Goal: Task Accomplishment & Management: Manage account settings

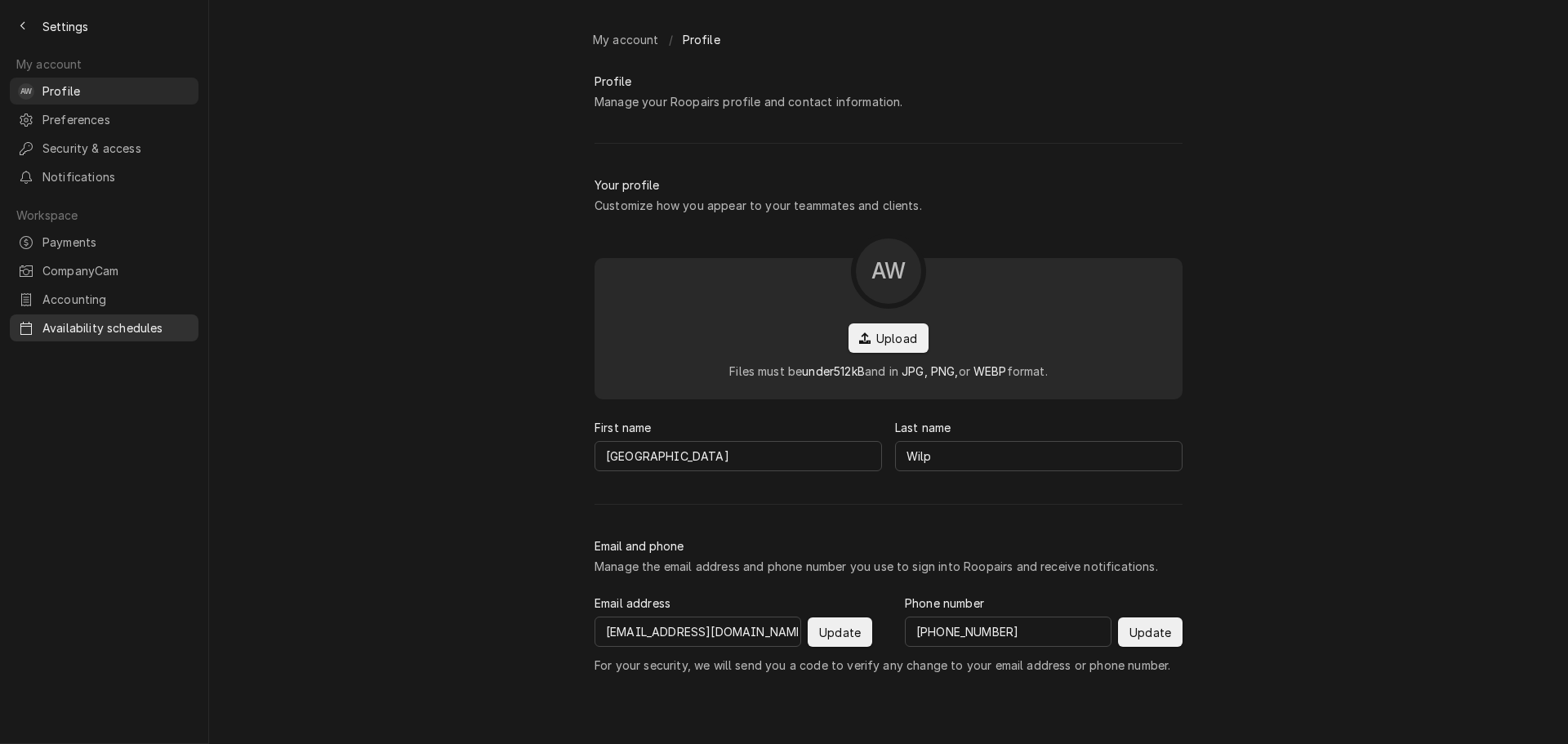
click at [93, 320] on span "Availability schedules" at bounding box center [117, 329] width 148 height 18
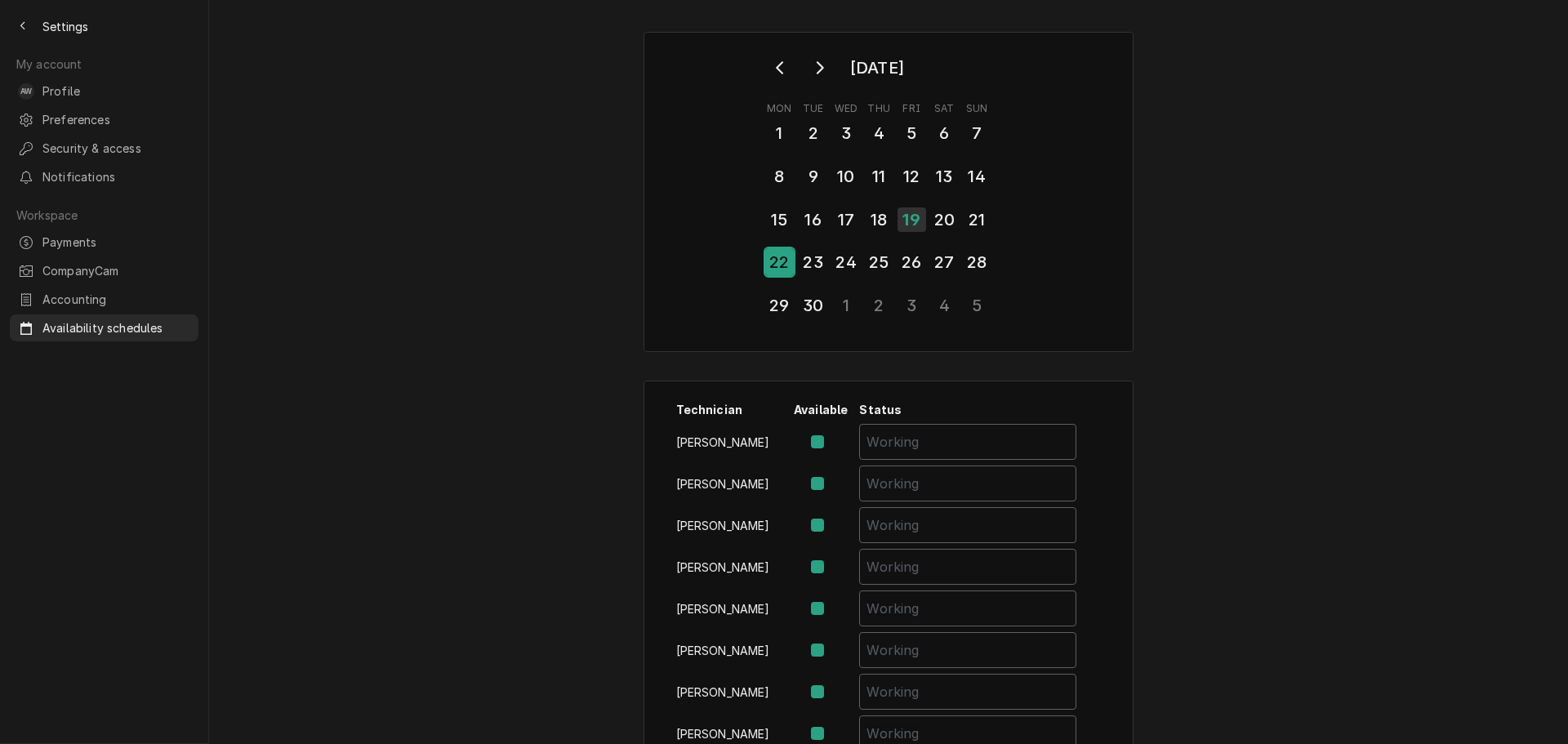
click at [780, 259] on div "22" at bounding box center [779, 262] width 28 height 28
click at [831, 480] on label "Availability Schedule Form" at bounding box center [831, 483] width 0 height 19
click at [831, 480] on input "Availability Schedule Form" at bounding box center [841, 491] width 19 height 36
checkbox input "false"
click at [884, 485] on input "Availability Schedule Form" at bounding box center [968, 483] width 218 height 36
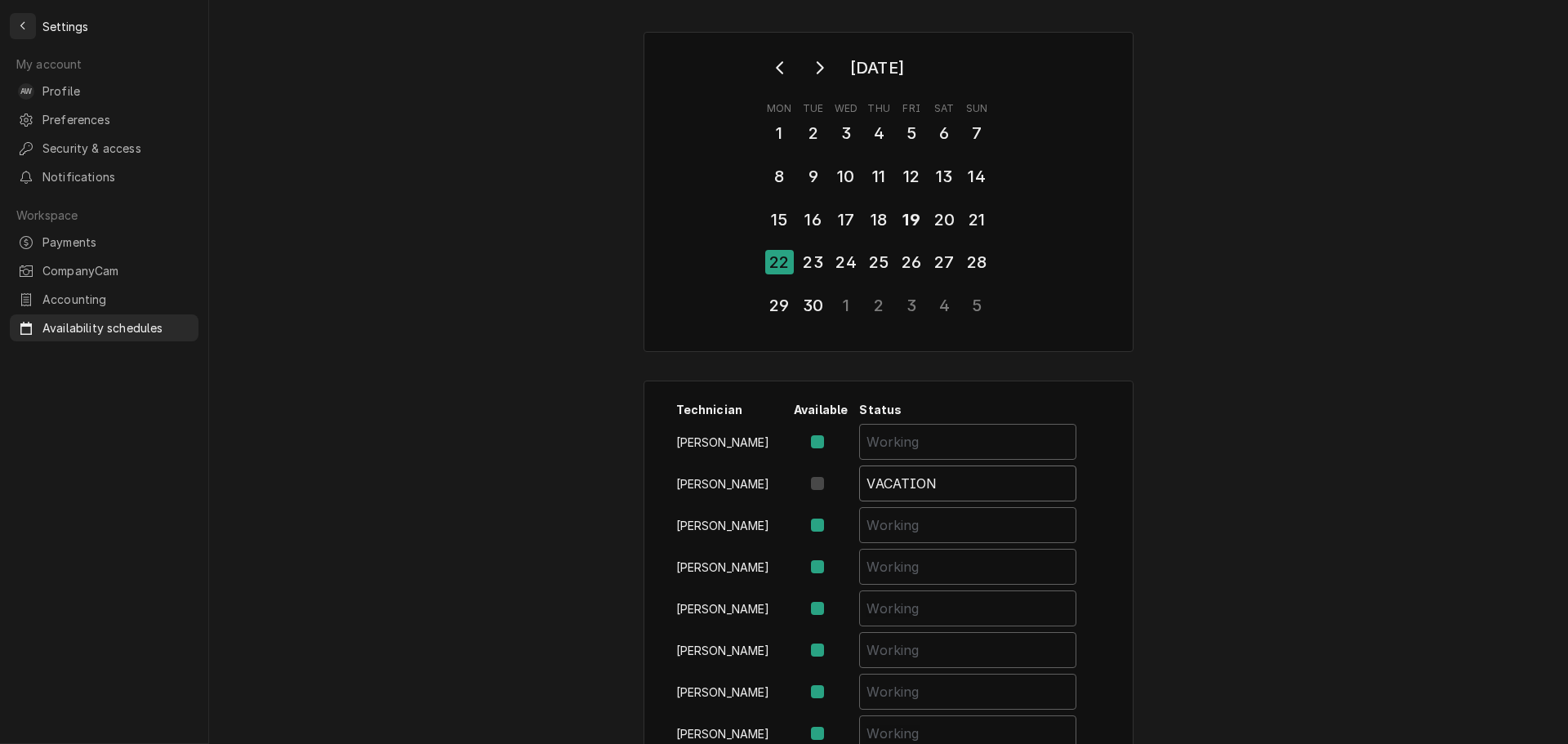
type input "VACATION"
click at [26, 22] on icon "Back to previous page" at bounding box center [23, 26] width 8 height 12
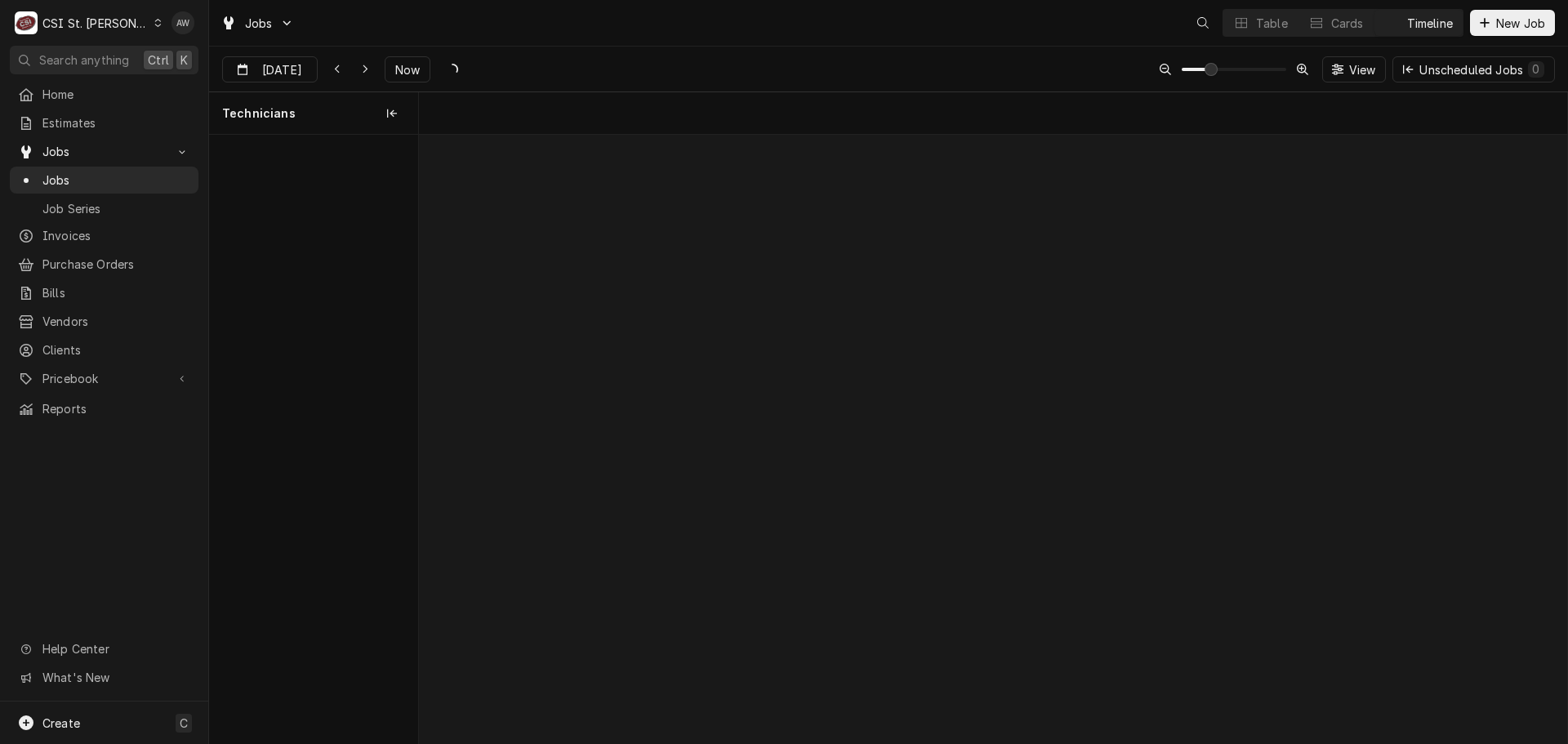
scroll to position [0, 22749]
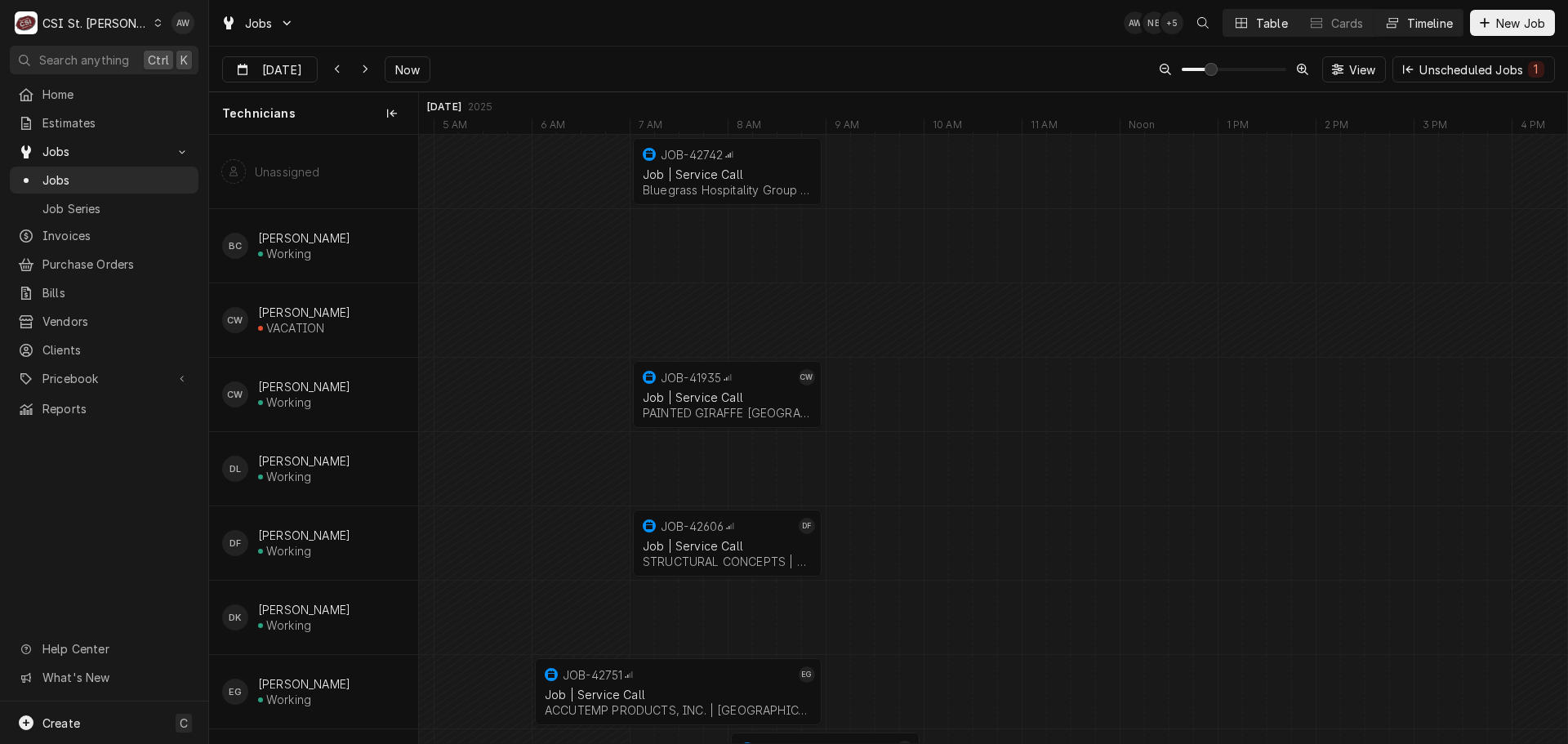
click at [1242, 23] on icon "Dynamic Content Wrapper" at bounding box center [1241, 22] width 12 height 10
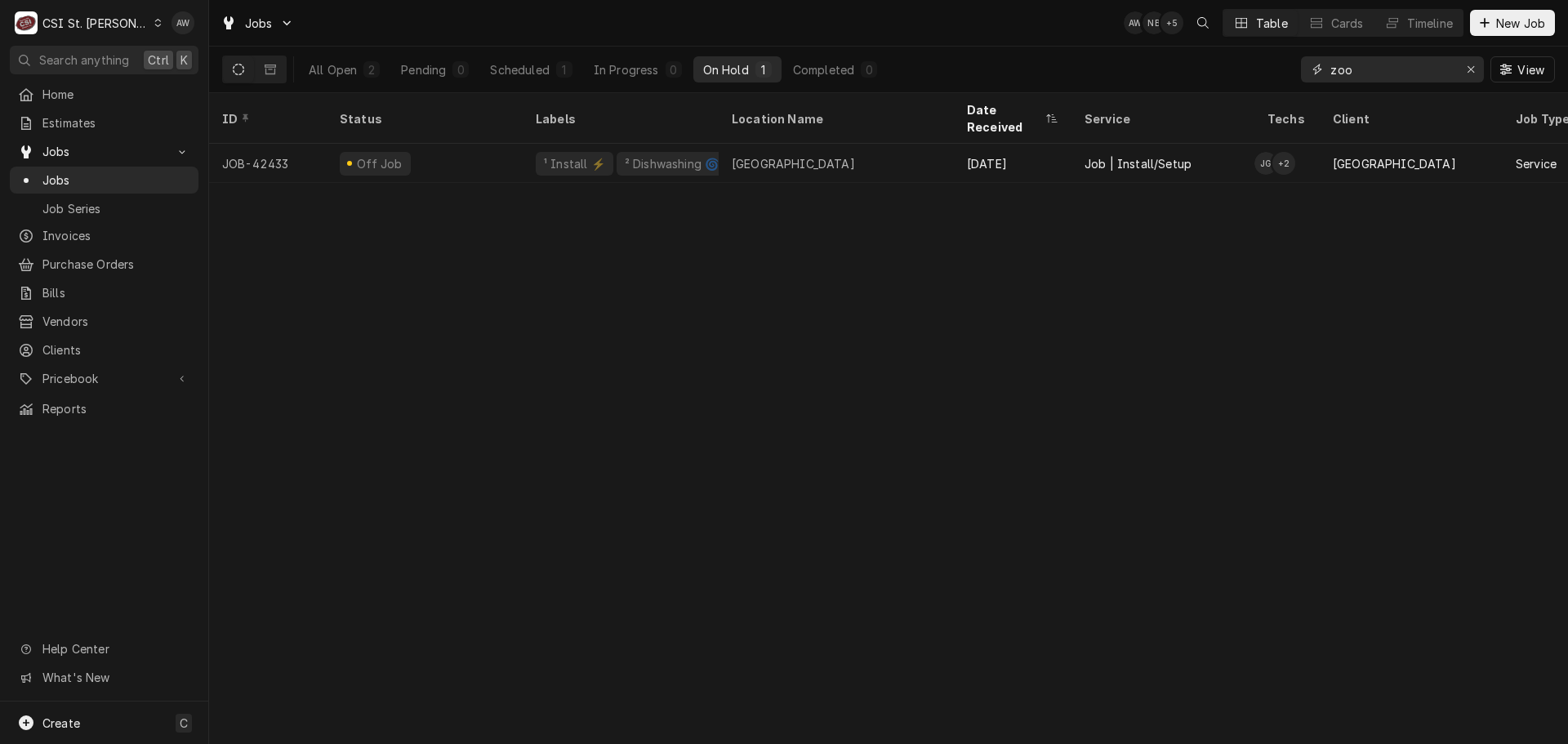
drag, startPoint x: 1389, startPoint y: 64, endPoint x: 1321, endPoint y: 72, distance: 68.5
click at [1321, 72] on div "zoo" at bounding box center [1392, 69] width 183 height 26
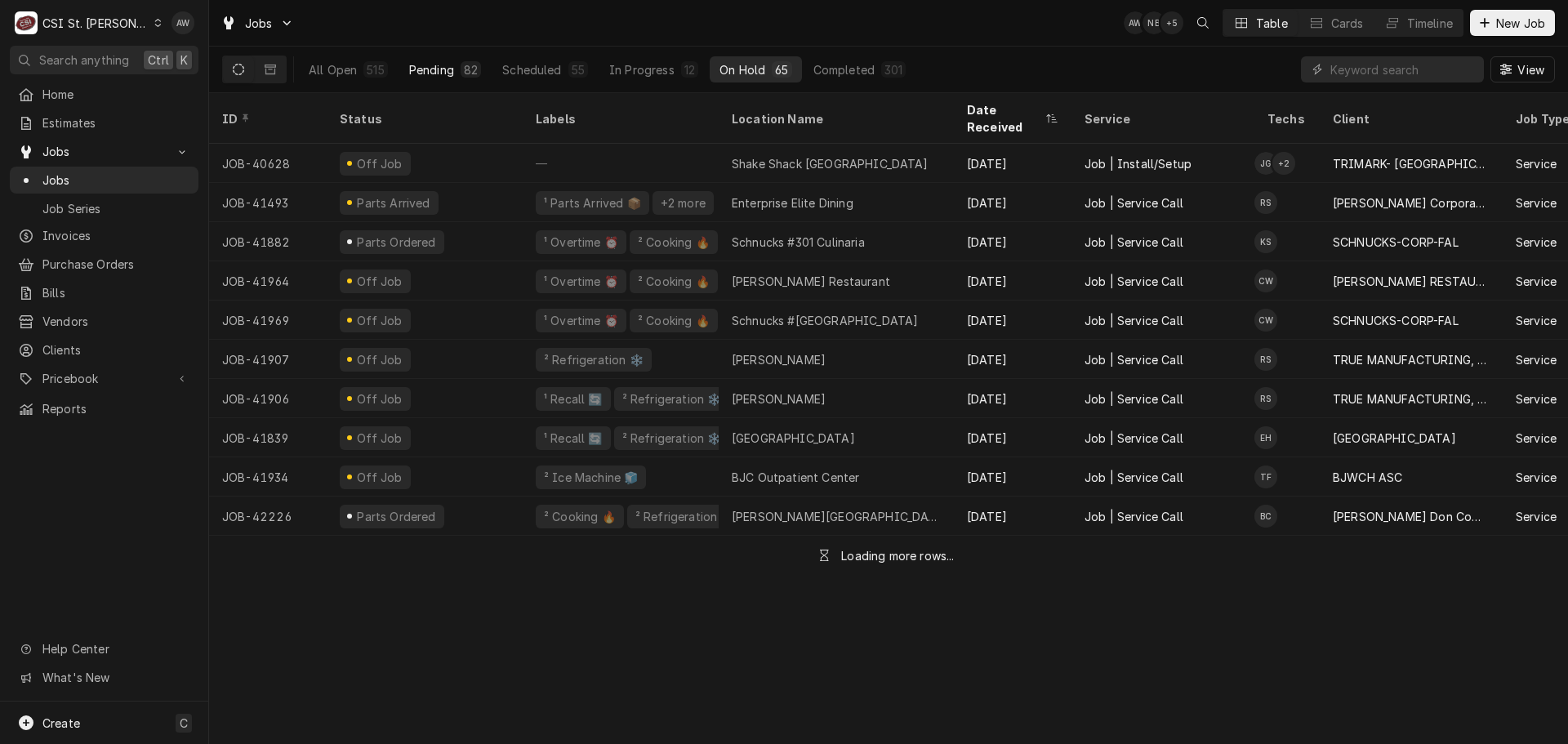
click at [454, 82] on button "Pending 82" at bounding box center [445, 69] width 91 height 26
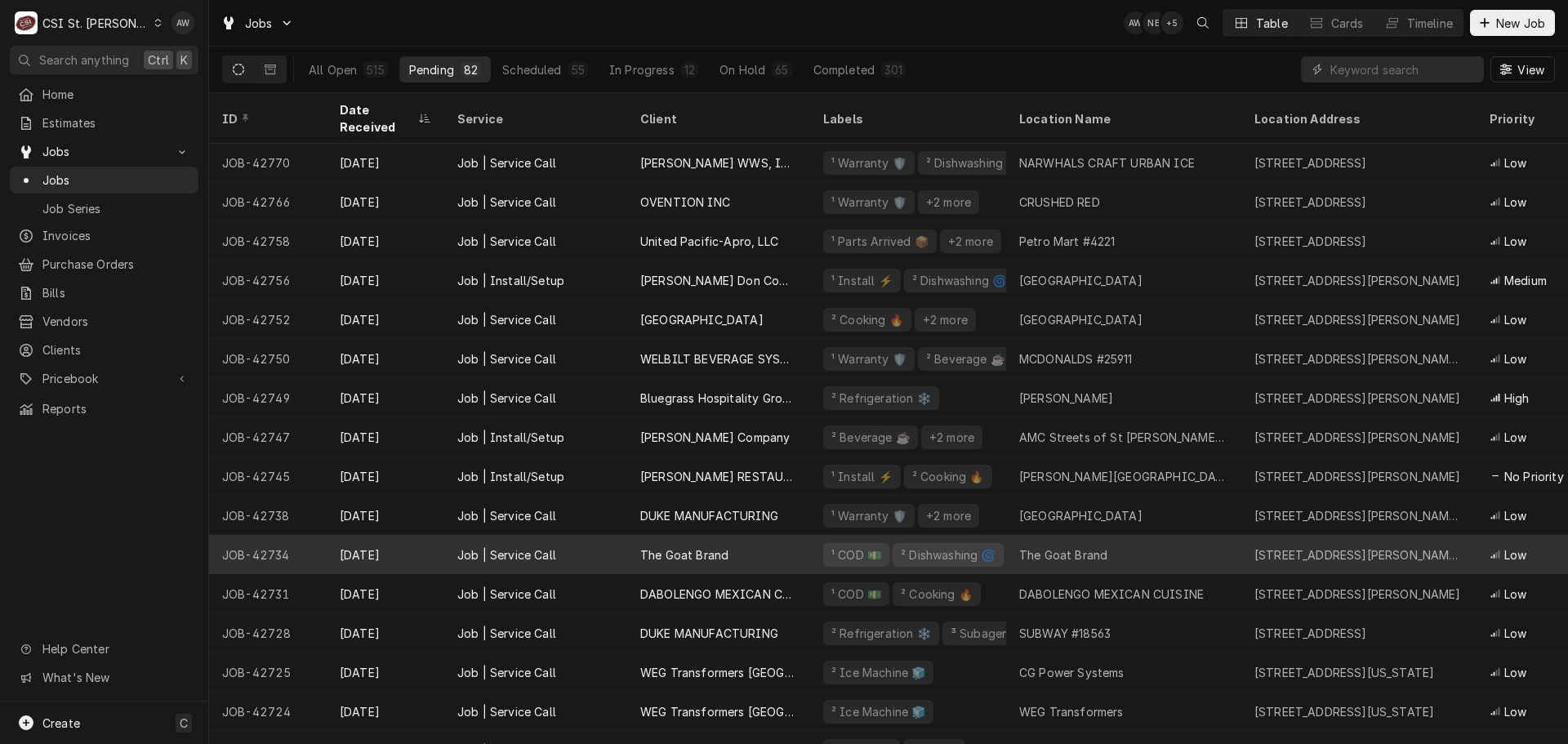
scroll to position [0, 0]
click at [1097, 548] on div "The Goat Brand" at bounding box center [1063, 556] width 88 height 18
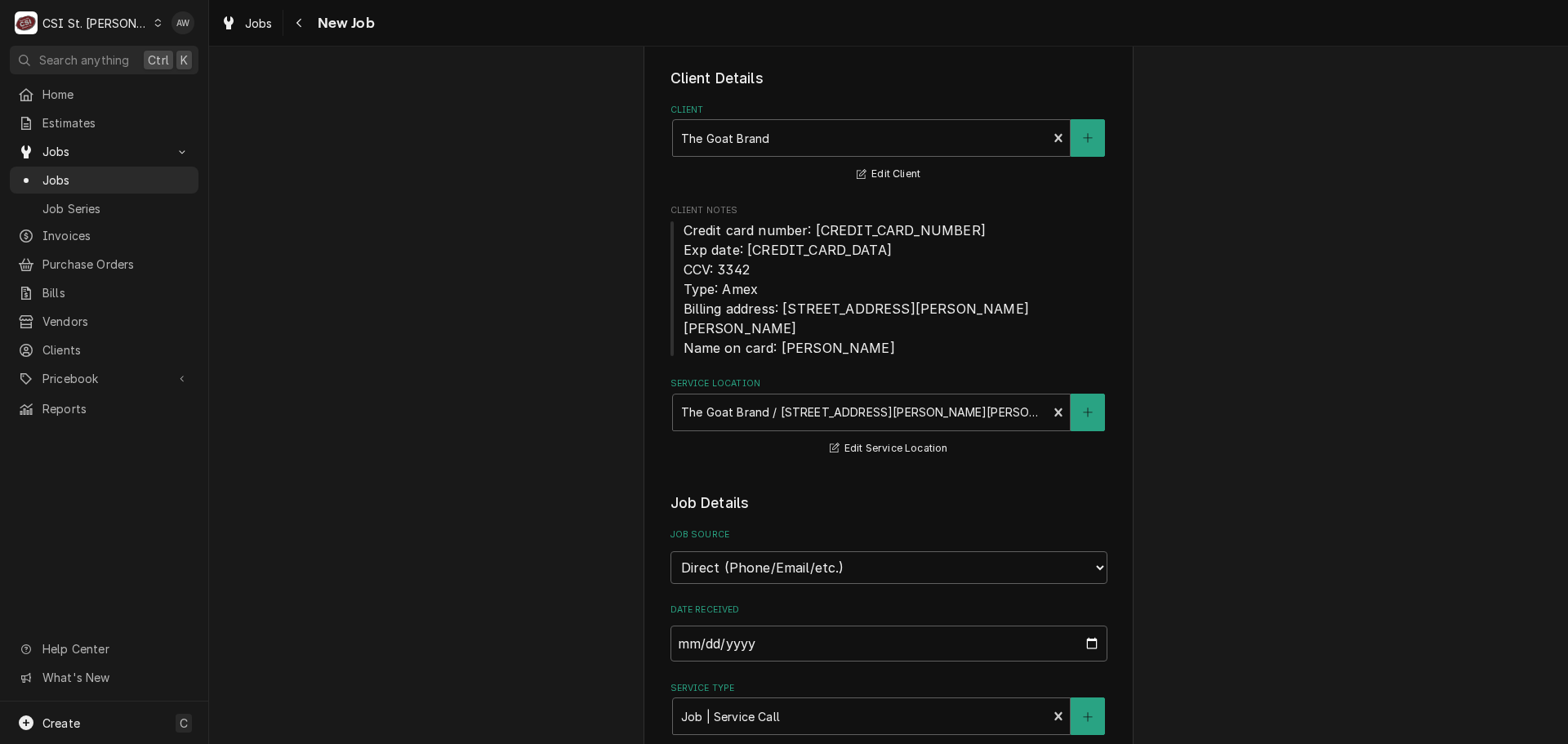
type textarea "x"
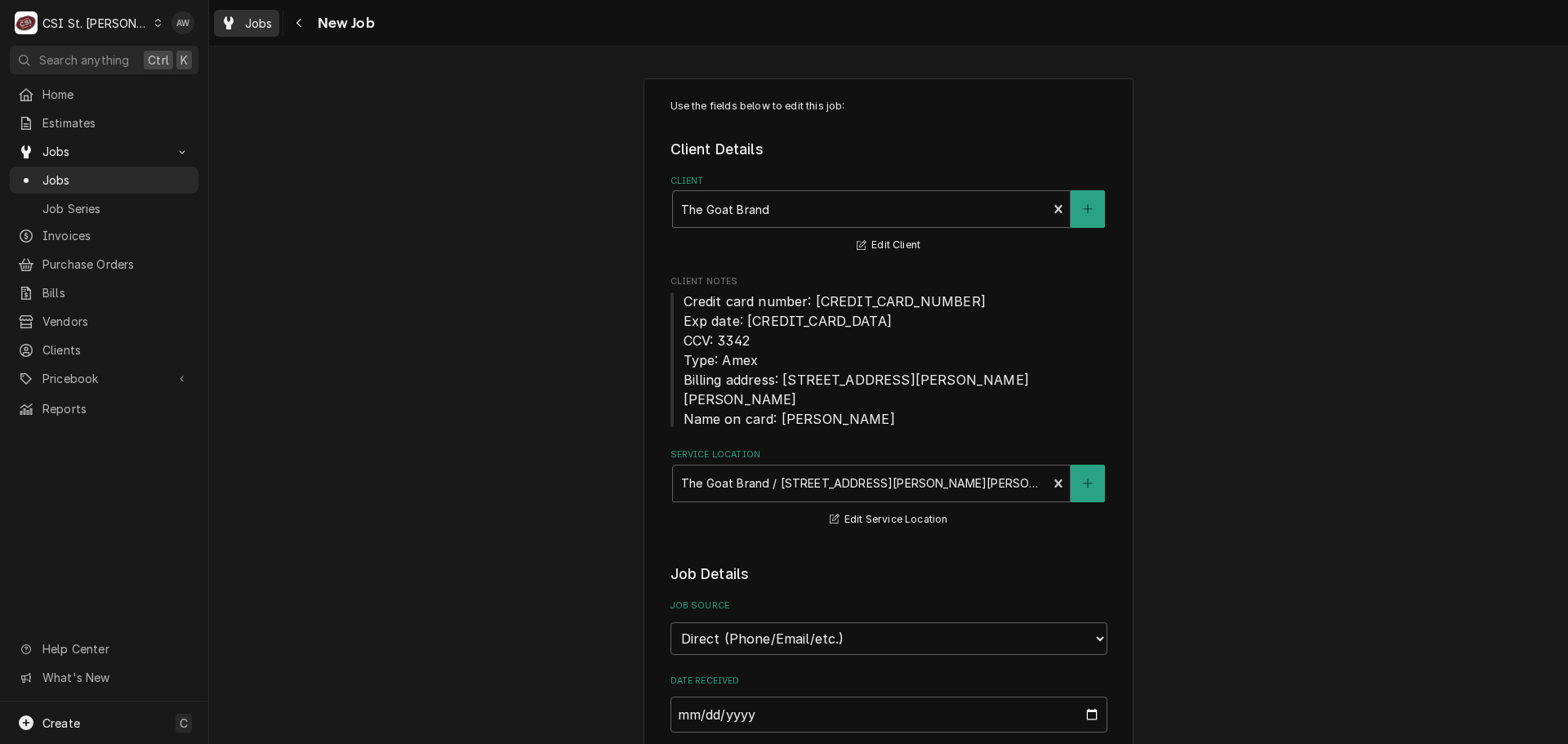
click at [249, 31] on div "Jobs" at bounding box center [247, 22] width 58 height 20
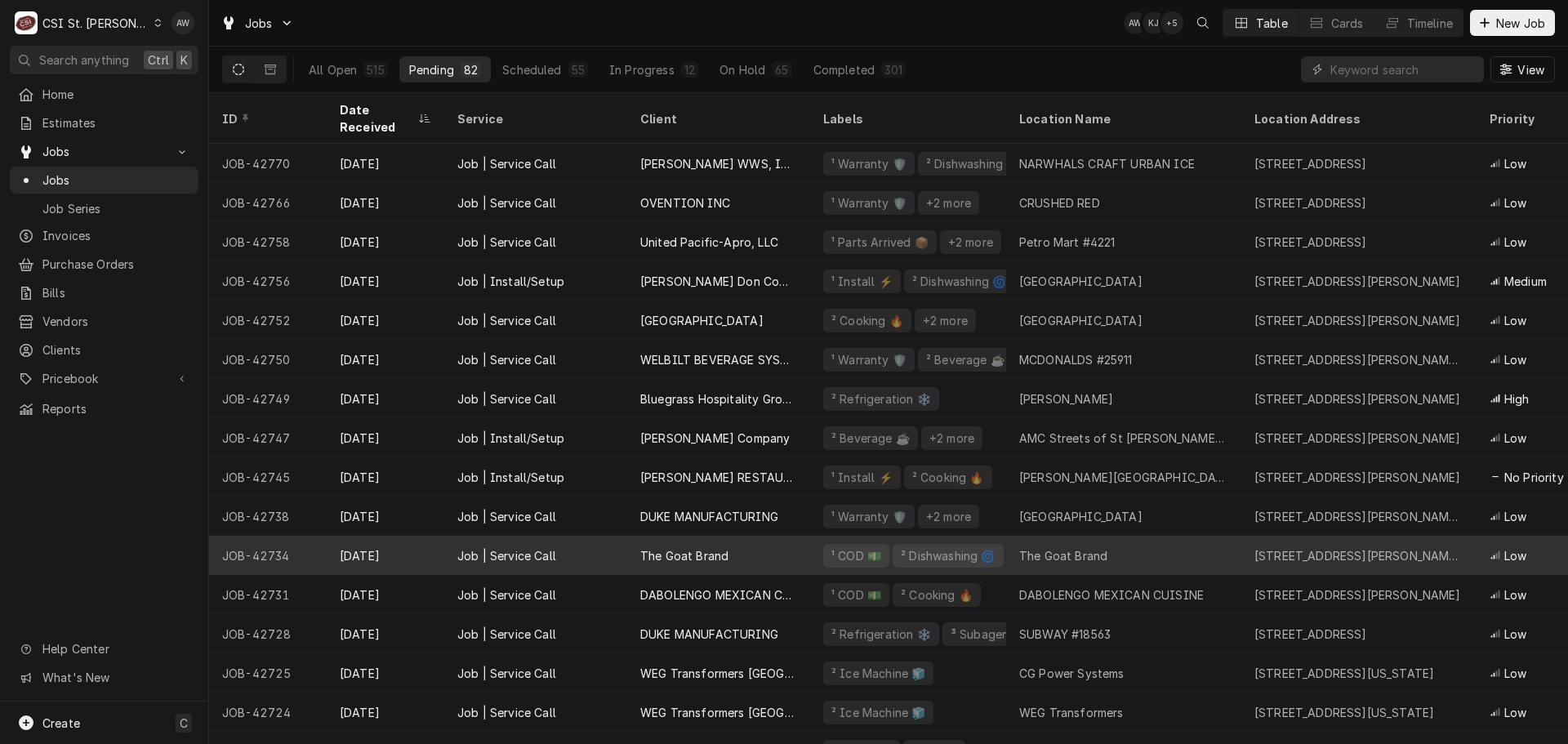
click at [1107, 543] on div "The Goat Brand" at bounding box center [1124, 555] width 235 height 39
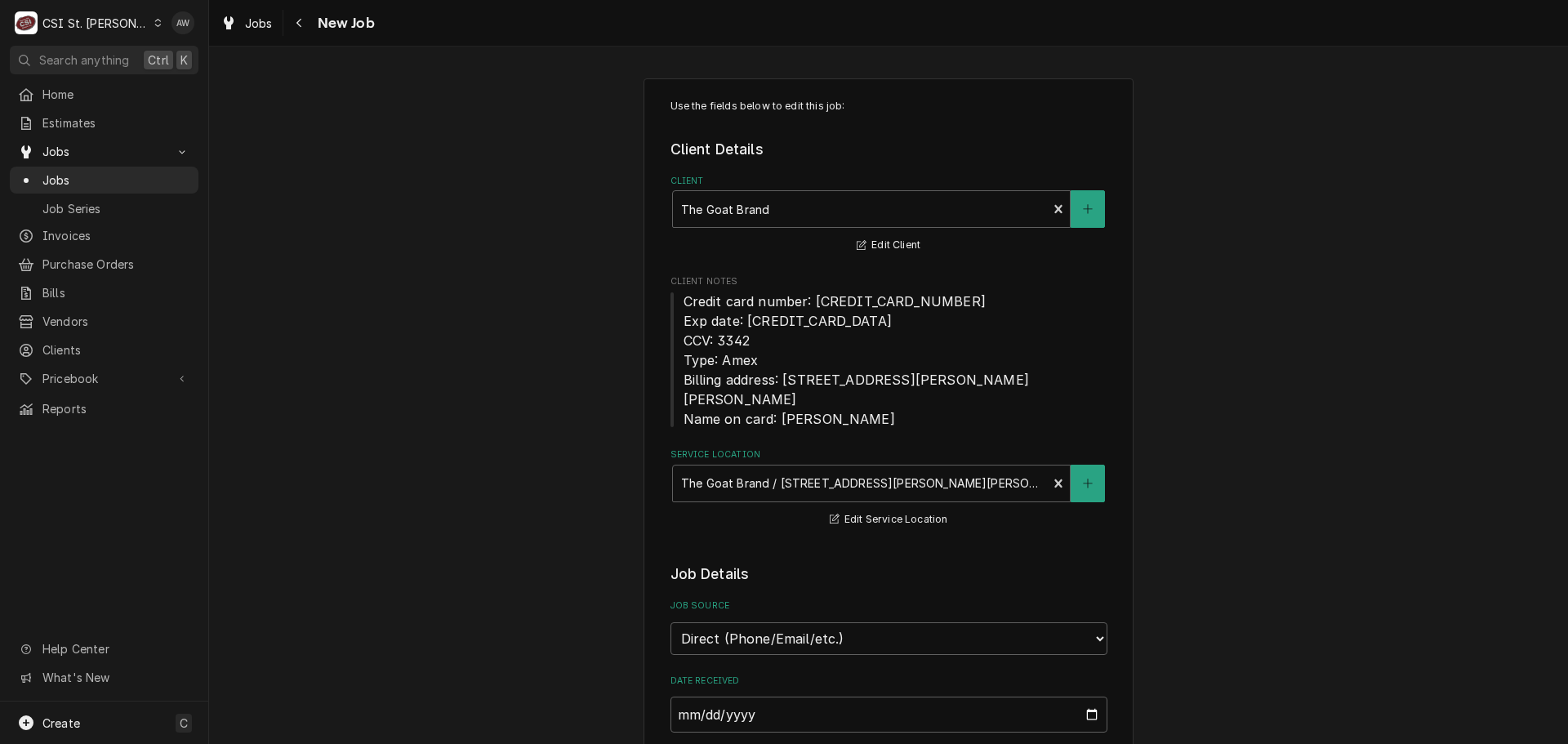
type textarea "x"
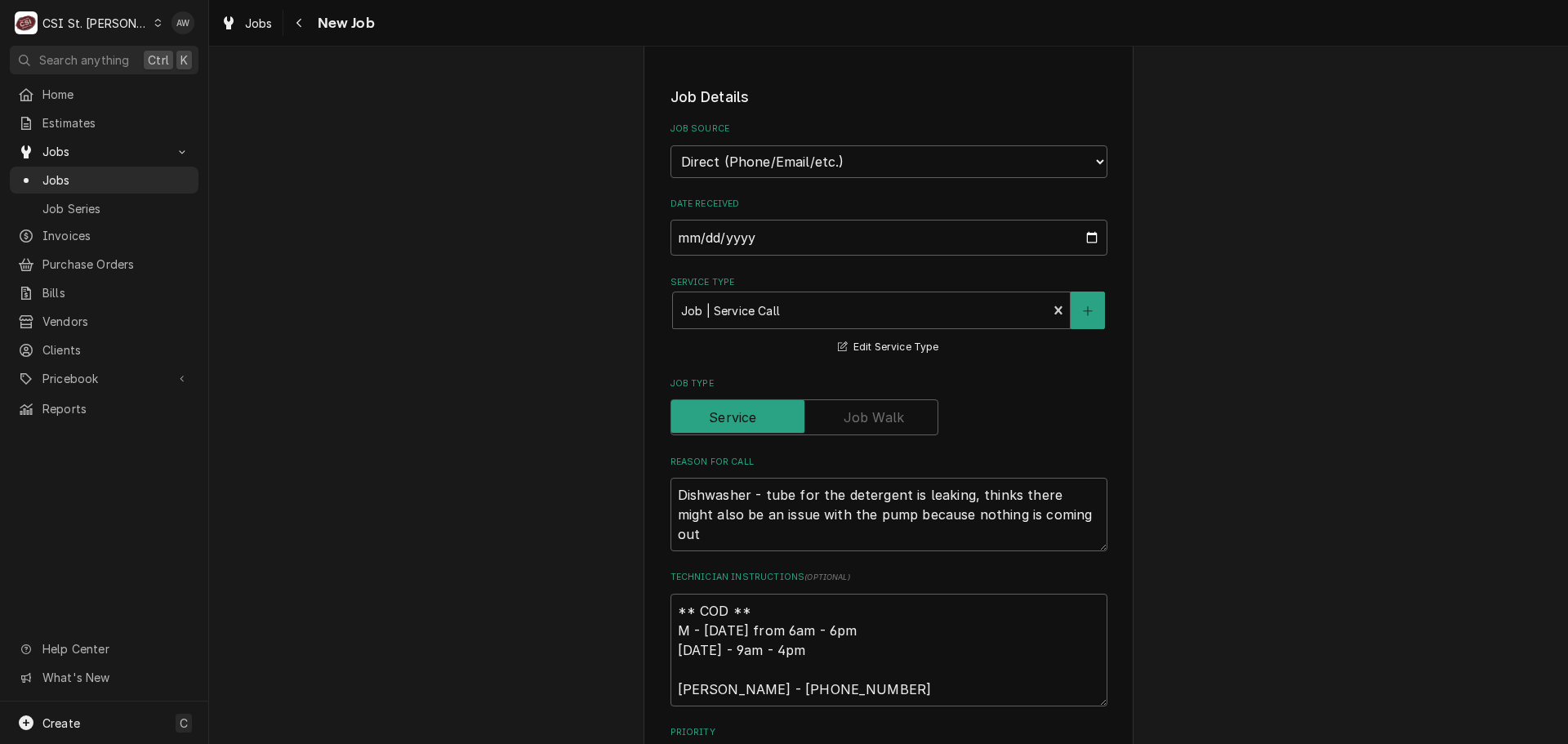
scroll to position [327, 0]
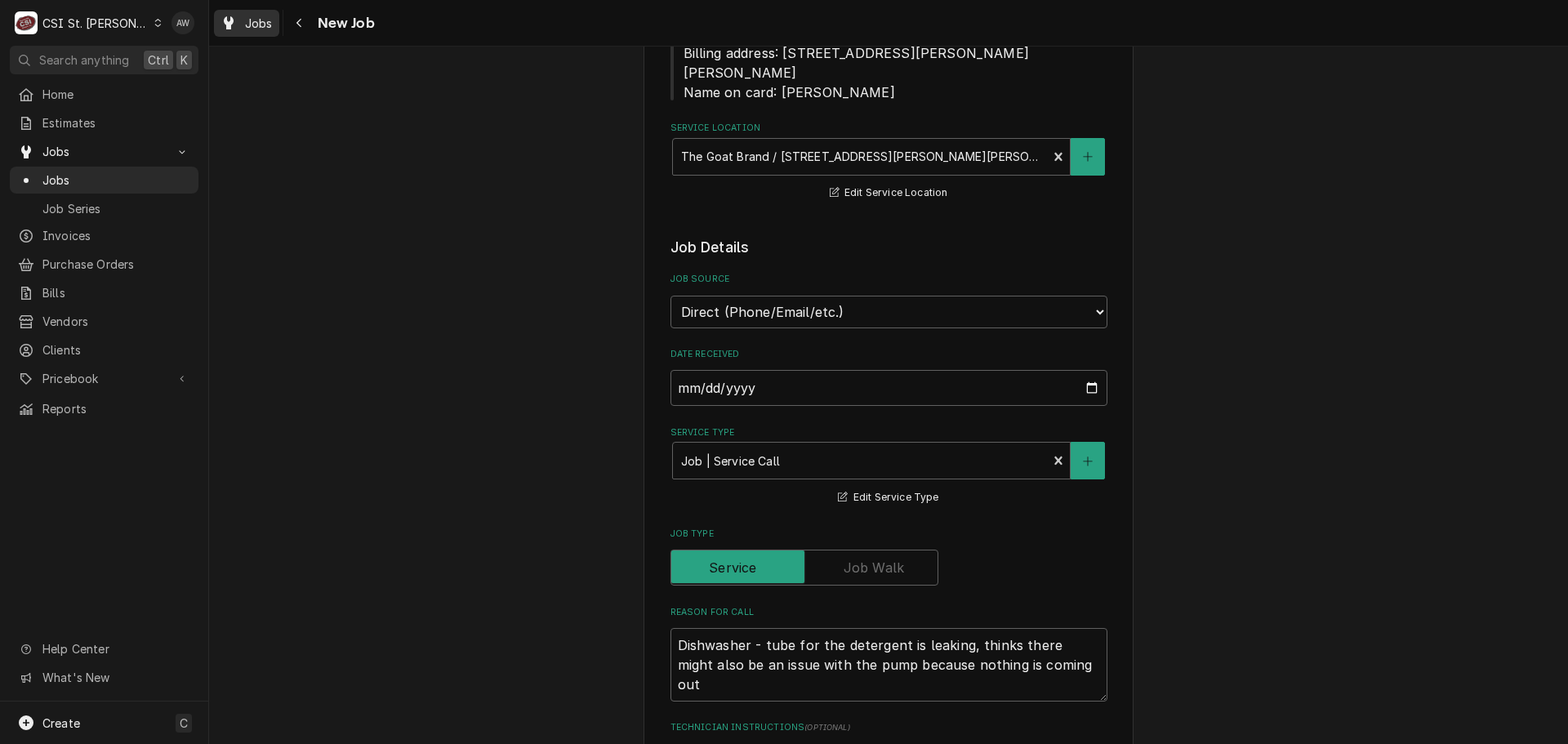
click at [261, 20] on span "Jobs" at bounding box center [259, 23] width 28 height 18
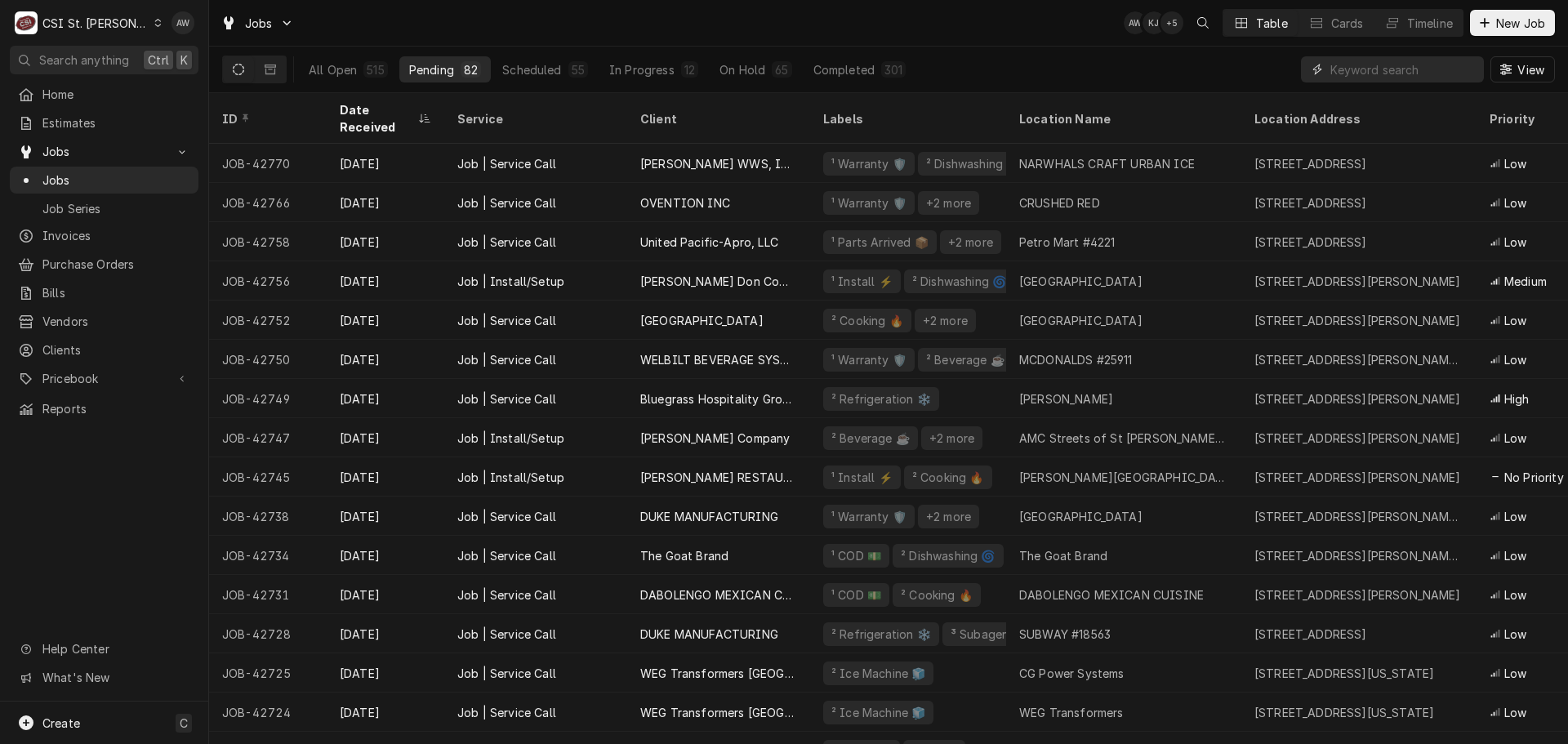
click at [1380, 66] on input "Dynamic Content Wrapper" at bounding box center [1404, 69] width 146 height 26
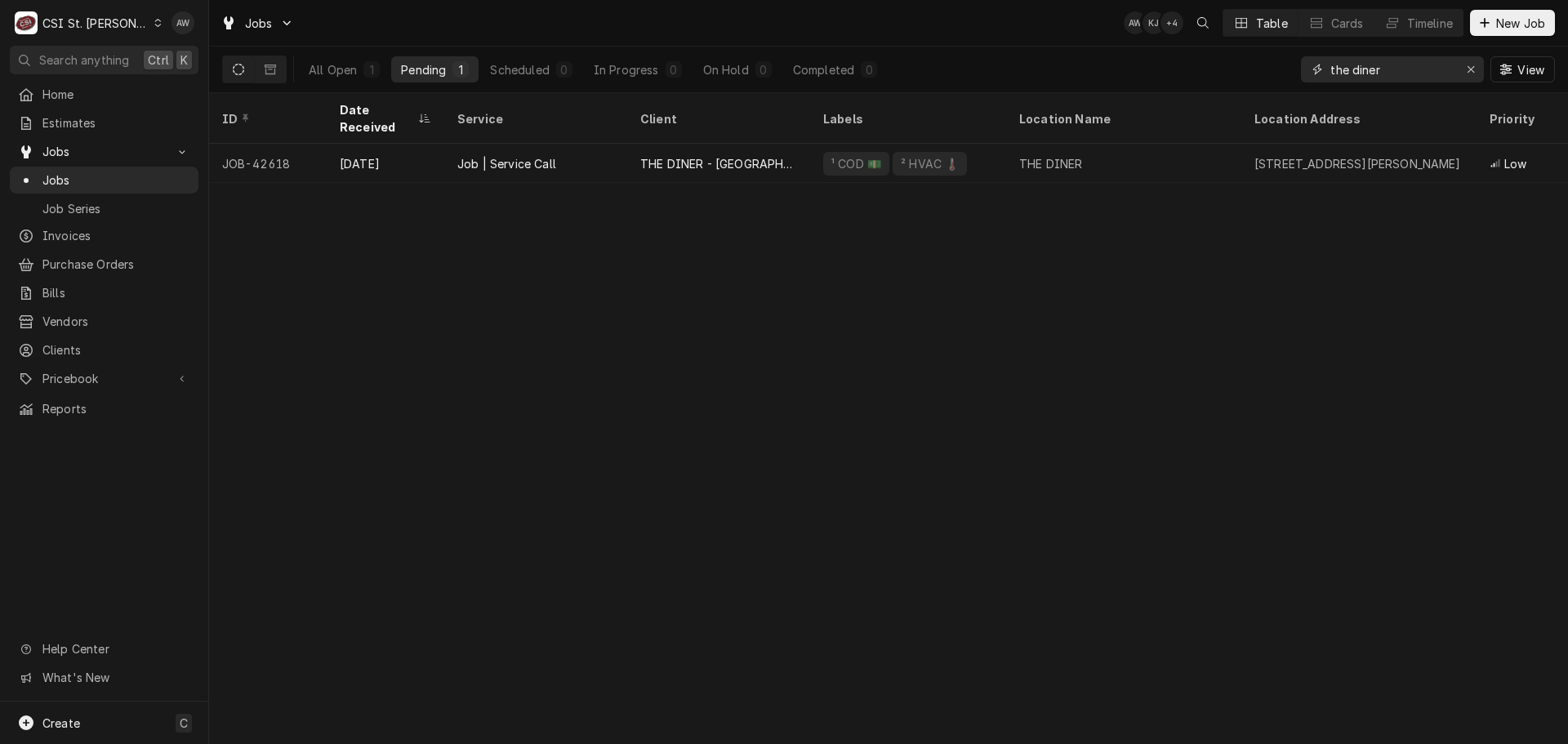
drag, startPoint x: 1393, startPoint y: 69, endPoint x: 1286, endPoint y: 53, distance: 108.2
click at [1286, 53] on div "All Open 1 Pending 1 Scheduled 0 In Progress 0 On Hold 0 Completed 0 the diner …" at bounding box center [889, 69] width 1333 height 46
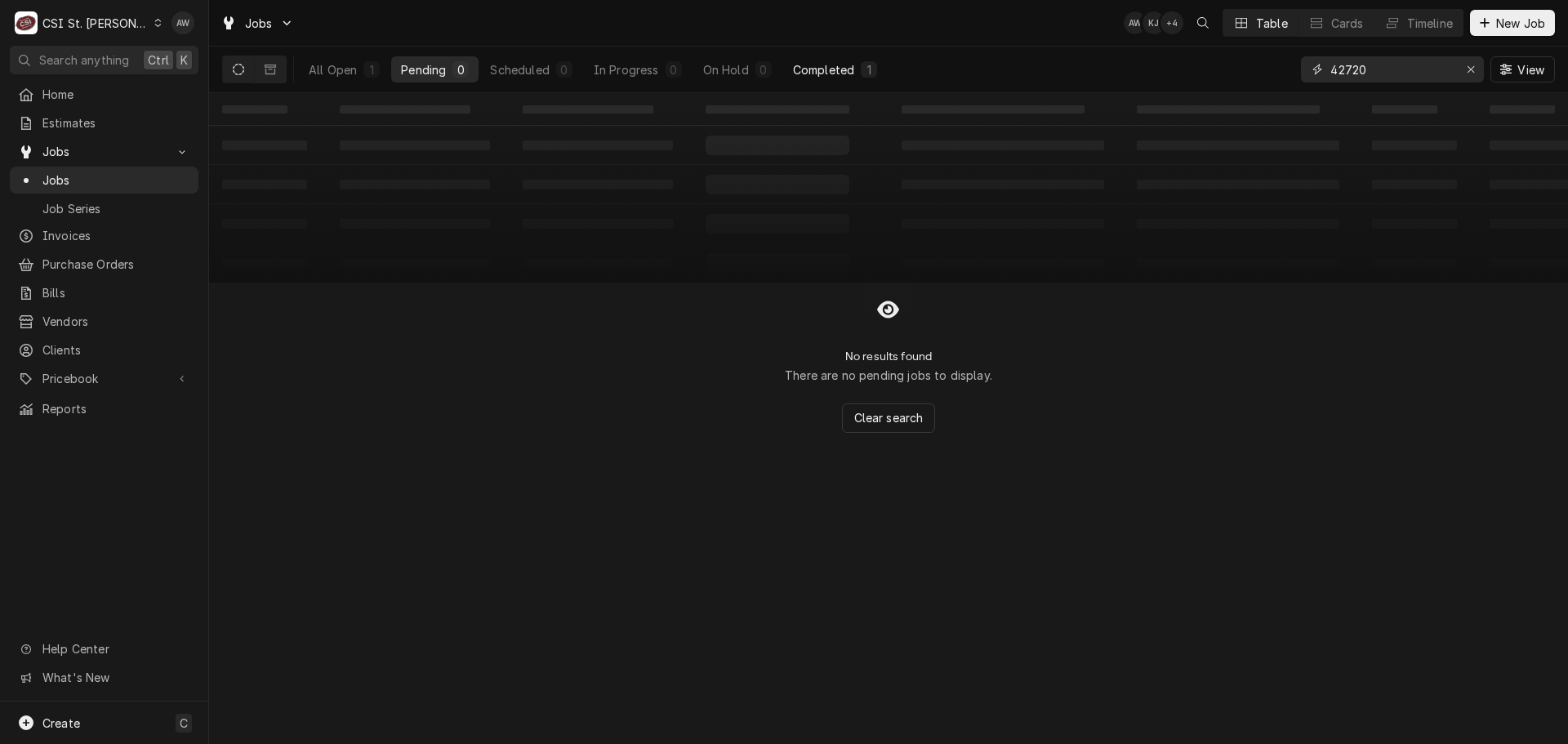
type input "42720"
click at [812, 64] on div "Completed" at bounding box center [823, 70] width 61 height 18
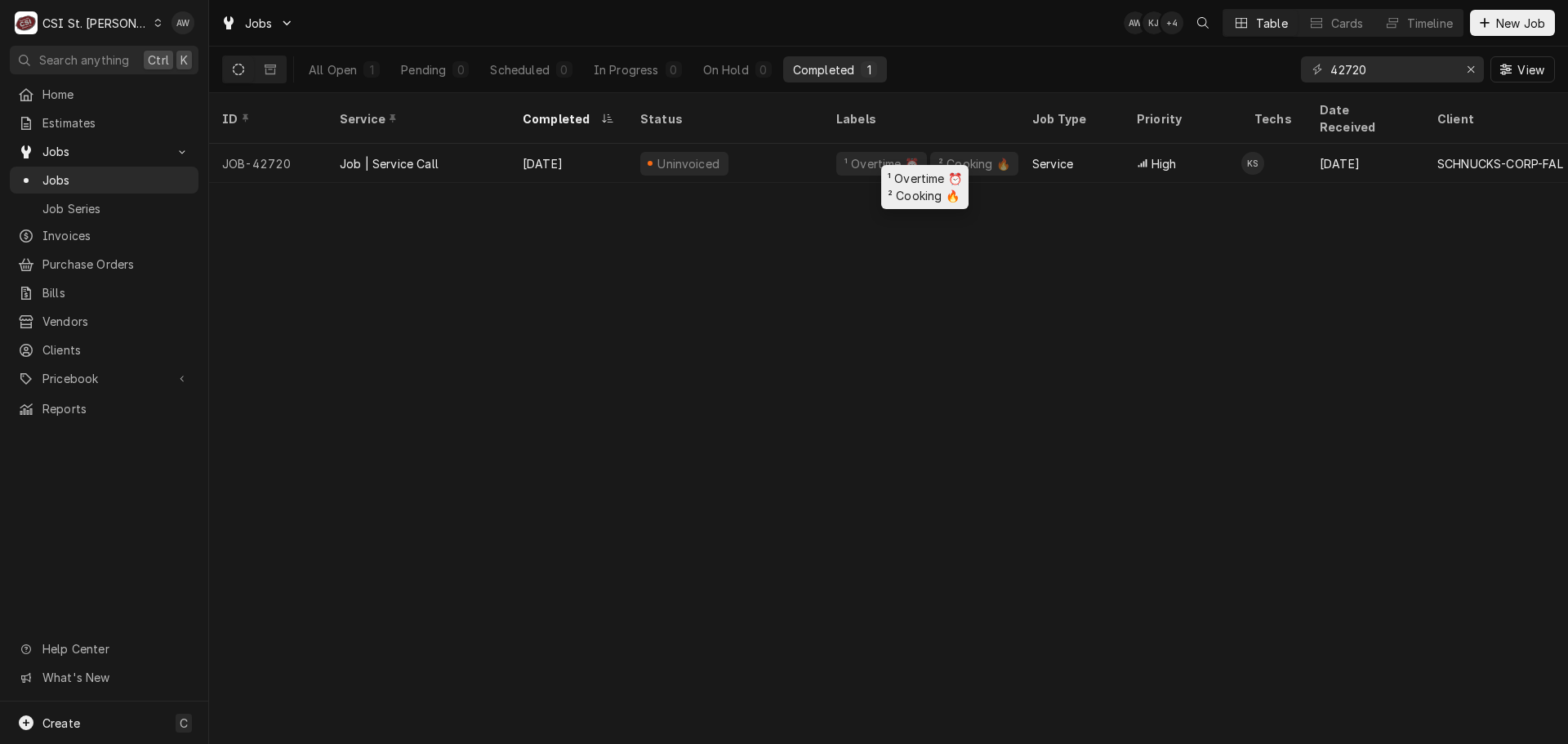
click at [825, 149] on div "¹ Overtime ⏰ ² Cooking 🔥" at bounding box center [922, 163] width 196 height 39
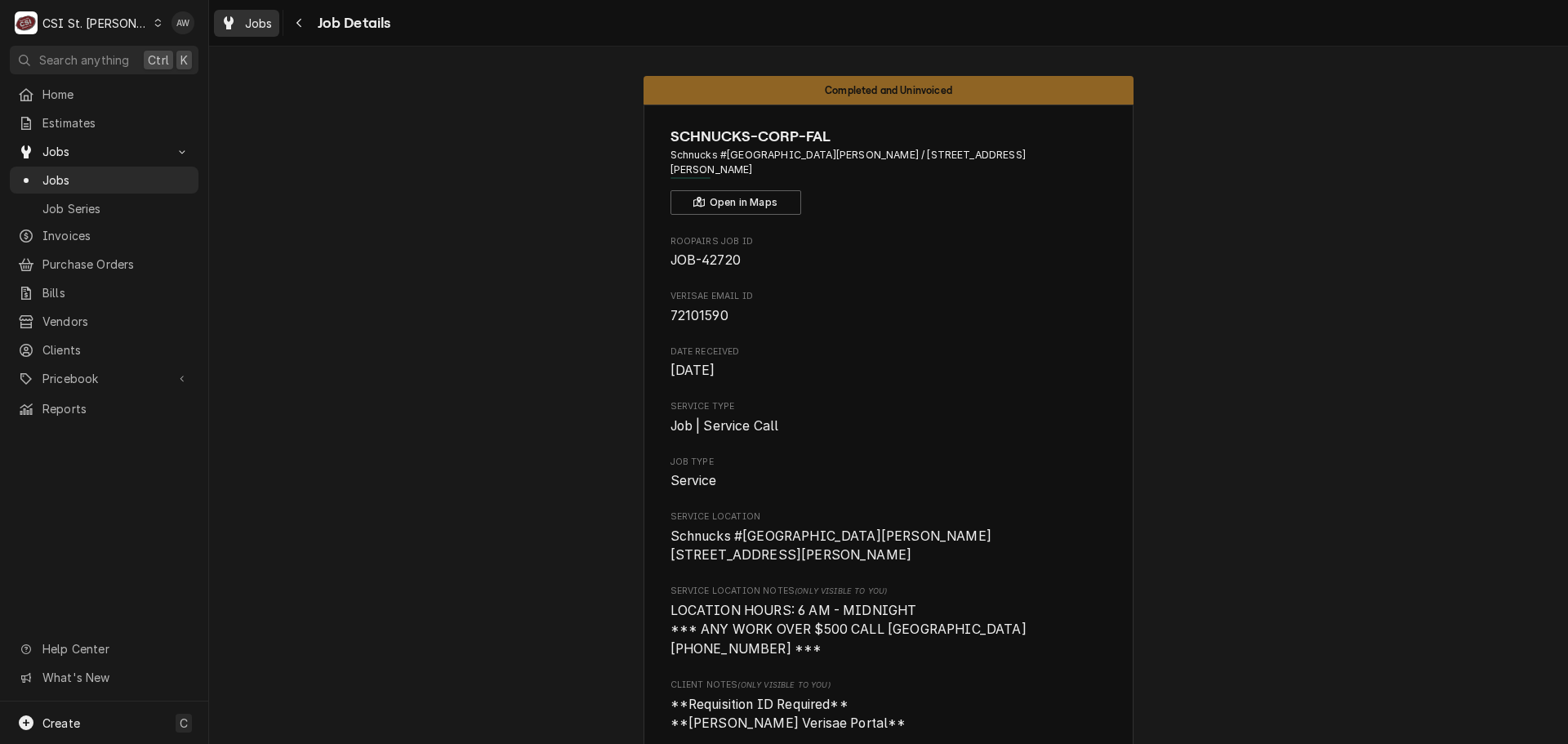
click at [273, 26] on div "Jobs" at bounding box center [247, 22] width 58 height 20
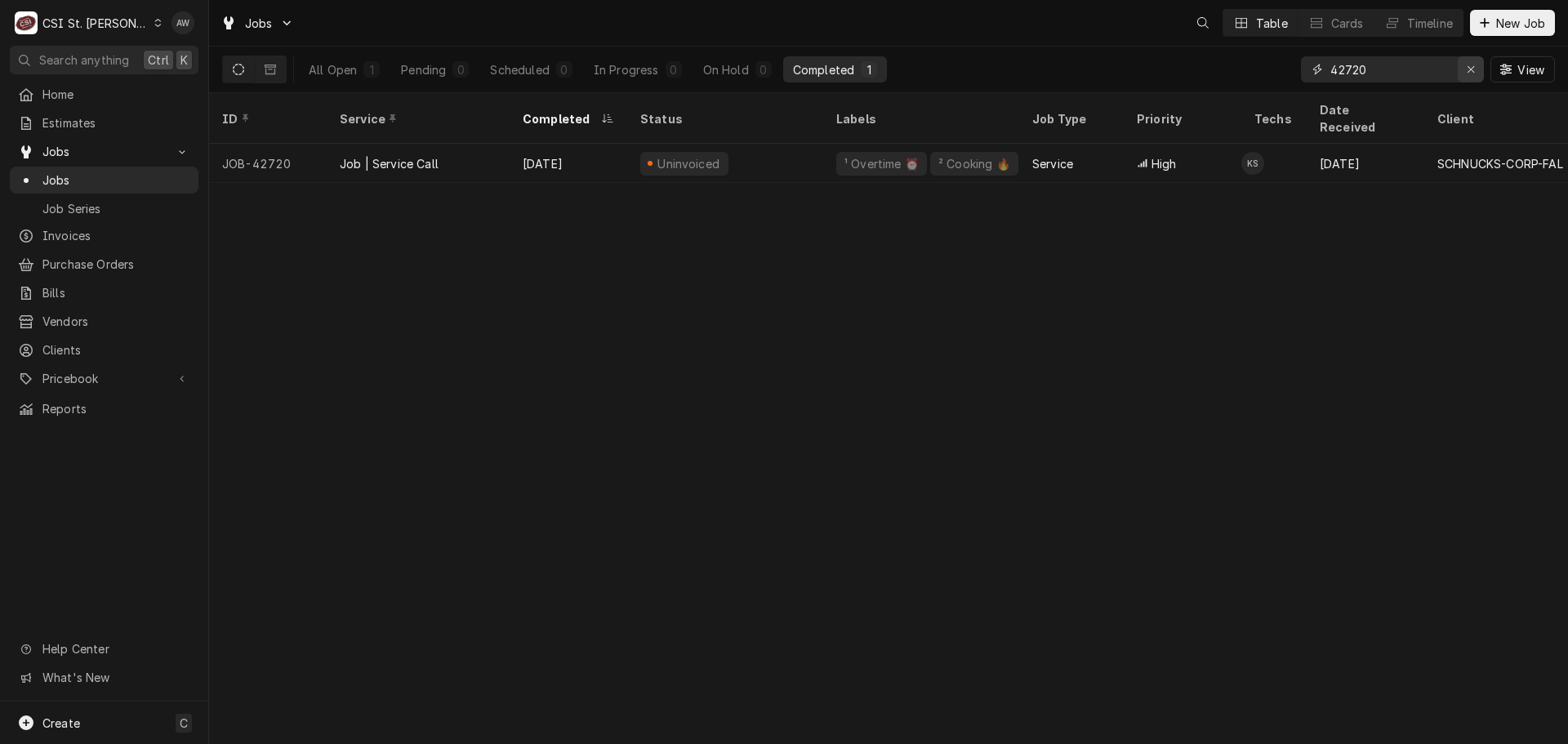
click at [1468, 67] on icon "Erase input" at bounding box center [1471, 69] width 7 height 7
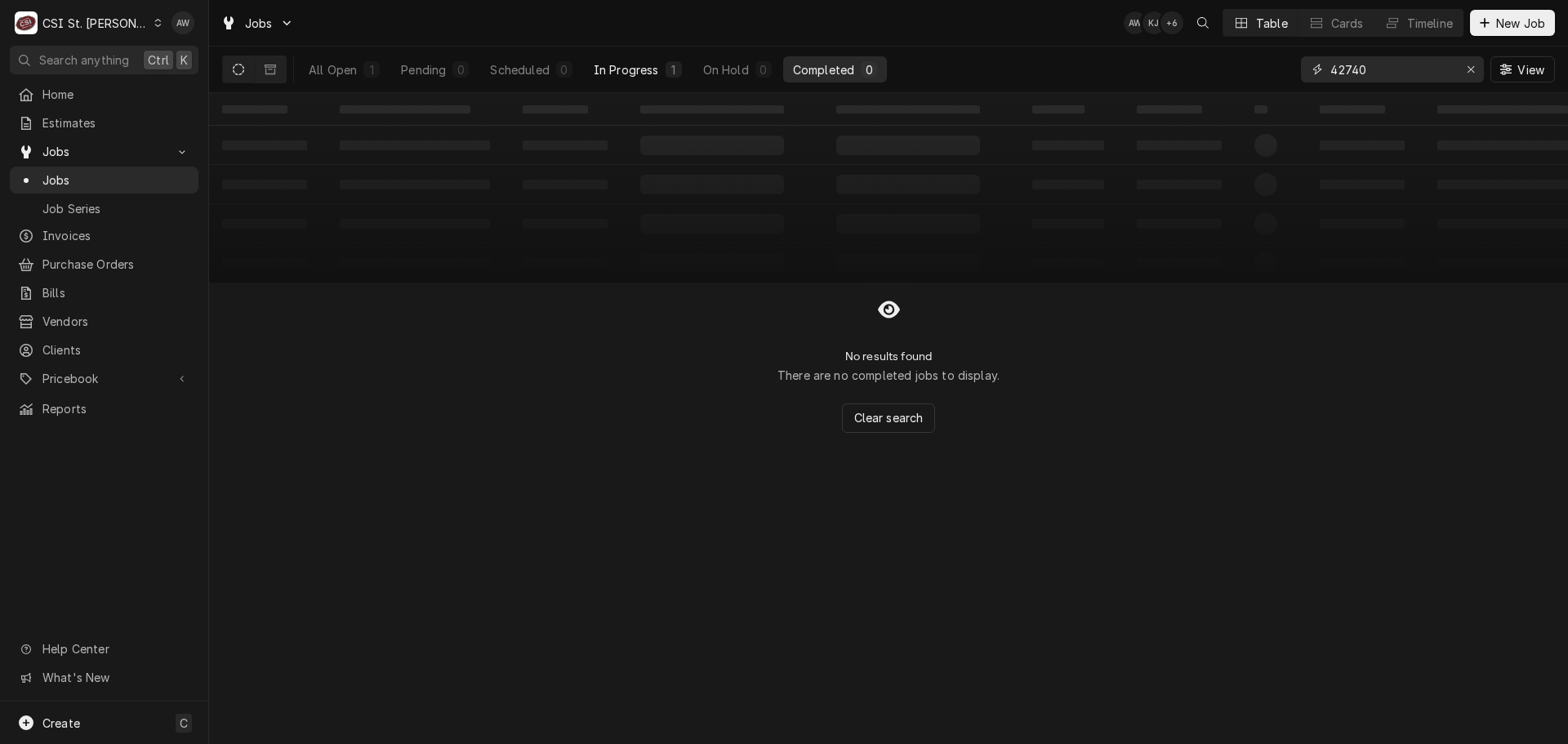
type input "42740"
click at [655, 74] on div "In Progress" at bounding box center [626, 70] width 65 height 18
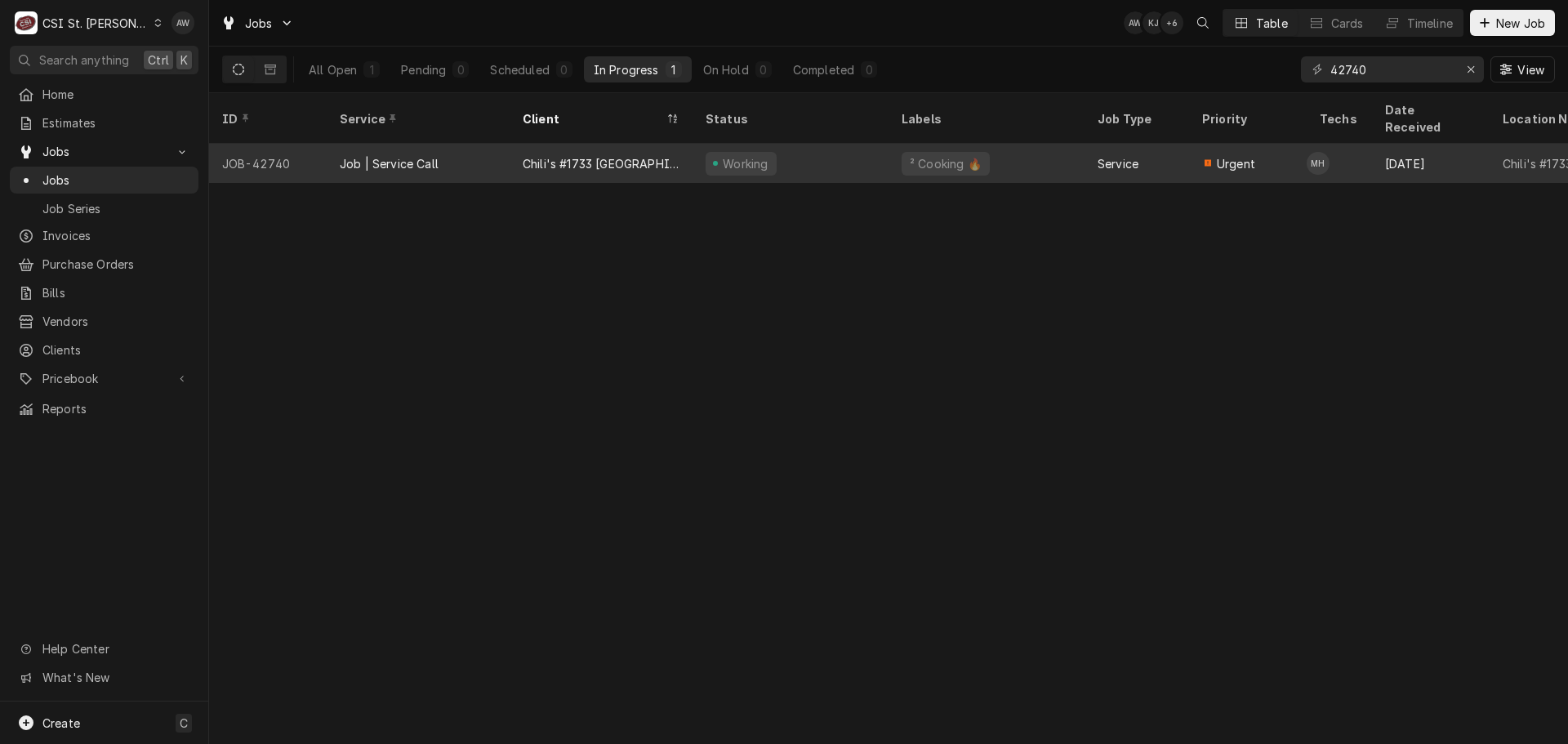
click at [672, 144] on div "Chili's #1733 [GEOGRAPHIC_DATA]" at bounding box center [601, 163] width 183 height 39
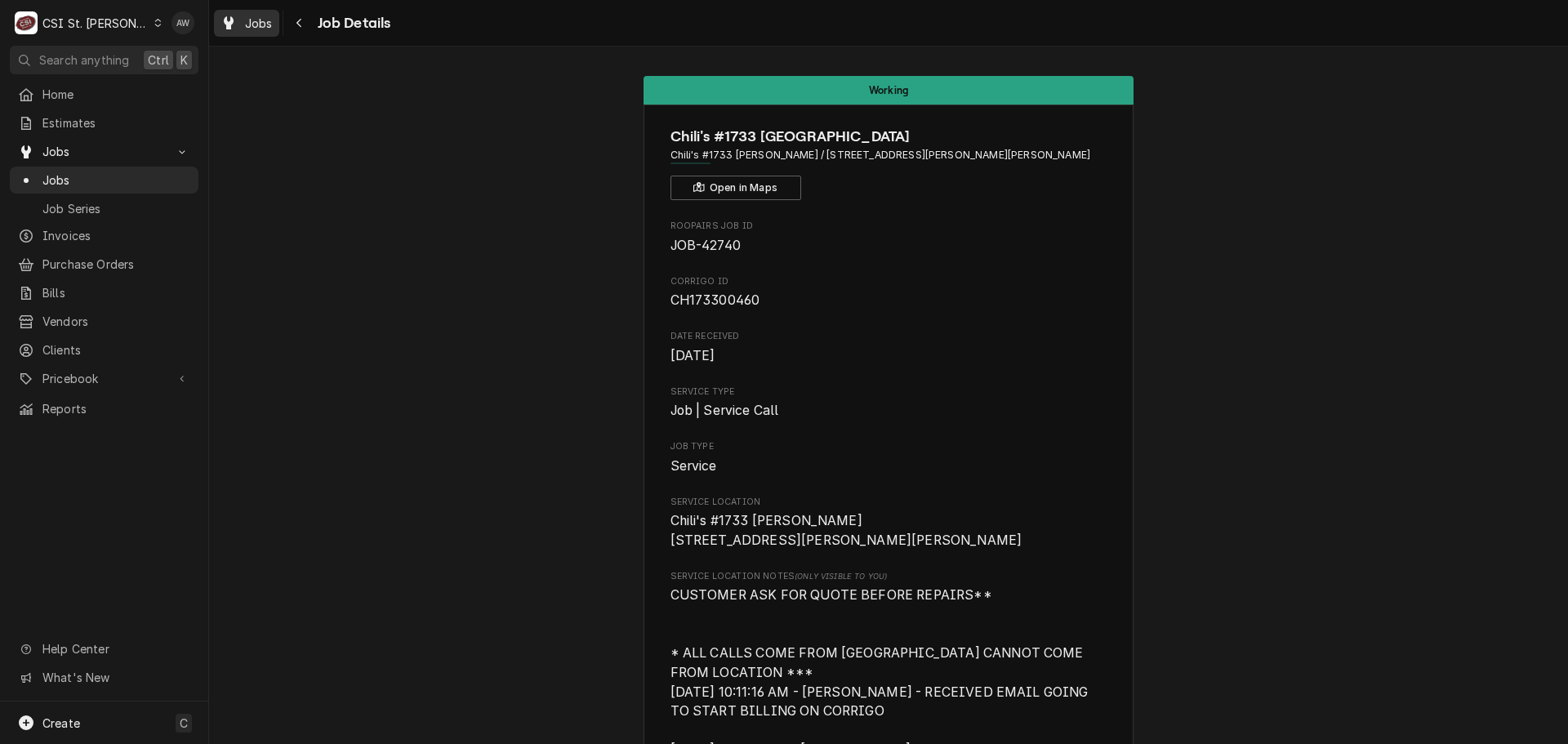
click at [265, 24] on span "Jobs" at bounding box center [259, 23] width 28 height 18
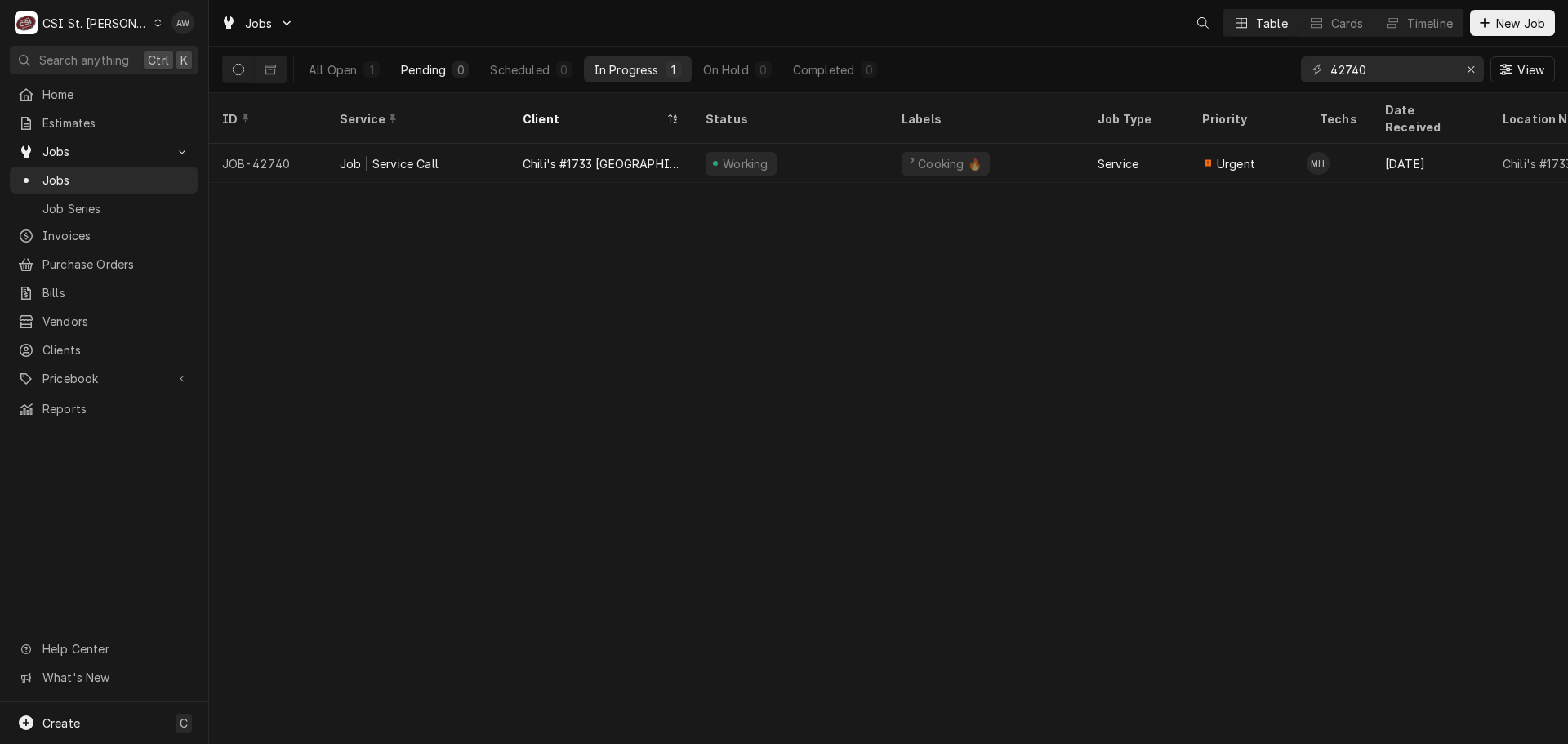
click at [458, 77] on div "0" at bounding box center [460, 69] width 17 height 17
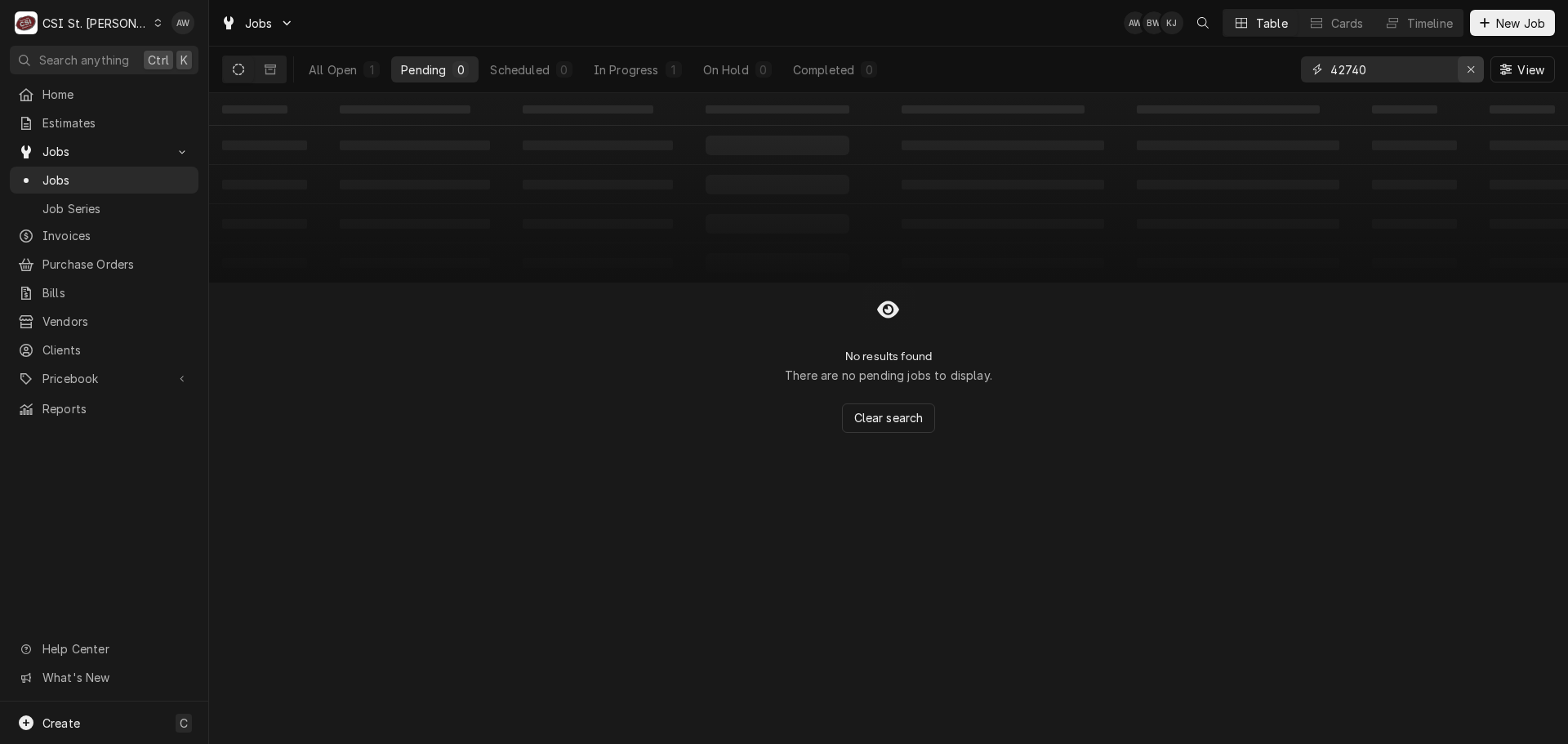
click at [1470, 71] on icon "Erase input" at bounding box center [1471, 70] width 9 height 12
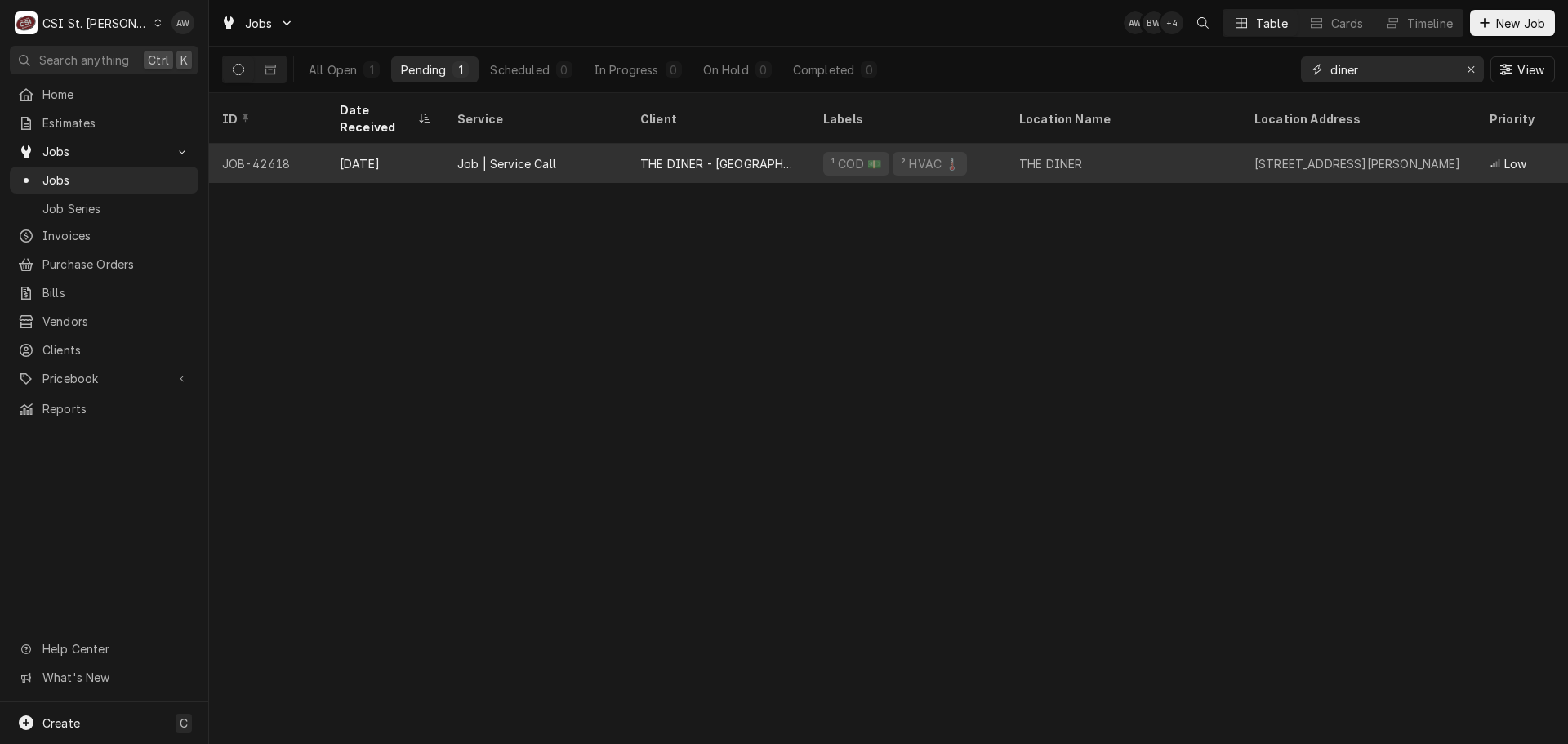
type input "diner"
click at [773, 156] on div "THE DINER - [GEOGRAPHIC_DATA]" at bounding box center [718, 164] width 157 height 18
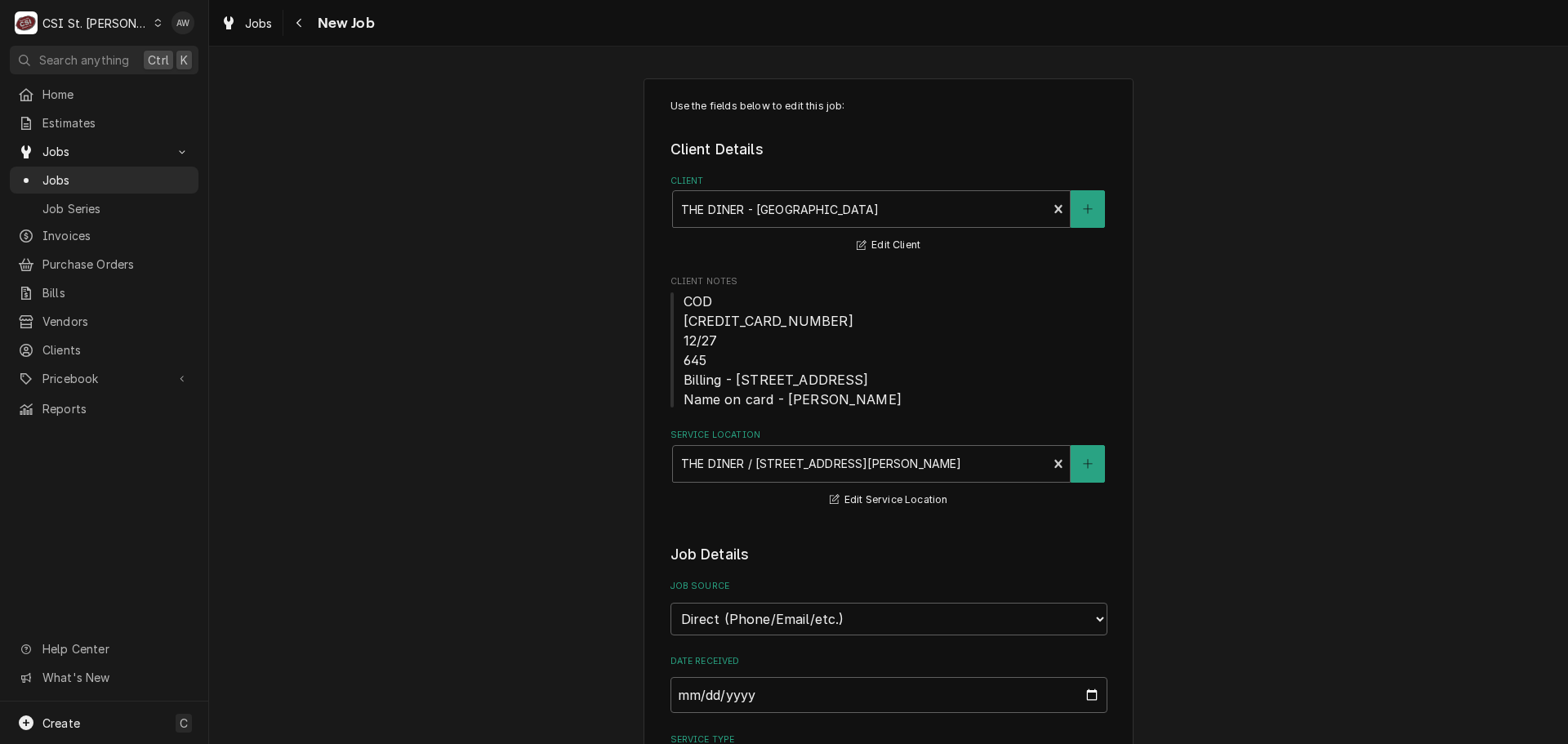
type textarea "x"
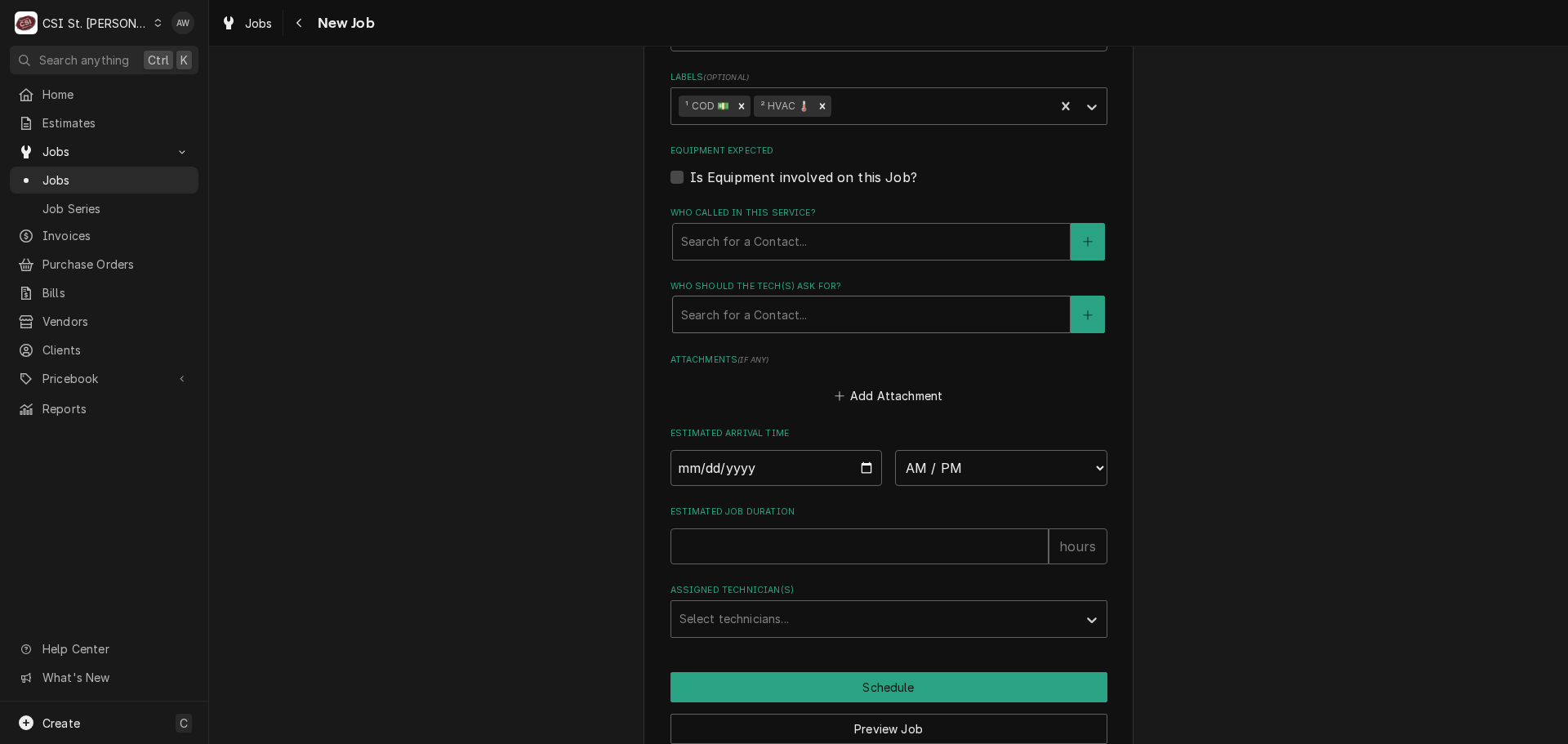
scroll to position [1225, 0]
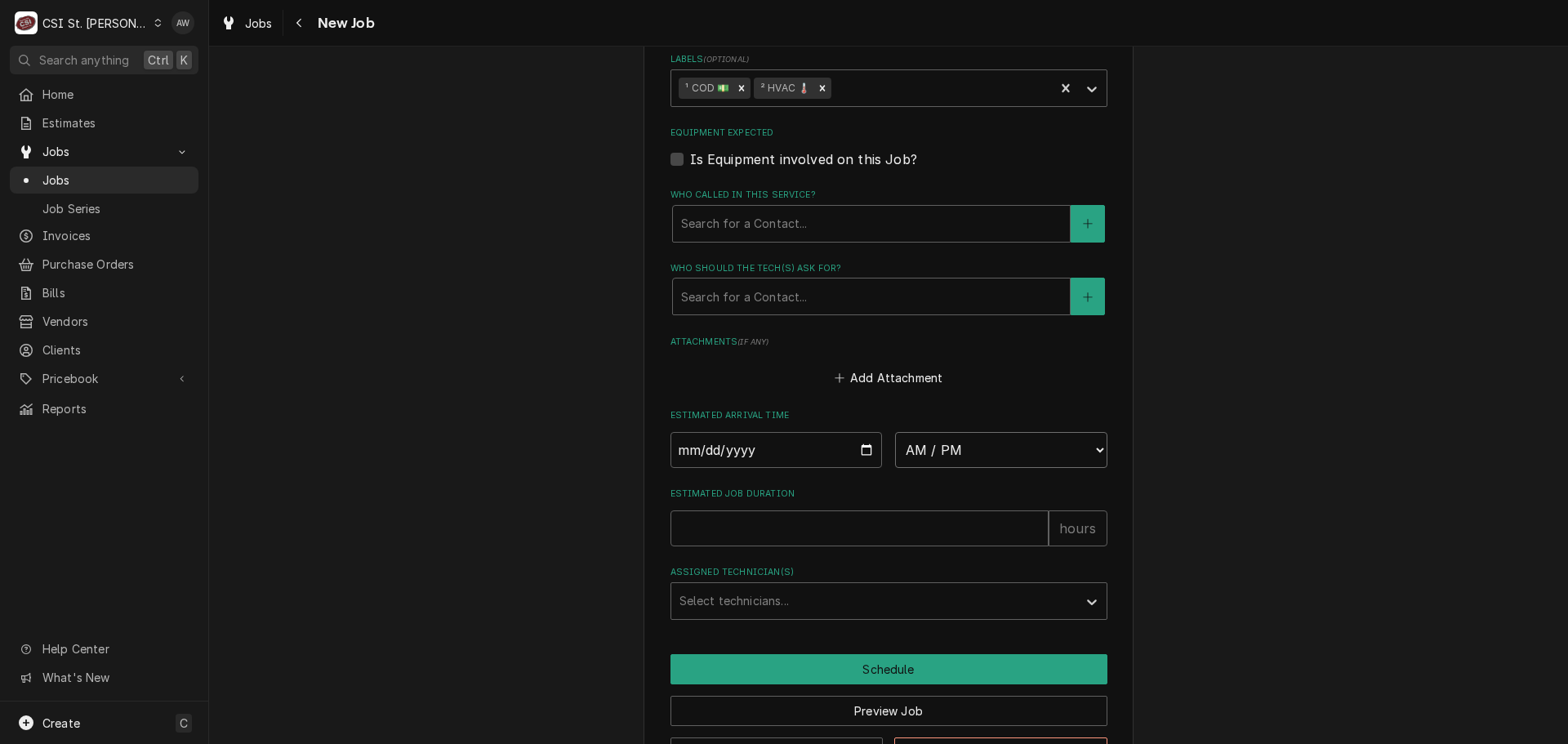
drag, startPoint x: 974, startPoint y: 450, endPoint x: 971, endPoint y: 437, distance: 13.3
click at [974, 450] on select "AM / PM 6:00 AM 6:15 AM 6:30 AM 6:45 AM 7:00 AM 7:15 AM 7:30 AM 7:45 AM 8:00 AM…" at bounding box center [1001, 449] width 212 height 36
click at [711, 355] on div "Attachments ( if any ) Add Attachment" at bounding box center [889, 362] width 437 height 53
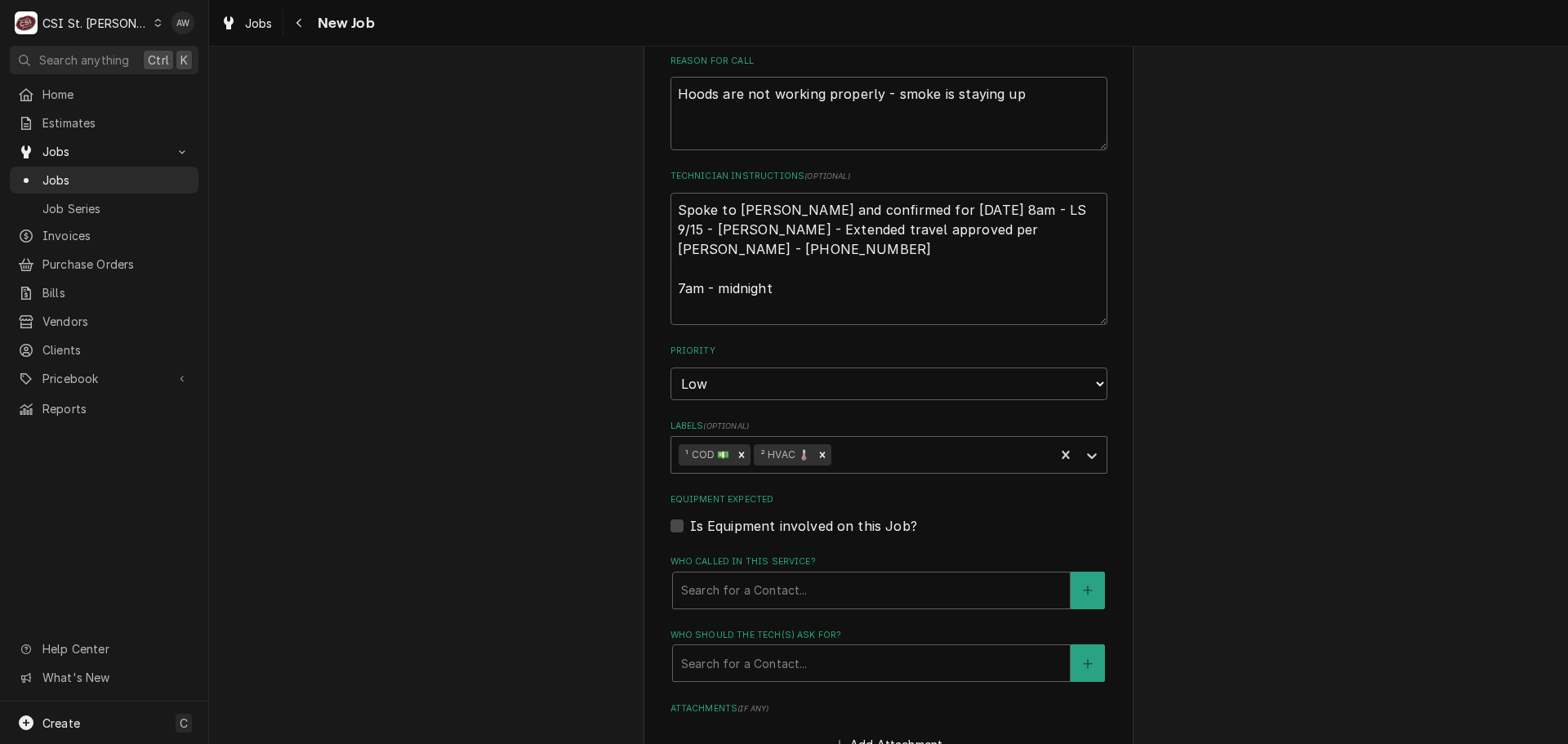
scroll to position [1062, 0]
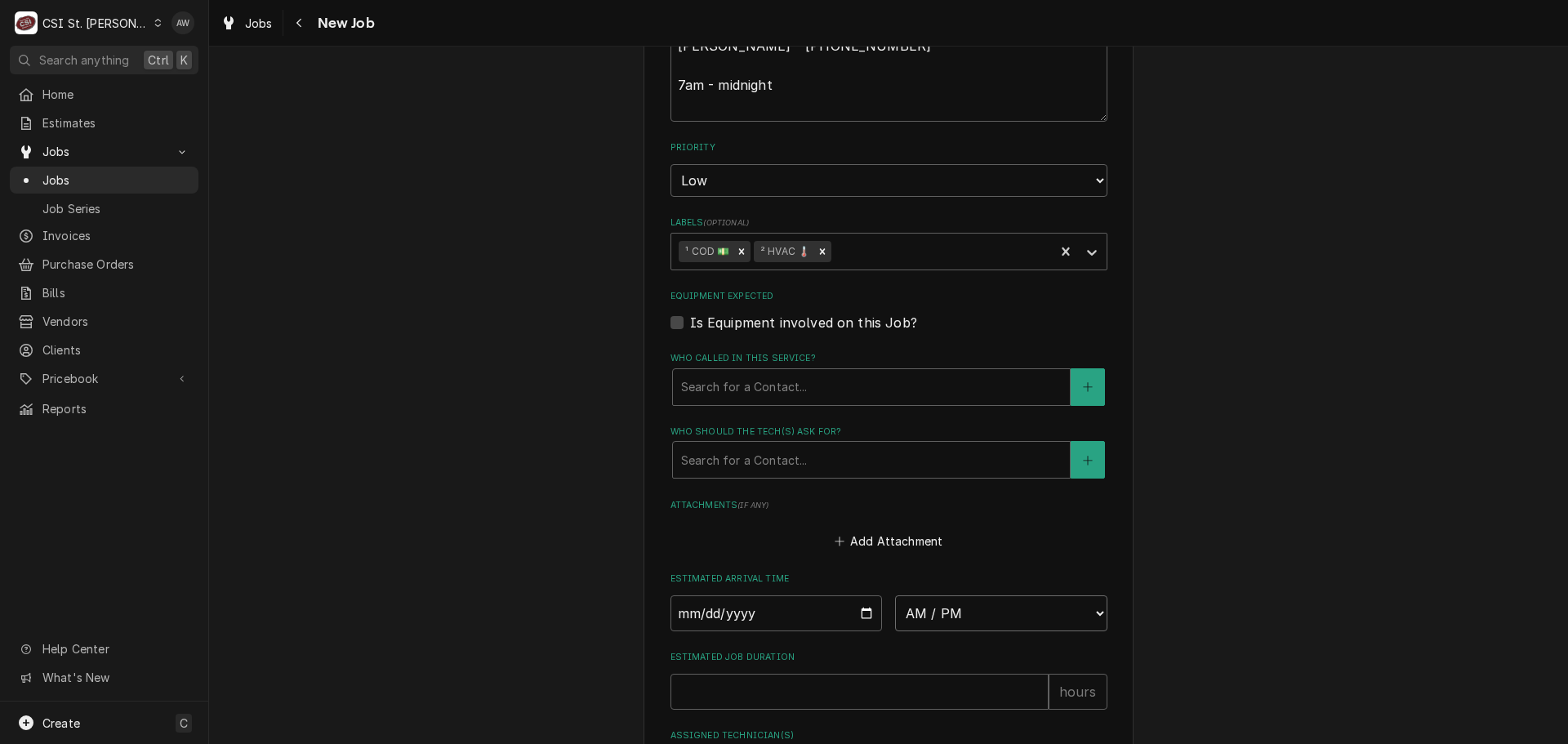
drag, startPoint x: 949, startPoint y: 616, endPoint x: 943, endPoint y: 604, distance: 13.4
click at [946, 612] on select "AM / PM 6:00 AM 6:15 AM 6:30 AM 6:45 AM 7:00 AM 7:15 AM 7:30 AM 7:45 AM 8:00 AM…" at bounding box center [1001, 614] width 212 height 36
select select "08:00:00"
click at [895, 596] on select "AM / PM 6:00 AM 6:15 AM 6:30 AM 6:45 AM 7:00 AM 7:15 AM 7:30 AM 7:45 AM 8:00 AM…" at bounding box center [1001, 614] width 212 height 36
click at [857, 609] on input "Date" at bounding box center [777, 614] width 212 height 36
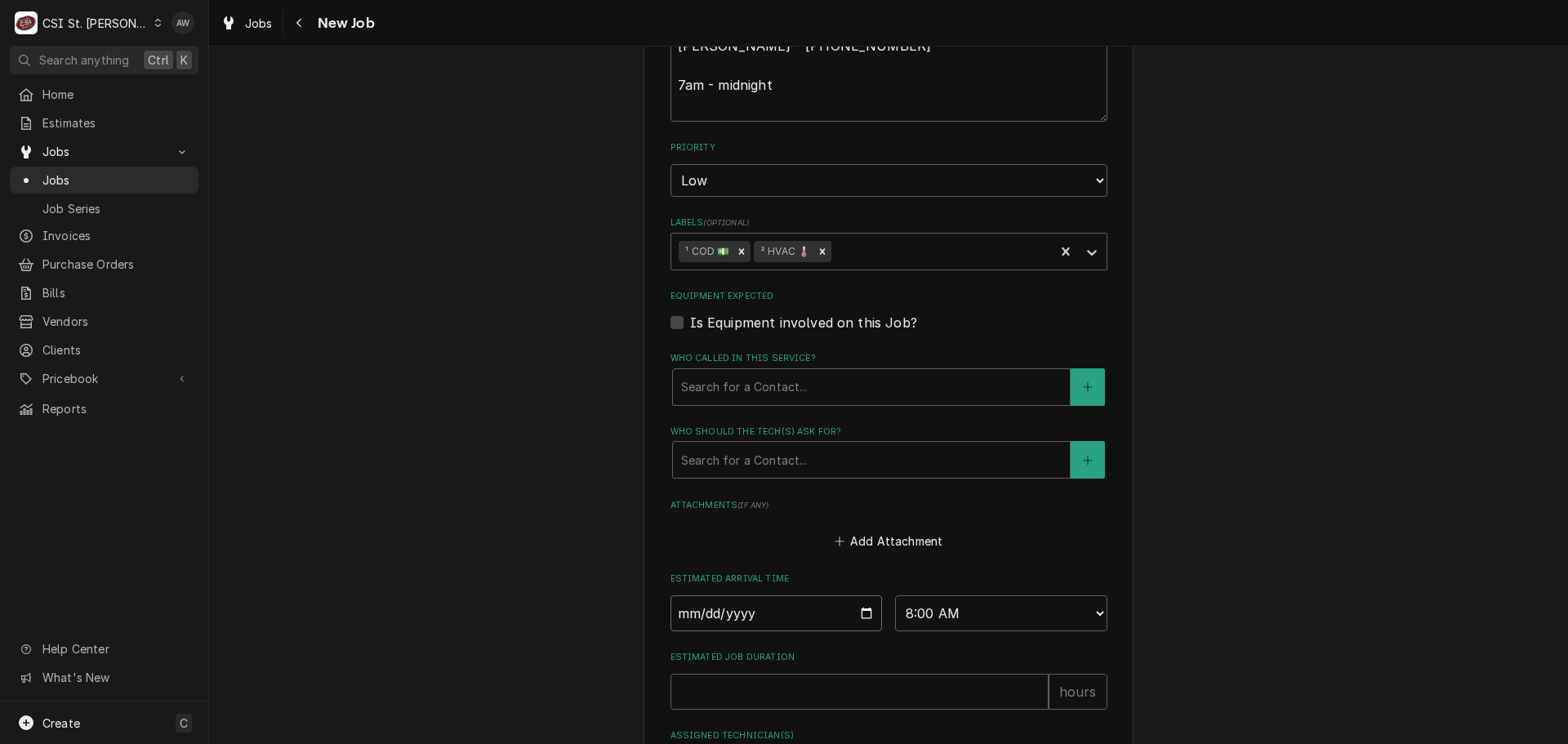
type textarea "x"
type input "[DATE]"
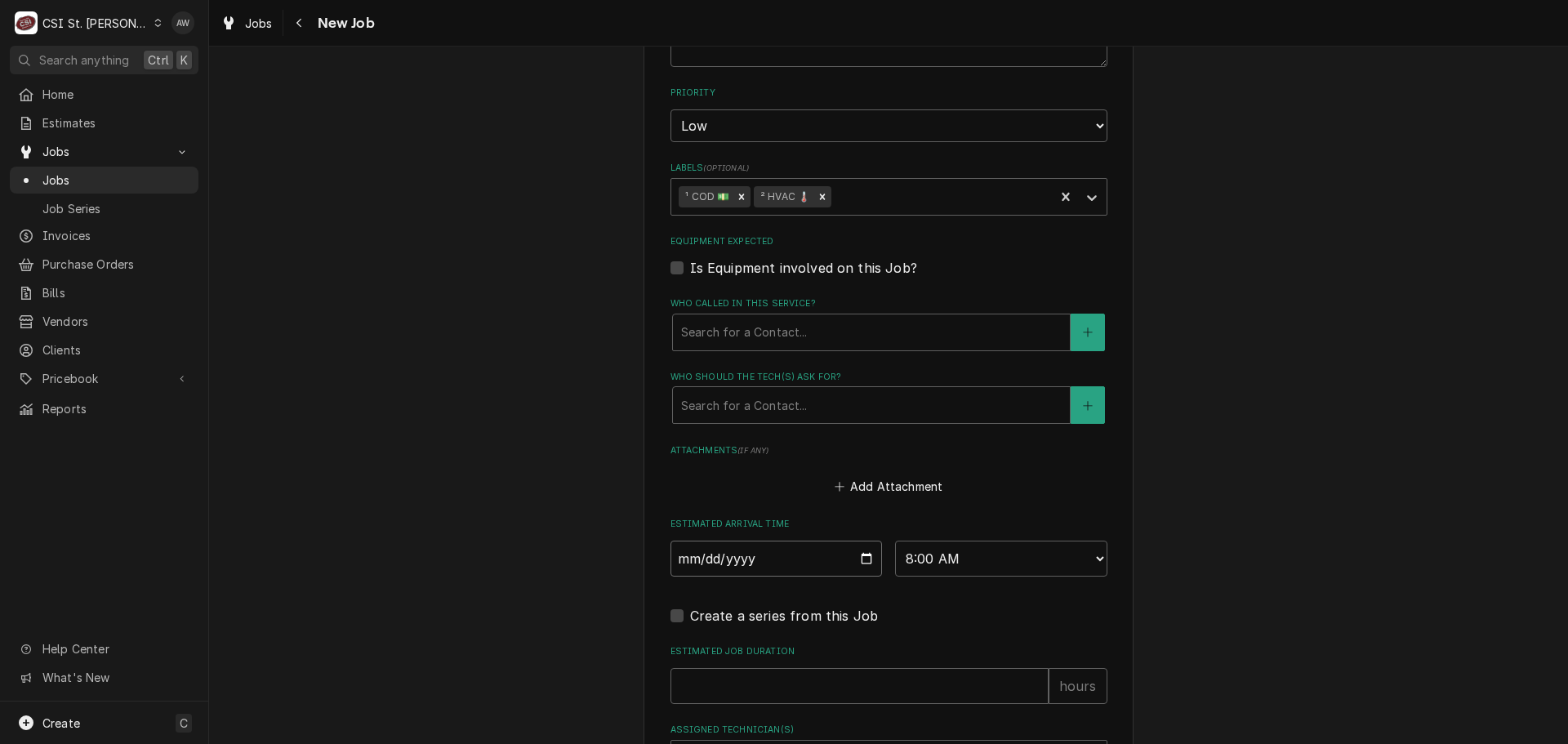
scroll to position [1225, 0]
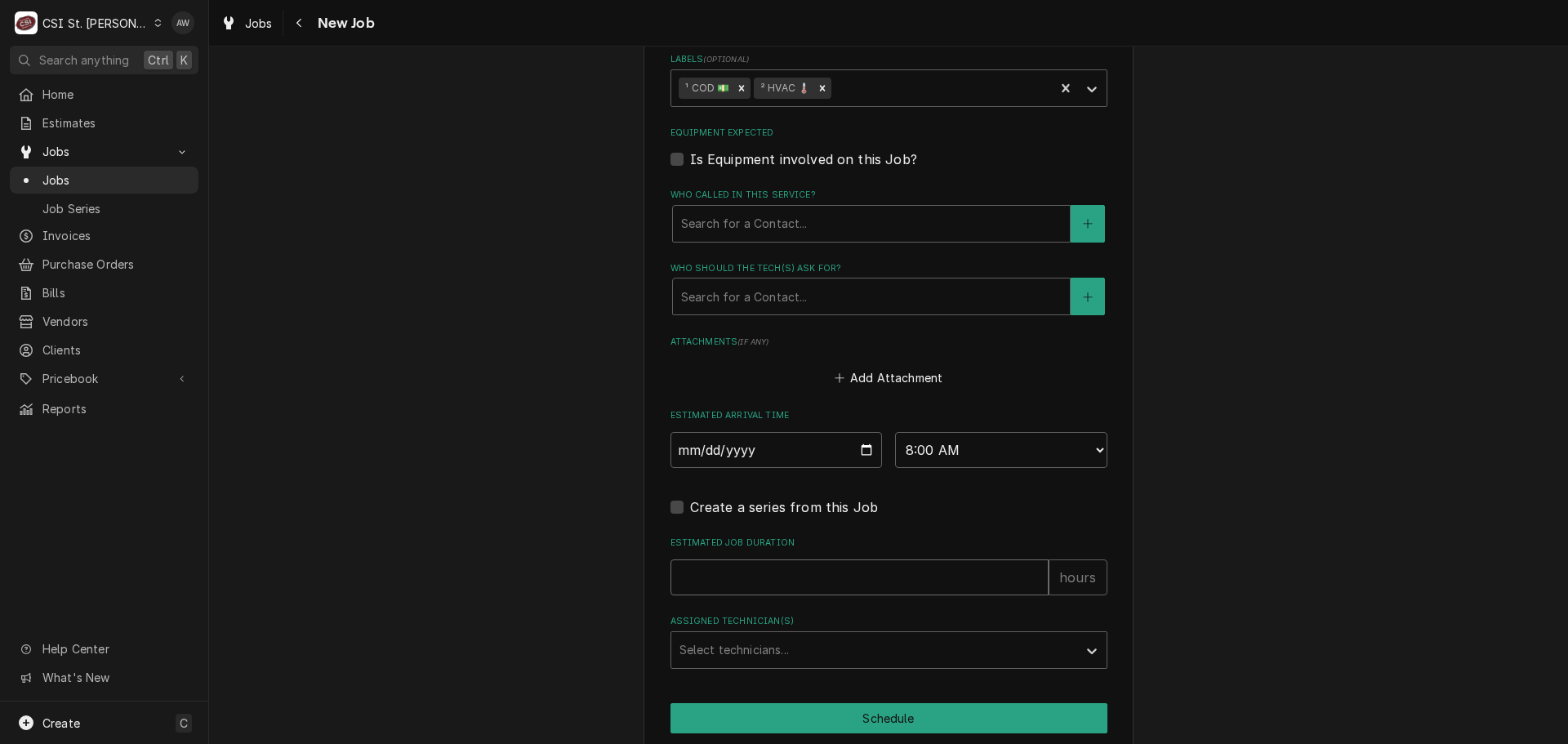
click at [734, 580] on input "Estimated Job Duration" at bounding box center [859, 578] width 378 height 36
type textarea "x"
type input "2"
type textarea "x"
type input "2"
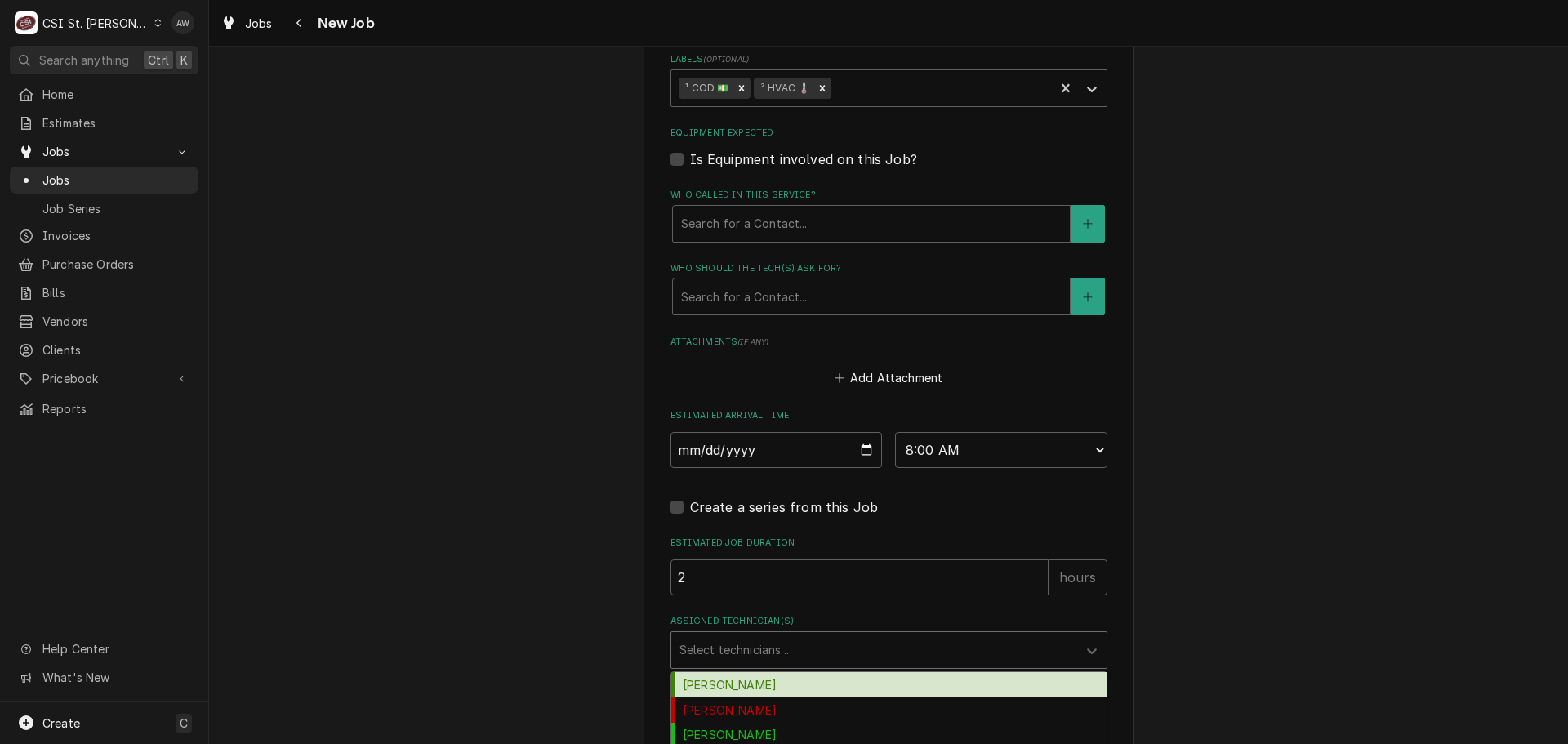
click at [735, 652] on div "Assigned Technician(s)" at bounding box center [874, 651] width 390 height 29
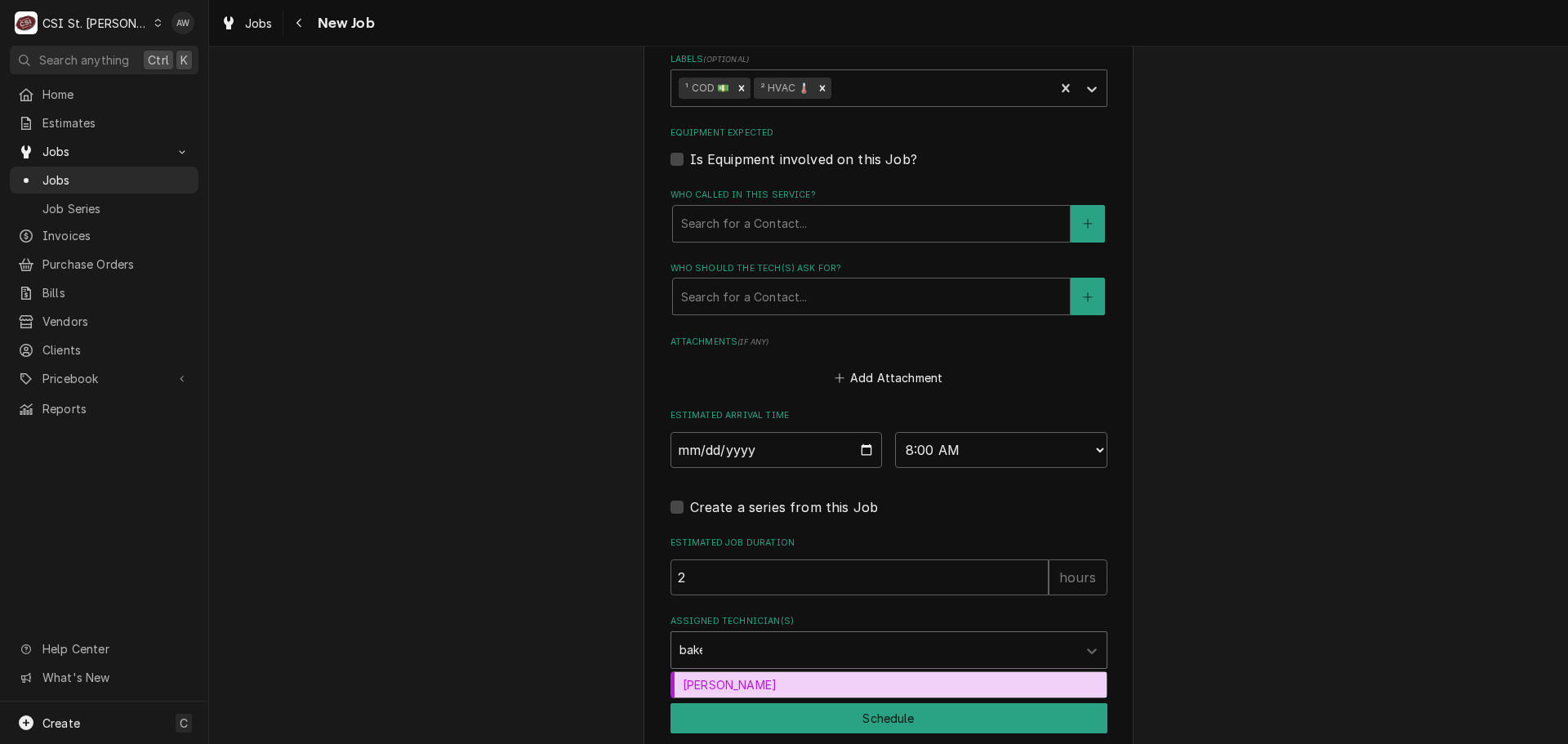
type input "baker"
click at [738, 678] on div "Mike Baker" at bounding box center [889, 686] width 436 height 25
type textarea "x"
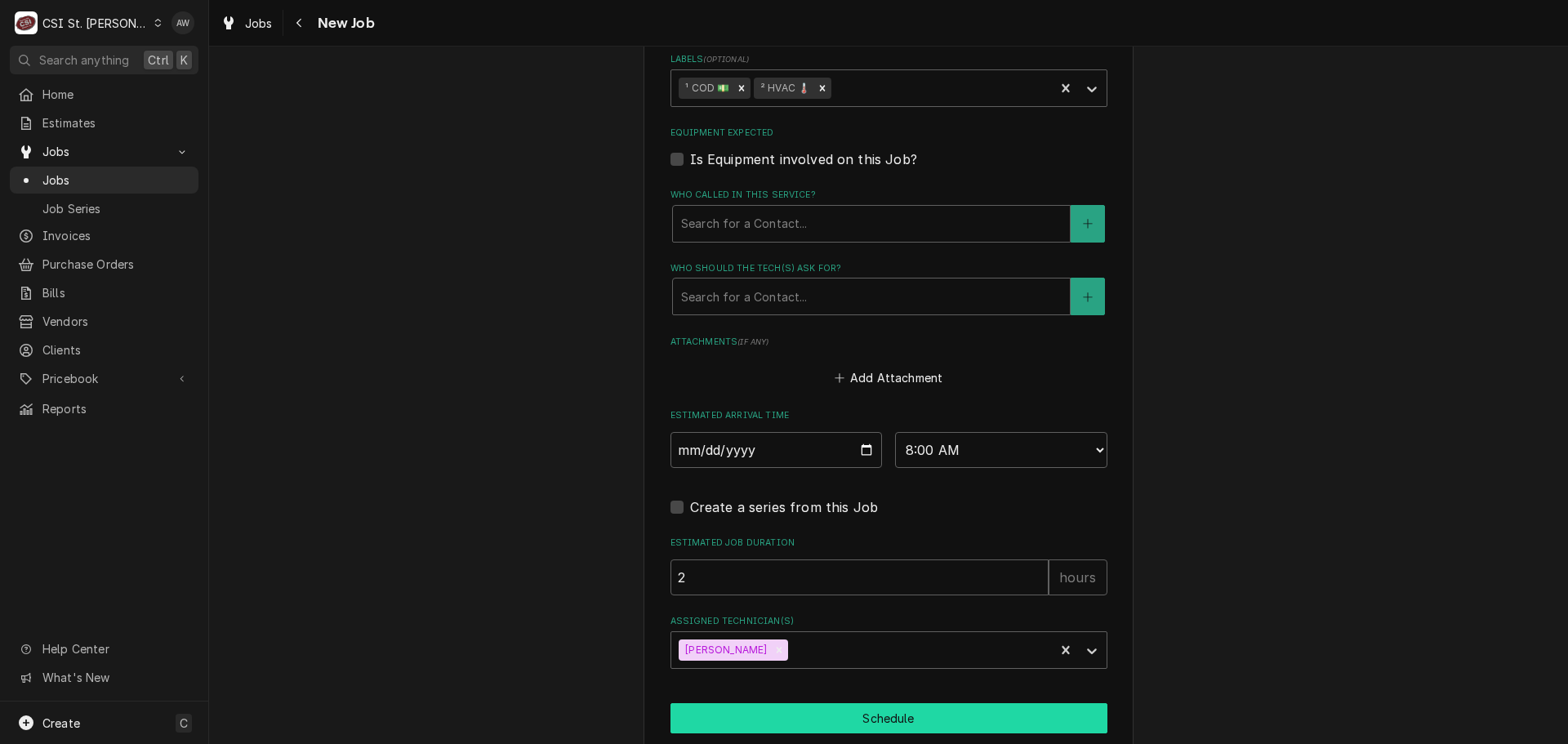
click at [723, 710] on button "Schedule" at bounding box center [889, 718] width 437 height 30
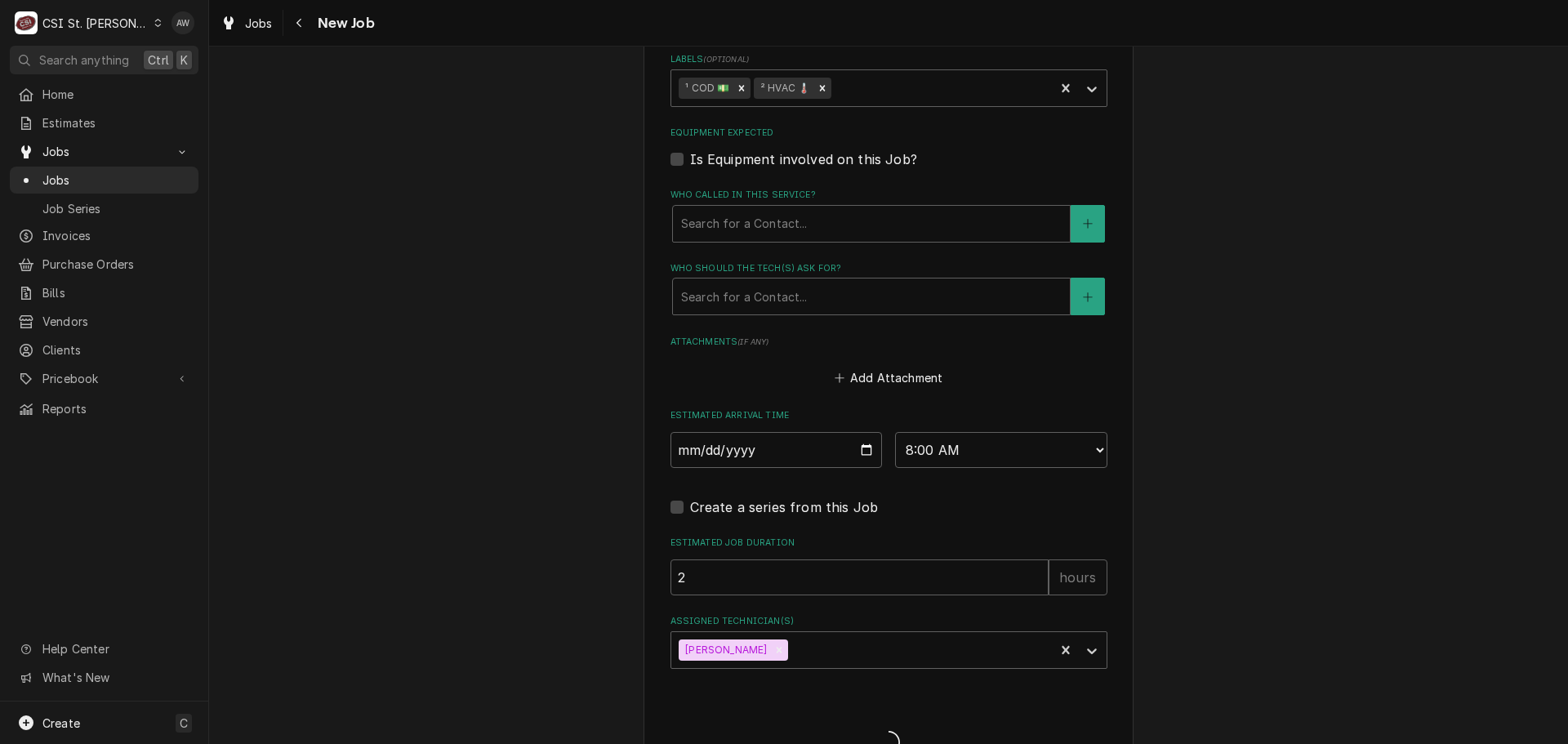
type textarea "x"
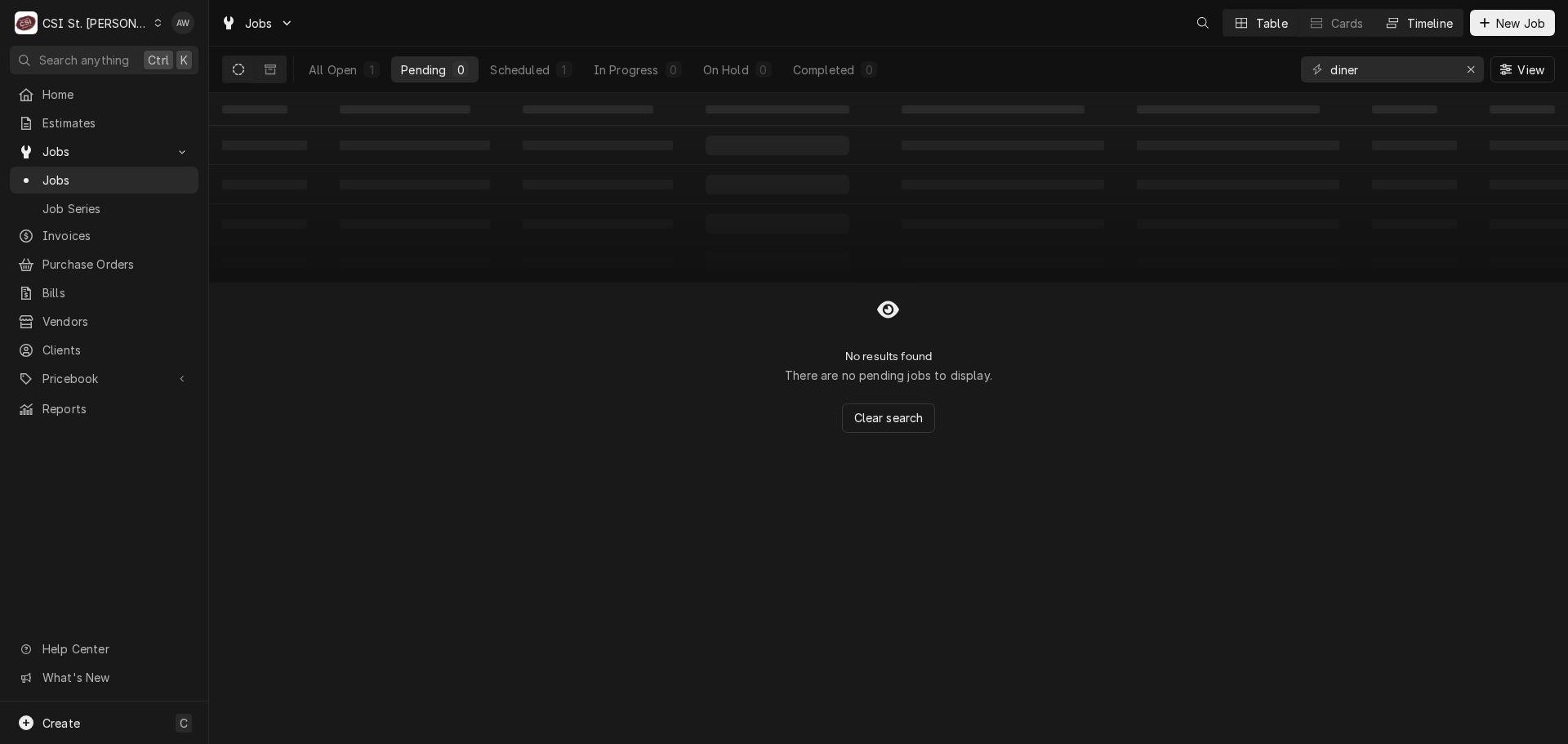
click at [1421, 28] on div "Timeline" at bounding box center [1430, 23] width 46 height 18
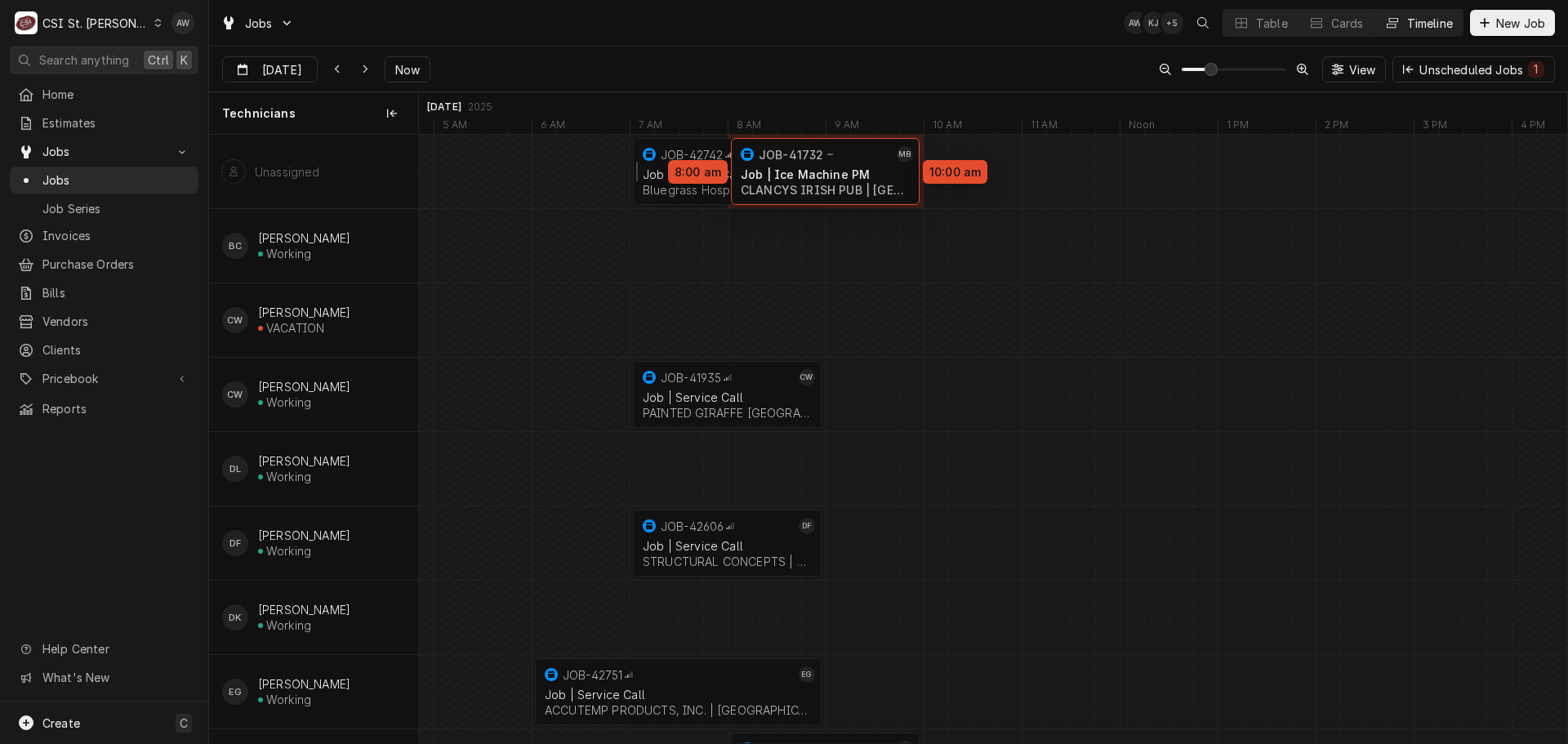
drag, startPoint x: 781, startPoint y: 380, endPoint x: 775, endPoint y: 156, distance: 224.1
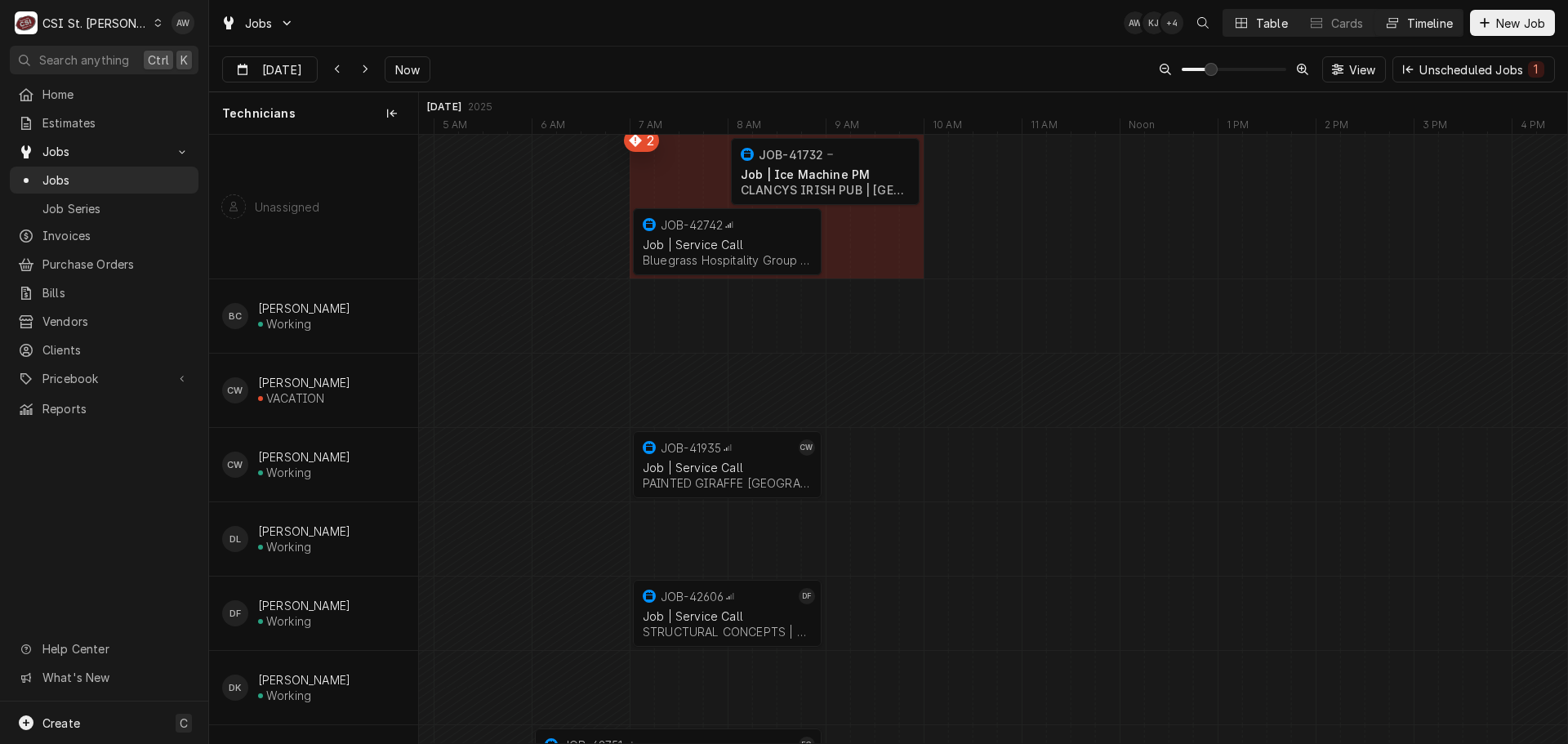
click at [1266, 18] on div "Table" at bounding box center [1272, 23] width 32 height 18
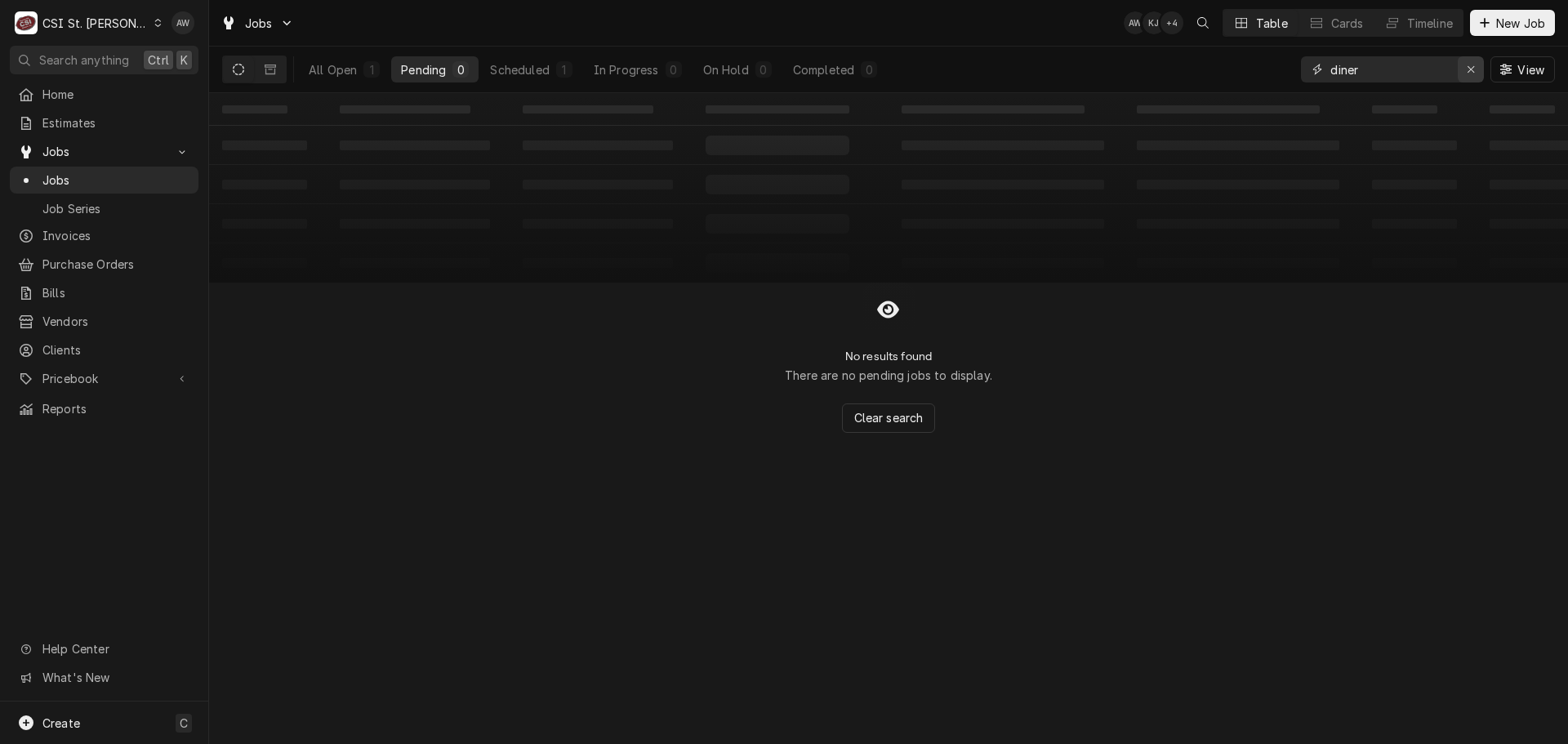
click at [1463, 71] on div "Erase input" at bounding box center [1471, 69] width 17 height 17
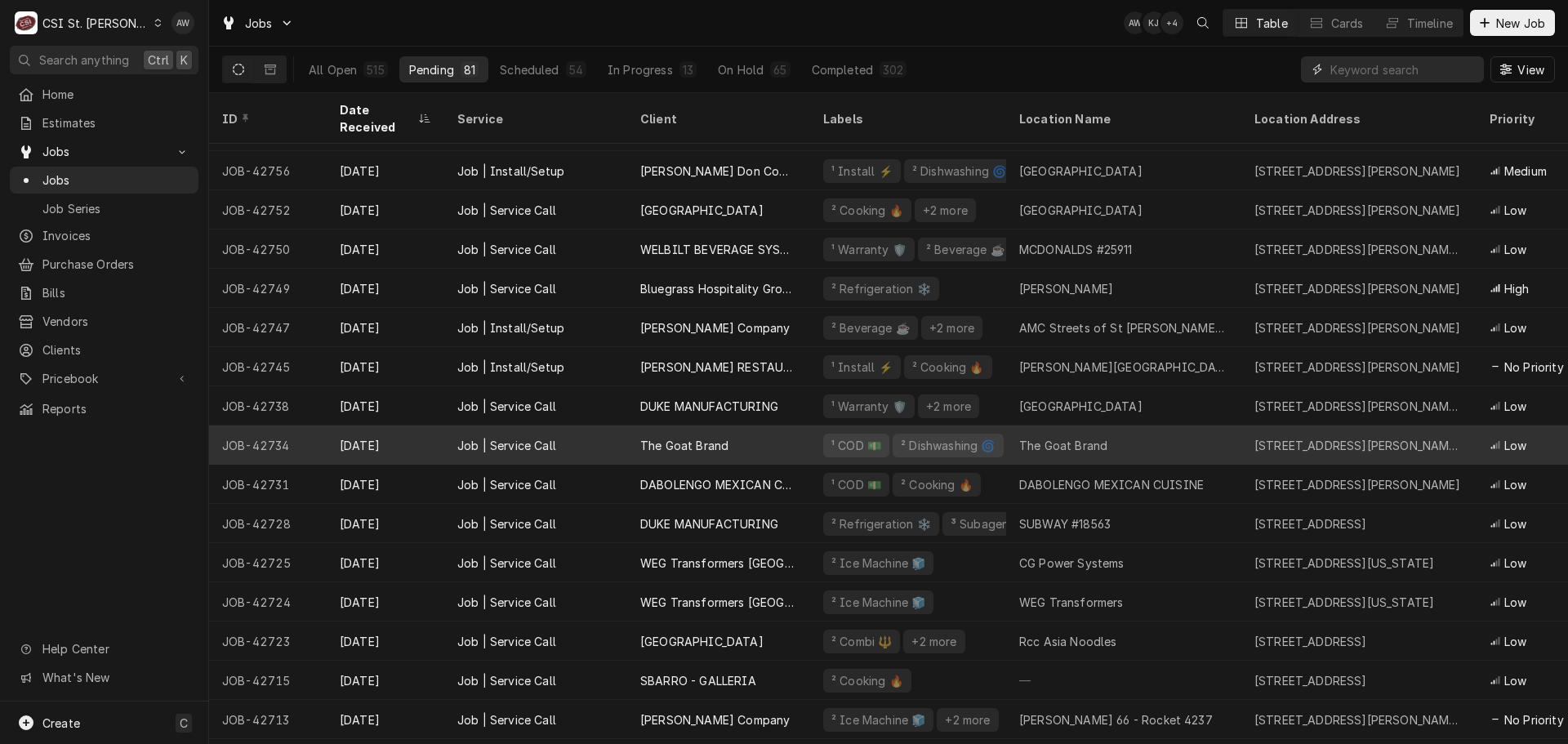
scroll to position [137, 0]
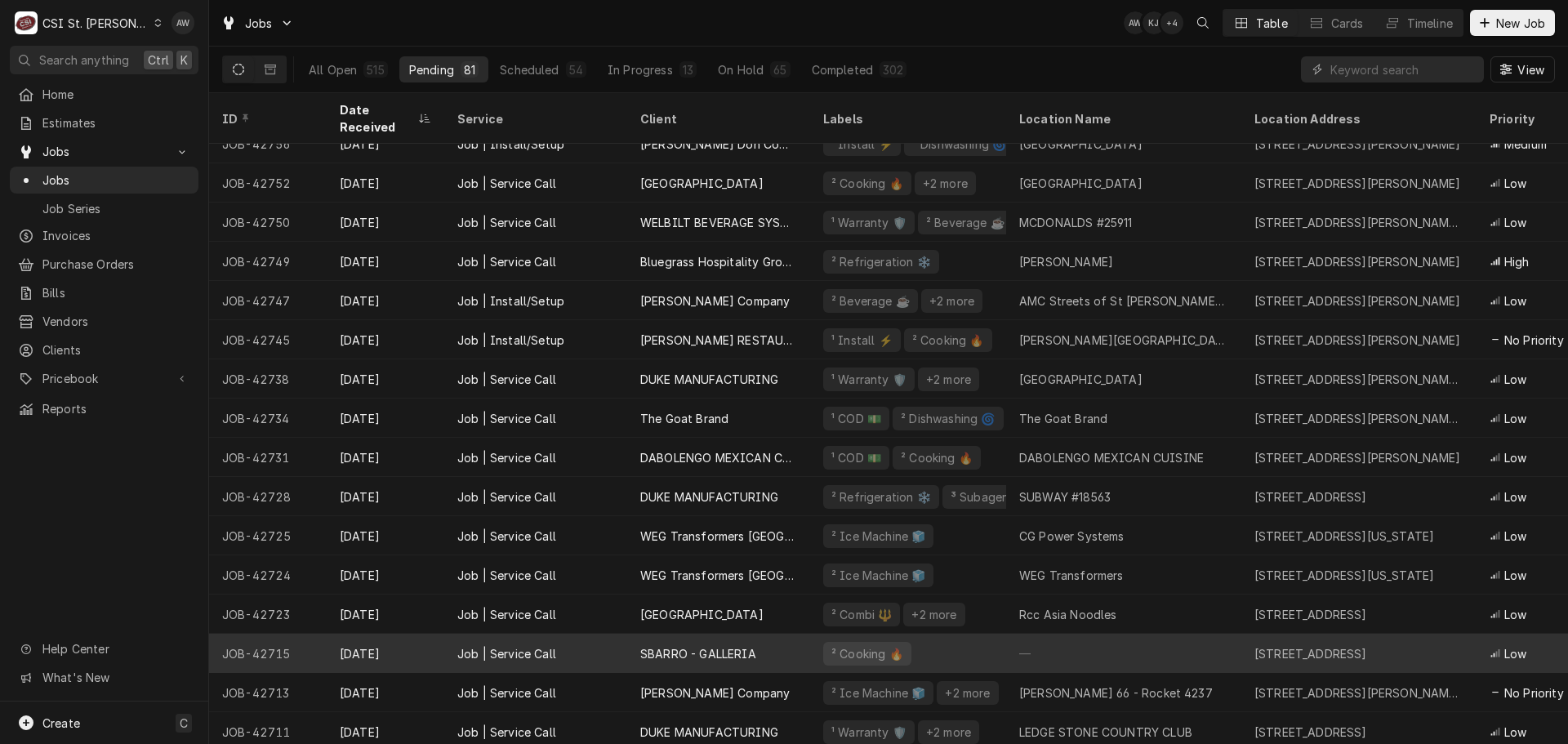
click at [740, 646] on div "SBARRO - GALLERIA" at bounding box center [698, 655] width 116 height 18
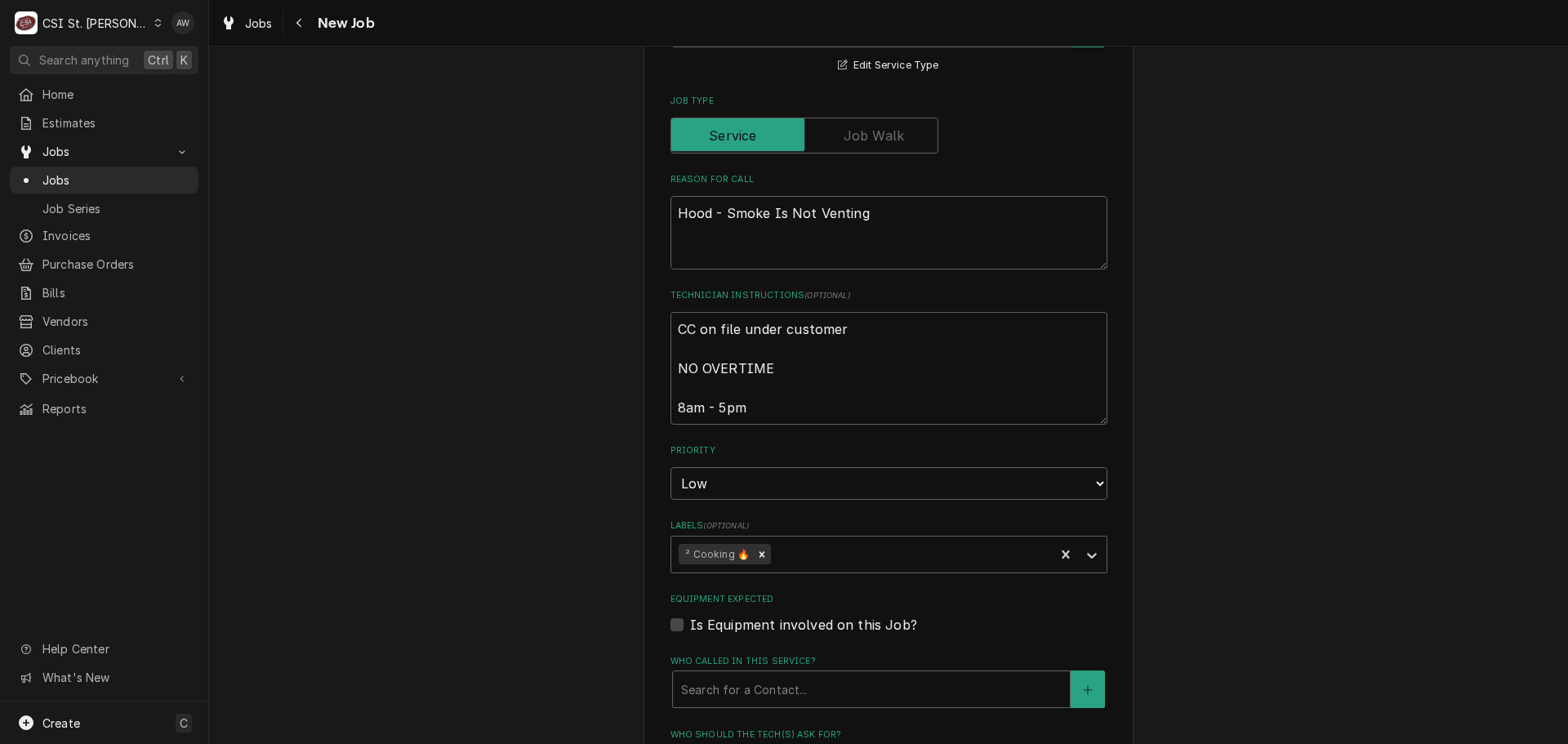
scroll to position [899, 0]
click at [759, 552] on icon "Remove ² Cooking 🔥" at bounding box center [762, 552] width 6 height 6
type textarea "x"
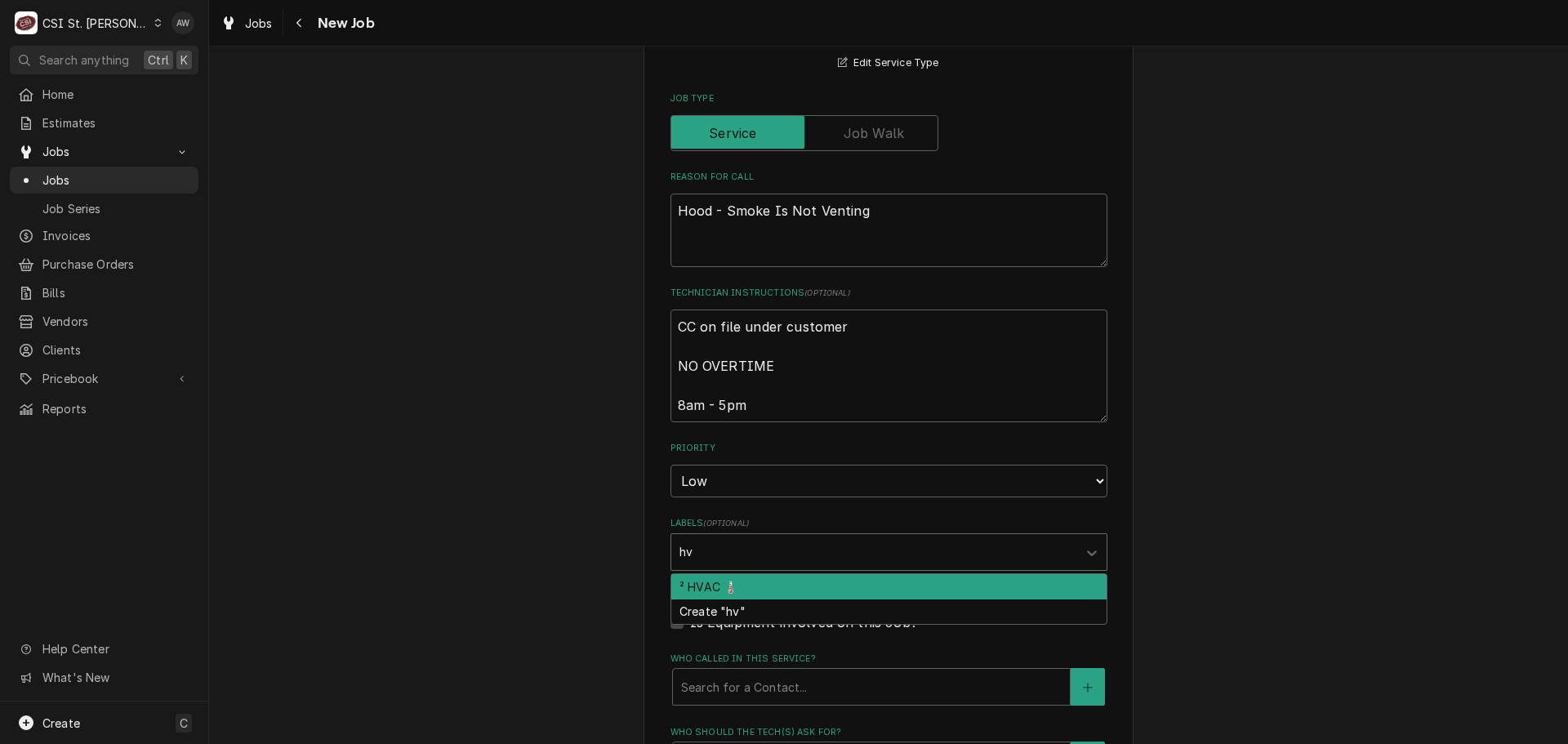
type input "hva"
click at [731, 591] on div "² HVAC 🌡️" at bounding box center [889, 587] width 436 height 25
type textarea "x"
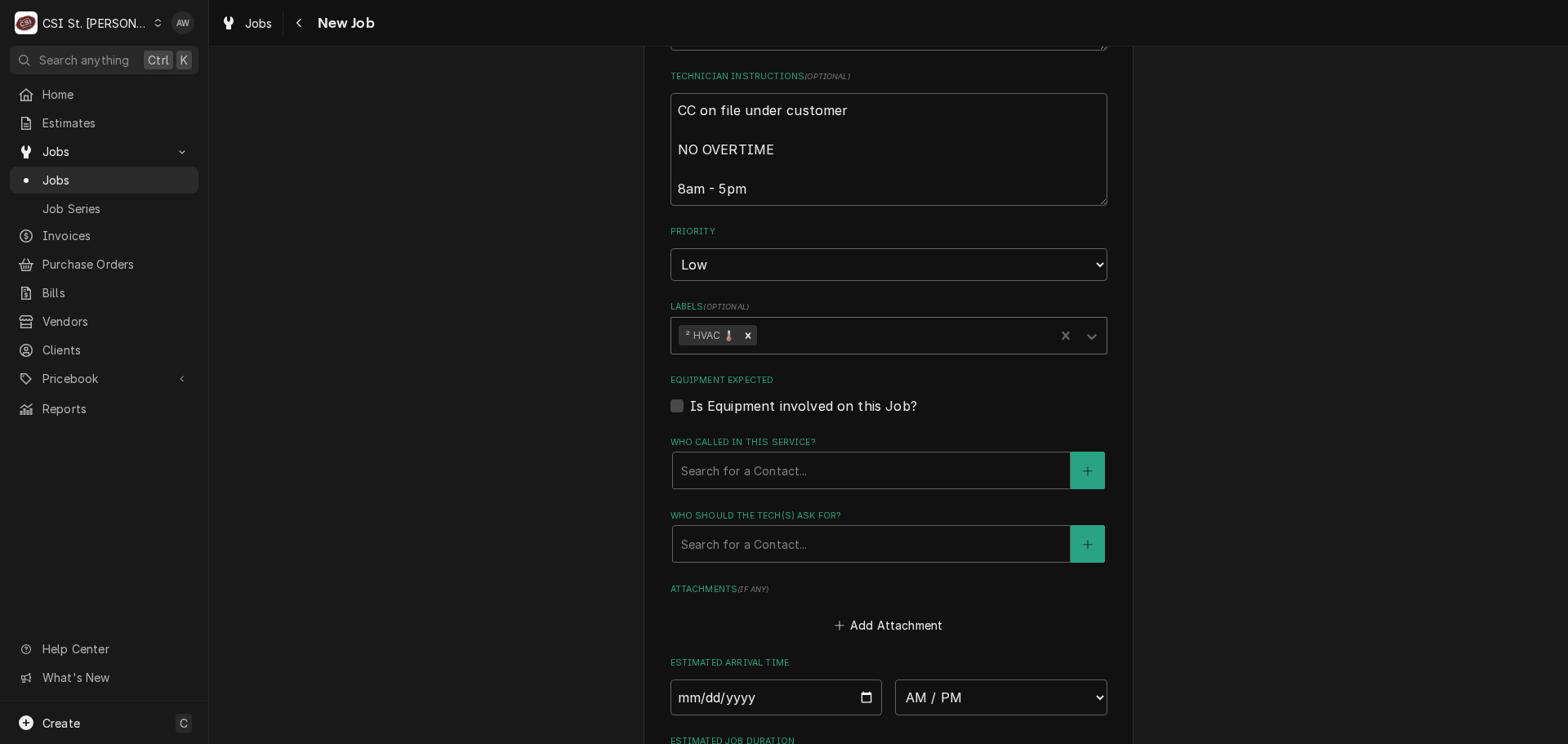
scroll to position [1422, 0]
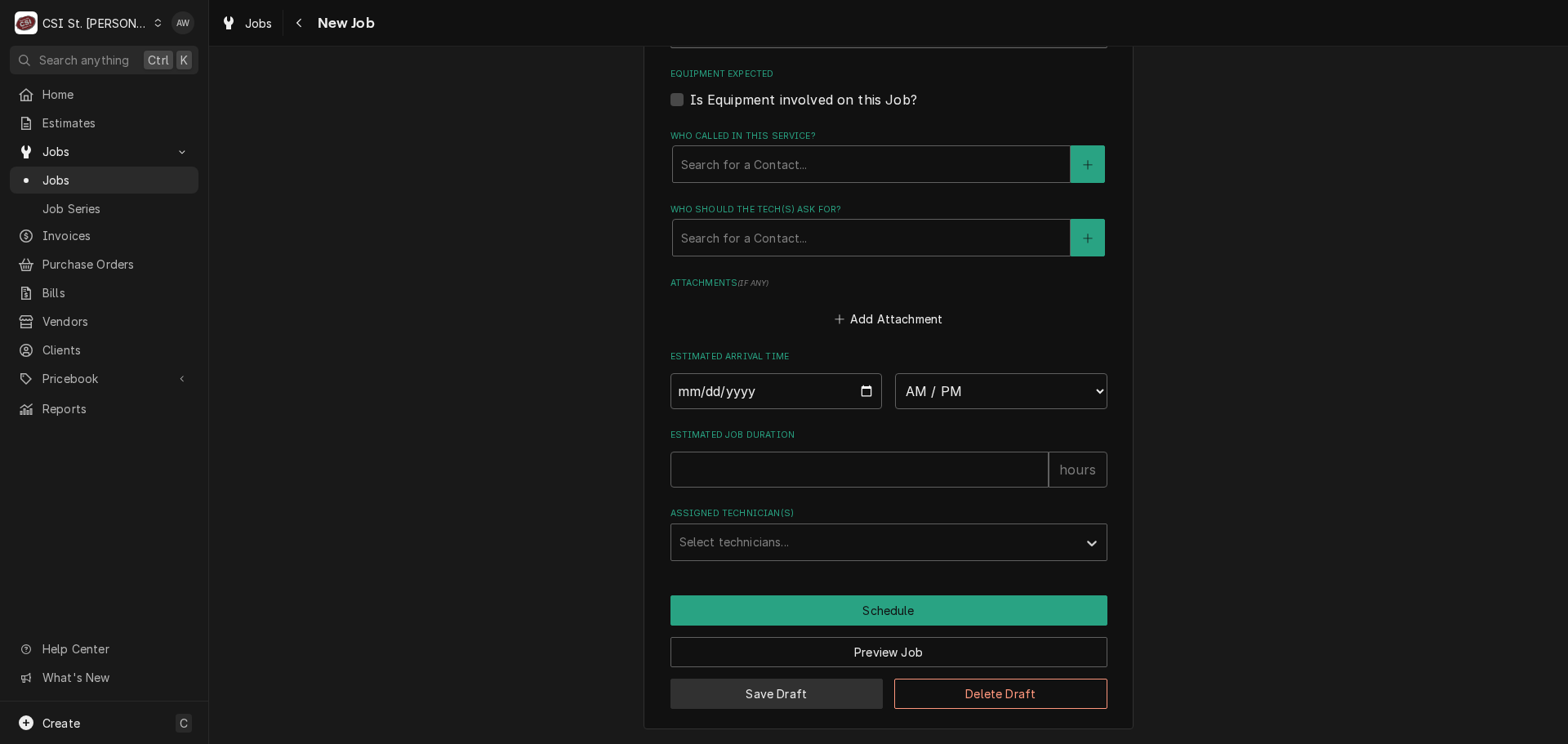
click at [770, 695] on button "Save Draft" at bounding box center [777, 693] width 213 height 30
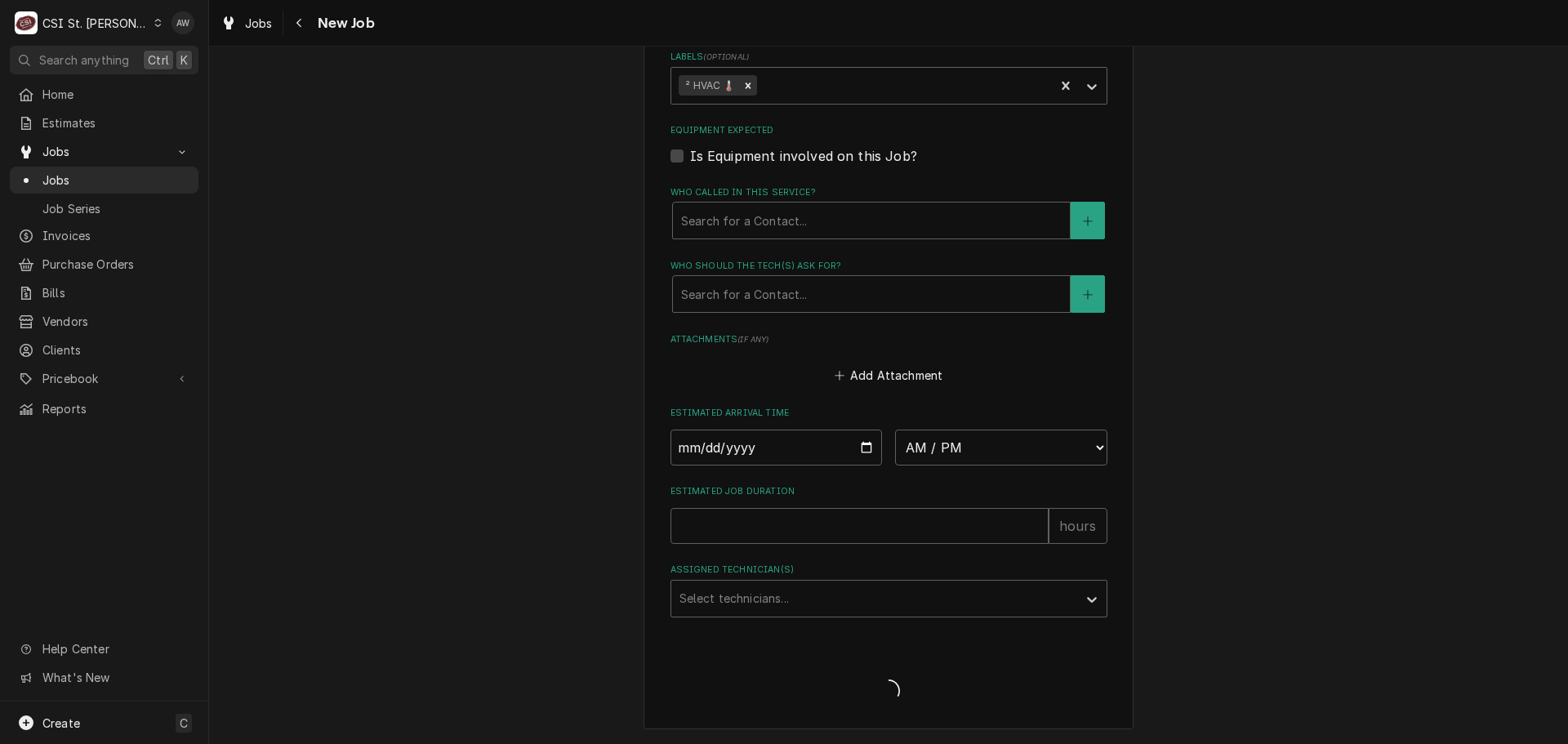
scroll to position [1365, 0]
type textarea "x"
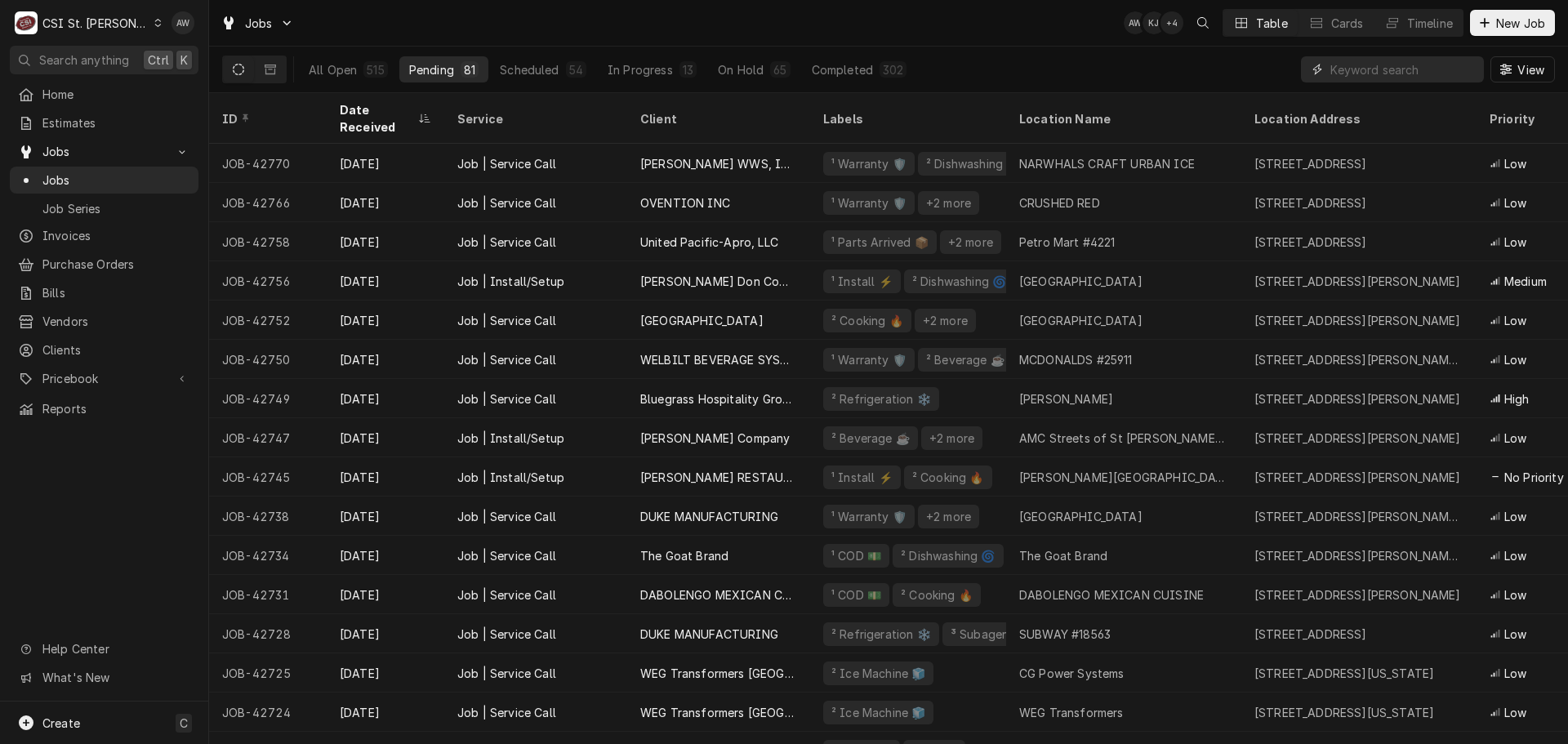
click at [1347, 69] on input "Dynamic Content Wrapper" at bounding box center [1404, 69] width 146 height 26
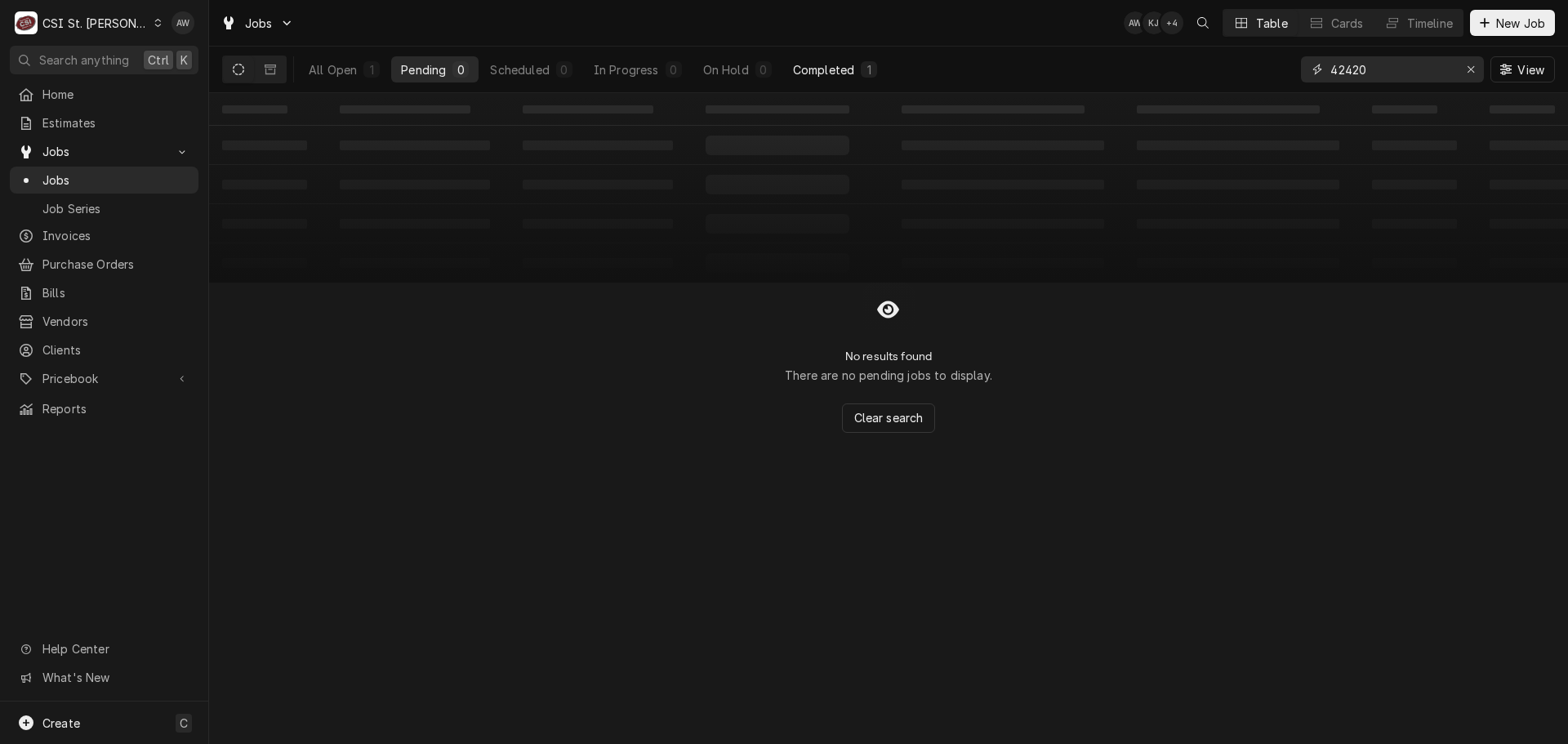
type input "42420"
click at [852, 81] on button "Completed 1" at bounding box center [835, 69] width 104 height 26
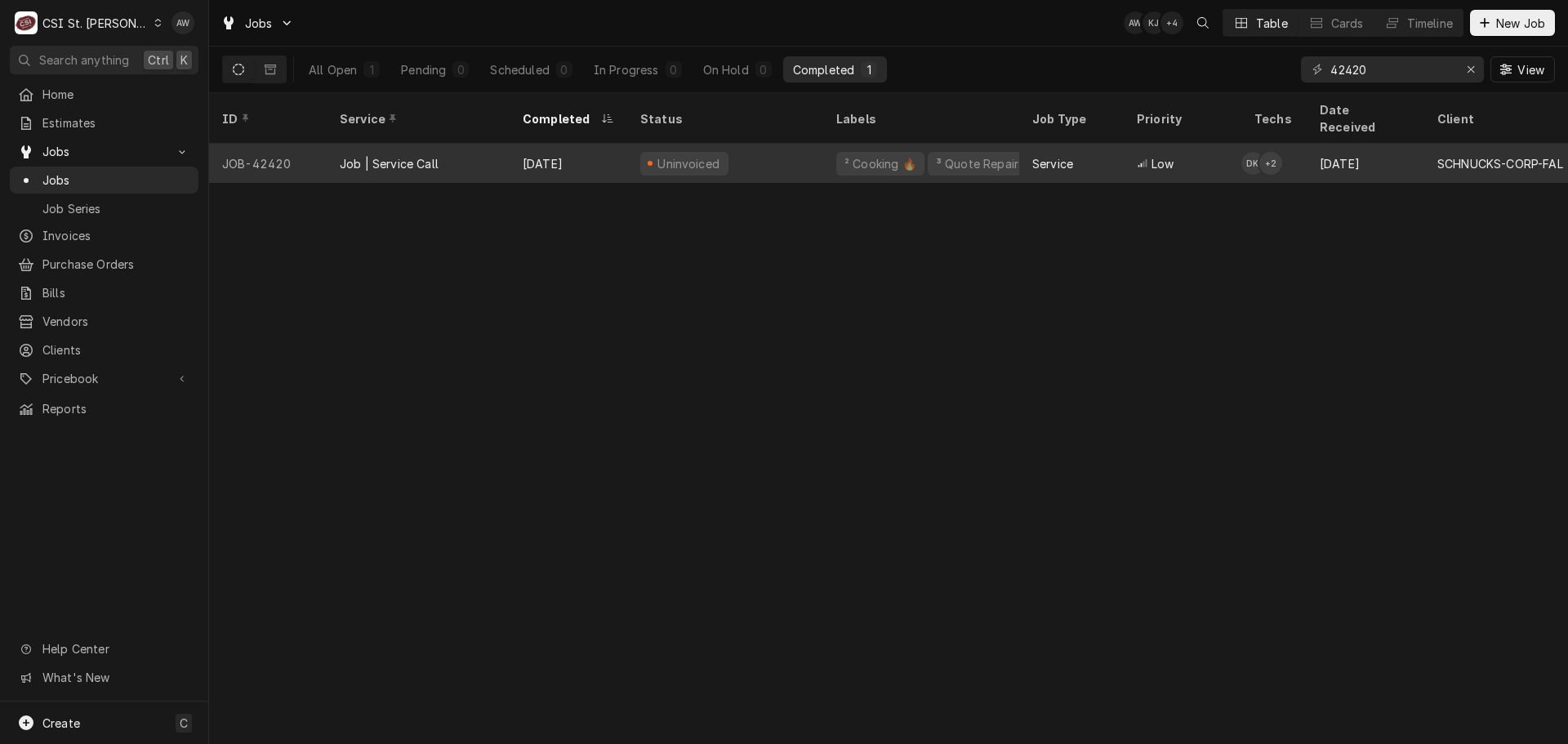
click at [800, 144] on div "Uninvoiced" at bounding box center [725, 163] width 196 height 39
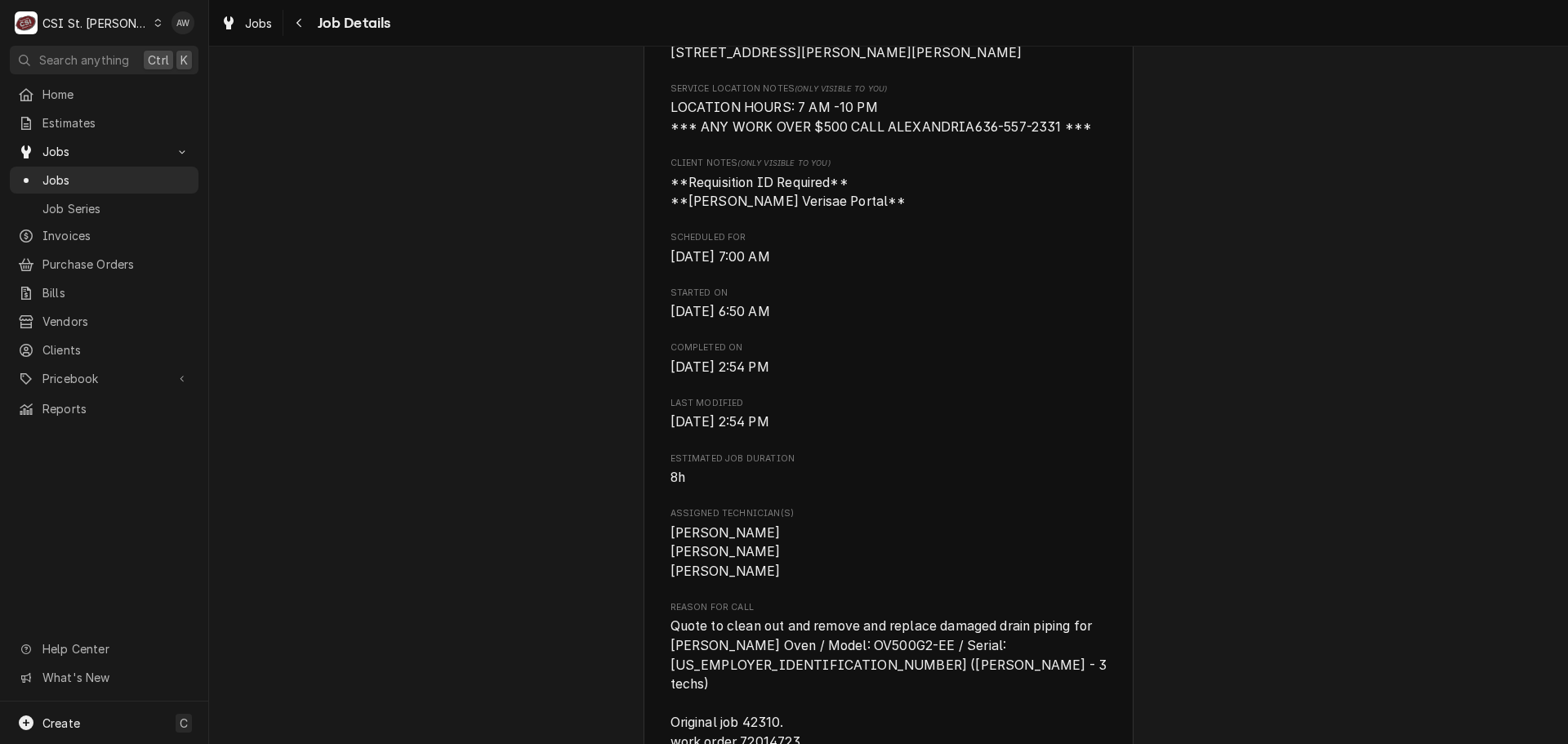
scroll to position [572, 0]
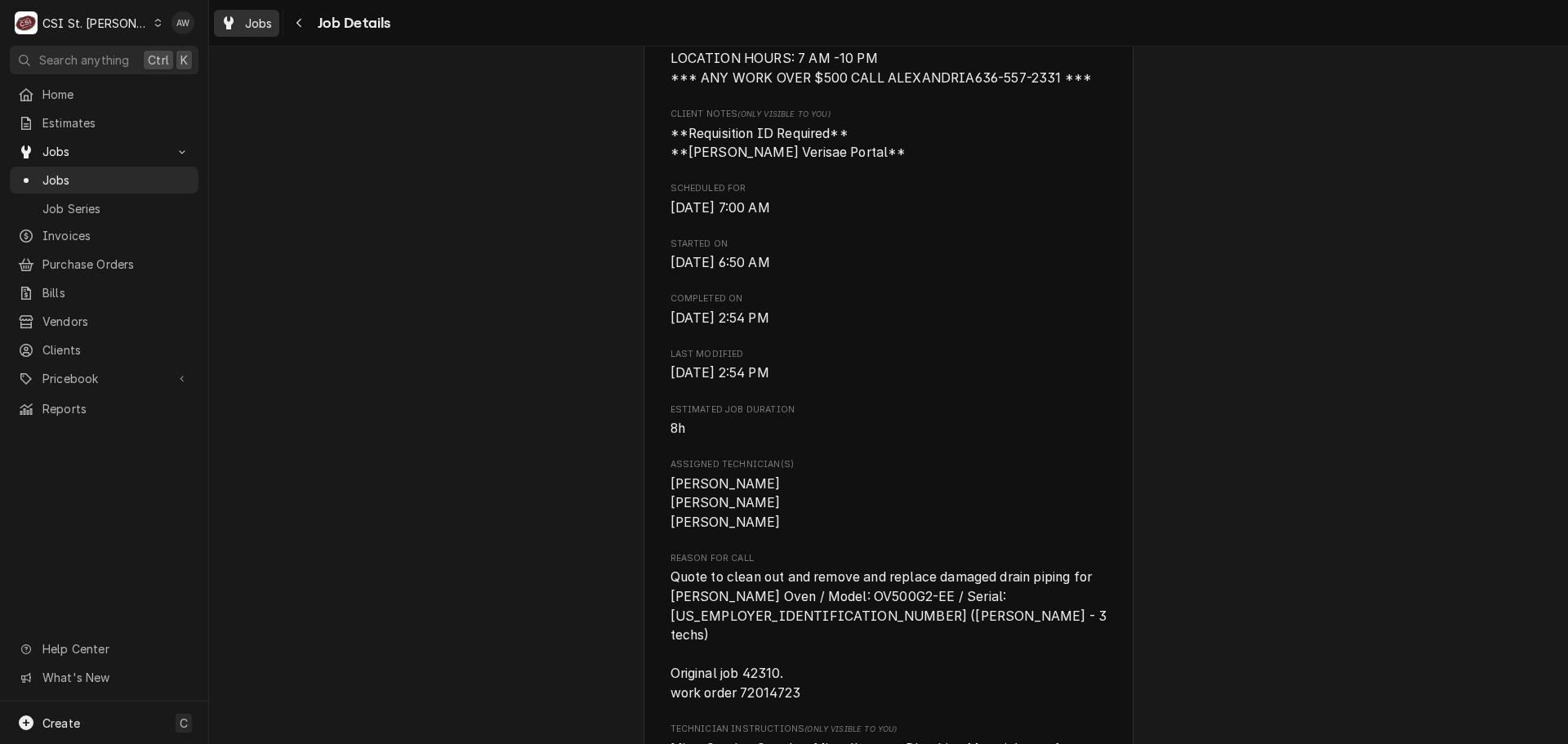
click at [244, 23] on div "Jobs" at bounding box center [247, 22] width 58 height 20
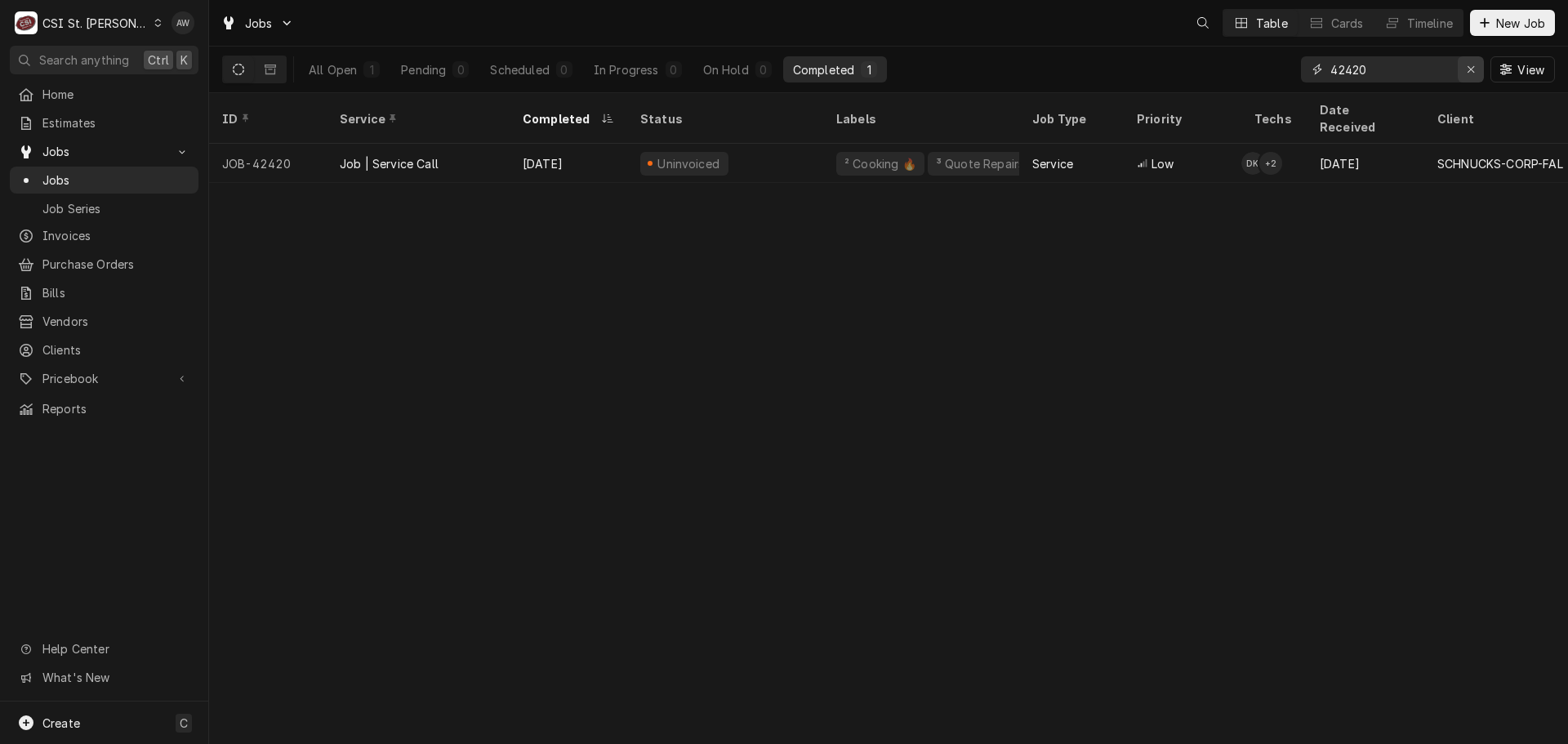
click at [1469, 65] on icon "Erase input" at bounding box center [1471, 70] width 9 height 12
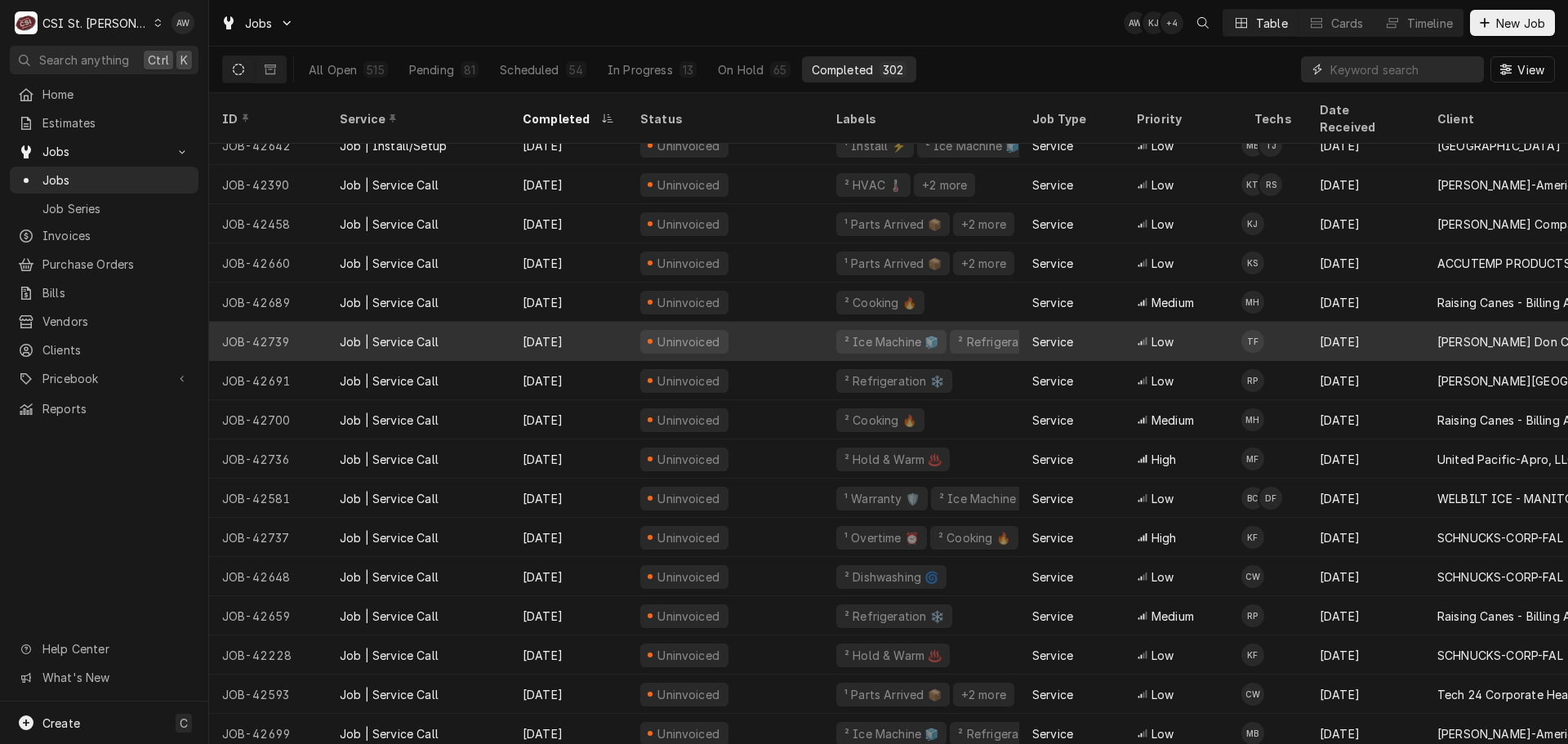
scroll to position [843, 0]
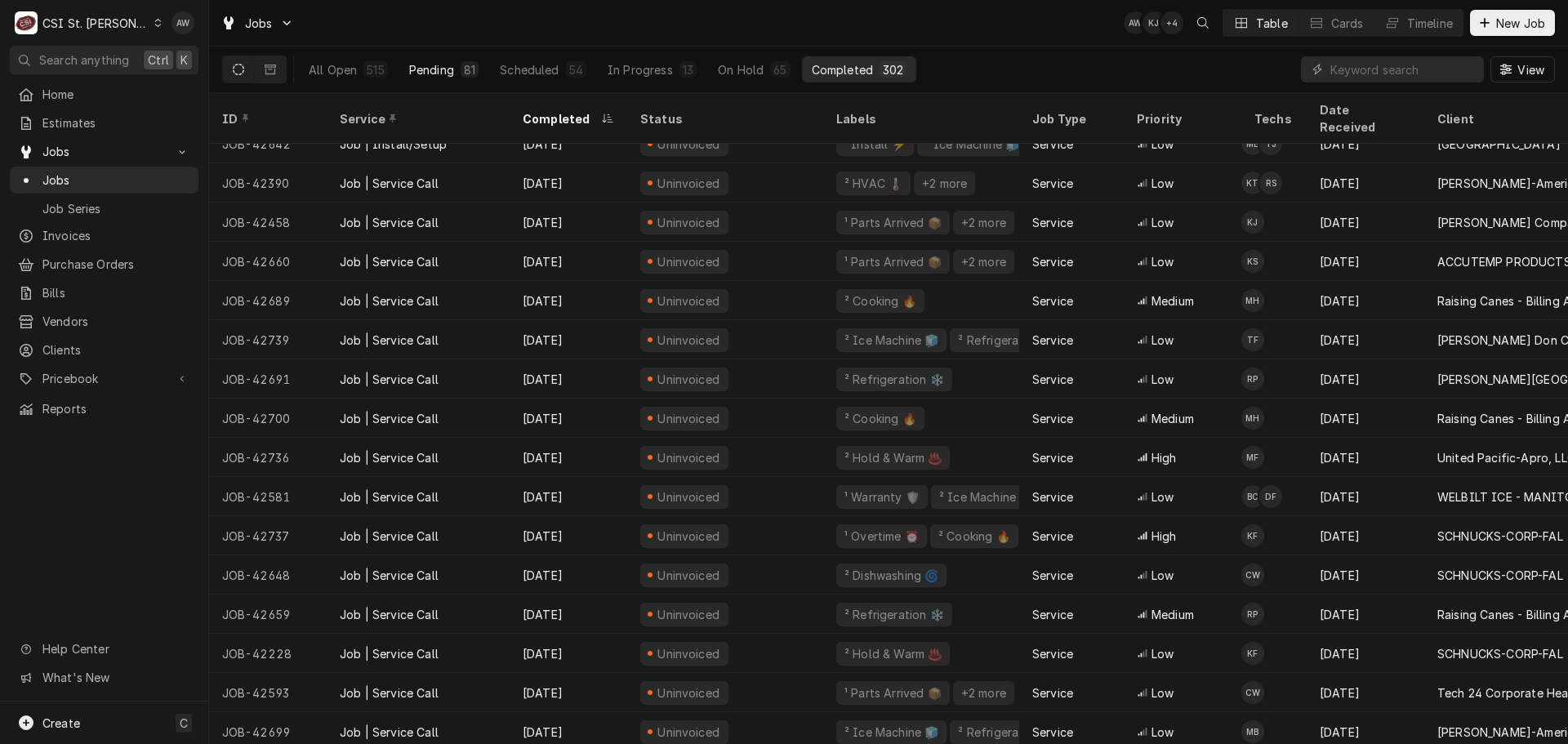
click at [469, 74] on div "81" at bounding box center [470, 70] width 12 height 18
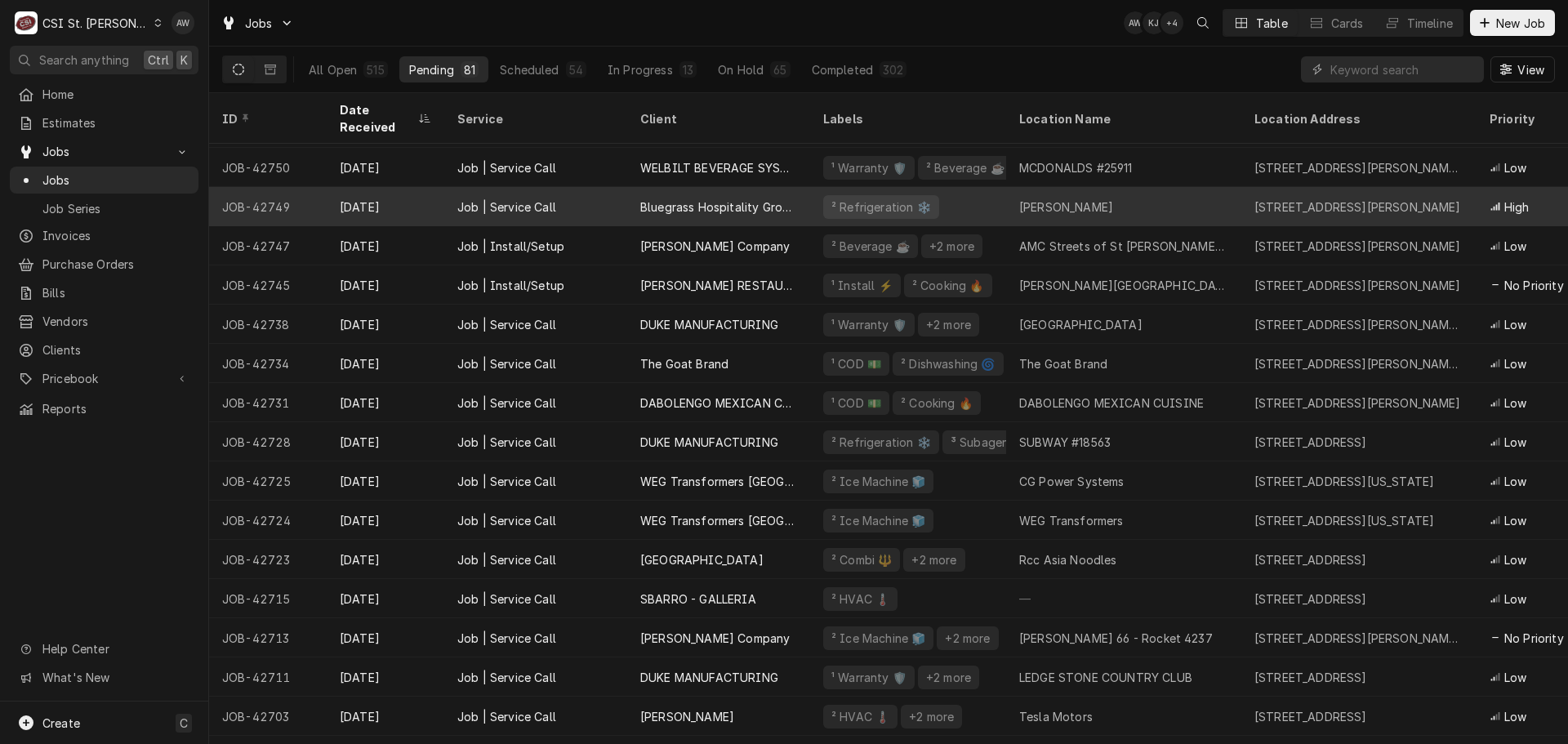
scroll to position [216, 0]
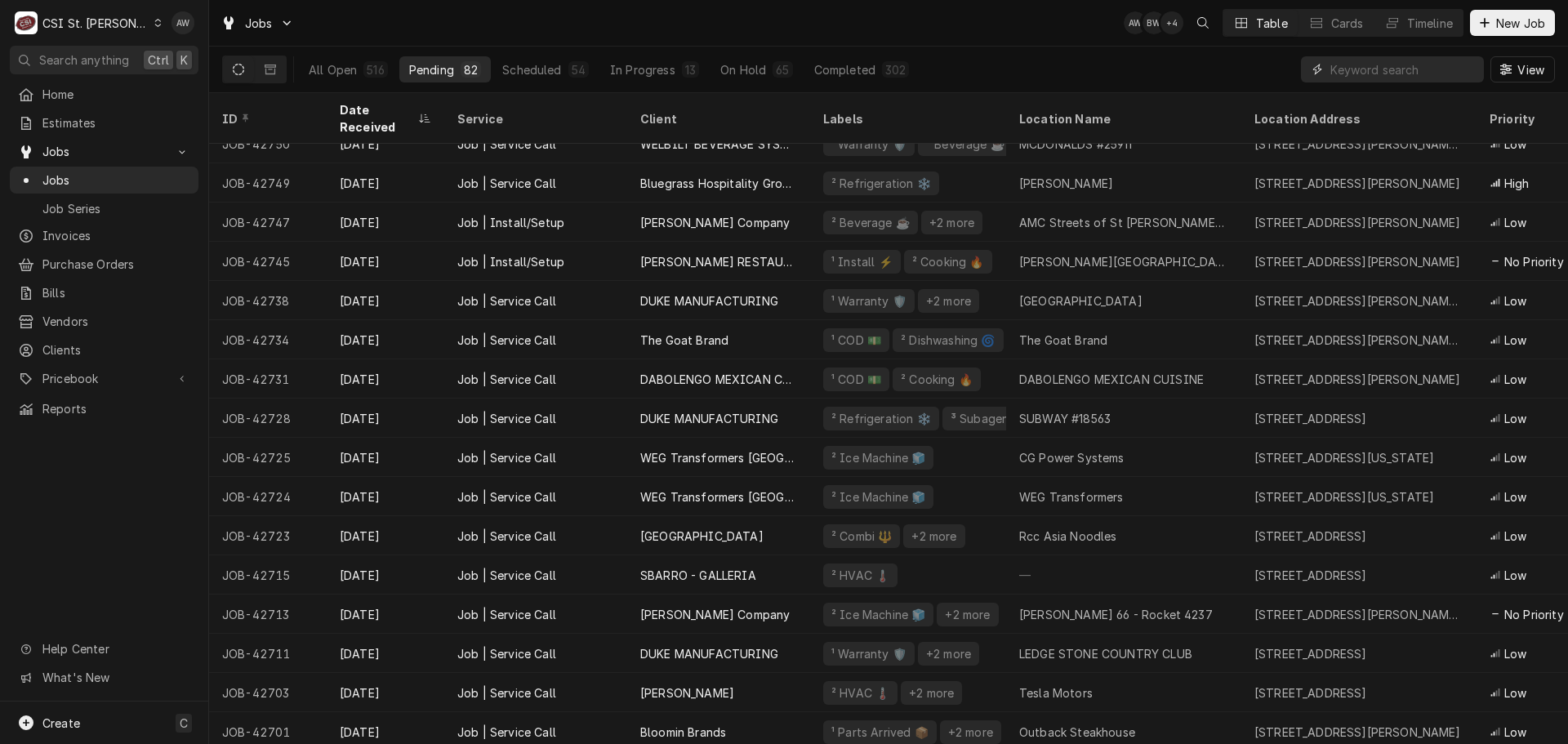
click at [1333, 71] on input "Dynamic Content Wrapper" at bounding box center [1404, 69] width 146 height 26
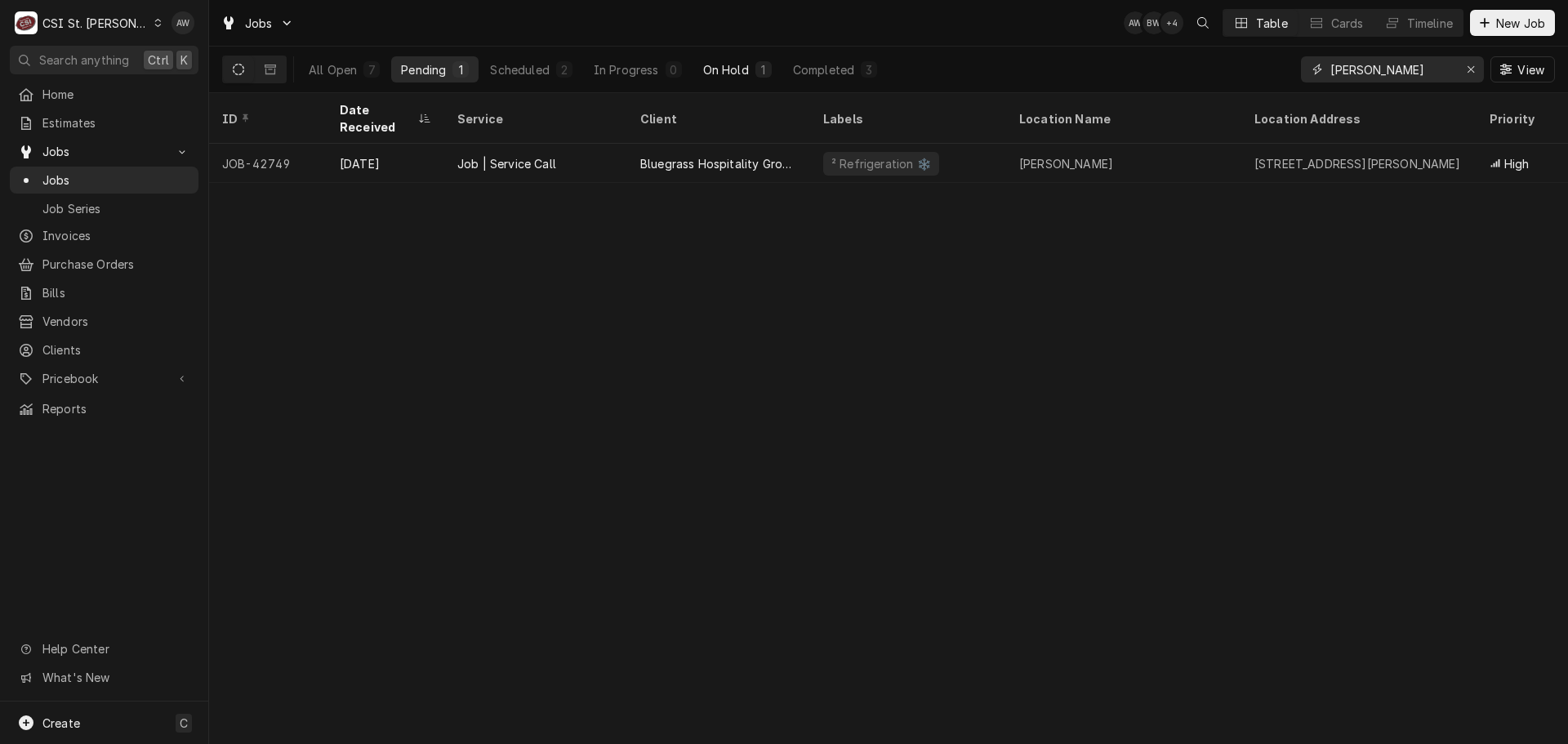
type input "[PERSON_NAME]"
click at [769, 65] on div "1" at bounding box center [764, 70] width 10 height 18
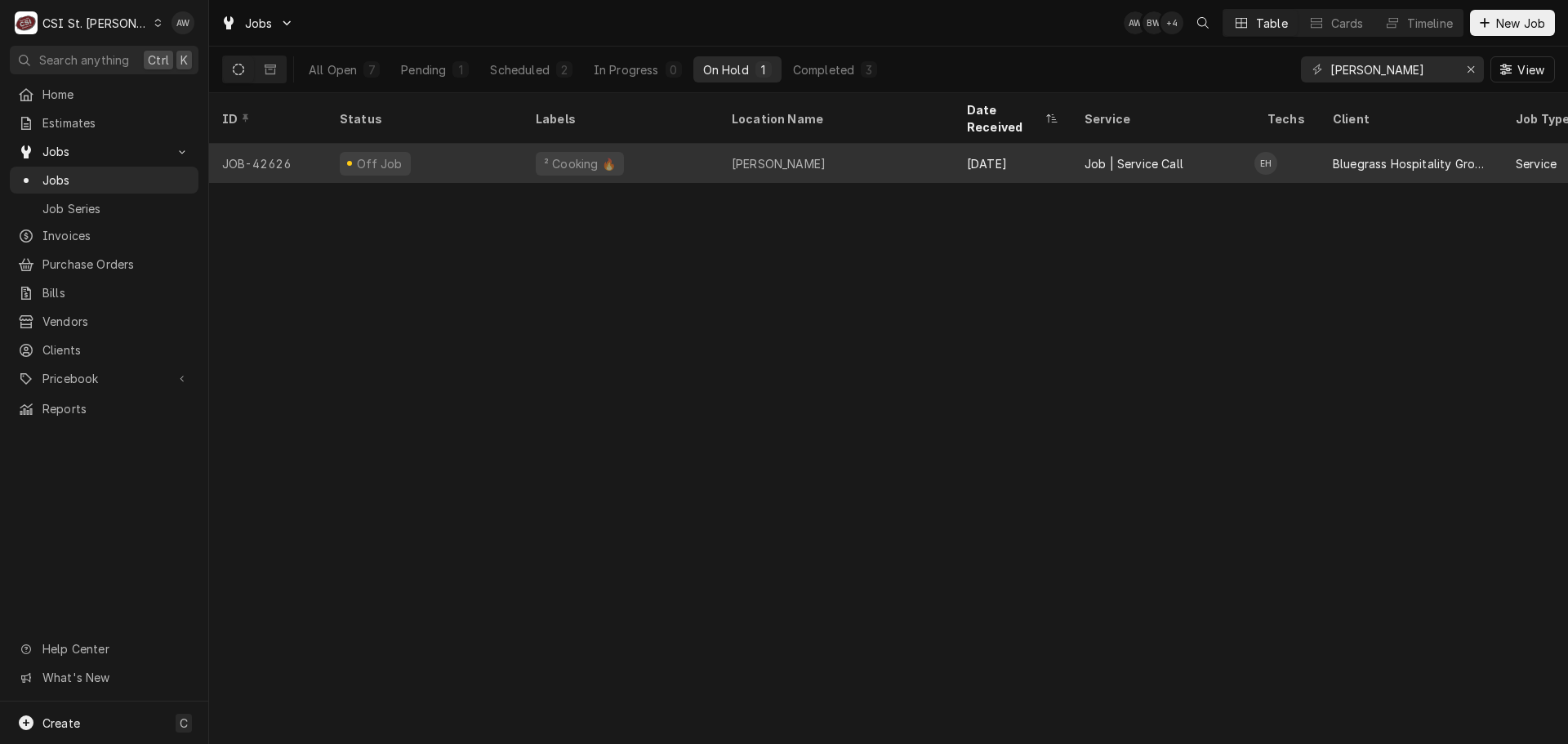
click at [779, 156] on div "Drake's Shiloh" at bounding box center [779, 164] width 94 height 18
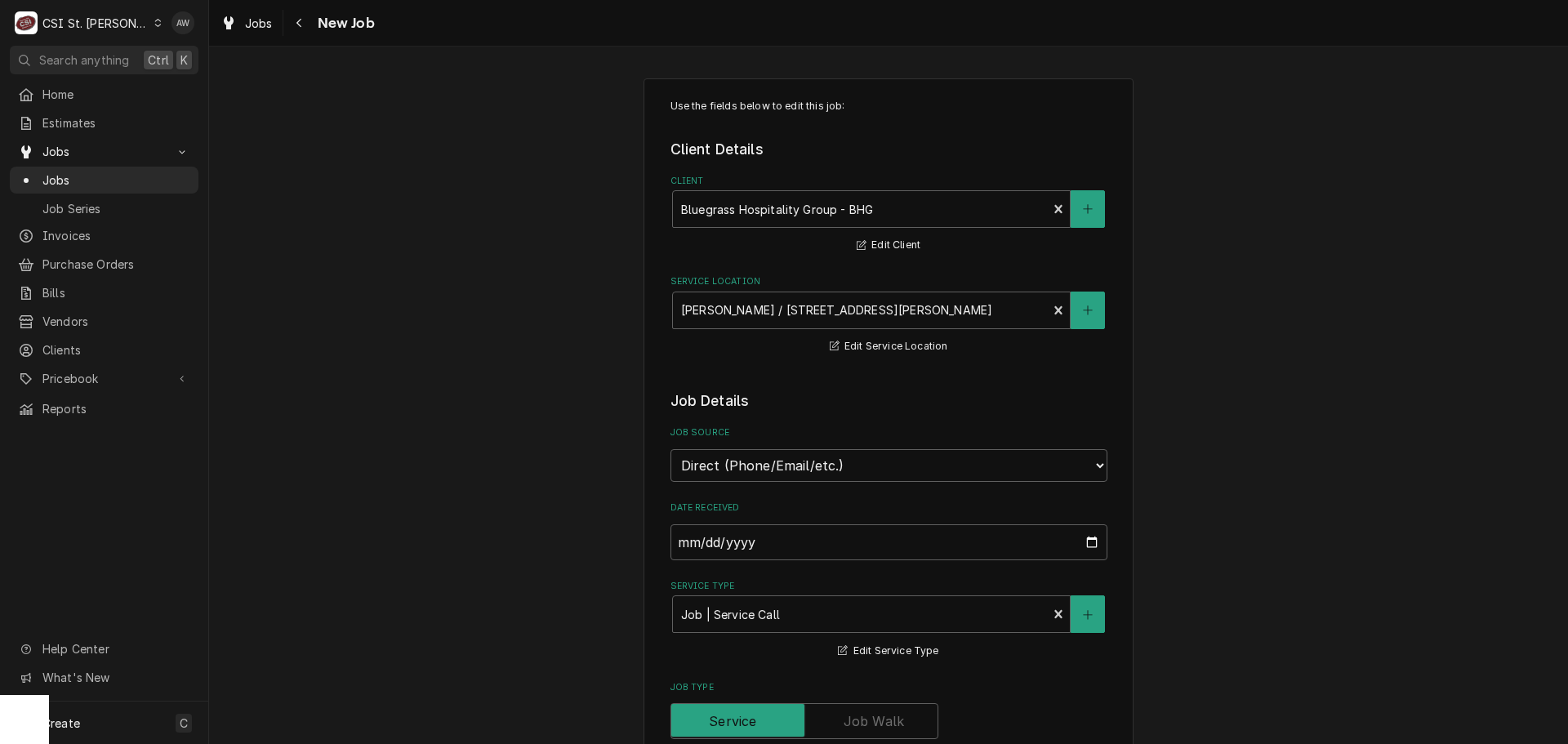
select select "08:00:00"
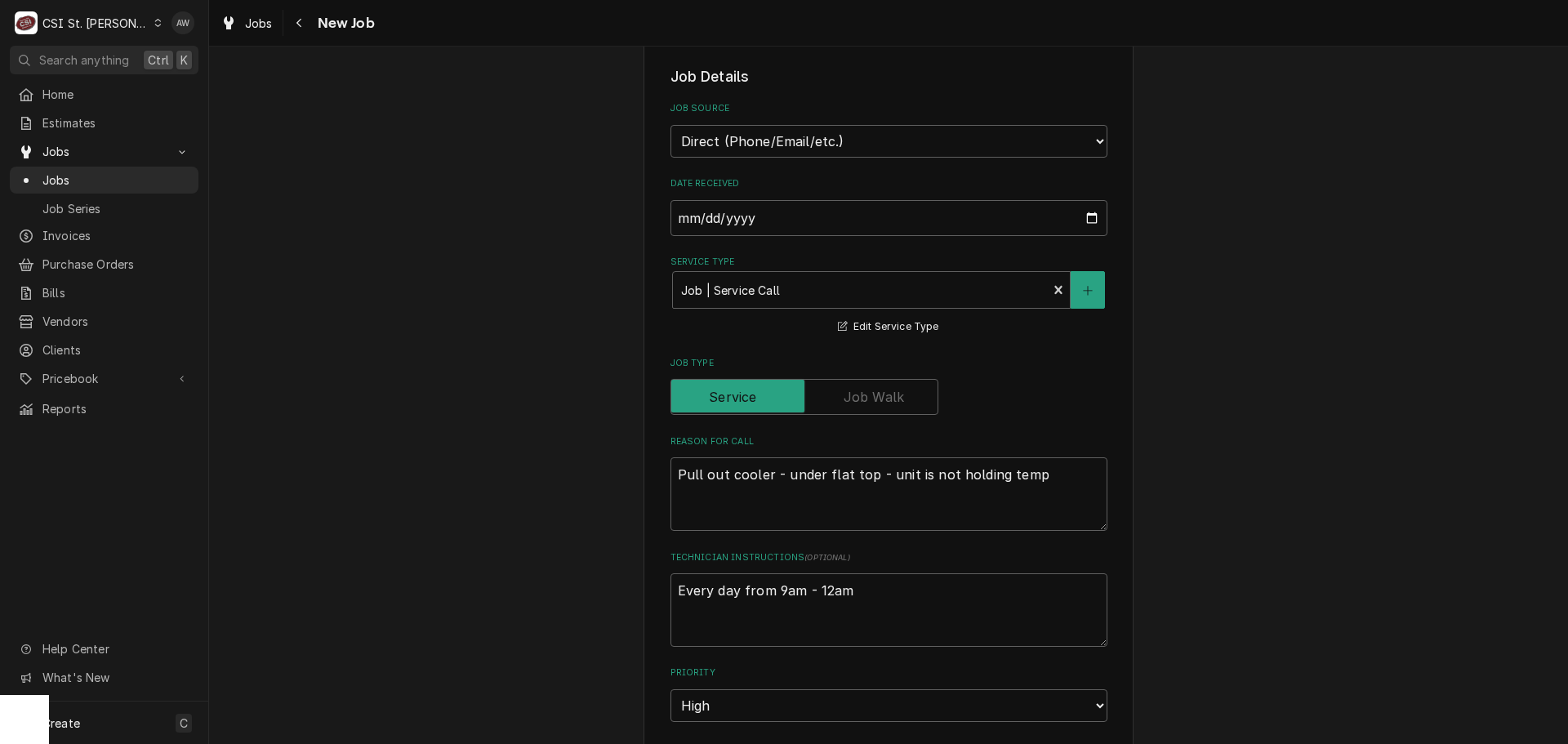
scroll to position [327, 0]
type textarea "x"
click at [262, 17] on span "Jobs" at bounding box center [259, 23] width 28 height 18
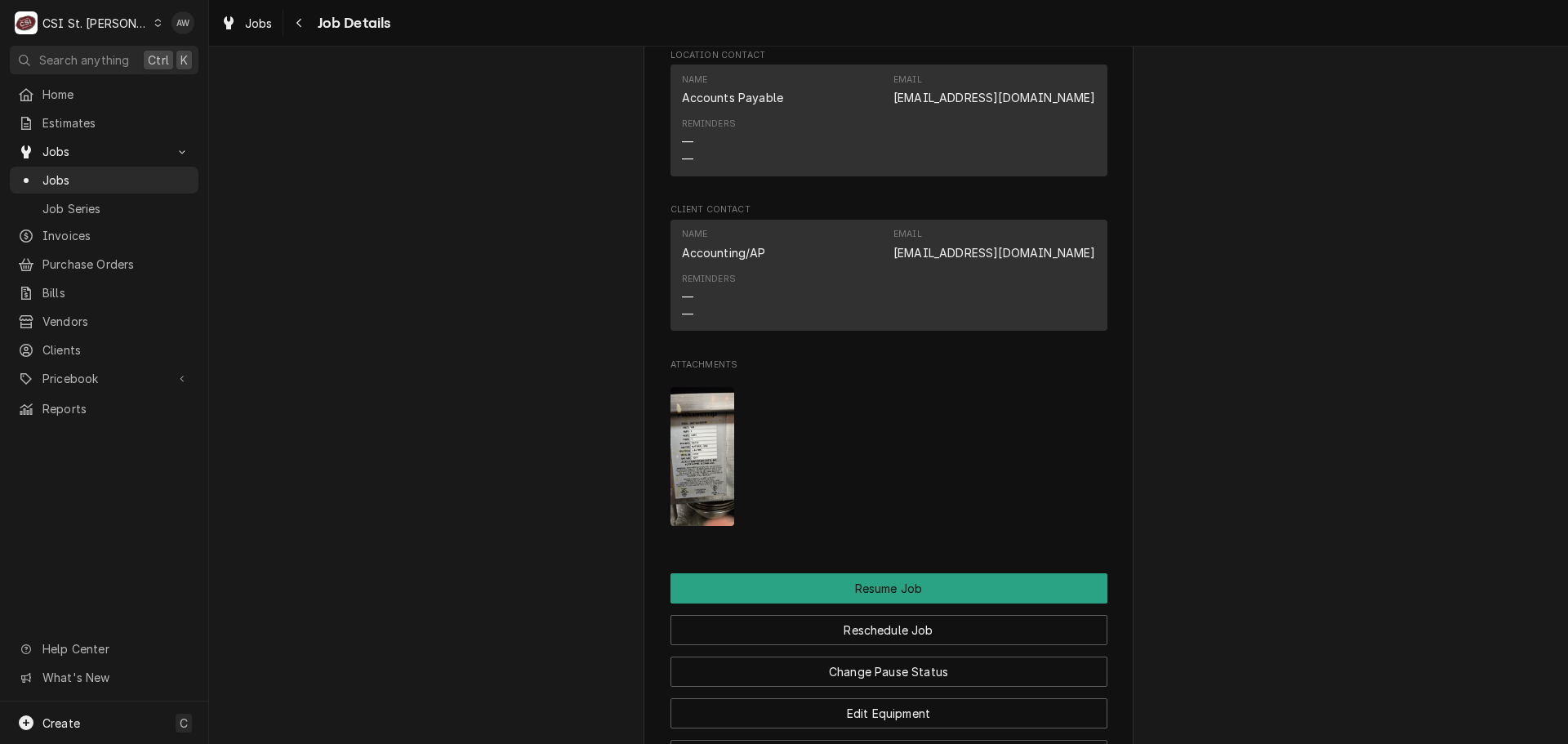
scroll to position [2043, 0]
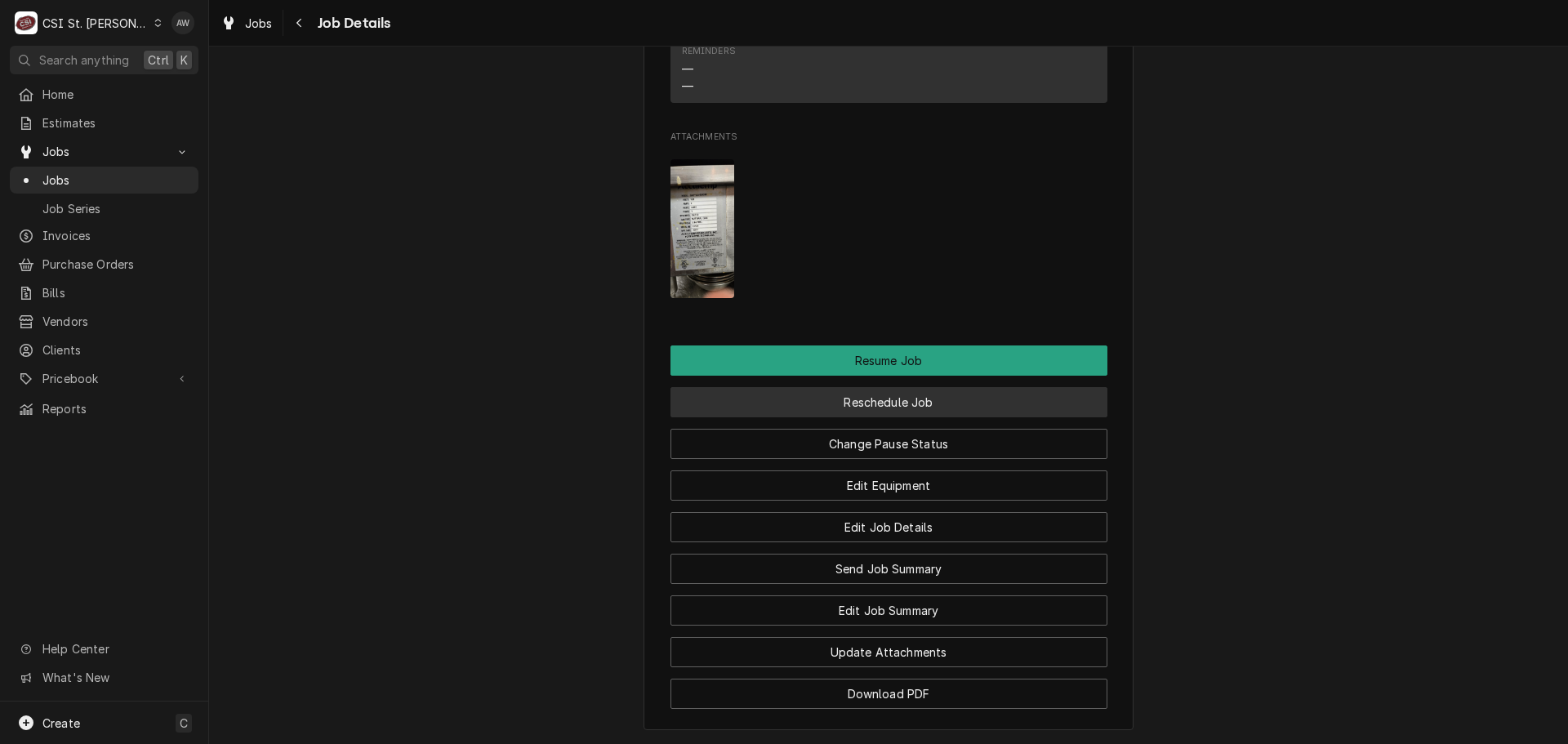
click at [923, 417] on button "Reschedule Job" at bounding box center [889, 402] width 437 height 30
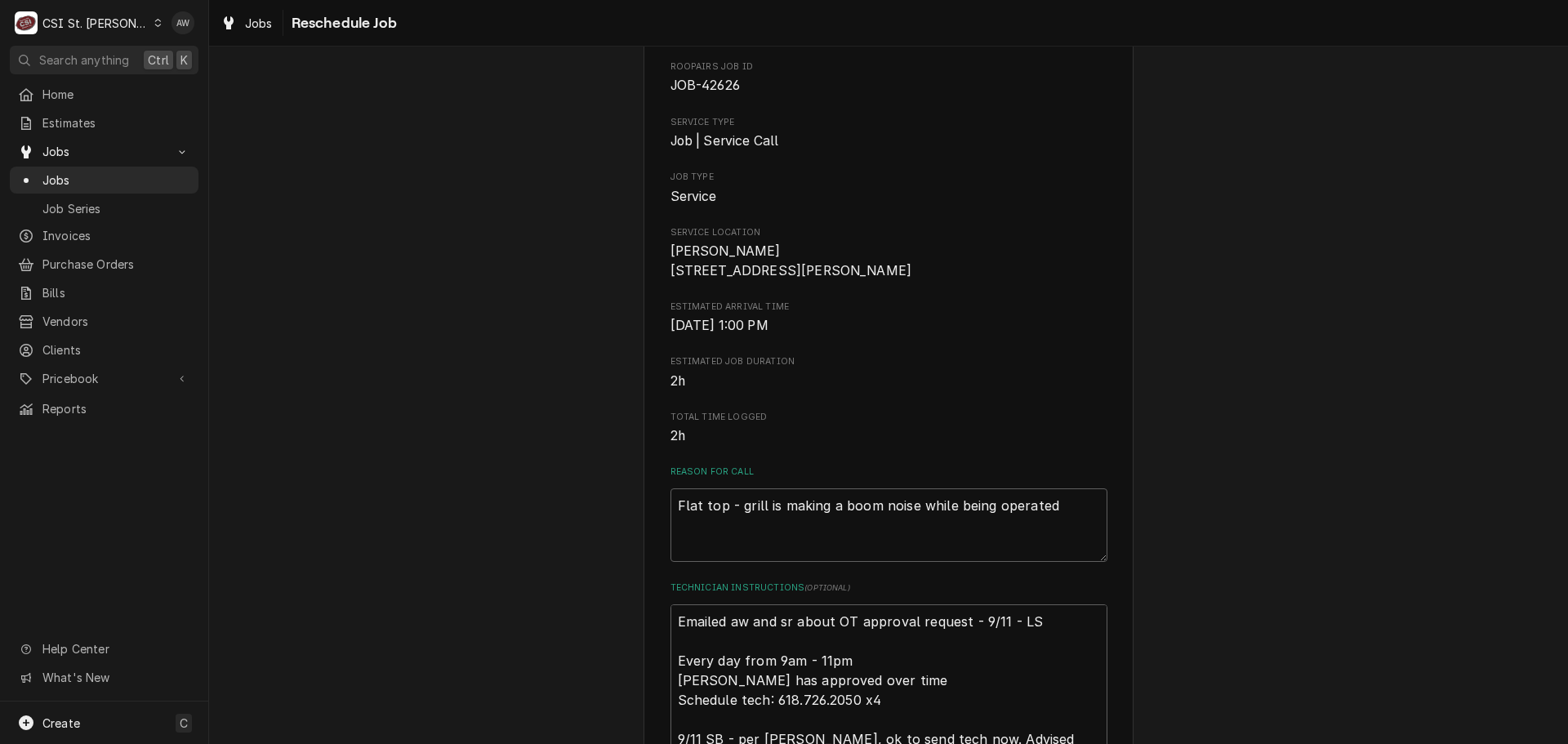
scroll to position [408, 0]
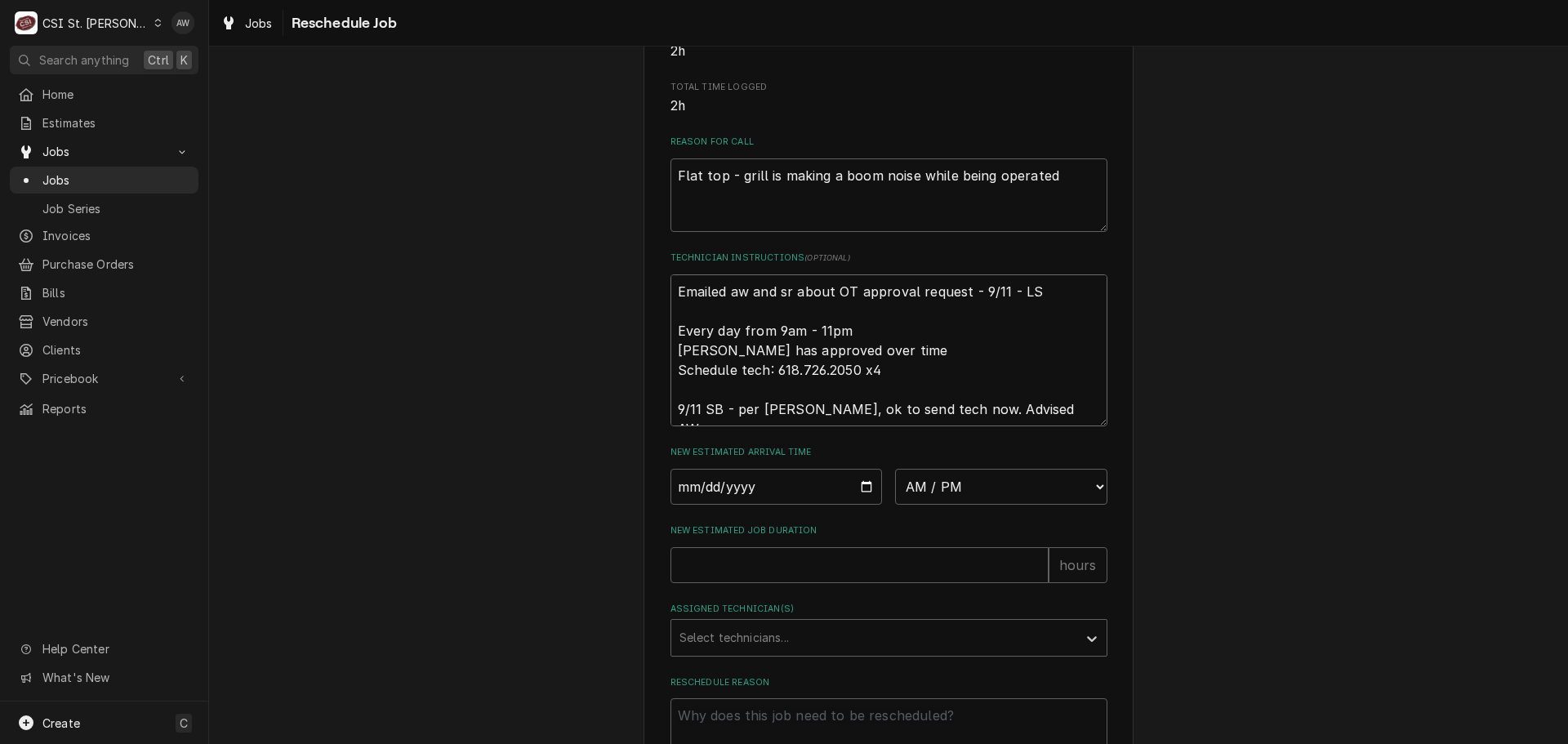
click at [671, 305] on textarea "Emailed aw and sr about OT approval request - 9/11 - LS Every day from 9am - 11…" at bounding box center [889, 350] width 437 height 152
type textarea "x"
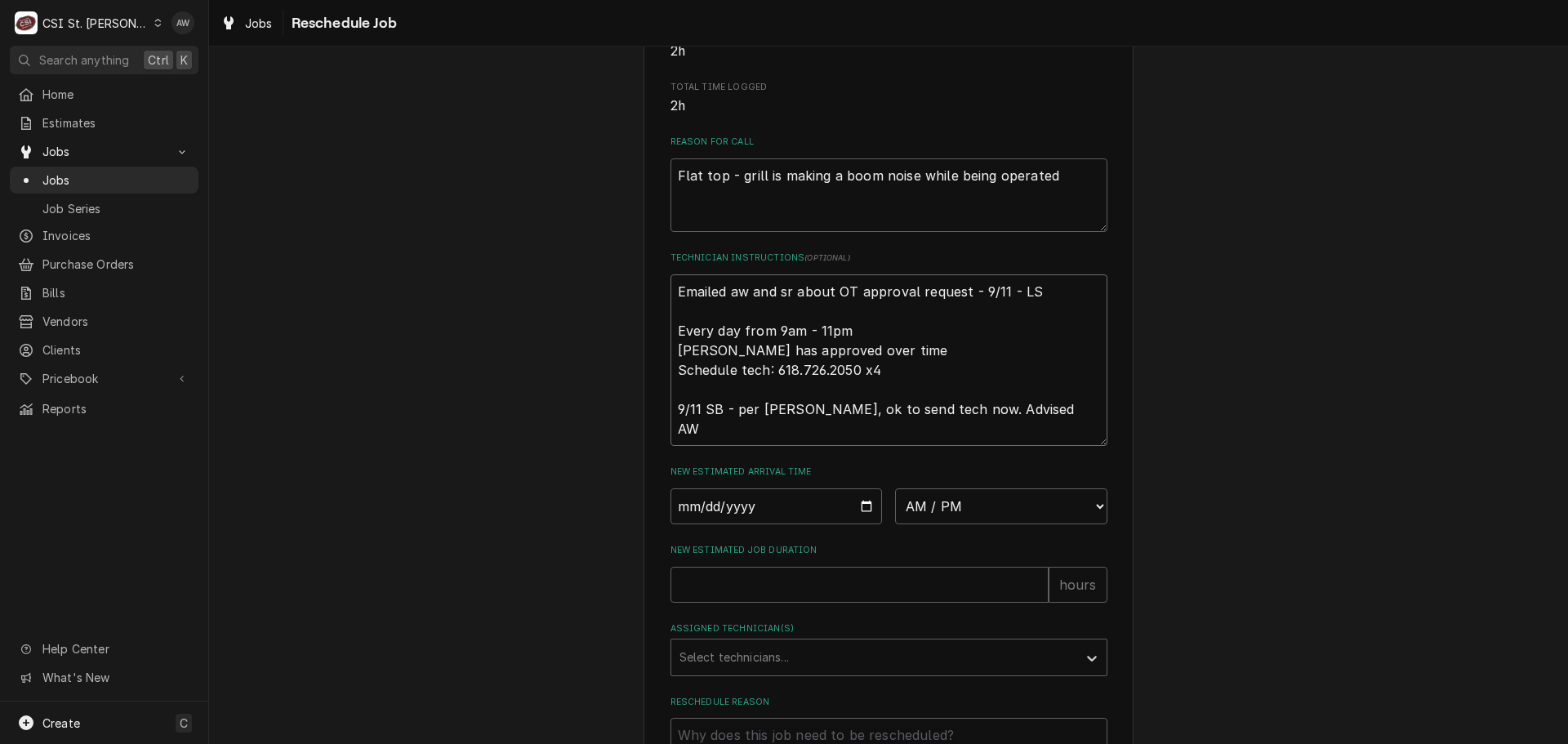
click at [673, 306] on textarea "Emailed aw and sr about OT approval request - 9/11 - LS Every day from 9am - 11…" at bounding box center [889, 360] width 437 height 171
type textarea "Emailed aw and sr about OT approval request - 9/11 - LS Every day from 9am - 11…"
click at [682, 300] on textarea "Emailed aw and sr about OT approval request - 9/11 - LS Every day from 9am - 11…" at bounding box center [889, 360] width 437 height 171
type textarea "x"
type textarea "s Emailed aw and sr about OT approval request - 9/11 - LS Every day from 9am - …"
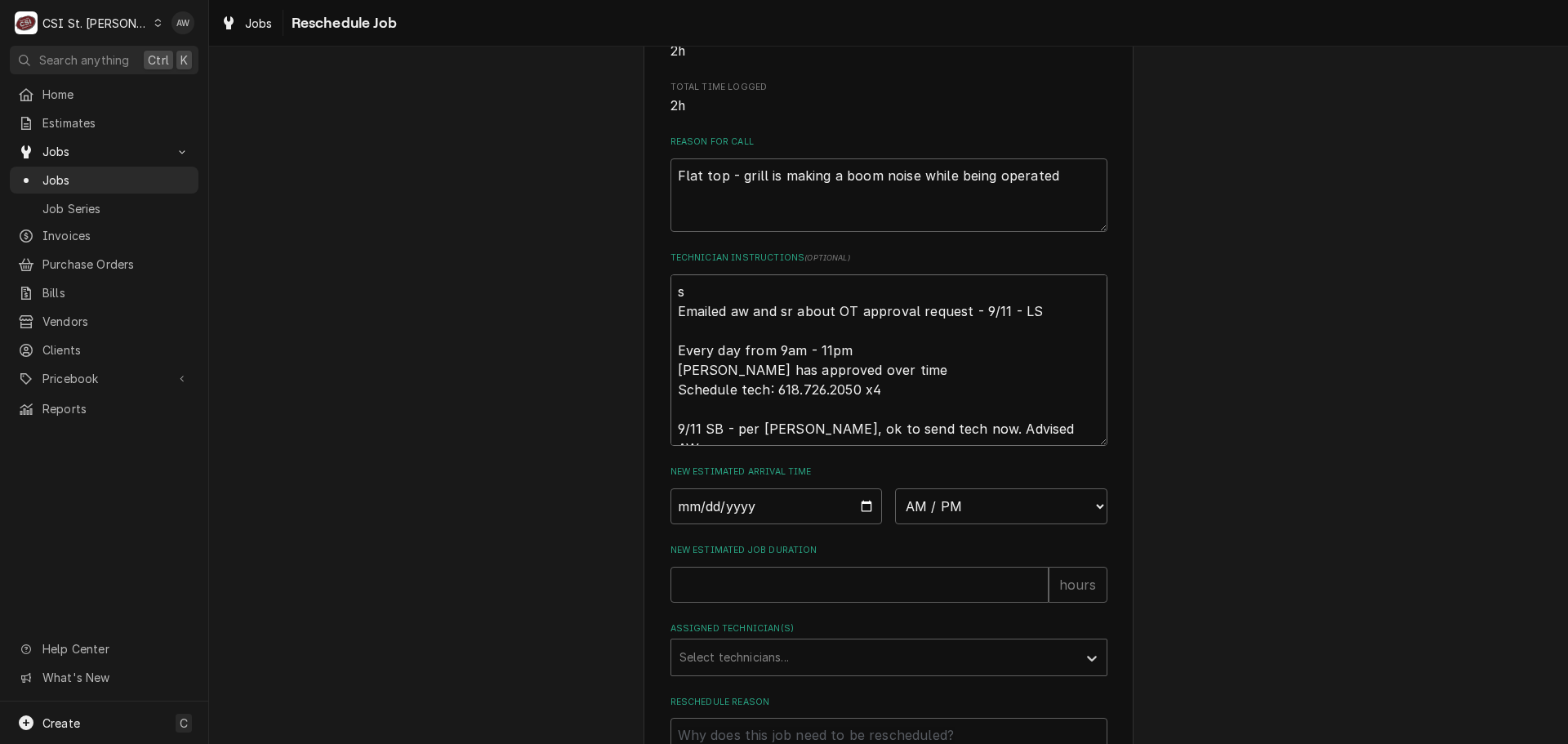
type textarea "x"
type textarea "st Emailed aw and sr about OT approval request - 9/11 - LS Every day from 9am -…"
type textarea "x"
type textarea "sti Emailed aw and sr about OT approval request - 9/11 - LS Every day from 9am …"
type textarea "x"
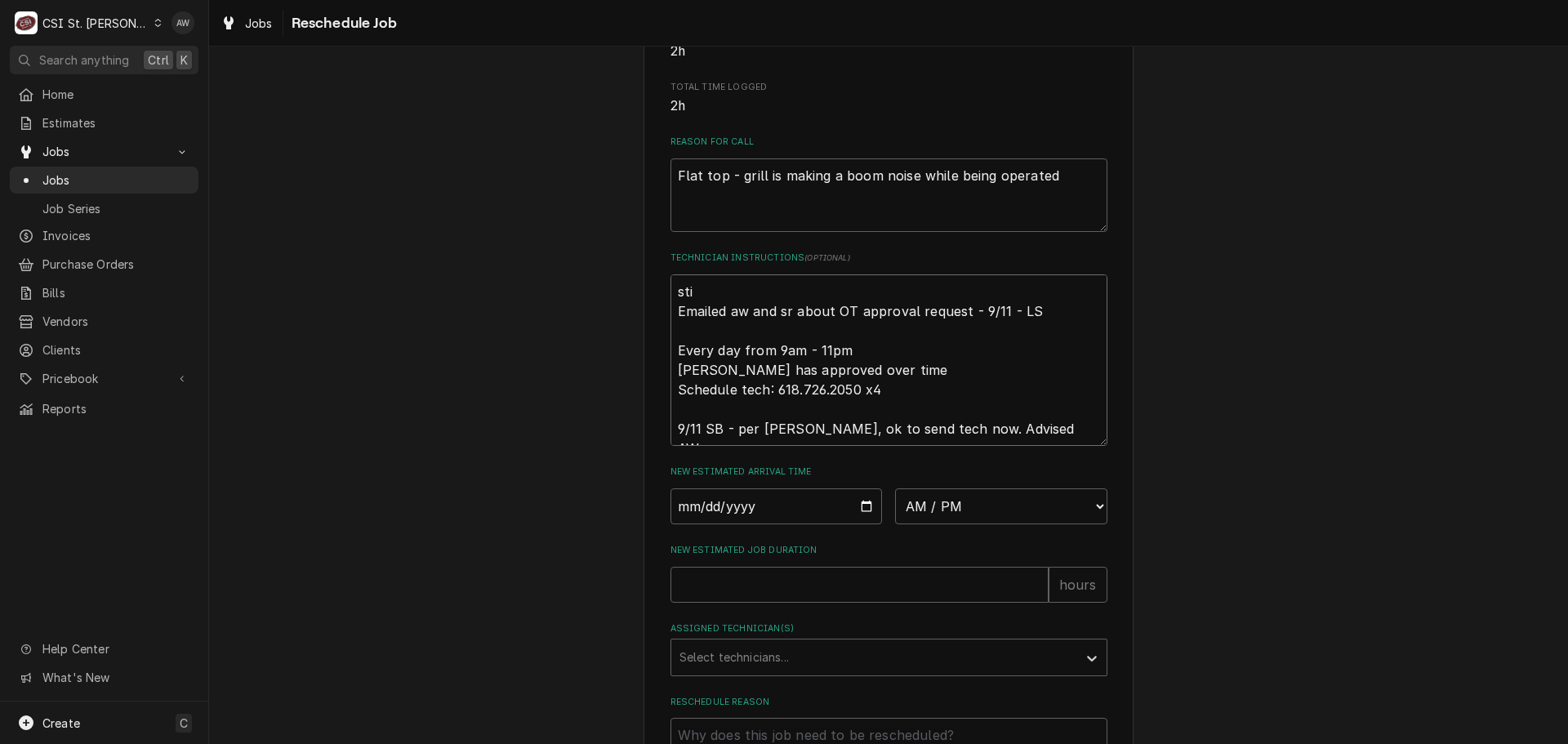
type textarea "stil Emailed aw and sr about OT approval request - 9/11 - LS Every day from 9am…"
type textarea "x"
type textarea "still Emailed aw and sr about OT approval request - 9/11 - LS Every day from 9a…"
type textarea "x"
type textarea "still Emailed aw and sr about OT approval request - 9/11 - LS Every day from 9a…"
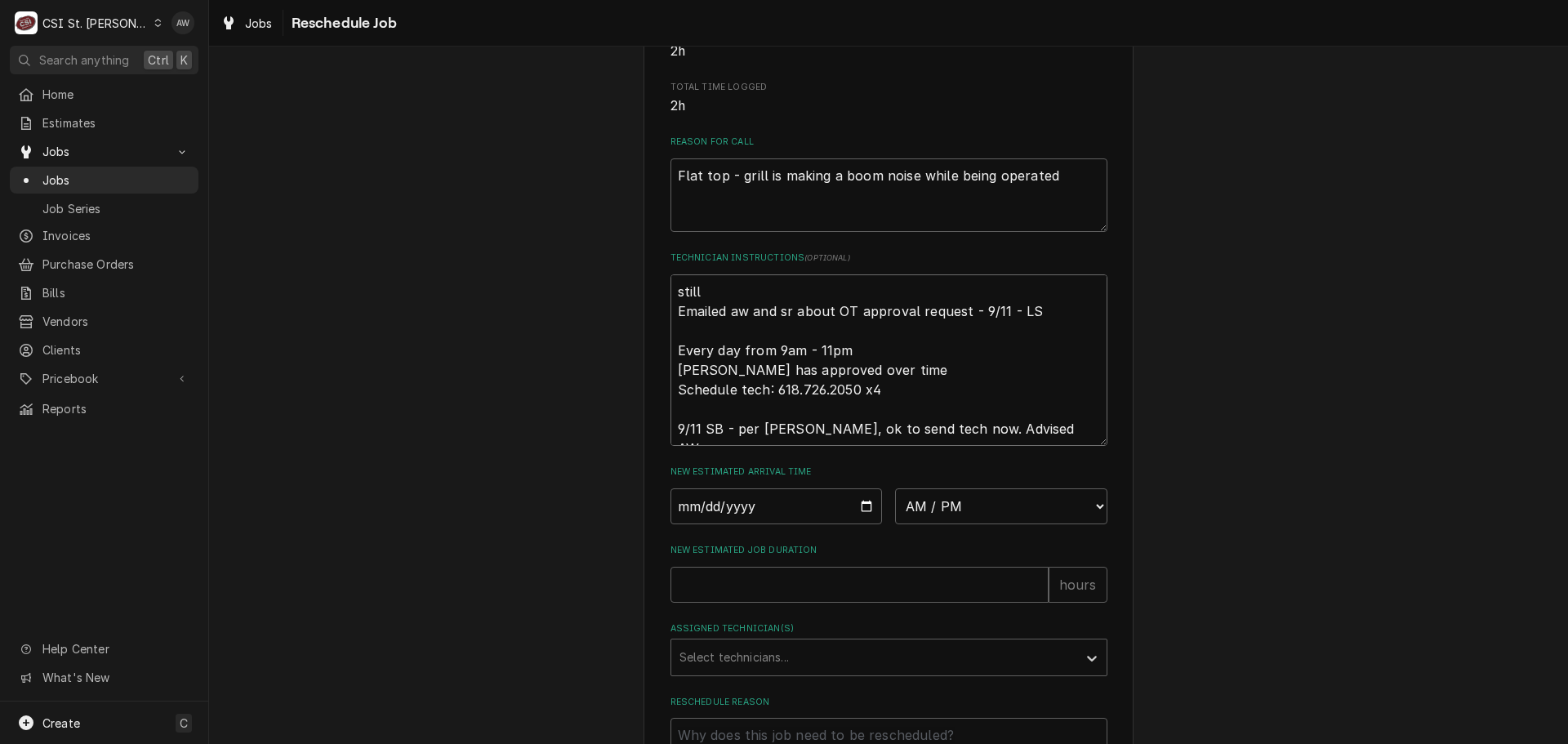
type textarea "x"
type textarea "still h Emailed aw and sr about OT approval request - 9/11 - LS Every day from …"
type textarea "x"
type textarea "still ha Emailed aw and sr about OT approval request - 9/11 - LS Every day from…"
type textarea "x"
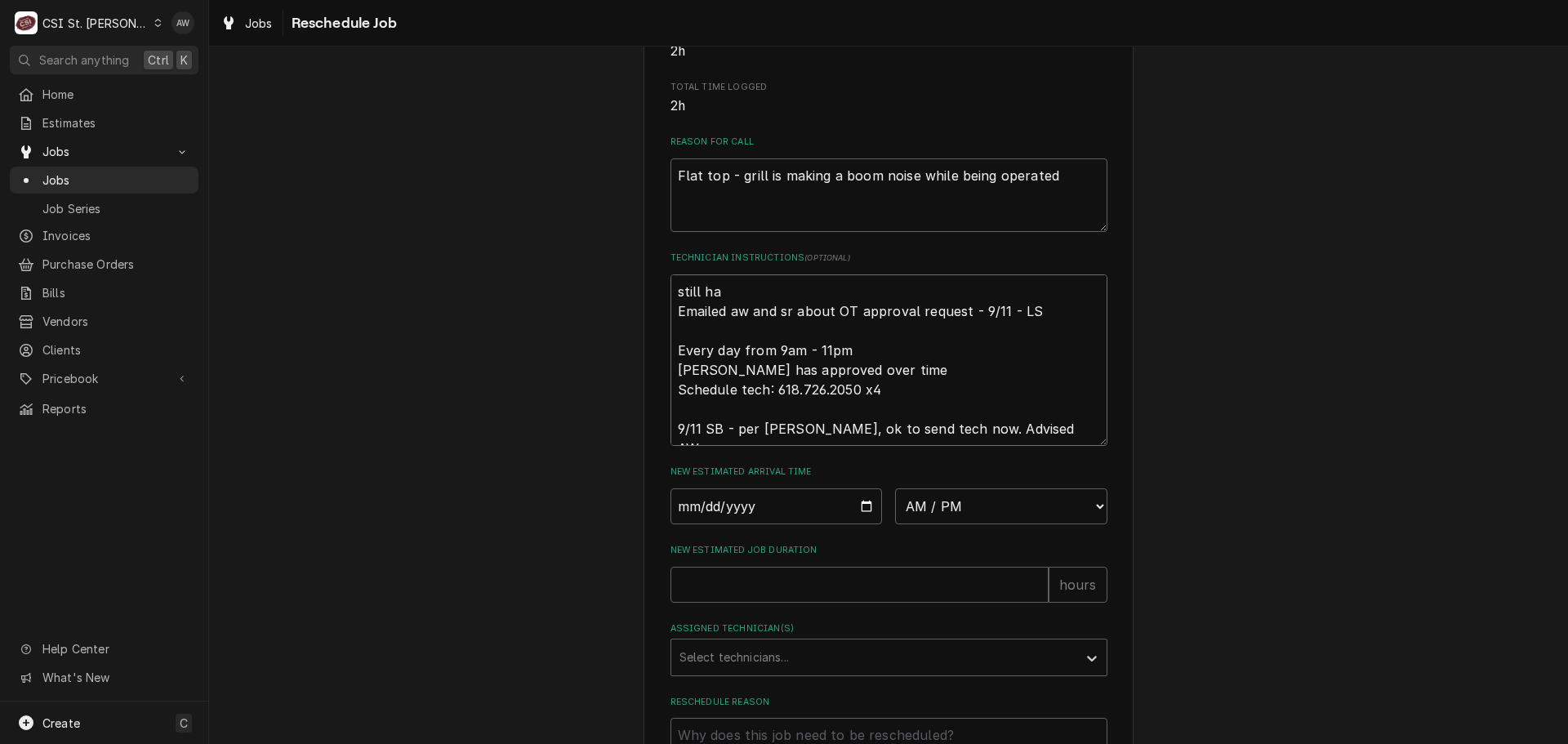
type textarea "still hav Emailed aw and sr about OT approval request - 9/11 - LS Every day fro…"
type textarea "x"
type textarea "still havi Emailed aw and sr about OT approval request - 9/11 - LS Every day fr…"
type textarea "x"
type textarea "still having Emailed aw and sr about OT approval request - 9/11 - LS Every day …"
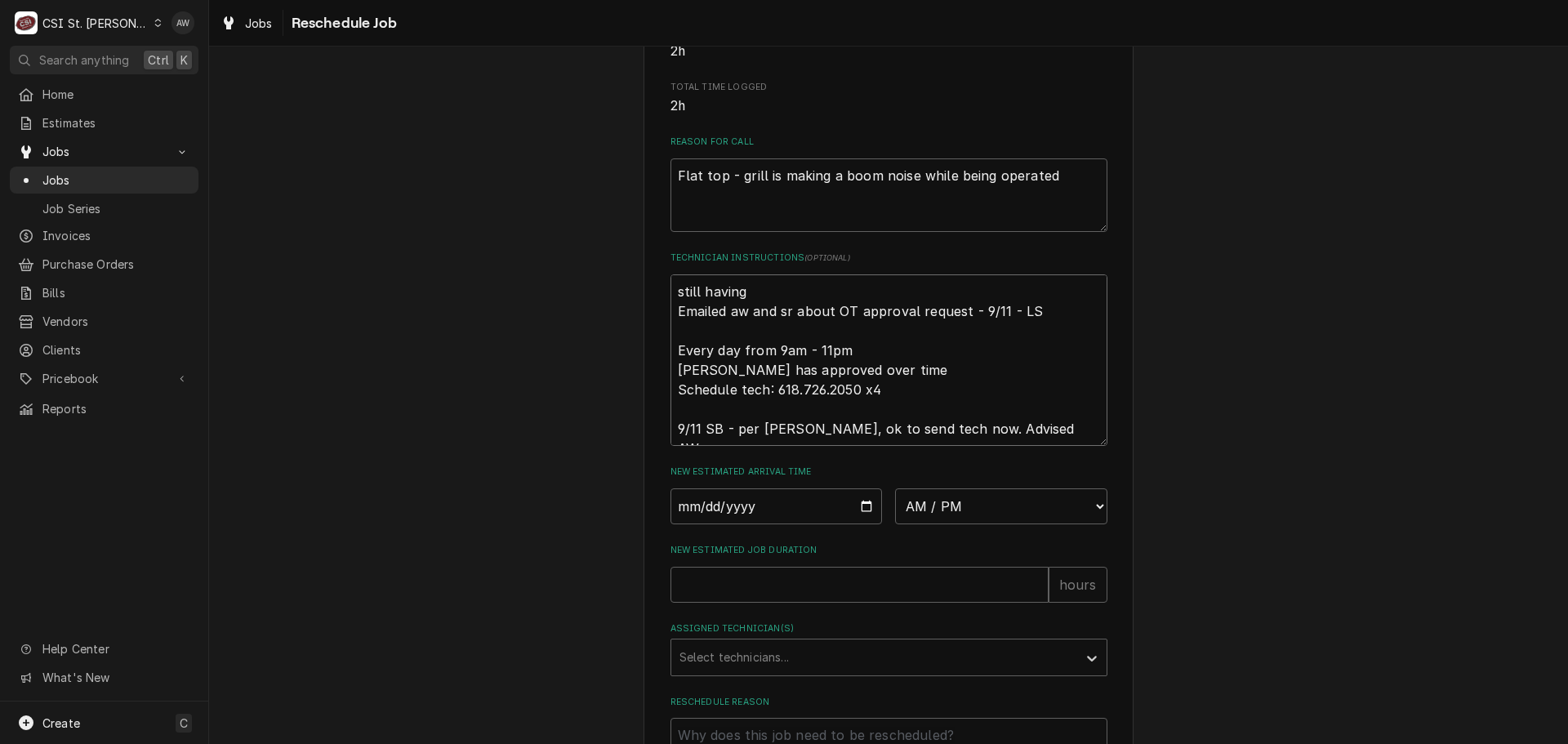
type textarea "x"
type textarea "still having Emailed aw and sr about OT approval request - 9/11 - LS Every day …"
type textarea "x"
type textarea "still having i Emailed aw and sr about OT approval request - 9/11 - LS Every da…"
type textarea "x"
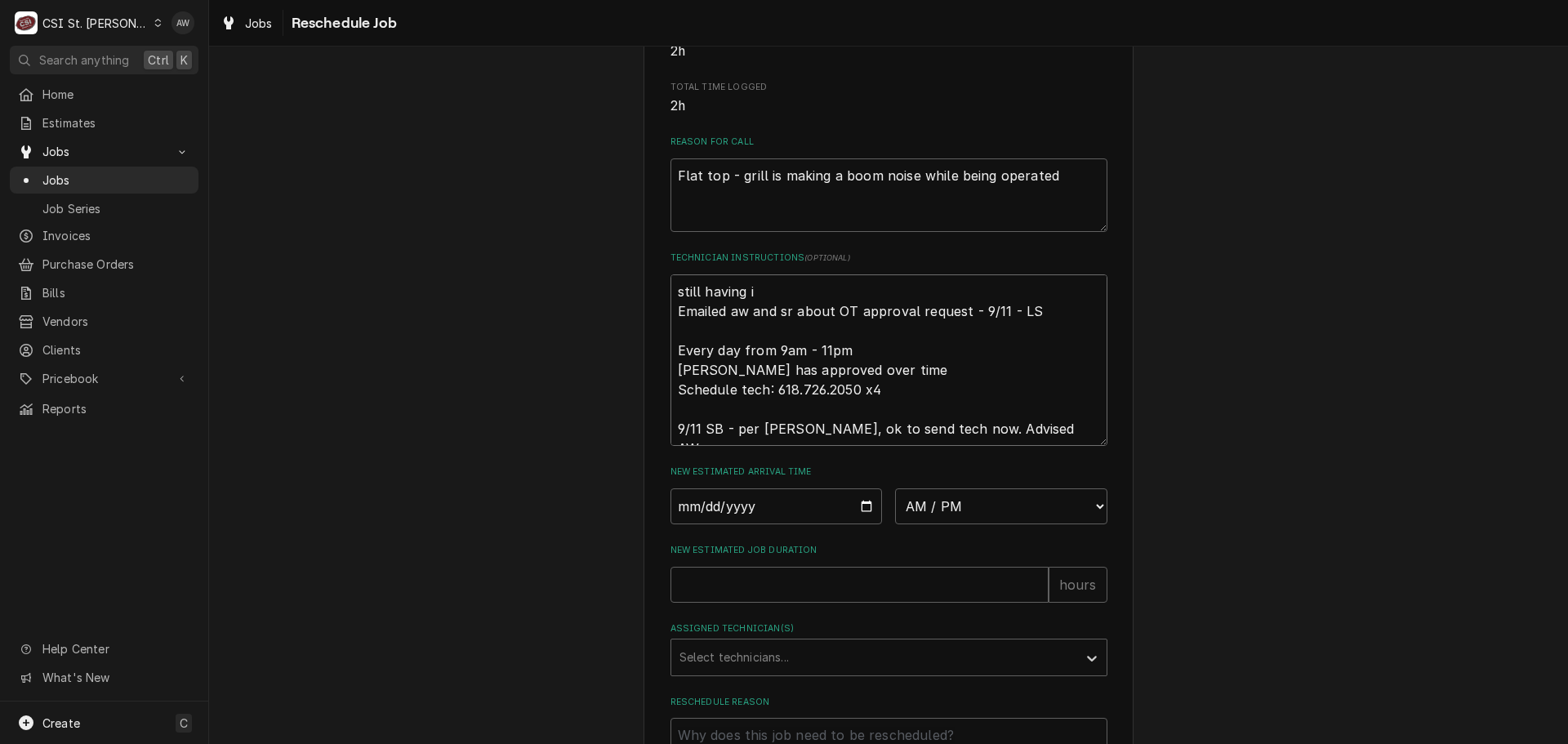
type textarea "still having is Emailed aw and sr about OT approval request - 9/11 - LS Every d…"
type textarea "x"
type textarea "still having iss Emailed aw and sr about OT approval request - 9/11 - LS Every …"
type textarea "x"
type textarea "still having issu Emailed aw and sr about OT approval request - 9/11 - LS Every…"
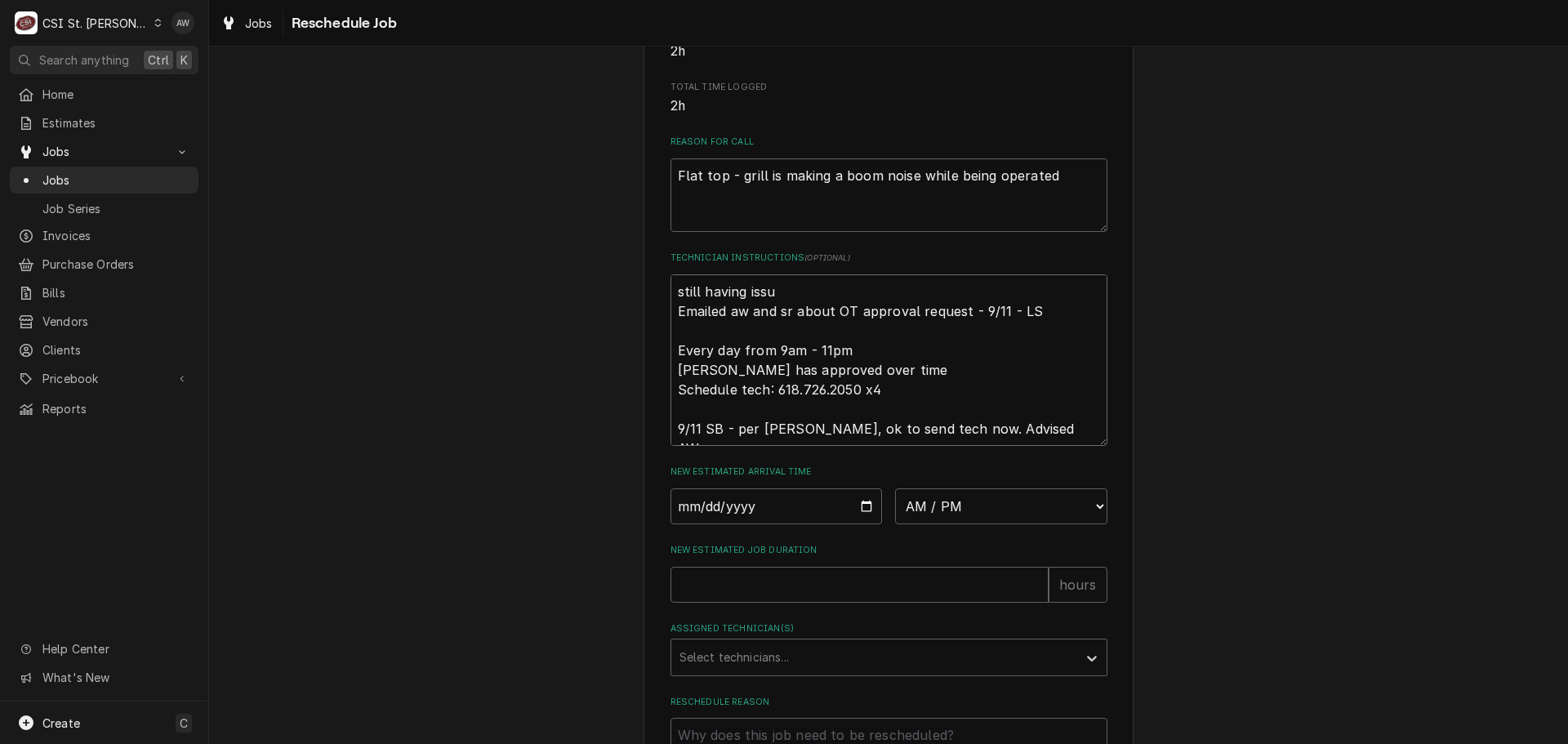
type textarea "x"
type textarea "still having issue Emailed aw and sr about OT approval request - 9/11 - LS Ever…"
type textarea "x"
type textarea "still having issues Emailed aw and sr about OT approval request - 9/11 - LS Eve…"
type textarea "x"
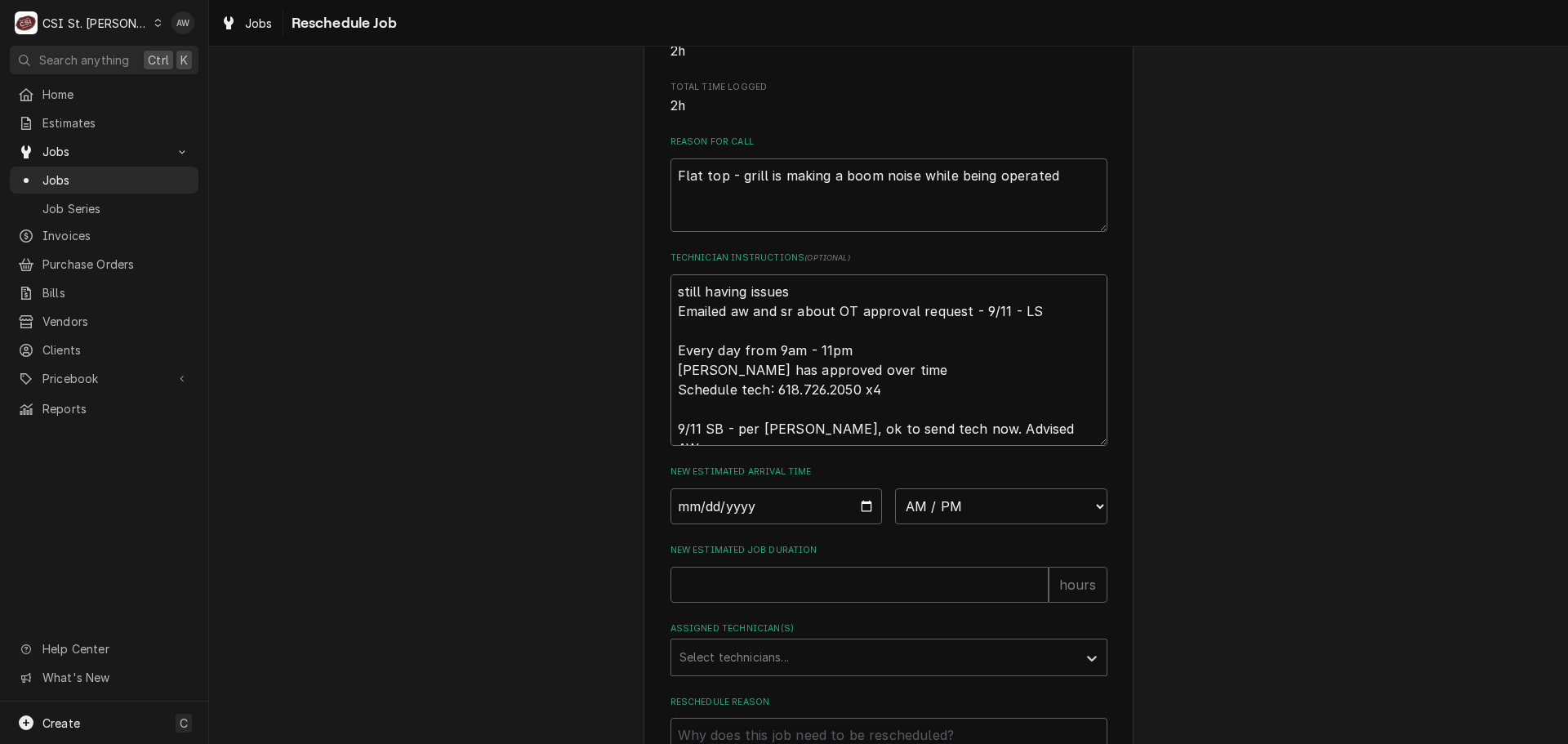
type textarea "still having issues Emailed aw and sr about OT approval request - 9/11 - LS Eve…"
type textarea "x"
type textarea "still having issues w Emailed aw and sr about OT approval request - 9/11 - LS E…"
type textarea "x"
type textarea "still having issues wi Emailed aw and sr about OT approval request - 9/11 - LS …"
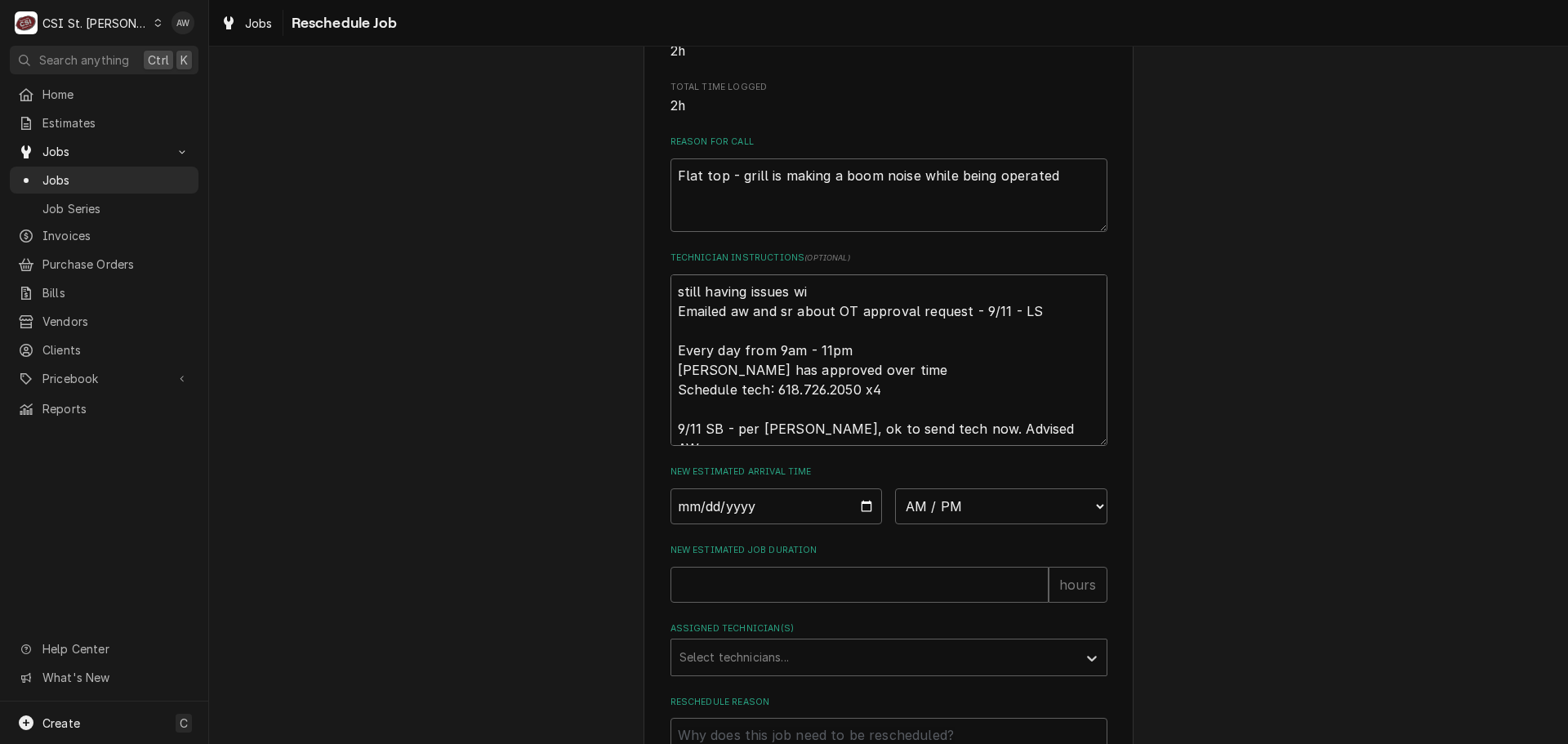
type textarea "x"
type textarea "still having issues wit Emailed aw and sr about OT approval request - 9/11 - LS…"
type textarea "x"
type textarea "still having issues with Emailed aw and sr about OT approval request - 9/11 - L…"
type textarea "x"
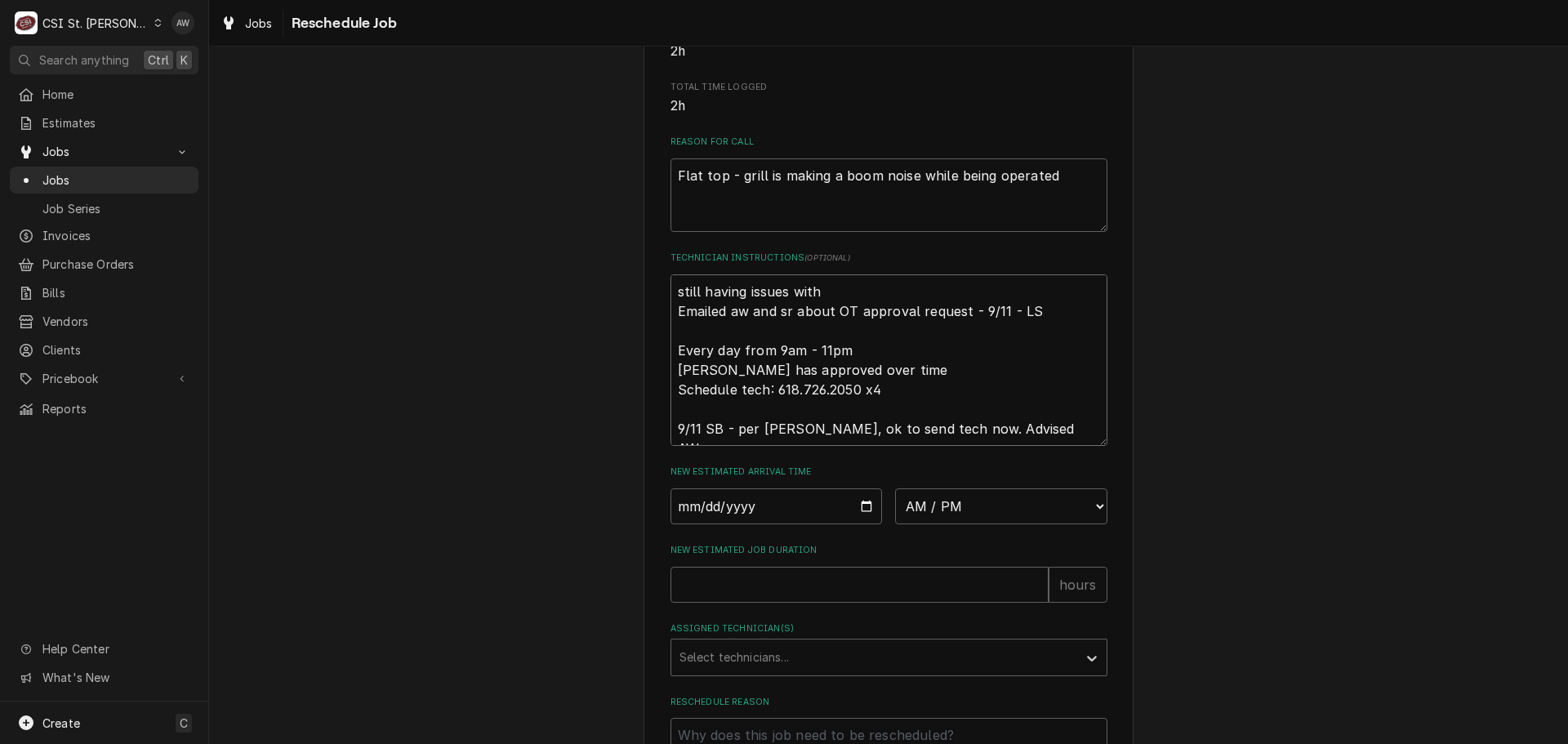
type textarea "still having issues with Emailed aw and sr about OT approval request - 9/11 - L…"
type textarea "x"
type textarea "still having issues with f Emailed aw and sr about OT approval request - 9/11 -…"
type textarea "x"
type textarea "still having issues with fl Emailed aw and sr about OT approval request - 9/11 …"
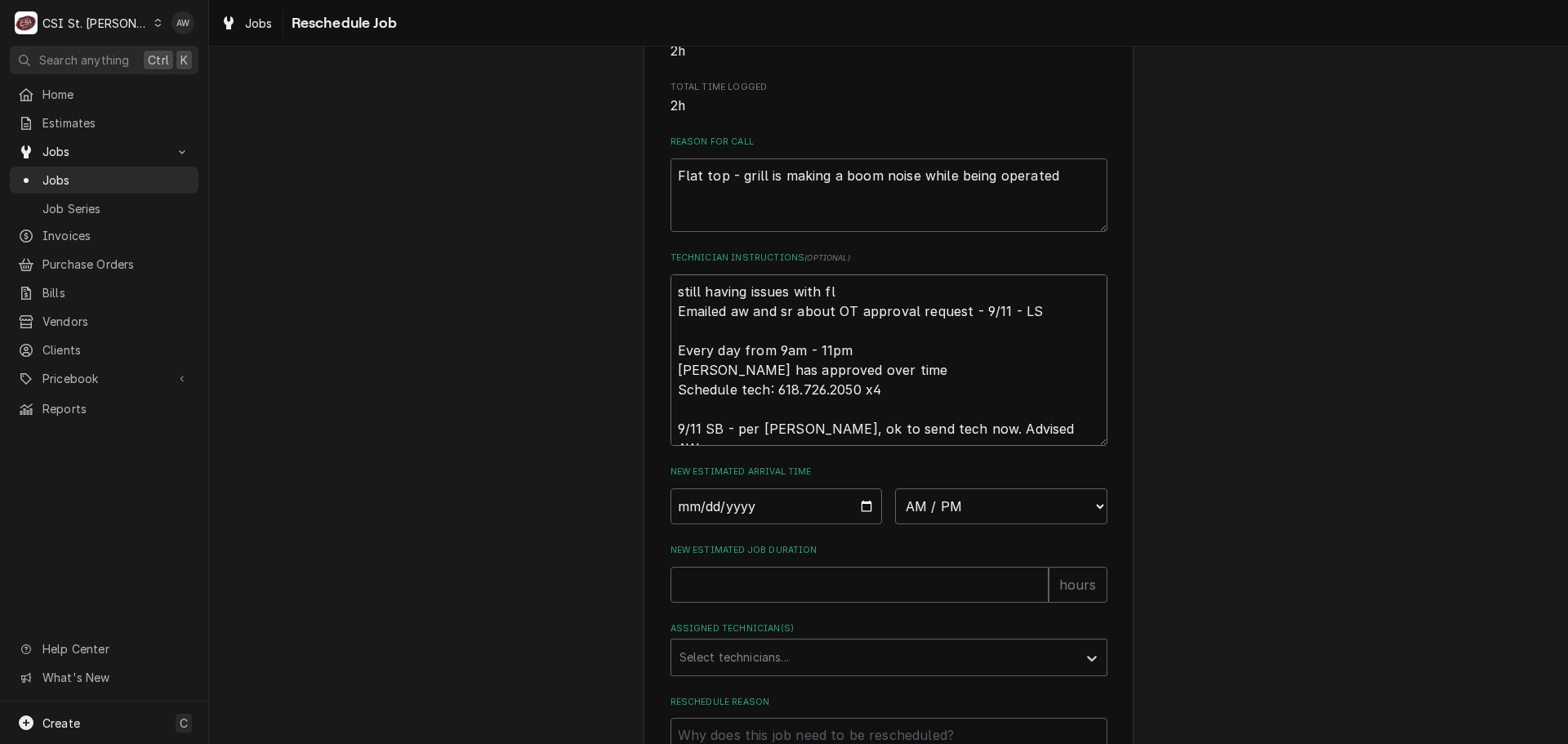
type textarea "x"
type textarea "still having issues with fla Emailed aw and sr about OT approval request - 9/11…"
type textarea "x"
type textarea "still having issues with flat Emailed aw and sr about OT approval request - 9/1…"
type textarea "x"
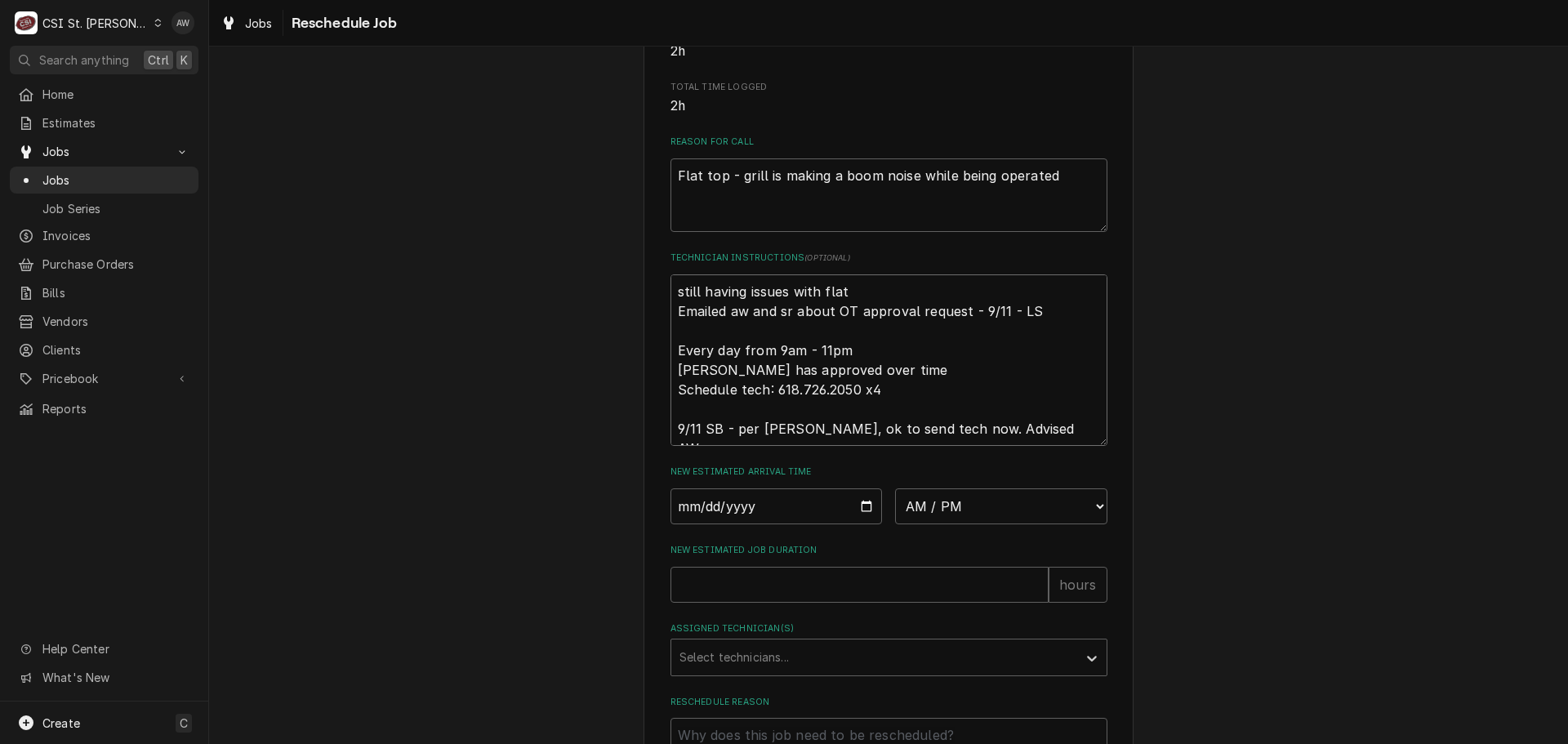
type textarea "still having issues with flato Emailed aw and sr about OT approval request - 9/…"
type textarea "x"
type textarea "still having issues with flatop Emailed aw and sr about OT approval request - 9…"
type textarea "x"
type textarea "still having issues with flatop Emailed aw and sr about OT approval request - 9…"
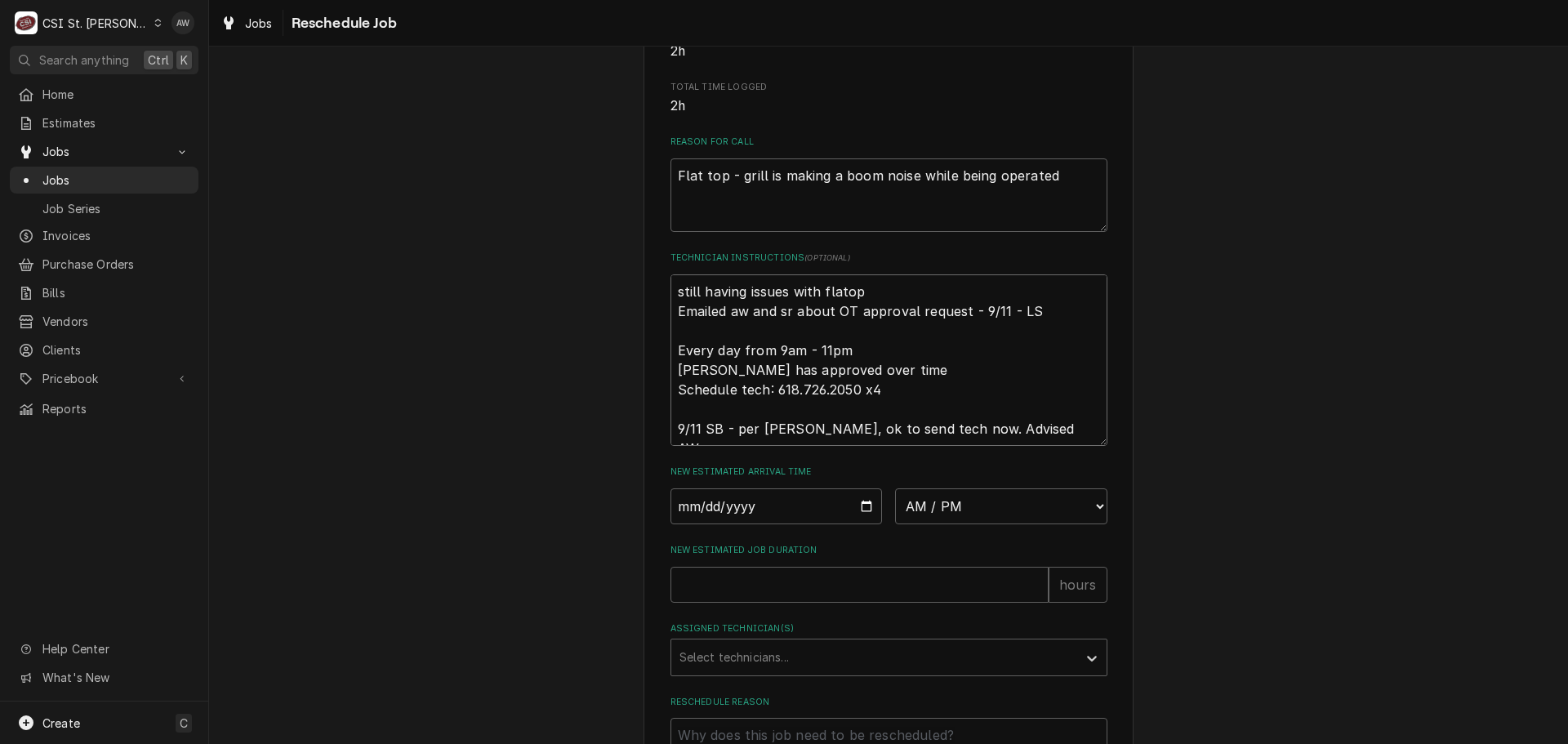
type textarea "x"
type textarea "still having issues with flatop Emailed aw and sr about OT approval request - 9…"
type textarea "x"
type textarea "still having issues with flato Emailed aw and sr about OT approval request - 9/…"
type textarea "x"
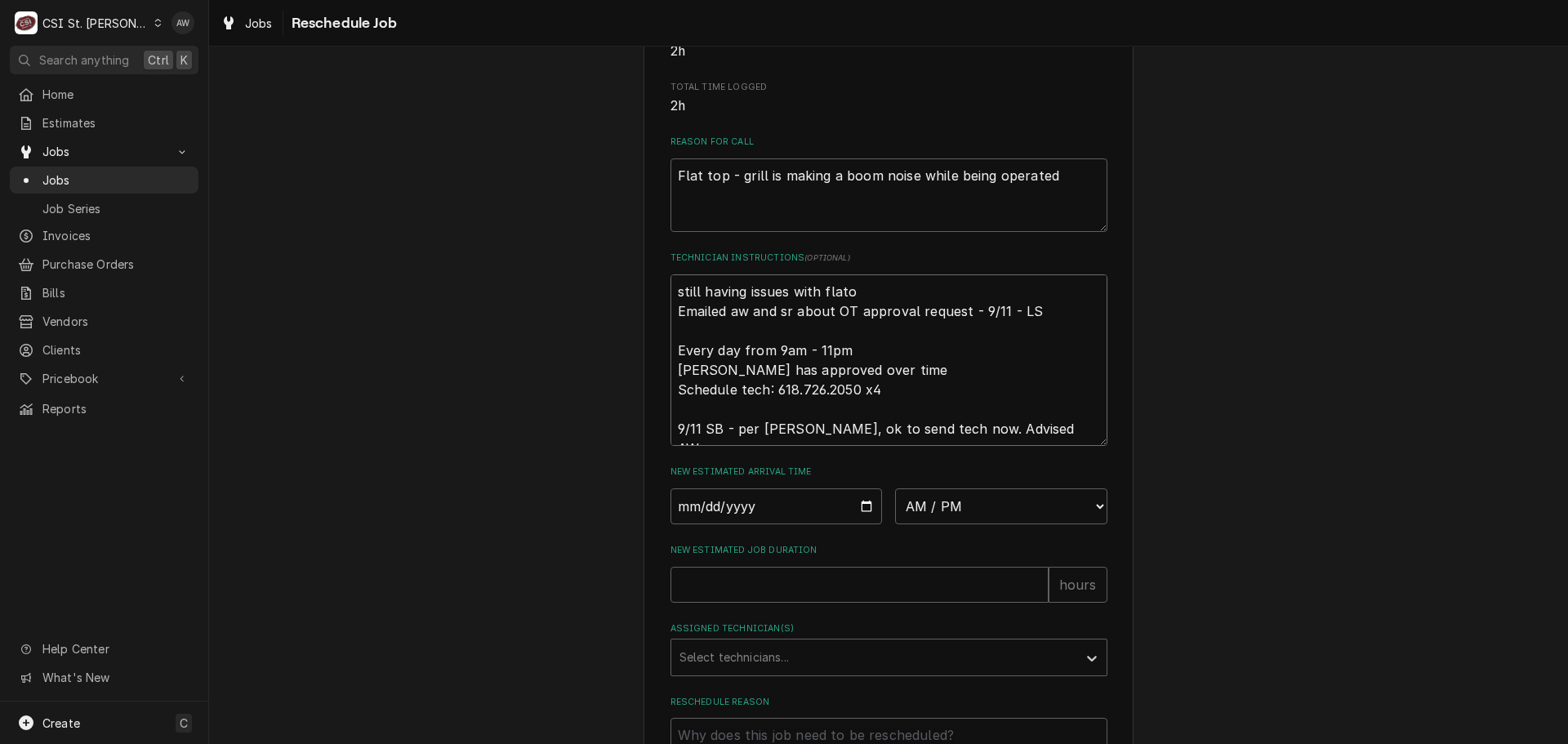
type textarea "still having issues with flat Emailed aw and sr about OT approval request - 9/1…"
type textarea "x"
type textarea "still having issues with fla Emailed aw and sr about OT approval request - 9/11…"
type textarea "x"
type textarea "still having issues with flat Emailed aw and sr about OT approval request - 9/1…"
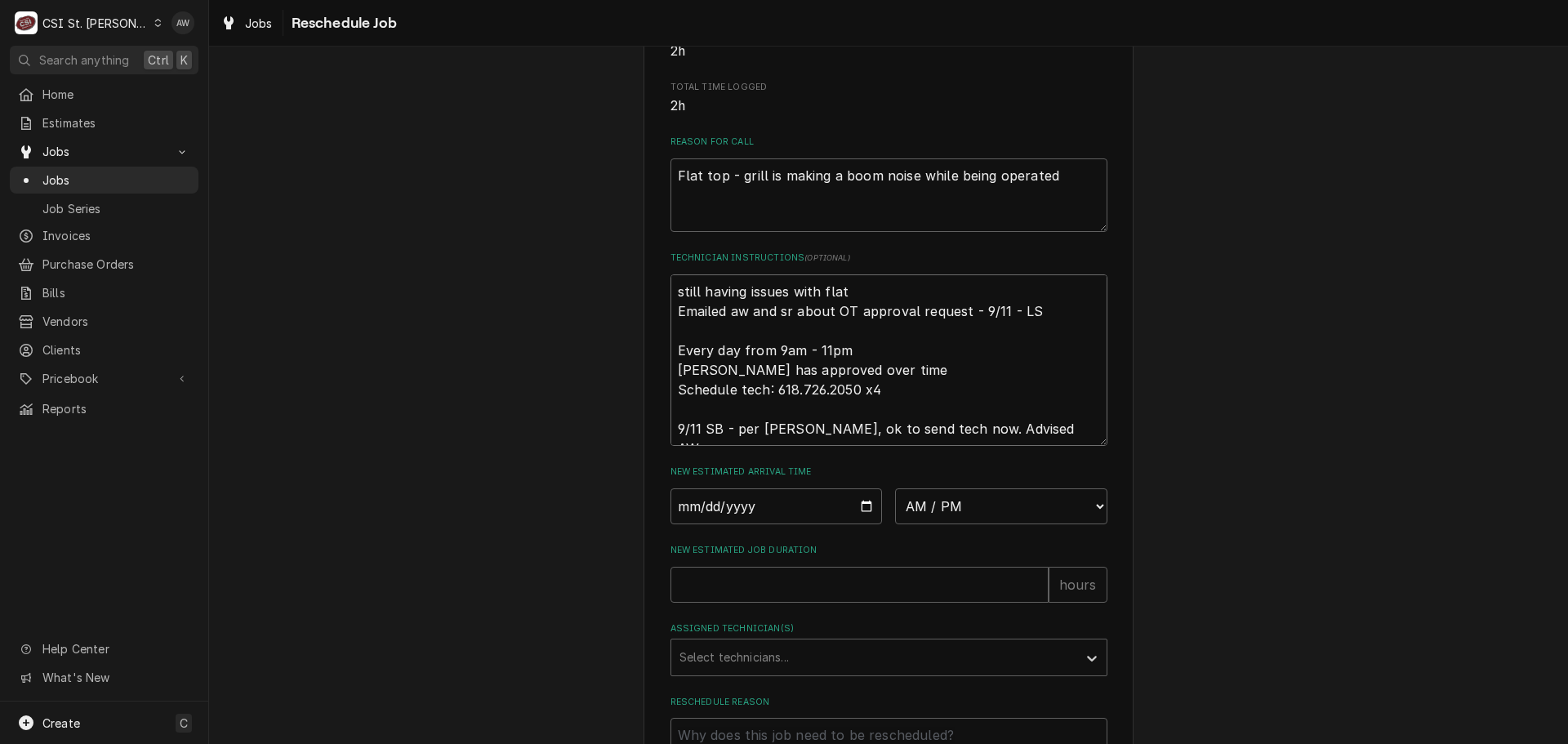
type textarea "x"
type textarea "still having issues with flatt Emailed aw and sr about OT approval request - 9/…"
type textarea "x"
type textarea "still having issues with flatto Emailed aw and sr about OT approval request - 9…"
type textarea "x"
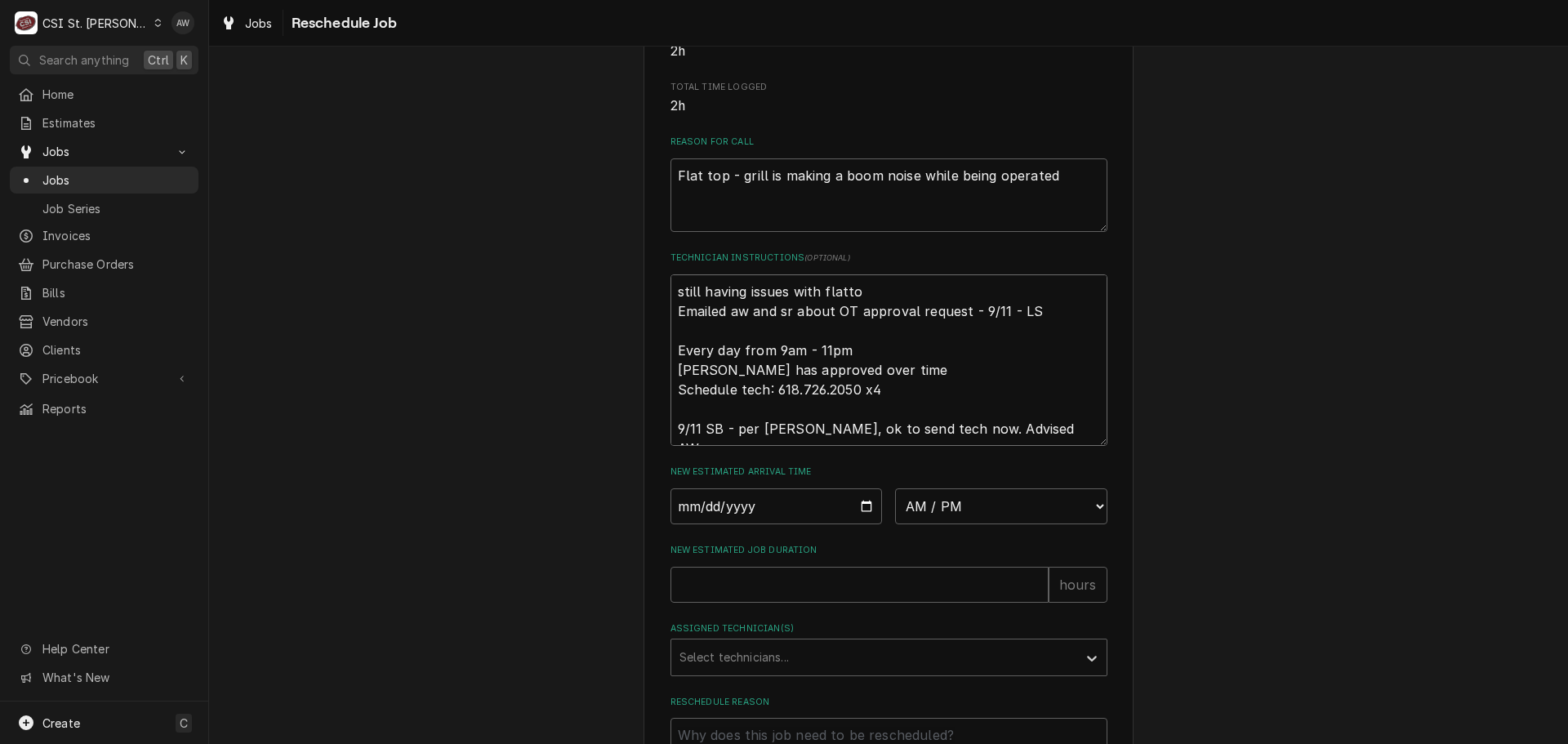
type textarea "still having issues with flattop Emailed aw and sr about OT approval request - …"
type textarea "x"
type textarea "still having issues with flattop Emailed aw and sr about OT approval request - …"
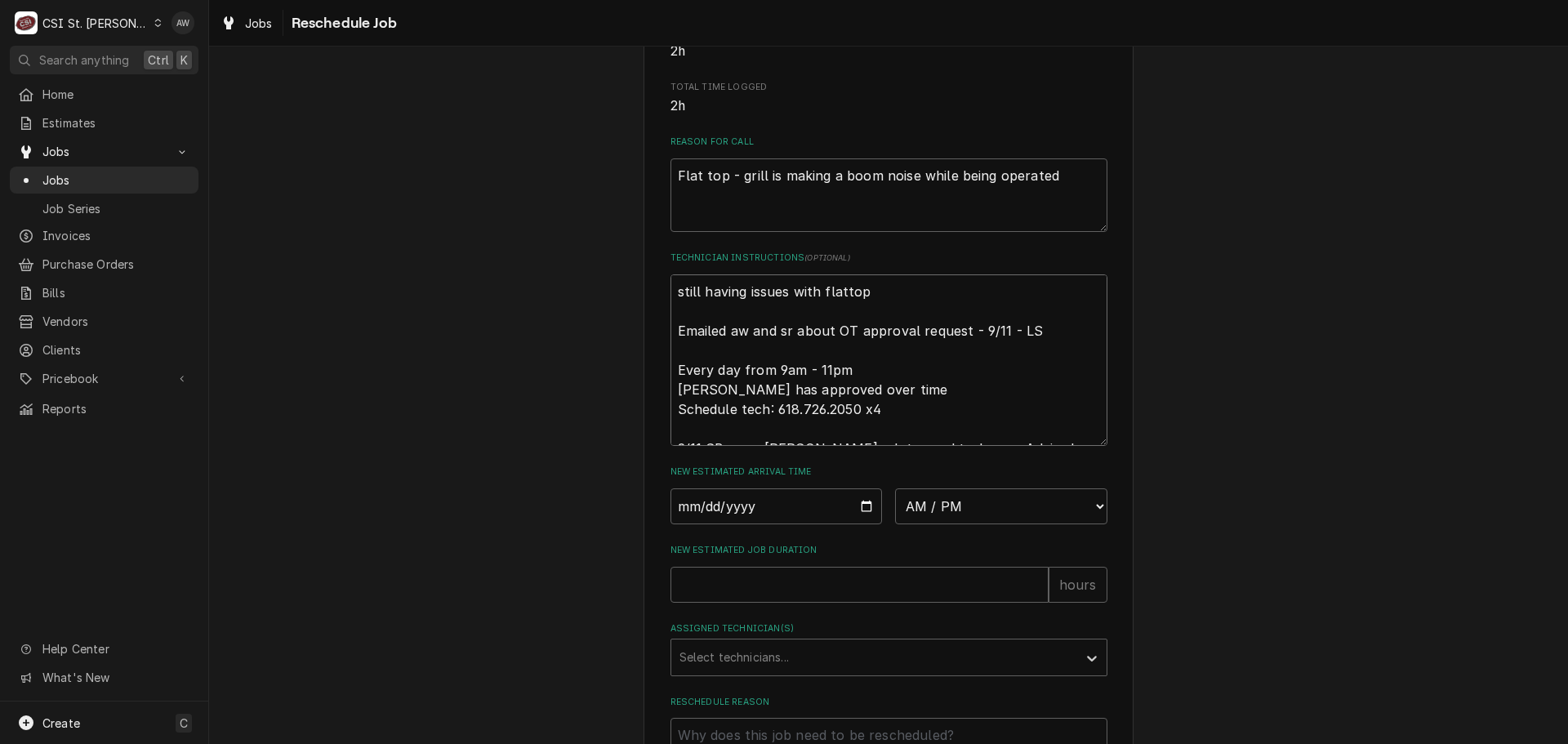
type textarea "x"
type textarea "still having issues with flattop Emailed aw and sr about OT approval request - …"
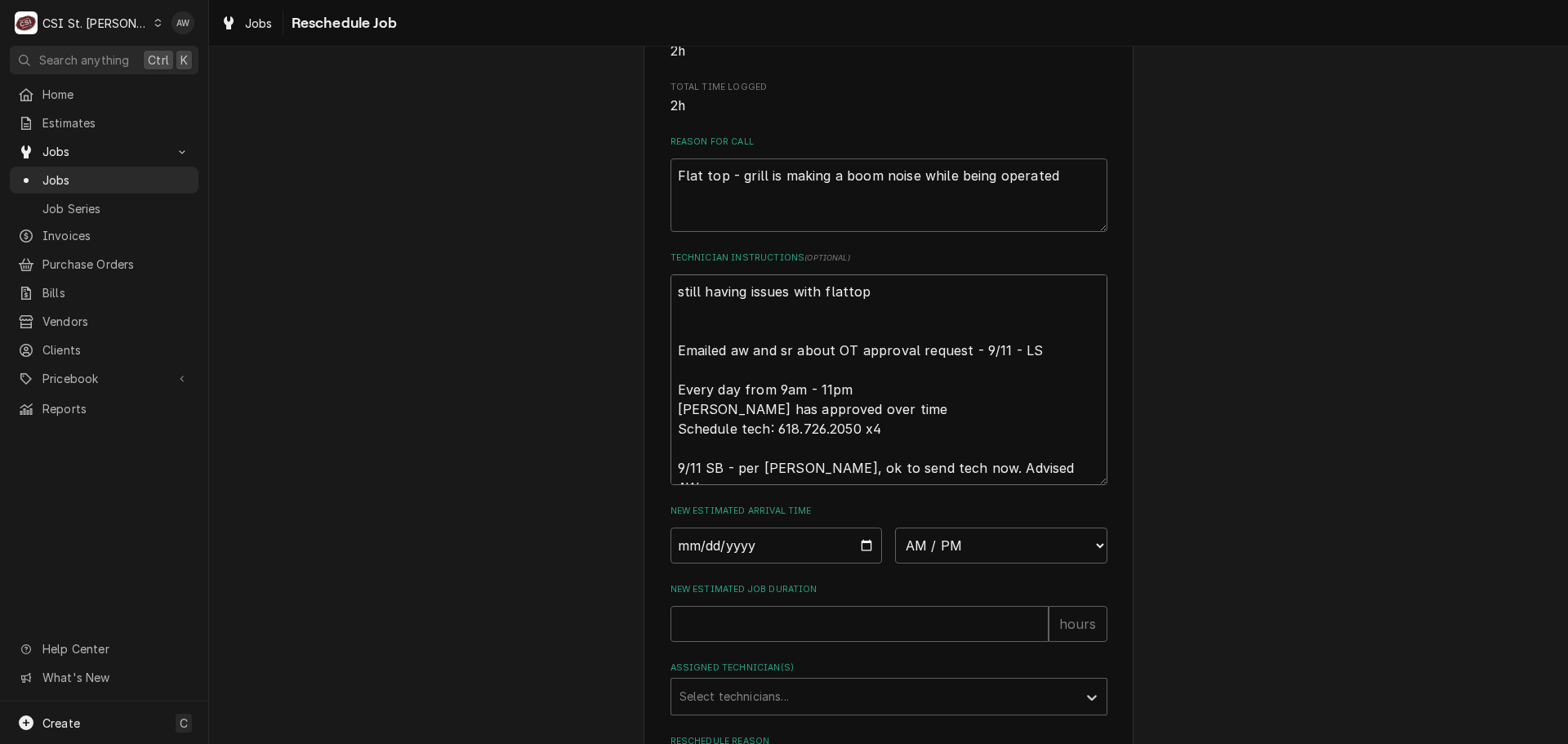
click at [876, 308] on textarea "still having issues with flattop Emailed aw and sr about OT approval request - …" at bounding box center [889, 379] width 437 height 211
type textarea "x"
type textarea "still having issues with flattop Emailed aw and sr about OT approval request - …"
type textarea "x"
type textarea "still having issues with flattop - Emailed aw and sr about OT approval request …"
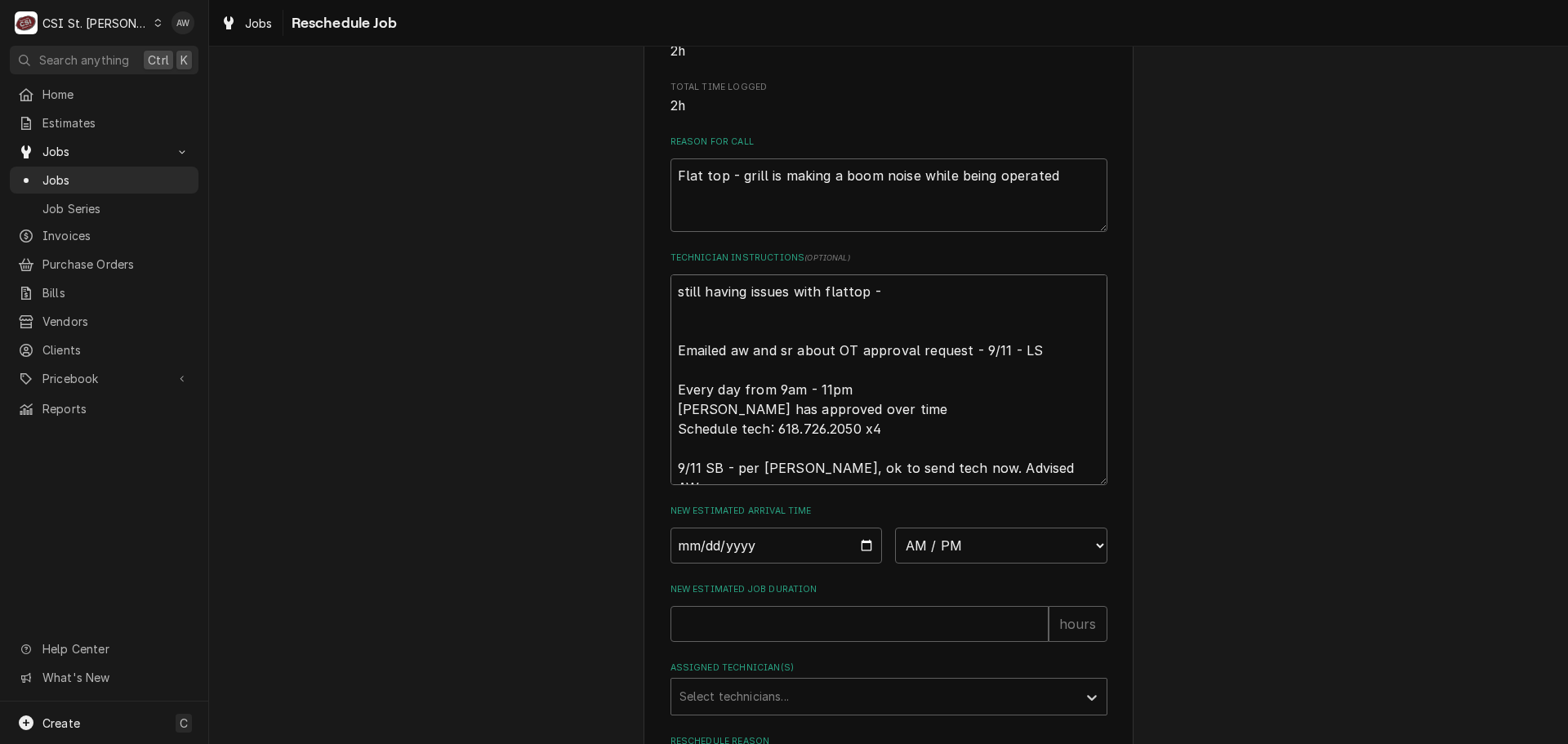
type textarea "x"
type textarea "still having issues with flattop - Emailed aw and sr about OT approval request …"
type textarea "x"
type textarea "still having issues with flattop - n Emailed aw and sr about OT approval reques…"
type textarea "x"
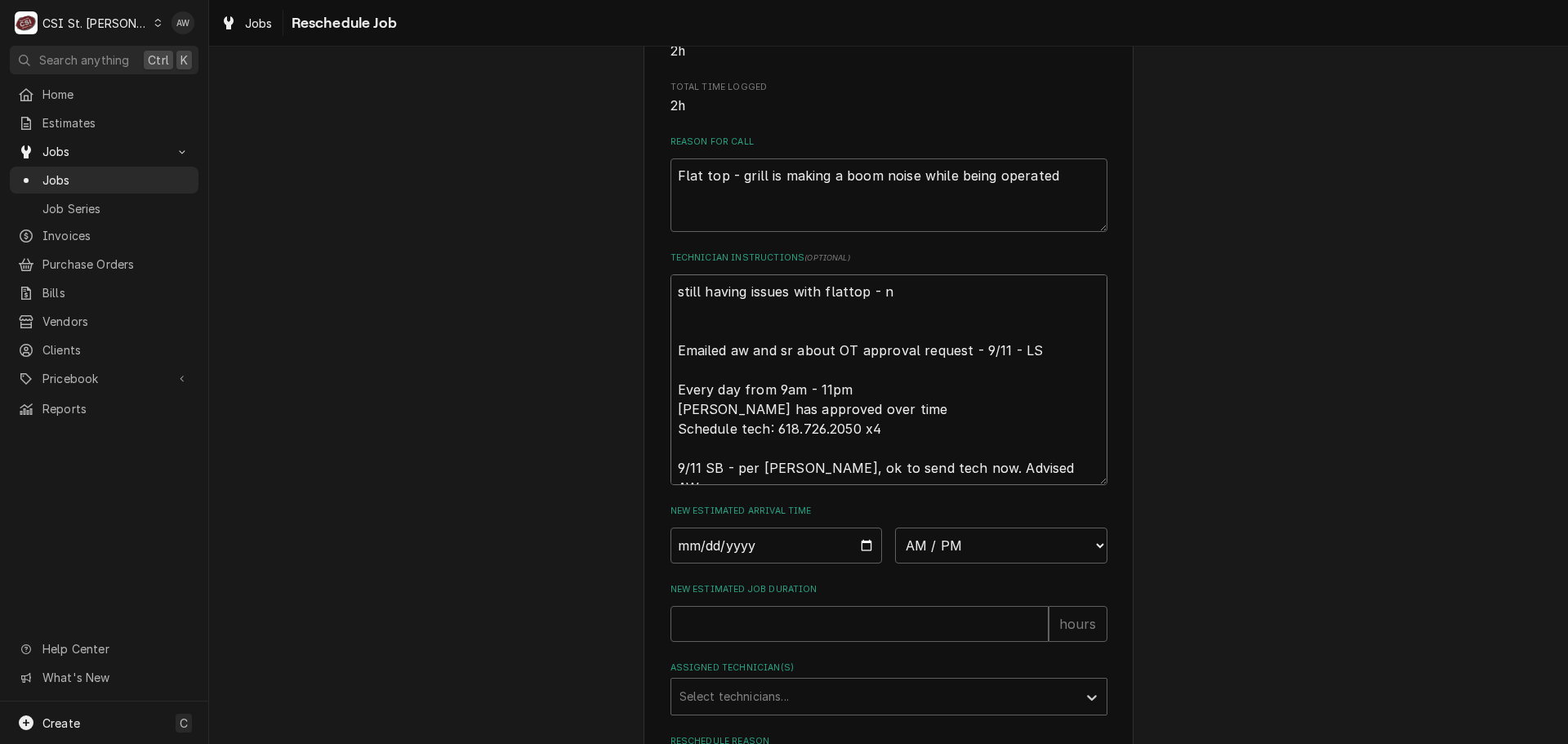
type textarea "still having issues with flattop - ne Emailed aw and sr about OT approval reque…"
type textarea "x"
type textarea "still having issues with flattop - nee Emailed aw and sr about OT approval requ…"
type textarea "x"
type textarea "still having issues with flattop - need Emailed aw and sr about OT approval req…"
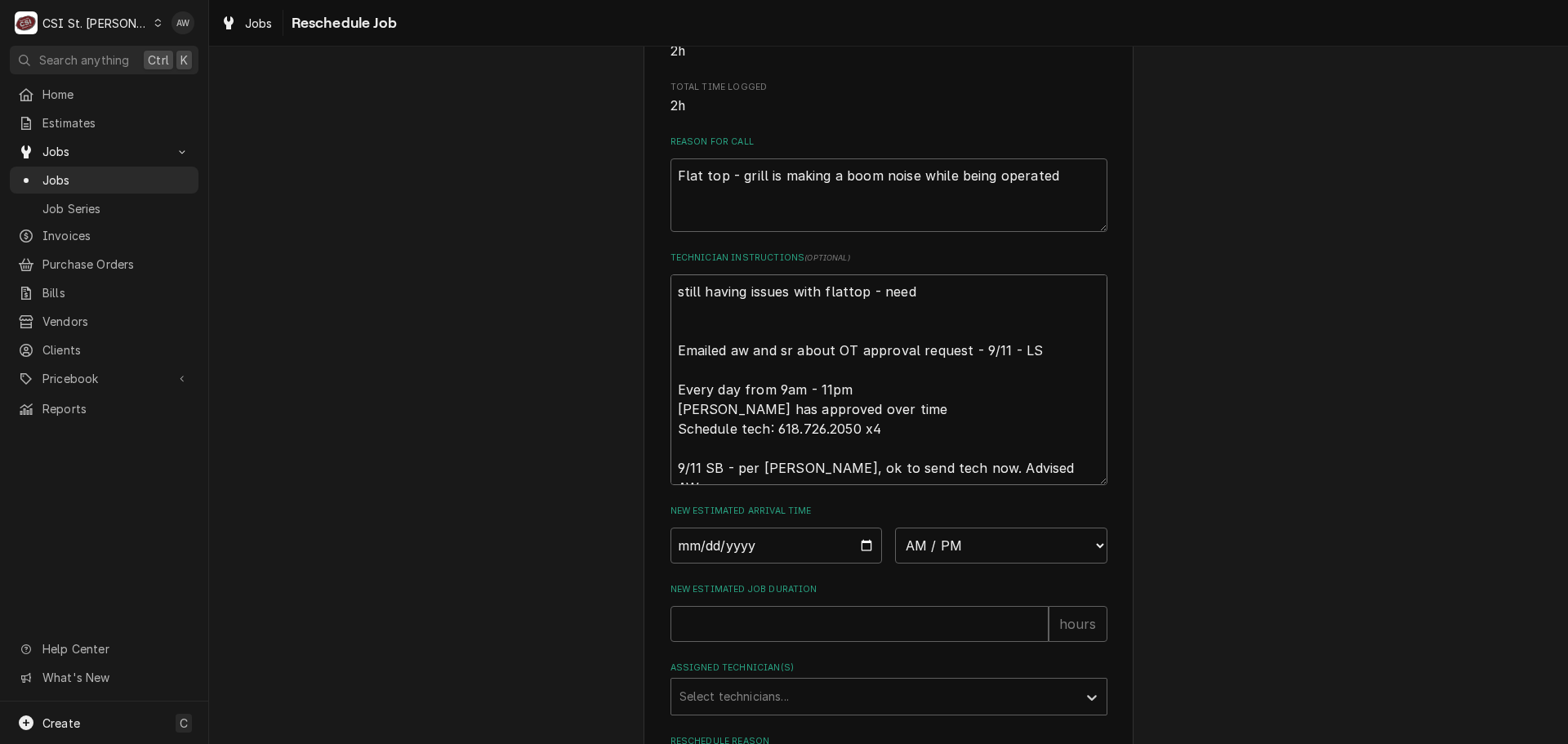
type textarea "x"
type textarea "still having issues with flattop - need Emailed aw and sr about OT approval req…"
type textarea "x"
type textarea "still having issues with flattop - need t Emailed aw and sr about OT approval r…"
type textarea "x"
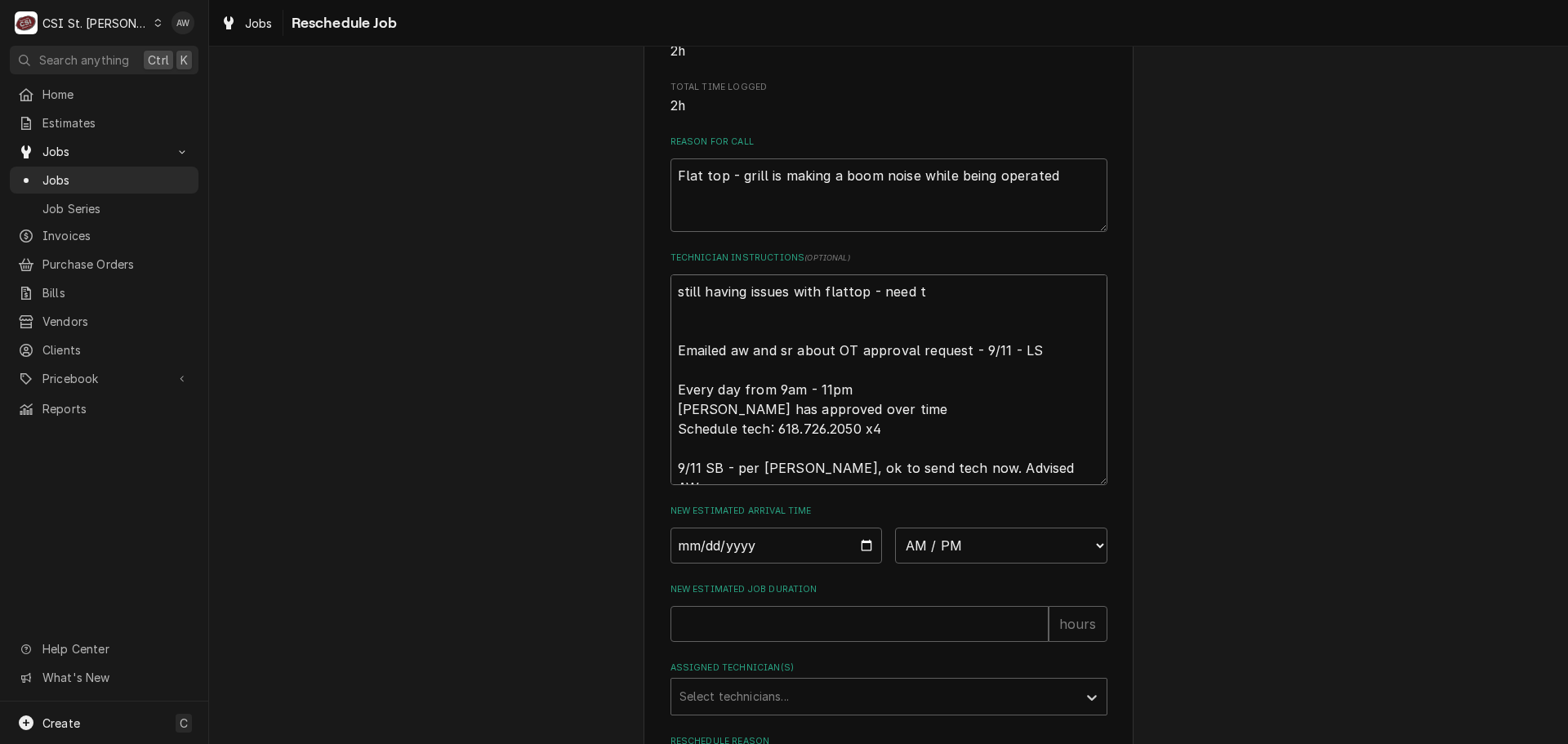
type textarea "still having issues with flattop - need te Emailed aw and sr about OT approval …"
type textarea "x"
type textarea "still having issues with flattop - need tec Emailed aw and sr about OT approval…"
type textarea "x"
type textarea "still having issues with flattop - need tech Emailed aw and sr about OT approva…"
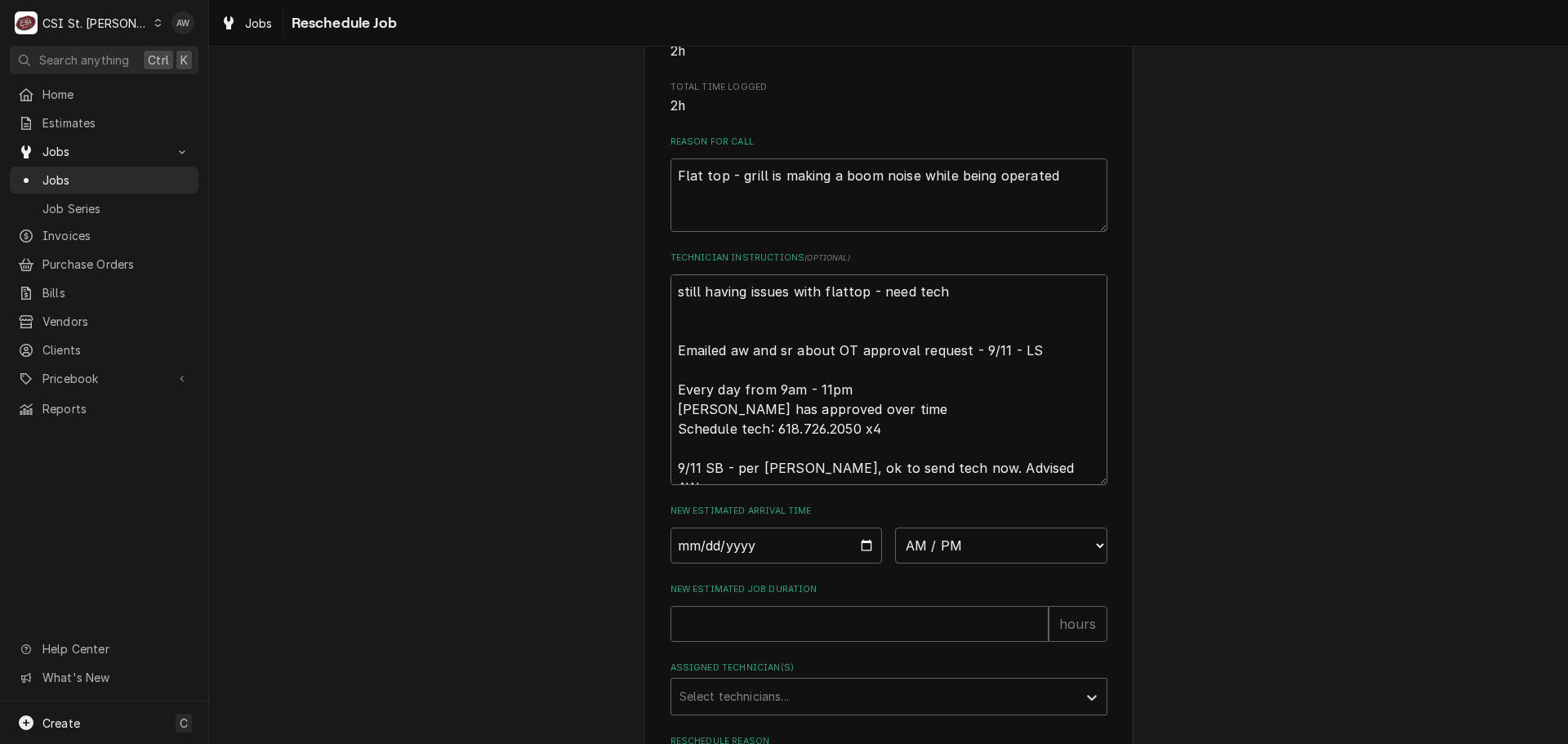
type textarea "x"
type textarea "still having issues with flattop - need tech Emailed aw and sr about OT approva…"
type textarea "x"
type textarea "still having issues with flattop - need tech t Emailed aw and sr about OT appro…"
type textarea "x"
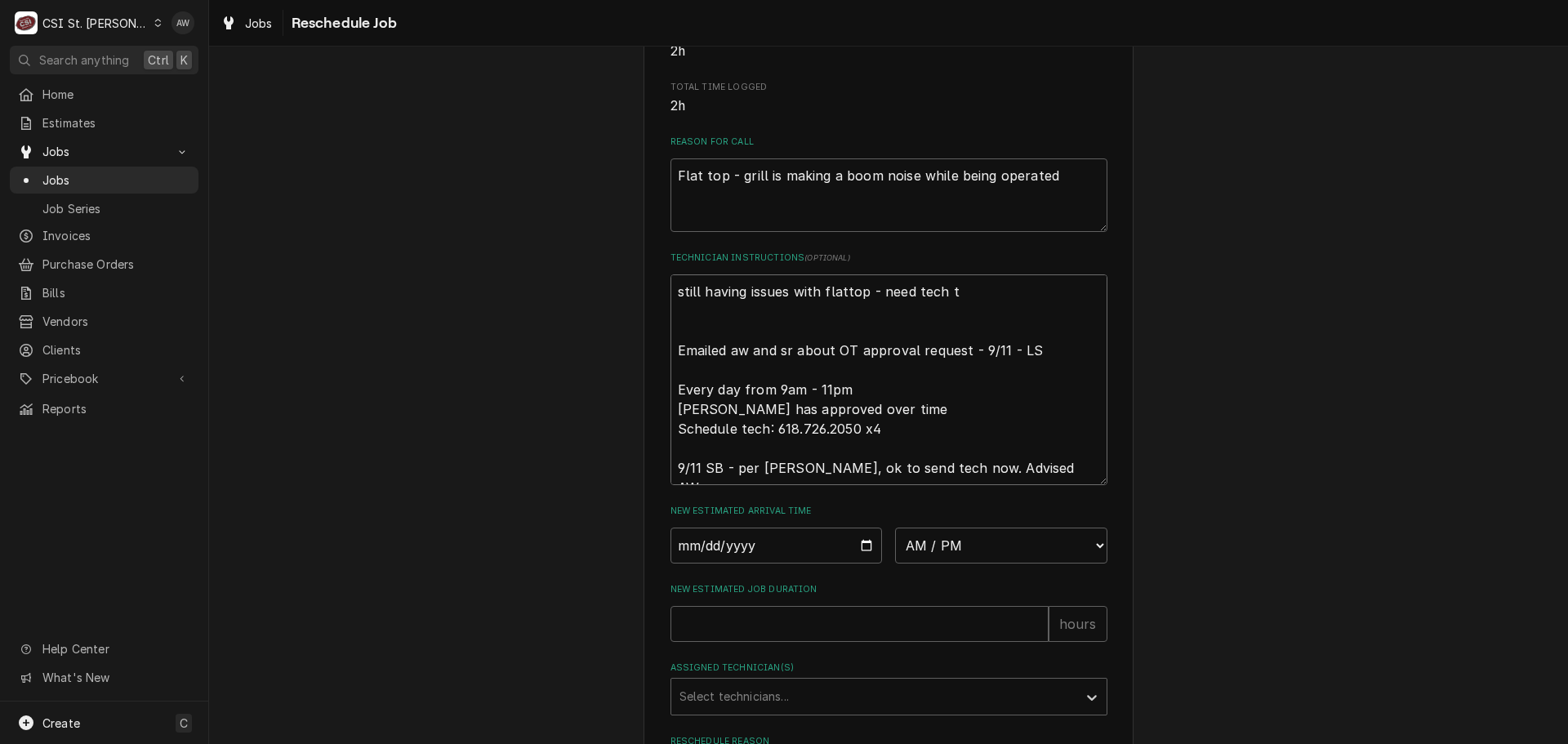
type textarea "still having issues with flattop - need tech to Emailed aw and sr about OT appr…"
type textarea "x"
type textarea "still having issues with flattop - need tech to Emailed aw and sr about OT appr…"
type textarea "x"
type textarea "still having issues with flattop - need tech to c Emailed aw and sr about OT ap…"
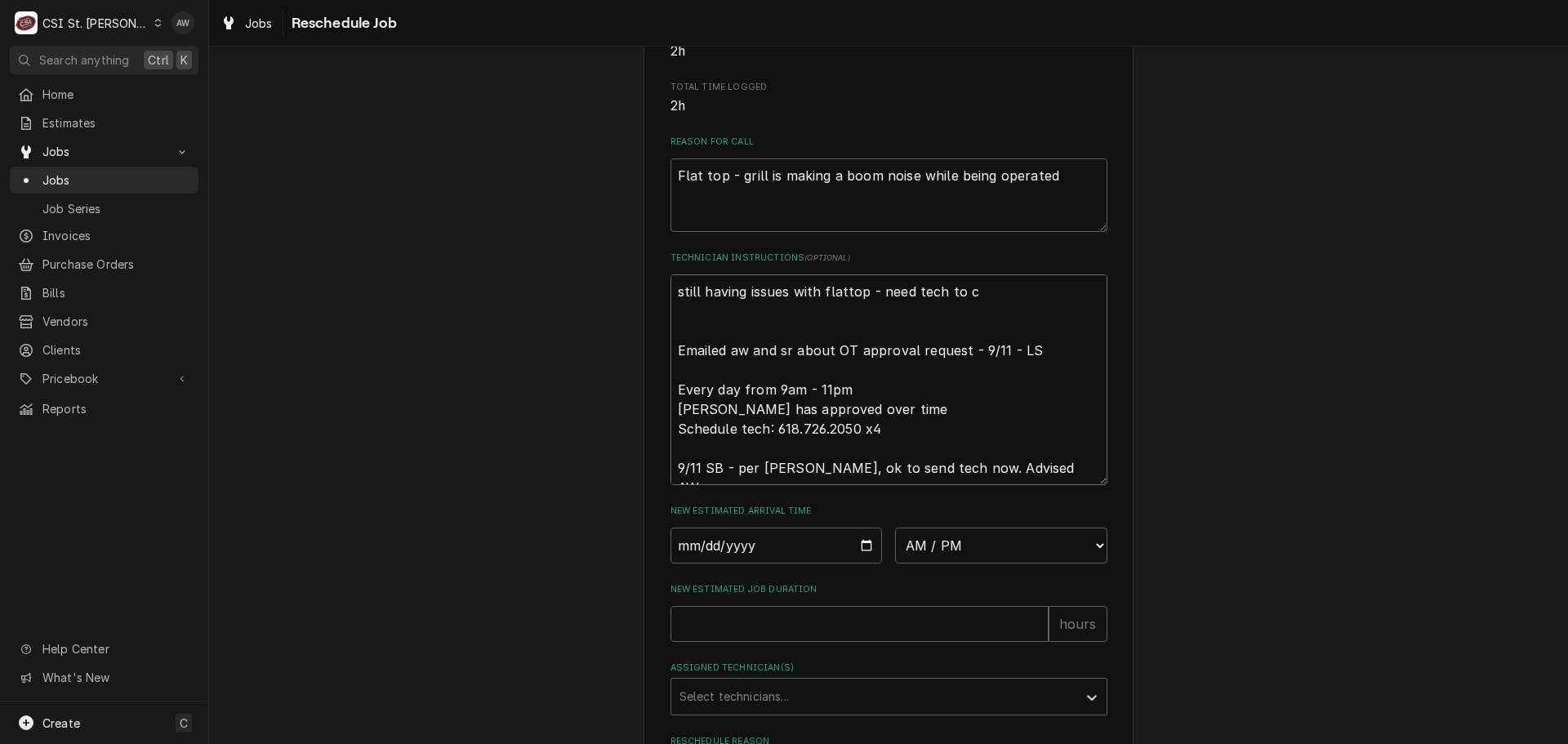
type textarea "x"
type textarea "still having issues with flattop - need tech to ch Emailed aw and sr about OT a…"
type textarea "x"
type textarea "still having issues with flattop - need tech to che Emailed aw and sr about OT …"
type textarea "x"
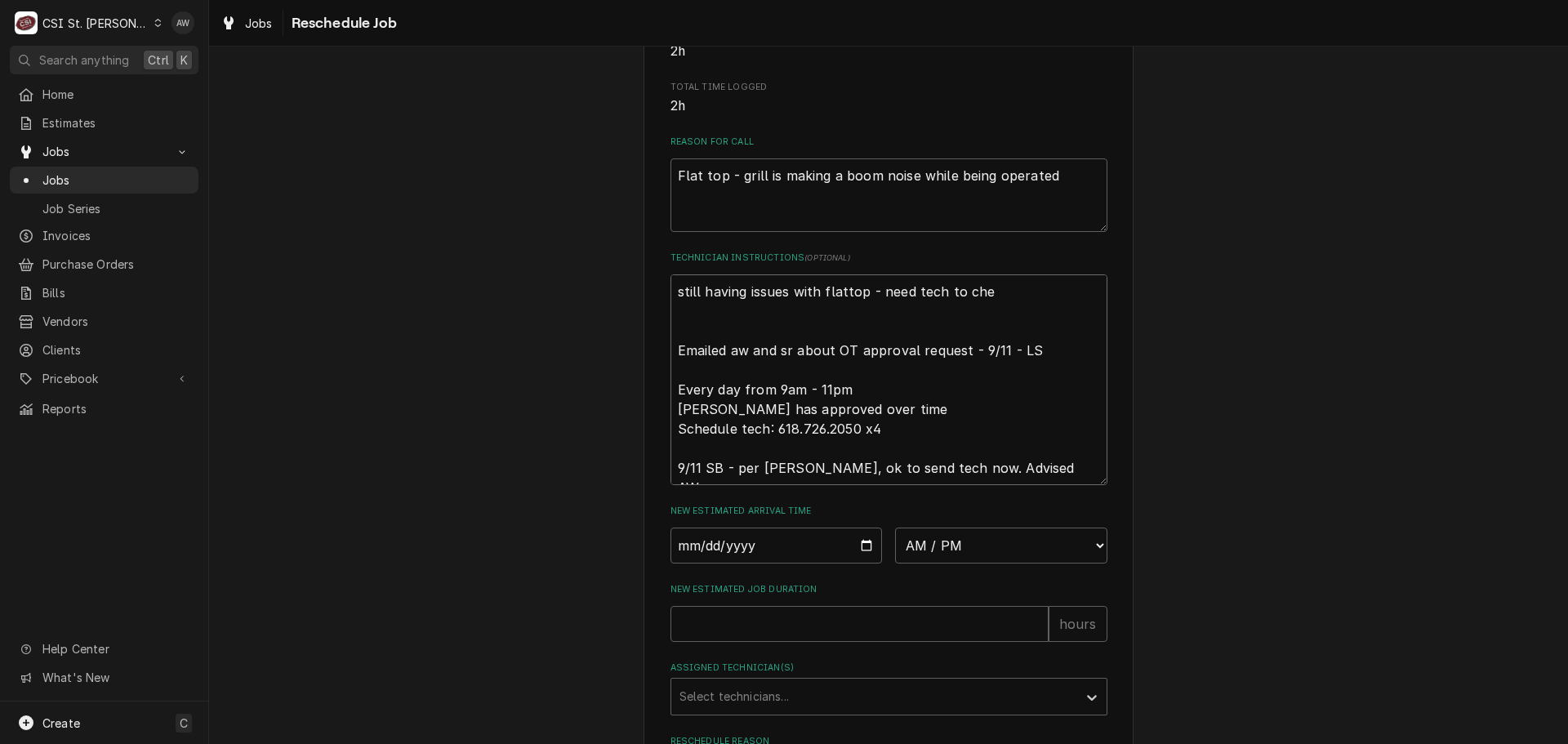
type textarea "still having issues with flattop - need tech to chec Emailed aw and sr about OT…"
type textarea "x"
type textarea "still having issues with flattop - need tech to check Emailed aw and sr about O…"
type textarea "x"
type textarea "still having issues with flattop - need tech to check Emailed aw and sr about O…"
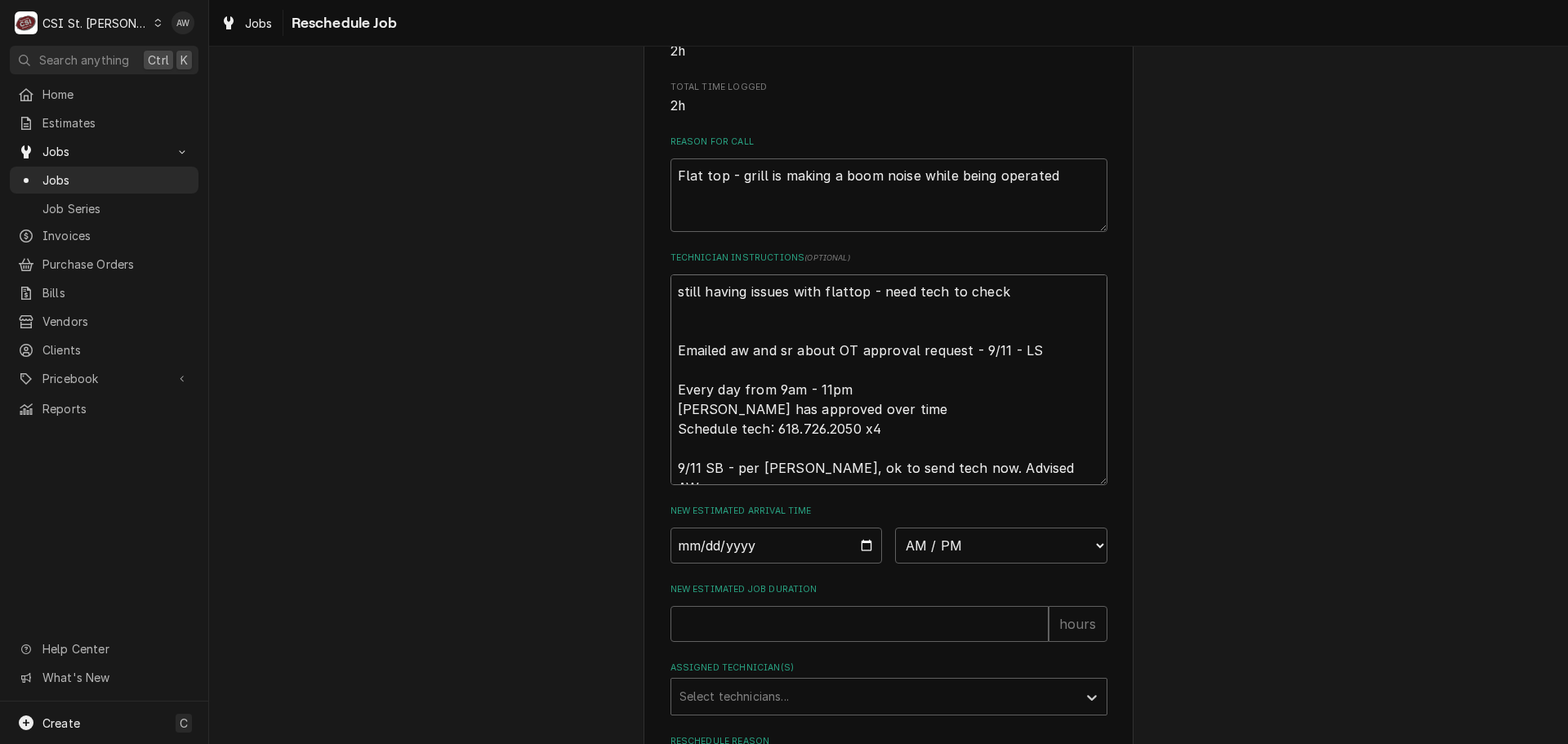
type textarea "x"
type textarea "still having issues with flattop - need tech to check i Emailed aw and sr about…"
type textarea "x"
type textarea "still having issues with flattop - need tech to check it Emailed aw and sr abou…"
type textarea "x"
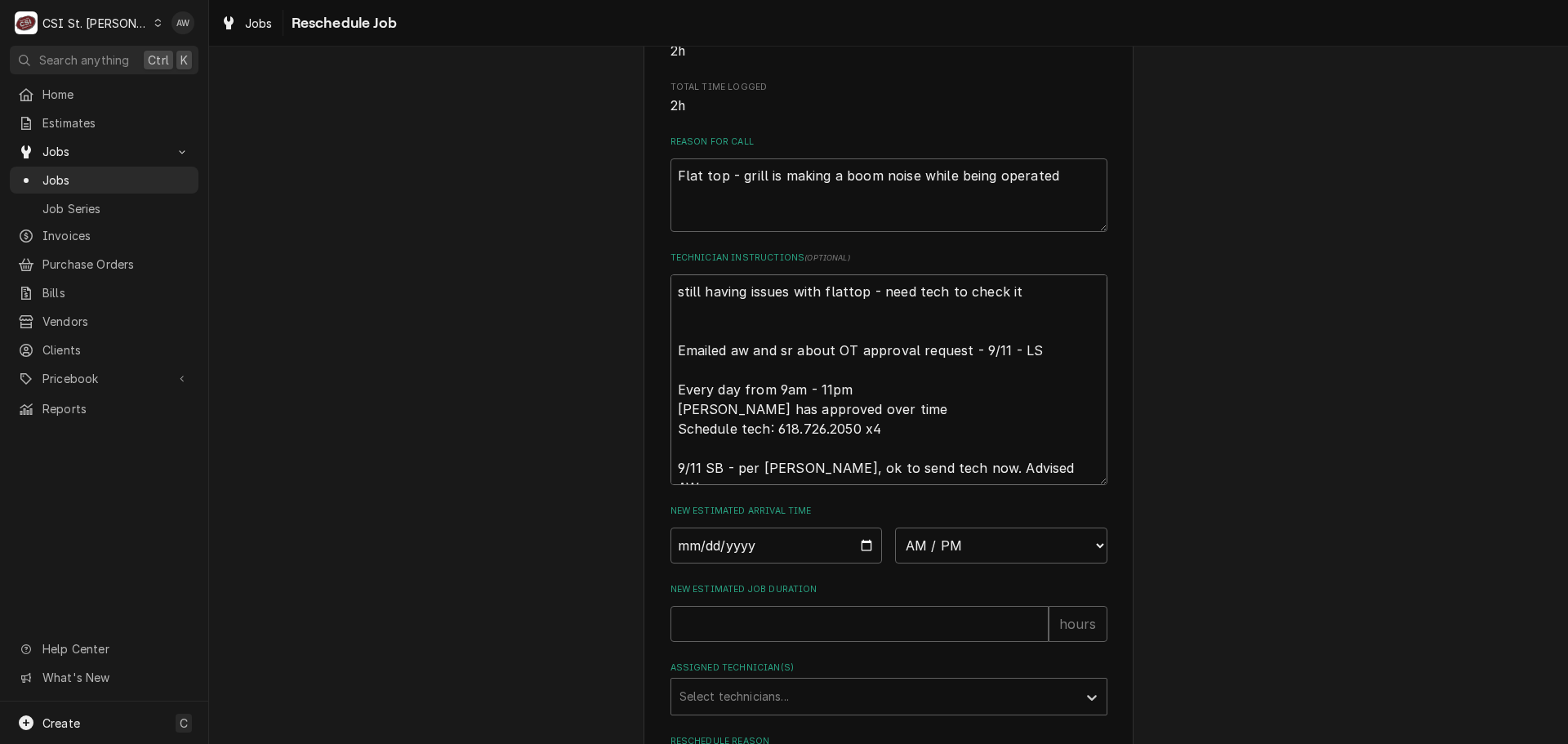
type textarea "still having issues with flattop - need tech to check it Emailed aw and sr abou…"
type textarea "x"
type textarea "still having issues with flattop - need tech to check it o Emailed aw and sr ab…"
type textarea "x"
type textarea "still having issues with flattop - need tech to check it ou Emailed aw and sr a…"
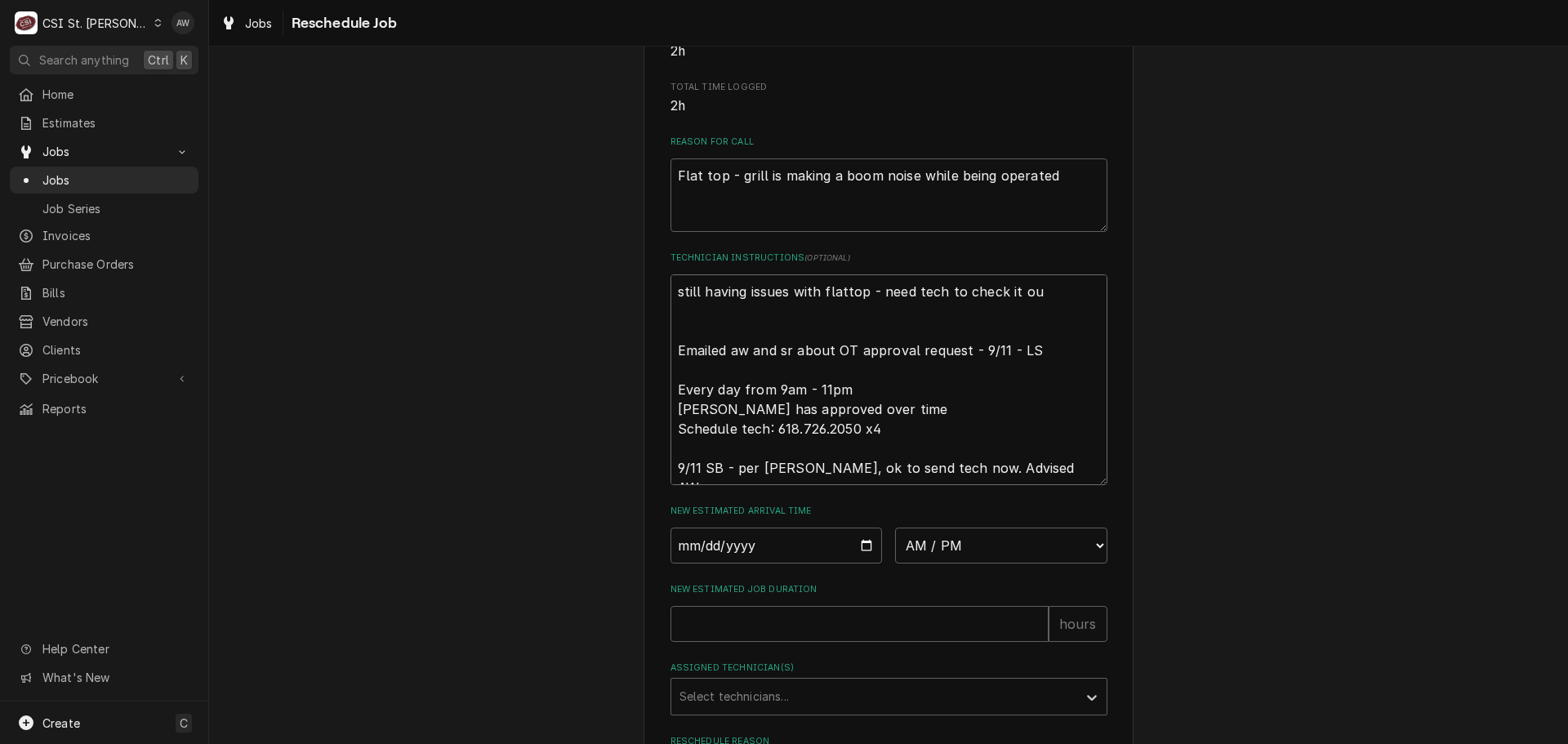
type textarea "x"
type textarea "still having issues with flattop - need tech to check it out Emailed aw and sr …"
type textarea "x"
type textarea "still having issues with flattop - need tech to check it out. Emailed aw and sr…"
type textarea "x"
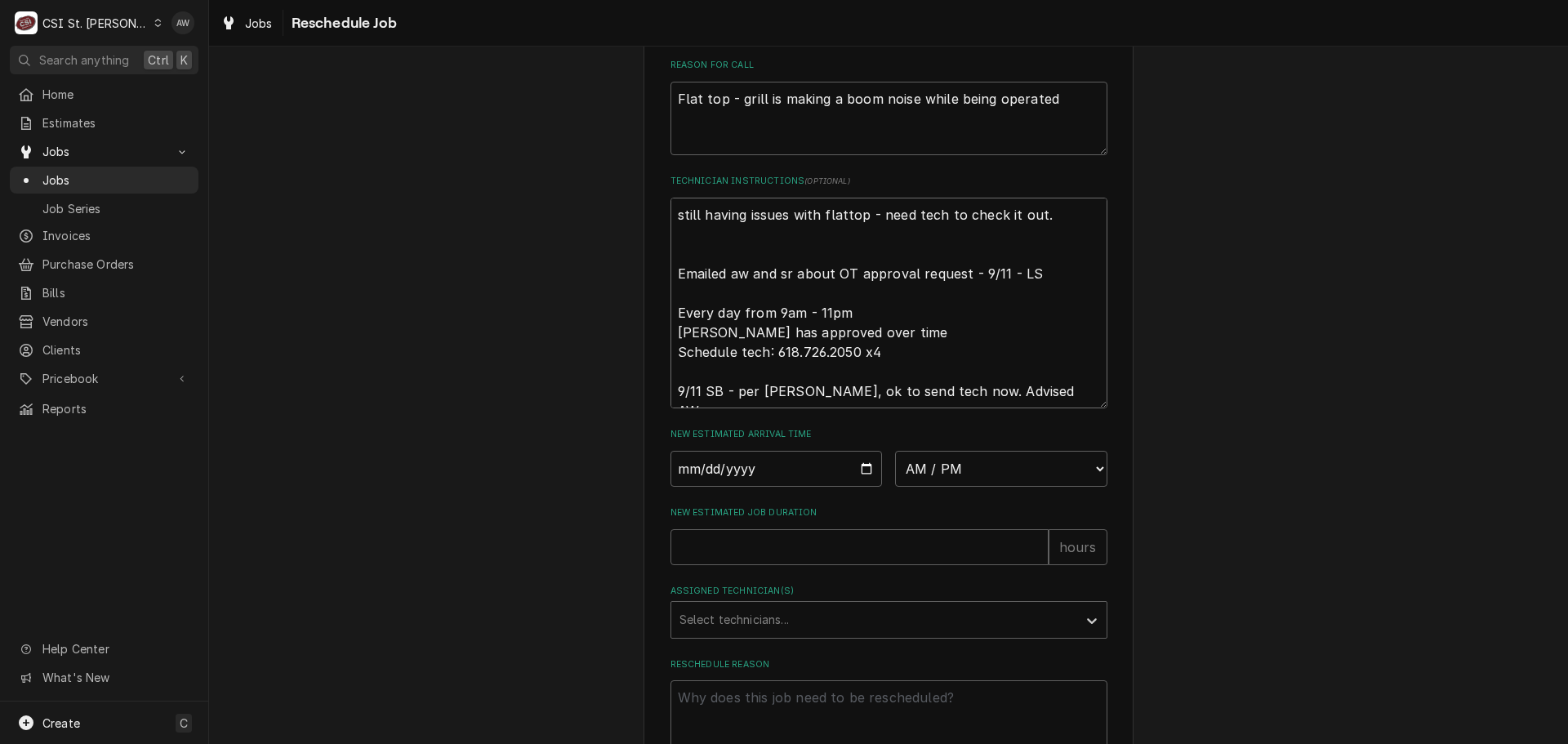
scroll to position [615, 0]
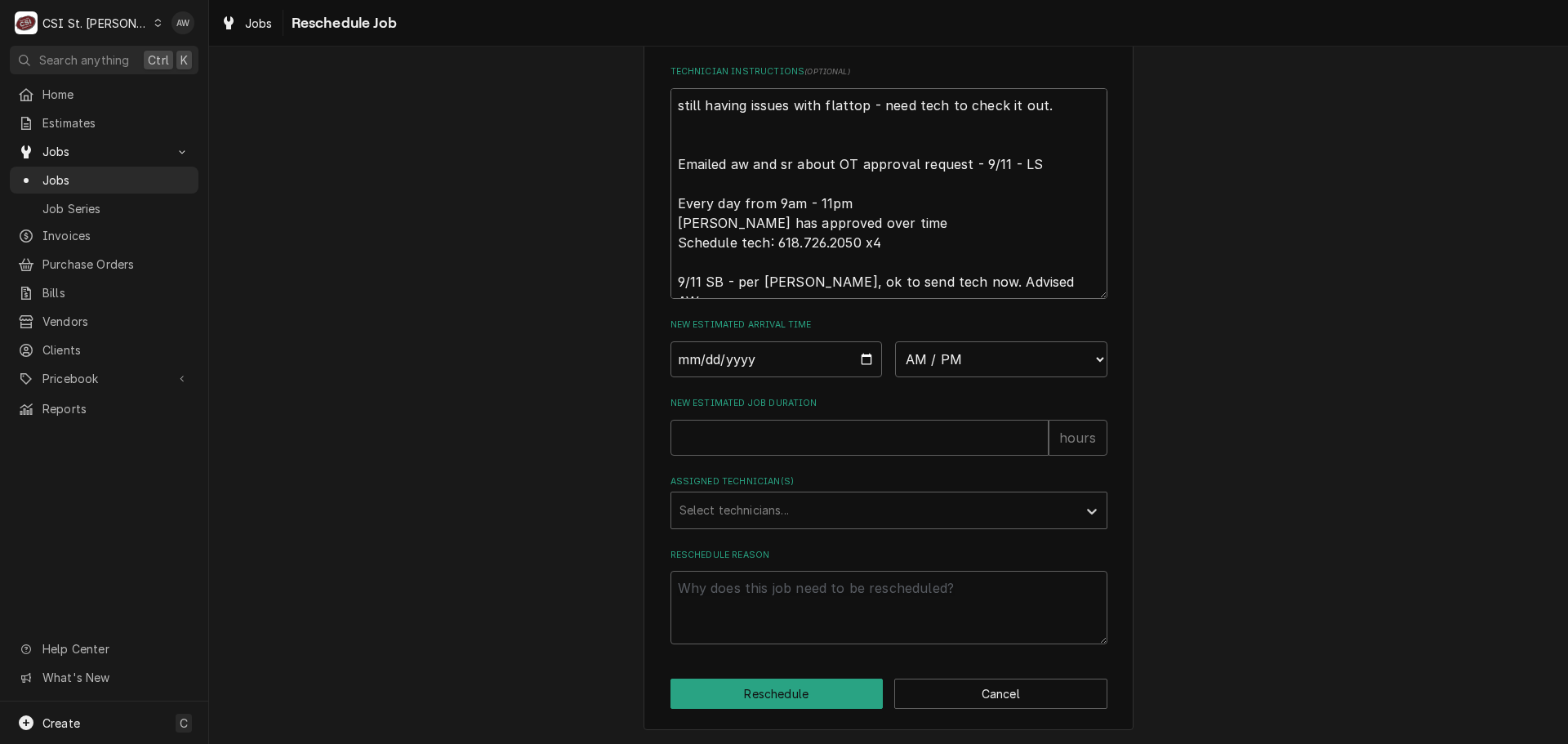
type textarea "still having issues with flattop - need tech to check it out. Emailed aw and sr…"
click at [924, 367] on select "AM / PM 6:00 AM 6:15 AM 6:30 AM 6:45 AM 7:00 AM 7:15 AM 7:30 AM 7:45 AM 8:00 AM…" at bounding box center [1001, 359] width 212 height 36
select select "07:00:00"
click at [895, 341] on select "AM / PM 6:00 AM 6:15 AM 6:30 AM 6:45 AM 7:00 AM 7:15 AM 7:30 AM 7:45 AM 8:00 AM…" at bounding box center [1001, 359] width 212 height 36
click at [861, 361] on input "Date" at bounding box center [777, 359] width 212 height 36
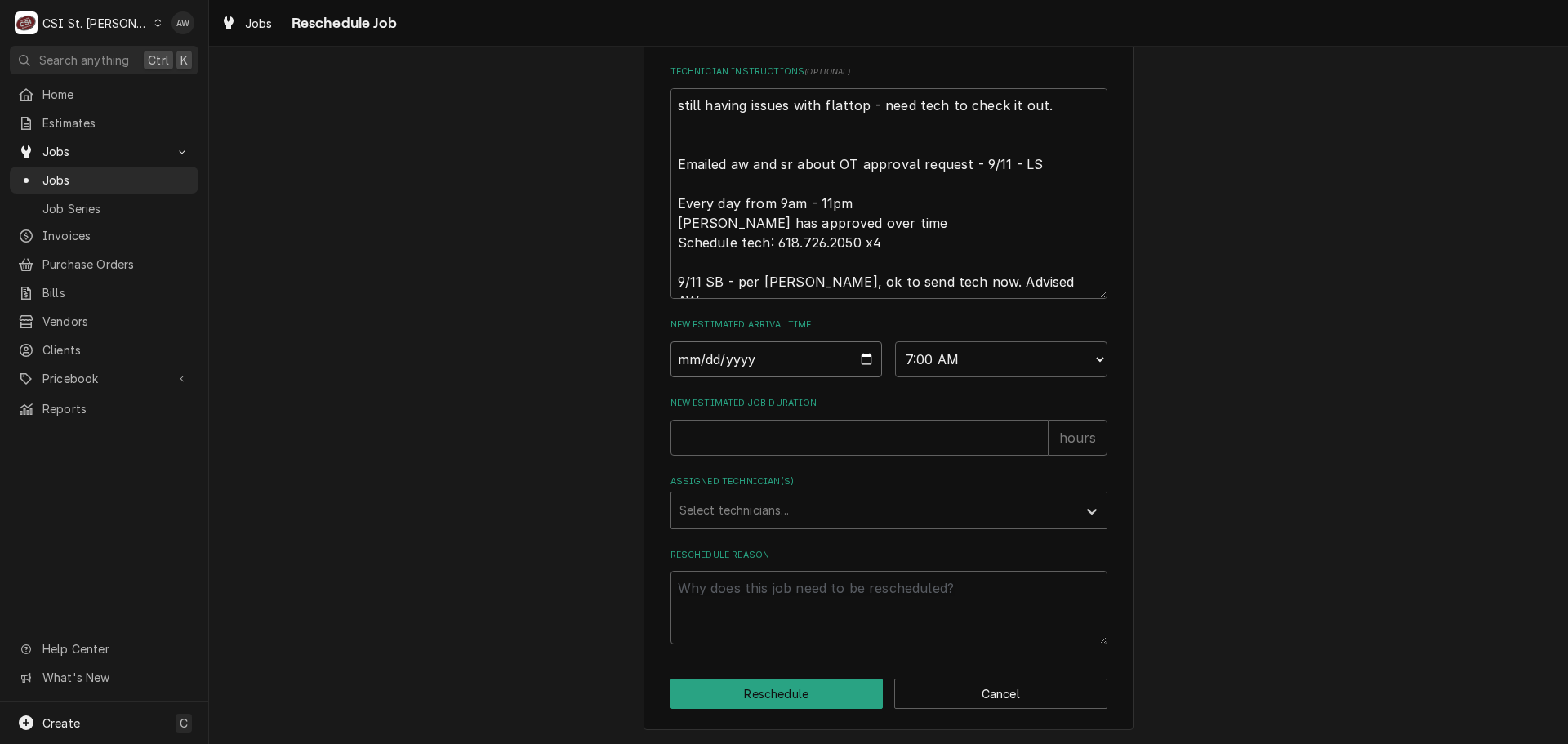
type textarea "x"
type input "[DATE]"
click at [714, 443] on input "New Estimated Job Duration" at bounding box center [859, 438] width 378 height 36
type textarea "x"
type input "2"
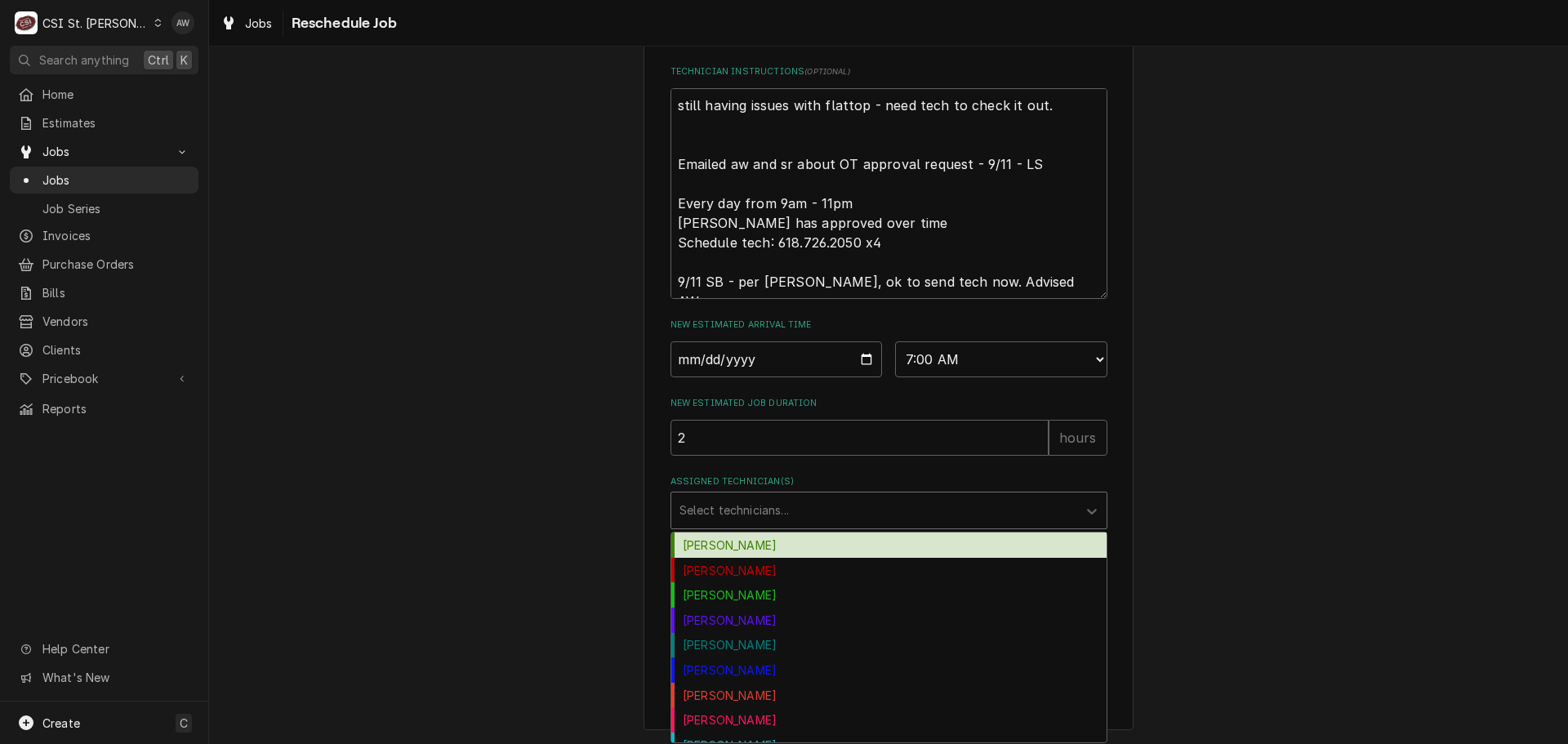
click at [728, 509] on div "Assigned Technician(s)" at bounding box center [874, 511] width 390 height 29
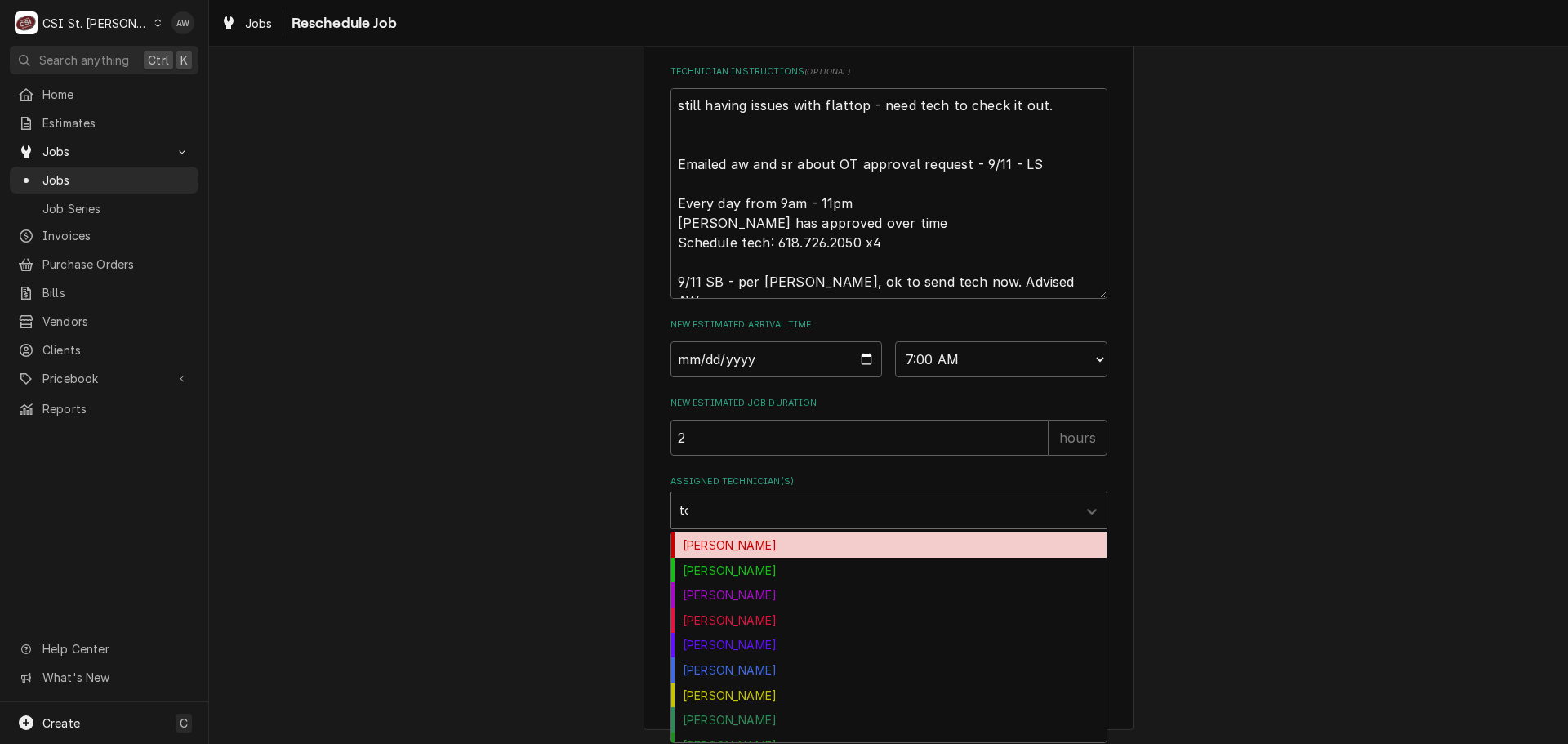
type input "tom"
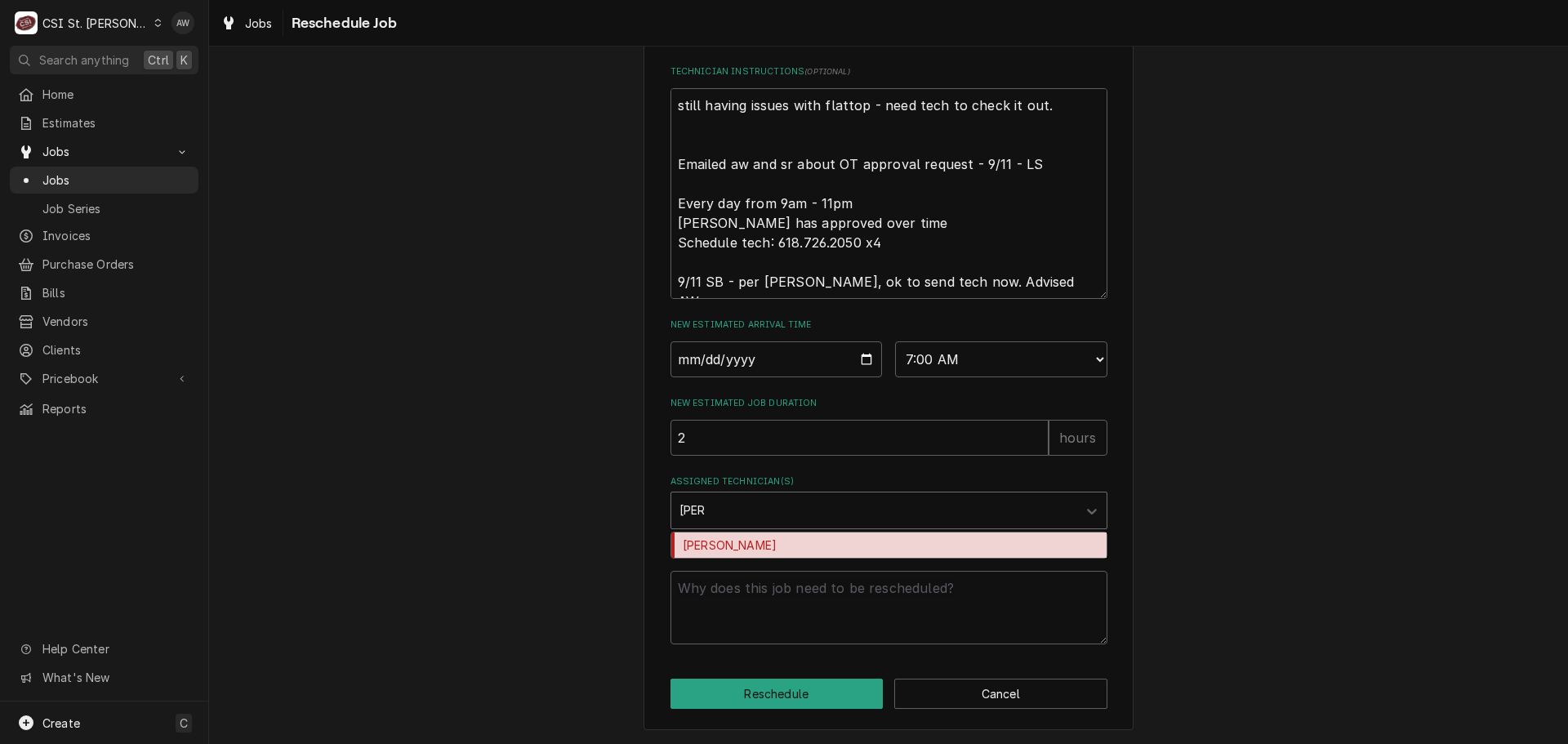
click at [727, 545] on div "Tom Lembke" at bounding box center [889, 546] width 436 height 25
type textarea "x"
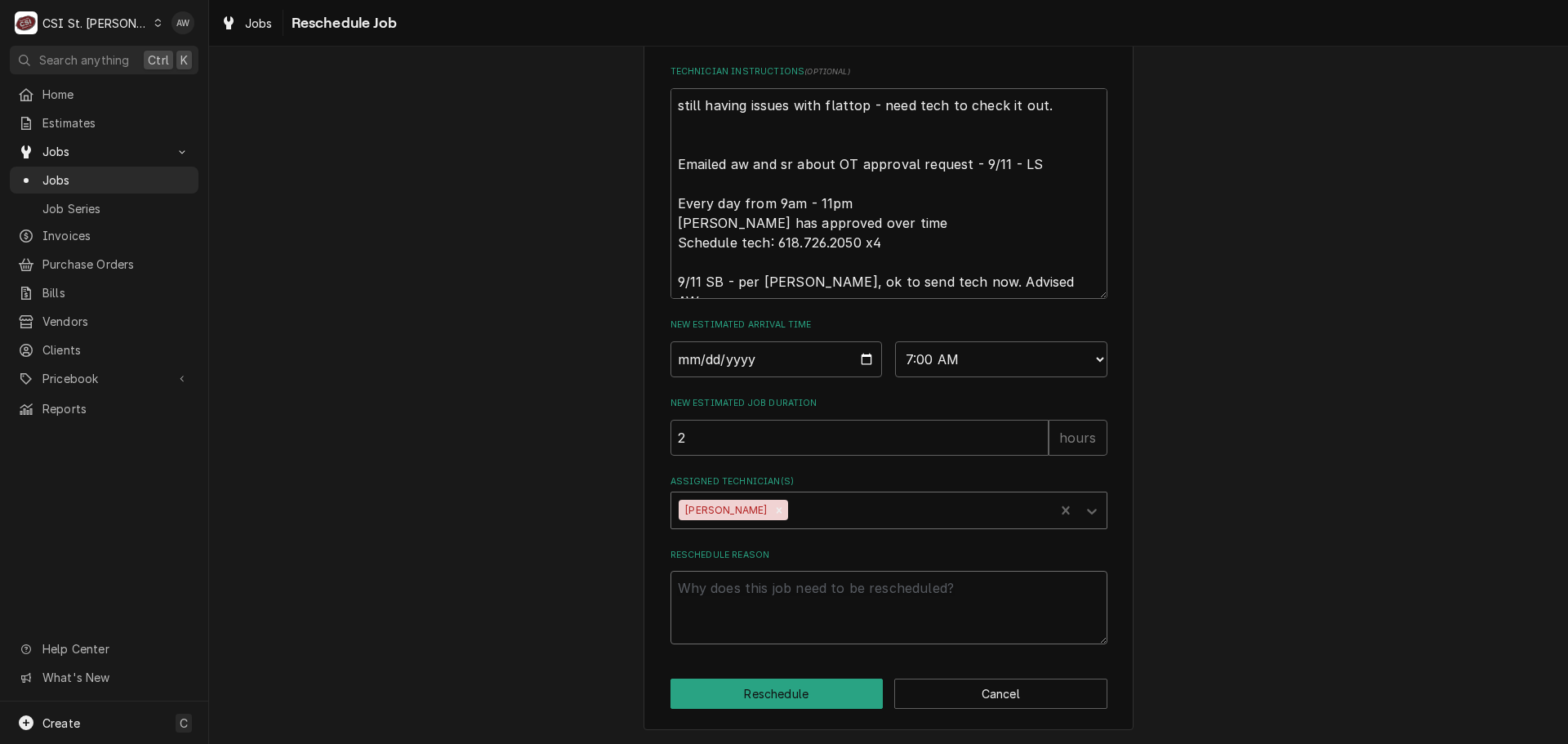
click at [712, 617] on textarea "Reschedule Reason" at bounding box center [889, 608] width 437 height 74
type textarea "x"
type textarea "c"
type textarea "x"
type textarea "ce"
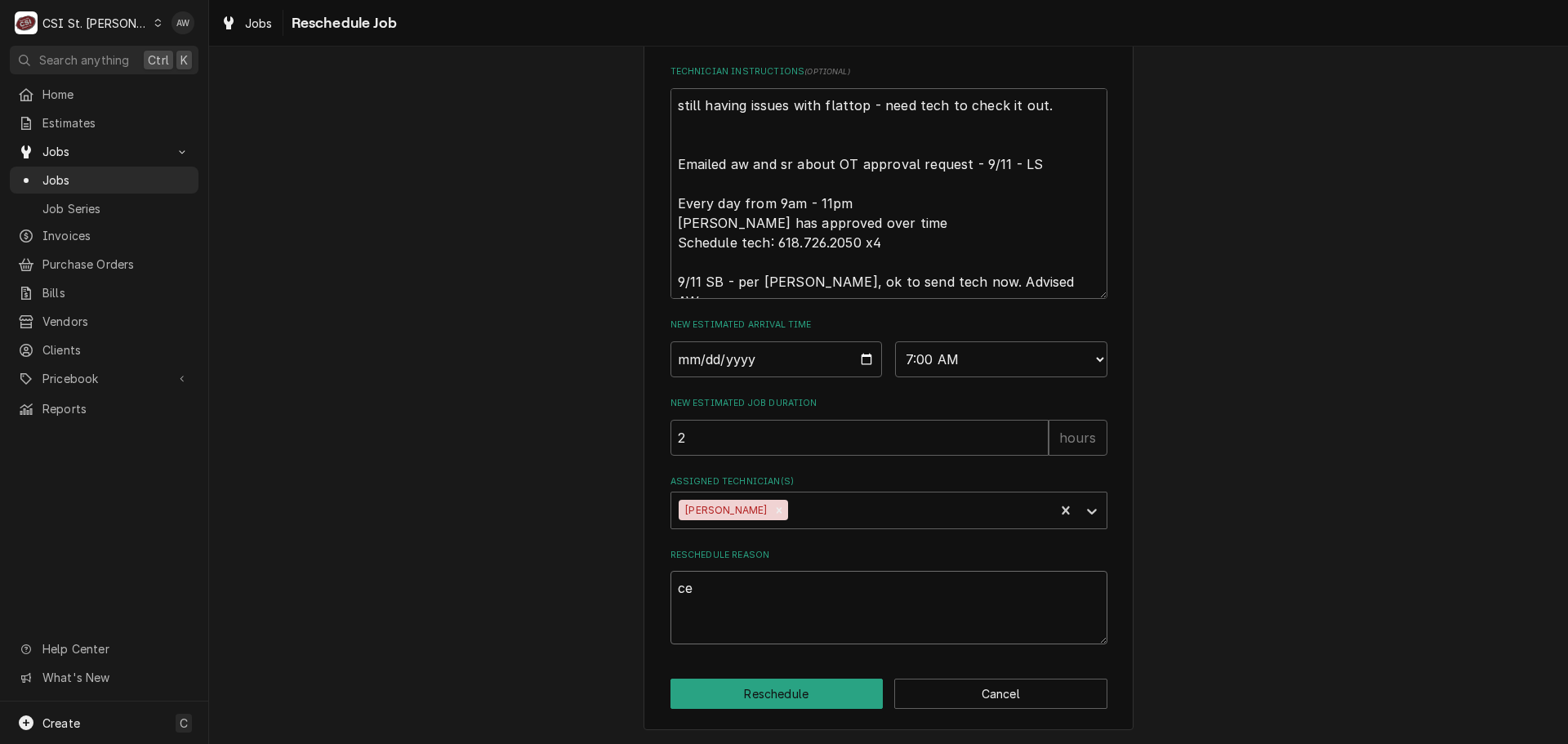
type textarea "x"
type textarea "ceh"
type textarea "x"
type textarea "cehc"
type textarea "x"
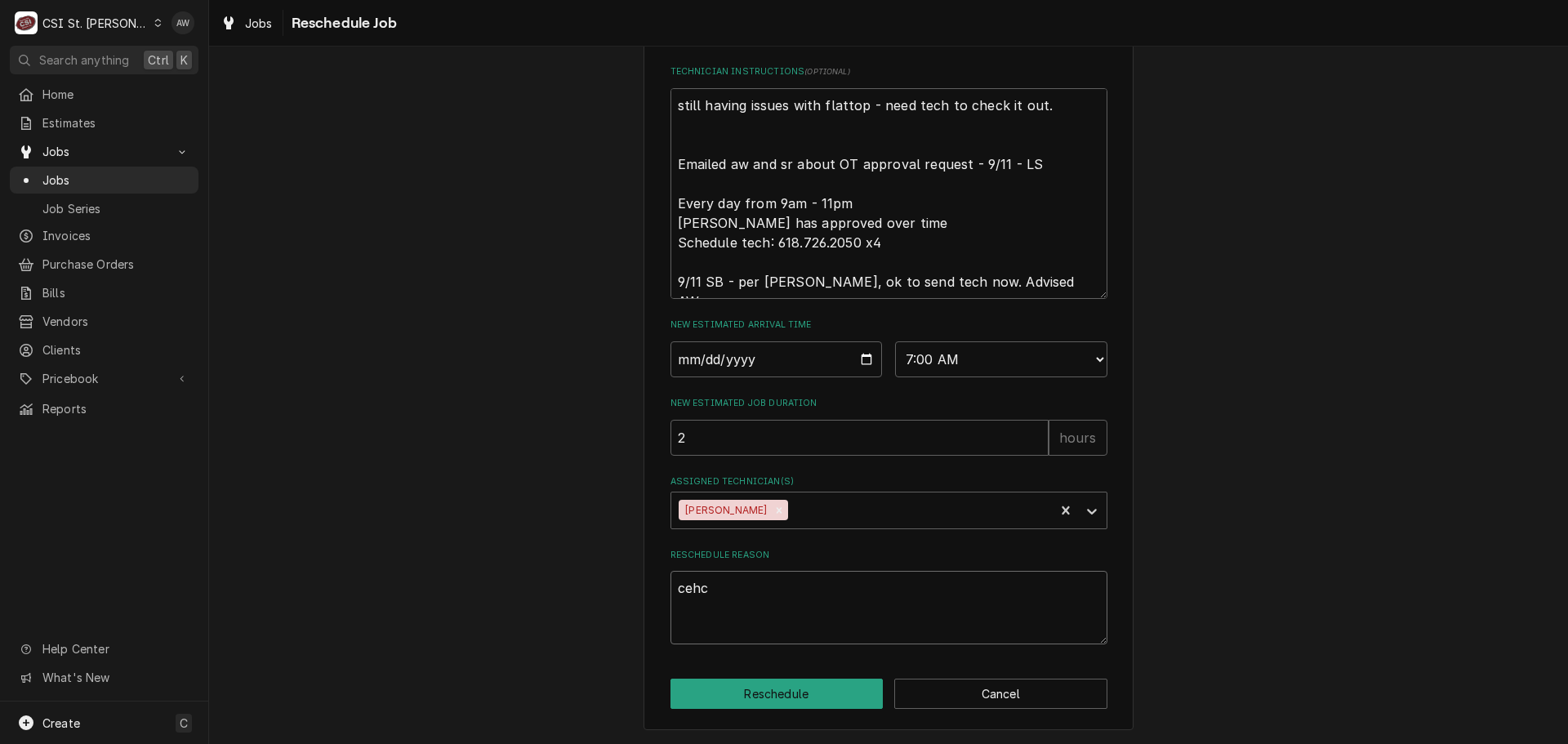
type textarea "cehck"
type textarea "x"
type textarea "cehcki"
type textarea "x"
type textarea "cehckin"
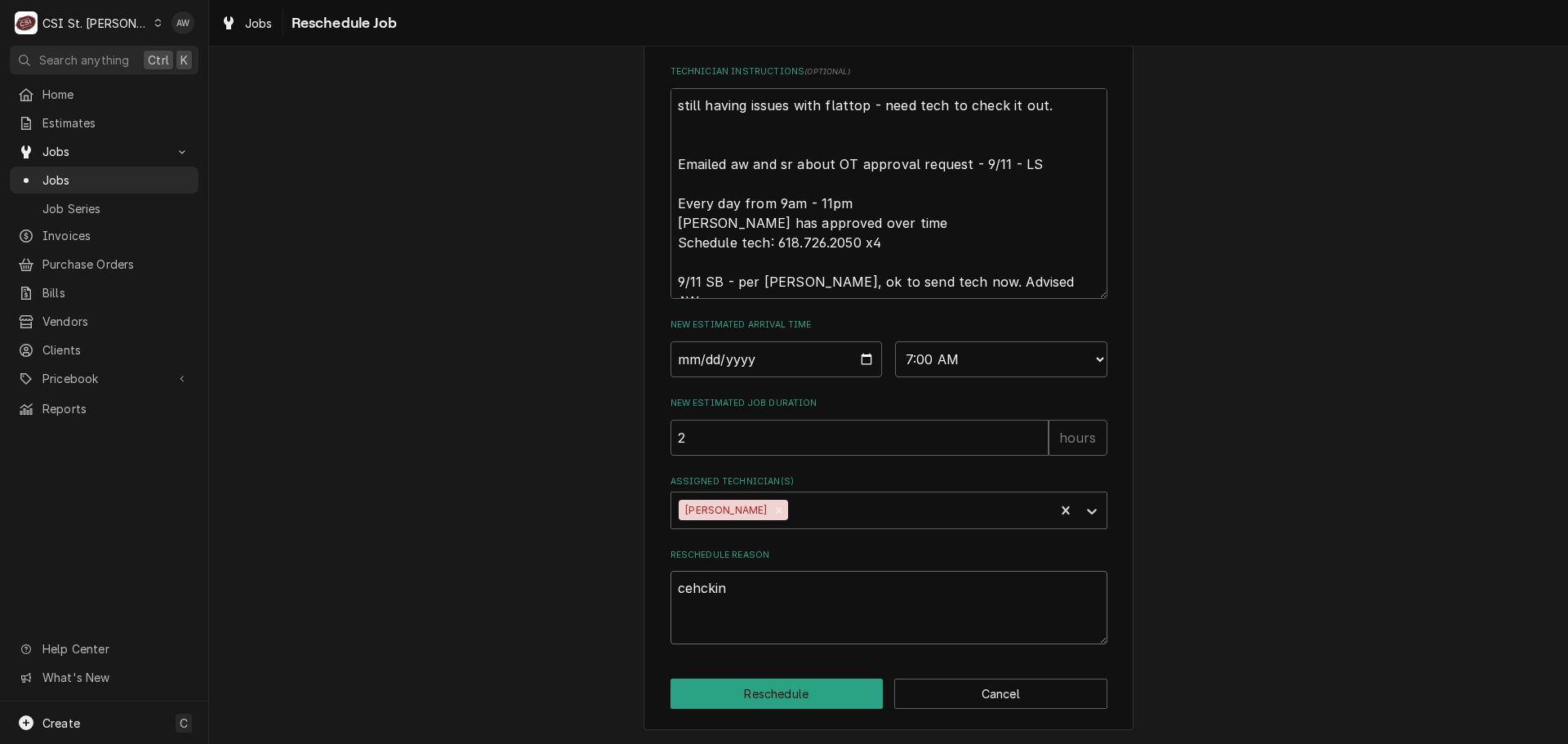
type textarea "x"
type textarea "cehcking"
type textarea "x"
type textarea "cehcking"
type textarea "x"
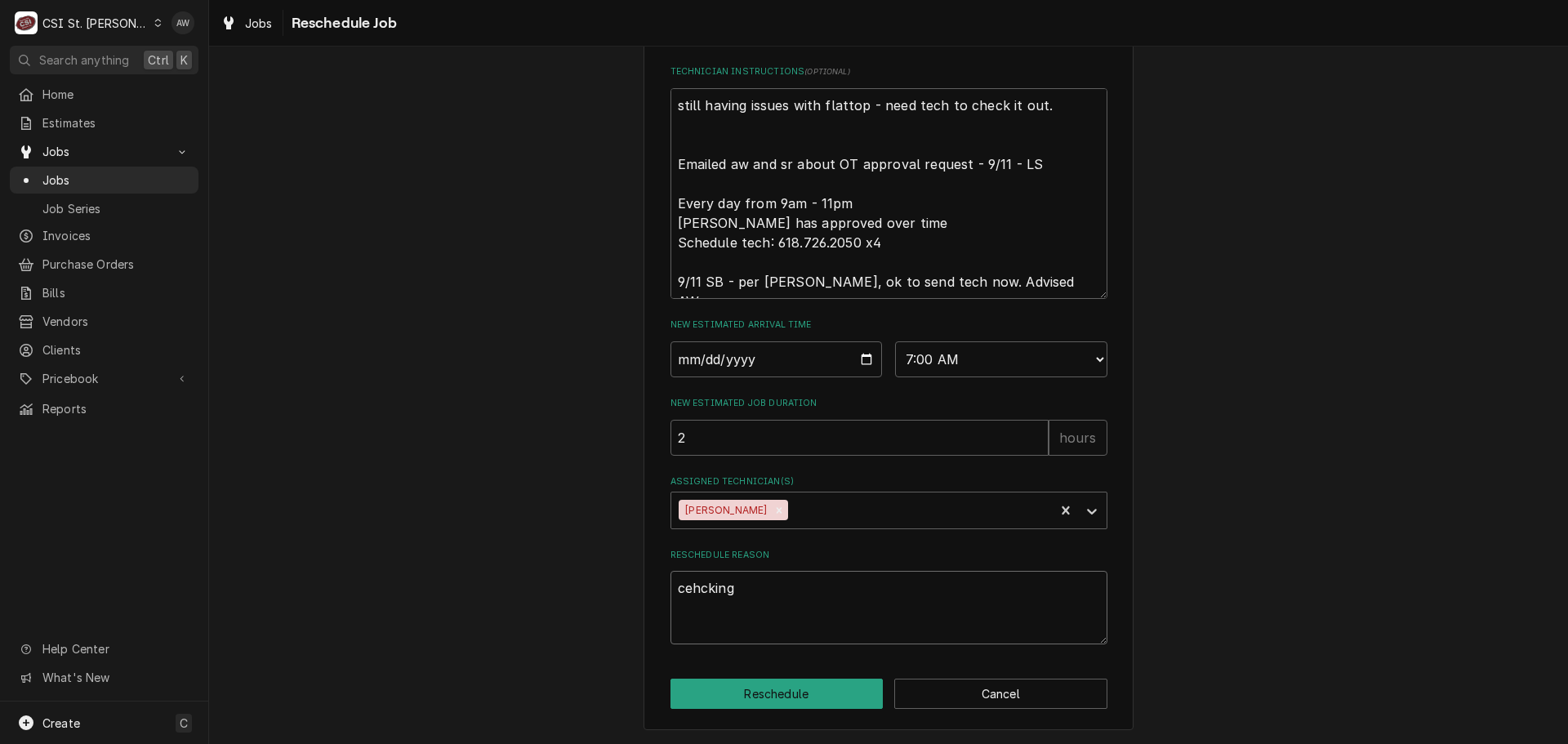
type textarea "cehcking o"
type textarea "x"
type textarea "cehcking ou"
type textarea "x"
type textarea "cehcking out"
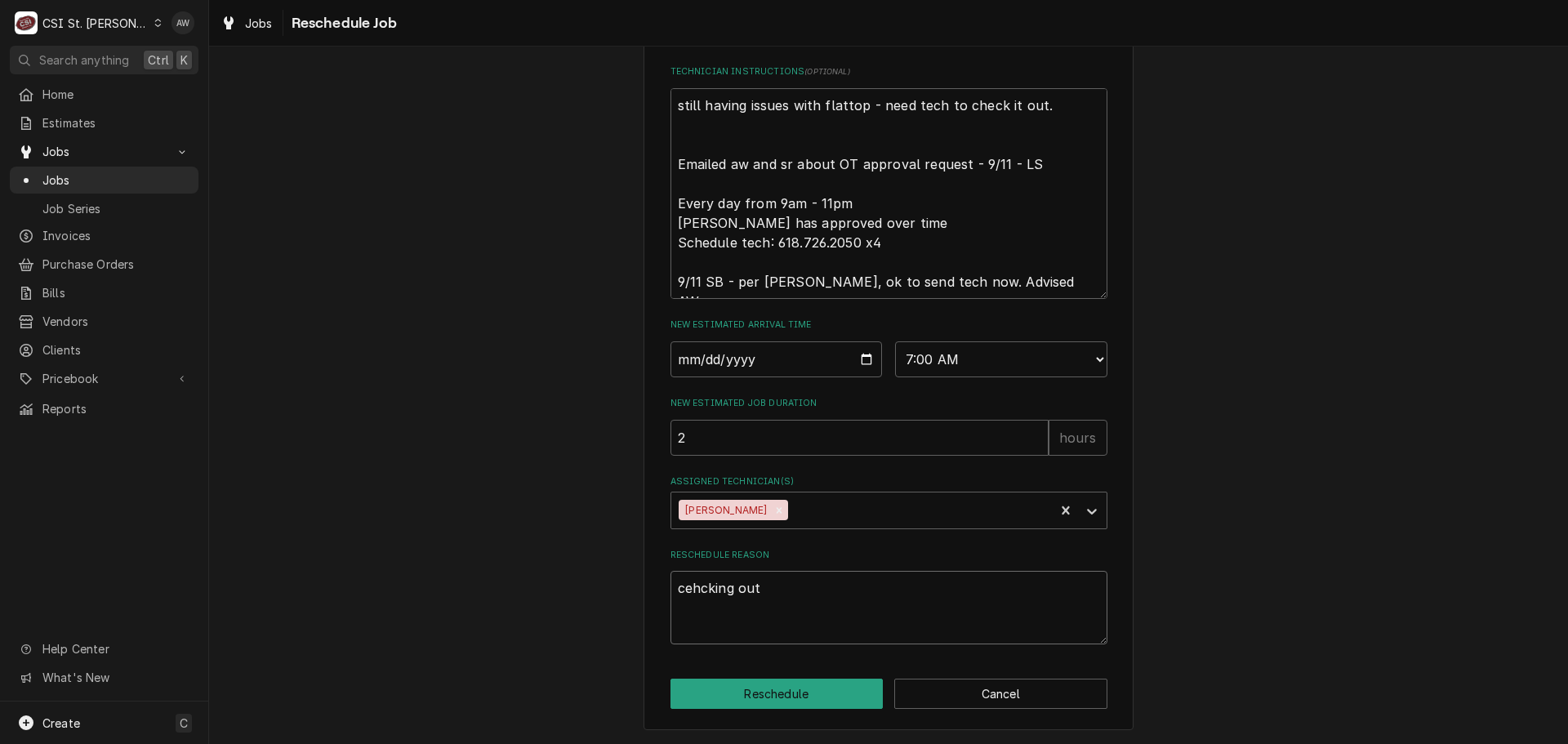
type textarea "x"
type textarea "cehcking out"
type textarea "x"
type textarea "cehcking out f"
type textarea "x"
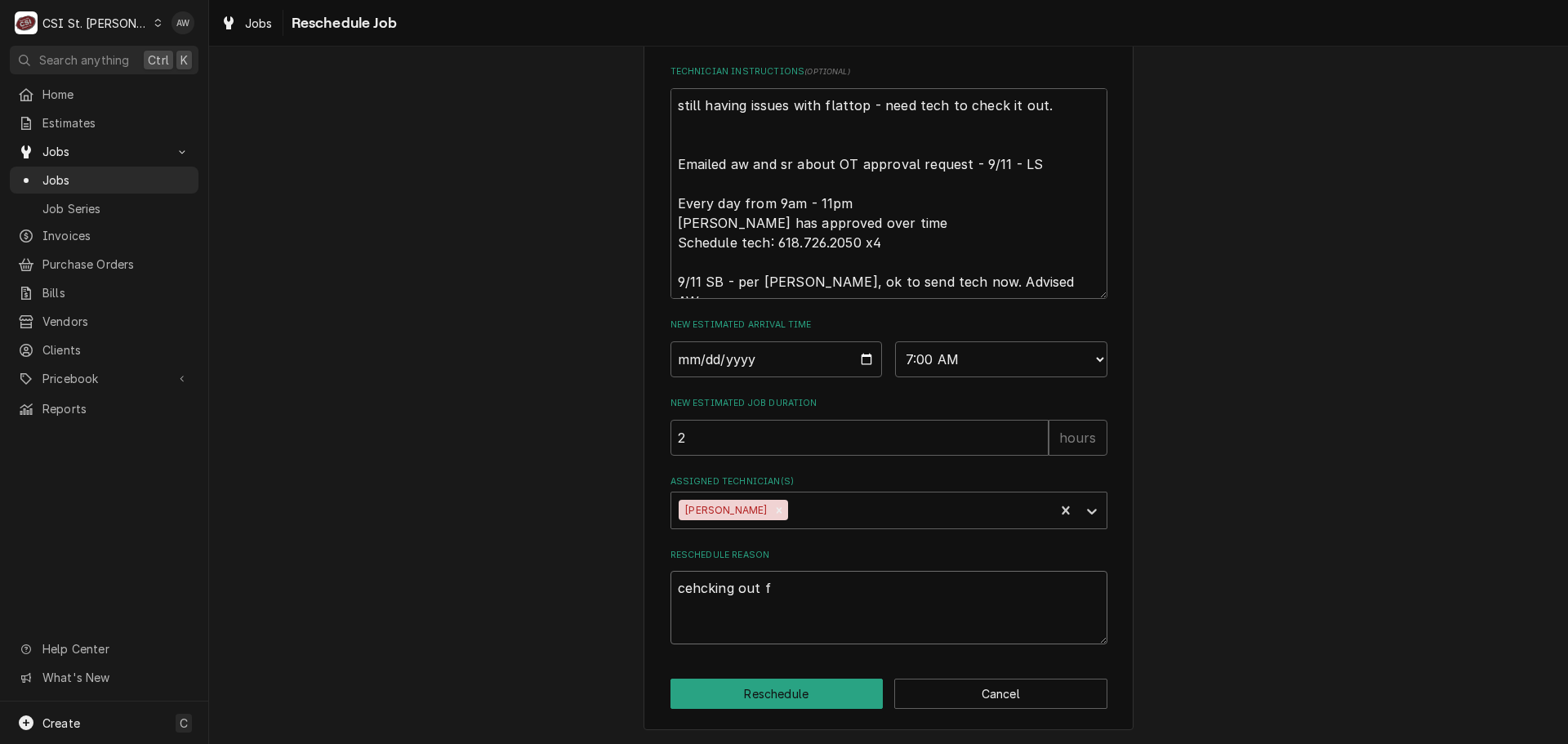
type textarea "cehcking out fl"
type textarea "x"
type textarea "cehcking out fla"
type textarea "x"
type textarea "cehcking out flat"
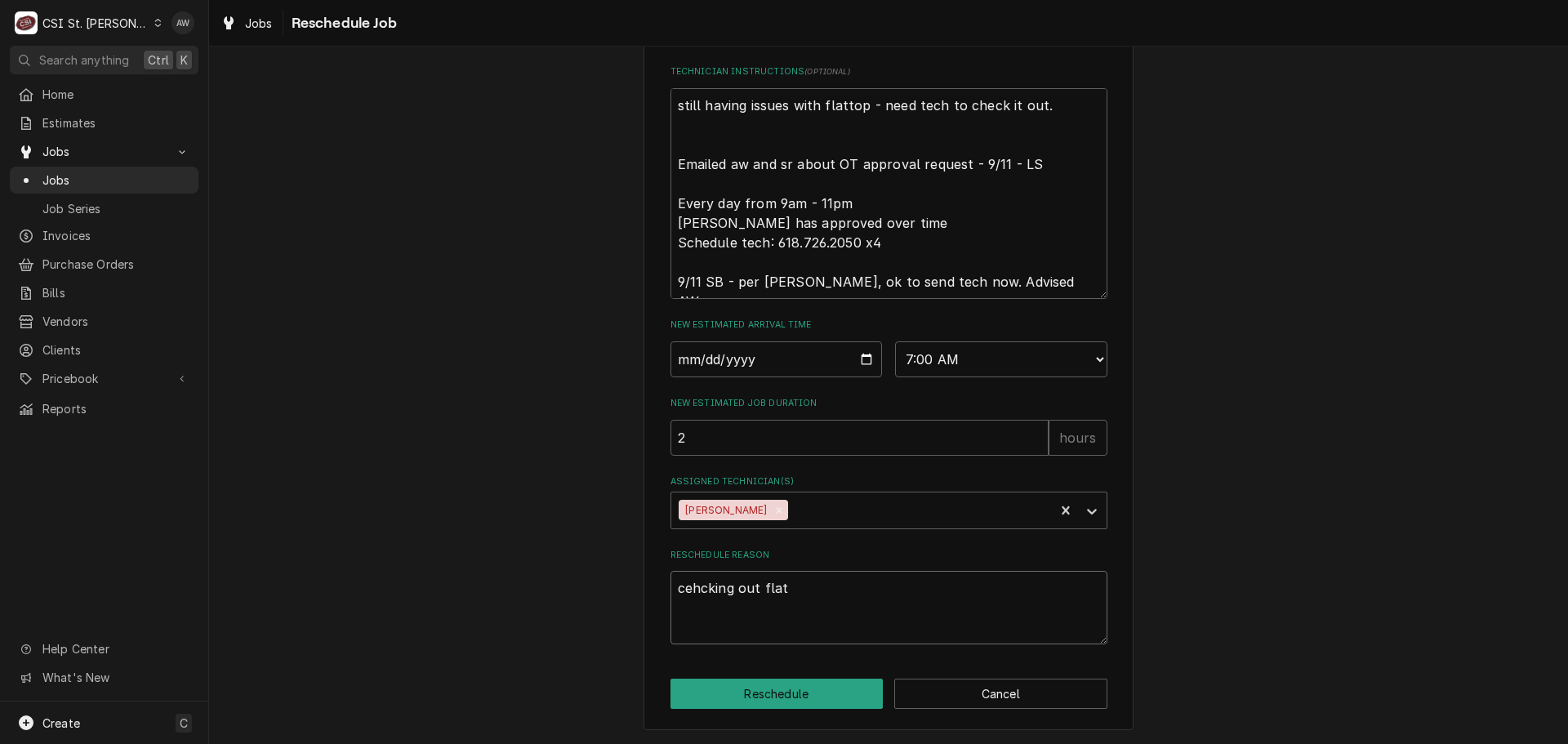
type textarea "x"
type textarea "cehcking out flatt"
type textarea "x"
type textarea "cehcking out flatto"
type textarea "x"
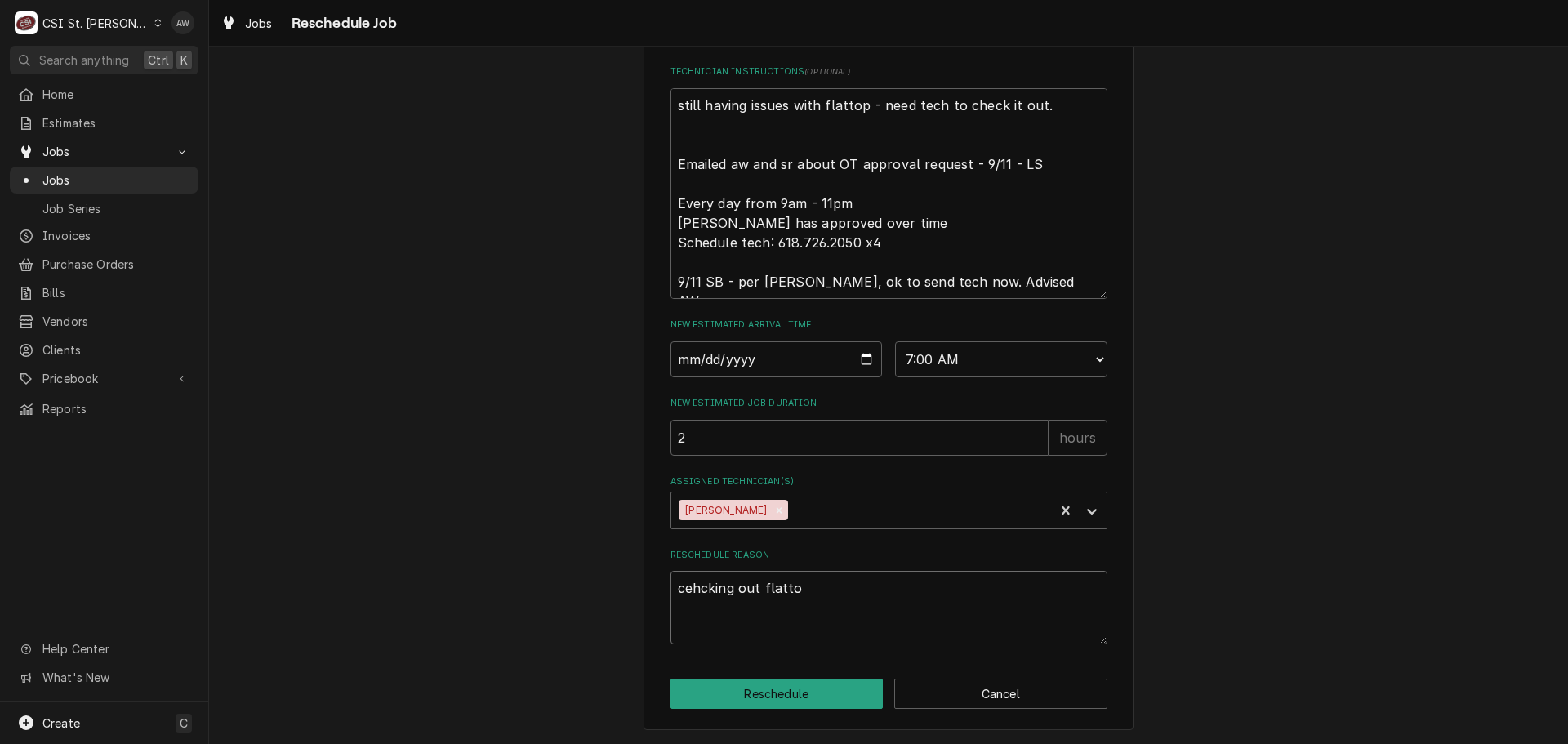
type textarea "cehcking out flattop"
type textarea "x"
type textarea "cehcking out flattop"
type textarea "x"
type textarea "cehcking out flattop w"
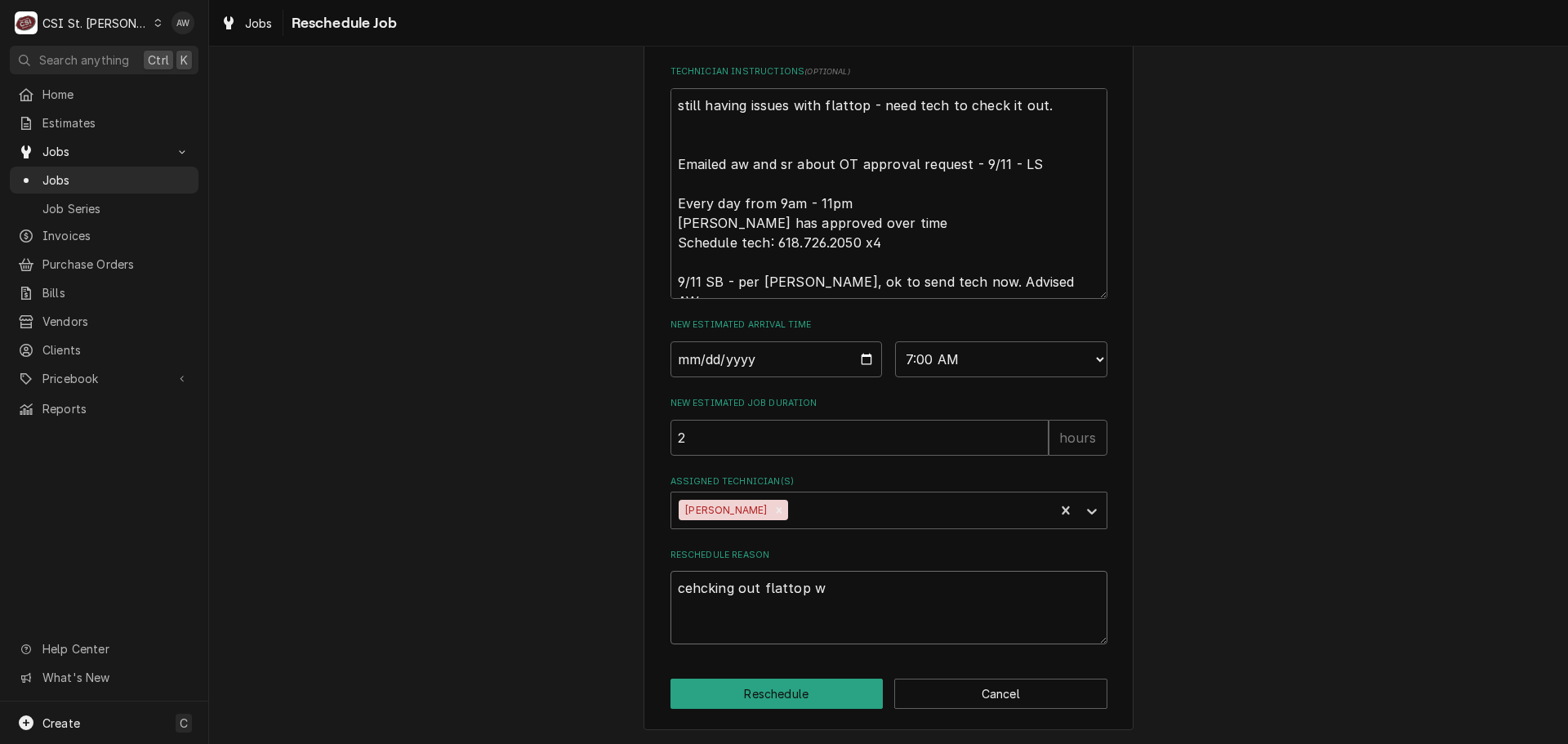
type textarea "x"
type textarea "cehcking out flattop wh"
type textarea "x"
type textarea "cehcking out flattop whi"
click at [754, 683] on button "Reschedule" at bounding box center [777, 693] width 213 height 30
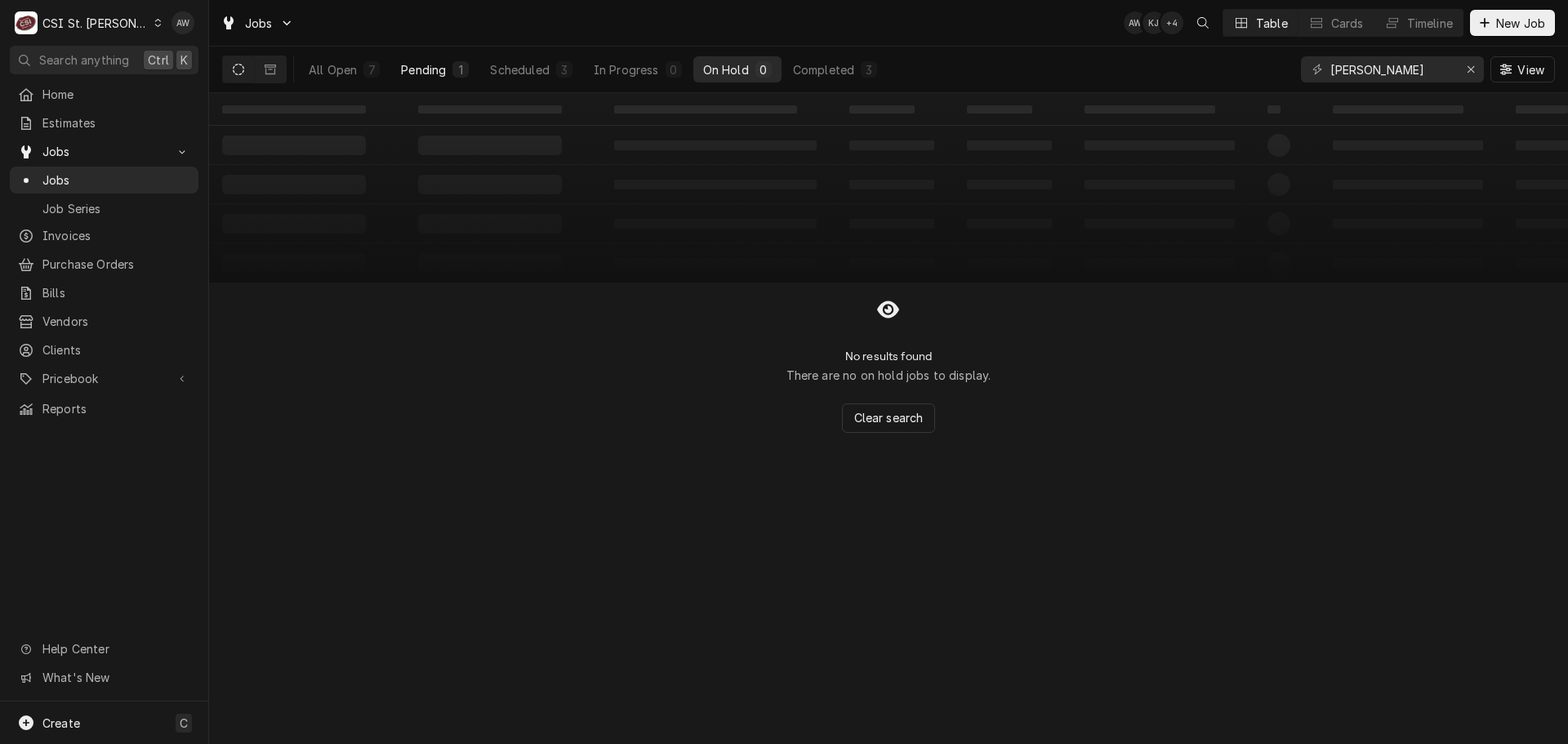
click at [441, 75] on div "Pending" at bounding box center [424, 70] width 45 height 18
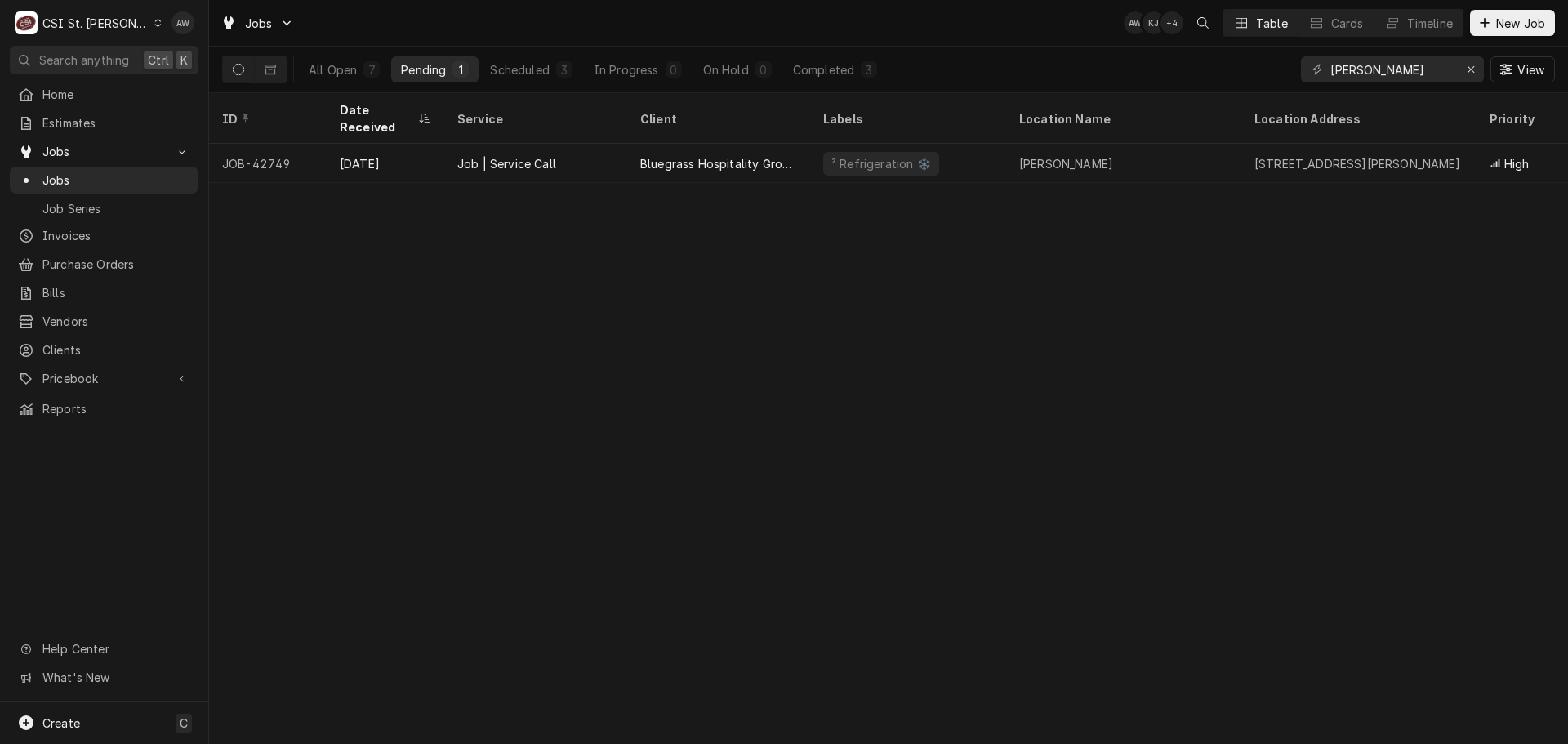
click at [460, 156] on div "Job | Service Call" at bounding box center [507, 164] width 99 height 18
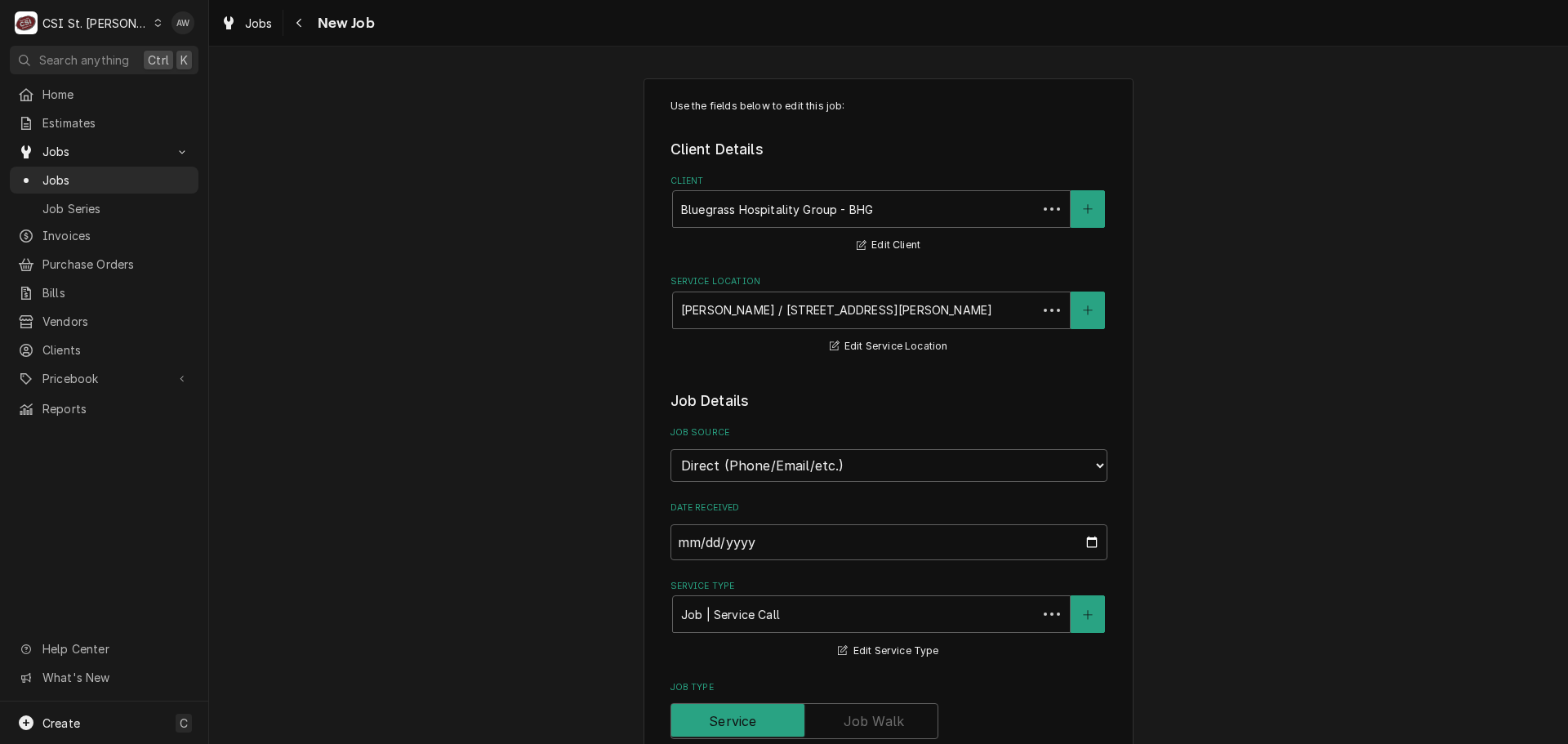
type textarea "x"
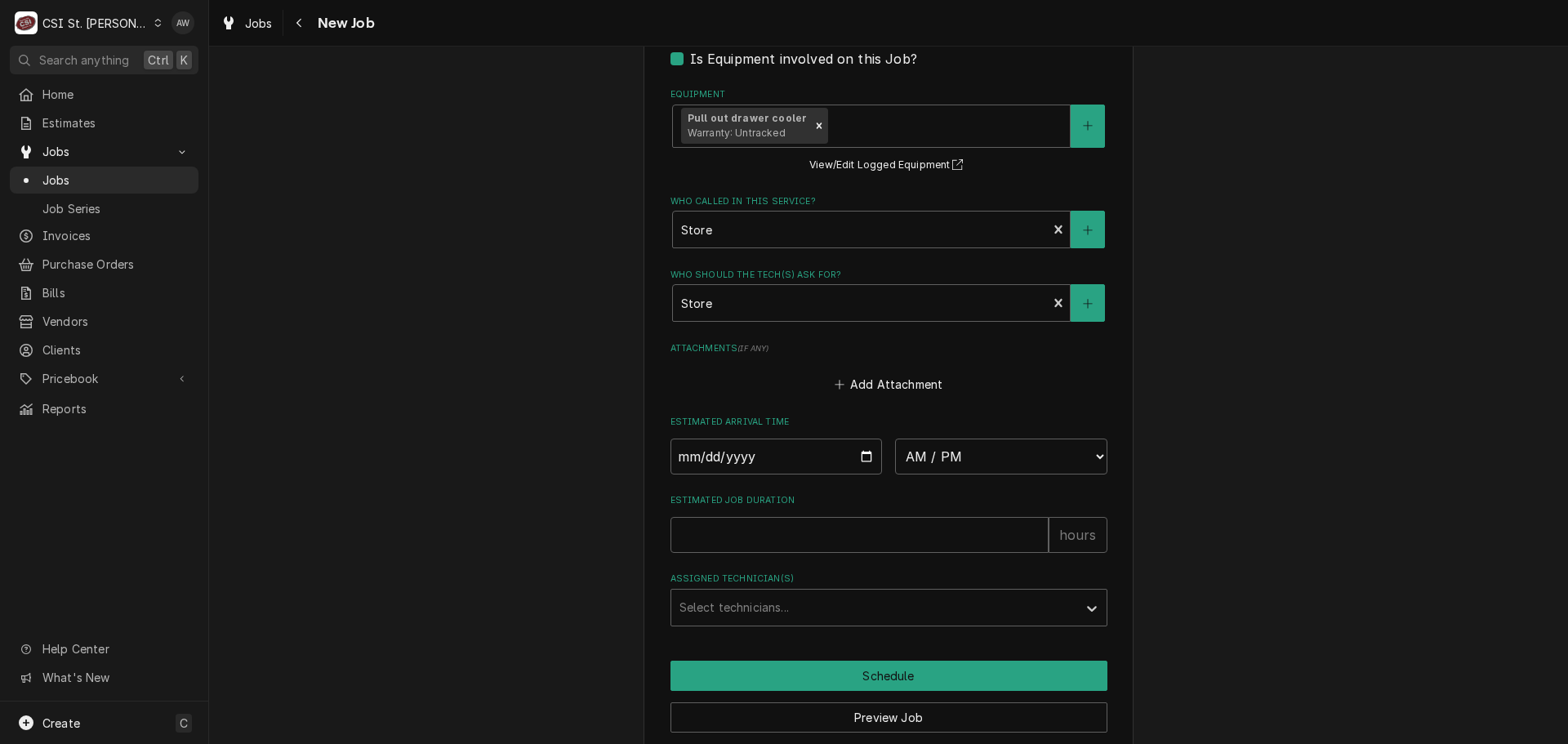
scroll to position [1144, 0]
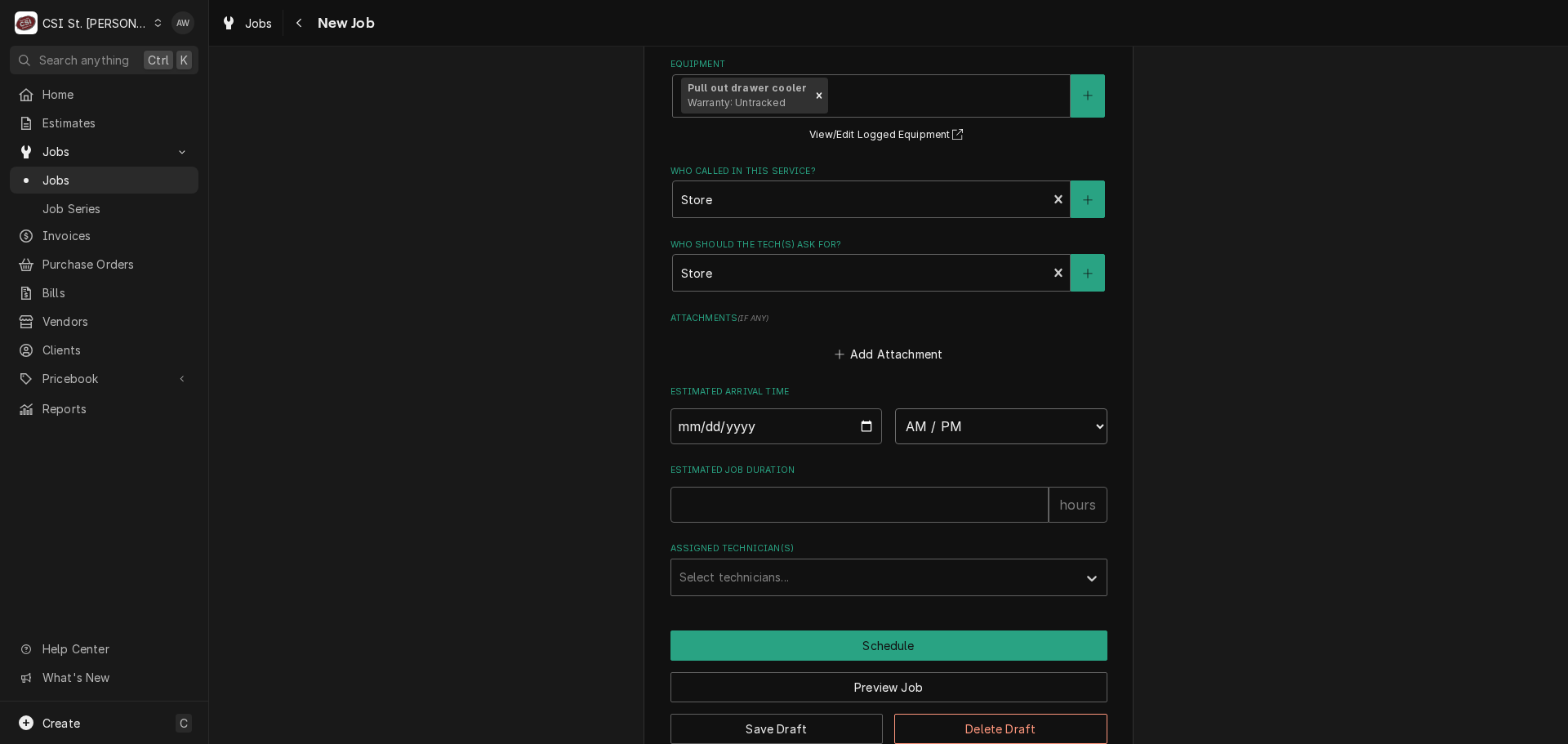
drag, startPoint x: 944, startPoint y: 419, endPoint x: 939, endPoint y: 410, distance: 10.3
click at [944, 420] on select "AM / PM 6:00 AM 6:15 AM 6:30 AM 6:45 AM 7:00 AM 7:15 AM 7:30 AM 7:45 AM 8:00 AM…" at bounding box center [1001, 426] width 212 height 36
select select "07:30:00"
click at [895, 408] on select "AM / PM 6:00 AM 6:15 AM 6:30 AM 6:45 AM 7:00 AM 7:15 AM 7:30 AM 7:45 AM 8:00 AM…" at bounding box center [1001, 426] width 212 height 36
click at [861, 422] on input "Date" at bounding box center [777, 426] width 212 height 36
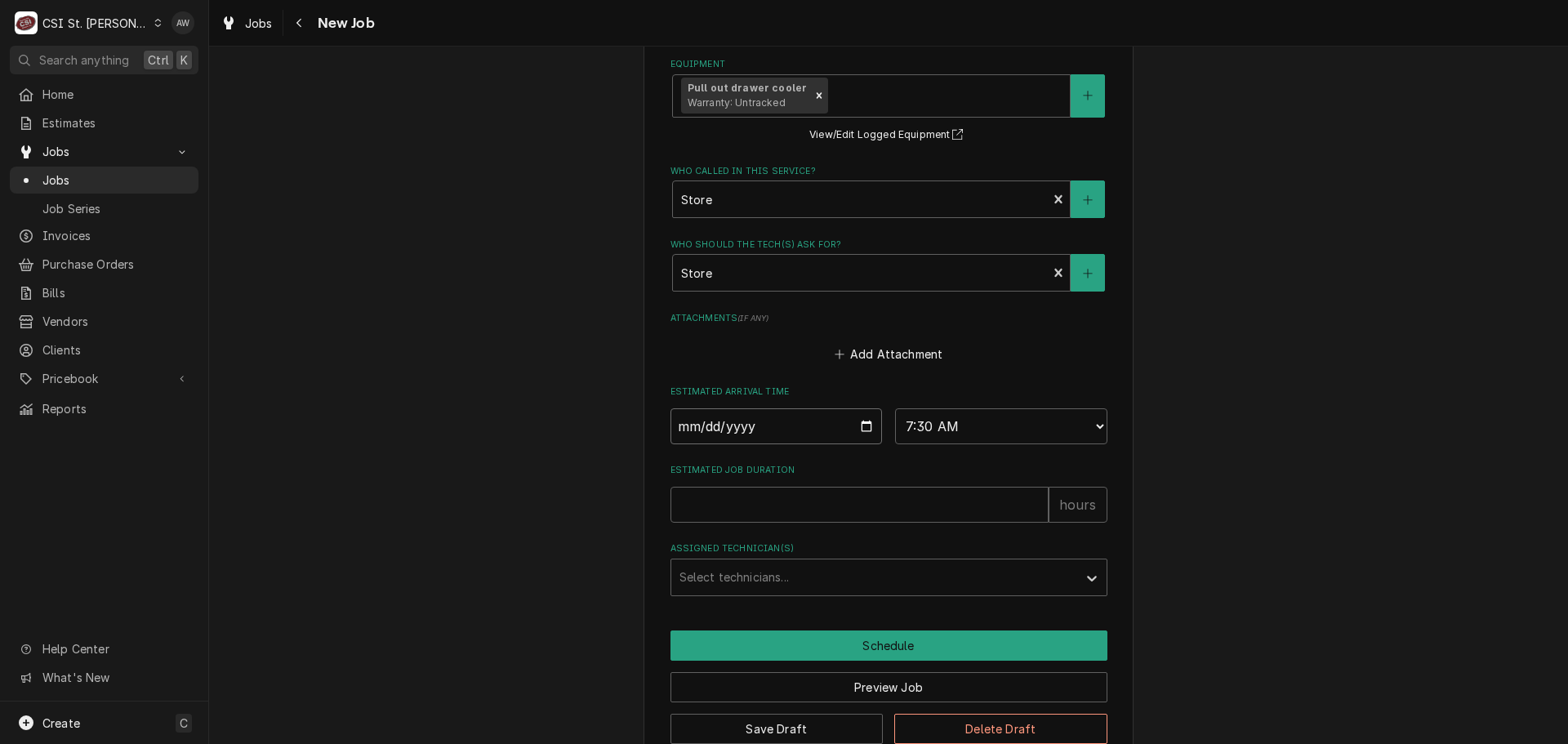
type textarea "x"
type input "[DATE]"
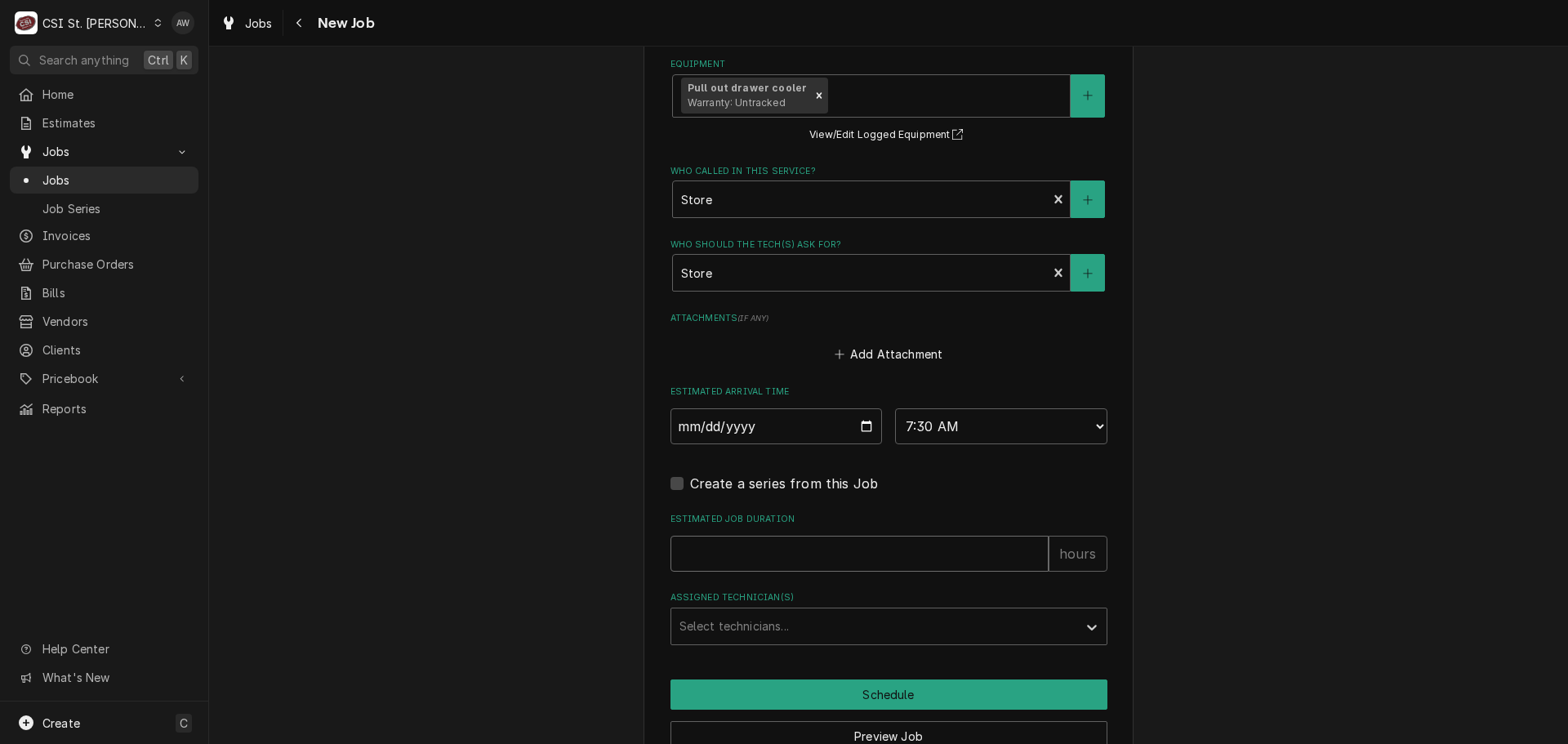
click at [715, 551] on input "Estimated Job Duration" at bounding box center [859, 553] width 378 height 36
type textarea "x"
type input "2"
type textarea "x"
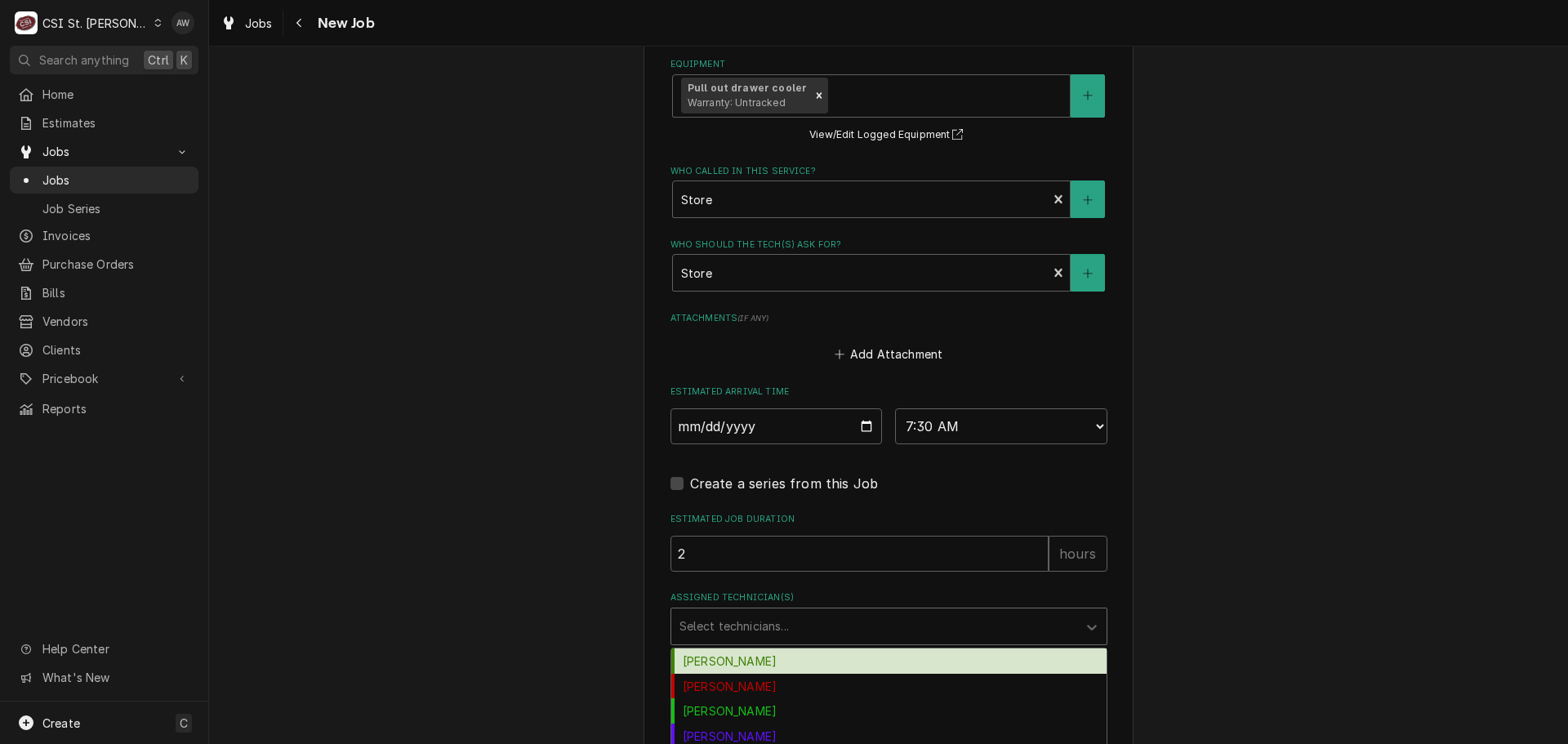
click at [754, 631] on div "Assigned Technician(s)" at bounding box center [874, 626] width 390 height 29
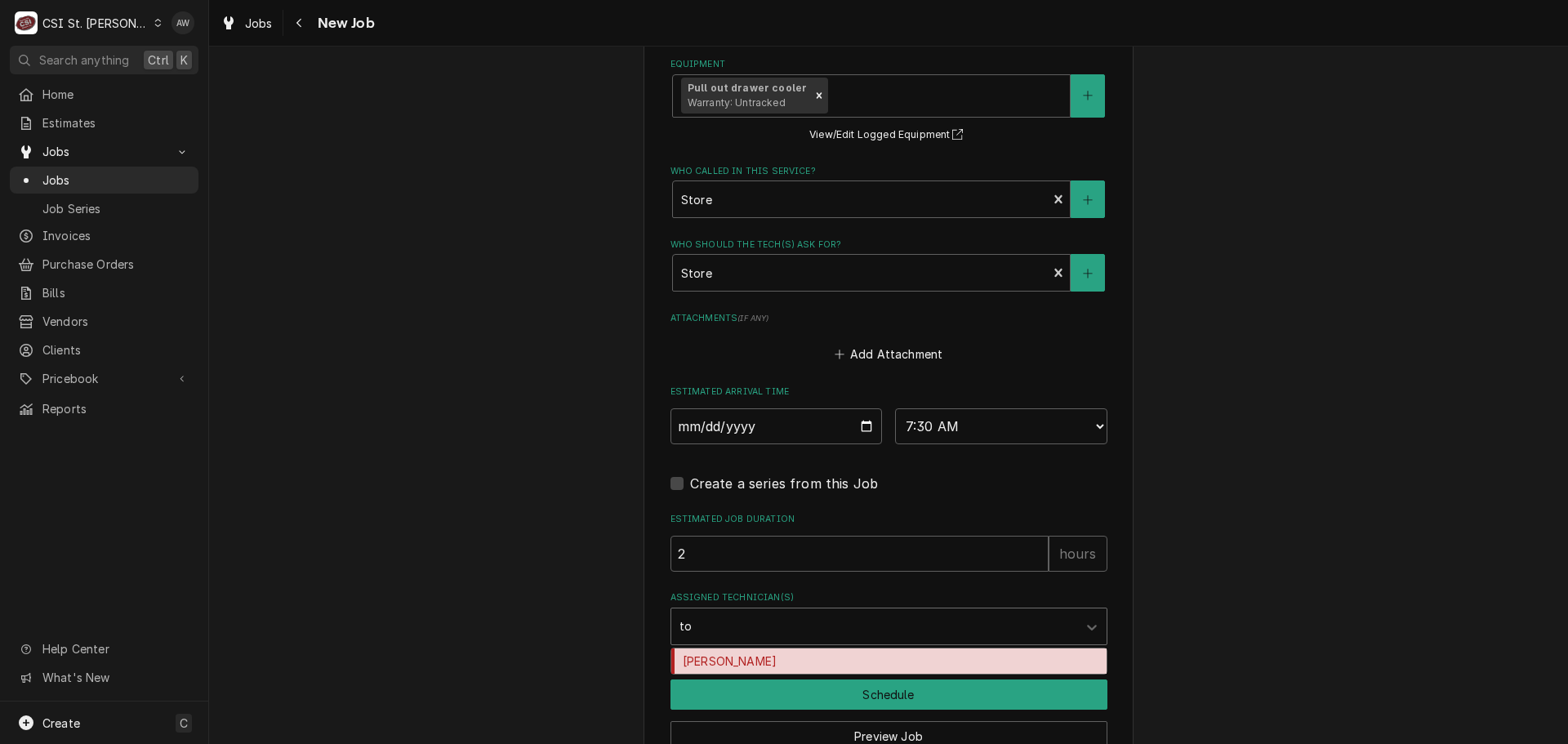
type input "[PERSON_NAME]"
click at [753, 655] on div "[PERSON_NAME]" at bounding box center [889, 661] width 436 height 25
type textarea "x"
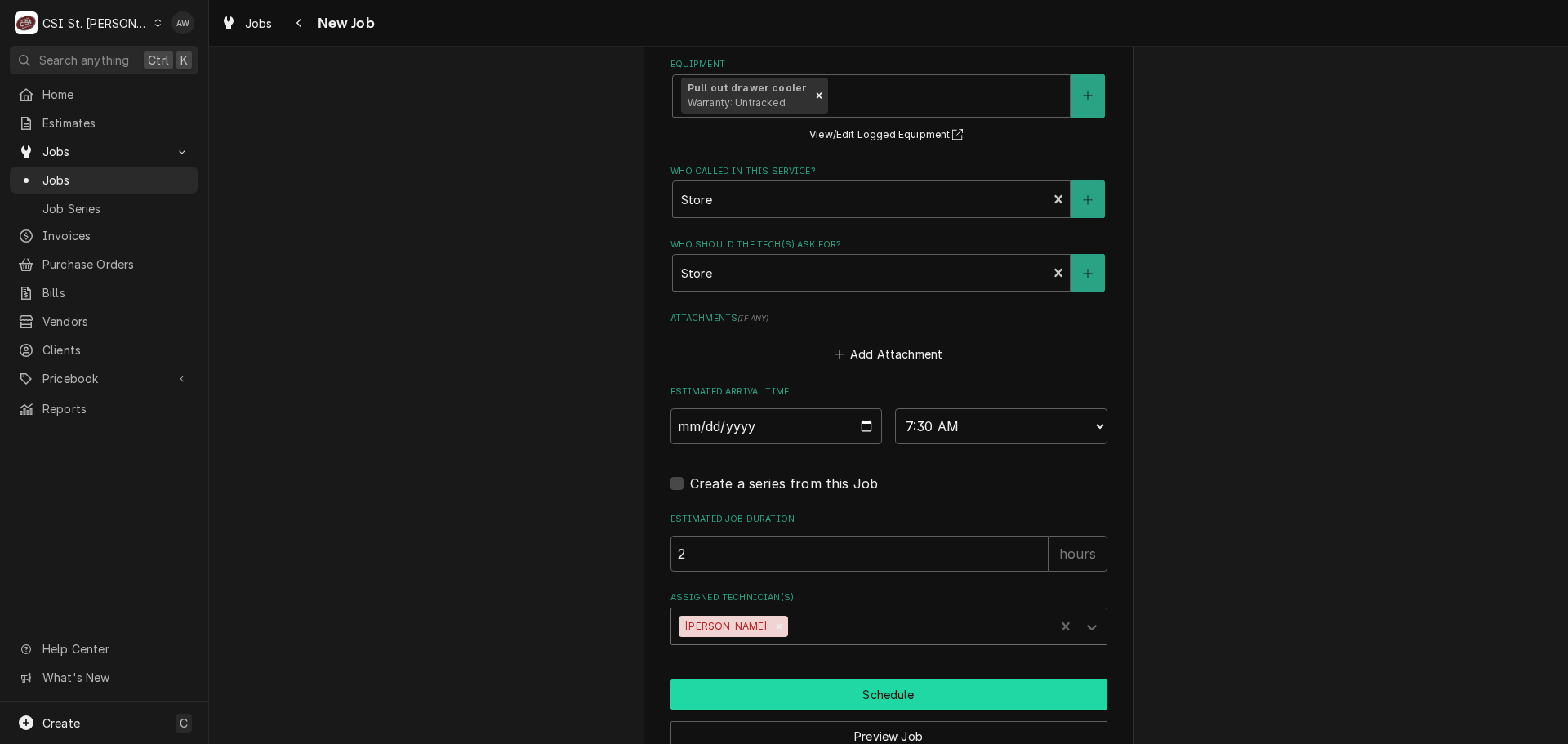
click at [790, 686] on button "Schedule" at bounding box center [889, 694] width 437 height 30
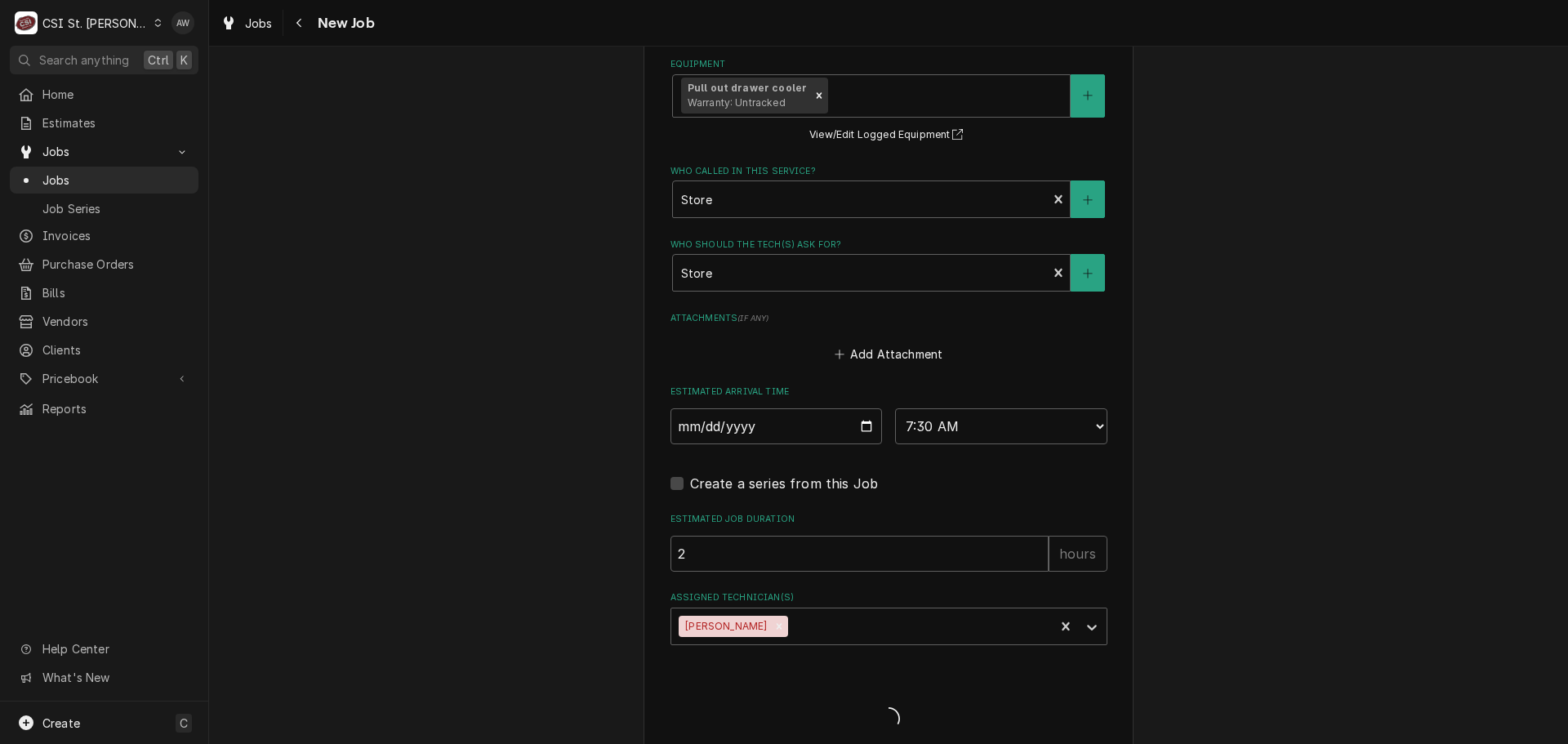
type textarea "x"
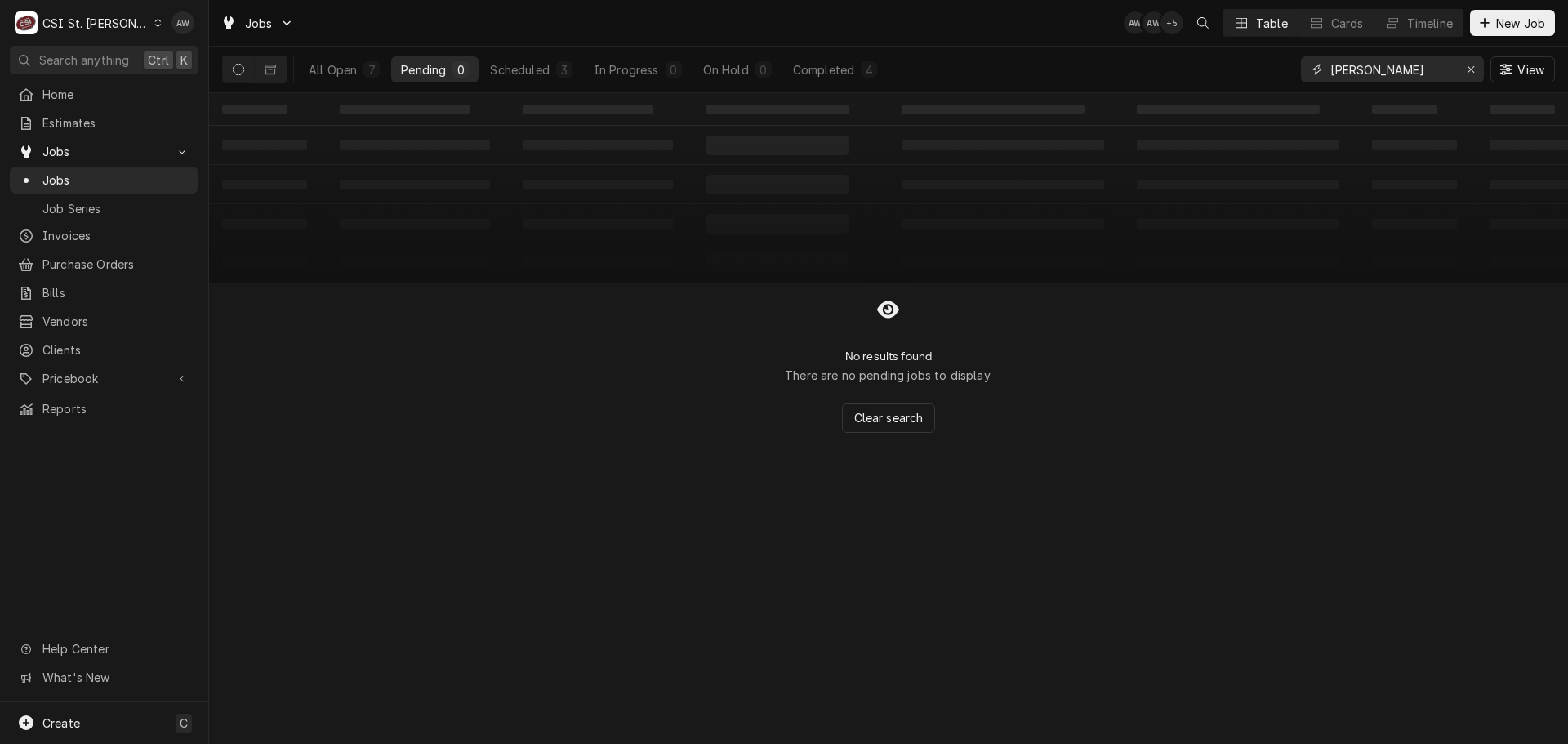
drag, startPoint x: 1377, startPoint y: 64, endPoint x: 1247, endPoint y: 27, distance: 135.2
click at [1236, 44] on div "Jobs AW AW + 5 Table Cards Timeline New Job All Open 7 Pending 0 Scheduled 3 In…" at bounding box center [889, 47] width 1359 height 93
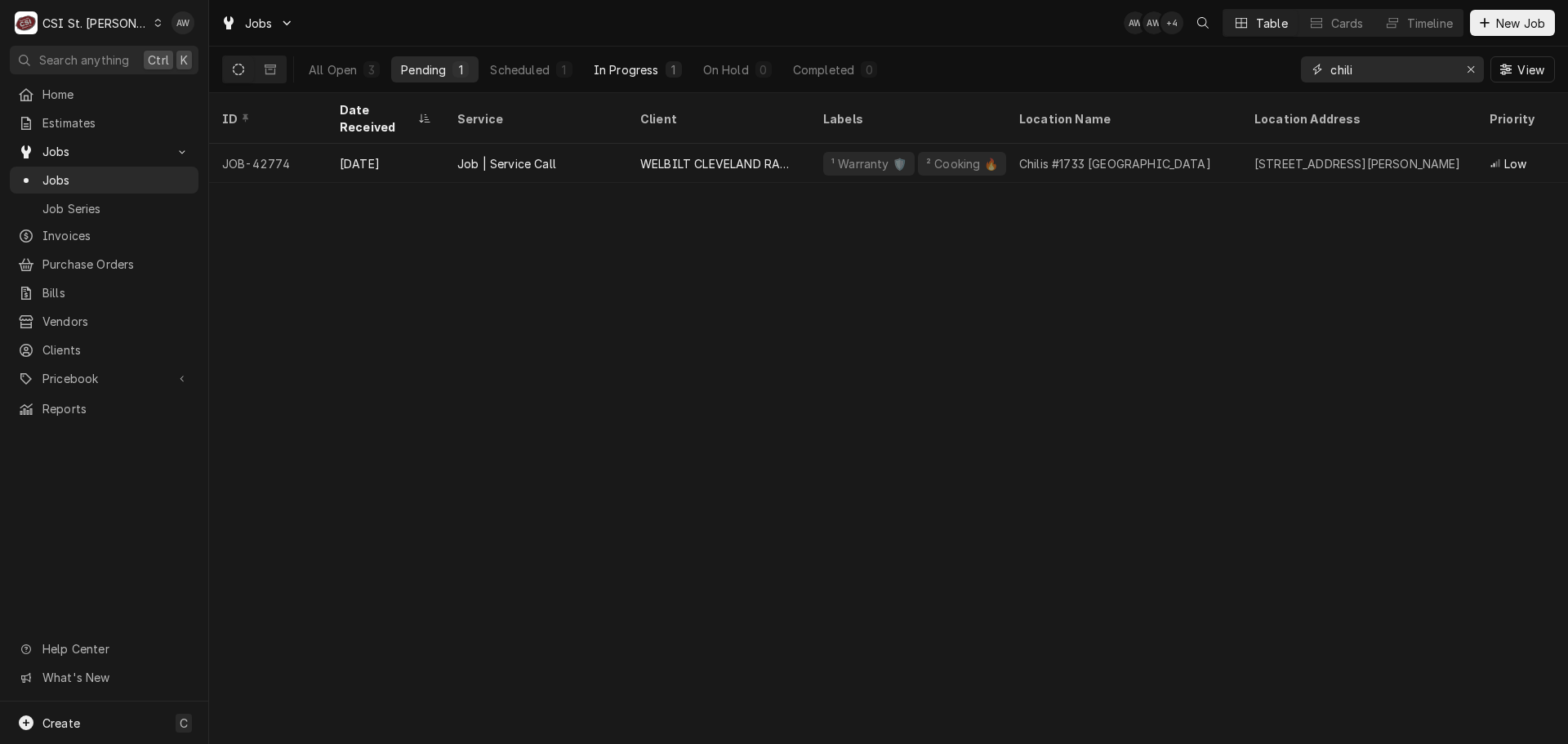
type input "chili"
click at [658, 77] on div "In Progress" at bounding box center [626, 70] width 65 height 18
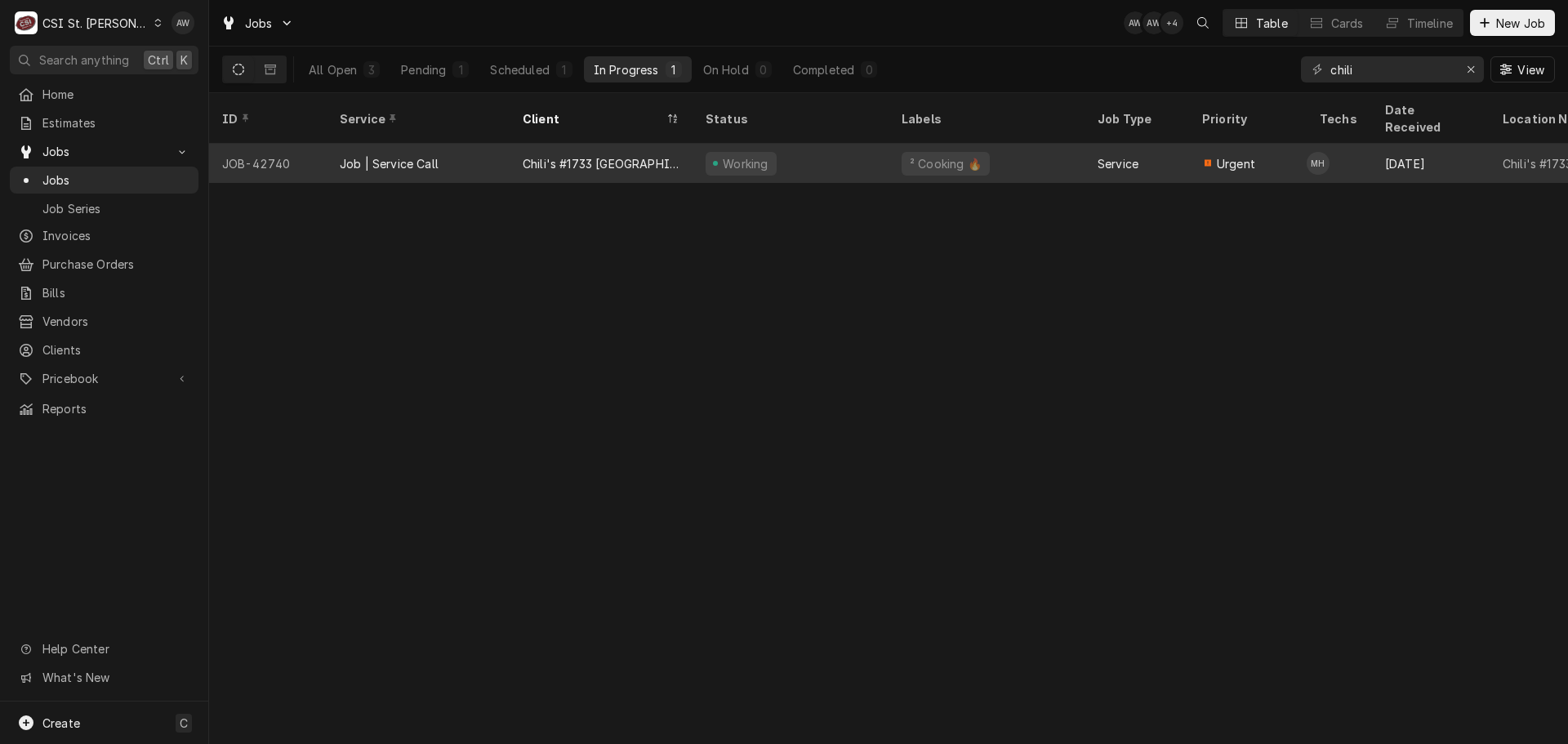
click at [698, 150] on div "Working" at bounding box center [791, 163] width 196 height 39
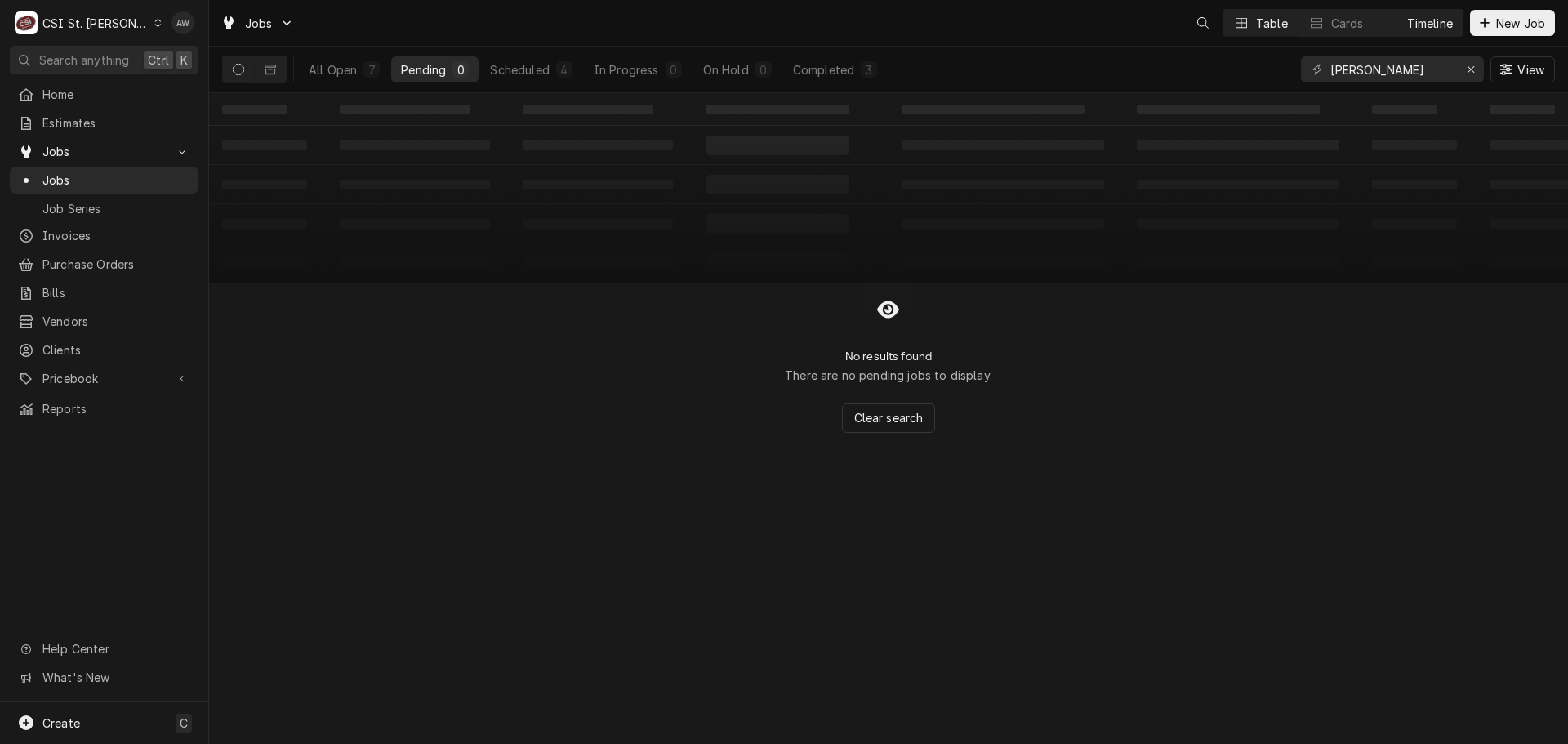
click at [1430, 28] on div "Timeline" at bounding box center [1430, 23] width 46 height 18
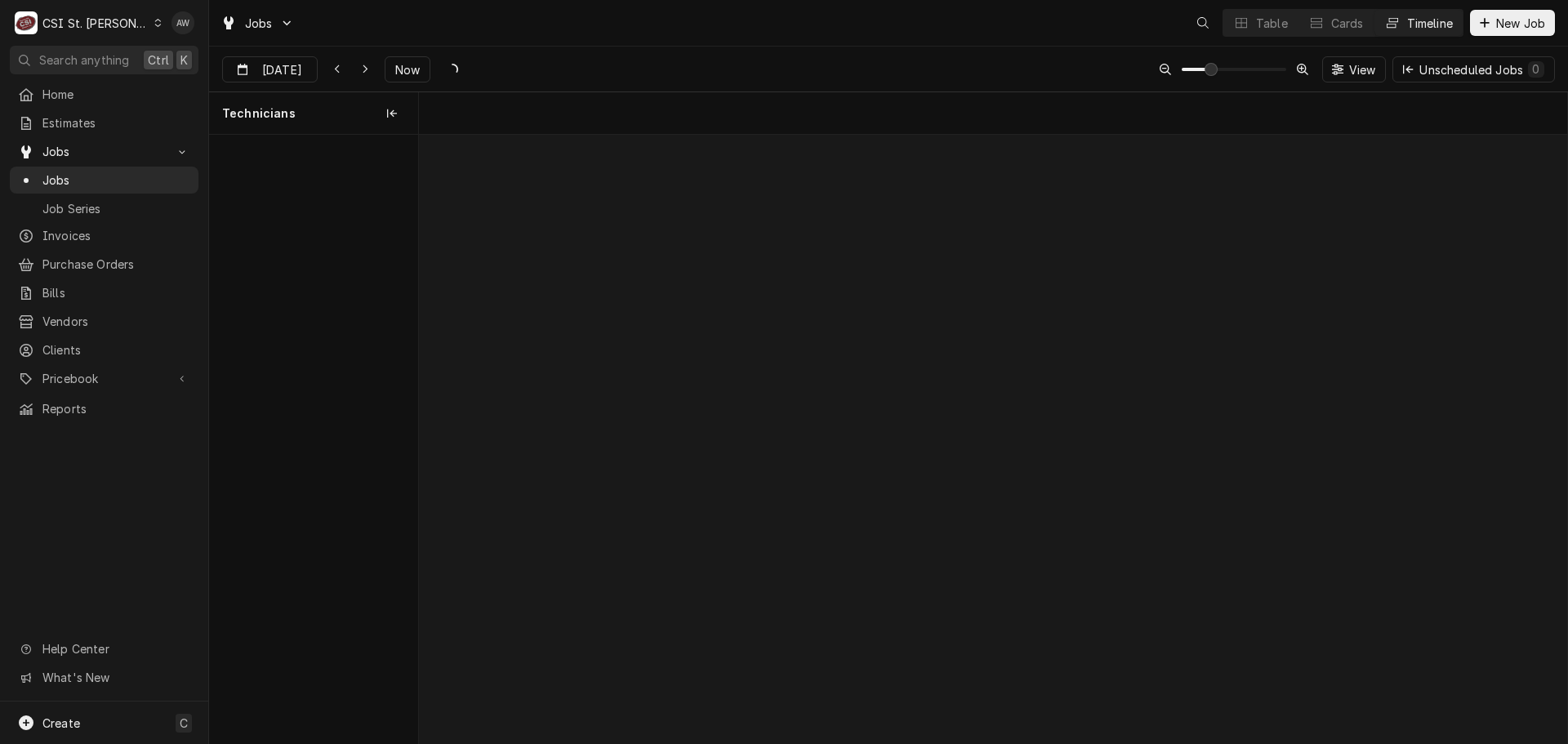
scroll to position [0, 22749]
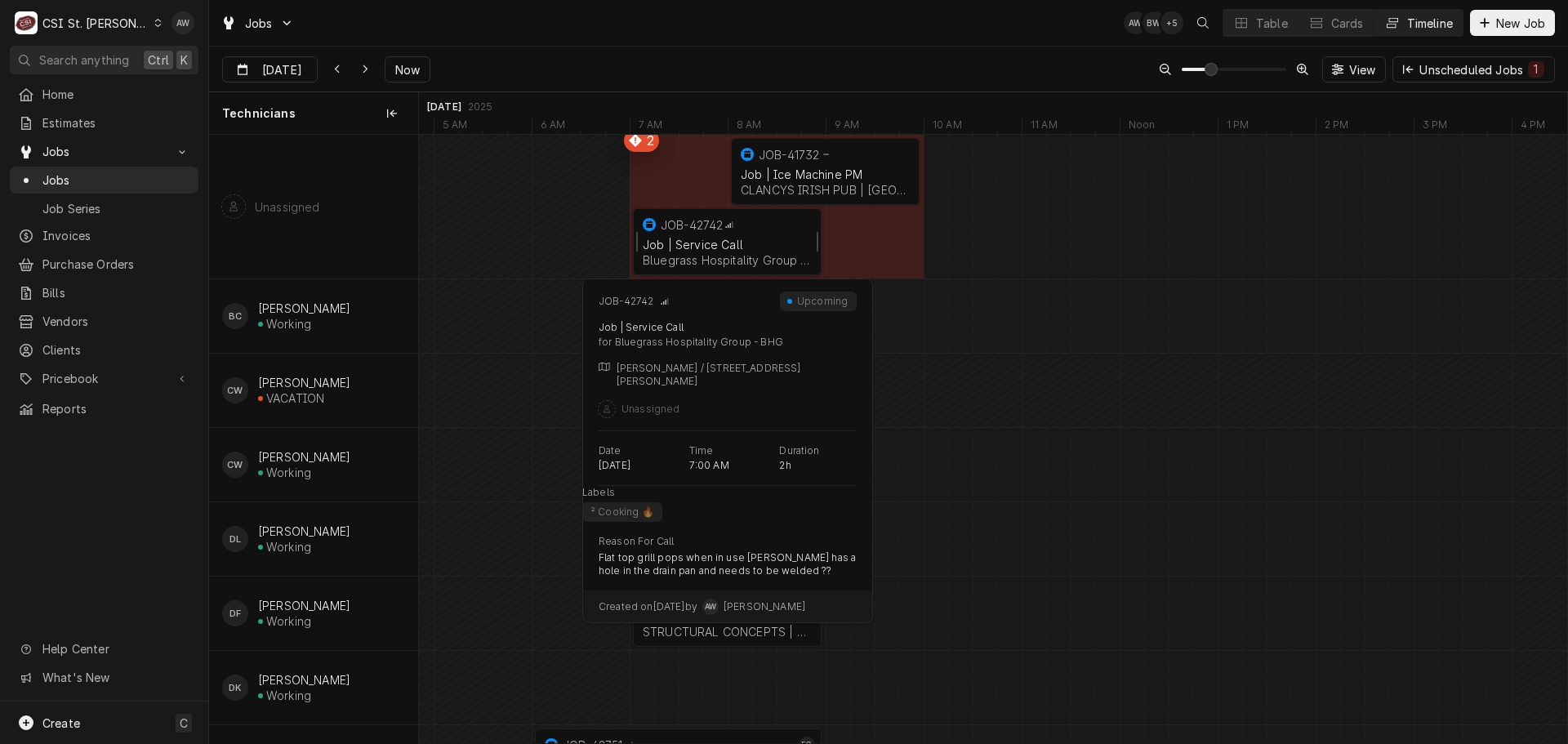
click at [728, 246] on div "Job | Service Call" at bounding box center [727, 245] width 169 height 14
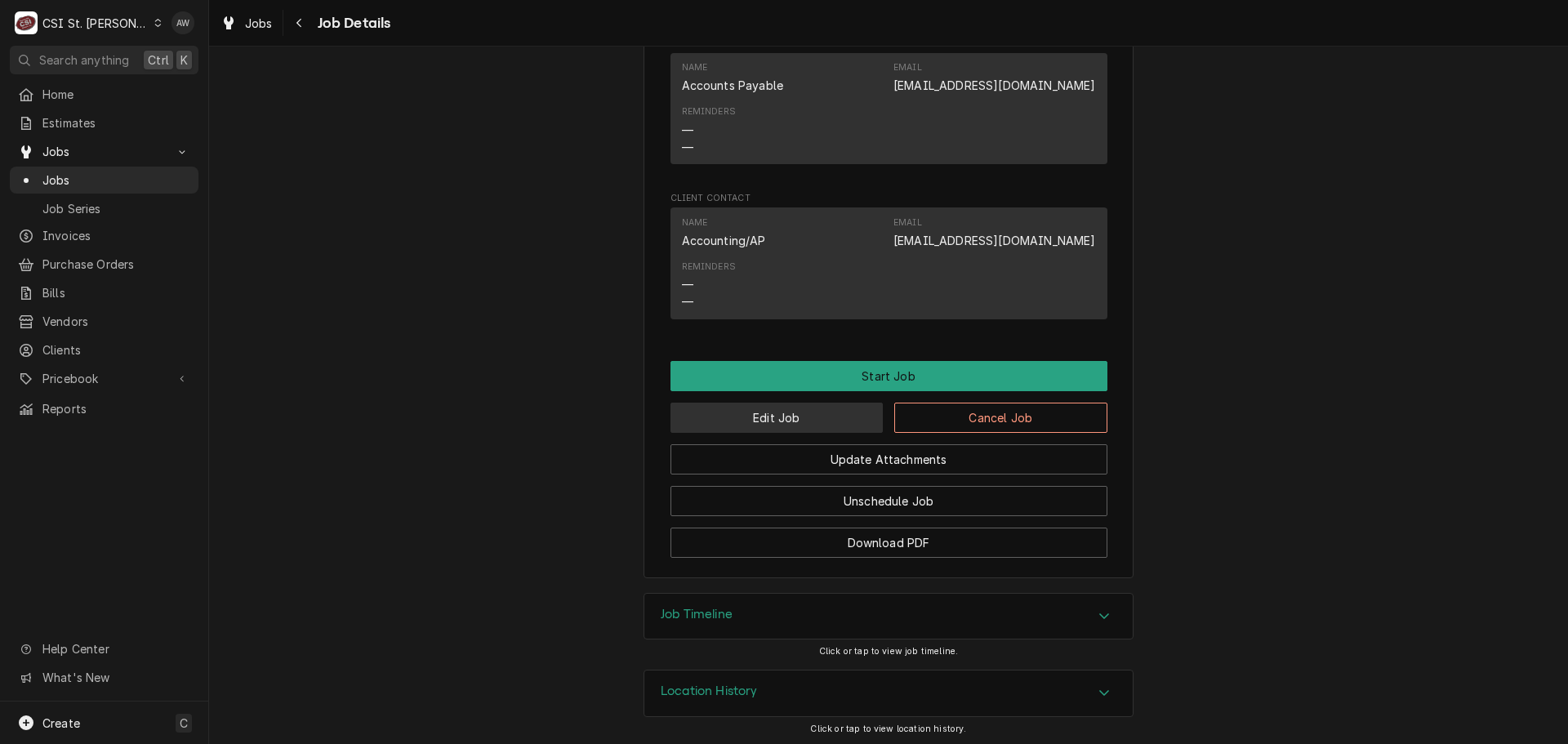
scroll to position [1210, 0]
click at [818, 426] on button "Edit Job" at bounding box center [777, 415] width 213 height 30
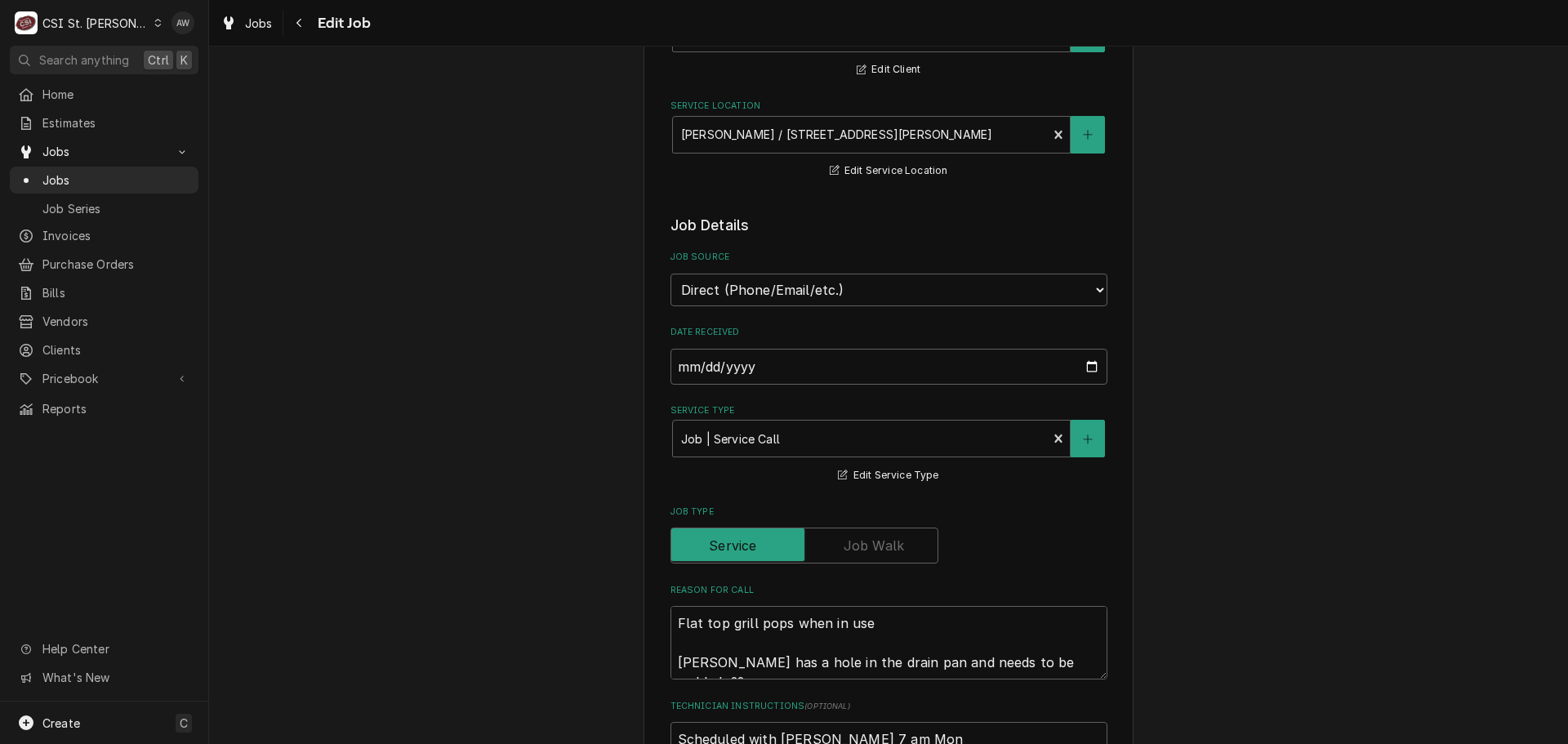
type textarea "x"
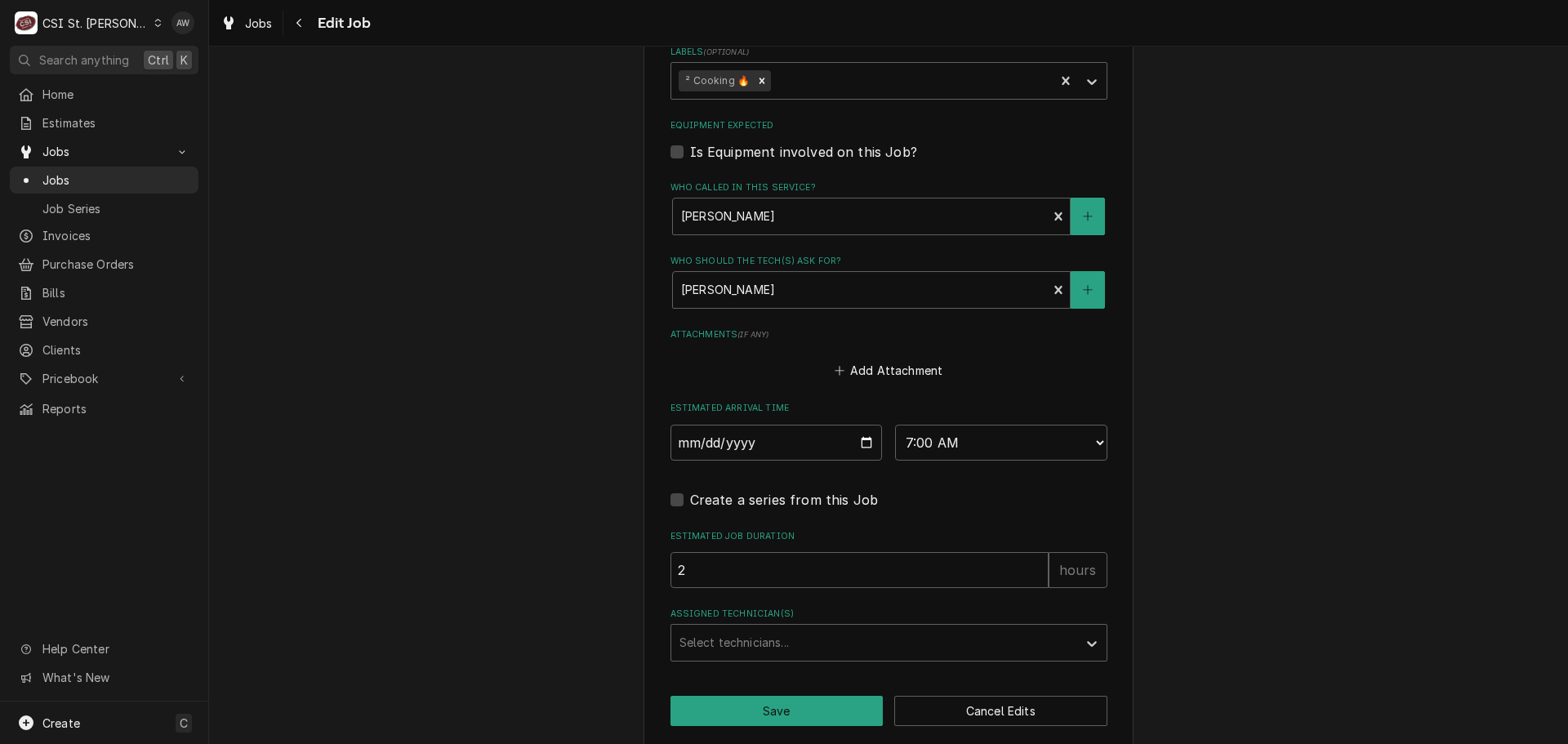
scroll to position [1038, 0]
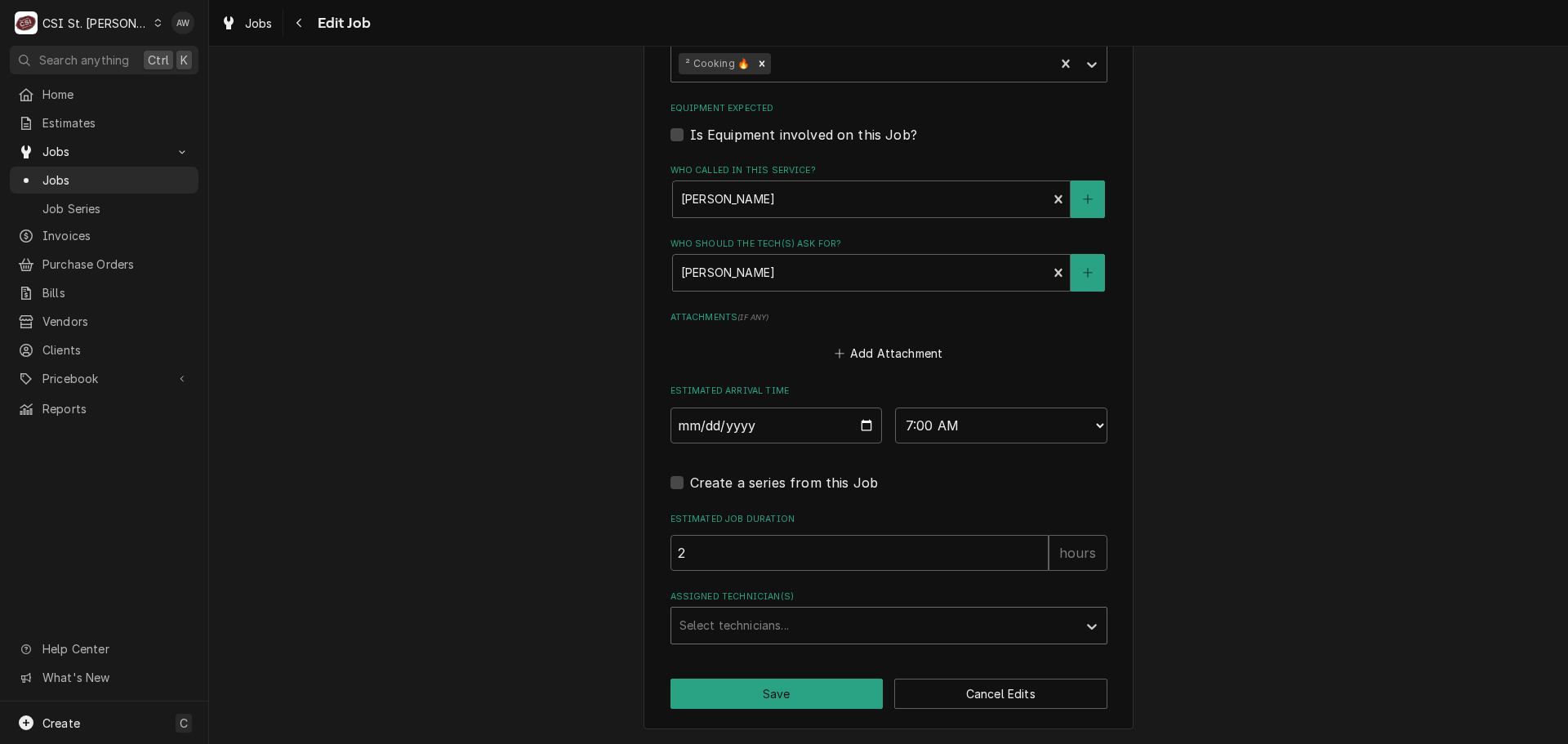
click at [779, 625] on div "Assigned Technician(s)" at bounding box center [874, 625] width 390 height 29
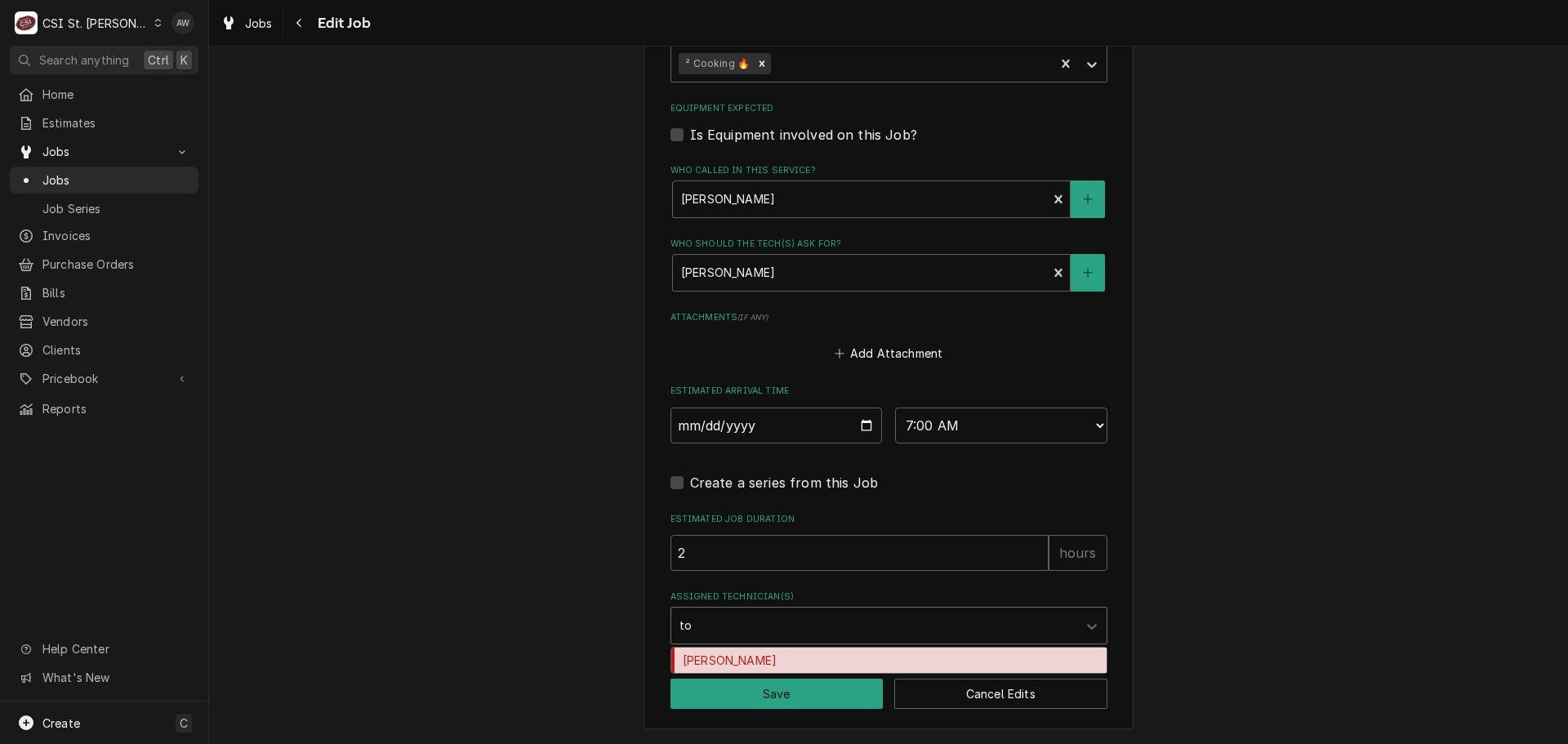
type input "[PERSON_NAME]"
click at [749, 656] on div "[PERSON_NAME]" at bounding box center [889, 660] width 436 height 25
type textarea "x"
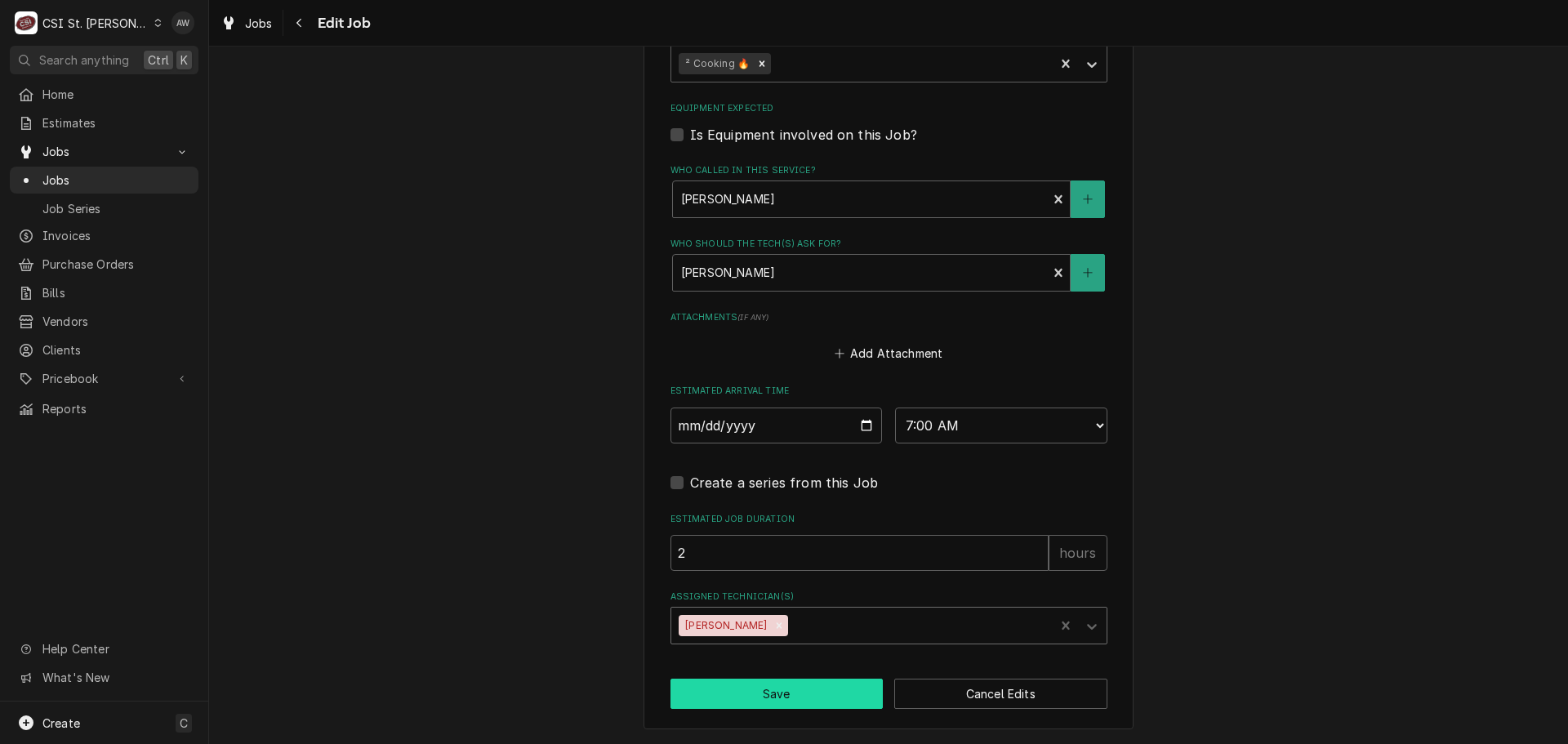
drag, startPoint x: 743, startPoint y: 678, endPoint x: 741, endPoint y: 688, distance: 10.2
click at [741, 688] on button "Save" at bounding box center [777, 693] width 213 height 30
type textarea "x"
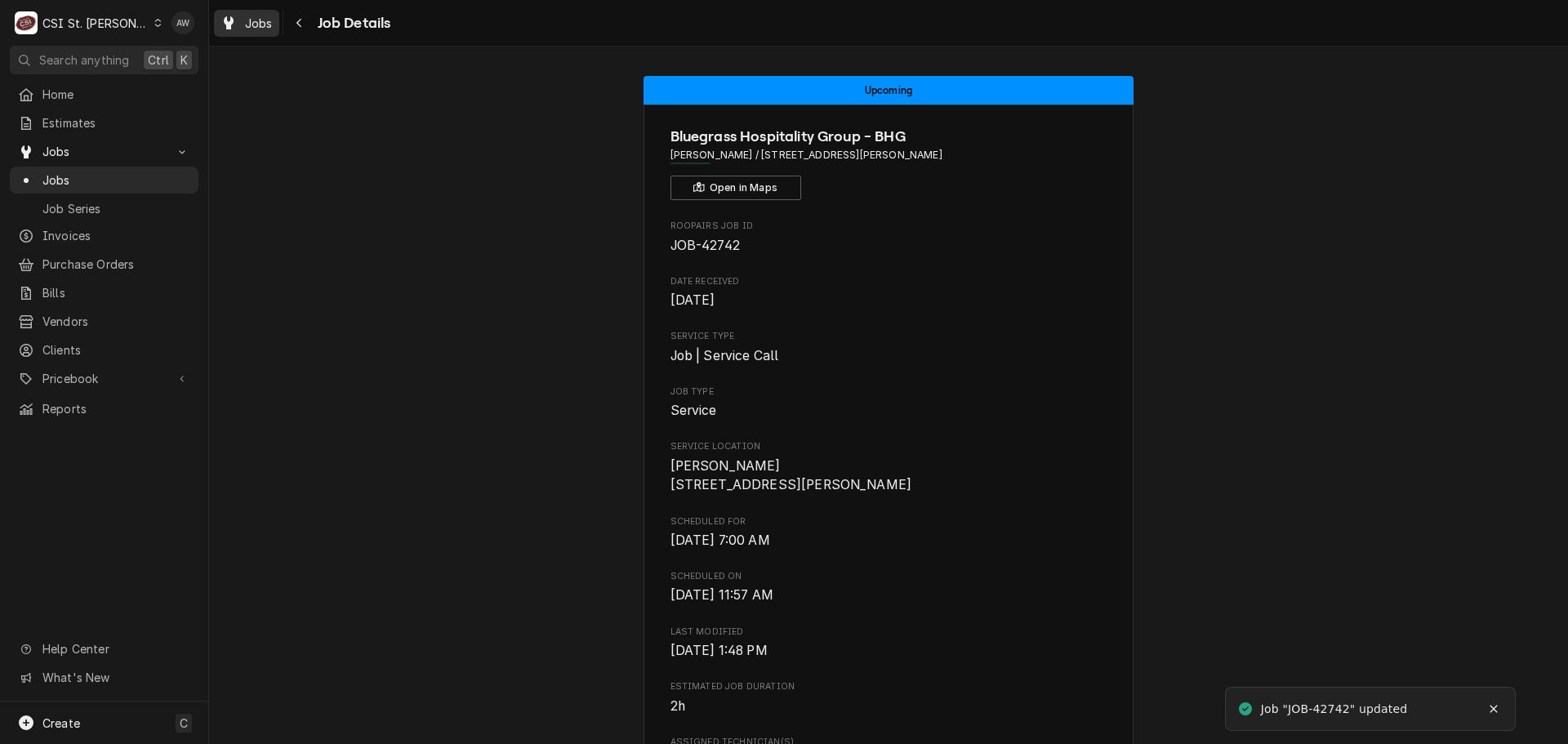
drag, startPoint x: 249, startPoint y: 24, endPoint x: 267, endPoint y: 25, distance: 18.0
click at [249, 24] on span "Jobs" at bounding box center [259, 23] width 28 height 18
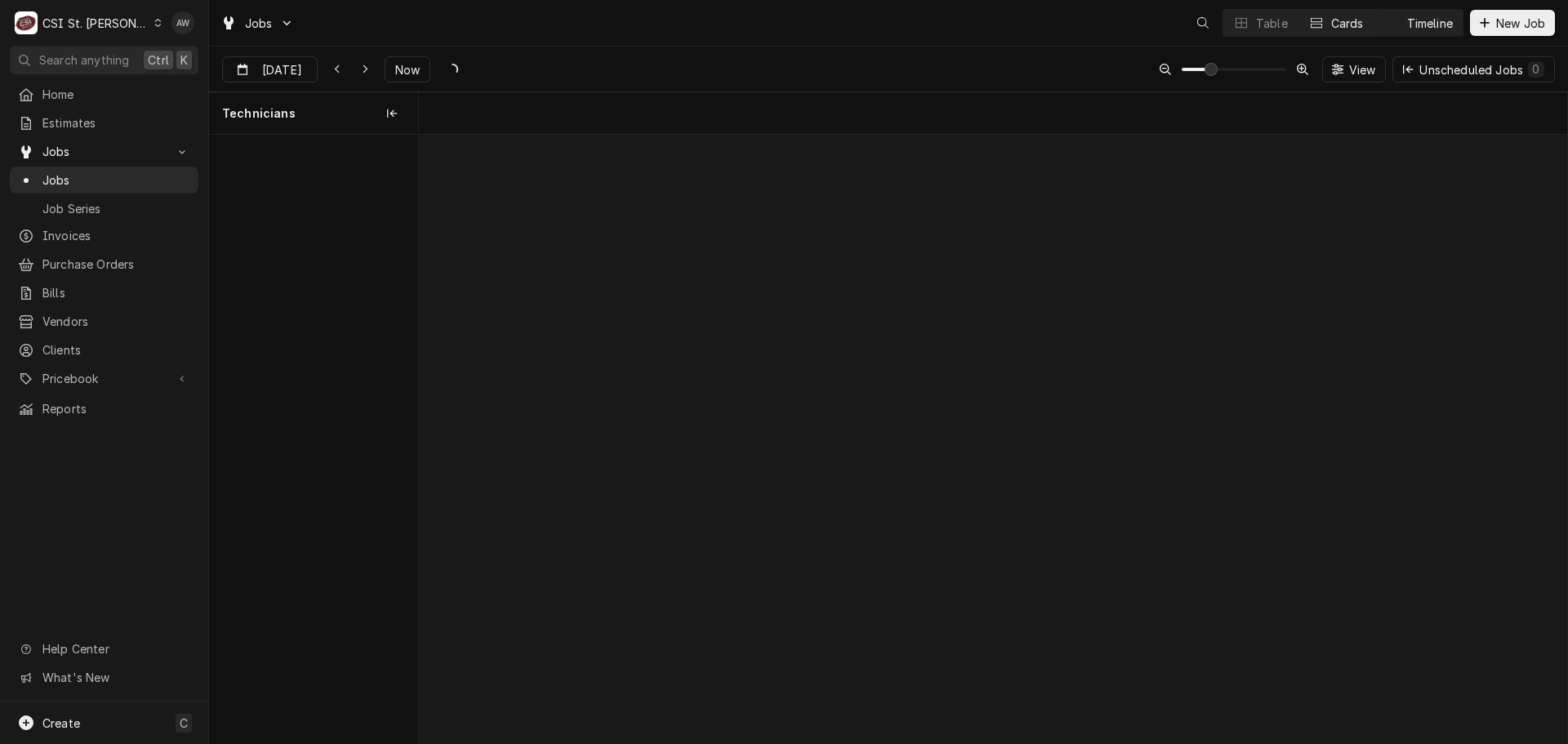
scroll to position [0, 22749]
click at [1234, 25] on div "Dynamic Content Wrapper" at bounding box center [1241, 22] width 17 height 17
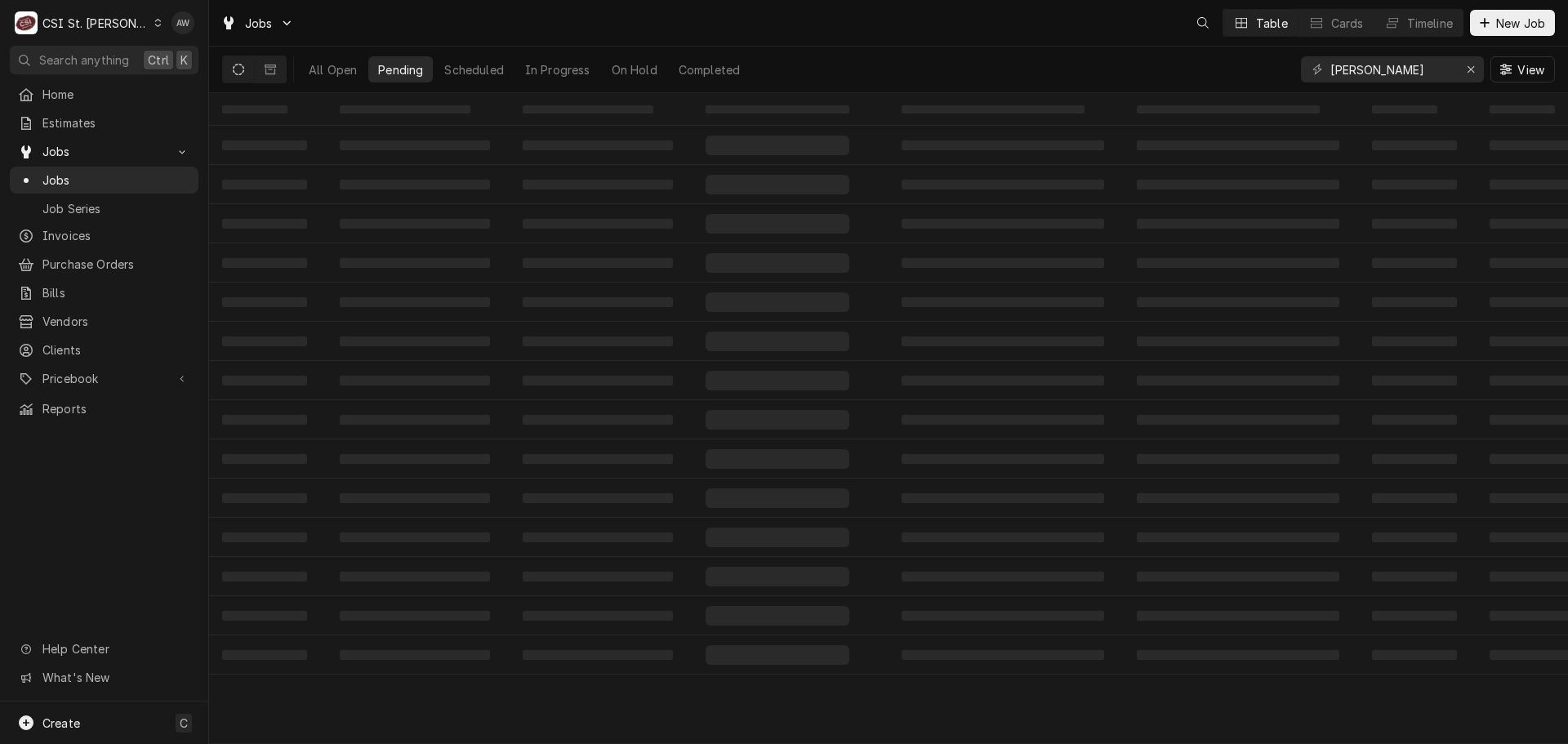
click at [1267, 26] on div "Table" at bounding box center [1272, 23] width 32 height 18
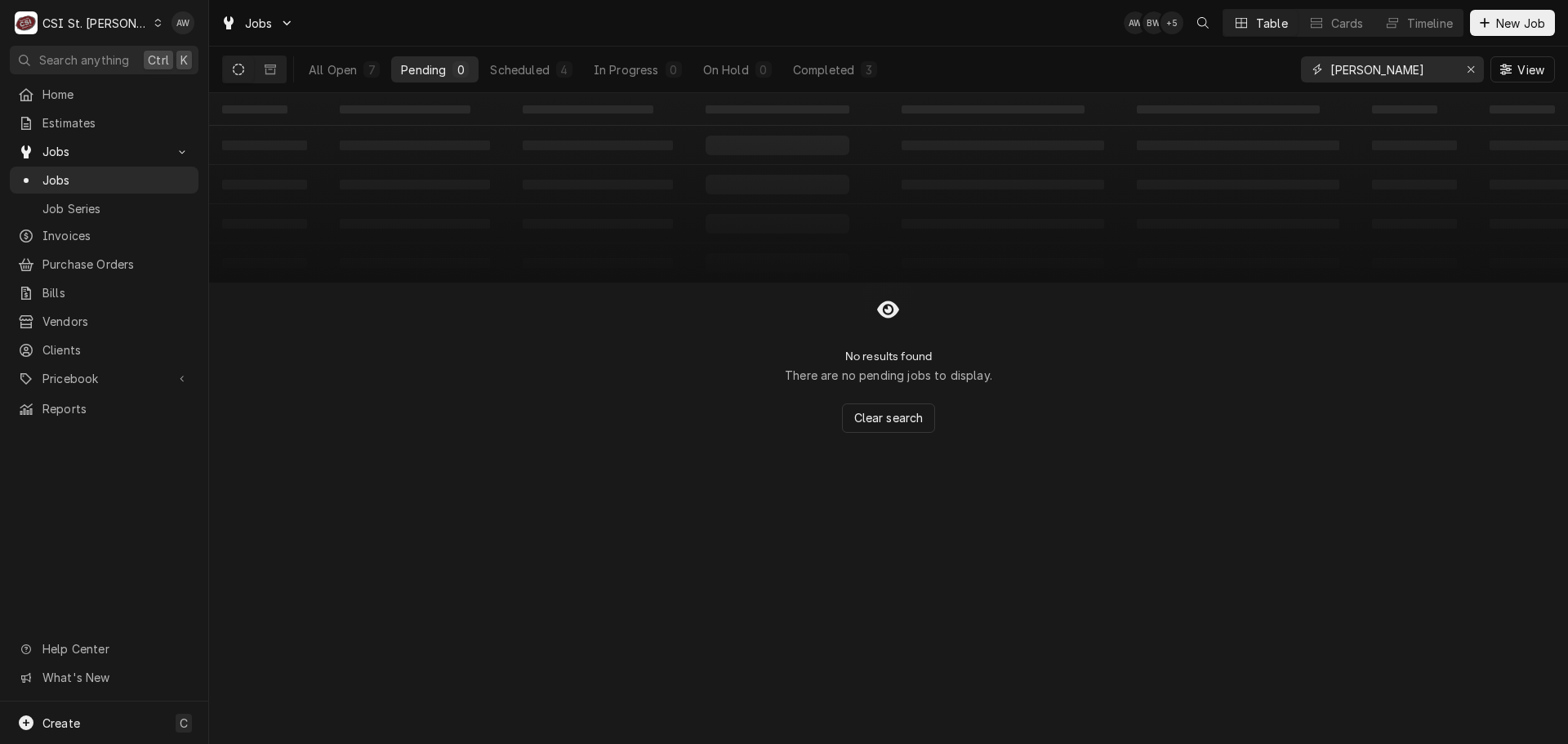
drag, startPoint x: 1385, startPoint y: 69, endPoint x: 1279, endPoint y: 56, distance: 106.8
click at [1279, 56] on div "All Open 7 Pending 0 Scheduled 4 In Progress 0 On Hold 0 Completed 3 drake View" at bounding box center [889, 69] width 1333 height 46
click at [565, 68] on div "4" at bounding box center [565, 70] width 10 height 18
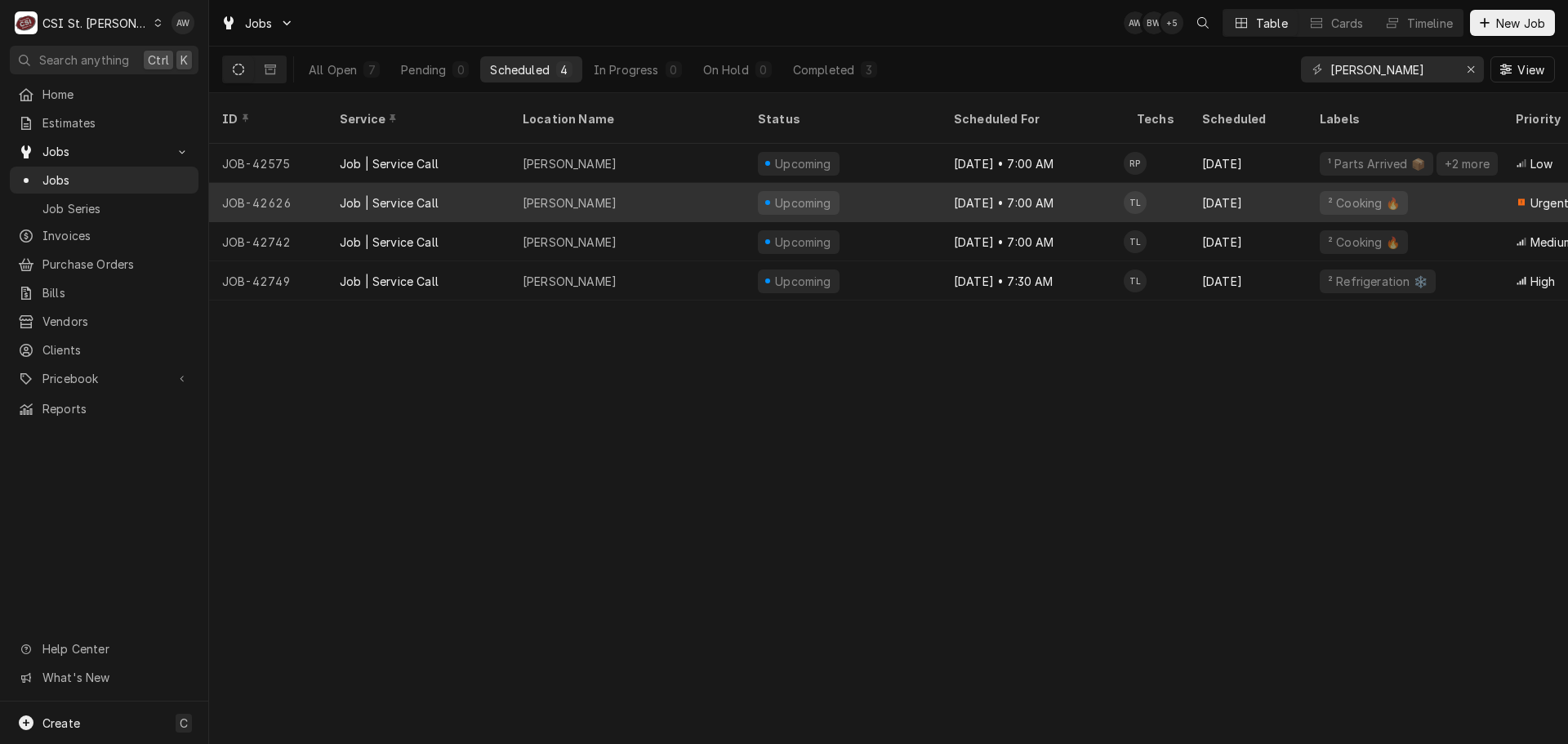
click at [664, 189] on div "Drake's Shiloh" at bounding box center [627, 202] width 235 height 39
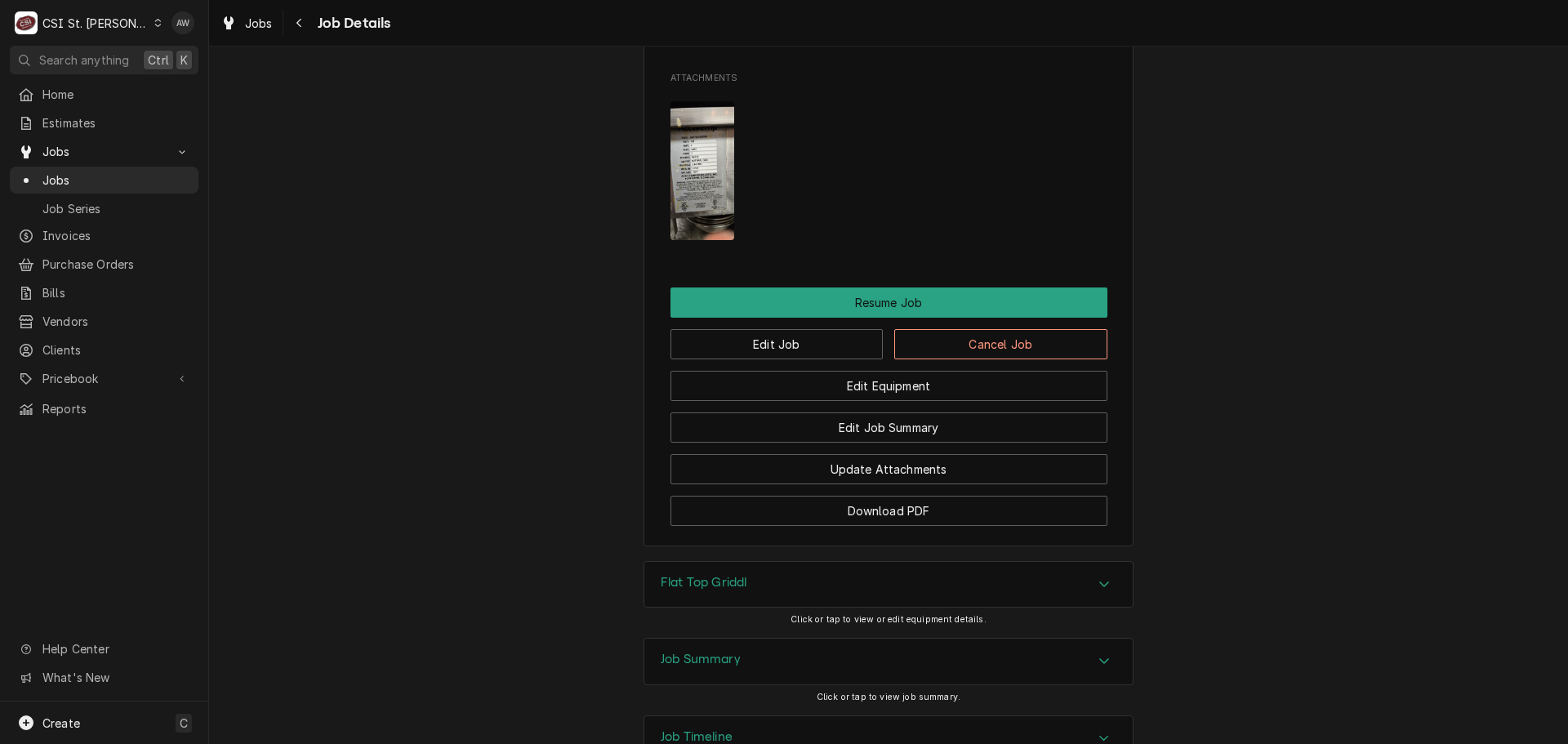
scroll to position [2229, 0]
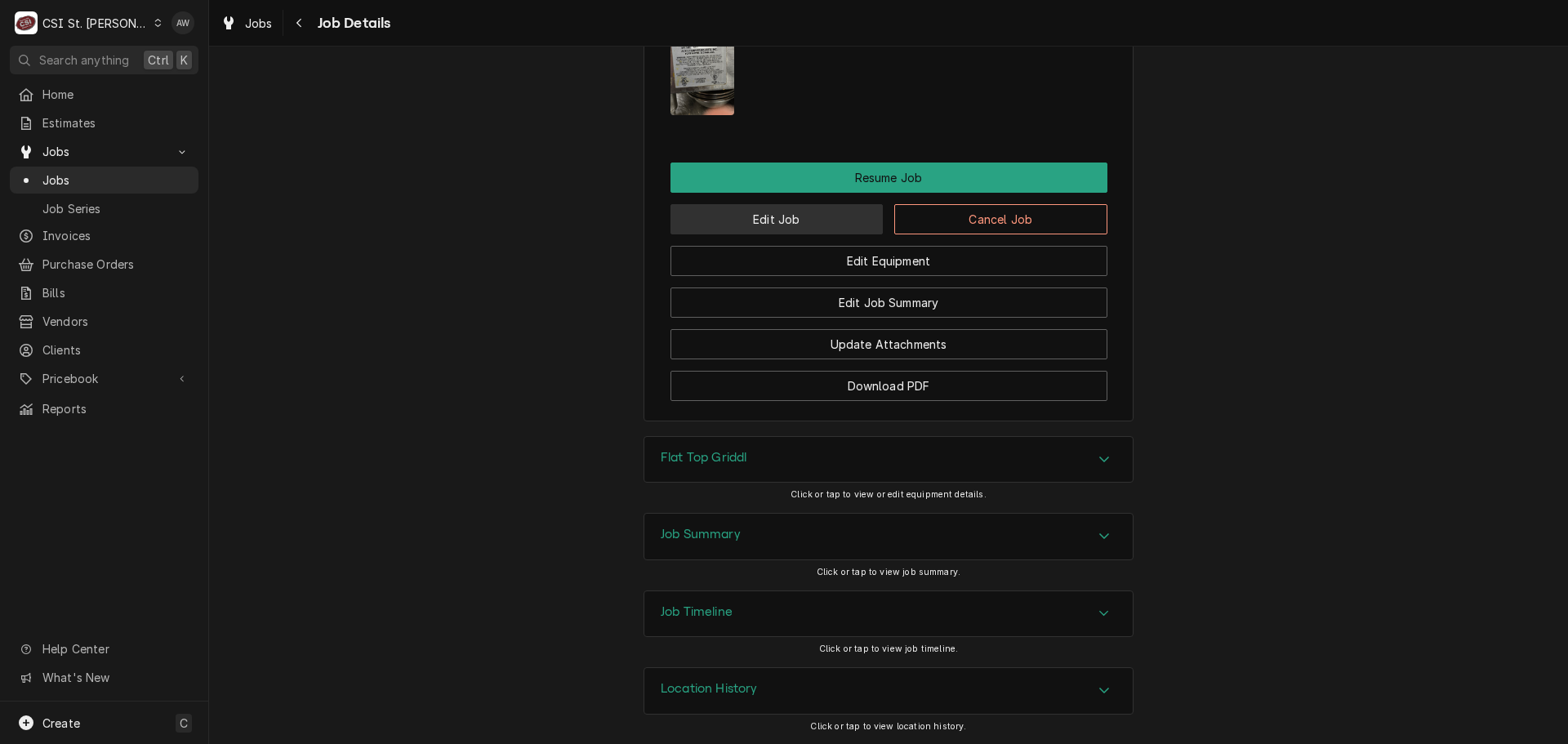
click at [793, 230] on button "Edit Job" at bounding box center [777, 219] width 213 height 30
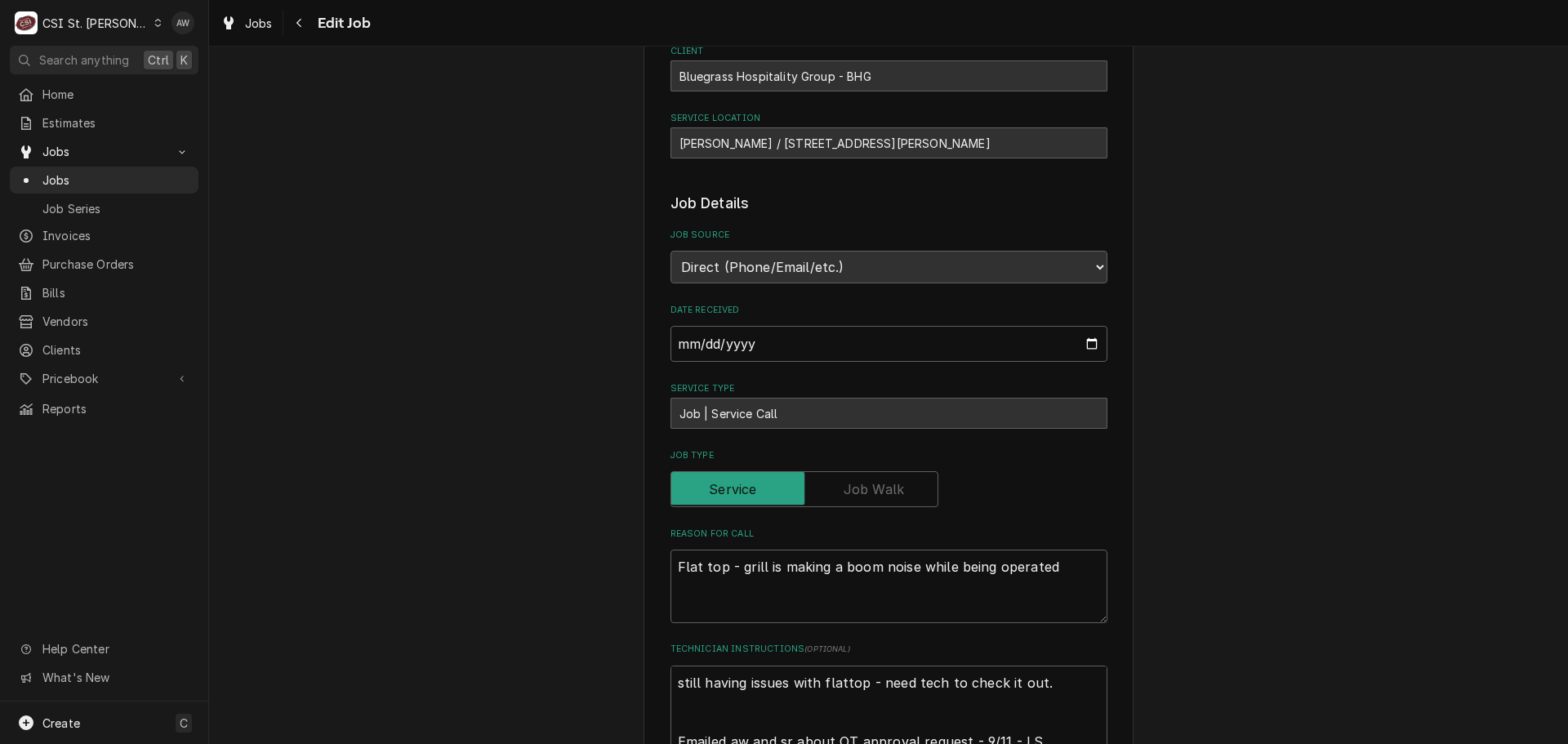
scroll to position [327, 0]
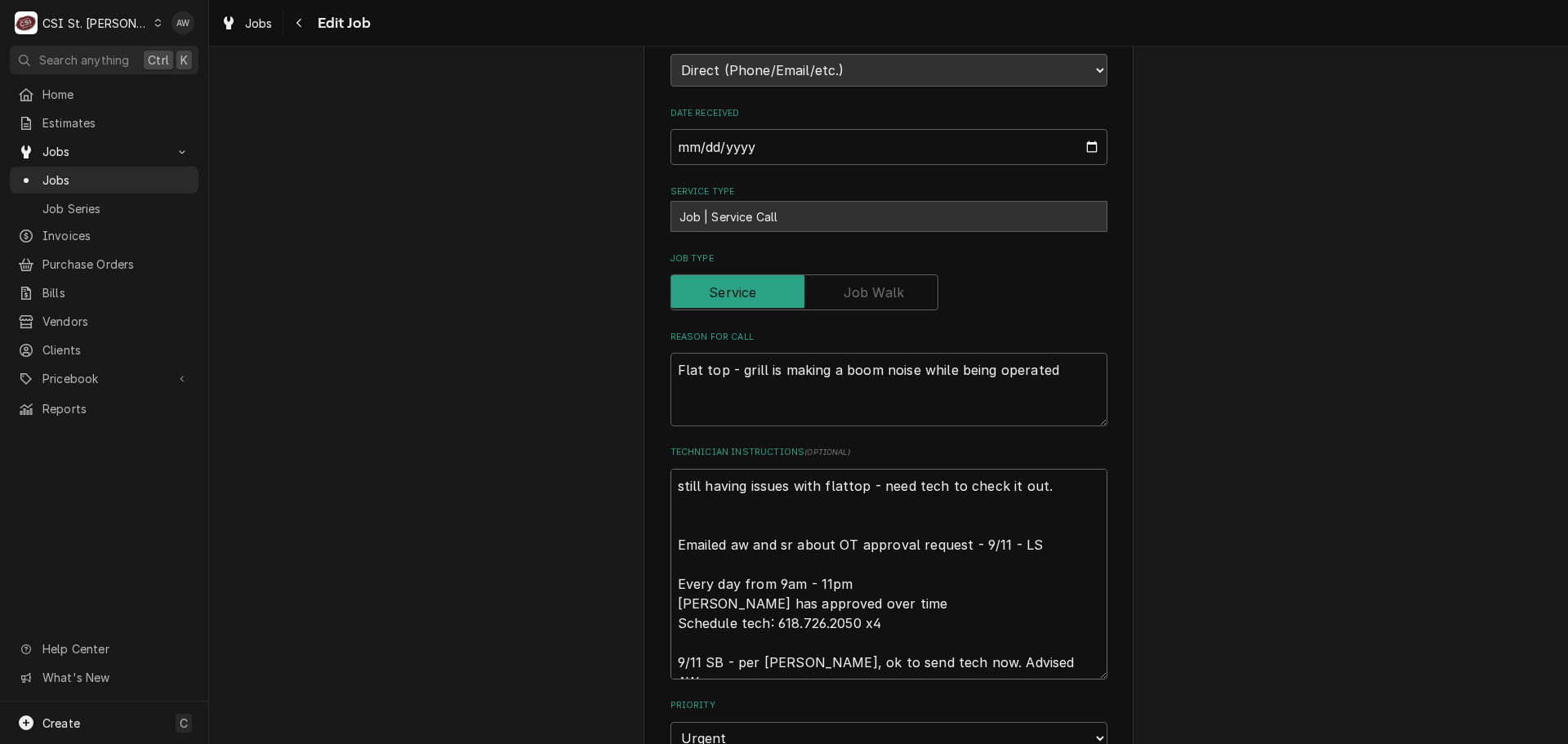
drag, startPoint x: 1045, startPoint y: 490, endPoint x: 650, endPoint y: 458, distance: 396.3
click at [650, 458] on div "Use the fields below to edit this job: Client Details Client Bluegrass Hospital…" at bounding box center [889, 748] width 490 height 1993
type textarea "x"
type textarea "Emailed aw and sr about OT approval request - 9/11 - LS Every day from 9am - 11…"
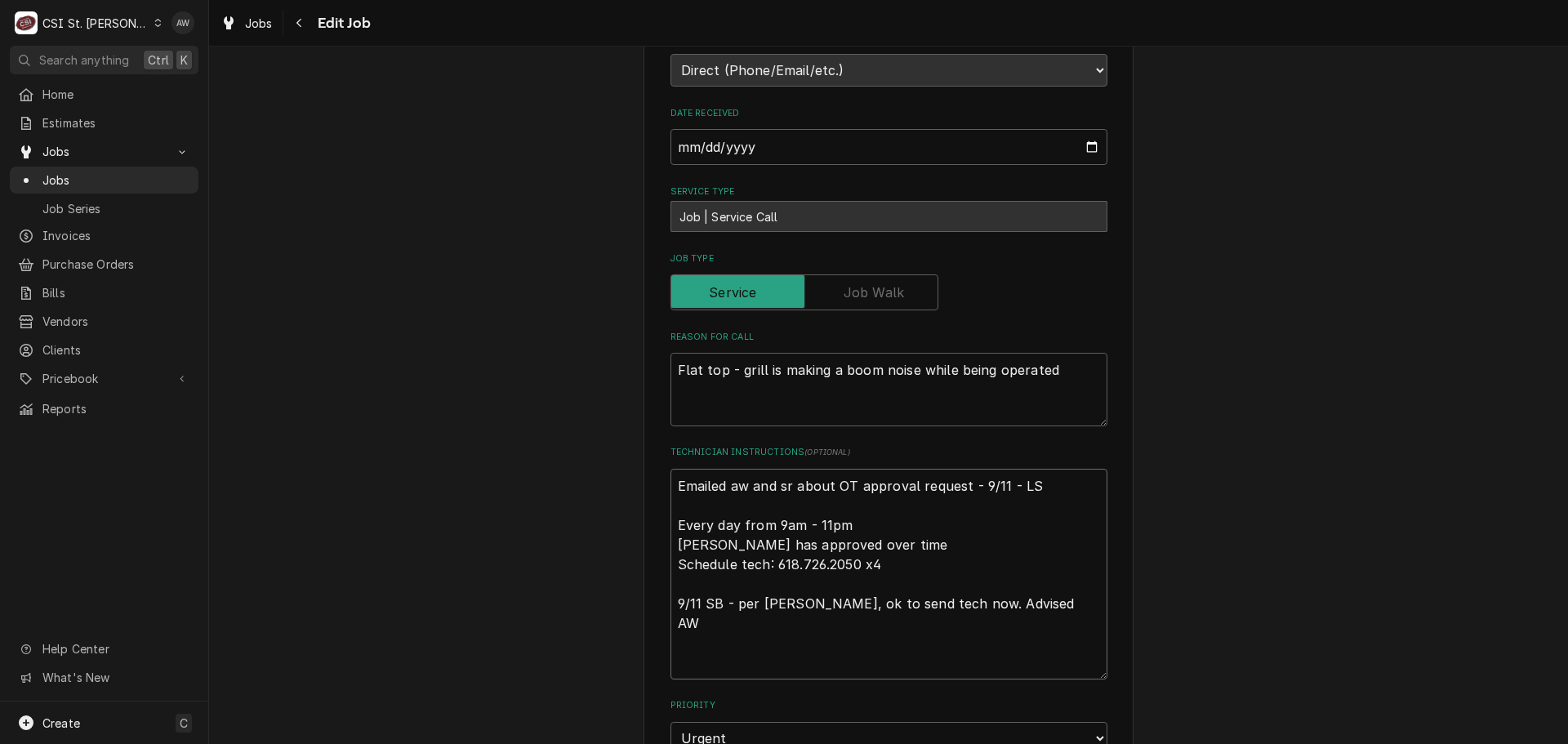
type textarea "x"
type textarea "Emailed aw and sr about OT approval request - 9/11 - LS Every day from 9am - 11…"
type textarea "x"
type textarea "Emailed aw and sr about OT approval request - 9/11 - LS Every day from 9am - 11…"
type textarea "x"
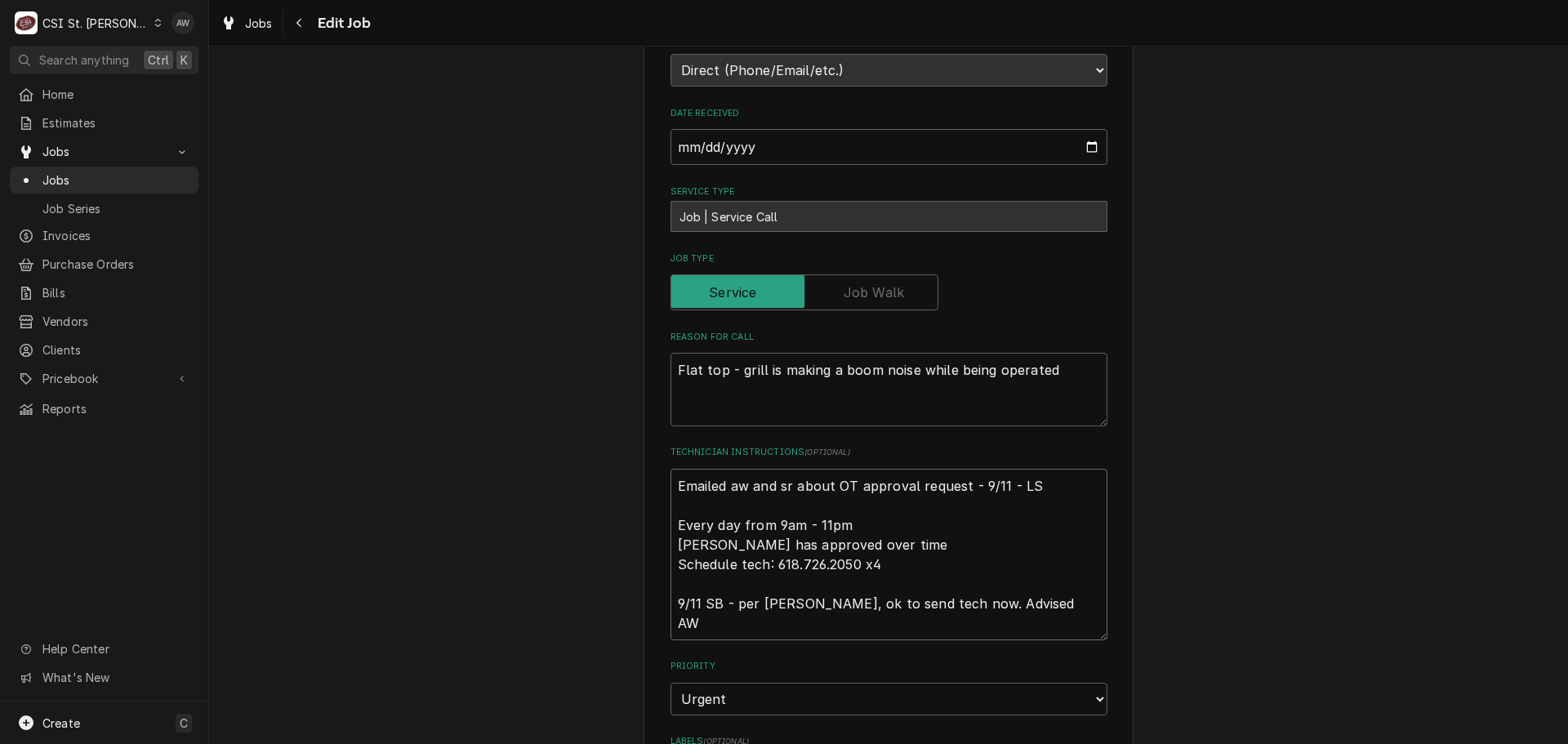
type textarea "Emailed aw and sr about OT approval request - 9/11 - LS Every day from 9am - 11…"
type textarea "x"
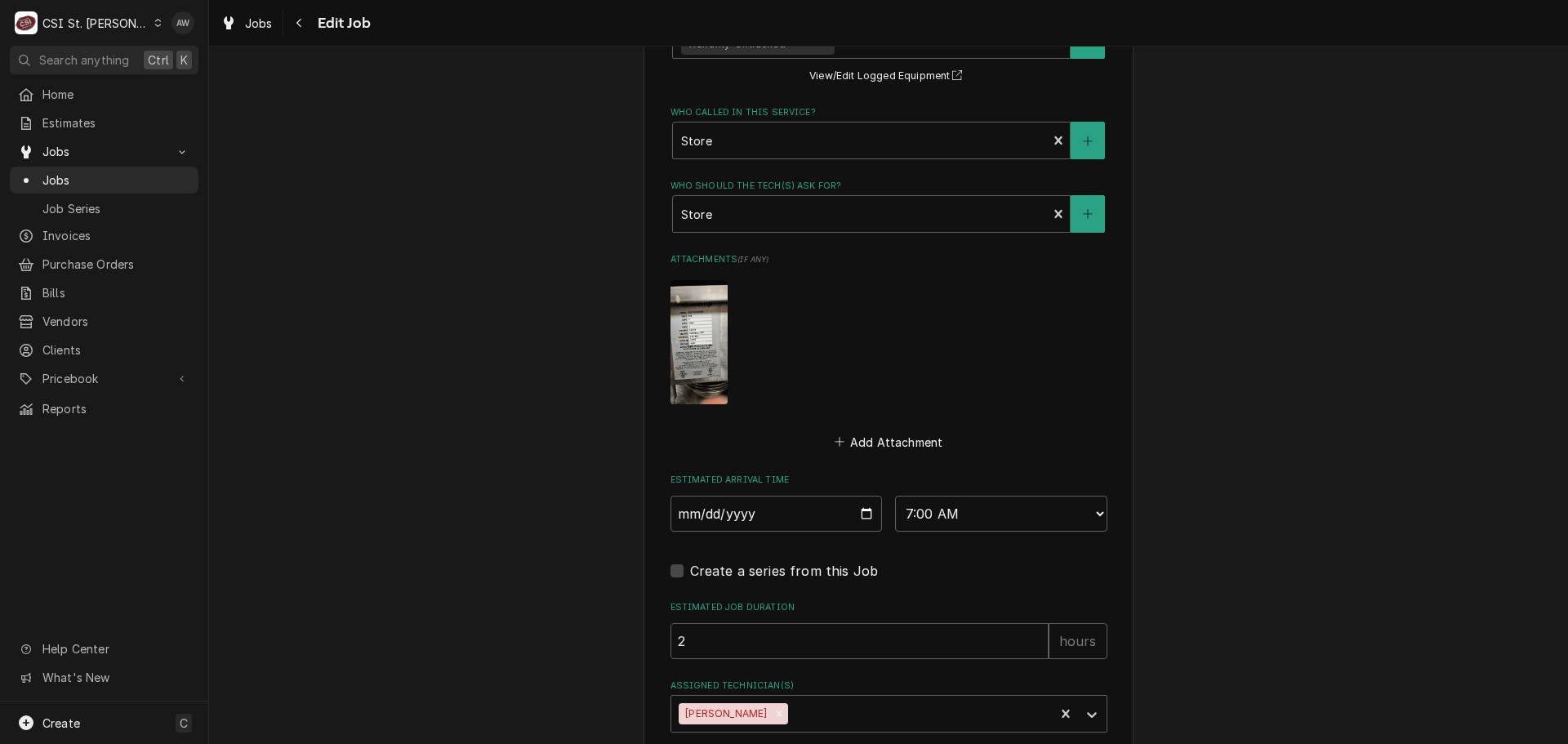
scroll to position [1282, 0]
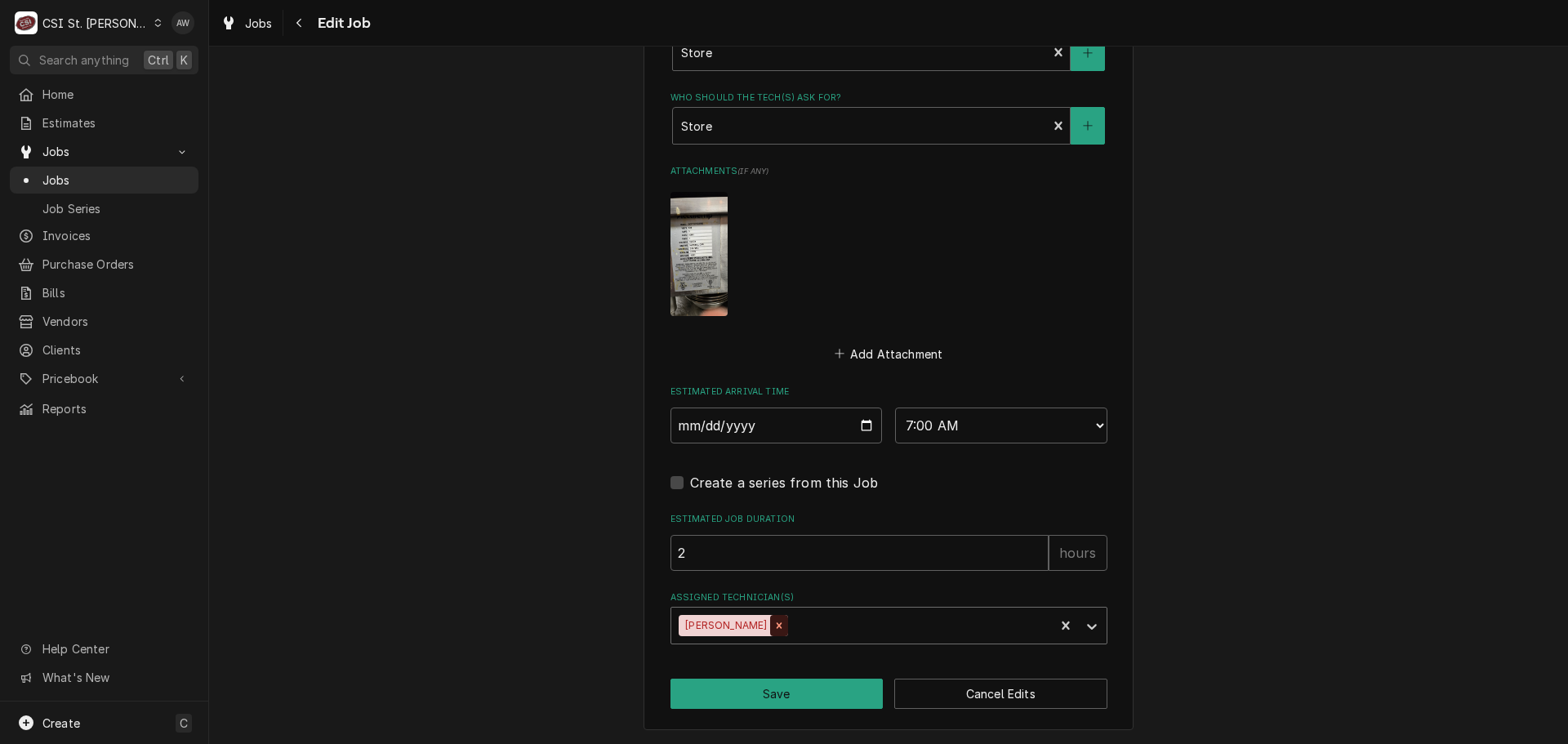
click at [774, 630] on icon "Remove Tom Lembke" at bounding box center [780, 626] width 12 height 12
type textarea "Emailed aw and sr about OT approval request - 9/11 - LS Every day from 9am - 11…"
click at [798, 687] on button "Save" at bounding box center [777, 693] width 213 height 30
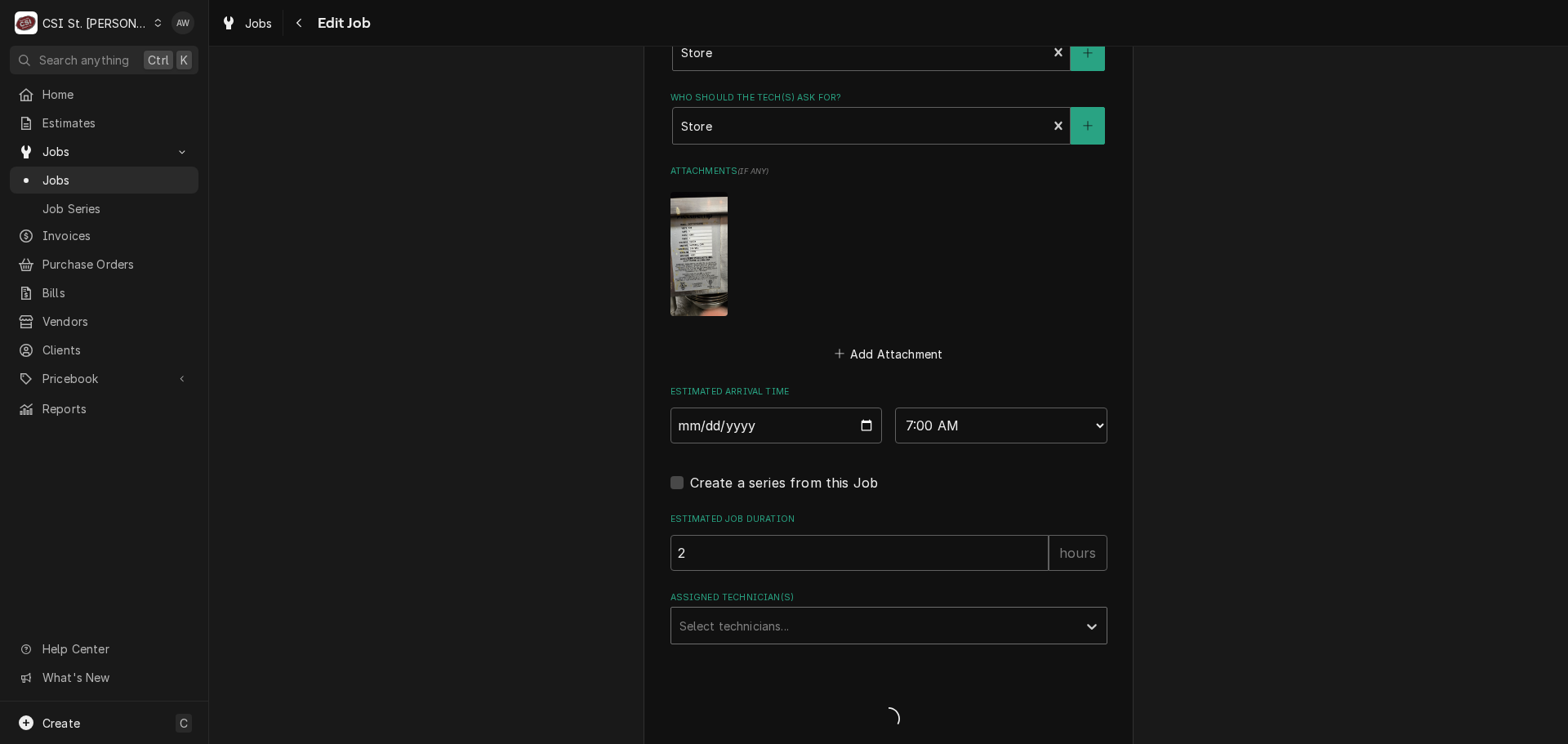
type textarea "x"
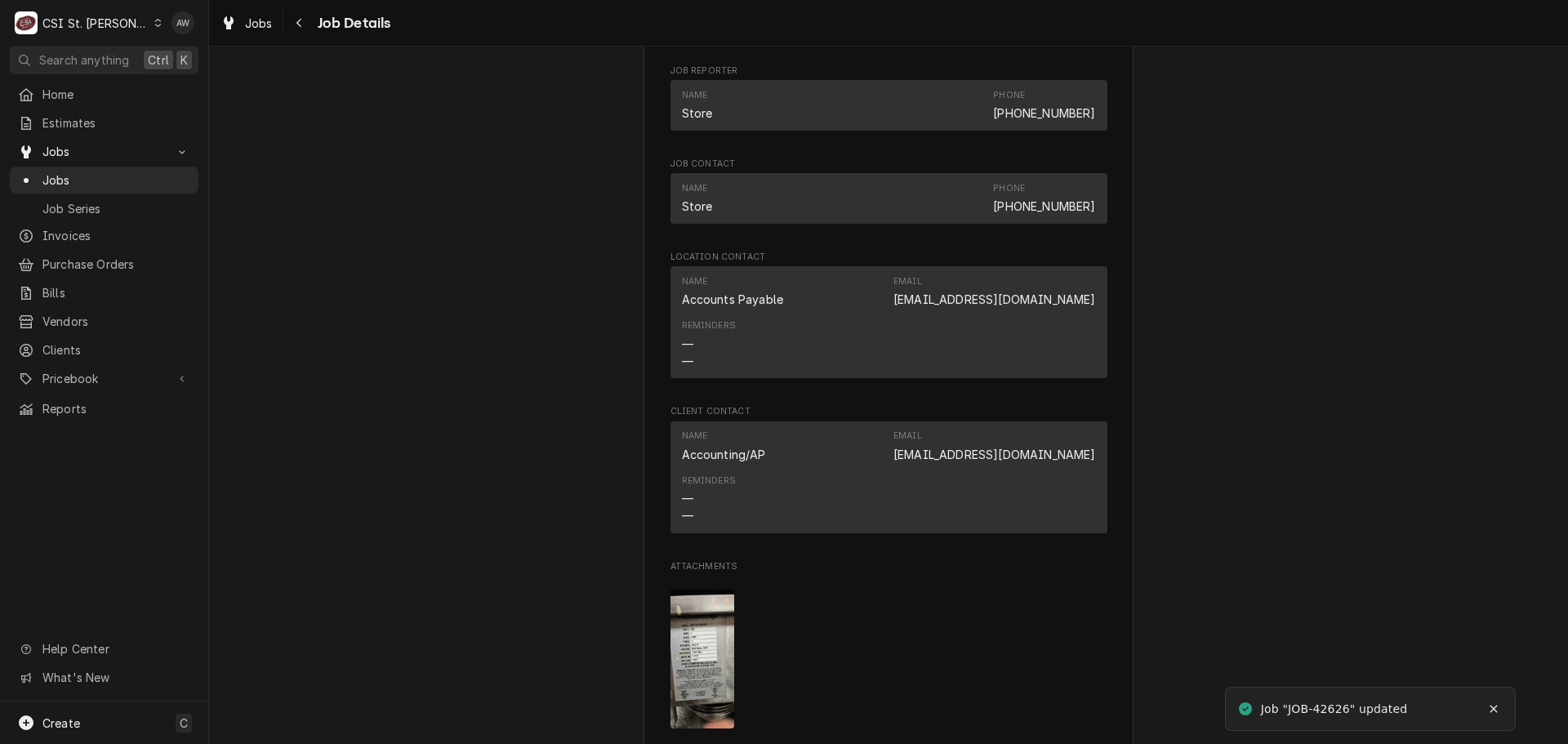
scroll to position [1798, 0]
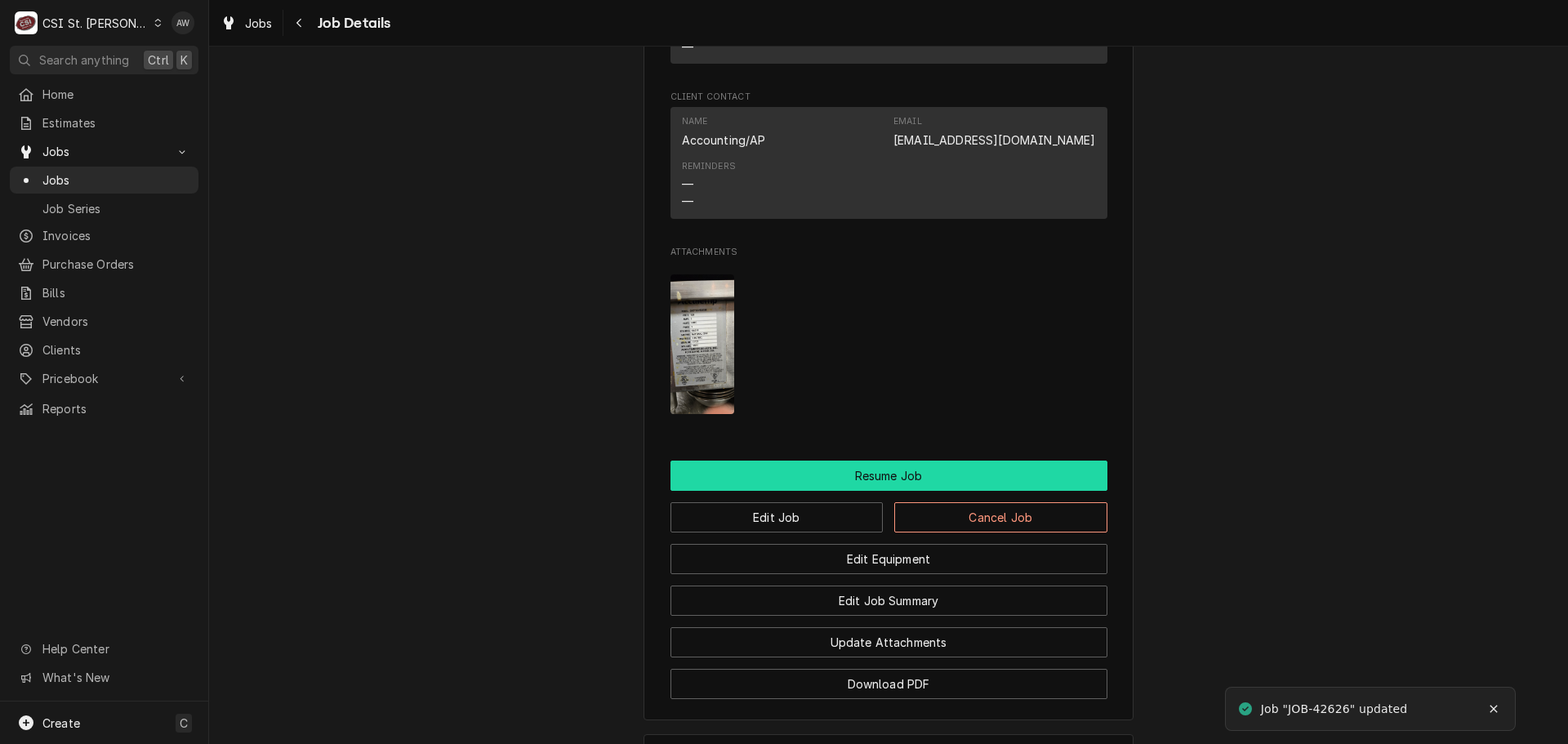
click at [907, 491] on button "Resume Job" at bounding box center [889, 476] width 437 height 30
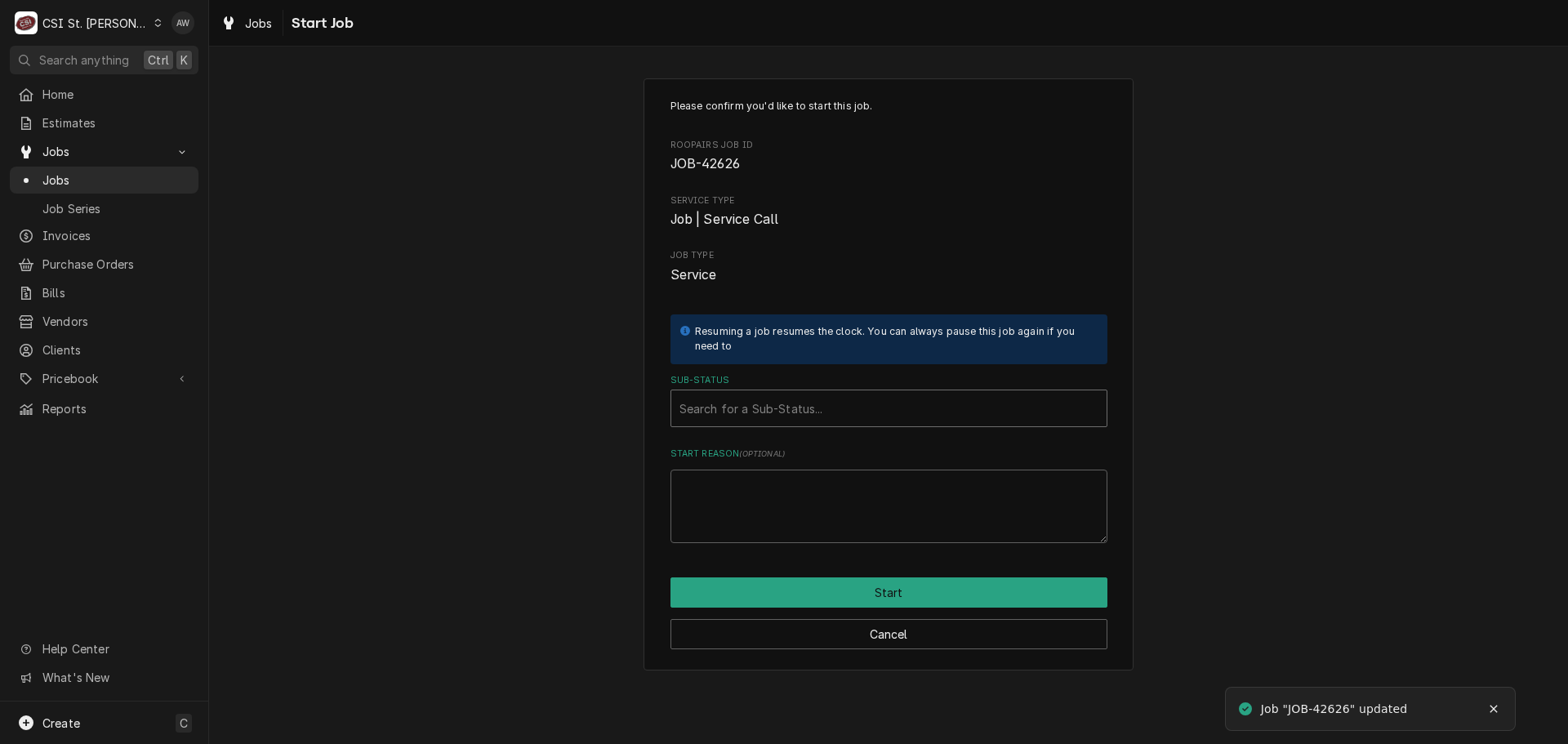
click at [863, 407] on div "Sub-Status" at bounding box center [889, 408] width 419 height 29
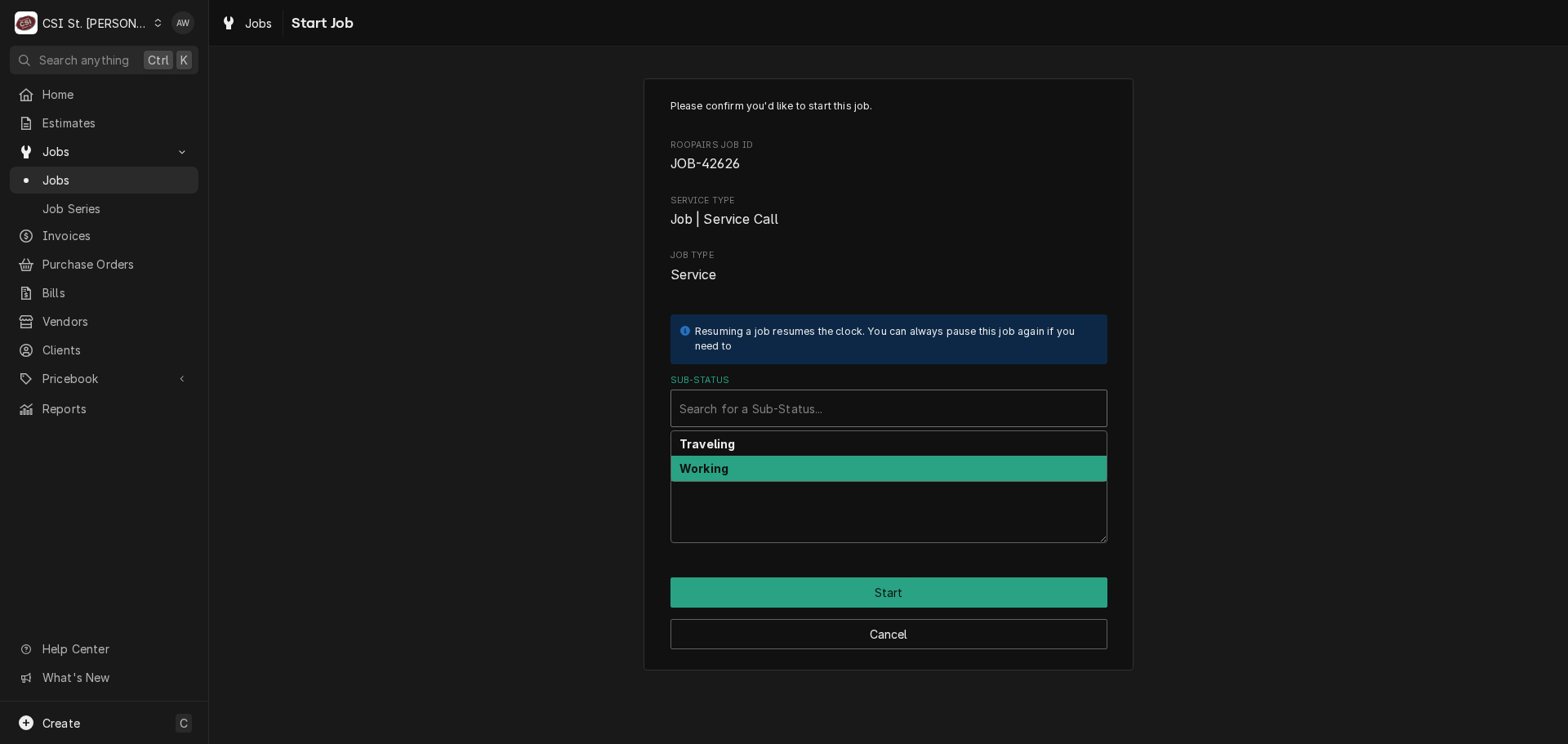
click at [846, 461] on div "Working" at bounding box center [889, 469] width 436 height 25
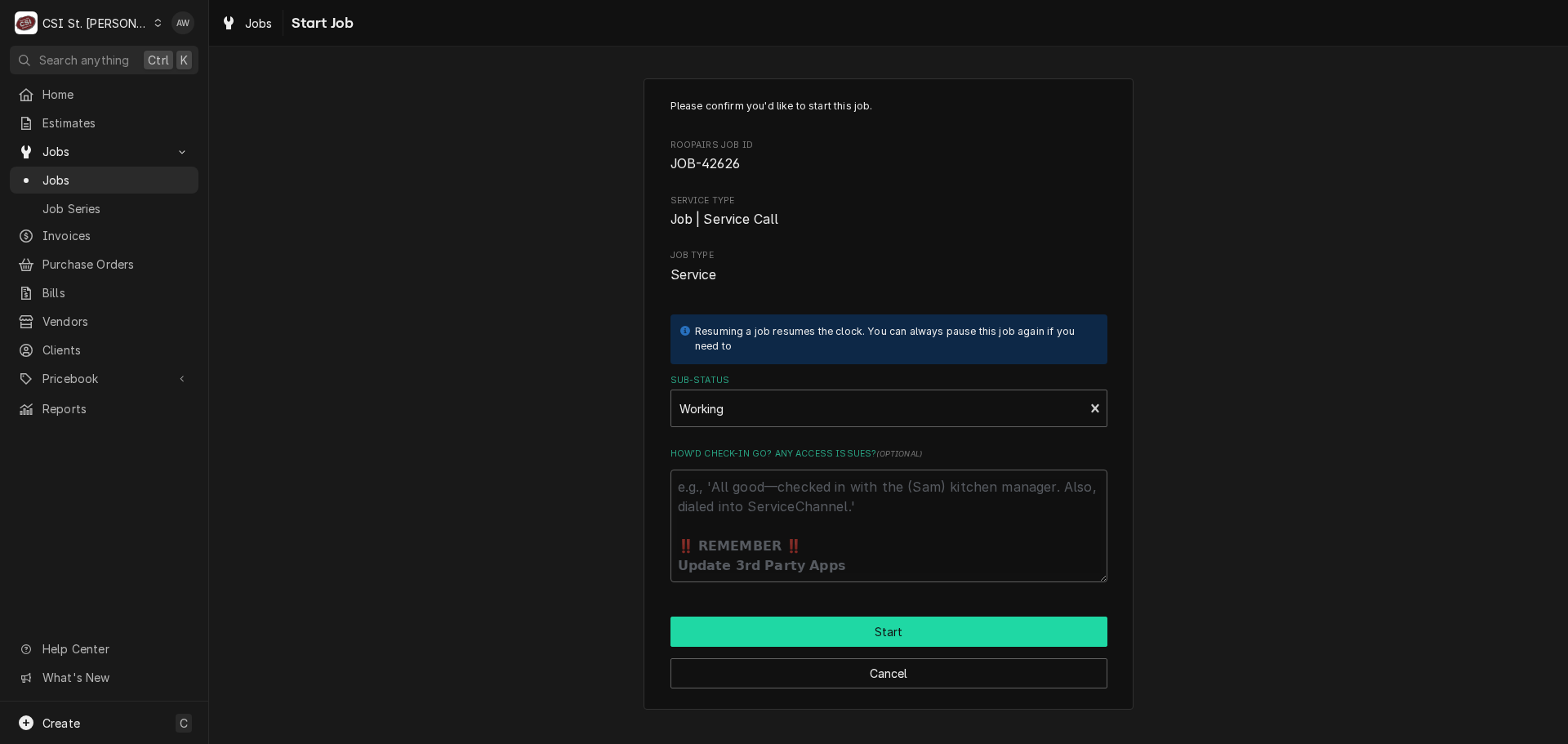
click at [848, 621] on button "Start" at bounding box center [889, 631] width 437 height 30
type textarea "x"
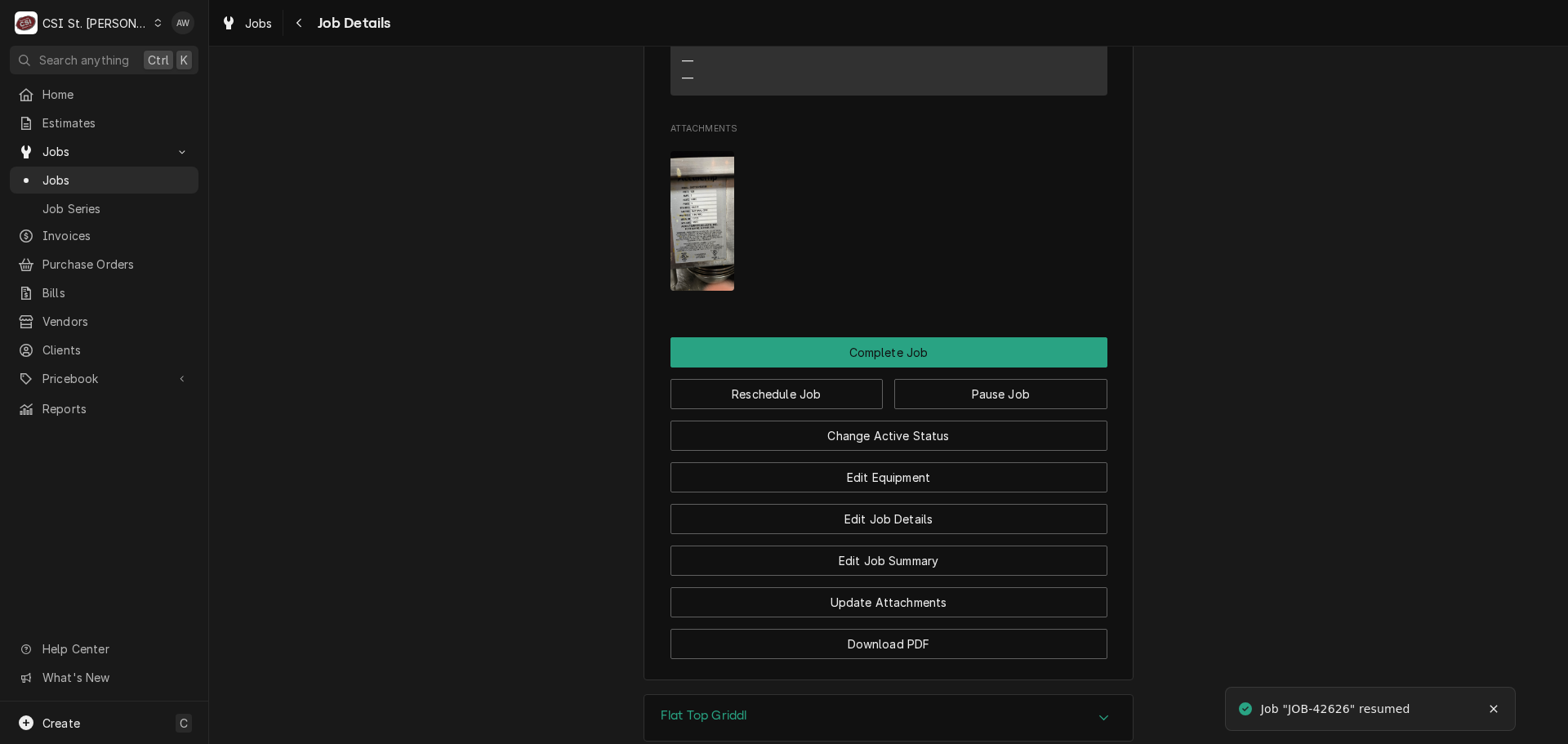
scroll to position [2043, 0]
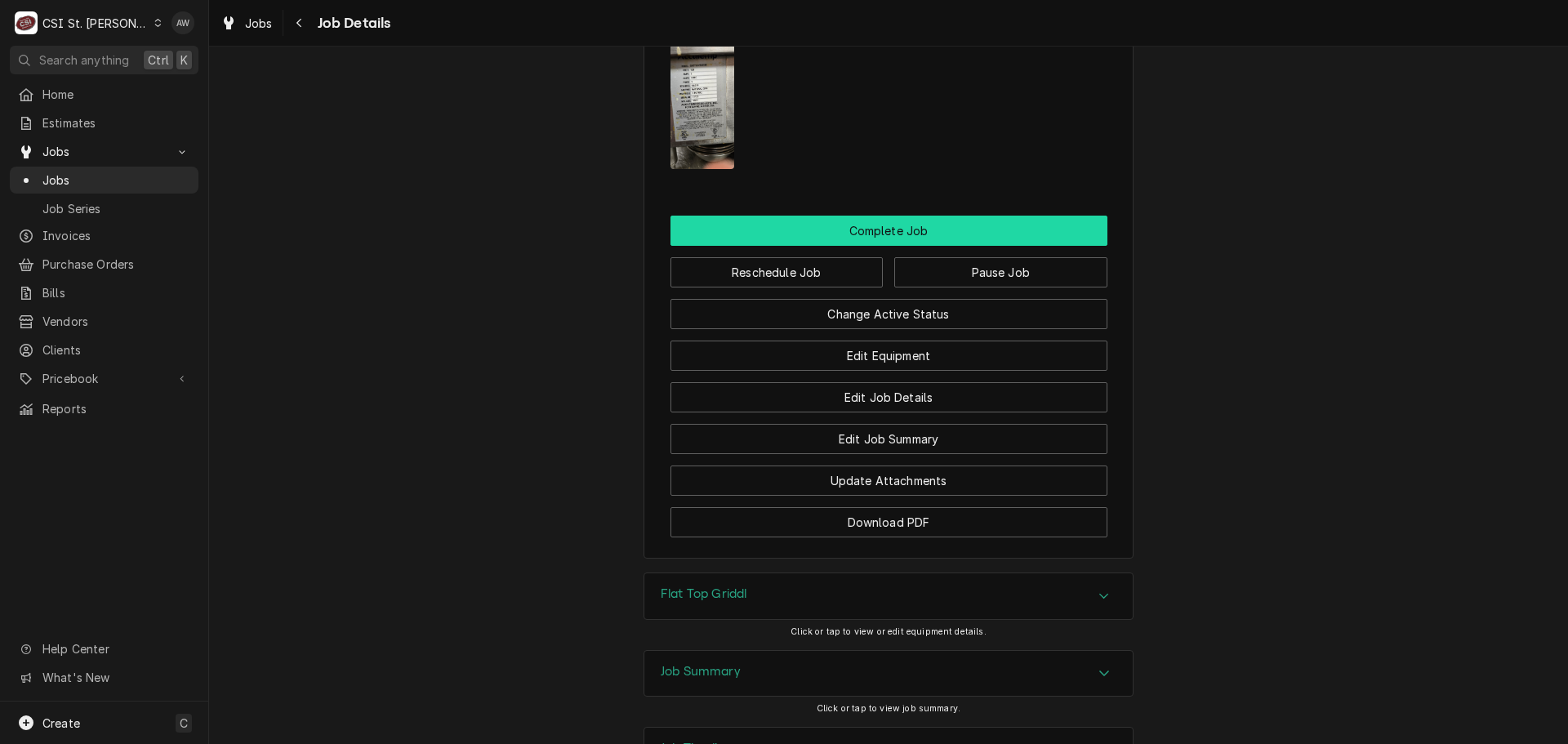
click at [872, 246] on button "Complete Job" at bounding box center [889, 230] width 437 height 30
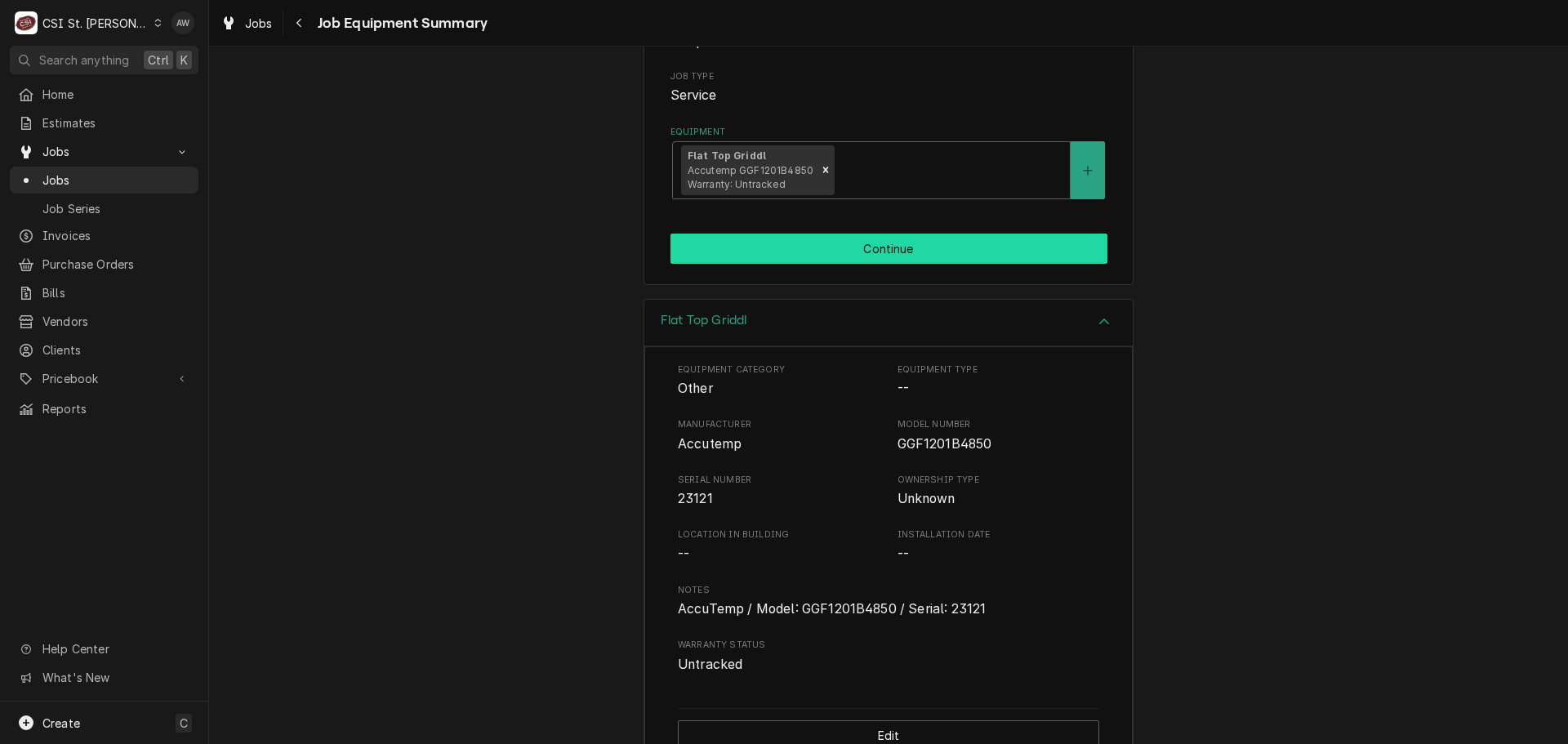
scroll to position [286, 0]
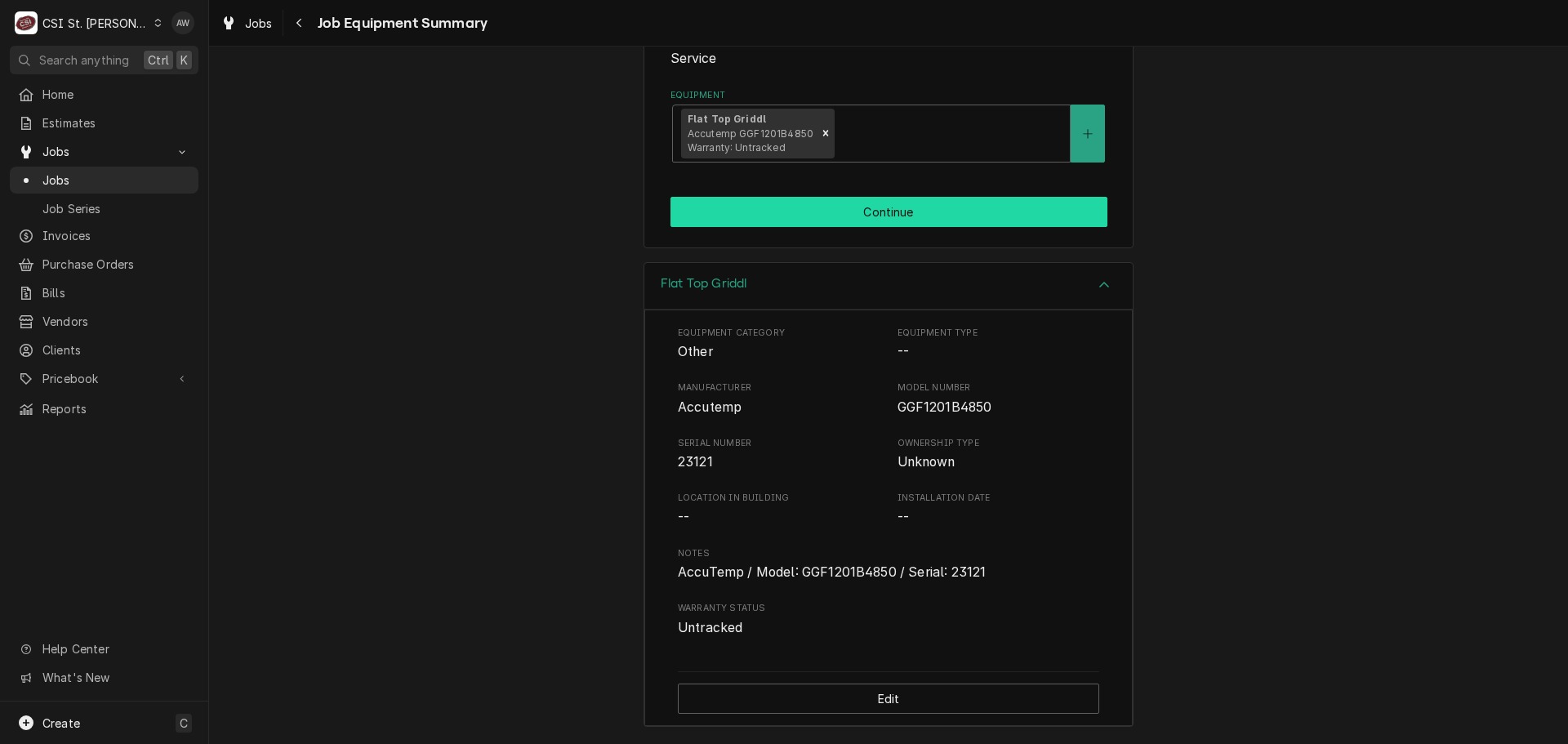
click at [887, 221] on button "Continue" at bounding box center [889, 211] width 437 height 30
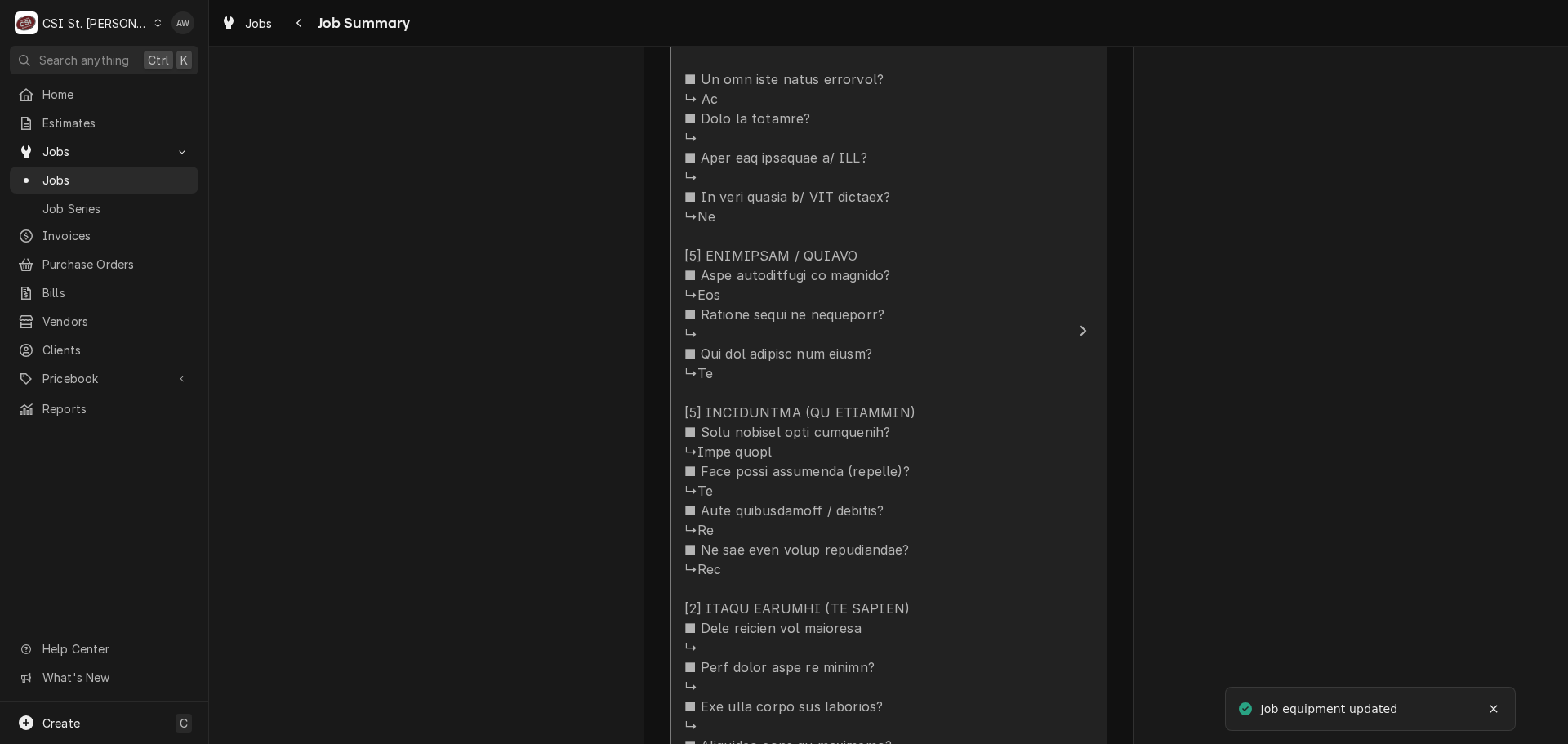
click at [929, 372] on div "Update Line Item" at bounding box center [872, 443] width 375 height 1373
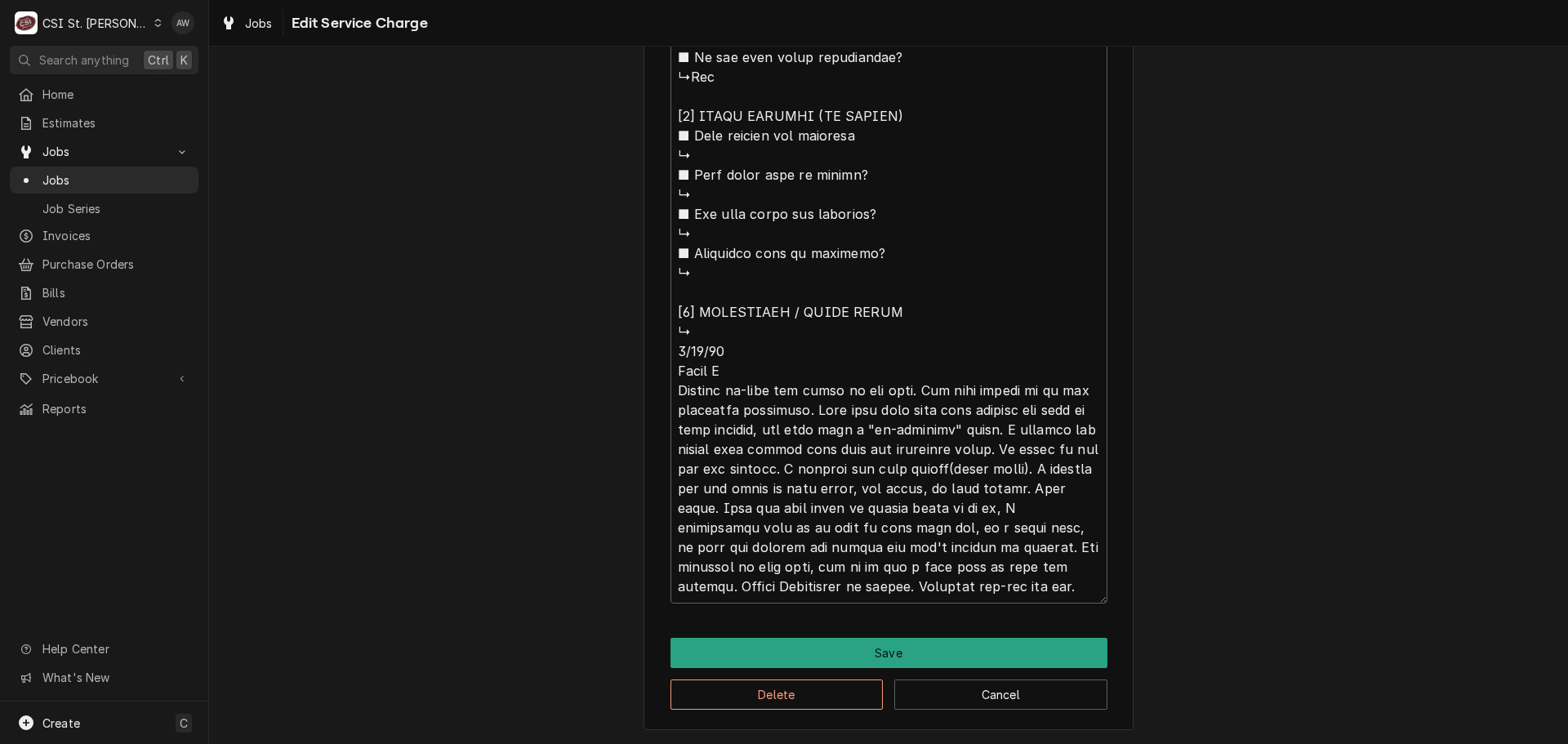
scroll to position [1465, 0]
drag, startPoint x: 1021, startPoint y: 592, endPoint x: 662, endPoint y: 584, distance: 359.1
type textarea "x"
type textarea "⚠️ LORE IPSUMDOLORSI ⚠️ ✪ Ametcons adi elitsedd eiusmodt ✪ Incidid utlabore etd…"
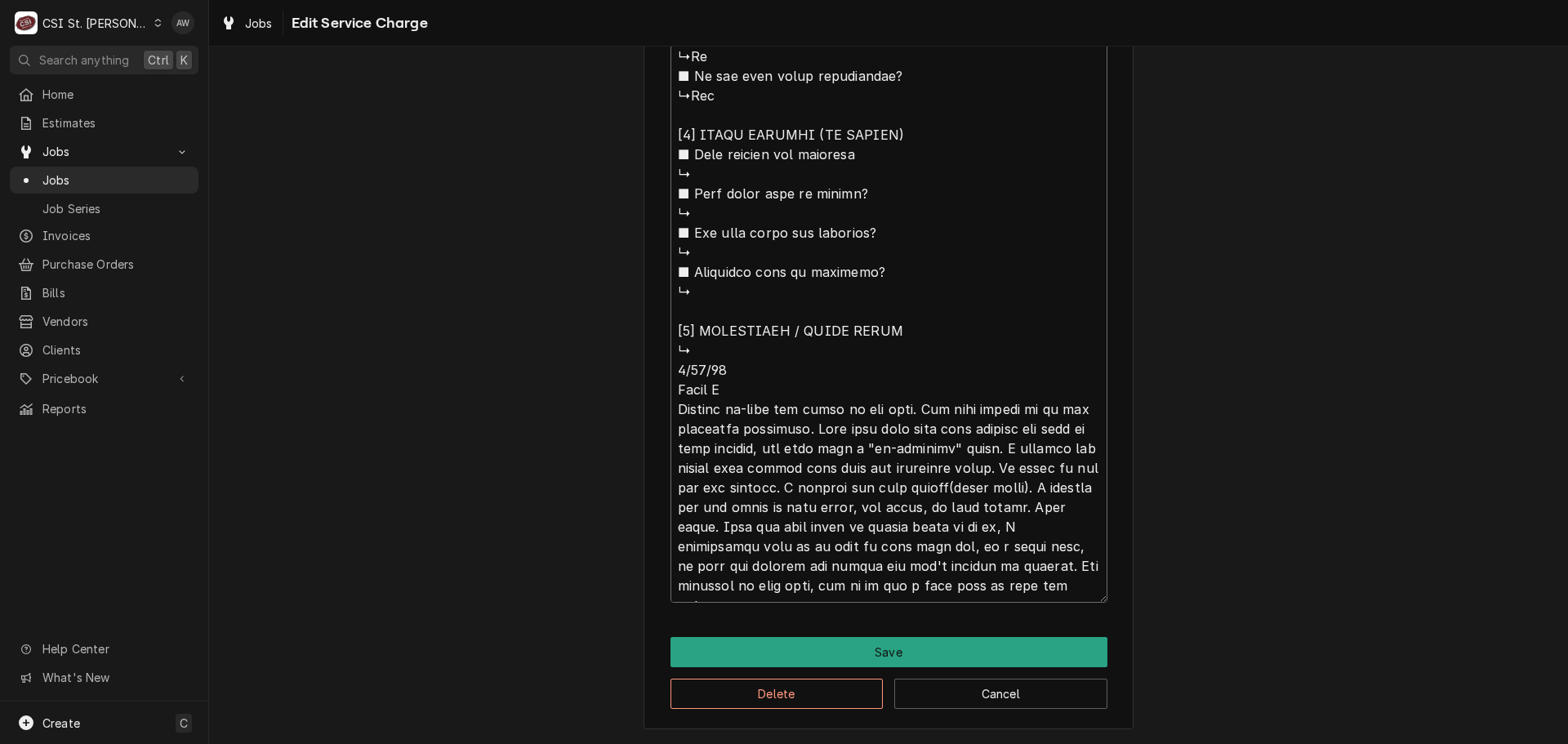
scroll to position [1445, 0]
type textarea "x"
type textarea "⚠️ LORE IPSUMDOLORSI ⚠️ ✪ Ametcons adi elitsedd eiusmodt ✪ Incidid utlabore etd…"
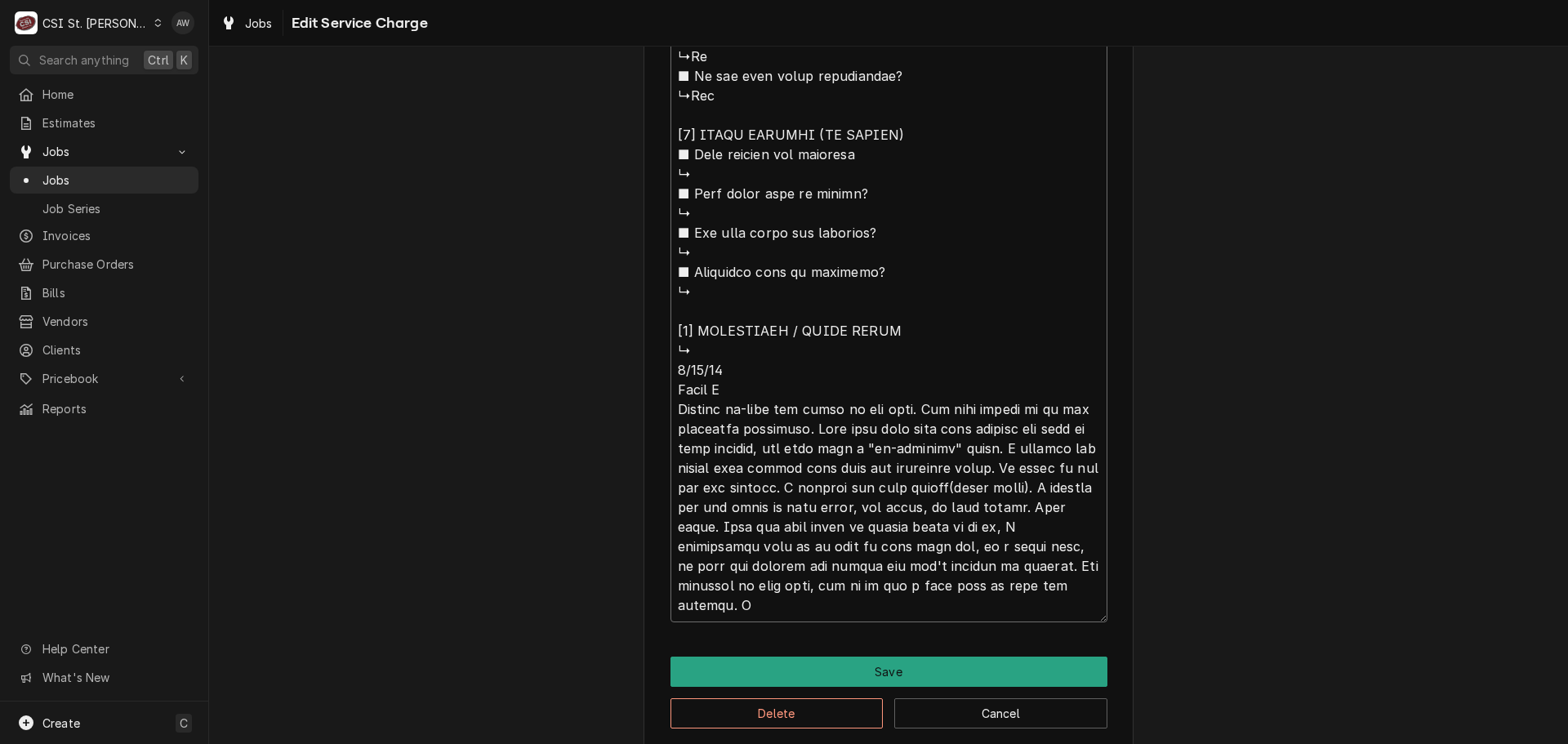
type textarea "x"
type textarea "⚠️ LORE IPSUMDOLORSI ⚠️ ✪ Ametcons adi elitsedd eiusmodt ✪ Incidid utlabore etd…"
type textarea "x"
type textarea "⚠️ LORE IPSUMDOLORSI ⚠️ ✪ Ametcons adi elitsedd eiusmodt ✪ Incidid utlabore etd…"
type textarea "x"
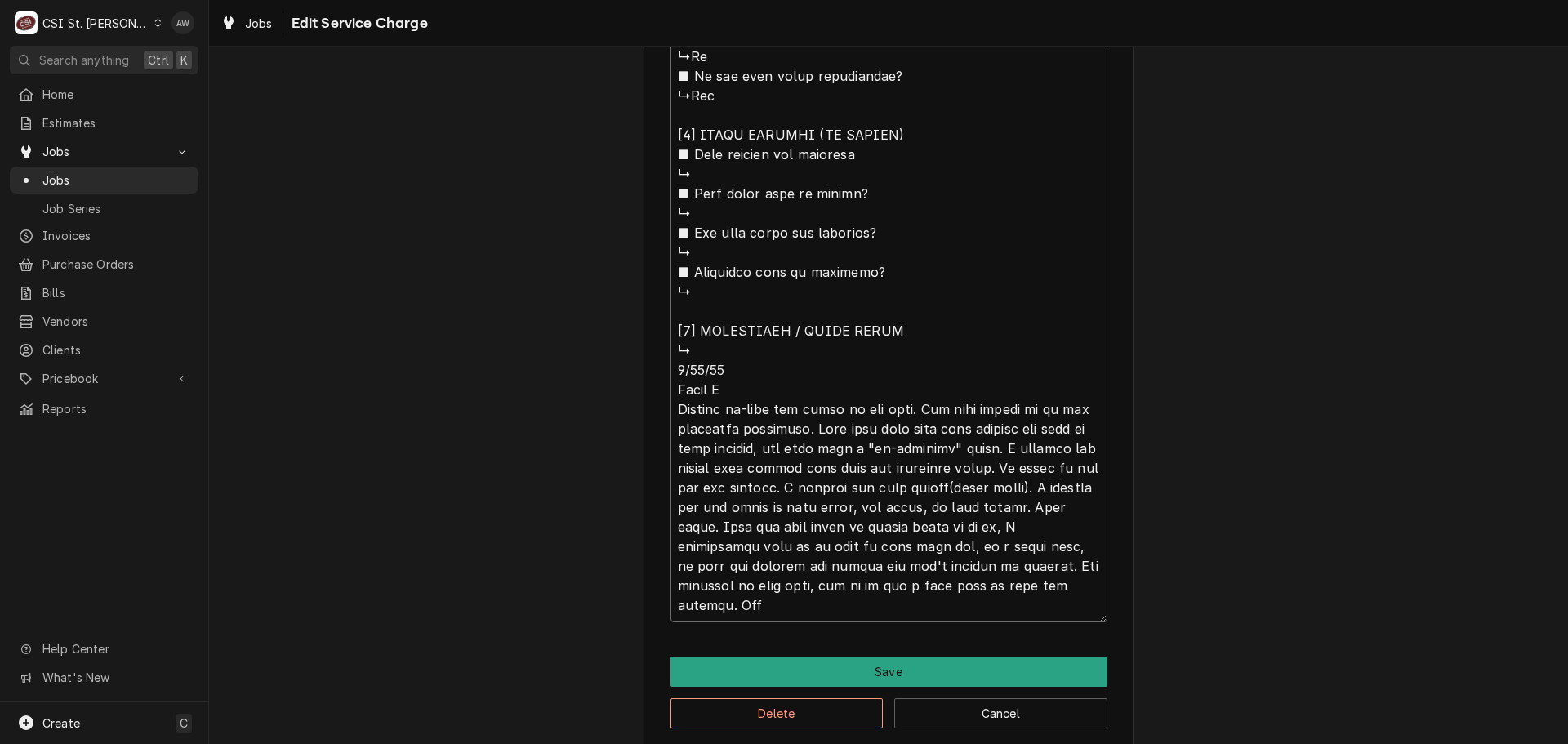
type textarea "⚠️ LORE IPSUMDOLORSI ⚠️ ✪ Ametcons adi elitsedd eiusmodt ✪ Incidid utlabore etd…"
type textarea "x"
type textarea "⚠️ LORE IPSUMDOLORSI ⚠️ ✪ Ametcons adi elitsedd eiusmodt ✪ Incidid utlabore etd…"
type textarea "x"
type textarea "⚠️ 𝗙𝗢𝗥𝗠 𝗜𝗡𝗦𝗧𝗥𝗨𝗖𝗧𝗜𝗢𝗡𝗦 ⚠️ ✪ 𝗖𝗼𝗺𝗽𝗹𝗲𝘁𝗲 𝗮𝗹𝗹 𝗿𝗲𝗹𝗲𝘃𝗮𝗻𝘁 𝘀𝗲𝗰𝘁𝗶𝗼𝗻𝘀 ✪ 𝗣𝗿𝗼𝘃𝗶𝗱𝗲 𝗱𝗲𝘁𝗮𝗶𝗹𝗲𝗱 𝗮𝗻𝘀…"
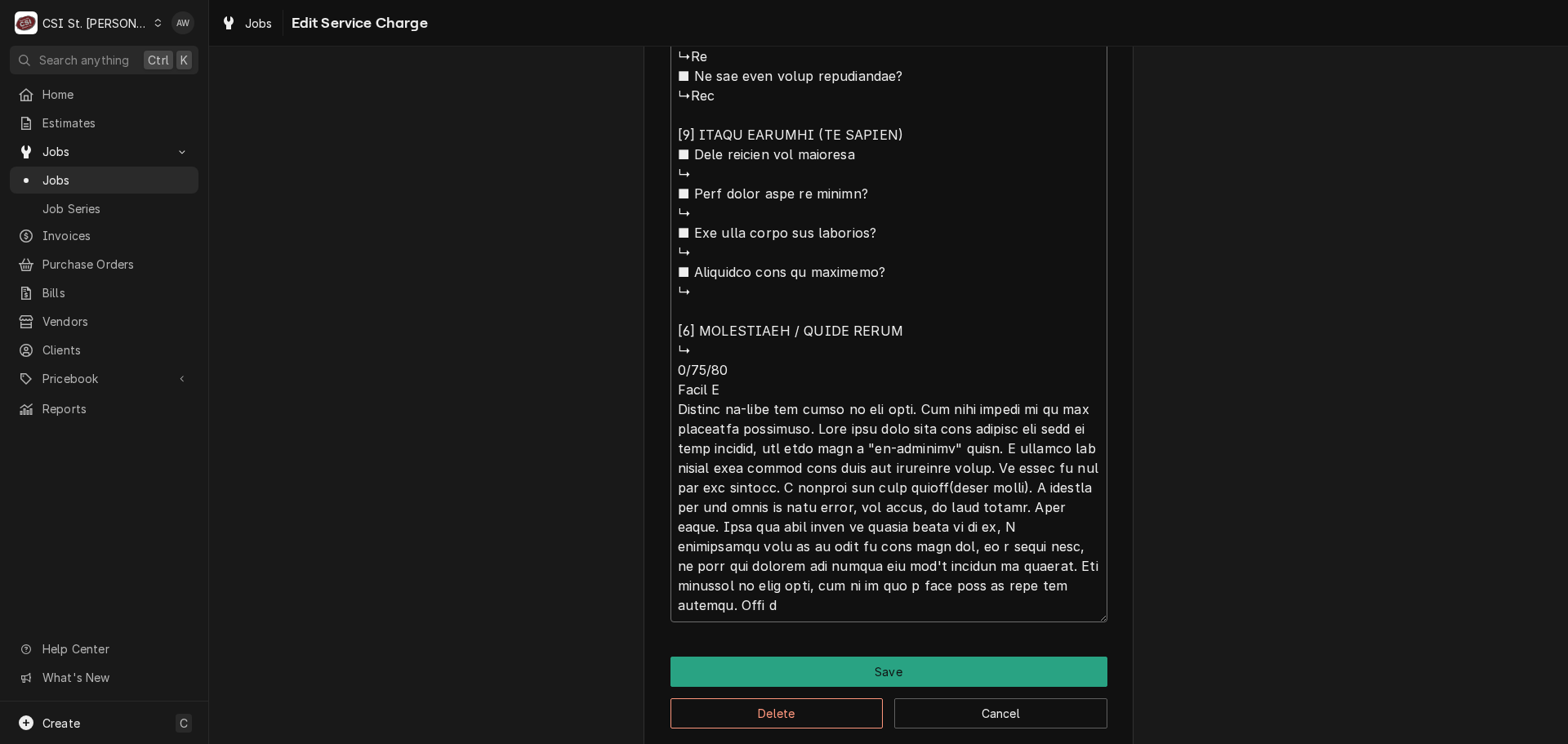
type textarea "x"
type textarea "⚠️ 𝗙𝗢𝗥𝗠 𝗜𝗡𝗦𝗧𝗥𝗨𝗖𝗧𝗜𝗢𝗡𝗦 ⚠️ ✪ 𝗖𝗼𝗺𝗽𝗹𝗲𝘁𝗲 𝗮𝗹𝗹 𝗿𝗲𝗹𝗲𝘃𝗮𝗻𝘁 𝘀𝗲𝗰𝘁𝗶𝗼𝗻𝘀 ✪ 𝗣𝗿𝗼𝘃𝗶𝗱𝗲 𝗱𝗲𝘁𝗮𝗶𝗹𝗲𝗱 𝗮𝗻𝘀…"
type textarea "x"
type textarea "⚠️ 𝗙𝗢𝗥𝗠 𝗜𝗡𝗦𝗧𝗥𝗨𝗖𝗧𝗜𝗢𝗡𝗦 ⚠️ ✪ 𝗖𝗼𝗺𝗽𝗹𝗲𝘁𝗲 𝗮𝗹𝗹 𝗿𝗲𝗹𝗲𝘃𝗮𝗻𝘁 𝘀𝗲𝗰𝘁𝗶𝗼𝗻𝘀 ✪ 𝗣𝗿𝗼𝘃𝗶𝗱𝗲 𝗱𝗲𝘁𝗮𝗶𝗹𝗲𝗱 𝗮𝗻𝘀…"
type textarea "x"
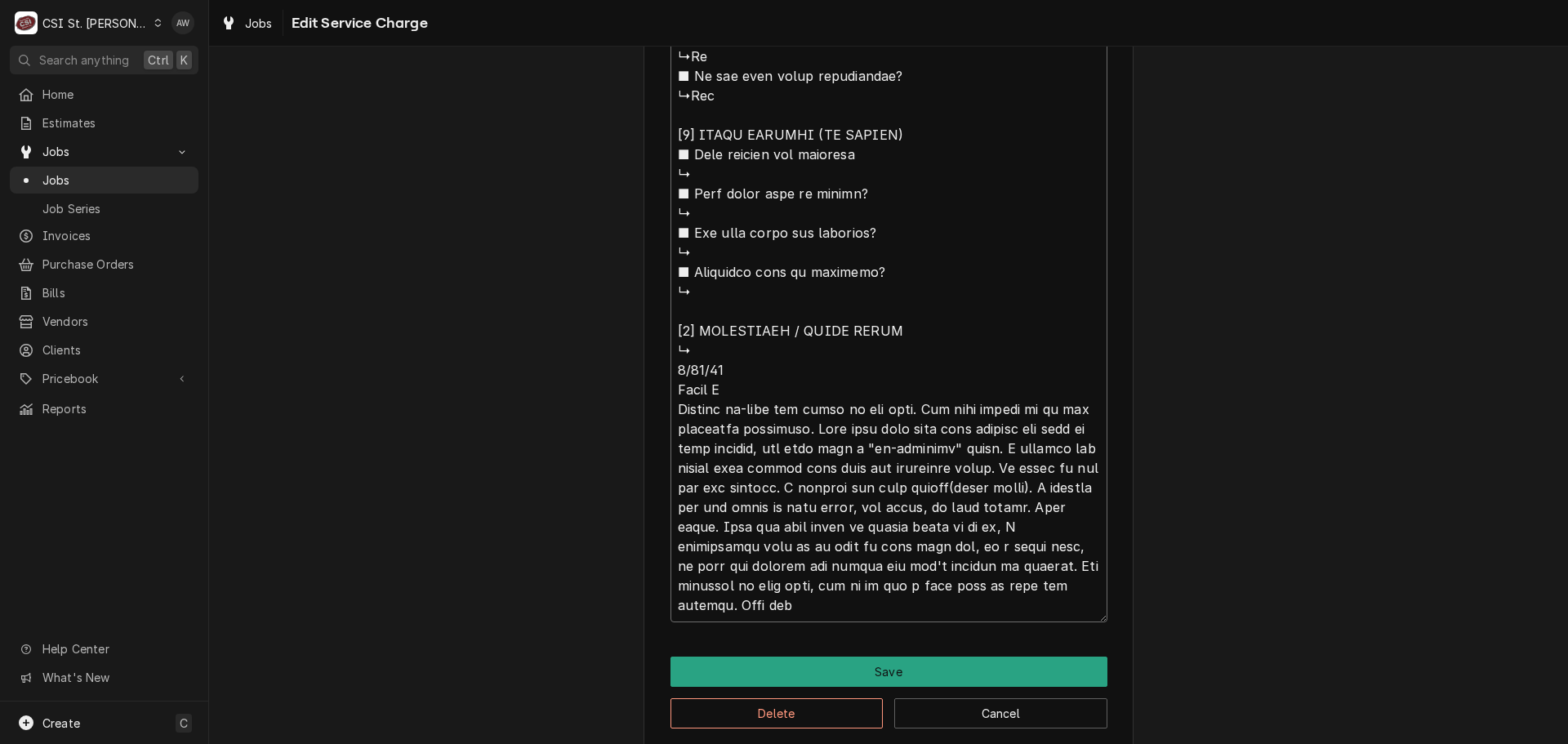
type textarea "⚠️ 𝗙𝗢𝗥𝗠 𝗜𝗡𝗦𝗧𝗥𝗨𝗖𝗧𝗜𝗢𝗡𝗦 ⚠️ ✪ 𝗖𝗼𝗺𝗽𝗹𝗲𝘁𝗲 𝗮𝗹𝗹 𝗿𝗲𝗹𝗲𝘃𝗮𝗻𝘁 𝘀𝗲𝗰𝘁𝗶𝗼𝗻𝘀 ✪ 𝗣𝗿𝗼𝘃𝗶𝗱𝗲 𝗱𝗲𝘁𝗮𝗶𝗹𝗲𝗱 𝗮𝗻𝘀…"
type textarea "x"
type textarea "⚠️ 𝗙𝗢𝗥𝗠 𝗜𝗡𝗦𝗧𝗥𝗨𝗖𝗧𝗜𝗢𝗡𝗦 ⚠️ ✪ 𝗖𝗼𝗺𝗽𝗹𝗲𝘁𝗲 𝗮𝗹𝗹 𝗿𝗲𝗹𝗲𝘃𝗮𝗻𝘁 𝘀𝗲𝗰𝘁𝗶𝗼𝗻𝘀 ✪ 𝗣𝗿𝗼𝘃𝗶𝗱𝗲 𝗱𝗲𝘁𝗮𝗶𝗹𝗲𝗱 𝗮𝗻𝘀…"
type textarea "x"
type textarea "⚠️ 𝗙𝗢𝗥𝗠 𝗜𝗡𝗦𝗧𝗥𝗨𝗖𝗧𝗜𝗢𝗡𝗦 ⚠️ ✪ 𝗖𝗼𝗺𝗽𝗹𝗲𝘁𝗲 𝗮𝗹𝗹 𝗿𝗲𝗹𝗲𝘃𝗮𝗻𝘁 𝘀𝗲𝗰𝘁𝗶𝗼𝗻𝘀 ✪ 𝗣𝗿𝗼𝘃𝗶𝗱𝗲 𝗱𝗲𝘁𝗮𝗶𝗹𝗲𝗱 𝗮𝗻𝘀…"
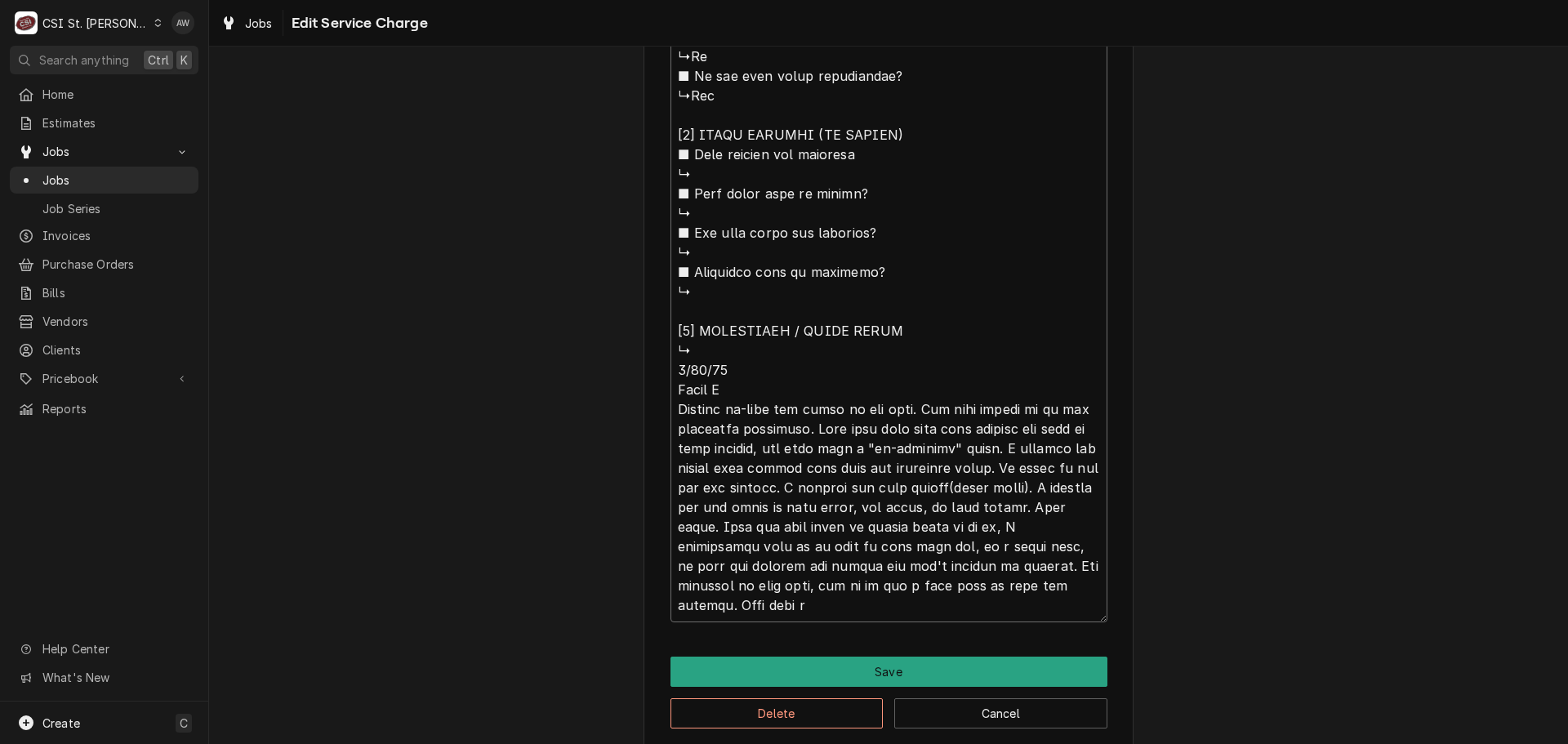
type textarea "x"
type textarea "⚠️ 𝗙𝗢𝗥𝗠 𝗜𝗡𝗦𝗧𝗥𝗨𝗖𝗧𝗜𝗢𝗡𝗦 ⚠️ ✪ 𝗖𝗼𝗺𝗽𝗹𝗲𝘁𝗲 𝗮𝗹𝗹 𝗿𝗲𝗹𝗲𝘃𝗮𝗻𝘁 𝘀𝗲𝗰𝘁𝗶𝗼𝗻𝘀 ✪ 𝗣𝗿𝗼𝘃𝗶𝗱𝗲 𝗱𝗲𝘁𝗮𝗶𝗹𝗲𝗱 𝗮𝗻𝘀…"
type textarea "x"
type textarea "⚠️ 𝗙𝗢𝗥𝗠 𝗜𝗡𝗦𝗧𝗥𝗨𝗖𝗧𝗜𝗢𝗡𝗦 ⚠️ ✪ 𝗖𝗼𝗺𝗽𝗹𝗲𝘁𝗲 𝗮𝗹𝗹 𝗿𝗲𝗹𝗲𝘃𝗮𝗻𝘁 𝘀𝗲𝗰𝘁𝗶𝗼𝗻𝘀 ✪ 𝗣𝗿𝗼𝘃𝗶𝗱𝗲 𝗱𝗲𝘁𝗮𝗶𝗹𝗲𝗱 𝗮𝗻𝘀…"
type textarea "x"
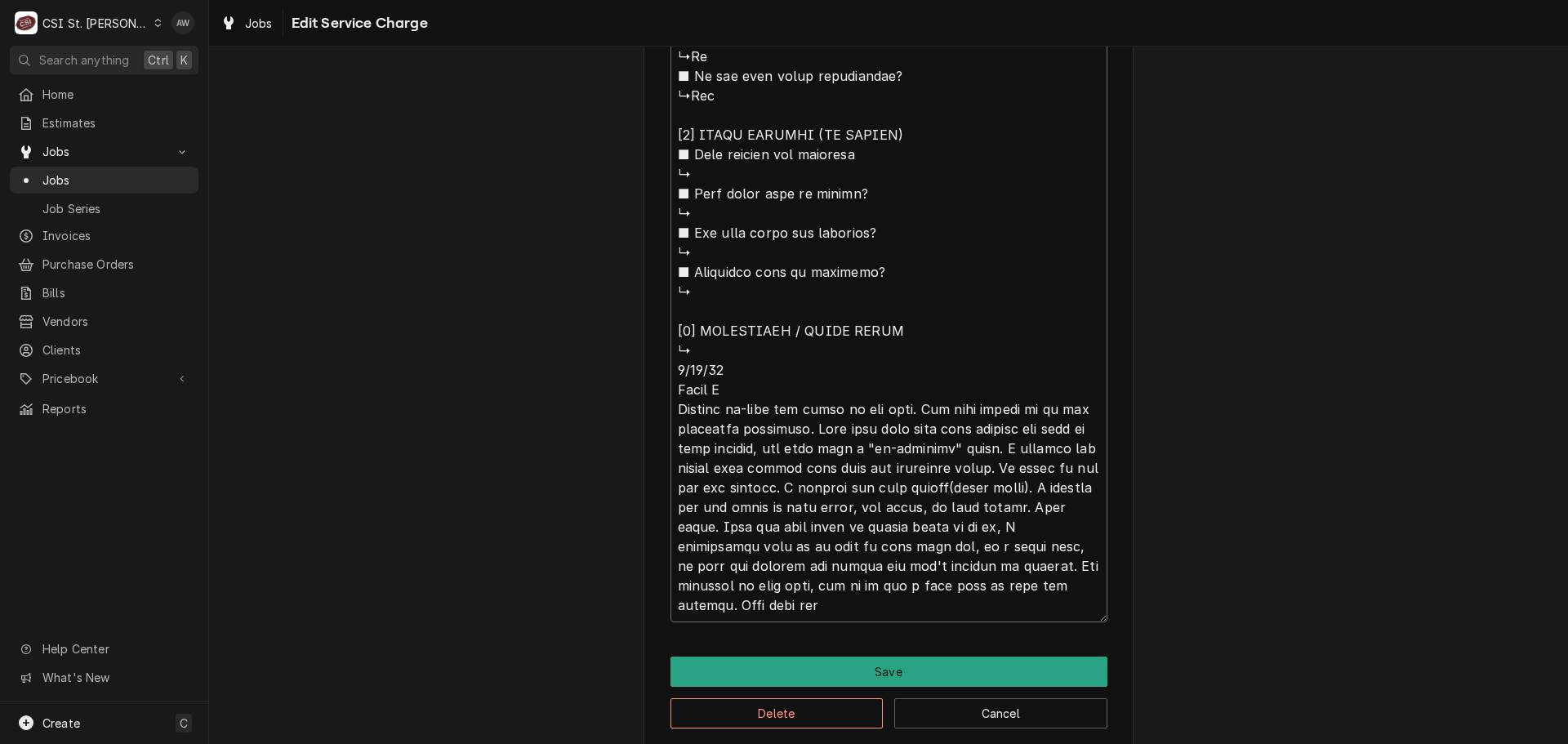
type textarea "⚠️ 𝗙𝗢𝗥𝗠 𝗜𝗡𝗦𝗧𝗥𝗨𝗖𝗧𝗜𝗢𝗡𝗦 ⚠️ ✪ 𝗖𝗼𝗺𝗽𝗹𝗲𝘁𝗲 𝗮𝗹𝗹 𝗿𝗲𝗹𝗲𝘃𝗮𝗻𝘁 𝘀𝗲𝗰𝘁𝗶𝗼𝗻𝘀 ✪ 𝗣𝗿𝗼𝘃𝗶𝗱𝗲 𝗱𝗲𝘁𝗮𝗶𝗹𝗲𝗱 𝗮𝗻𝘀…"
type textarea "x"
type textarea "⚠️ 𝗙𝗢𝗥𝗠 𝗜𝗡𝗦𝗧𝗥𝗨𝗖𝗧𝗜𝗢𝗡𝗦 ⚠️ ✪ 𝗖𝗼𝗺𝗽𝗹𝗲𝘁𝗲 𝗮𝗹𝗹 𝗿𝗲𝗹𝗲𝘃𝗮𝗻𝘁 𝘀𝗲𝗰𝘁𝗶𝗼𝗻𝘀 ✪ 𝗣𝗿𝗼𝘃𝗶𝗱𝗲 𝗱𝗲𝘁𝗮𝗶𝗹𝗲𝗱 𝗮𝗻𝘀…"
type textarea "x"
type textarea "⚠️ 𝗙𝗢𝗥𝗠 𝗜𝗡𝗦𝗧𝗥𝗨𝗖𝗧𝗜𝗢𝗡𝗦 ⚠️ ✪ 𝗖𝗼𝗺𝗽𝗹𝗲𝘁𝗲 𝗮𝗹𝗹 𝗿𝗲𝗹𝗲𝘃𝗮𝗻𝘁 𝘀𝗲𝗰𝘁𝗶𝗼𝗻𝘀 ✪ 𝗣𝗿𝗼𝘃𝗶𝗱𝗲 𝗱𝗲𝘁𝗮𝗶𝗹𝗲𝗱 𝗮𝗻𝘀…"
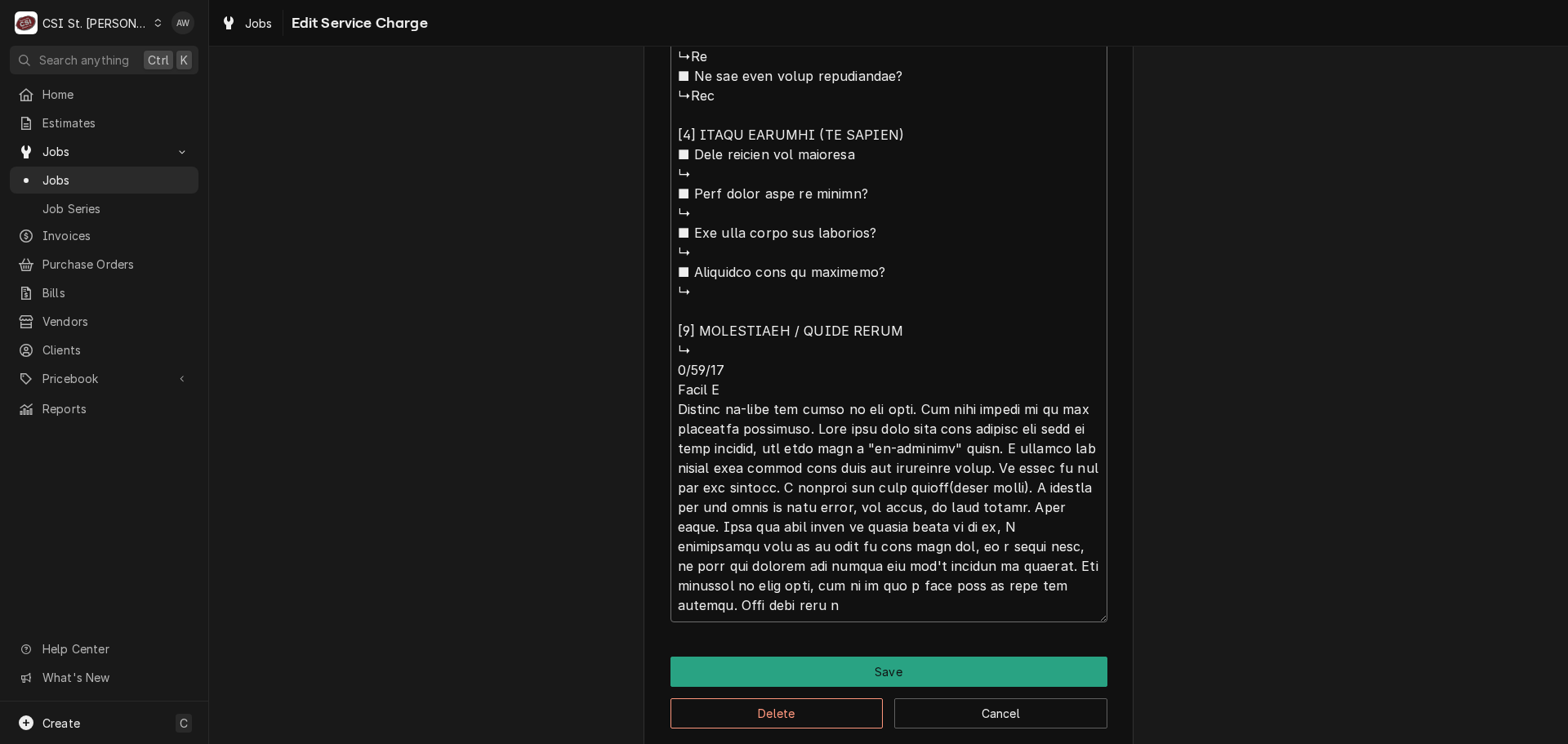
type textarea "x"
type textarea "⚠️ 𝗙𝗢𝗥𝗠 𝗜𝗡𝗦𝗧𝗥𝗨𝗖𝗧𝗜𝗢𝗡𝗦 ⚠️ ✪ 𝗖𝗼𝗺𝗽𝗹𝗲𝘁𝗲 𝗮𝗹𝗹 𝗿𝗲𝗹𝗲𝘃𝗮𝗻𝘁 𝘀𝗲𝗰𝘁𝗶𝗼𝗻𝘀 ✪ 𝗣𝗿𝗼𝘃𝗶𝗱𝗲 𝗱𝗲𝘁𝗮𝗶𝗹𝗲𝗱 𝗮𝗻𝘀…"
type textarea "x"
type textarea "⚠️ 𝗙𝗢𝗥𝗠 𝗜𝗡𝗦𝗧𝗥𝗨𝗖𝗧𝗜𝗢𝗡𝗦 ⚠️ ✪ 𝗖𝗼𝗺𝗽𝗹𝗲𝘁𝗲 𝗮𝗹𝗹 𝗿𝗲𝗹𝗲𝘃𝗮𝗻𝘁 𝘀𝗲𝗰𝘁𝗶𝗼𝗻𝘀 ✪ 𝗣𝗿𝗼𝘃𝗶𝗱𝗲 𝗱𝗲𝘁𝗮𝗶𝗹𝗲𝗱 𝗮𝗻𝘀…"
type textarea "x"
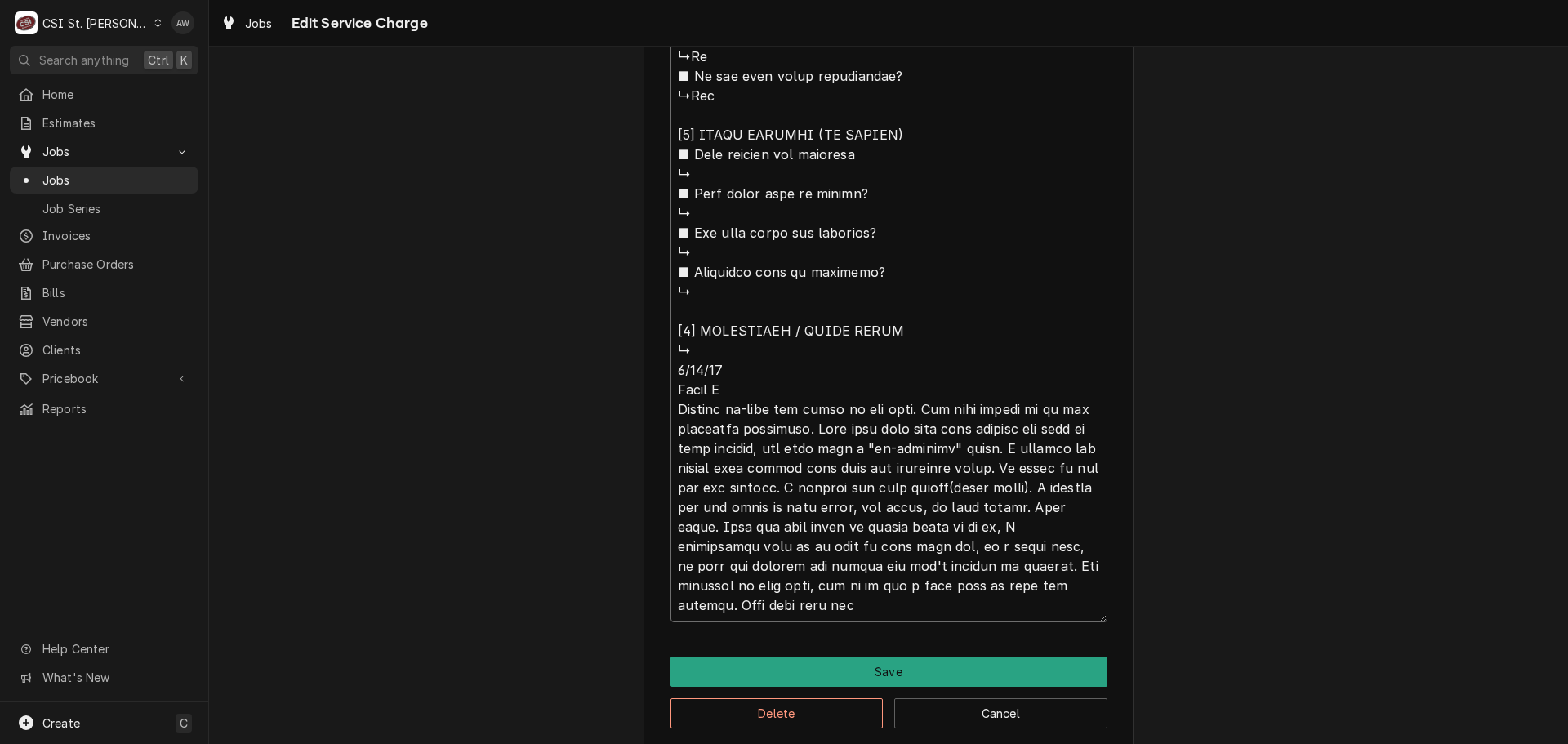
type textarea "⚠️ 𝗙𝗢𝗥𝗠 𝗜𝗡𝗦𝗧𝗥𝗨𝗖𝗧𝗜𝗢𝗡𝗦 ⚠️ ✪ 𝗖𝗼𝗺𝗽𝗹𝗲𝘁𝗲 𝗮𝗹𝗹 𝗿𝗲𝗹𝗲𝘃𝗮𝗻𝘁 𝘀𝗲𝗰𝘁𝗶𝗼𝗻𝘀 ✪ 𝗣𝗿𝗼𝘃𝗶𝗱𝗲 𝗱𝗲𝘁𝗮𝗶𝗹𝗲𝗱 𝗮𝗻𝘀…"
type textarea "x"
type textarea "⚠️ 𝗙𝗢𝗥𝗠 𝗜𝗡𝗦𝗧𝗥𝗨𝗖𝗧𝗜𝗢𝗡𝗦 ⚠️ ✪ 𝗖𝗼𝗺𝗽𝗹𝗲𝘁𝗲 𝗮𝗹𝗹 𝗿𝗲𝗹𝗲𝘃𝗮𝗻𝘁 𝘀𝗲𝗰𝘁𝗶𝗼𝗻𝘀 ✪ 𝗣𝗿𝗼𝘃𝗶𝗱𝗲 𝗱𝗲𝘁𝗮𝗶𝗹𝗲𝗱 𝗮𝗻𝘀…"
type textarea "x"
type textarea "⚠️ 𝗙𝗢𝗥𝗠 𝗜𝗡𝗦𝗧𝗥𝗨𝗖𝗧𝗜𝗢𝗡𝗦 ⚠️ ✪ 𝗖𝗼𝗺𝗽𝗹𝗲𝘁𝗲 𝗮𝗹𝗹 𝗿𝗲𝗹𝗲𝘃𝗮𝗻𝘁 𝘀𝗲𝗰𝘁𝗶𝗼𝗻𝘀 ✪ 𝗣𝗿𝗼𝘃𝗶𝗱𝗲 𝗱𝗲𝘁𝗮𝗶𝗹𝗲𝗱 𝗮𝗻𝘀…"
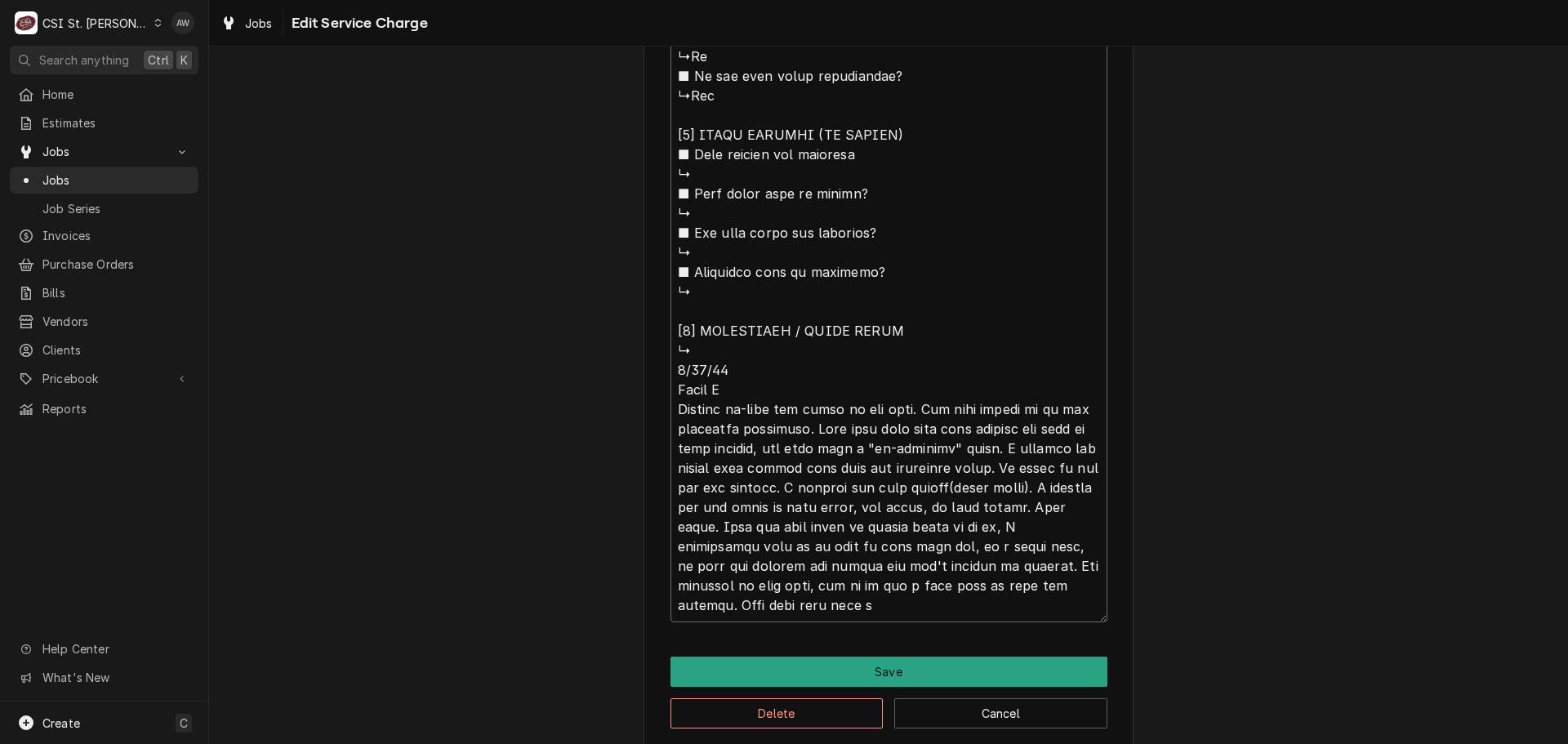
type textarea "x"
type textarea "⚠️ 𝗙𝗢𝗥𝗠 𝗜𝗡𝗦𝗧𝗥𝗨𝗖𝗧𝗜𝗢𝗡𝗦 ⚠️ ✪ 𝗖𝗼𝗺𝗽𝗹𝗲𝘁𝗲 𝗮𝗹𝗹 𝗿𝗲𝗹𝗲𝘃𝗮𝗻𝘁 𝘀𝗲𝗰𝘁𝗶𝗼𝗻𝘀 ✪ 𝗣𝗿𝗼𝘃𝗶𝗱𝗲 𝗱𝗲𝘁𝗮𝗶𝗹𝗲𝗱 𝗮𝗻𝘀…"
type textarea "x"
type textarea "⚠️ 𝗙𝗢𝗥𝗠 𝗜𝗡𝗦𝗧𝗥𝗨𝗖𝗧𝗜𝗢𝗡𝗦 ⚠️ ✪ 𝗖𝗼𝗺𝗽𝗹𝗲𝘁𝗲 𝗮𝗹𝗹 𝗿𝗲𝗹𝗲𝘃𝗮𝗻𝘁 𝘀𝗲𝗰𝘁𝗶𝗼𝗻𝘀 ✪ 𝗣𝗿𝗼𝘃𝗶𝗱𝗲 𝗱𝗲𝘁𝗮𝗶𝗹𝗲𝗱 𝗮𝗻𝘀…"
type textarea "x"
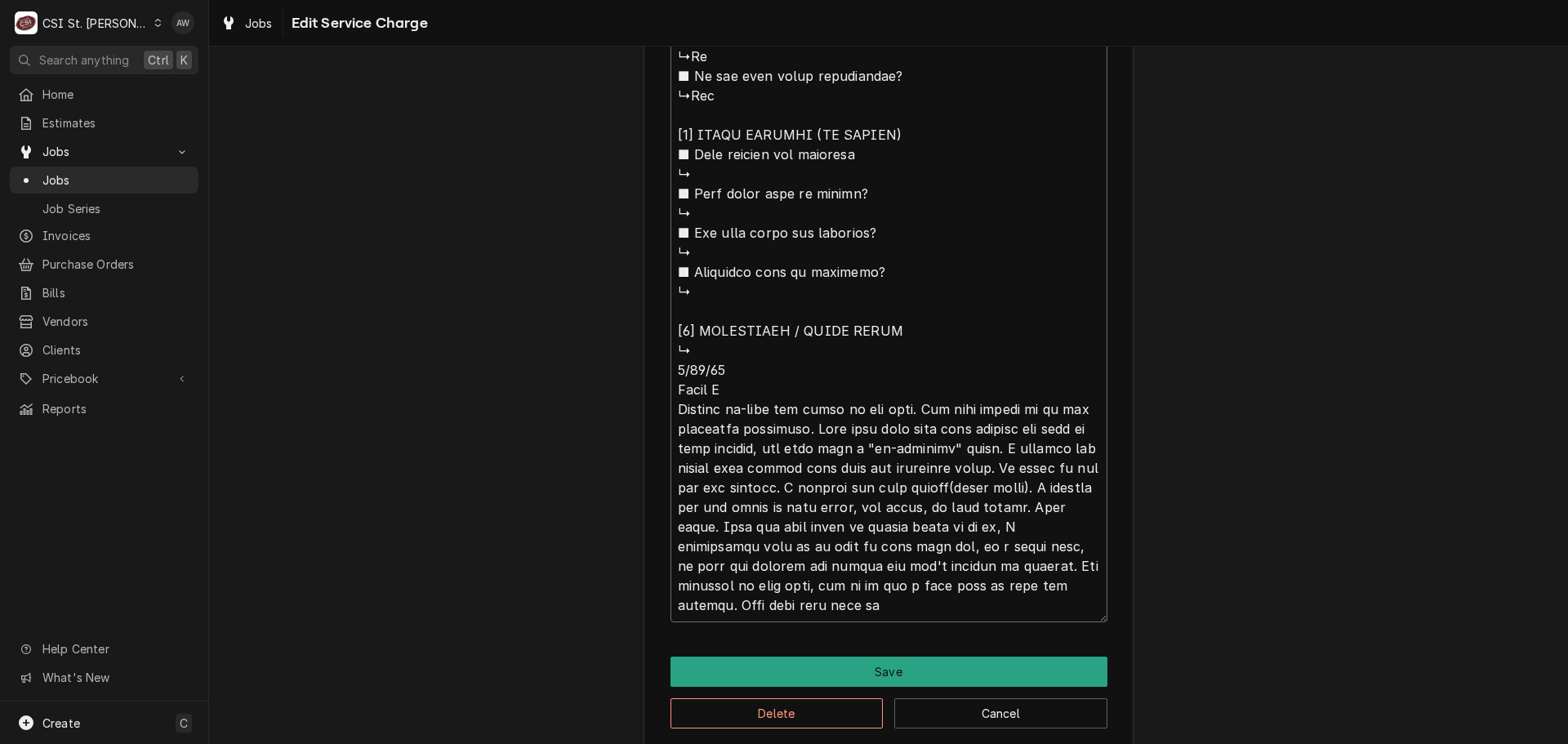
type textarea "⚠️ 𝗙𝗢𝗥𝗠 𝗜𝗡𝗦𝗧𝗥𝗨𝗖𝗧𝗜𝗢𝗡𝗦 ⚠️ ✪ 𝗖𝗼𝗺𝗽𝗹𝗲𝘁𝗲 𝗮𝗹𝗹 𝗿𝗲𝗹𝗲𝘃𝗮𝗻𝘁 𝘀𝗲𝗰𝘁𝗶𝗼𝗻𝘀 ✪ 𝗣𝗿𝗼𝘃𝗶𝗱𝗲 𝗱𝗲𝘁𝗮𝗶𝗹𝗲𝗱 𝗮𝗻𝘀…"
type textarea "x"
type textarea "⚠️ 𝗙𝗢𝗥𝗠 𝗜𝗡𝗦𝗧𝗥𝗨𝗖𝗧𝗜𝗢𝗡𝗦 ⚠️ ✪ 𝗖𝗼𝗺𝗽𝗹𝗲𝘁𝗲 𝗮𝗹𝗹 𝗿𝗲𝗹𝗲𝘃𝗮𝗻𝘁 𝘀𝗲𝗰𝘁𝗶𝗼𝗻𝘀 ✪ 𝗣𝗿𝗼𝘃𝗶𝗱𝗲 𝗱𝗲𝘁𝗮𝗶𝗹𝗲𝗱 𝗮𝗻𝘀…"
type textarea "x"
type textarea "⚠️ 𝗙𝗢𝗥𝗠 𝗜𝗡𝗦𝗧𝗥𝗨𝗖𝗧𝗜𝗢𝗡𝗦 ⚠️ ✪ 𝗖𝗼𝗺𝗽𝗹𝗲𝘁𝗲 𝗮𝗹𝗹 𝗿𝗲𝗹𝗲𝘃𝗮𝗻𝘁 𝘀𝗲𝗰𝘁𝗶𝗼𝗻𝘀 ✪ 𝗣𝗿𝗼𝘃𝗶𝗱𝗲 𝗱𝗲𝘁𝗮𝗶𝗹𝗲𝗱 𝗮𝗻𝘀…"
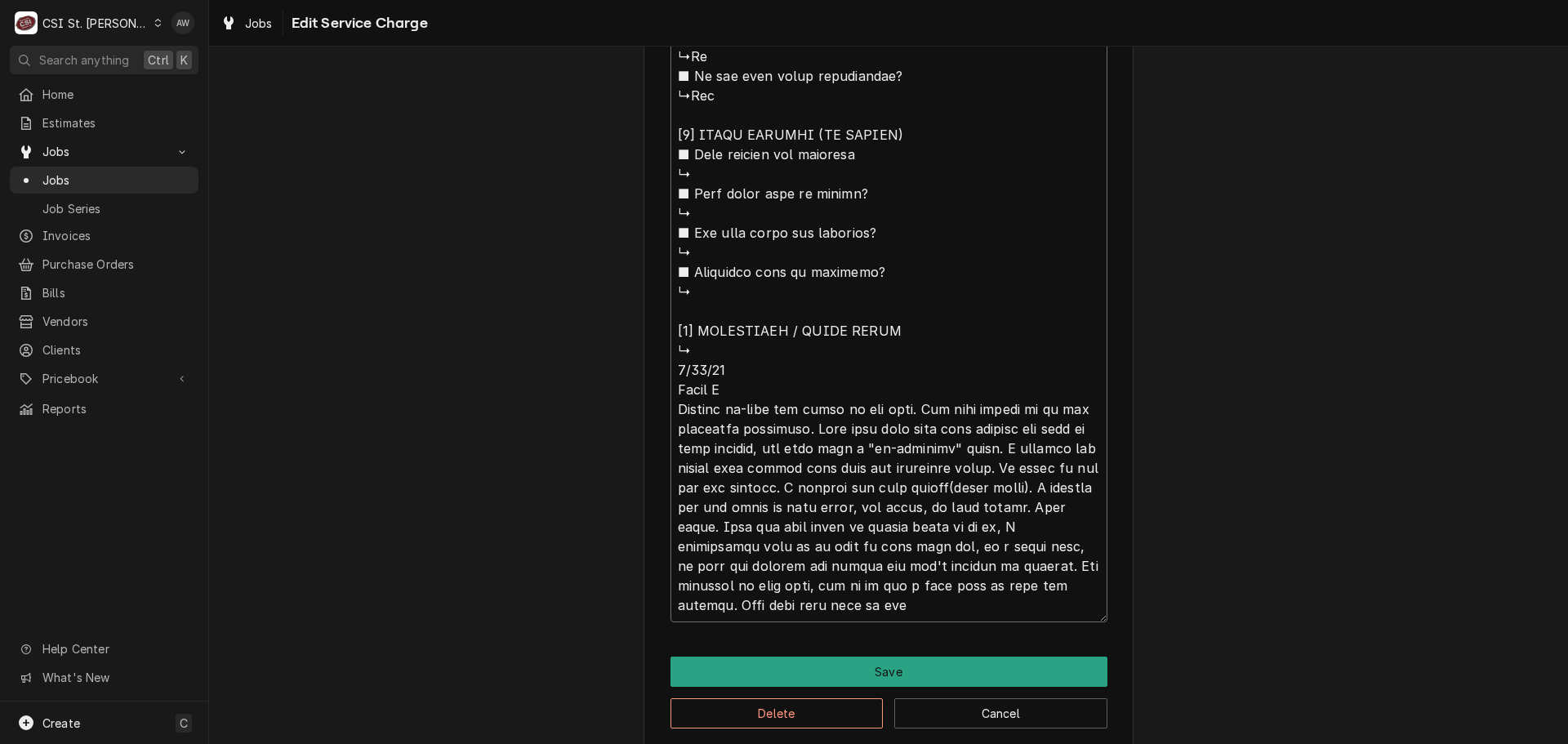
type textarea "x"
type textarea "⚠️ 𝗙𝗢𝗥𝗠 𝗜𝗡𝗦𝗧𝗥𝗨𝗖𝗧𝗜𝗢𝗡𝗦 ⚠️ ✪ 𝗖𝗼𝗺𝗽𝗹𝗲𝘁𝗲 𝗮𝗹𝗹 𝗿𝗲𝗹𝗲𝘃𝗮𝗻𝘁 𝘀𝗲𝗰𝘁𝗶𝗼𝗻𝘀 ✪ 𝗣𝗿𝗼𝘃𝗶𝗱𝗲 𝗱𝗲𝘁𝗮𝗶𝗹𝗲𝗱 𝗮𝗻𝘀…"
type textarea "x"
type textarea "⚠️ 𝗙𝗢𝗥𝗠 𝗜𝗡𝗦𝗧𝗥𝗨𝗖𝗧𝗜𝗢𝗡𝗦 ⚠️ ✪ 𝗖𝗼𝗺𝗽𝗹𝗲𝘁𝗲 𝗮𝗹𝗹 𝗿𝗲𝗹𝗲𝘃𝗮𝗻𝘁 𝘀𝗲𝗰𝘁𝗶𝗼𝗻𝘀 ✪ 𝗣𝗿𝗼𝘃𝗶𝗱𝗲 𝗱𝗲𝘁𝗮𝗶𝗹𝗲𝗱 𝗮𝗻𝘀…"
type textarea "x"
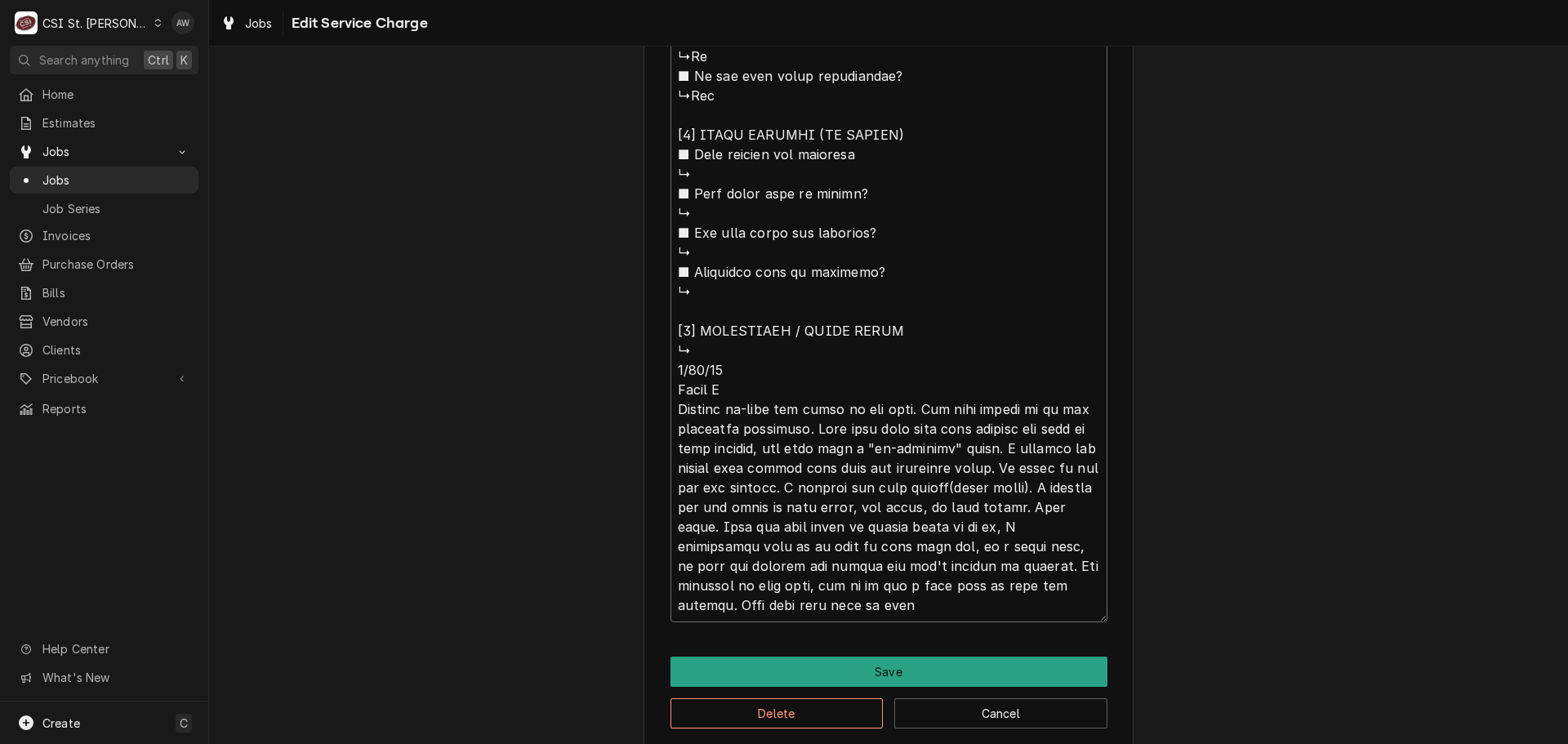
type textarea "⚠️ 𝗙𝗢𝗥𝗠 𝗜𝗡𝗦𝗧𝗥𝗨𝗖𝗧𝗜𝗢𝗡𝗦 ⚠️ ✪ 𝗖𝗼𝗺𝗽𝗹𝗲𝘁𝗲 𝗮𝗹𝗹 𝗿𝗲𝗹𝗲𝘃𝗮𝗻𝘁 𝘀𝗲𝗰𝘁𝗶𝗼𝗻𝘀 ✪ 𝗣𝗿𝗼𝘃𝗶𝗱𝗲 𝗱𝗲𝘁𝗮𝗶𝗹𝗲𝗱 𝗮𝗻𝘀…"
type textarea "x"
type textarea "⚠️ 𝗙𝗢𝗥𝗠 𝗜𝗡𝗦𝗧𝗥𝗨𝗖𝗧𝗜𝗢𝗡𝗦 ⚠️ ✪ 𝗖𝗼𝗺𝗽𝗹𝗲𝘁𝗲 𝗮𝗹𝗹 𝗿𝗲𝗹𝗲𝘃𝗮𝗻𝘁 𝘀𝗲𝗰𝘁𝗶𝗼𝗻𝘀 ✪ 𝗣𝗿𝗼𝘃𝗶𝗱𝗲 𝗱𝗲𝘁𝗮𝗶𝗹𝗲𝗱 𝗮𝗻𝘀…"
type textarea "x"
type textarea "⚠️ 𝗙𝗢𝗥𝗠 𝗜𝗡𝗦𝗧𝗥𝗨𝗖𝗧𝗜𝗢𝗡𝗦 ⚠️ ✪ 𝗖𝗼𝗺𝗽𝗹𝗲𝘁𝗲 𝗮𝗹𝗹 𝗿𝗲𝗹𝗲𝘃𝗮𝗻𝘁 𝘀𝗲𝗰𝘁𝗶𝗼𝗻𝘀 ✪ 𝗣𝗿𝗼𝘃𝗶𝗱𝗲 𝗱𝗲𝘁𝗮𝗶𝗹𝗲𝗱 𝗮𝗻𝘀…"
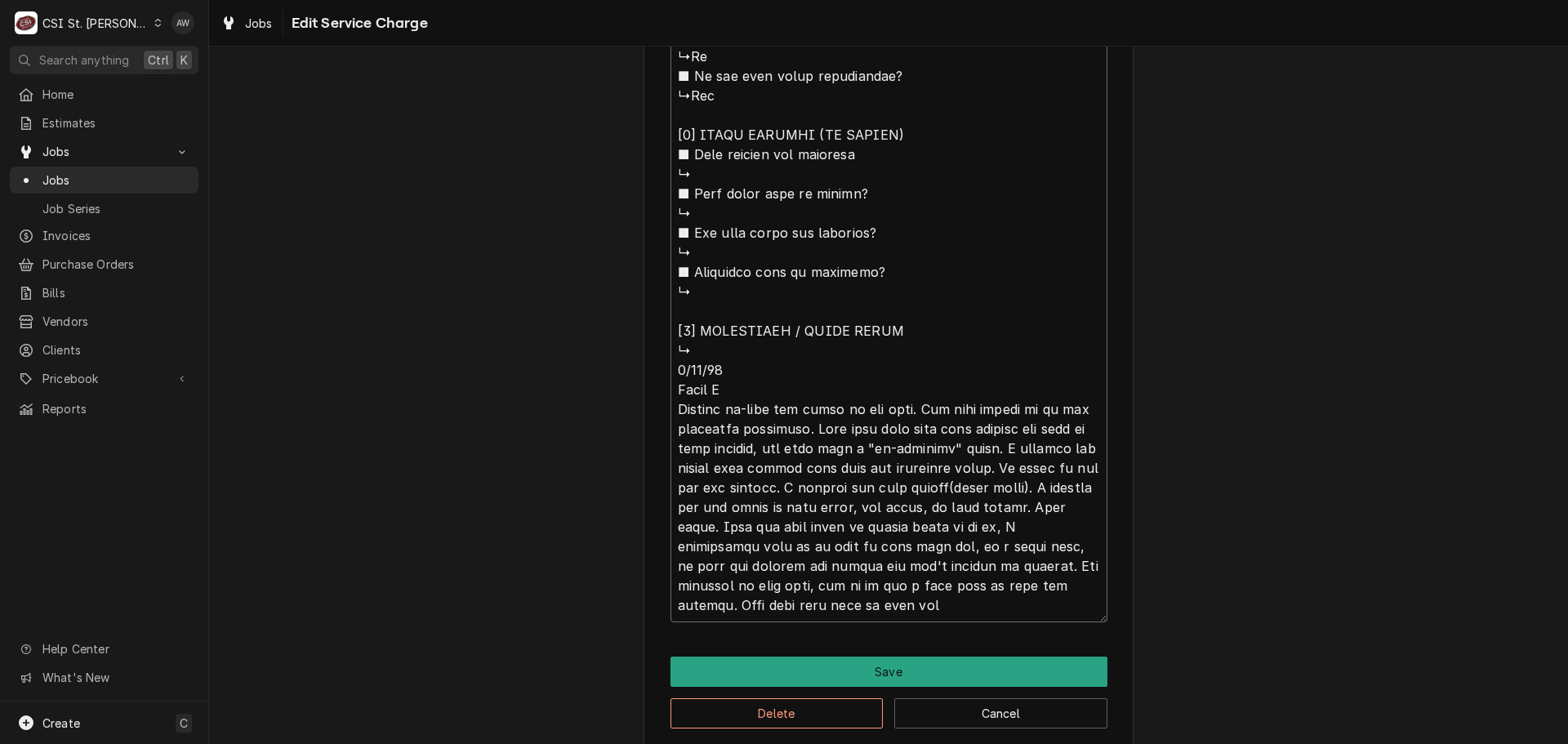
type textarea "x"
type textarea "⚠️ 𝗙𝗢𝗥𝗠 𝗜𝗡𝗦𝗧𝗥𝗨𝗖𝗧𝗜𝗢𝗡𝗦 ⚠️ ✪ 𝗖𝗼𝗺𝗽𝗹𝗲𝘁𝗲 𝗮𝗹𝗹 𝗿𝗲𝗹𝗲𝘃𝗮𝗻𝘁 𝘀𝗲𝗰𝘁𝗶𝗼𝗻𝘀 ✪ 𝗣𝗿𝗼𝘃𝗶𝗱𝗲 𝗱𝗲𝘁𝗮𝗶𝗹𝗲𝗱 𝗮𝗻𝘀…"
type textarea "x"
type textarea "⚠️ 𝗙𝗢𝗥𝗠 𝗜𝗡𝗦𝗧𝗥𝗨𝗖𝗧𝗜𝗢𝗡𝗦 ⚠️ ✪ 𝗖𝗼𝗺𝗽𝗹𝗲𝘁𝗲 𝗮𝗹𝗹 𝗿𝗲𝗹𝗲𝘃𝗮𝗻𝘁 𝘀𝗲𝗰𝘁𝗶𝗼𝗻𝘀 ✪ 𝗣𝗿𝗼𝘃𝗶𝗱𝗲 𝗱𝗲𝘁𝗮𝗶𝗹𝗲𝗱 𝗮𝗻𝘀…"
type textarea "x"
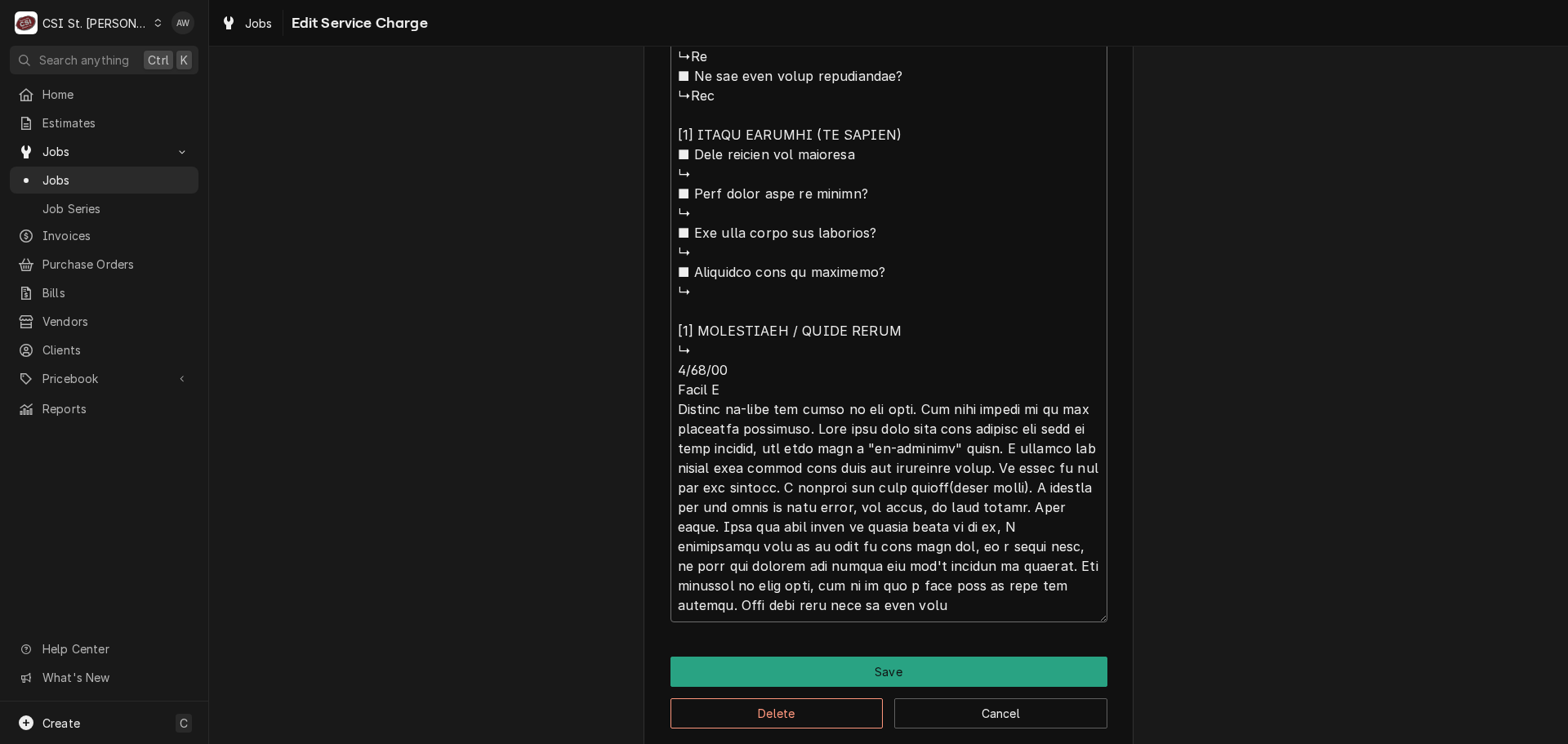
type textarea "⚠️ 𝗙𝗢𝗥𝗠 𝗜𝗡𝗦𝗧𝗥𝗨𝗖𝗧𝗜𝗢𝗡𝗦 ⚠️ ✪ 𝗖𝗼𝗺𝗽𝗹𝗲𝘁𝗲 𝗮𝗹𝗹 𝗿𝗲𝗹𝗲𝘃𝗮𝗻𝘁 𝘀𝗲𝗰𝘁𝗶𝗼𝗻𝘀 ✪ 𝗣𝗿𝗼𝘃𝗶𝗱𝗲 𝗱𝗲𝘁𝗮𝗶𝗹𝗲𝗱 𝗮𝗻𝘀…"
type textarea "x"
type textarea "⚠️ 𝗙𝗢𝗥𝗠 𝗜𝗡𝗦𝗧𝗥𝗨𝗖𝗧𝗜𝗢𝗡𝗦 ⚠️ ✪ 𝗖𝗼𝗺𝗽𝗹𝗲𝘁𝗲 𝗮𝗹𝗹 𝗿𝗲𝗹𝗲𝘃𝗮𝗻𝘁 𝘀𝗲𝗰𝘁𝗶𝗼𝗻𝘀 ✪ 𝗣𝗿𝗼𝘃𝗶𝗱𝗲 𝗱𝗲𝘁𝗮𝗶𝗹𝗲𝗱 𝗮𝗻𝘀…"
type textarea "x"
type textarea "⚠️ 𝗙𝗢𝗥𝗠 𝗜𝗡𝗦𝗧𝗥𝗨𝗖𝗧𝗜𝗢𝗡𝗦 ⚠️ ✪ 𝗖𝗼𝗺𝗽𝗹𝗲𝘁𝗲 𝗮𝗹𝗹 𝗿𝗲𝗹𝗲𝘃𝗮𝗻𝘁 𝘀𝗲𝗰𝘁𝗶𝗼𝗻𝘀 ✪ 𝗣𝗿𝗼𝘃𝗶𝗱𝗲 𝗱𝗲𝘁𝗮𝗶𝗹𝗲𝗱 𝗮𝗻𝘀…"
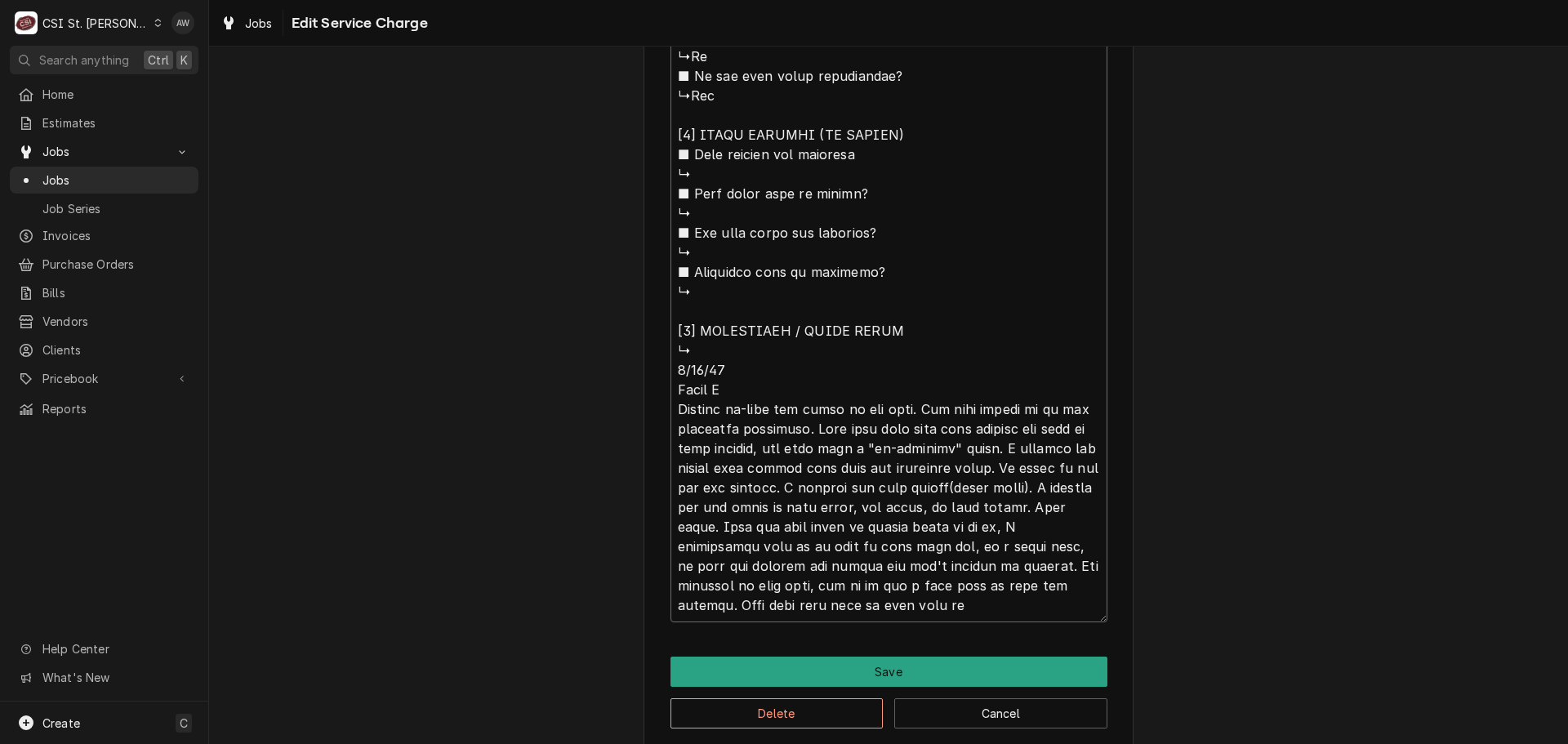
type textarea "x"
type textarea "⚠️ 𝗙𝗢𝗥𝗠 𝗜𝗡𝗦𝗧𝗥𝗨𝗖𝗧𝗜𝗢𝗡𝗦 ⚠️ ✪ 𝗖𝗼𝗺𝗽𝗹𝗲𝘁𝗲 𝗮𝗹𝗹 𝗿𝗲𝗹𝗲𝘃𝗮𝗻𝘁 𝘀𝗲𝗰𝘁𝗶𝗼𝗻𝘀 ✪ 𝗣𝗿𝗼𝘃𝗶𝗱𝗲 𝗱𝗲𝘁𝗮𝗶𝗹𝗲𝗱 𝗮𝗻𝘀…"
type textarea "x"
type textarea "⚠️ 𝗙𝗢𝗥𝗠 𝗜𝗡𝗦𝗧𝗥𝗨𝗖𝗧𝗜𝗢𝗡𝗦 ⚠️ ✪ 𝗖𝗼𝗺𝗽𝗹𝗲𝘁𝗲 𝗮𝗹𝗹 𝗿𝗲𝗹𝗲𝘃𝗮𝗻𝘁 𝘀𝗲𝗰𝘁𝗶𝗼𝗻𝘀 ✪ 𝗣𝗿𝗼𝘃𝗶𝗱𝗲 𝗱𝗲𝘁𝗮𝗶𝗹𝗲𝗱 𝗮𝗻𝘀…"
type textarea "x"
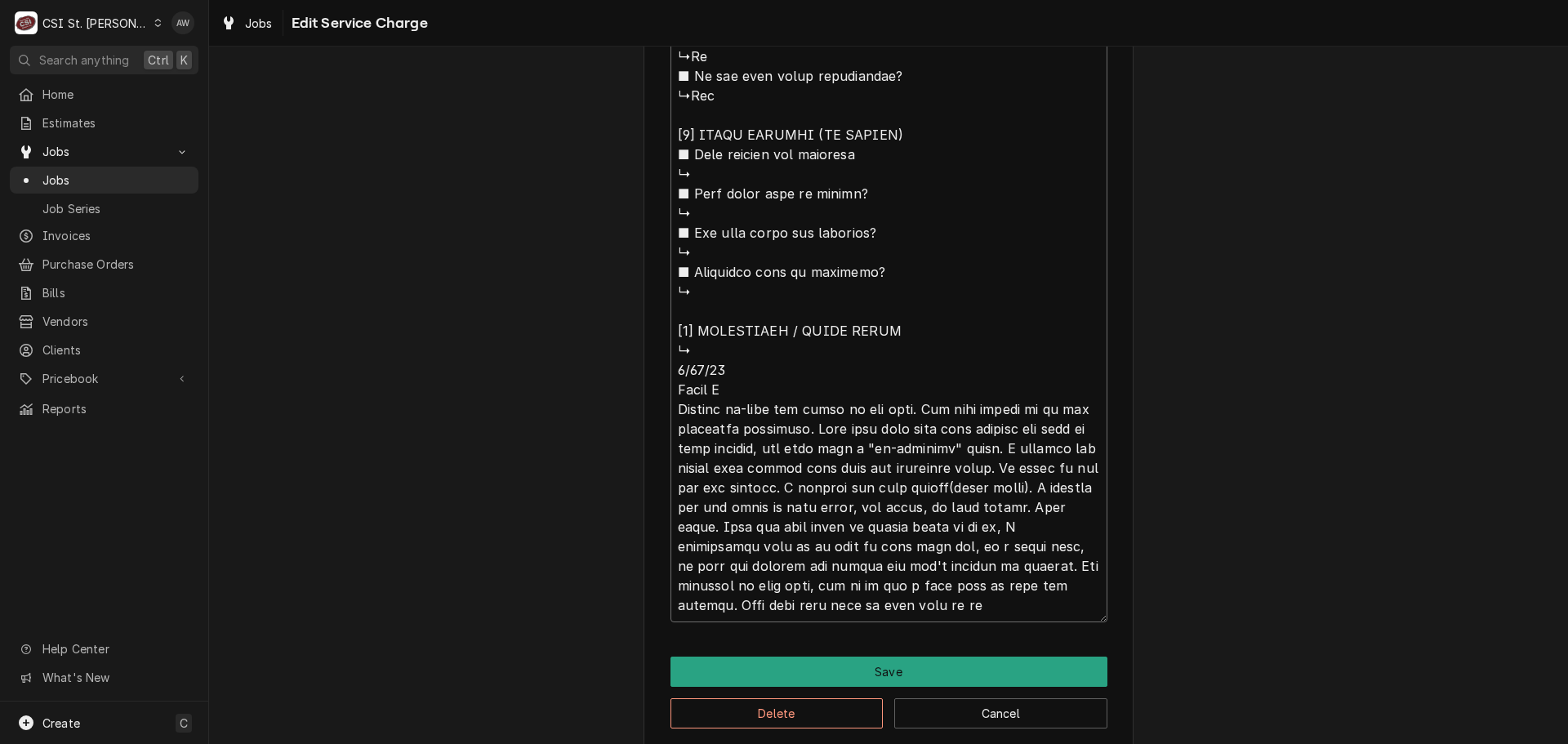
type textarea "⚠️ 𝗙𝗢𝗥𝗠 𝗜𝗡𝗦𝗧𝗥𝗨𝗖𝗧𝗜𝗢𝗡𝗦 ⚠️ ✪ 𝗖𝗼𝗺𝗽𝗹𝗲𝘁𝗲 𝗮𝗹𝗹 𝗿𝗲𝗹𝗲𝘃𝗮𝗻𝘁 𝘀𝗲𝗰𝘁𝗶𝗼𝗻𝘀 ✪ 𝗣𝗿𝗼𝘃𝗶𝗱𝗲 𝗱𝗲𝘁𝗮𝗶𝗹𝗲𝗱 𝗮𝗻𝘀…"
type textarea "x"
type textarea "⚠️ 𝗙𝗢𝗥𝗠 𝗜𝗡𝗦𝗧𝗥𝗨𝗖𝗧𝗜𝗢𝗡𝗦 ⚠️ ✪ 𝗖𝗼𝗺𝗽𝗹𝗲𝘁𝗲 𝗮𝗹𝗹 𝗿𝗲𝗹𝗲𝘃𝗮𝗻𝘁 𝘀𝗲𝗰𝘁𝗶𝗼𝗻𝘀 ✪ 𝗣𝗿𝗼𝘃𝗶𝗱𝗲 𝗱𝗲𝘁𝗮𝗶𝗹𝗲𝗱 𝗮𝗻𝘀…"
type textarea "x"
type textarea "⚠️ 𝗙𝗢𝗥𝗠 𝗜𝗡𝗦𝗧𝗥𝗨𝗖𝗧𝗜𝗢𝗡𝗦 ⚠️ ✪ 𝗖𝗼𝗺𝗽𝗹𝗲𝘁𝗲 𝗮𝗹𝗹 𝗿𝗲𝗹𝗲𝘃𝗮𝗻𝘁 𝘀𝗲𝗰𝘁𝗶𝗼𝗻𝘀 ✪ 𝗣𝗿𝗼𝘃𝗶𝗱𝗲 𝗱𝗲𝘁𝗮𝗶𝗹𝗲𝗱 𝗮𝗻𝘀…"
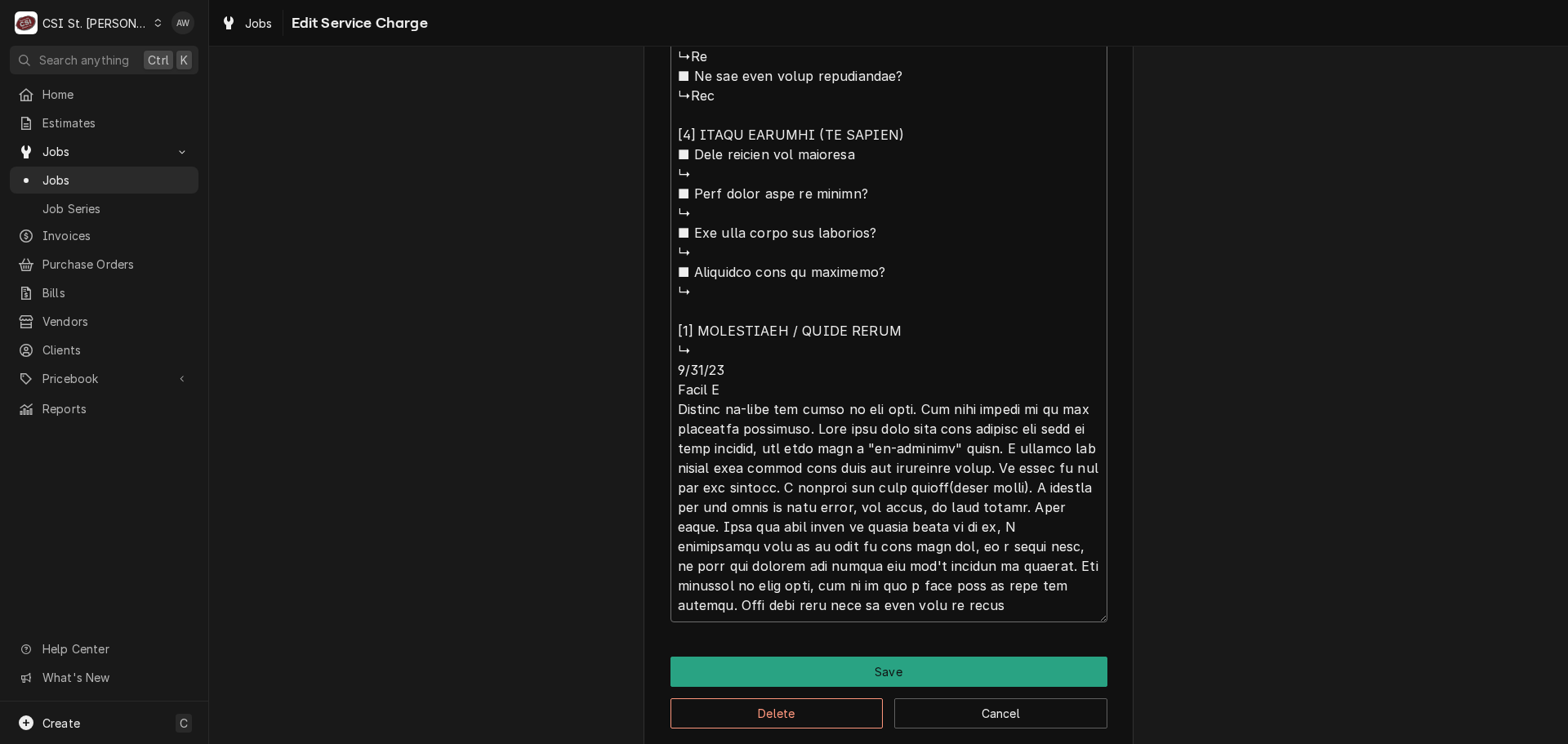
type textarea "x"
type textarea "⚠️ 𝗙𝗢𝗥𝗠 𝗜𝗡𝗦𝗧𝗥𝗨𝗖𝗧𝗜𝗢𝗡𝗦 ⚠️ ✪ 𝗖𝗼𝗺𝗽𝗹𝗲𝘁𝗲 𝗮𝗹𝗹 𝗿𝗲𝗹𝗲𝘃𝗮𝗻𝘁 𝘀𝗲𝗰𝘁𝗶𝗼𝗻𝘀 ✪ 𝗣𝗿𝗼𝘃𝗶𝗱𝗲 𝗱𝗲𝘁𝗮𝗶𝗹𝗲𝗱 𝗮𝗻𝘀…"
type textarea "x"
type textarea "⚠️ 𝗙𝗢𝗥𝗠 𝗜𝗡𝗦𝗧𝗥𝗨𝗖𝗧𝗜𝗢𝗡𝗦 ⚠️ ✪ 𝗖𝗼𝗺𝗽𝗹𝗲𝘁𝗲 𝗮𝗹𝗹 𝗿𝗲𝗹𝗲𝘃𝗮𝗻𝘁 𝘀𝗲𝗰𝘁𝗶𝗼𝗻𝘀 ✪ 𝗣𝗿𝗼𝘃𝗶𝗱𝗲 𝗱𝗲𝘁𝗮𝗶𝗹𝗲𝗱 𝗮𝗻𝘀…"
type textarea "x"
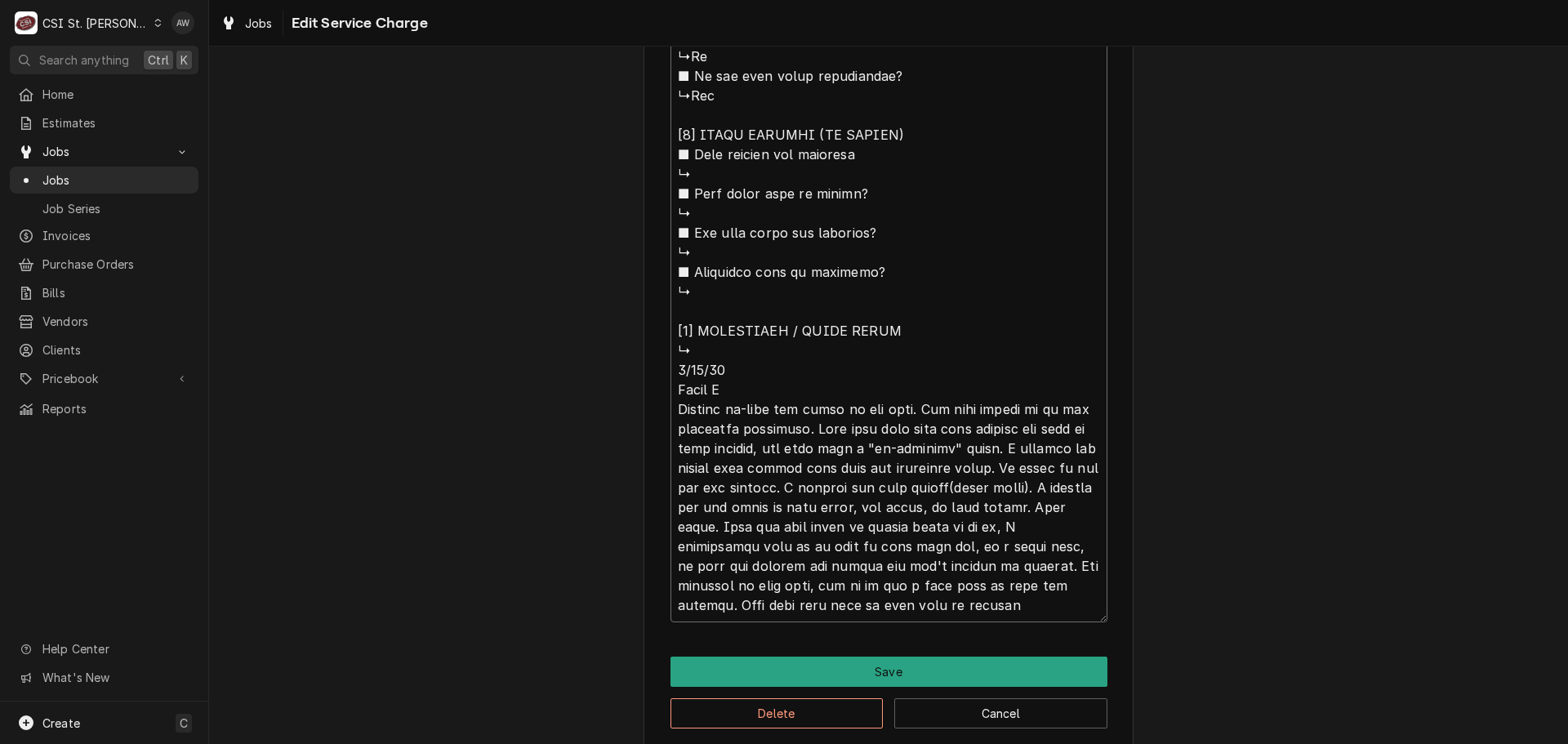
type textarea "⚠️ 𝗙𝗢𝗥𝗠 𝗜𝗡𝗦𝗧𝗥𝗨𝗖𝗧𝗜𝗢𝗡𝗦 ⚠️ ✪ 𝗖𝗼𝗺𝗽𝗹𝗲𝘁𝗲 𝗮𝗹𝗹 𝗿𝗲𝗹𝗲𝘃𝗮𝗻𝘁 𝘀𝗲𝗰𝘁𝗶𝗼𝗻𝘀 ✪ 𝗣𝗿𝗼𝘃𝗶𝗱𝗲 𝗱𝗲𝘁𝗮𝗶𝗹𝗲𝗱 𝗮𝗻𝘀…"
type textarea "x"
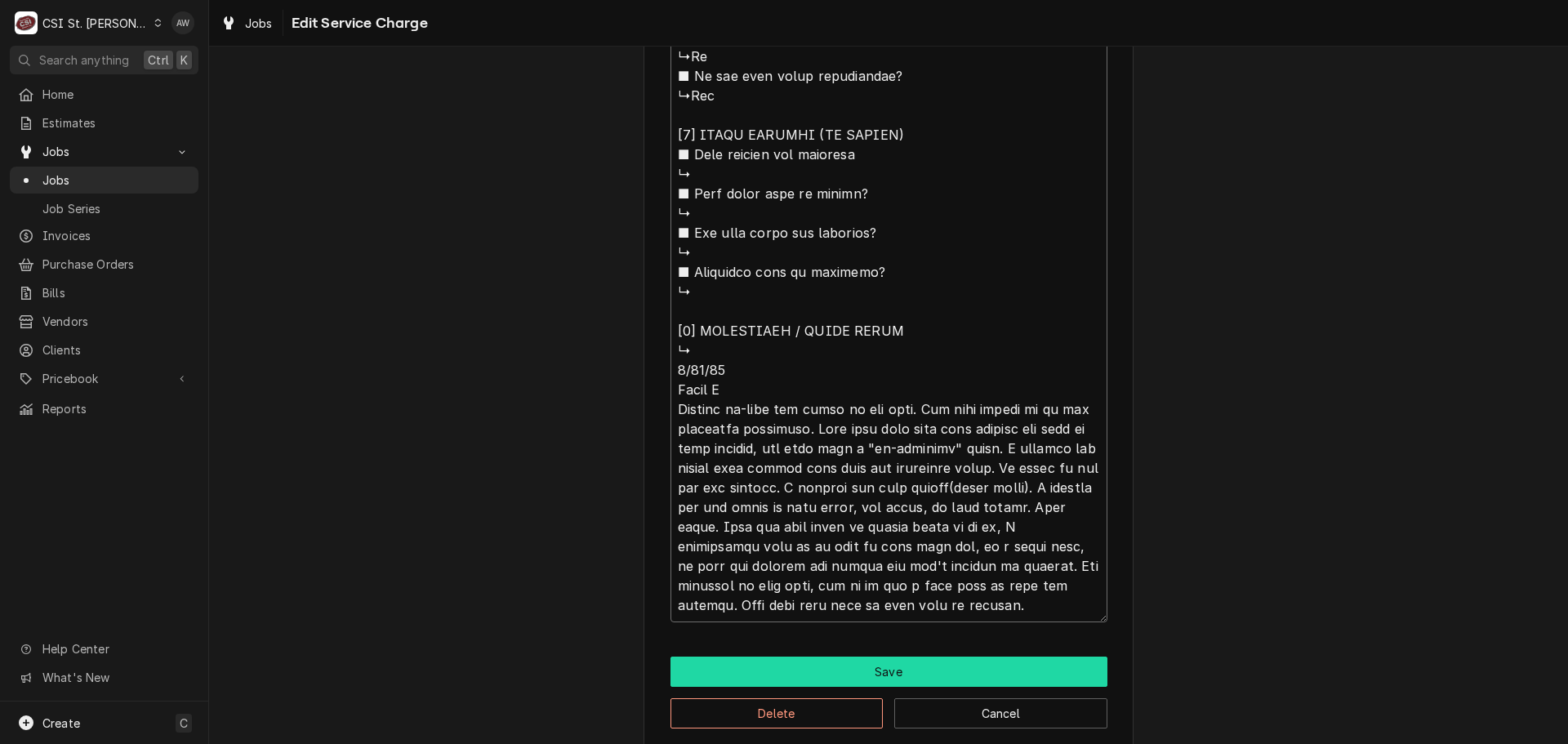
type textarea "⚠️ 𝗙𝗢𝗥𝗠 𝗜𝗡𝗦𝗧𝗥𝗨𝗖𝗧𝗜𝗢𝗡𝗦 ⚠️ ✪ 𝗖𝗼𝗺𝗽𝗹𝗲𝘁𝗲 𝗮𝗹𝗹 𝗿𝗲𝗹𝗲𝘃𝗮𝗻𝘁 𝘀𝗲𝗰𝘁𝗶𝗼𝗻𝘀 ✪ 𝗣𝗿𝗼𝘃𝗶𝗱𝗲 𝗱𝗲𝘁𝗮𝗶𝗹𝗲𝗱 𝗮𝗻𝘀…"
click at [780, 659] on button "Save" at bounding box center [889, 672] width 437 height 30
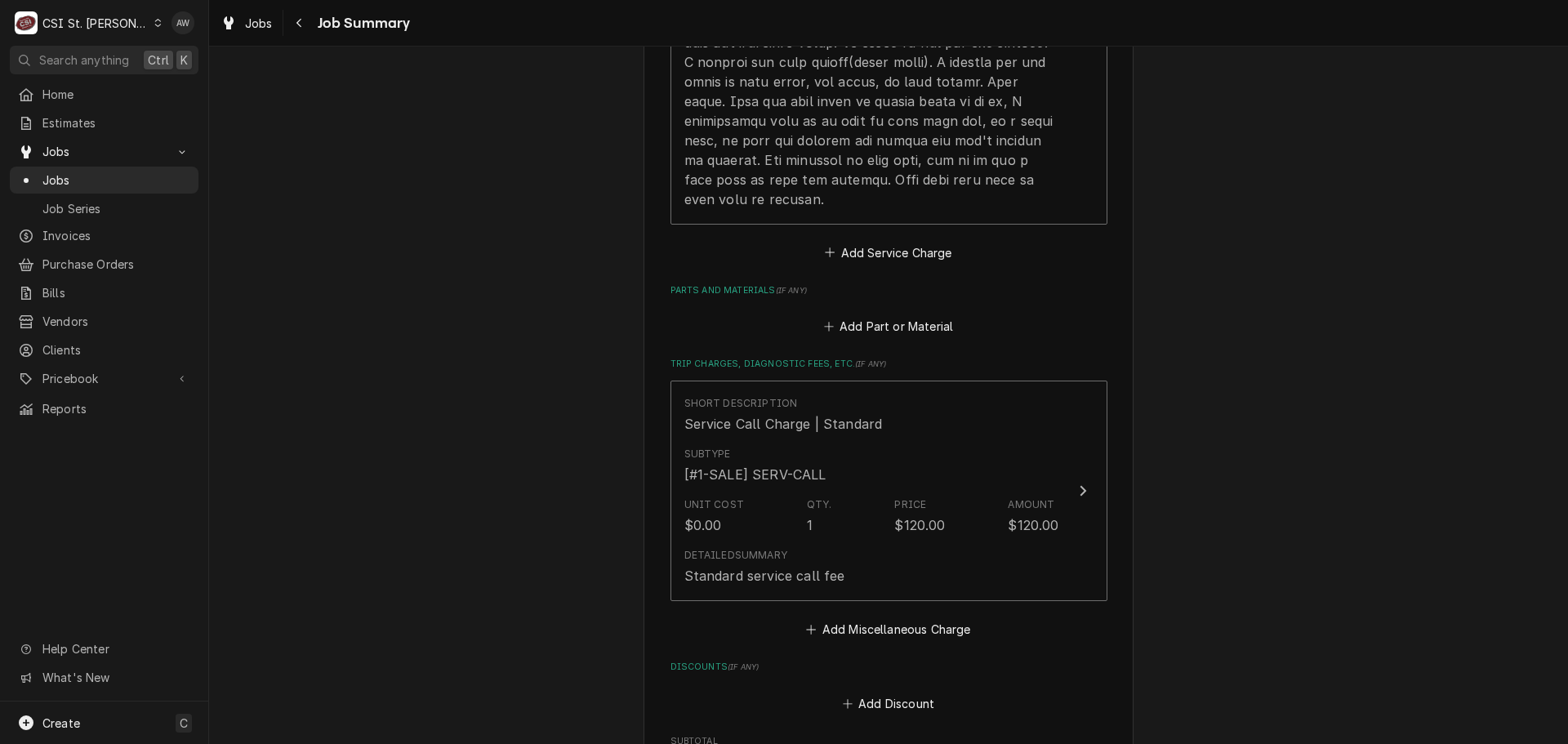
scroll to position [2799, 0]
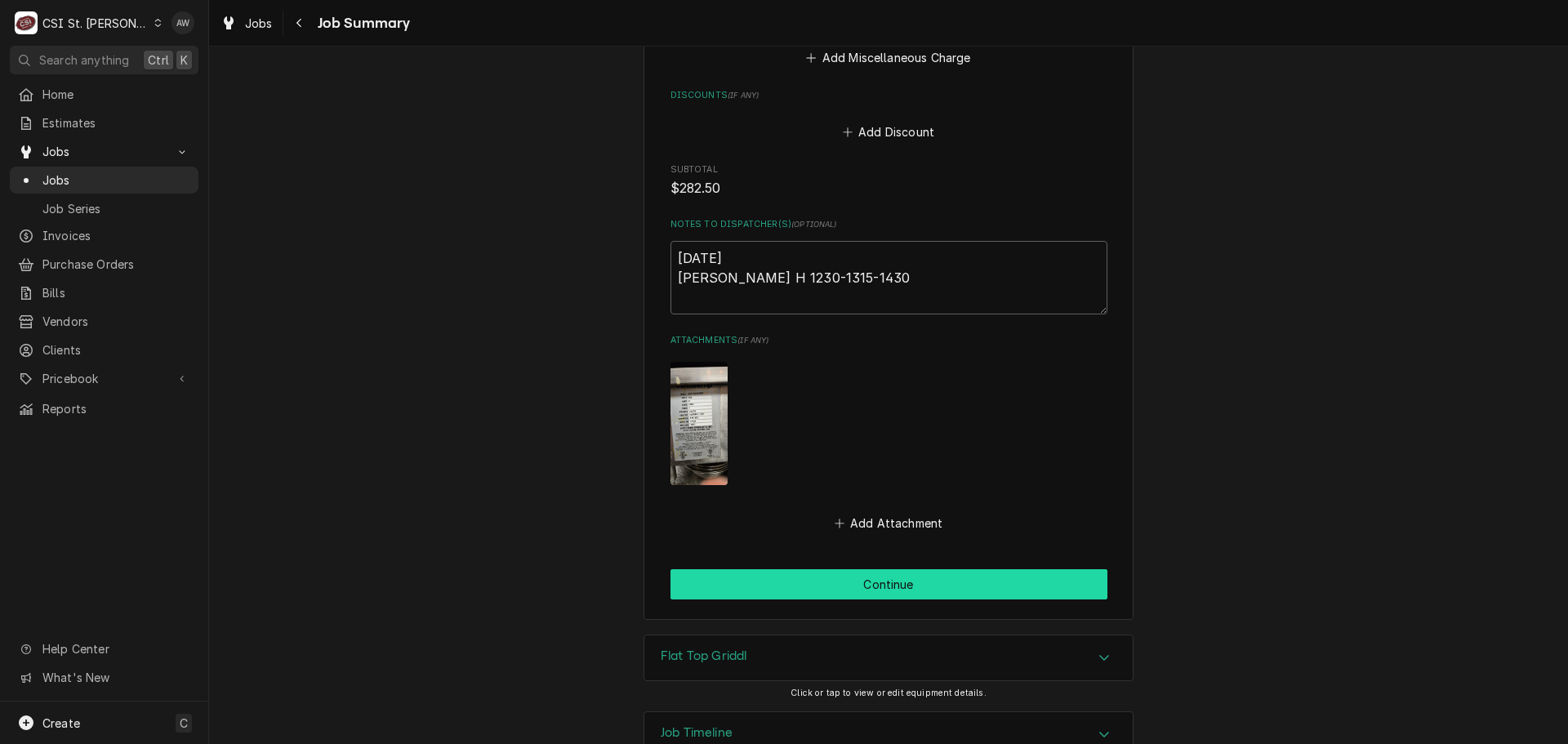
click at [923, 574] on button "Continue" at bounding box center [889, 585] width 437 height 30
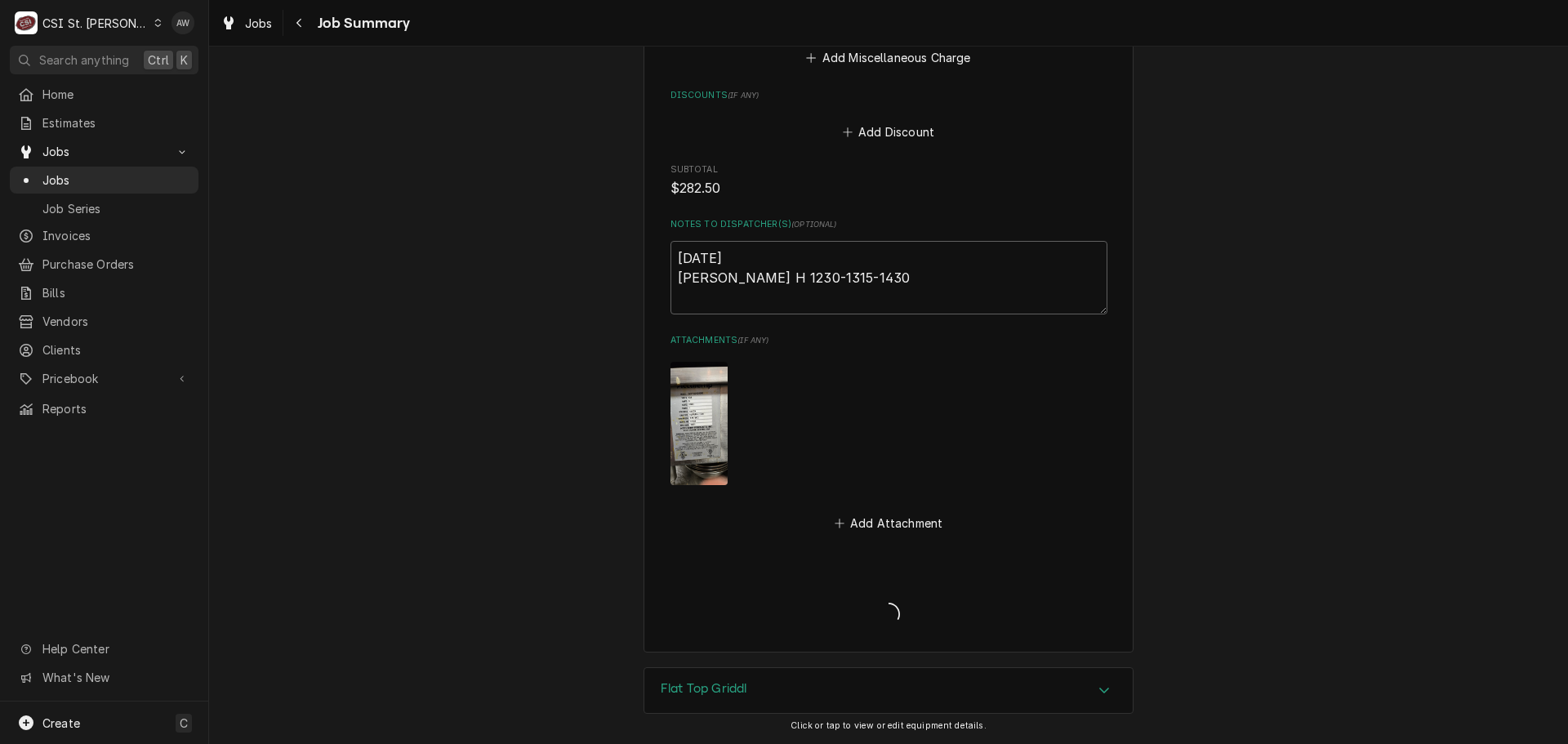
type textarea "x"
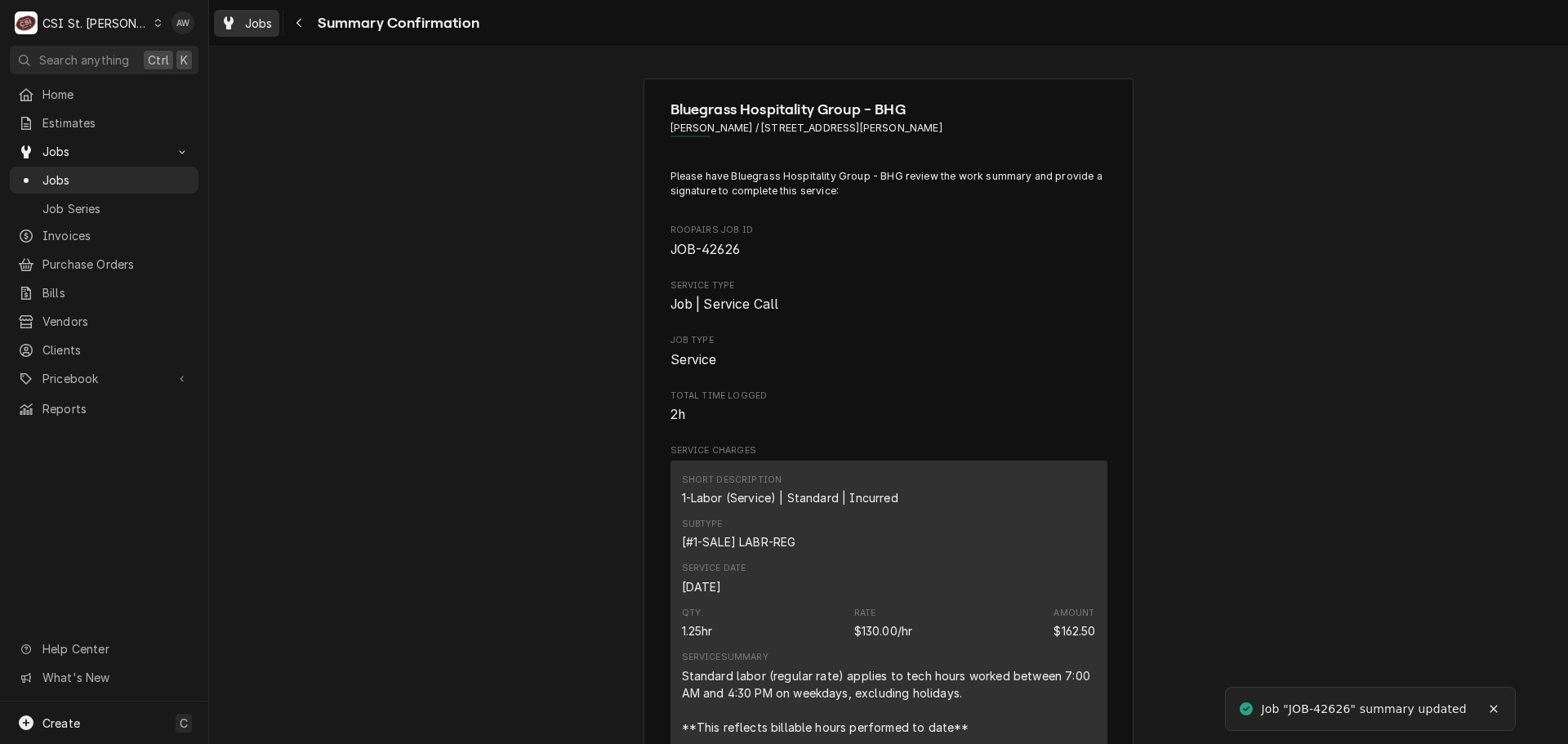
click at [258, 24] on span "Jobs" at bounding box center [259, 23] width 28 height 18
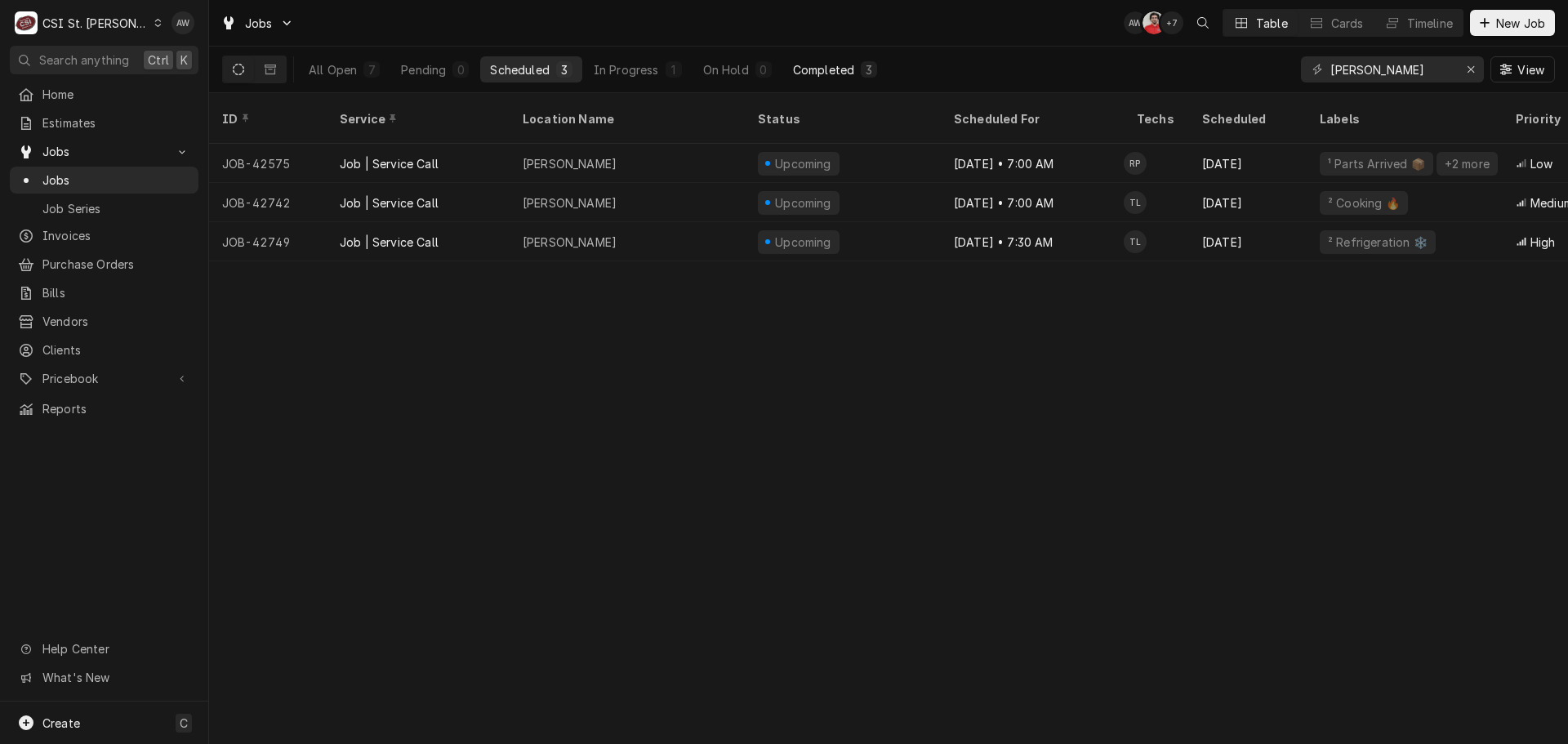
click at [795, 62] on div "Completed" at bounding box center [823, 70] width 61 height 18
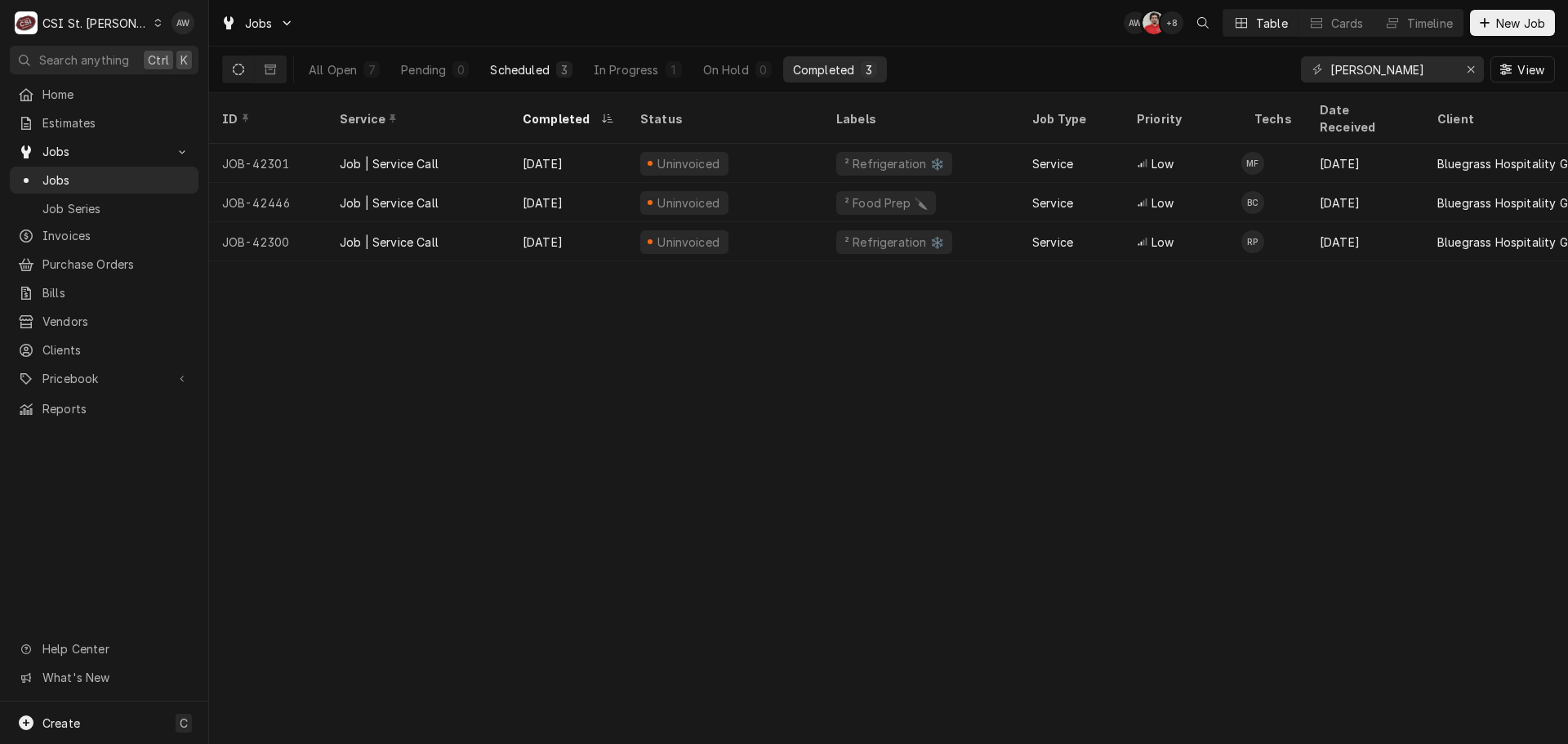
click at [524, 64] on div "Scheduled" at bounding box center [519, 70] width 58 height 18
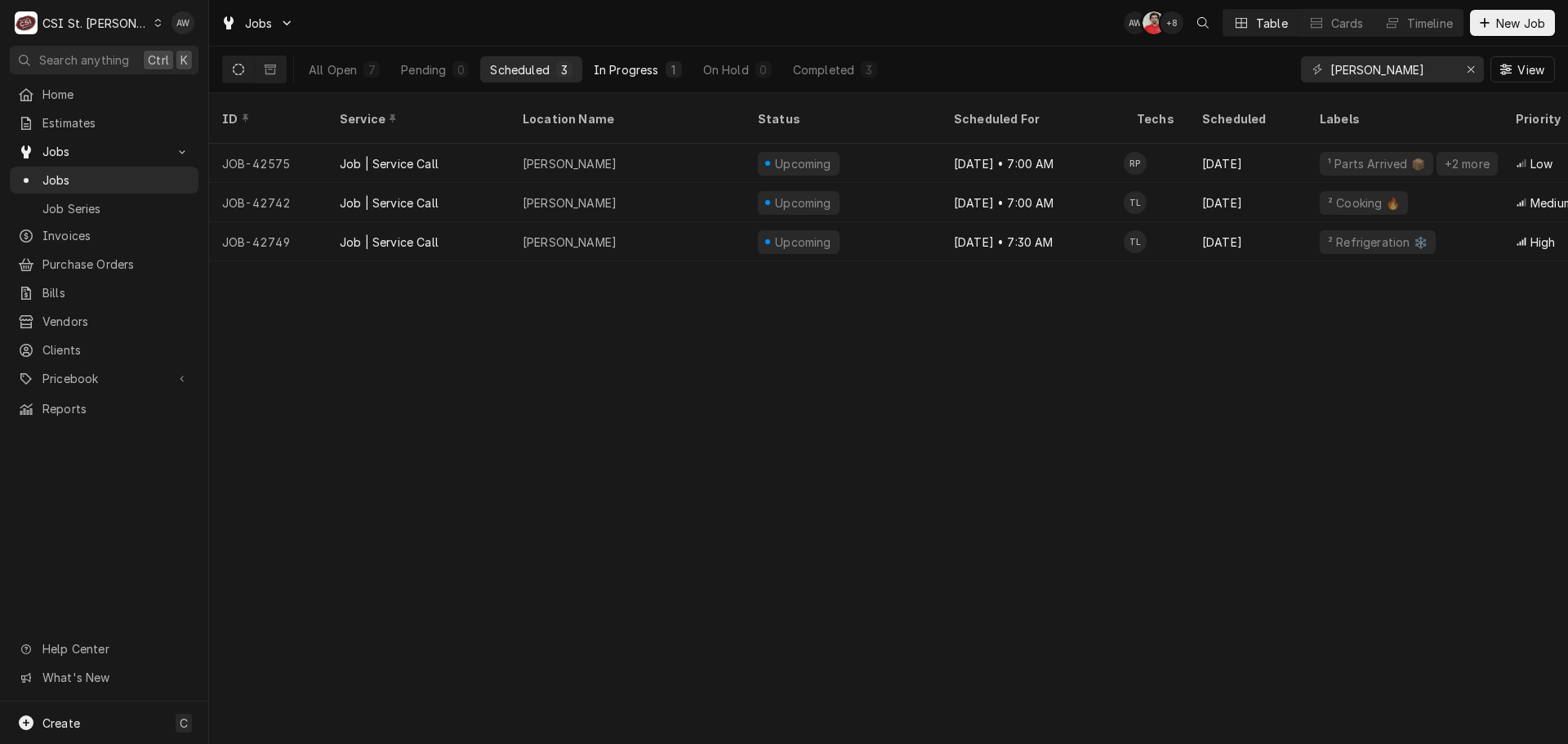
click at [619, 68] on div "In Progress" at bounding box center [626, 70] width 65 height 18
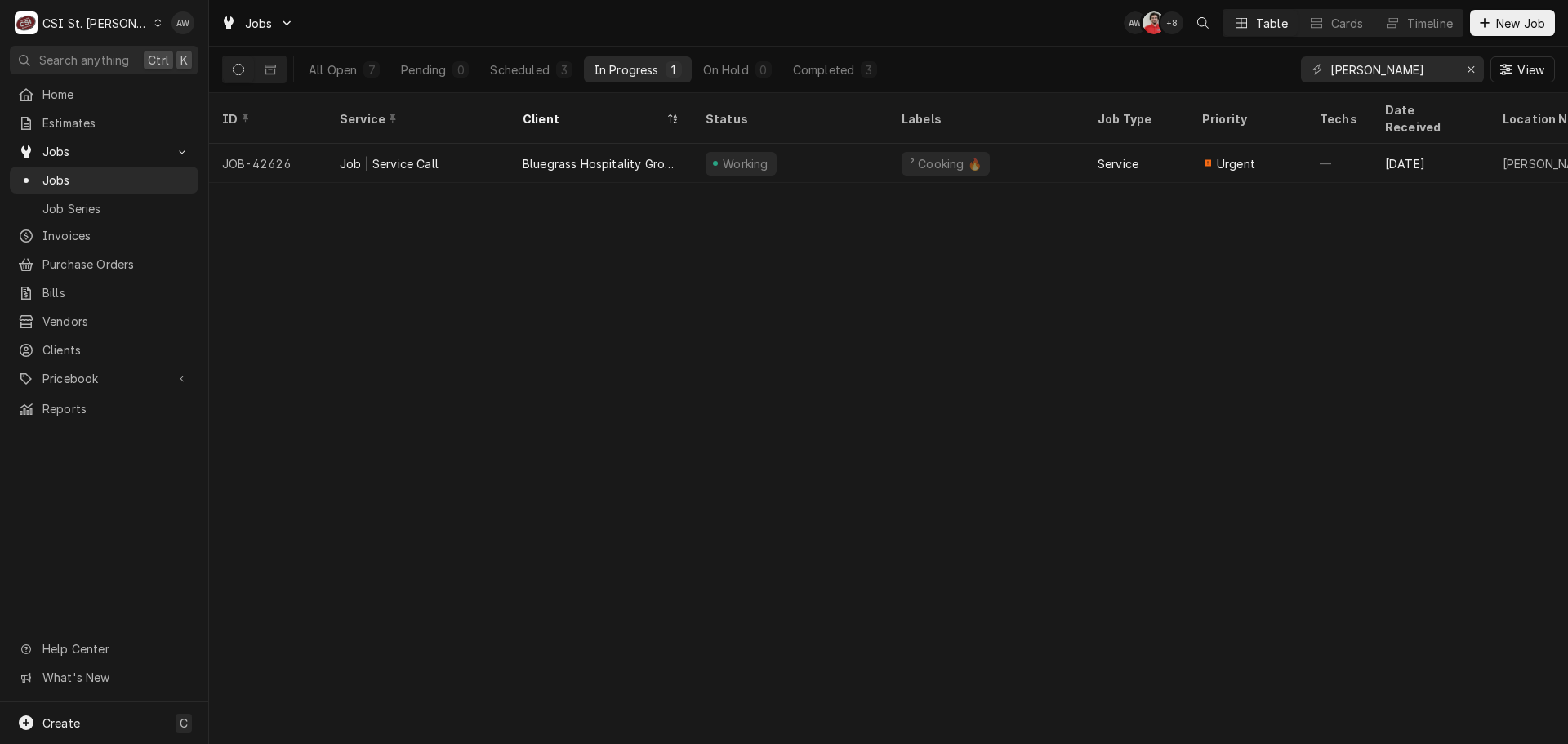
click at [625, 156] on div "Bluegrass Hospitality Group - BHG" at bounding box center [601, 164] width 157 height 18
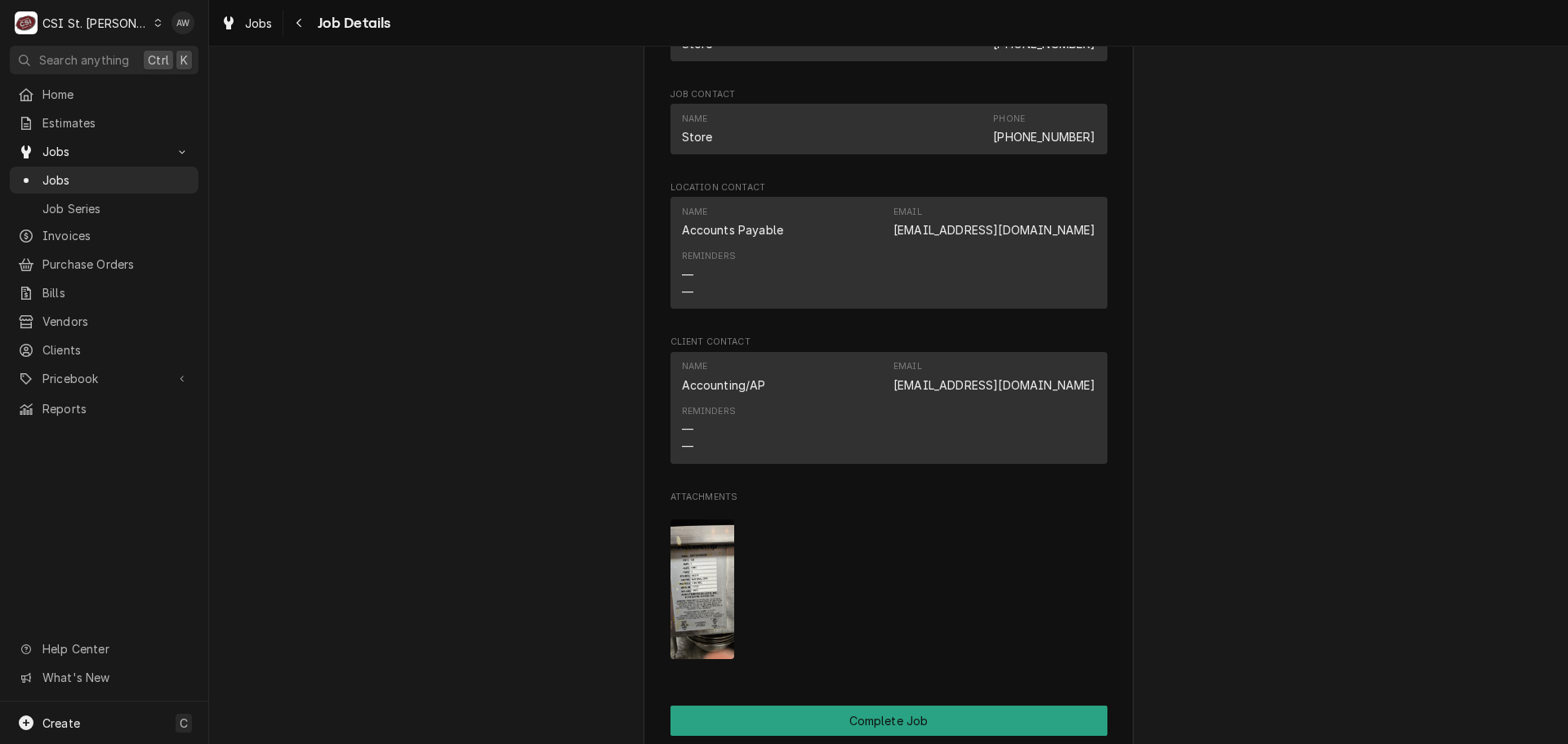
scroll to position [2125, 0]
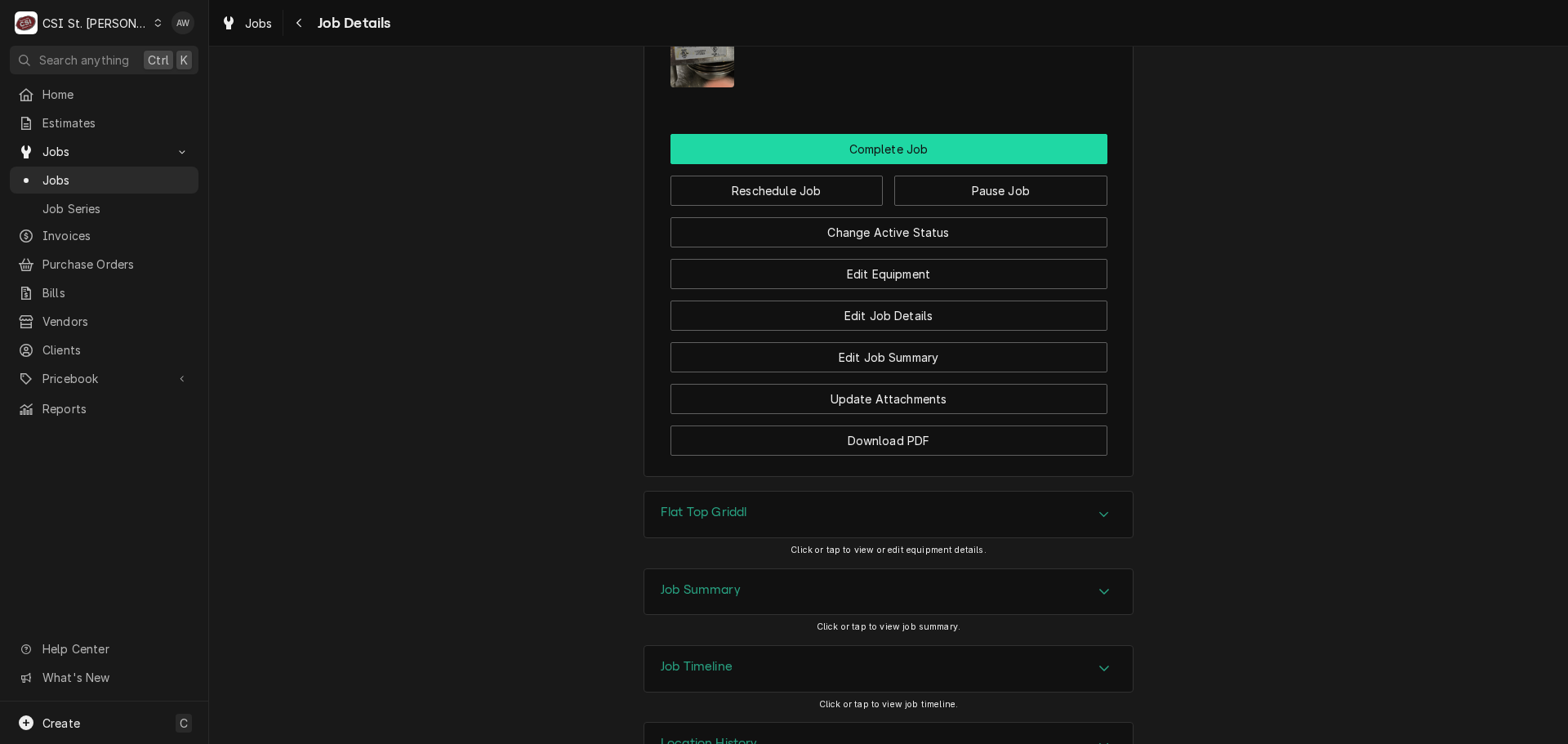
click at [886, 164] on button "Complete Job" at bounding box center [889, 149] width 437 height 30
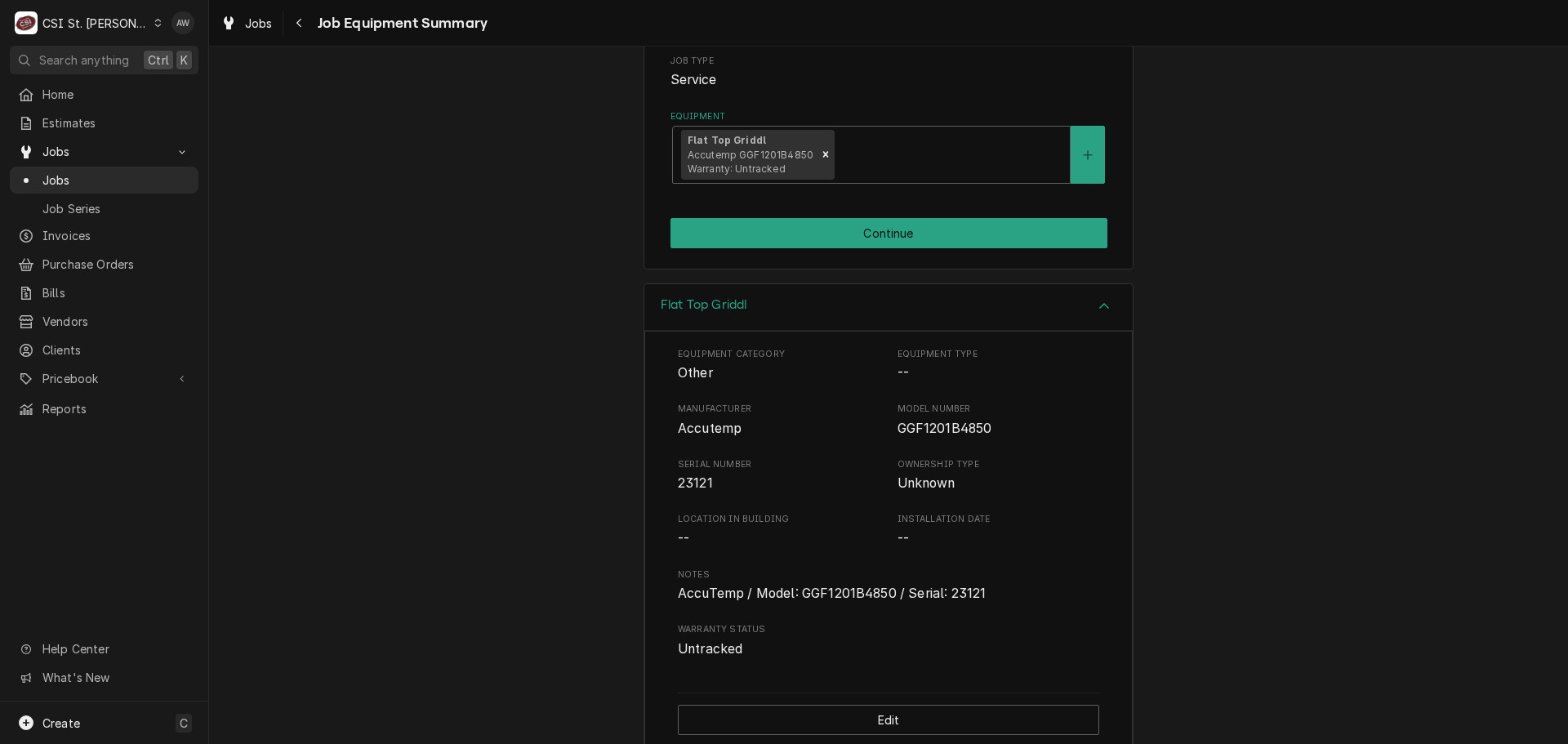
scroll to position [286, 0]
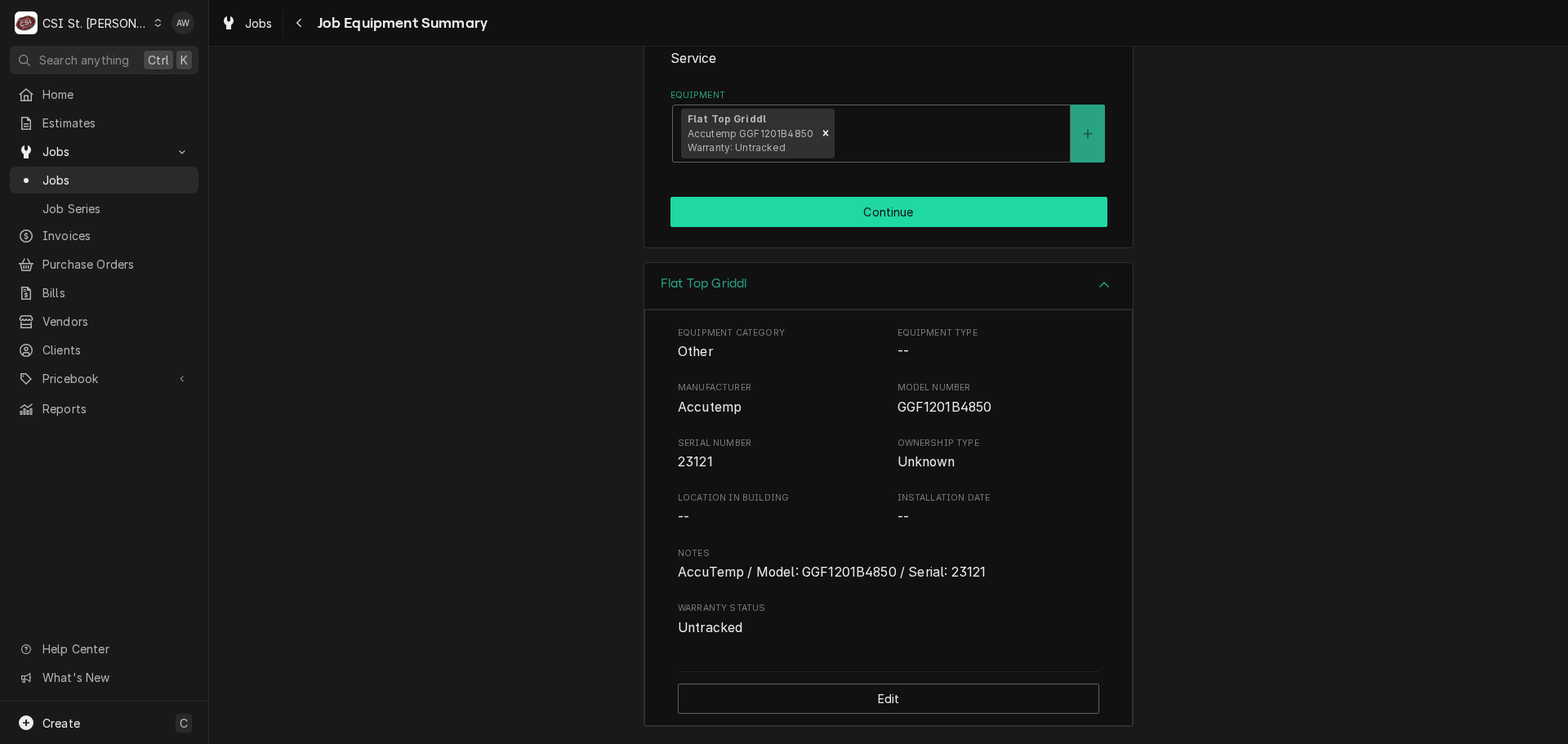
click at [904, 221] on button "Continue" at bounding box center [889, 211] width 437 height 30
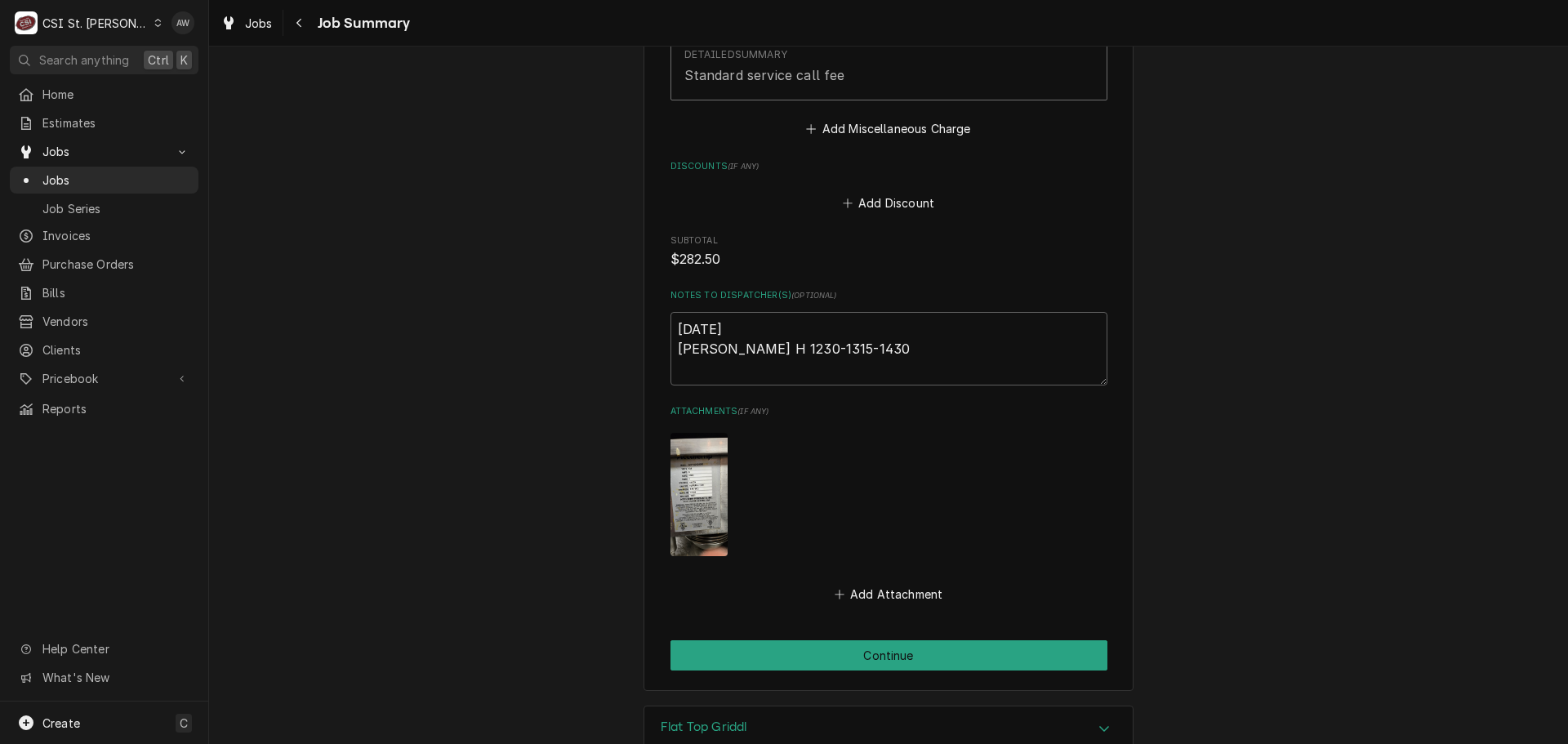
scroll to position [2779, 0]
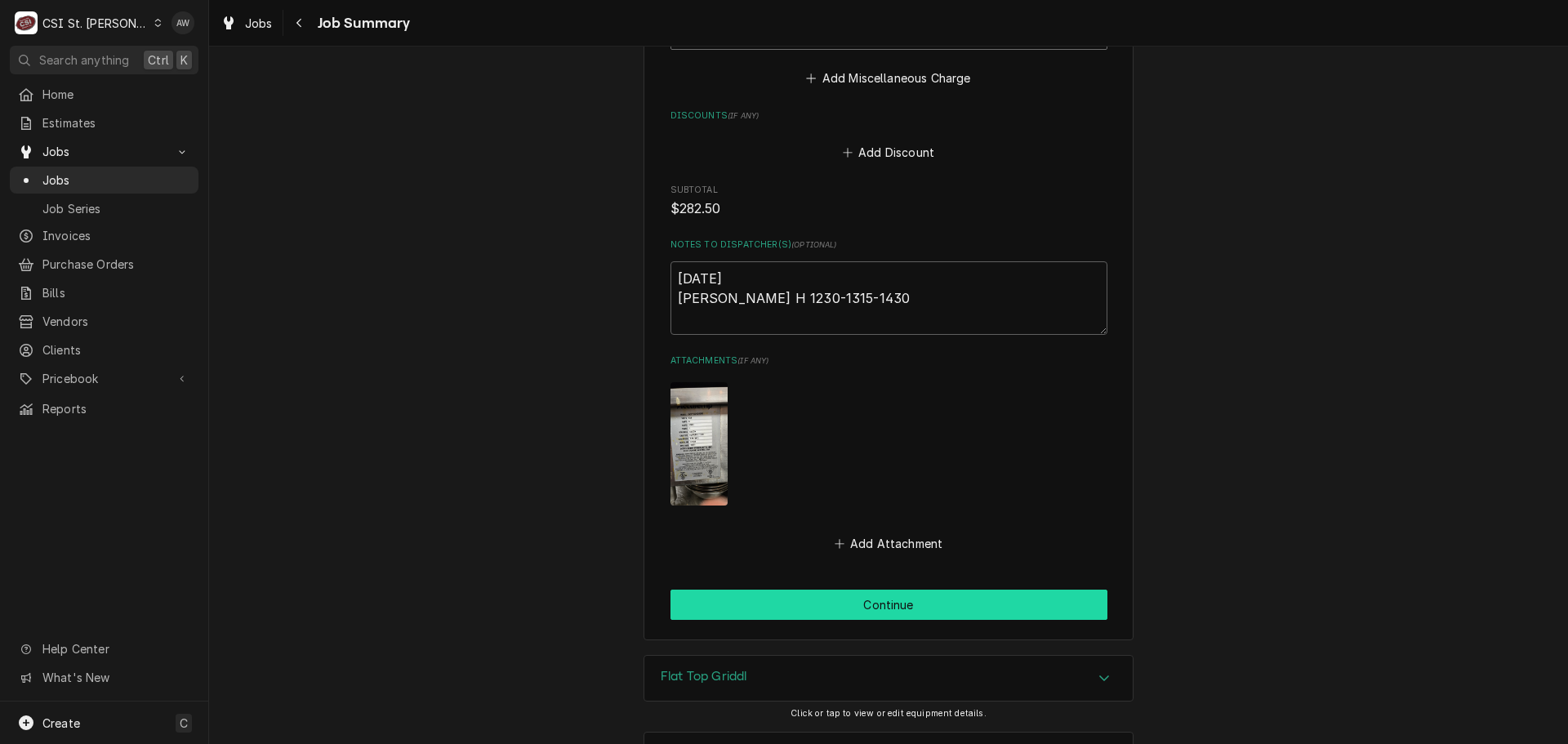
click at [923, 590] on button "Continue" at bounding box center [889, 605] width 437 height 30
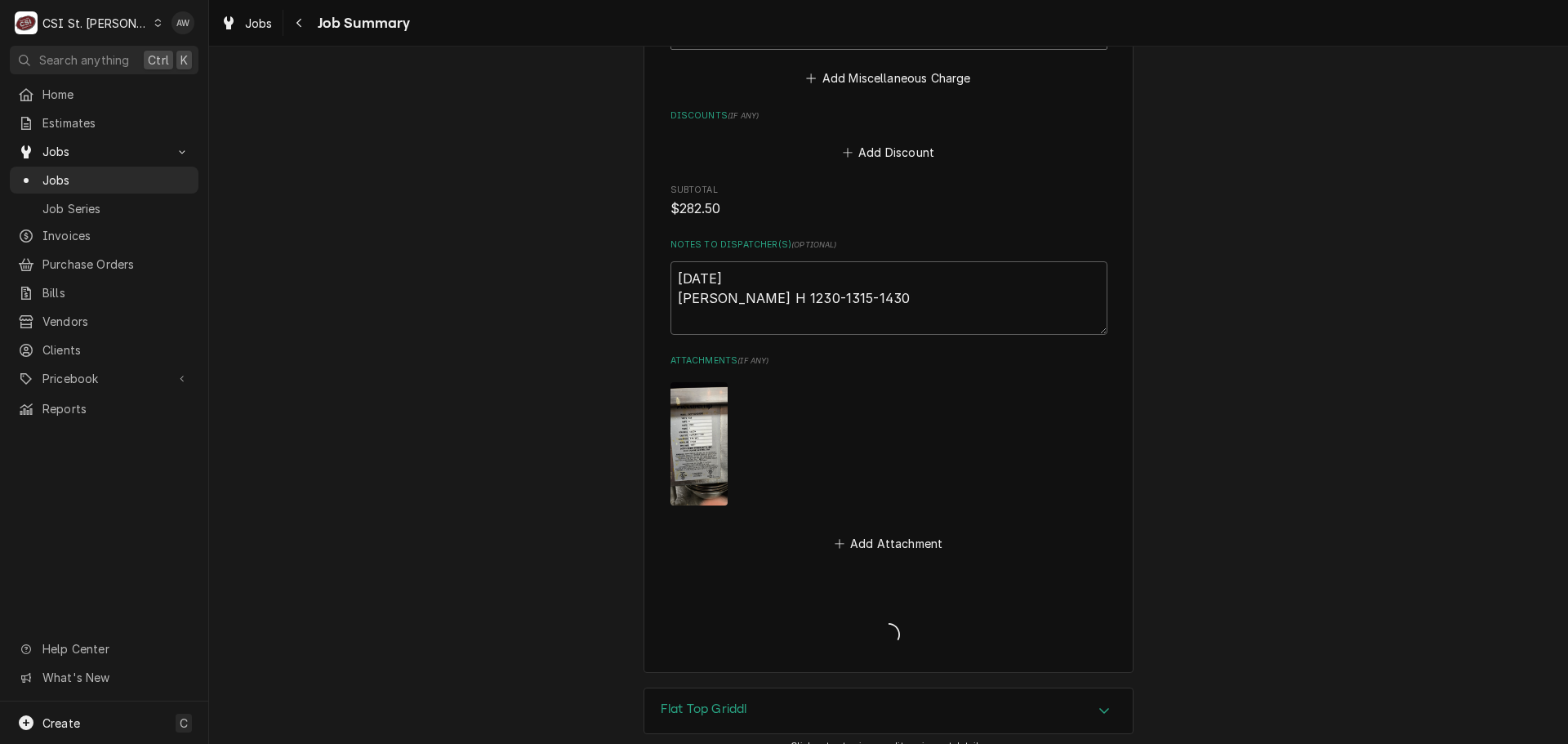
type textarea "x"
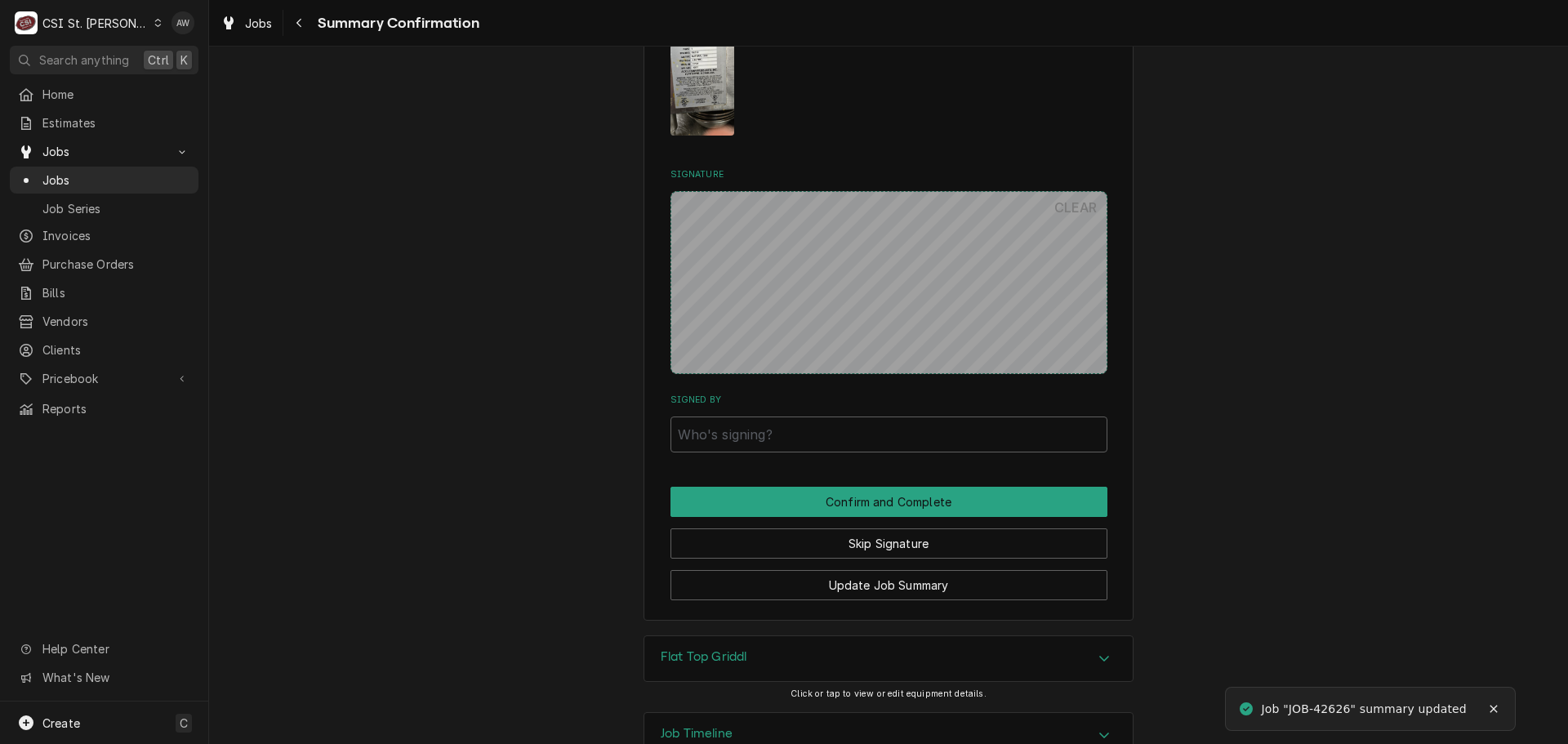
scroll to position [2627, 0]
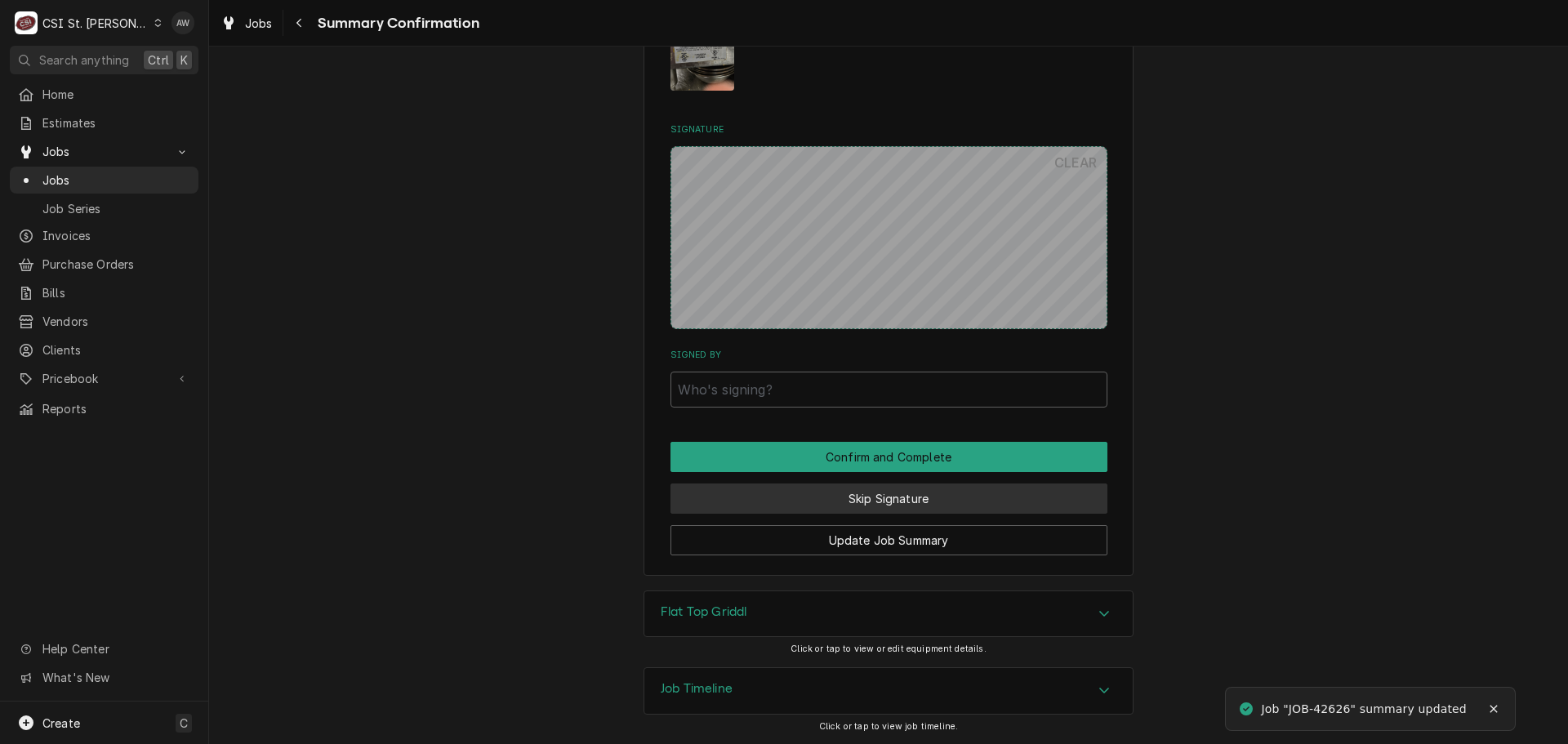
click at [904, 510] on button "Skip Signature" at bounding box center [889, 498] width 437 height 30
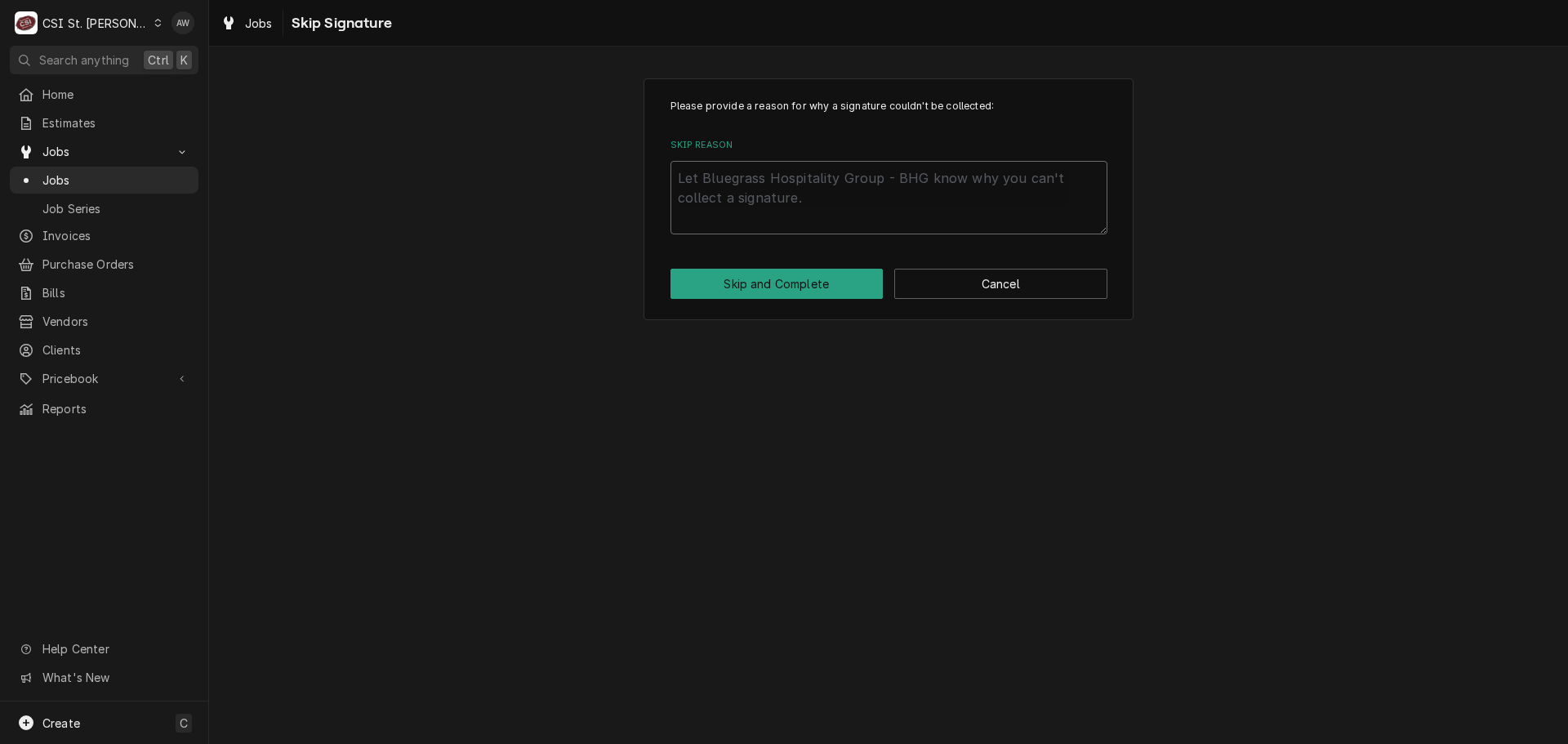
click at [826, 224] on textarea "Skip Reason" at bounding box center [889, 198] width 437 height 74
type textarea "x"
type textarea "n"
type textarea "x"
type textarea "no"
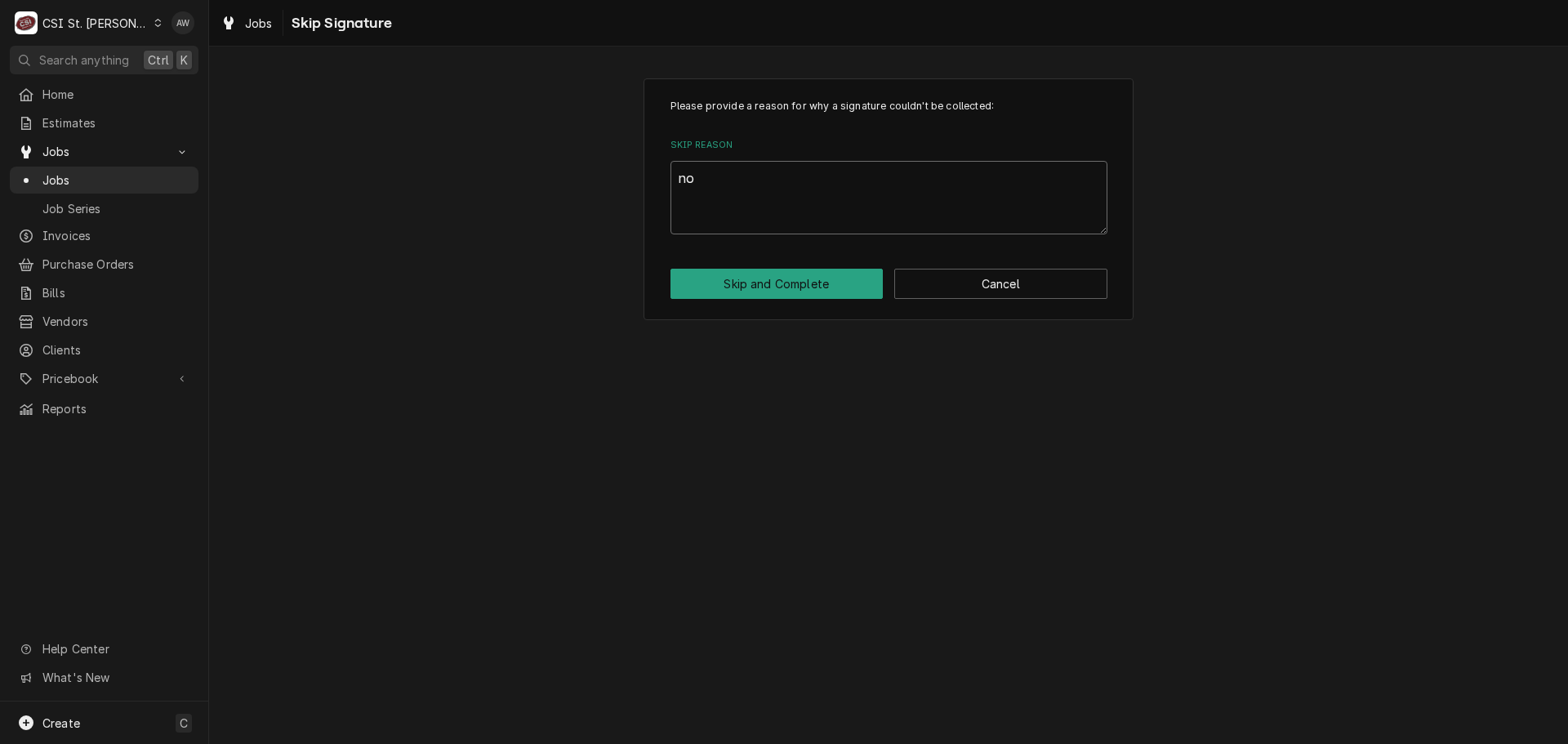
type textarea "x"
type textarea "not"
type textarea "x"
type textarea "not"
type textarea "x"
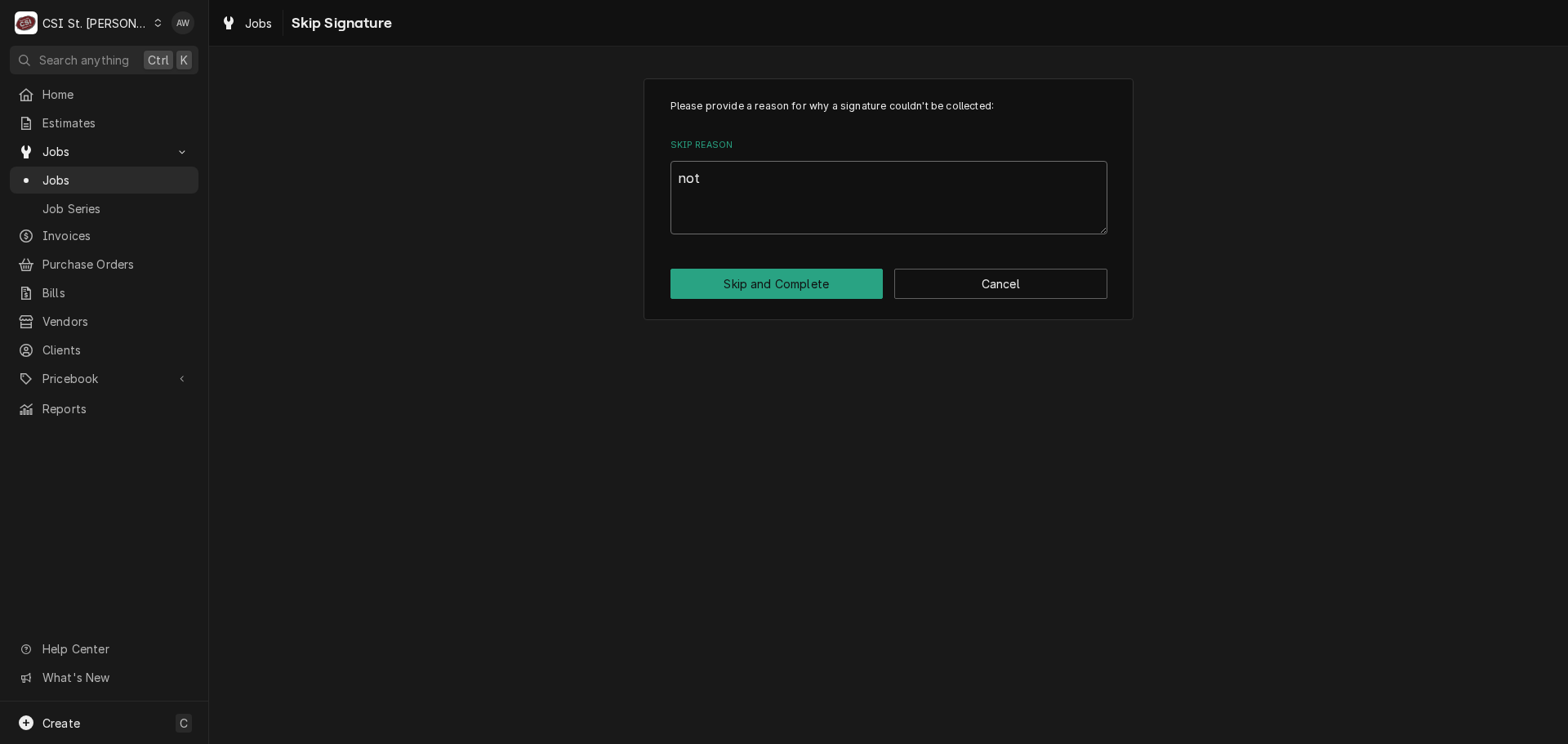
type textarea "not o"
type textarea "x"
type textarea "not on"
type textarea "x"
type textarea "not on"
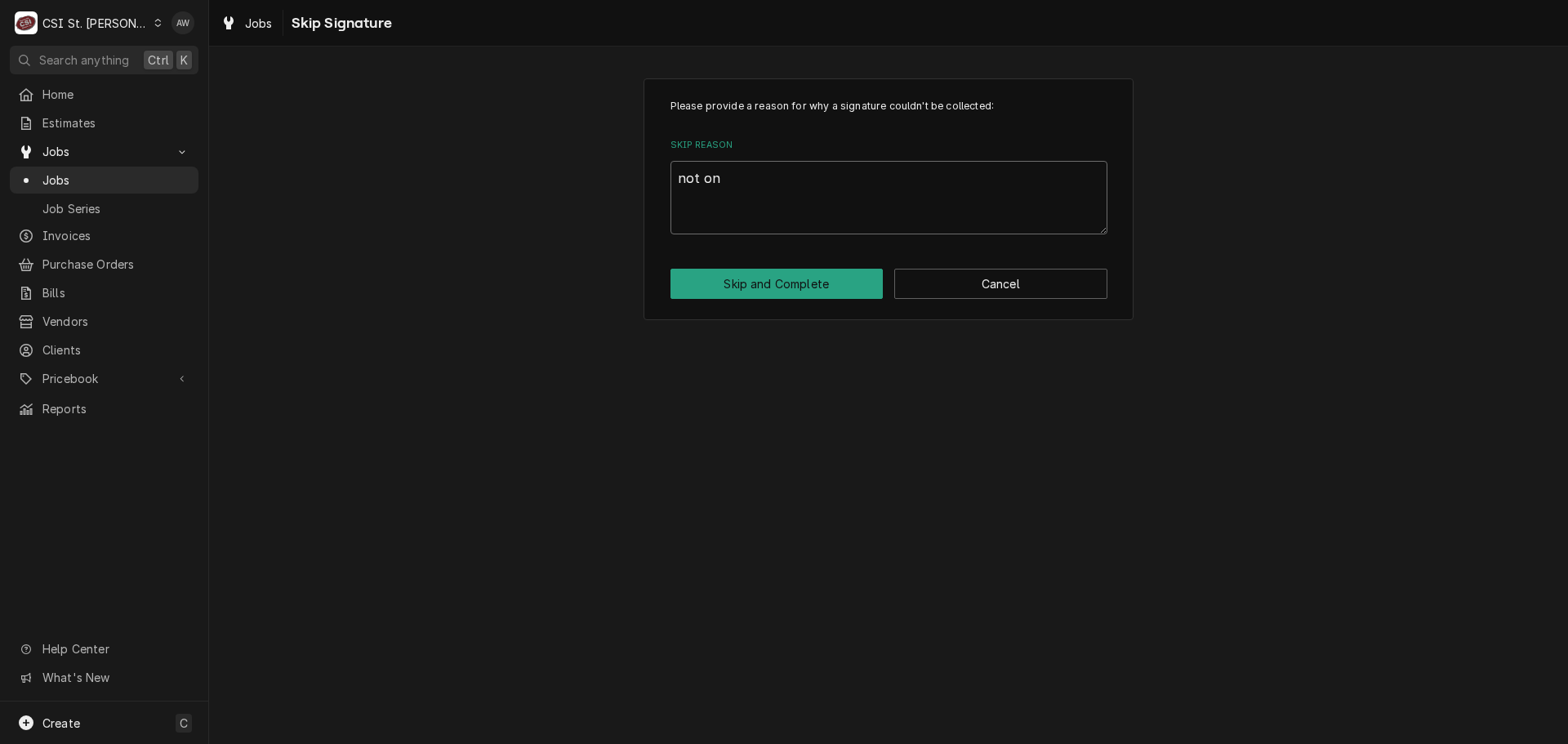
type textarea "x"
type textarea "not on i"
type textarea "x"
type textarea "not on is"
type textarea "x"
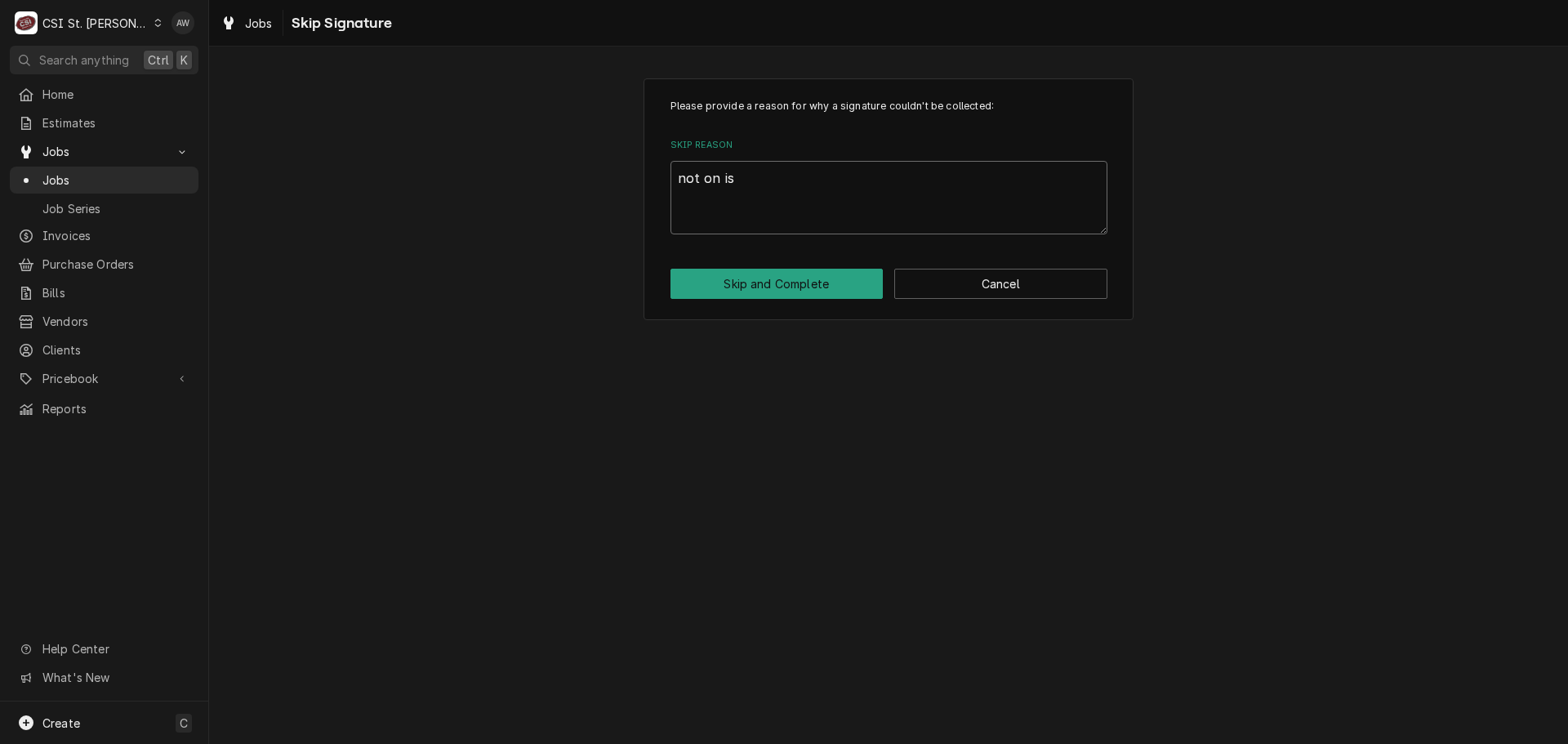
type textarea "not on ist"
type textarea "x"
type textarea "not on iste"
type textarea "x"
type textarea "not on iste"
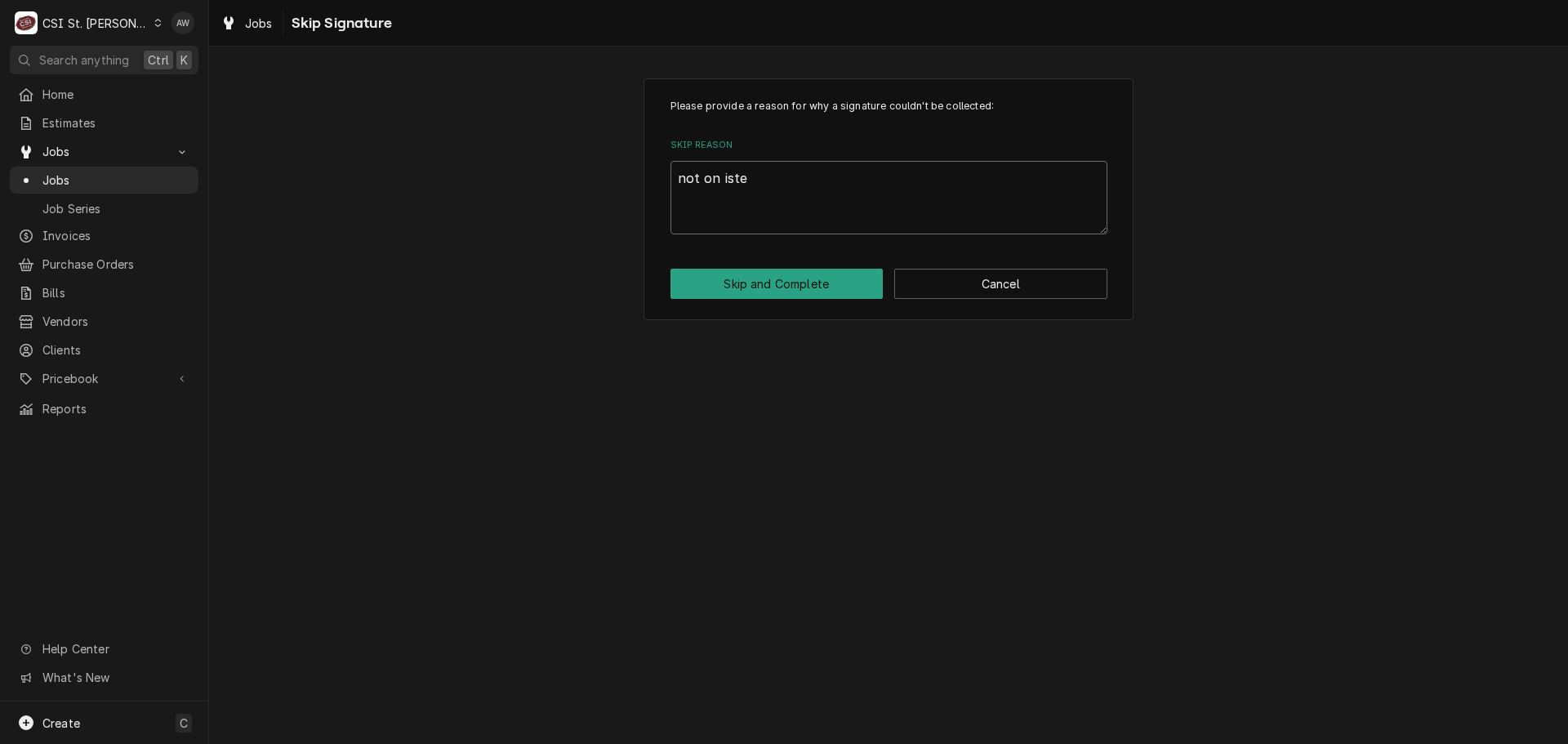
type textarea "x"
type textarea "not on iste"
type textarea "x"
type textarea "not on ist"
type textarea "x"
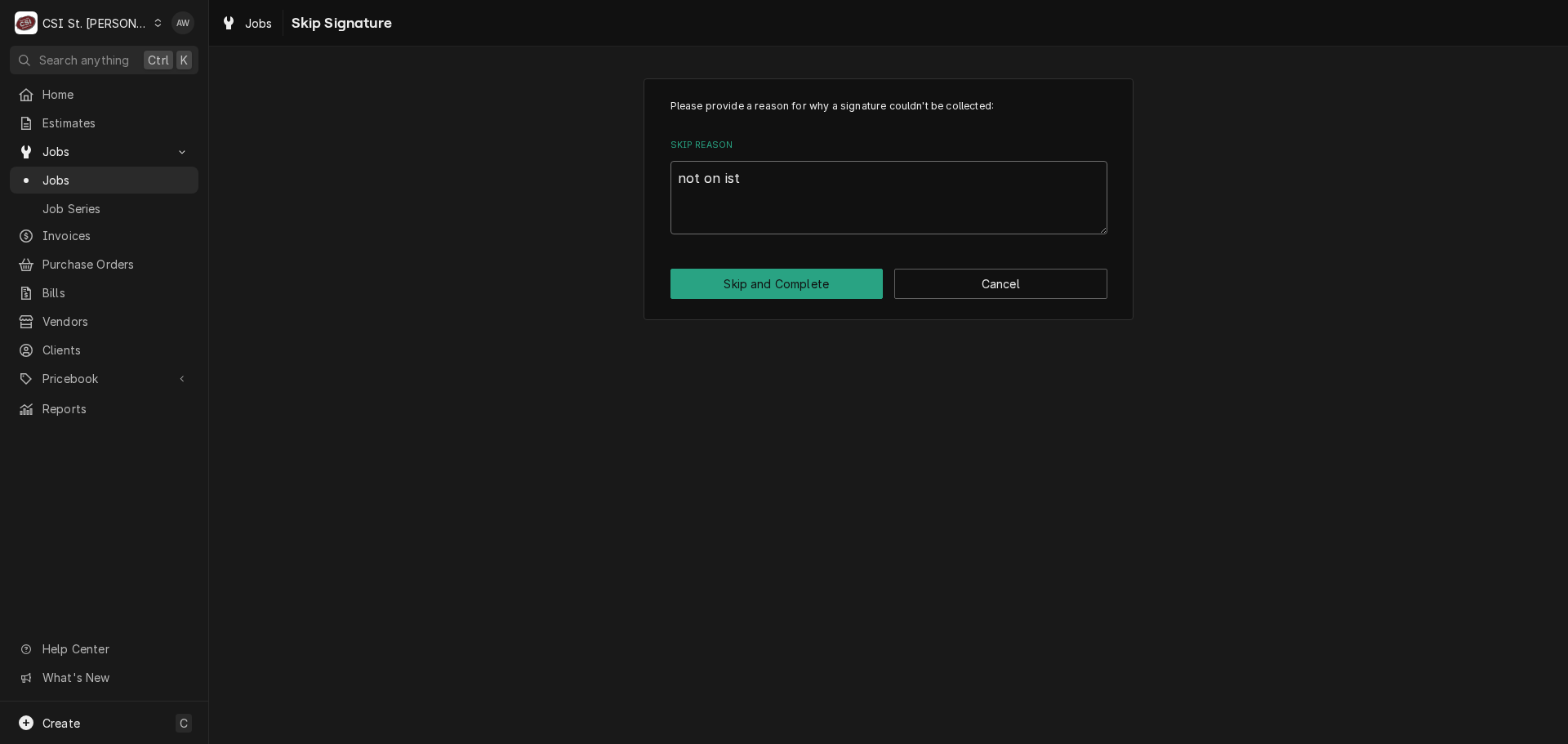
type textarea "not on is"
type textarea "x"
type textarea "not on i"
type textarea "x"
type textarea "not on"
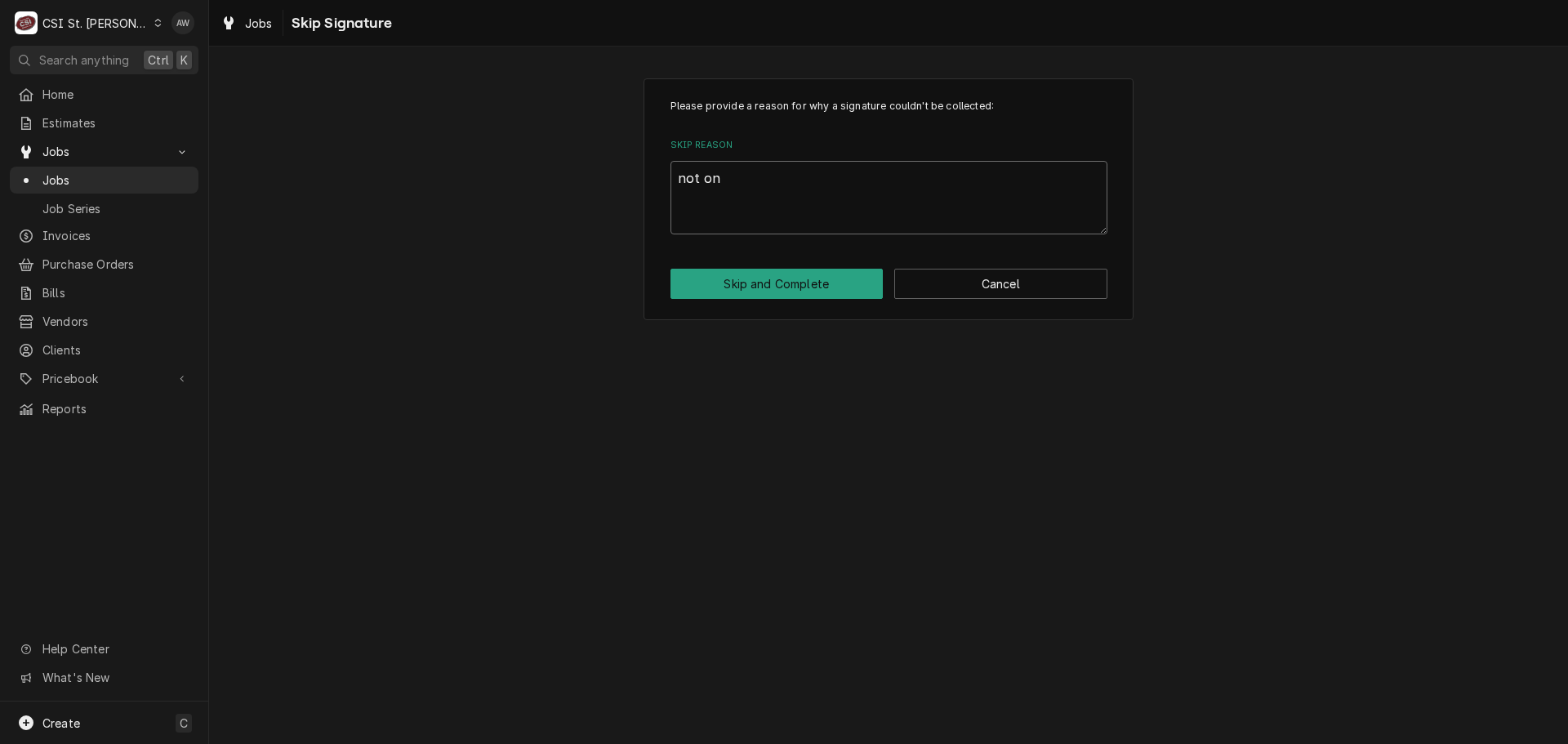
type textarea "x"
type textarea "not on s"
type textarea "x"
type textarea "not on si"
type textarea "x"
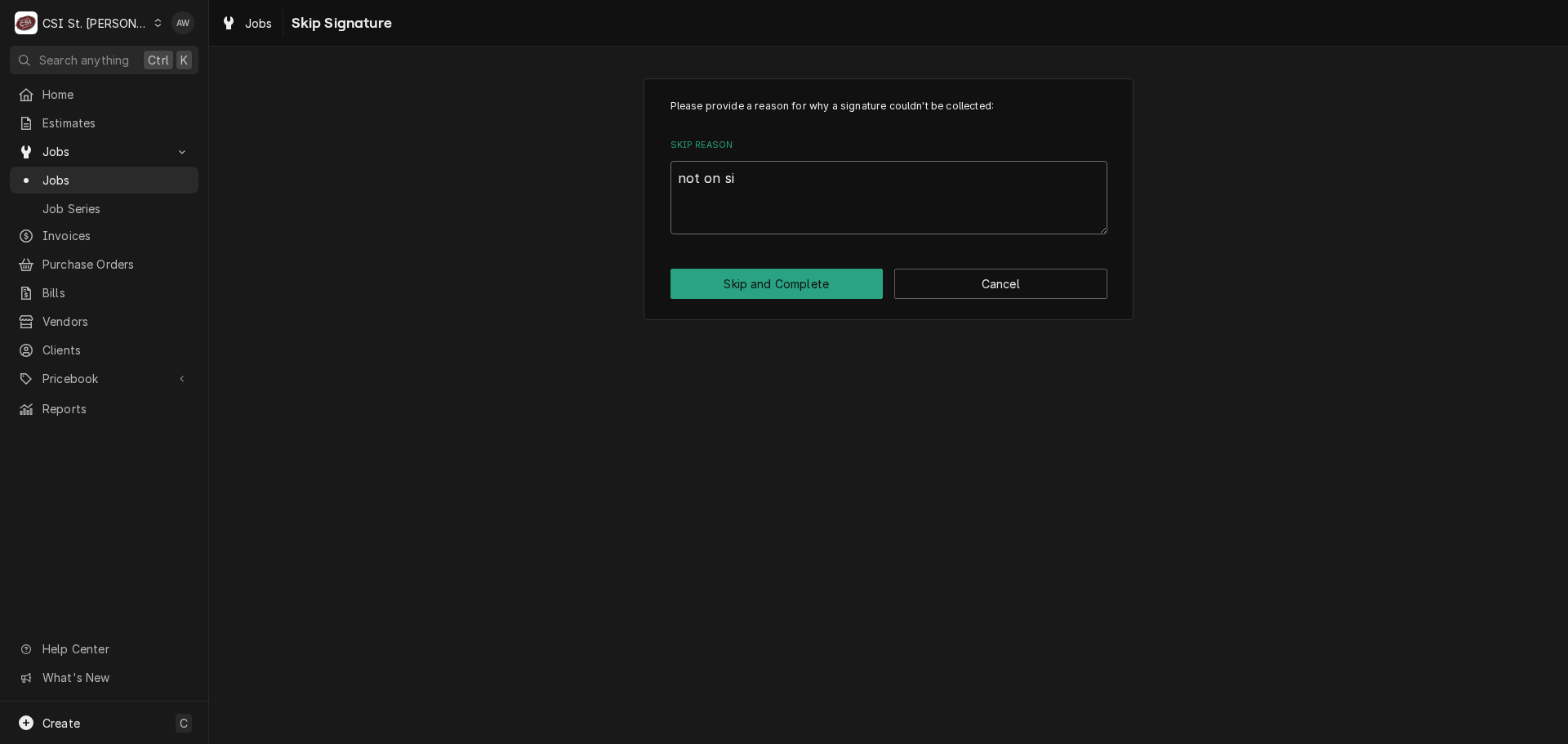
type textarea "not on sit"
type textarea "x"
type textarea "not on site"
click at [805, 284] on button "Skip and Complete" at bounding box center [777, 283] width 213 height 30
type textarea "x"
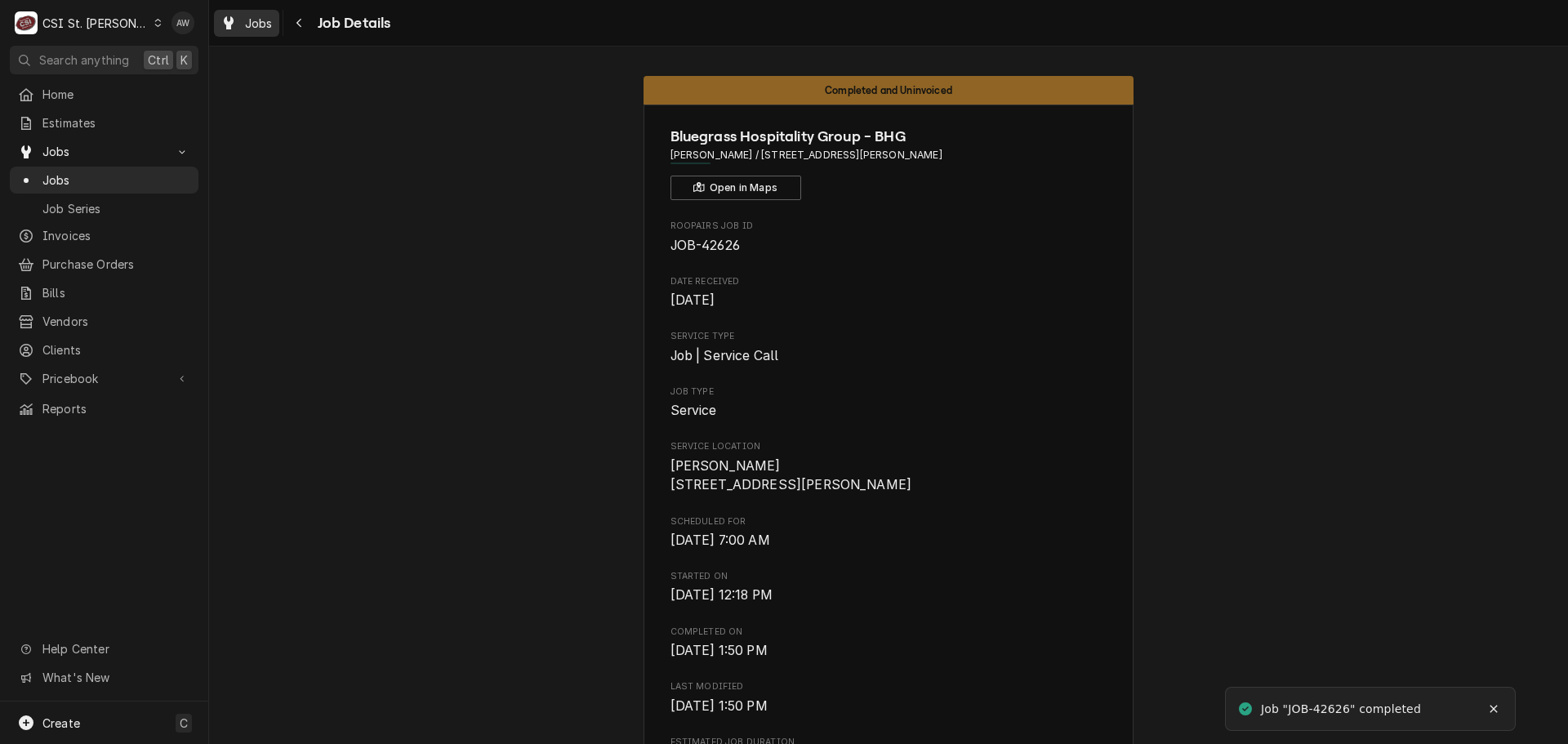
click at [260, 24] on span "Jobs" at bounding box center [259, 23] width 28 height 18
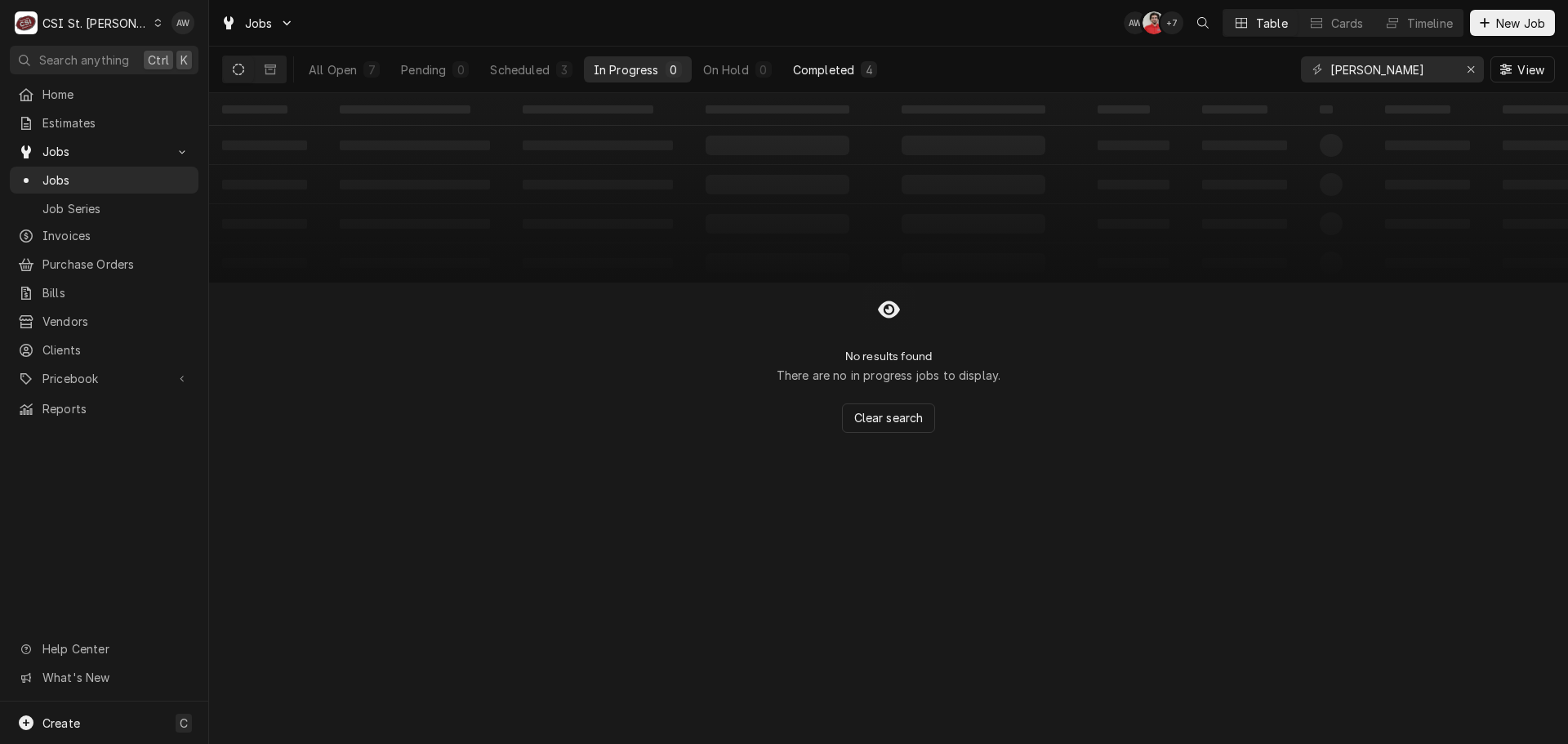
click at [808, 59] on button "Completed 4" at bounding box center [835, 69] width 104 height 26
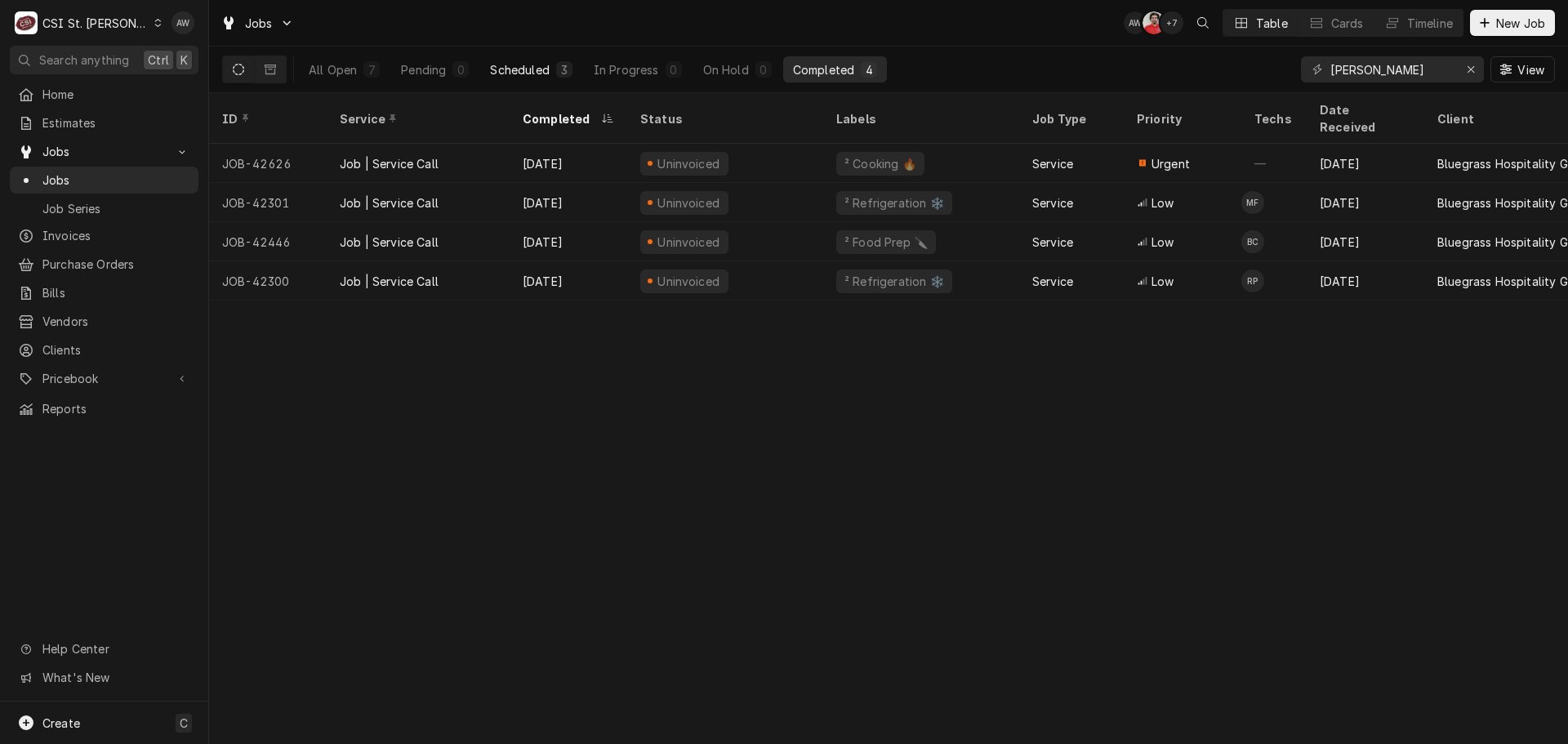
click at [509, 78] on button "Scheduled 3" at bounding box center [531, 69] width 101 height 26
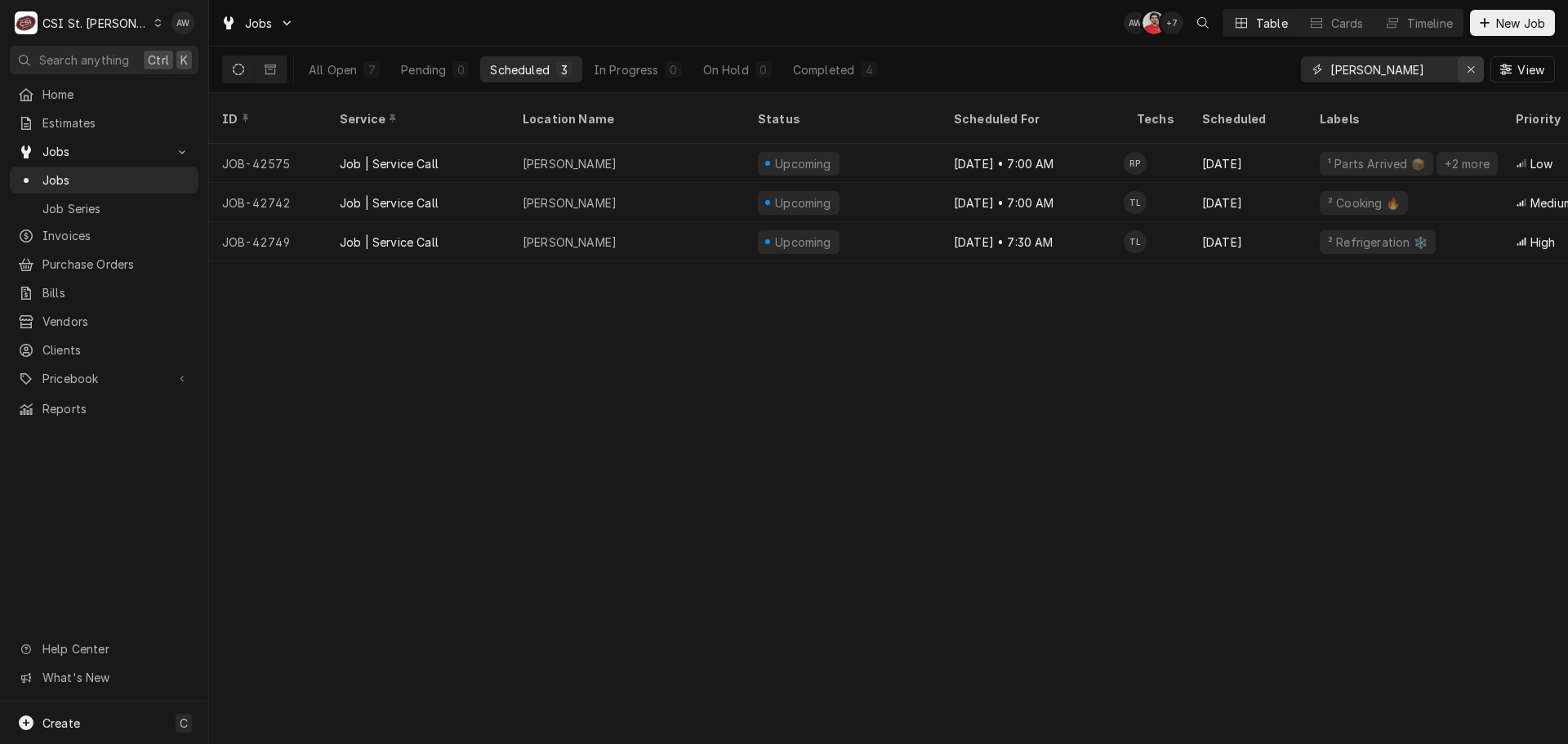
click at [1475, 64] on div "Erase input" at bounding box center [1471, 69] width 17 height 17
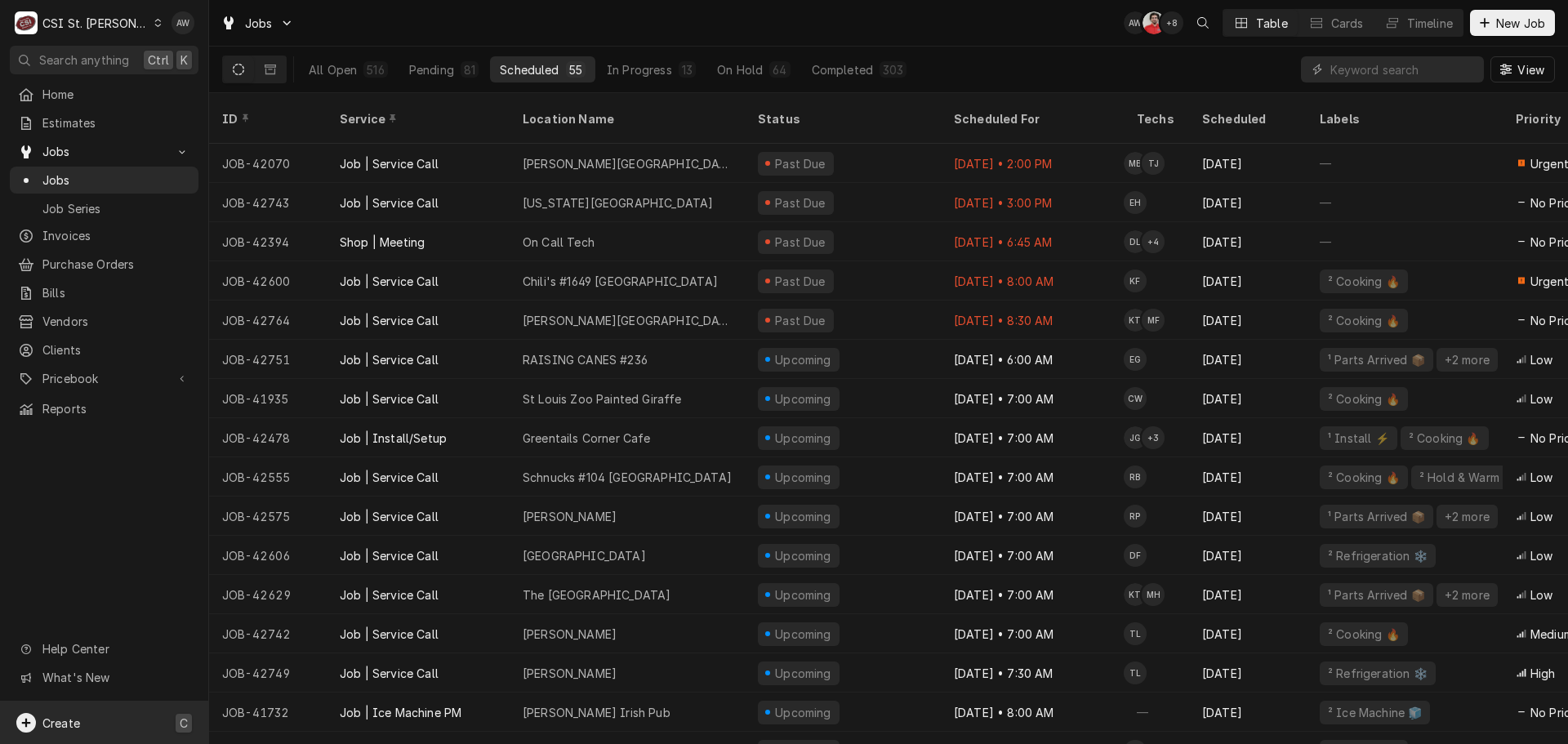
click at [146, 725] on div "Create C" at bounding box center [104, 724] width 208 height 43
click at [320, 562] on link "Job" at bounding box center [293, 553] width 147 height 27
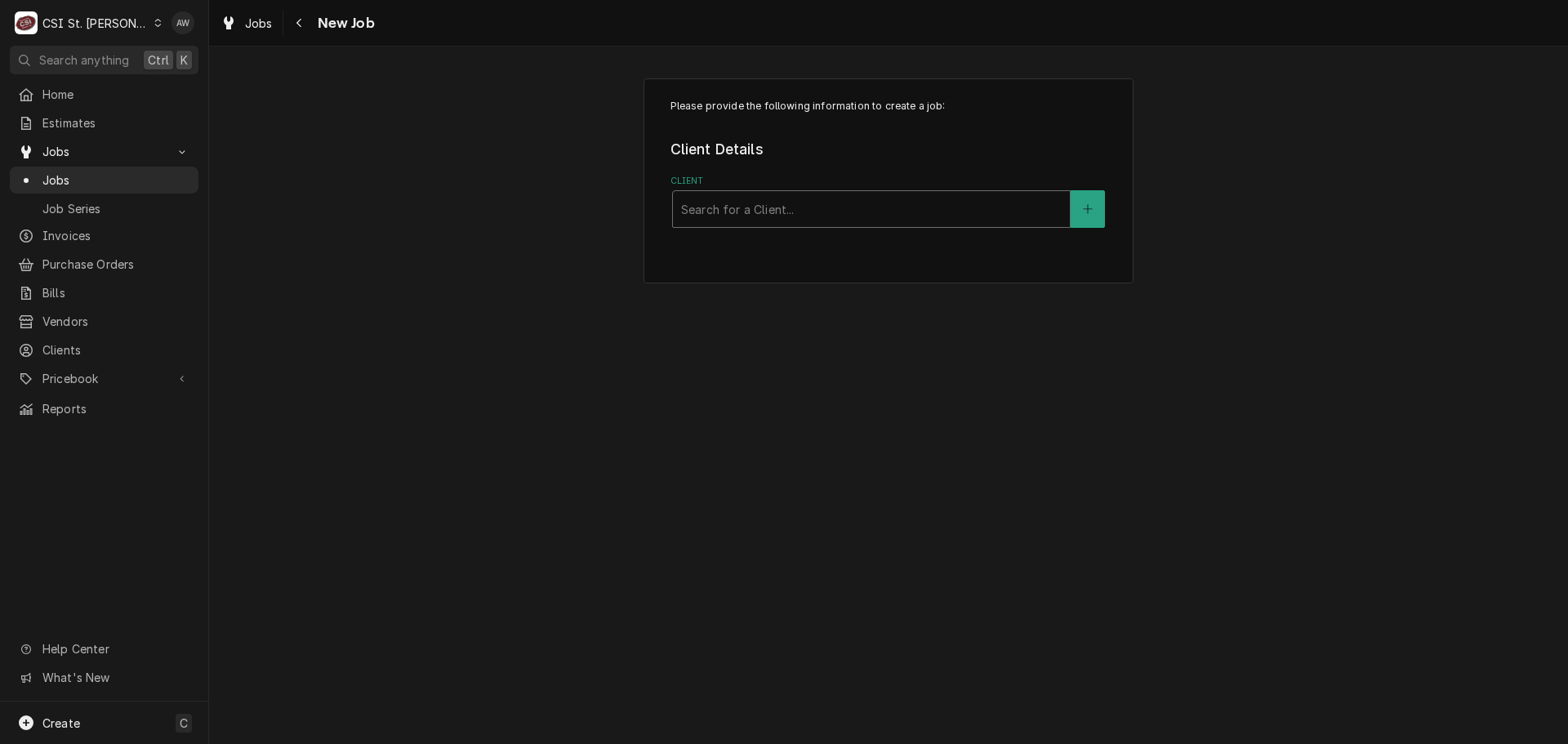
click at [889, 218] on div "Client" at bounding box center [872, 209] width 381 height 29
type input "rga prop"
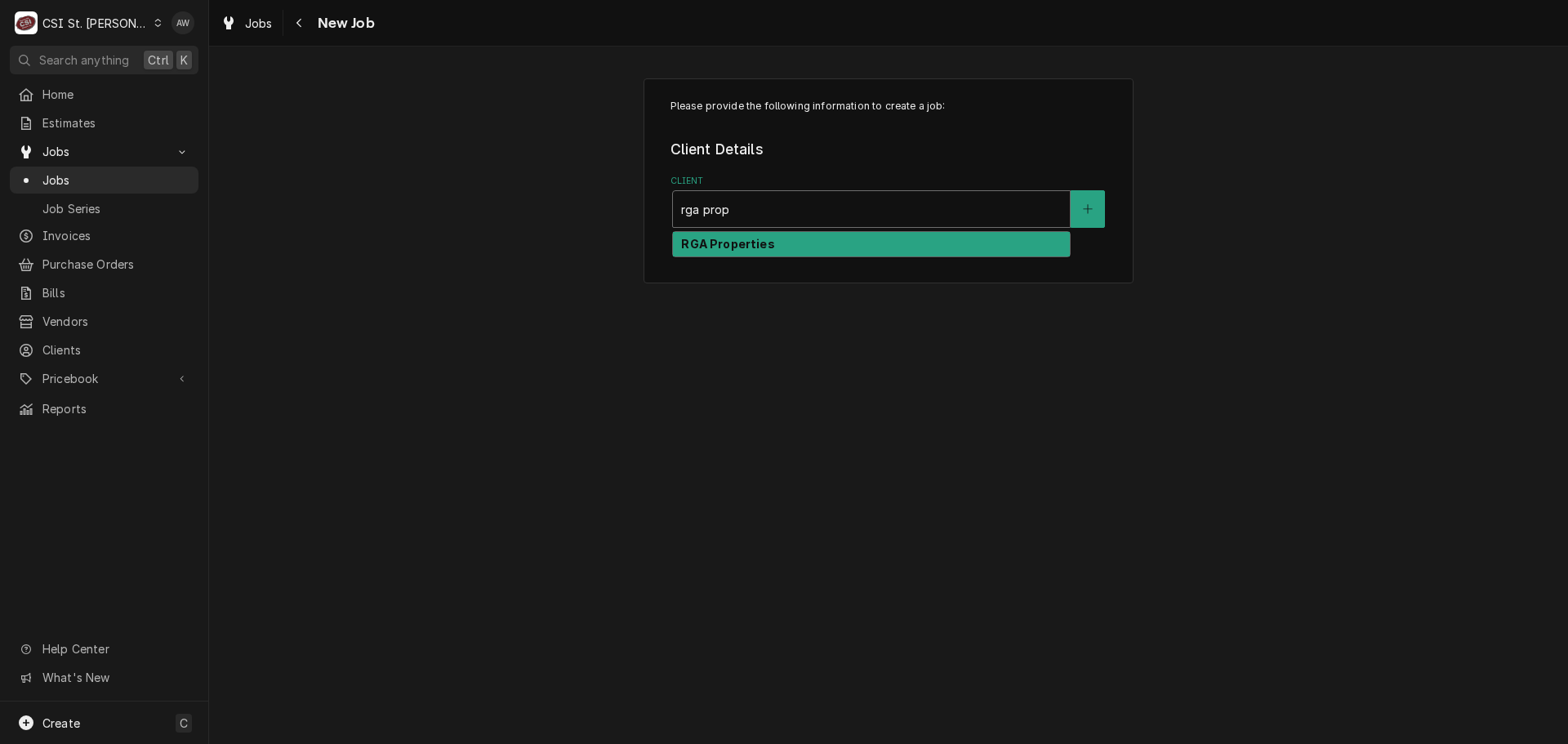
click at [802, 250] on div "RGA Properties" at bounding box center [871, 245] width 397 height 25
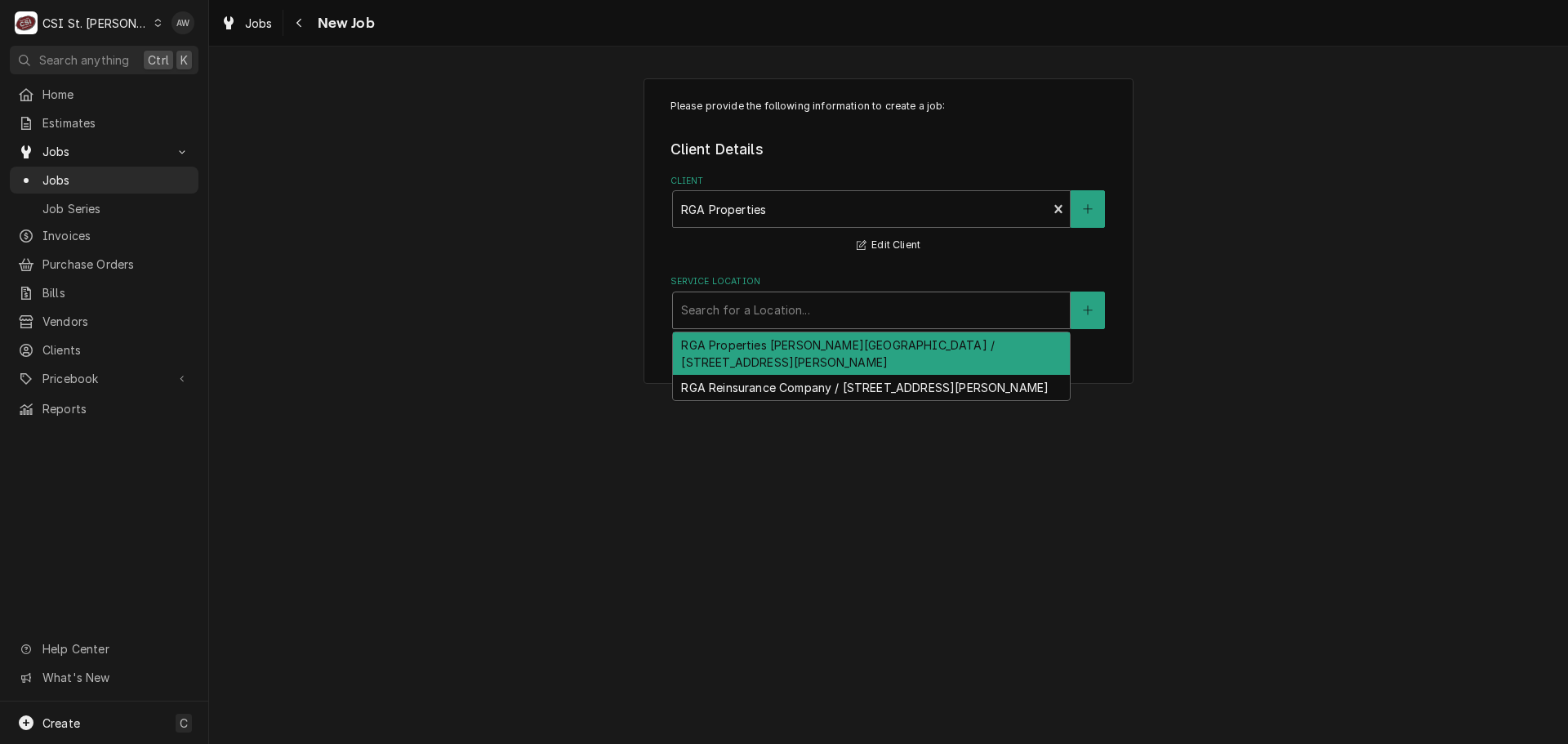
click at [800, 317] on div "Service Location" at bounding box center [872, 310] width 381 height 29
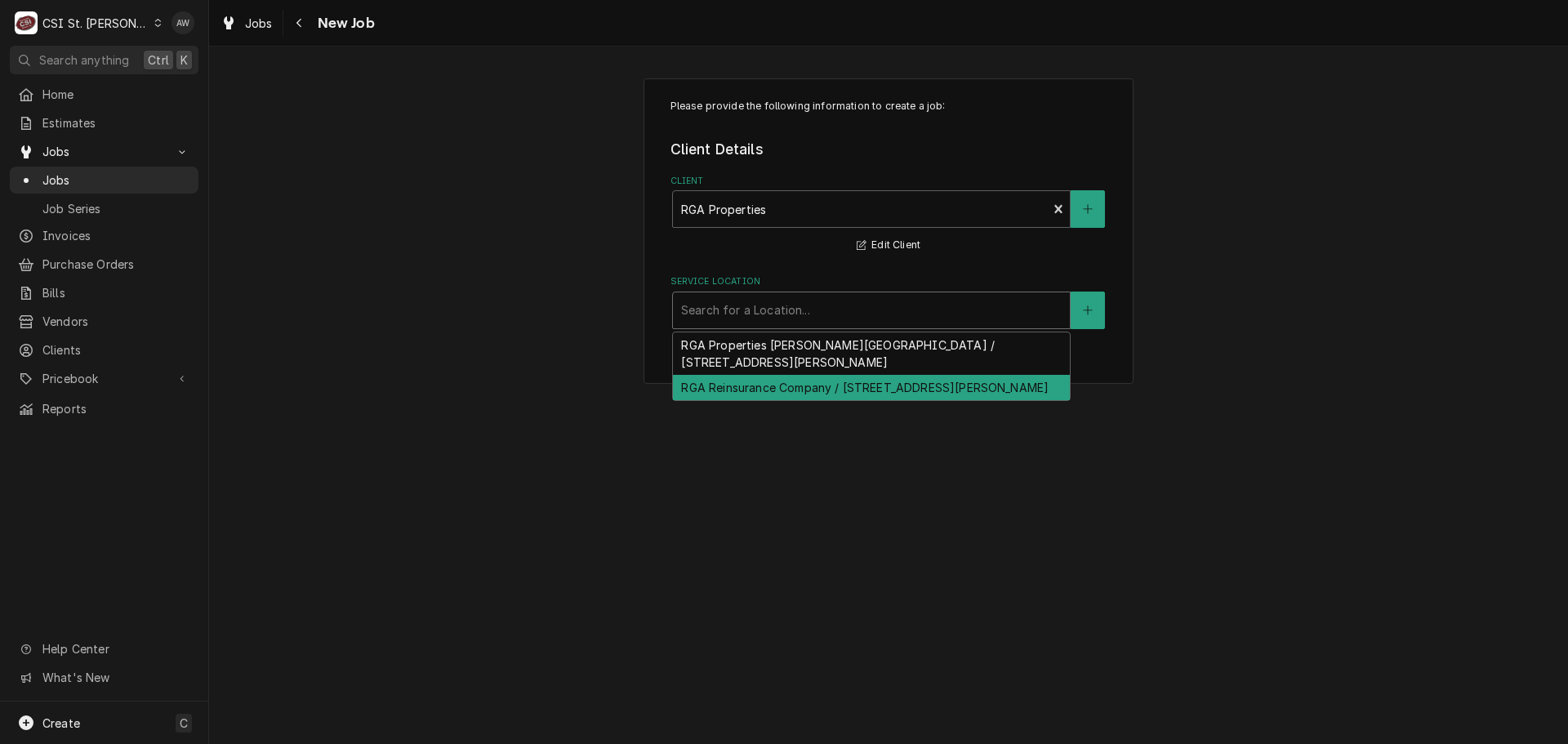
click at [811, 386] on div "RGA Reinsurance Company / [STREET_ADDRESS][PERSON_NAME]" at bounding box center [871, 388] width 397 height 25
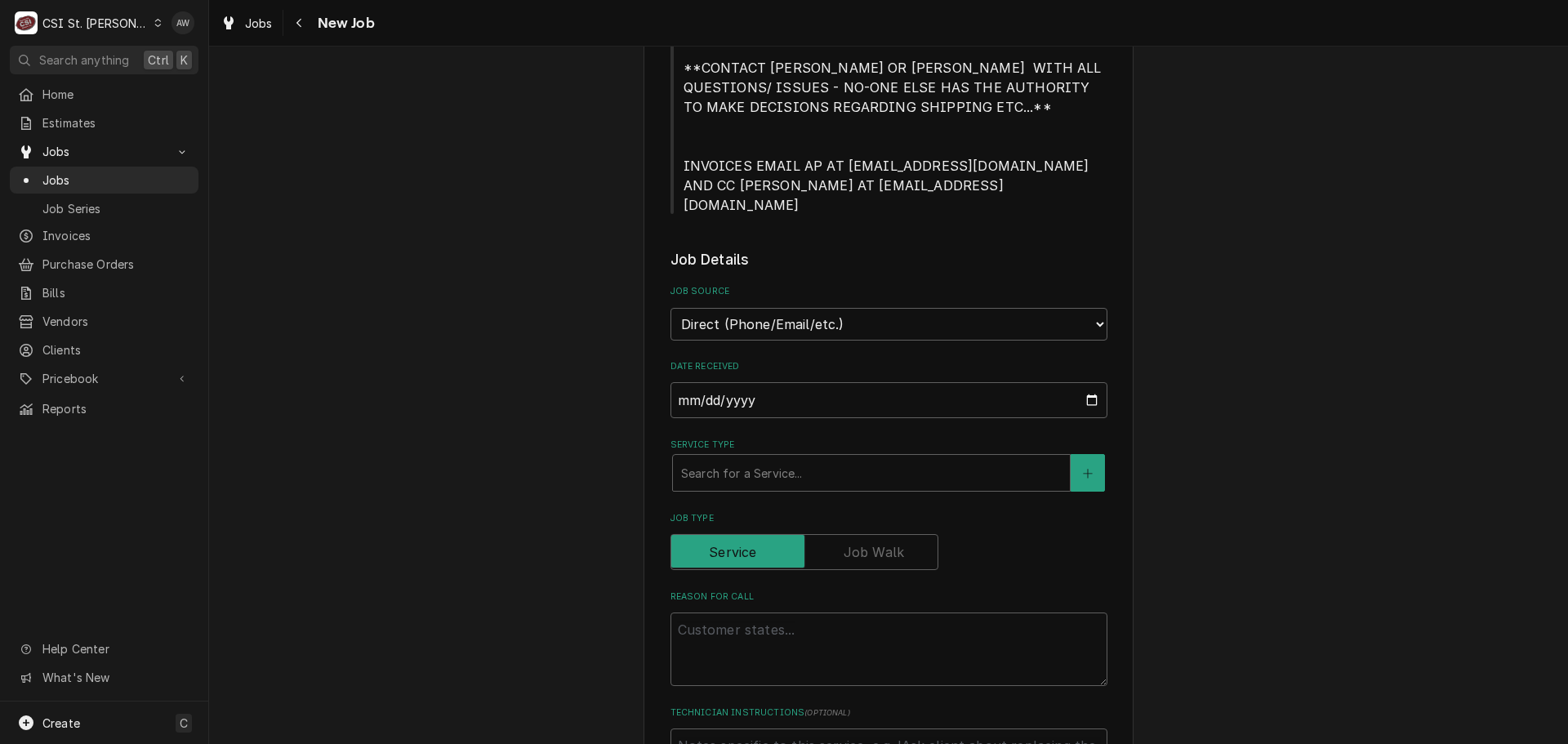
scroll to position [490, 0]
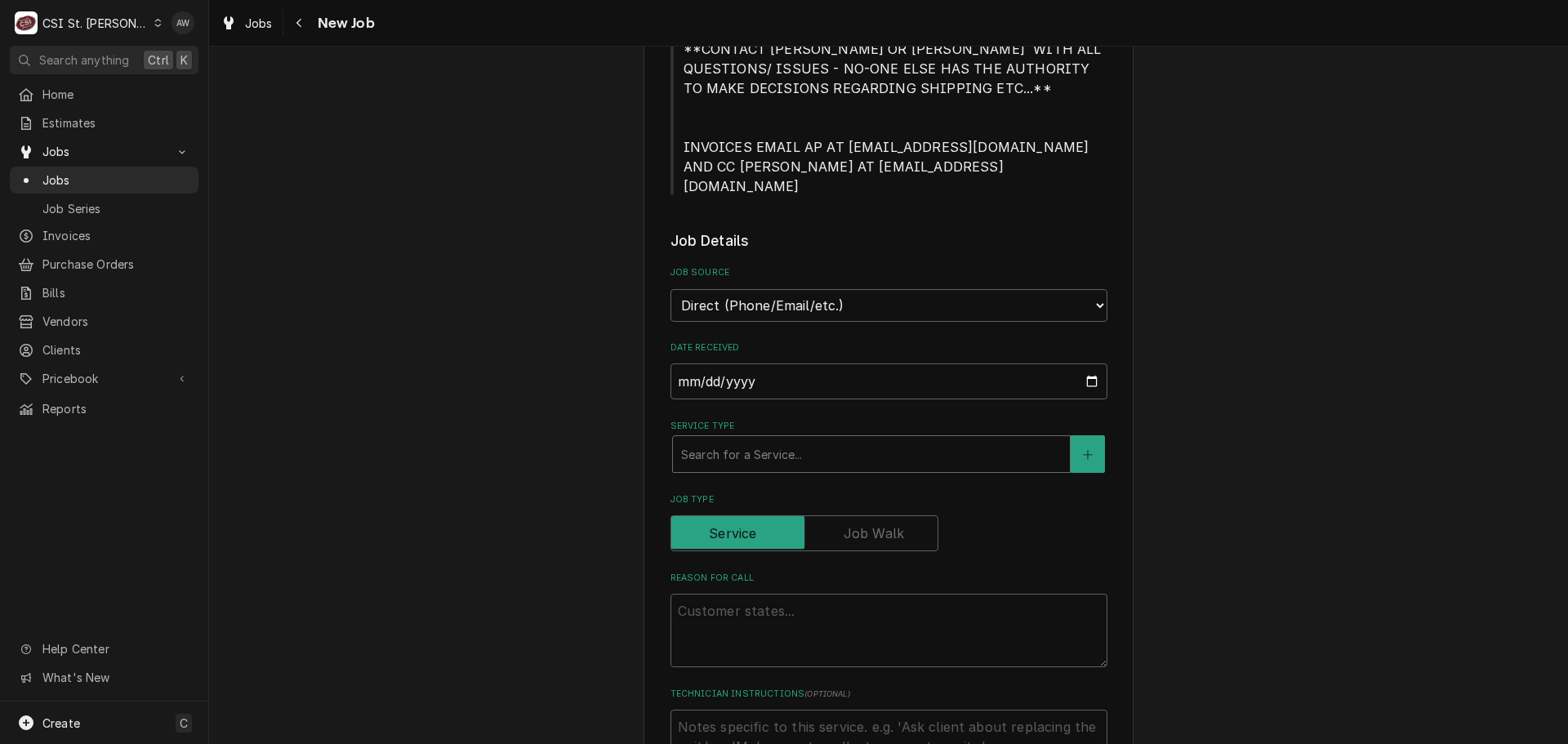
drag, startPoint x: 780, startPoint y: 432, endPoint x: 819, endPoint y: 417, distance: 41.8
click at [782, 440] on div "Service Type" at bounding box center [872, 454] width 381 height 29
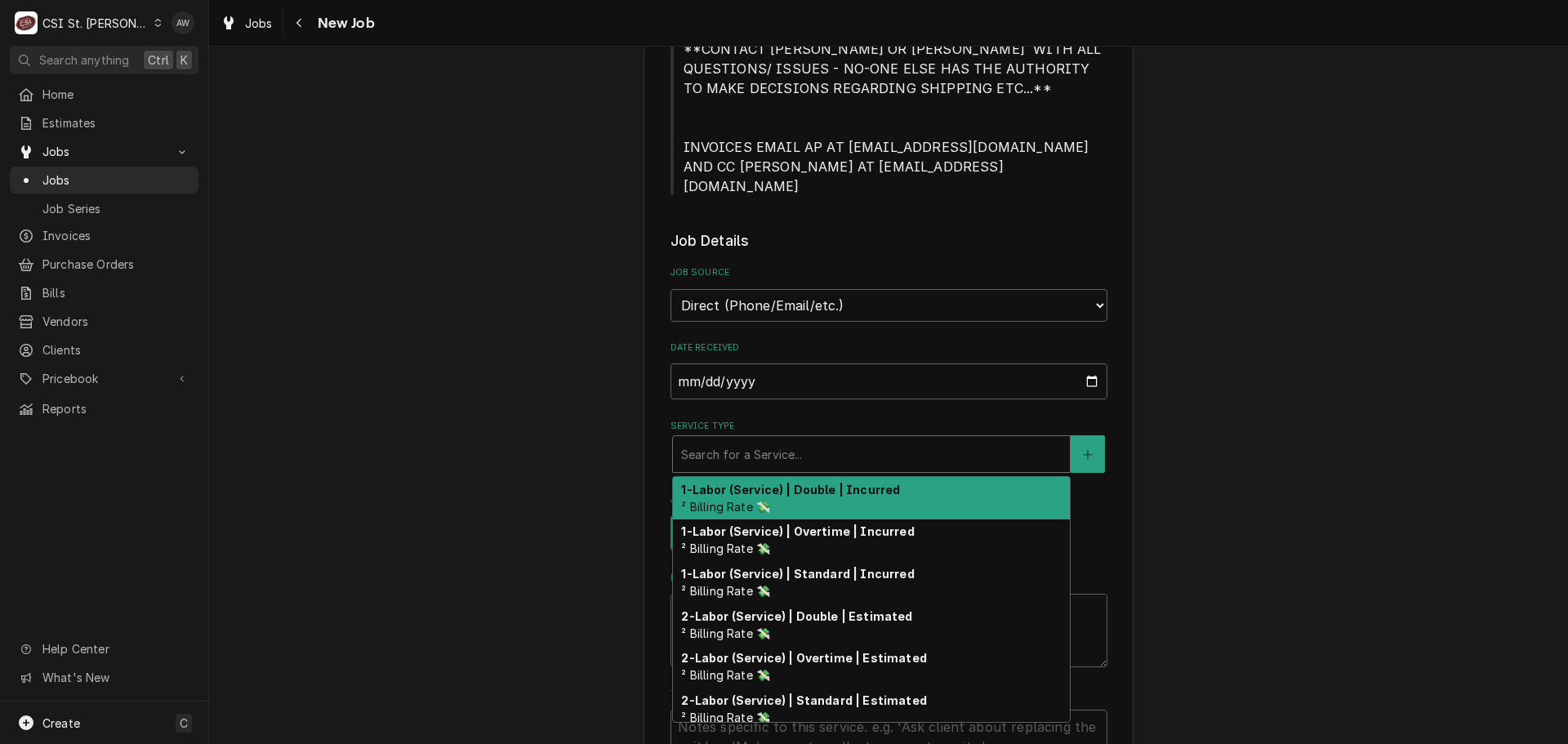
type textarea "x"
type input "s"
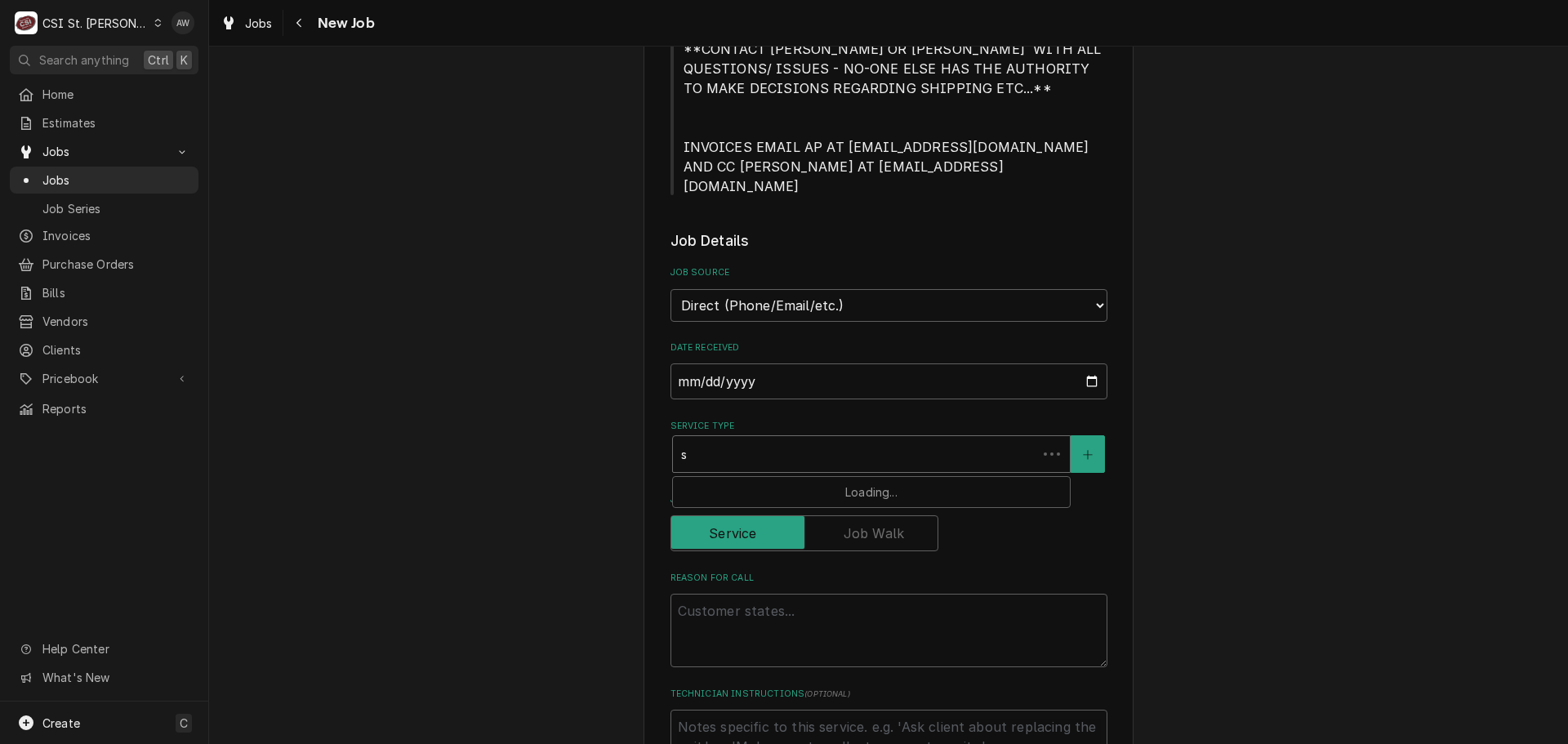
type textarea "x"
type input "se"
type textarea "x"
type input "ser"
type textarea "x"
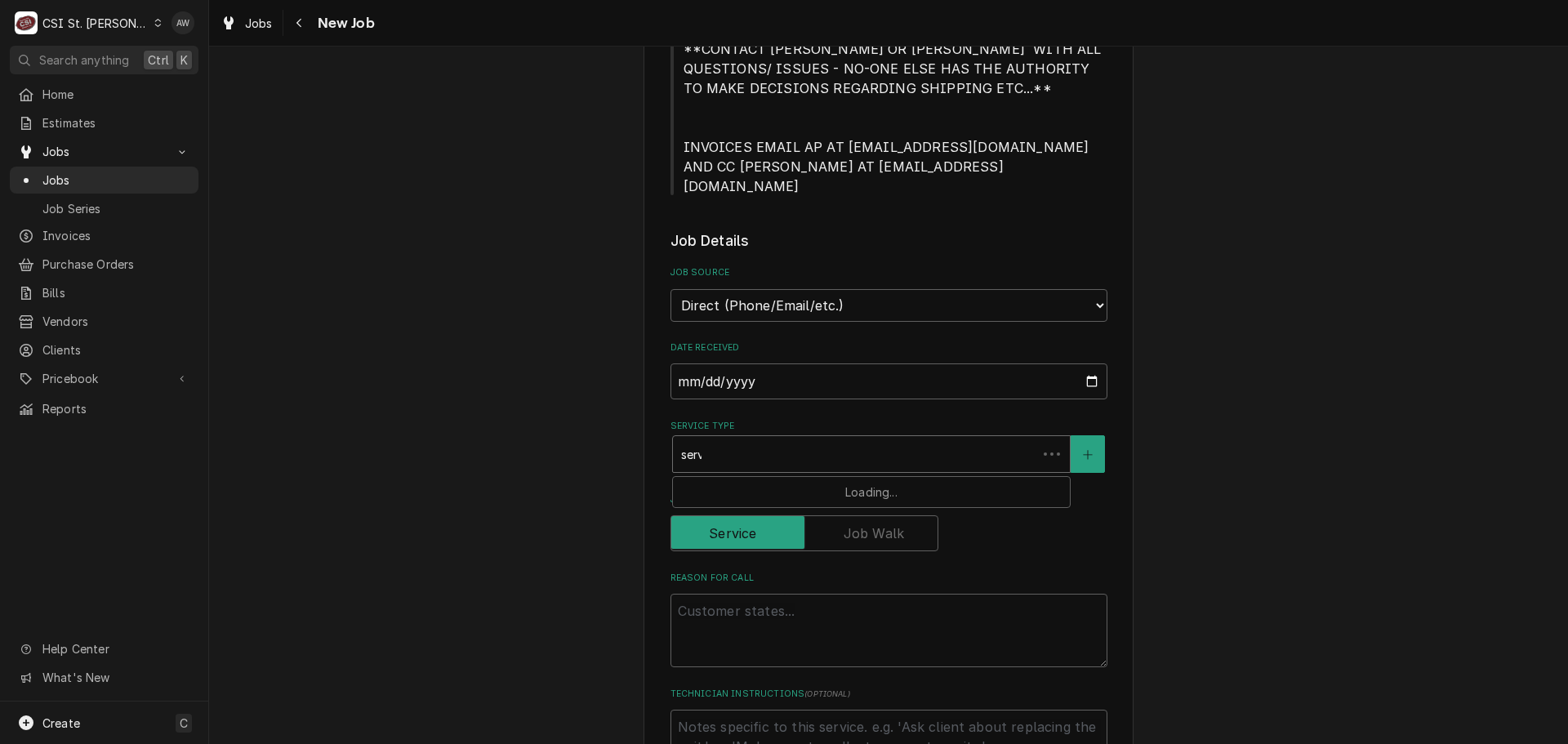
type input "servi"
type textarea "x"
type input "servic"
type textarea "x"
type input "service"
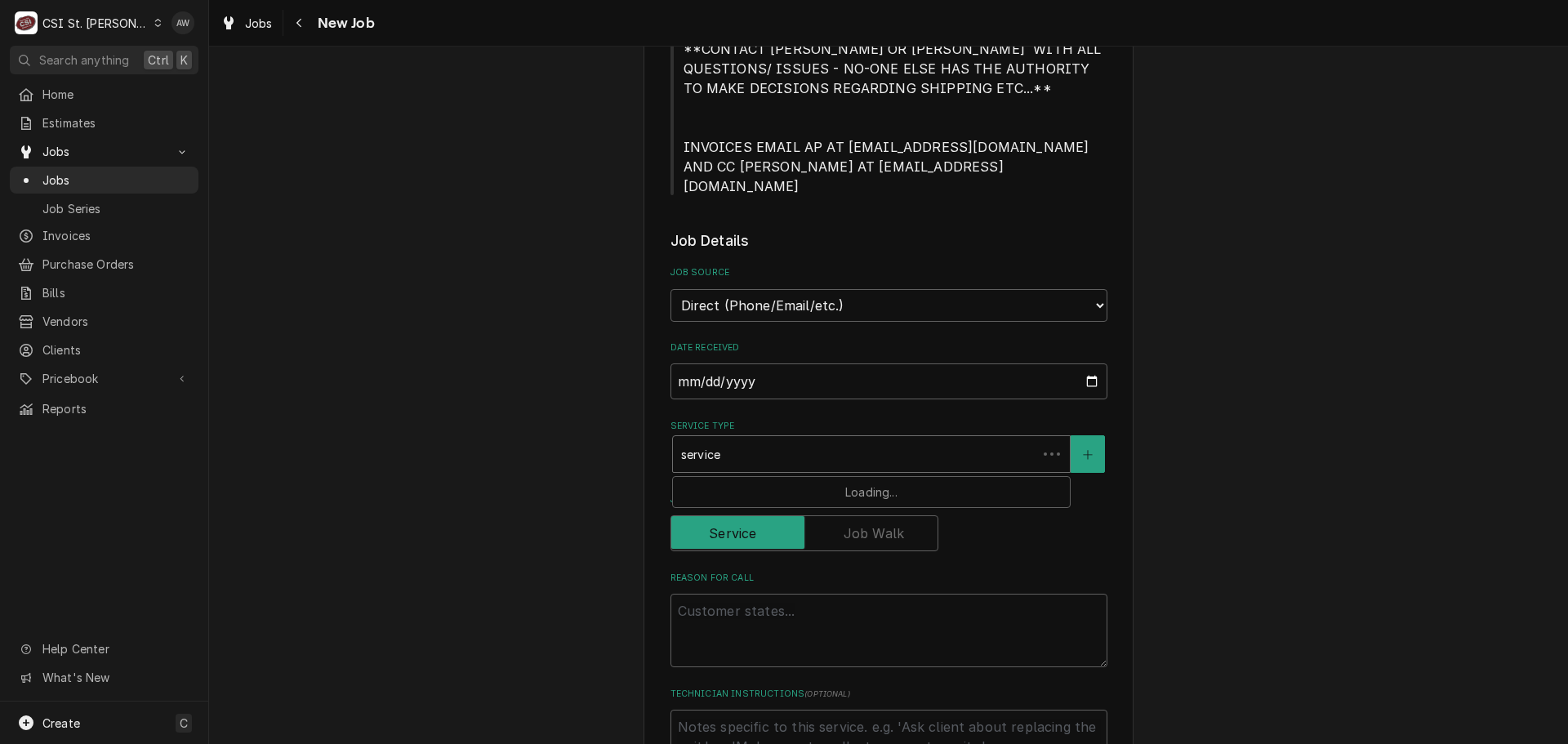
type textarea "x"
type input "service"
type textarea "x"
type input "service c"
type textarea "x"
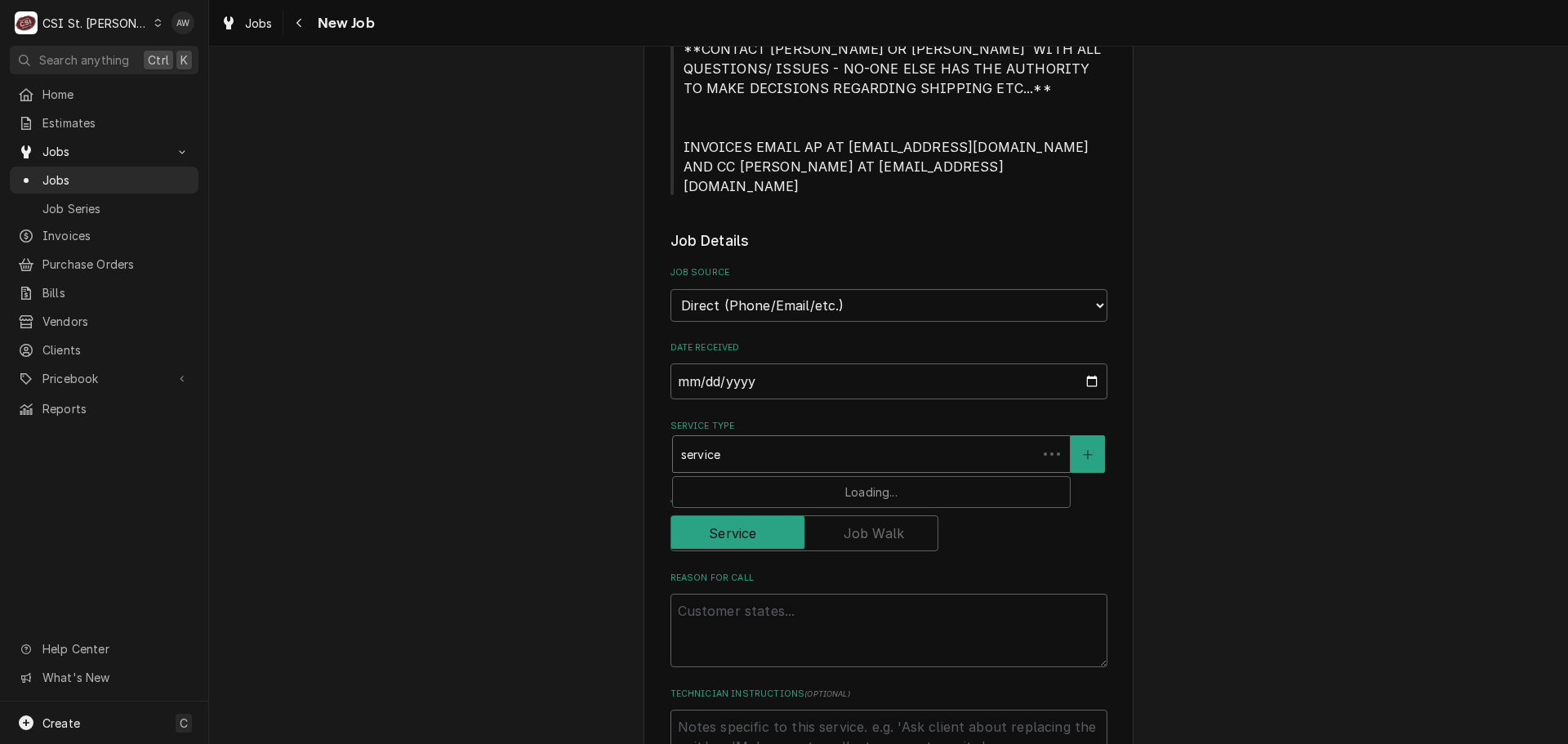
type input "service ca"
type textarea "x"
type input "service cal"
type textarea "x"
type input "service call"
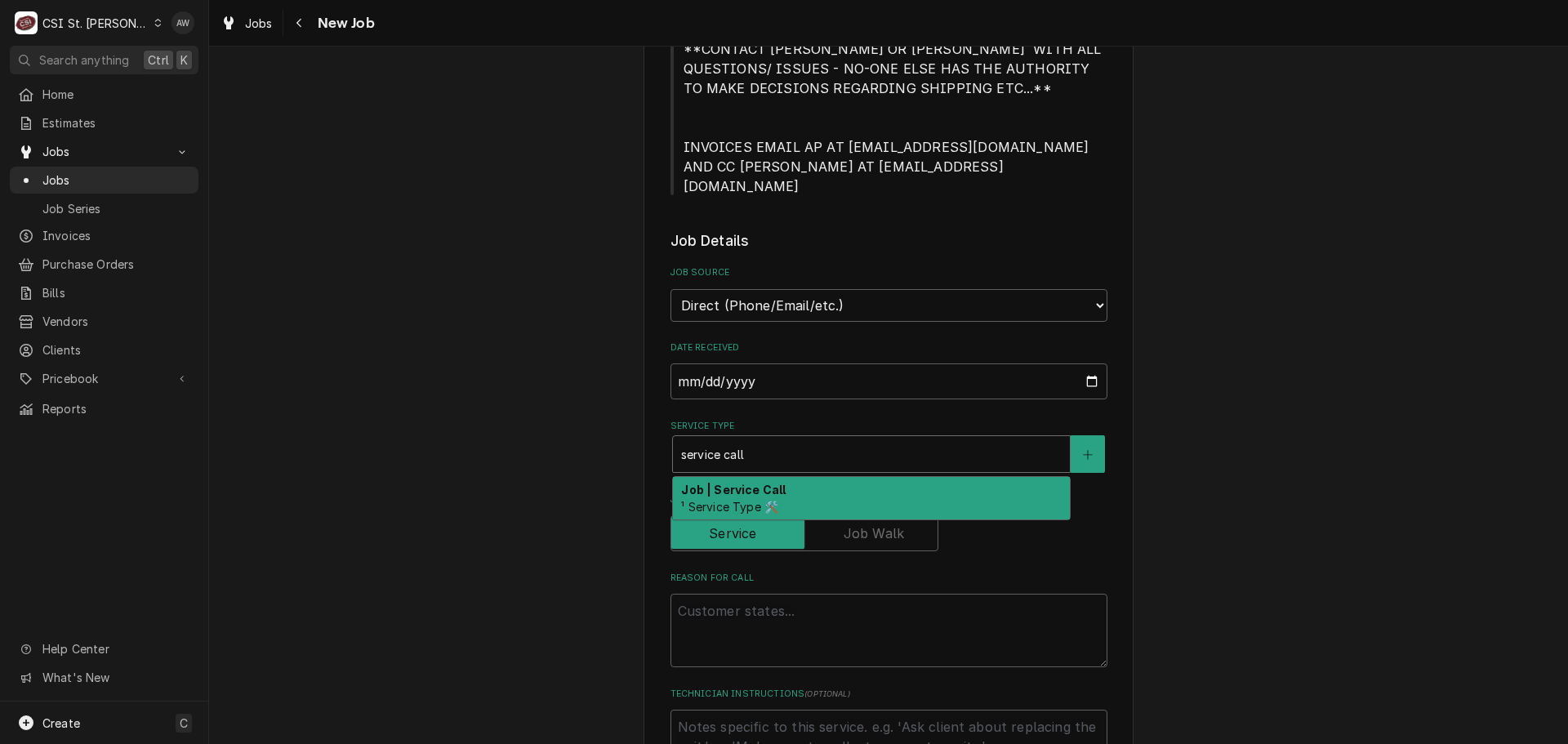
click at [753, 478] on div "Job | Service Call ¹ Service Type 🛠️" at bounding box center [871, 499] width 397 height 43
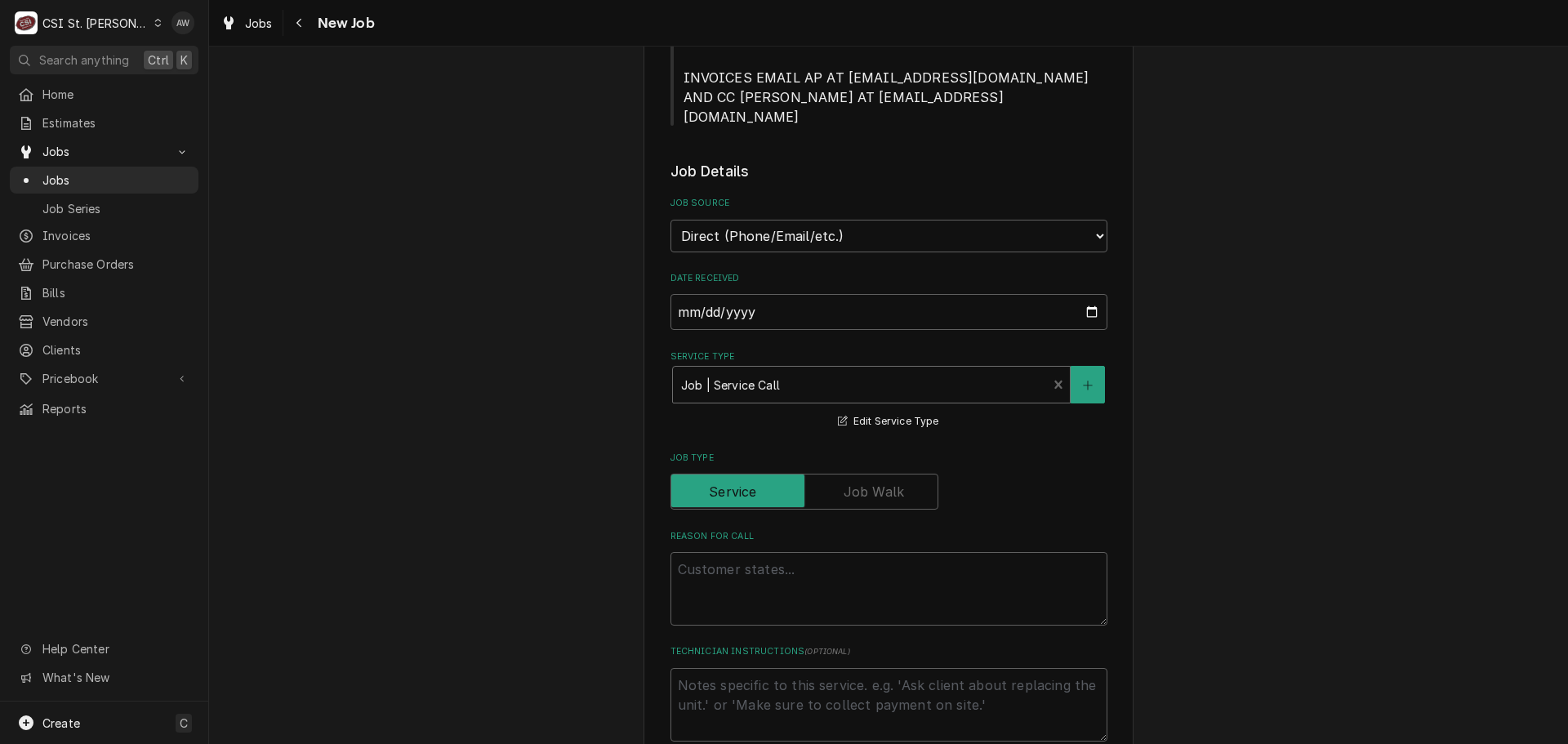
scroll to position [654, 0]
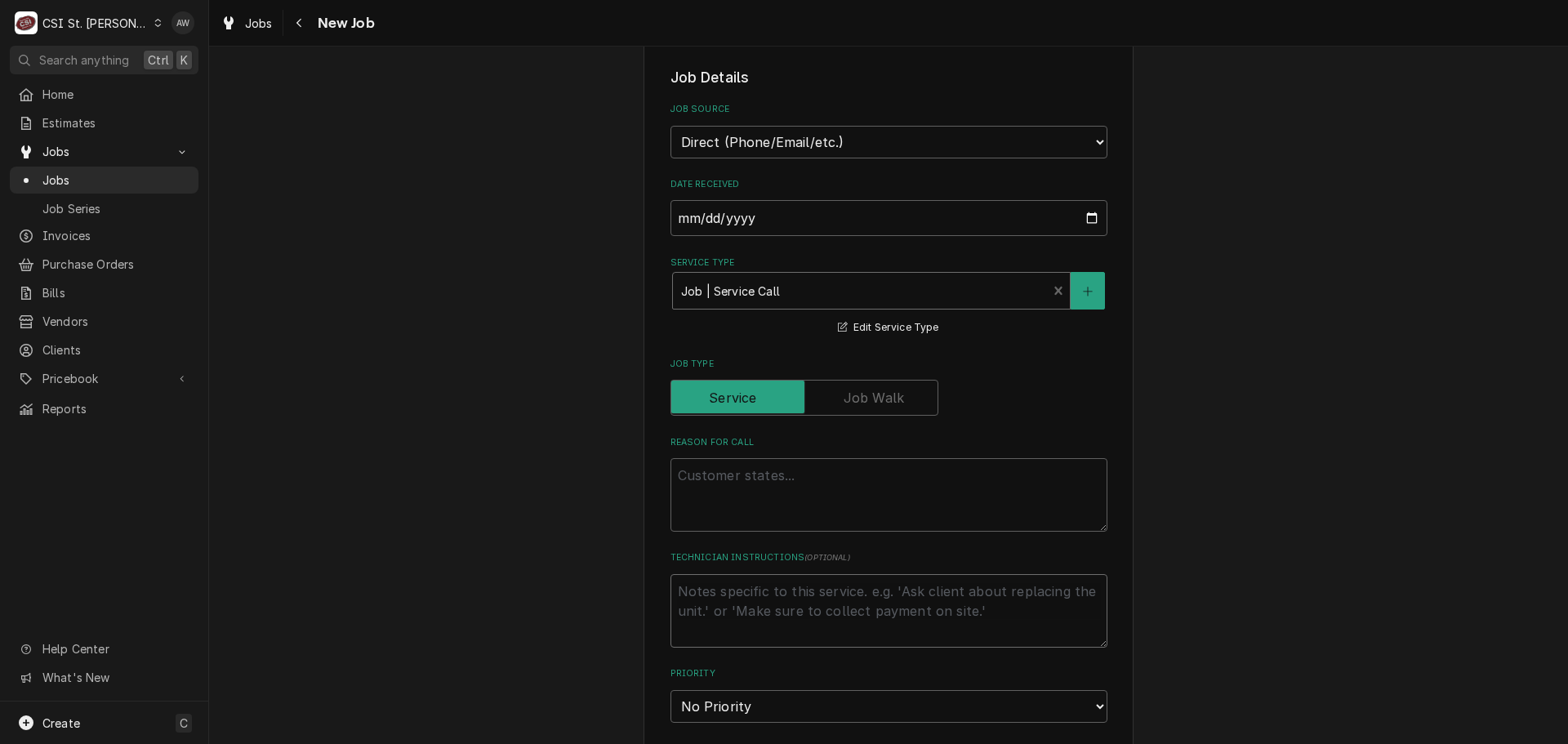
click at [740, 615] on textarea "Technician Instructions ( optional )" at bounding box center [889, 612] width 437 height 74
type textarea "x"
type textarea "T"
type textarea "x"
type textarea "TI"
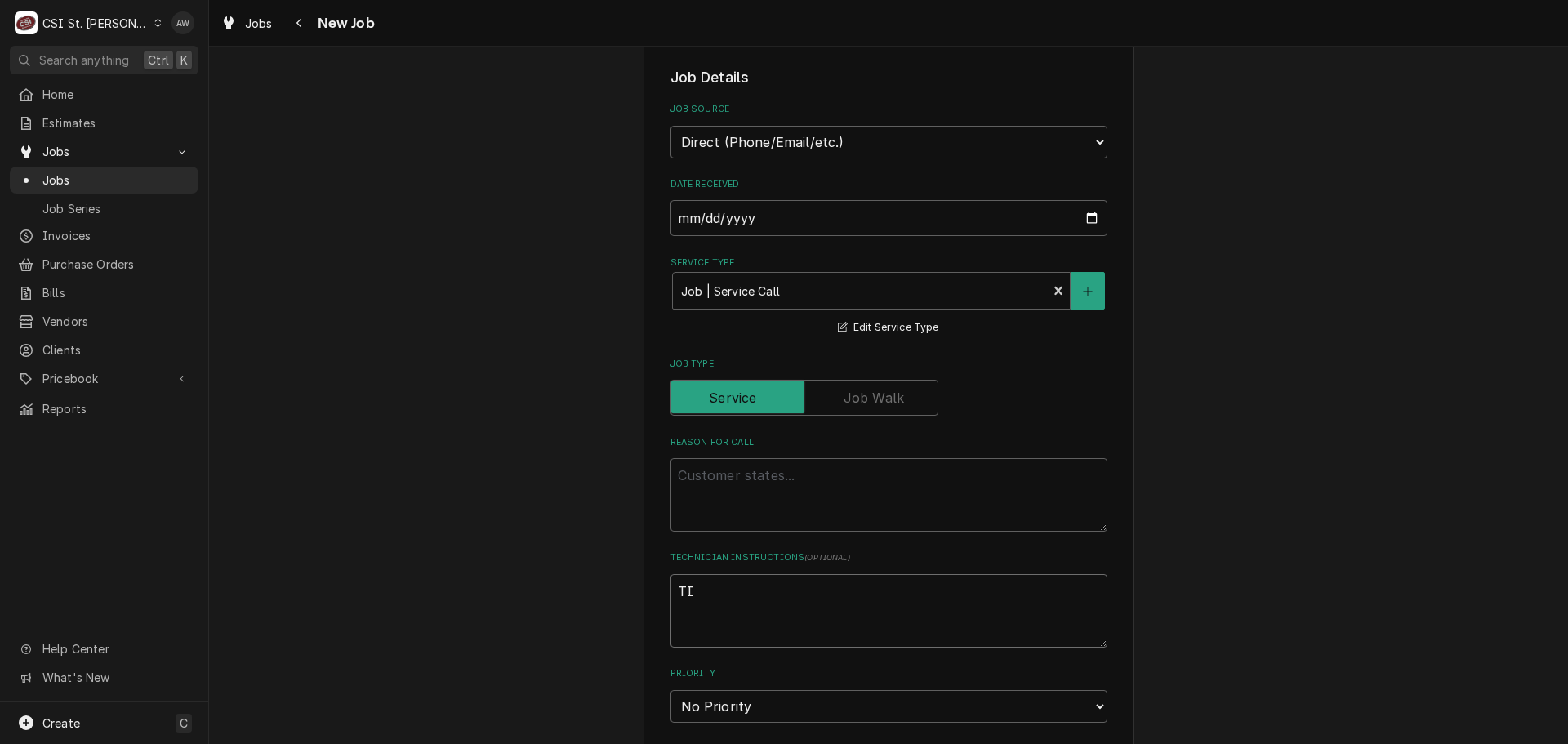
type textarea "x"
type textarea "TIM"
type textarea "x"
type textarea "TIM"
type textarea "x"
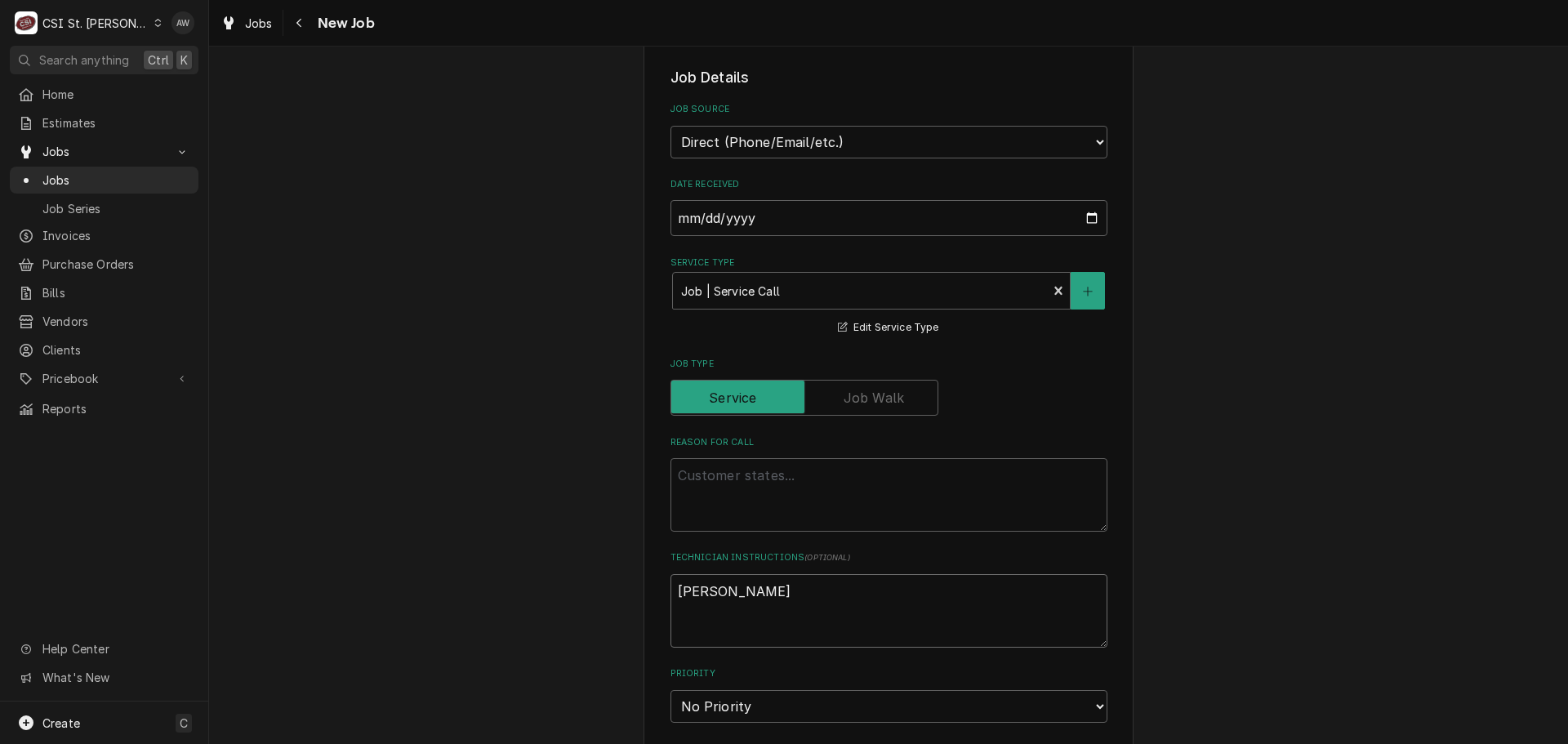
type textarea "TIM 3"
type textarea "x"
type textarea "TIM 31"
type textarea "x"
type textarea "TIM 314"
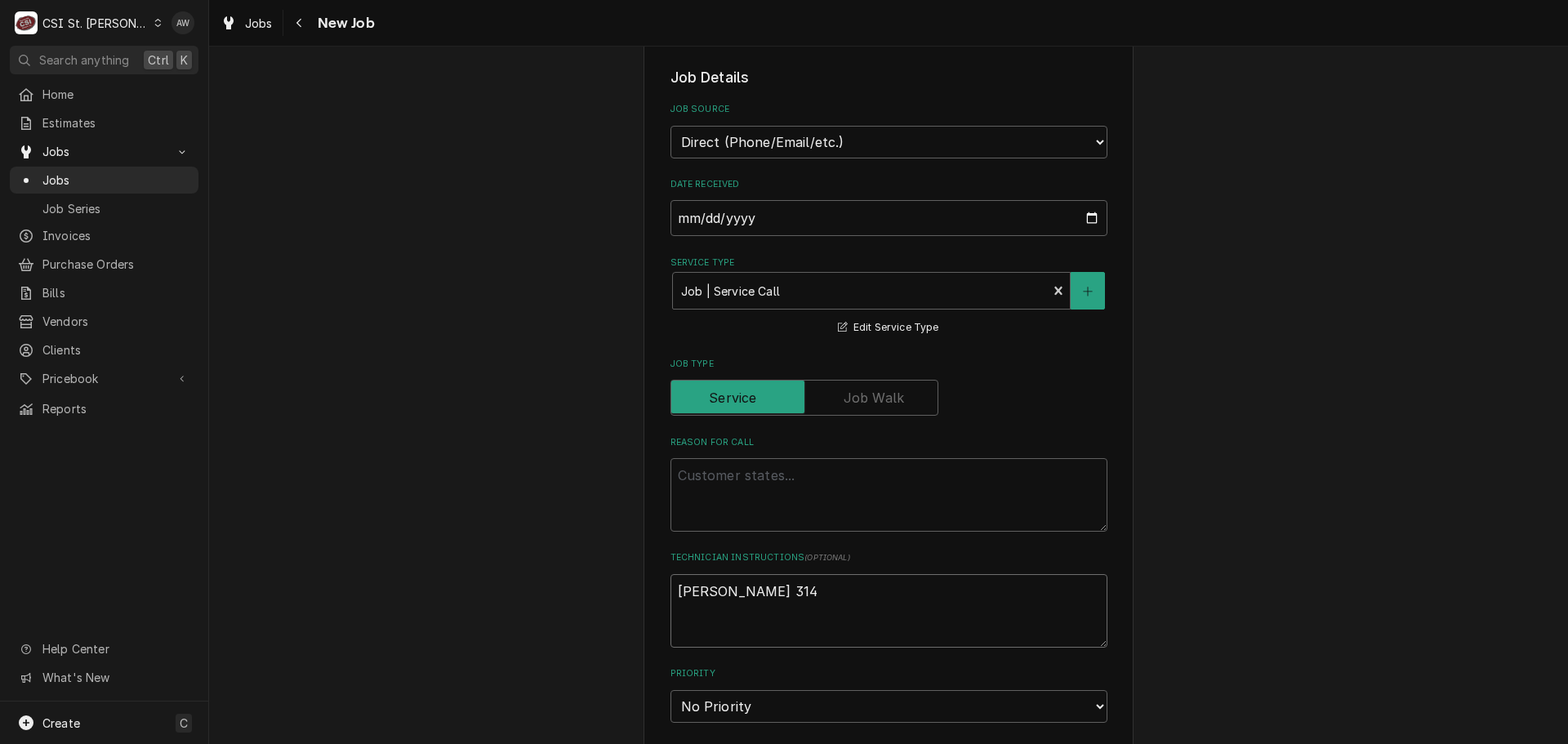
type textarea "x"
type textarea "TIM 314-"
type textarea "x"
type textarea "TIM 314-6"
type textarea "x"
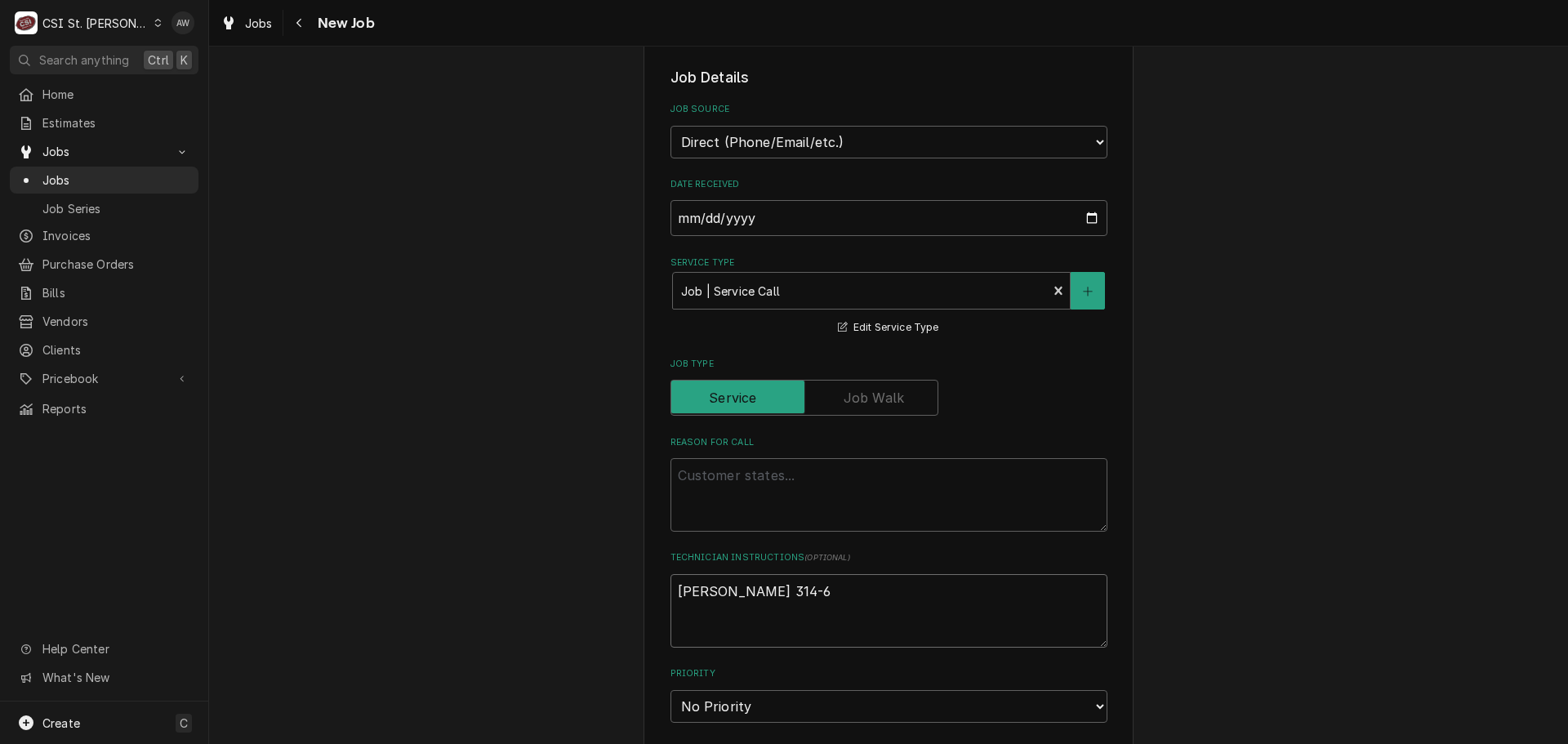
type textarea "TIM 314-64"
type textarea "x"
type textarea "TIM 314-648"
type textarea "x"
type textarea "TIM 314-648-"
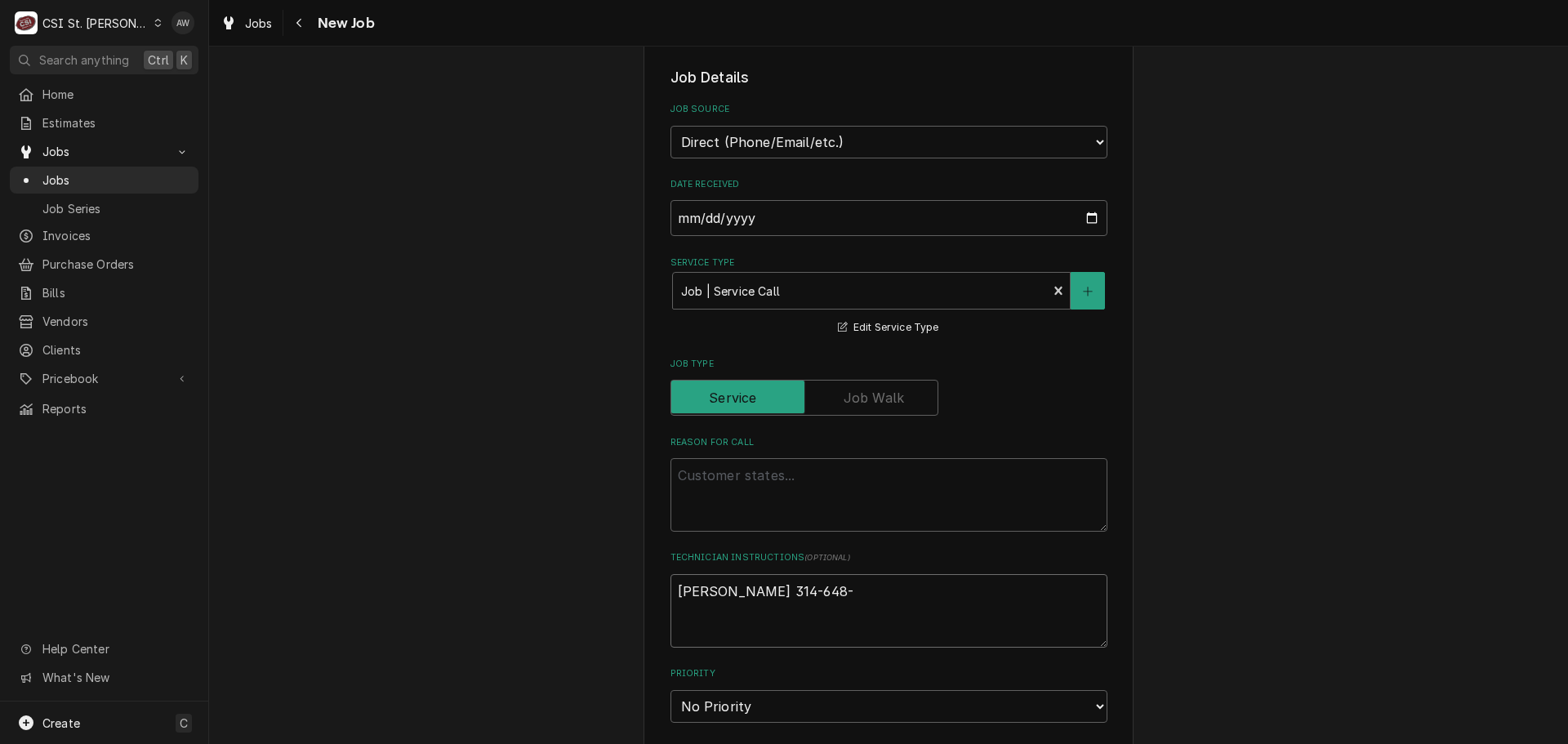
type textarea "x"
type textarea "TIM 314-648-4"
type textarea "x"
type textarea "TIM 314-648-40"
type textarea "x"
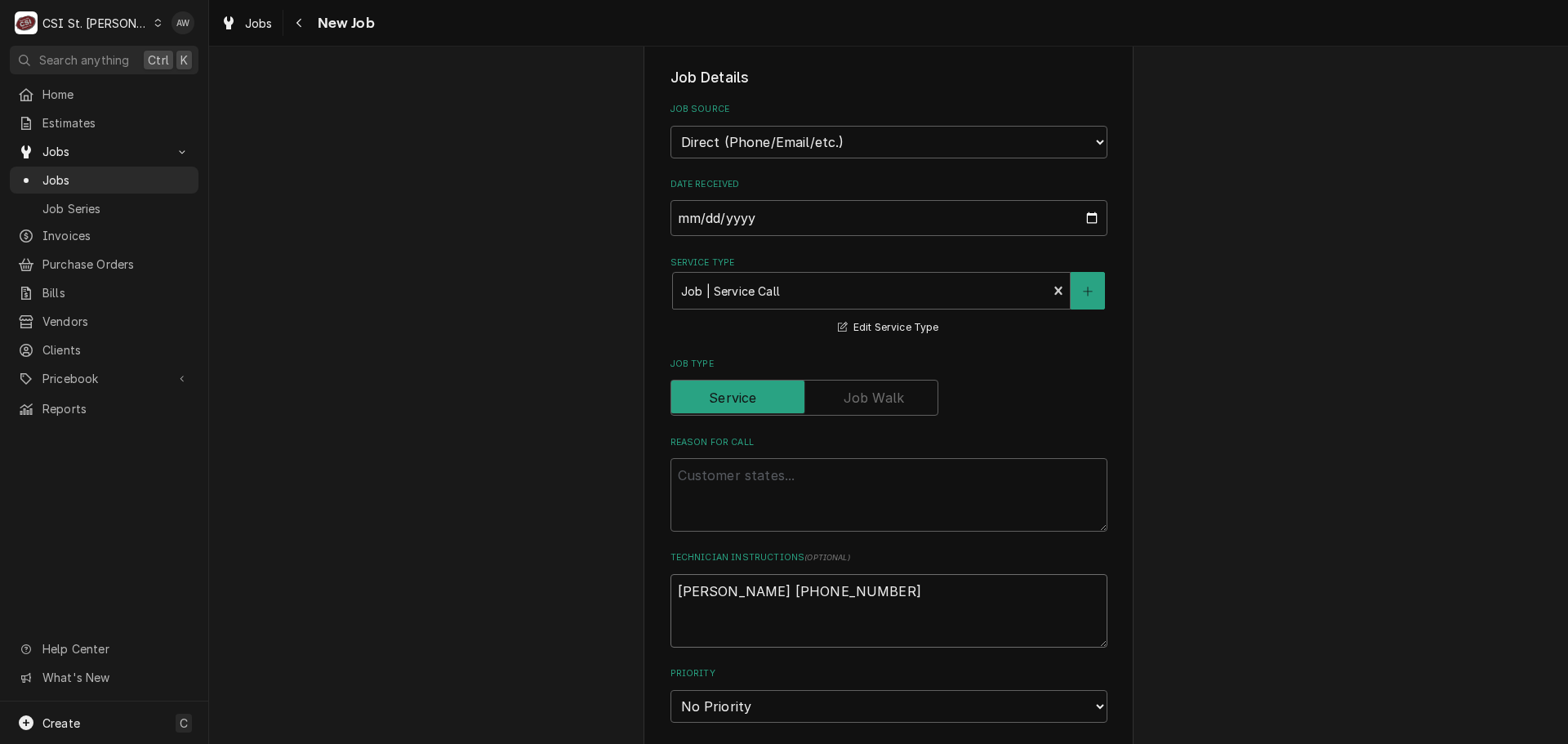
type textarea "TIM 314-648-400"
type textarea "x"
type textarea "TIM 314-648-4006"
type textarea "x"
type textarea "TIM 314-648-4006"
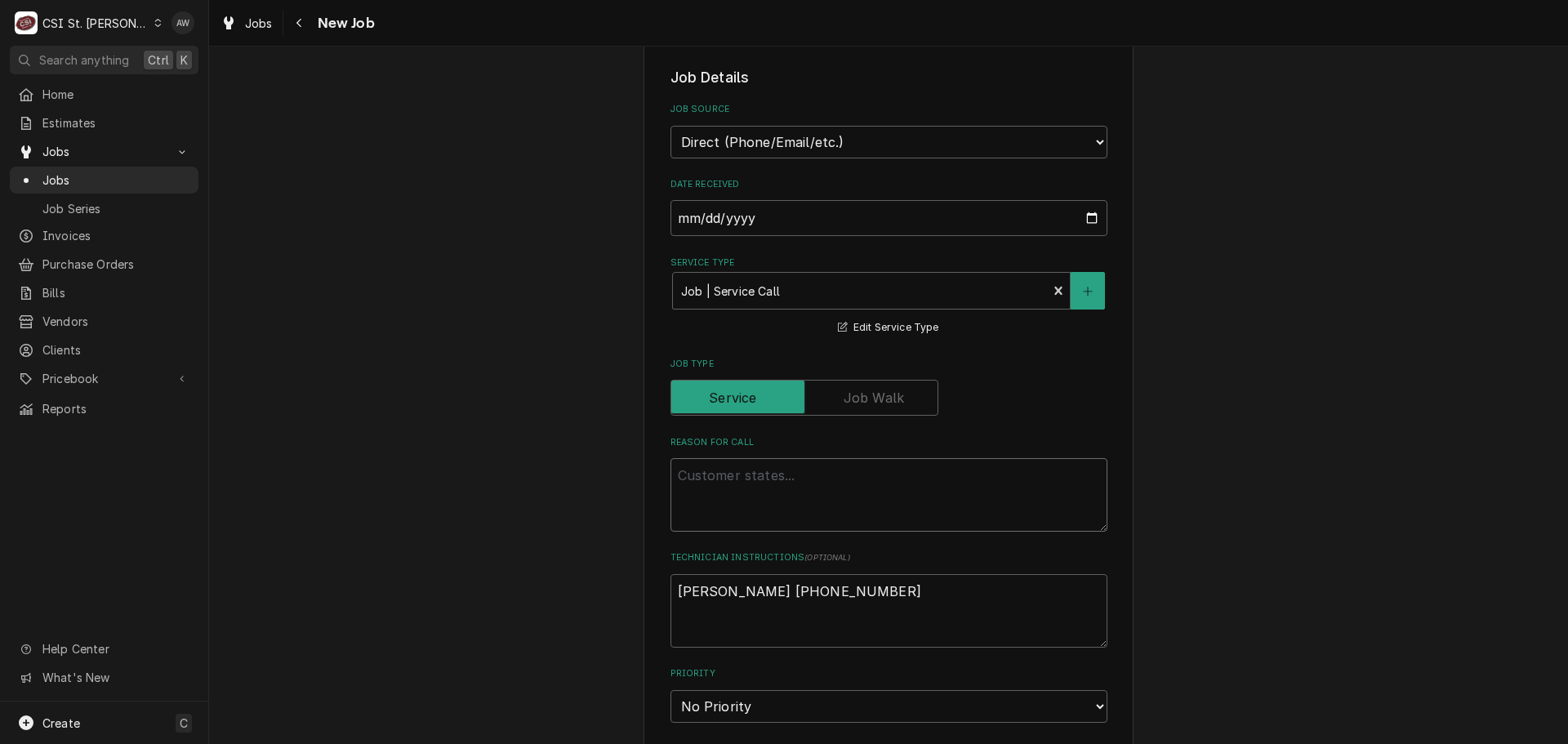
click at [821, 468] on textarea "Reason For Call" at bounding box center [889, 495] width 437 height 74
type textarea "x"
type textarea "C"
type textarea "x"
type textarea "CH"
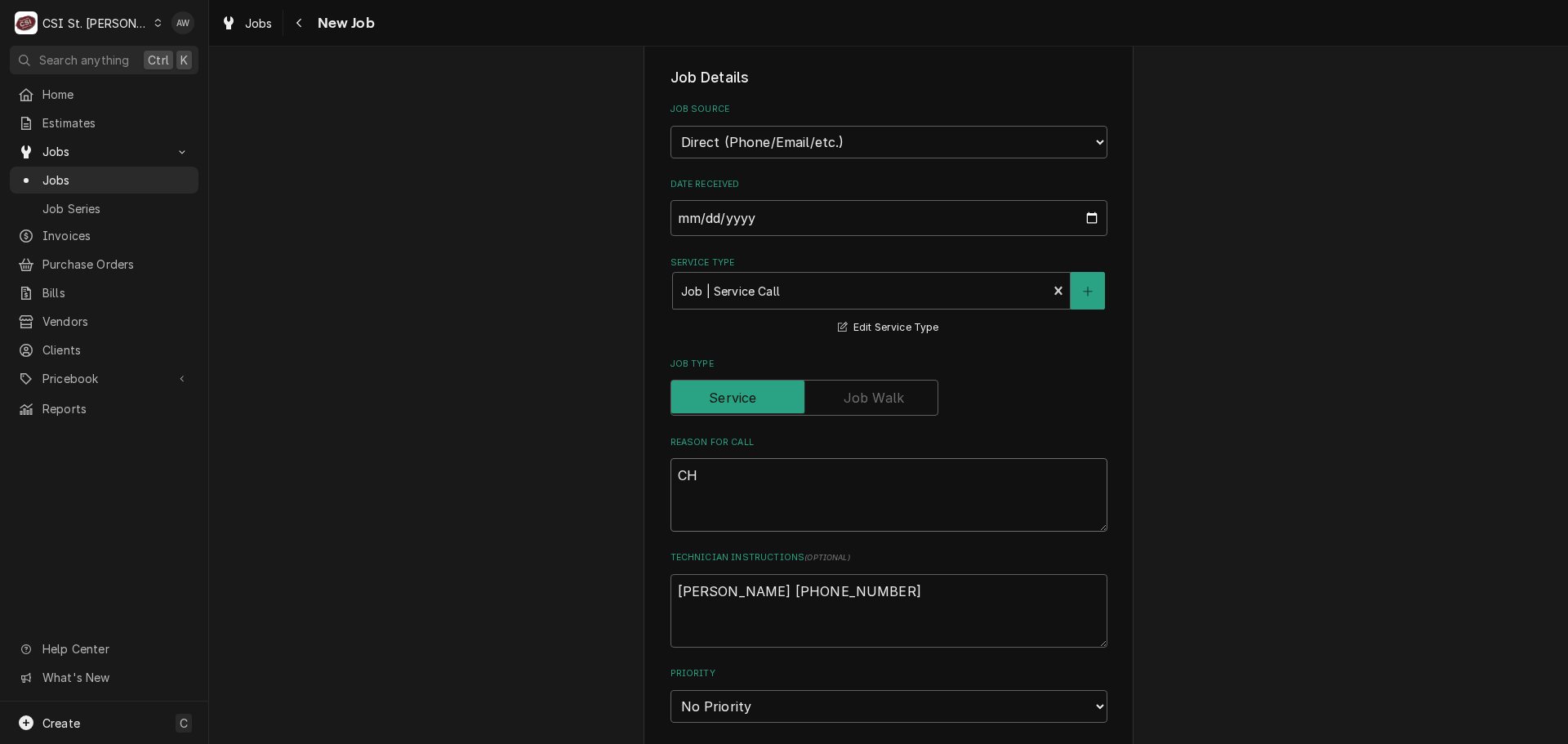
type textarea "x"
type textarea "CHE"
type textarea "x"
type textarea "CHEM"
type textarea "x"
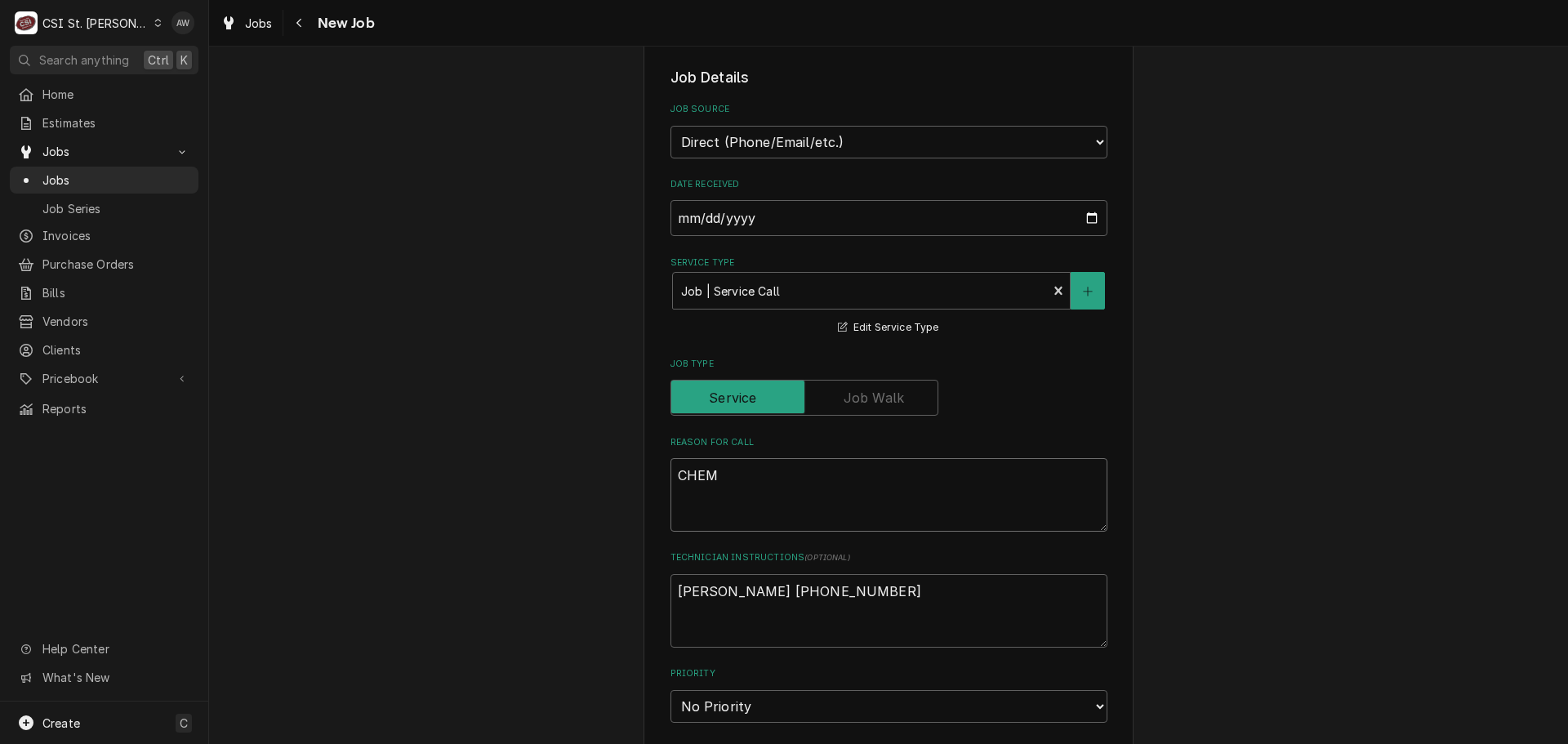
type textarea "CHEMI"
type textarea "x"
type textarea "CHEMIC"
type textarea "x"
type textarea "CHEMICA"
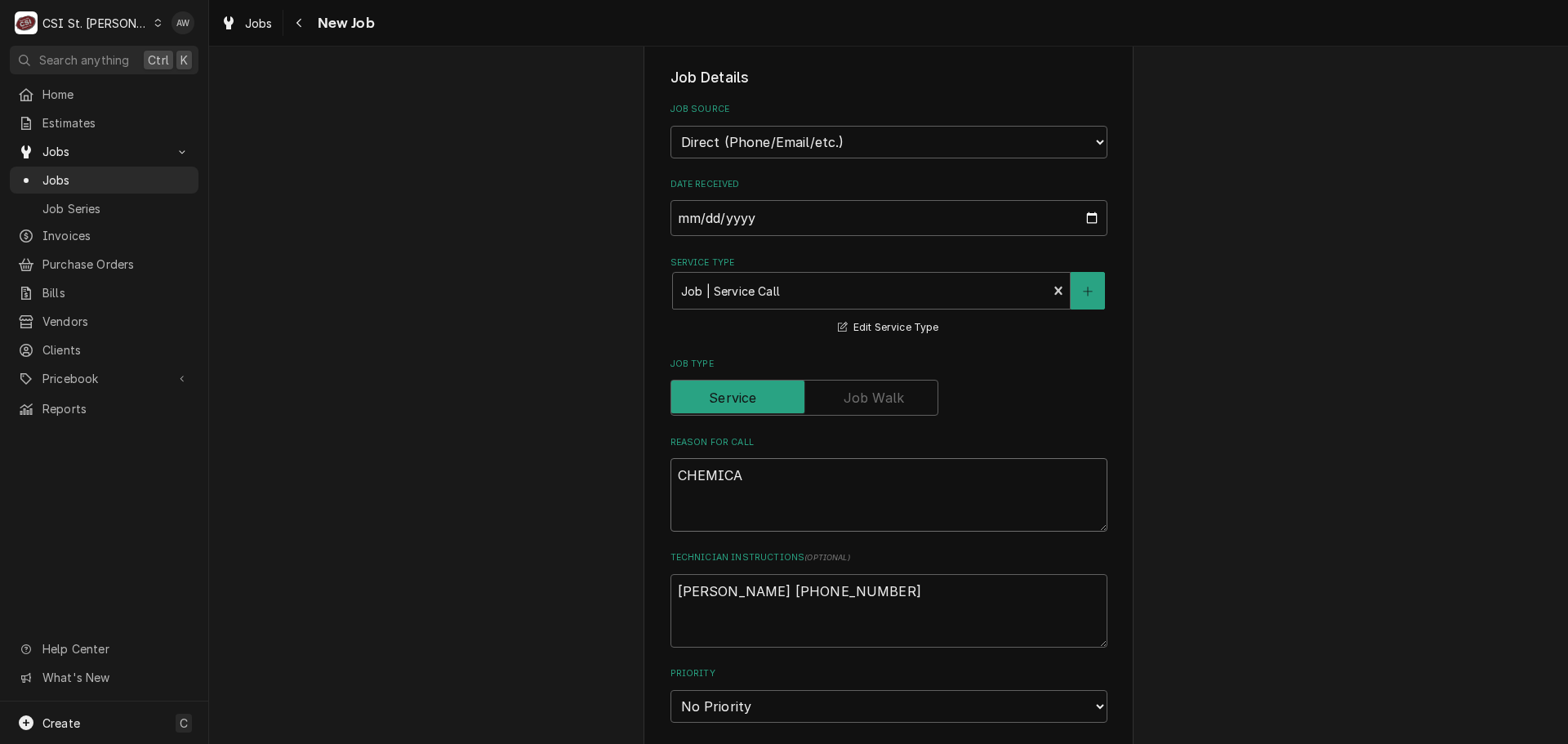
type textarea "x"
type textarea "CHEMICAL"
type textarea "x"
type textarea "CHEMICAL"
type textarea "x"
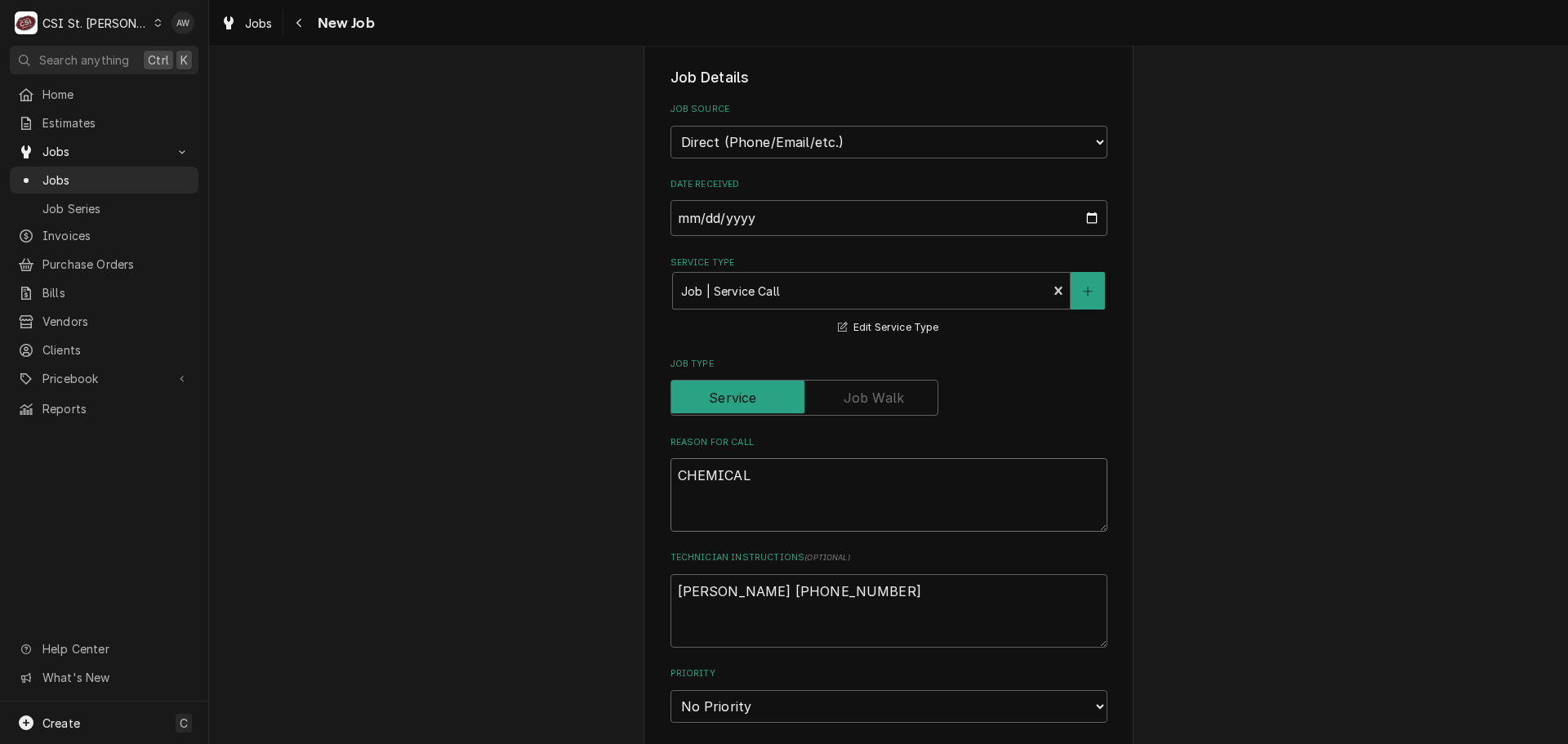
type textarea "CHEMICAL F"
type textarea "x"
type textarea "CHEMICAL FE"
type textarea "x"
type textarea "CHEMICAL FEE"
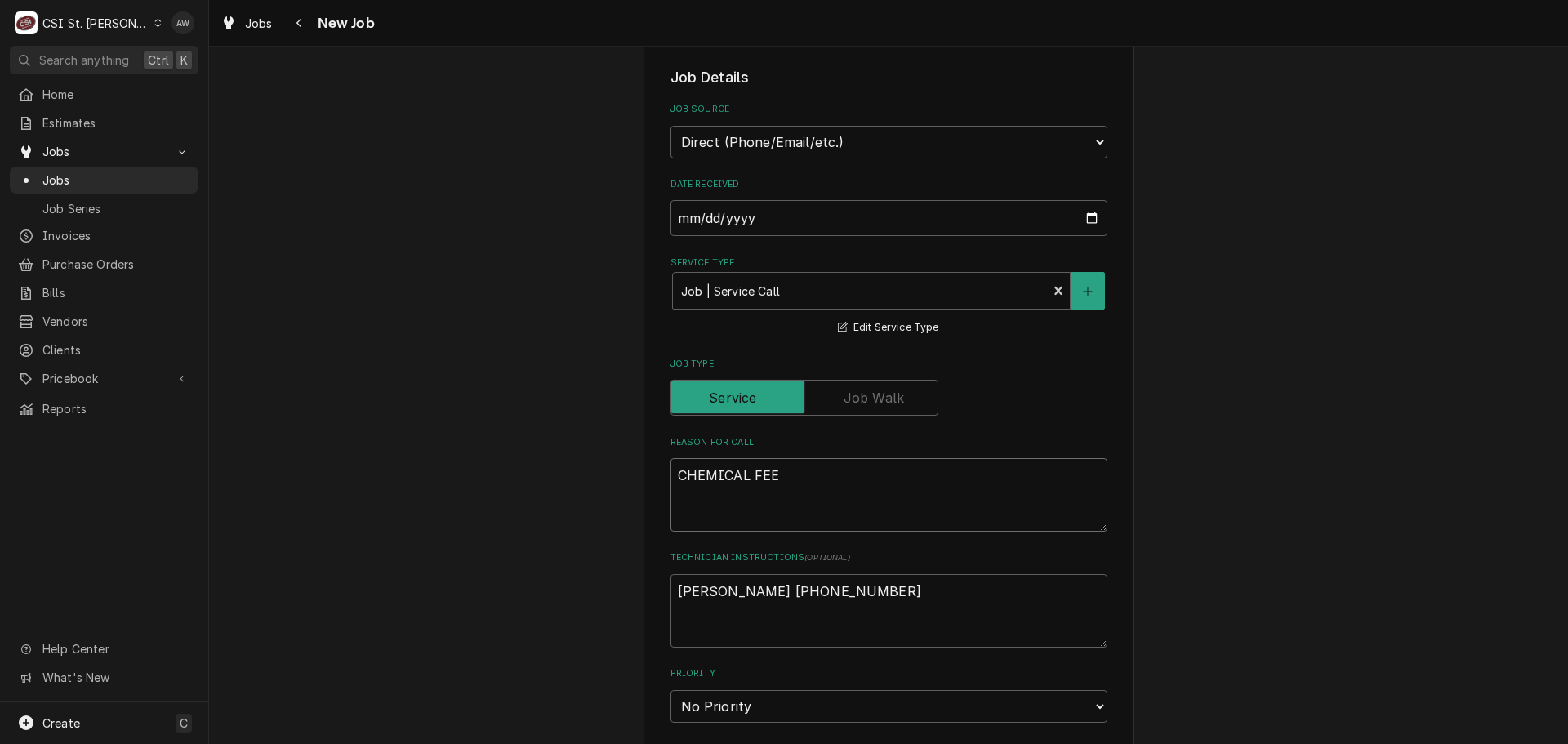
type textarea "x"
type textarea "CHEMICAL FEED"
type textarea "x"
type textarea "CHEMICAL FEED"
type textarea "x"
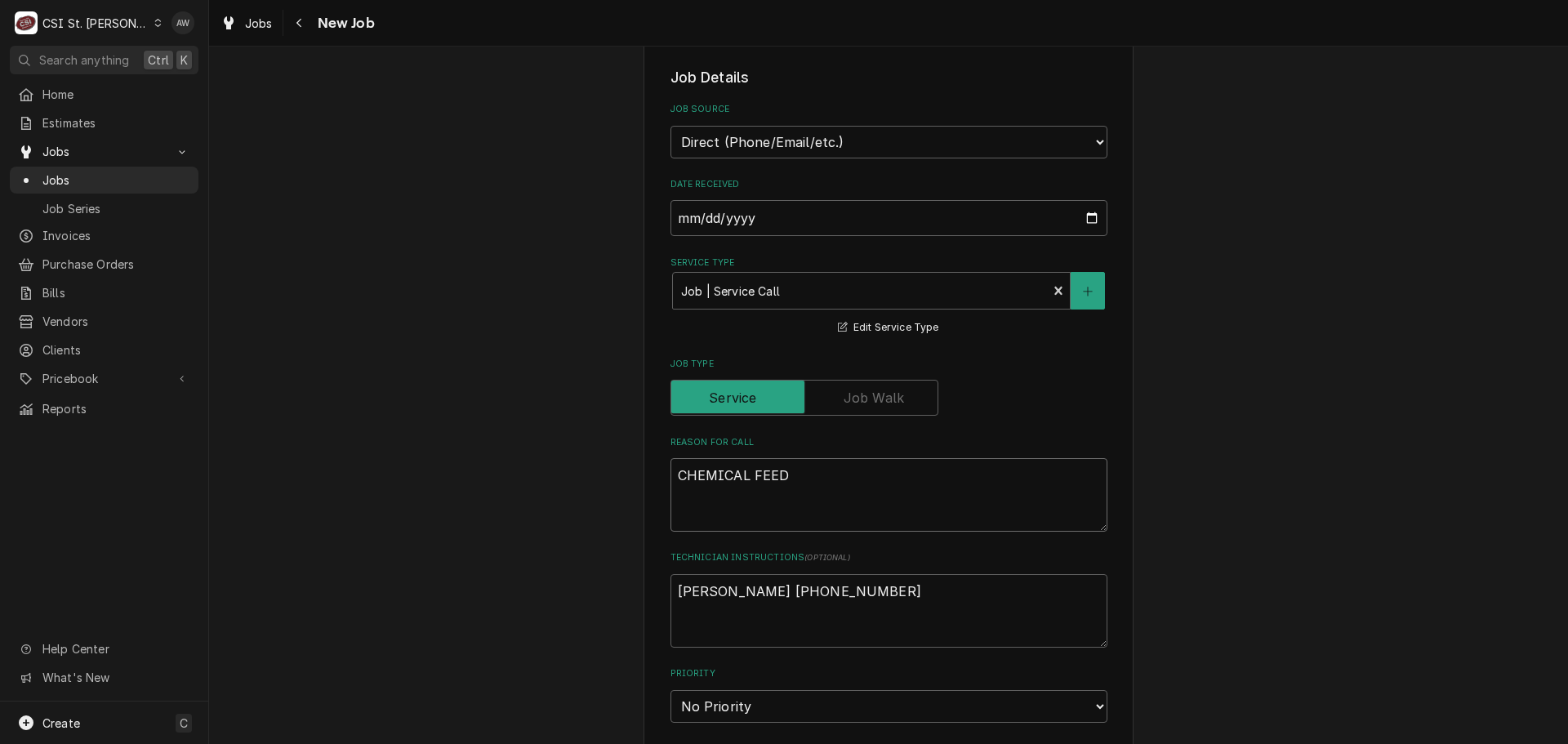
type textarea "CHEMICAL FEED F"
type textarea "x"
type textarea "CHEMICAL FEED FO"
type textarea "x"
type textarea "CHEMICAL FEED FOR"
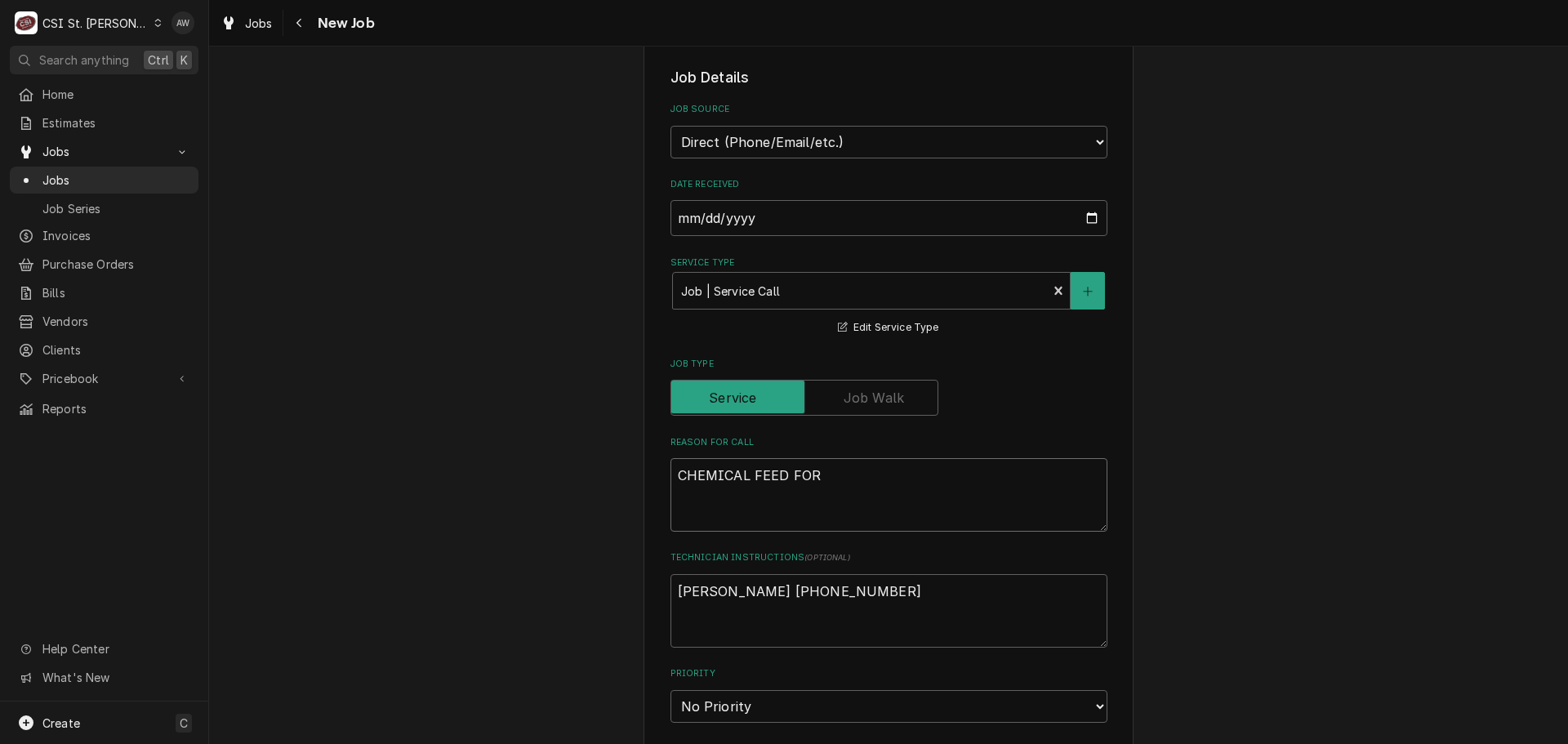
type textarea "x"
type textarea "CHEMICAL FEED FOR"
type textarea "x"
type textarea "CHEMICAL FEED FOR S"
type textarea "x"
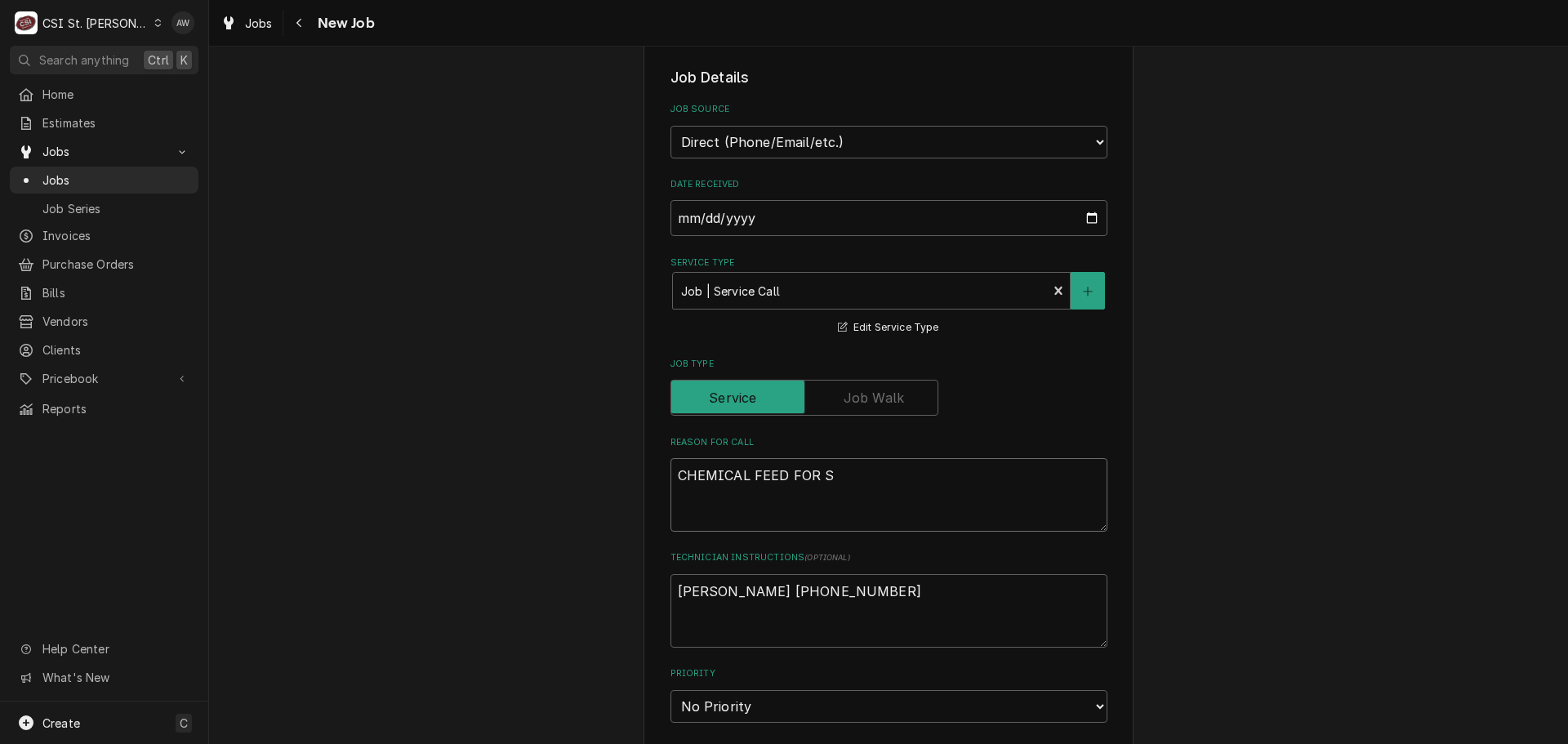
type textarea "CHEMICAL FEED FOR SI"
type textarea "x"
type textarea "CHEMICAL FEED FOR S"
type textarea "x"
type textarea "CHEMICAL FEED FOR"
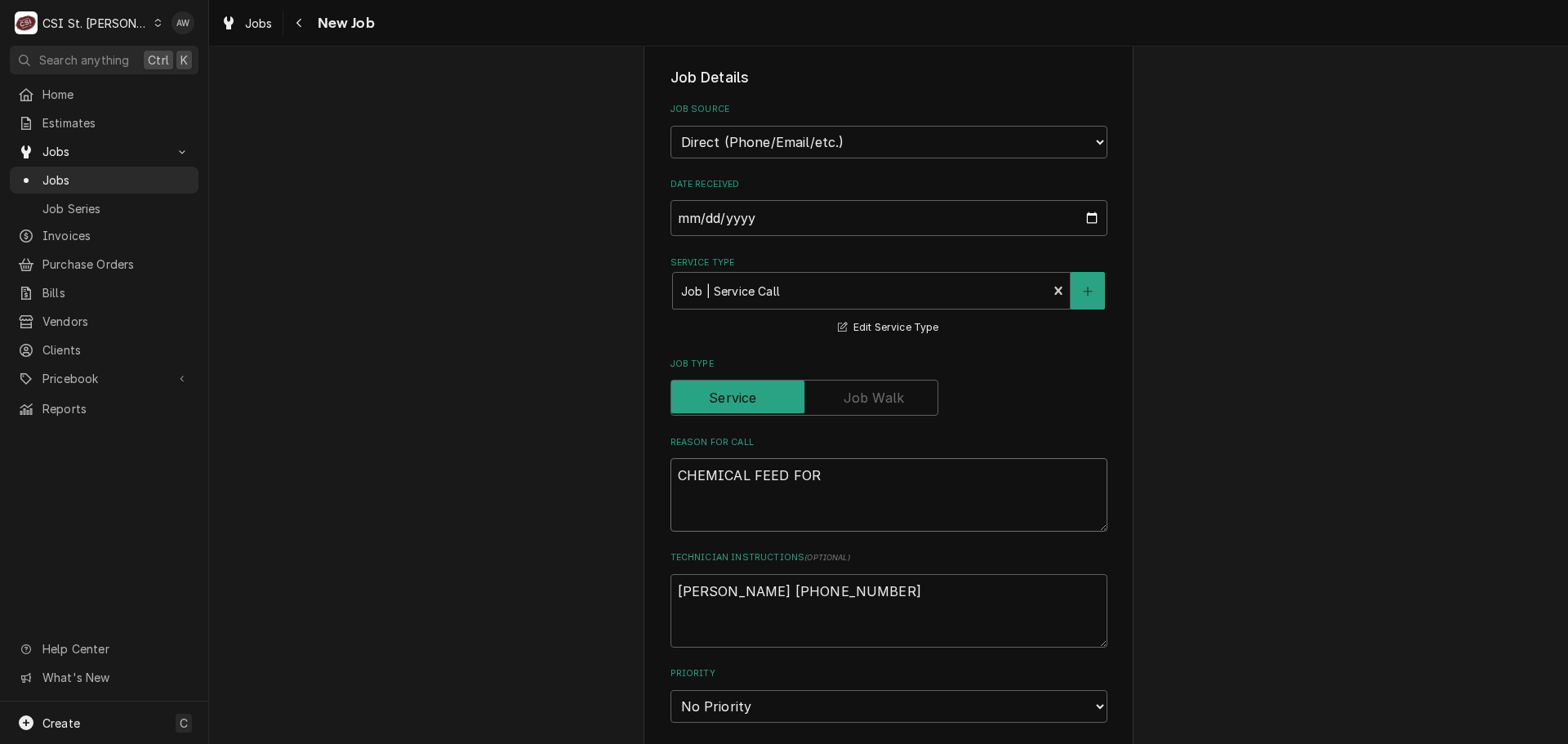
type textarea "x"
type textarea "CHEMICAL FEED FOR D"
type textarea "x"
type textarea "CHEMICAL FEED FOR DI"
type textarea "x"
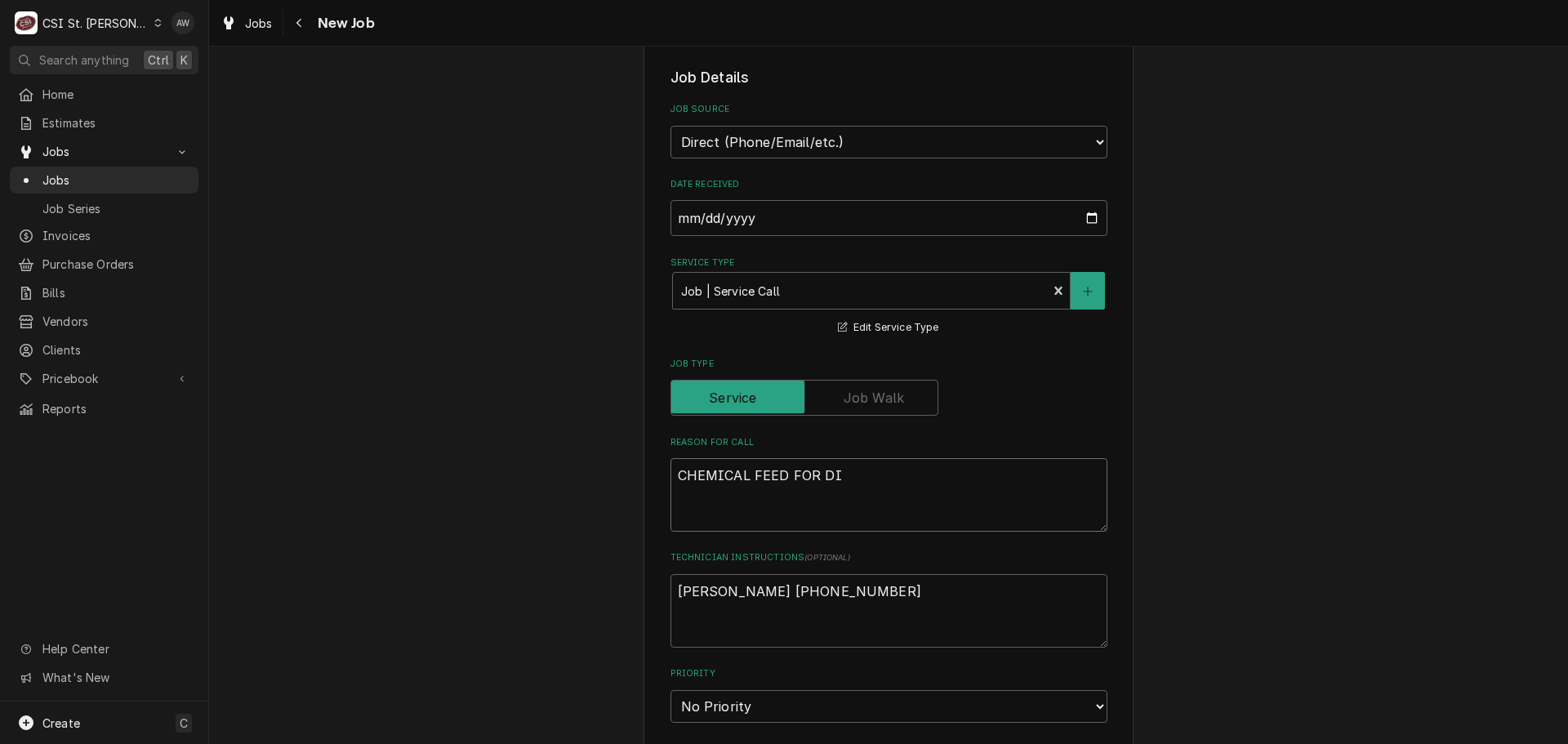
type textarea "CHEMICAL FEED FOR DIS"
type textarea "x"
type textarea "CHEMICAL FEED FOR DISH"
type textarea "x"
type textarea "CHEMICAL FEED FOR DISHM"
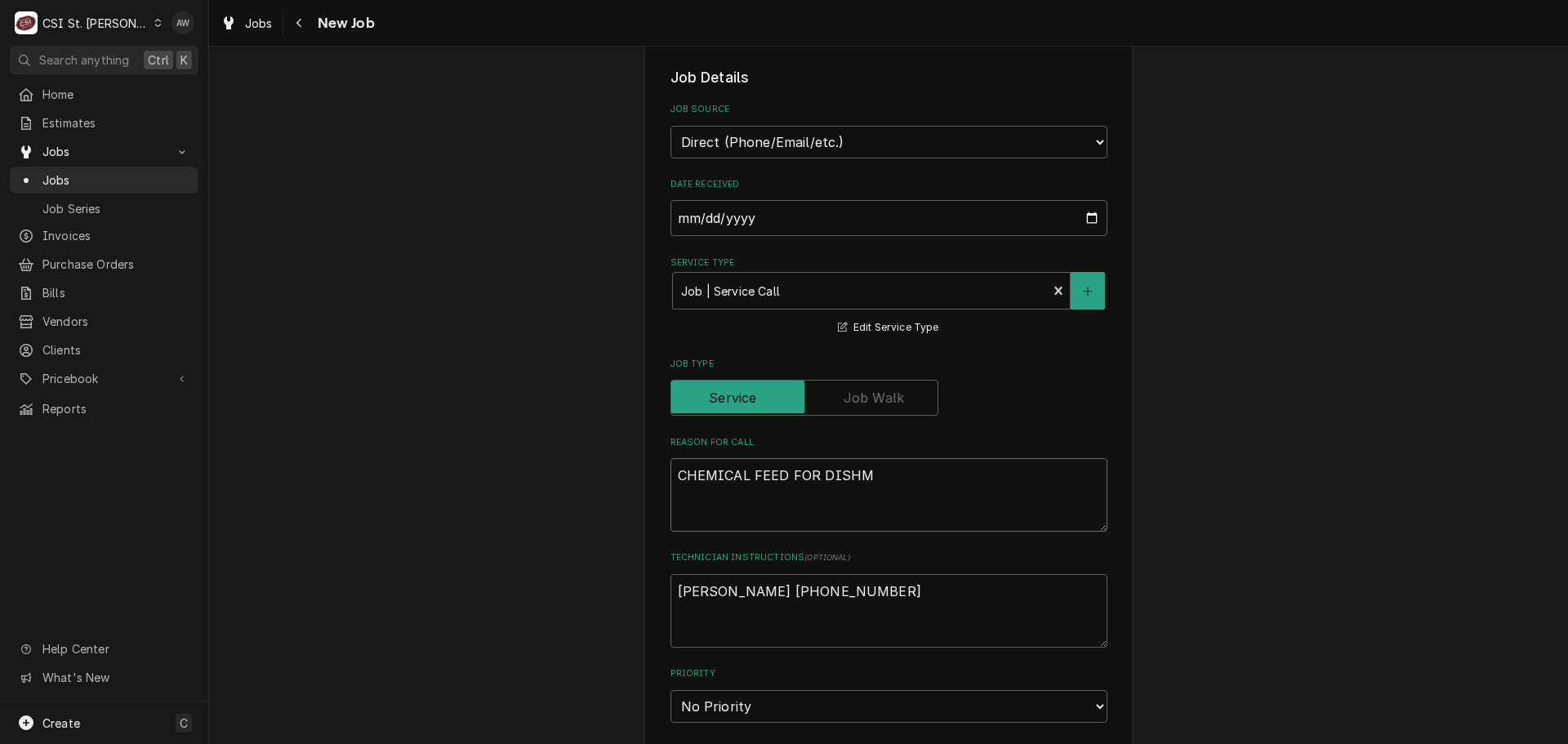
type textarea "x"
type textarea "CHEMICAL FEED FOR DISHMA"
type textarea "x"
type textarea "CHEMICAL FEED FOR DISHMAC"
type textarea "x"
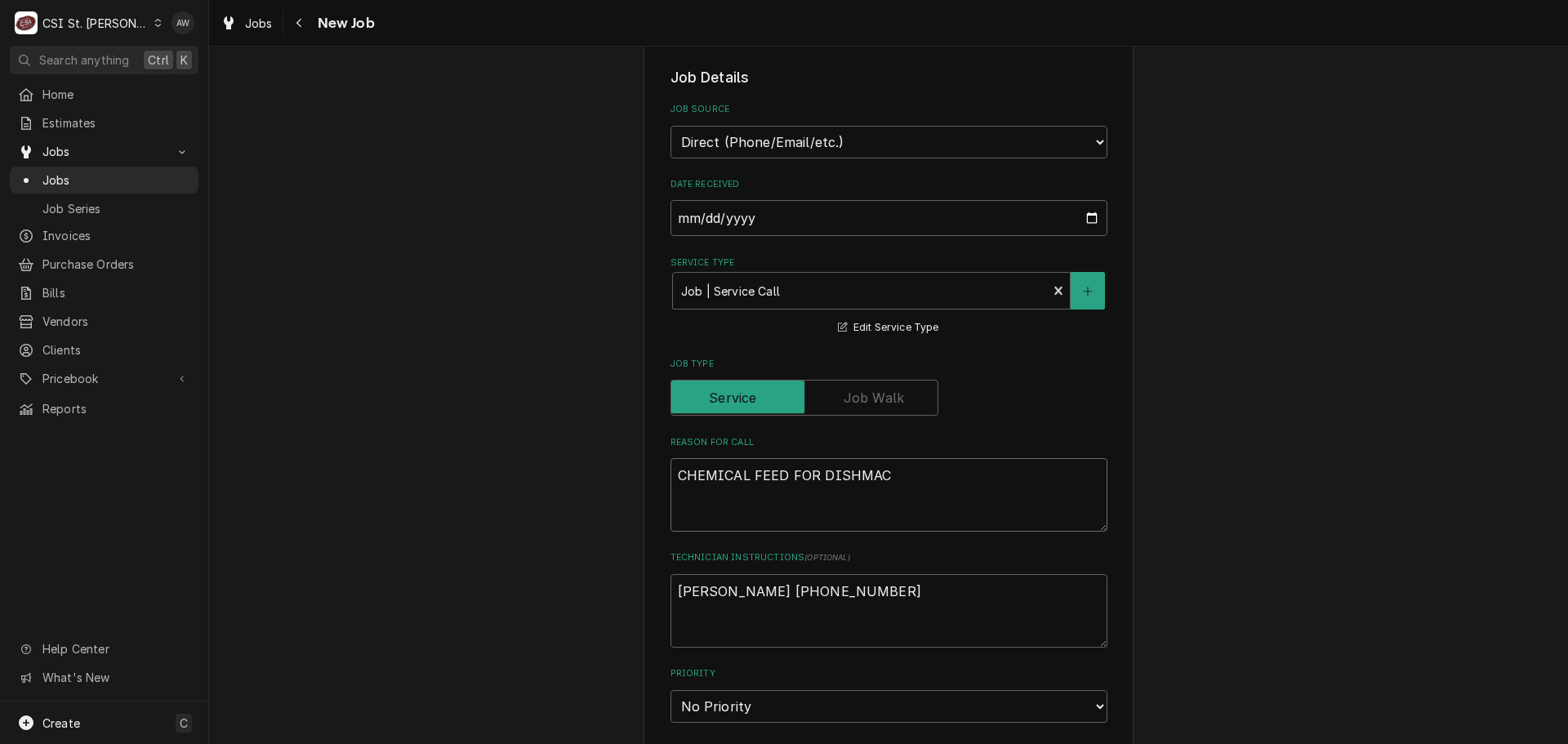
type textarea "CHEMICAL FEED FOR DISHMACH"
type textarea "x"
type textarea "CHEMICAL FEED FOR DISHMACHI"
type textarea "x"
type textarea "CHEMICAL FEED FOR DISHMACHIN"
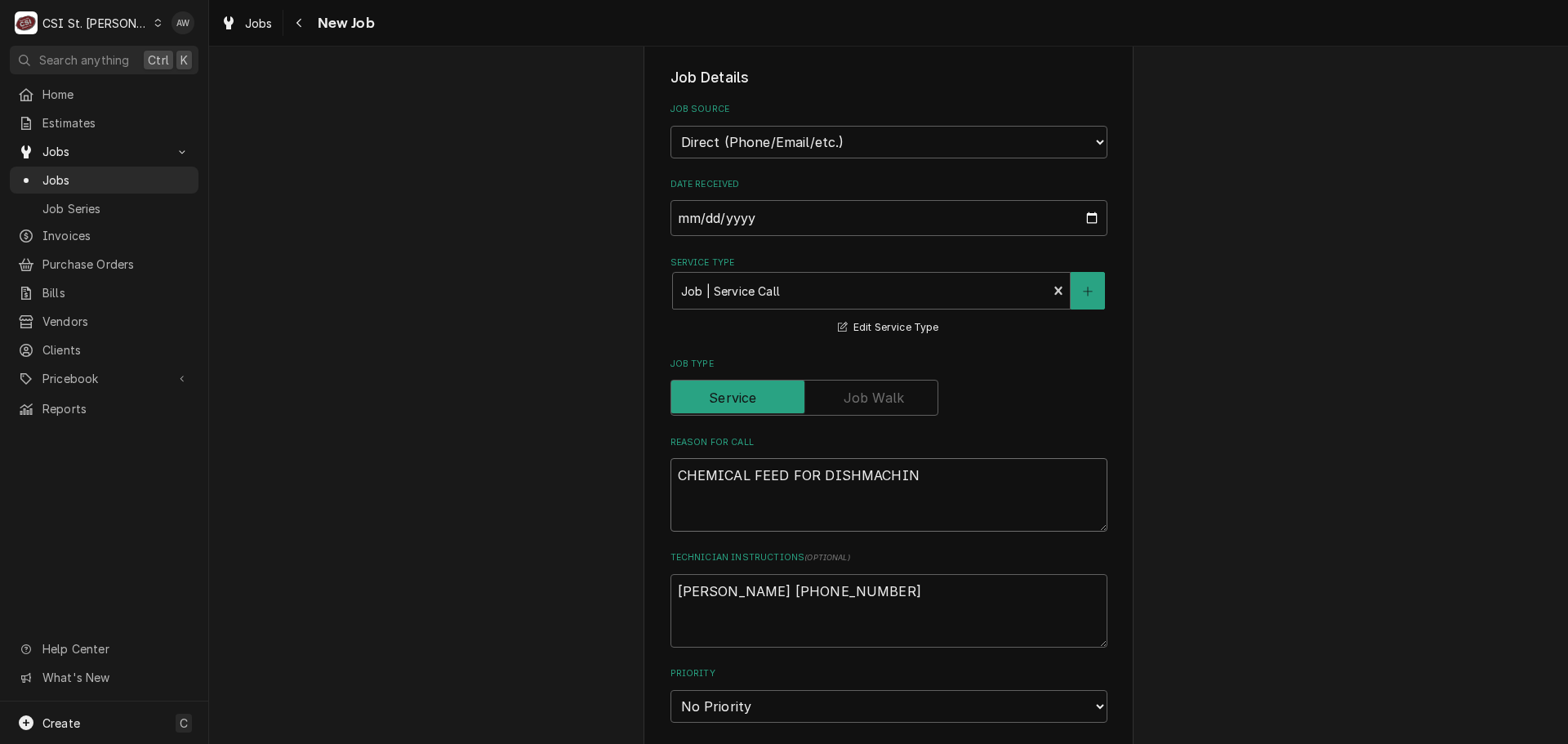
type textarea "x"
type textarea "CHEMICAL FEED FOR DISHMACHINE"
type textarea "x"
type textarea "CHEMICAL FEED FOR DISHMACHINE"
type textarea "x"
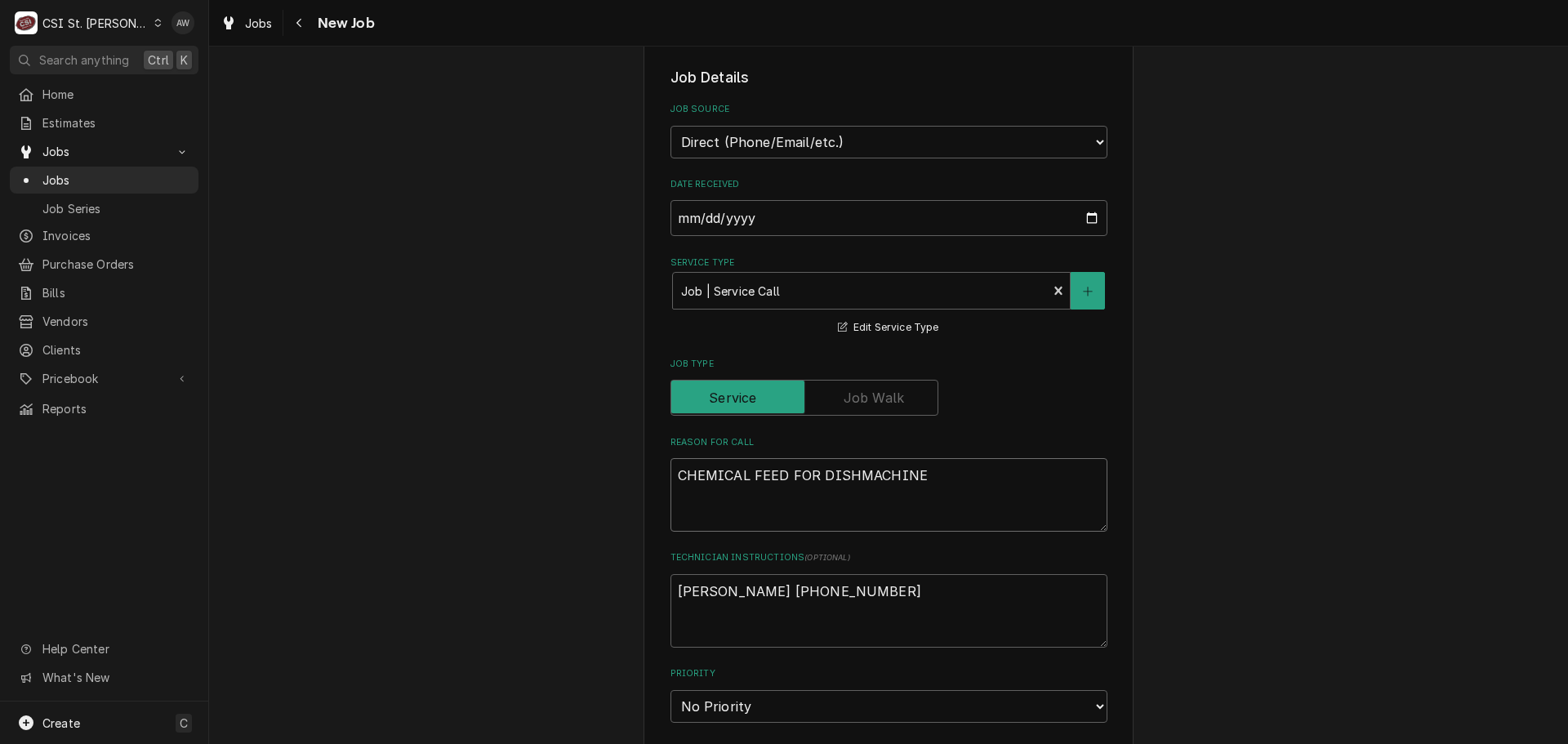
type textarea "CHEMICAL FEED FOR DISHMACHINE I"
type textarea "x"
type textarea "CHEMICAL FEED FOR DISHMACHINE IS"
type textarea "x"
type textarea "CHEMICAL FEED FOR DISHMACHINE IS"
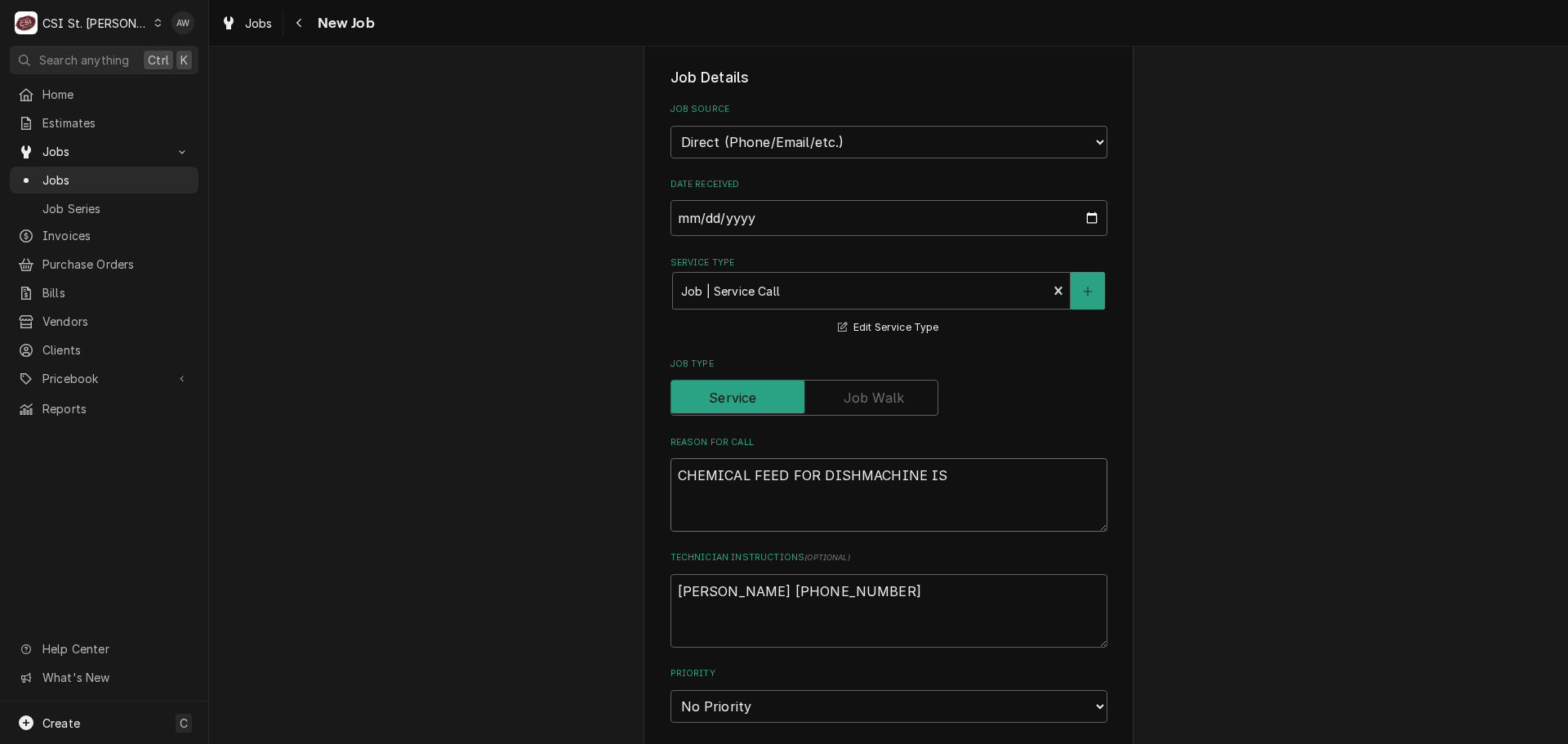
type textarea "x"
type textarea "CHEMICAL FEED FOR DISHMACHINE IS N"
type textarea "x"
type textarea "CHEMICAL FEED FOR DISHMACHINE IS NO"
type textarea "x"
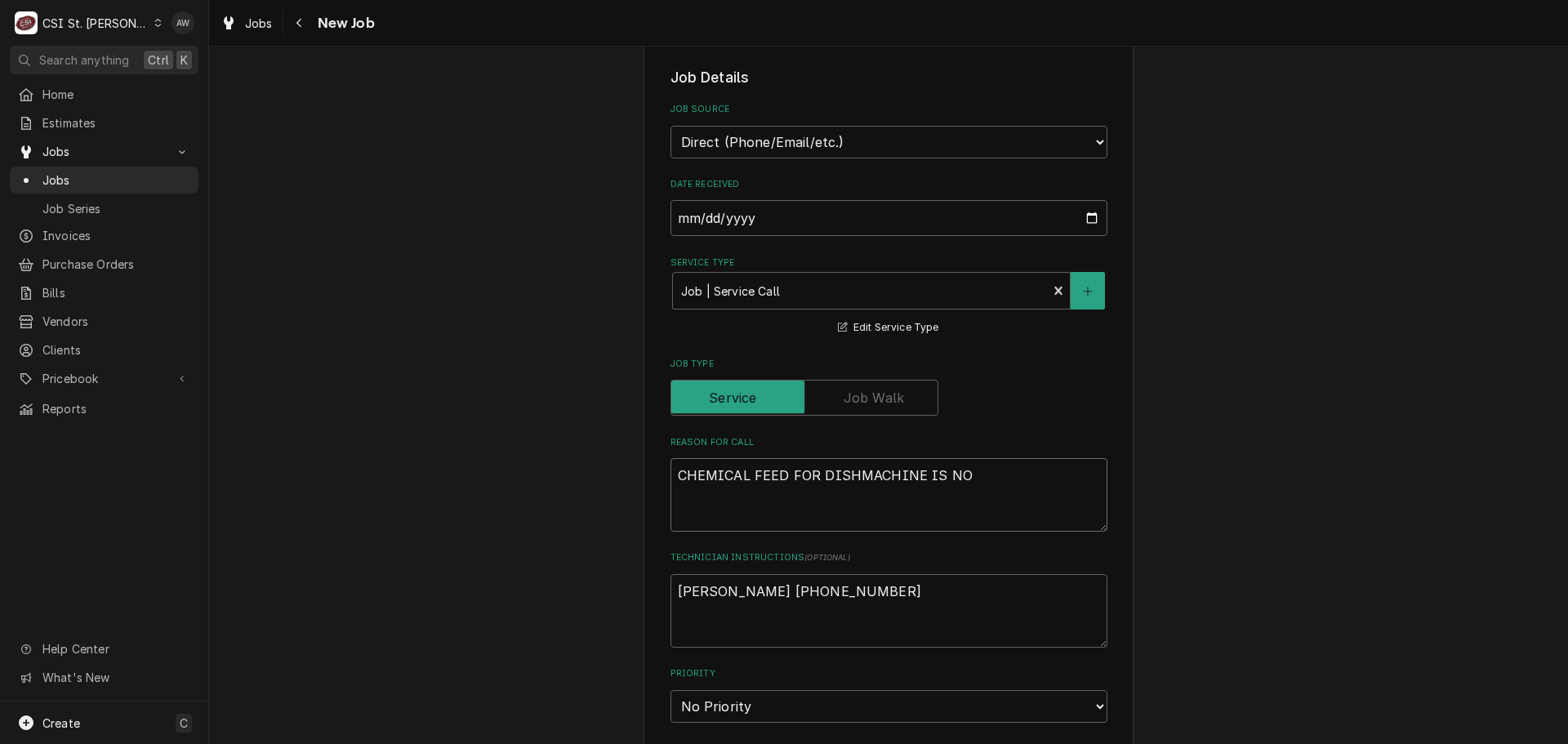
type textarea "CHEMICAL FEED FOR DISHMACHINE IS NOT"
type textarea "x"
type textarea "CHEMICAL FEED FOR DISHMACHINE IS NOT"
type textarea "x"
type textarea "CHEMICAL FEED FOR DISHMACHINE IS NOT W"
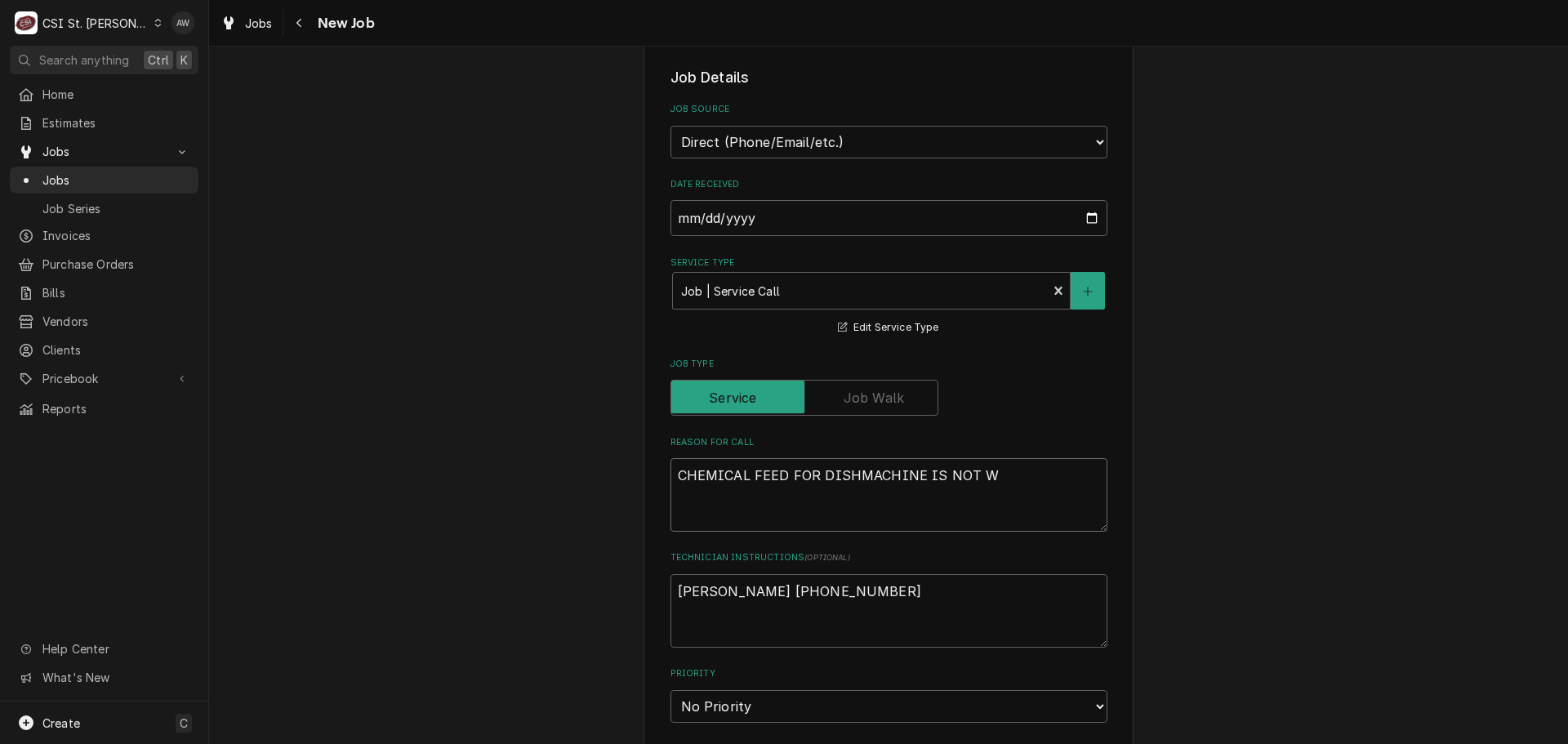
type textarea "x"
type textarea "CHEMICAL FEED FOR DISHMACHINE IS NOT WO"
type textarea "x"
type textarea "CHEMICAL FEED FOR DISHMACHINE IS NOT WOR"
type textarea "x"
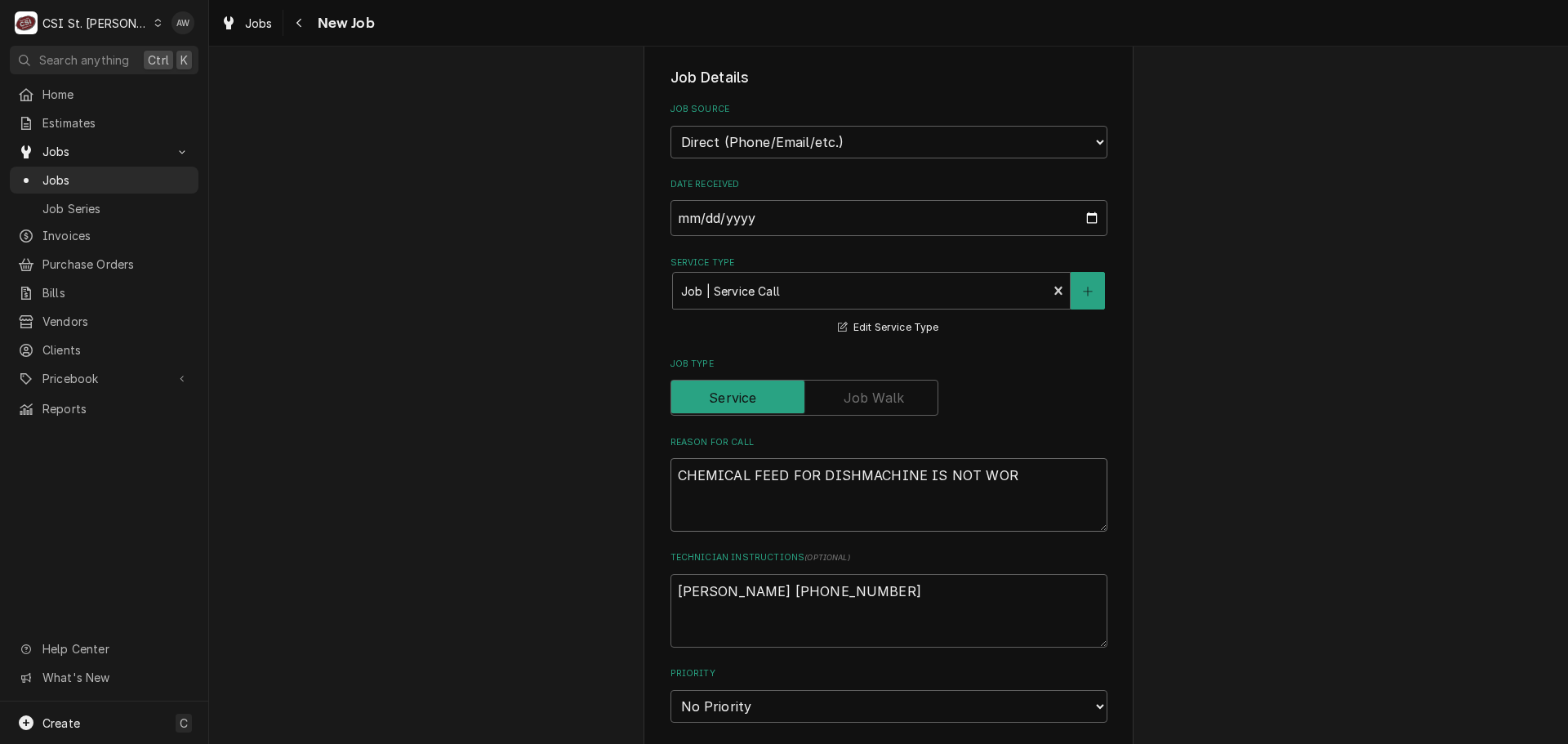
type textarea "CHEMICAL FEED FOR DISHMACHINE IS NOT WORK"
type textarea "x"
type textarea "CHEMICAL FEED FOR DISHMACHINE IS NOT WORKI"
type textarea "x"
type textarea "CHEMICAL FEED FOR DISHMACHINE IS NOT WORKIN"
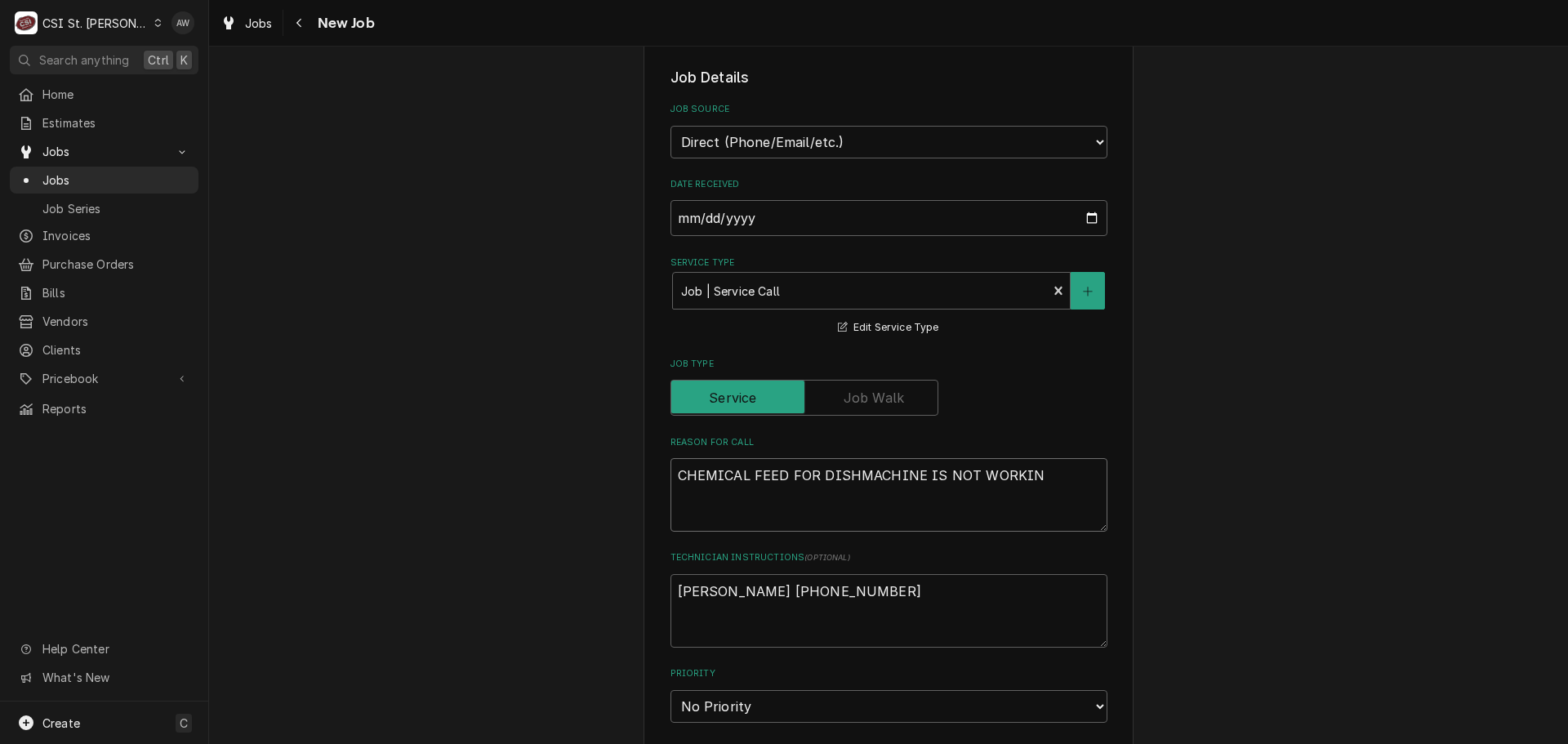
type textarea "x"
type textarea "CHEMICAL FEED FOR DISHMACHINE IS NOT WORKING"
type textarea "x"
type textarea "CHEMICAL FEED FOR DISHMACHINE IS NOT WORKING"
type textarea "x"
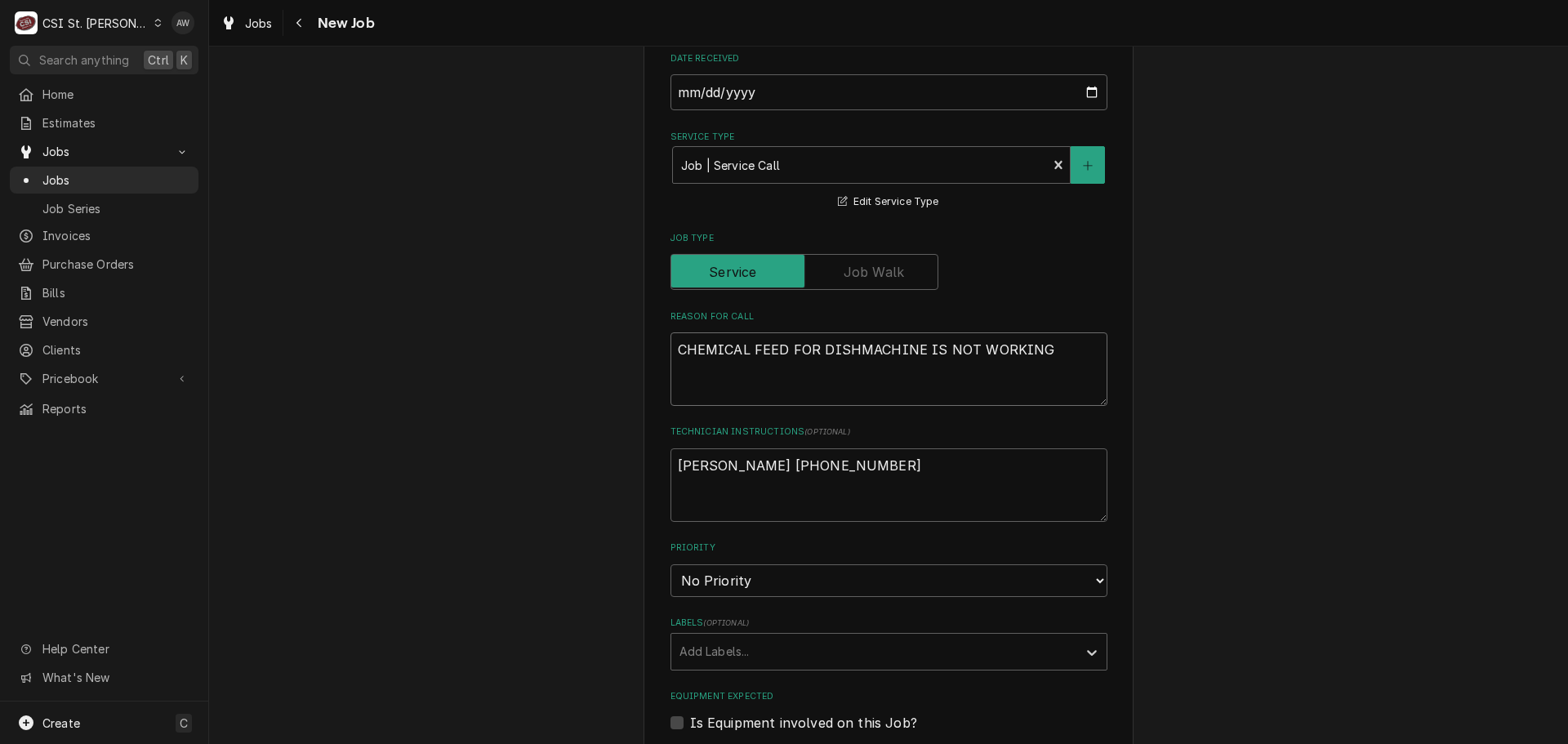
scroll to position [899, 0]
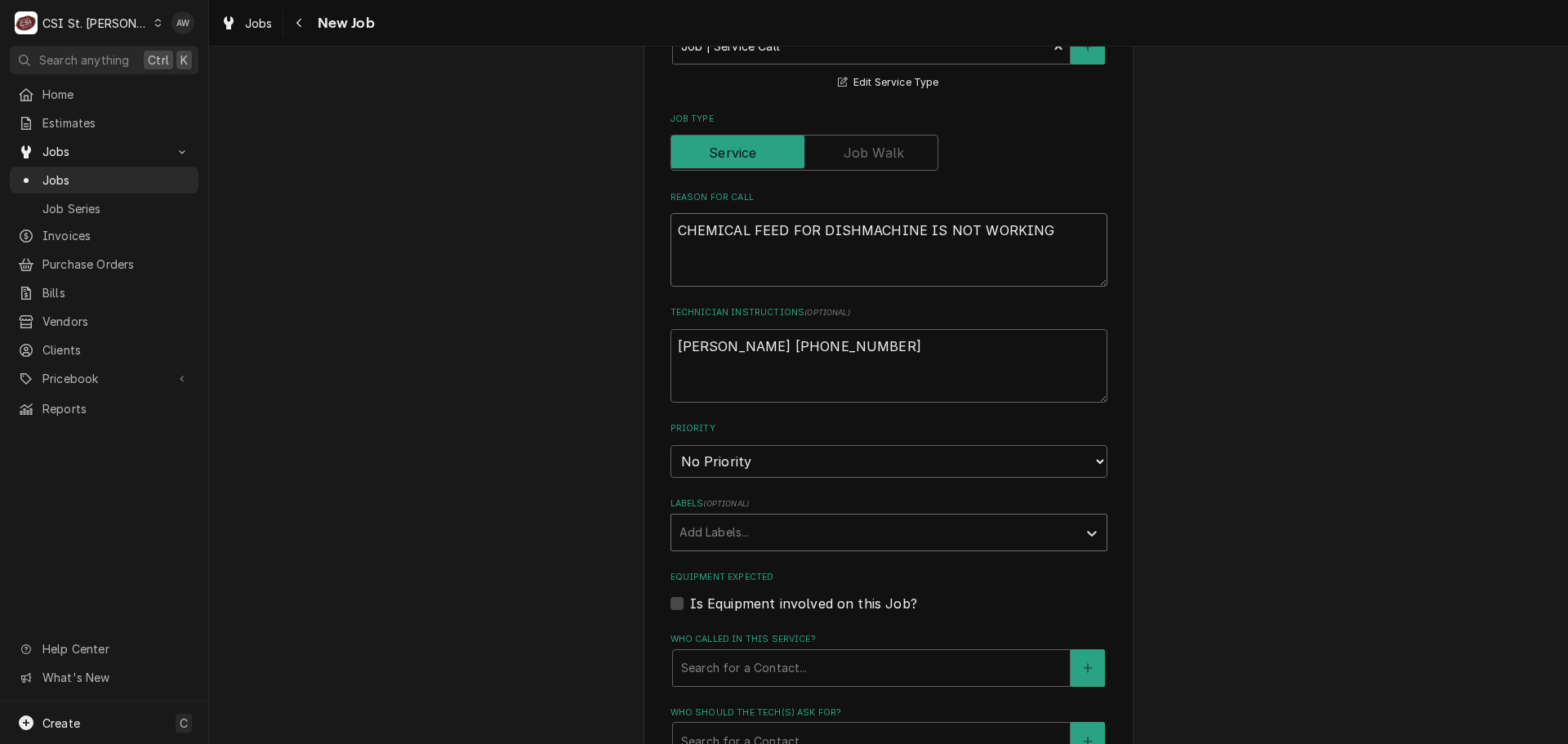
type textarea "CHEMICAL FEED FOR DISHMACHINE IS NOT WORKING"
click at [816, 518] on div "Labels" at bounding box center [874, 533] width 390 height 29
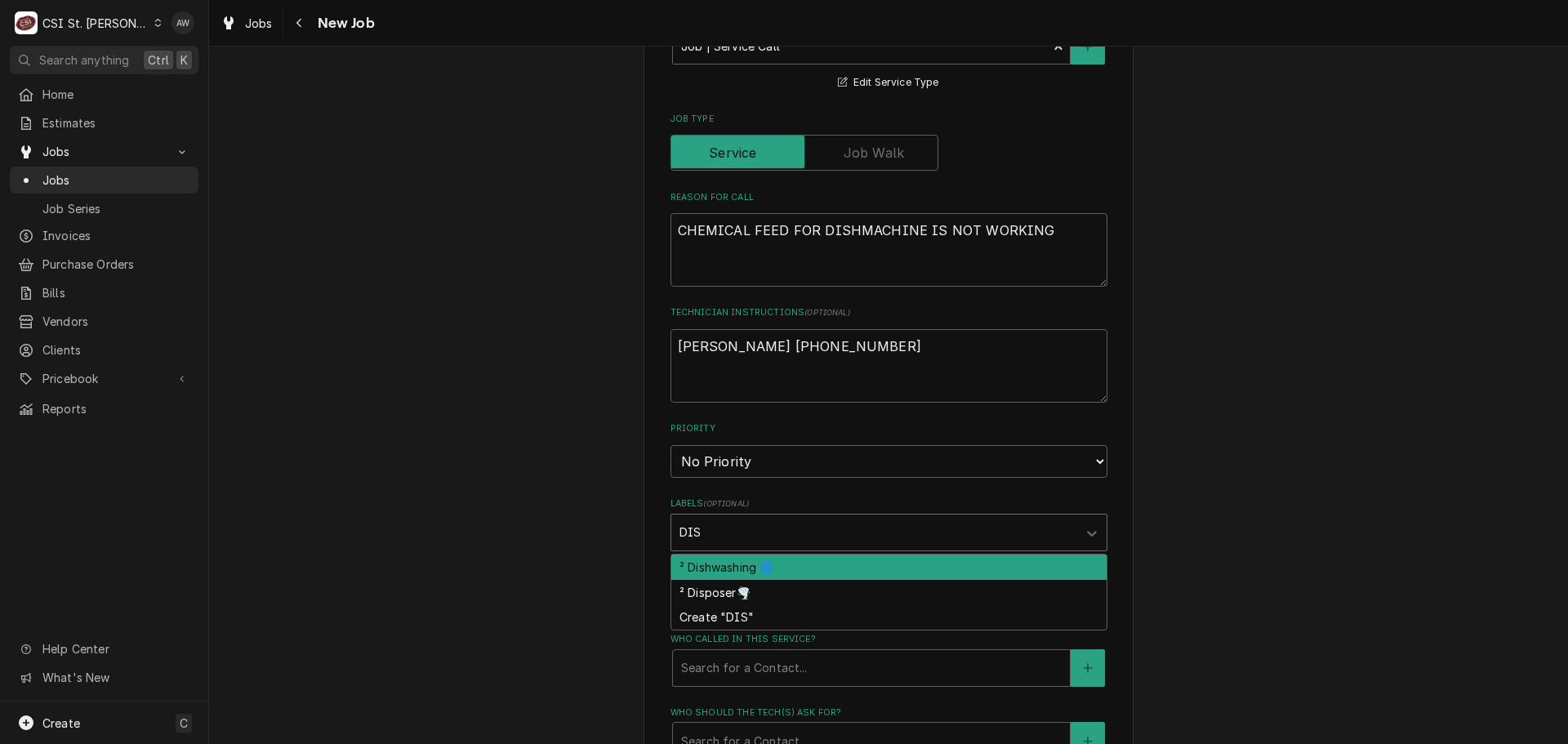
type input "DISH"
click at [808, 555] on div "² Dishwashing 🌀" at bounding box center [889, 568] width 436 height 25
type textarea "x"
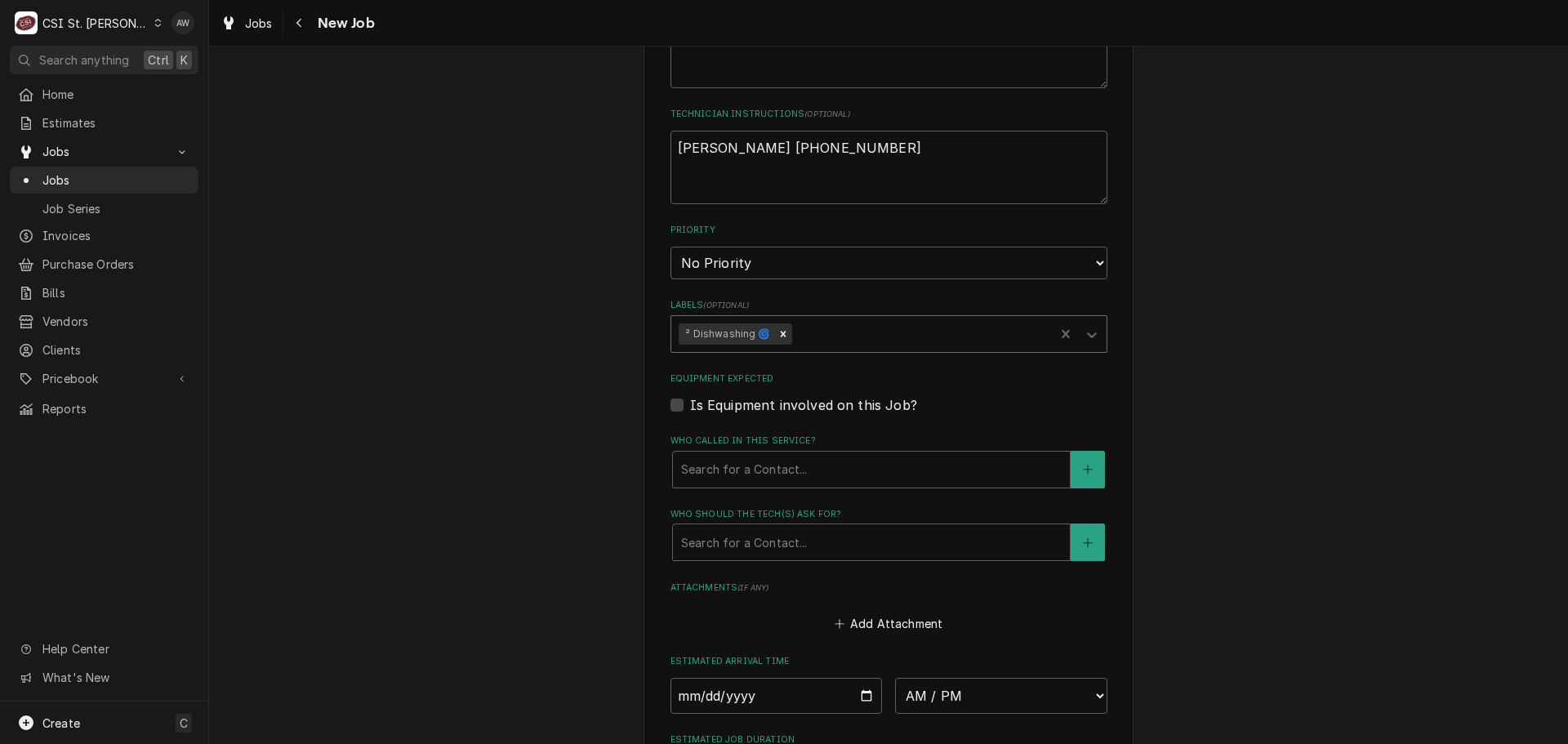
type textarea "x"
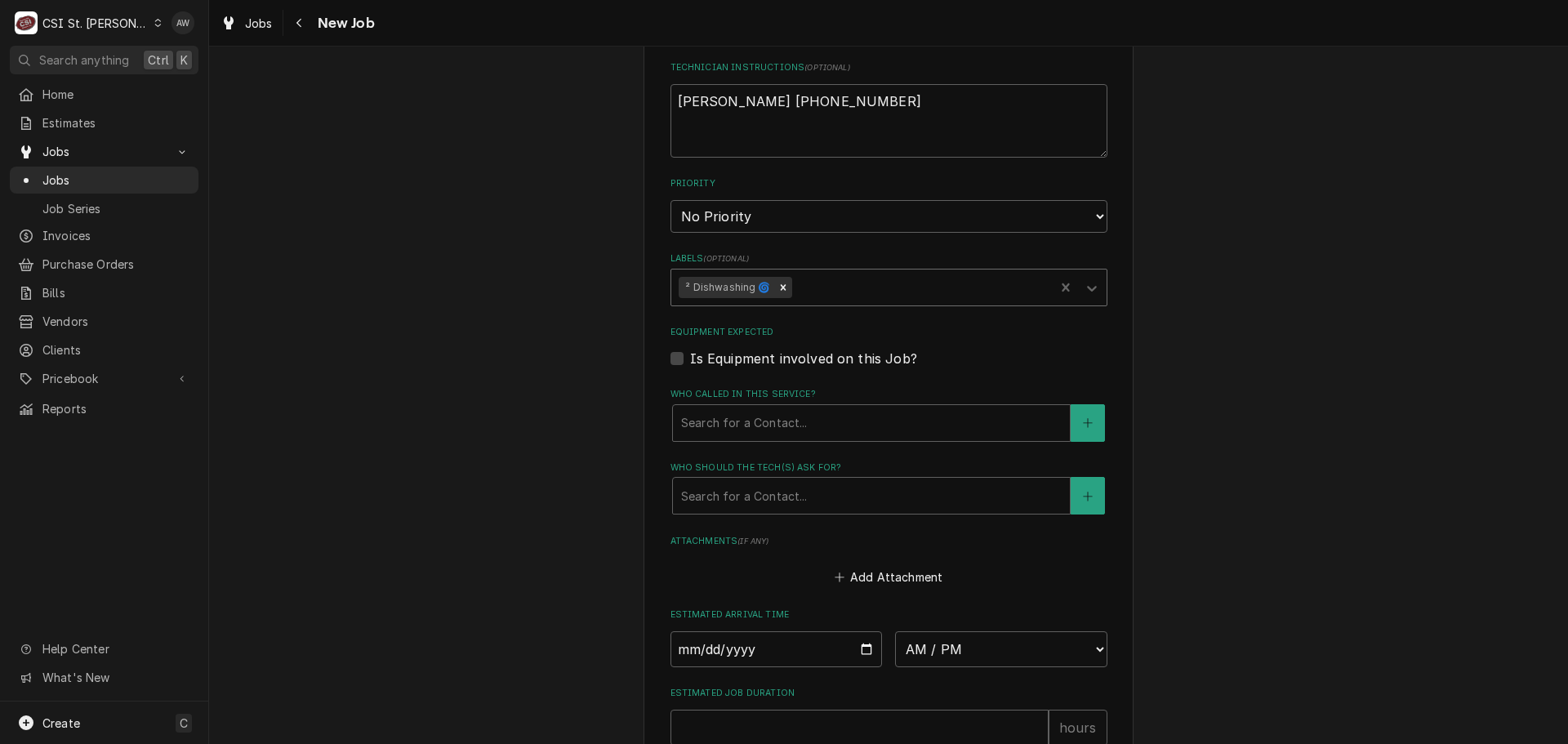
scroll to position [1225, 0]
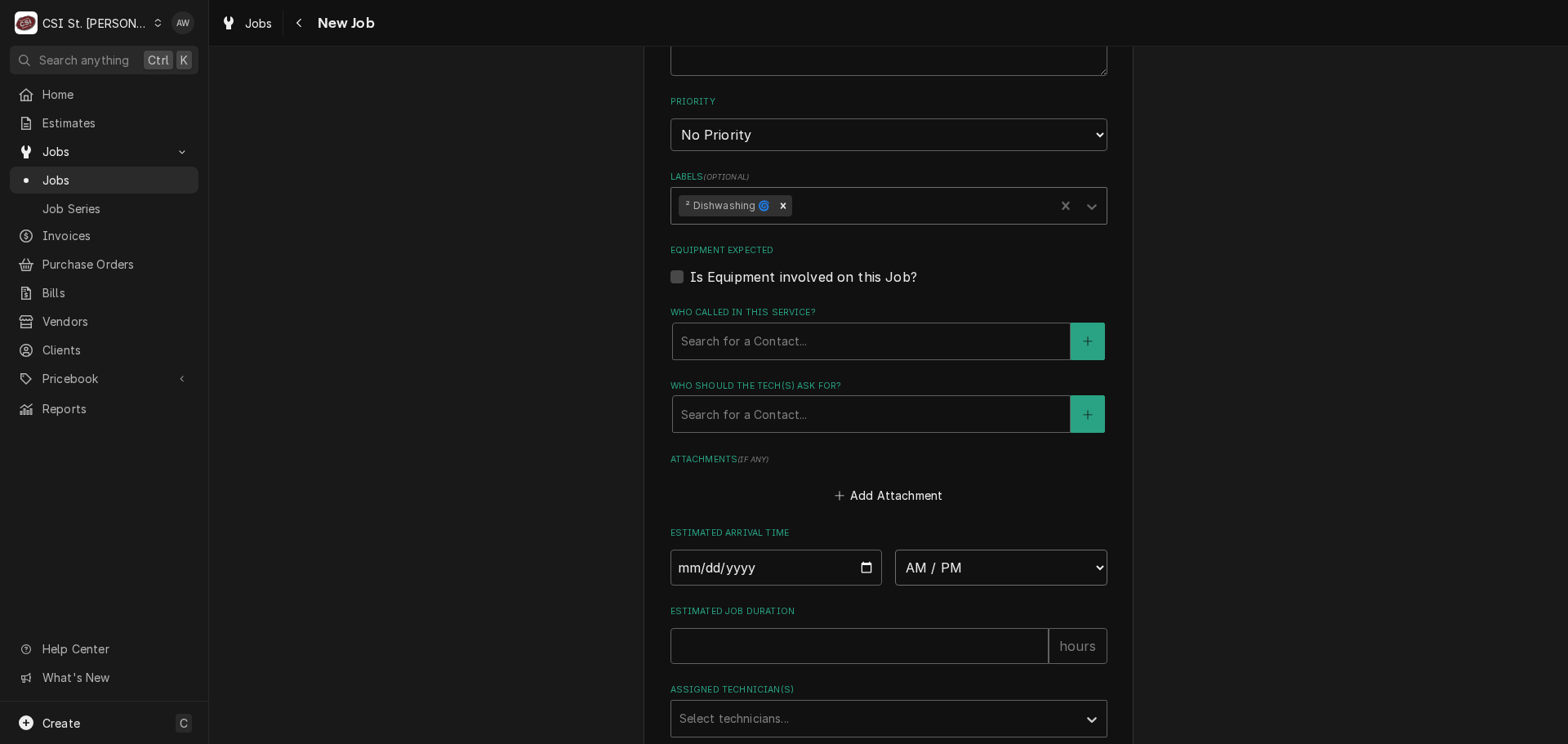
drag, startPoint x: 935, startPoint y: 541, endPoint x: 936, endPoint y: 532, distance: 9.1
click at [935, 549] on select "AM / PM 6:00 AM 6:15 AM 6:30 AM 6:45 AM 7:00 AM 7:15 AM 7:30 AM 7:45 AM 8:00 AM…" at bounding box center [1001, 567] width 212 height 36
select select "10:00:00"
click at [895, 549] on select "AM / PM 6:00 AM 6:15 AM 6:30 AM 6:45 AM 7:00 AM 7:15 AM 7:30 AM 7:45 AM 8:00 AM…" at bounding box center [1001, 567] width 212 height 36
click at [859, 549] on input "Date" at bounding box center [777, 567] width 212 height 36
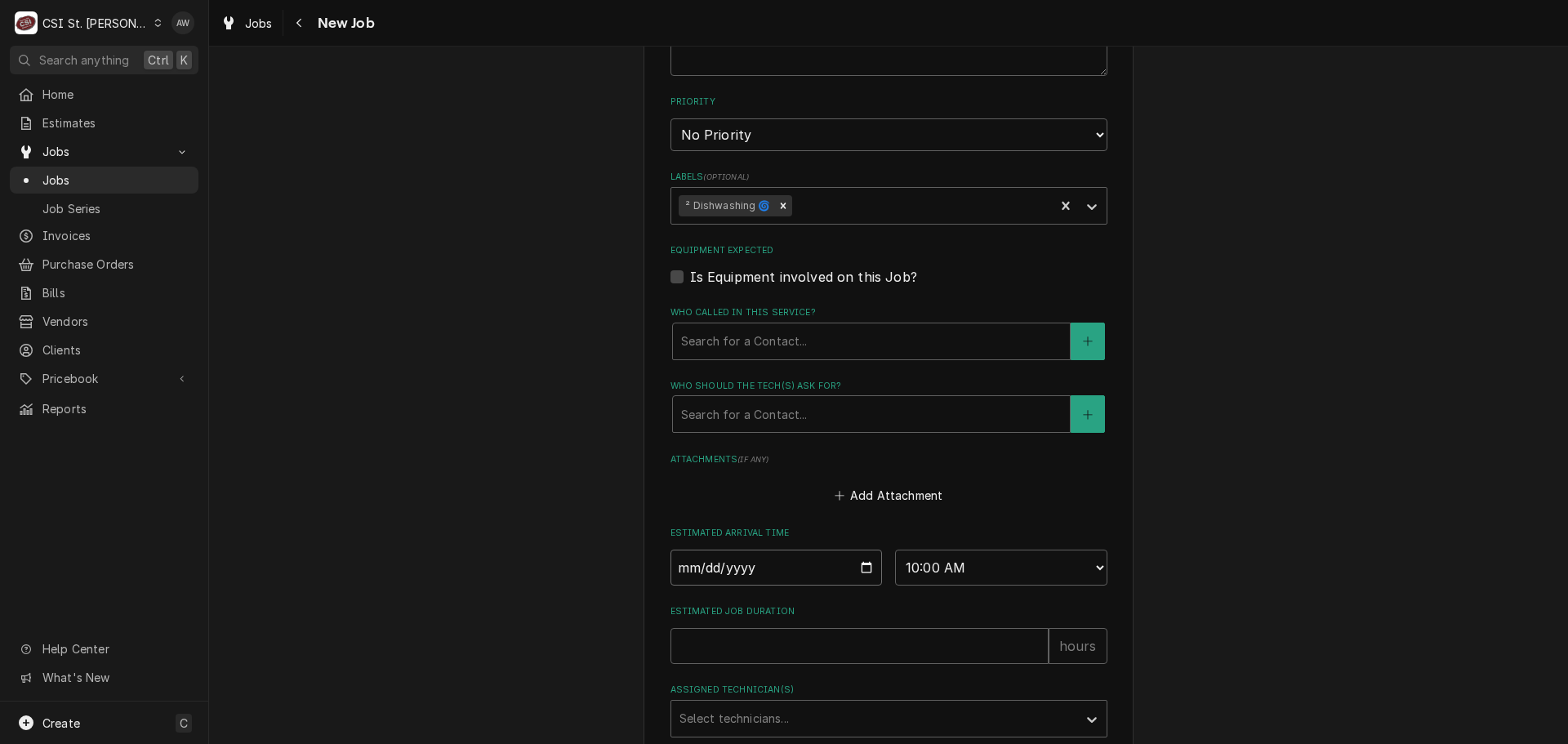
type textarea "x"
type input "2025-09-22"
click at [742, 678] on input "Estimated Job Duration" at bounding box center [859, 695] width 378 height 36
type textarea "x"
type input "2"
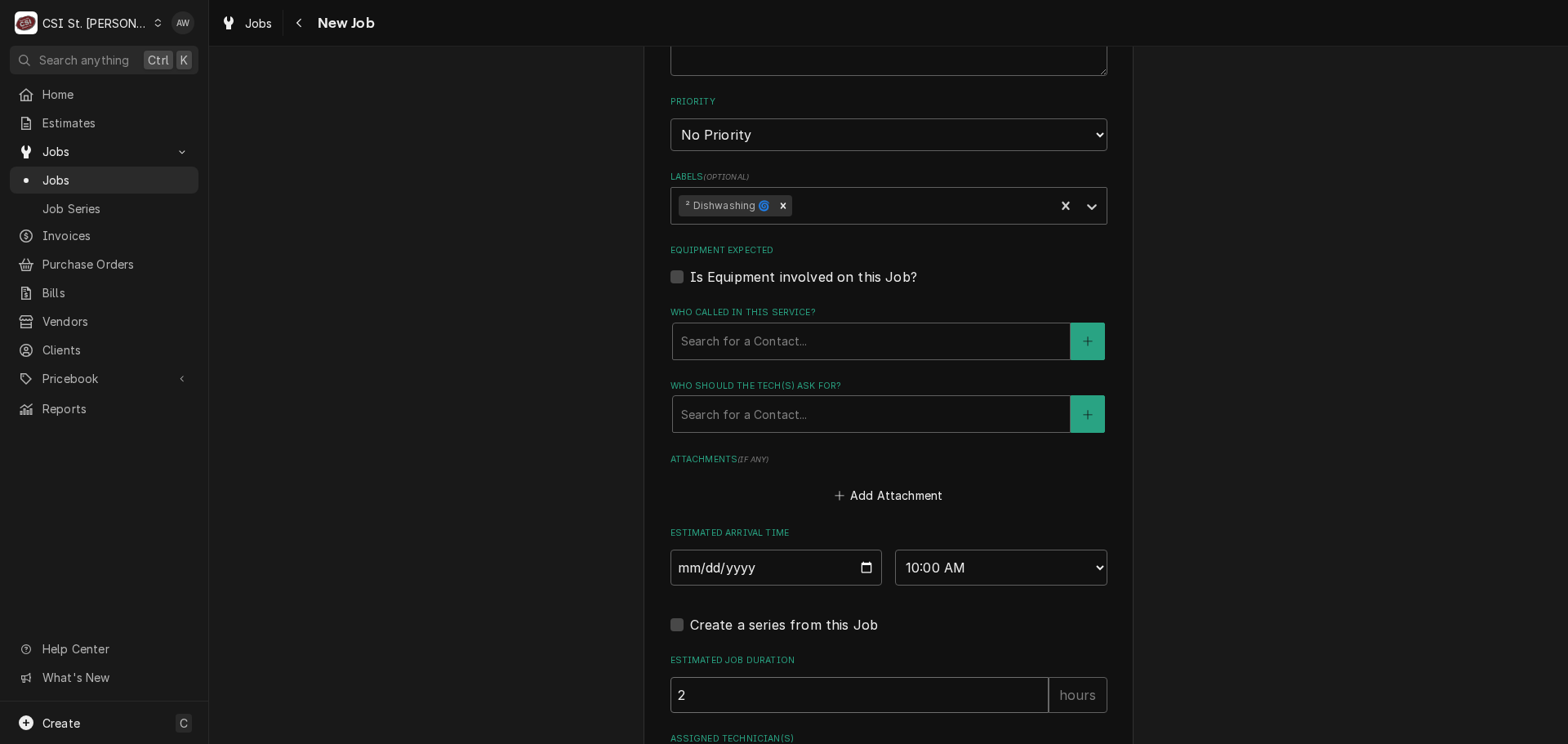
type textarea "x"
type input "2"
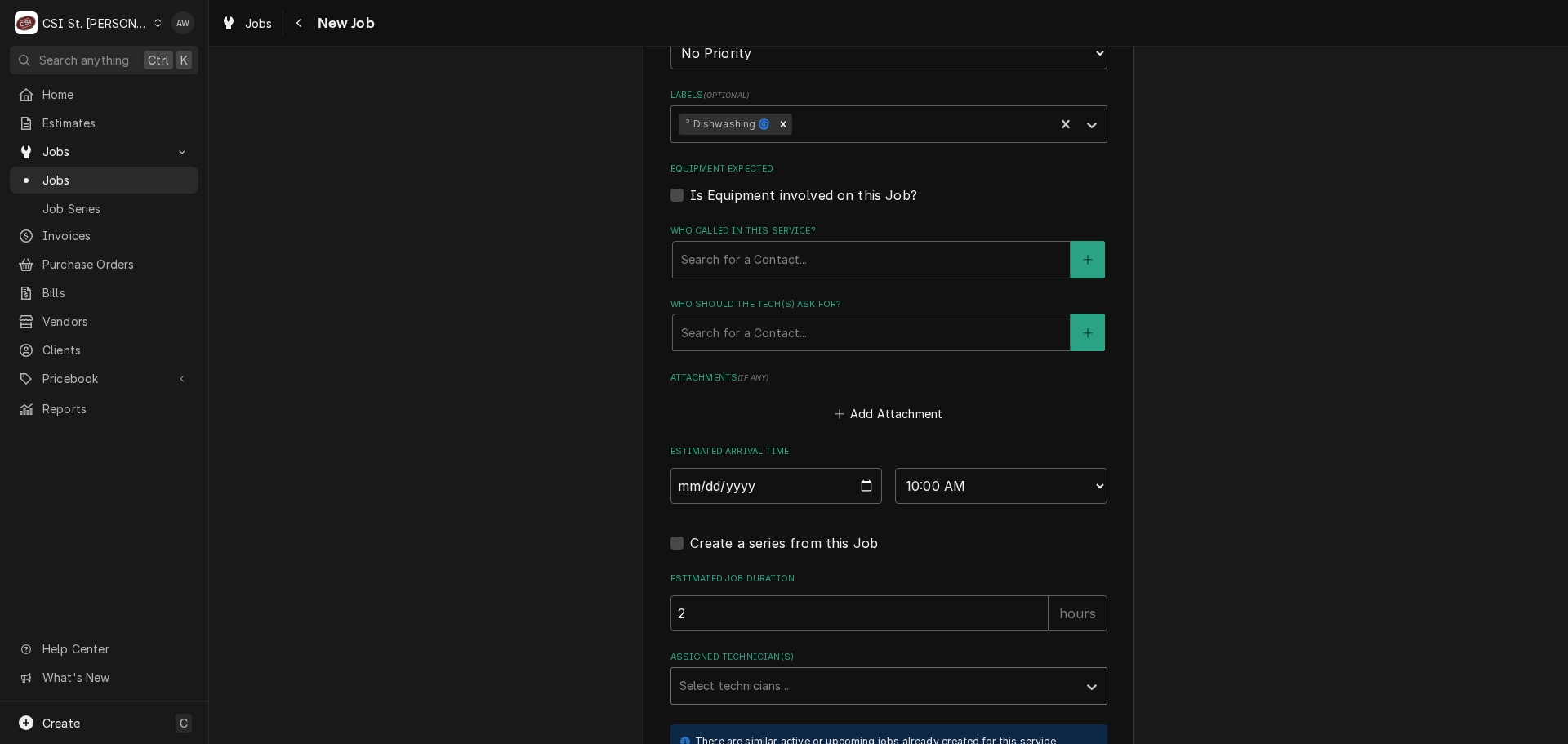
click at [741, 672] on div "Assigned Technician(s)" at bounding box center [874, 687] width 390 height 29
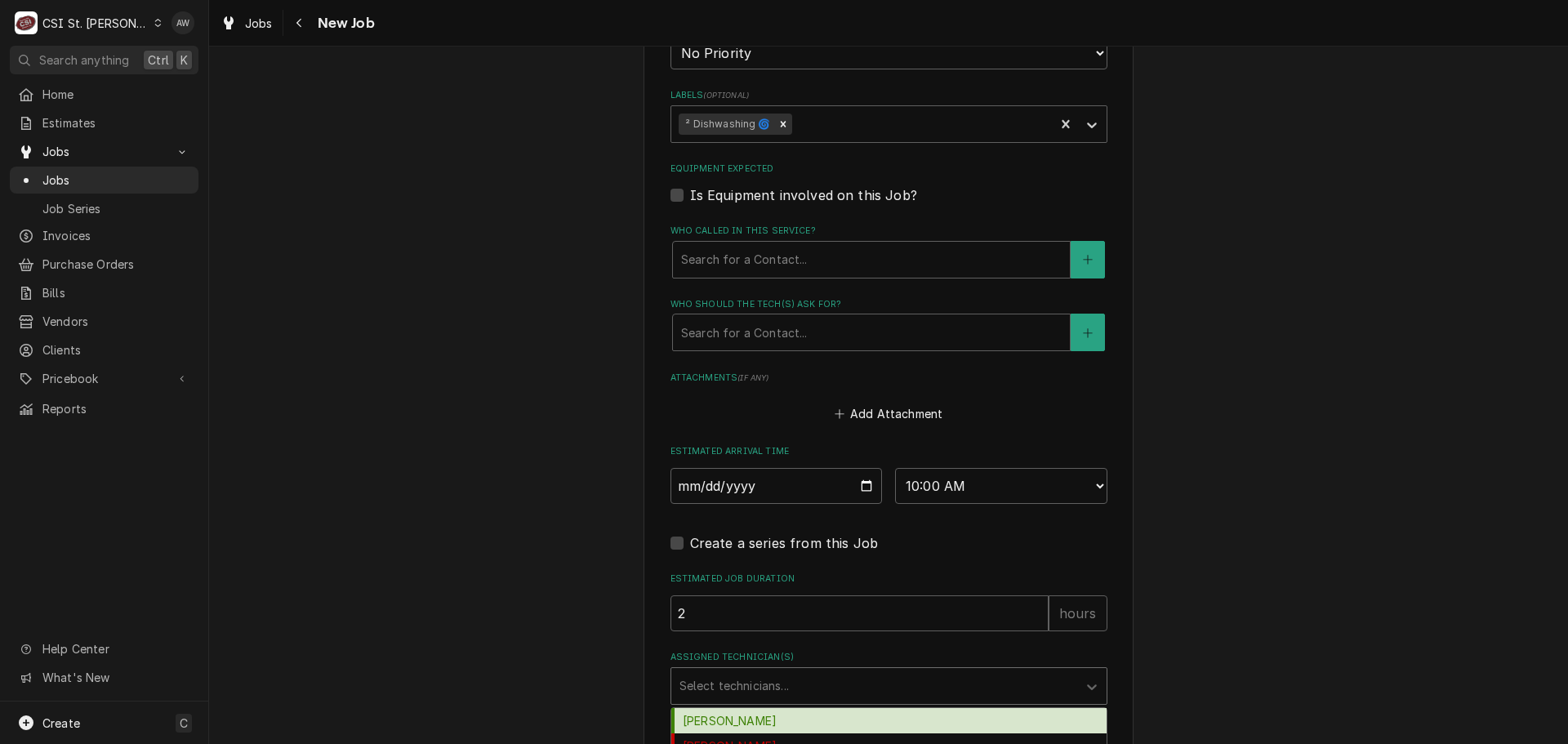
scroll to position [1389, 0]
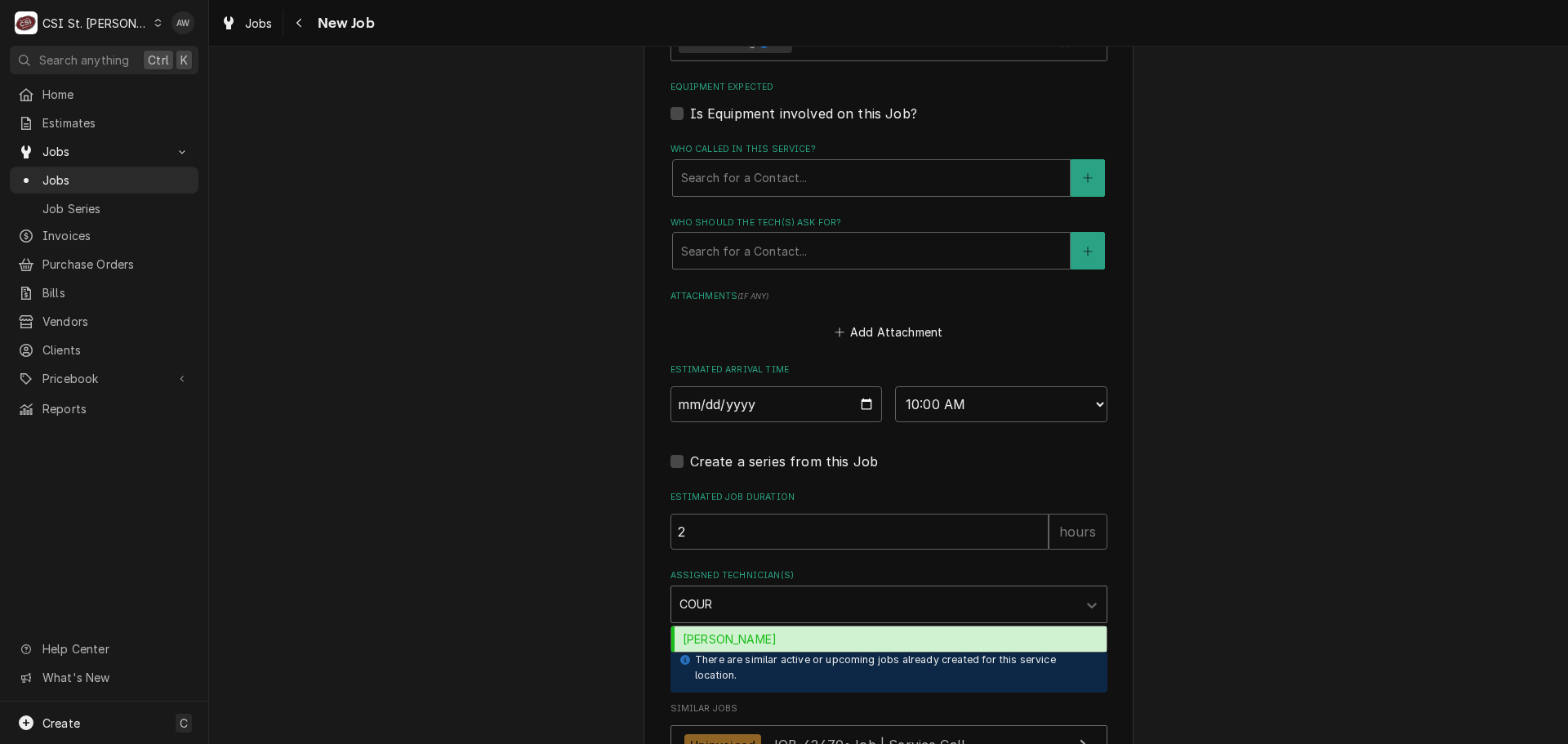
type input "COURT"
click at [787, 626] on div "Courtney Wiliford" at bounding box center [889, 639] width 436 height 25
type textarea "x"
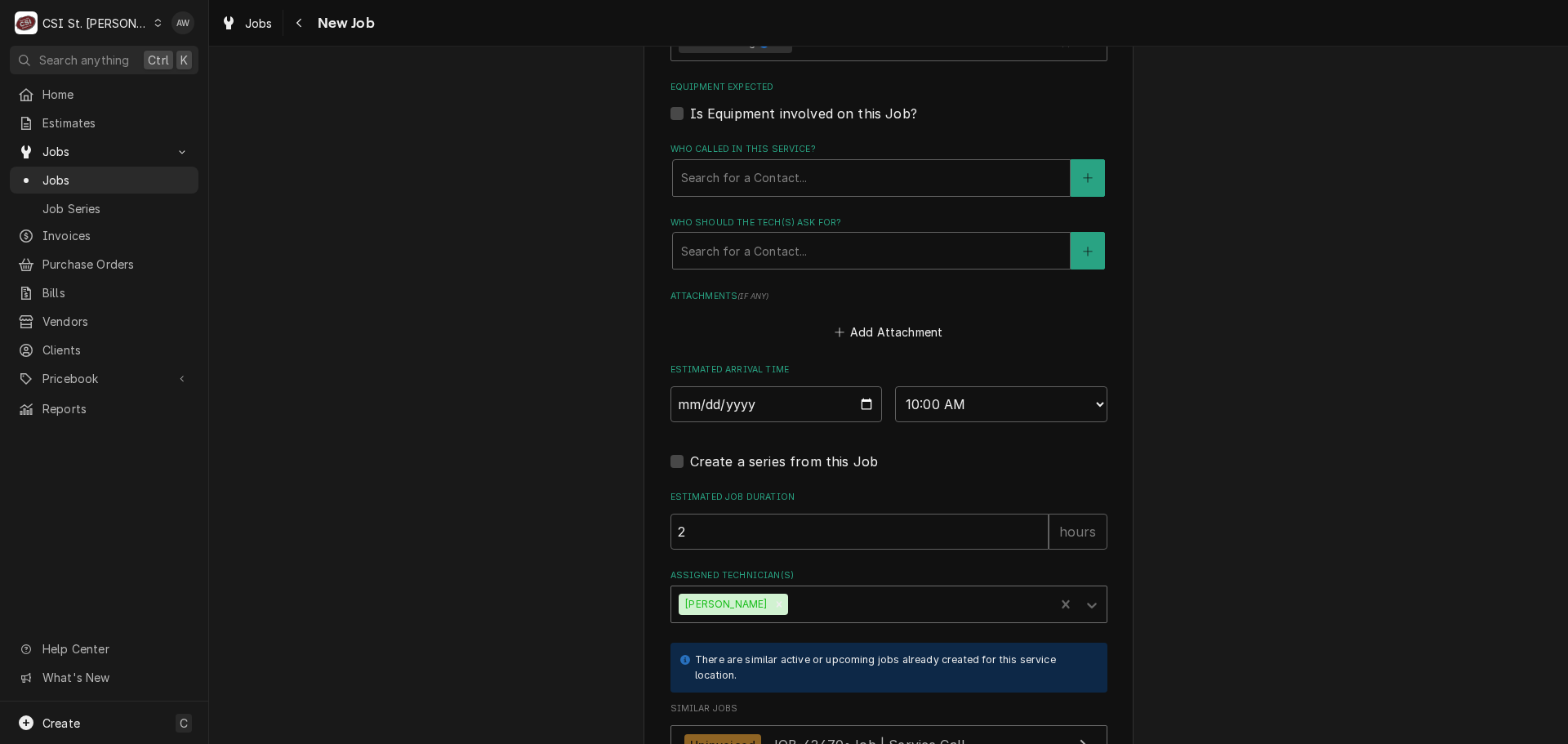
scroll to position [1540, 0]
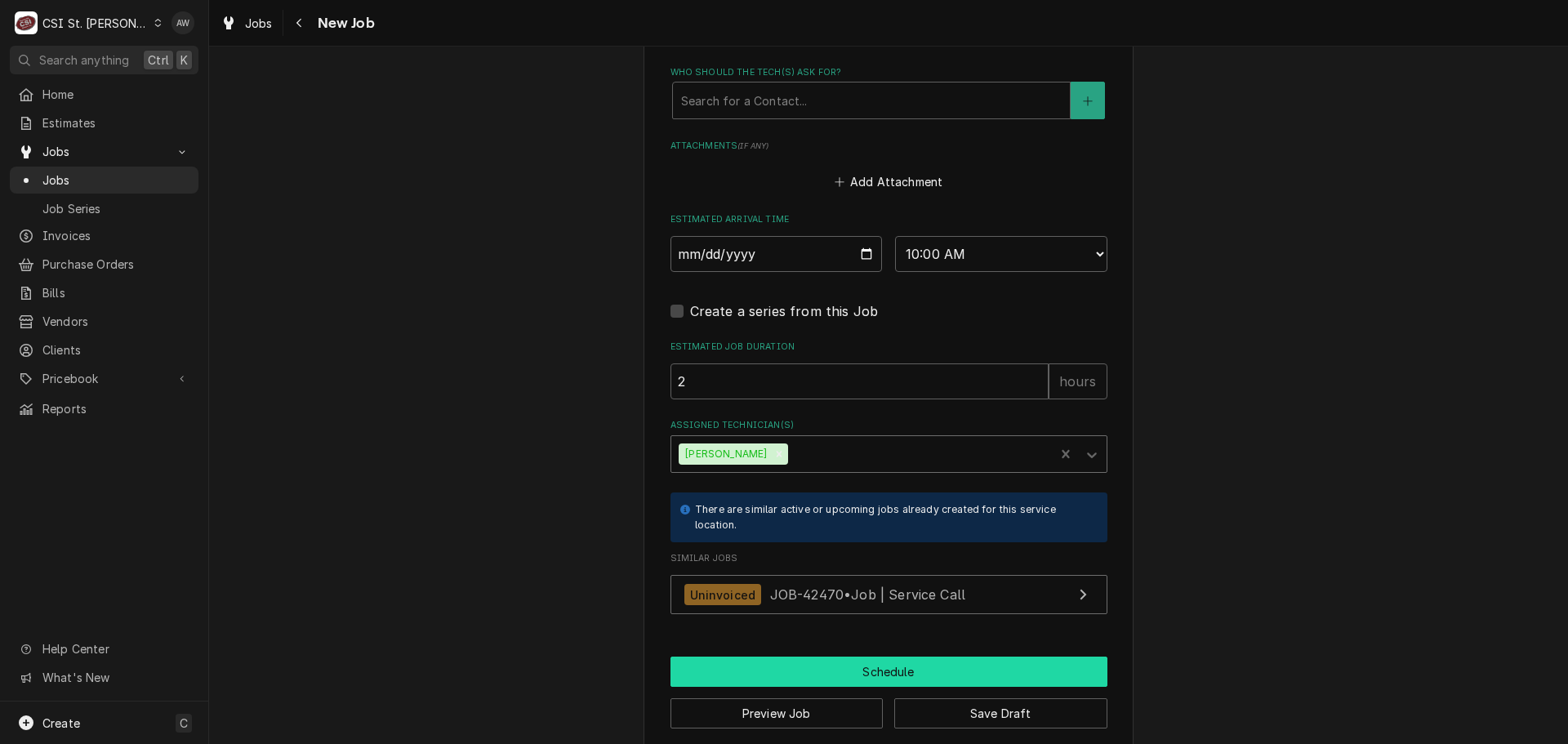
click at [804, 657] on button "Schedule" at bounding box center [889, 672] width 437 height 30
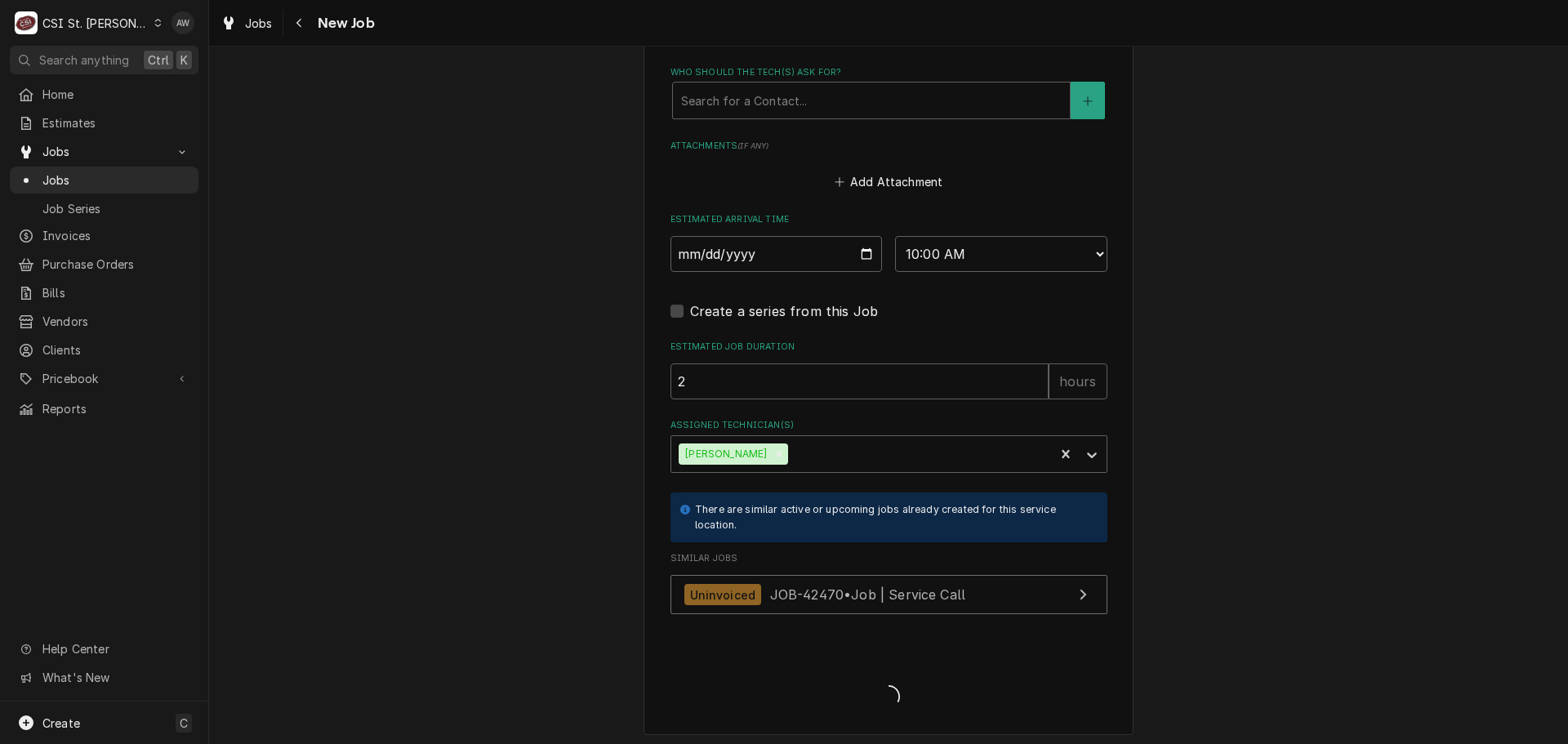
scroll to position [1525, 0]
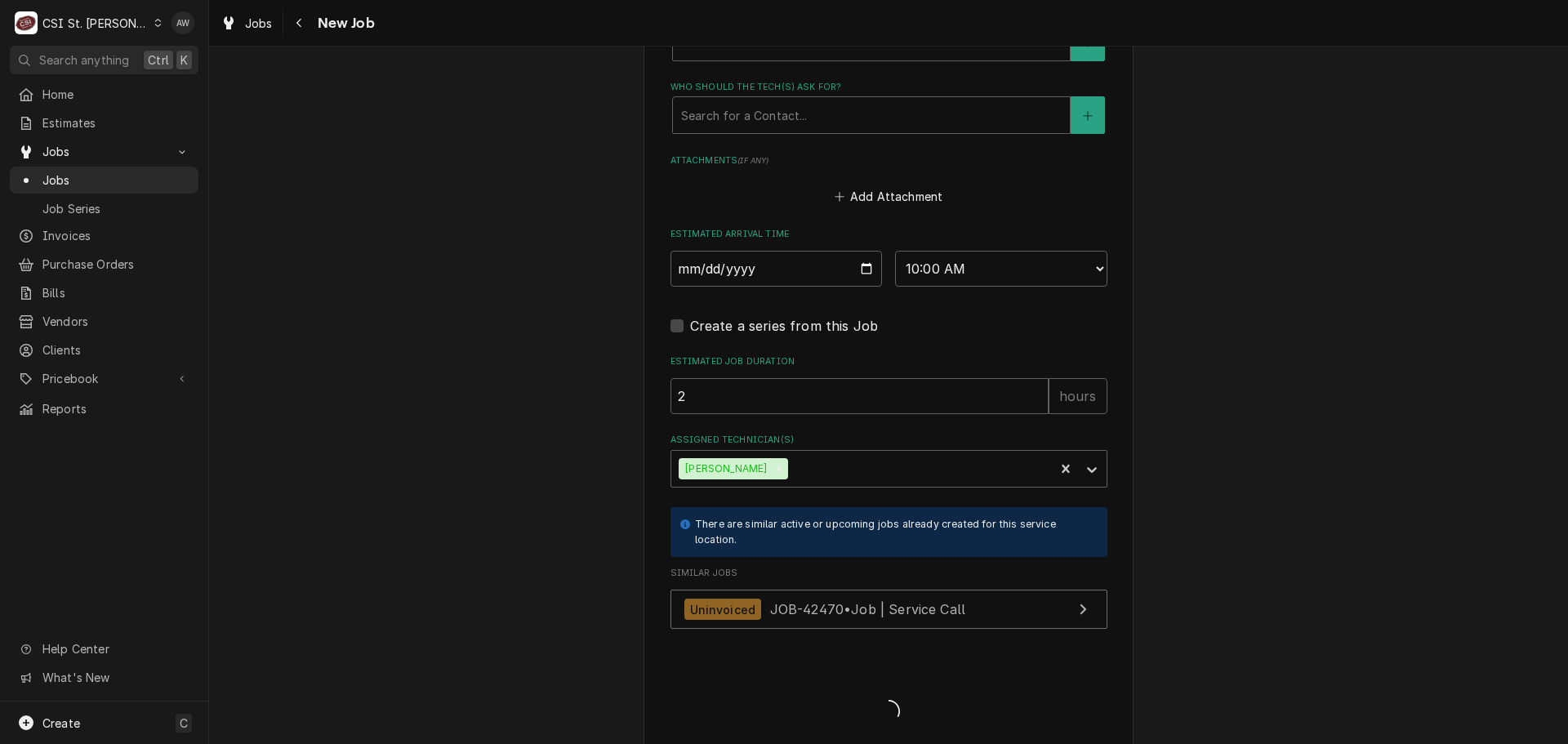
type textarea "x"
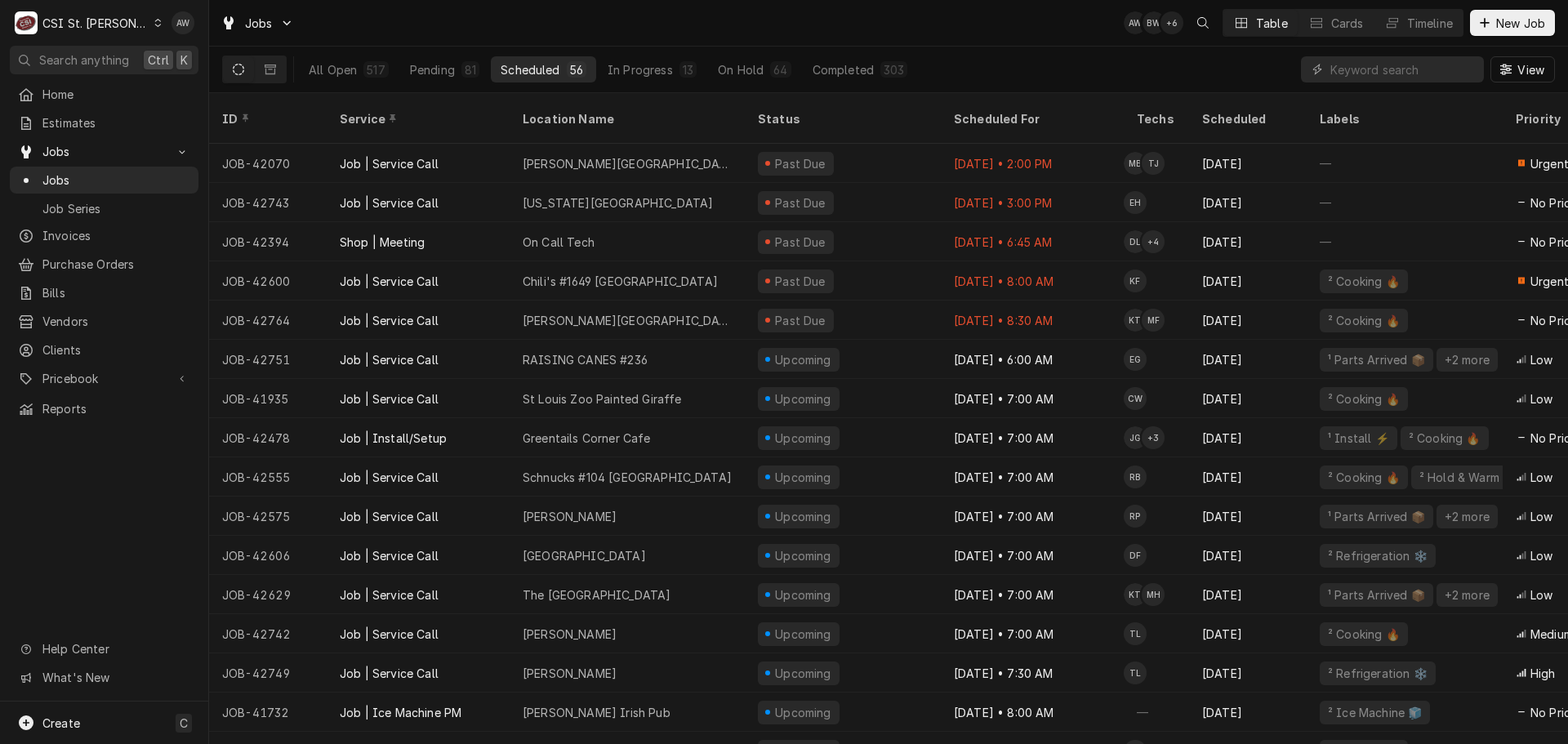
drag, startPoint x: 434, startPoint y: 74, endPoint x: 1232, endPoint y: 82, distance: 798.0
click at [434, 74] on div "Pending" at bounding box center [433, 70] width 45 height 18
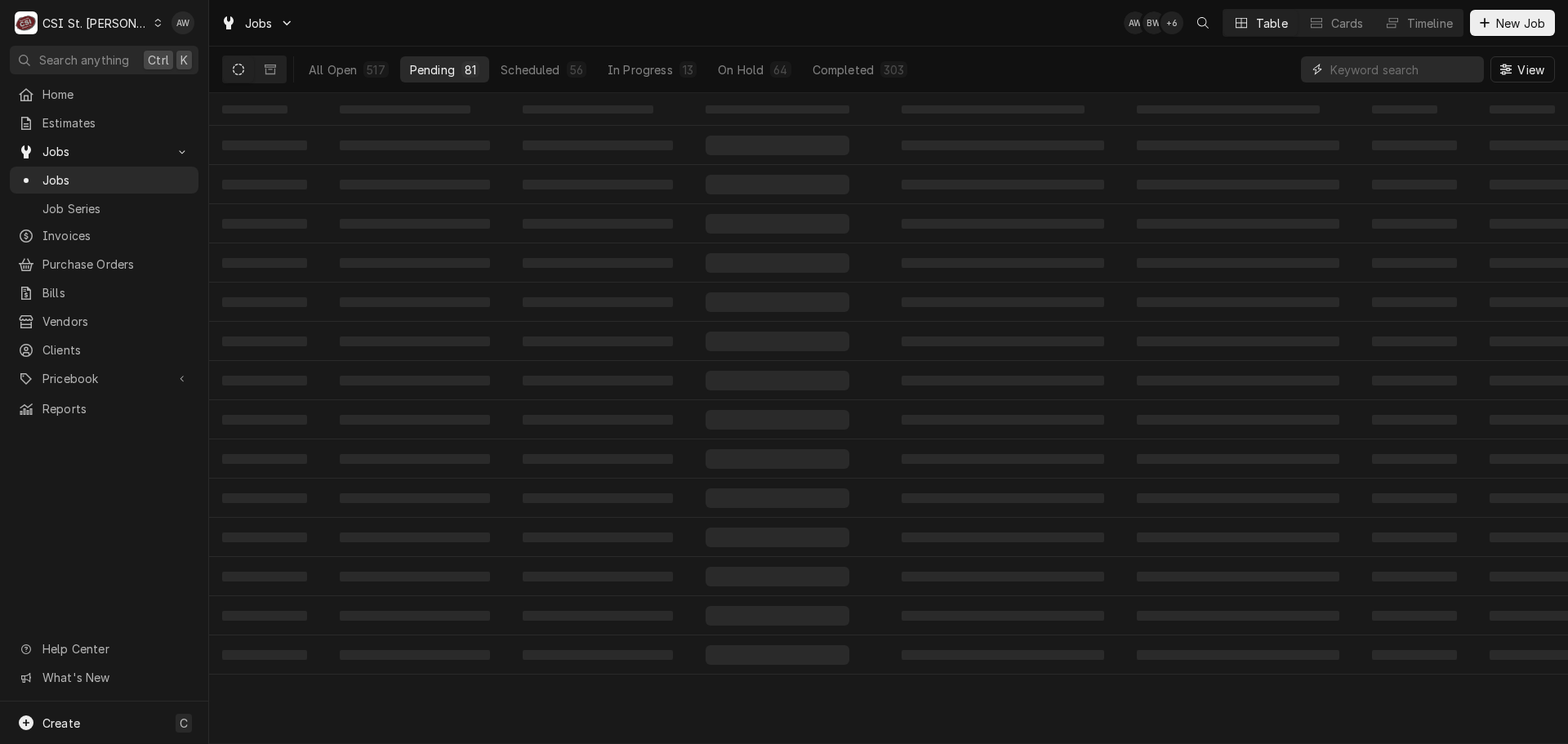
click at [1394, 69] on input "Dynamic Content Wrapper" at bounding box center [1404, 69] width 146 height 26
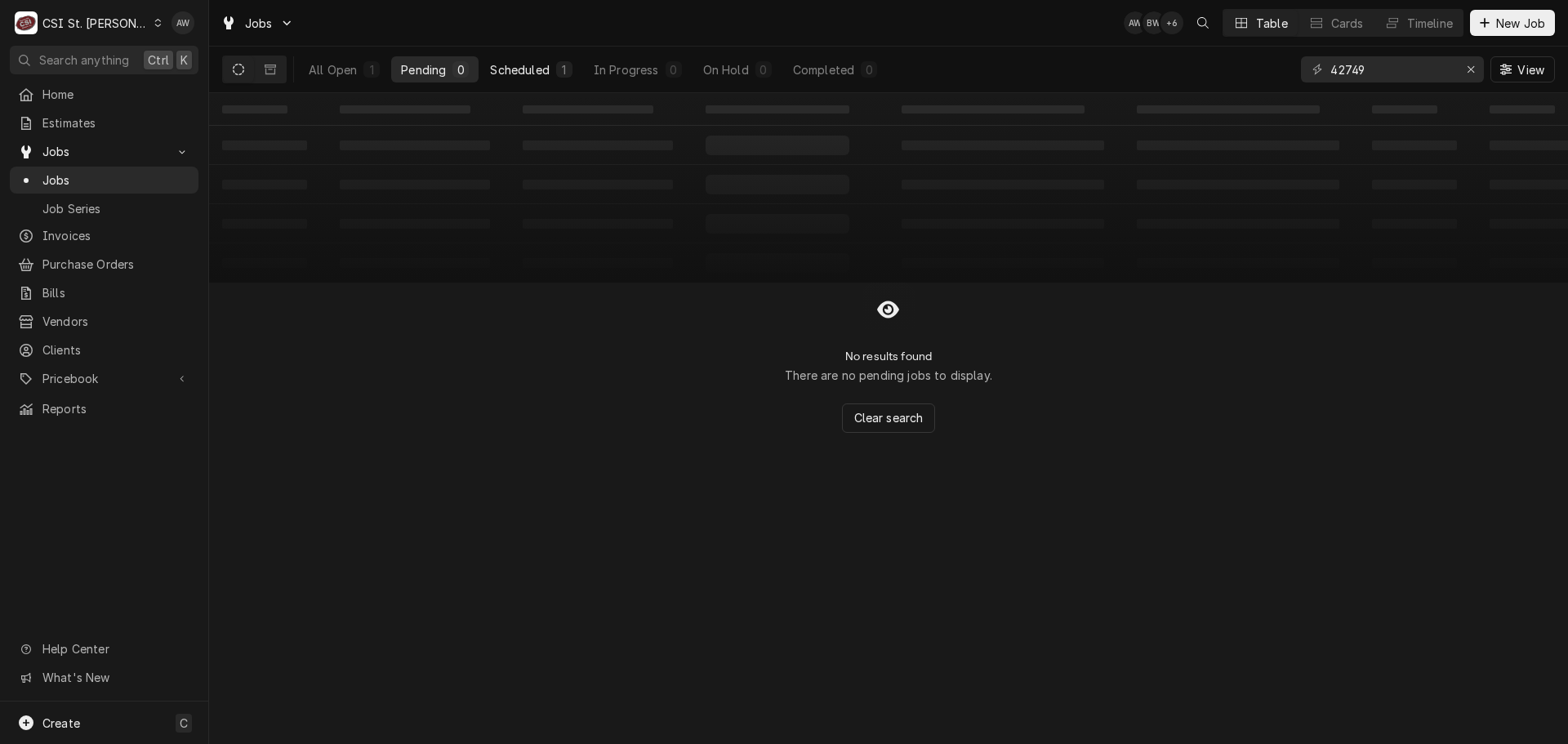
click at [524, 74] on div "Scheduled" at bounding box center [519, 70] width 58 height 18
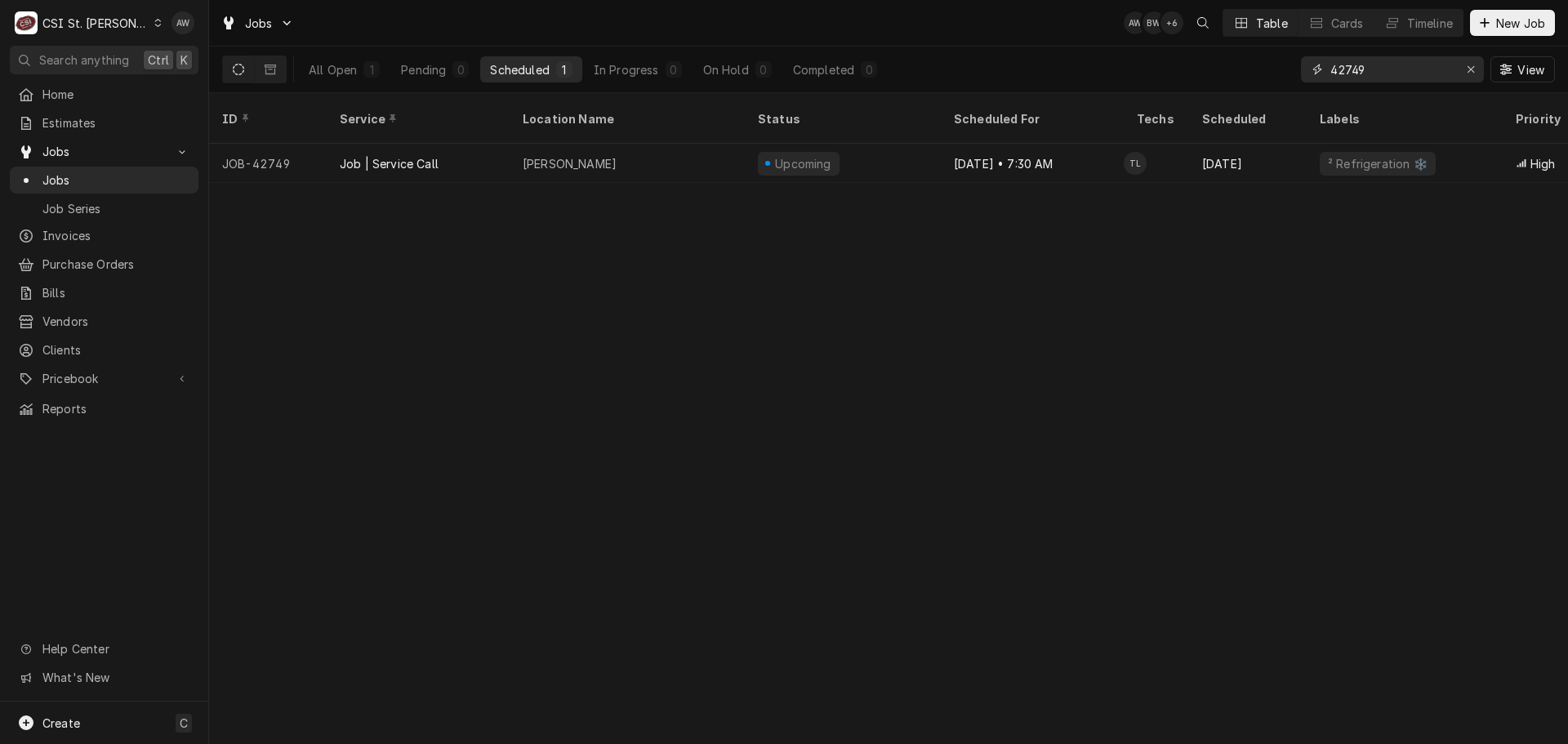
drag, startPoint x: 1404, startPoint y: 61, endPoint x: 1276, endPoint y: 75, distance: 128.8
click at [1303, 63] on div "42749" at bounding box center [1392, 69] width 183 height 26
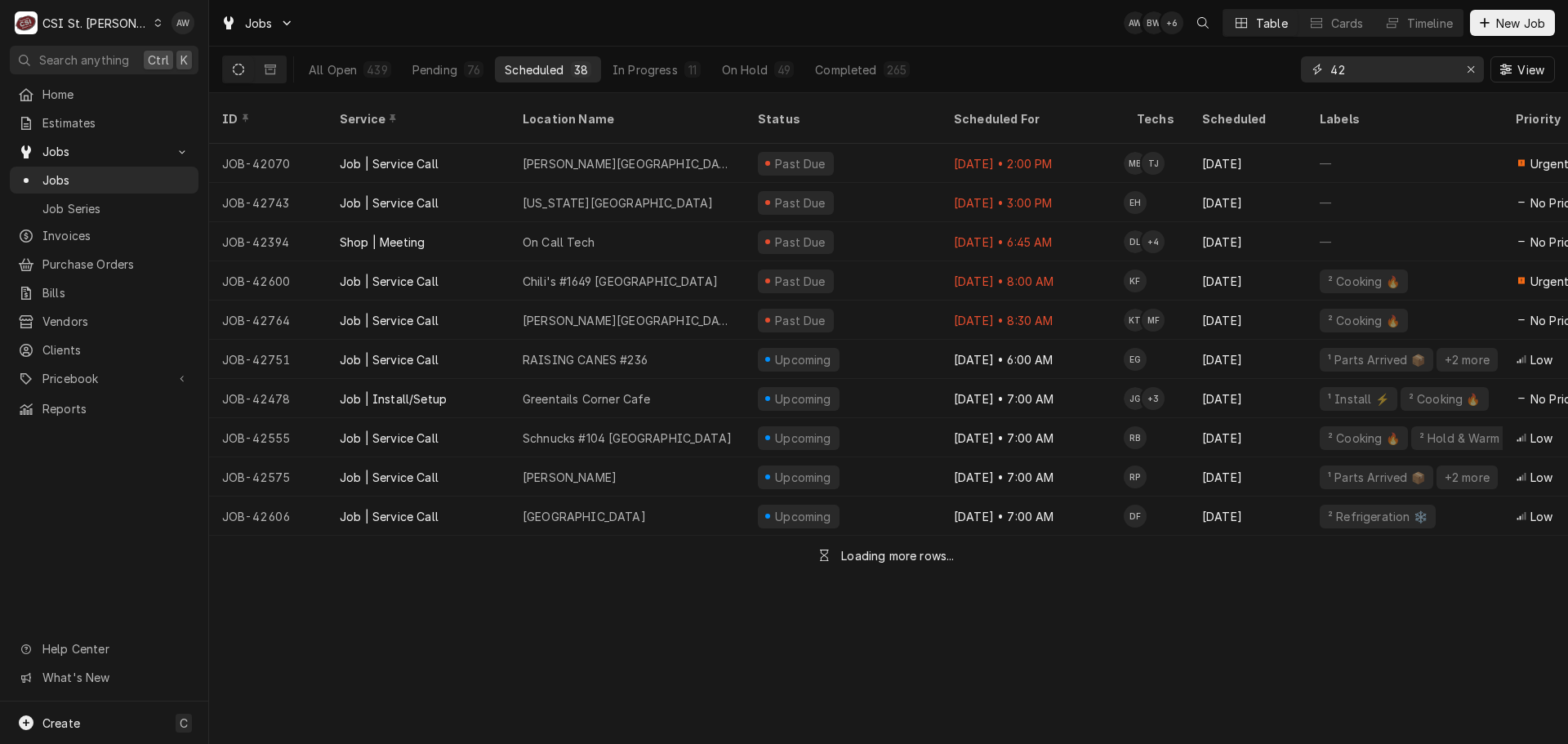
type input "4"
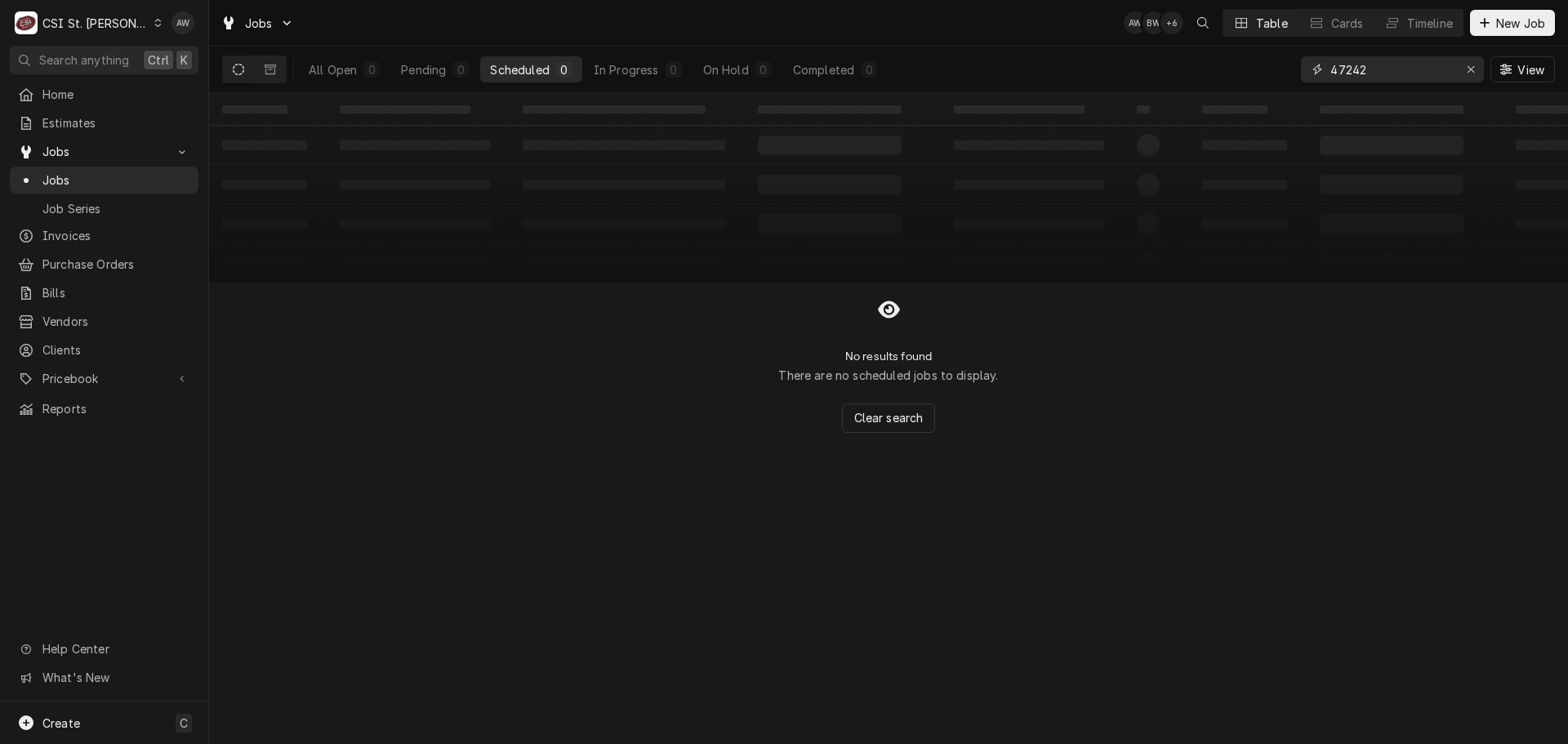
drag, startPoint x: 1371, startPoint y: 69, endPoint x: 1322, endPoint y: 64, distance: 49.3
click at [1301, 64] on div "47242" at bounding box center [1392, 69] width 183 height 26
type input "42626"
click at [818, 73] on div "Completed" at bounding box center [823, 70] width 61 height 18
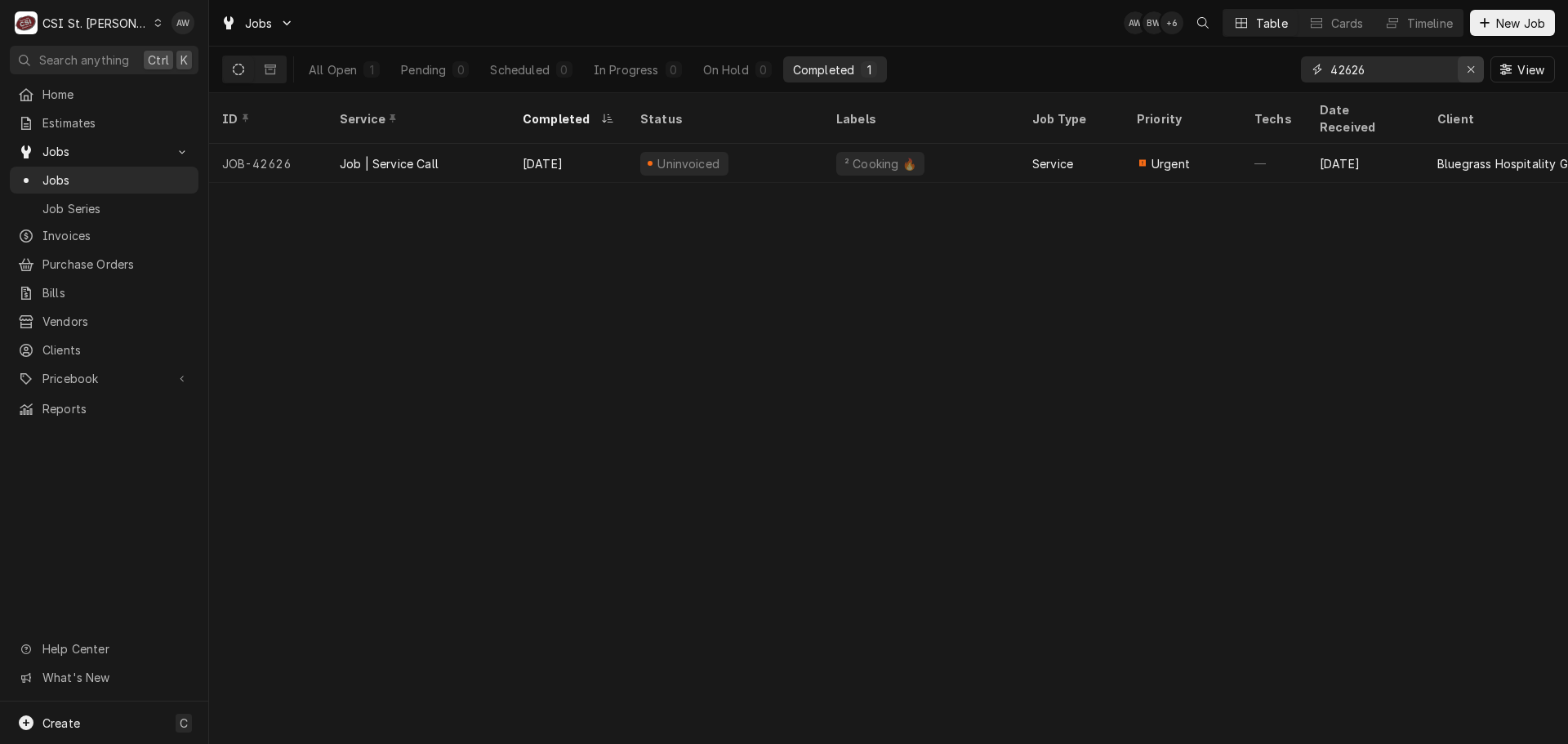
click at [1462, 78] on button "Erase input" at bounding box center [1471, 69] width 26 height 26
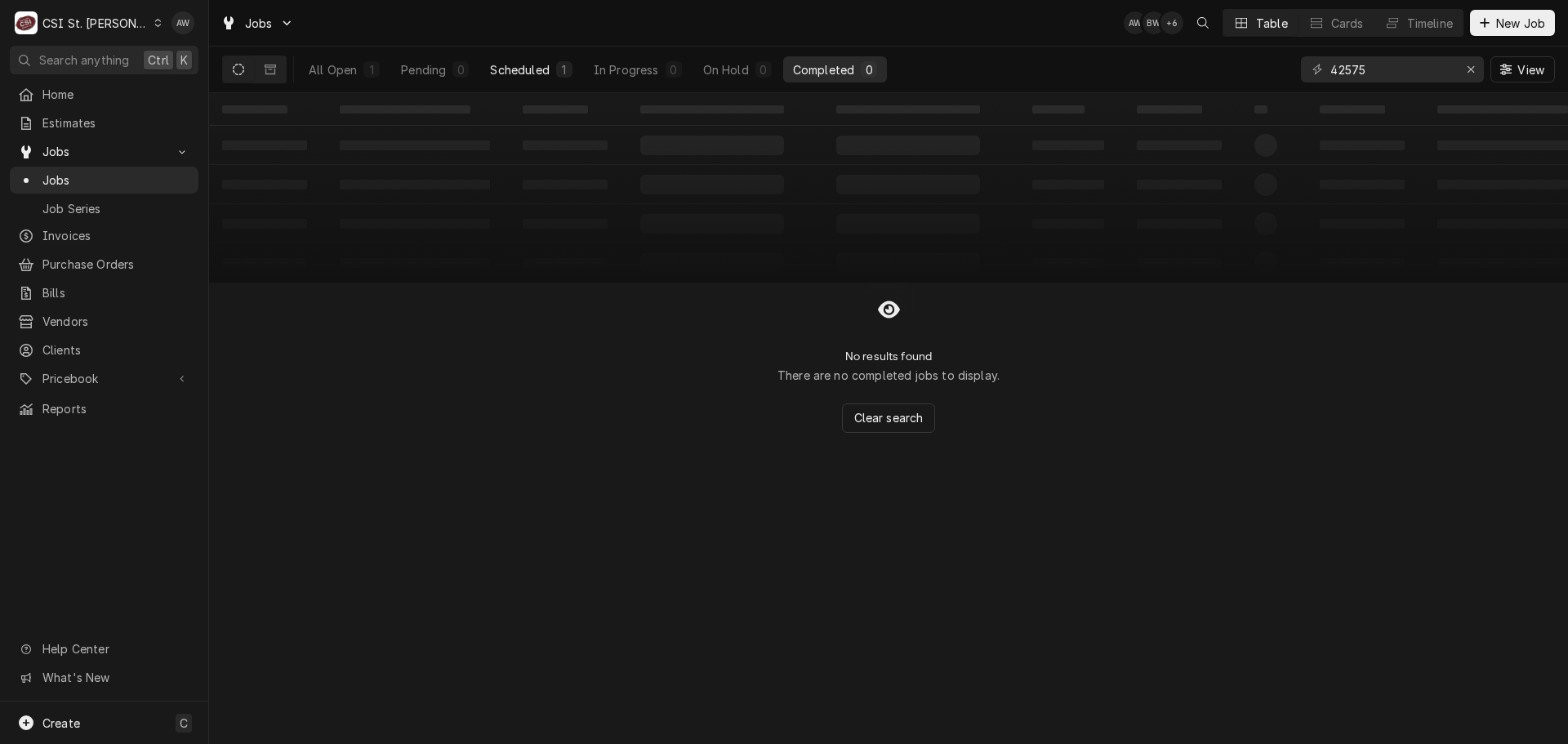
click at [529, 74] on div "Scheduled" at bounding box center [519, 70] width 58 height 18
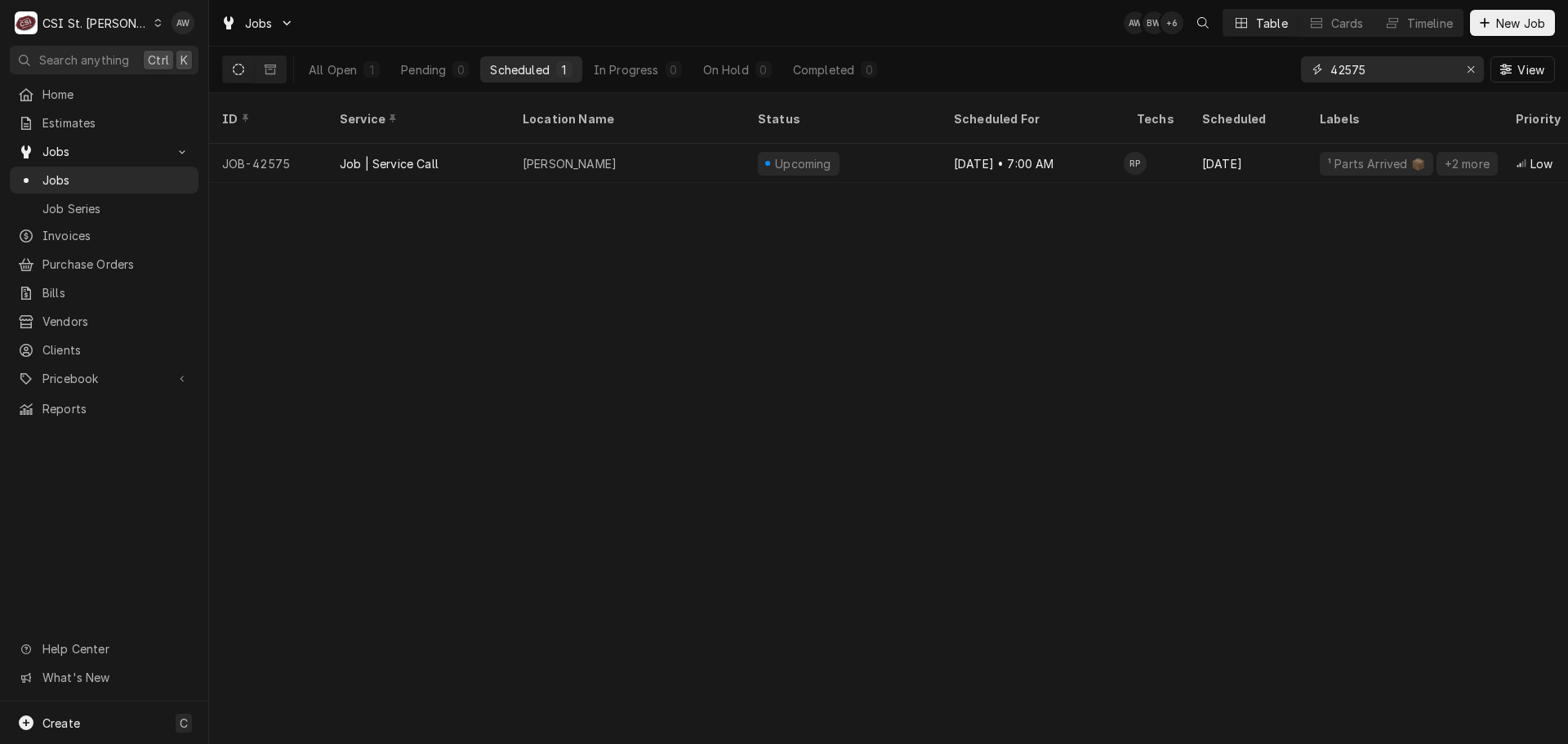
drag, startPoint x: 1394, startPoint y: 64, endPoint x: 1241, endPoint y: 52, distance: 153.5
click at [1243, 52] on div "All Open 1 Pending 0 Scheduled 1 In Progress 0 On Hold 0 Completed 0 42575 View" at bounding box center [889, 69] width 1333 height 46
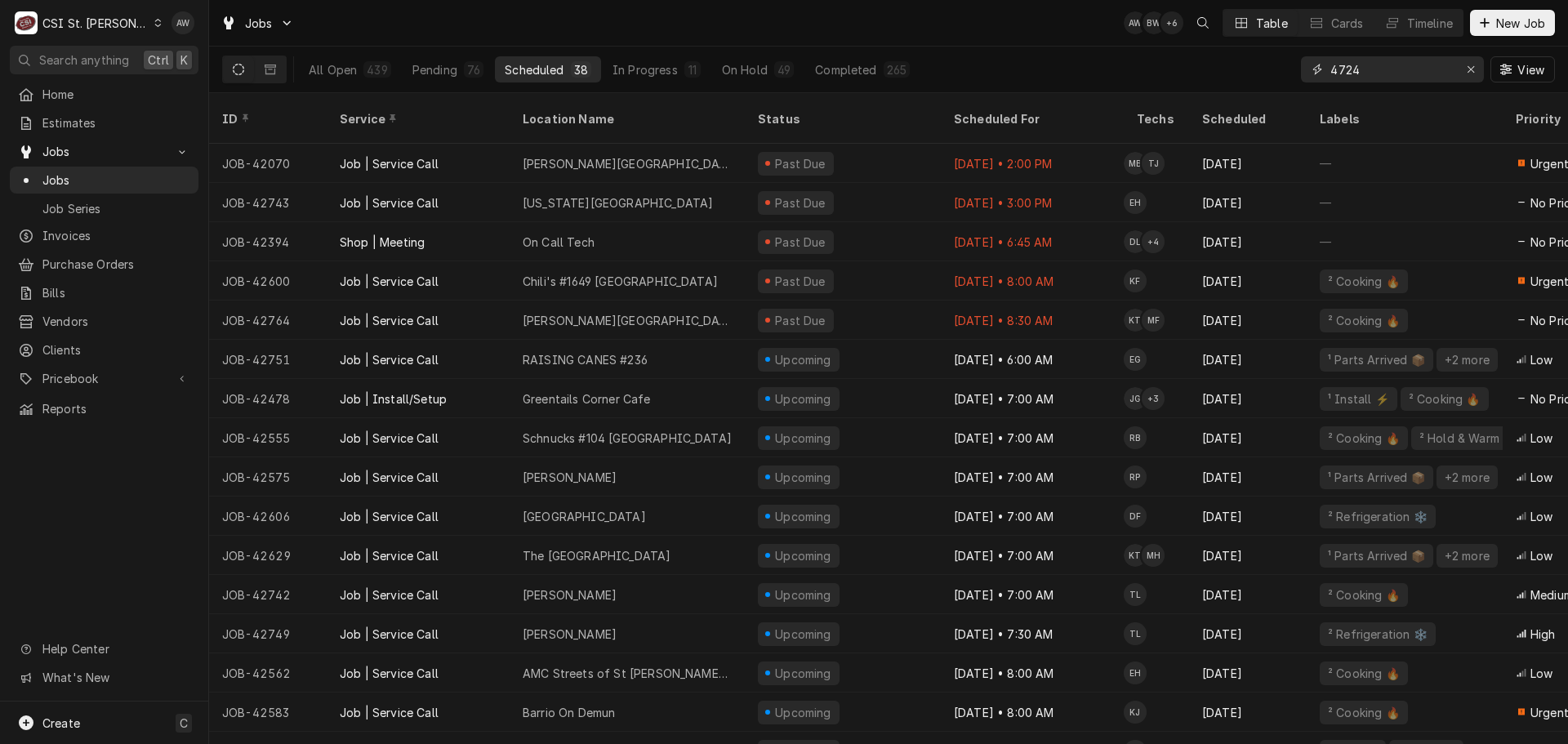
type input "47242"
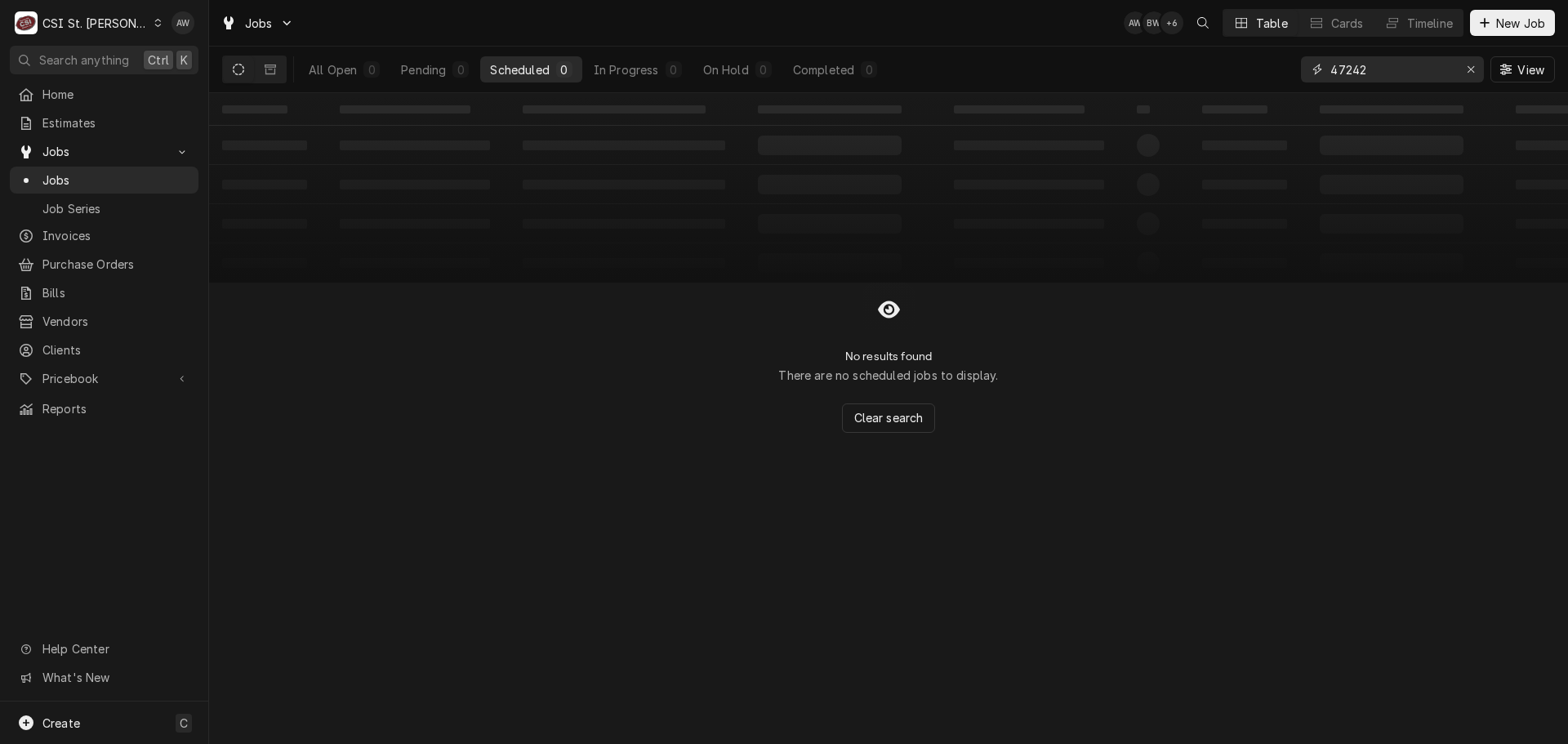
drag, startPoint x: 1368, startPoint y: 72, endPoint x: 1266, endPoint y: 61, distance: 102.6
click at [1267, 61] on div "All Open 0 Pending 0 Scheduled 0 In Progress 0 On Hold 0 Completed 0 47242 View" at bounding box center [889, 69] width 1333 height 46
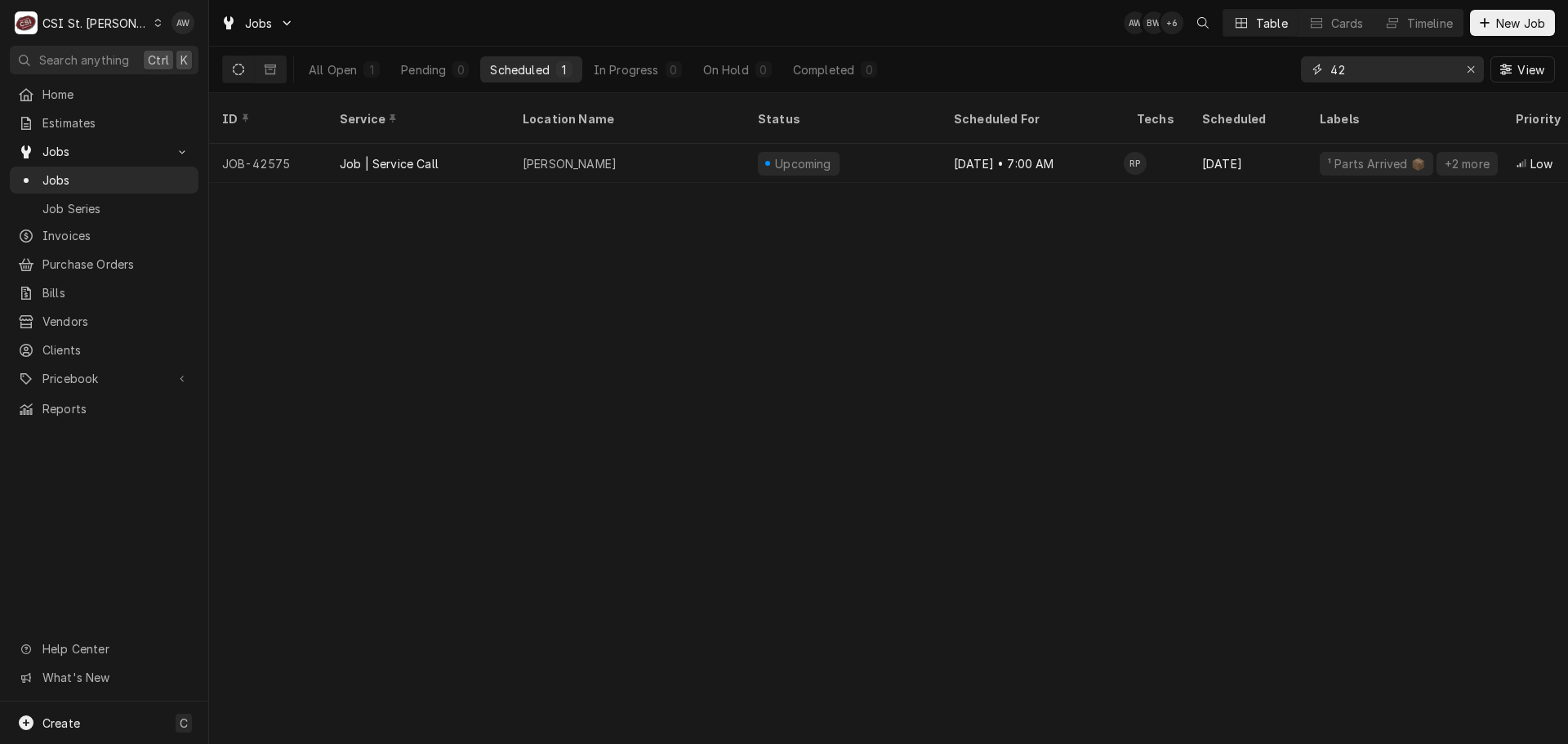
type input "4"
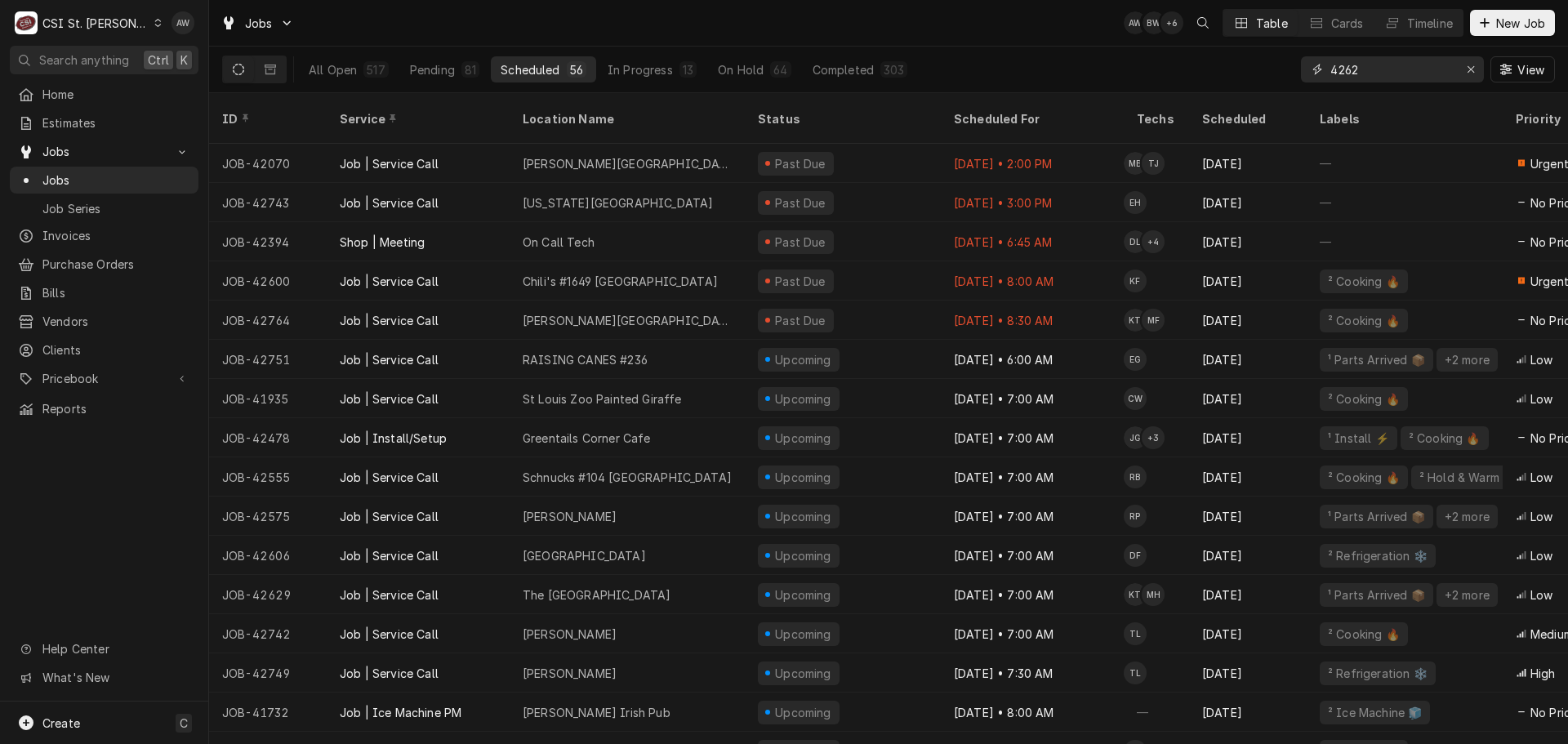
type input "42626"
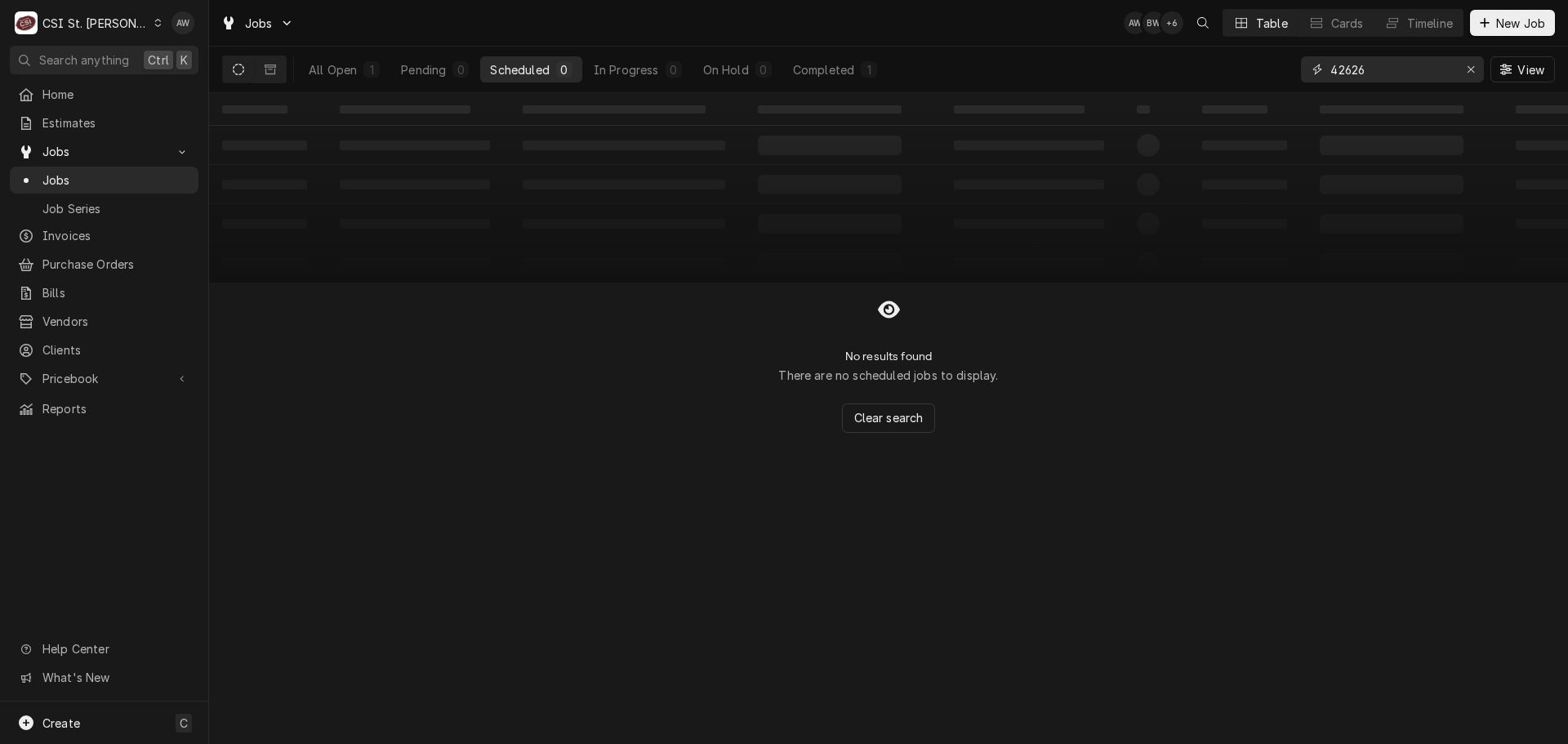
drag, startPoint x: 1381, startPoint y: 69, endPoint x: 1223, endPoint y: 64, distance: 158.1
click at [1223, 64] on div "All Open 1 Pending 0 Scheduled 0 In Progress 0 On Hold 0 Completed 1 42626 View" at bounding box center [889, 69] width 1333 height 46
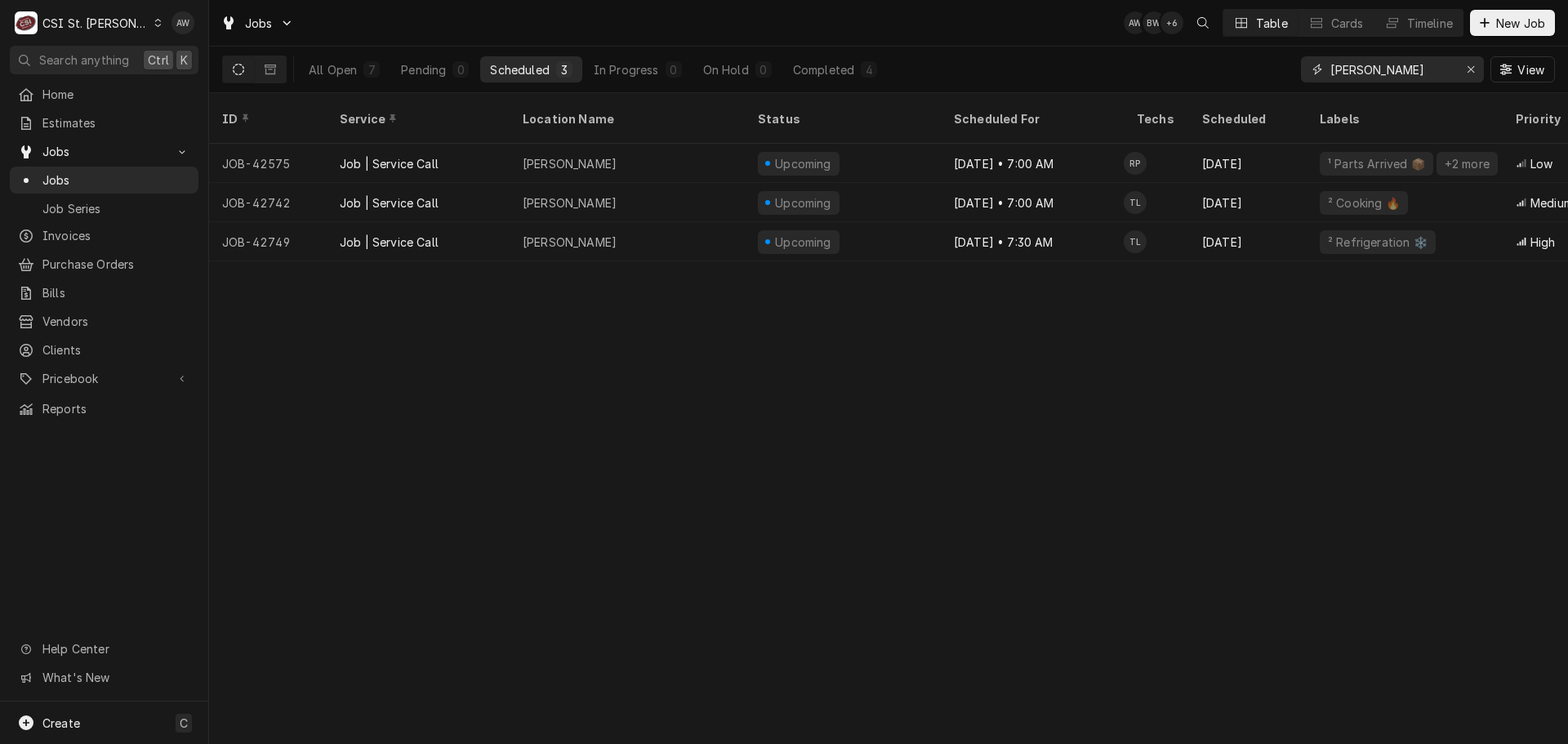
type input "drake"
click at [860, 20] on div "Jobs AW BW + 6 Table Cards Timeline New Job" at bounding box center [889, 22] width 1359 height 46
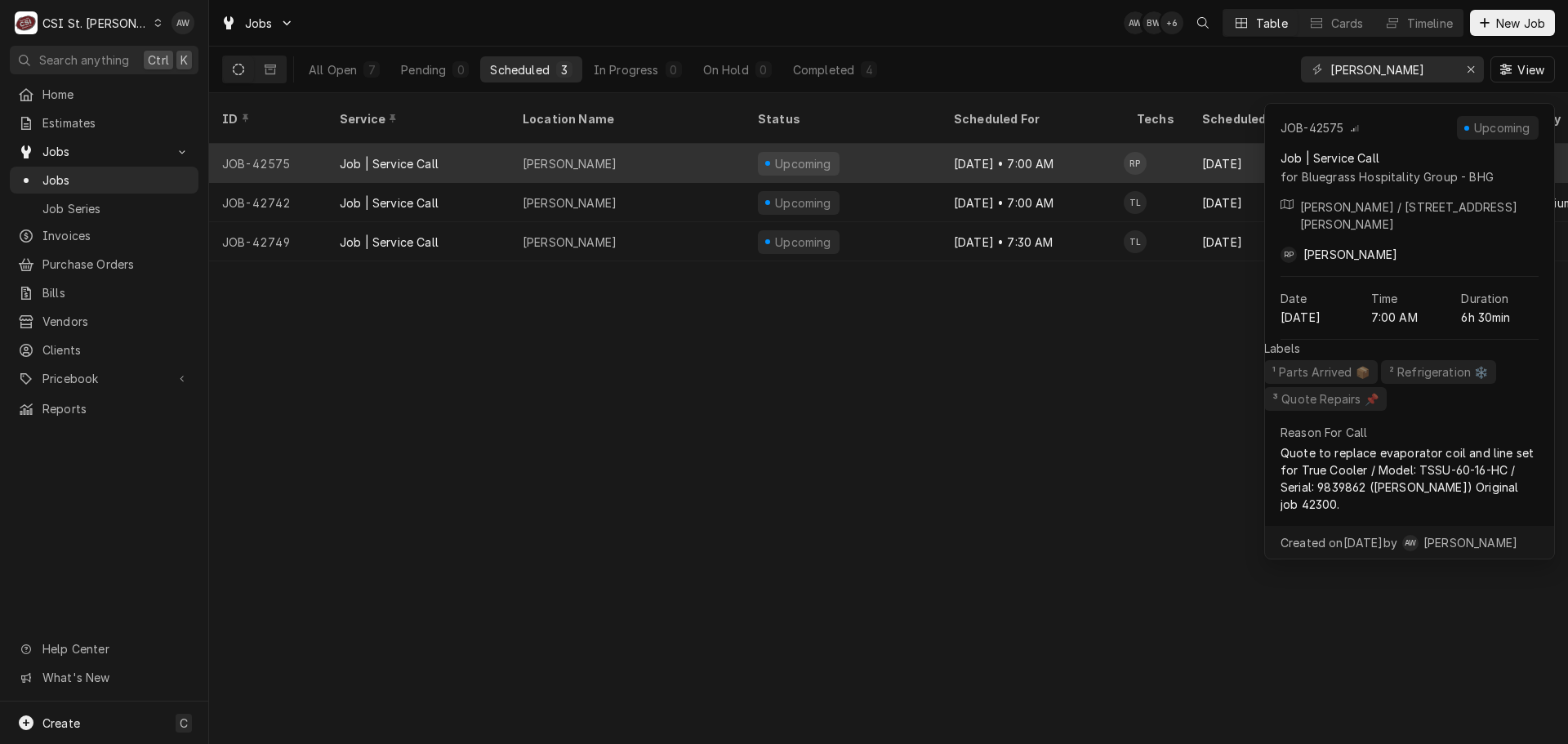
click at [652, 144] on div "Drake's Shiloh" at bounding box center [627, 163] width 235 height 39
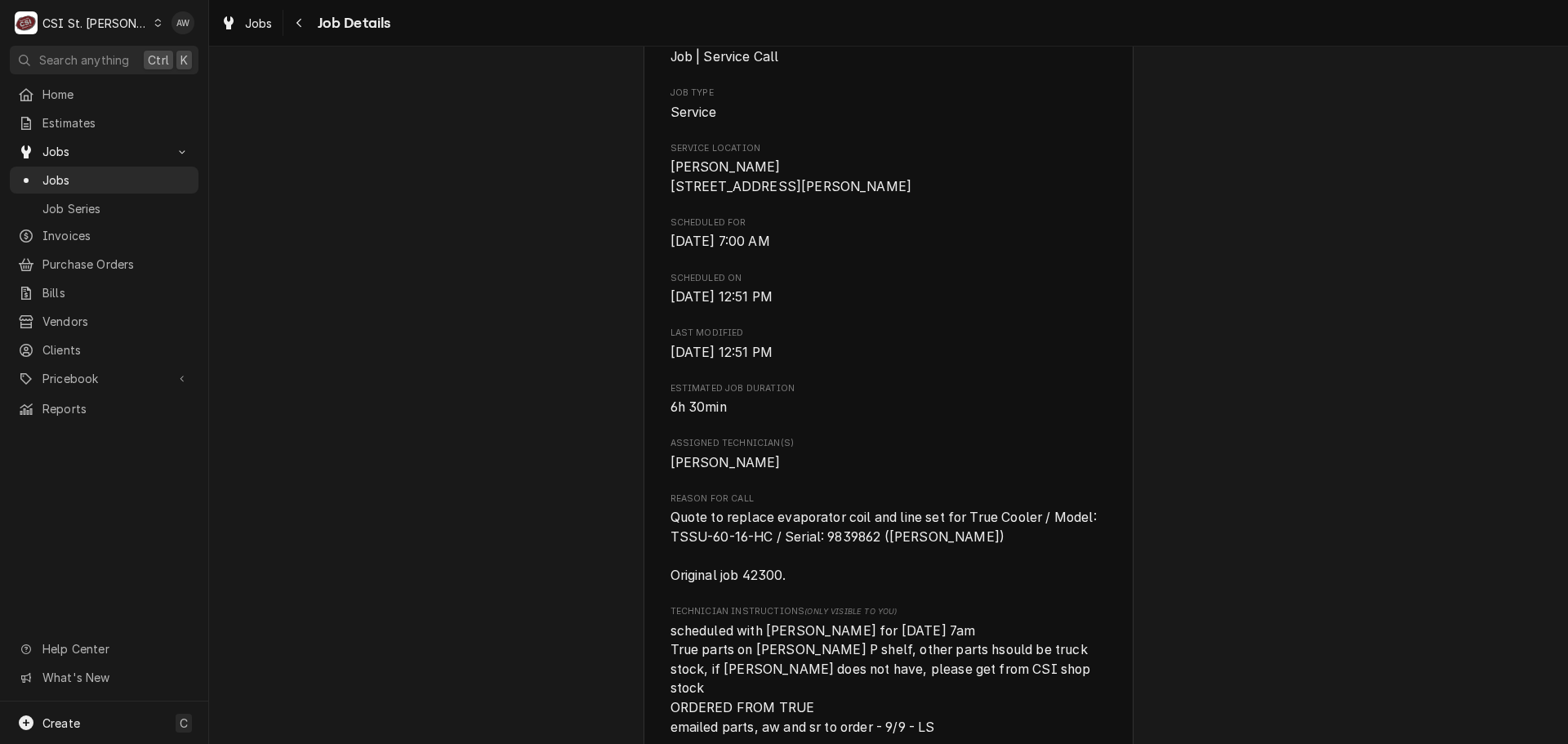
scroll to position [490, 0]
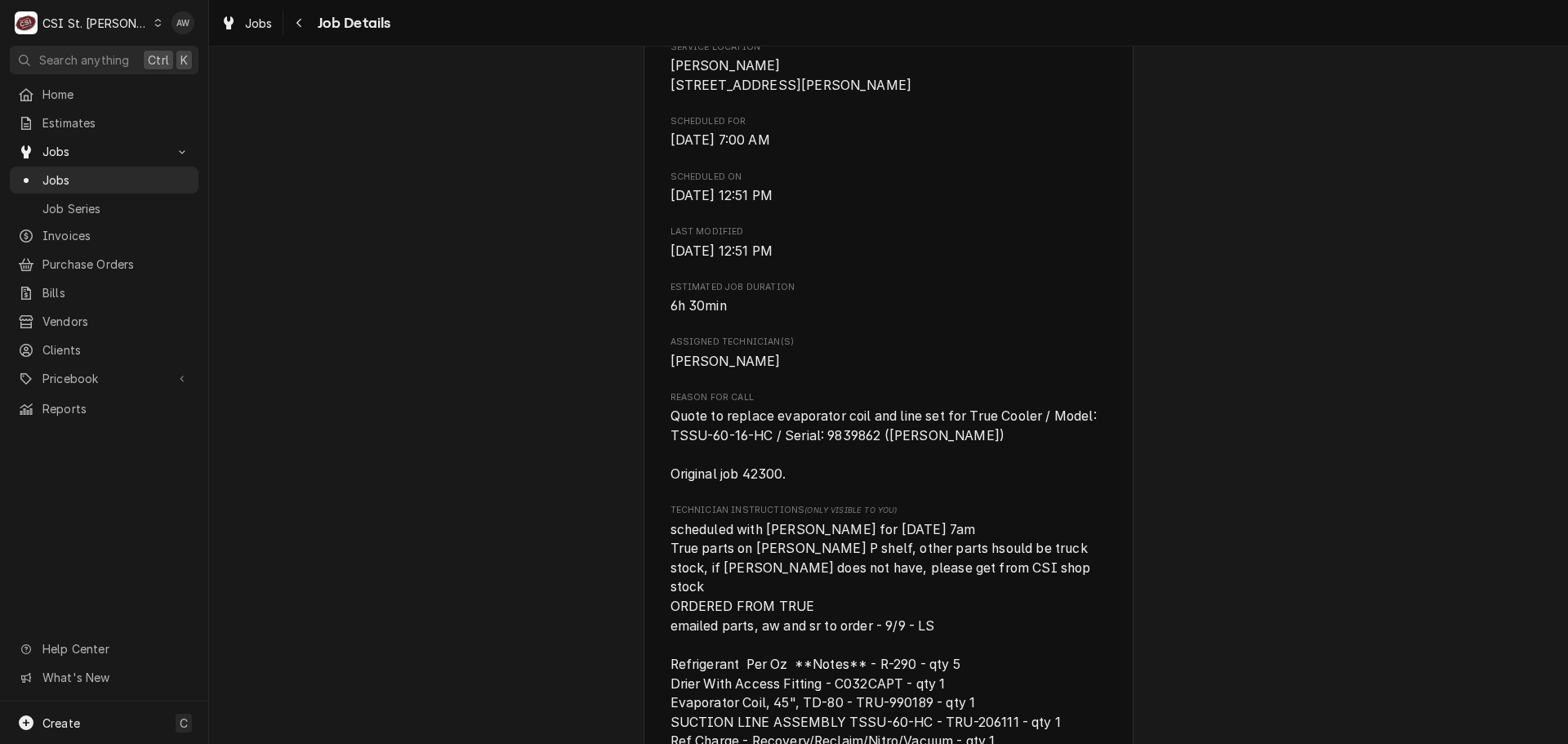
click at [210, 19] on div "Jobs Job Details" at bounding box center [889, 22] width 1359 height 46
click at [256, 23] on span "Jobs" at bounding box center [259, 23] width 28 height 18
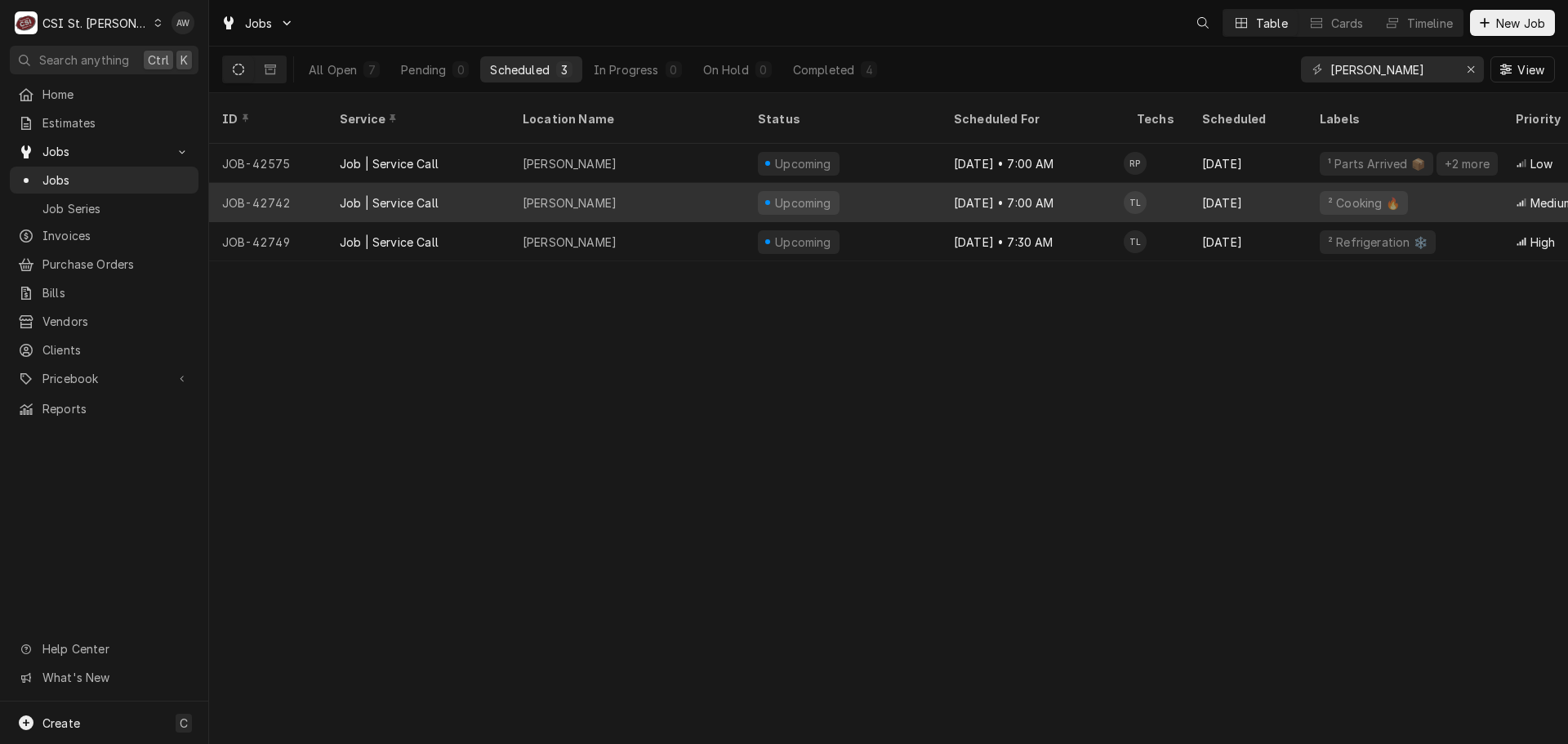
click at [690, 183] on div "[PERSON_NAME]" at bounding box center [627, 202] width 235 height 39
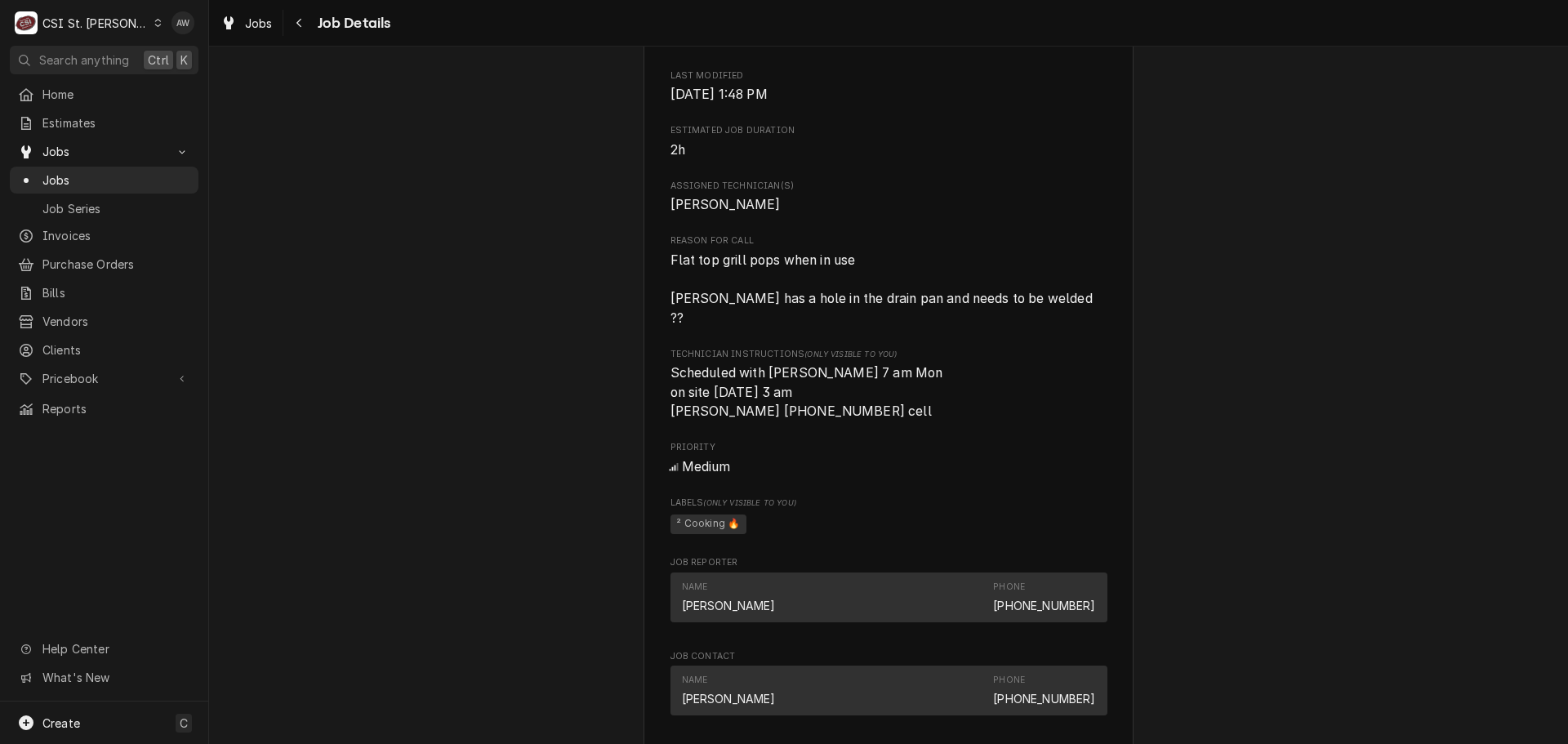
scroll to position [572, 0]
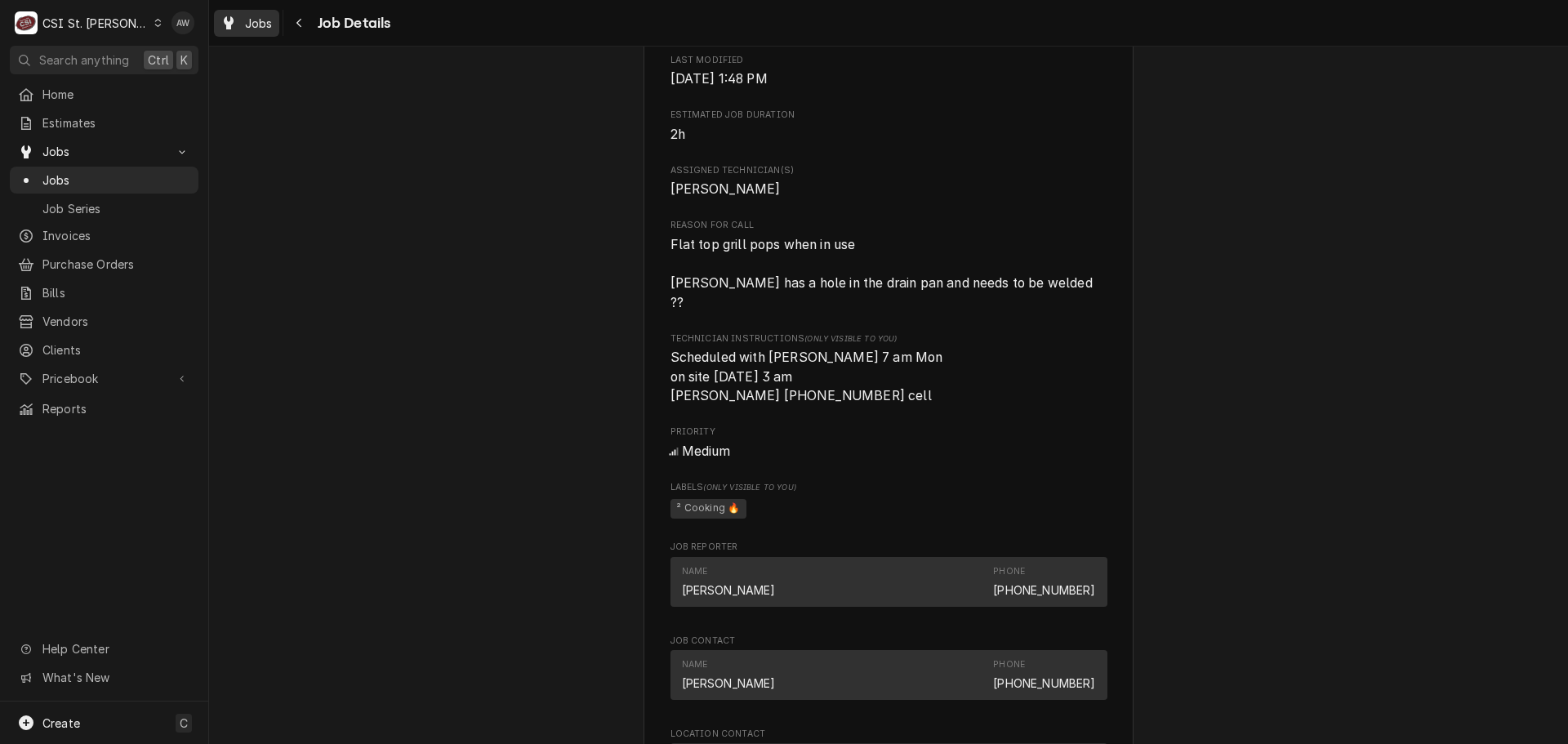
click at [265, 13] on div "Jobs" at bounding box center [247, 22] width 58 height 20
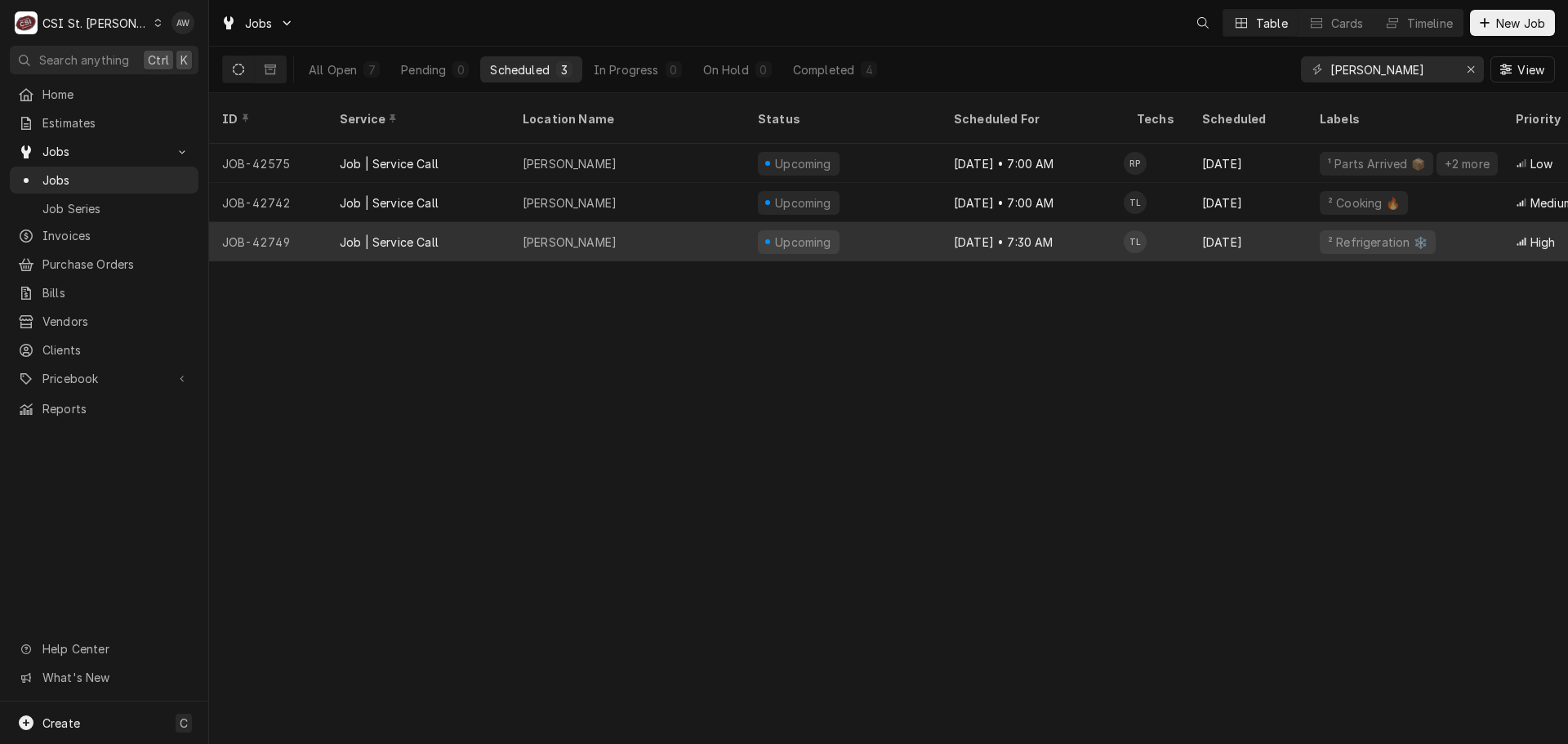
click at [732, 223] on div "Drake's Shiloh" at bounding box center [627, 242] width 235 height 39
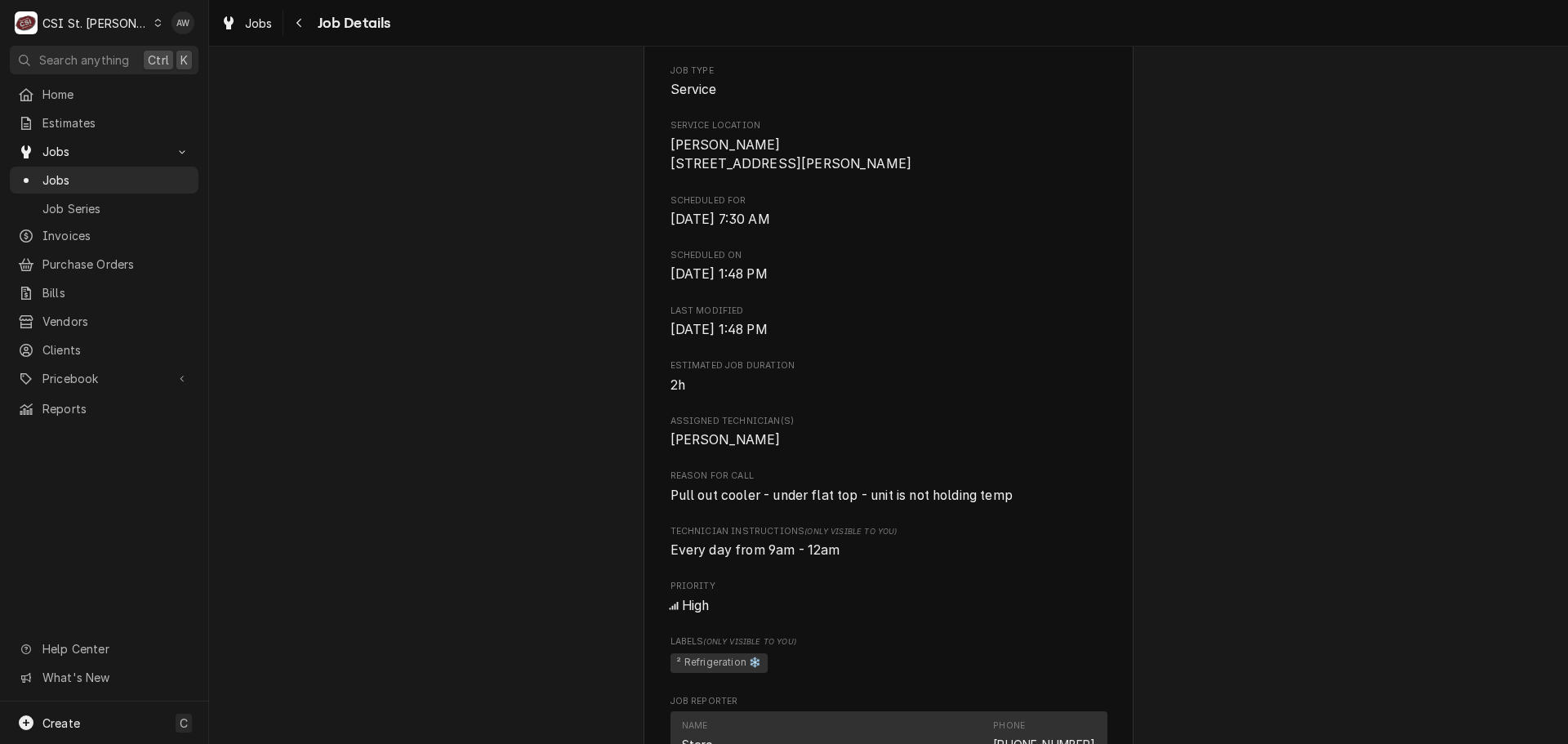
scroll to position [408, 0]
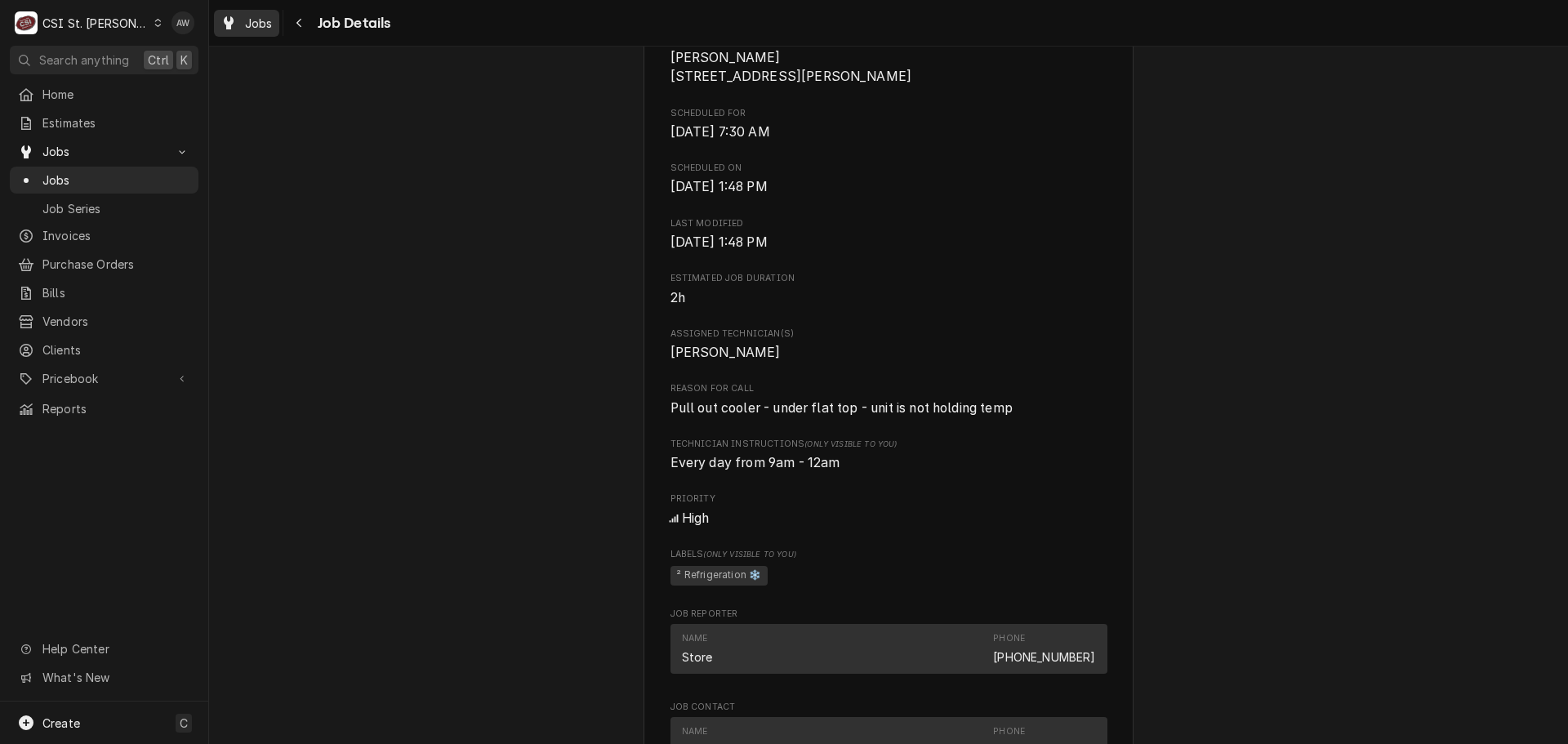
click at [259, 27] on span "Jobs" at bounding box center [259, 23] width 28 height 18
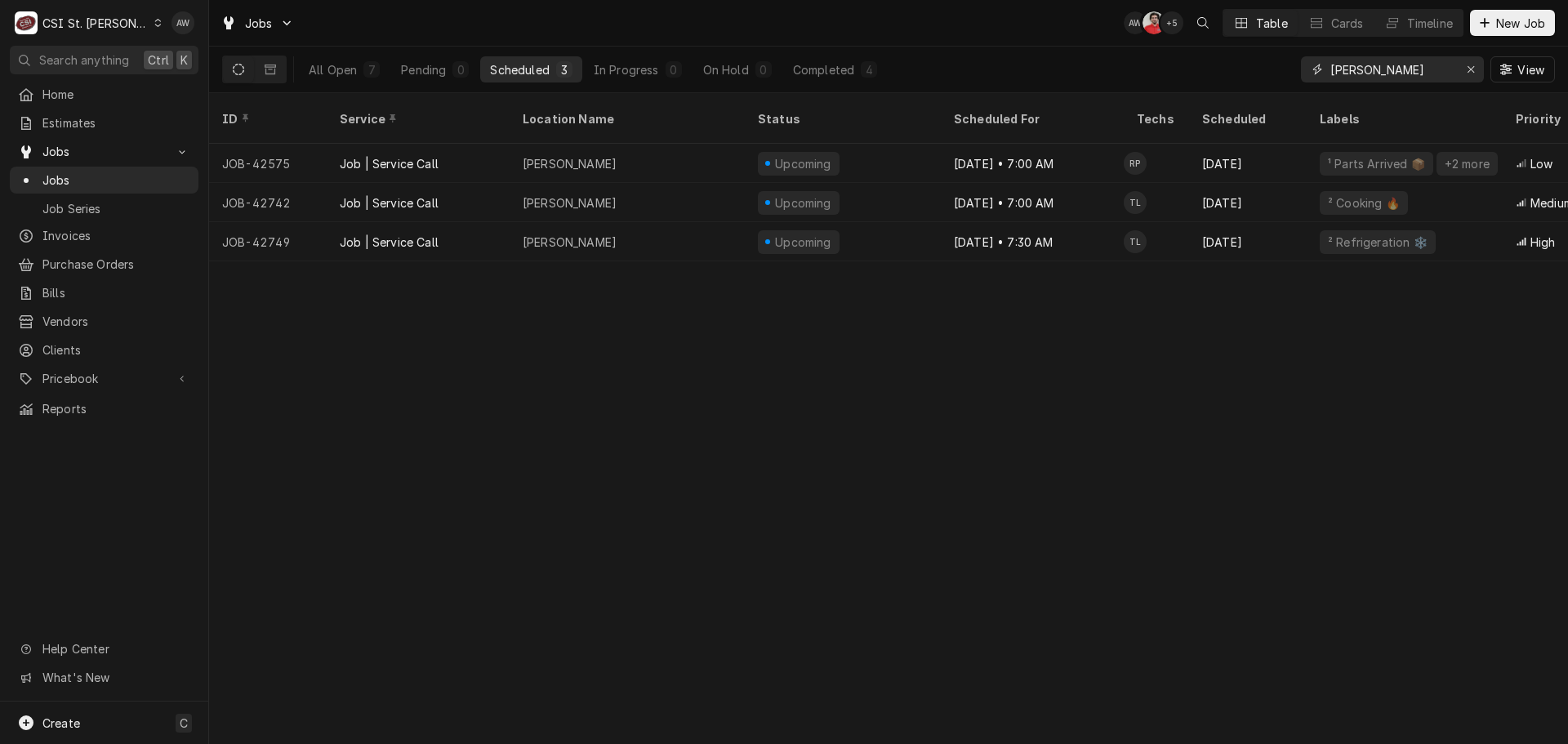
drag, startPoint x: 1368, startPoint y: 77, endPoint x: 1257, endPoint y: 66, distance: 111.5
click at [1257, 66] on div "All Open 7 Pending 0 Scheduled 3 In Progress 0 On Hold 0 Completed 4 drake View" at bounding box center [889, 69] width 1333 height 46
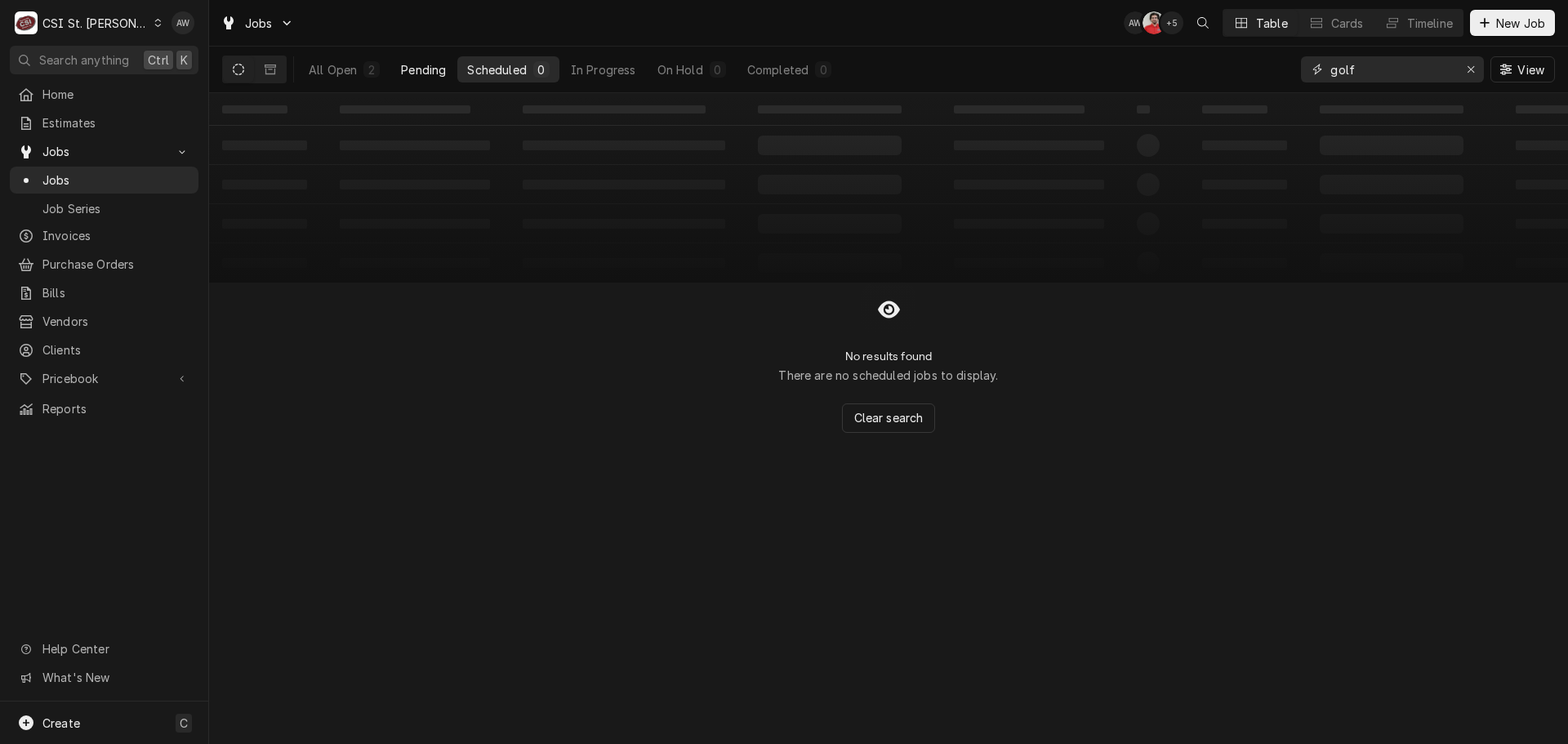
type input "golf"
click at [432, 75] on div "Pending" at bounding box center [424, 70] width 45 height 18
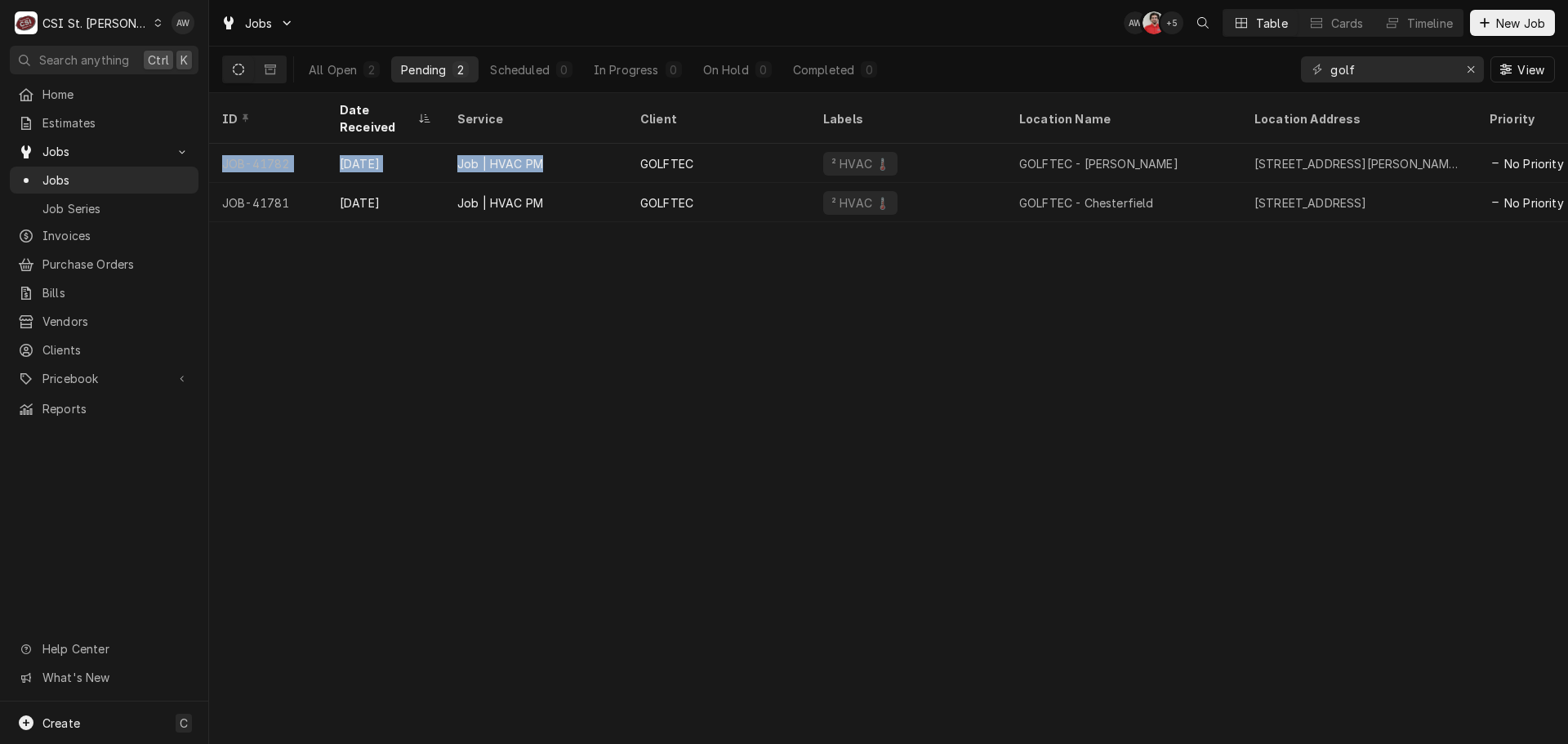
drag, startPoint x: 555, startPoint y: 140, endPoint x: 562, endPoint y: 290, distance: 150.2
click at [562, 290] on div "ID Date Received Service Client Labels Location Name Location Address Priority …" at bounding box center [889, 419] width 1359 height 652
click at [562, 284] on div "ID Date Received Service Client Labels Location Name Location Address Priority …" at bounding box center [889, 419] width 1359 height 652
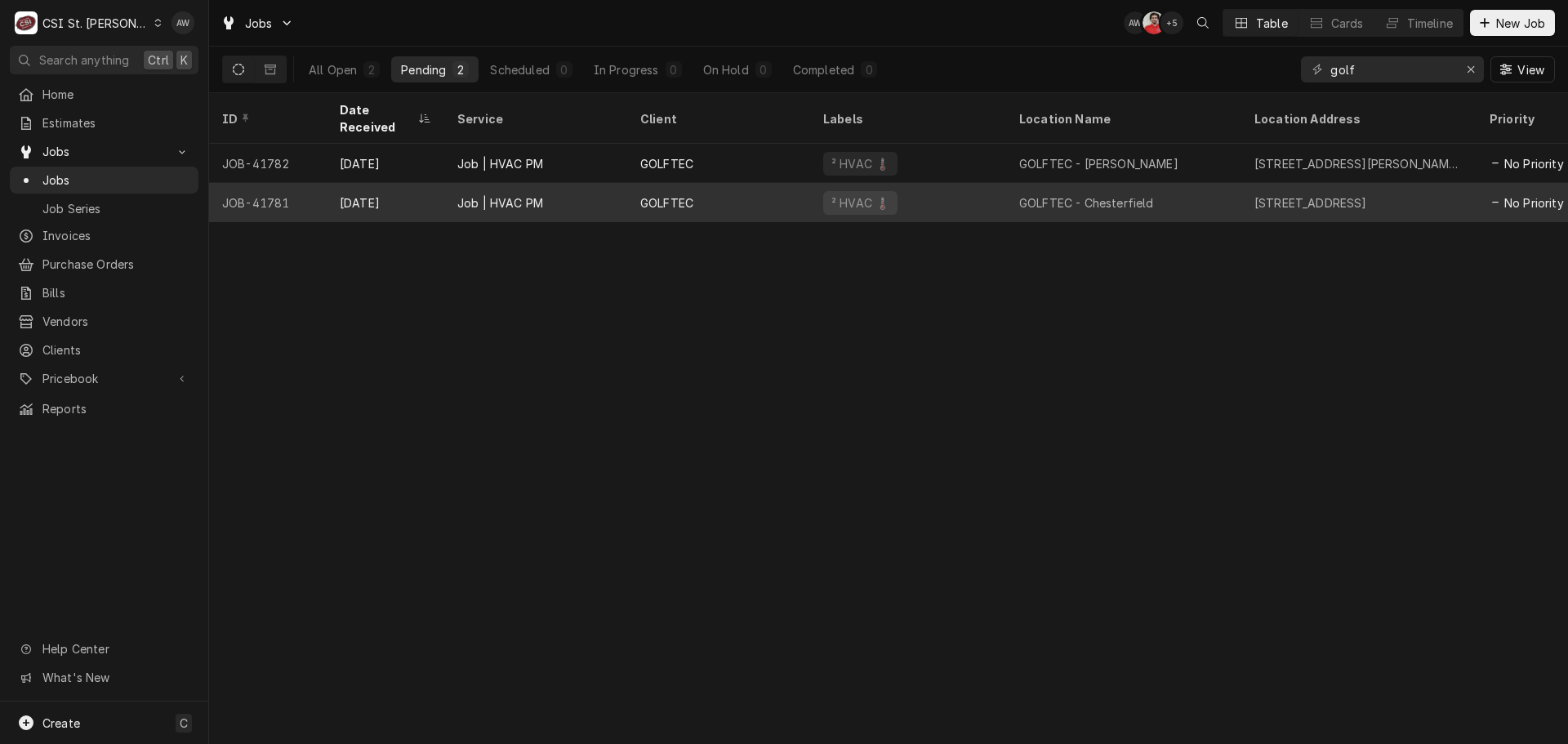
click at [537, 195] on div "Job | HVAC PM" at bounding box center [501, 203] width 86 height 18
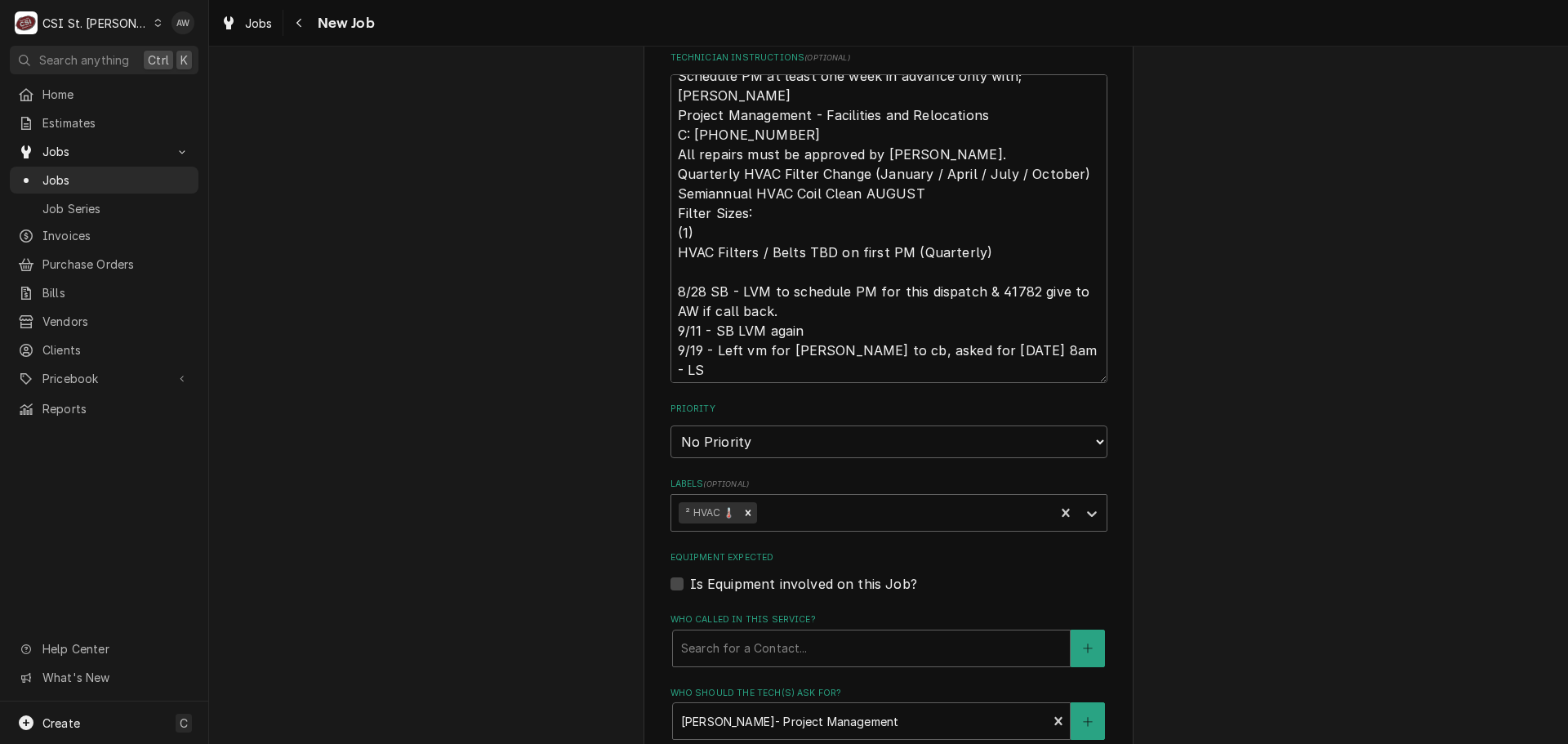
scroll to position [19, 0]
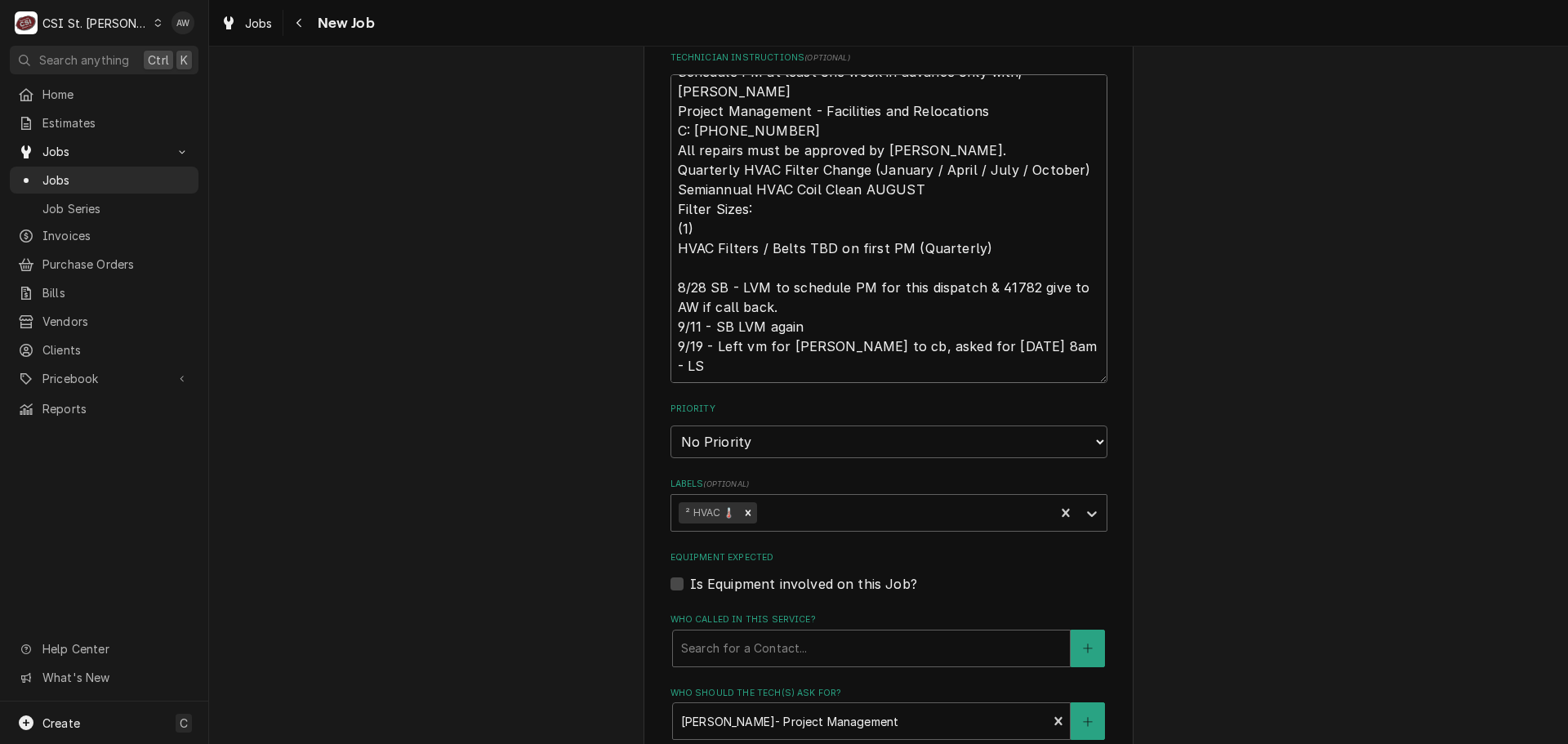
drag, startPoint x: 668, startPoint y: 262, endPoint x: 717, endPoint y: 337, distance: 89.6
click at [714, 335] on textarea "Schedule PM at least one week in advance only with; Casey Jones Project Managem…" at bounding box center [889, 229] width 437 height 309
click at [726, 351] on textarea "Schedule PM at least one week in advance only with; Casey Jones Project Managem…" at bounding box center [889, 229] width 437 height 309
drag, startPoint x: 726, startPoint y: 351, endPoint x: 632, endPoint y: 266, distance: 126.7
click at [632, 266] on div "Use the fields below to edit this job: Client Details Client GOLFTEC Edit Clien…" at bounding box center [889, 242] width 1359 height 2155
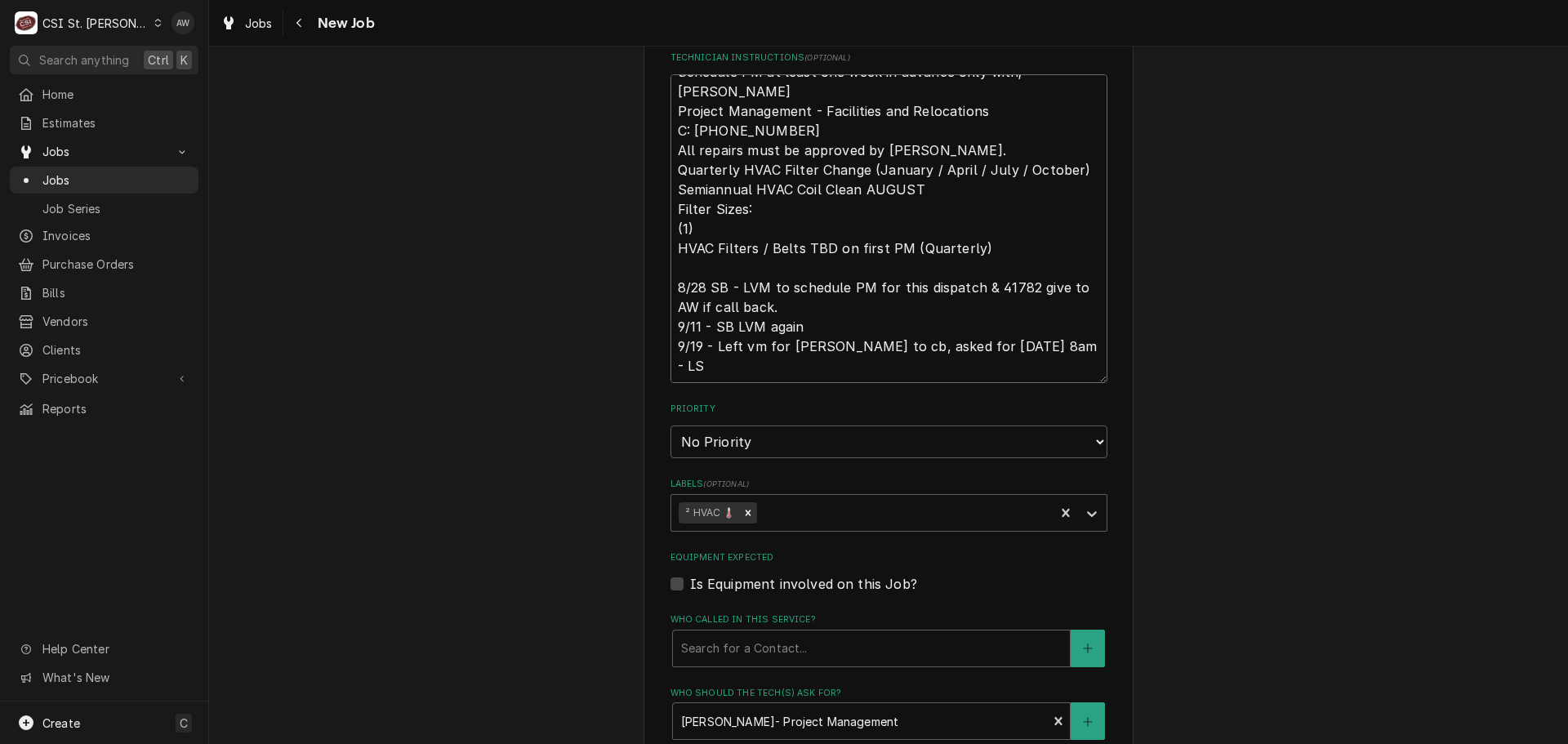
click at [718, 347] on textarea "Schedule PM at least one week in advance only with; Casey Jones Project Managem…" at bounding box center [889, 229] width 437 height 309
type textarea "x"
type textarea "Schedule PM at least one week in advance only with; Casey Jones Project Managem…"
type textarea "x"
type textarea "Schedule PM at least one week in advance only with; Casey Jones Project Managem…"
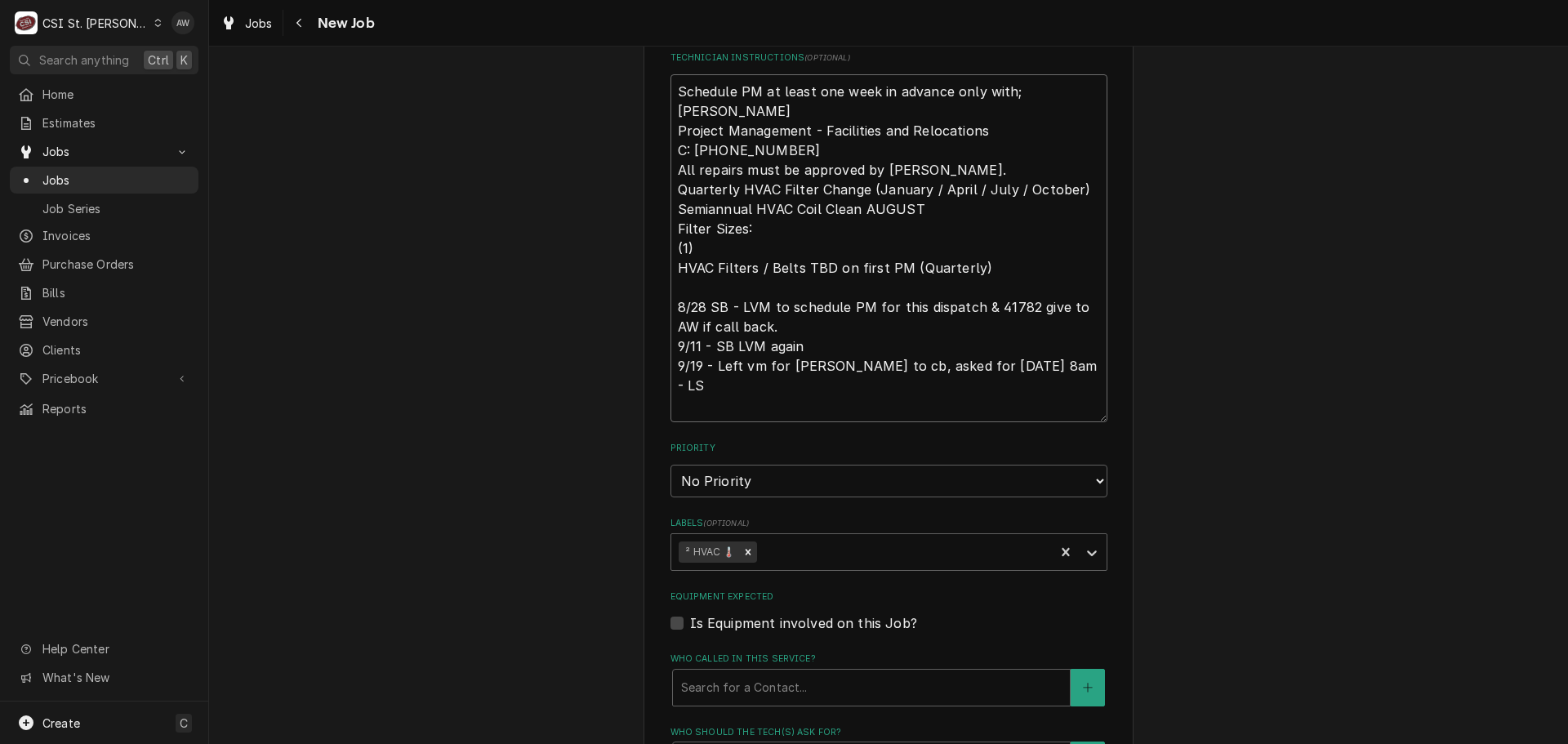
type textarea "x"
type textarea "Schedule PM at least one week in advance only with; Casey Jones Project Managem…"
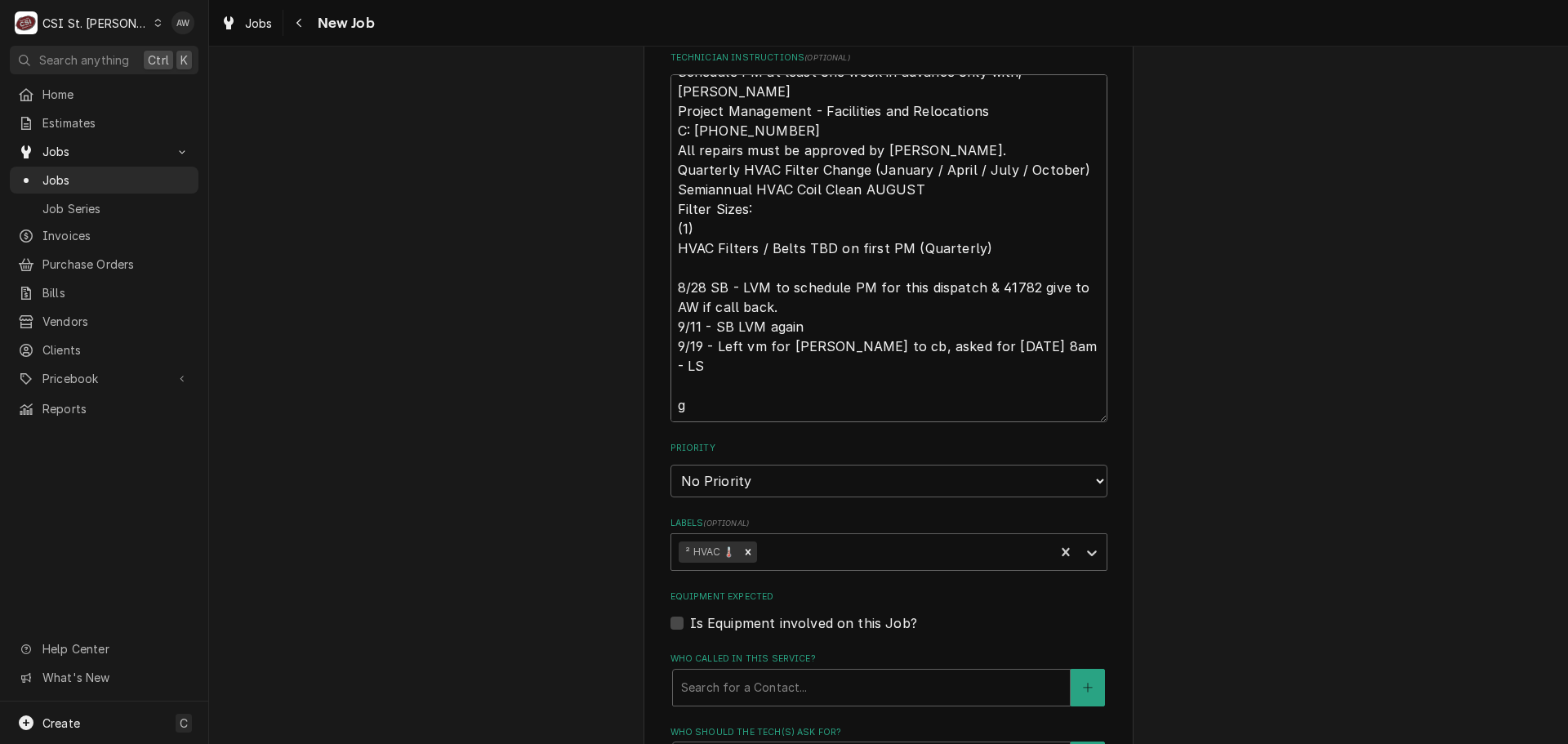
type textarea "x"
type textarea "Schedule PM at least one week in advance only with; Casey Jones Project Managem…"
type textarea "x"
type textarea "Schedule PM at least one week in advance only with; Casey Jones Project Managem…"
type textarea "x"
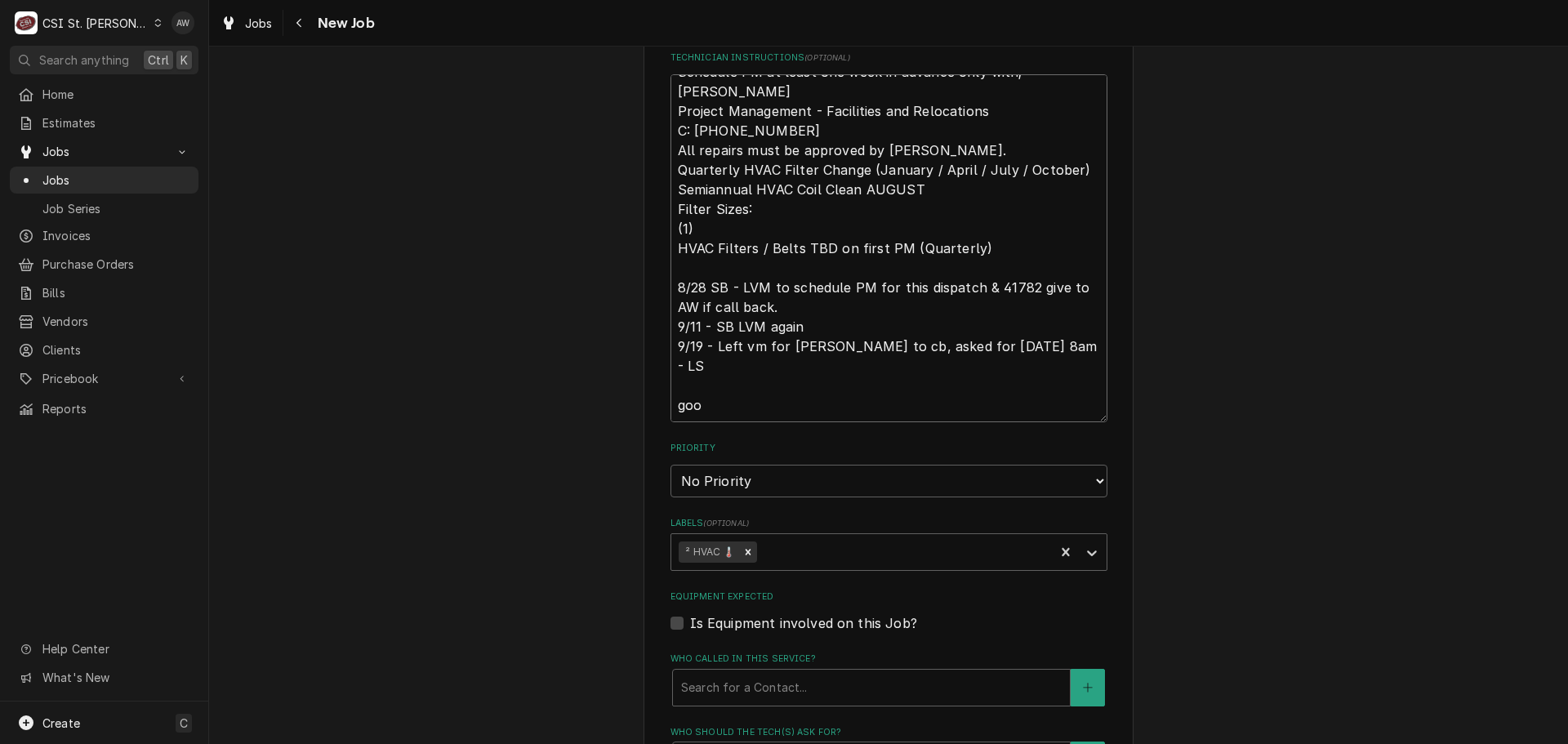
type textarea "Schedule PM at least one week in advance only with; Casey Jones Project Managem…"
type textarea "x"
type textarea "Schedule PM at least one week in advance only with; Casey Jones Project Managem…"
type textarea "x"
type textarea "Schedule PM at least one week in advance only with; Casey Jones Project Managem…"
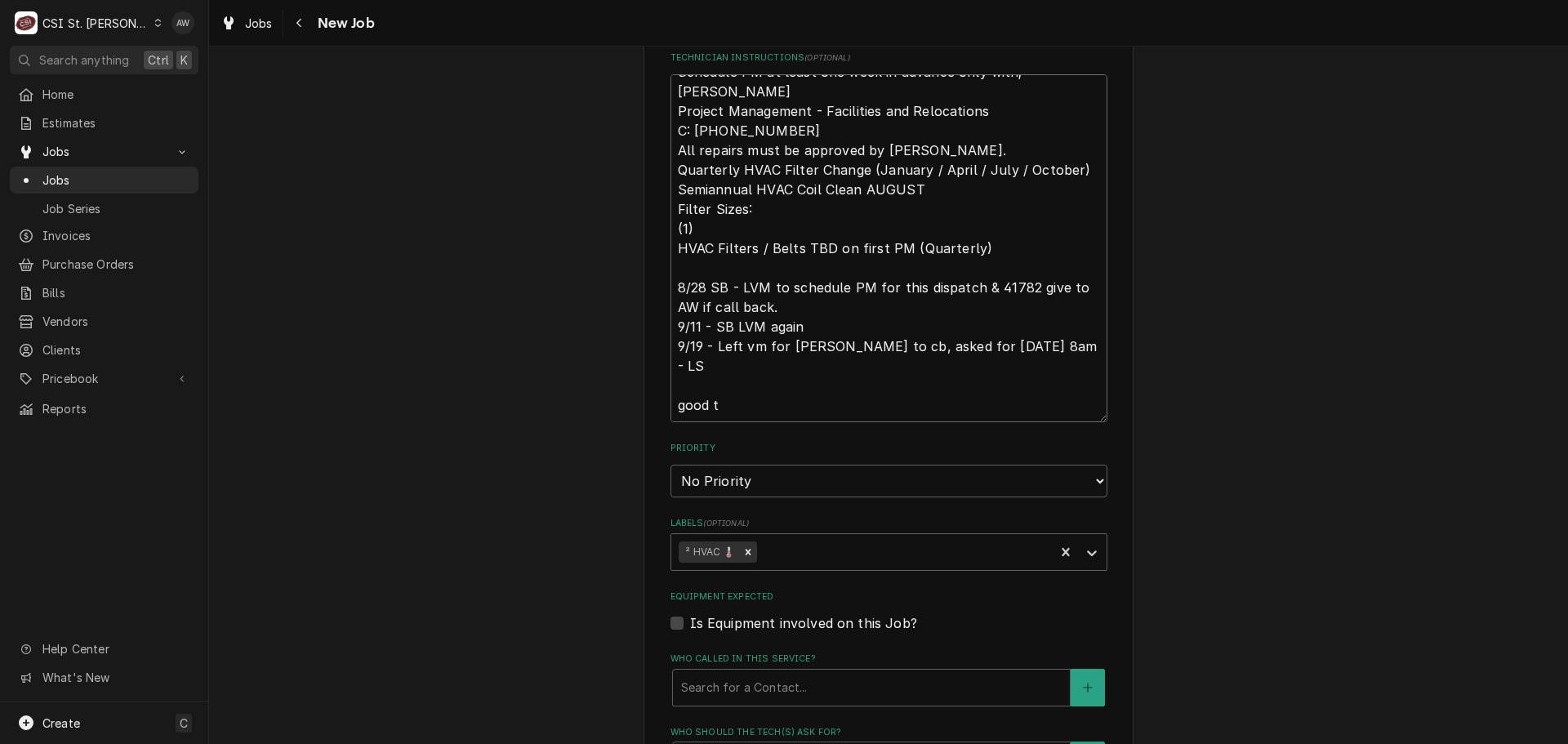
type textarea "x"
type textarea "Schedule PM at least one week in advance only with; Casey Jones Project Managem…"
type textarea "x"
type textarea "Schedule PM at least one week in advance only with; Casey Jones Project Managem…"
type textarea "x"
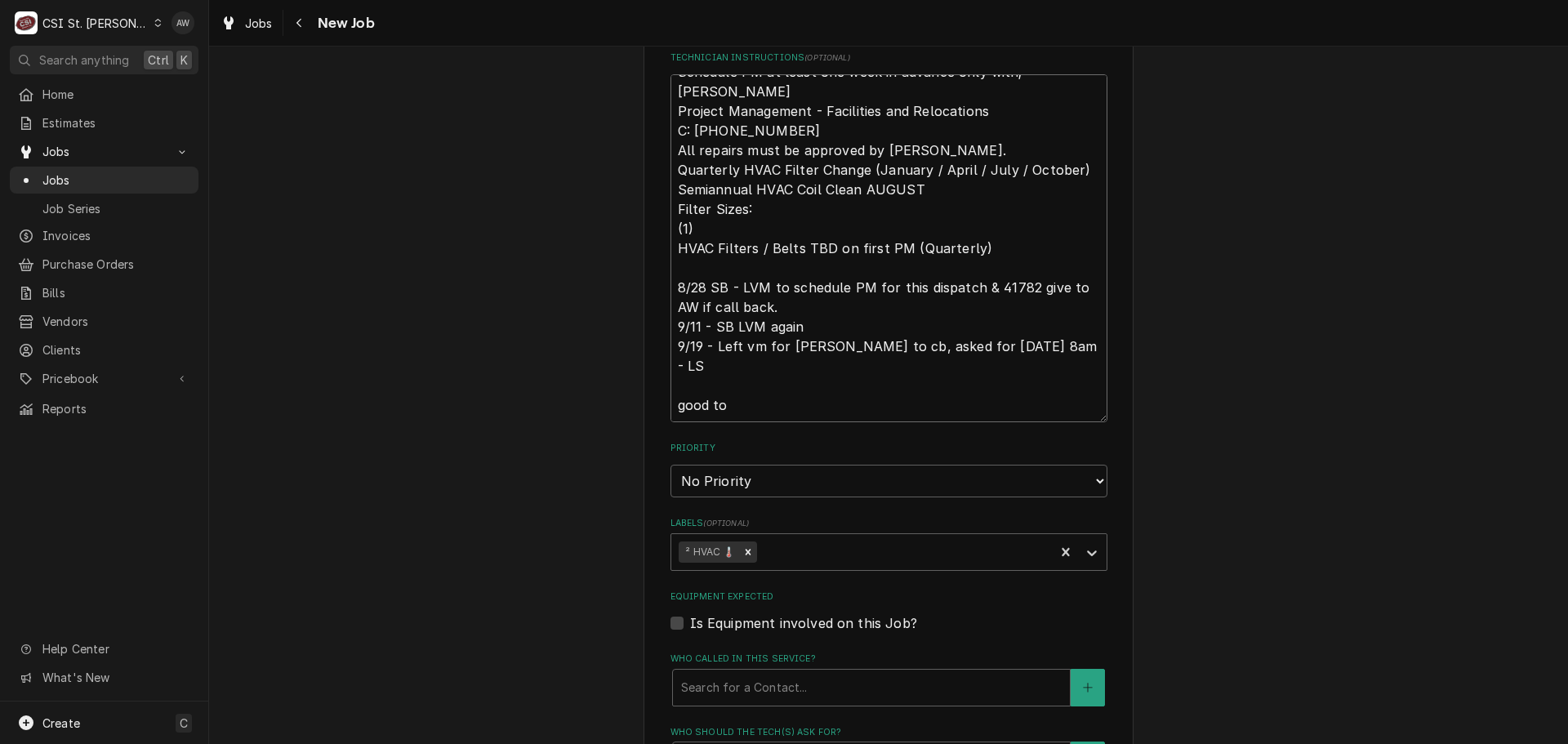
type textarea "Schedule PM at least one week in advance only with; Casey Jones Project Managem…"
type textarea "x"
type textarea "Schedule PM at least one week in advance only with; Casey Jones Project Managem…"
type textarea "x"
type textarea "Schedule PM at least one week in advance only with; Casey Jones Project Managem…"
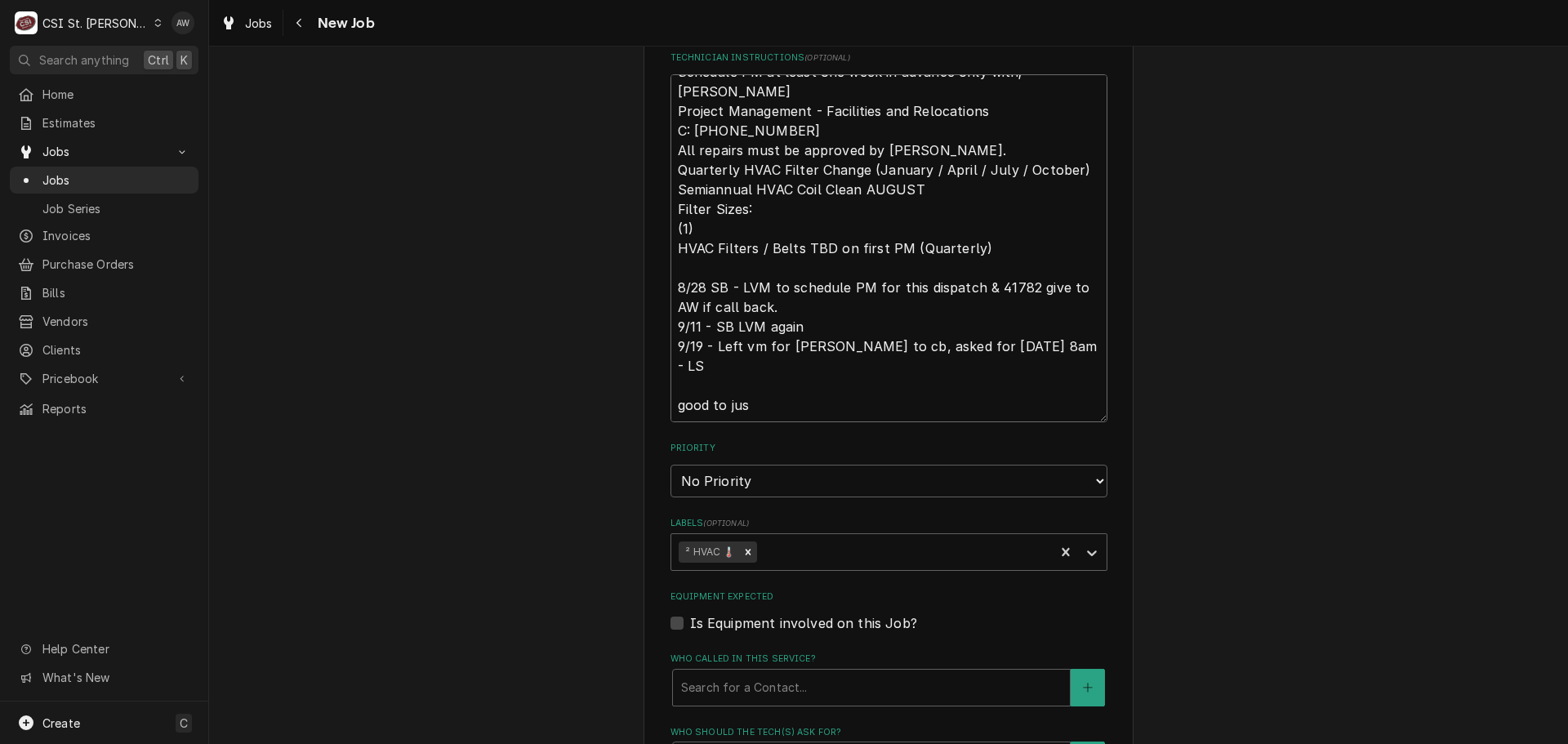
type textarea "x"
type textarea "Schedule PM at least one week in advance only with; Casey Jones Project Managem…"
type textarea "x"
type textarea "Schedule PM at least one week in advance only with; Casey Jones Project Managem…"
type textarea "x"
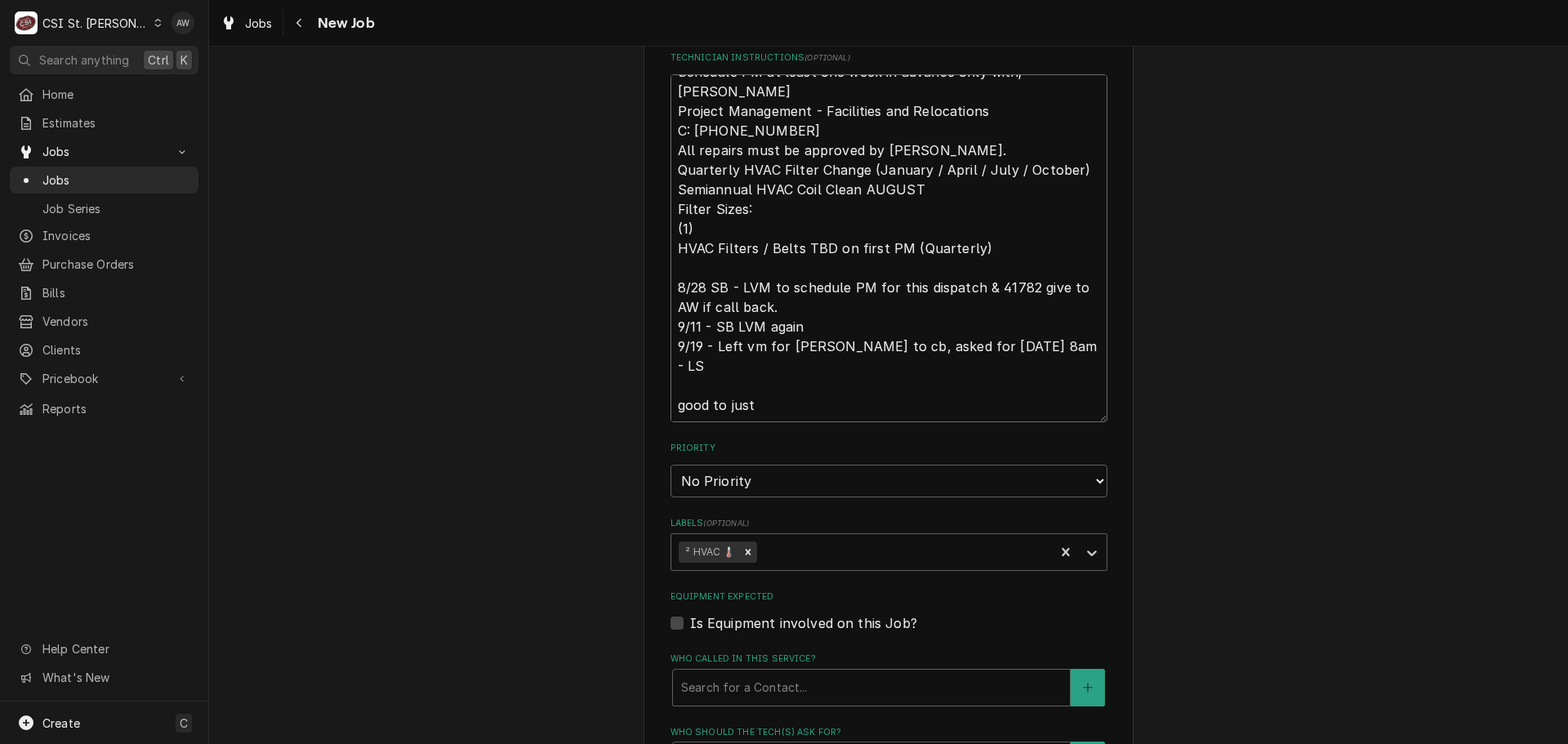
type textarea "Schedule PM at least one week in advance only with; Casey Jones Project Managem…"
type textarea "x"
type textarea "Schedule PM at least one week in advance only with; Casey Jones Project Managem…"
type textarea "x"
type textarea "Schedule PM at least one week in advance only with; Casey Jones Project Managem…"
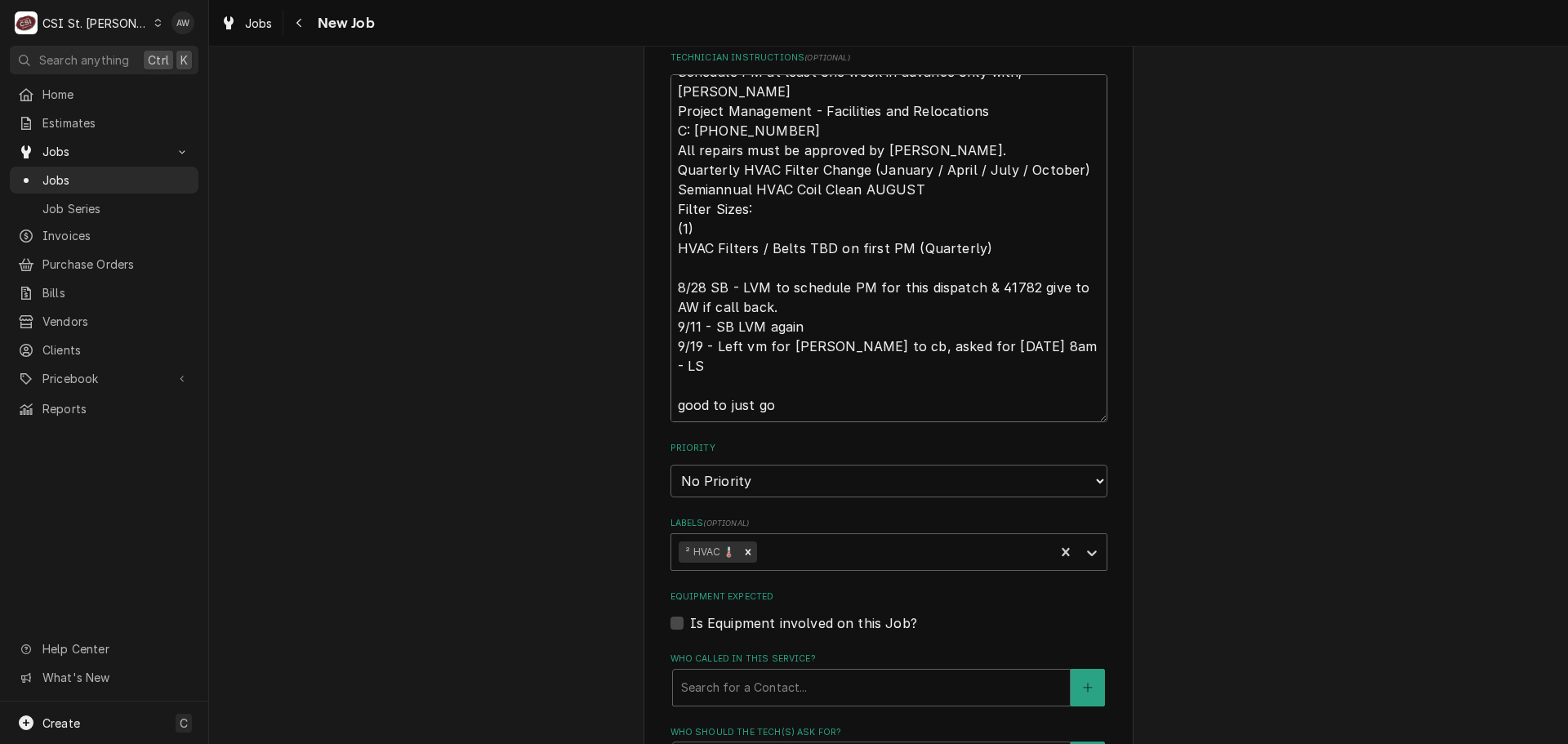
type textarea "x"
type textarea "Schedule PM at least one week in advance only with; Casey Jones Project Managem…"
type textarea "x"
type textarea "Schedule PM at least one week in advance only with; Casey Jones Project Managem…"
type textarea "x"
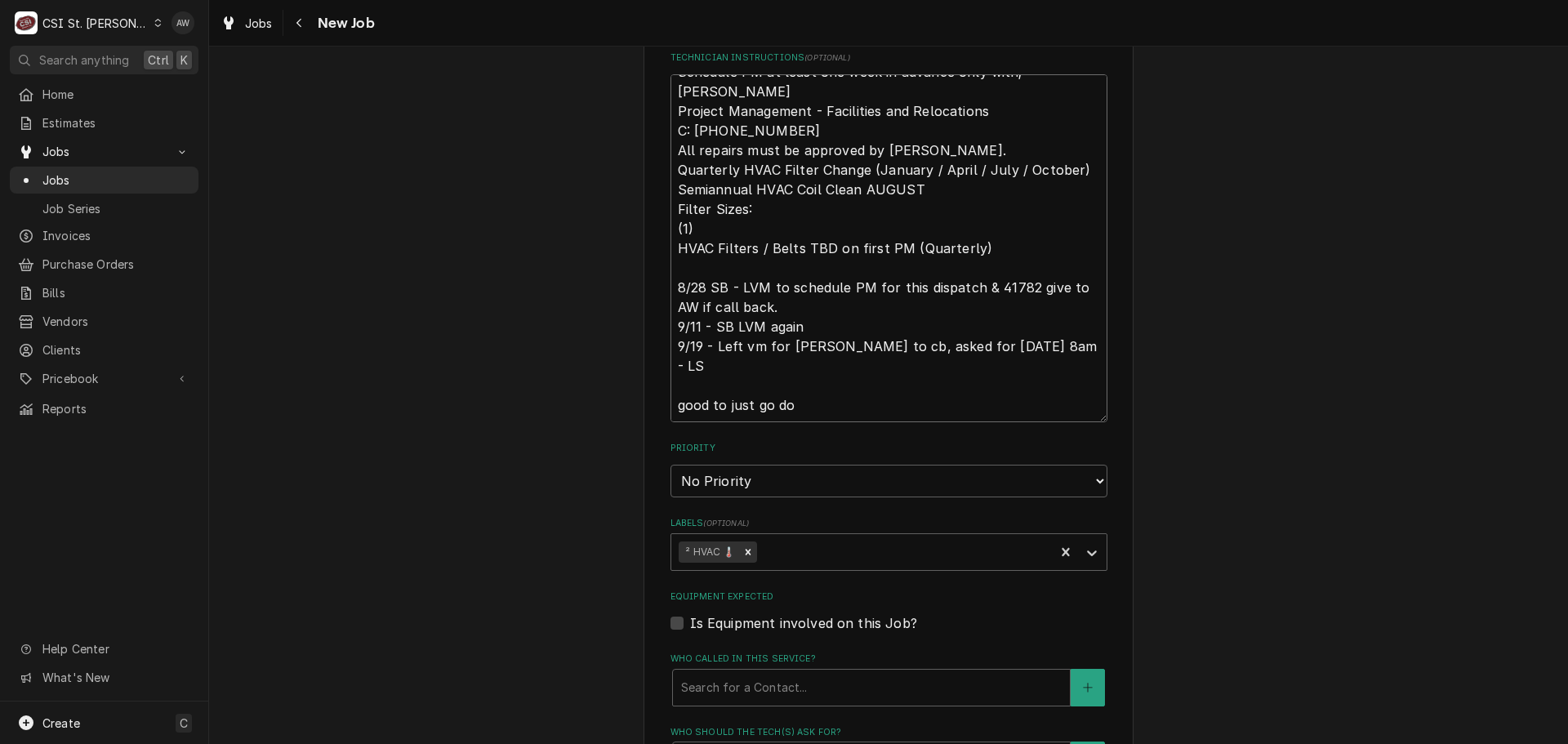
type textarea "Schedule PM at least one week in advance only with; Casey Jones Project Managem…"
type textarea "x"
type textarea "Schedule PM at least one week in advance only with; Casey Jones Project Managem…"
type textarea "x"
type textarea "Schedule PM at least one week in advance only with; Casey Jones Project Managem…"
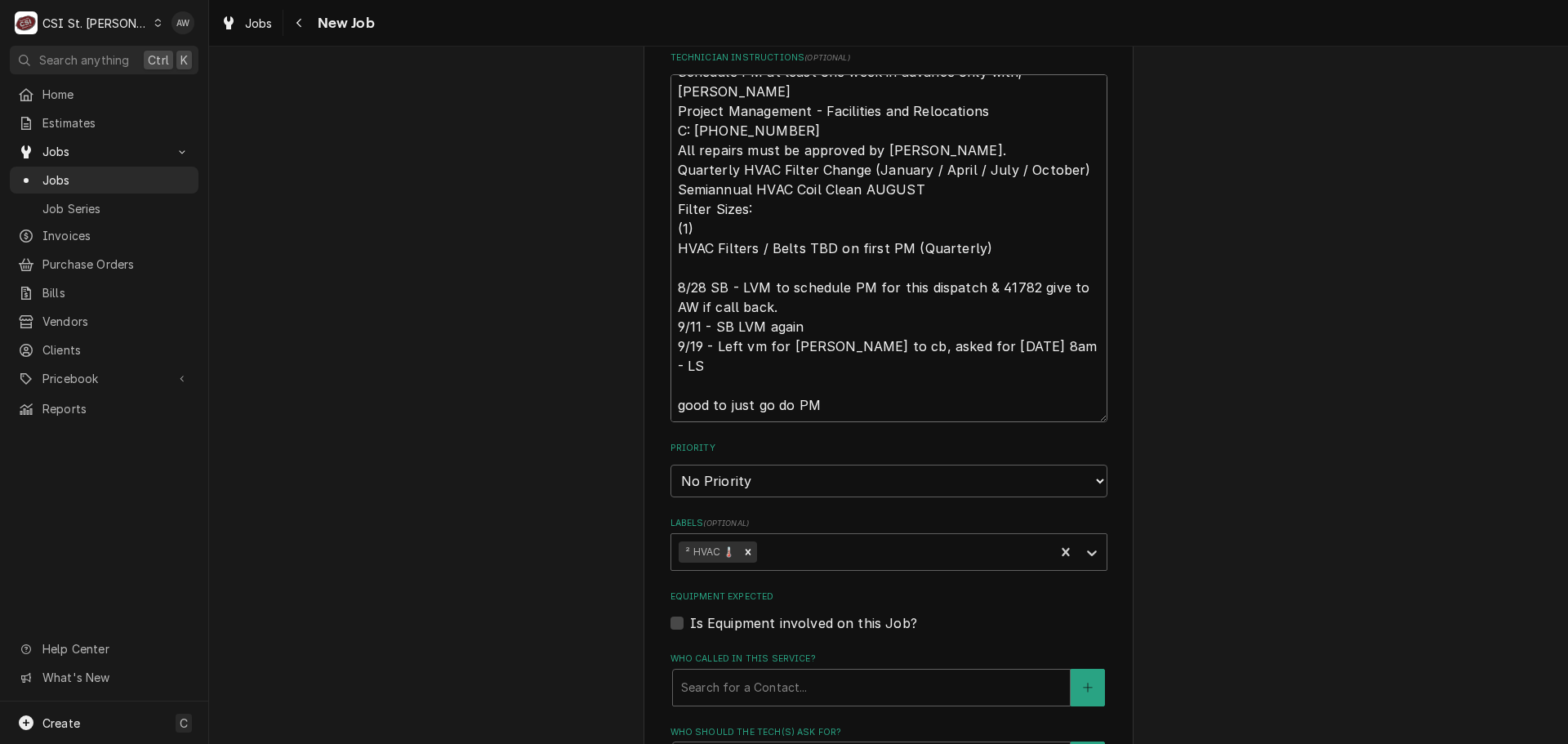
type textarea "x"
type textarea "Schedule PM at least one week in advance only with; Casey Jones Project Managem…"
type textarea "x"
type textarea "Schedule PM at least one week in advance only with; Casey Jones Project Managem…"
type textarea "x"
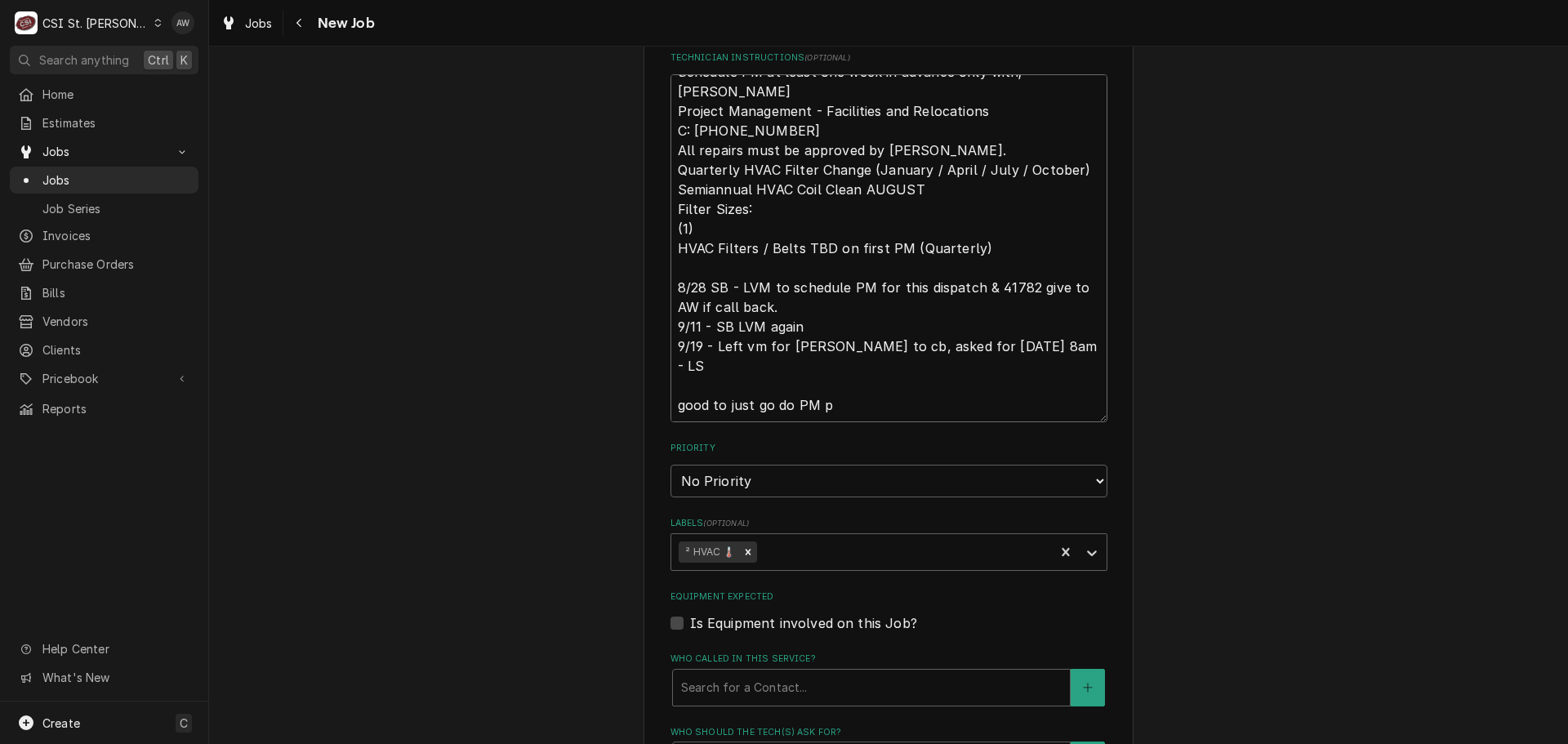
type textarea "Schedule PM at least one week in advance only with; Casey Jones Project Managem…"
type textarea "x"
type textarea "Schedule PM at least one week in advance only with; Casey Jones Project Managem…"
type textarea "x"
type textarea "Schedule PM at least one week in advance only with; Casey Jones Project Managem…"
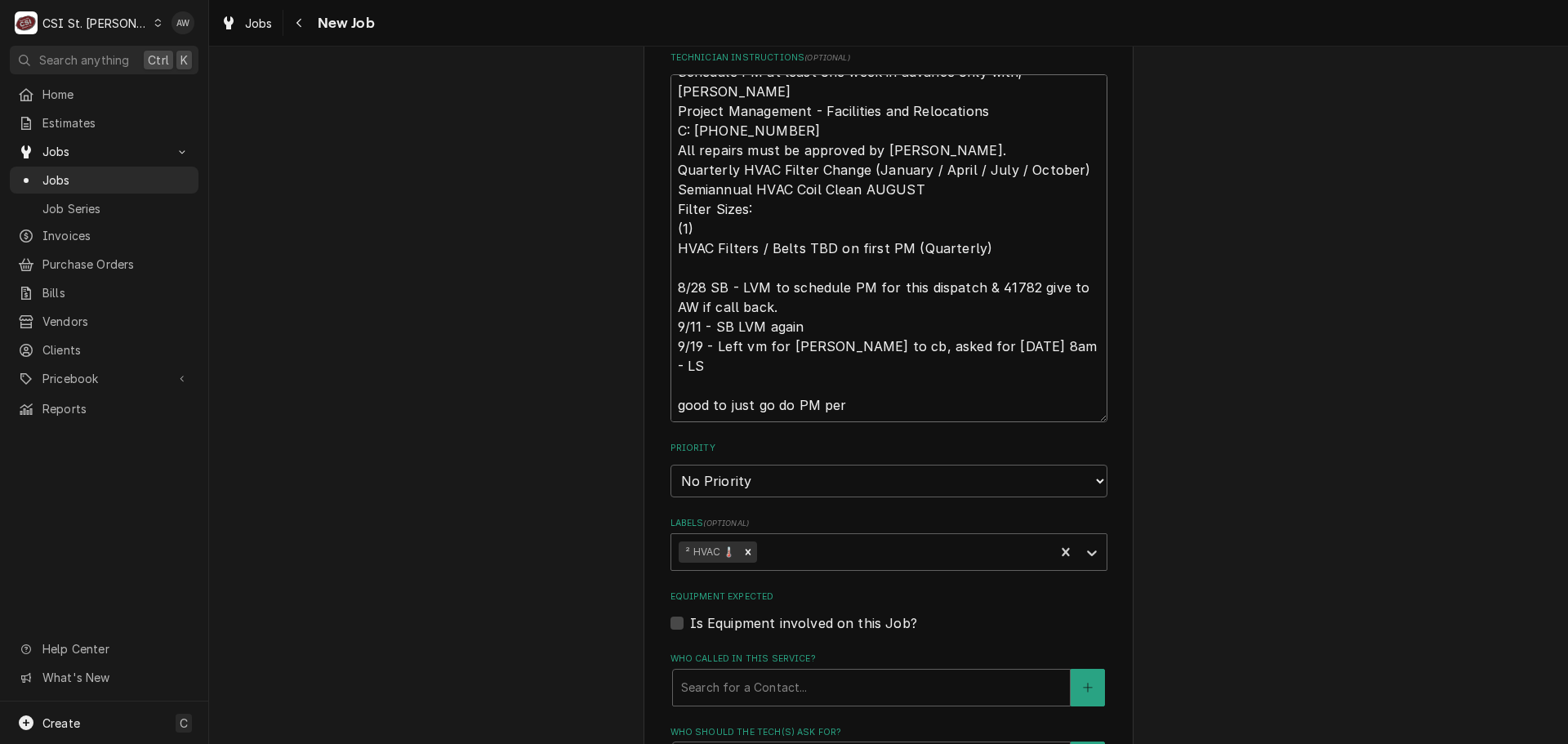
type textarea "x"
type textarea "Schedule PM at least one week in advance only with; Casey Jones Project Managem…"
type textarea "x"
type textarea "Schedule PM at least one week in advance only with; Casey Jones Project Managem…"
type textarea "x"
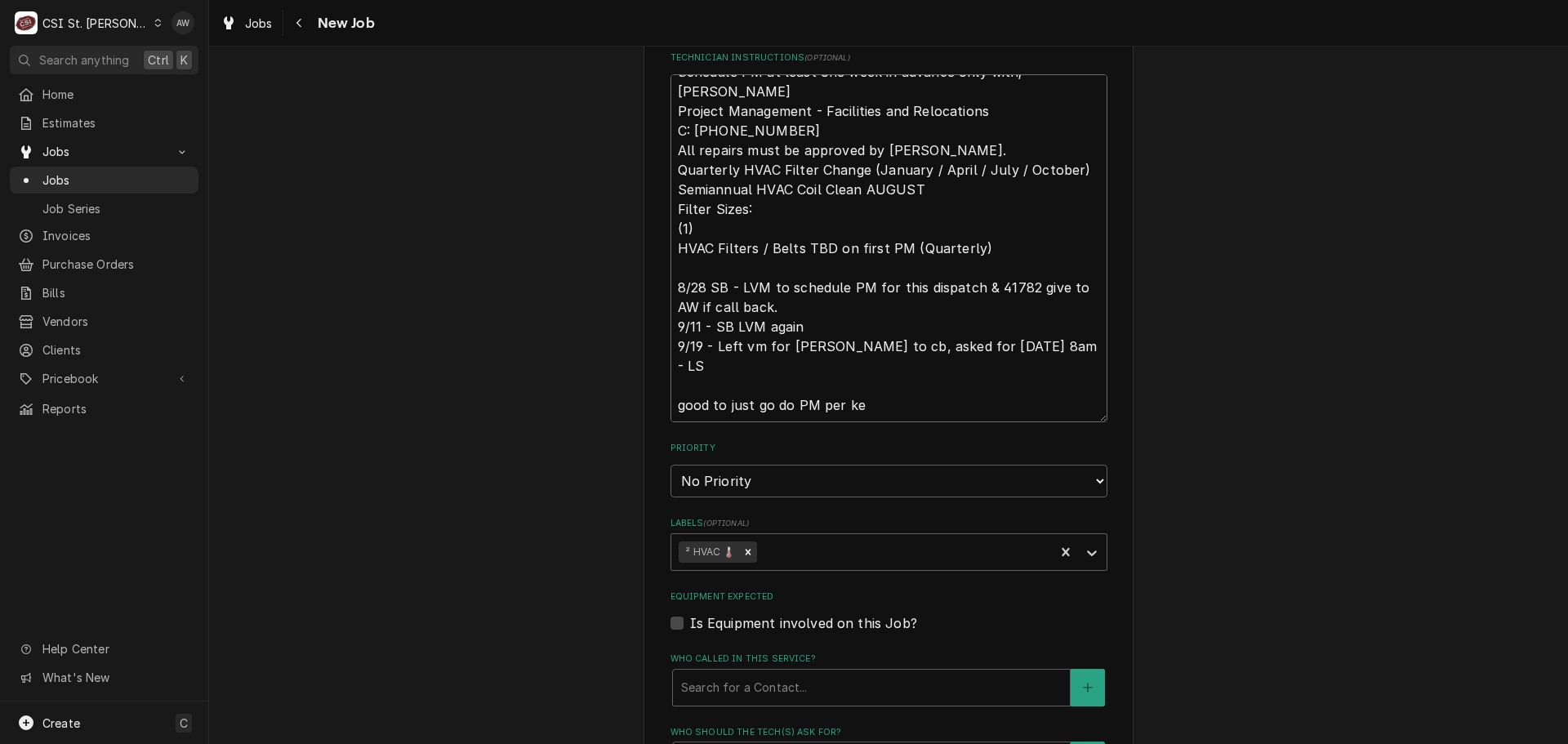
type textarea "Schedule PM at least one week in advance only with; Casey Jones Project Managem…"
type textarea "x"
type textarea "Schedule PM at least one week in advance only with; Casey Jones Project Managem…"
type textarea "x"
type textarea "Schedule PM at least one week in advance only with; Casey Jones Project Managem…"
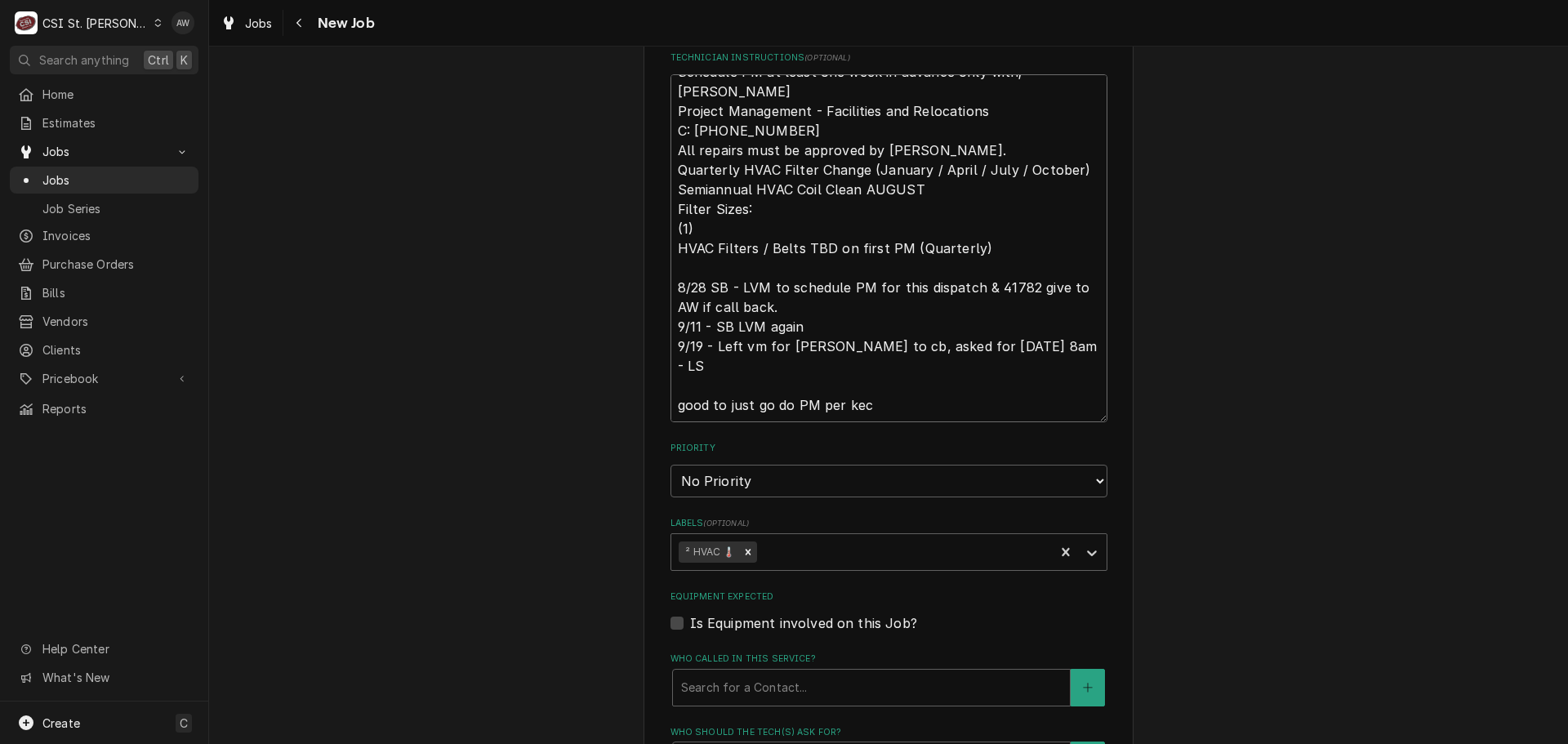
type textarea "x"
type textarea "Schedule PM at least one week in advance only with; Casey Jones Project Managem…"
type textarea "x"
type textarea "Schedule PM at least one week in advance only with; Casey Jones Project Managem…"
type textarea "x"
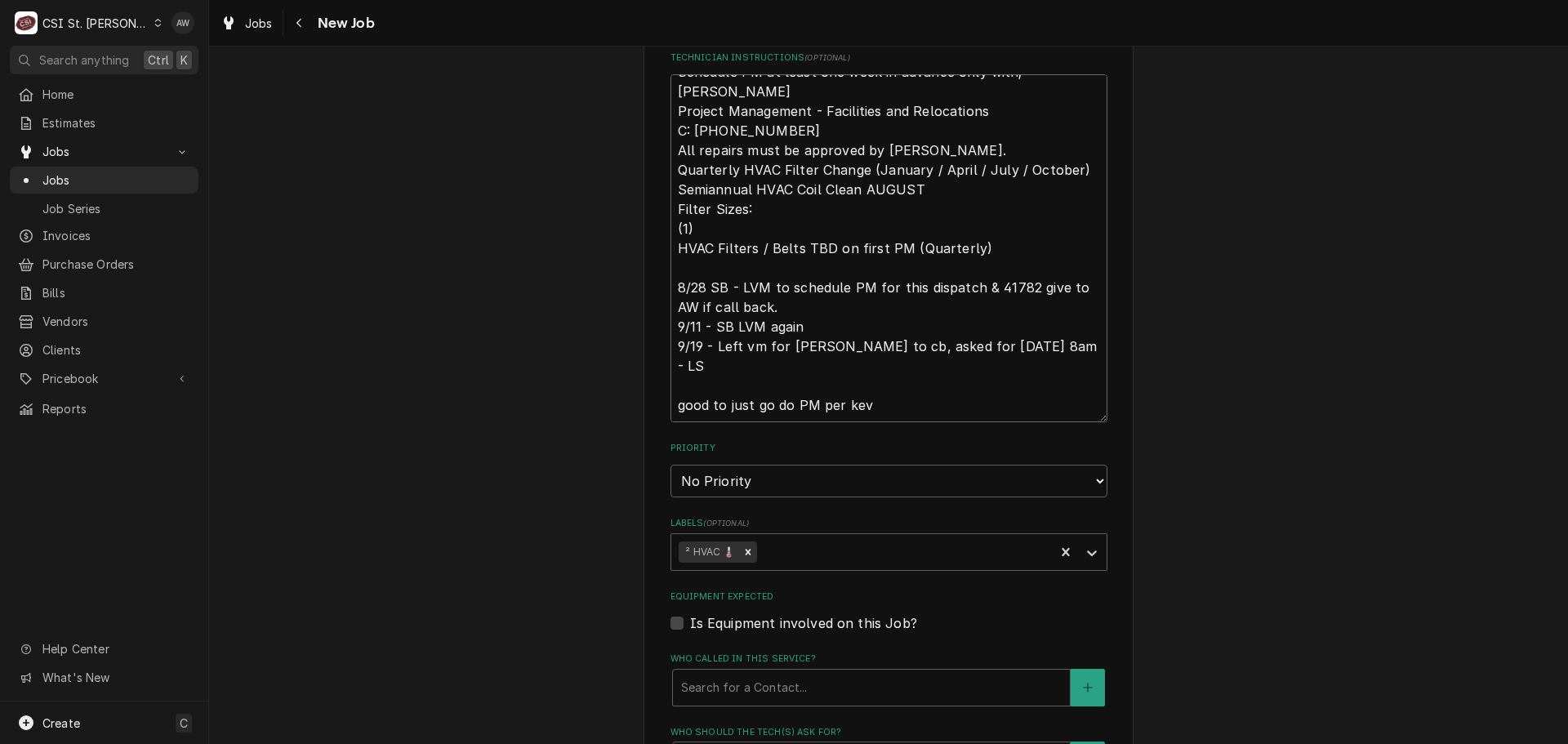
type textarea "Schedule PM at least one week in advance only with; Casey Jones Project Managem…"
type textarea "x"
type textarea "Schedule PM at least one week in advance only with; Casey Jones Project Managem…"
type textarea "x"
type textarea "Schedule PM at least one week in advance only with; Casey Jones Project Managem…"
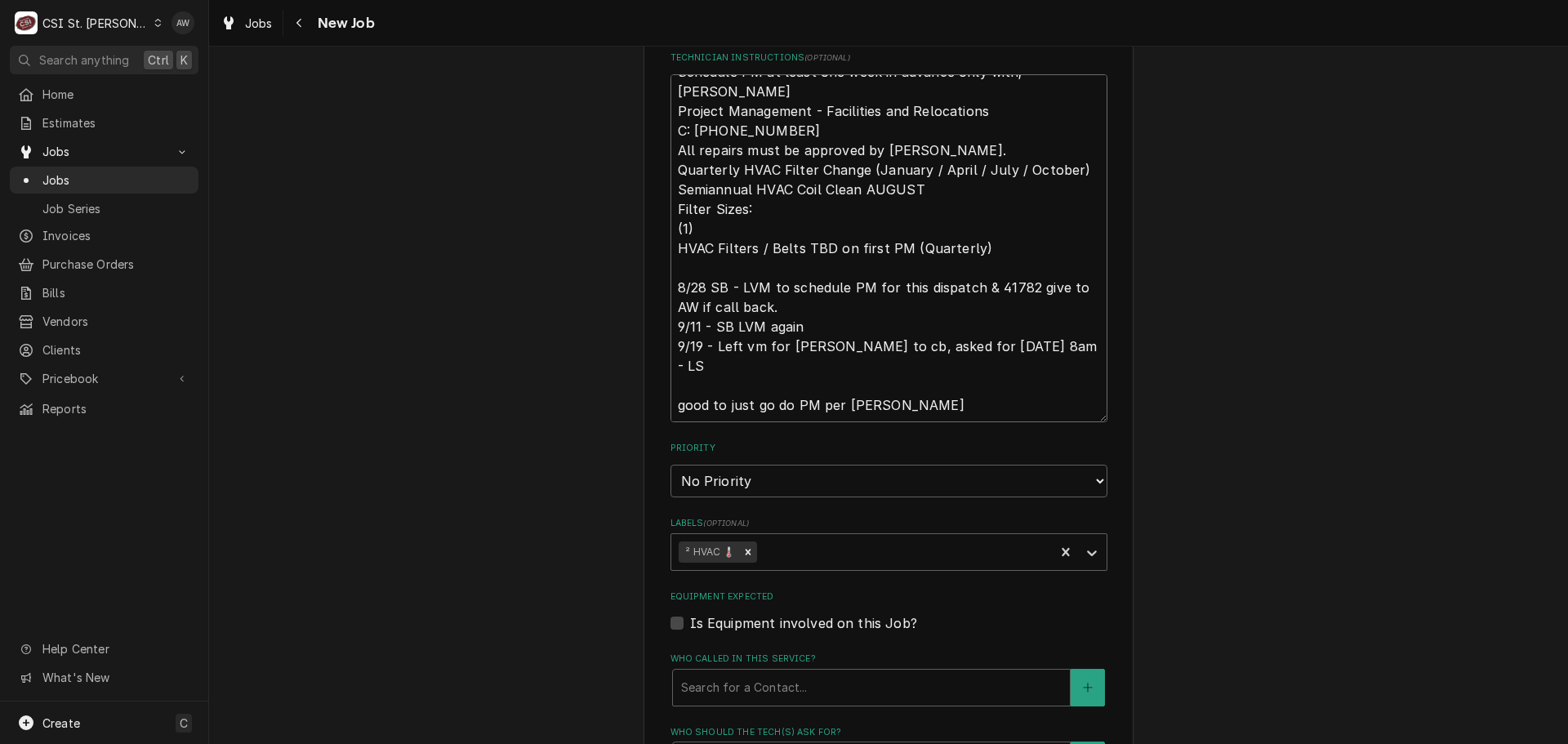
type textarea "x"
type textarea "Schedule PM at least one week in advance only with; Casey Jones Project Managem…"
type textarea "x"
type textarea "Schedule PM at least one week in advance only with; Casey Jones Project Managem…"
type textarea "x"
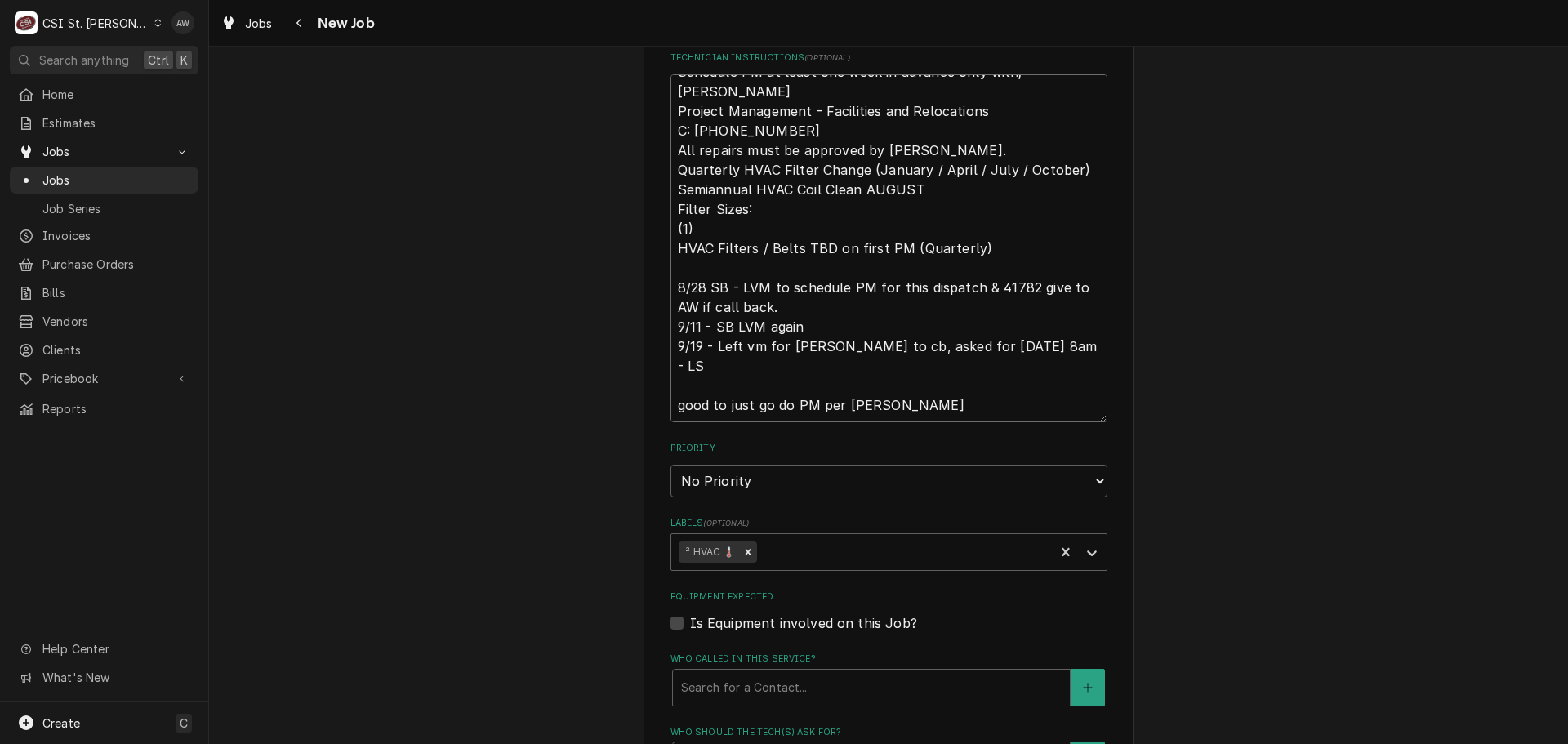
type textarea "Schedule PM at least one week in advance only with; Casey Jones Project Managem…"
type textarea "x"
type textarea "Schedule PM at least one week in advance only with; Casey Jones Project Managem…"
type textarea "x"
type textarea "Schedule PM at least one week in advance only with; Casey Jones Project Managem…"
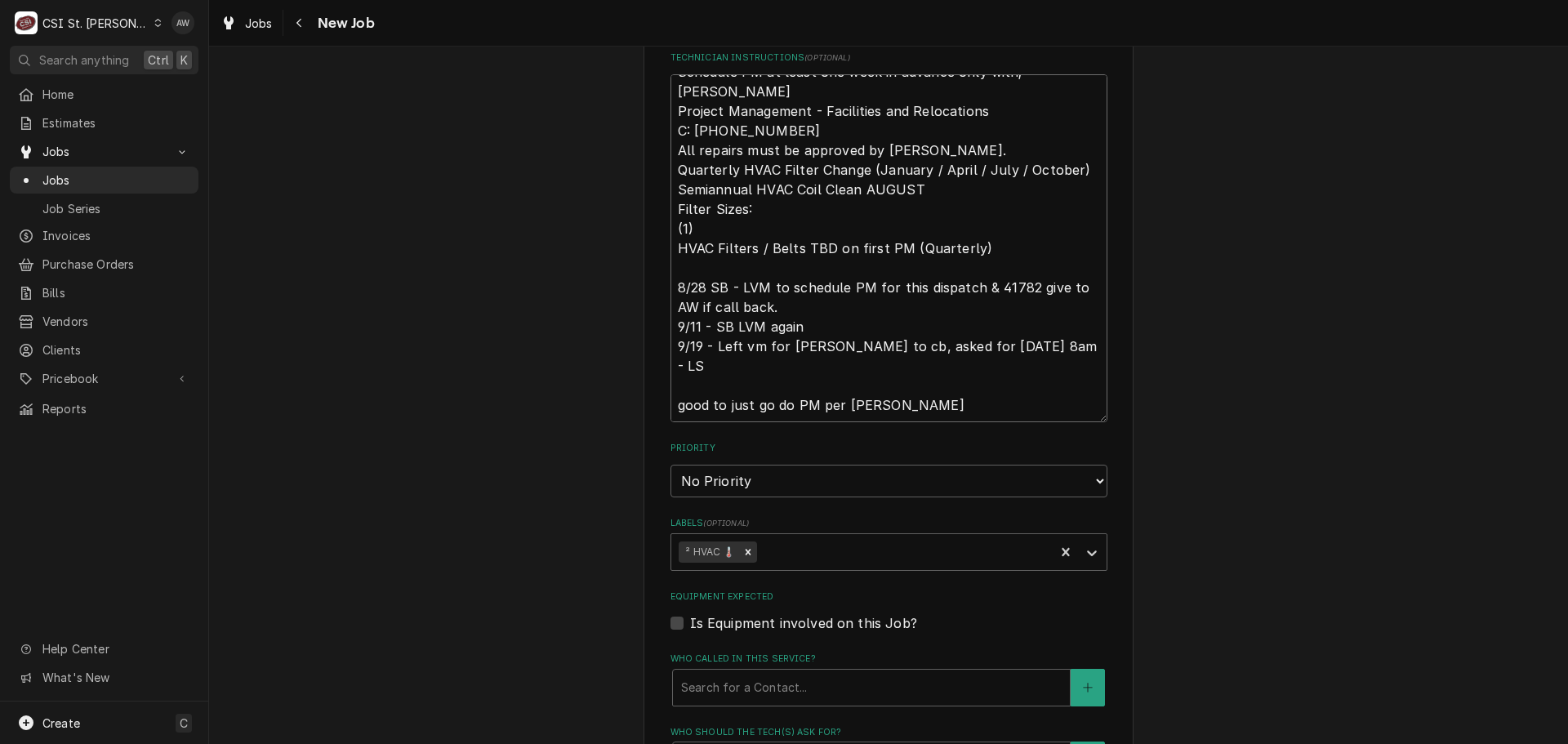
type textarea "x"
type textarea "Schedule PM at least one week in advance only with; Casey Jones Project Managem…"
type textarea "x"
type textarea "Schedule PM at least one week in advance only with; Casey Jones Project Managem…"
type textarea "x"
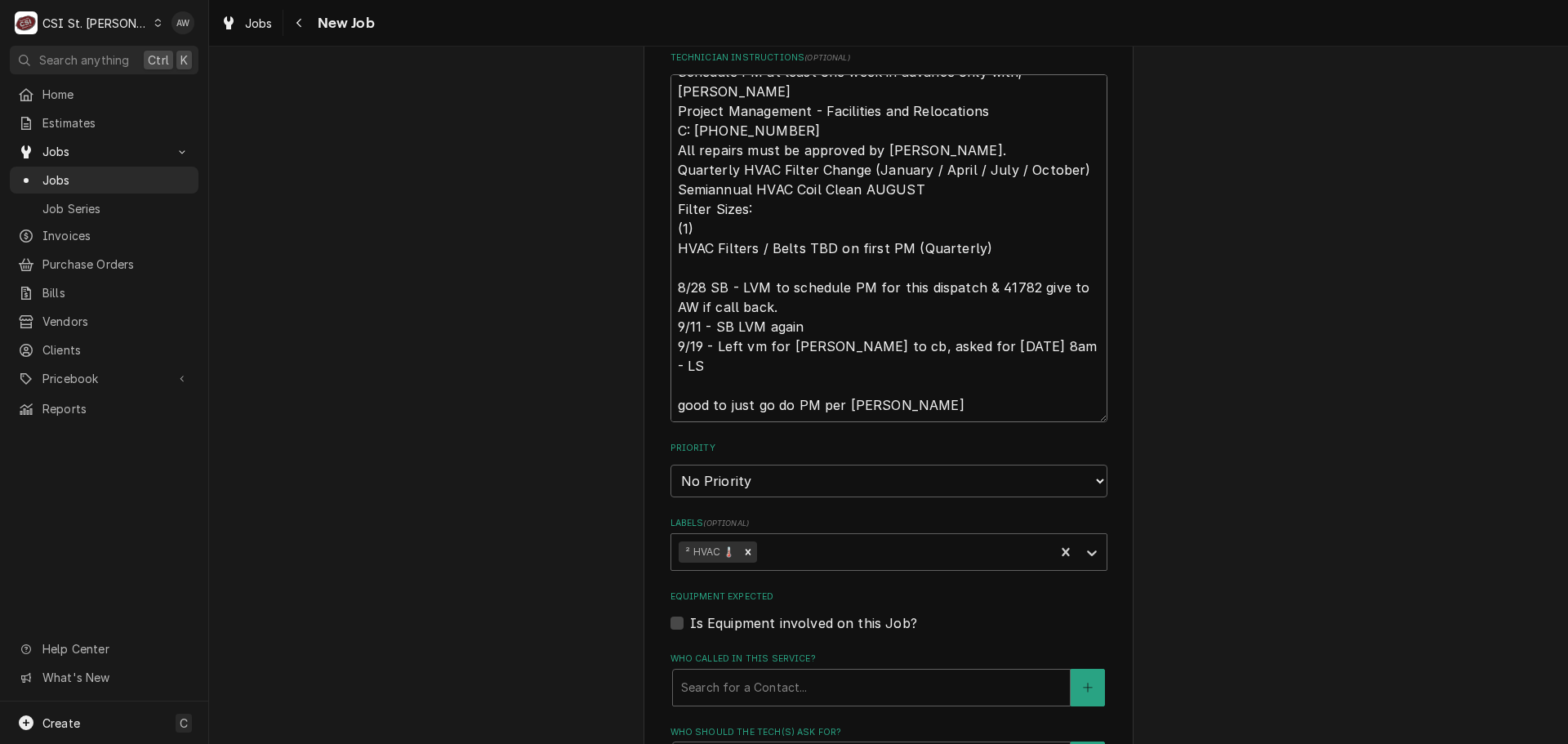
type textarea "Schedule PM at least one week in advance only with; Casey Jones Project Managem…"
type textarea "x"
type textarea "Schedule PM at least one week in advance only with; Casey Jones Project Managem…"
type textarea "x"
type textarea "Schedule PM at least one week in advance only with; Casey Jones Project Managem…"
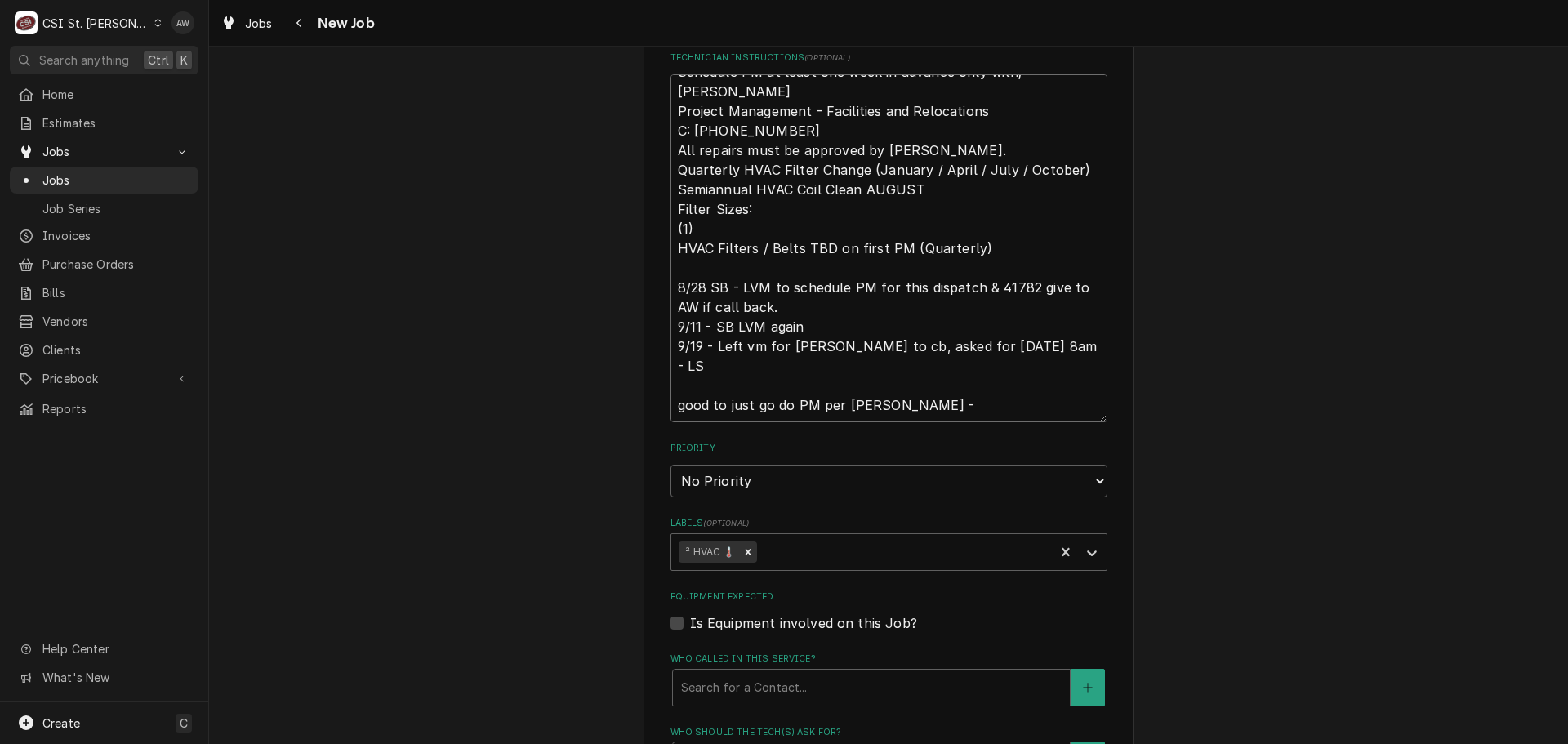
type textarea "x"
type textarea "Schedule PM at least one week in advance only with; Casey Jones Project Managem…"
type textarea "x"
type textarea "Schedule PM at least one week in advance only with; Casey Jones Project Managem…"
type textarea "x"
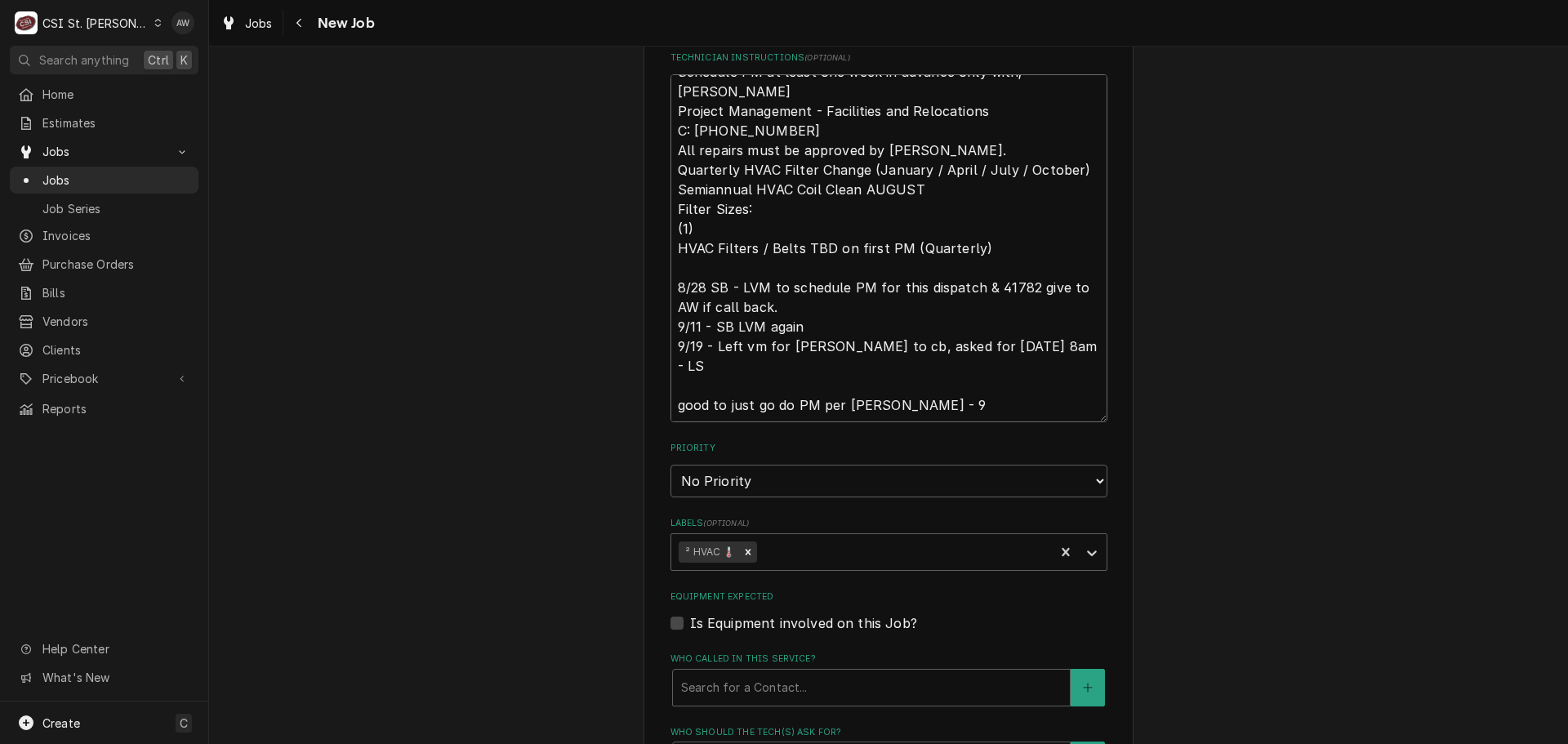
type textarea "Schedule PM at least one week in advance only with; Casey Jones Project Managem…"
type textarea "x"
type textarea "Schedule PM at least one week in advance only with; Casey Jones Project Managem…"
type textarea "x"
type textarea "Schedule PM at least one week in advance only with; Casey Jones Project Managem…"
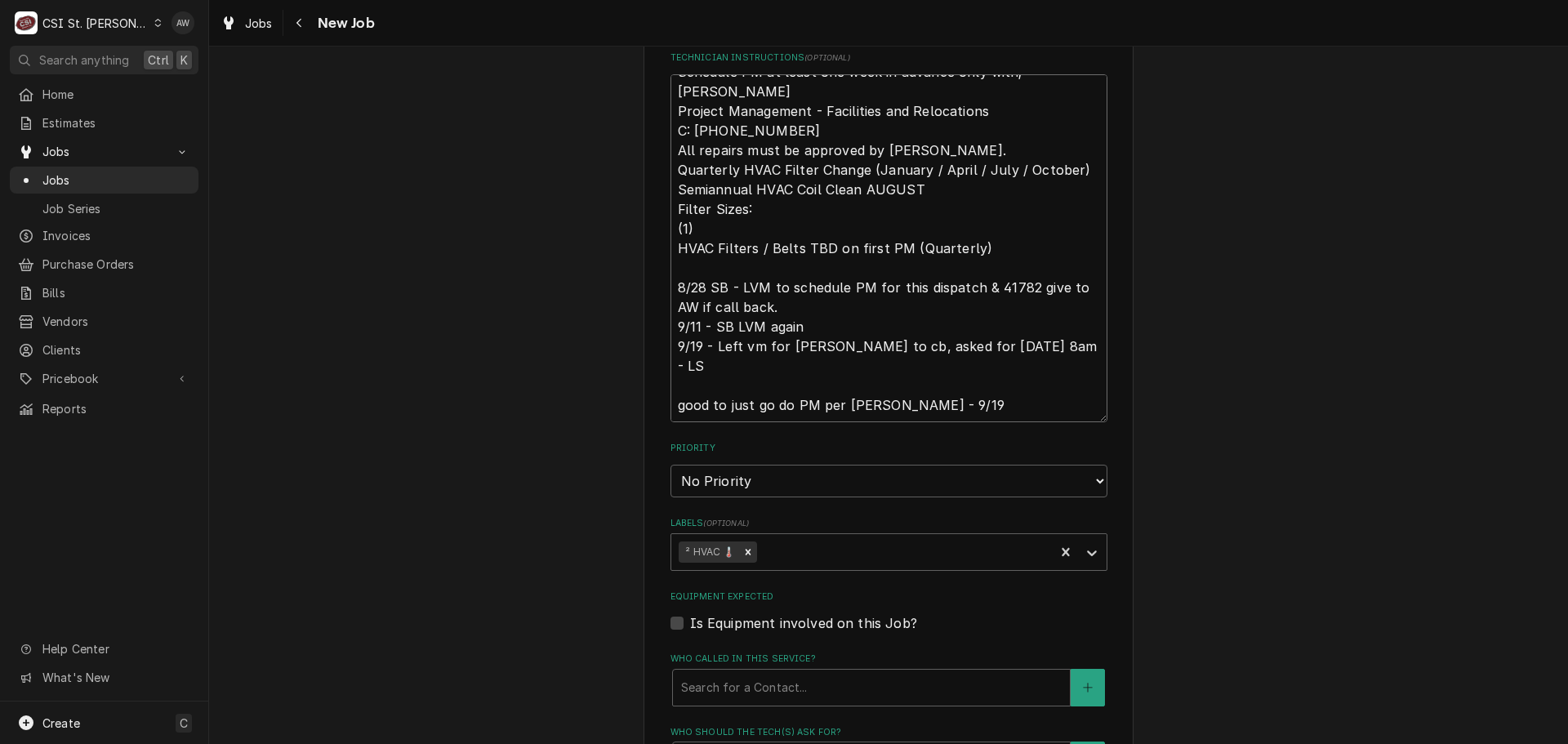
type textarea "x"
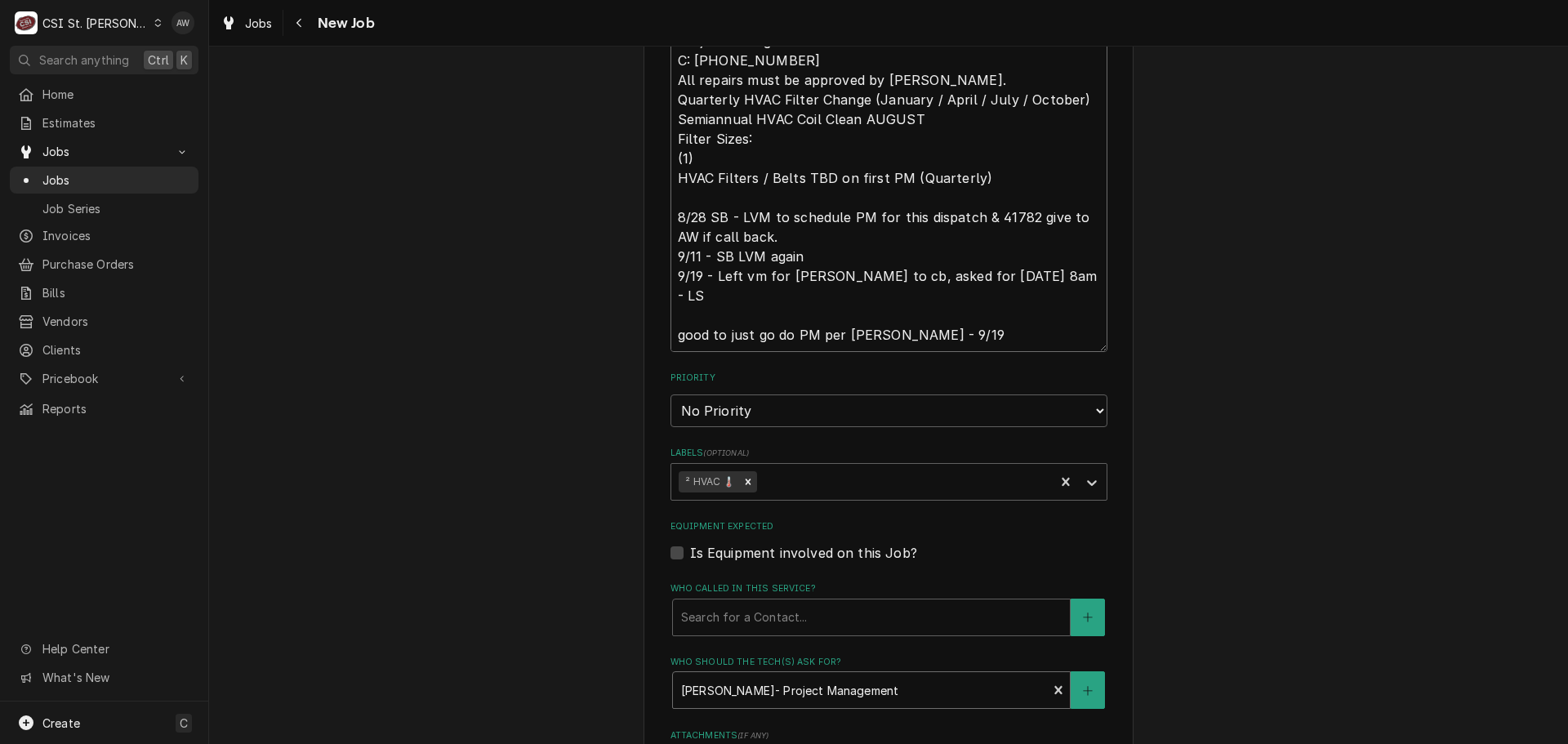
scroll to position [1307, 0]
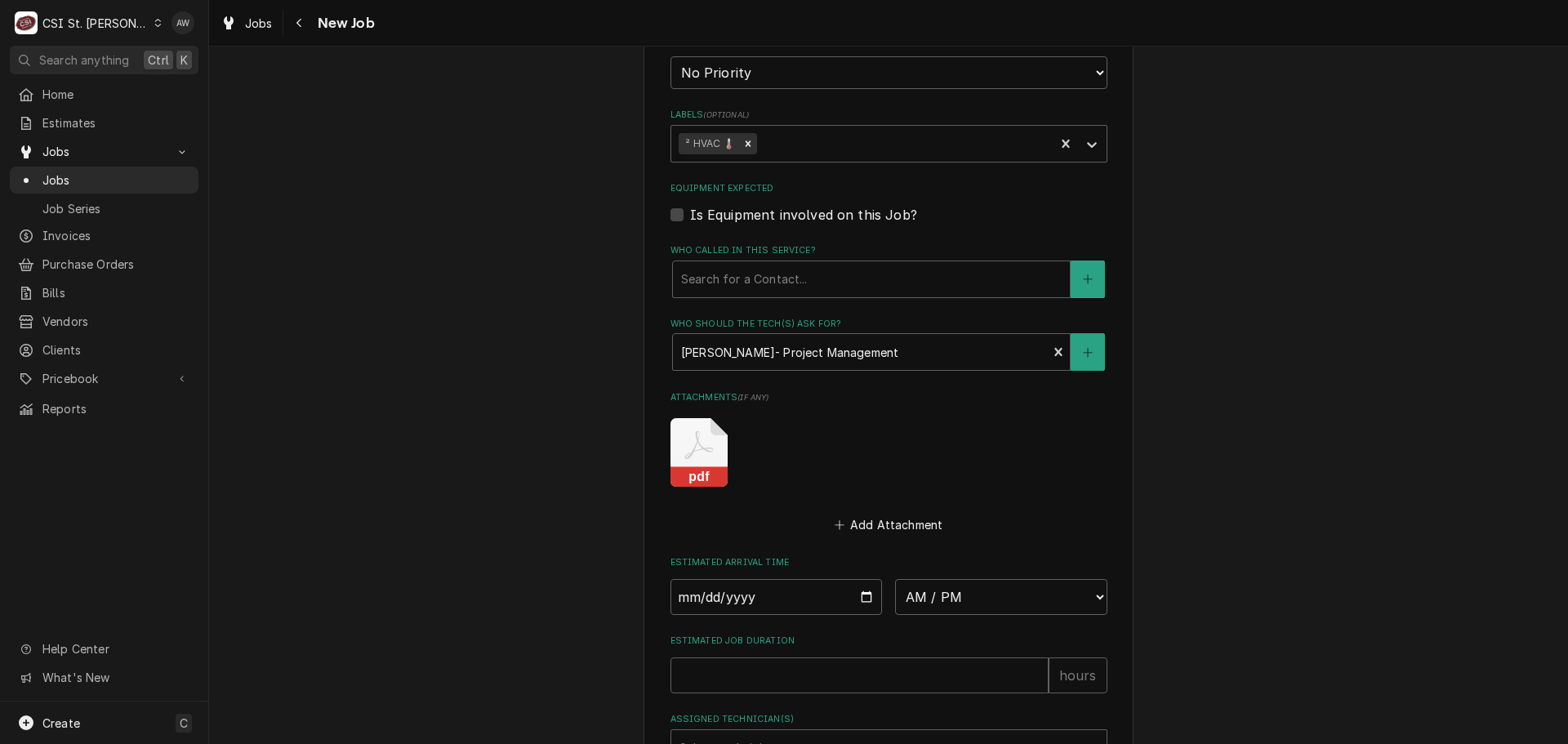
type textarea "Schedule PM at least one week in advance only with; Casey Jones Project Managem…"
click at [943, 580] on select "AM / PM 6:00 AM 6:15 AM 6:30 AM 6:45 AM 7:00 AM 7:15 AM 7:30 AM 7:45 AM 8:00 AM…" at bounding box center [1001, 597] width 212 height 36
select select "08:00:00"
click at [895, 580] on select "AM / PM 6:00 AM 6:15 AM 6:30 AM 6:45 AM 7:00 AM 7:15 AM 7:30 AM 7:45 AM 8:00 AM…" at bounding box center [1001, 597] width 212 height 36
click at [860, 580] on input "Date" at bounding box center [777, 597] width 212 height 36
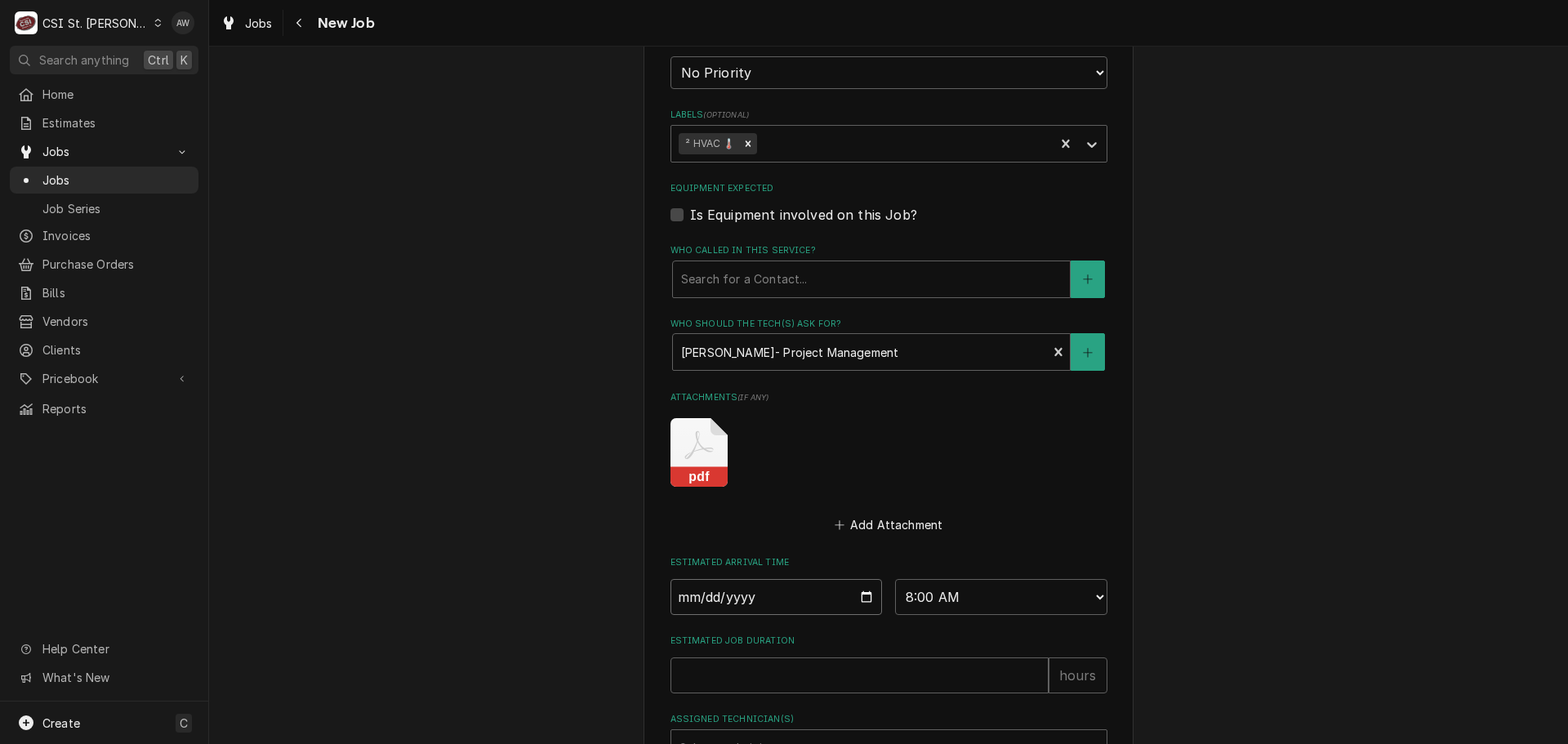
type textarea "x"
type input "2025-09-22"
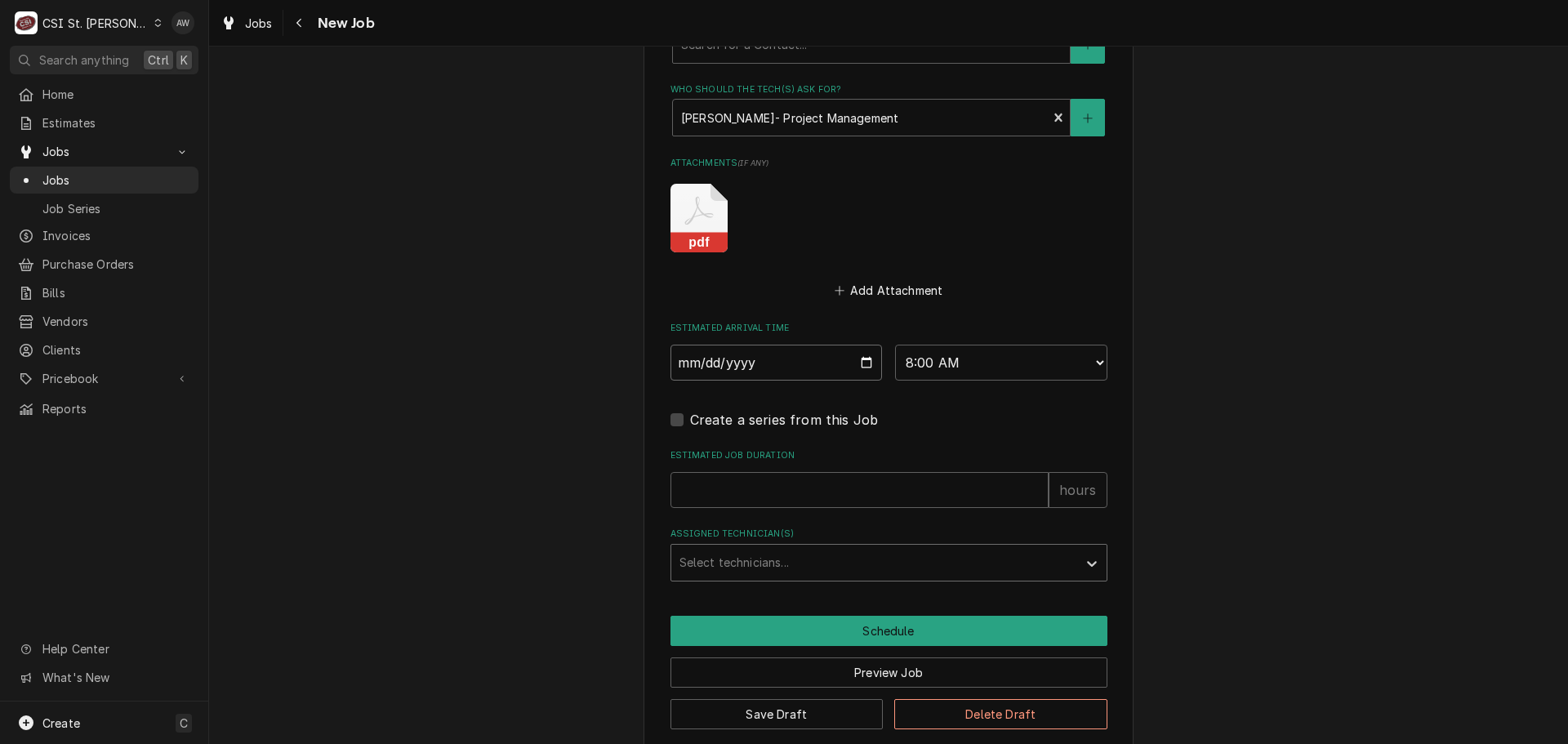
scroll to position [1542, 0]
click at [762, 473] on input "Estimated Job Duration" at bounding box center [859, 489] width 378 height 36
type textarea "x"
type input "4"
click at [732, 548] on div "Assigned Technician(s)" at bounding box center [874, 562] width 390 height 29
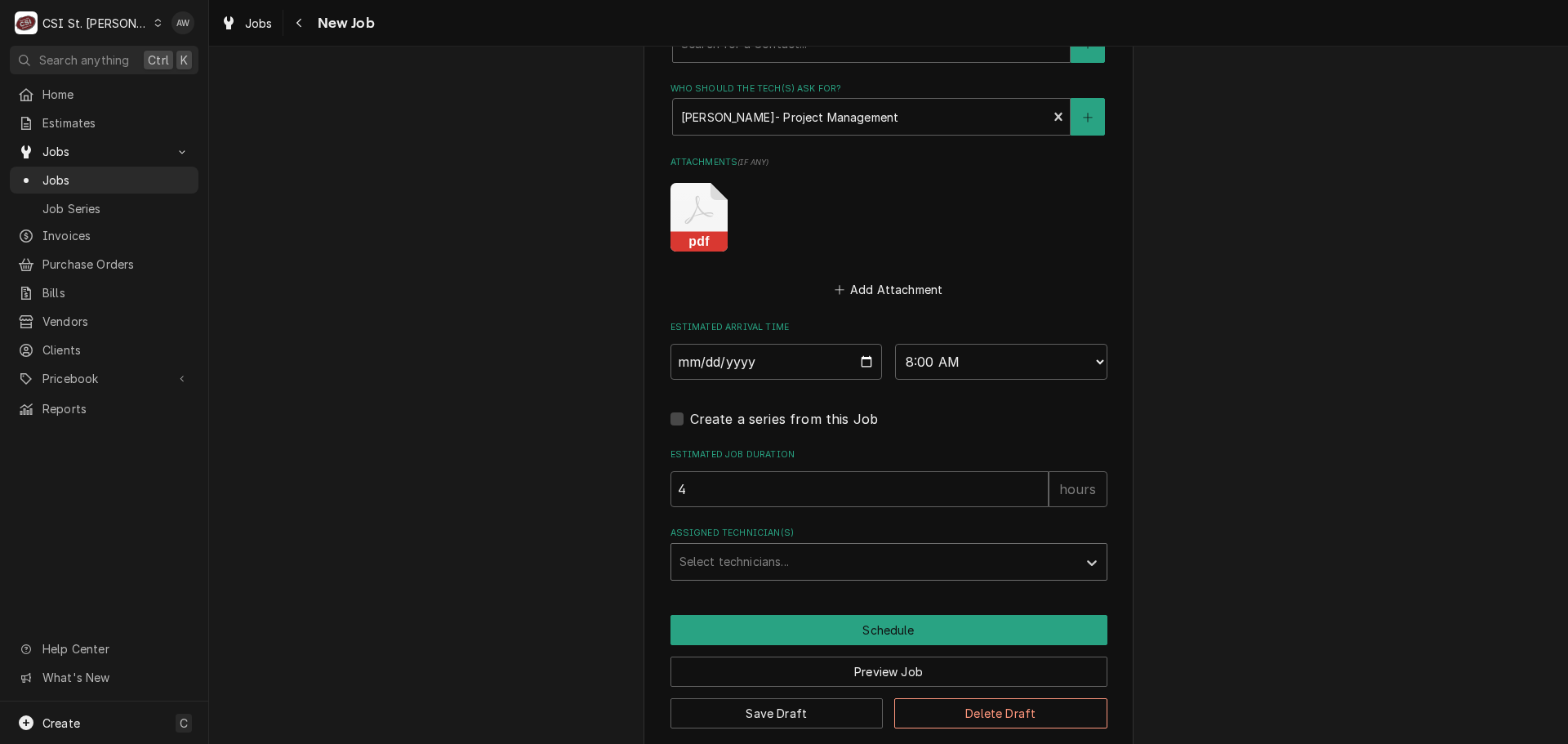
type textarea "x"
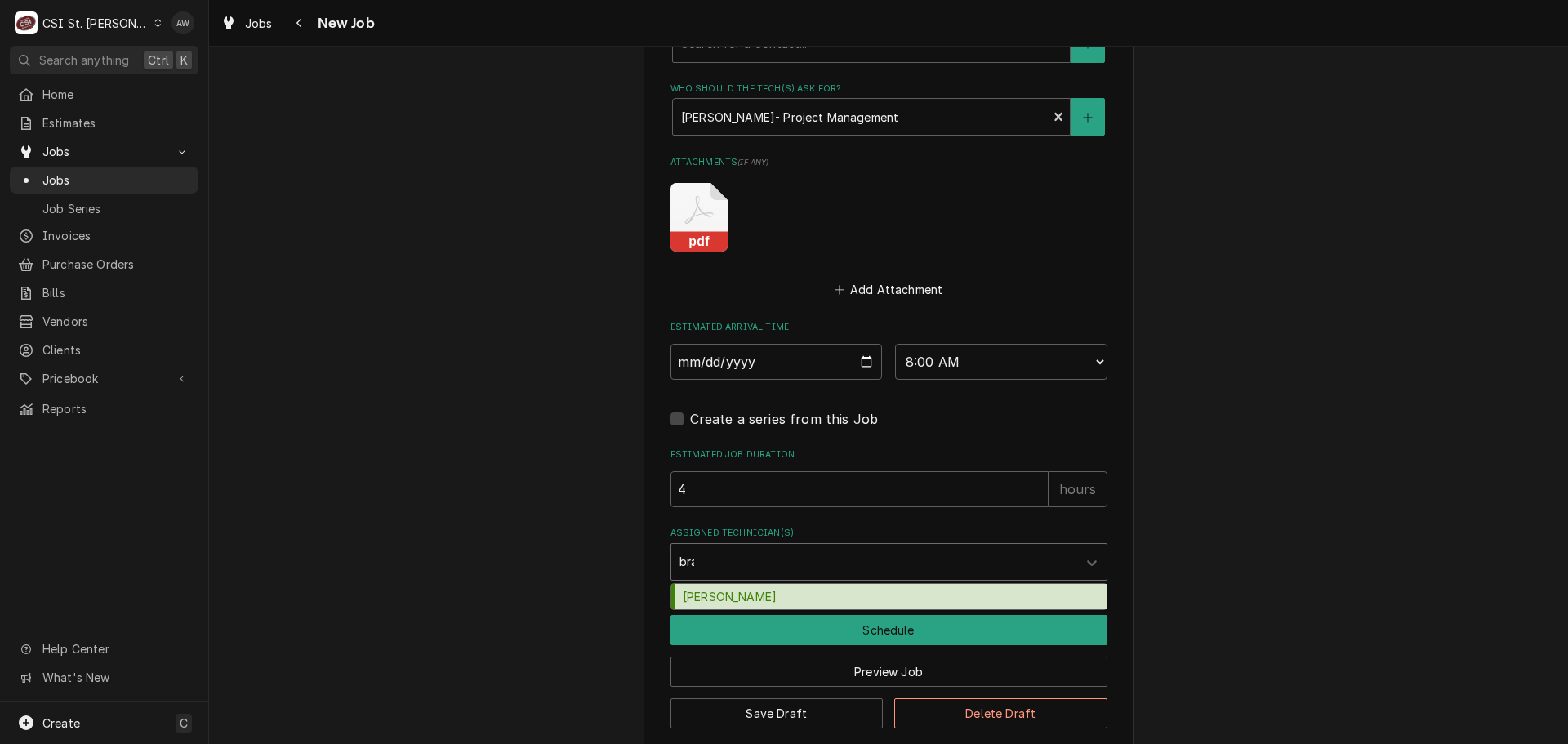
type input "brad"
click at [728, 585] on div "[PERSON_NAME]" at bounding box center [889, 597] width 436 height 25
type textarea "x"
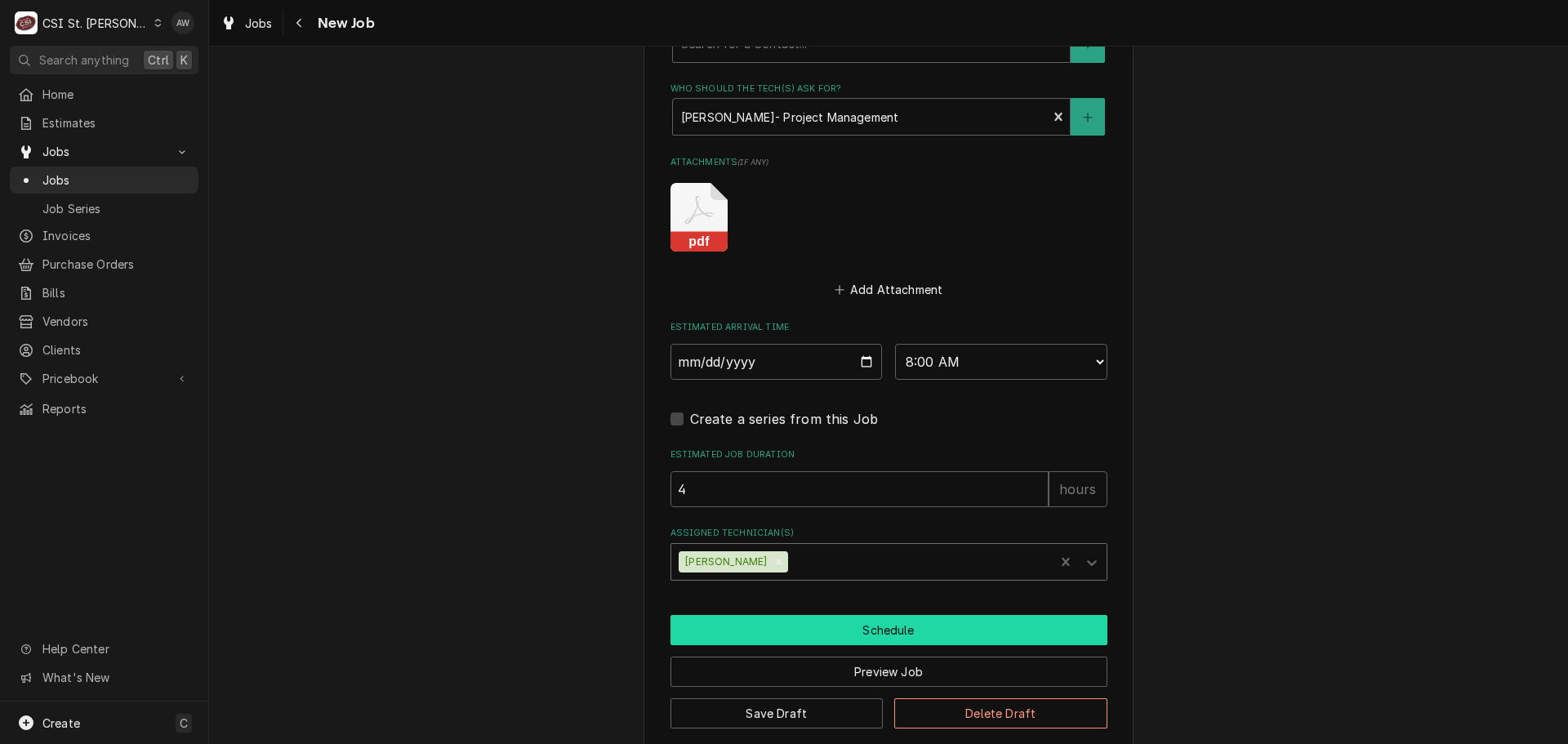
click at [728, 616] on button "Schedule" at bounding box center [889, 630] width 437 height 30
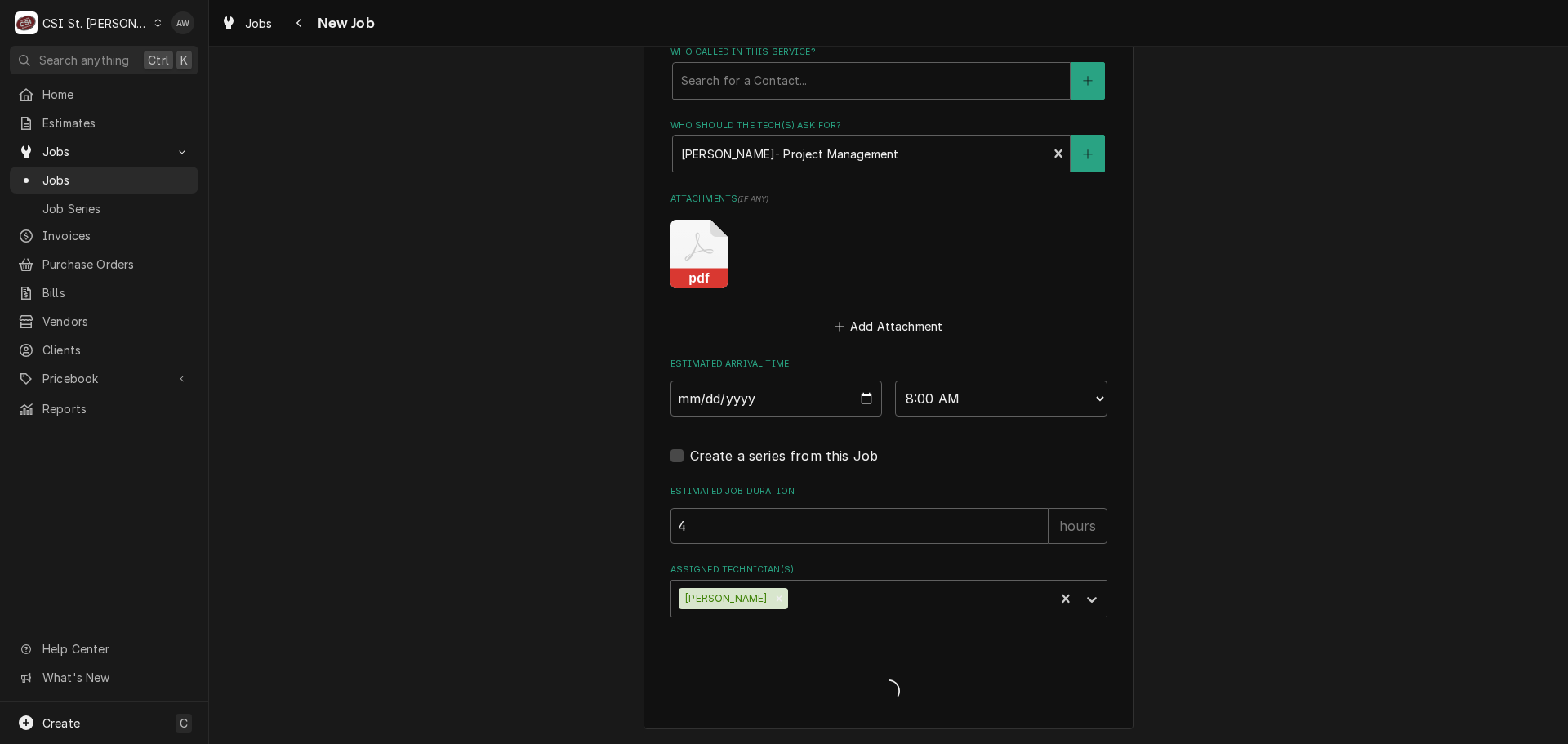
scroll to position [1486, 0]
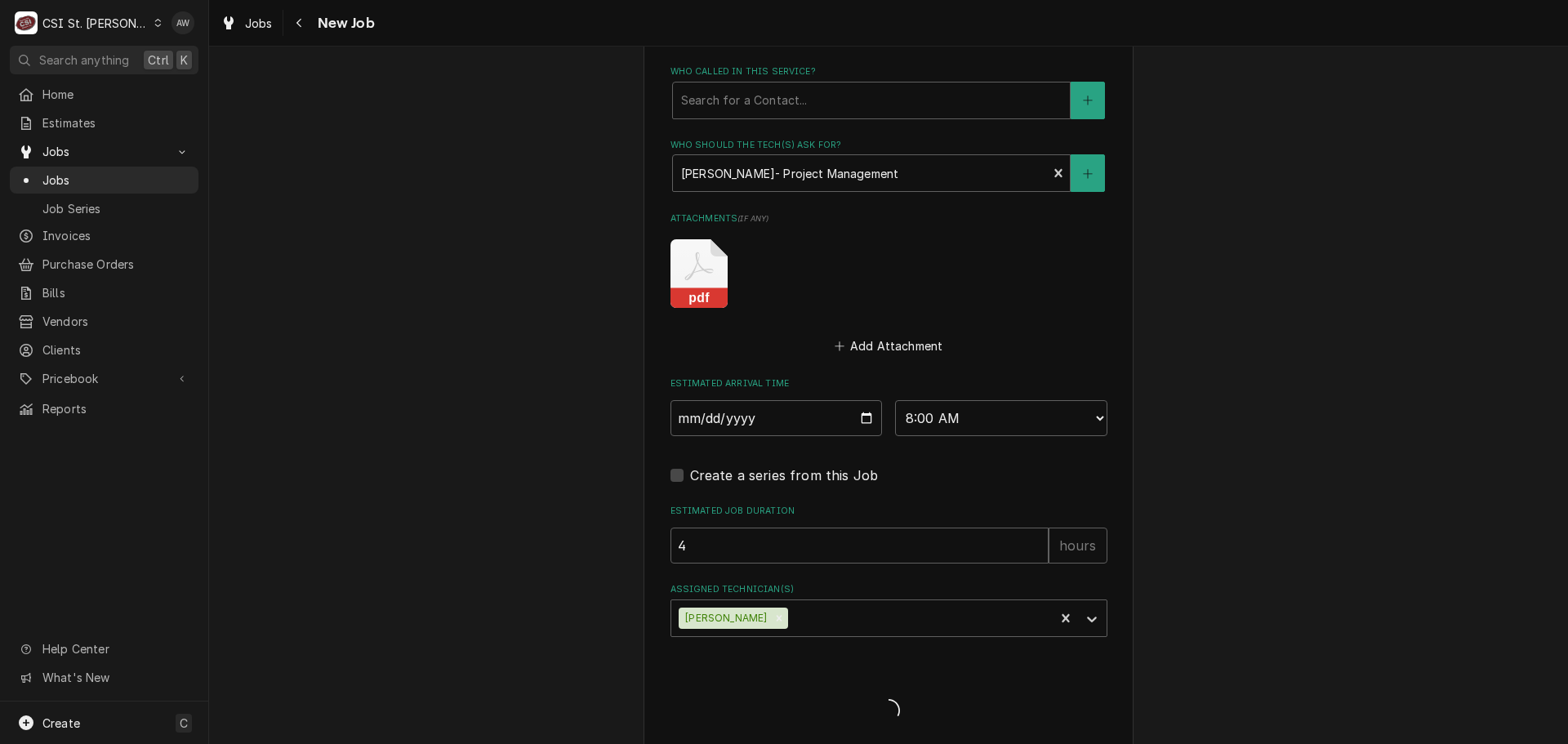
type textarea "x"
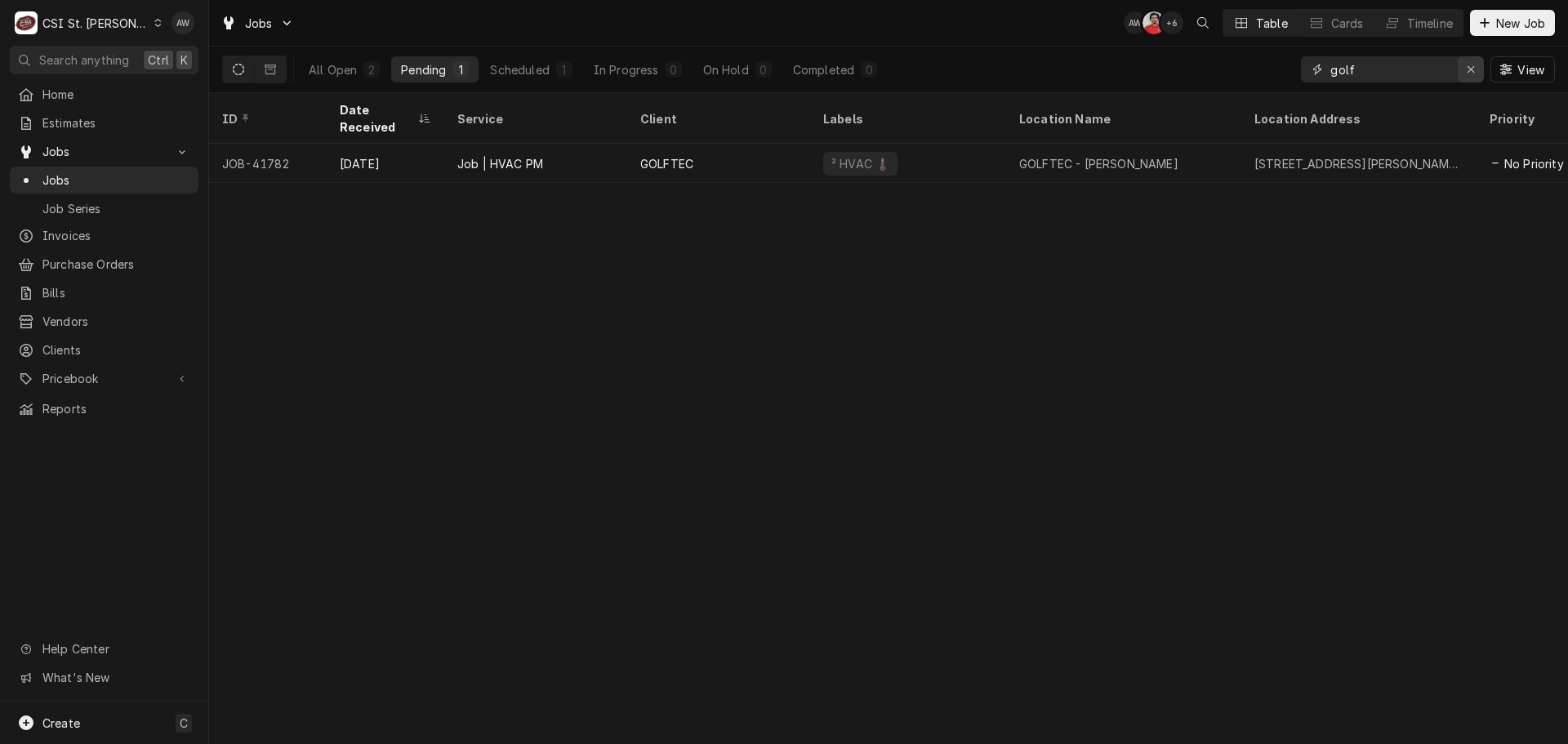
click at [1480, 64] on button "Erase input" at bounding box center [1471, 69] width 26 height 26
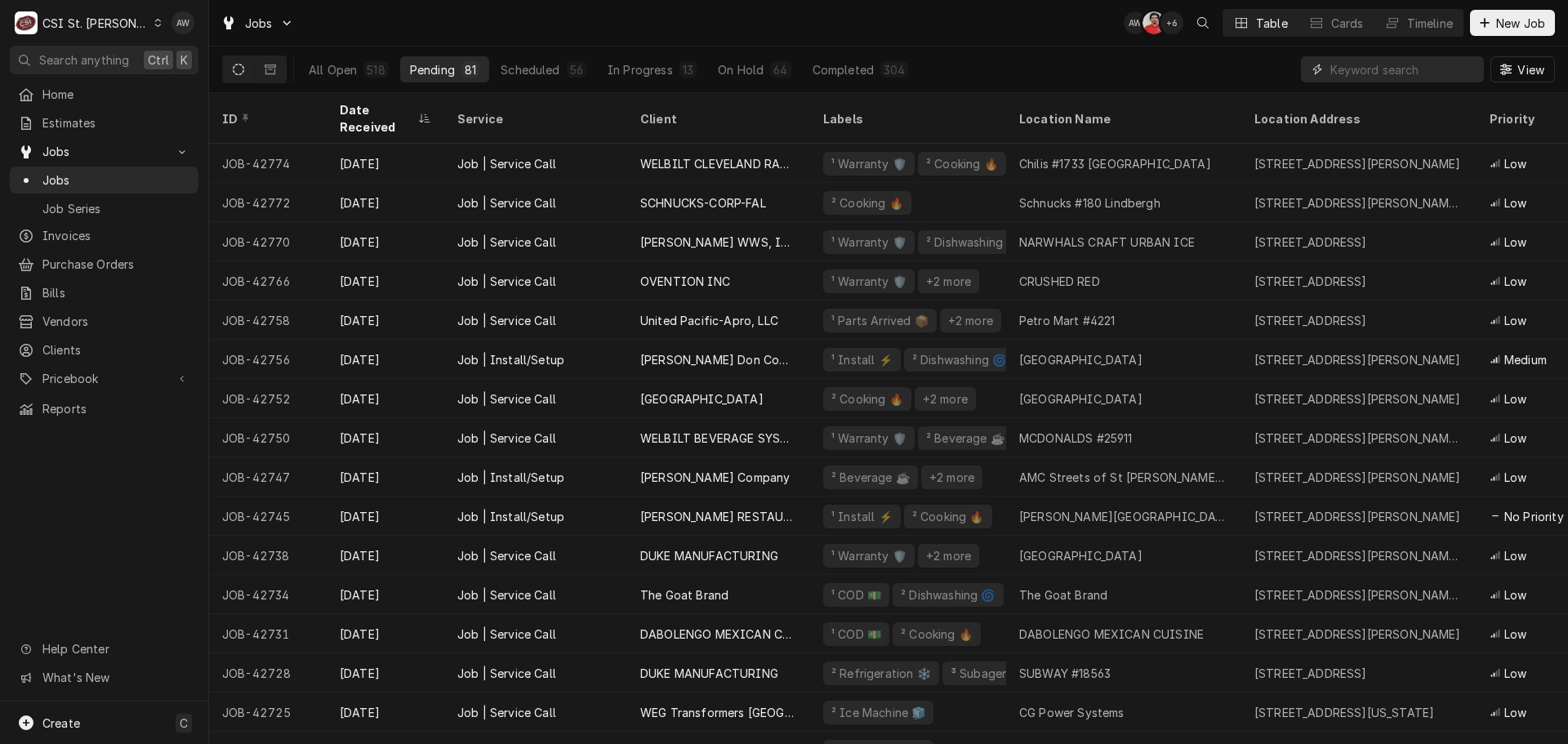
click at [1348, 56] on input "Dynamic Content Wrapper" at bounding box center [1404, 69] width 146 height 26
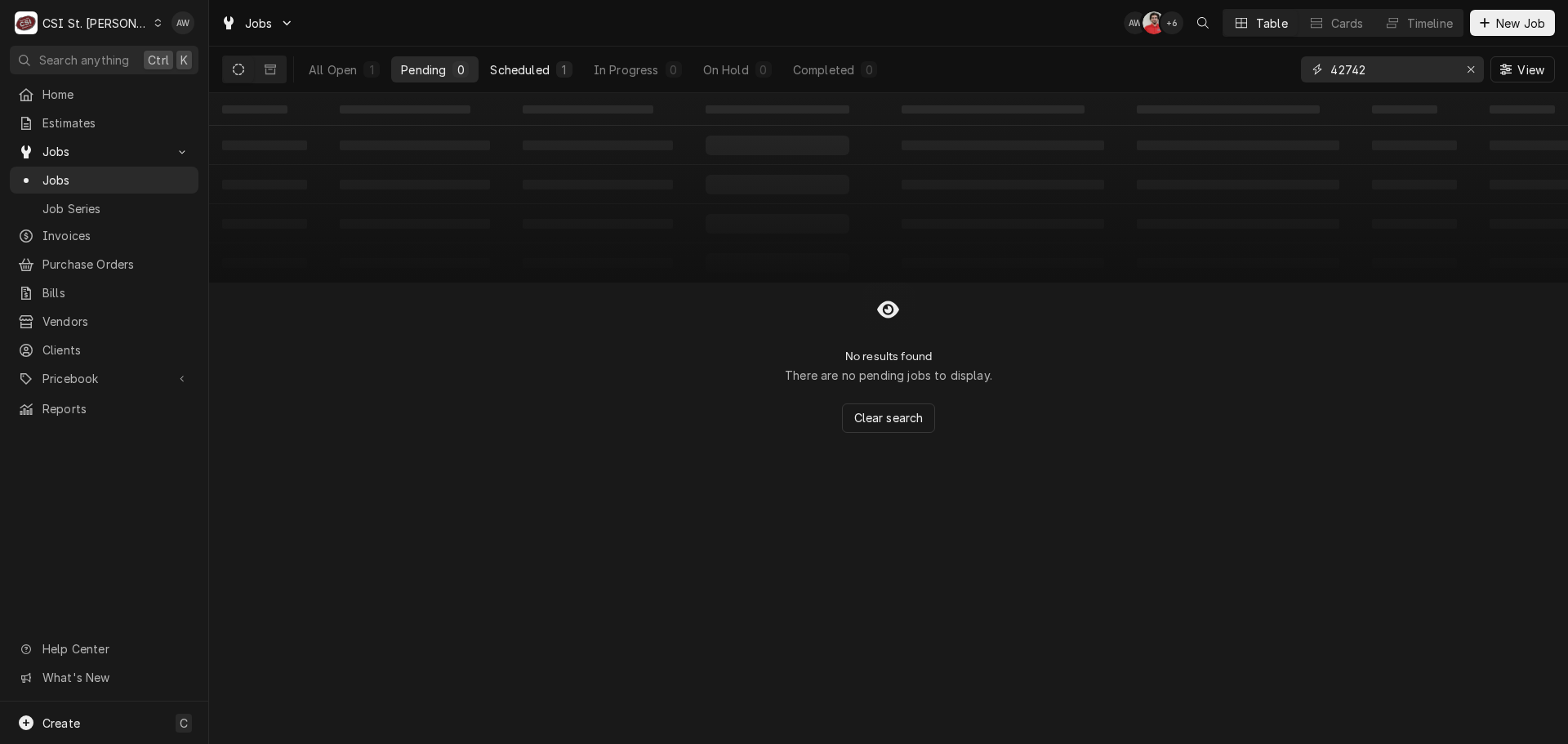
type input "42742"
click at [554, 80] on button "Scheduled 1" at bounding box center [531, 69] width 101 height 26
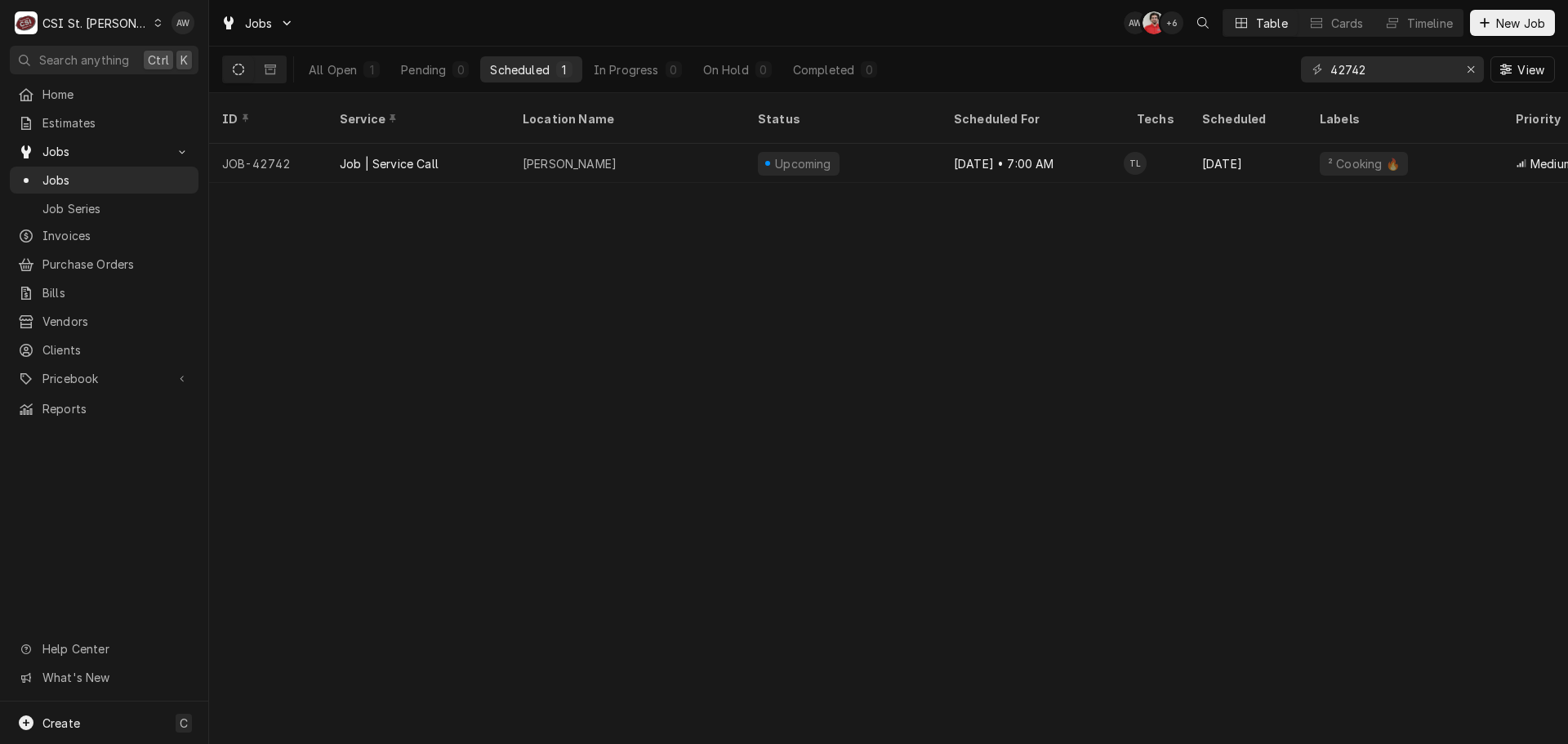
click at [1488, 73] on div "42742 View" at bounding box center [1427, 69] width 254 height 46
click at [1480, 73] on button "Erase input" at bounding box center [1471, 69] width 26 height 26
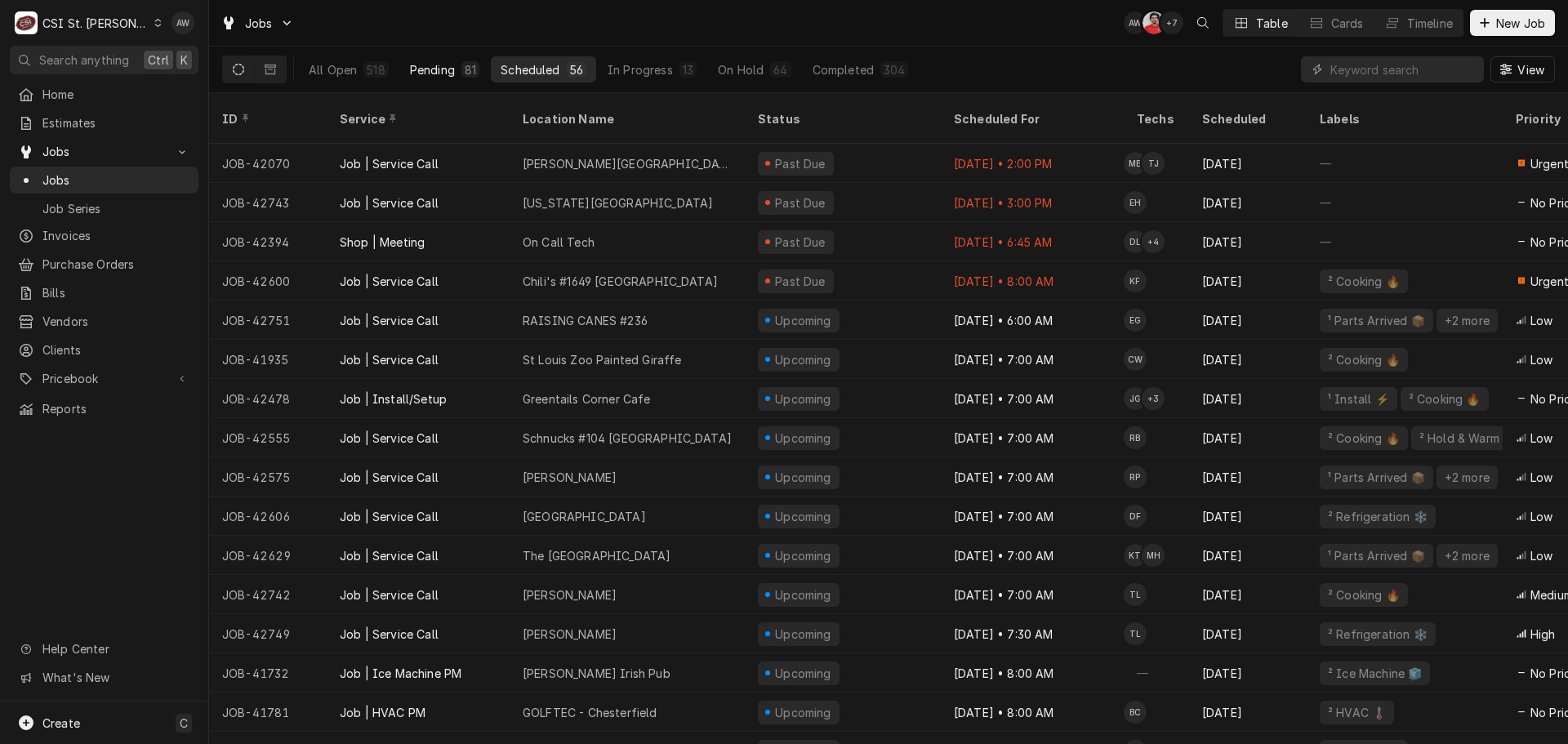
drag, startPoint x: 429, startPoint y: 63, endPoint x: 456, endPoint y: 58, distance: 27.5
click at [429, 63] on div "Pending" at bounding box center [433, 70] width 45 height 18
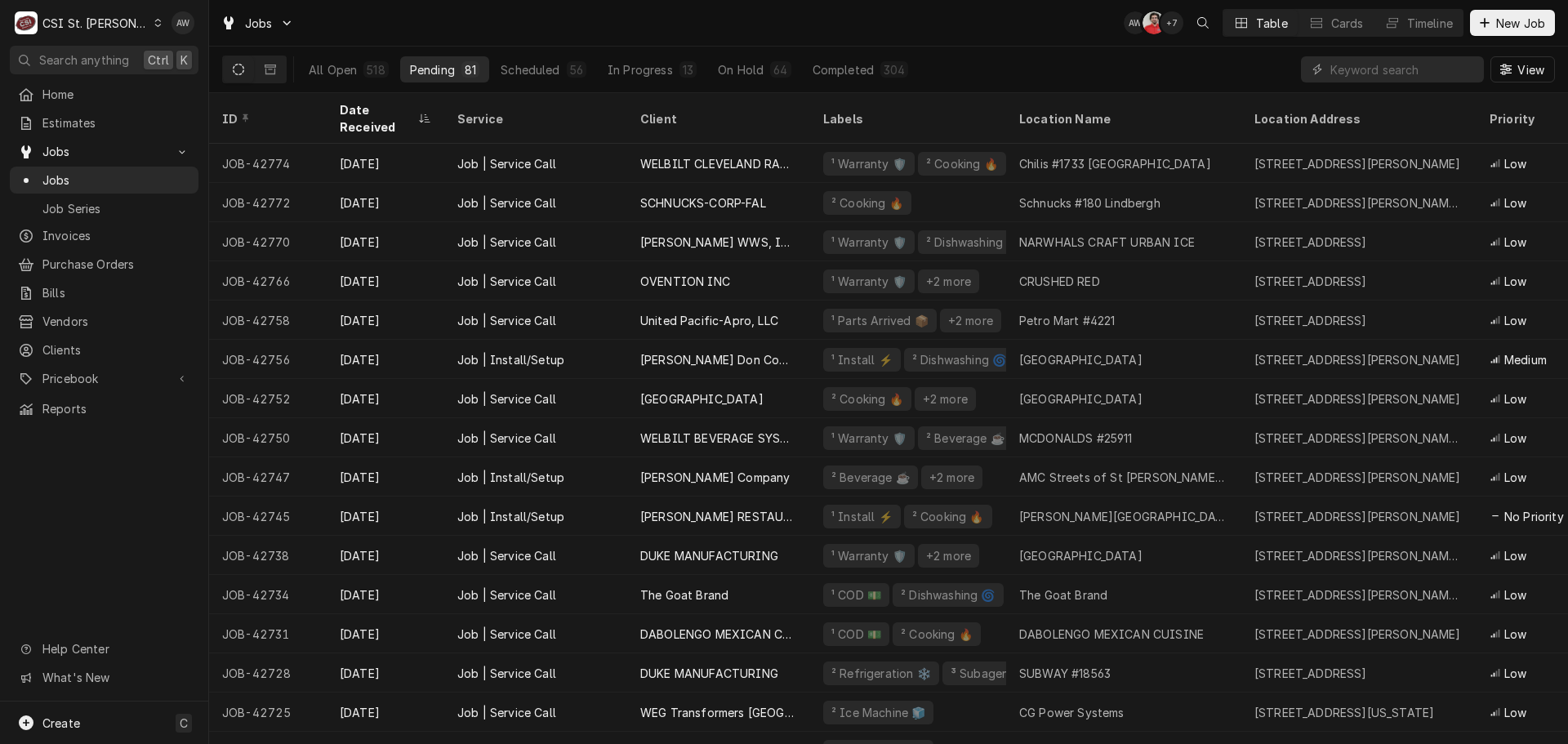
drag, startPoint x: 801, startPoint y: 22, endPoint x: 775, endPoint y: 8, distance: 29.5
click at [800, 20] on div "Jobs AW NF + 7 Table Cards Timeline New Job" at bounding box center [889, 22] width 1359 height 46
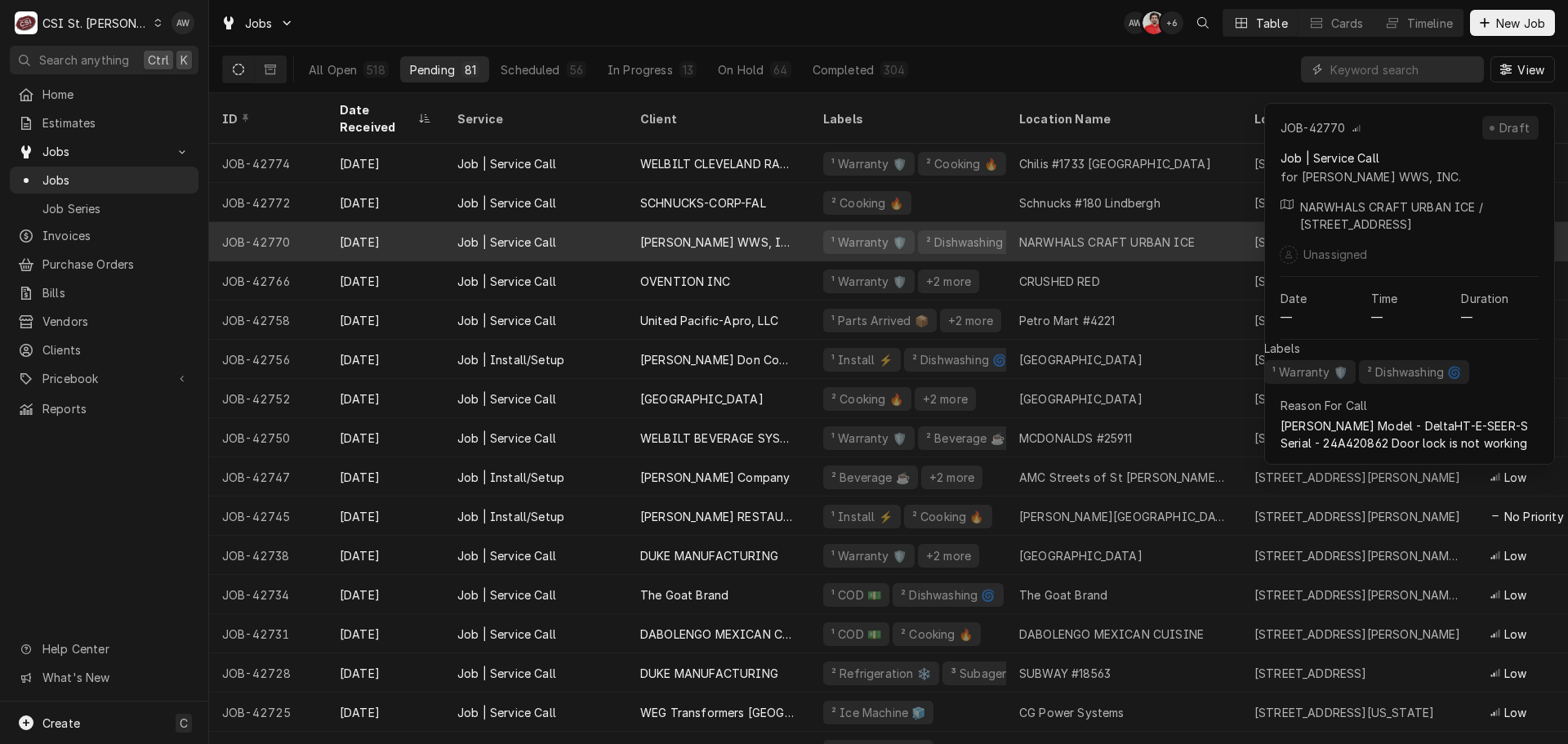
click at [770, 223] on div "[PERSON_NAME] WWS, INC." at bounding box center [718, 242] width 183 height 39
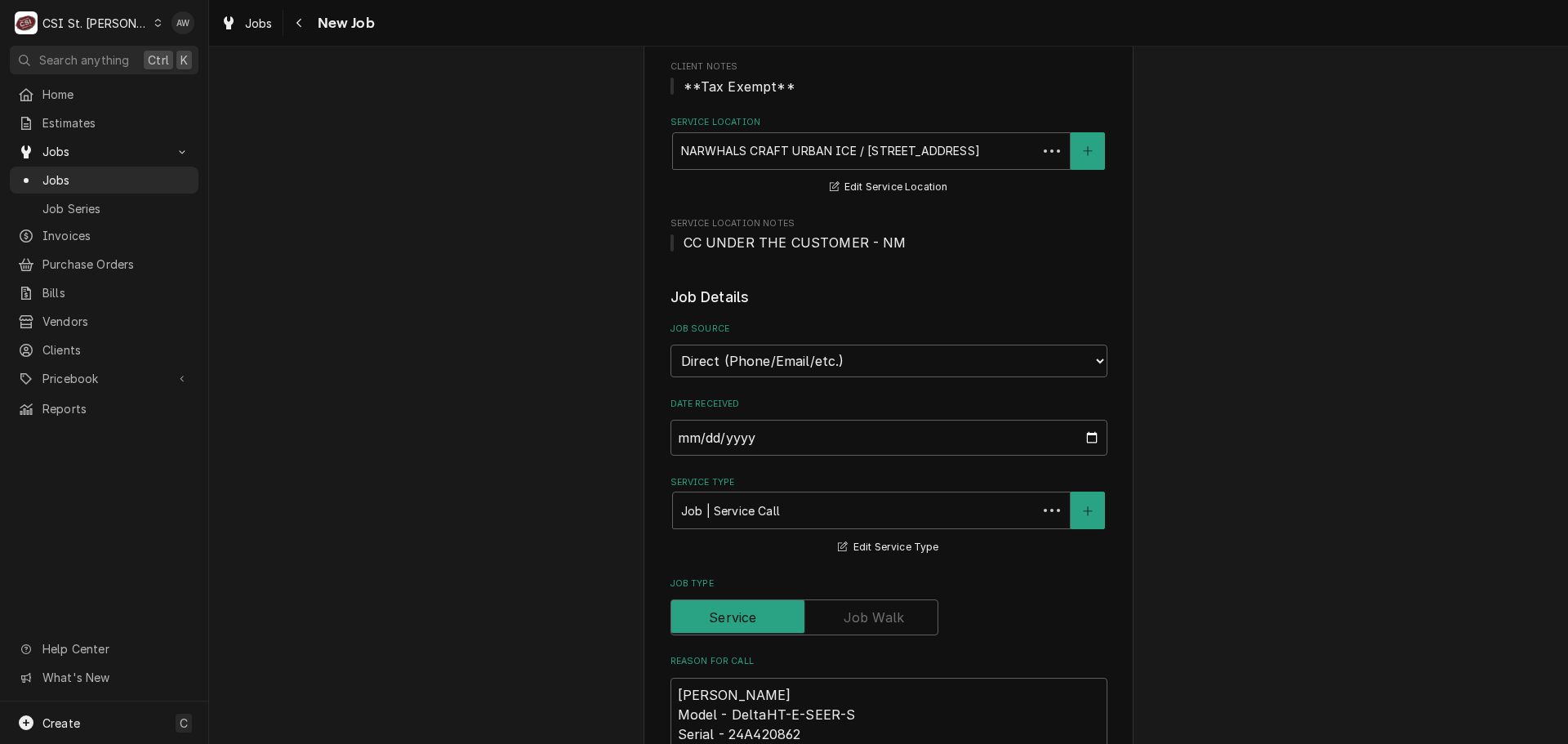
type textarea "x"
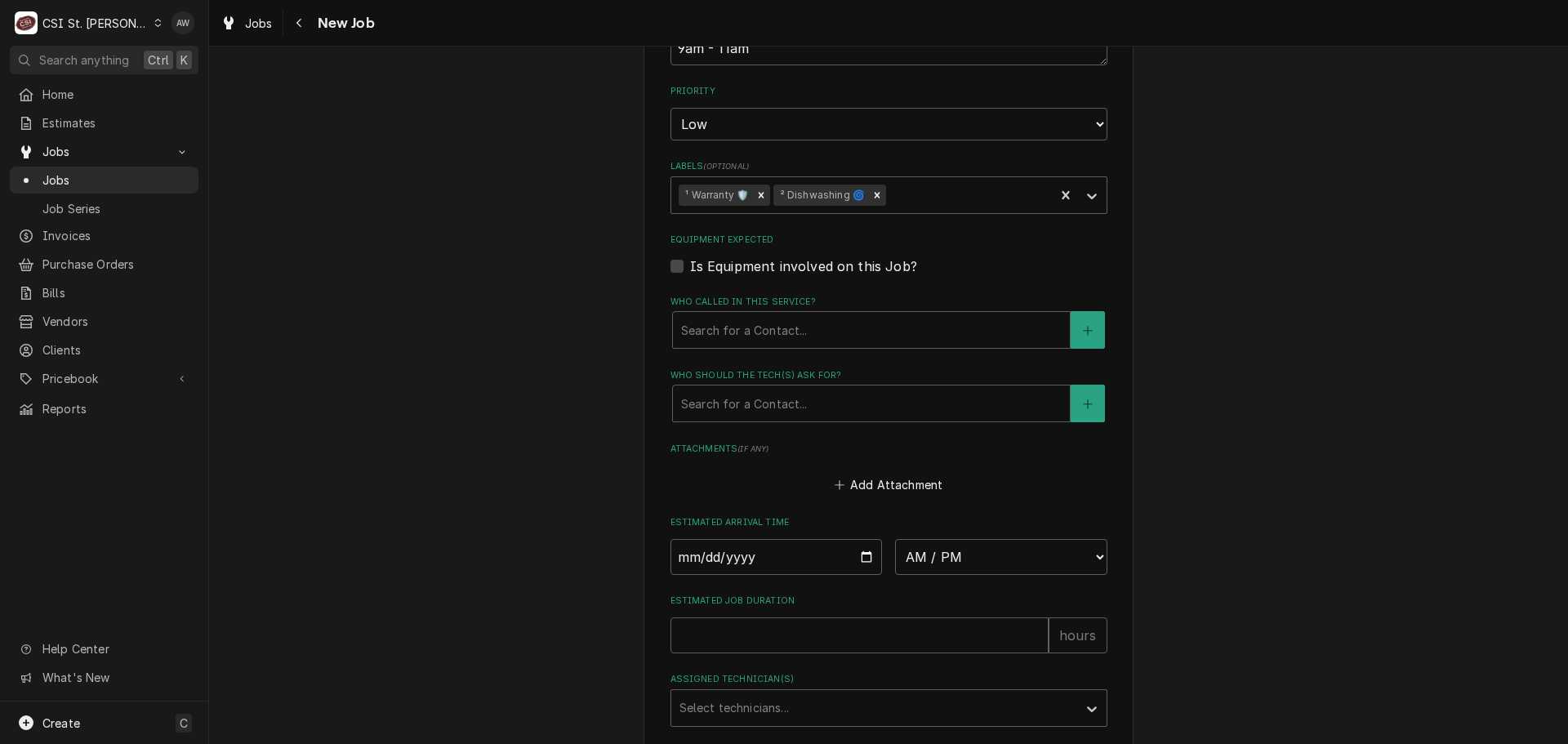
scroll to position [1062, 0]
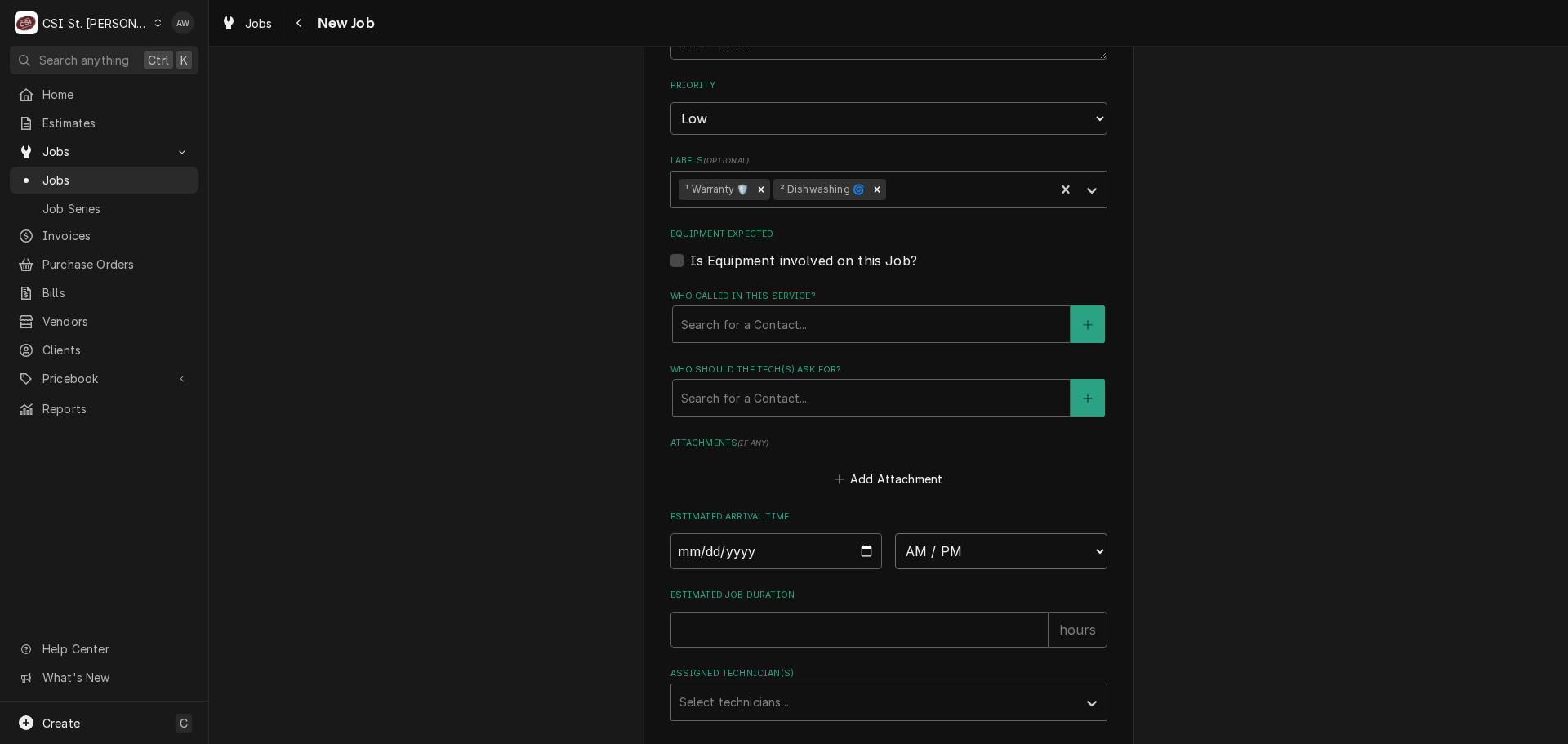
click at [923, 553] on select "AM / PM 6:00 AM 6:15 AM 6:30 AM 6:45 AM 7:00 AM 7:15 AM 7:30 AM 7:45 AM 8:00 AM…" at bounding box center [1001, 551] width 212 height 36
select select "14:00:00"
click at [895, 534] on select "AM / PM 6:00 AM 6:15 AM 6:30 AM 6:45 AM 7:00 AM 7:15 AM 7:30 AM 7:45 AM 8:00 AM…" at bounding box center [1001, 551] width 212 height 36
type textarea "x"
click at [859, 541] on input "Date" at bounding box center [777, 551] width 212 height 36
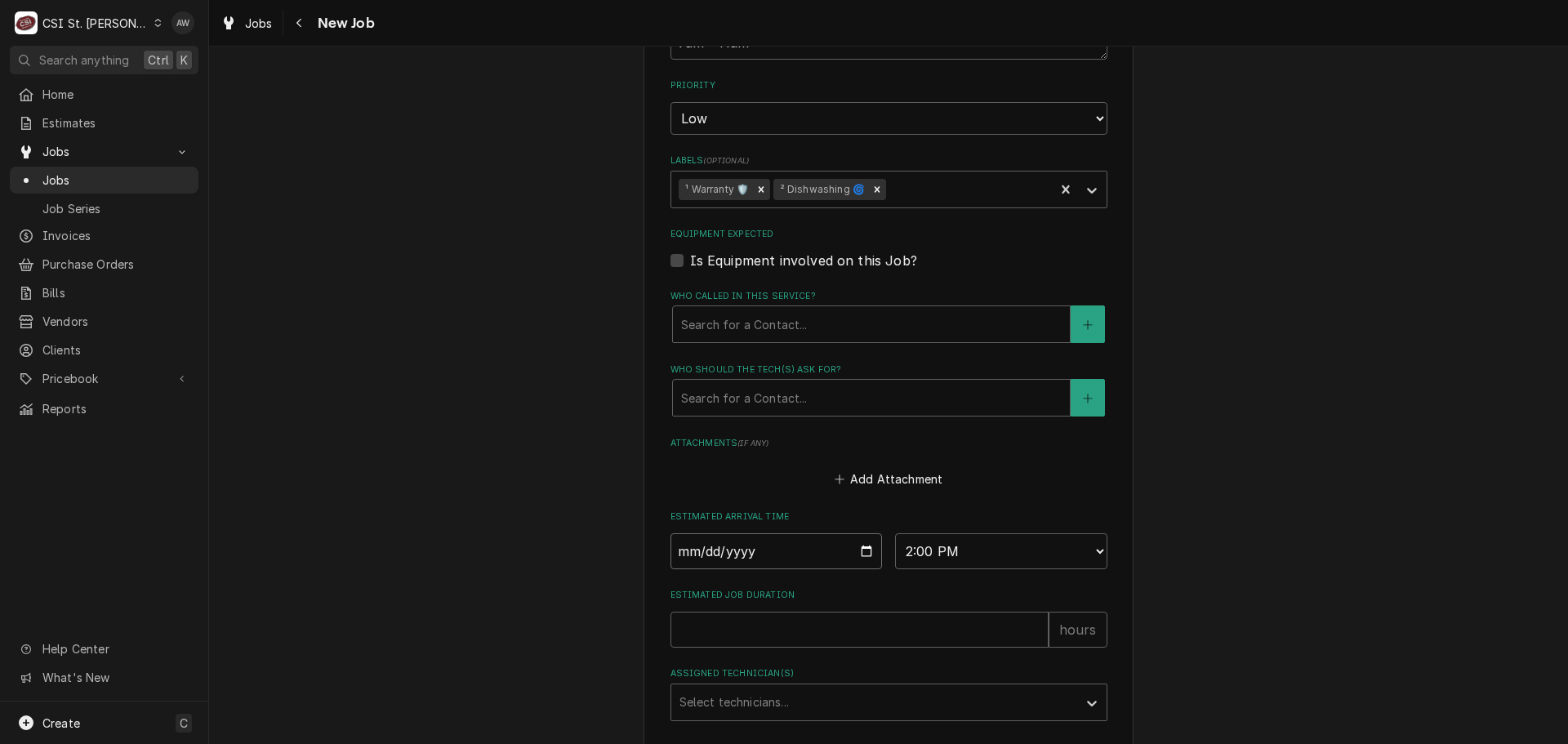
click at [853, 550] on input "Date" at bounding box center [777, 551] width 212 height 36
type input "[DATE]"
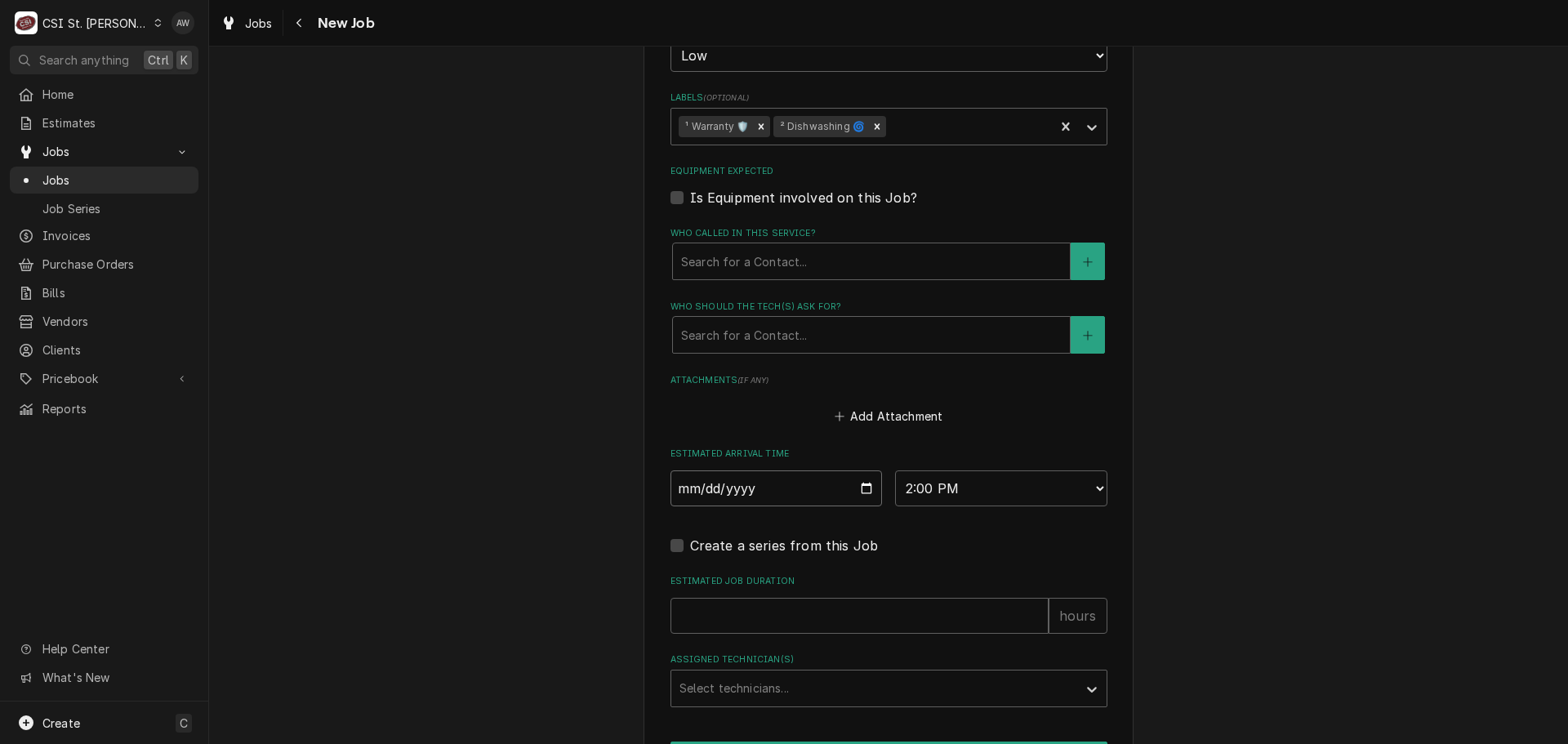
scroll to position [1225, 0]
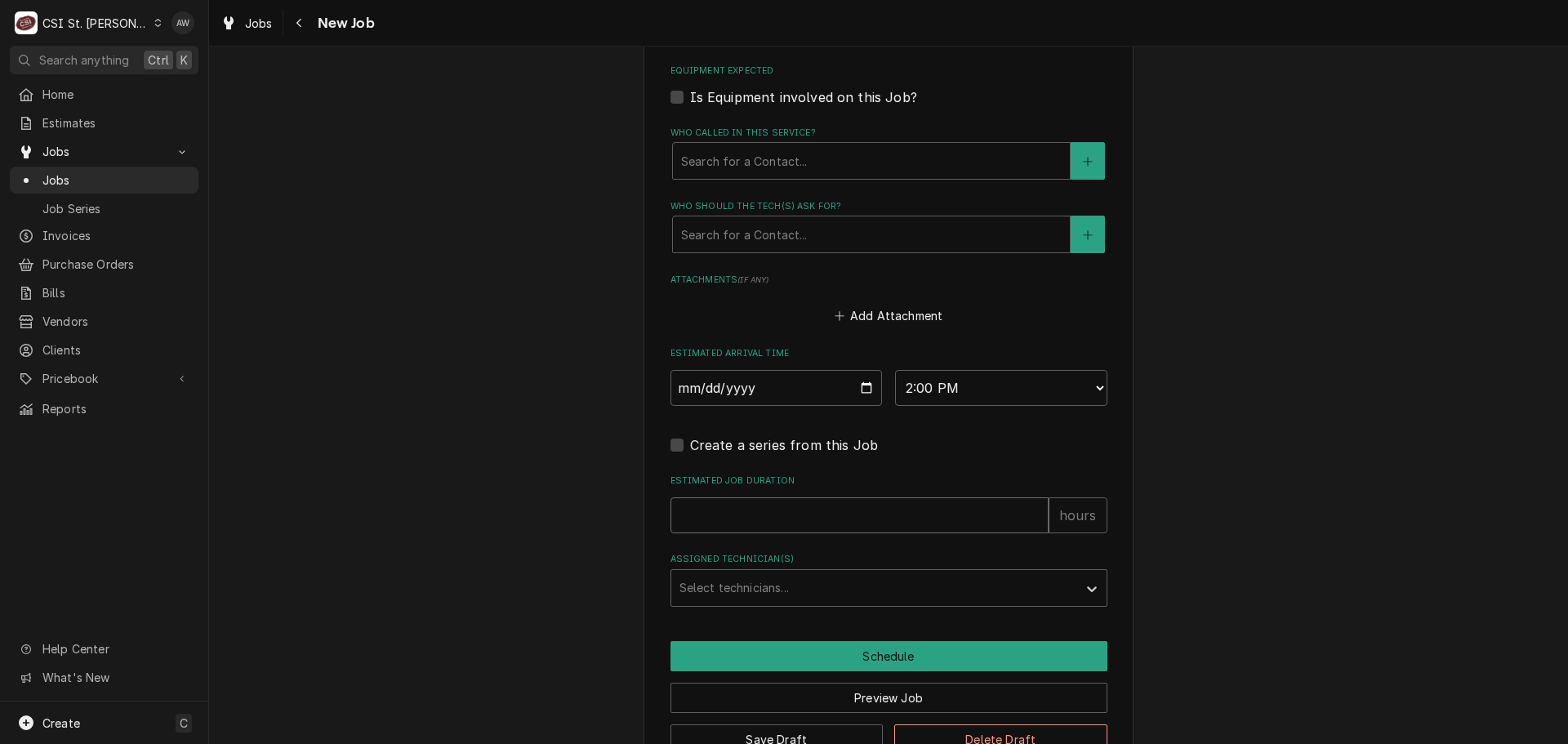
click at [860, 514] on input "Estimated Job Duration" at bounding box center [859, 515] width 378 height 36
type textarea "x"
type input "2"
type textarea "x"
type input "2"
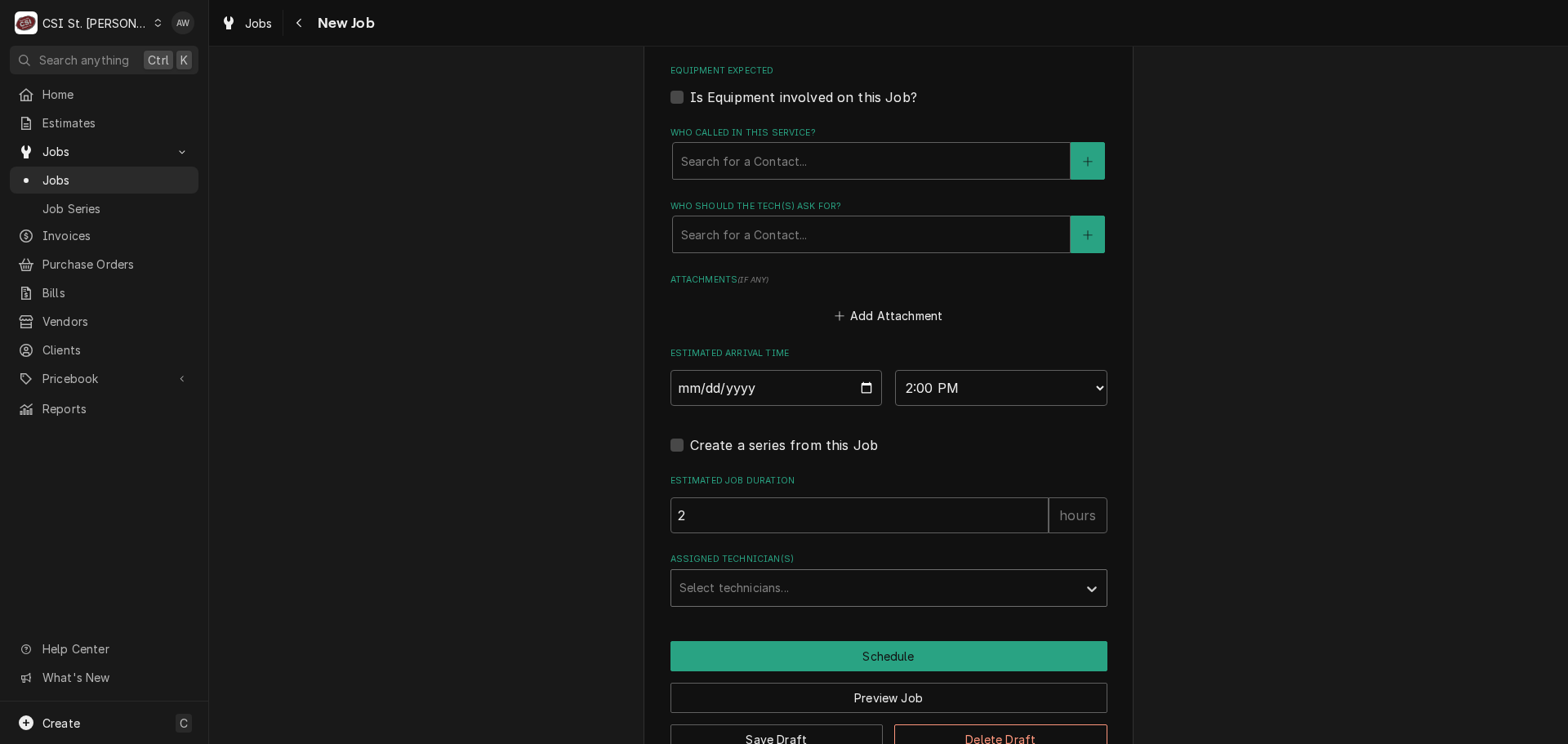
click at [844, 590] on div "Assigned Technician(s)" at bounding box center [874, 588] width 390 height 29
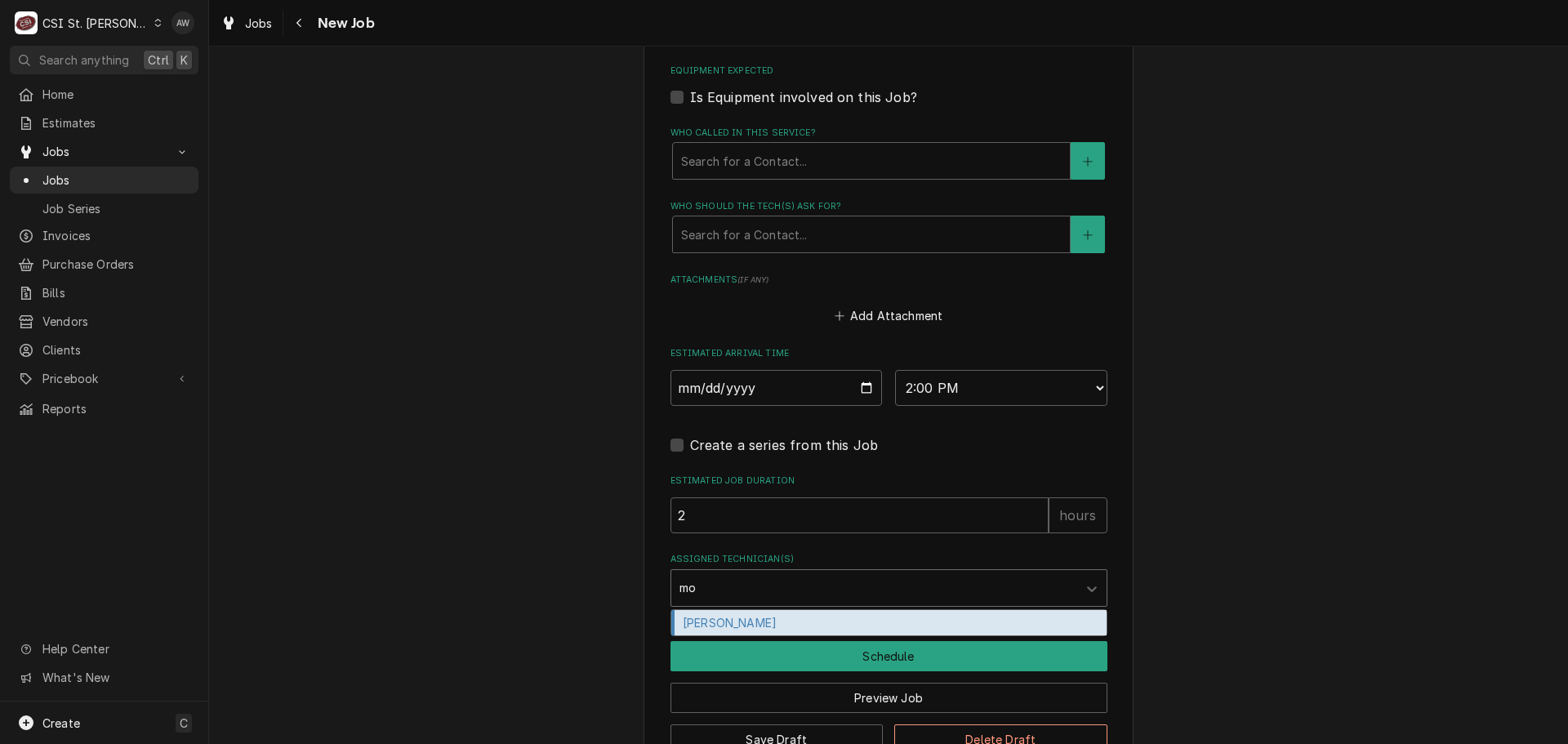
type input "moe"
click at [826, 628] on div "Moe Hamed" at bounding box center [889, 623] width 436 height 25
type textarea "x"
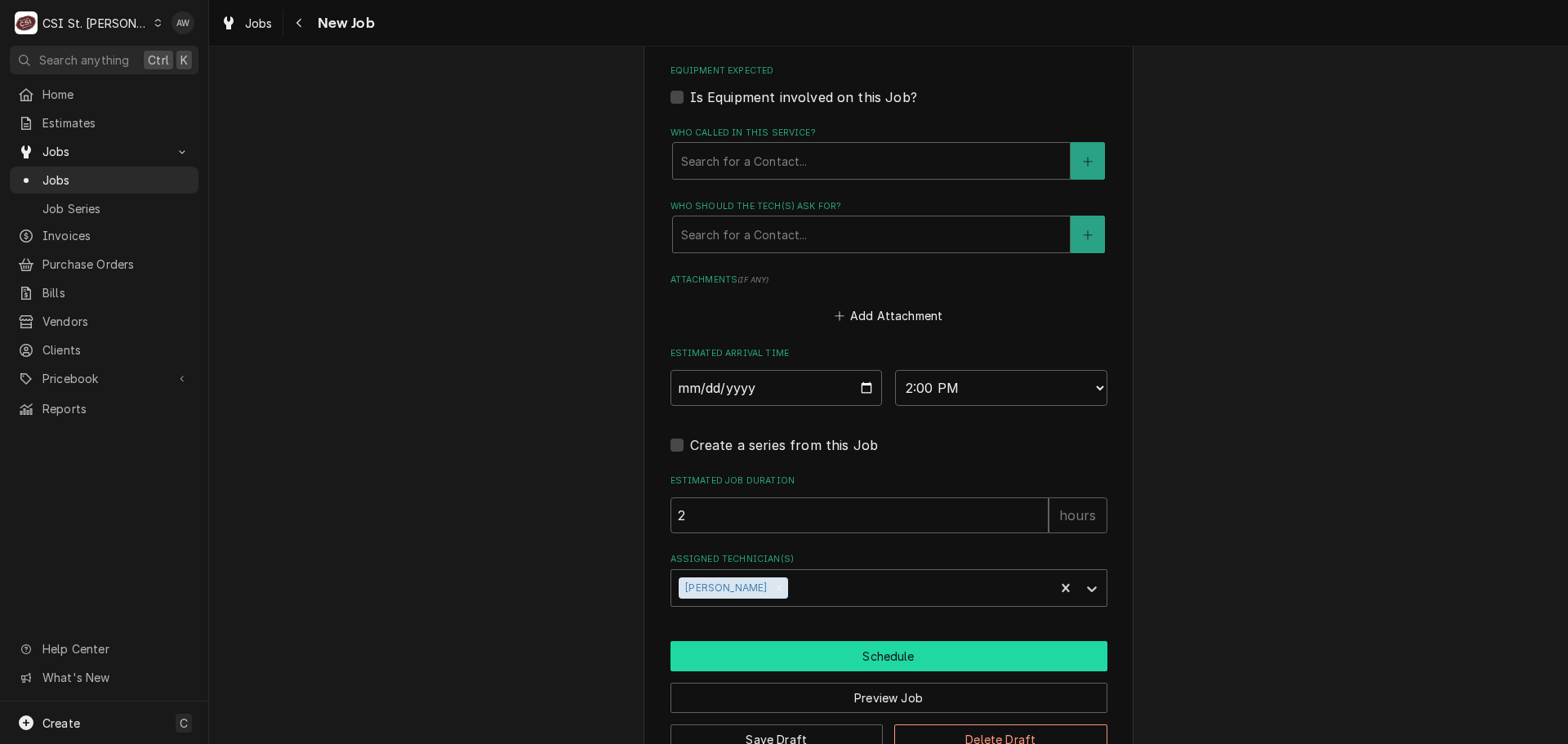
click at [814, 650] on button "Schedule" at bounding box center [889, 656] width 437 height 30
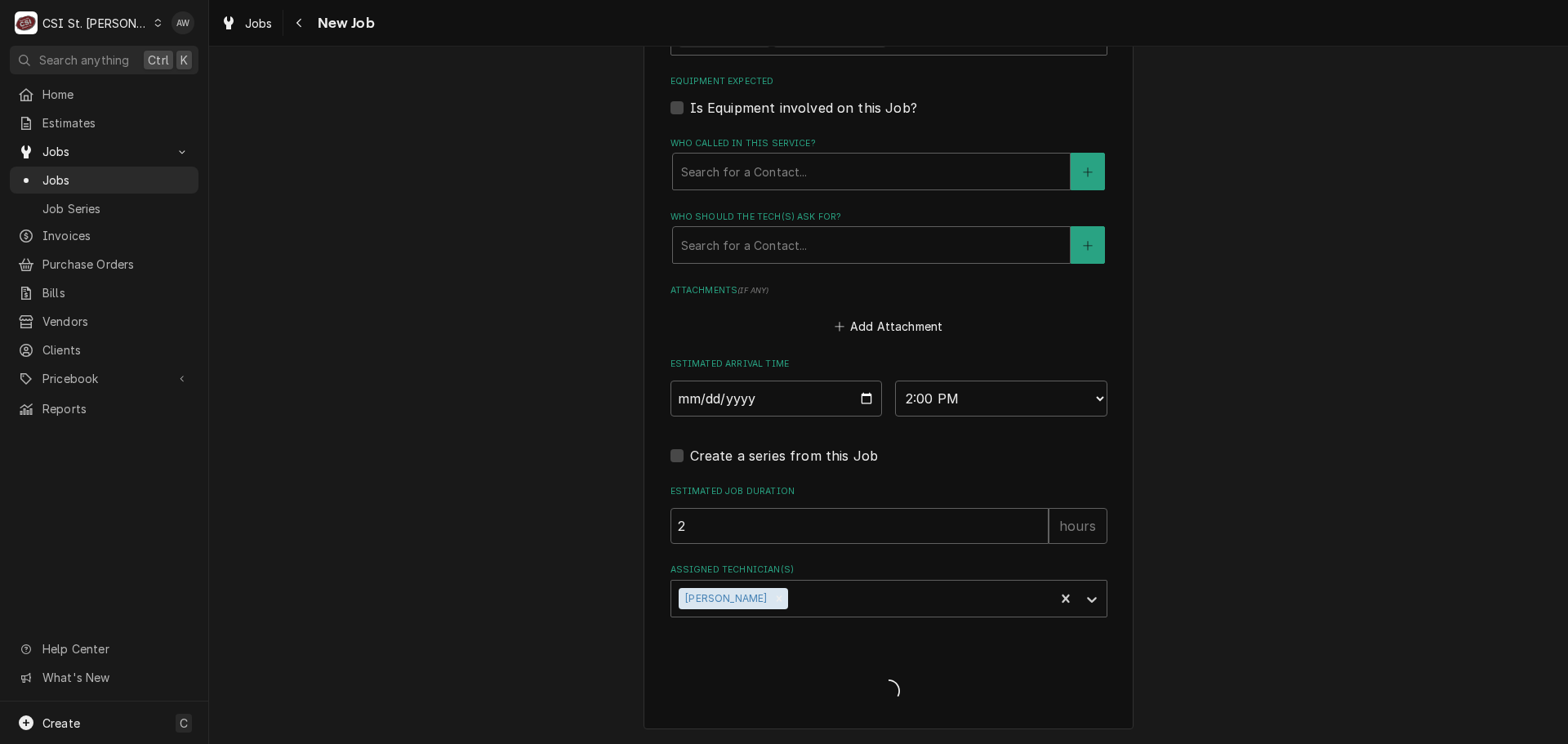
type textarea "x"
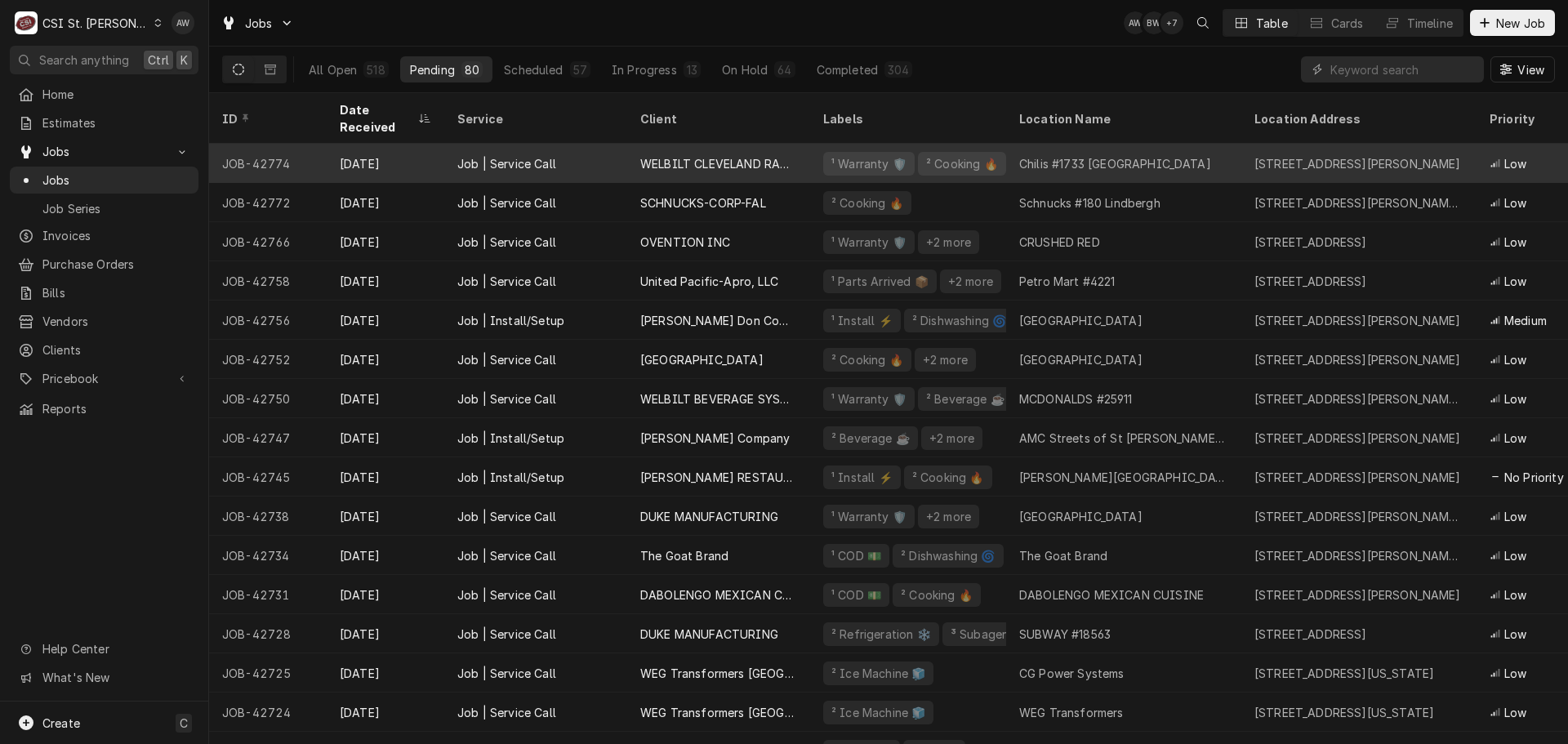
click at [756, 156] on div "WELBILT CLEVELAND RANGE" at bounding box center [718, 164] width 157 height 18
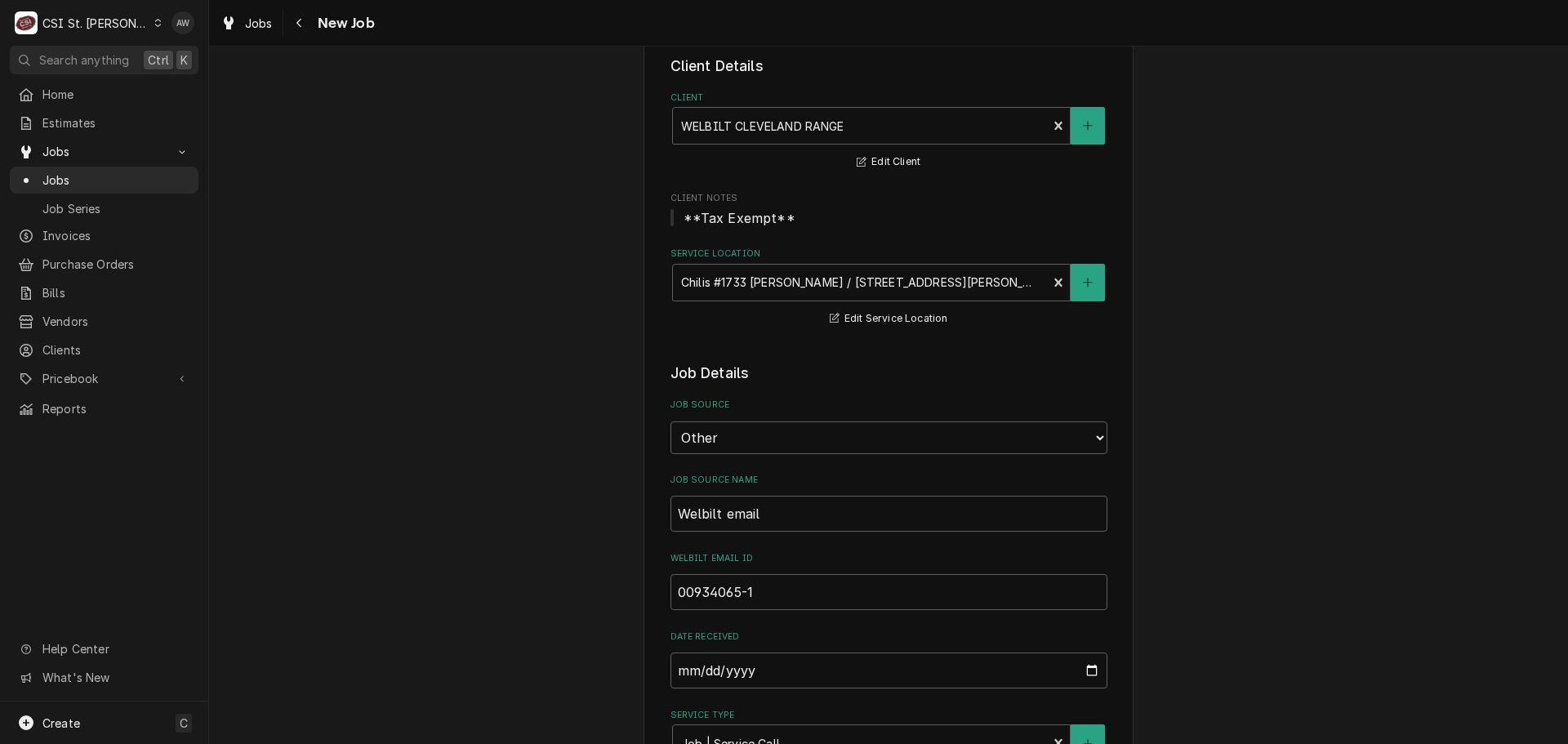
type textarea "x"
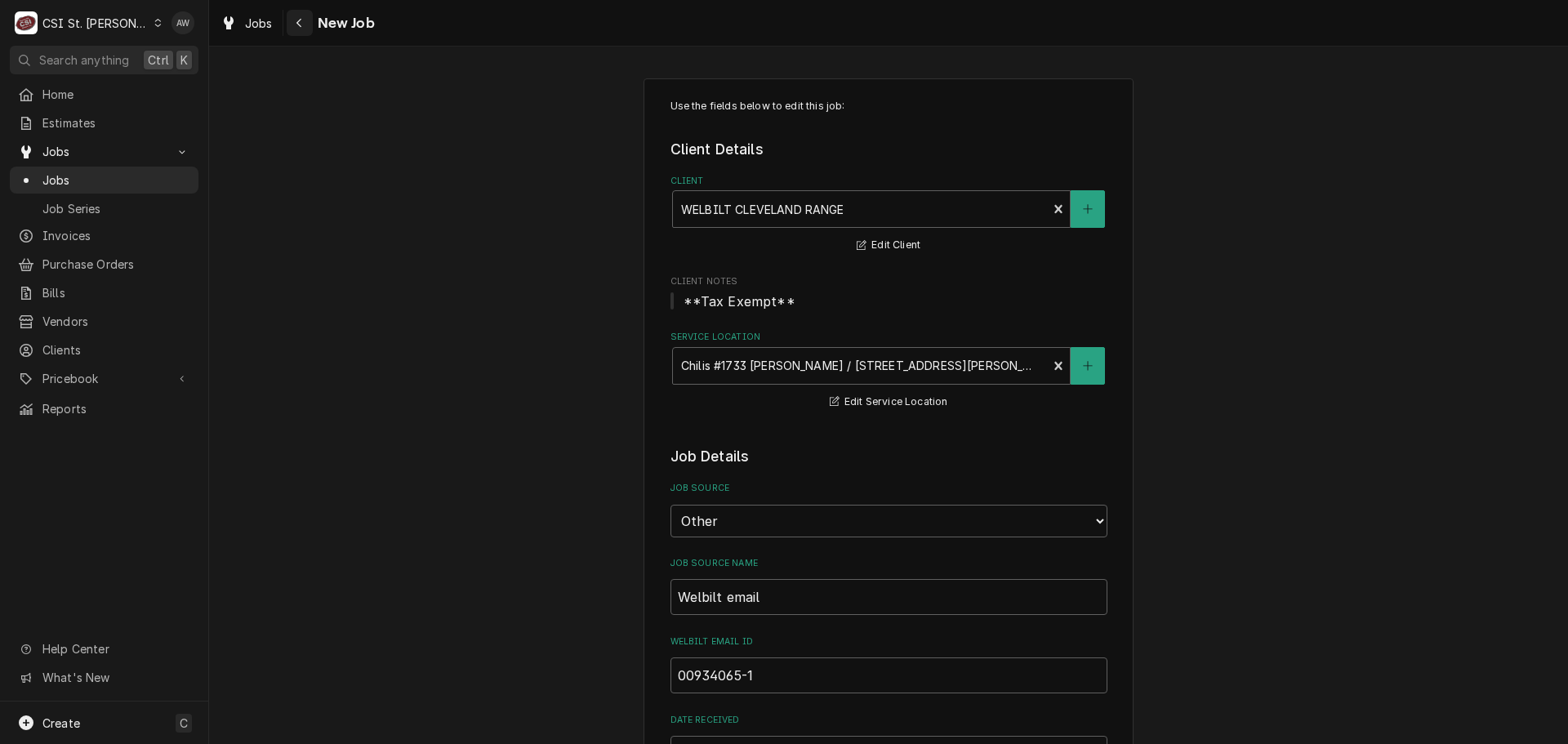
click at [309, 23] on button "Navigate back" at bounding box center [299, 22] width 26 height 26
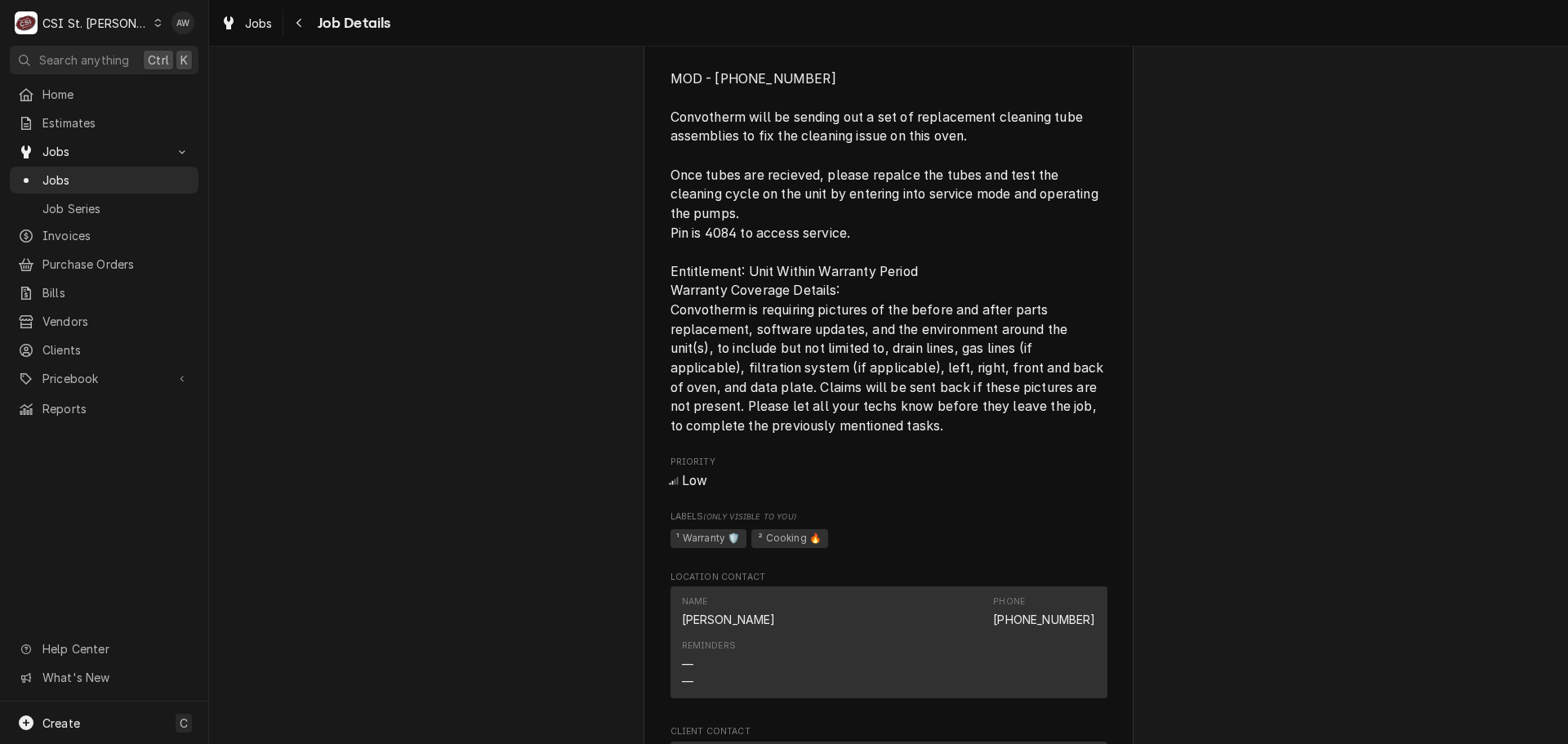
scroll to position [817, 0]
click at [297, 32] on button "Navigate back" at bounding box center [299, 22] width 26 height 26
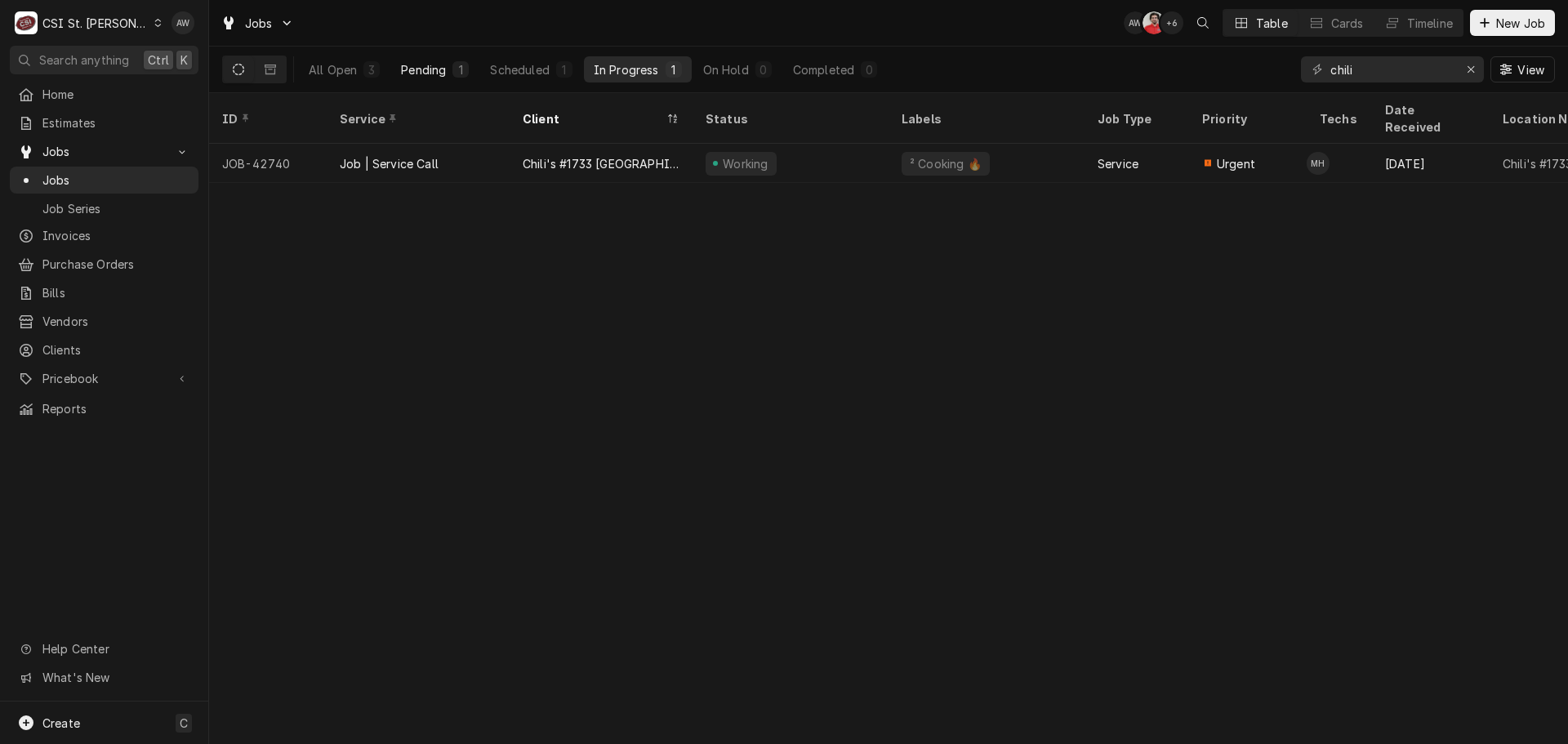
click at [470, 66] on button "Pending 1" at bounding box center [435, 69] width 87 height 26
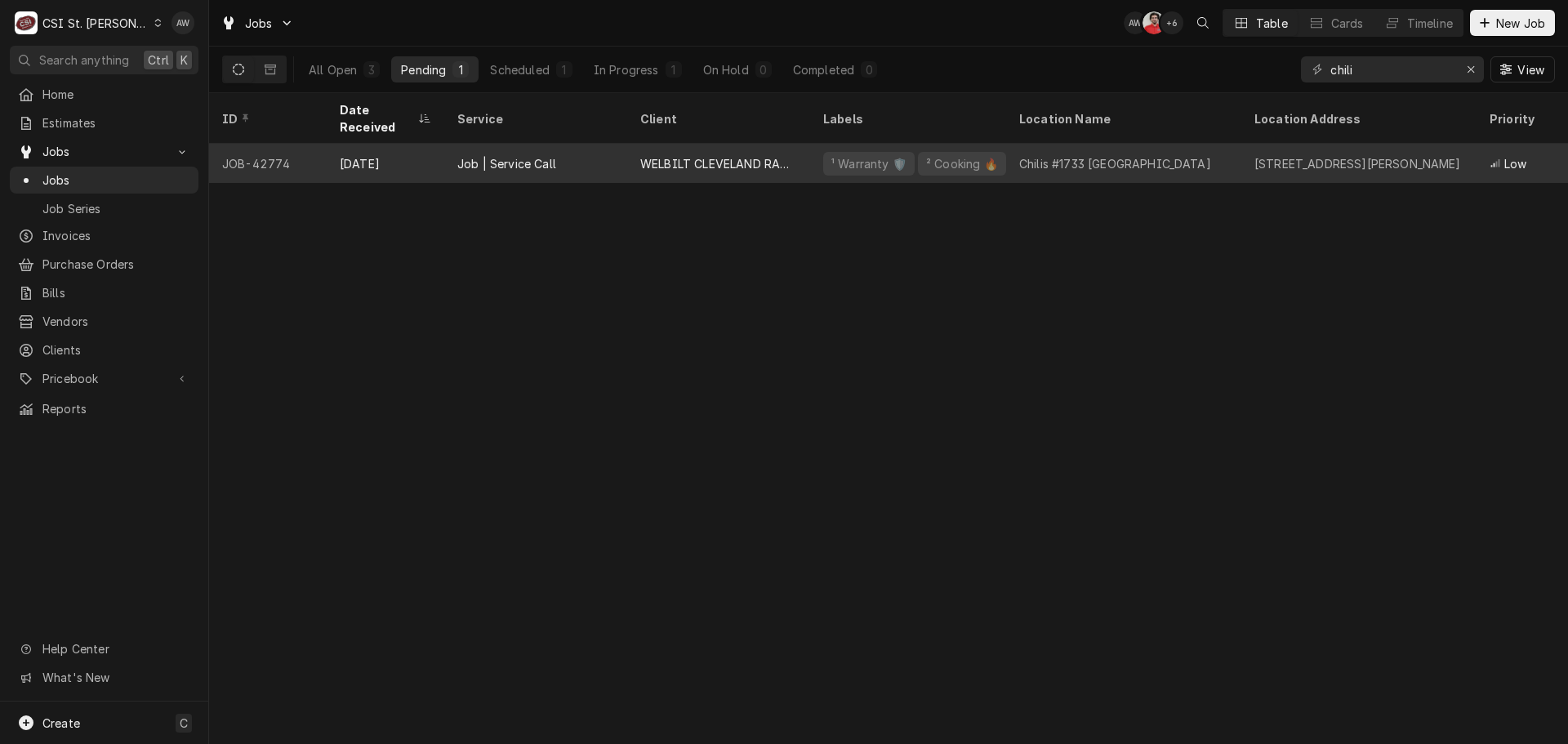
click at [669, 156] on div "WELBILT CLEVELAND RANGE" at bounding box center [718, 164] width 157 height 18
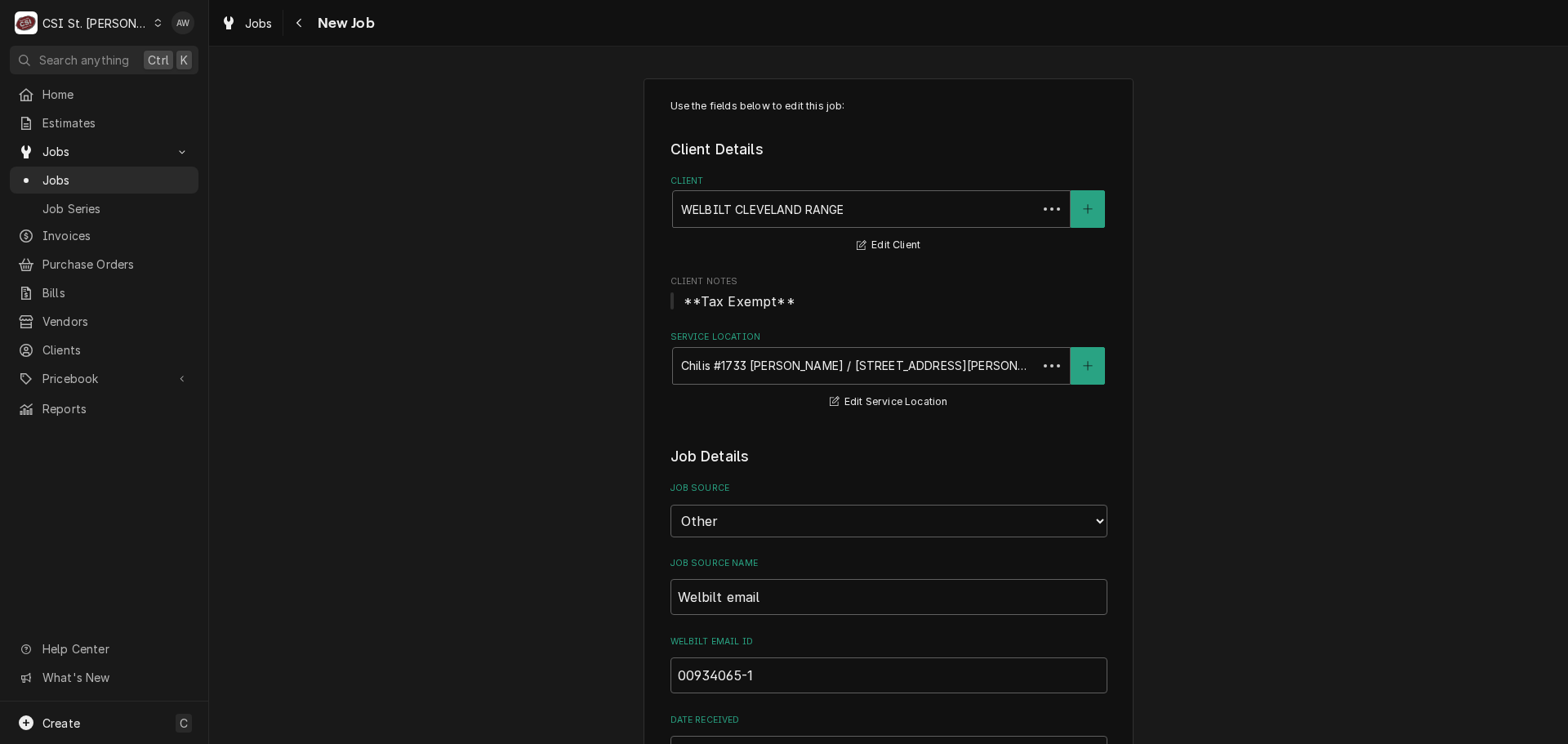
type textarea "x"
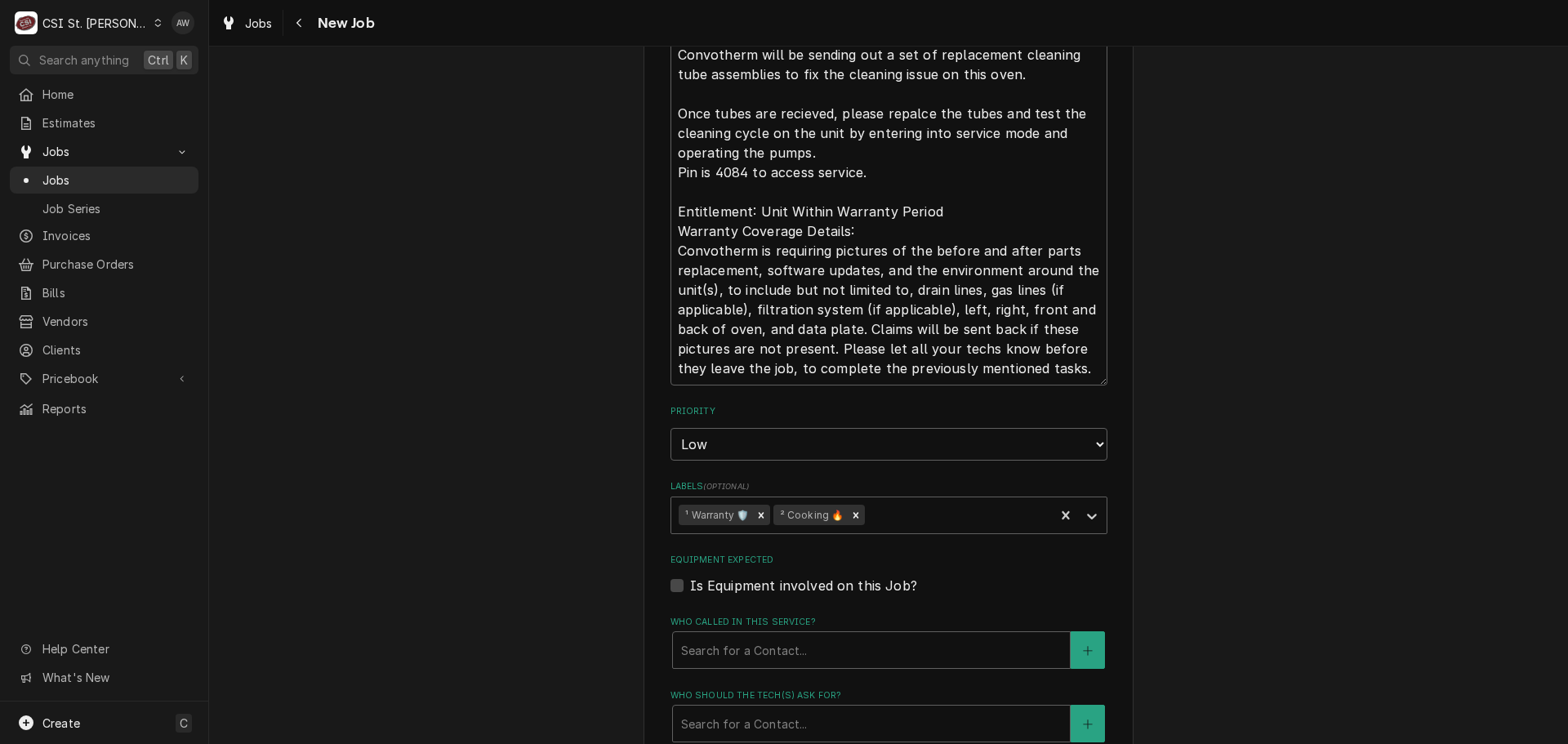
scroll to position [1225, 0]
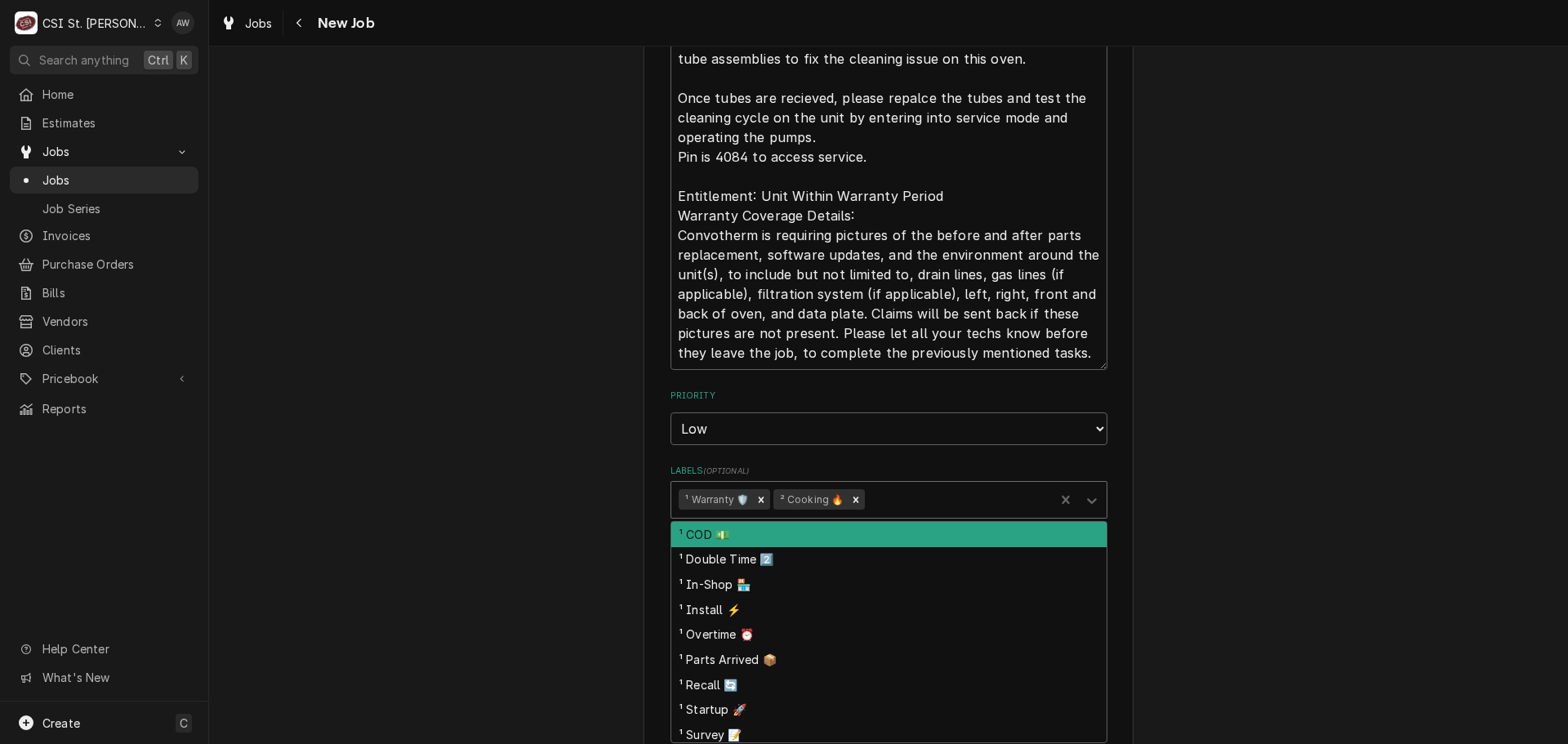
click at [898, 496] on div "Labels" at bounding box center [957, 500] width 178 height 29
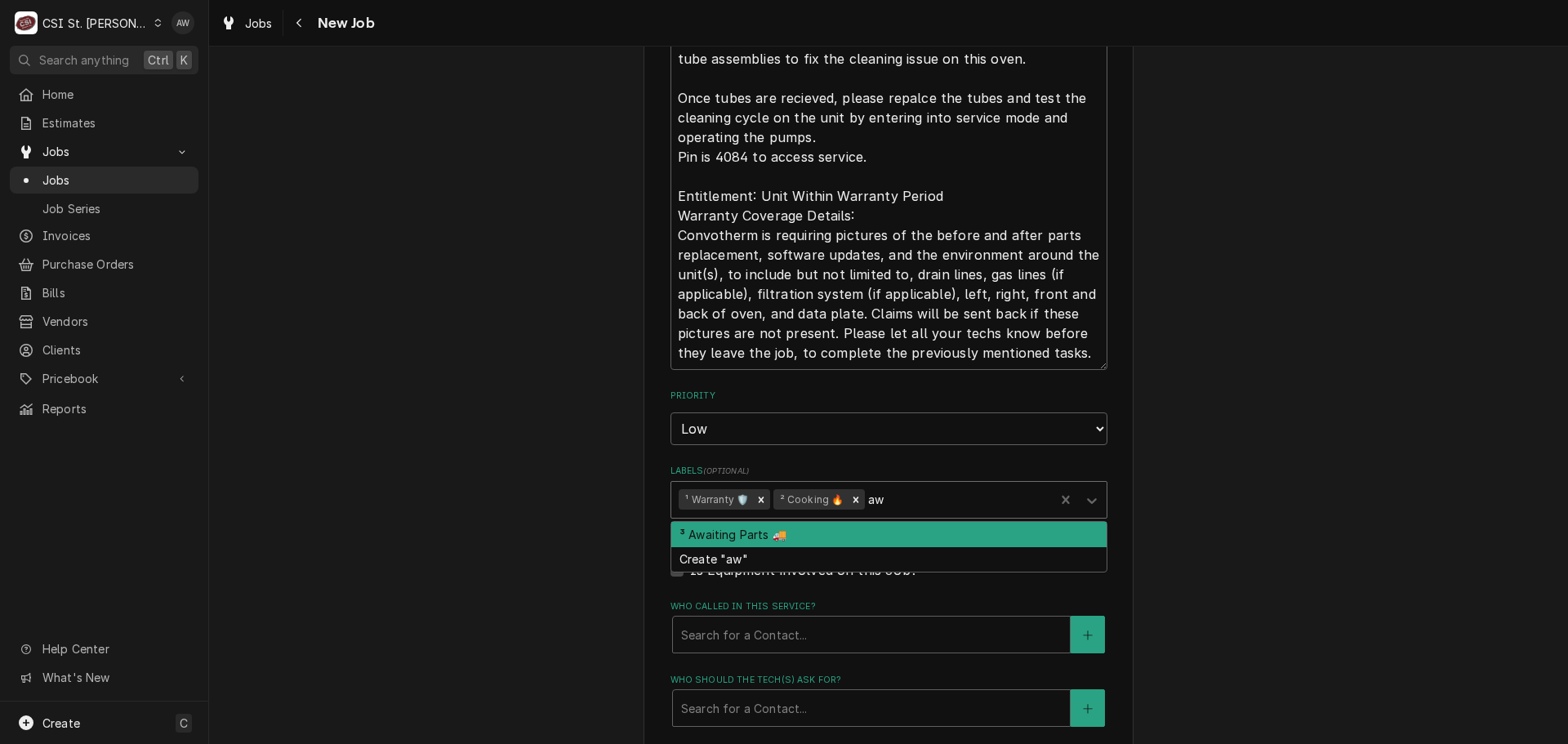
type input "awa"
click at [876, 535] on div "³ Awaiting Parts 🚚" at bounding box center [889, 535] width 436 height 25
type textarea "x"
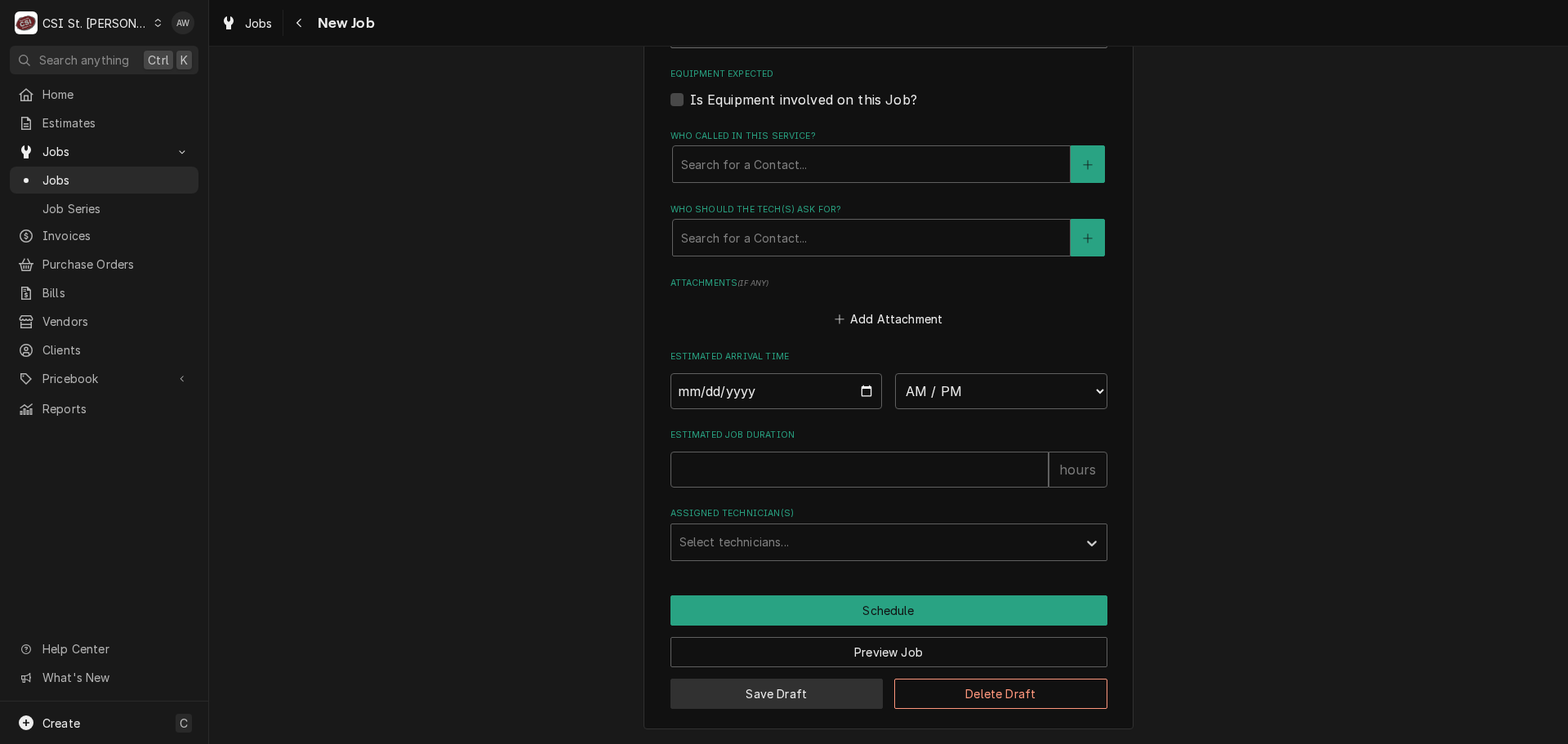
click at [763, 698] on button "Save Draft" at bounding box center [777, 693] width 213 height 30
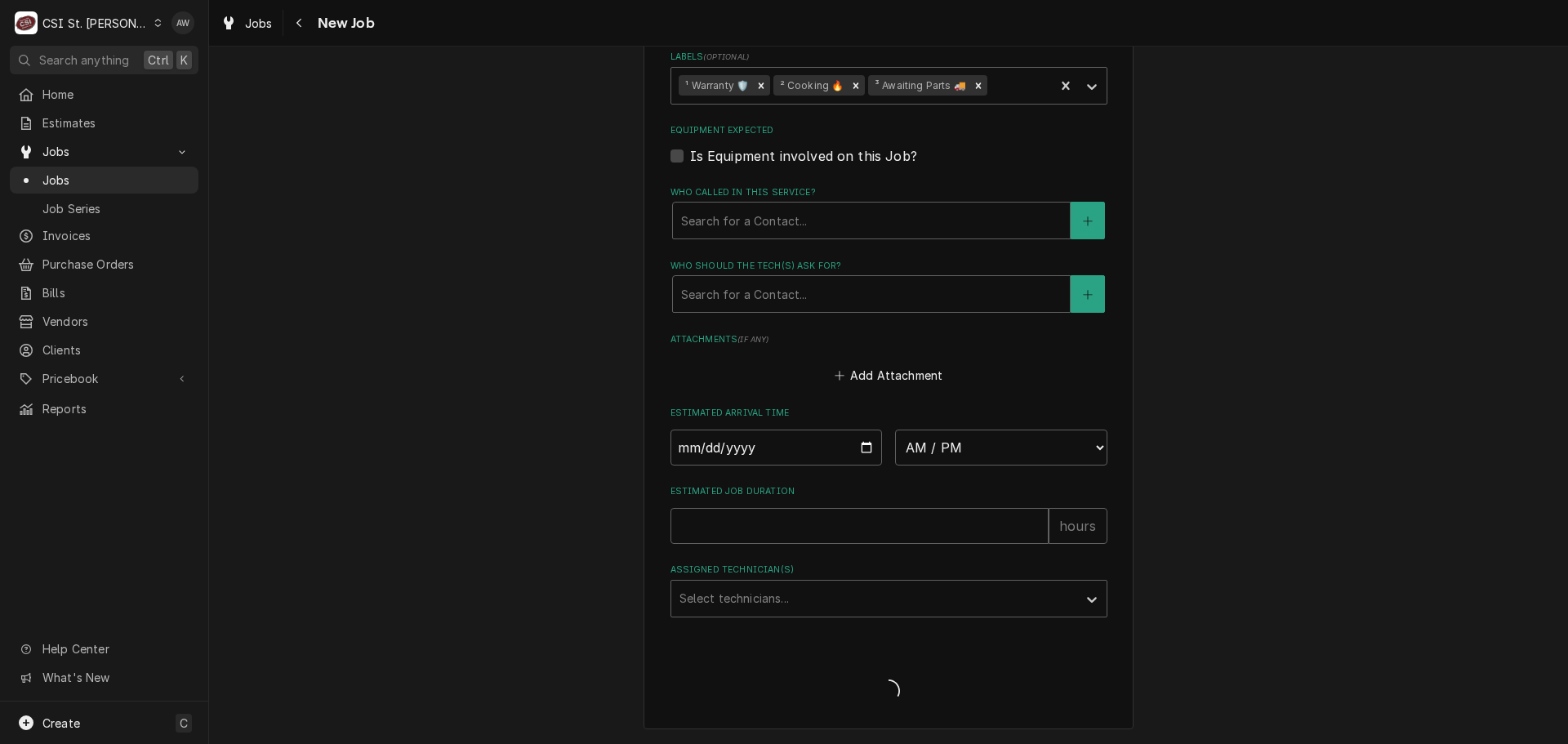
scroll to position [1640, 0]
type textarea "x"
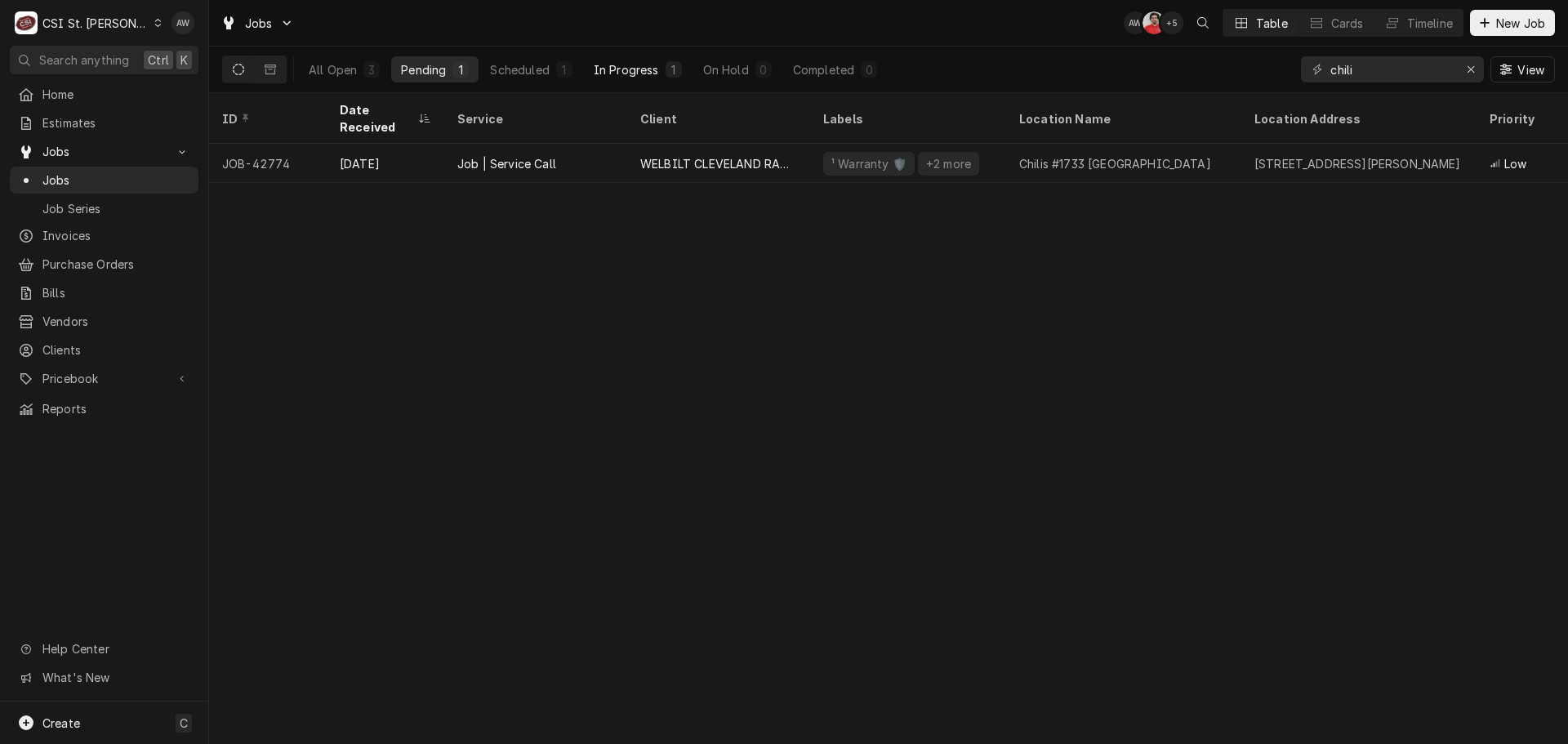
click at [621, 63] on div "In Progress" at bounding box center [626, 70] width 65 height 18
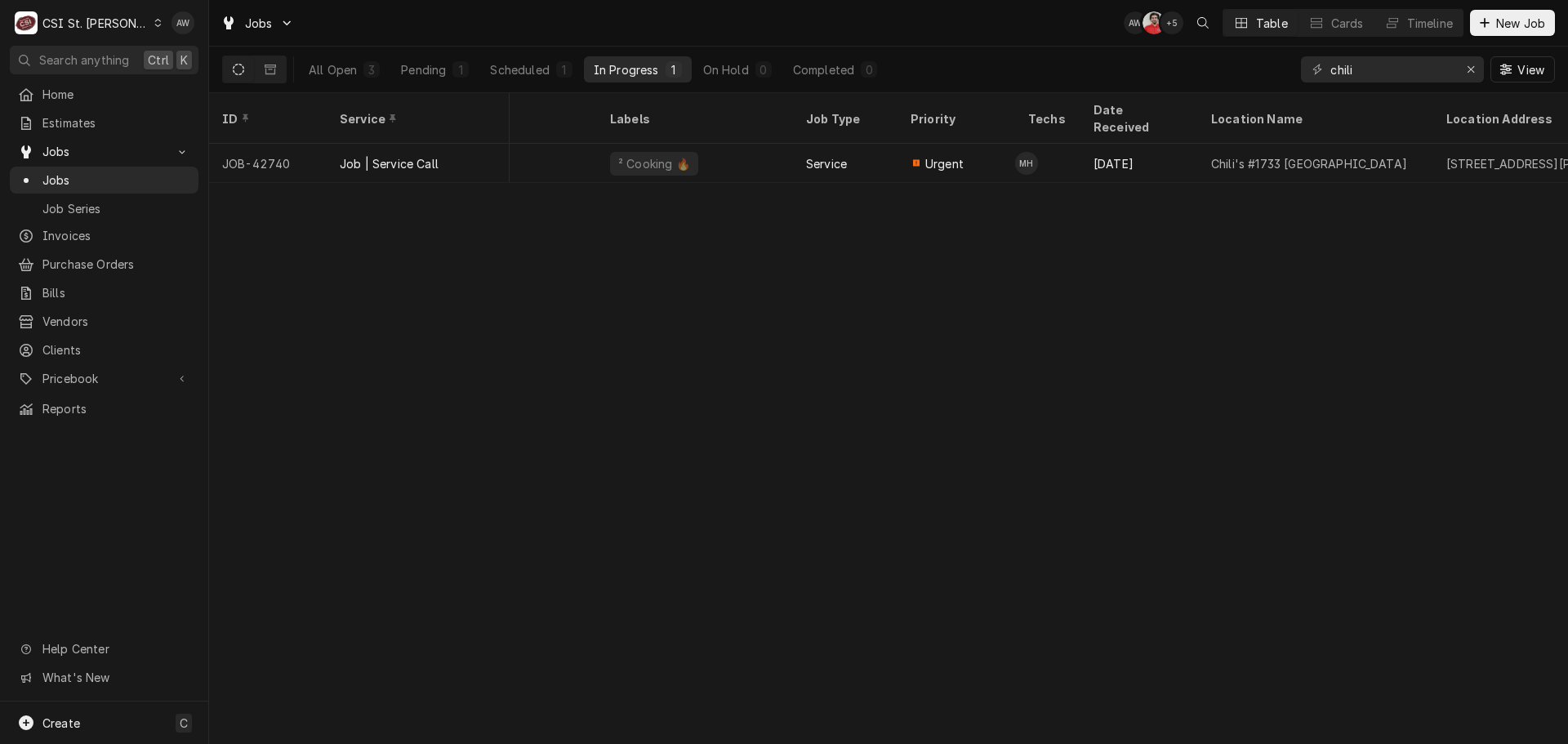
scroll to position [0, 294]
click at [421, 76] on div "Pending" at bounding box center [424, 70] width 45 height 18
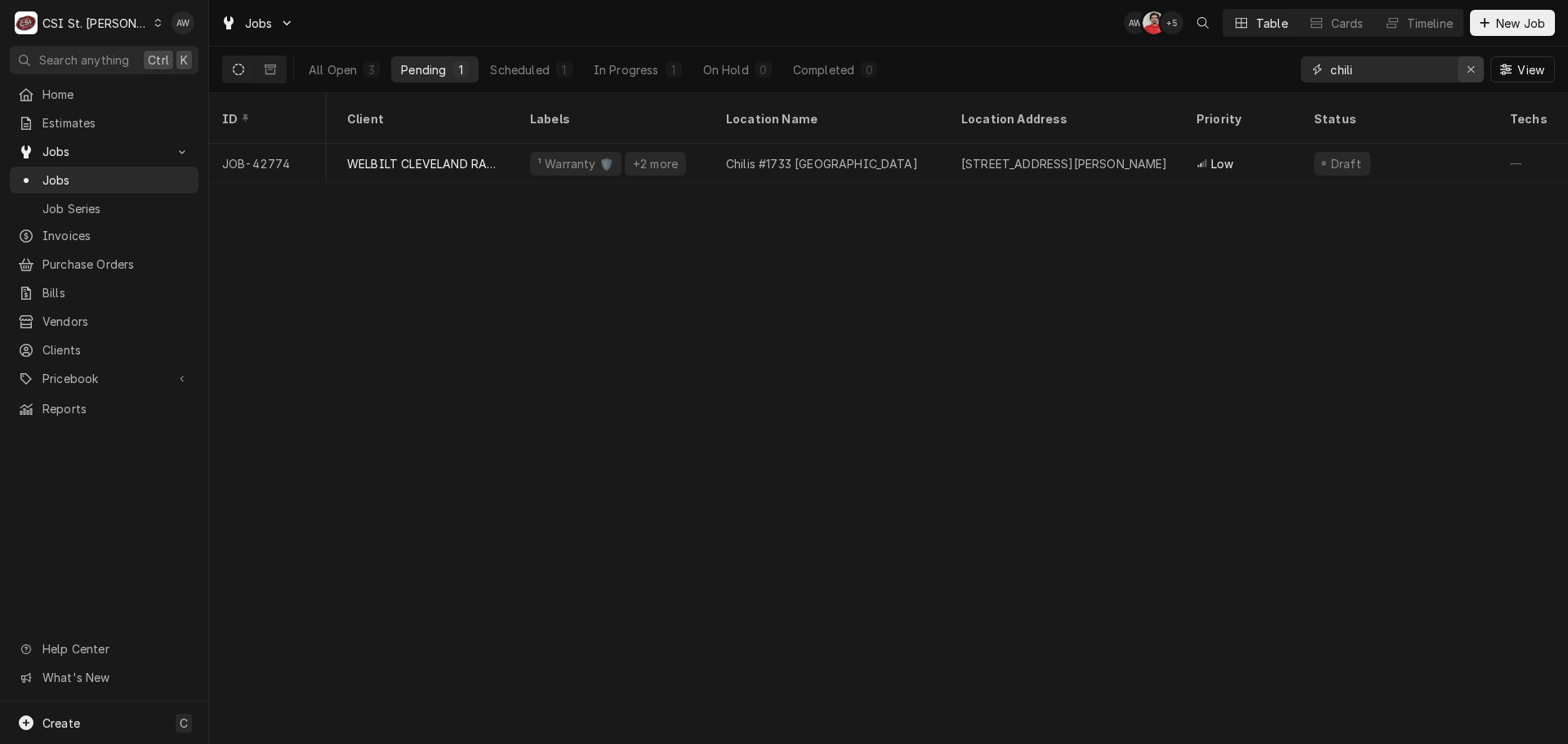
click at [1467, 69] on icon "Erase input" at bounding box center [1471, 70] width 9 height 12
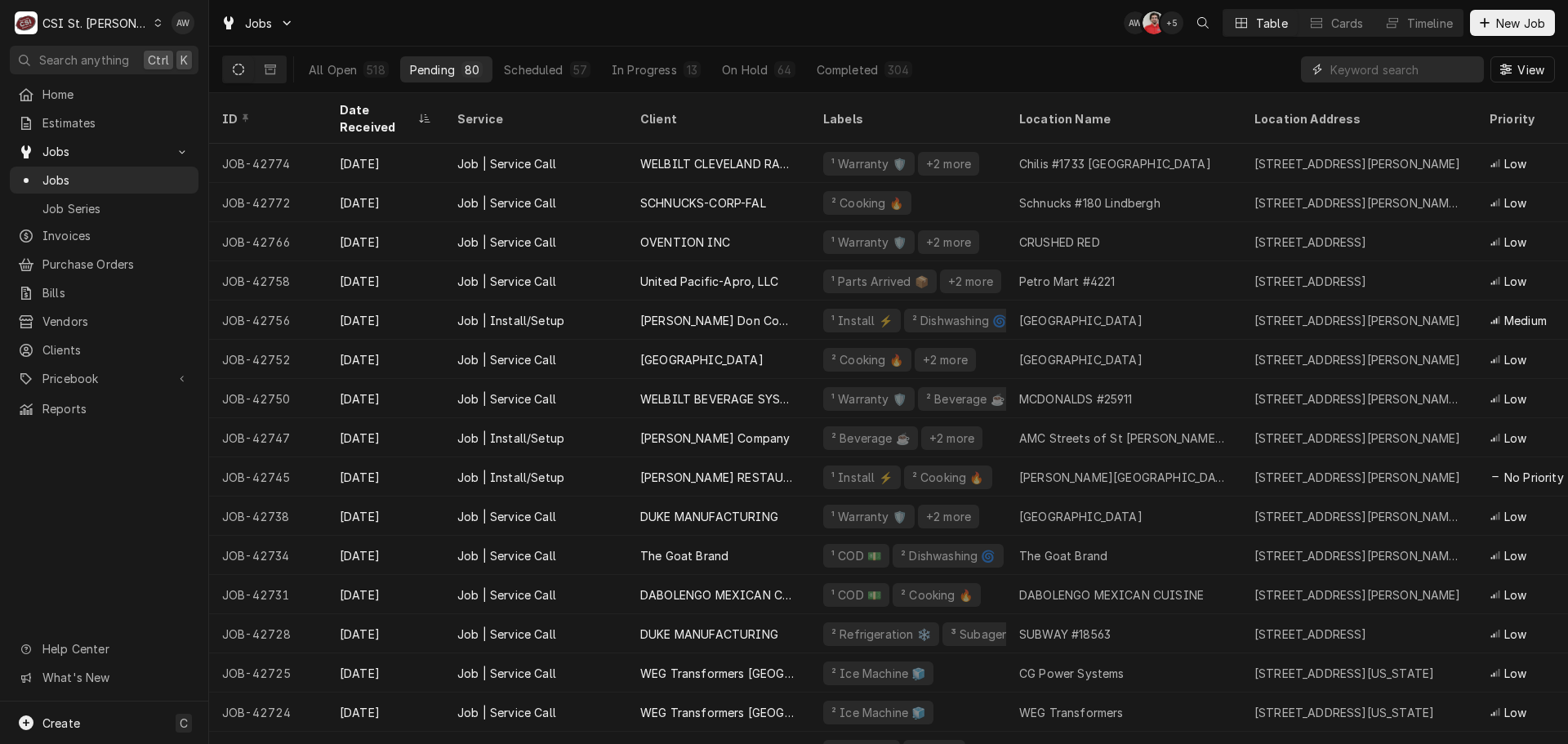
click at [1369, 74] on input "Dynamic Content Wrapper" at bounding box center [1404, 69] width 146 height 26
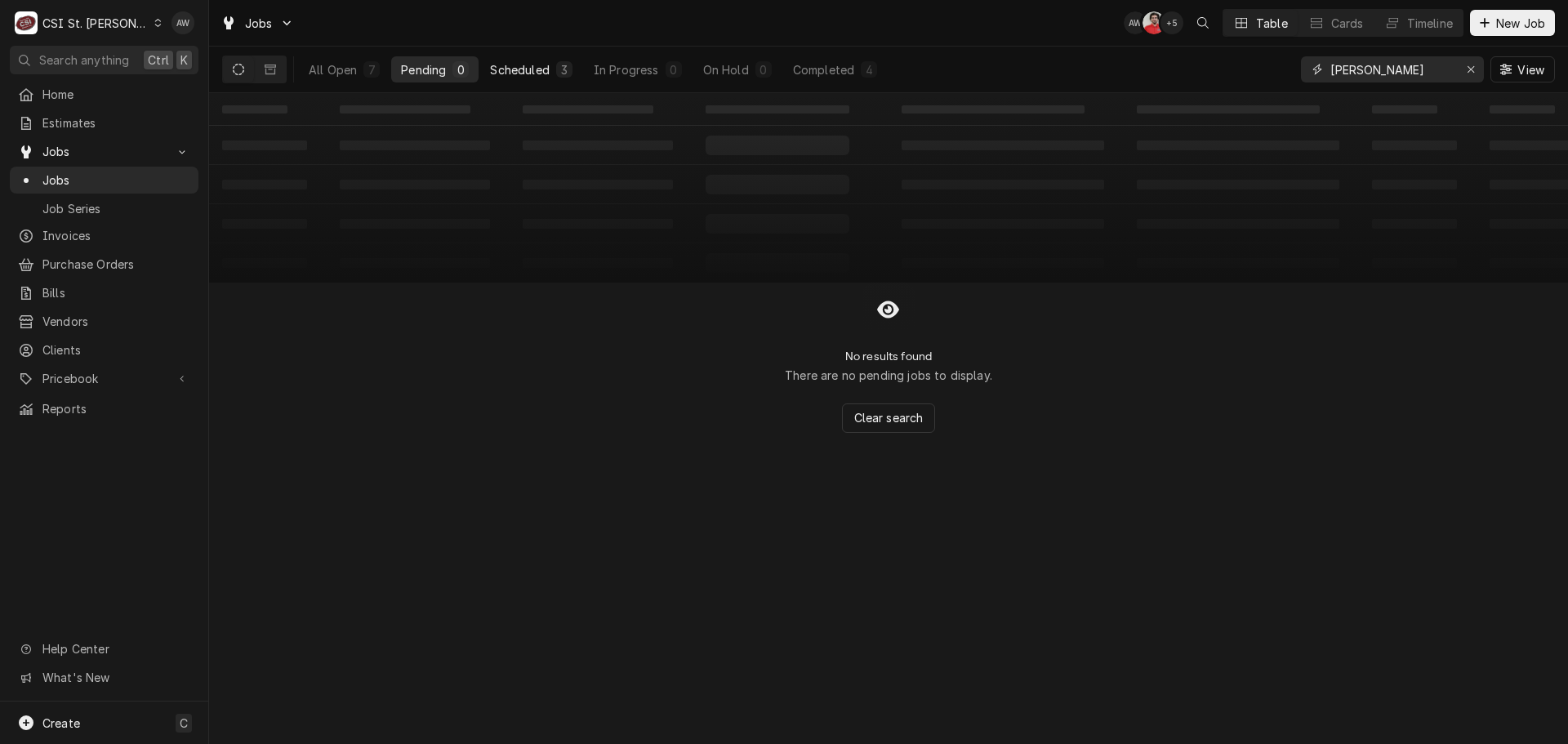
type input "[PERSON_NAME]"
click at [549, 71] on div "Scheduled" at bounding box center [519, 70] width 58 height 18
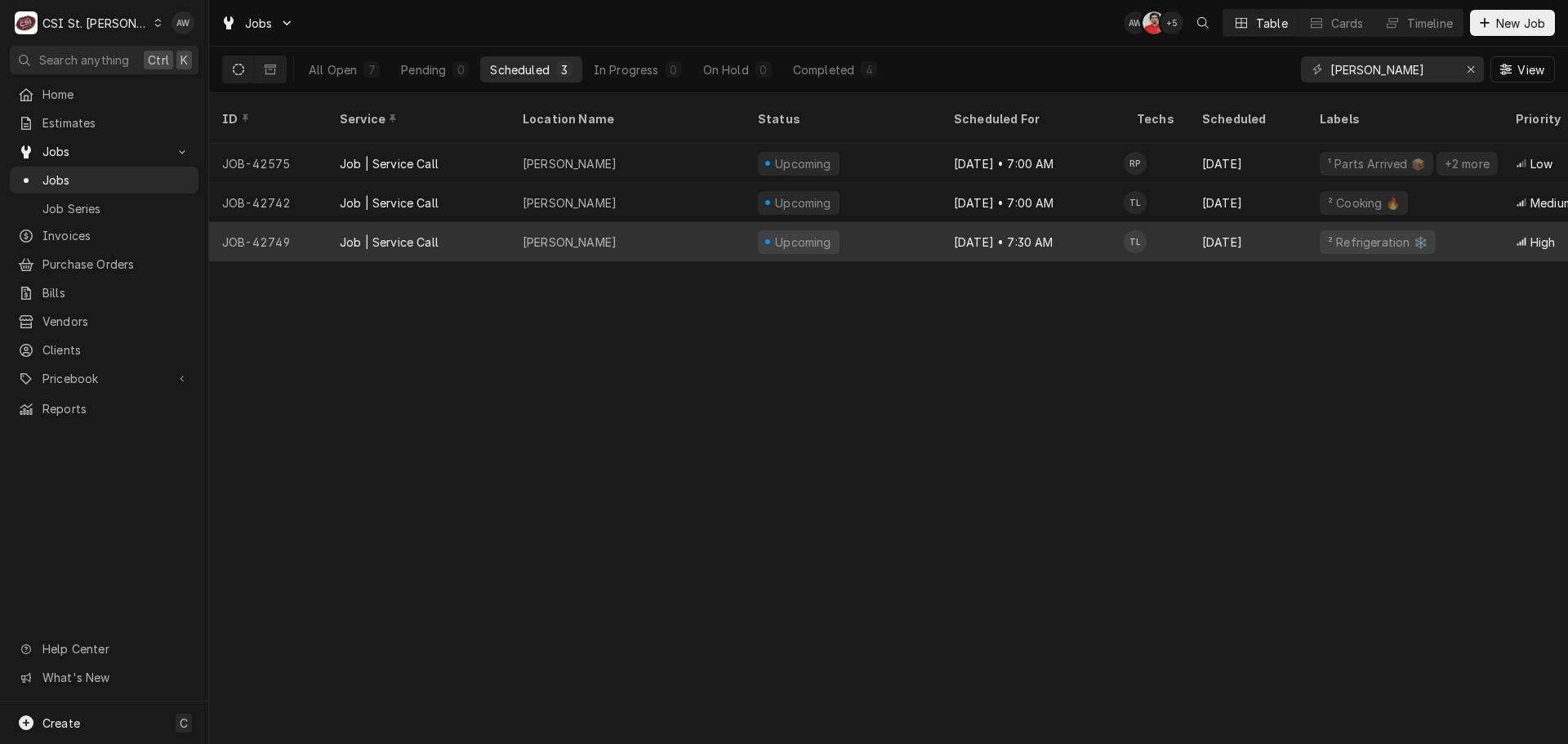
click at [622, 223] on div "[PERSON_NAME]" at bounding box center [627, 242] width 235 height 39
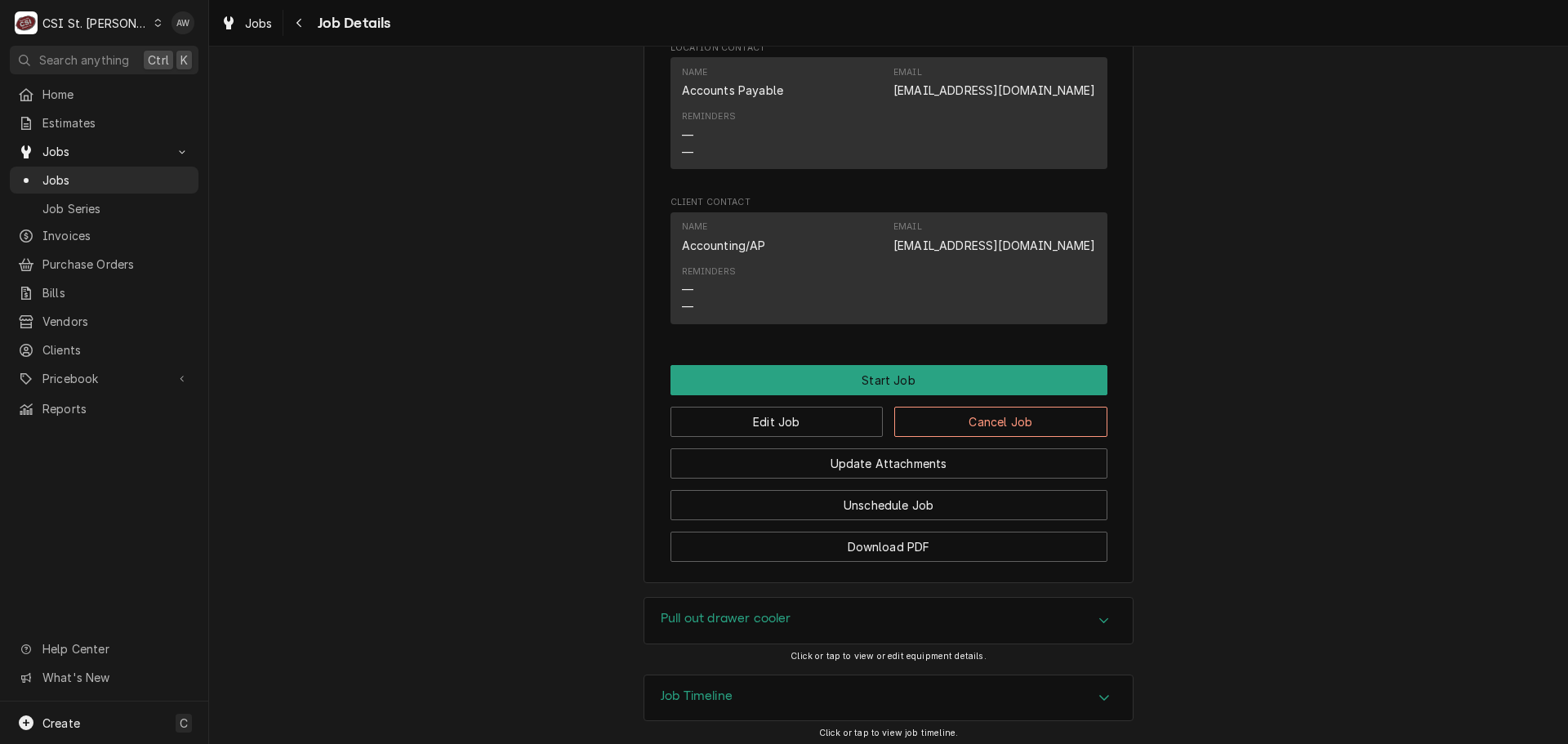
scroll to position [1304, 0]
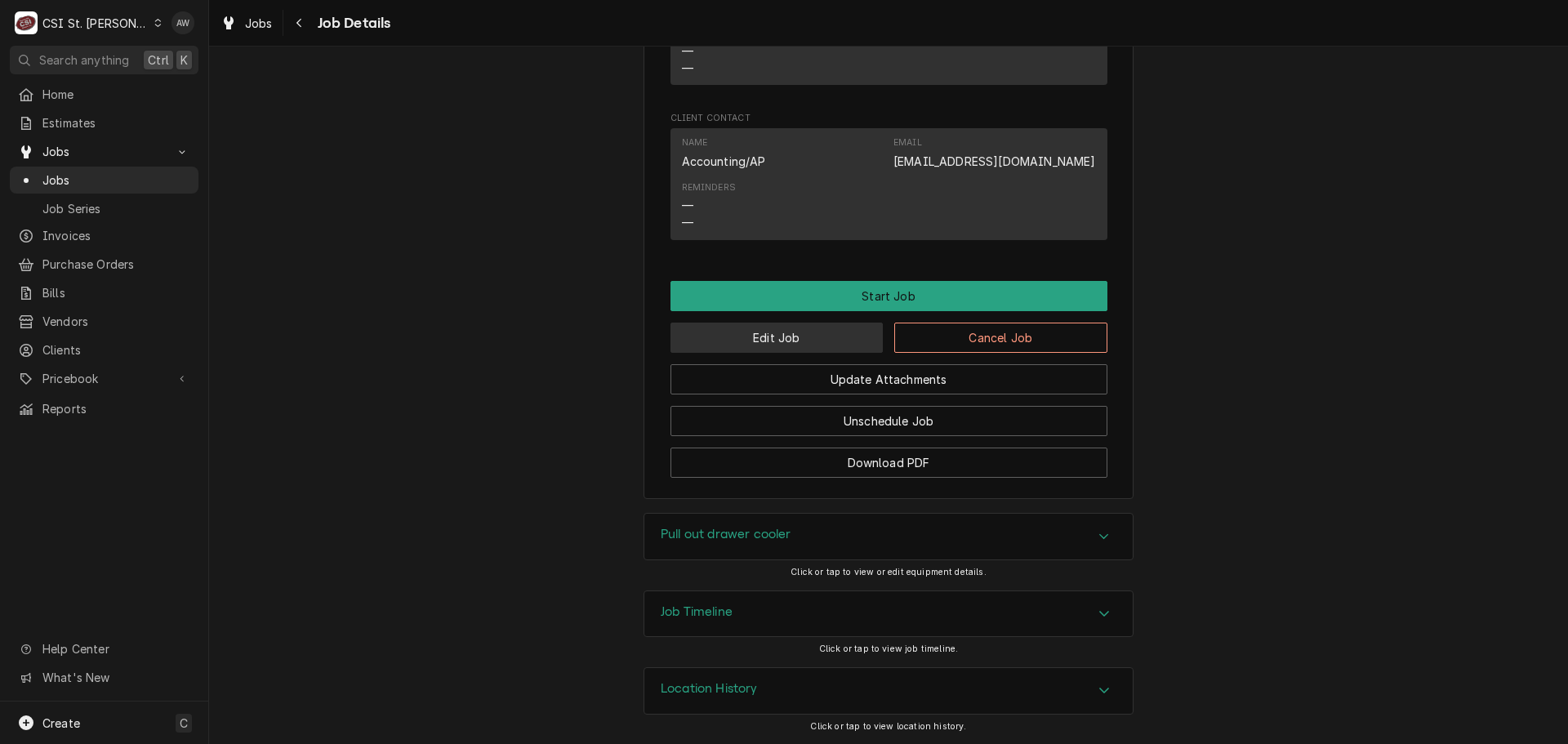
click at [783, 340] on button "Edit Job" at bounding box center [777, 337] width 213 height 30
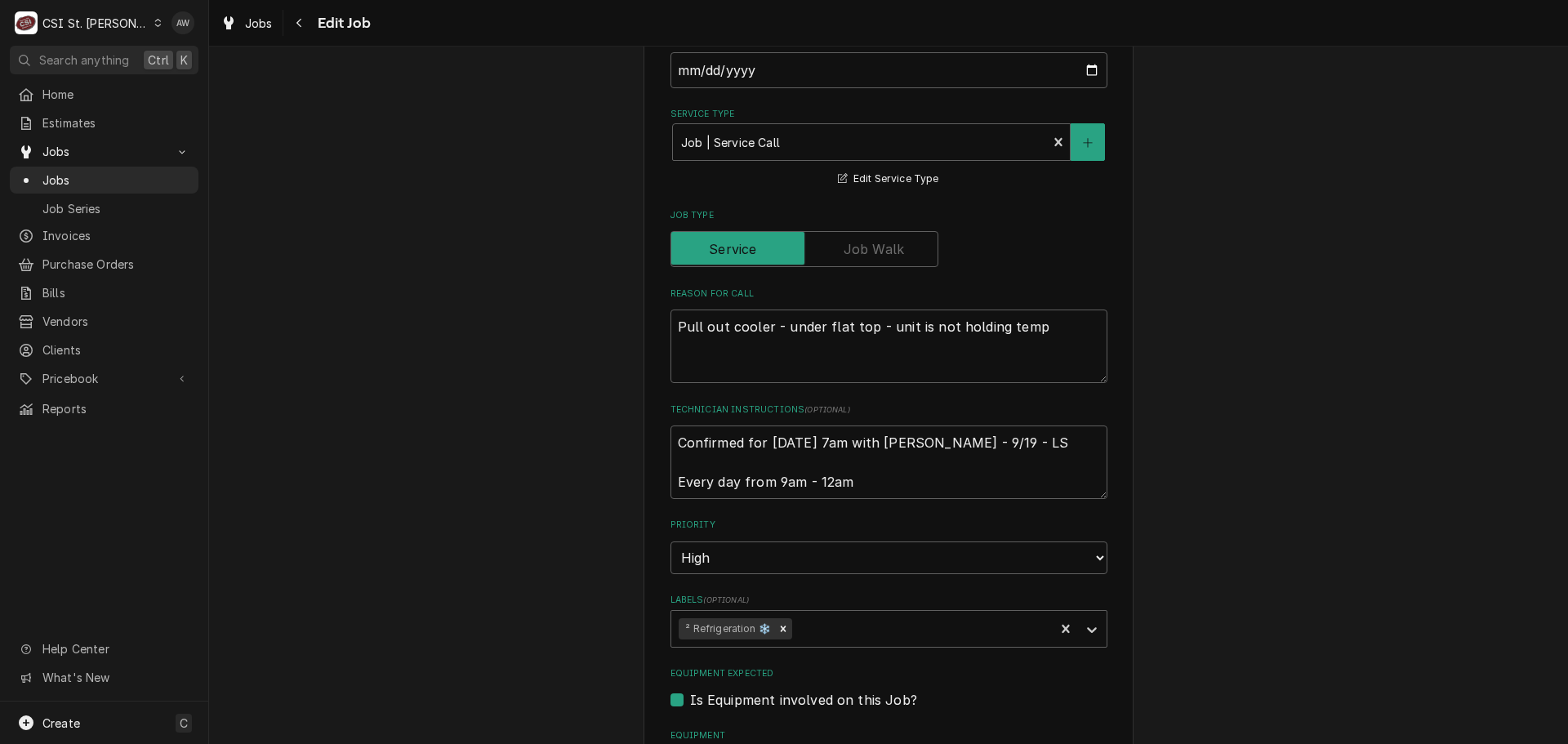
scroll to position [654, 0]
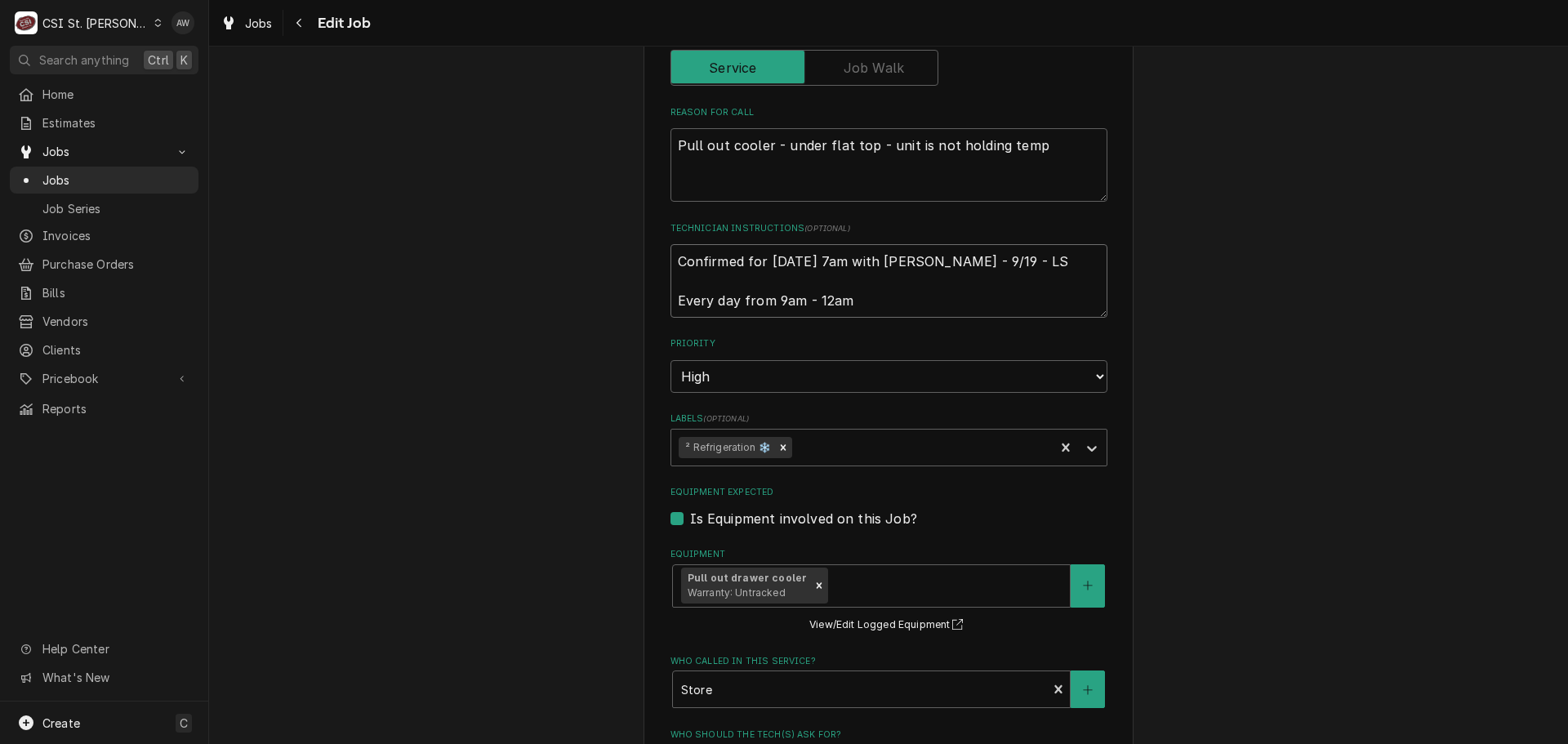
click at [671, 262] on textarea "Confirmed for [DATE] 7am with [PERSON_NAME] - 9/19 - LS Every day from 9am - 12…" at bounding box center [889, 281] width 437 height 74
type textarea "x"
type textarea "Confirmed for [DATE] 7am with [PERSON_NAME] - 9/19 - LS Every day from 9am - 12…"
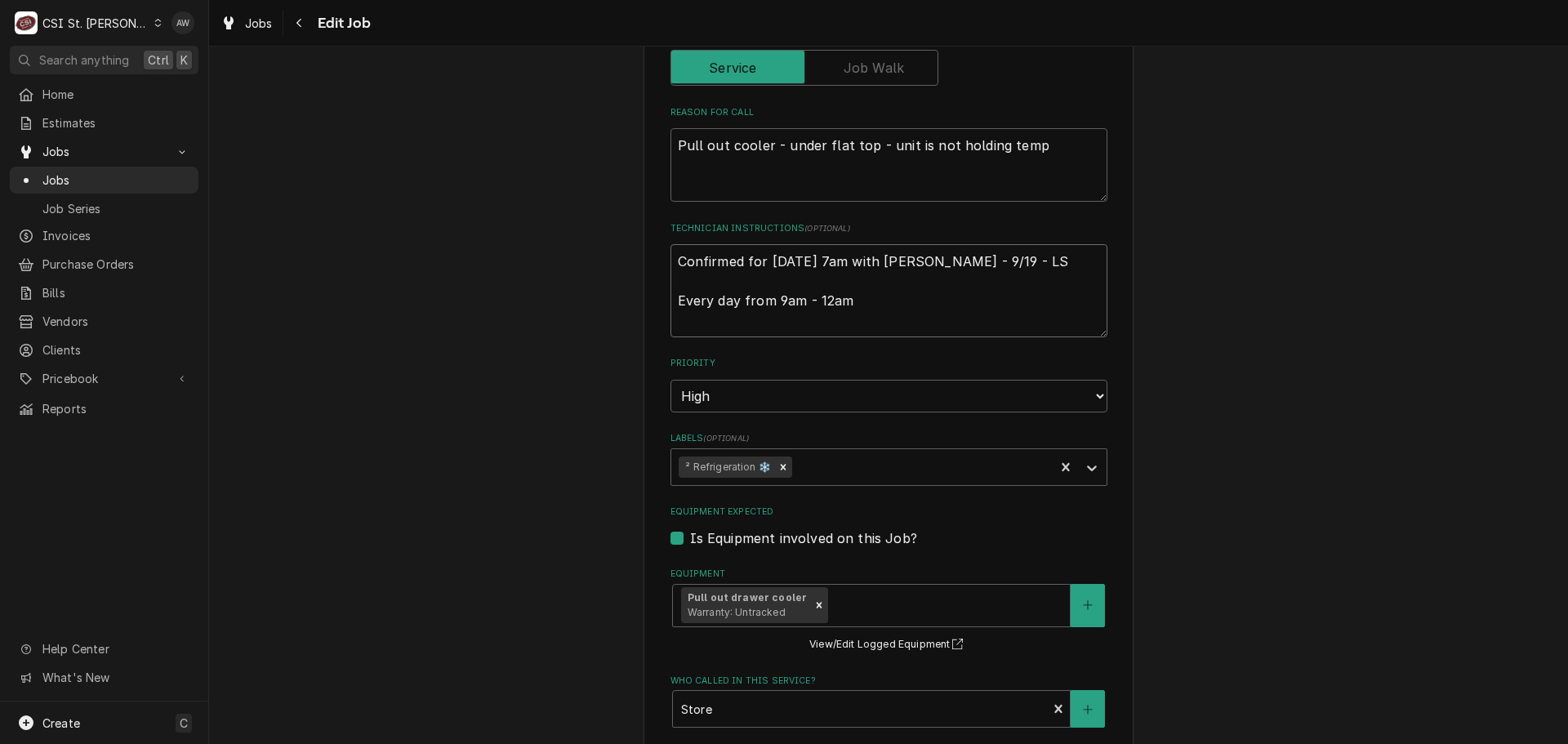
type textarea "x"
type textarea "Confirmed for Monday 9/22 at 7am with Jennifer - 9/19 - LS Every day from 9am -…"
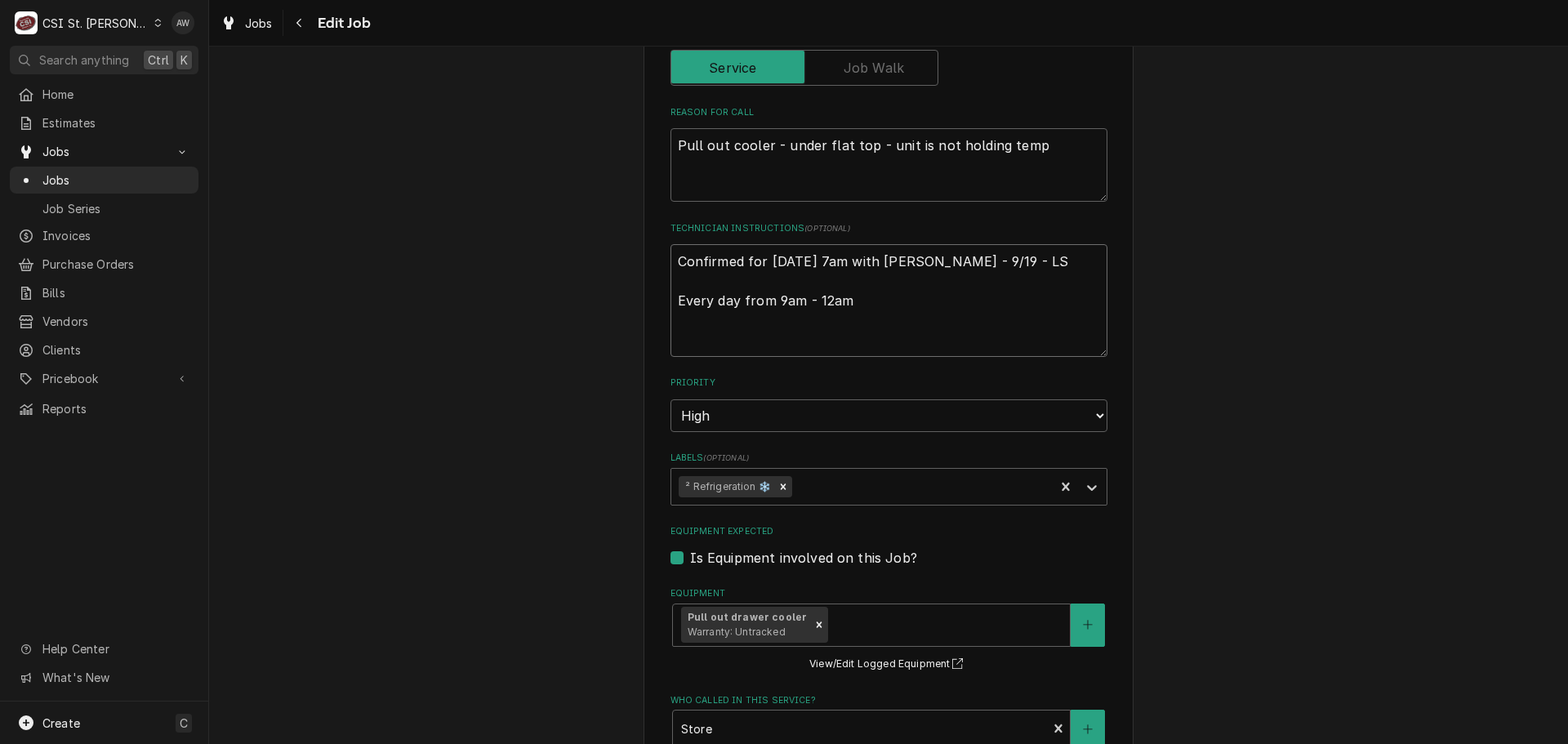
click at [685, 259] on textarea "Confirmed for Monday 9/22 at 7am with Jennifer - 9/19 - LS Every day from 9am -…" at bounding box center [889, 301] width 437 height 113
type textarea "x"
type textarea "r Confirmed for Monday 9/22 at 7am with Jennifer - 9/19 - LS Every day from 9am…"
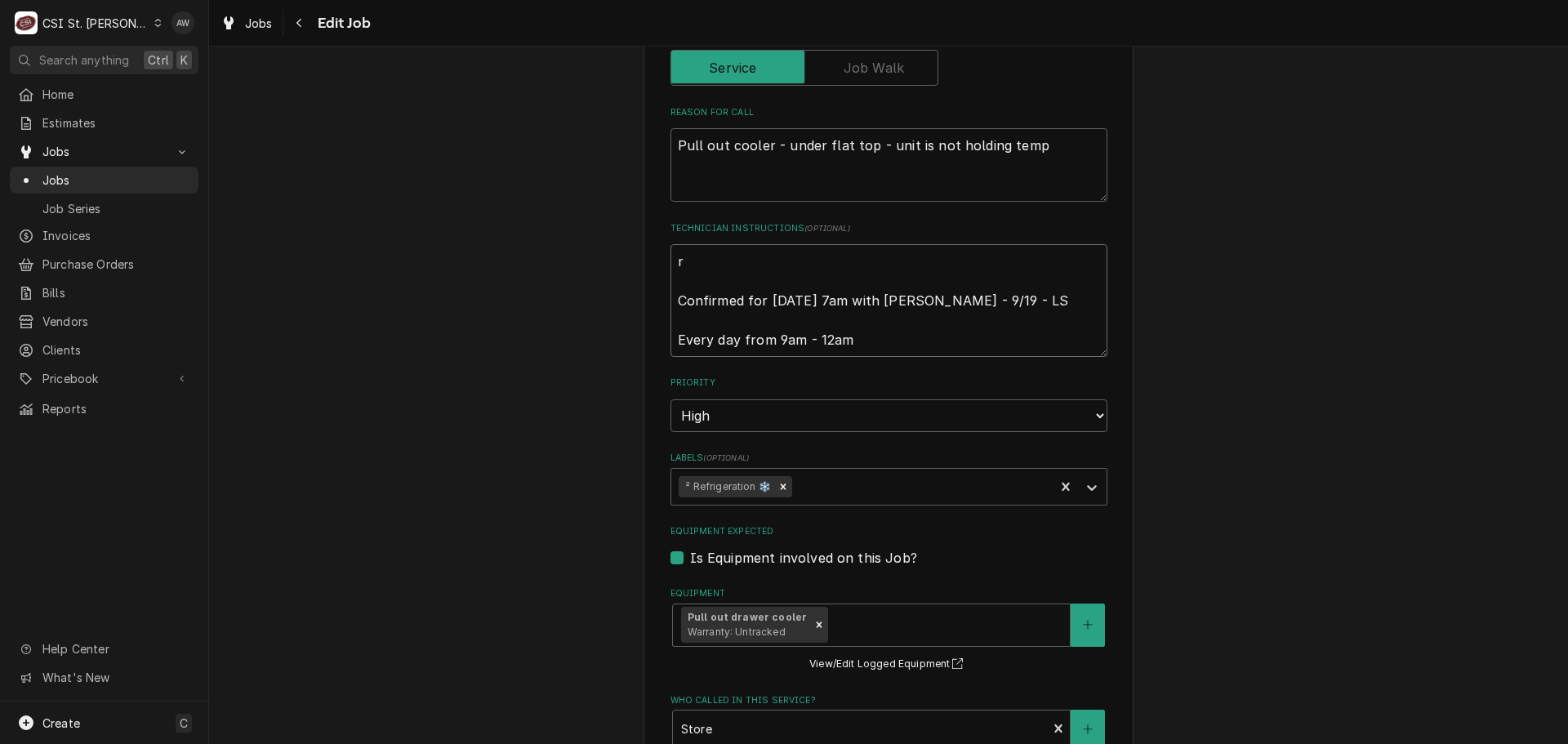
type textarea "x"
type textarea "ru Confirmed for Monday 9/22 at 7am with Jennifer - 9/19 - LS Every day from 9a…"
type textarea "x"
type textarea "run Confirmed for Monday 9/22 at 7am with Jennifer - 9/19 - LS Every day from 9…"
type textarea "x"
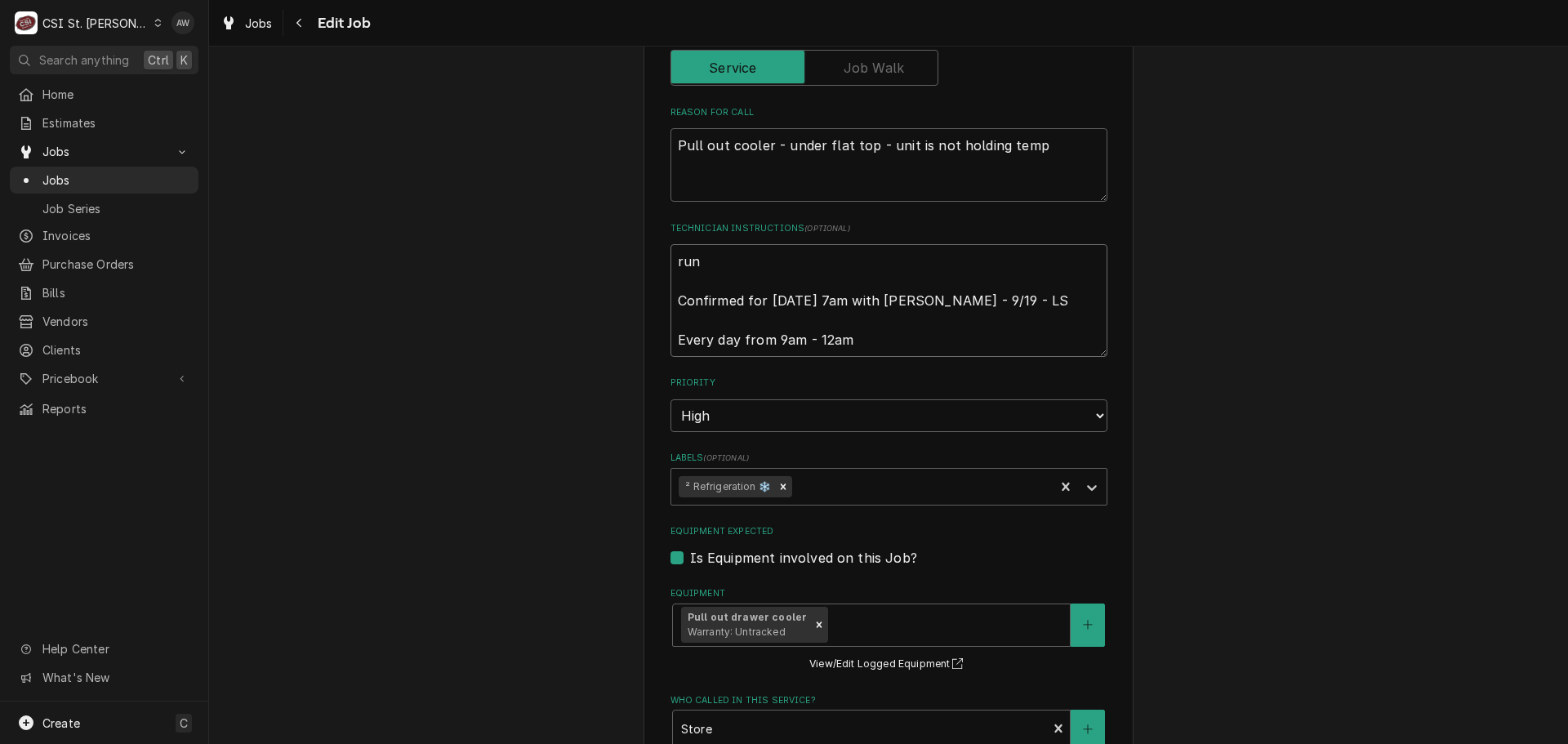
type textarea "runn Confirmed for Monday 9/22 at 7am with Jennifer - 9/19 - LS Every day from …"
type textarea "x"
type textarea "runni Confirmed for Monday 9/22 at 7am with Jennifer - 9/19 - LS Every day from…"
type textarea "x"
type textarea "runnin Confirmed for Monday 9/22 at 7am with Jennifer - 9/19 - LS Every day fro…"
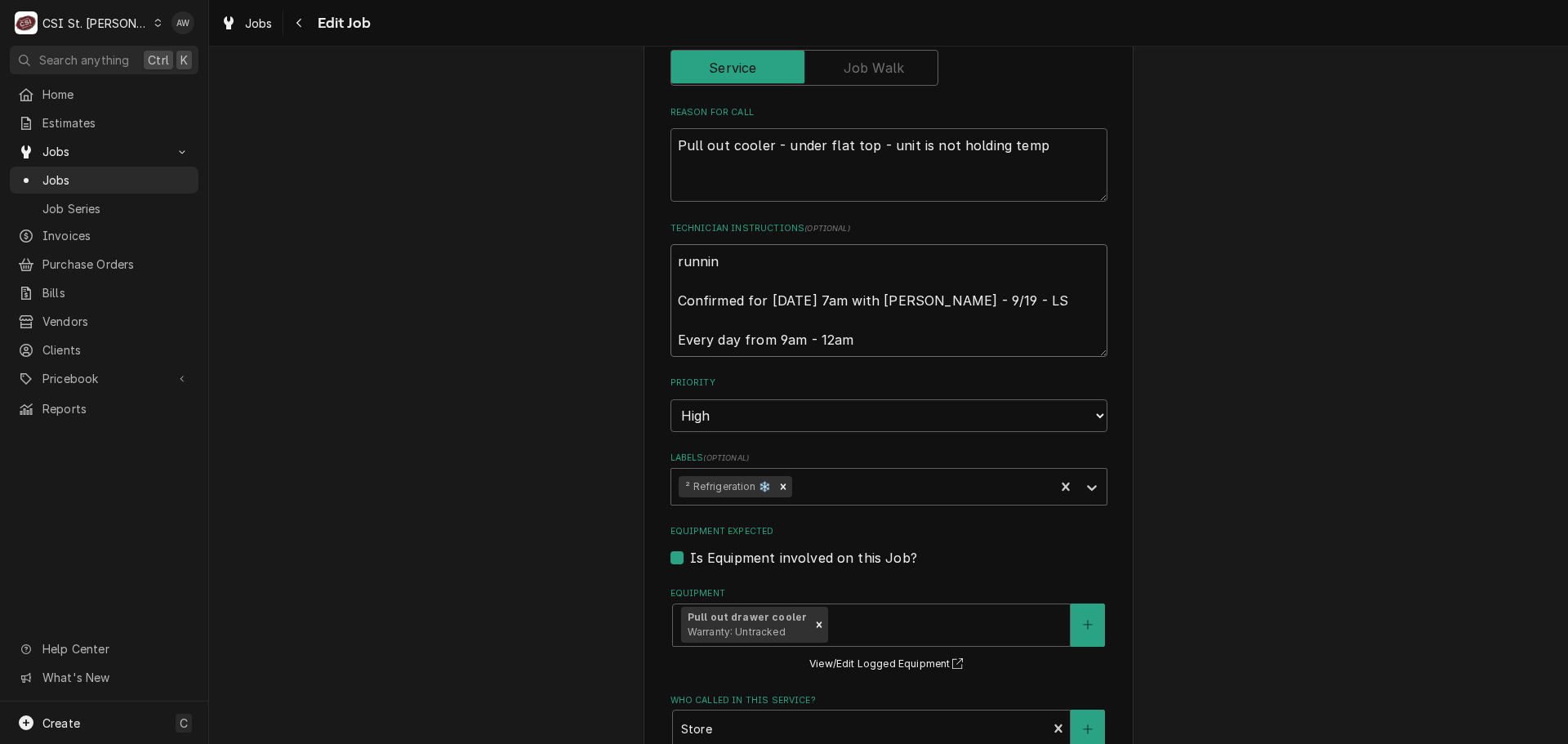
type textarea "x"
type textarea "running Confirmed for Monday 9/22 at 7am with Jennifer - 9/19 - LS Every day fr…"
type textarea "x"
type textarea "running Confirmed for Monday 9/22 at 7am with Jennifer - 9/19 - LS Every day fr…"
type textarea "x"
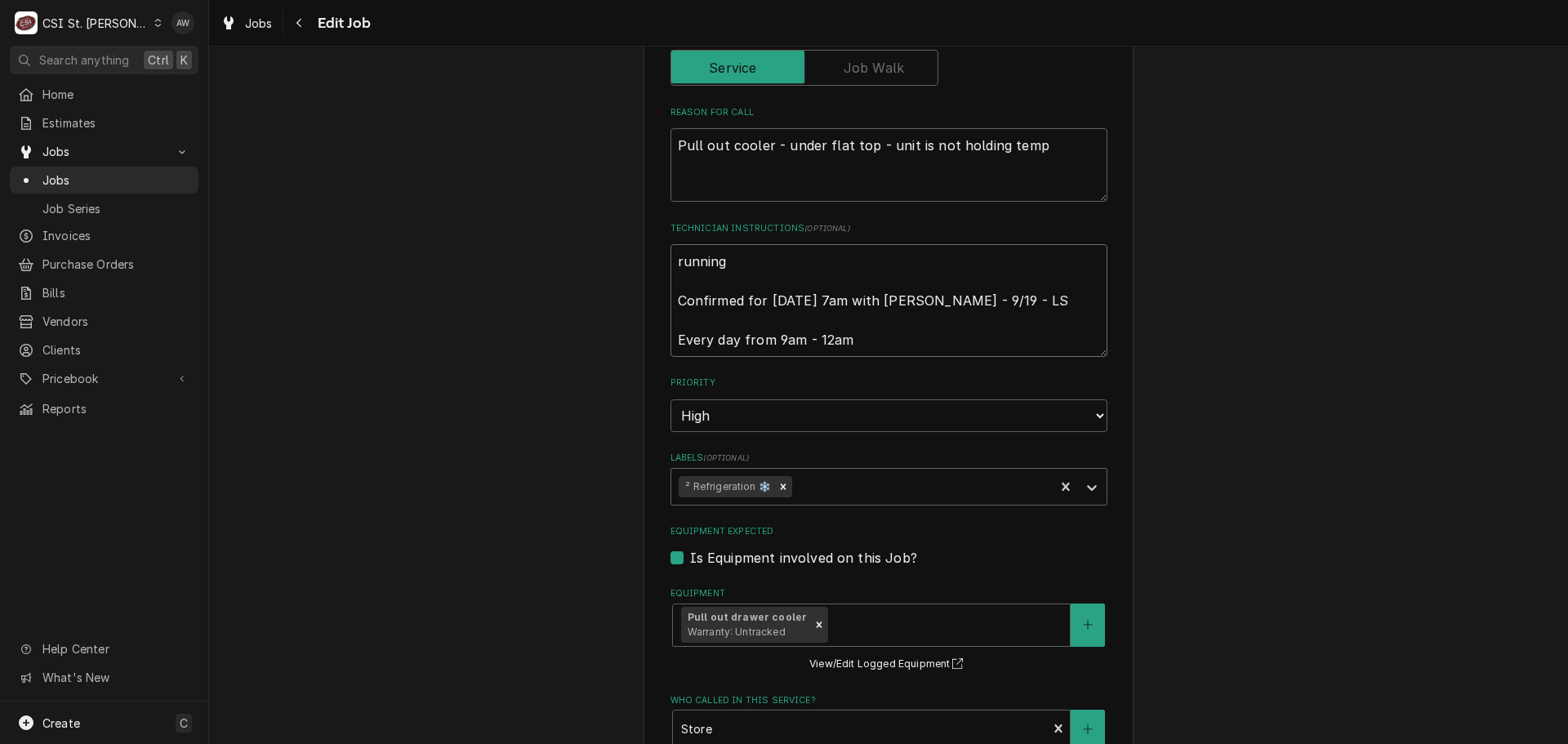
type textarea "running o Confirmed for Monday 9/22 at 7am with Jennifer - 9/19 - LS Every day …"
type textarea "x"
type textarea "running on Confirmed for Monday 9/22 at 7am with Jennifer - 9/19 - LS Every day…"
type textarea "x"
type textarea "running on Confirmed for Monday 9/22 at 7am with Jennifer - 9/19 - LS Every day…"
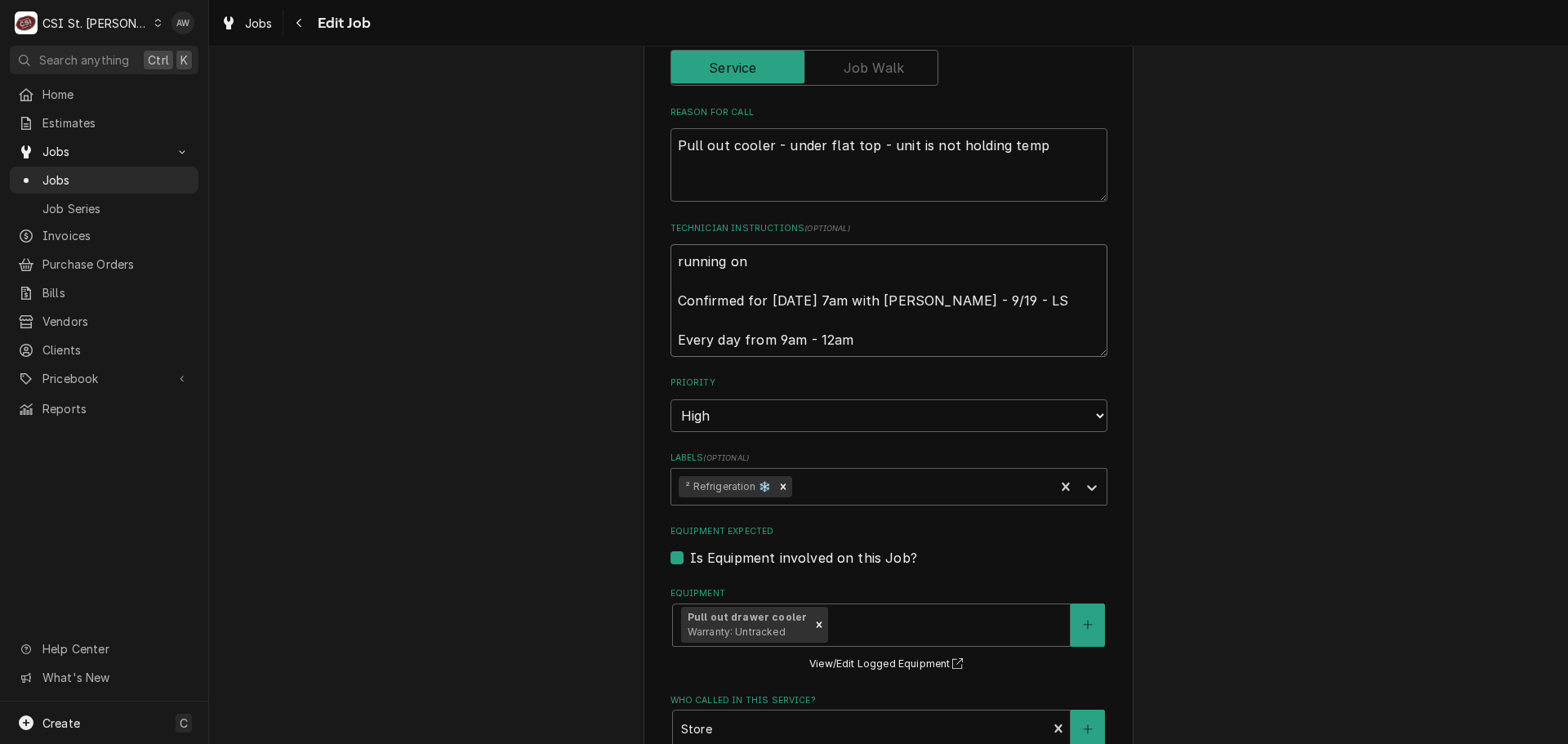
type textarea "x"
type textarea "running on O Confirmed for Monday 9/22 at 7am with Jennifer - 9/19 - LS Every d…"
type textarea "x"
type textarea "running on OT Confirmed for Monday 9/22 at 7am with Jennifer - 9/19 - LS Every …"
type textarea "x"
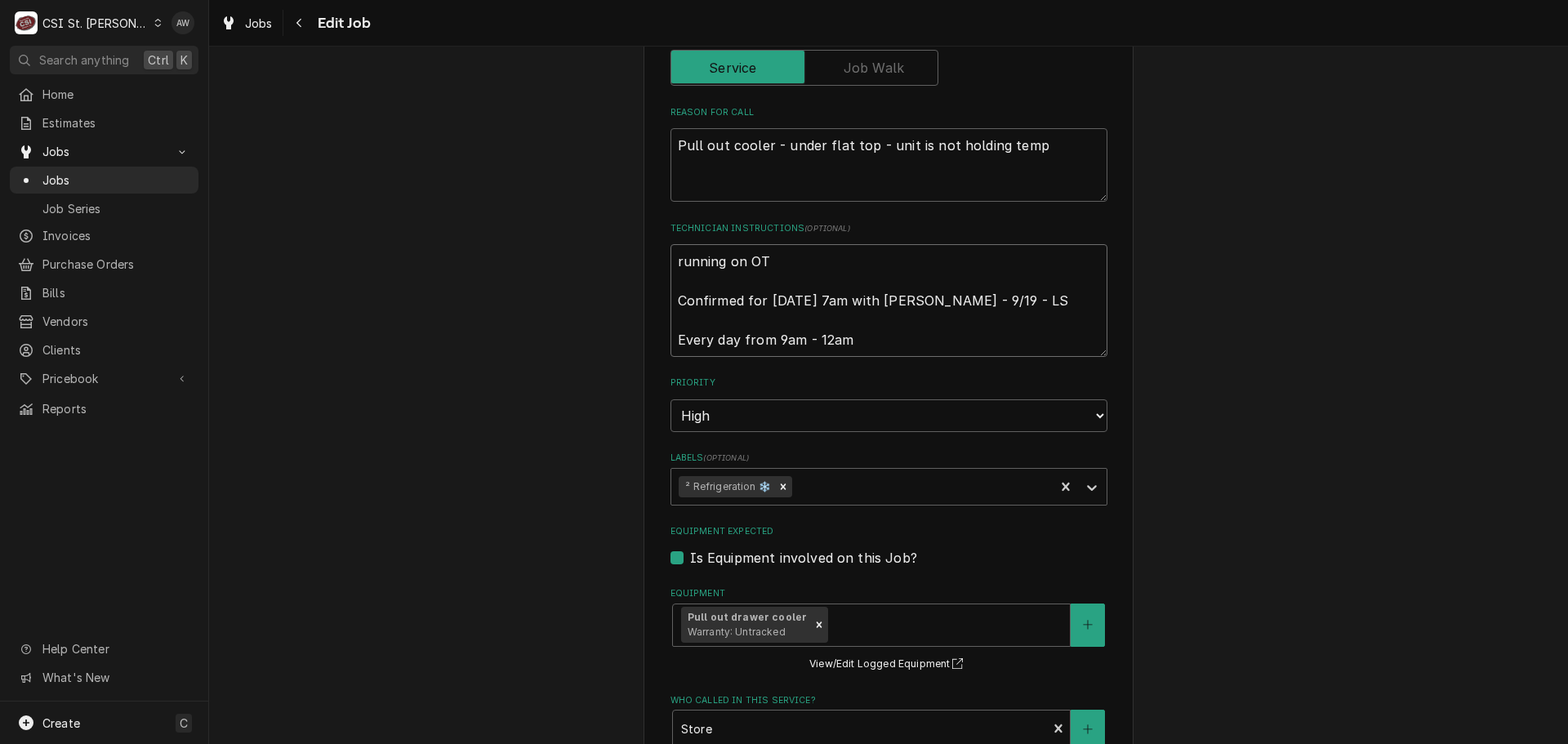
type textarea "running on OT Confirmed for Monday 9/22 at 7am with Jennifer - 9/19 - LS Every …"
type textarea "x"
type textarea "running on OT p Confirmed for Monday 9/22 at 7am with Jennifer - 9/19 - LS Ever…"
type textarea "x"
type textarea "running on OT pe Confirmed for Monday 9/22 at 7am with Jennifer - 9/19 - LS Eve…"
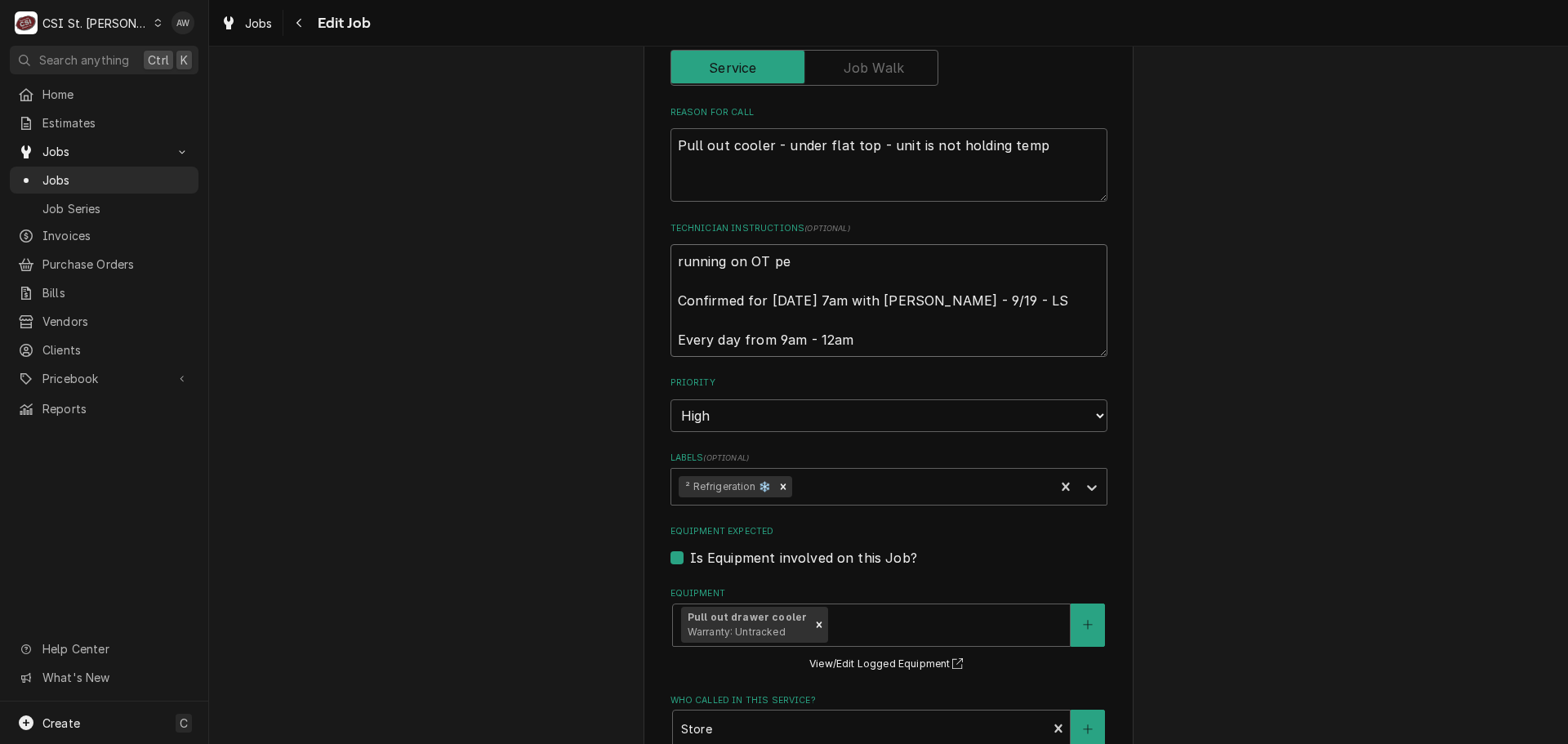
type textarea "x"
type textarea "running on OT per Confirmed for Monday 9/22 at 7am with Jennifer - 9/19 - LS Ev…"
type textarea "x"
type textarea "running on OT per Confirmed for Monday 9/22 at 7am with Jennifer - 9/19 - LS Ev…"
type textarea "x"
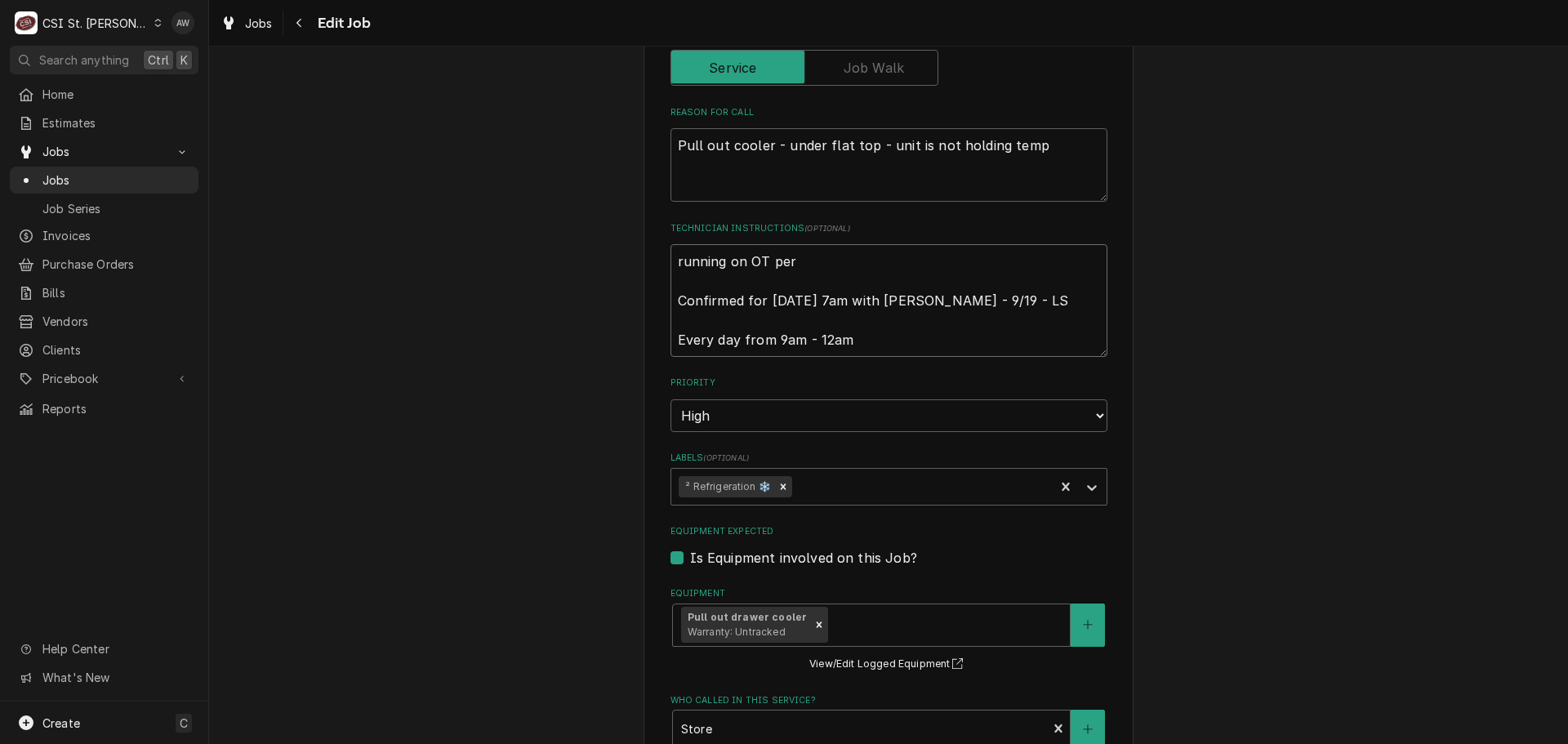
type textarea "running on OT per K Confirmed for Monday 9/22 at 7am with Jennifer - 9/19 - LS …"
type textarea "x"
type textarea "running on OT per Ke Confirmed for Monday 9/22 at 7am with Jennifer - 9/19 - LS…"
type textarea "x"
type textarea "running on OT per Kev Confirmed for Monday 9/22 at 7am with Jennifer - 9/19 - L…"
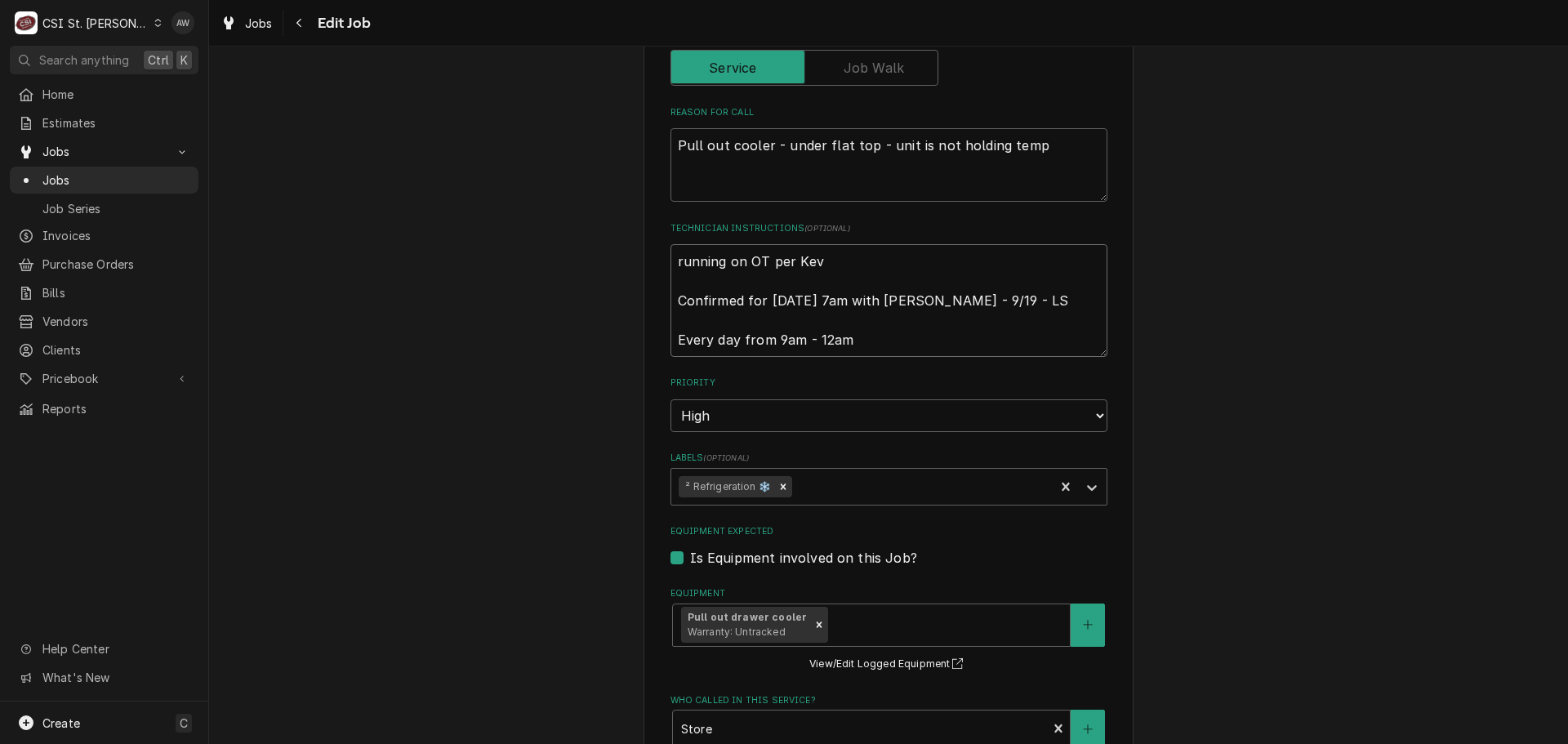
type textarea "x"
type textarea "running on OT per Kevi Confirmed for Monday 9/22 at 7am with Jennifer - 9/19 - …"
type textarea "x"
type textarea "running on OT per Kevin Confirmed for Monday 9/22 at 7am with Jennifer - 9/19 -…"
type textarea "x"
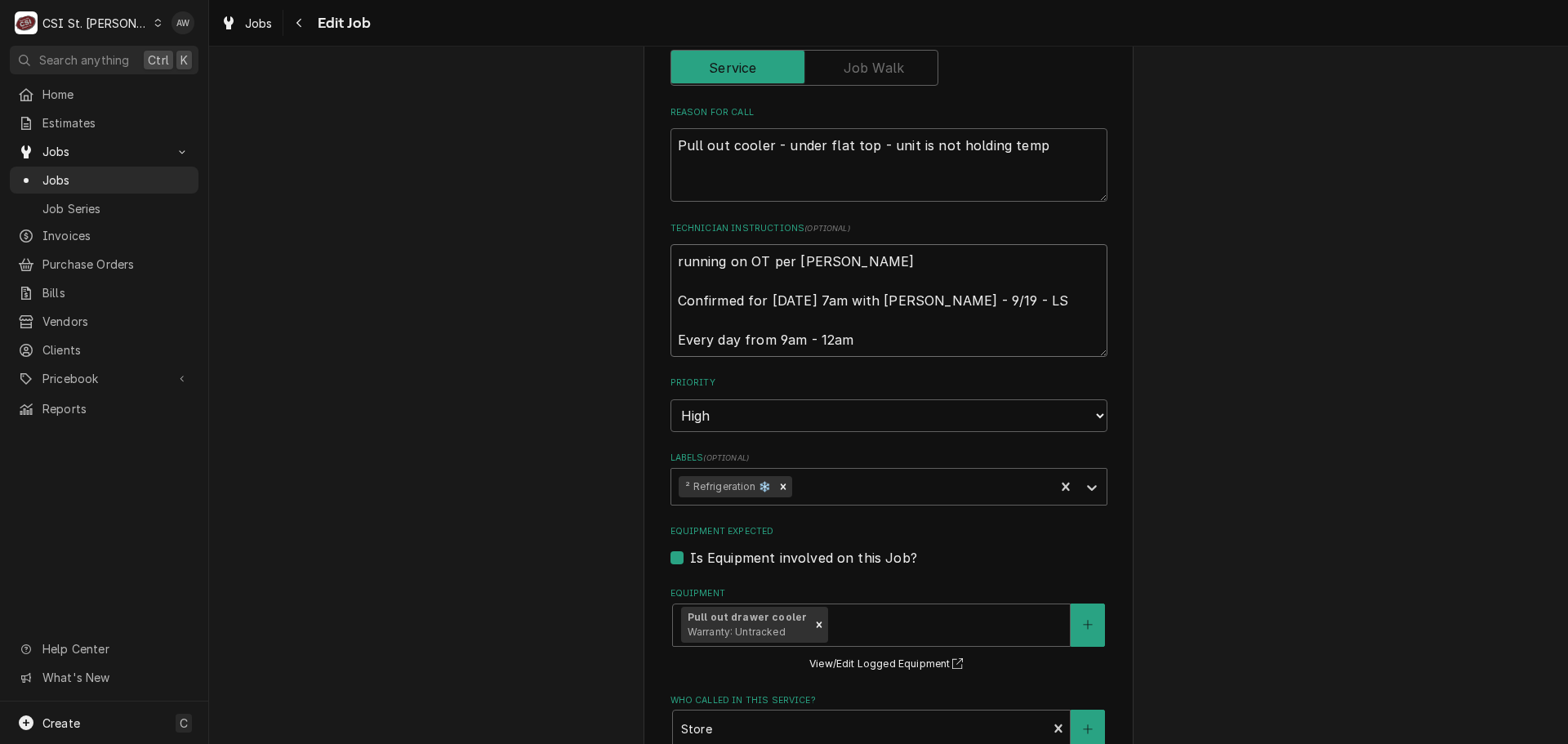
type textarea "running on OT per Kevin Confirmed for Monday 9/22 at 7am with Jennifer - 9/19 -…"
type textarea "x"
type textarea "running on OT per Kevin K Confirmed for Monday 9/22 at 7am with Jennifer - 9/19…"
type textarea "x"
type textarea "running on OT per Kevin Ku Confirmed for Monday 9/22 at 7am with Jennifer - 9/1…"
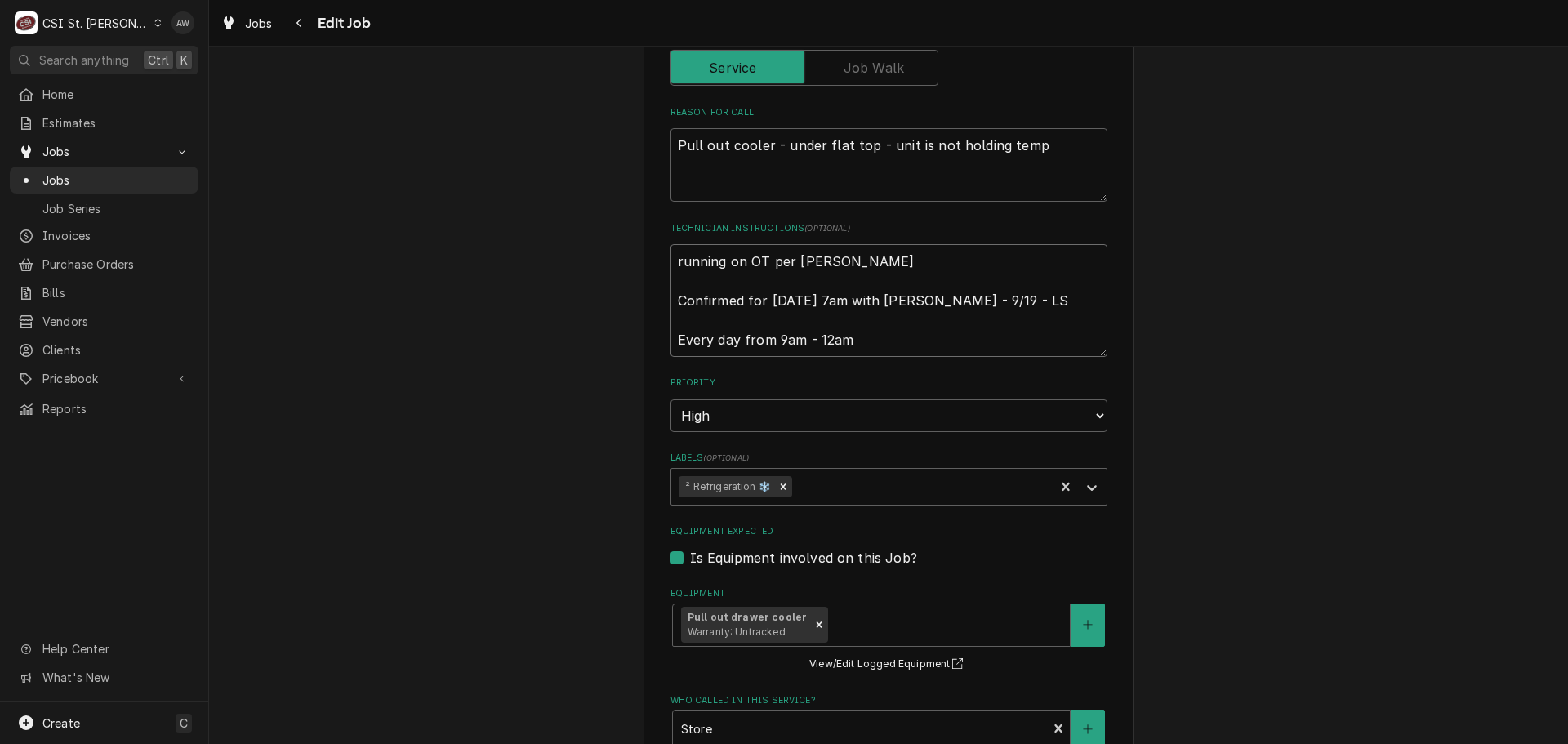
type textarea "x"
type textarea "running on OT per Kevin Kuh Confirmed for Monday 9/22 at 7am with Jennifer - 9/…"
type textarea "x"
type textarea "running on OT per Kevin Kuhl Confirmed for Monday 9/22 at 7am with Jennifer - 9…"
type textarea "x"
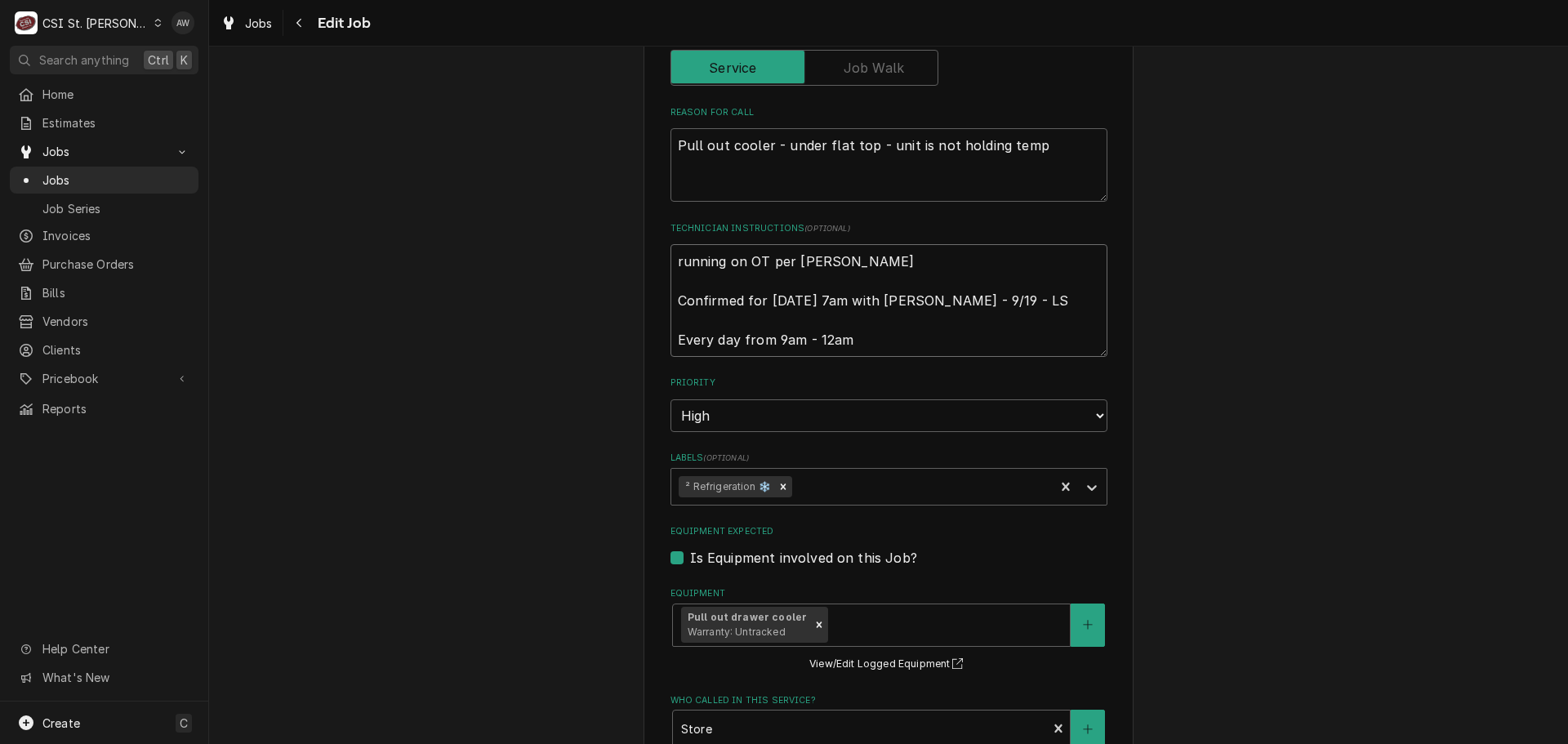
type textarea "running on OT per Kevin Kuhlm Confirmed for Monday 9/22 at 7am with Jennifer - …"
type textarea "x"
type textarea "running on OT per Kevin Kuhlma Confirmed for Monday 9/22 at 7am with Jennifer -…"
type textarea "x"
type textarea "running on OT per Kevin Kuhlman Confirmed for Monday 9/22 at 7am with Jennifer …"
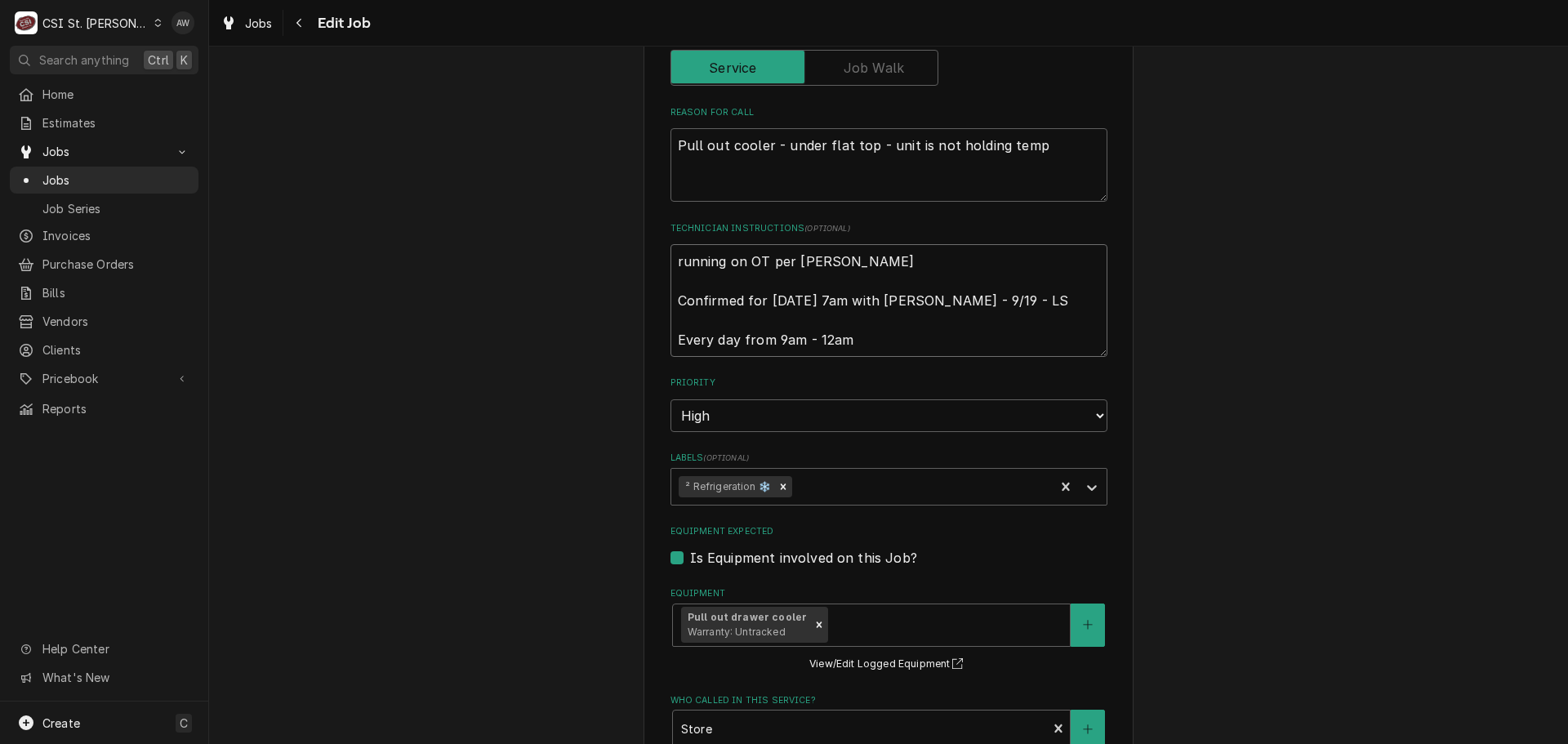
type textarea "x"
type textarea "running on OT per Kevin Kuhlmann Confirmed for Monday 9/22 at 7am with Jennifer…"
type textarea "x"
type textarea "running on OT per Kevin Kuhlmann Confirmed for Monday 9/22 at 7am with Jennifer…"
type textarea "x"
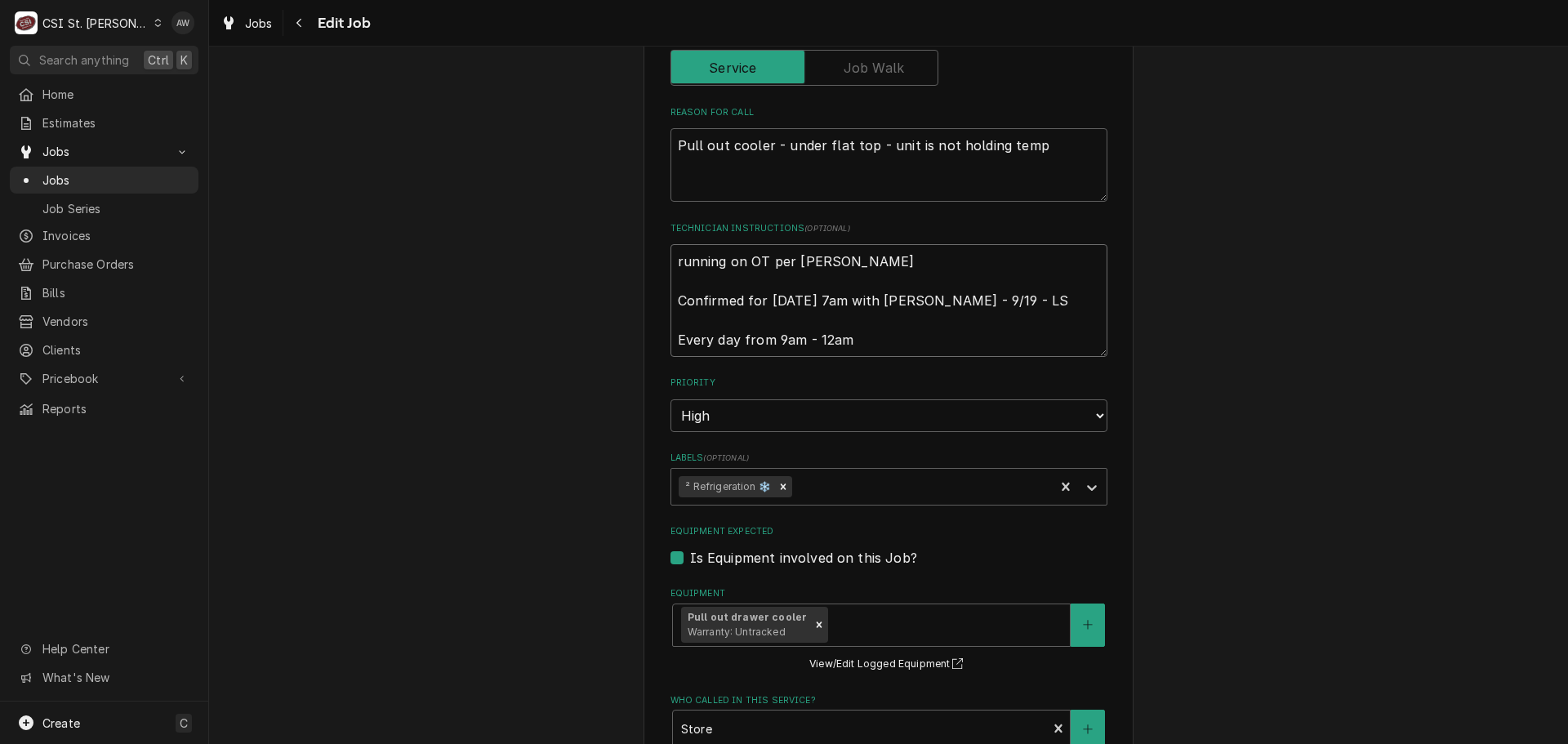
type textarea "running on OT per Kevin Kuhlmann - Confirmed for Monday 9/22 at 7am with Jennif…"
type textarea "x"
type textarea "running on OT per Kevin Kuhlmann -b Confirmed for Monday 9/22 at 7am with Jenni…"
type textarea "x"
type textarea "running on OT per Kevin Kuhlmann -bu Confirmed for Monday 9/22 at 7am with Jenn…"
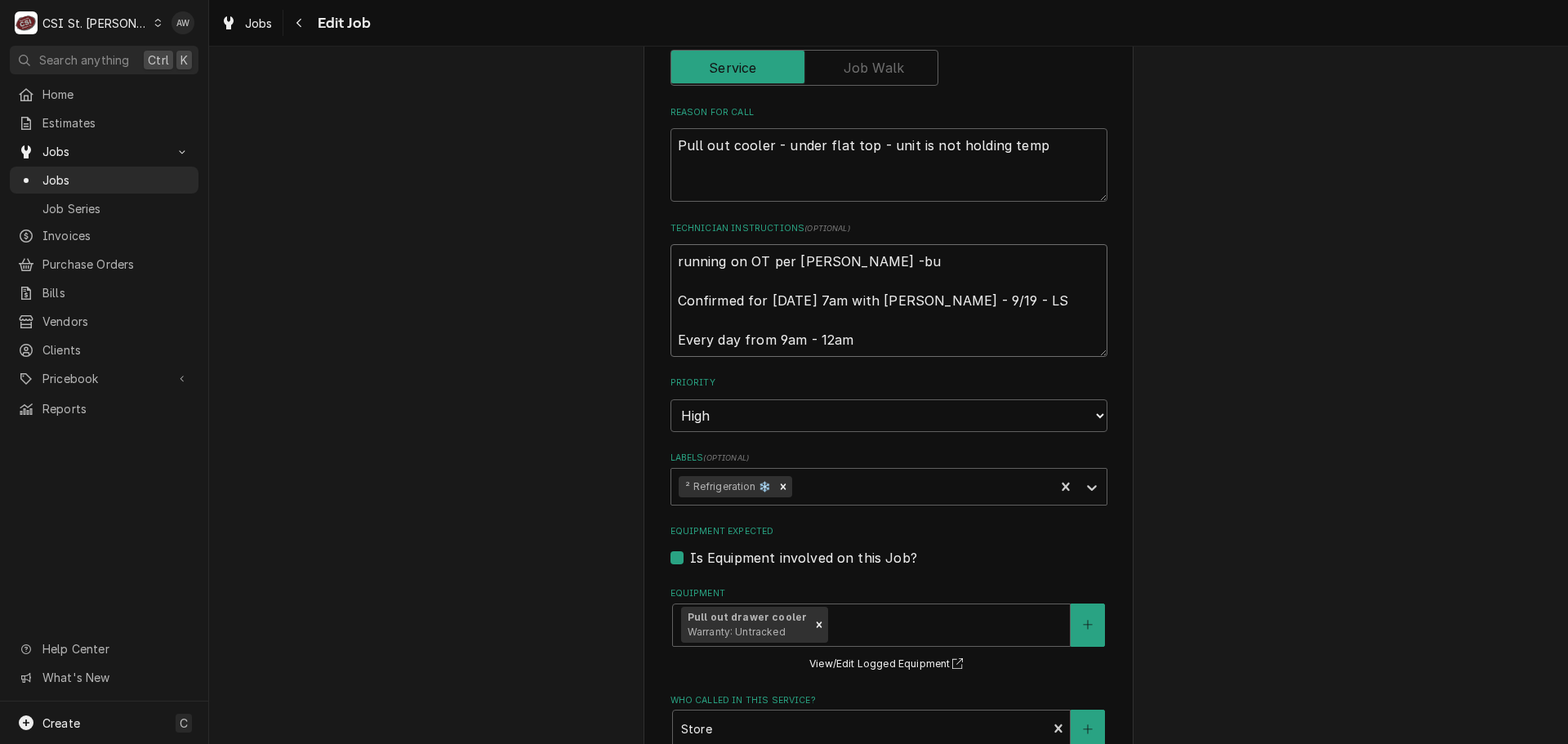
type textarea "x"
type textarea "running on OT per Kevin Kuhlmann -but Confirmed for Monday 9/22 at 7am with Jen…"
type textarea "x"
type textarea "running on OT per Kevin Kuhlmann -but Confirmed for Monday 9/22 at 7am with Jen…"
type textarea "x"
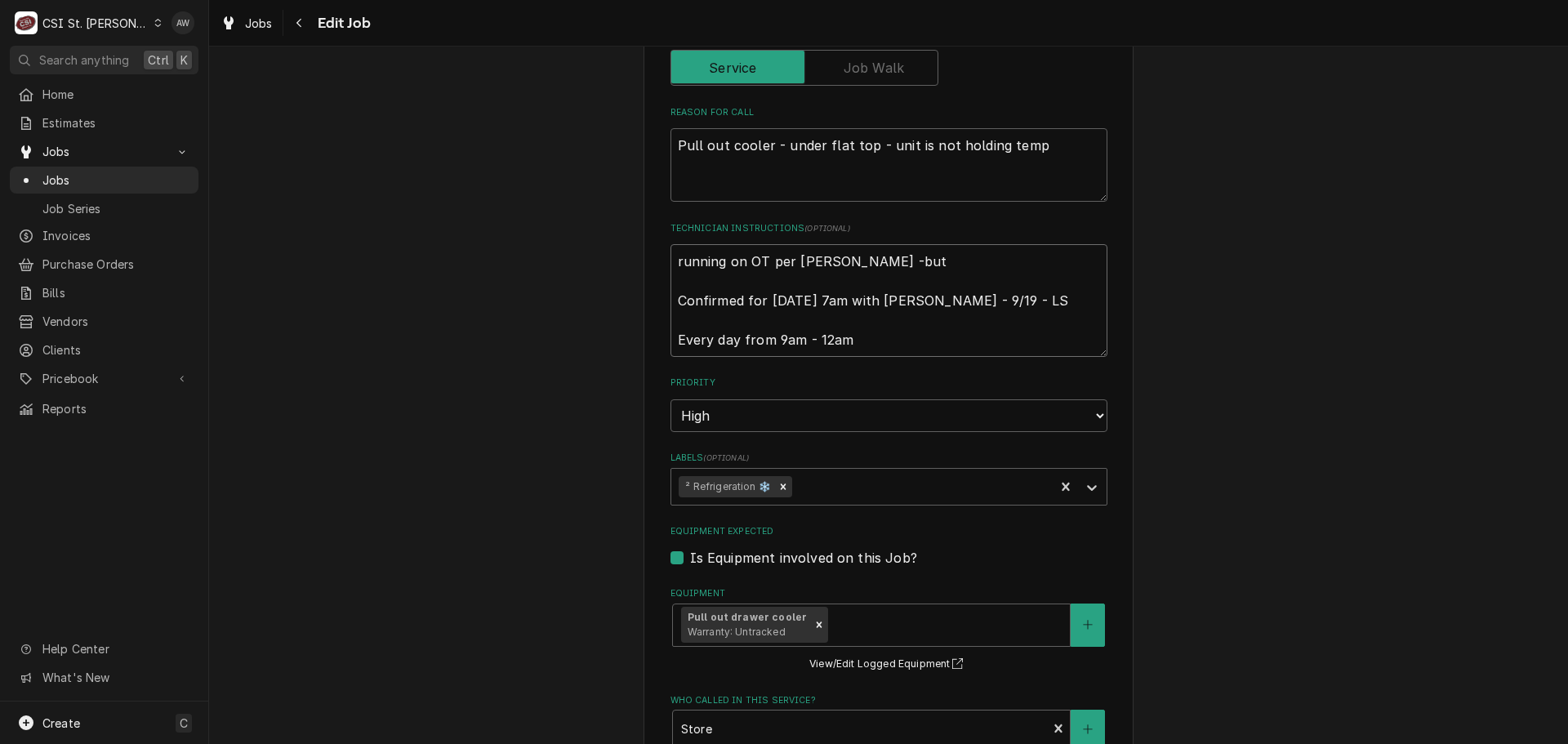
type textarea "running on OT per Kevin Kuhlmann -but c Confirmed for Monday 9/22 at 7am with J…"
type textarea "x"
type textarea "running on OT per Kevin Kuhlmann -but ch Confirmed for Monday 9/22 at 7am with …"
type textarea "x"
type textarea "running on OT per Kevin Kuhlmann -but che Confirmed for Monday 9/22 at 7am with…"
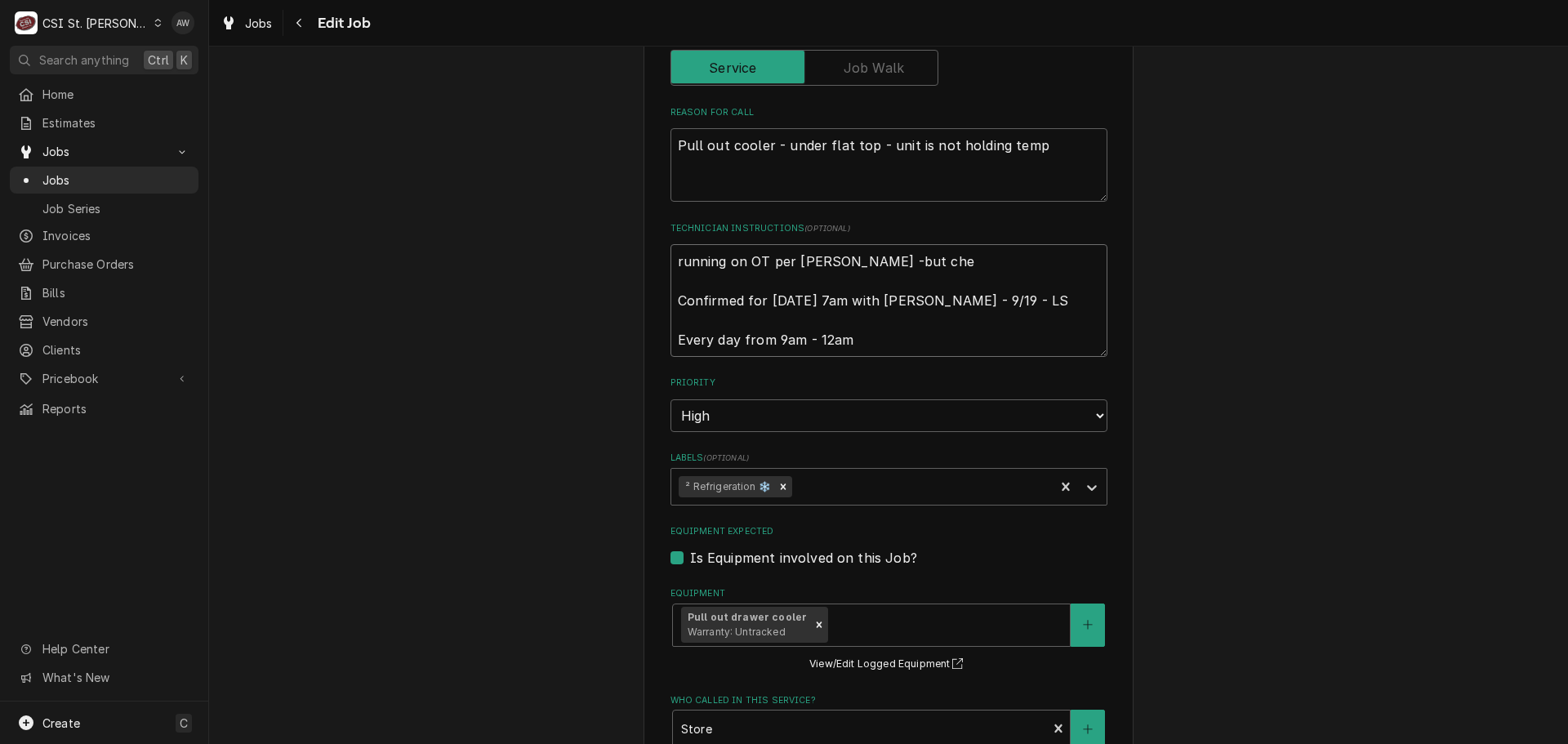
type textarea "x"
type textarea "running on OT per Kevin Kuhlmann -but chec Confirmed for Monday 9/22 at 7am wit…"
type textarea "x"
type textarea "running on OT per Kevin Kuhlmann -but check Confirmed for Monday 9/22 at 7am wi…"
type textarea "x"
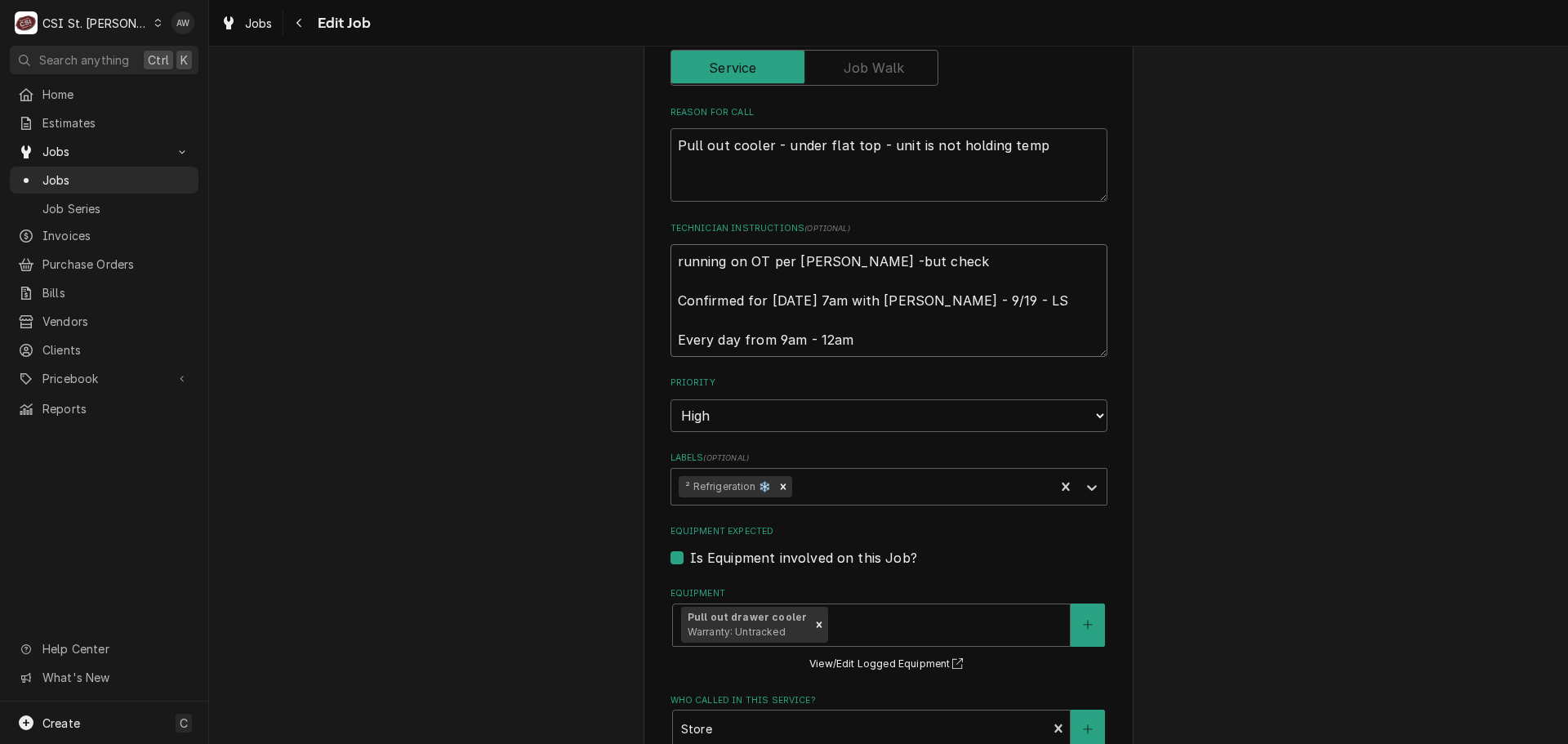
type textarea "running on OT per Kevin Kuhlmann -but check Confirmed for Monday 9/22 at 7am wi…"
type textarea "x"
type textarea "running on OT per Kevin Kuhlmann -but check w Confirmed for Monday 9/22 at 7am …"
type textarea "x"
type textarea "running on OT per Kevin Kuhlmann -but check wi Confirmed for Monday 9/22 at 7am…"
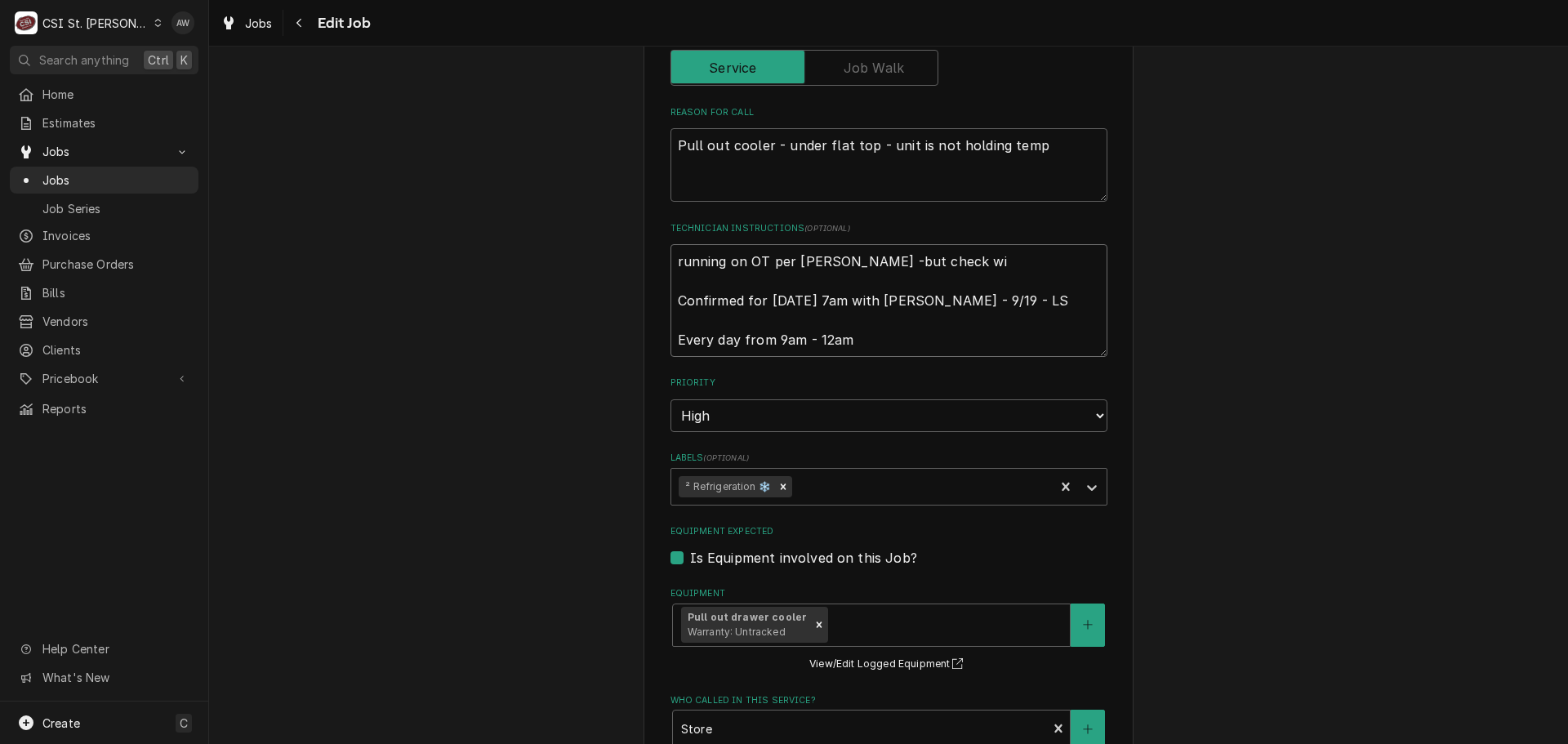
type textarea "x"
type textarea "running on OT per Kevin Kuhlmann -but check wit Confirmed for Monday 9/22 at 7a…"
type textarea "x"
type textarea "running on OT per Kevin Kuhlmann -but check with Confirmed for Monday 9/22 at 7…"
type textarea "x"
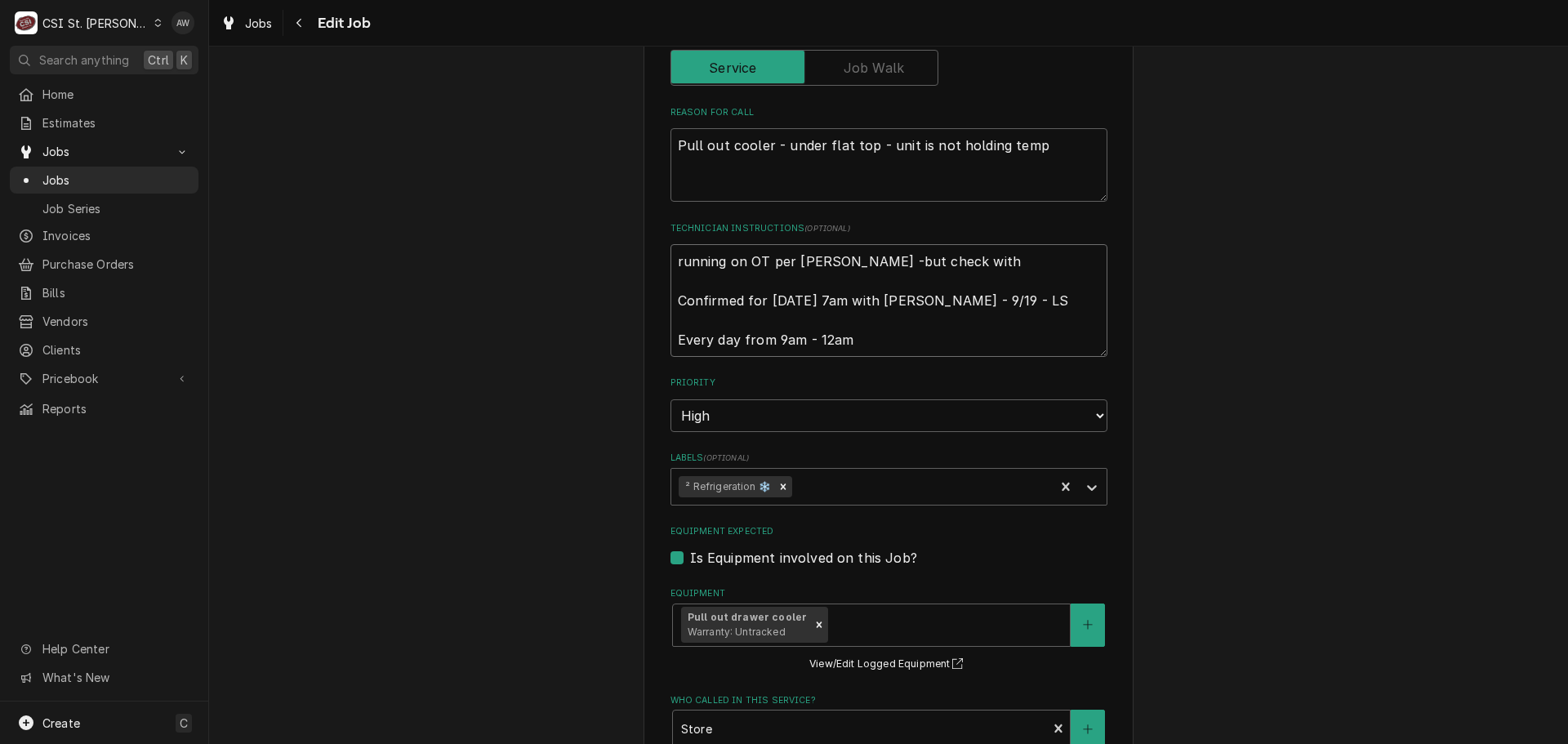
type textarea "running on OT per Kevin Kuhlmann -but check with Confirmed for Monday 9/22 at 7…"
type textarea "x"
type textarea "running on OT per Kevin Kuhlmann -but check with S Confirmed for Monday 9/22 at…"
type textarea "x"
type textarea "running on OT per Kevin Kuhlmann -but check with Sh Confirmed for Monday 9/22 a…"
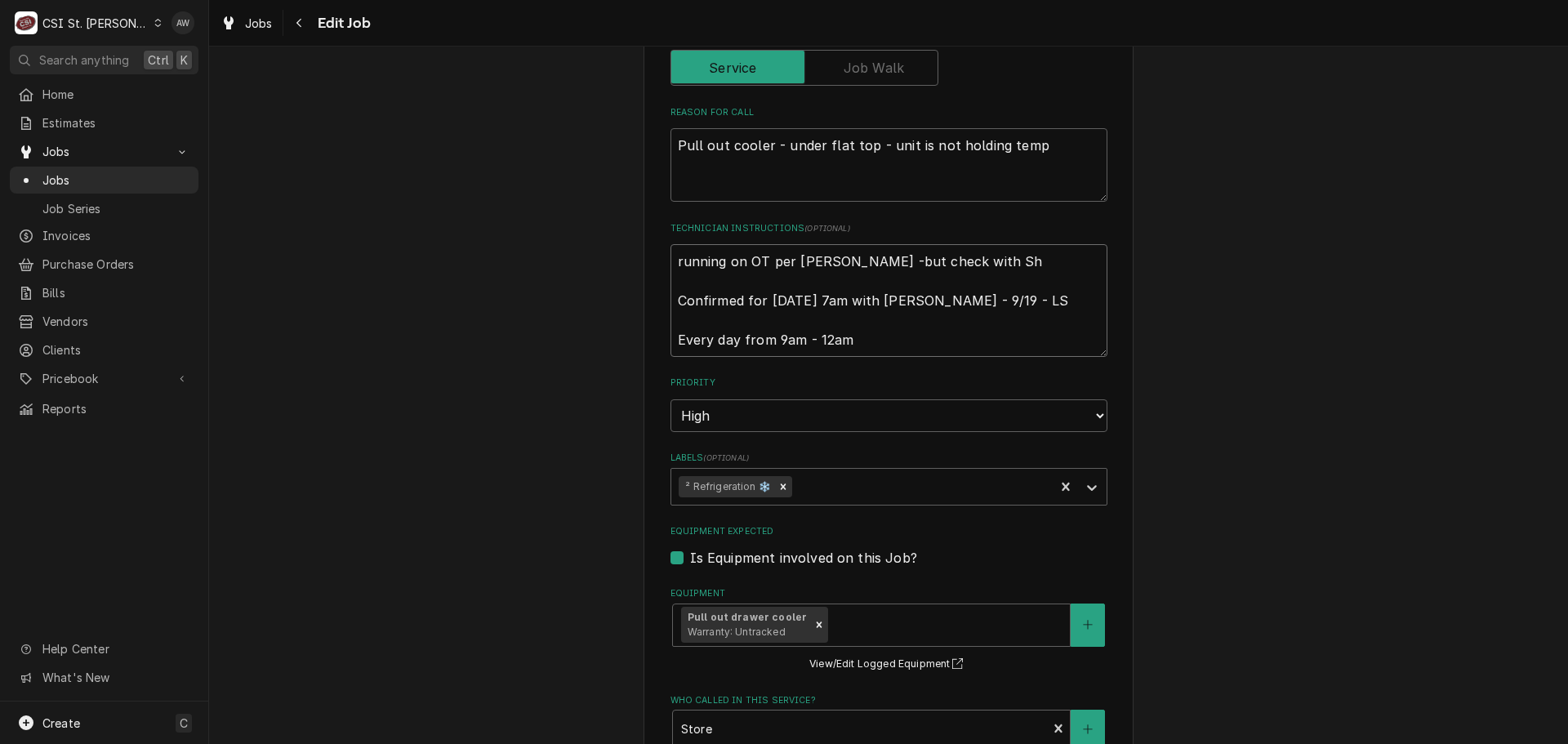
type textarea "x"
type textarea "running on OT per Kevin Kuhlmann -but check with Shl Confirmed for Monday 9/22 …"
type textarea "x"
type textarea "running on OT per Kevin Kuhlmann -but check with Shlle Confirmed for Monday 9/2…"
type textarea "x"
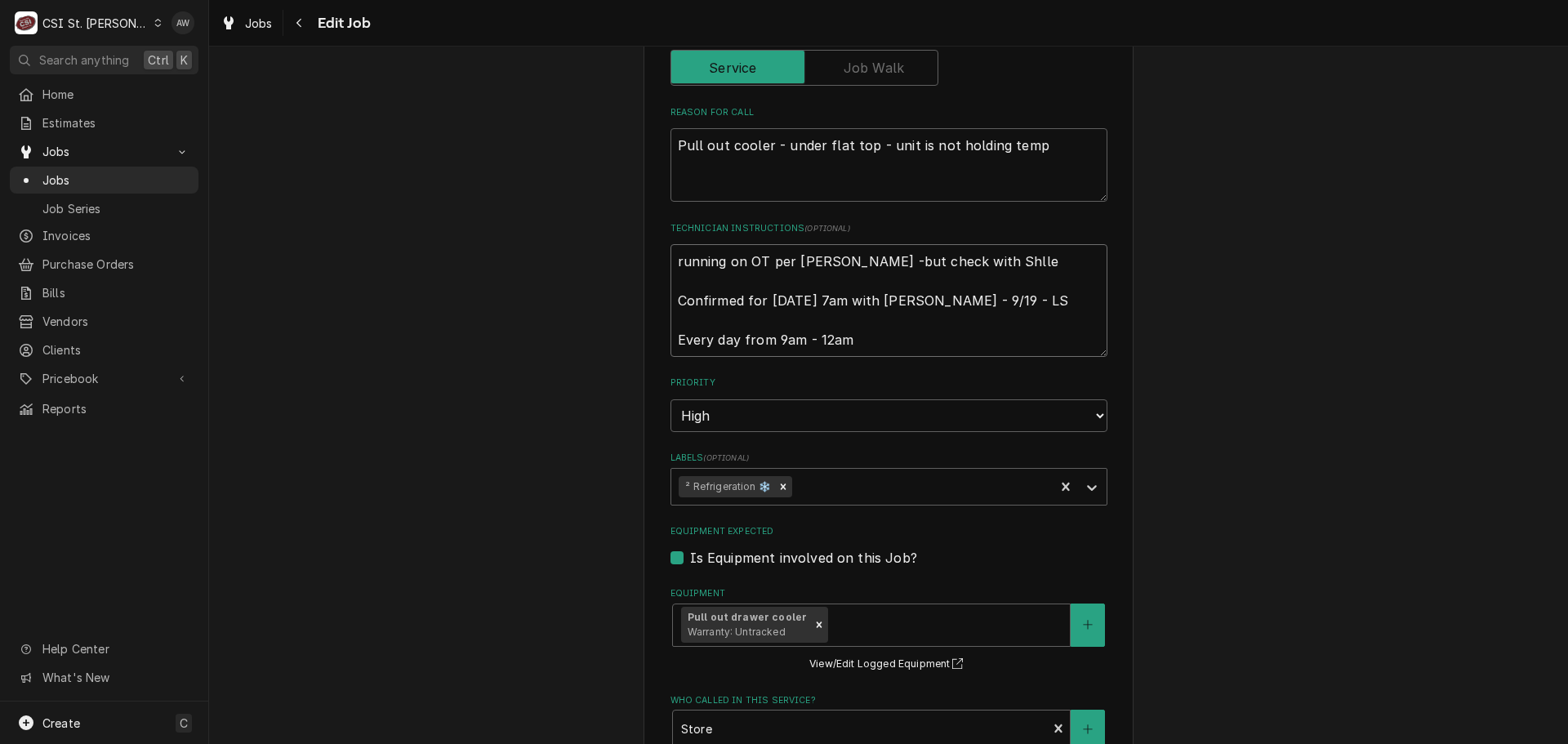
type textarea "running on OT per Kevin Kuhlmann -but check with Shlley Confirmed for Monday 9/…"
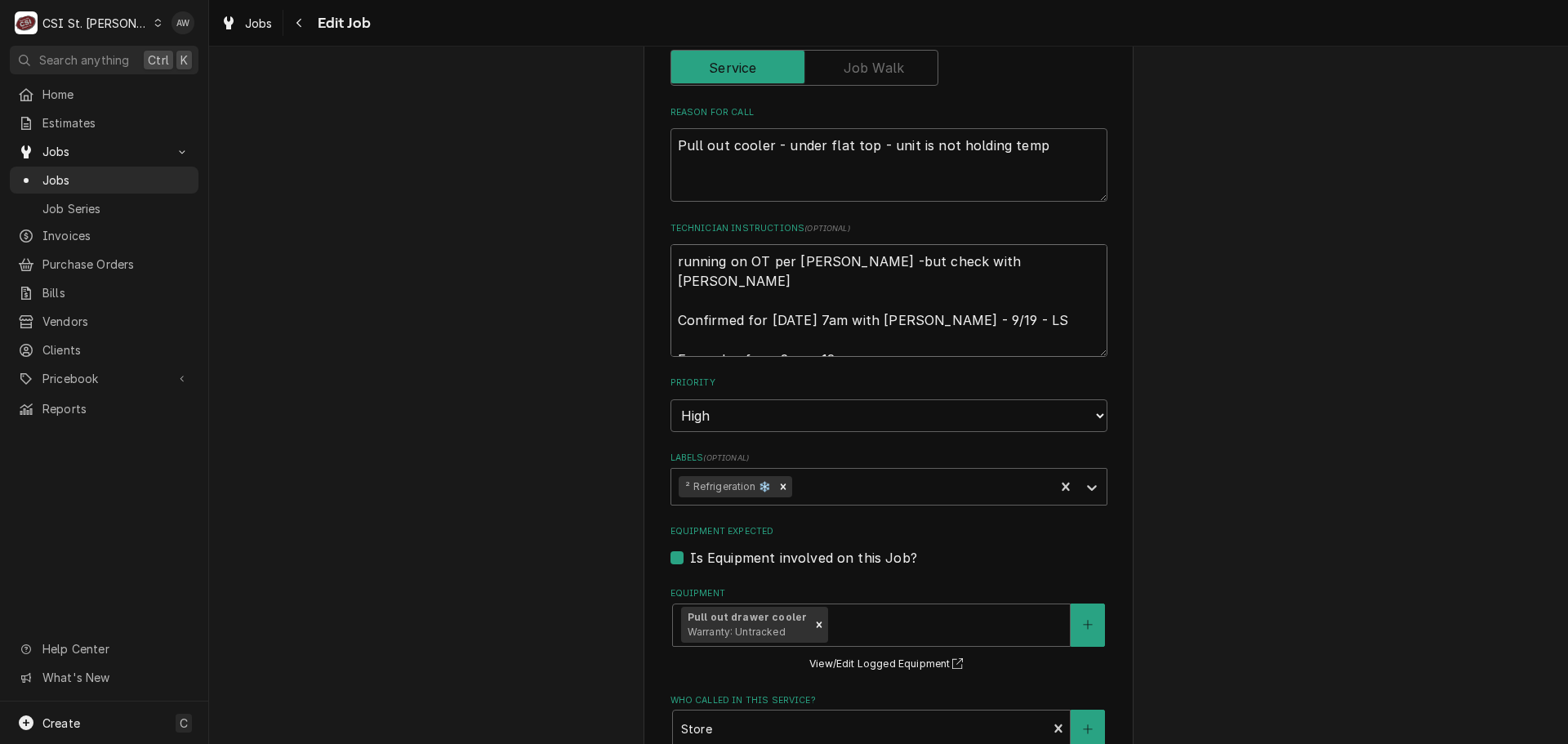
type textarea "x"
type textarea "running on OT per Kevin Kuhlmann -but check with Shlley Confirmed for Monday 9/…"
type textarea "x"
type textarea "running on OT per Kevin Kuhlmann -but check with Shlley o Confirmed for Monday …"
type textarea "x"
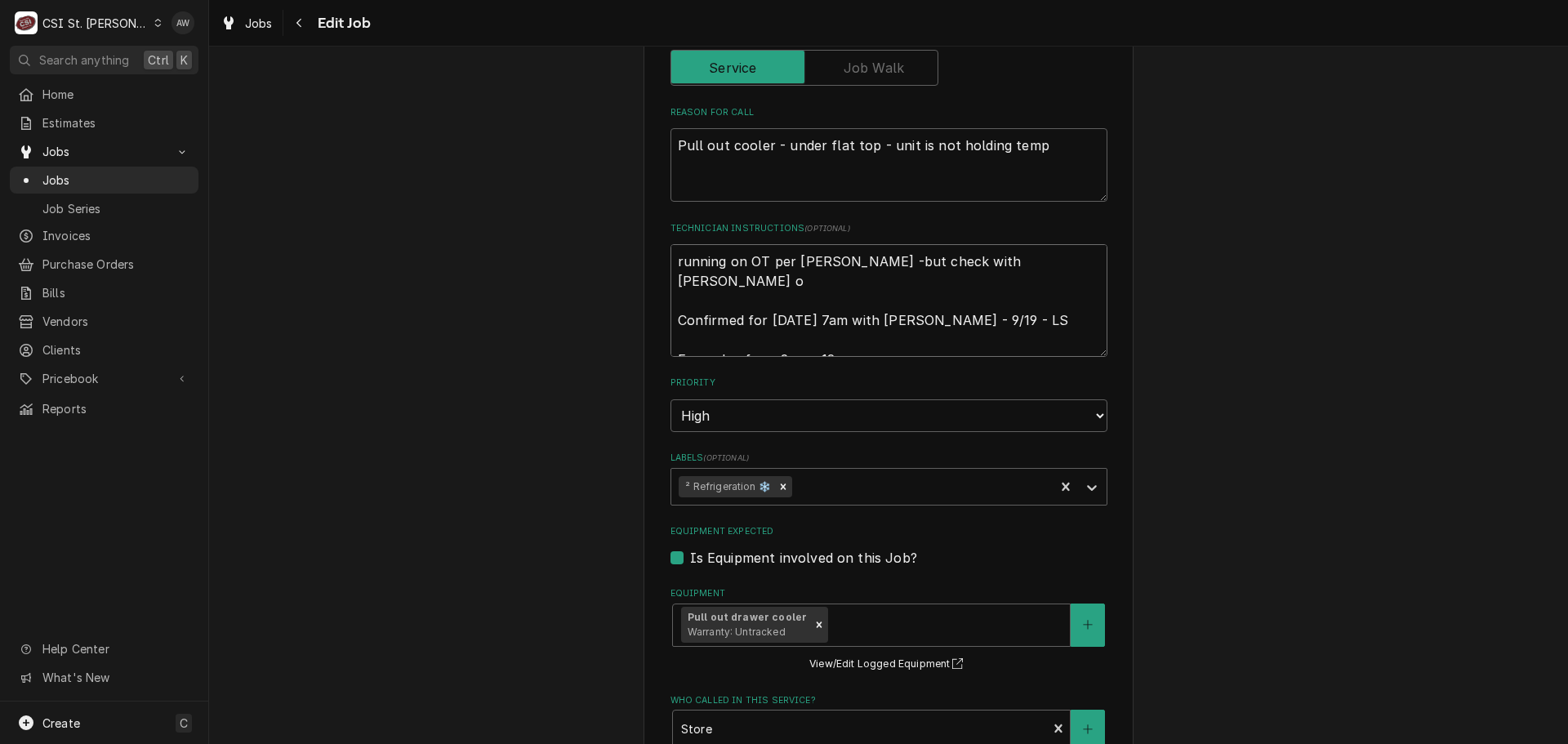
type textarea "running on OT per Kevin Kuhlmann -but check with Shlley on Confirmed for Monday…"
type textarea "x"
type textarea "running on OT per Kevin Kuhlmann -but check with Shlley on Confirmed for Monday…"
type textarea "x"
type textarea "running on OT per Kevin Kuhlmann -but check with Shlley on b Confirmed for Mond…"
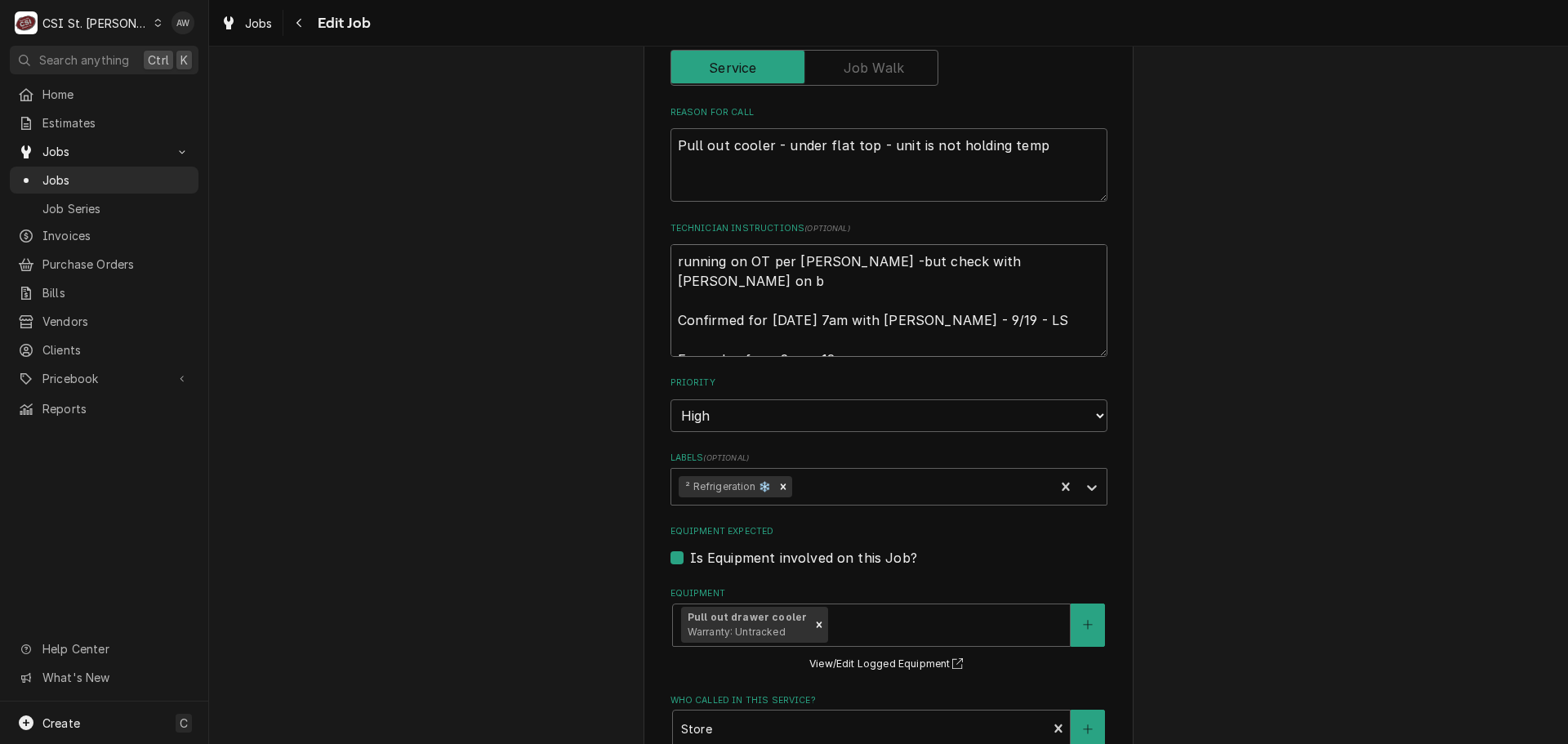
type textarea "x"
type textarea "running on OT per Kevin Kuhlmann -but check with Shlley on bi Confirmed for Mon…"
type textarea "x"
type textarea "running on OT per Kevin Kuhlmann -but check with Shlley on bil Confirmed for Mo…"
type textarea "x"
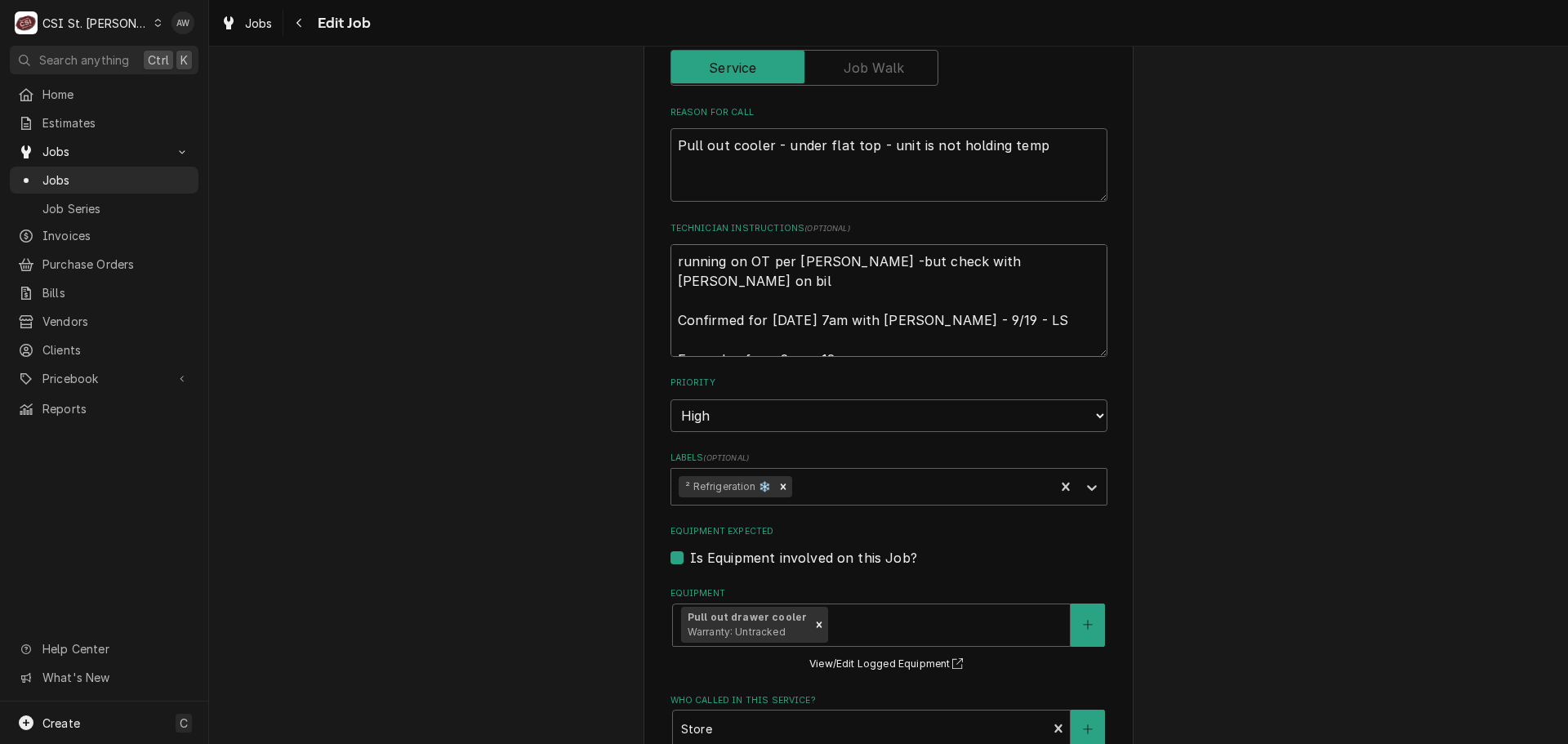
type textarea "running on OT per Kevin Kuhlmann -but check with Shlley on bill Confirmed for M…"
type textarea "x"
type textarea "running on OT per Kevin Kuhlmann -but check with Shlley on billi Confirmed for …"
type textarea "x"
type textarea "running on OT per Kevin Kuhlmann -but check with Shlley on billin Confirmed for…"
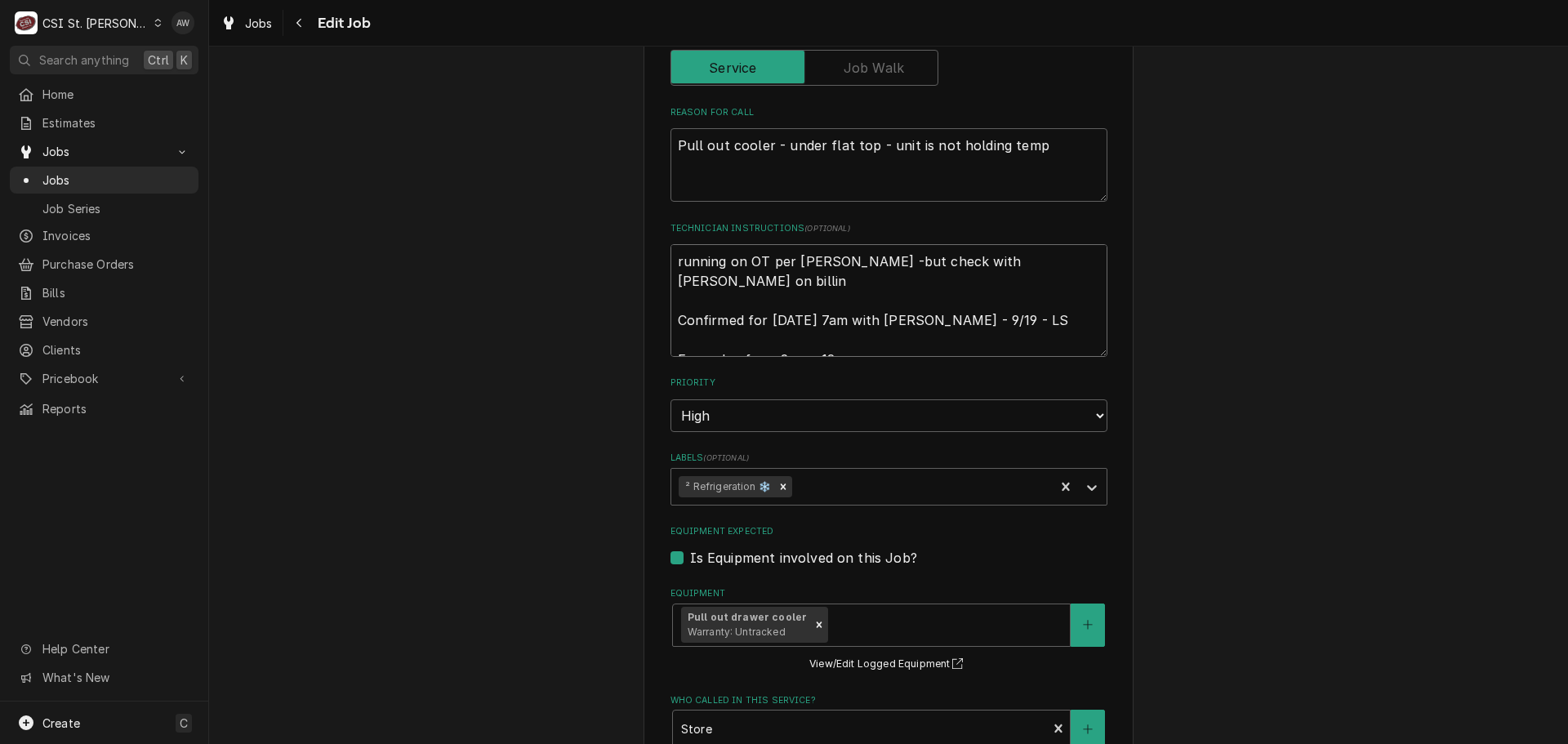
type textarea "x"
type textarea "running on OT per Kevin Kuhlmann -but check with Shlley on billing Confirmed fo…"
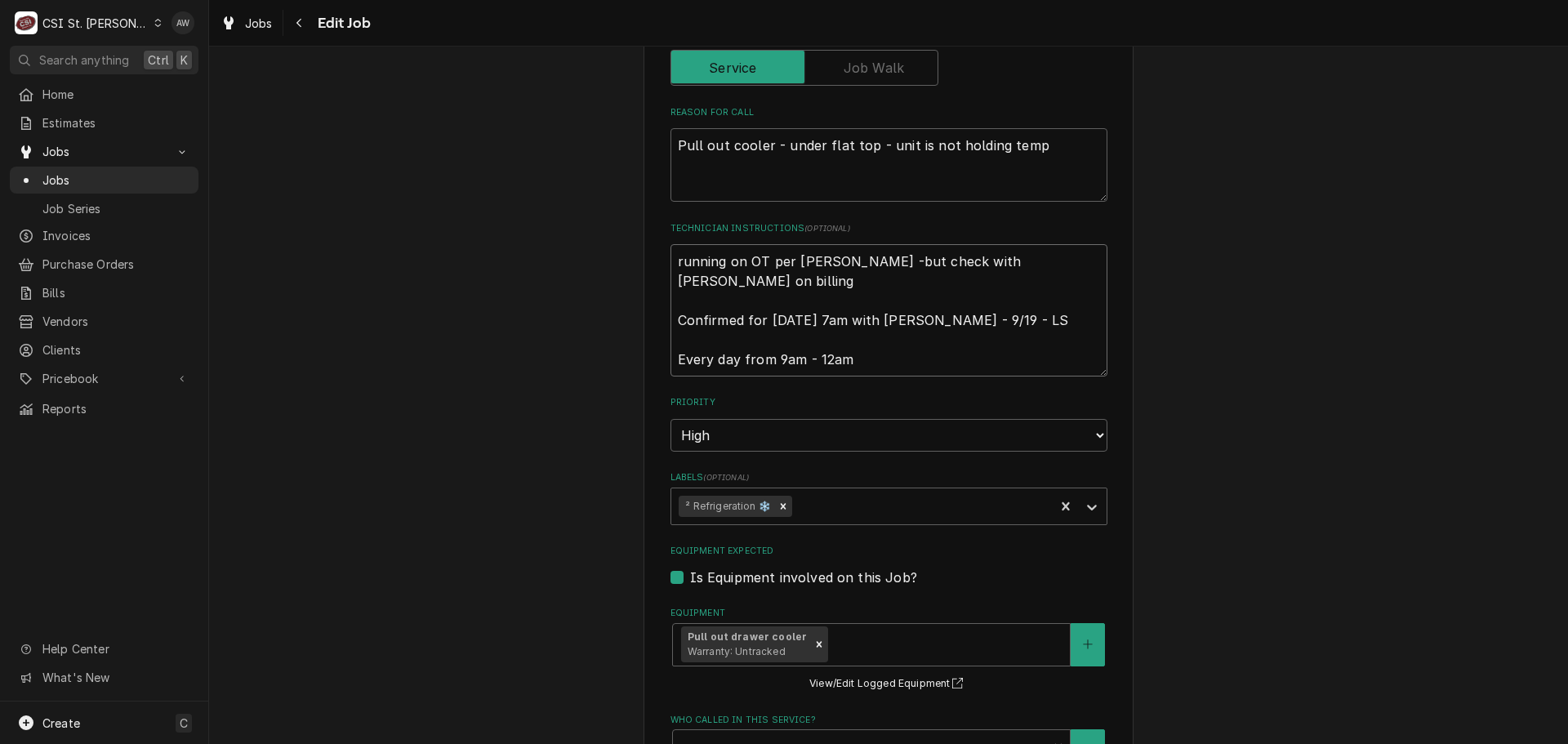
click at [1014, 259] on textarea "running on OT per Kevin Kuhlmann -but check with Shlley on billing Confirmed fo…" at bounding box center [889, 310] width 437 height 132
type textarea "x"
type textarea "running on OT per Kevin Kuhlmann -but check with Shelley on billing Confirmed f…"
click at [791, 293] on textarea "running on OT per Kevin Kuhlmann -but check with Shelley on billing Confirmed f…" at bounding box center [889, 310] width 437 height 132
click at [776, 274] on textarea "running on OT per Kevin Kuhlmann -but check with Shelley on billing Confirmed f…" at bounding box center [889, 310] width 437 height 132
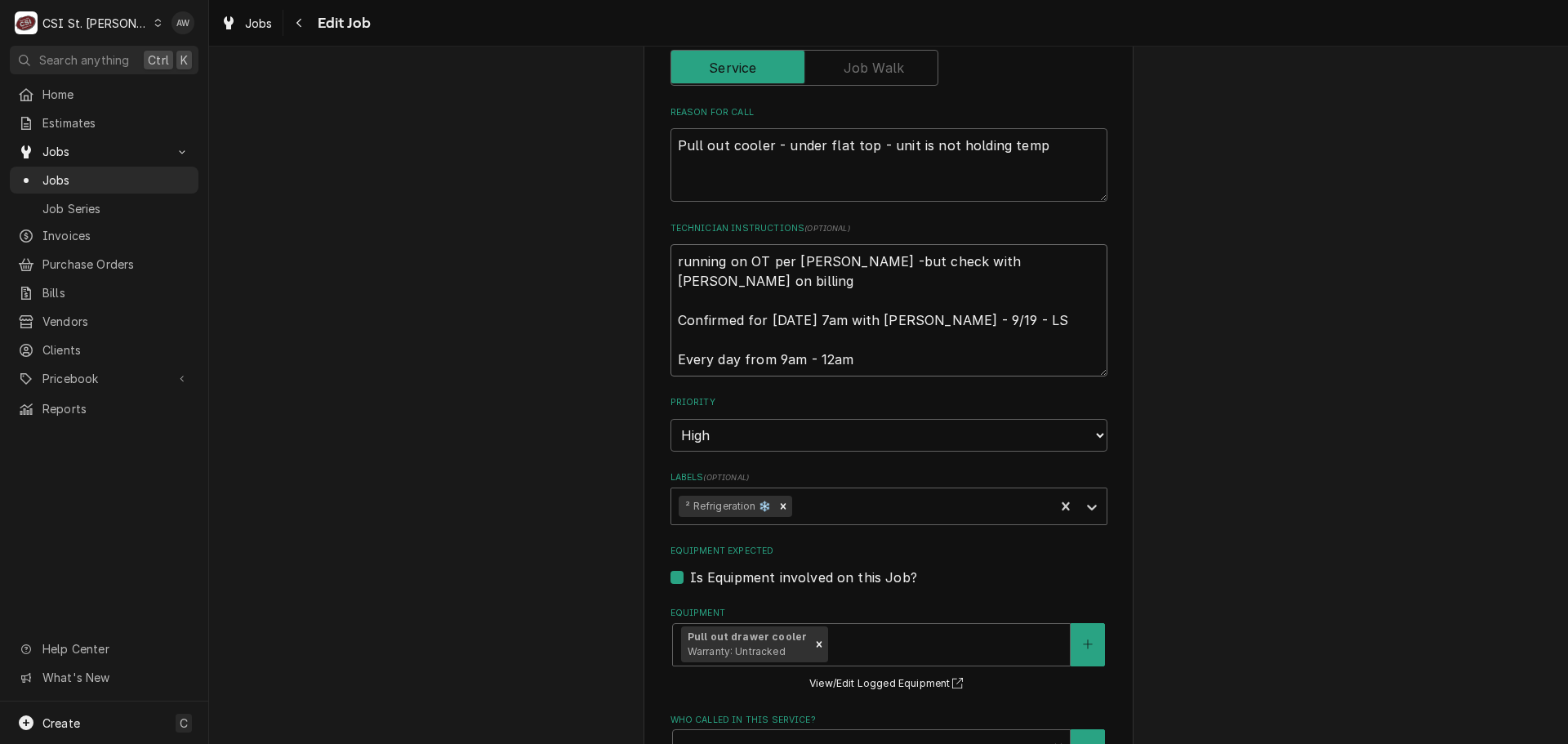
type textarea "x"
type textarea "running on OT per Kevin Kuhlmann -but check with Shelley on billing* Confirmed …"
type textarea "x"
type textarea "running on OT per Kevin Kuhlmann -but check with Shelley on billing** Confirmed…"
click at [712, 280] on textarea "running on OT per Kevin Kuhlmann -but check with Shelley on billing** Confirmed…" at bounding box center [889, 310] width 437 height 132
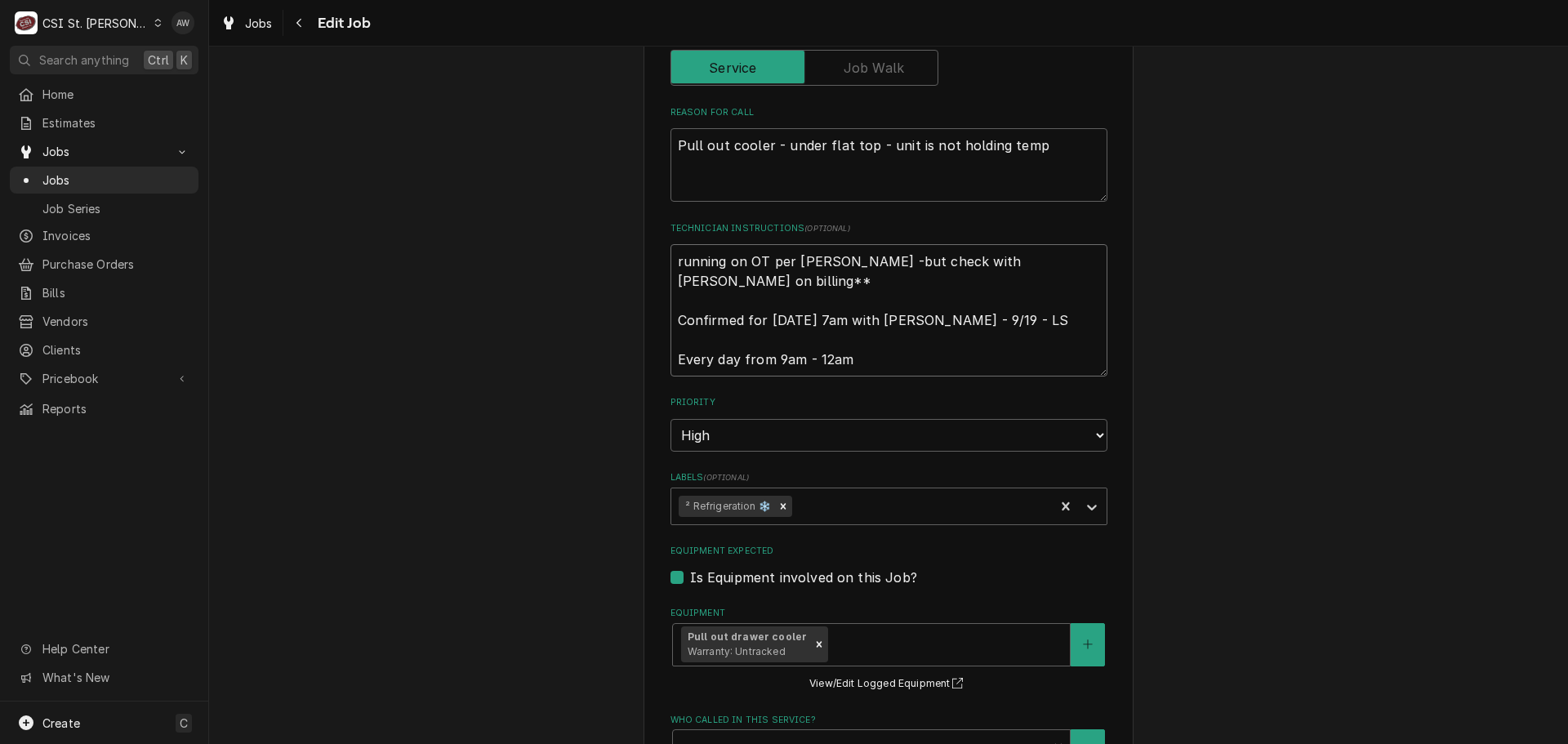
click at [729, 280] on textarea "running on OT per Kevin Kuhlmann -but check with Shelley on billing** Confirmed…" at bounding box center [889, 310] width 437 height 132
drag, startPoint x: 1014, startPoint y: 314, endPoint x: 667, endPoint y: 314, distance: 347.0
click at [671, 314] on textarea "running on OT per Kevin Kuhlmann -but check with Shelley on billing** Confirmed…" at bounding box center [889, 310] width 437 height 132
type textarea "x"
type textarea "running on OT per Kevin Kuhlmann -but check with Shelley on billing** Every day…"
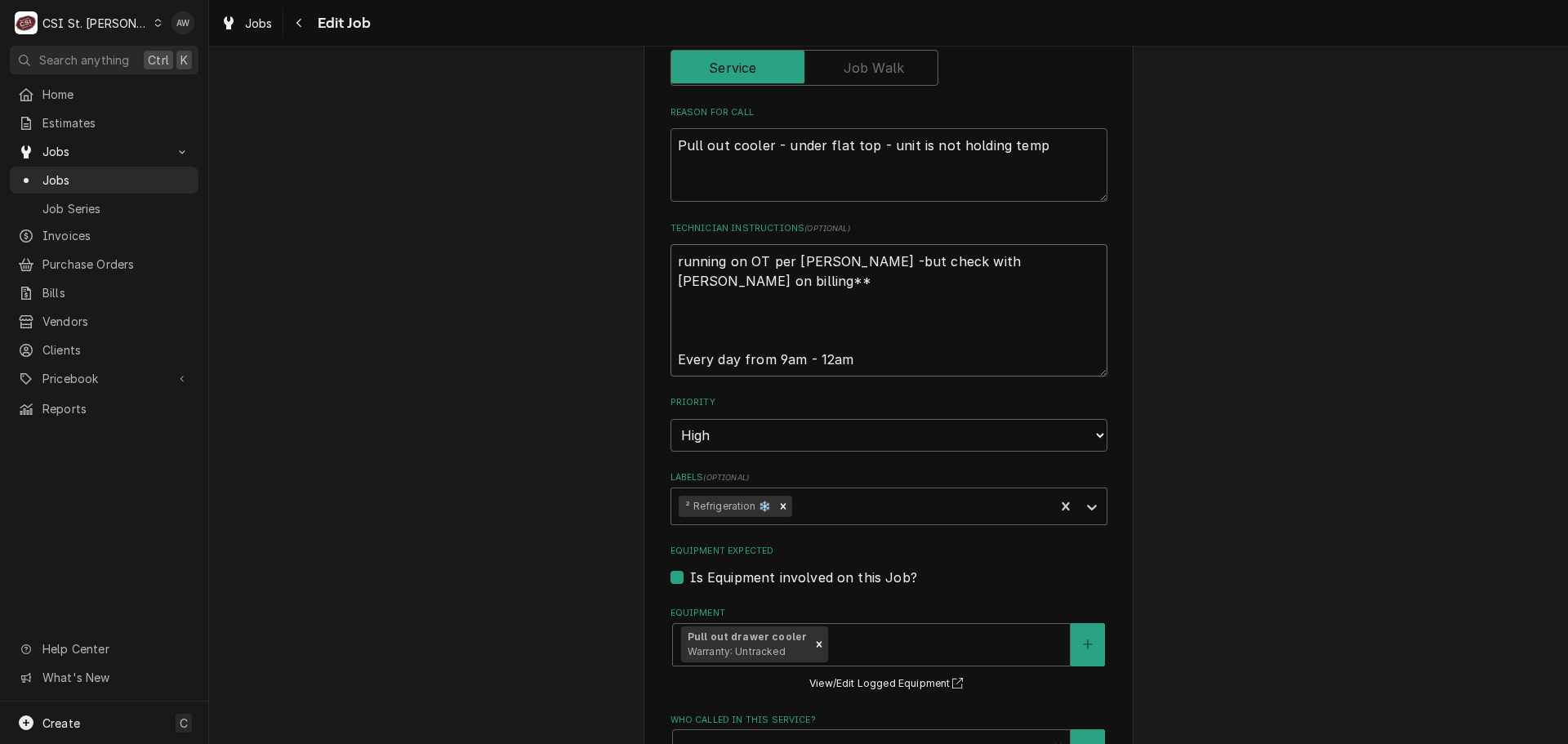
type textarea "x"
type textarea "running on OT per Kevin Kuhlmann -but check with Shelley on billing** Every day…"
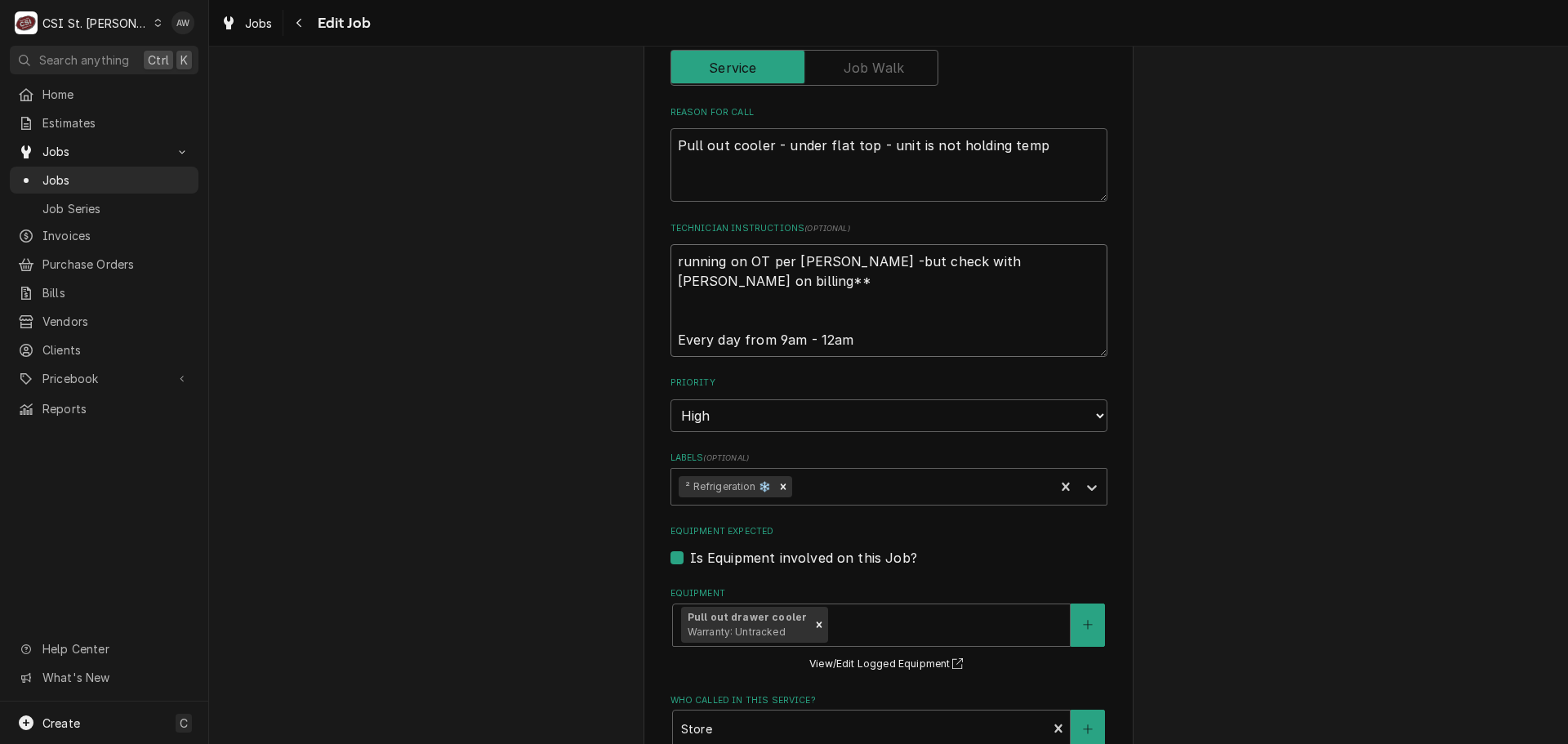
type textarea "x"
type textarea "running on OT per Kevin Kuhlmann -but check with Shelley on billing** Every day…"
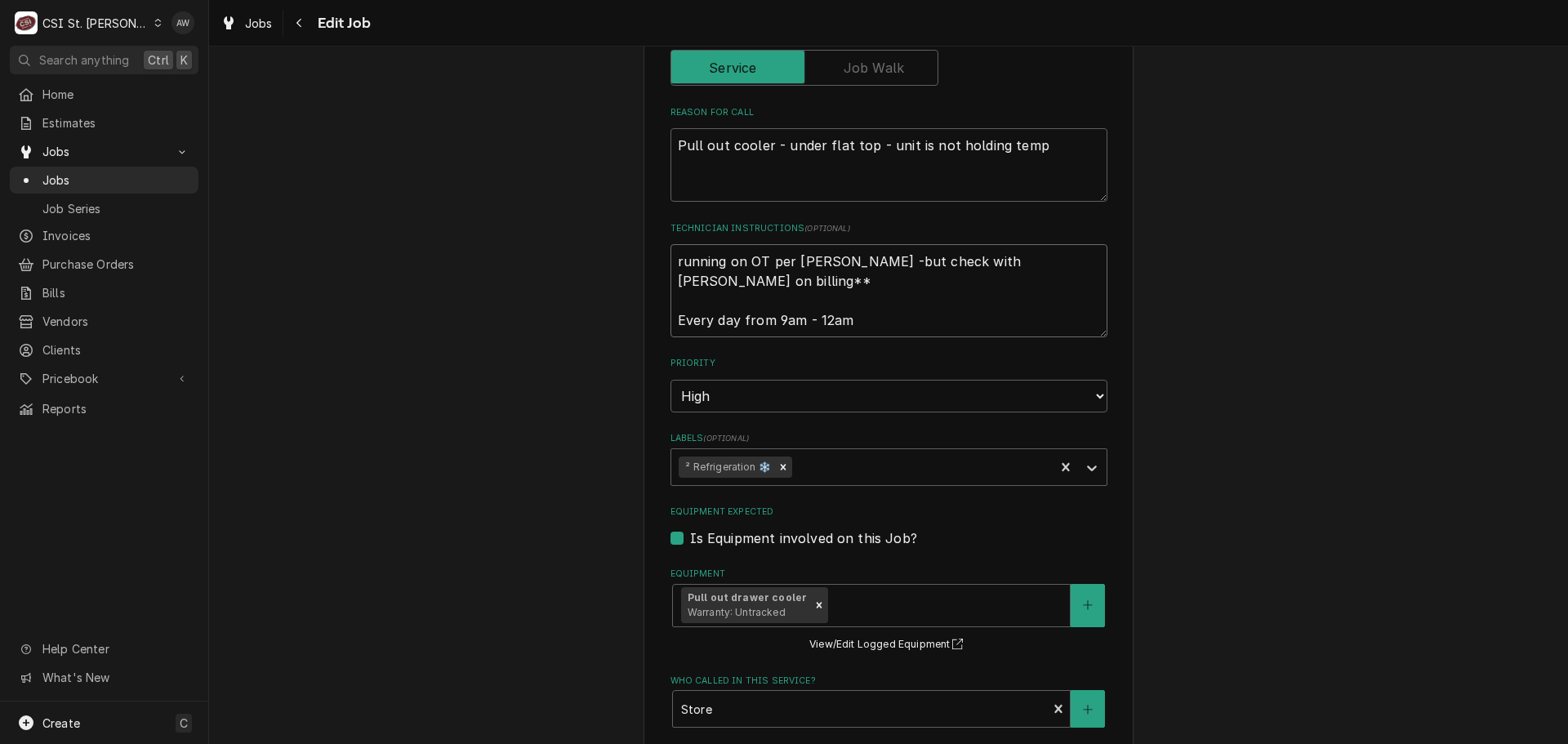
type textarea "x"
type textarea "running on OT per Kevin Kuhlmann -but check with Shelley on billing** Every day…"
click at [816, 467] on div "Labels" at bounding box center [921, 467] width 252 height 29
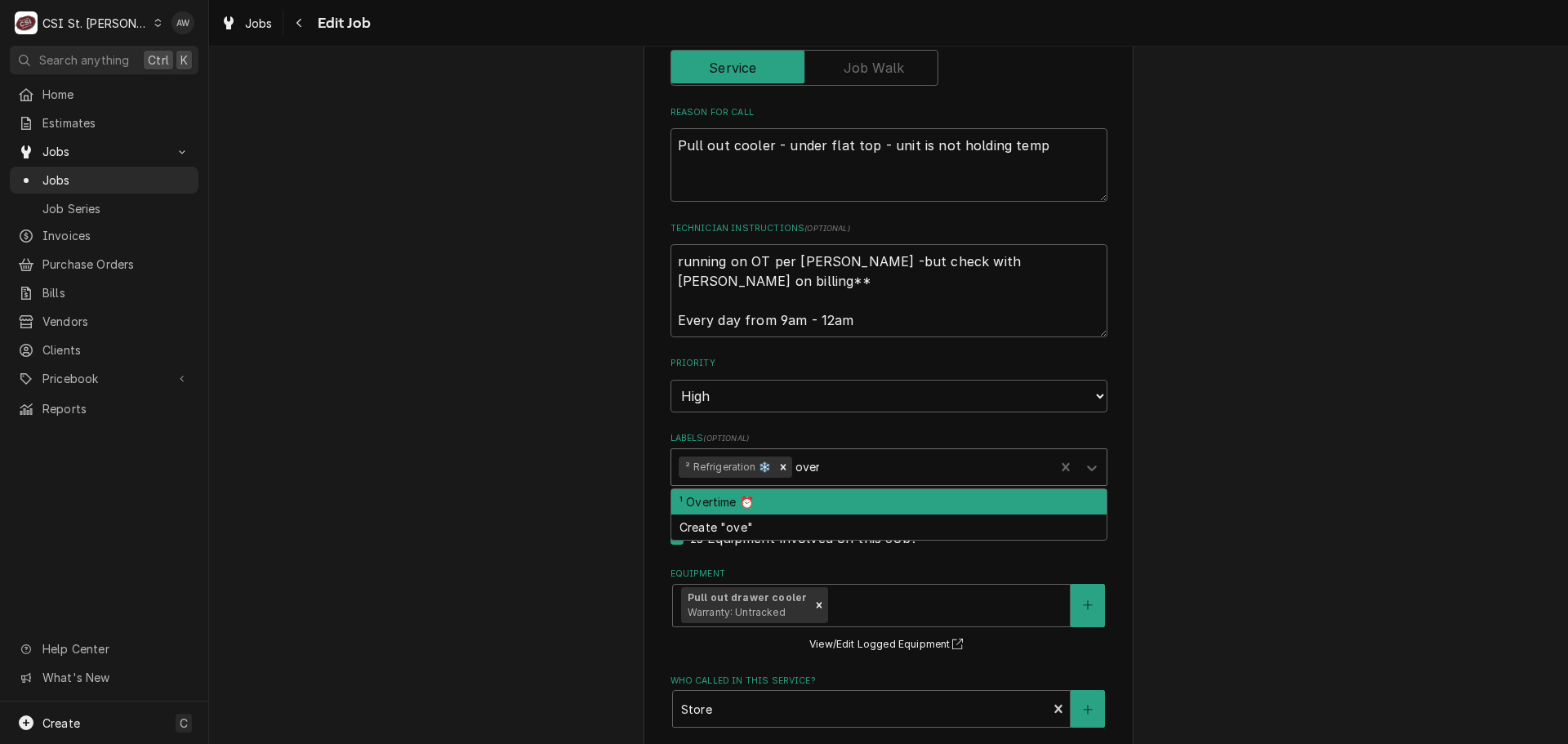
type input "overt"
click at [812, 499] on div "¹ Overtime ⏰" at bounding box center [889, 502] width 436 height 25
type textarea "x"
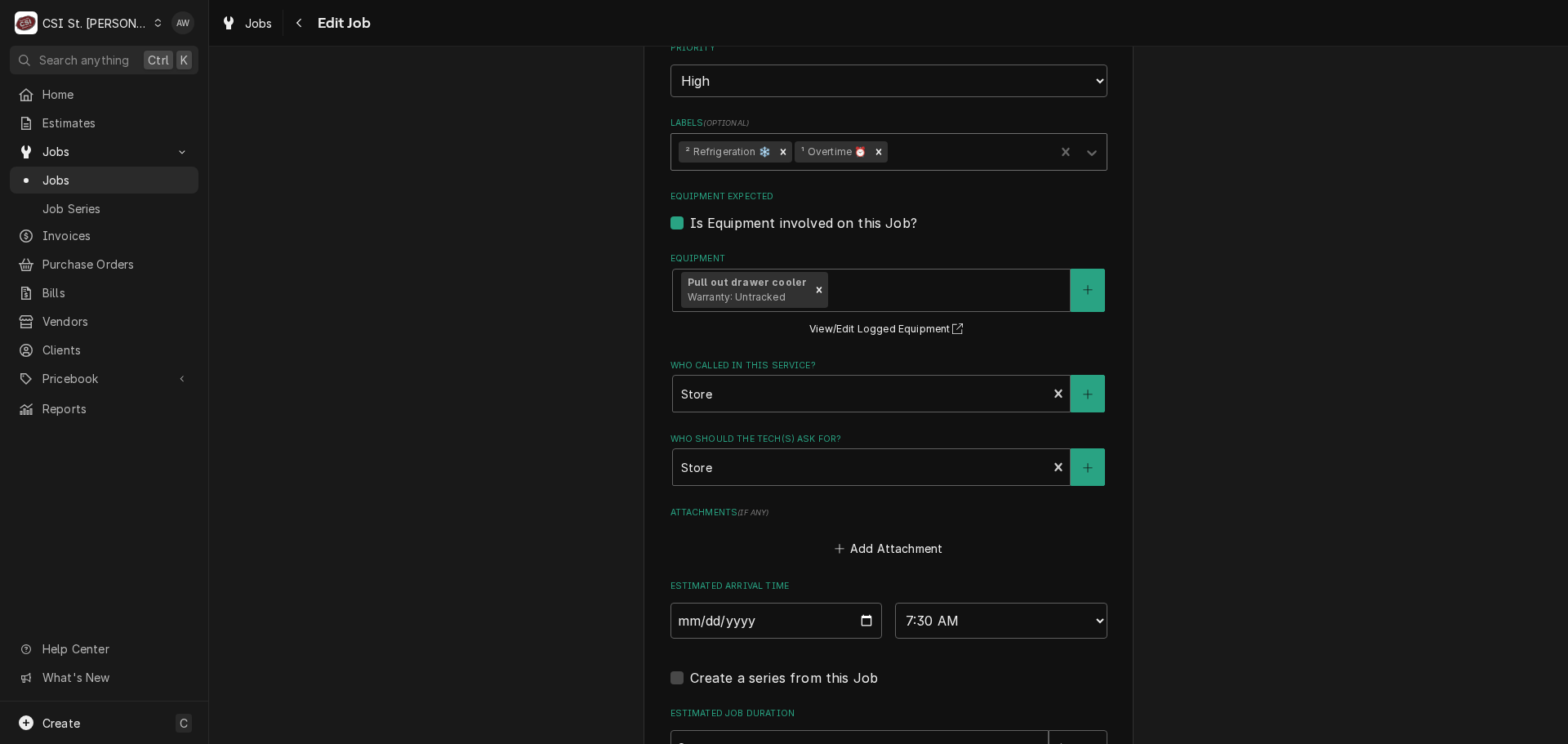
type textarea "x"
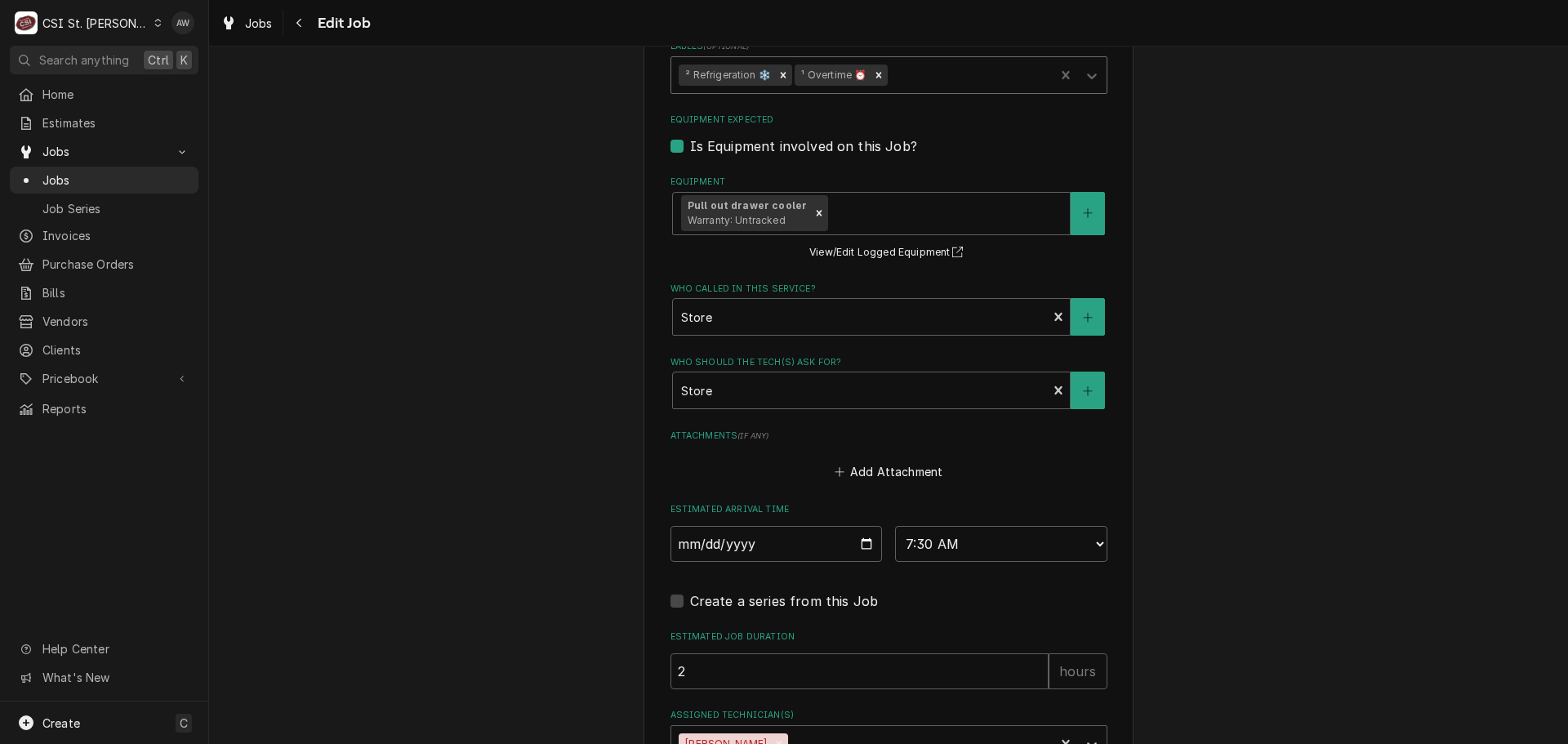
scroll to position [1164, 0]
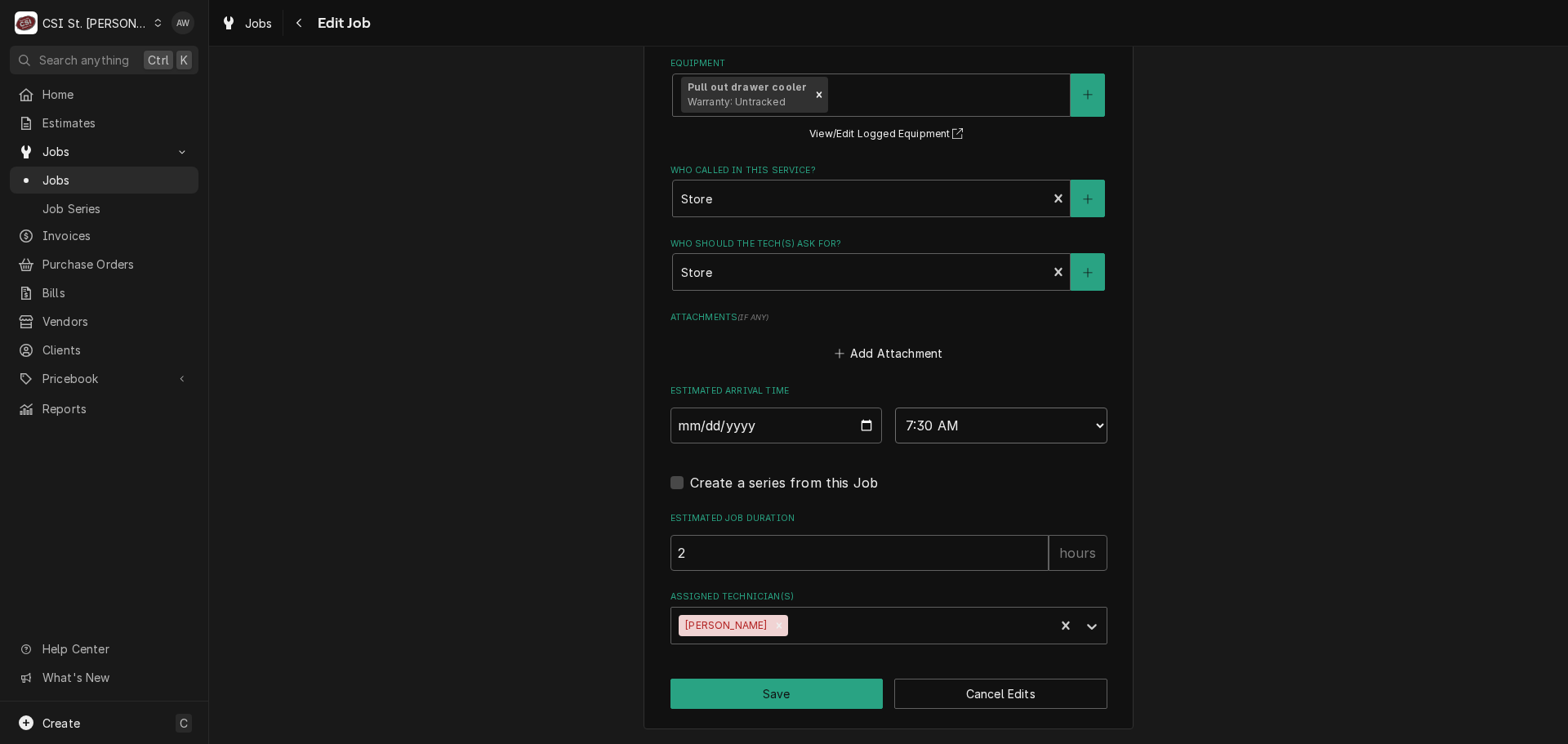
click at [936, 436] on select "AM / PM 6:00 AM 6:15 AM 6:30 AM 6:45 AM 7:00 AM 7:15 AM 7:30 AM 7:45 AM 8:00 AM…" at bounding box center [1001, 425] width 212 height 36
select select "15:00:00"
click at [895, 407] on select "AM / PM 6:00 AM 6:15 AM 6:30 AM 6:45 AM 7:00 AM 7:15 AM 7:30 AM 7:45 AM 8:00 AM…" at bounding box center [1001, 425] width 212 height 36
type textarea "x"
click at [861, 425] on input "2025-09-22" at bounding box center [777, 425] width 212 height 36
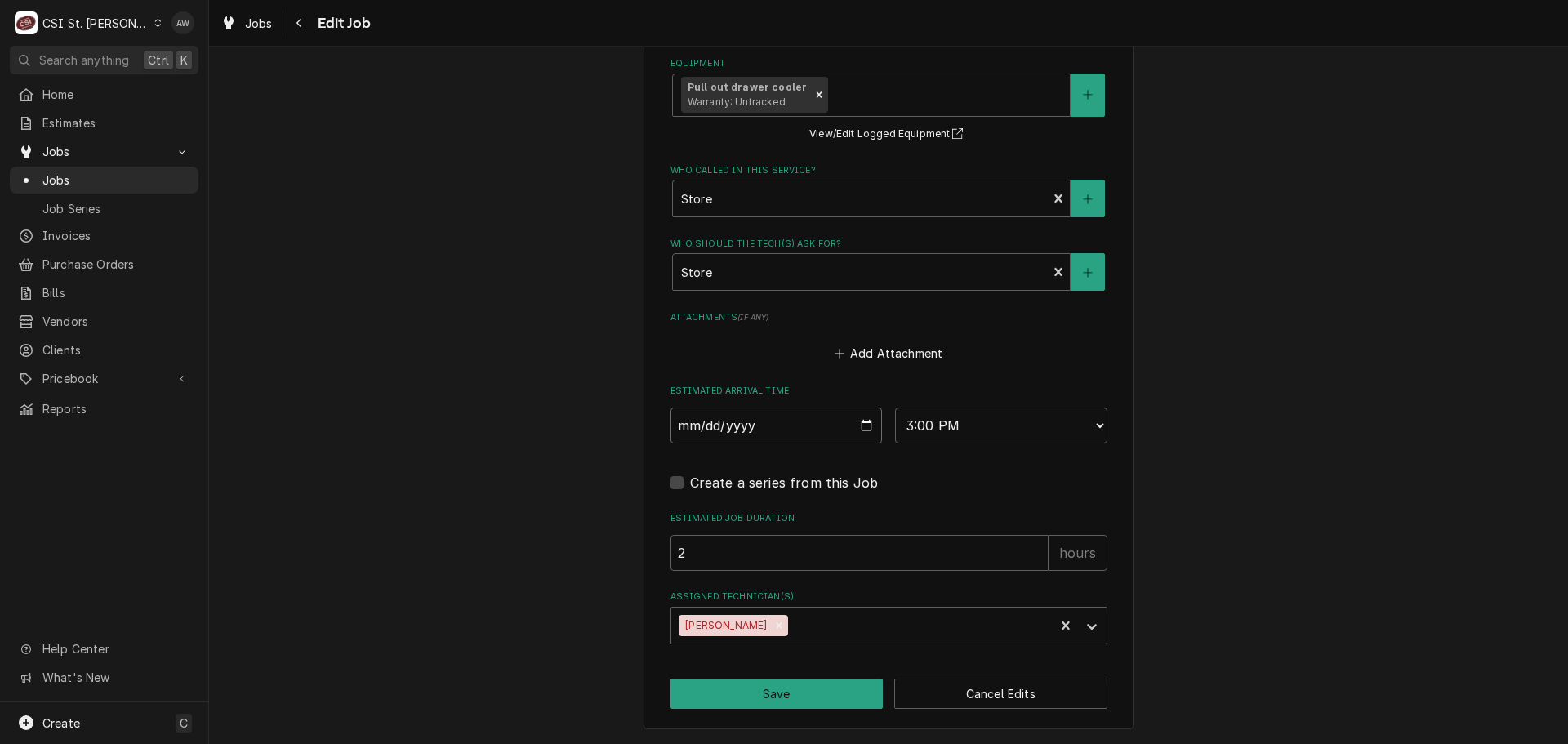
type input "2025-09-19"
click at [774, 627] on icon "Remove Tom Lembke" at bounding box center [780, 626] width 12 height 12
type textarea "x"
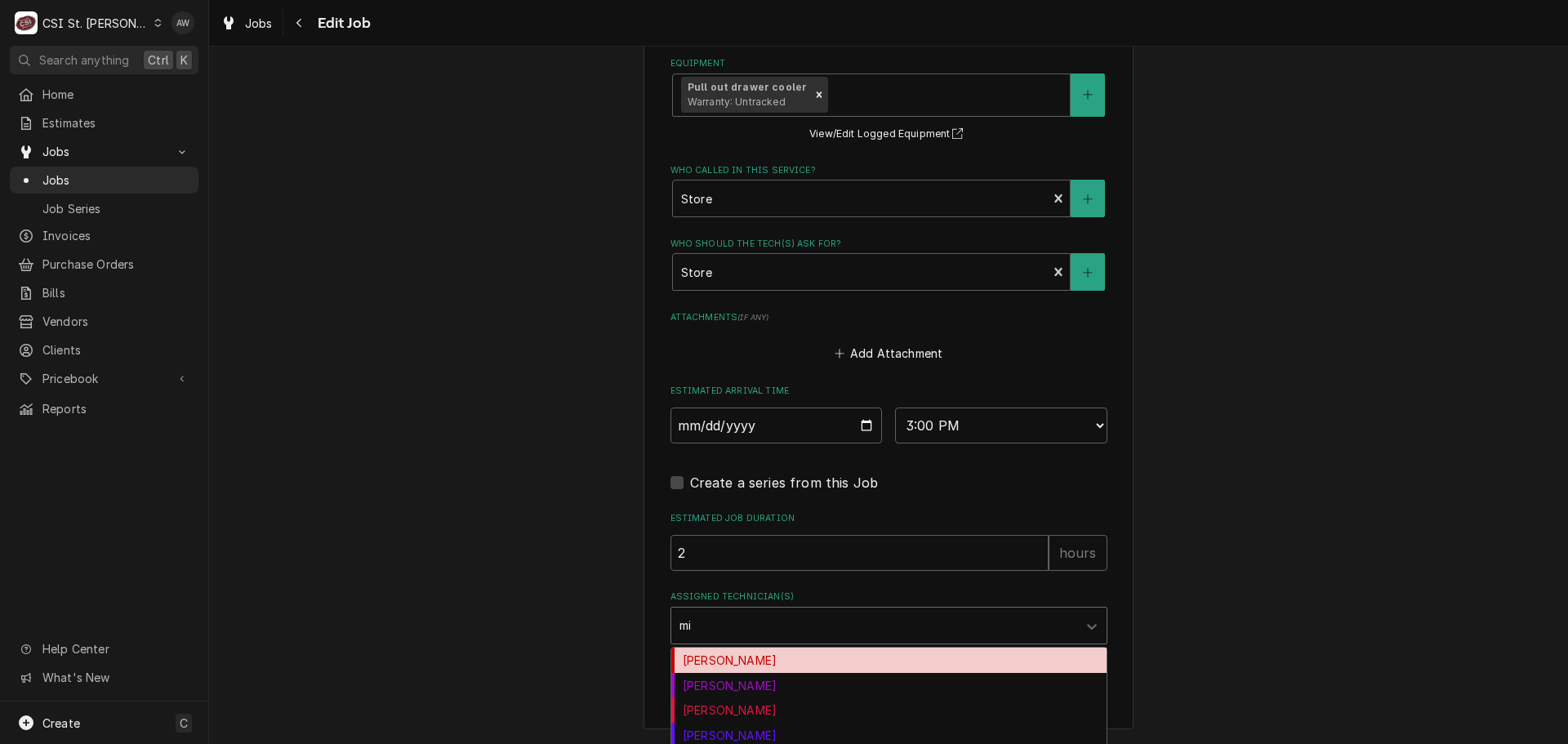
type input "mik"
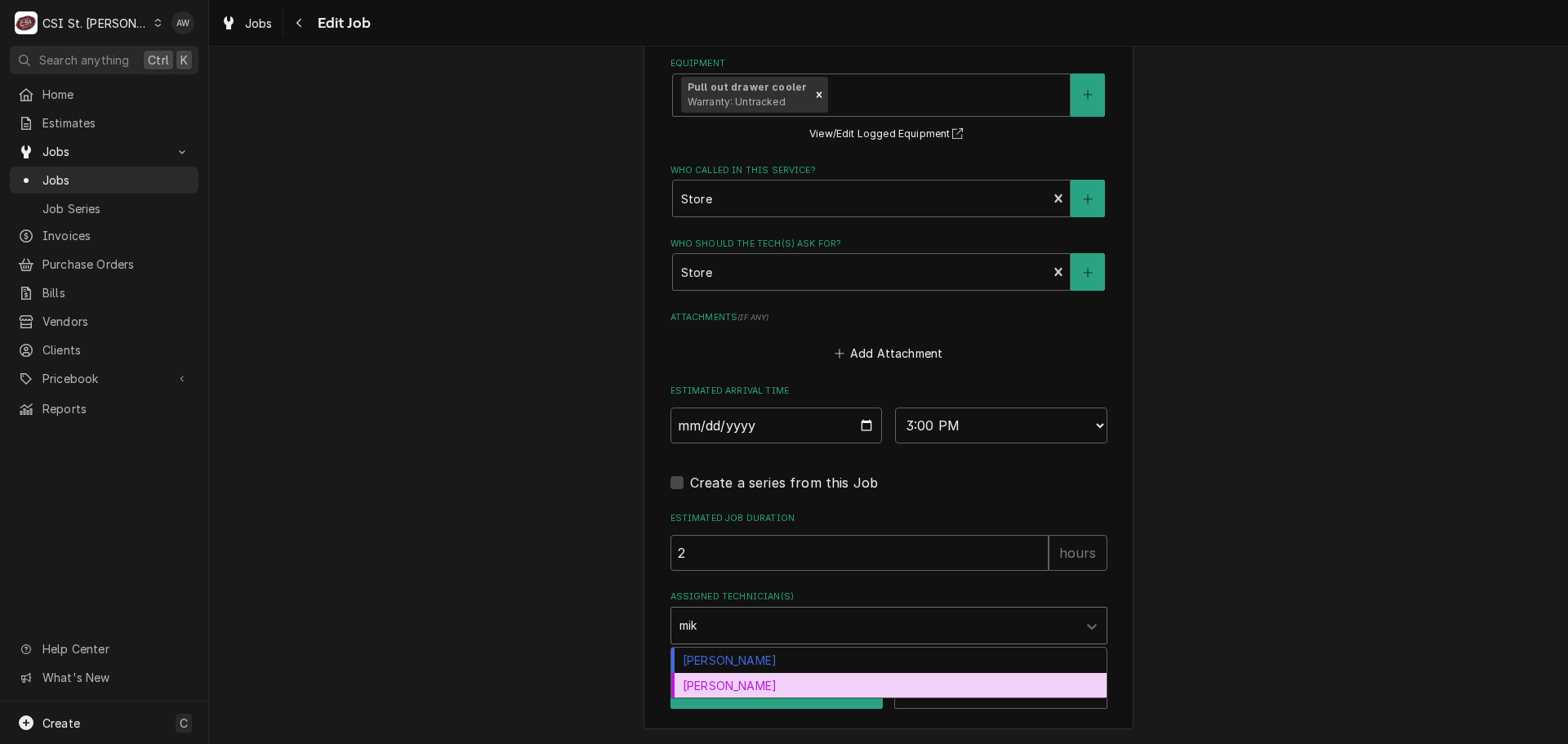
click at [739, 690] on div "Mike Baker" at bounding box center [889, 686] width 436 height 25
type textarea "x"
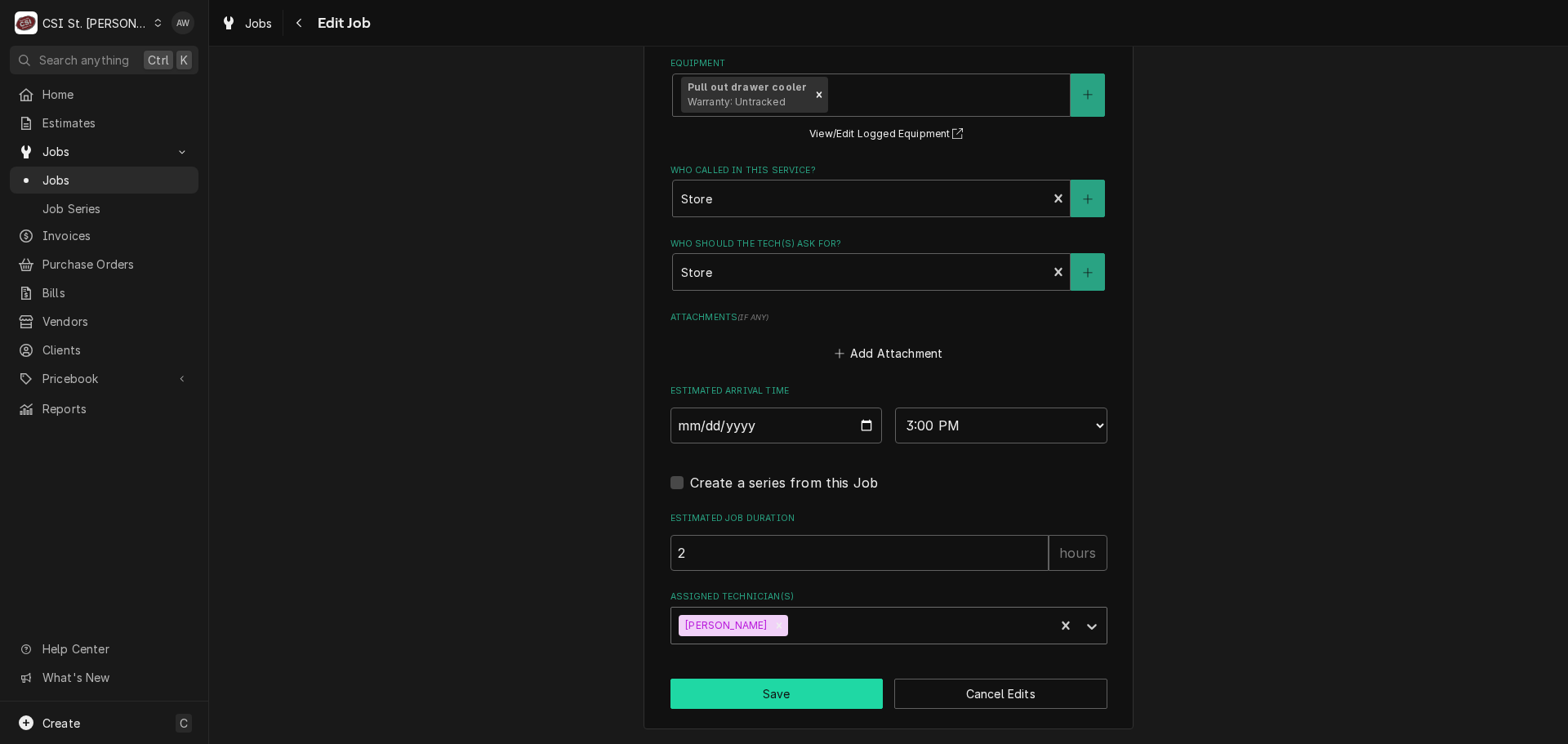
click at [781, 685] on button "Save" at bounding box center [777, 693] width 213 height 30
type textarea "x"
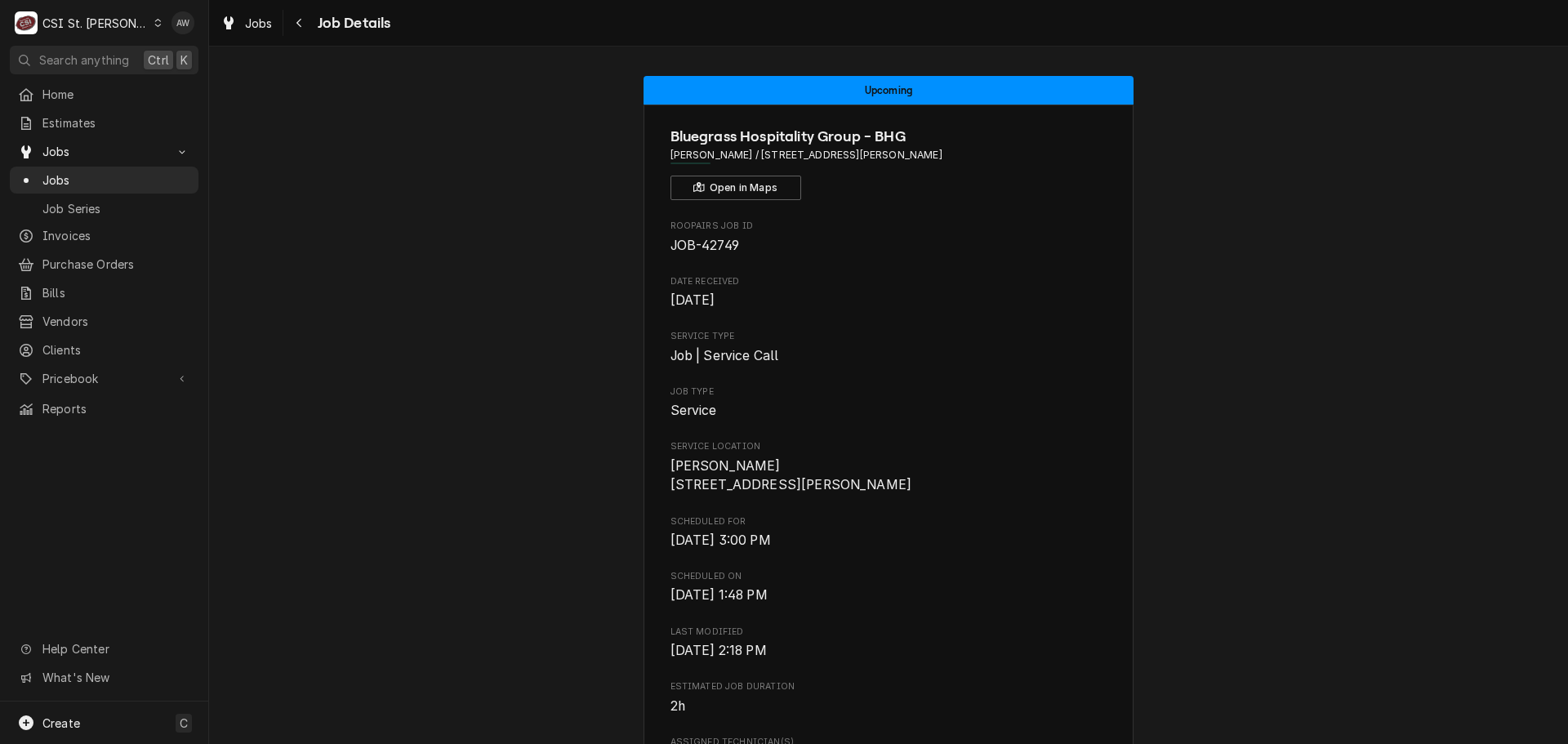
drag, startPoint x: 227, startPoint y: 17, endPoint x: 358, endPoint y: 49, distance: 134.9
click at [227, 17] on icon "Dynamic Content Wrapper" at bounding box center [228, 22] width 10 height 13
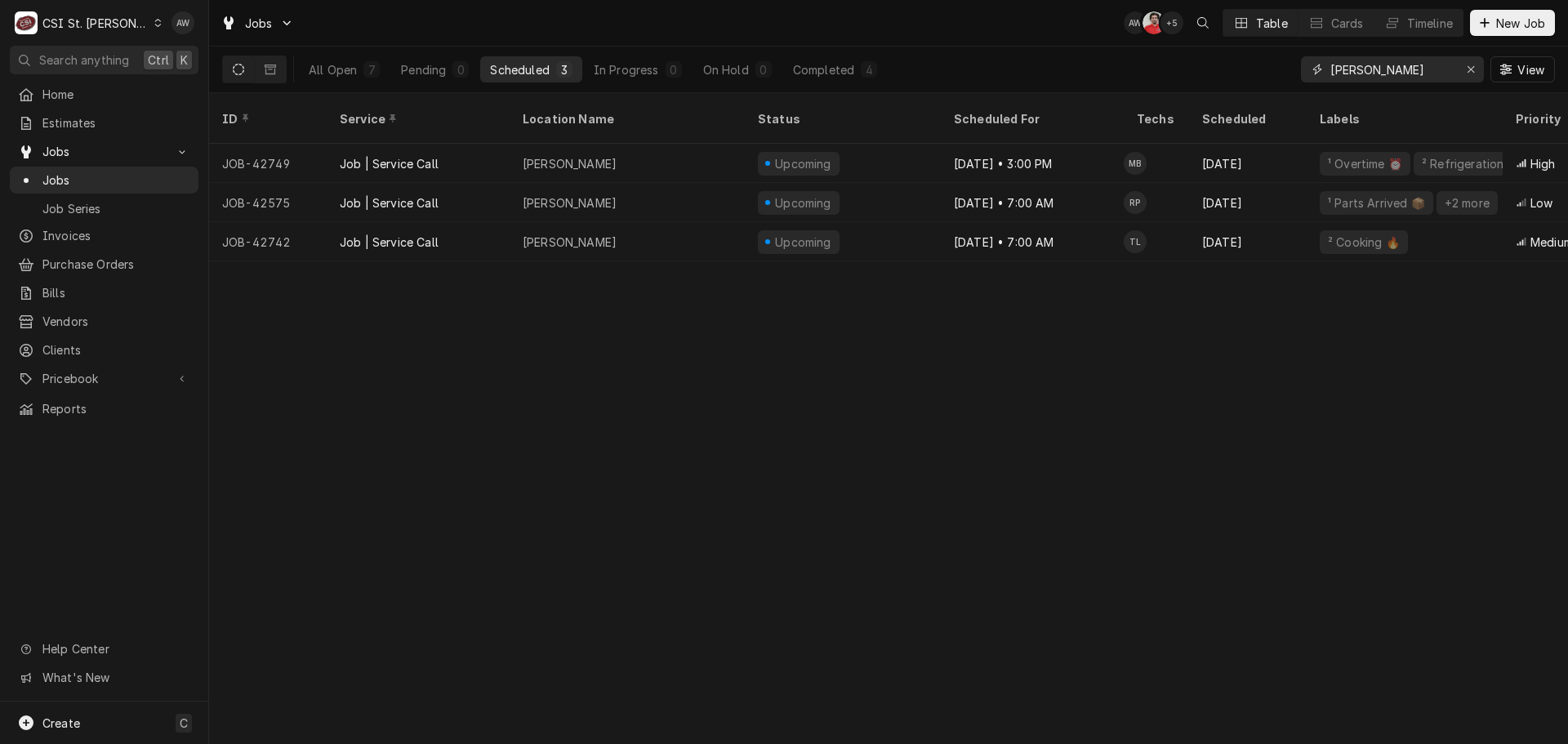
click at [1470, 64] on icon "Erase input" at bounding box center [1471, 70] width 9 height 12
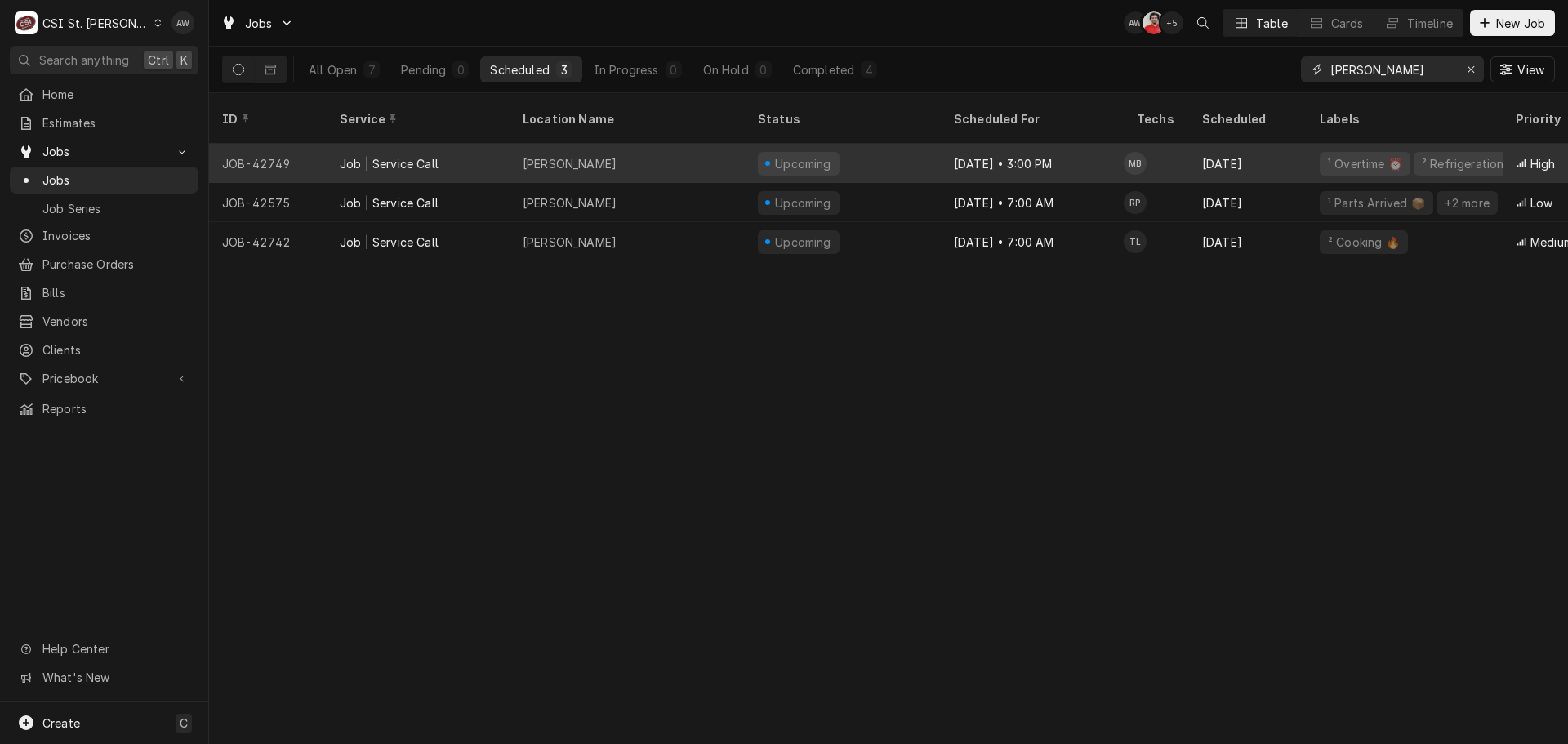
type input "drake"
click at [669, 144] on div "Drake's Shiloh" at bounding box center [627, 163] width 235 height 39
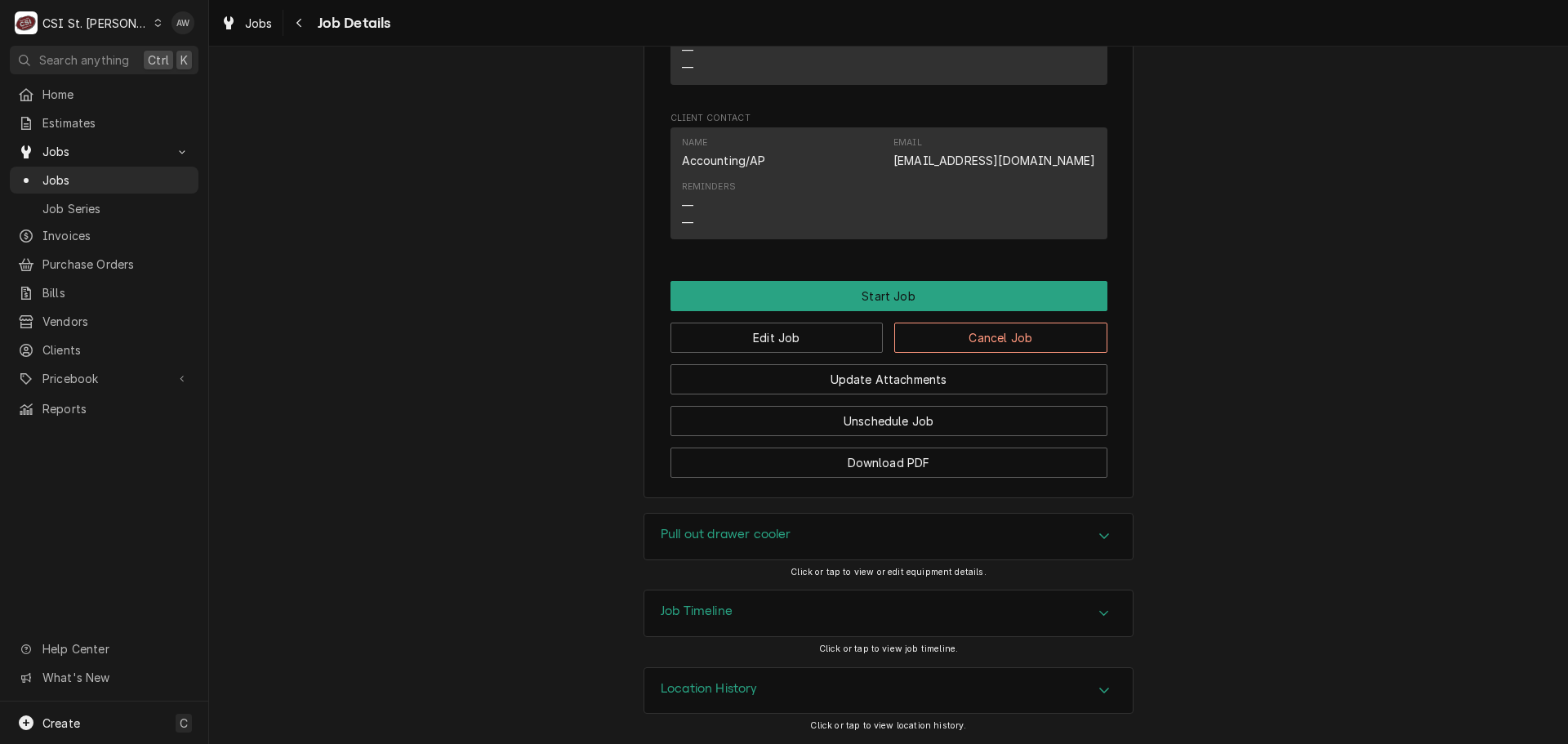
scroll to position [1324, 0]
click at [826, 340] on button "Edit Job" at bounding box center [777, 337] width 213 height 30
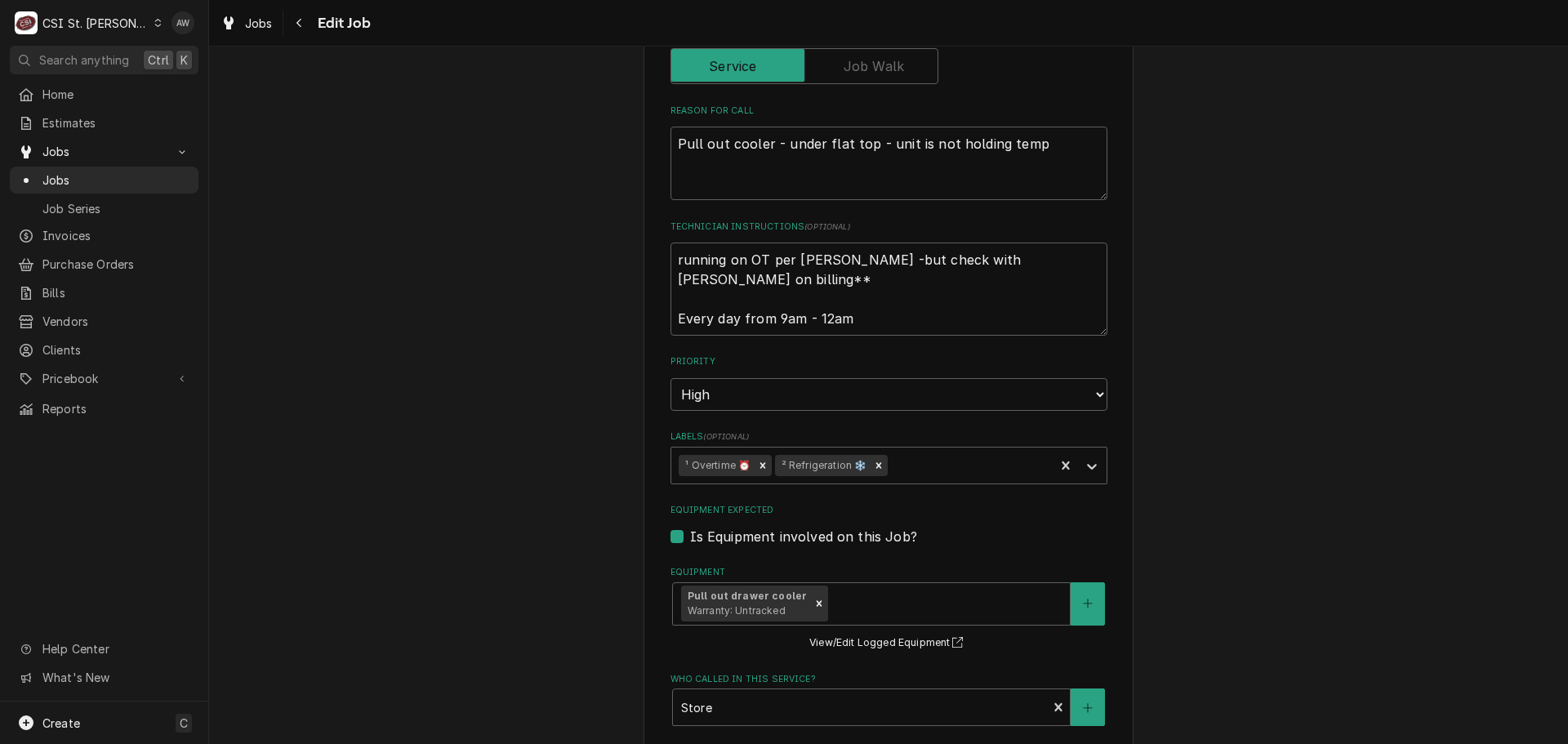
scroll to position [654, 0]
click at [883, 311] on textarea "running on OT per [PERSON_NAME] -but check with [PERSON_NAME] on billing** Ever…" at bounding box center [889, 291] width 437 height 93
type textarea "x"
type textarea "running on OT per [PERSON_NAME] -but check with [PERSON_NAME] on billing** Ever…"
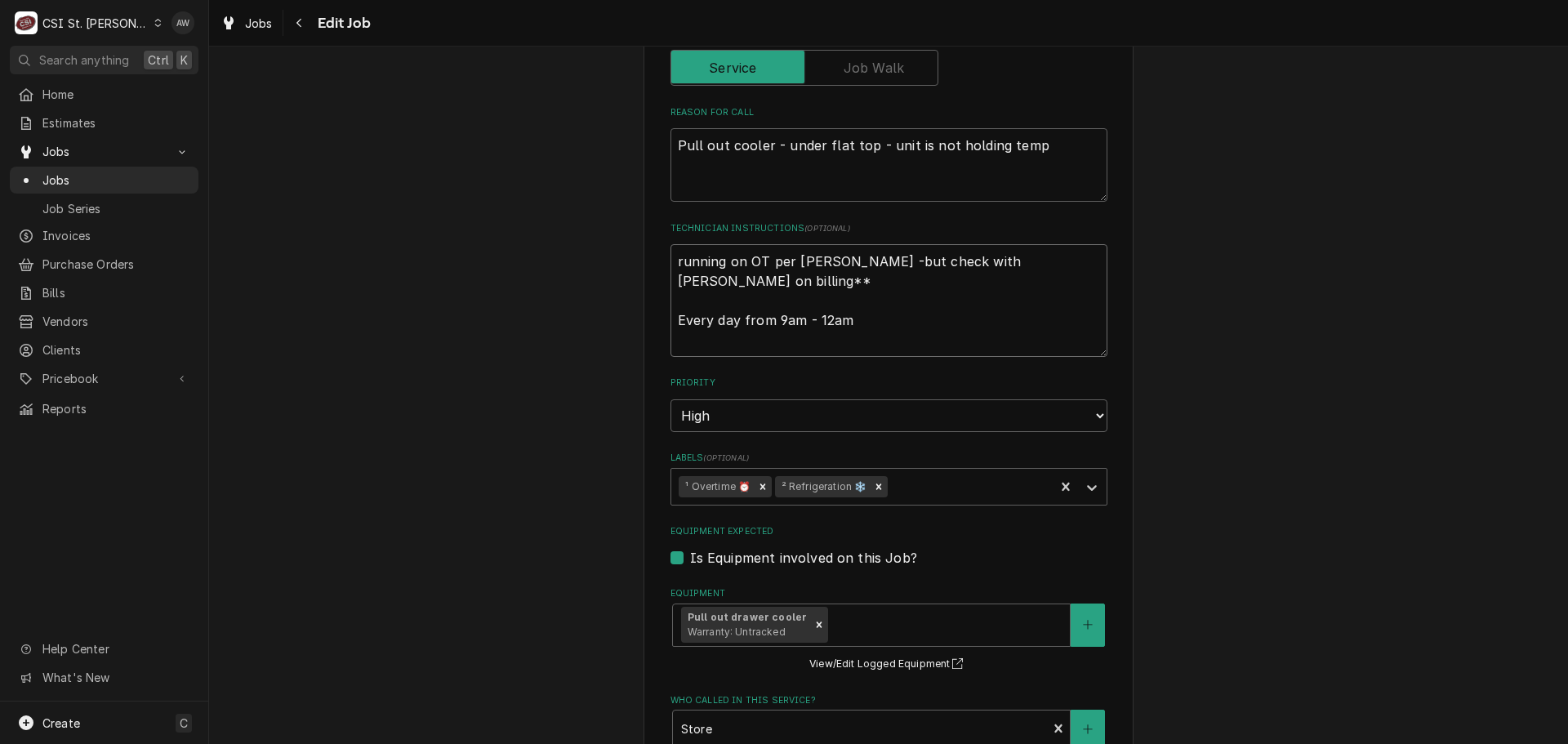
type textarea "x"
type textarea "running on OT per [PERSON_NAME] -but check with [PERSON_NAME] on billing** Ever…"
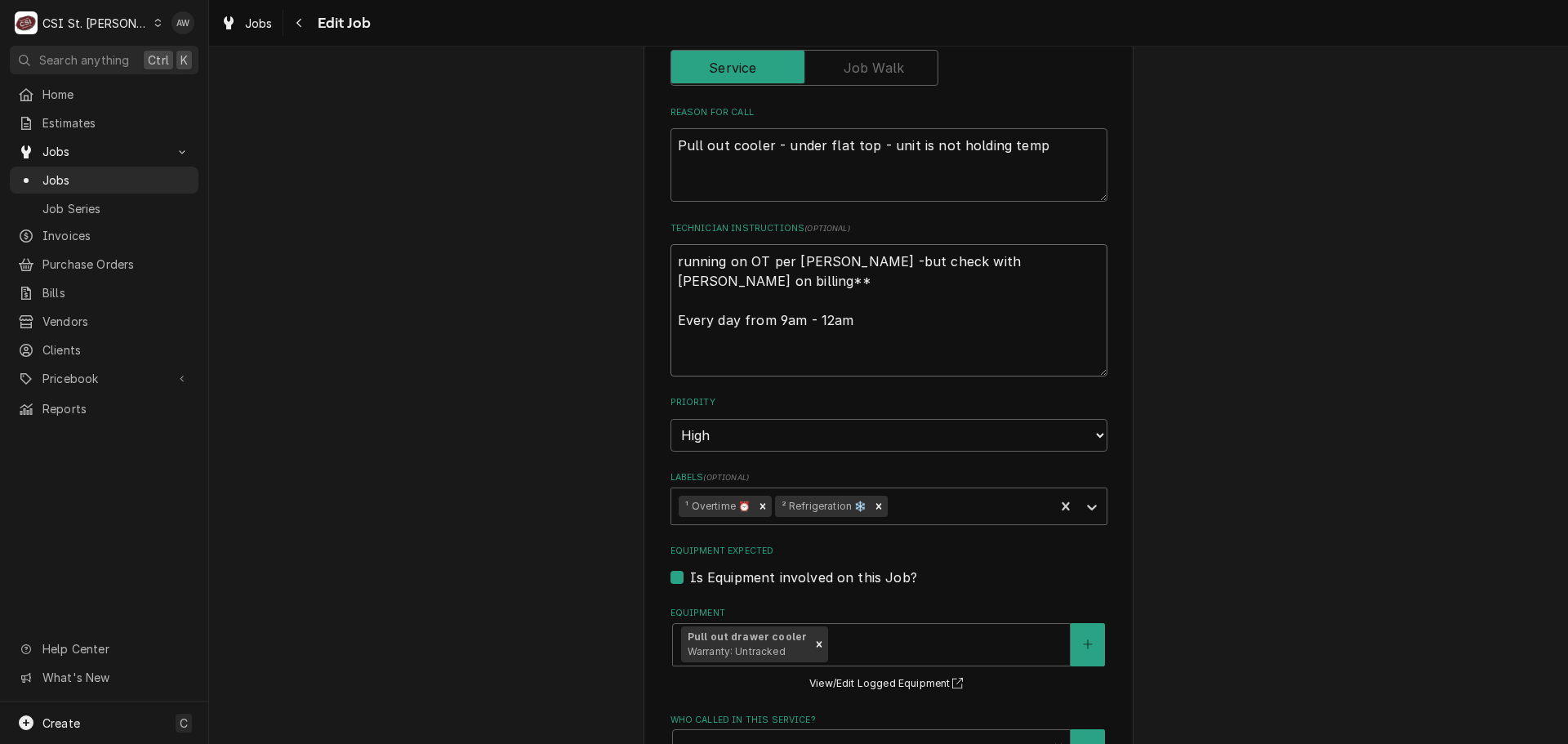
type textarea "x"
type textarea "running on OT per [PERSON_NAME] -but check with [PERSON_NAME] on billing** Ever…"
type textarea "x"
type textarea "running on OT per [PERSON_NAME] -but check with [PERSON_NAME] on billing** Ever…"
type textarea "x"
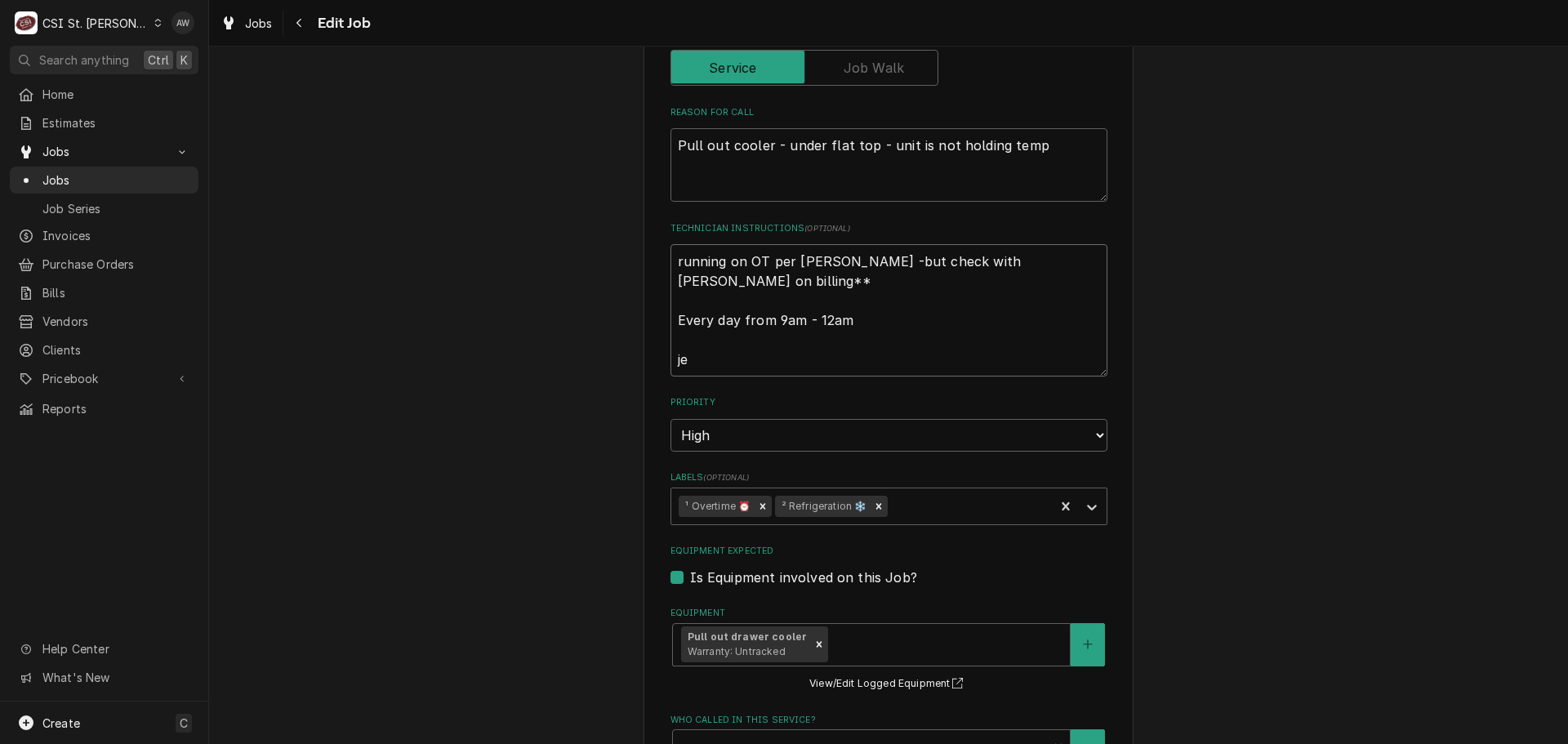
type textarea "running on OT per [PERSON_NAME] -but check with [PERSON_NAME] on billing** Ever…"
type textarea "x"
type textarea "running on OT per [PERSON_NAME] -but check with [PERSON_NAME] on billing** Ever…"
type textarea "x"
type textarea "running on OT per [PERSON_NAME] -but check with [PERSON_NAME] on billing** Ever…"
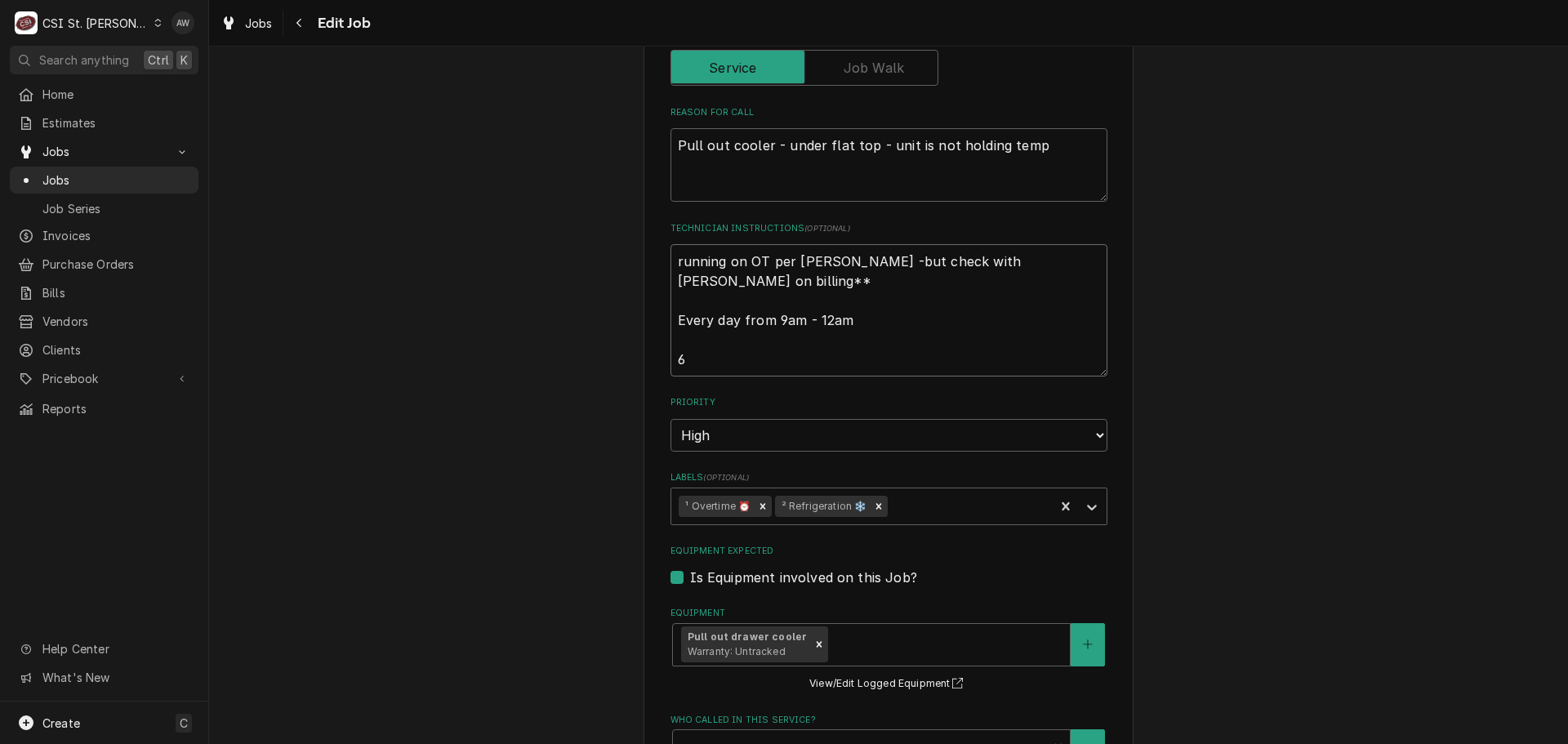
type textarea "x"
type textarea "running on OT per [PERSON_NAME] -but check with [PERSON_NAME] on billing** Ever…"
type textarea "x"
type textarea "running on OT per [PERSON_NAME] -but check with [PERSON_NAME] on billing** Ever…"
type textarea "x"
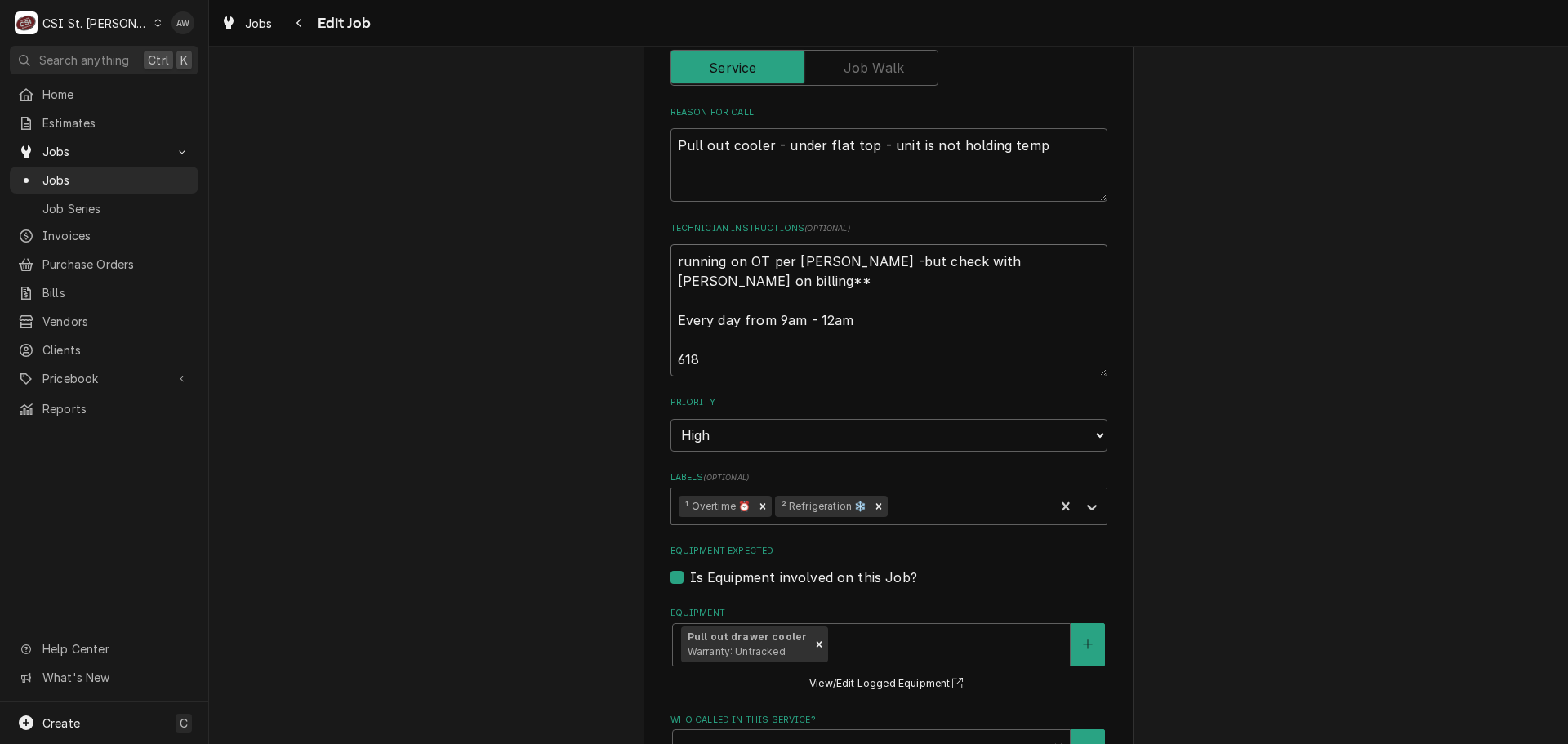
type textarea "running on OT per [PERSON_NAME] -but check with [PERSON_NAME] on billing** Ever…"
type textarea "x"
type textarea "running on OT per [PERSON_NAME] -but check with [PERSON_NAME] on billing** Ever…"
type textarea "x"
type textarea "running on OT per [PERSON_NAME] -but check with [PERSON_NAME] on billing** Ever…"
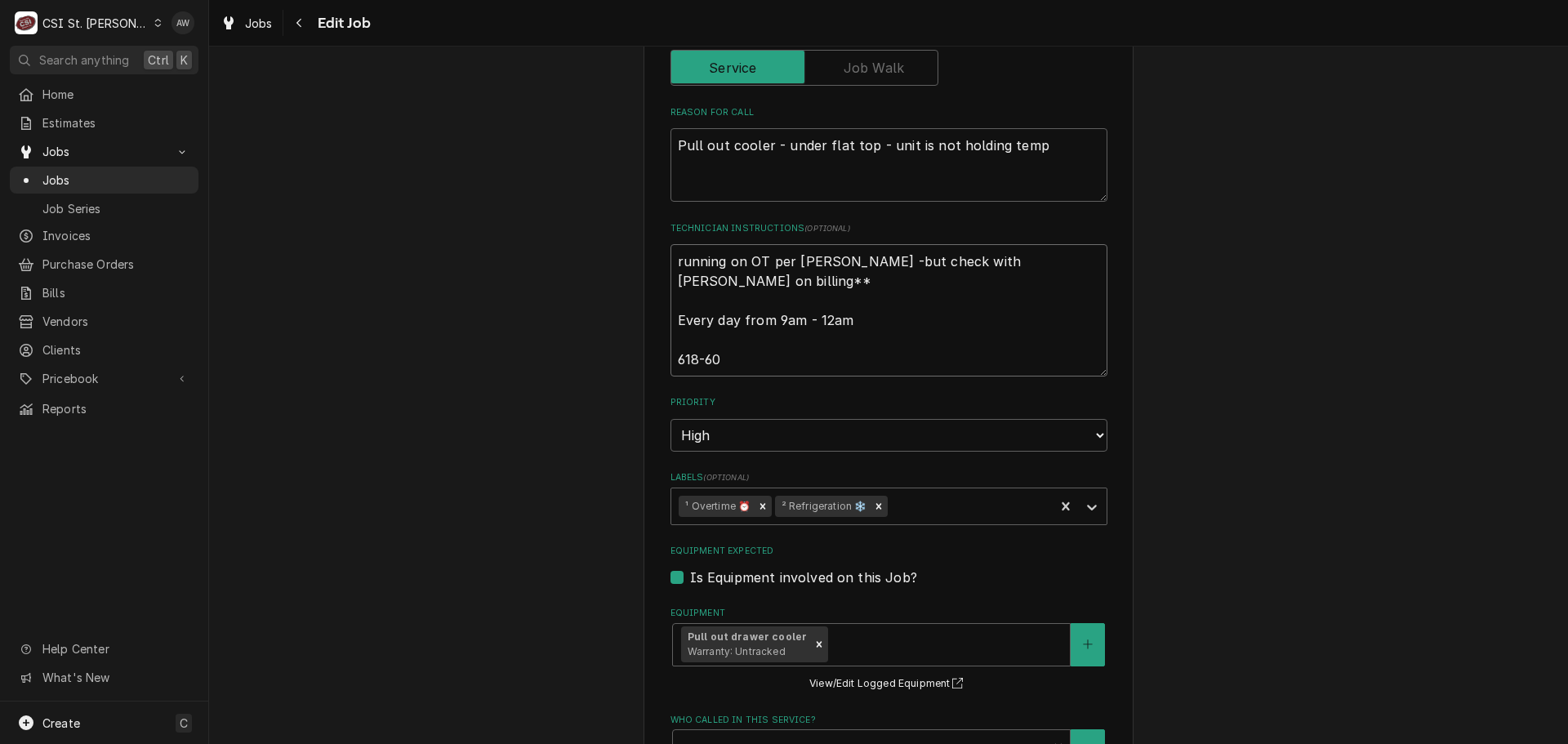
type textarea "x"
type textarea "running on OT per [PERSON_NAME] -but check with [PERSON_NAME] on billing** Ever…"
type textarea "x"
type textarea "running on OT per [PERSON_NAME] -but check with [PERSON_NAME] on billing** Ever…"
type textarea "x"
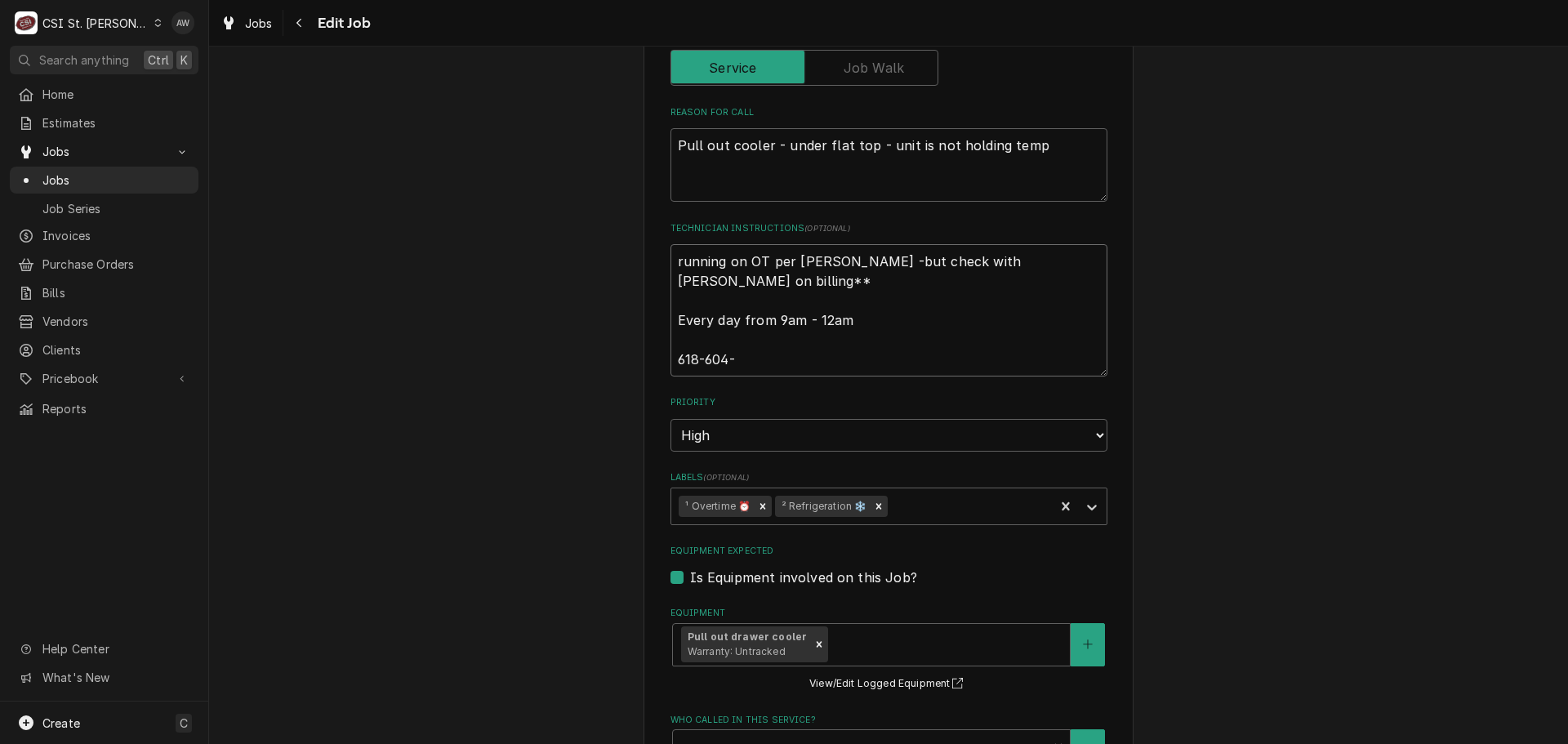
type textarea "running on OT per [PERSON_NAME] -but check with [PERSON_NAME] on billing** Ever…"
type textarea "x"
type textarea "running on OT per [PERSON_NAME] -but check with [PERSON_NAME] on billing** Ever…"
type textarea "x"
type textarea "running on OT per [PERSON_NAME] -but check with [PERSON_NAME] on billing** Ever…"
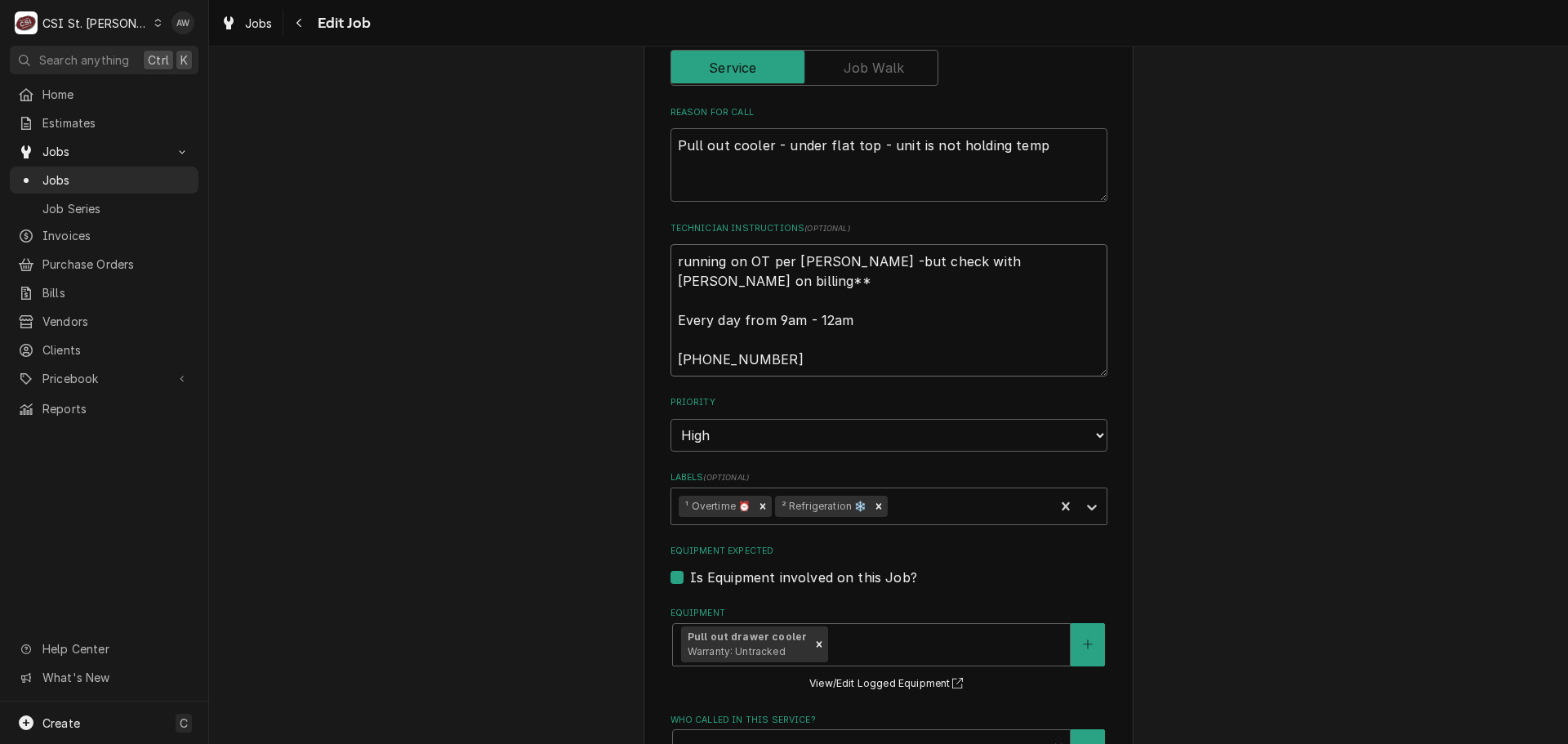
type textarea "x"
type textarea "running on OT per [PERSON_NAME] -but check with [PERSON_NAME] on billing** Ever…"
type textarea "x"
type textarea "running on OT per [PERSON_NAME] -but check with [PERSON_NAME] on billing** Ever…"
type textarea "x"
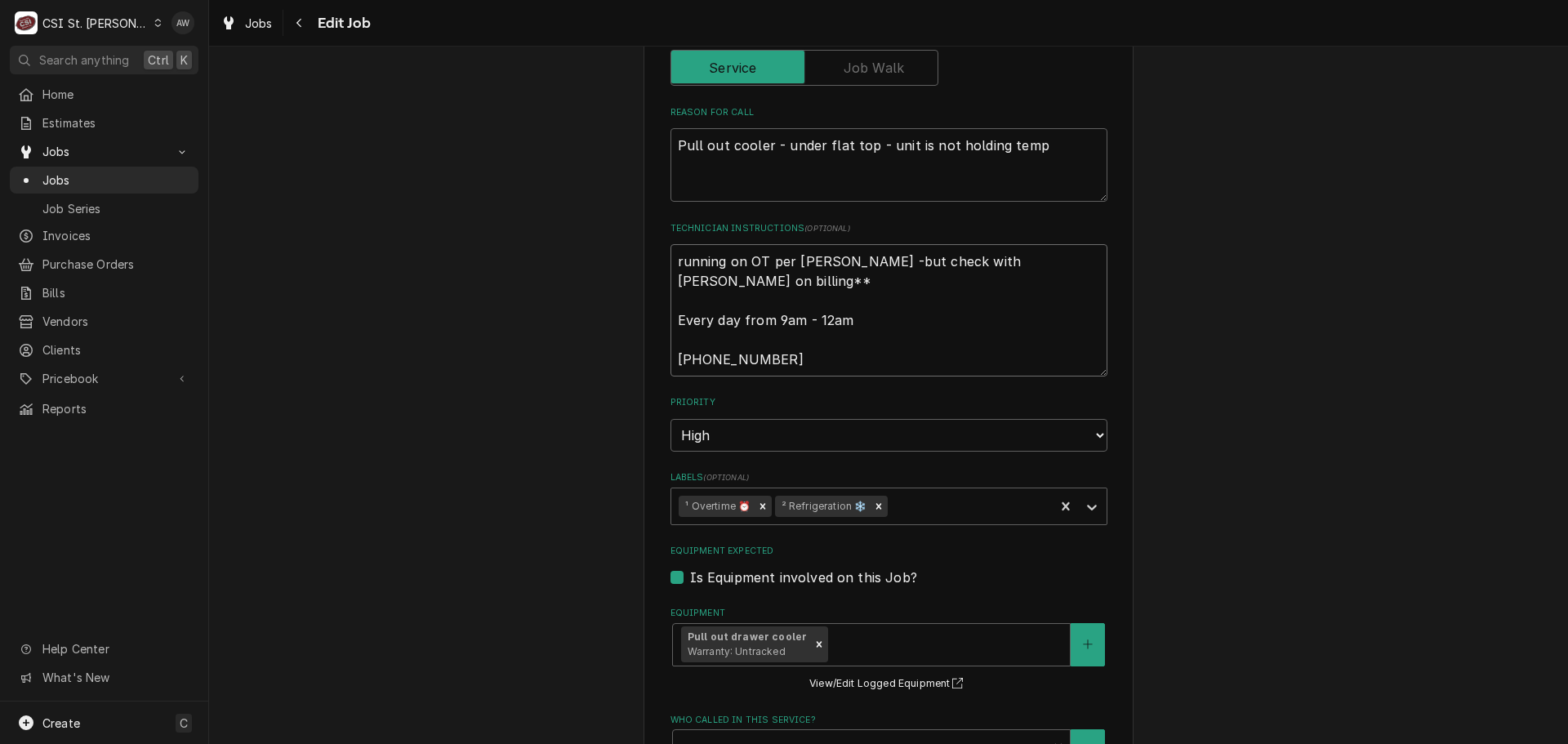
type textarea "running on OT per [PERSON_NAME] -but check with [PERSON_NAME] on billing** Ever…"
click at [671, 362] on textarea "running on OT per [PERSON_NAME] -but check with [PERSON_NAME] on billing** Ever…" at bounding box center [889, 310] width 437 height 132
type textarea "x"
type textarea "running on OT per [PERSON_NAME] -but check with [PERSON_NAME] on billing** Ever…"
type textarea "x"
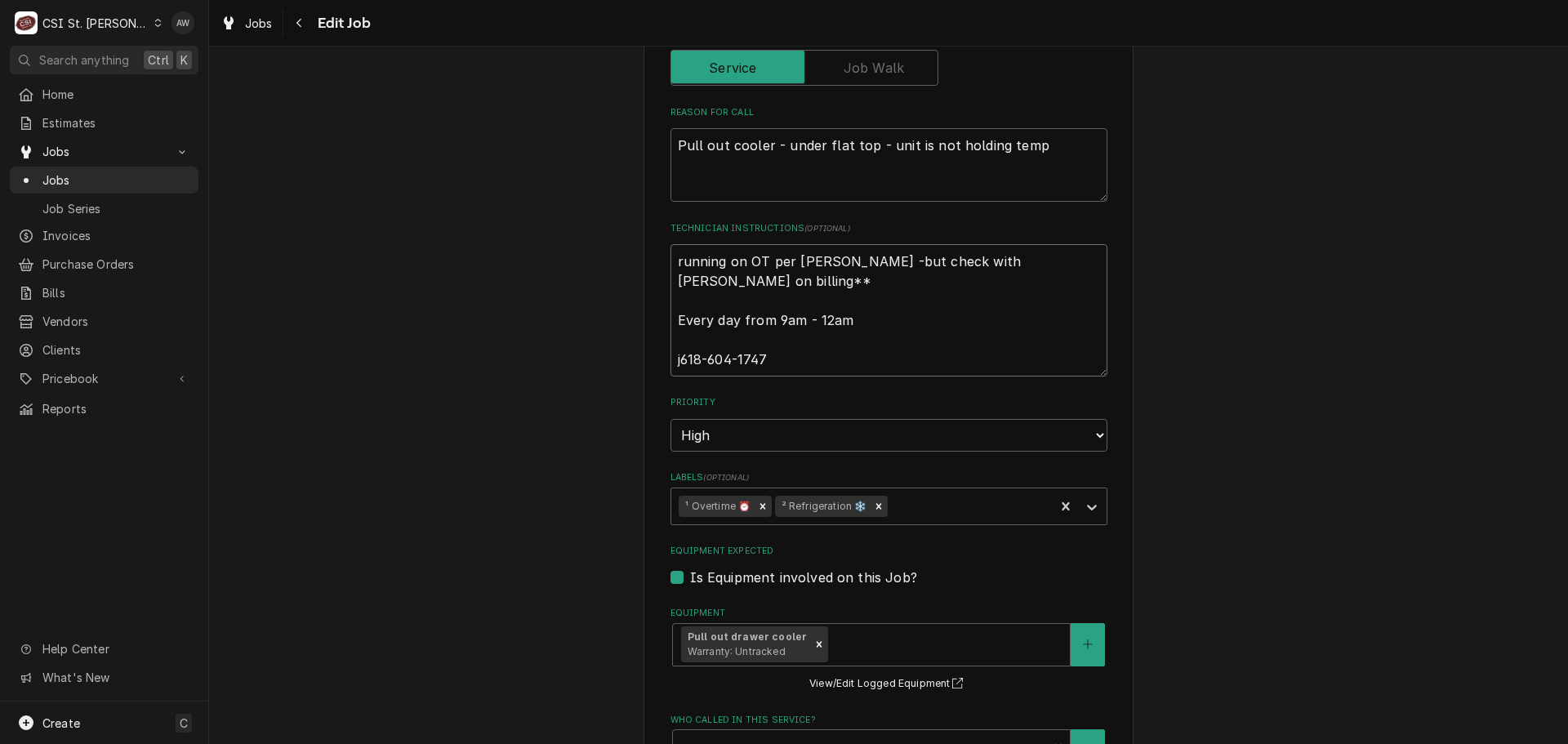
type textarea "running on OT per [PERSON_NAME] -but check with [PERSON_NAME] on billing** Ever…"
type textarea "x"
type textarea "running on OT per [PERSON_NAME] -but check with [PERSON_NAME] on billing** Ever…"
type textarea "x"
type textarea "running on OT per [PERSON_NAME] -but check with [PERSON_NAME] on billing** Ever…"
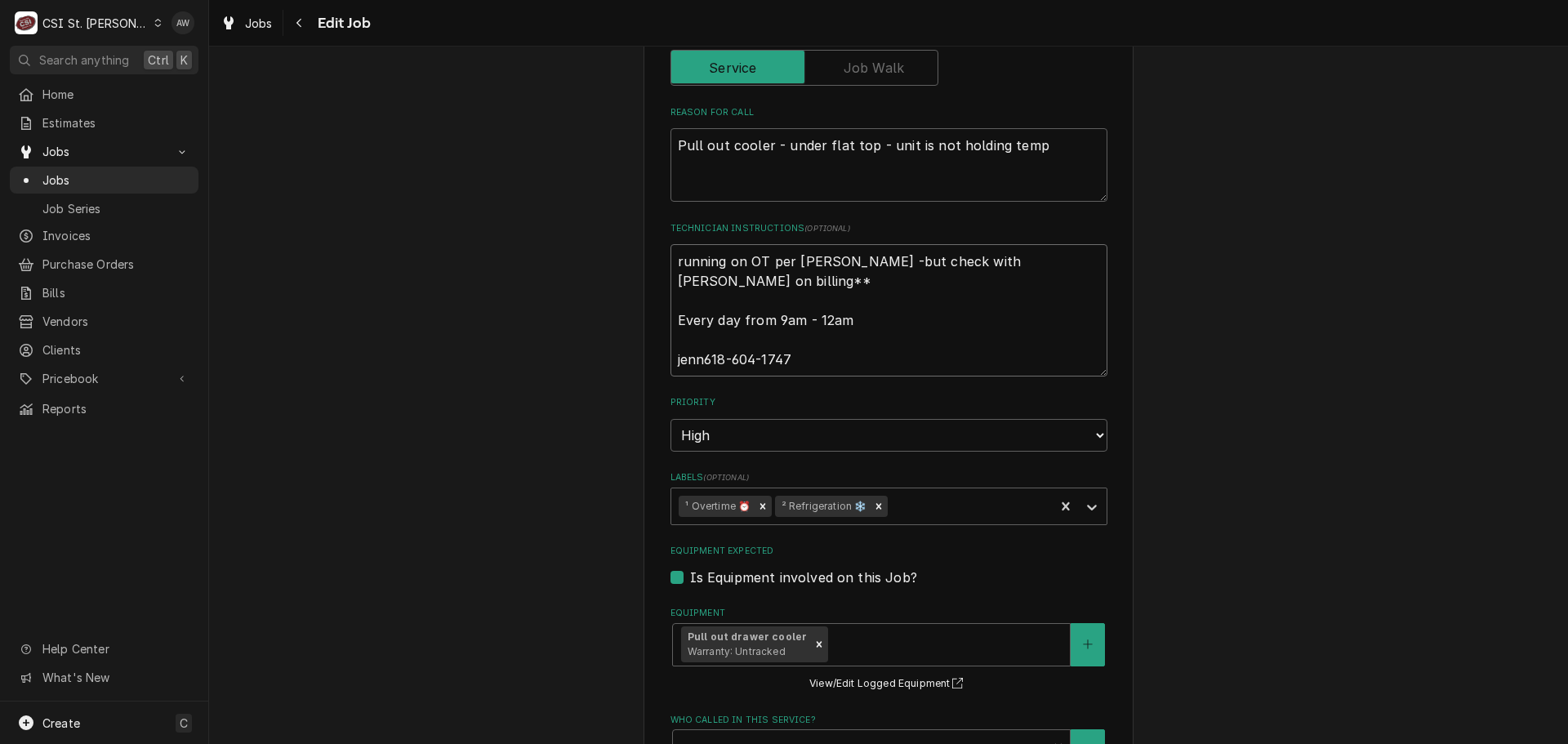
type textarea "x"
type textarea "running on OT per [PERSON_NAME] -but check with [PERSON_NAME] on billing** Ever…"
type textarea "x"
type textarea "running on OT per [PERSON_NAME] -but check with [PERSON_NAME] on billing** Ever…"
type textarea "x"
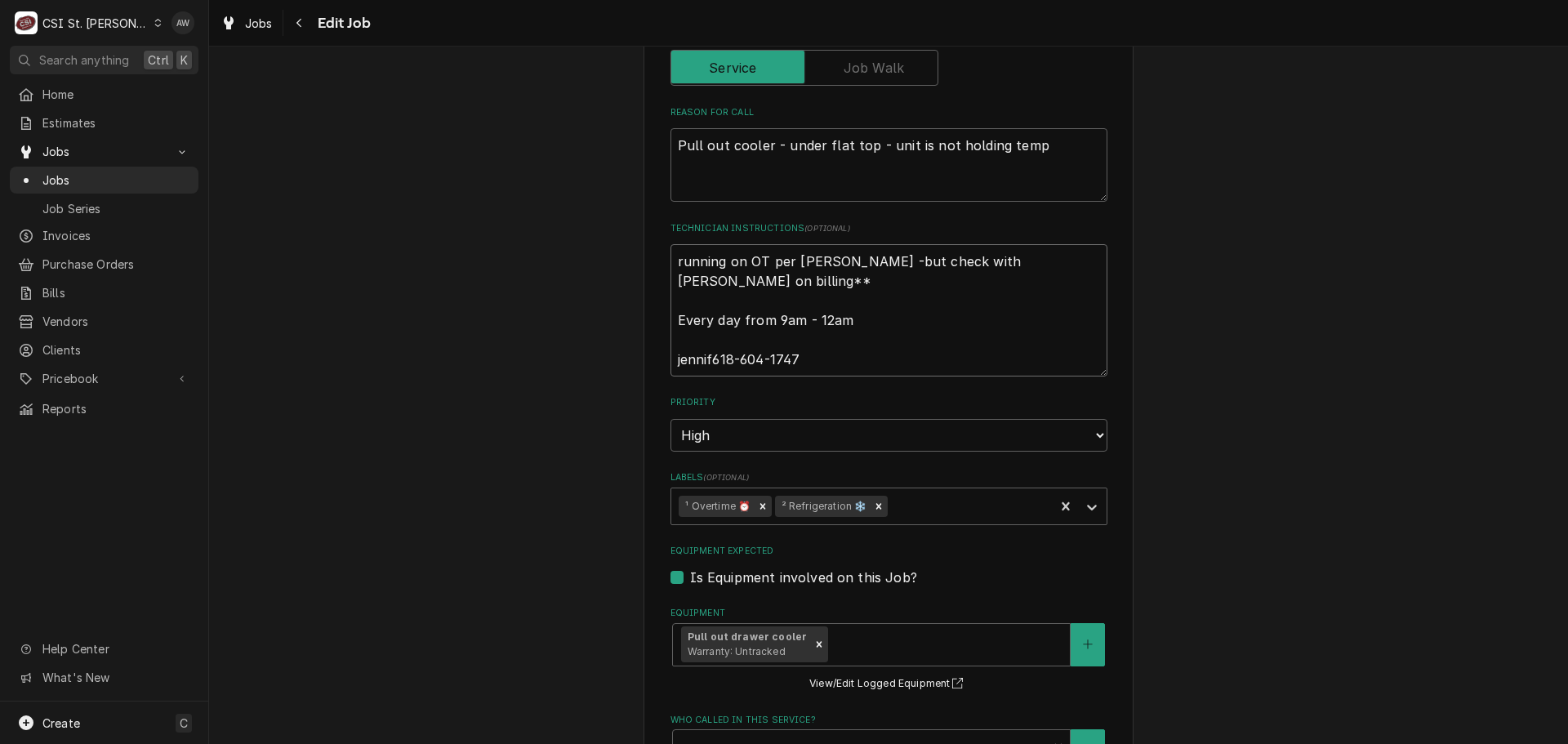
type textarea "running on OT per [PERSON_NAME] -but check with [PERSON_NAME] on billing** Ever…"
type textarea "x"
type textarea "running on OT per [PERSON_NAME] -but check with [PERSON_NAME] on billing** Ever…"
type textarea "x"
type textarea "running on OT per [PERSON_NAME] -but check with [PERSON_NAME] on billing** Ever…"
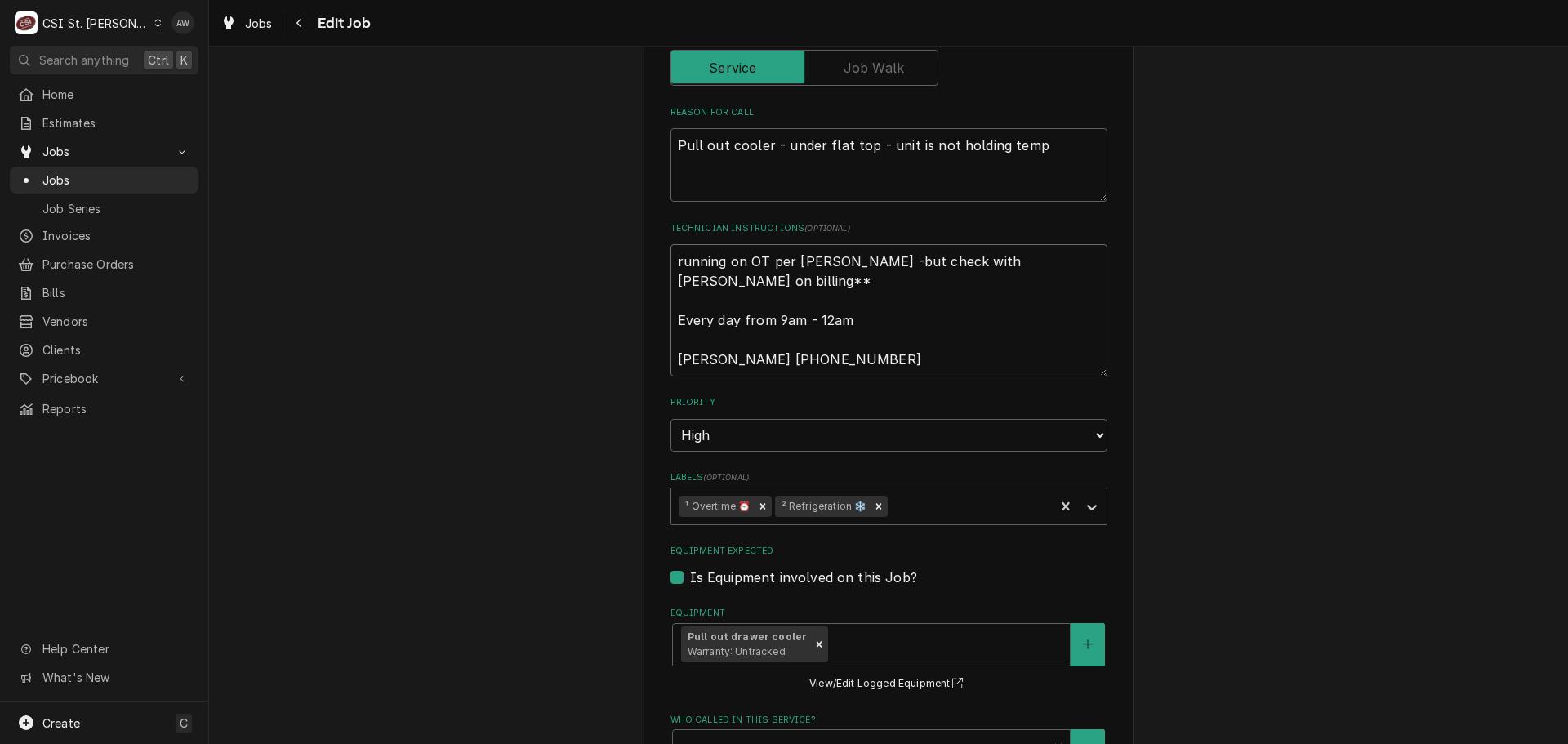
type textarea "x"
type textarea "running on OT per Kevin Kuhlmann -but check with Shelley on billing** Every day…"
drag, startPoint x: 841, startPoint y: 361, endPoint x: 667, endPoint y: 360, distance: 174.0
click at [671, 360] on textarea "running on OT per Kevin Kuhlmann -but check with Shelley on billing** Every day…" at bounding box center [889, 310] width 437 height 132
click at [736, 278] on textarea "running on OT per Kevin Kuhlmann -but check with Shelley on billing** Every day…" at bounding box center [889, 310] width 437 height 132
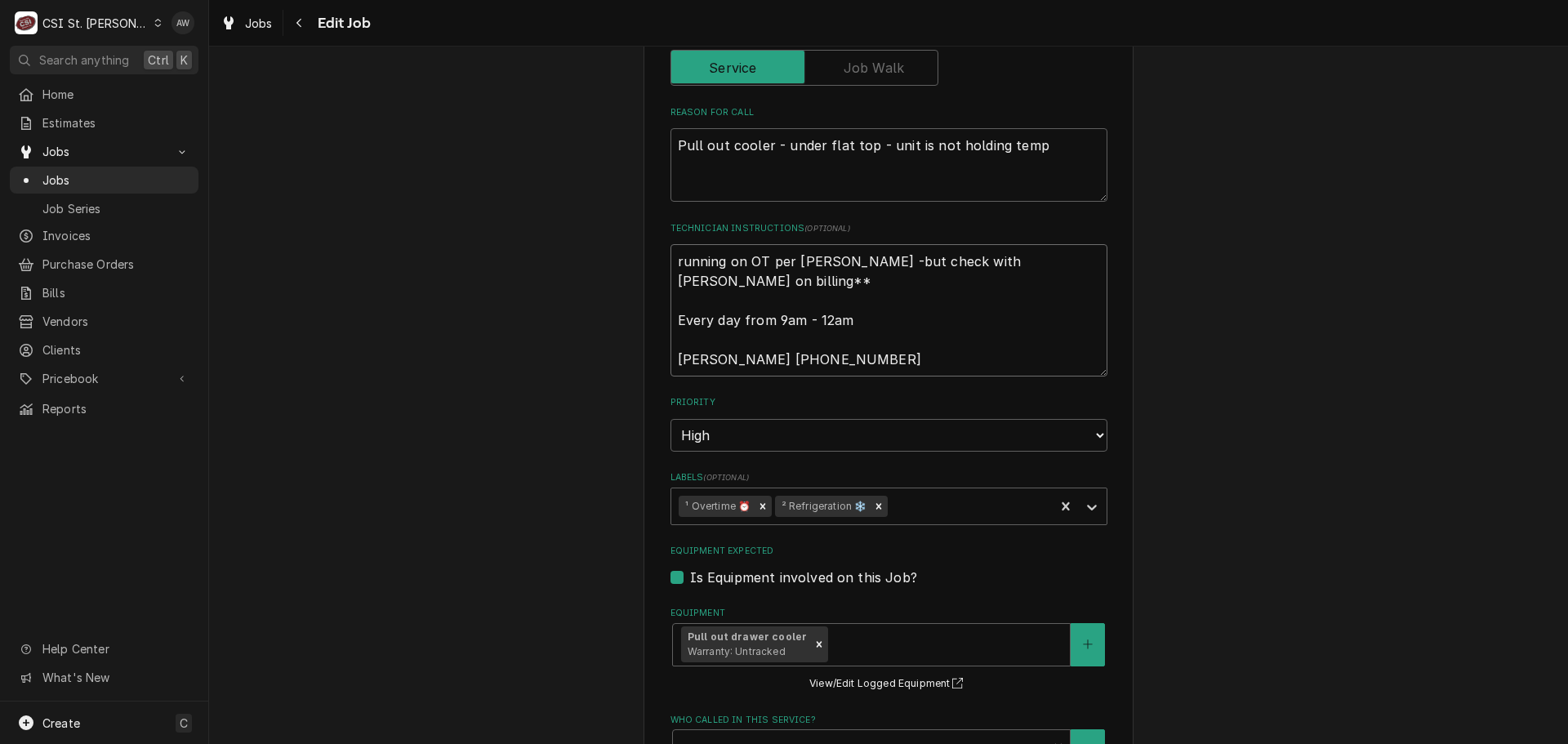
click at [671, 261] on textarea "running on OT per Kevin Kuhlmann -but check with Shelley on billing** Every day…" at bounding box center [889, 310] width 437 height 132
type textarea "x"
type textarea "running on OT per Kevin Kuhlmann -but check with Shelley on billing** Every day…"
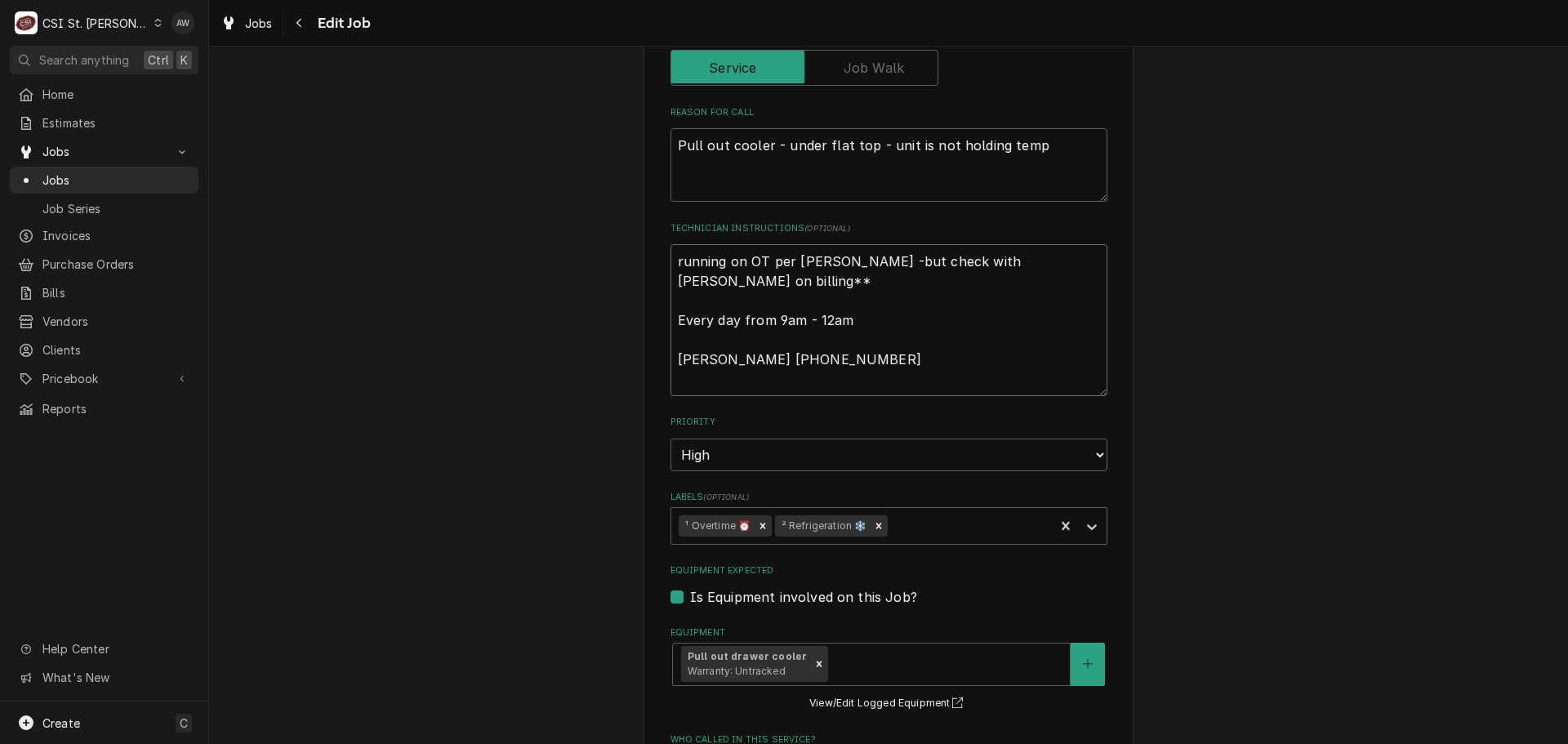
type textarea "x"
type textarea "running on OT per Kevin Kuhlmann -but check with Shelley on billing** Every day…"
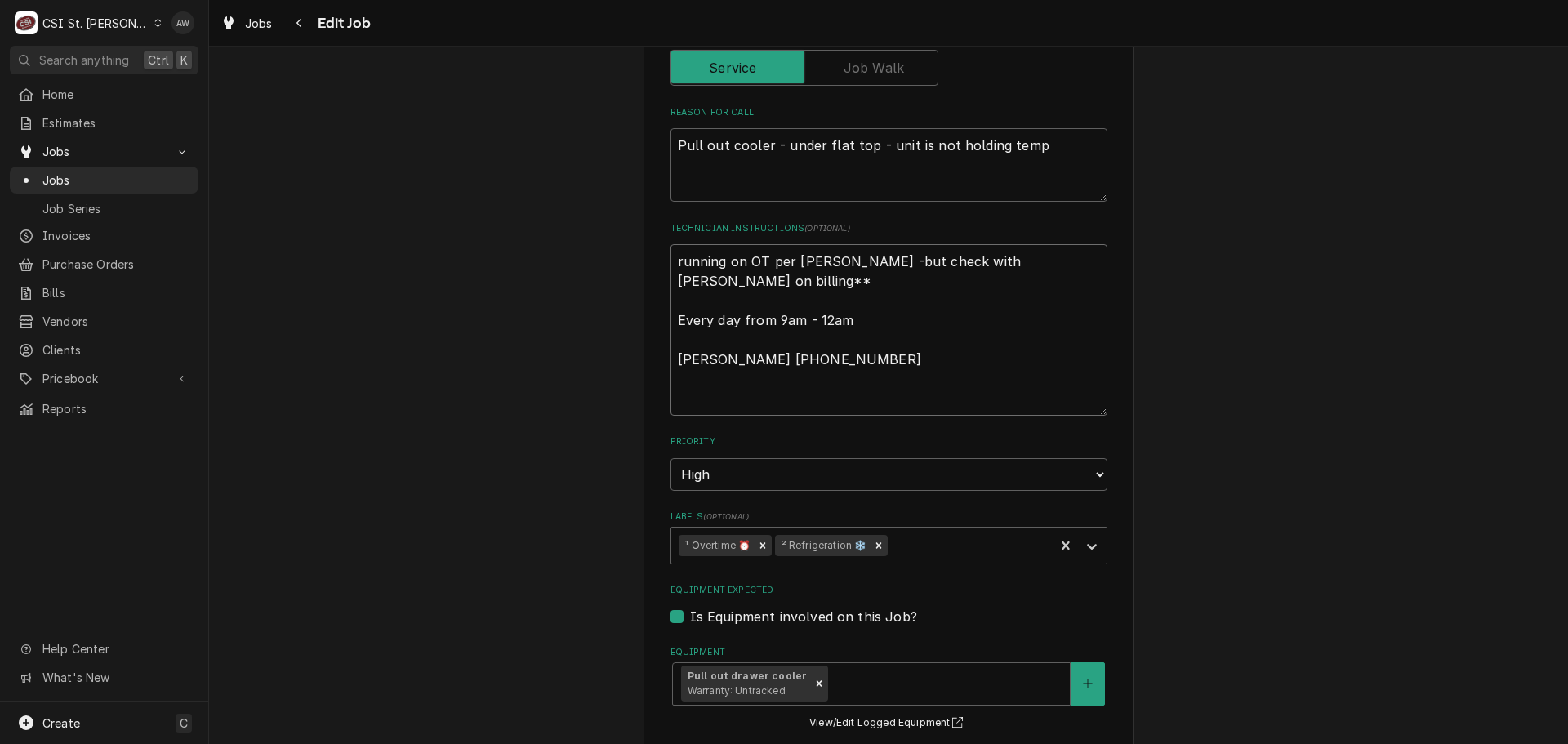
click at [673, 256] on textarea "running on OT per Kevin Kuhlmann -but check with Shelley on billing** Every day…" at bounding box center [889, 330] width 437 height 171
paste textarea "Jennifer 618-604-1747"
type textarea "x"
type textarea "Jennifer 618-604-1747 running on OT per Kevin Kuhlmann -but check with Shelley …"
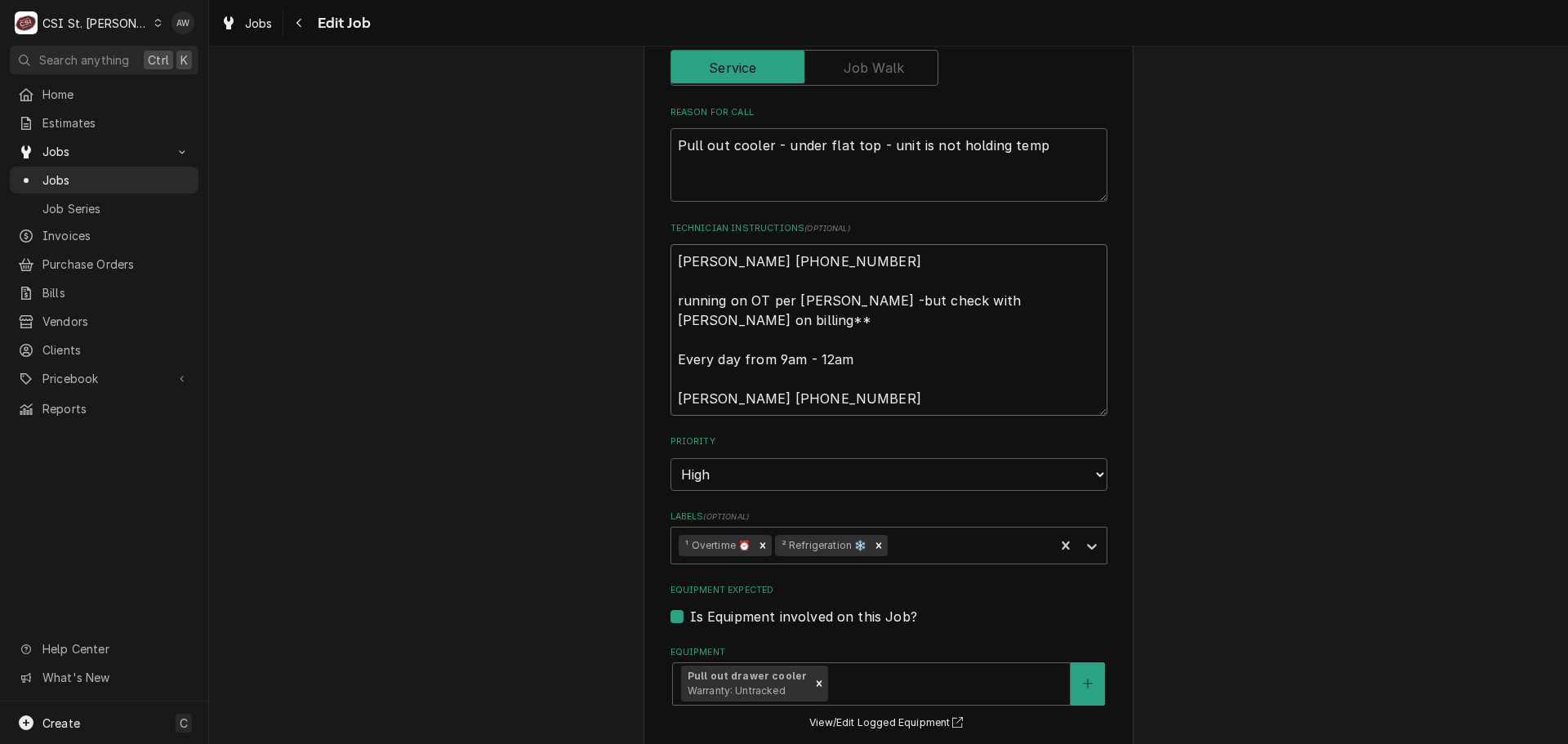
type textarea "x"
type textarea "tJennifer 618-604-1747 running on OT per Kevin Kuhlmann -but check with Shelley…"
type textarea "x"
type textarea "teJennifer 618-604-1747 running on OT per Kevin Kuhlmann -but check with Shelle…"
type textarea "x"
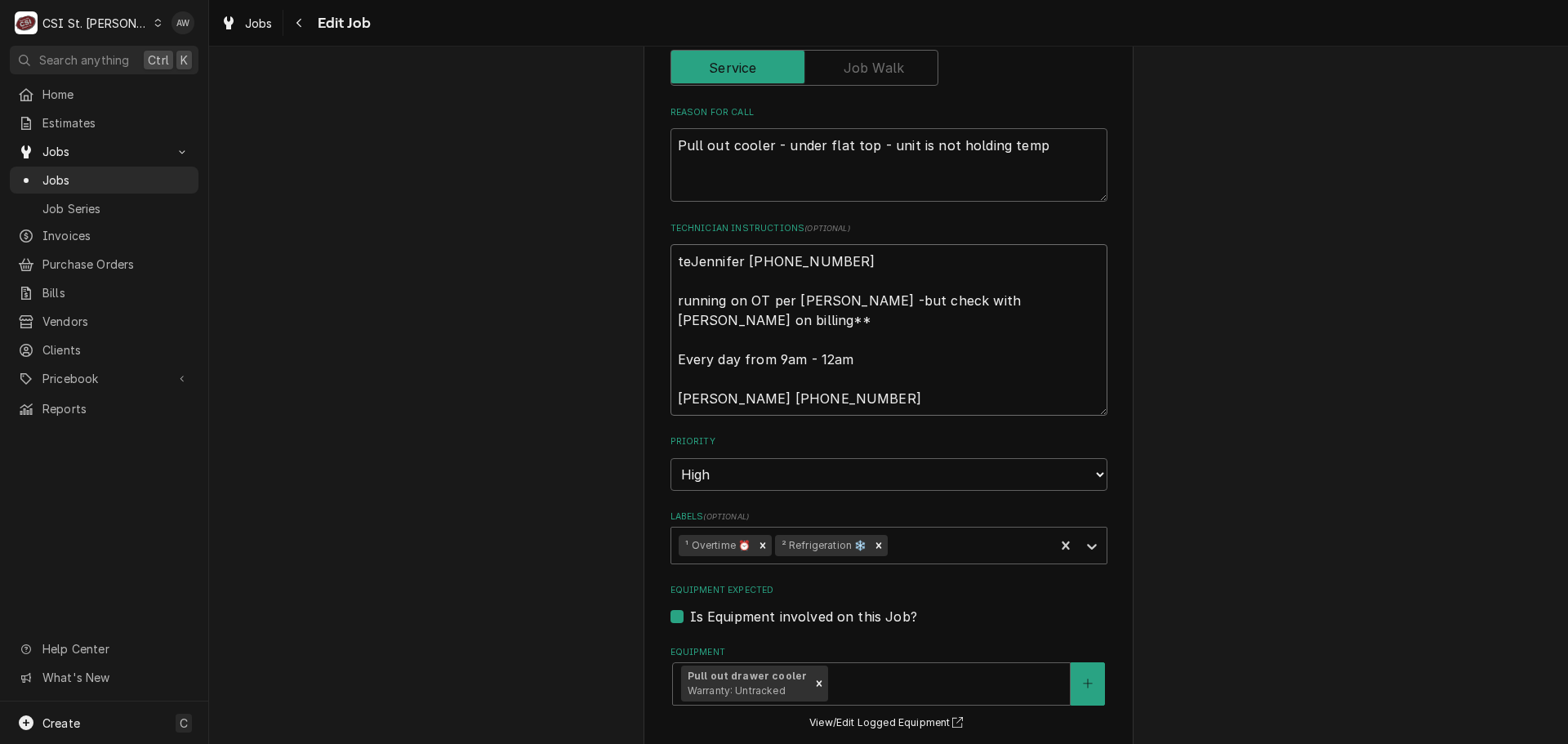
type textarea "tecJennifer 618-604-1747 running on OT per Kevin Kuhlmann -but check with Shell…"
type textarea "x"
type textarea "techJennifer 618-604-1747 running on OT per Kevin Kuhlmann -but check with Shel…"
type textarea "x"
type textarea "tech Jennifer 618-604-1747 running on OT per Kevin Kuhlmann -but check with She…"
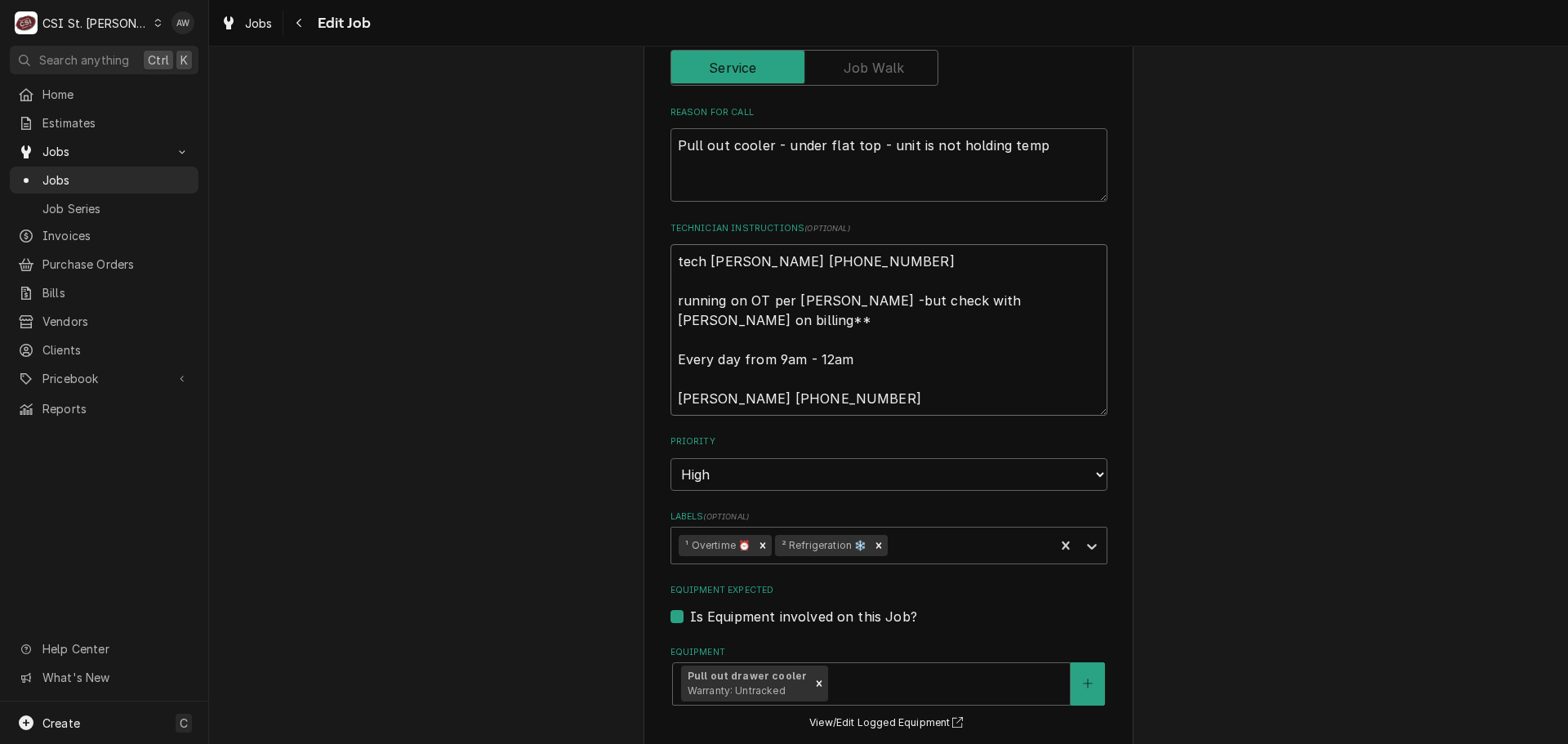
type textarea "x"
type textarea "tech tJennifer 618-604-1747 running on OT per Kevin Kuhlmann -but check with Sh…"
type textarea "x"
type textarea "tech toJennifer 618-604-1747 running on OT per Kevin Kuhlmann -but check with S…"
type textarea "x"
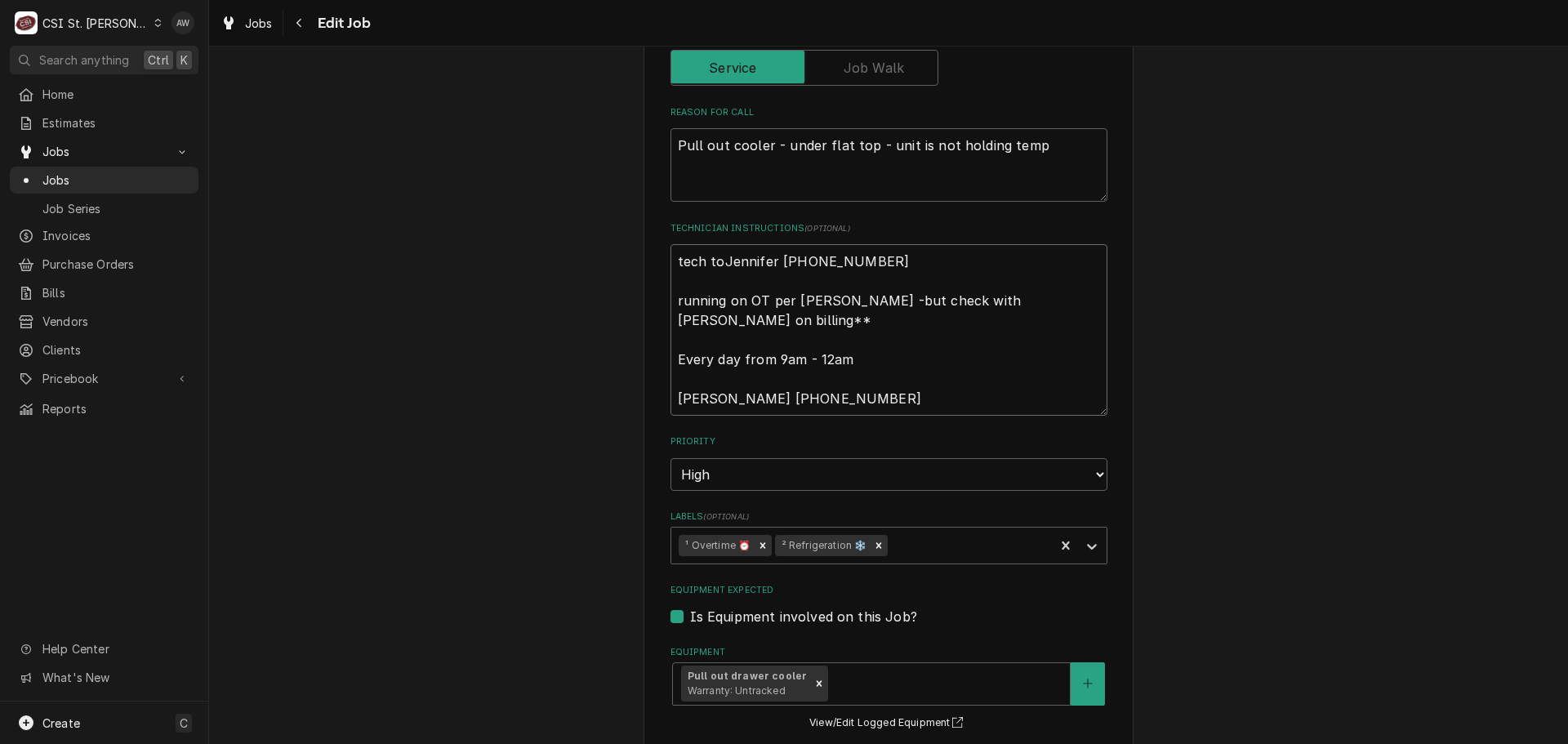
type textarea "tech to Jennifer 618-604-1747 running on OT per Kevin Kuhlmann -but check with …"
type textarea "x"
type textarea "tech to cJennifer 618-604-1747 running on OT per Kevin Kuhlmann -but check with…"
type textarea "x"
type textarea "tech to caJennifer 618-604-1747 running on OT per Kevin Kuhlmann -but check wit…"
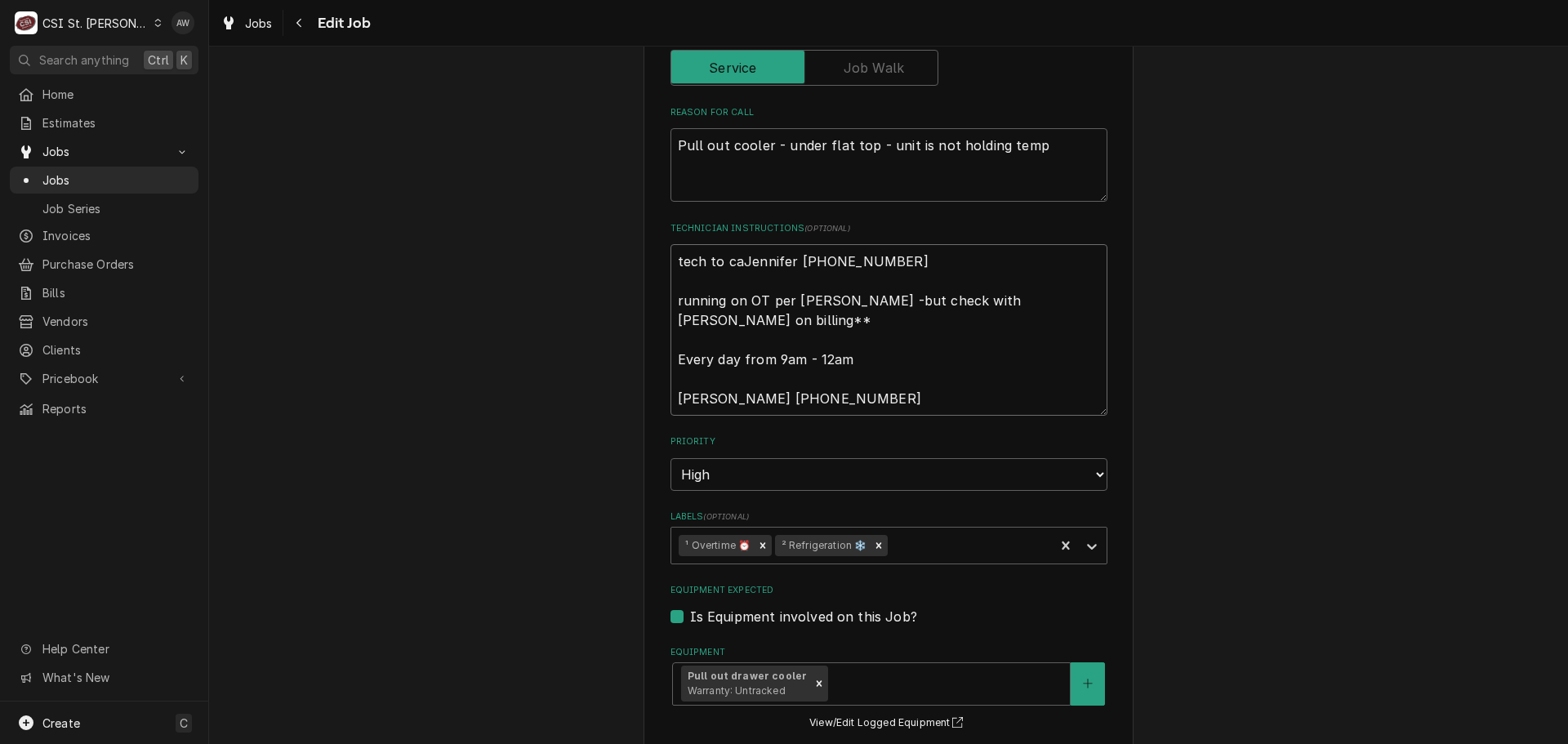
type textarea "x"
type textarea "tech to calJennifer 618-604-1747 running on OT per Kevin Kuhlmann -but check wi…"
type textarea "x"
type textarea "tech to callJennifer 618-604-1747 running on OT per Kevin Kuhlmann -but check w…"
type textarea "x"
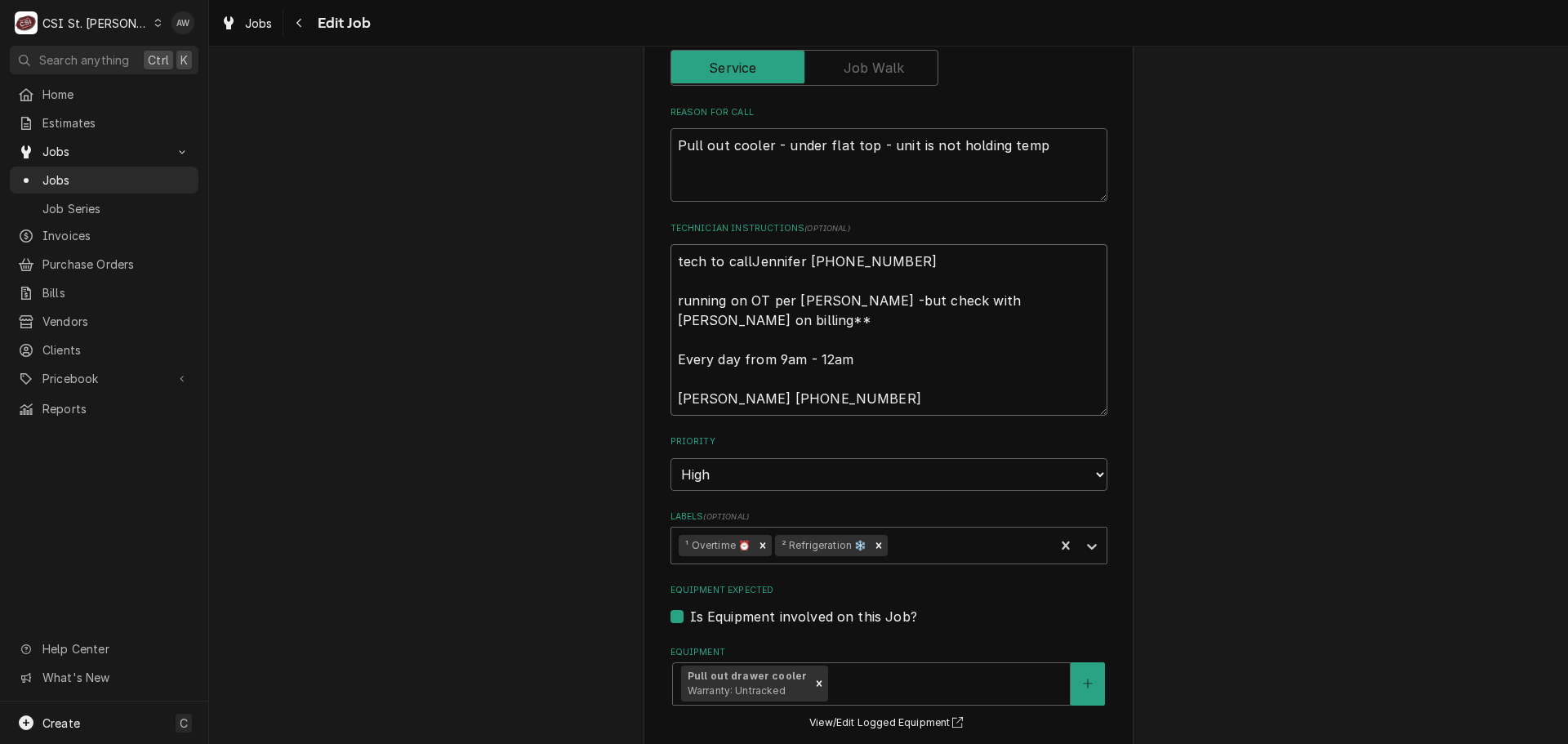
type textarea "tech to call Jennifer 618-604-1747 running on OT per Kevin Kuhlmann -but check …"
click at [900, 253] on textarea "tech to call Jennifer 618-604-1747 running on OT per Kevin Kuhlmann -but check …" at bounding box center [889, 330] width 437 height 171
type textarea "x"
type textarea "tech to call Jennifer 618-604-1747 running on OT per Kevin Kuhlmann -but check …"
type textarea "x"
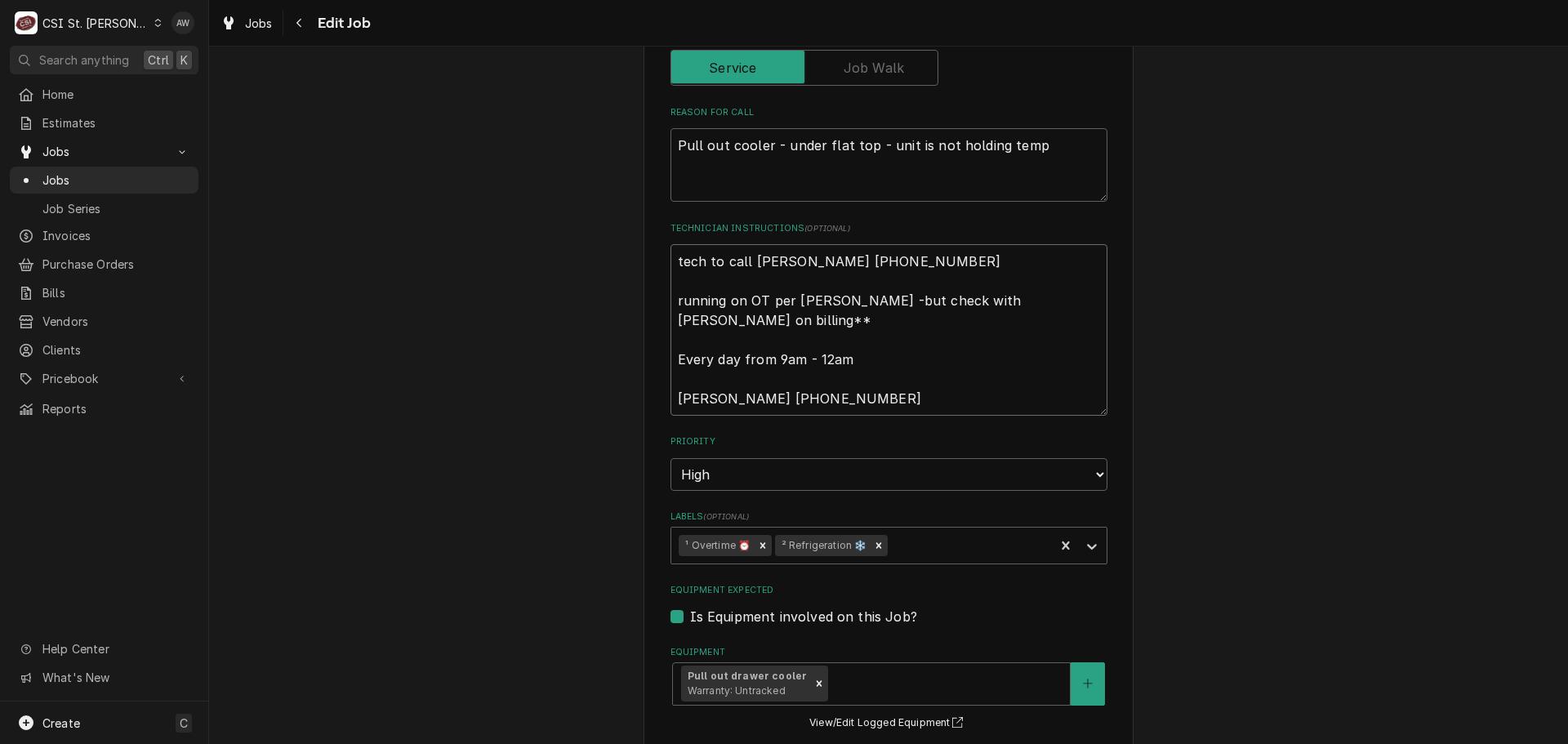
type textarea "tech to call Jennifer 618-604-1747 t running on OT per Kevin Kuhlmann -but chec…"
type textarea "x"
type textarea "tech to call Jennifer 618-604-1747 to running on OT per Kevin Kuhlmann -but che…"
type textarea "x"
type textarea "tech to call Jennifer 618-604-1747 to running on OT per Kevin Kuhlmann -but che…"
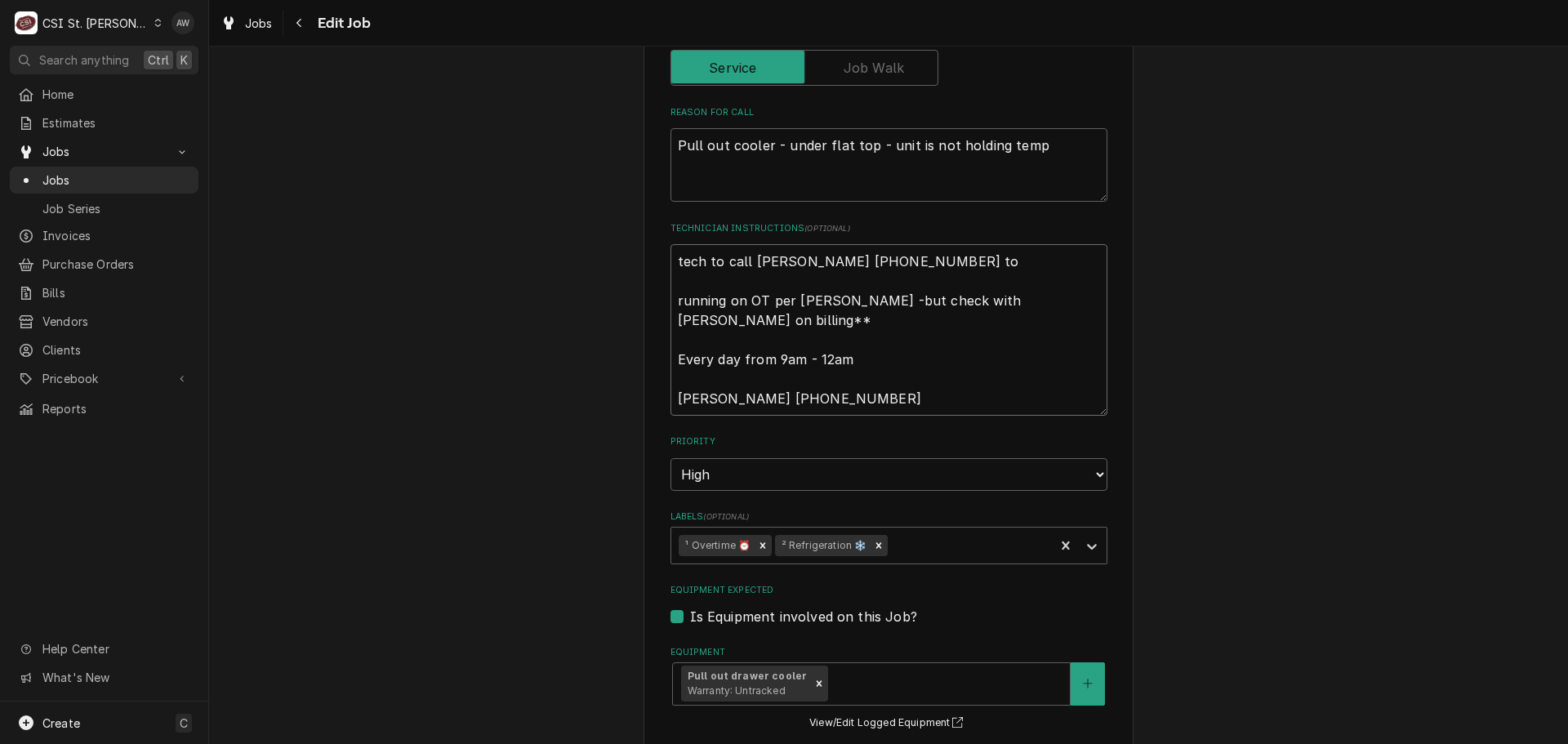
type textarea "x"
type textarea "tech to call Jennifer 618-604-1747 to g running on OT per Kevin Kuhlmann -but c…"
type textarea "x"
type textarea "tech to call Jennifer 618-604-1747 to gi running on OT per Kevin Kuhlmann -but …"
type textarea "x"
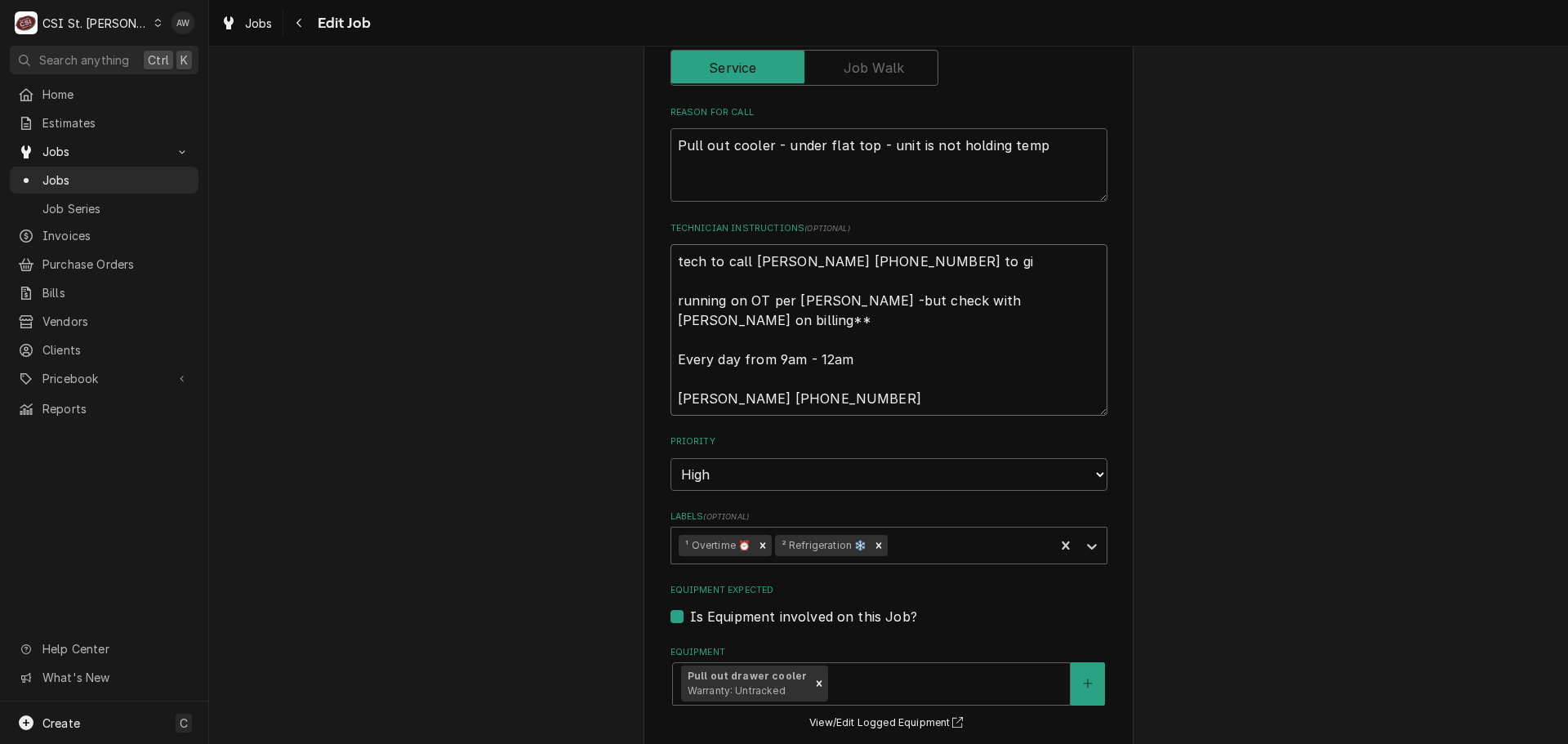
type textarea "tech to call Jennifer 618-604-1747 to giv running on OT per Kevin Kuhlmann -but…"
type textarea "x"
type textarea "tech to call Jennifer 618-604-1747 to give running on OT per Kevin Kuhlmann -bu…"
type textarea "x"
type textarea "tech to call Jennifer 618-604-1747 to give running on OT per Kevin Kuhlmann -bu…"
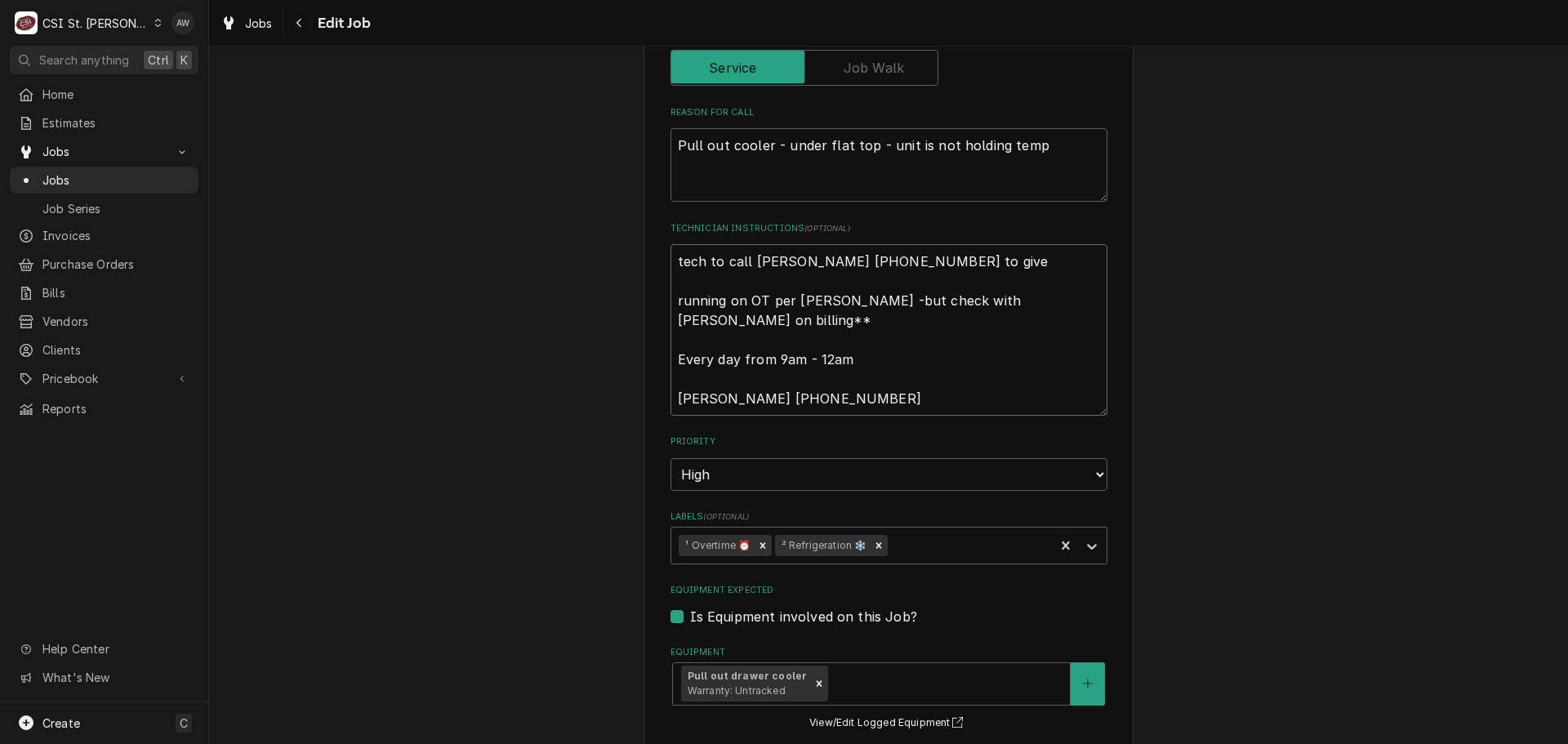
type textarea "x"
type textarea "tech to call Jennifer 618-604-1747 to give u running on OT per Kevin Kuhlmann -…"
type textarea "x"
type textarea "tech to call Jennifer 618-604-1747 to give up running on OT per Kevin Kuhlmann …"
type textarea "x"
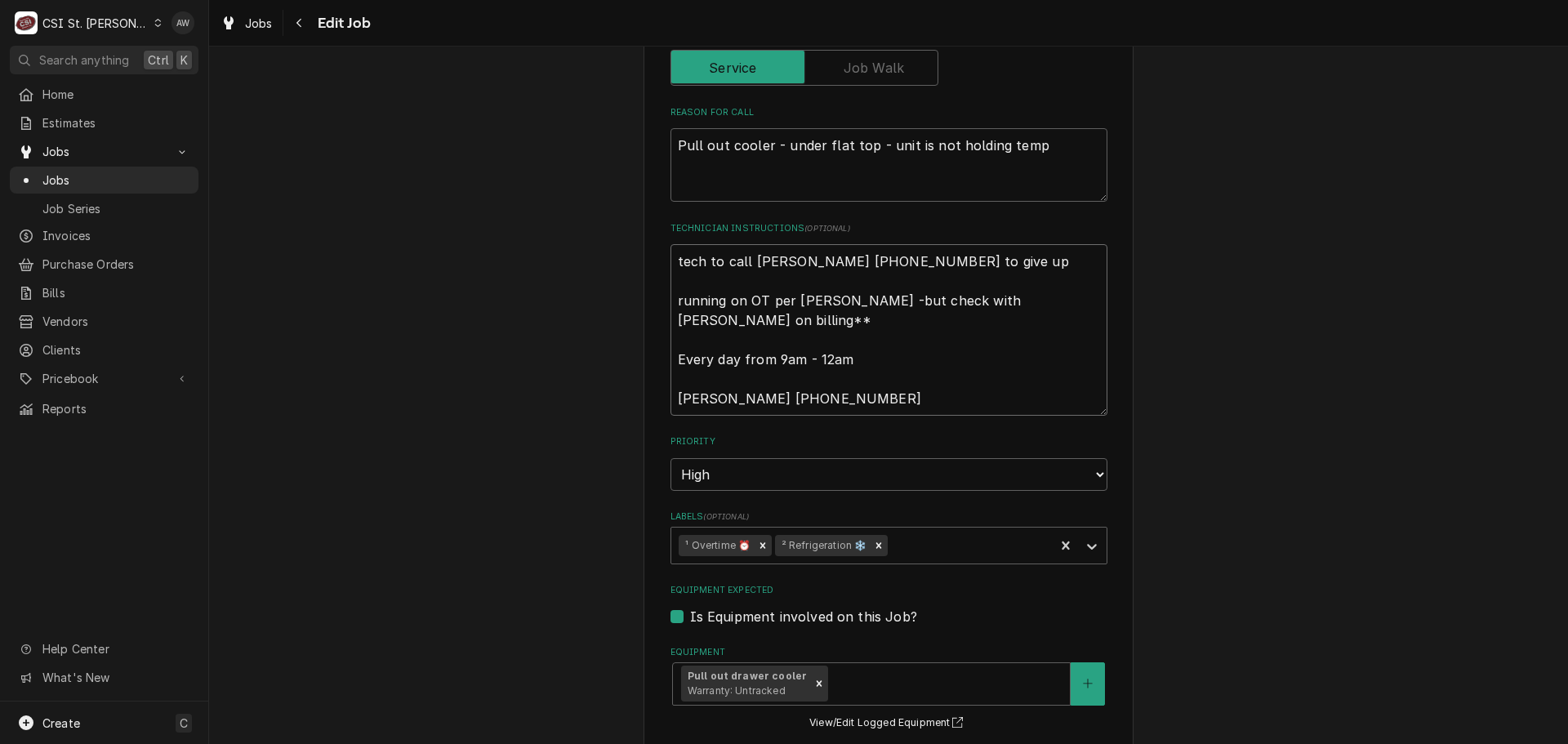
type textarea "tech to call Jennifer 618-604-1747 to give upd running on OT per Kevin Kuhlmann…"
type textarea "x"
type textarea "tech to call Jennifer 618-604-1747 to give upda running on OT per Kevin Kuhlman…"
type textarea "x"
type textarea "tech to call Jennifer 618-604-1747 to give updat running on OT per Kevin Kuhlma…"
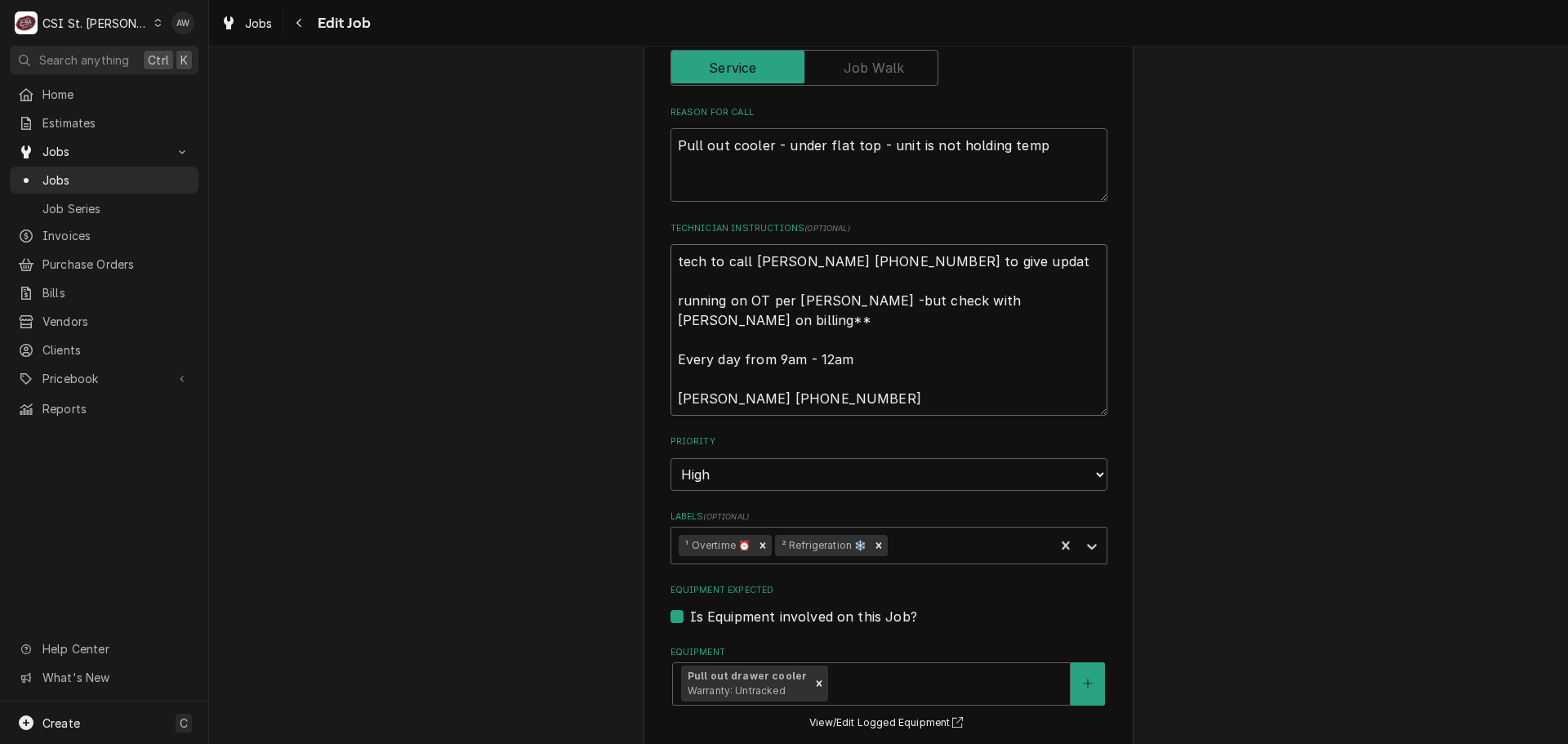
type textarea "x"
type textarea "tech to call Jennifer 618-604-1747 to give updaty running on OT per Kevin Kuhlm…"
type textarea "x"
type textarea "tech to call Jennifer 618-604-1747 to give updatye running on OT per Kevin Kuhl…"
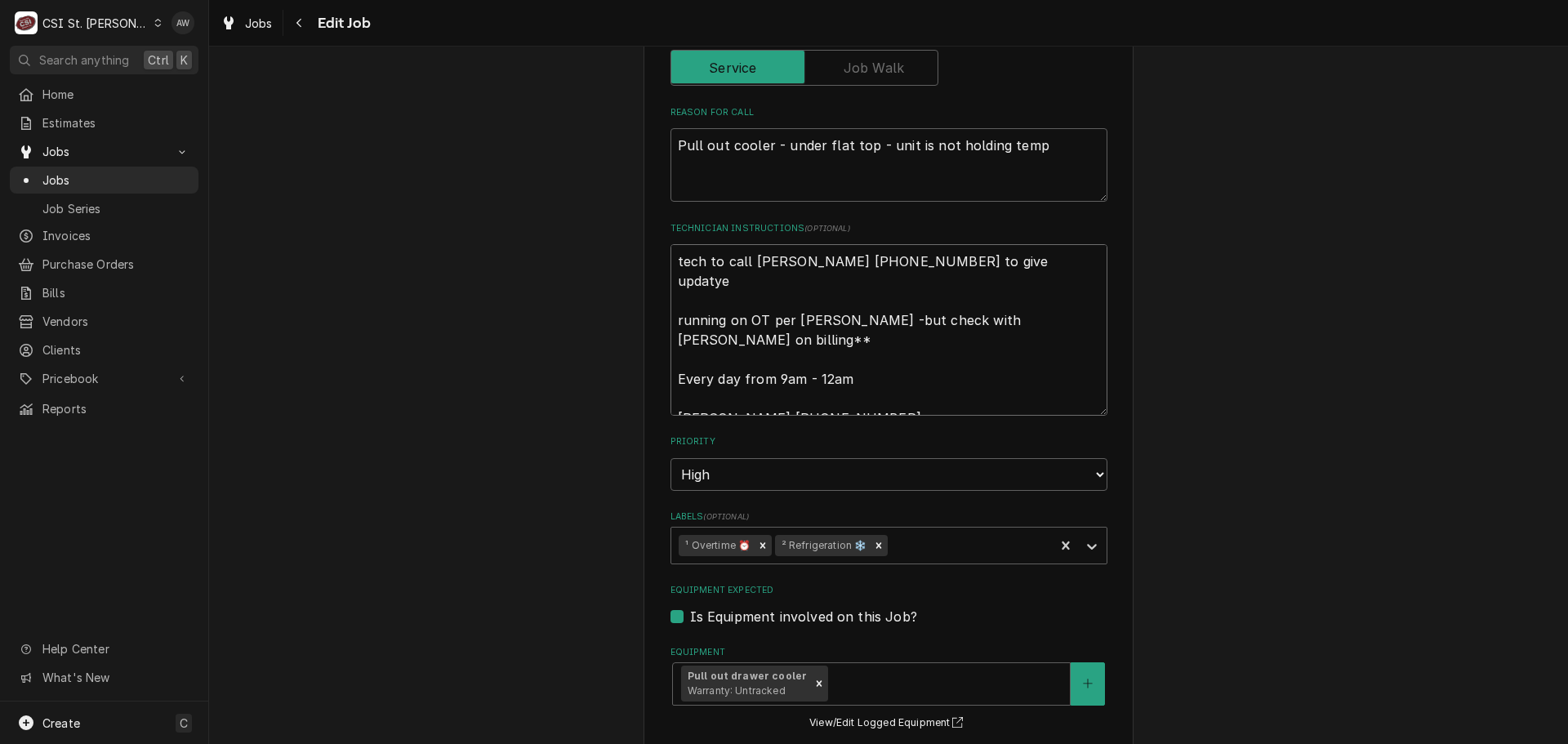
type textarea "x"
type textarea "tech to call Jennifer 618-604-1747 to give updatye running on OT per Kevin Kuhl…"
type textarea "x"
type textarea "tech to call Jennifer 618-604-1747 to give updatye o running on OT per Kevin Ku…"
type textarea "x"
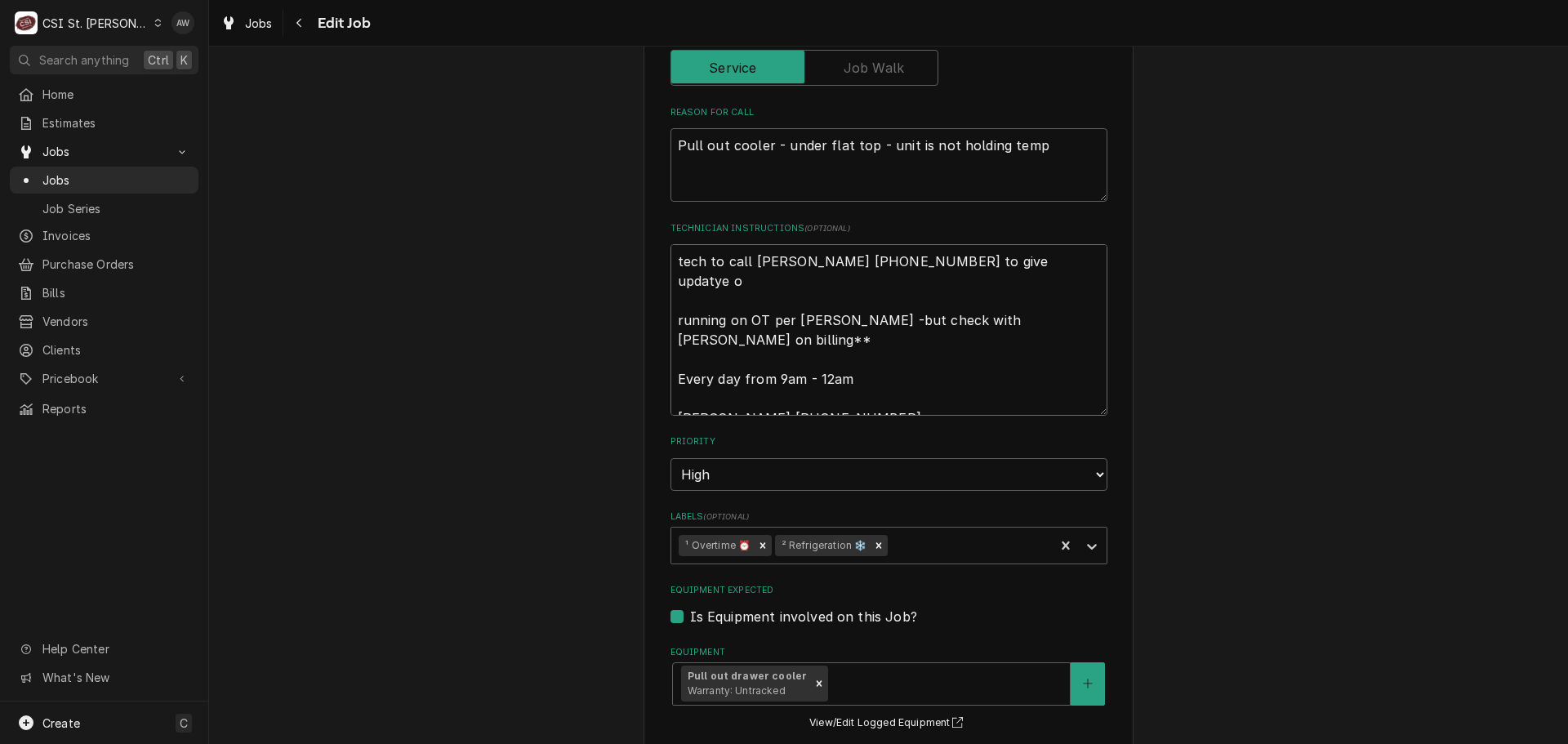
type textarea "tech to call Jennifer 618-604-1747 to give updatye on running on OT per Kevin K…"
type textarea "x"
type textarea "tech to call Jennifer 618-604-1747 to give updatye on running on OT per Kevin K…"
type textarea "x"
type textarea "tech to call Jennifer 618-604-1747 to give updatye on c running on OT per Kevin…"
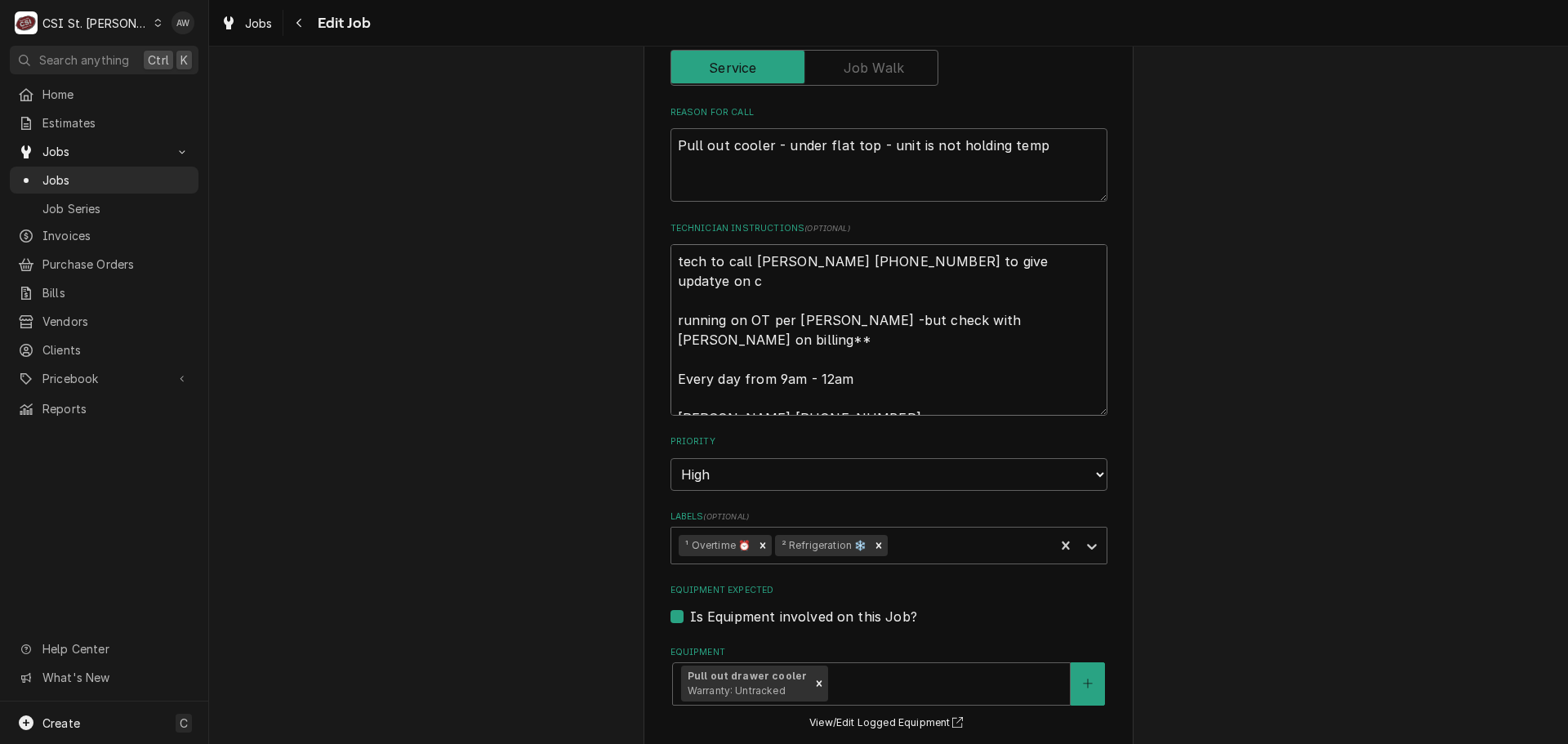
type textarea "x"
type textarea "tech to call Jennifer 618-604-1747 to give updatye on ca running on OT per Kevi…"
type textarea "x"
type textarea "tech to call Jennifer 618-604-1747 to give updatye on cal running on OT per Kev…"
type textarea "x"
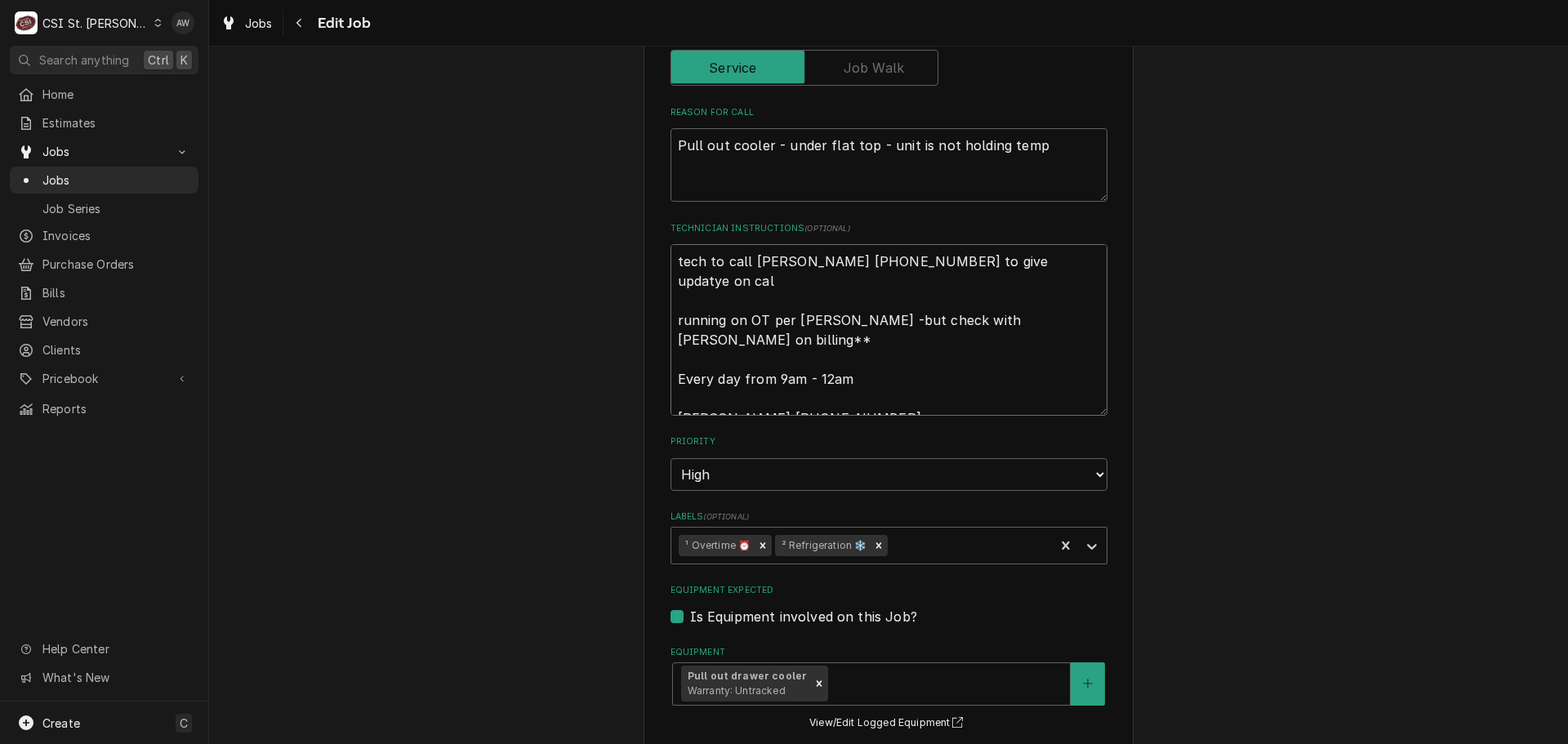
type textarea "tech to call Jennifer 618-604-1747 to give updatye on call running on OT per Ke…"
type textarea "x"
type textarea "tech to call Jennifer 618-604-1747 to give updatye on calls running on OT per K…"
type textarea "x"
type textarea "tech to call Jennifer 618-604-1747 to give updatye on call running on OT per Ke…"
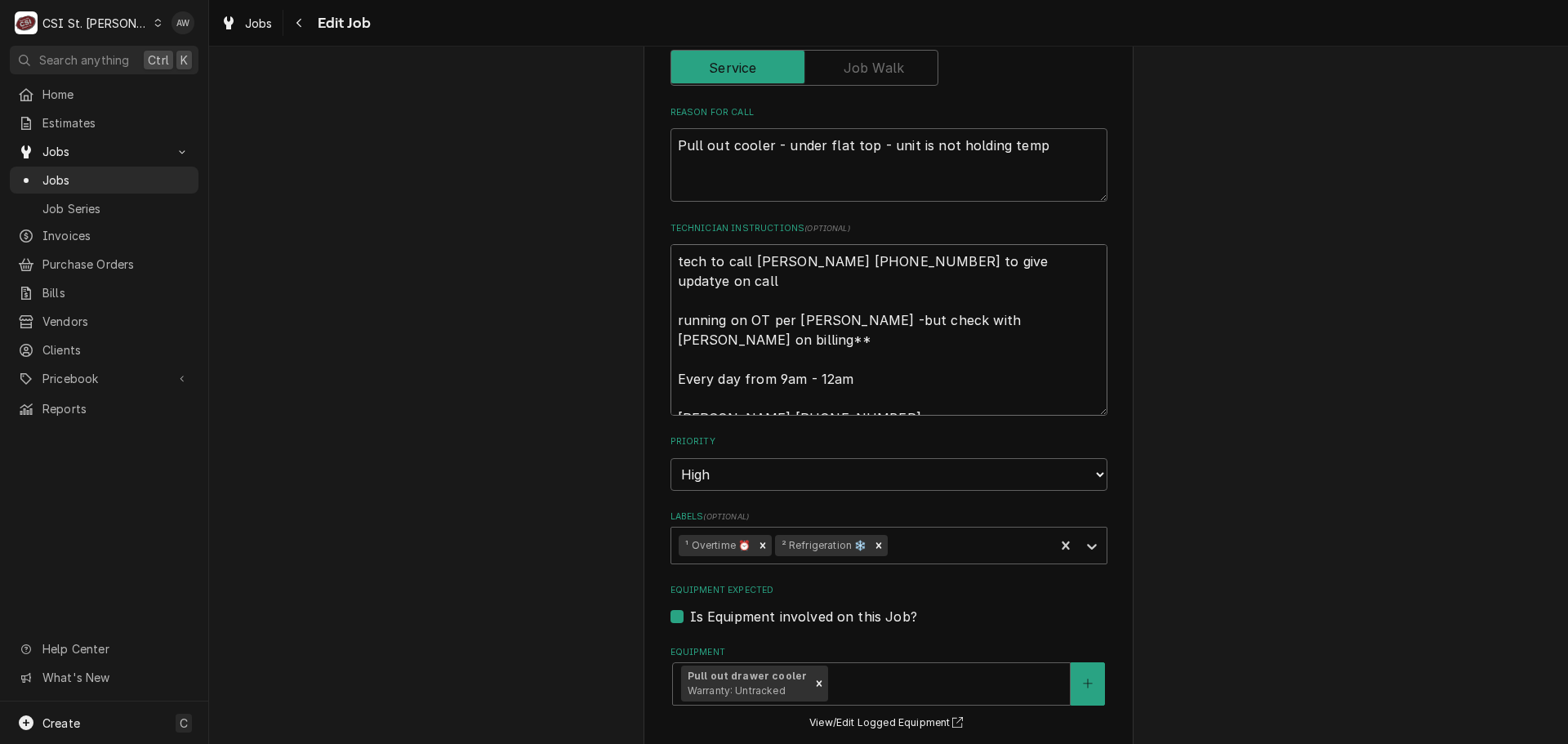
click at [985, 260] on textarea "tech to call Jennifer 618-604-1747 to give updatye on call running on OT per Ke…" at bounding box center [889, 330] width 437 height 171
type textarea "x"
type textarea "tech to call Jennifer 618-604-1747 to give updaty on call running on OT per Kev…"
type textarea "x"
type textarea "tech to call Jennifer 618-604-1747 to give updat on call running on OT per Kevi…"
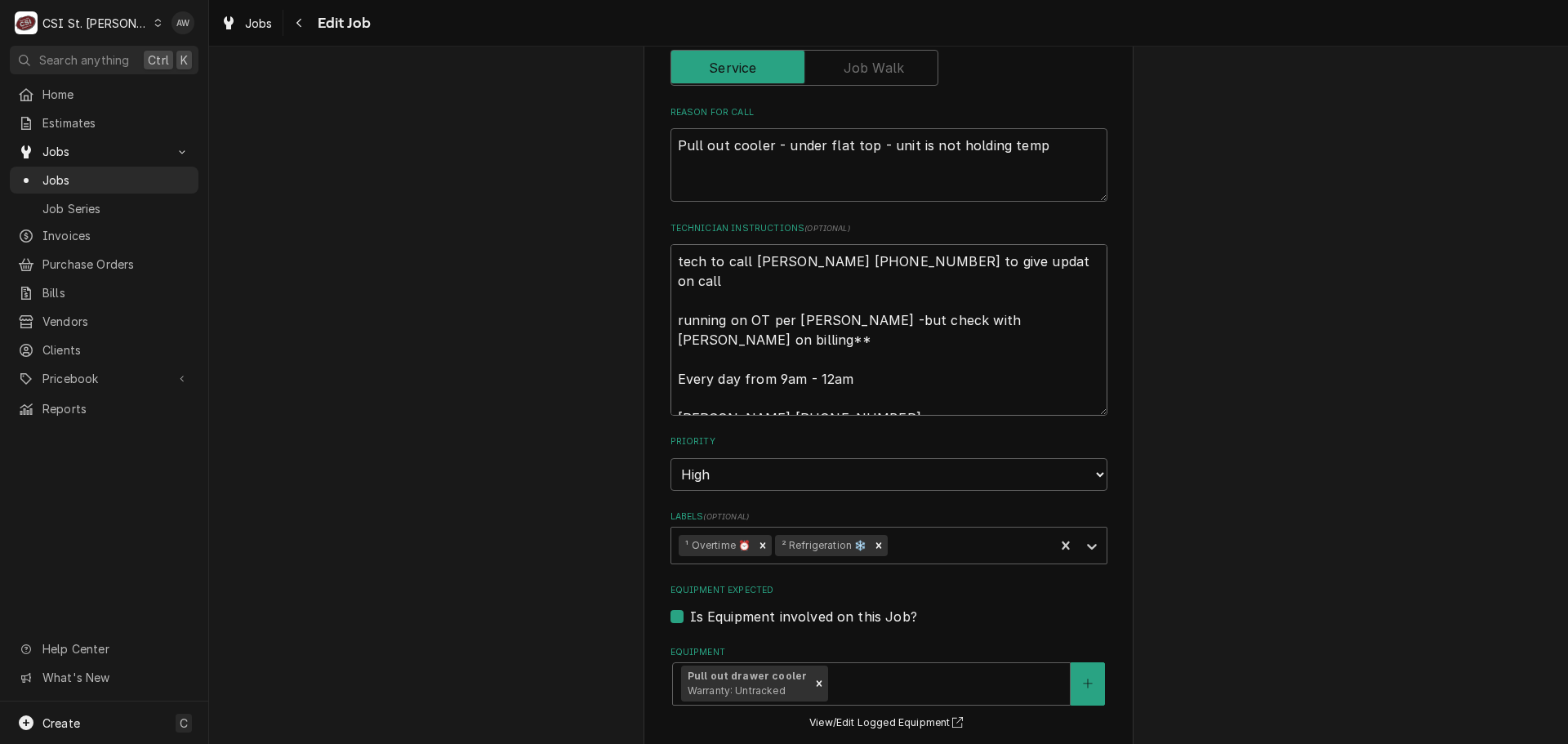
type textarea "x"
type textarea "tech to call Jennifer 618-604-1747 to give update on call running on OT per Kev…"
type textarea "x"
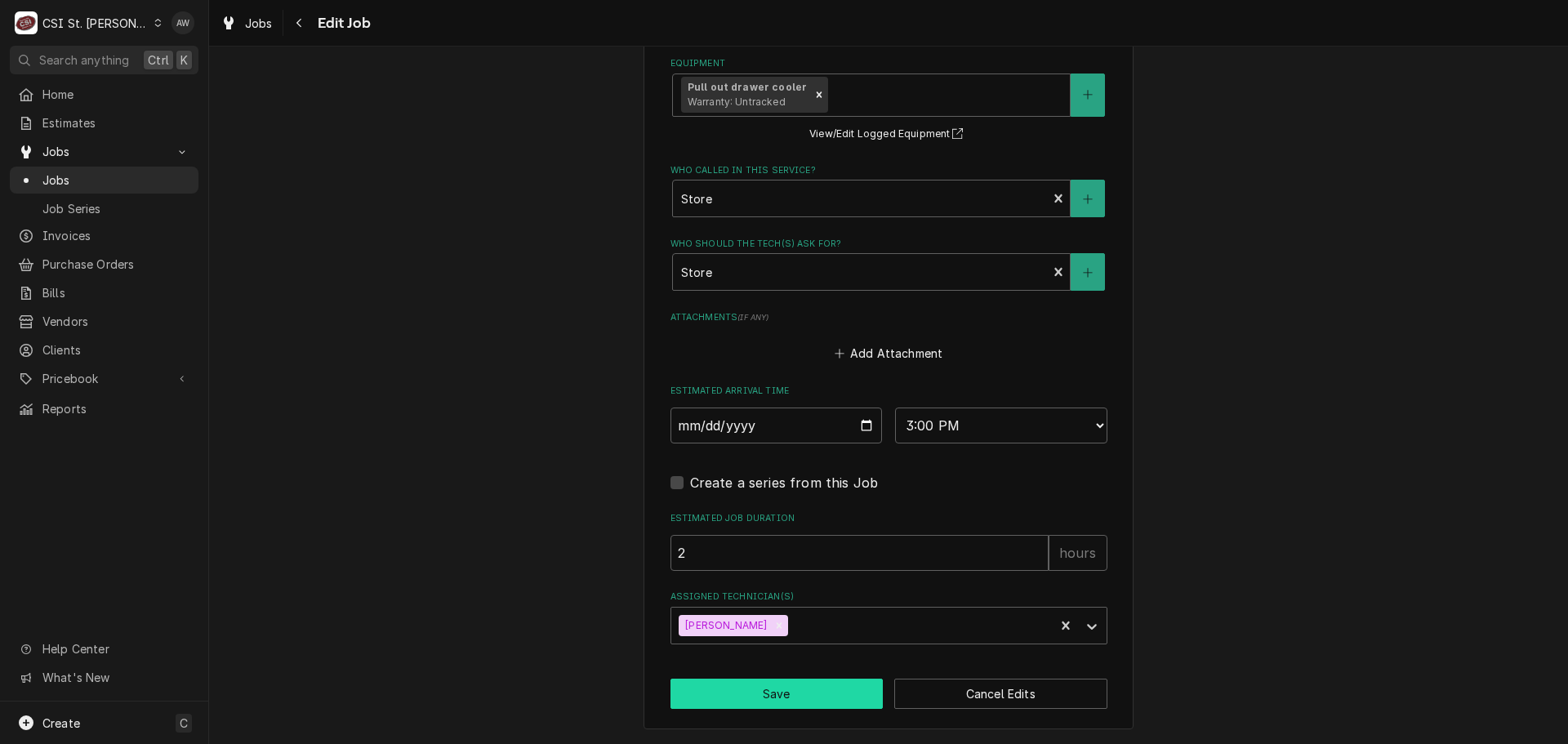
type textarea "tech to call Jennifer 618-604-1747 to give update on call running on OT per Kev…"
click at [739, 697] on button "Save" at bounding box center [777, 693] width 213 height 30
type textarea "x"
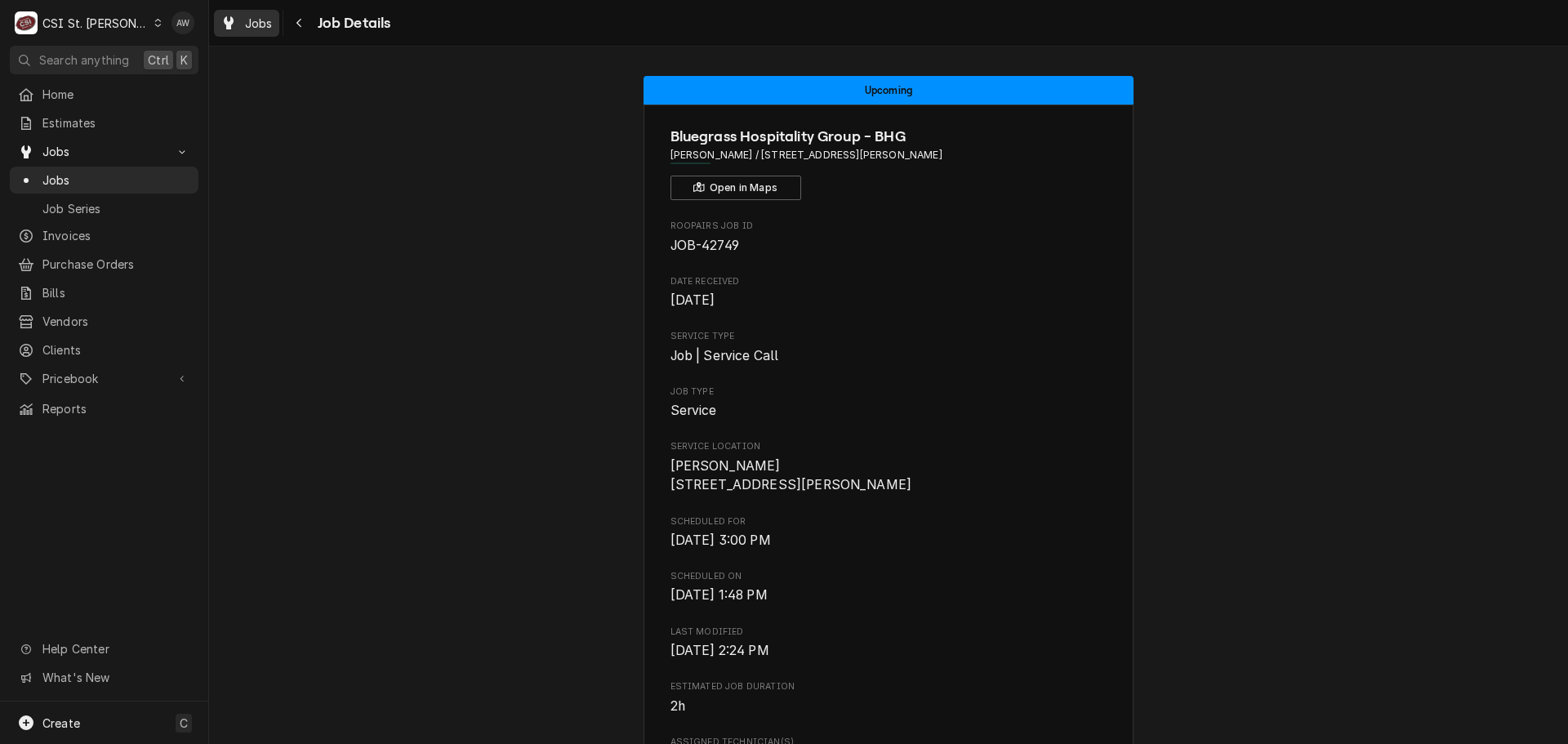
click at [243, 23] on div "Jobs" at bounding box center [247, 22] width 58 height 20
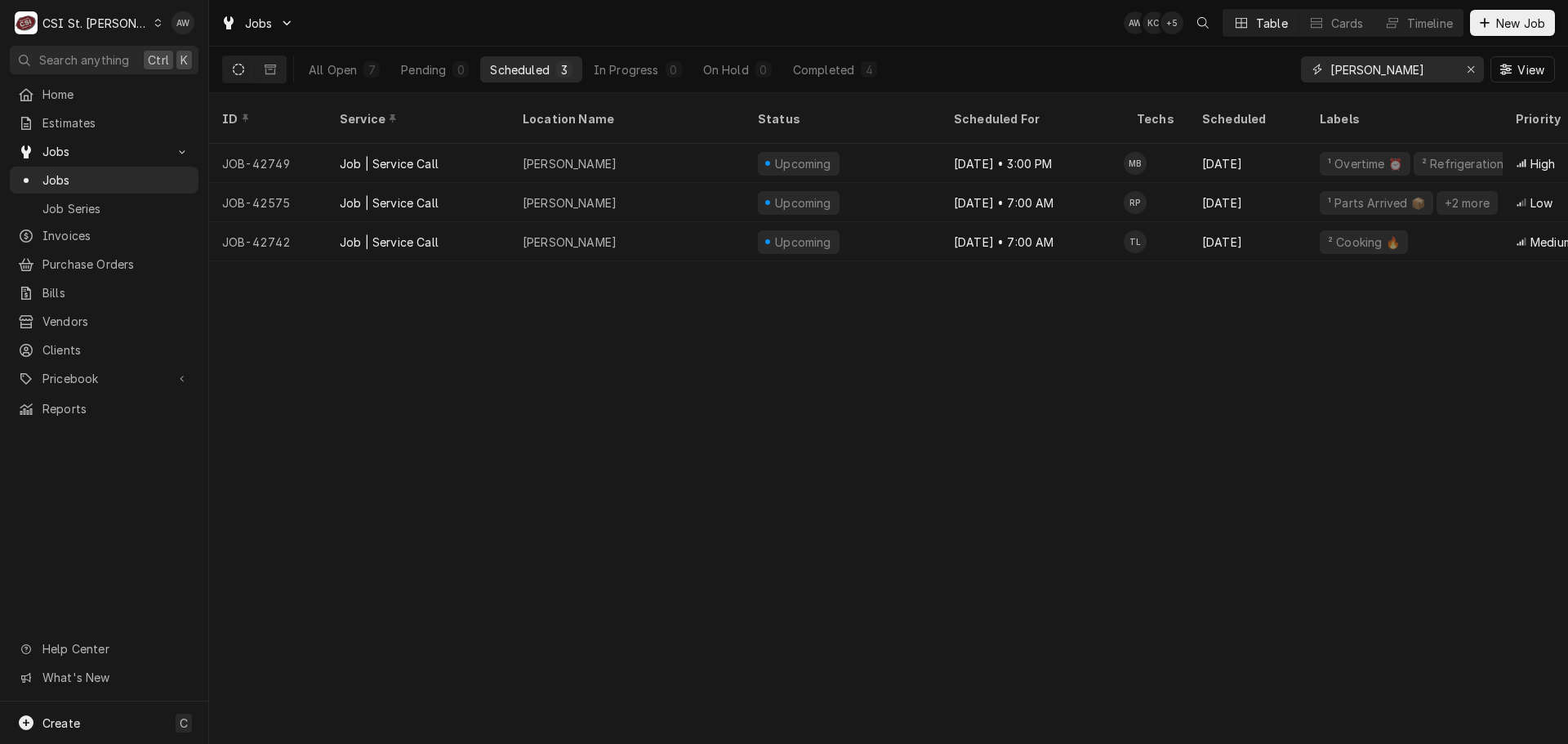
drag, startPoint x: 1370, startPoint y: 69, endPoint x: 1300, endPoint y: 65, distance: 70.1
click at [1300, 65] on div "All Open 7 Pending 0 Scheduled 3 In Progress 0 On Hold 0 Completed 4 drake View" at bounding box center [889, 69] width 1333 height 46
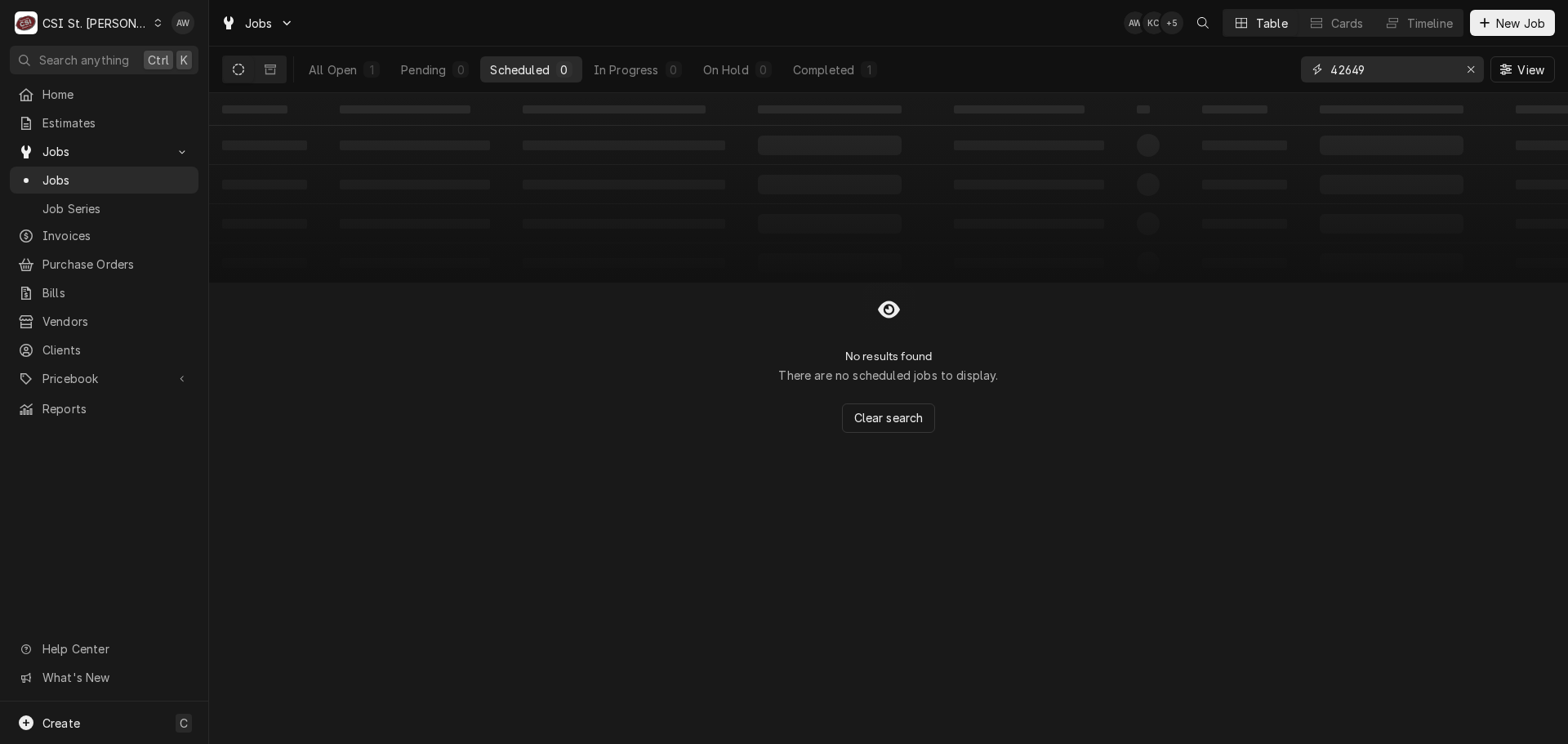
type input "42649"
click at [346, 66] on div "All Open" at bounding box center [333, 70] width 49 height 18
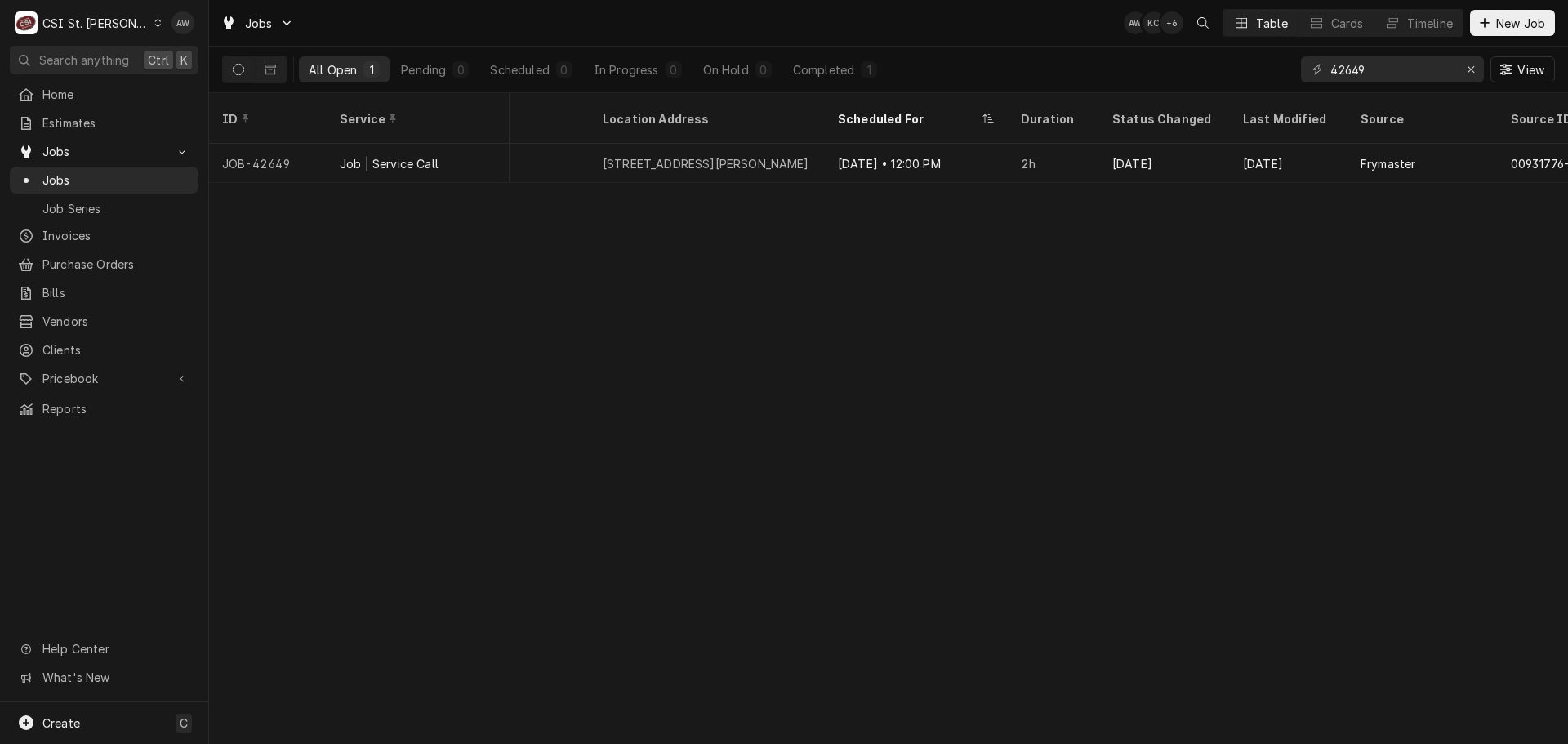
scroll to position [0, 1287]
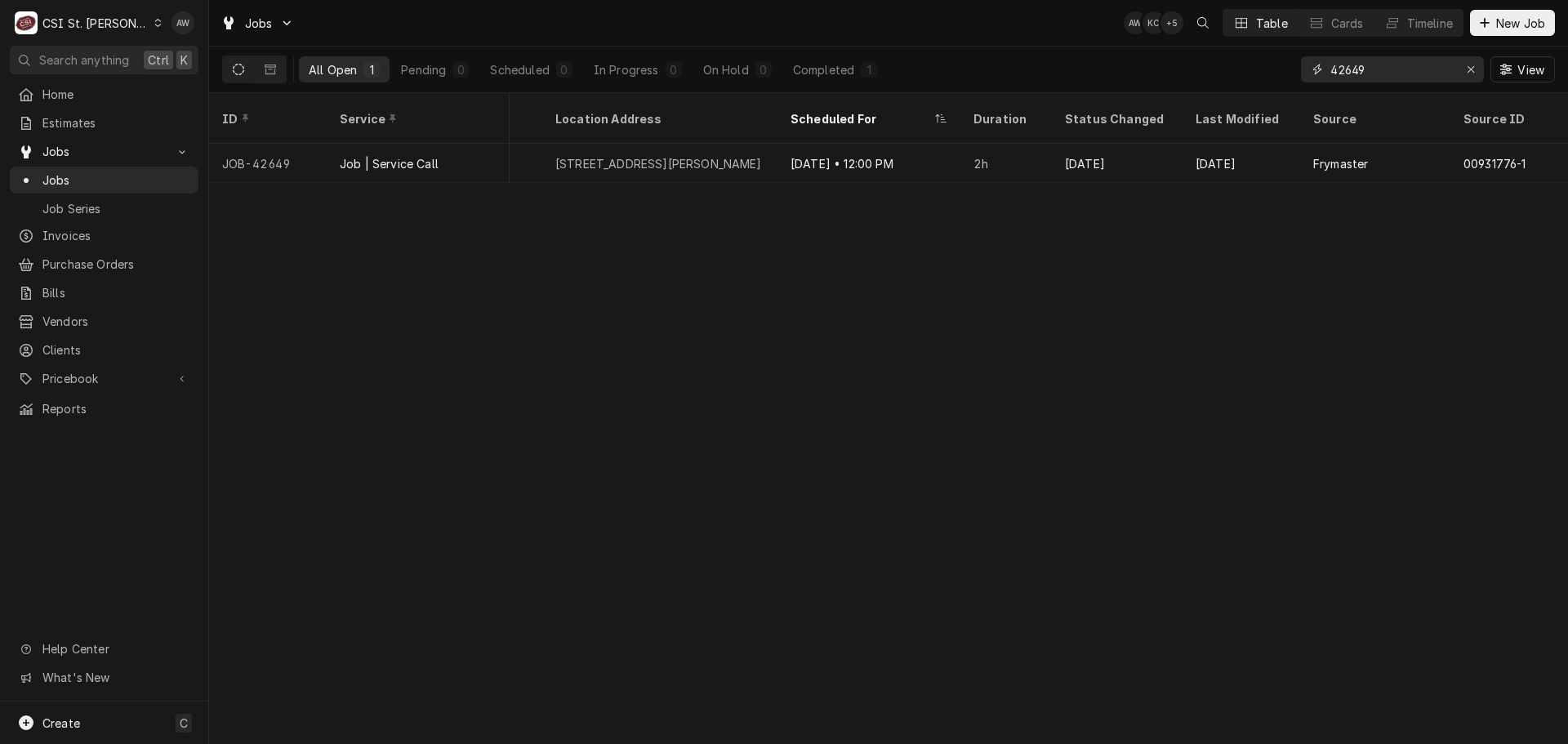
drag, startPoint x: 1469, startPoint y: 67, endPoint x: 1454, endPoint y: 66, distance: 15.0
click at [1469, 67] on icon "Erase input" at bounding box center [1471, 70] width 9 height 12
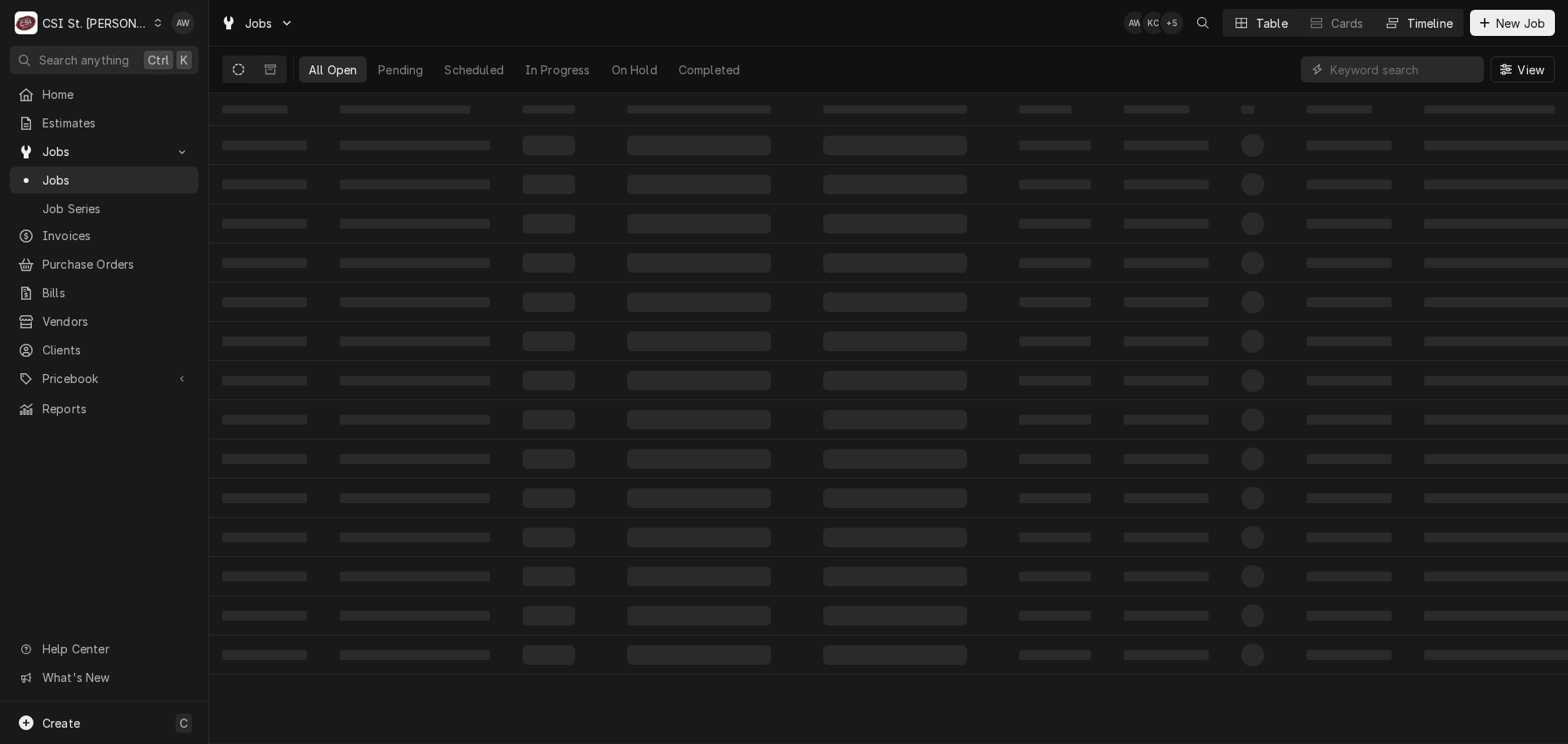
click at [1421, 28] on div "Timeline" at bounding box center [1430, 23] width 46 height 18
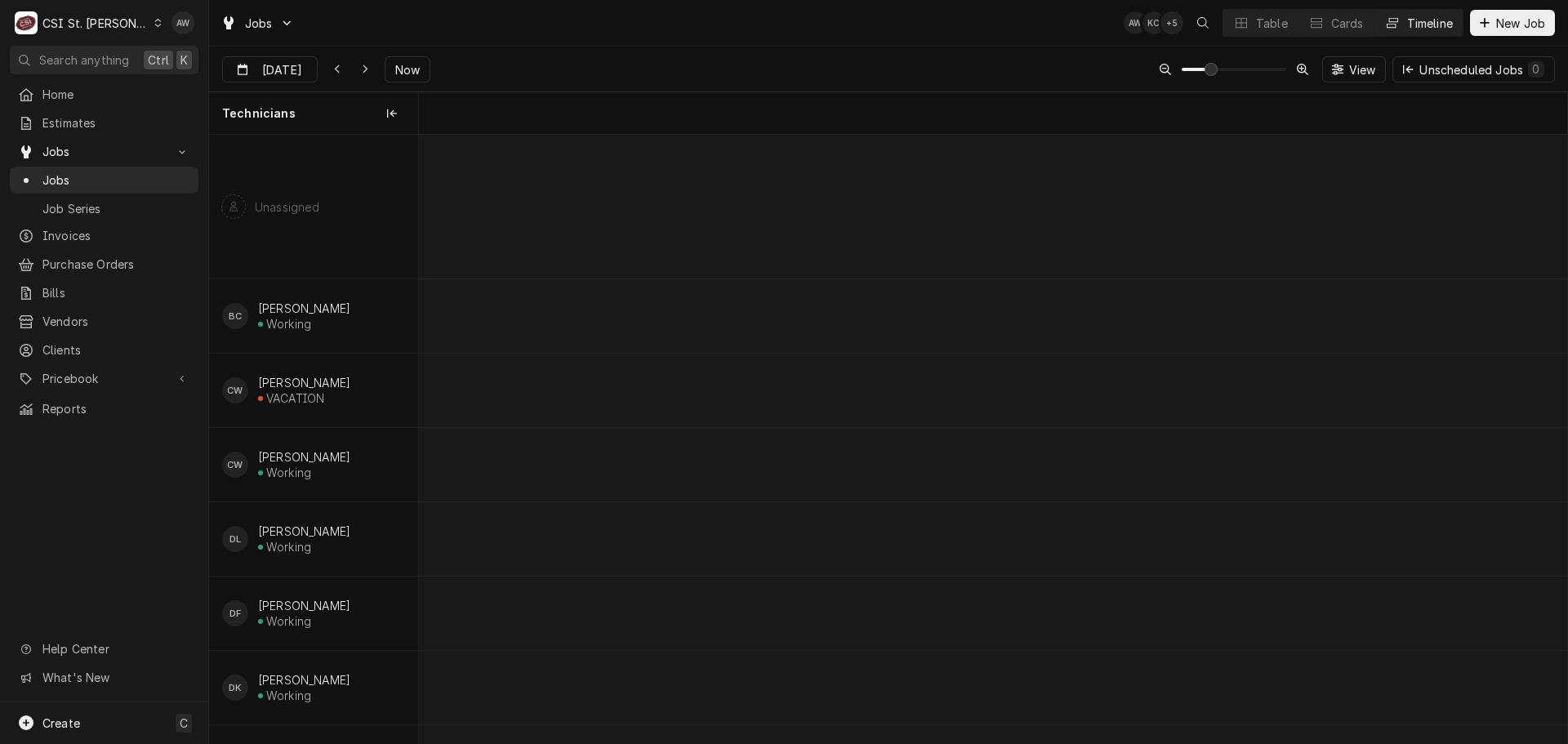
scroll to position [0, 22773]
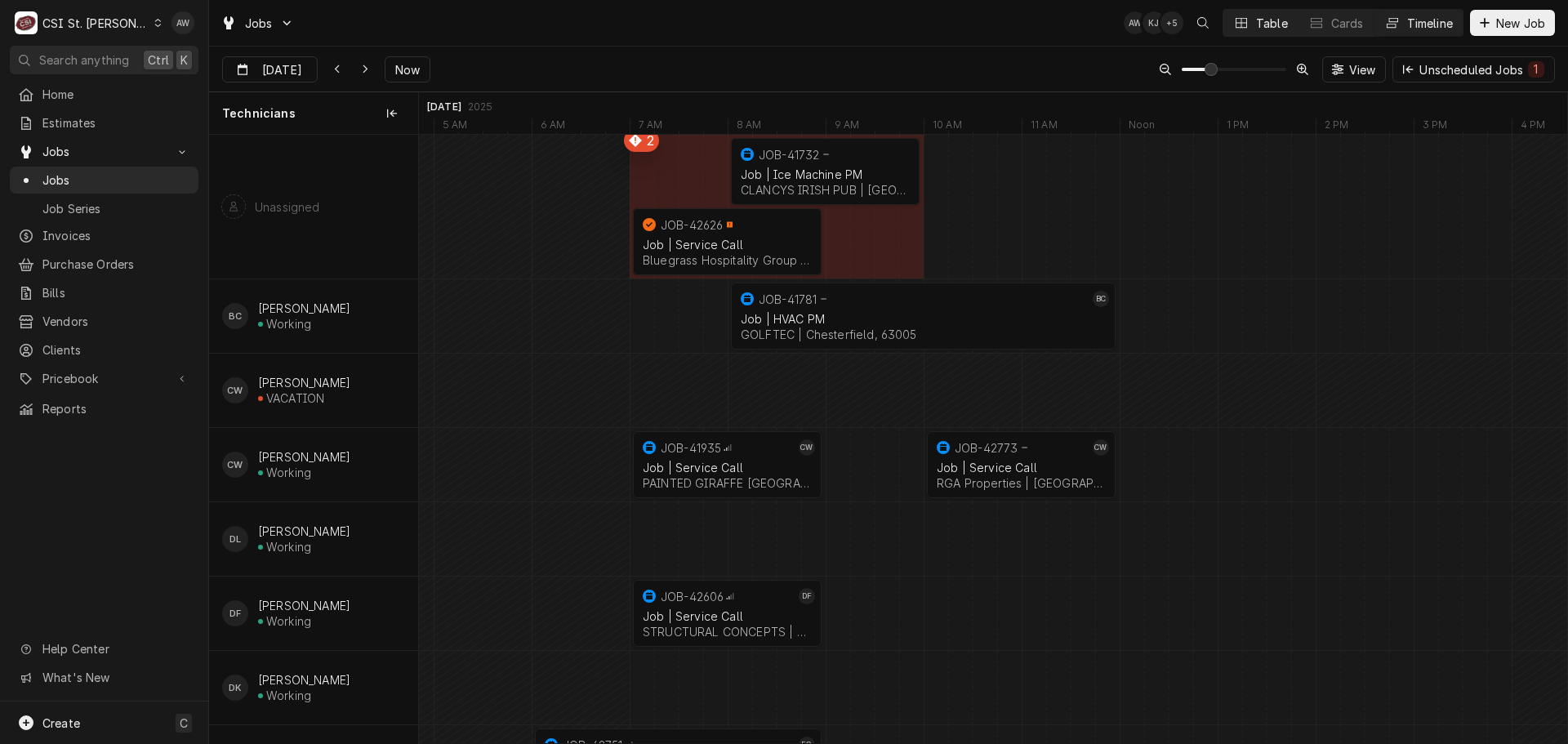
click at [1236, 33] on button "Table" at bounding box center [1261, 22] width 74 height 26
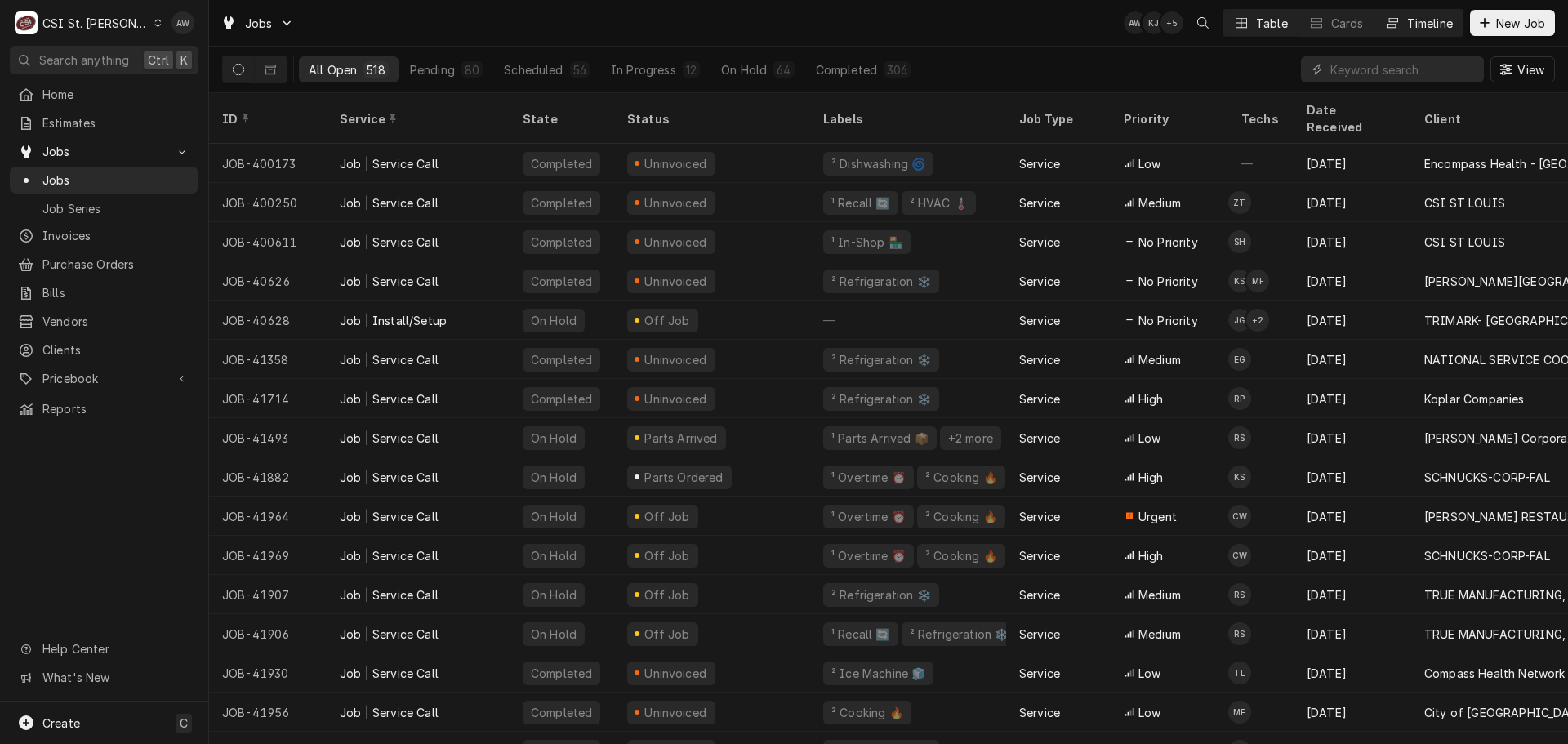
click at [1451, 16] on div "Timeline" at bounding box center [1430, 23] width 46 height 18
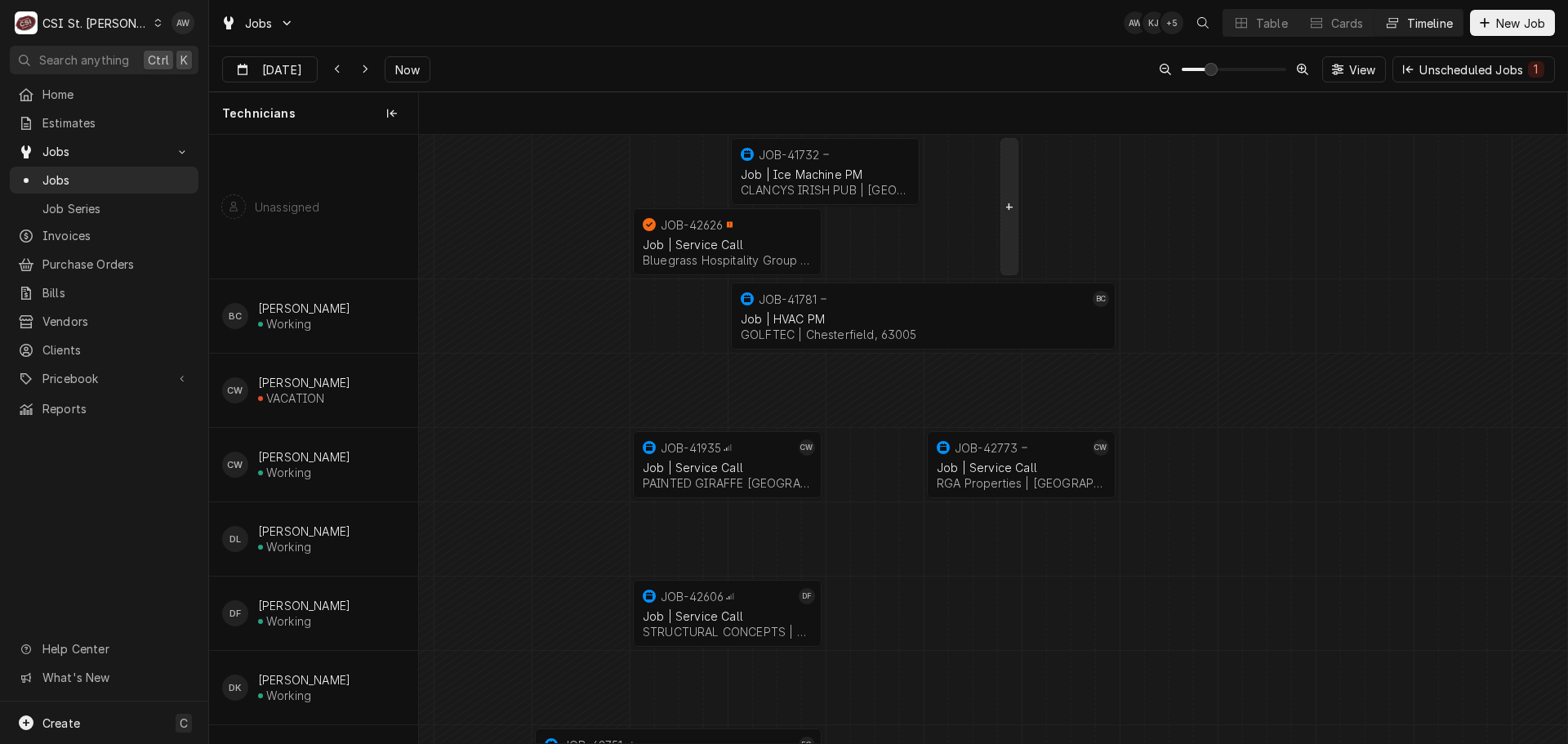
scroll to position [0, 22749]
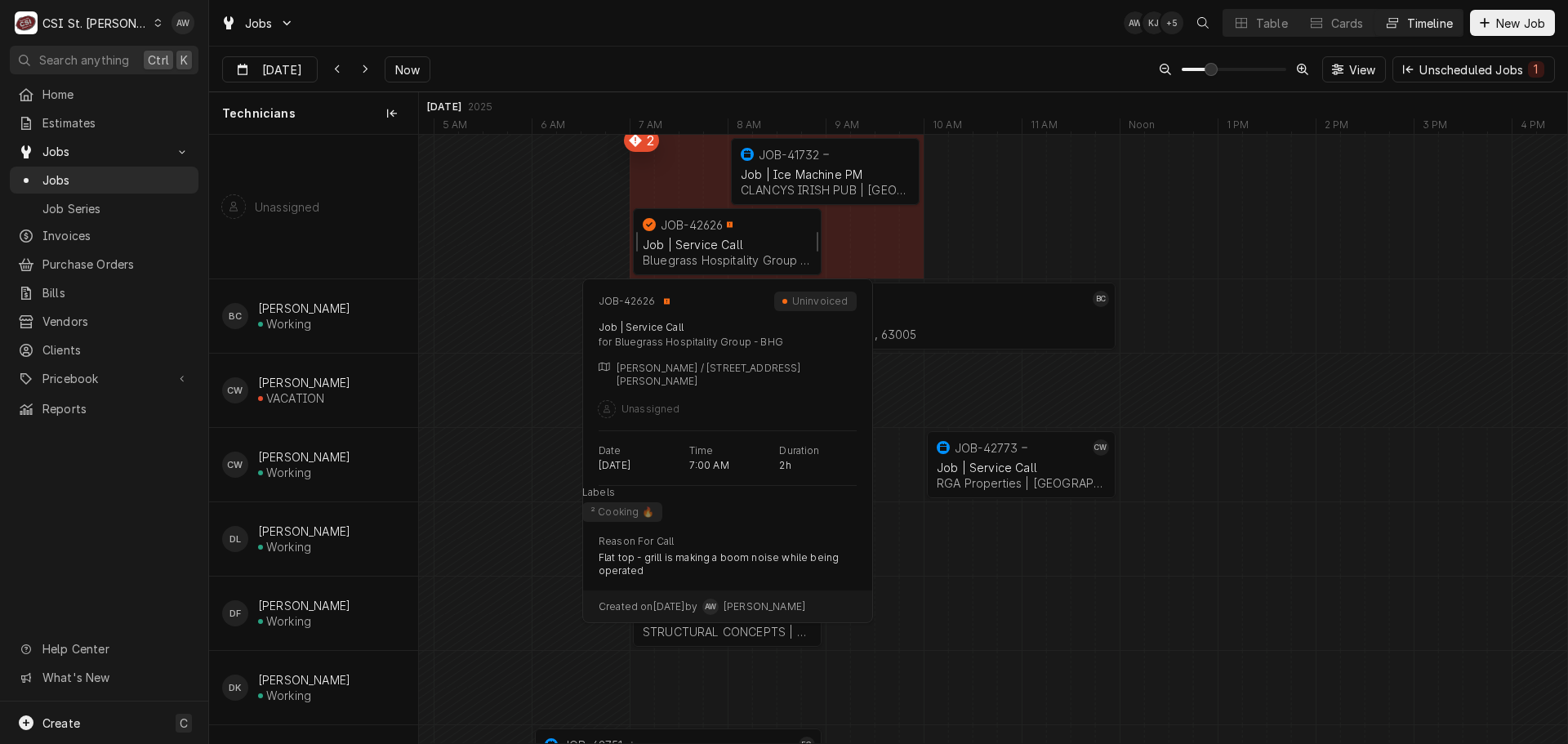
click at [685, 237] on div "Job | Service Call Bluegrass Hospitality Group - BHG | O'Fallon, 62269" at bounding box center [727, 252] width 176 height 36
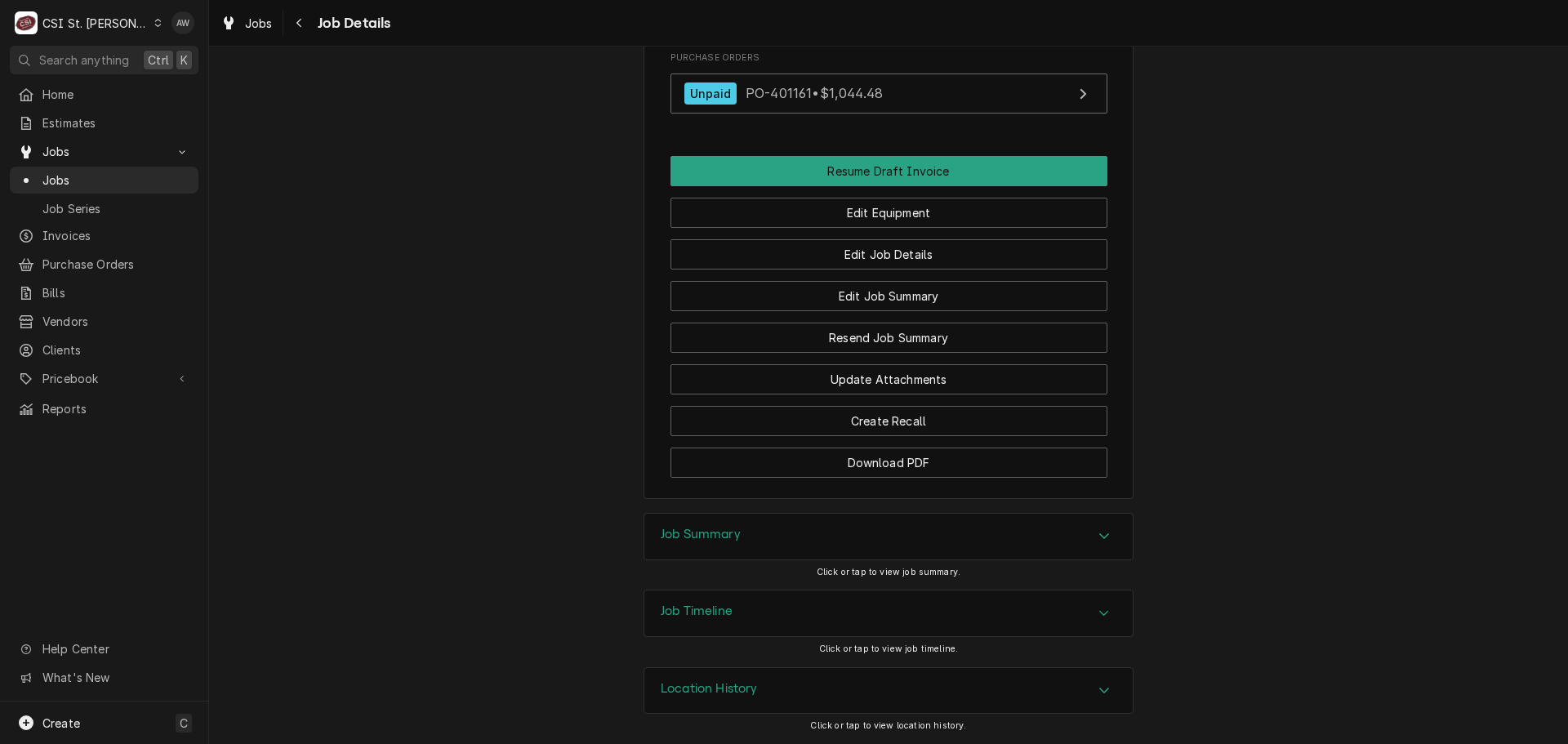
click at [719, 545] on div "Job Summary" at bounding box center [701, 537] width 80 height 19
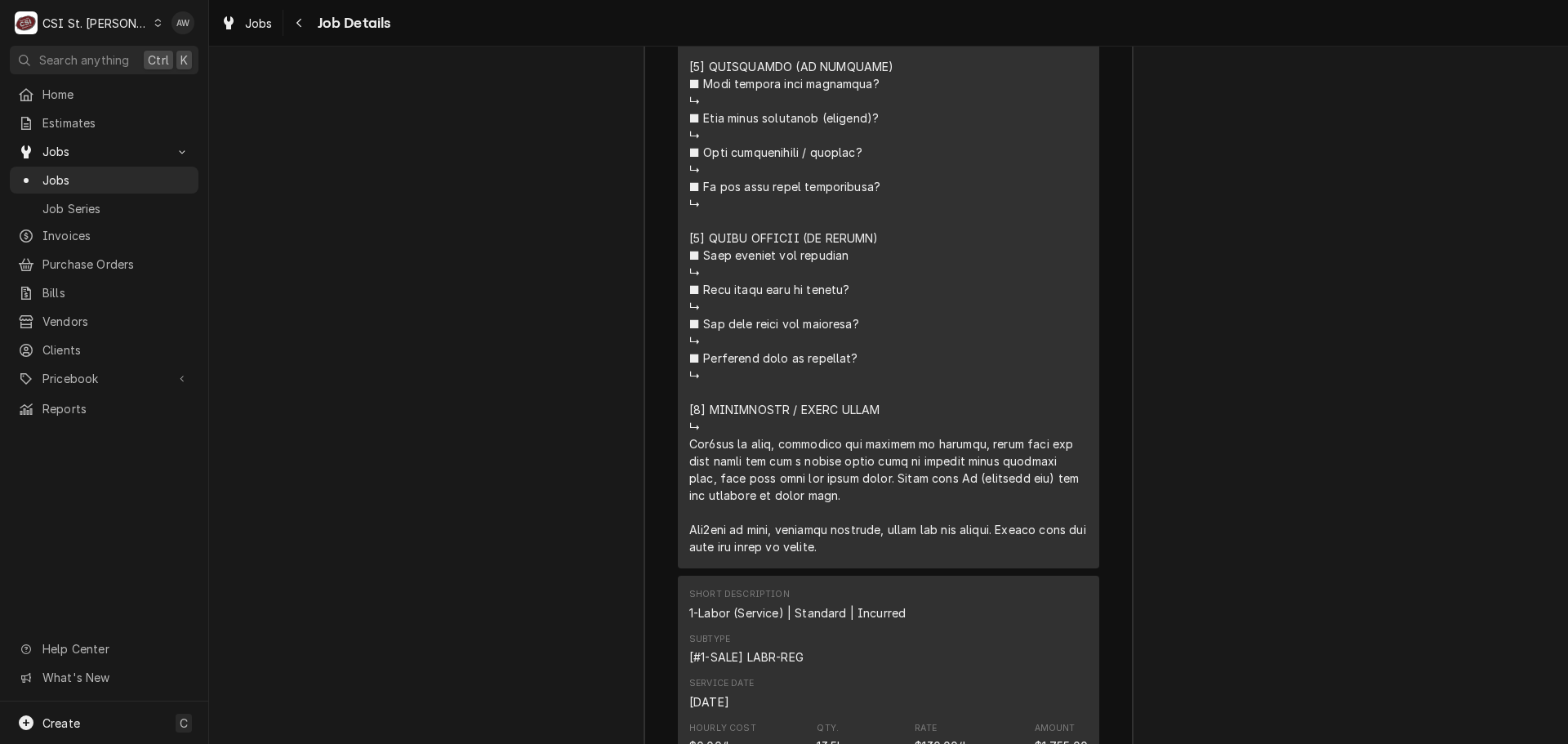
scroll to position [3404, 0]
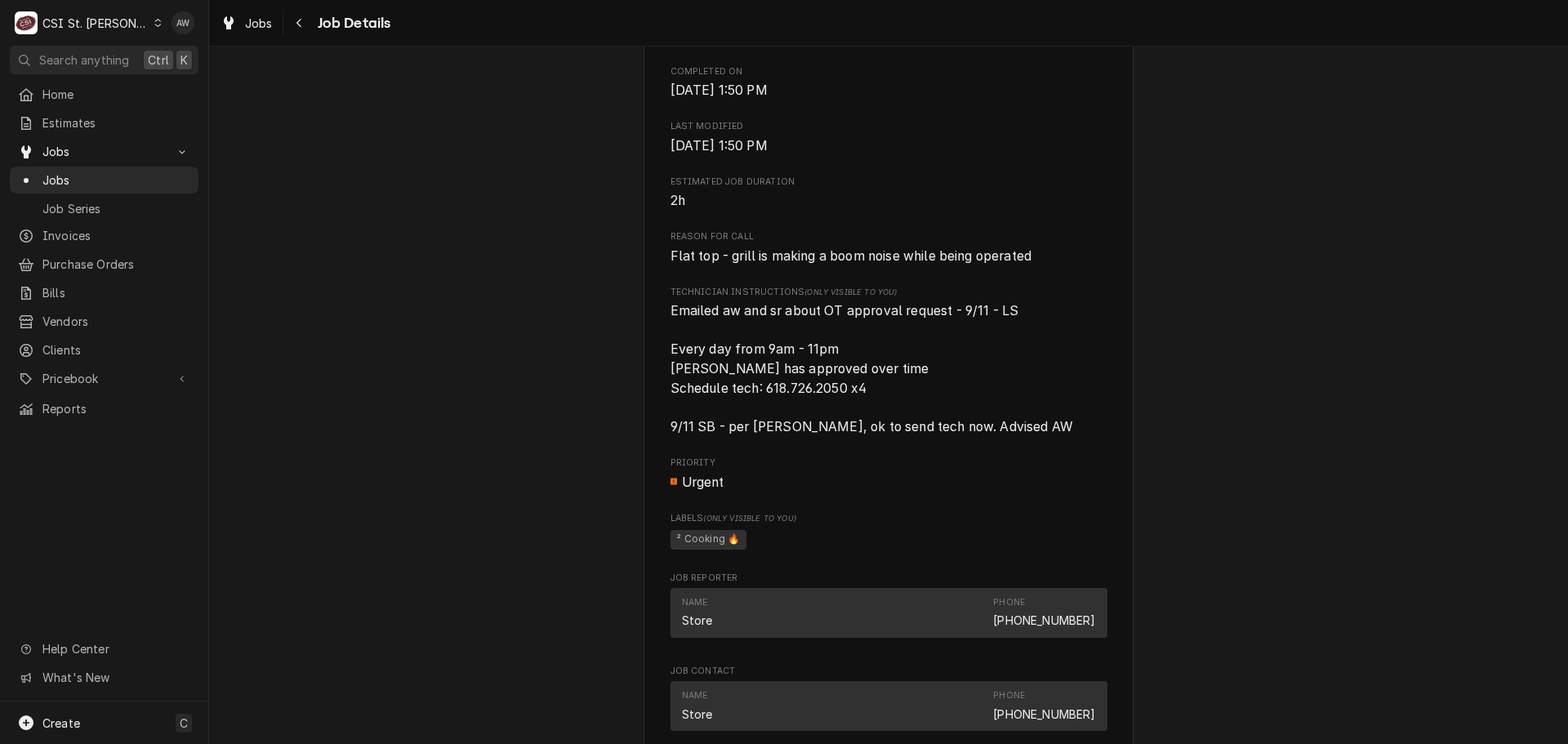
scroll to position [572, 0]
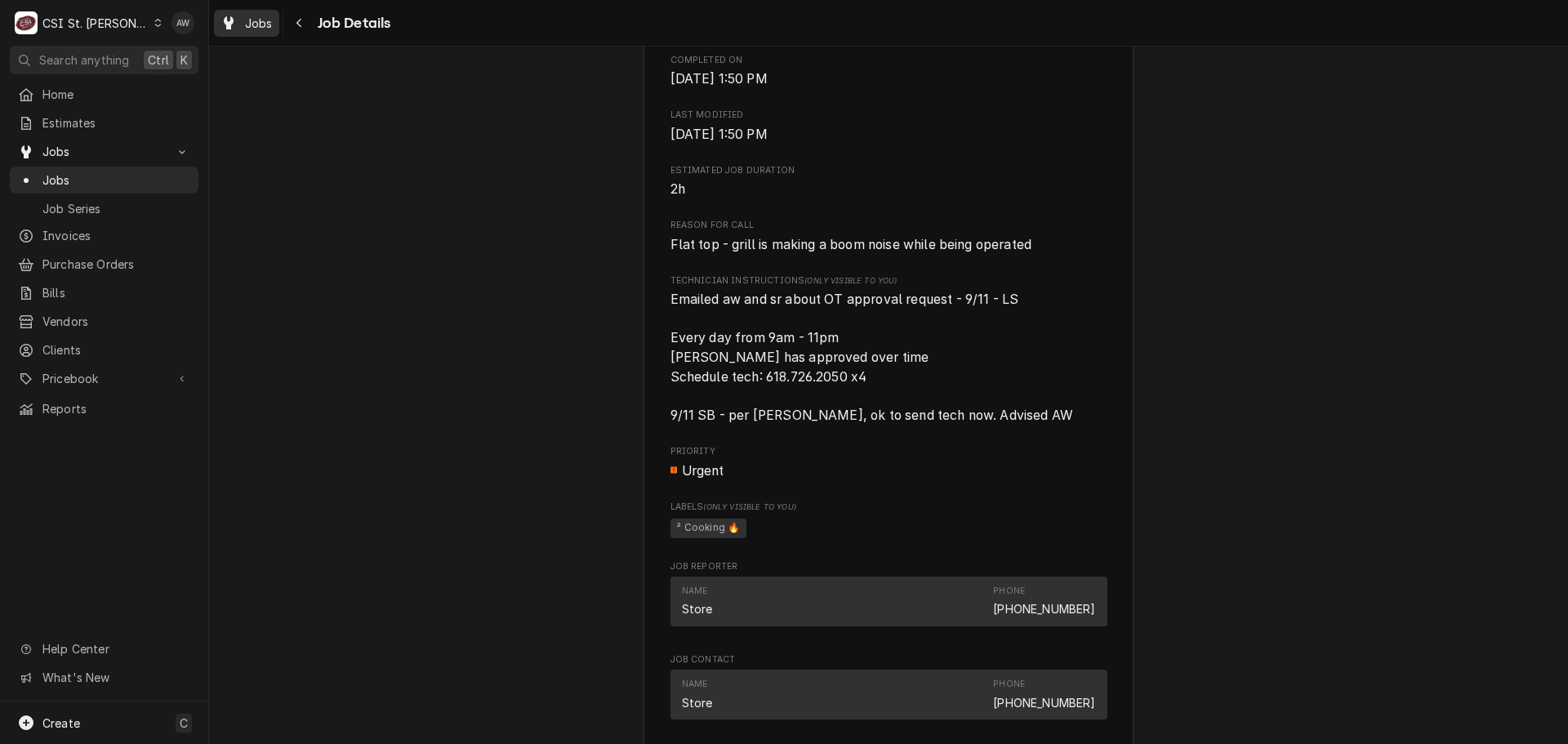
click at [259, 19] on span "Jobs" at bounding box center [259, 23] width 28 height 18
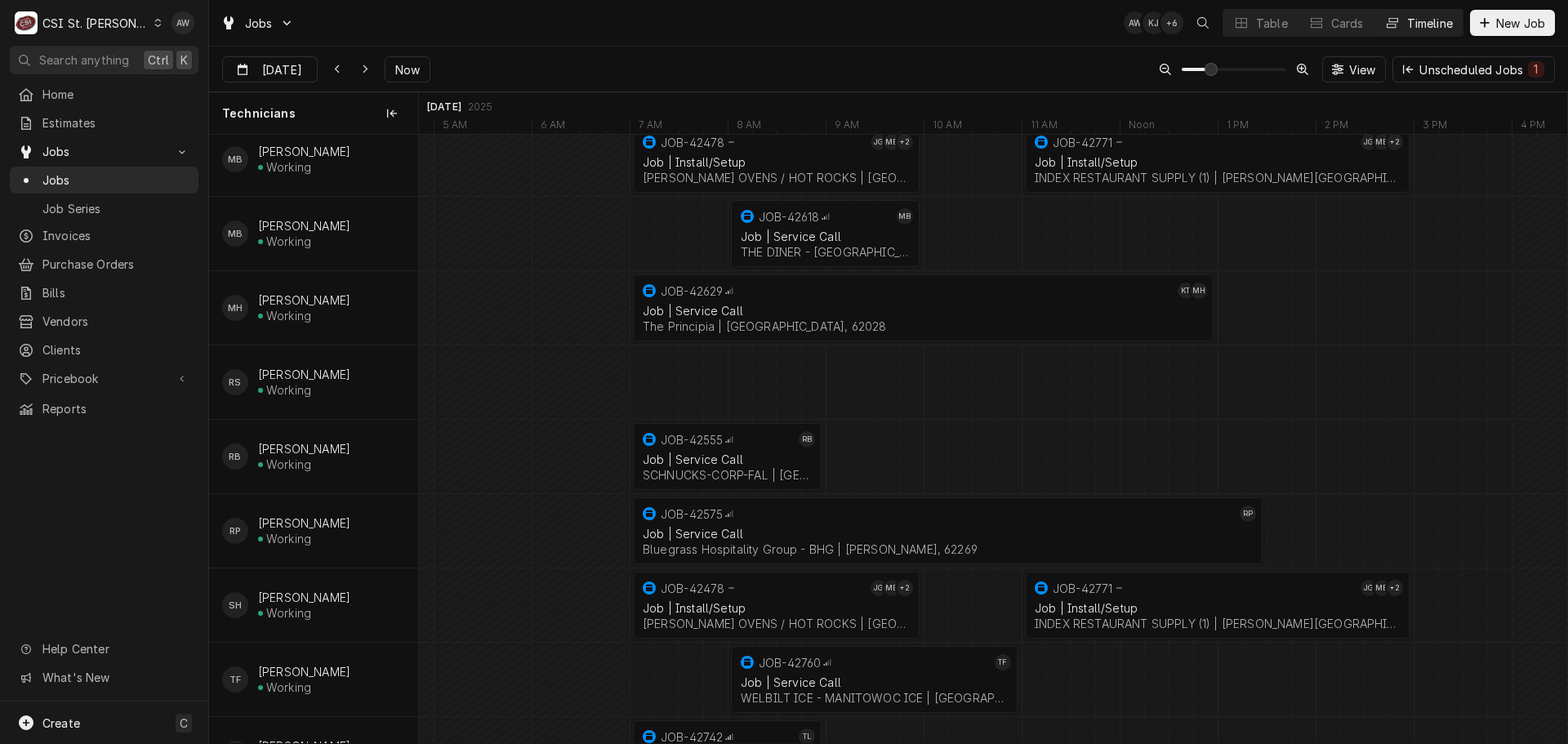
scroll to position [1168, 0]
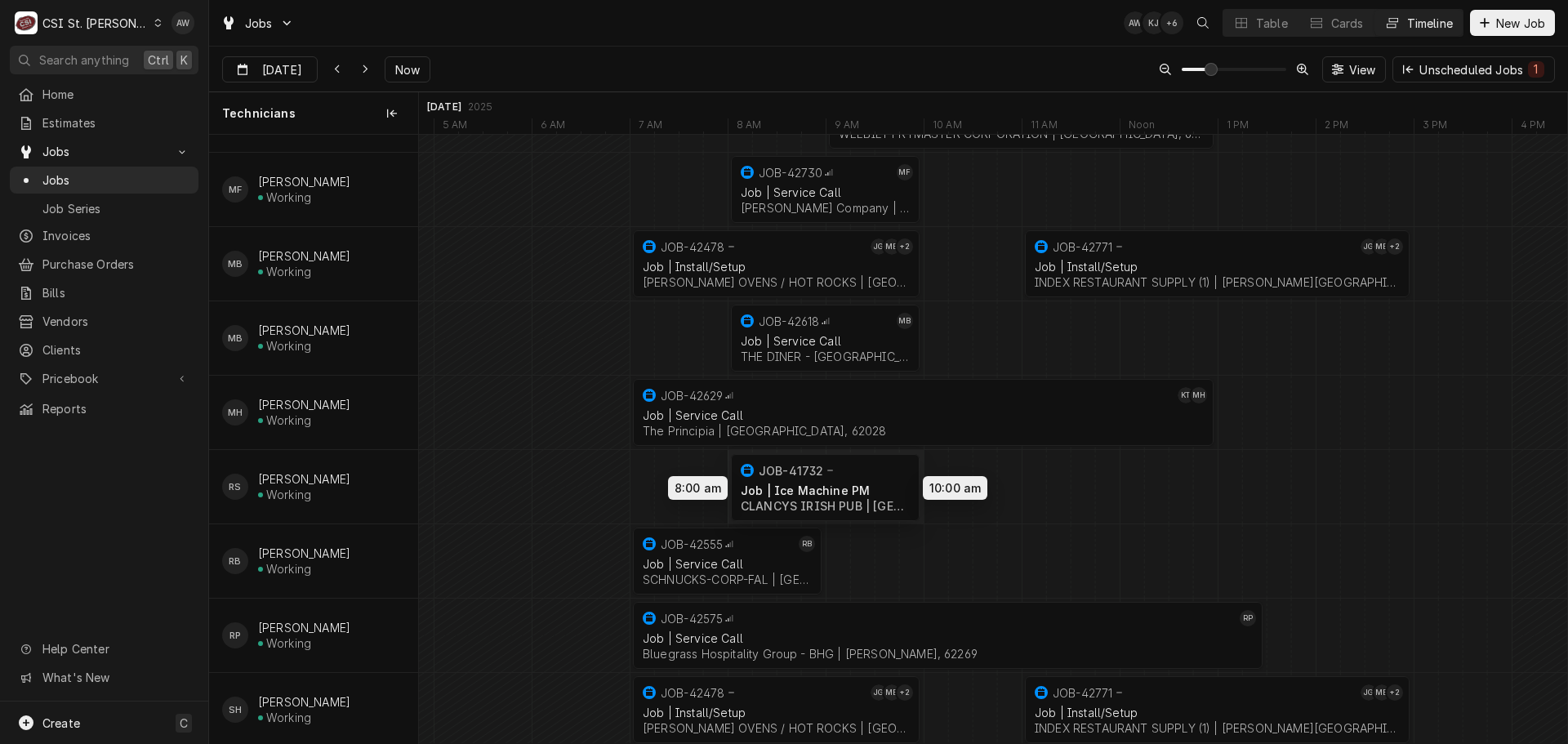
drag, startPoint x: 850, startPoint y: 173, endPoint x: 837, endPoint y: 489, distance: 316.3
click at [837, 489] on div "7:00 AM 1:00 PM JOB-42629 KT MH Job | Service Call The Principia | [GEOGRAPHIC_…" at bounding box center [993, 43] width 1148 height 2152
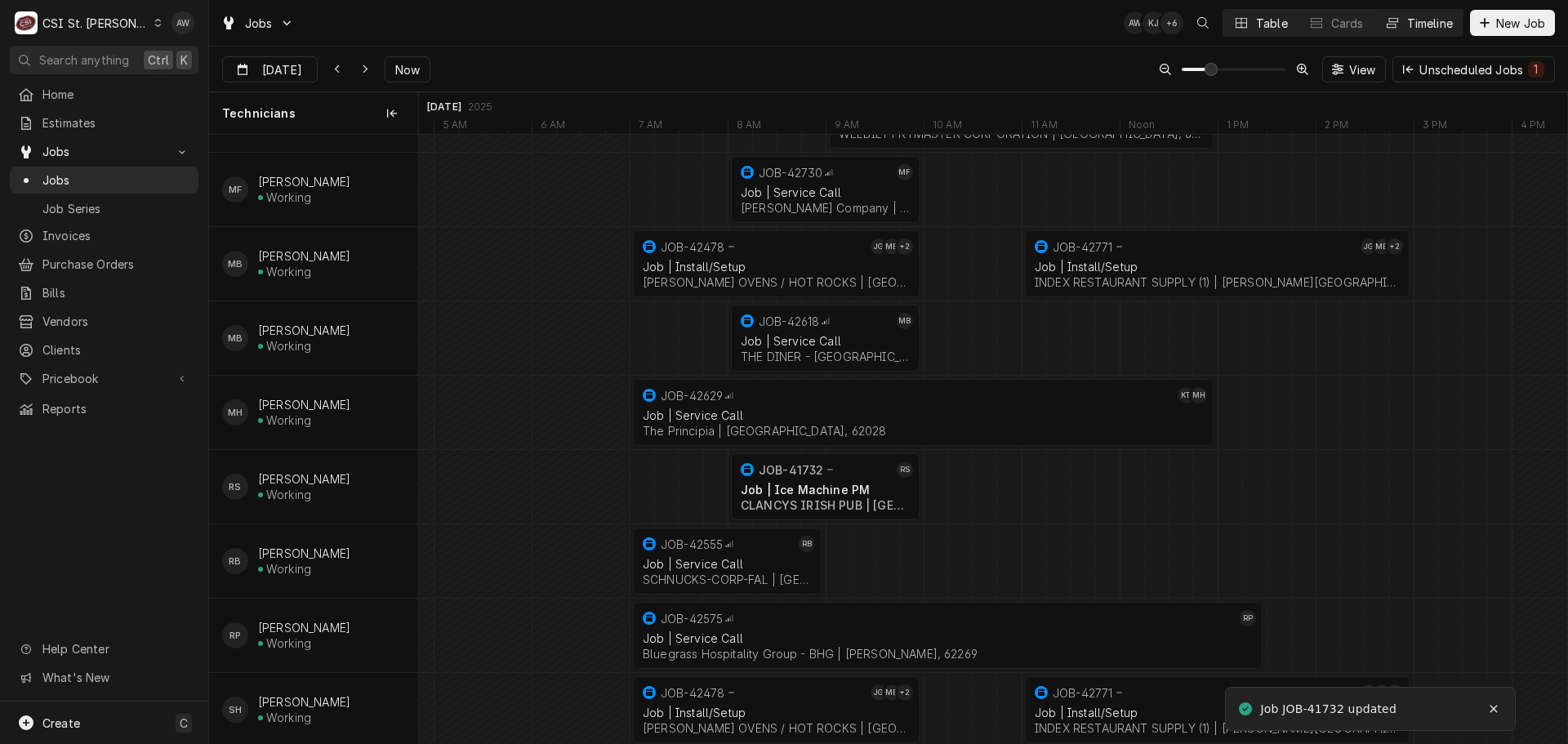
click at [1263, 17] on div "Table" at bounding box center [1272, 23] width 32 height 18
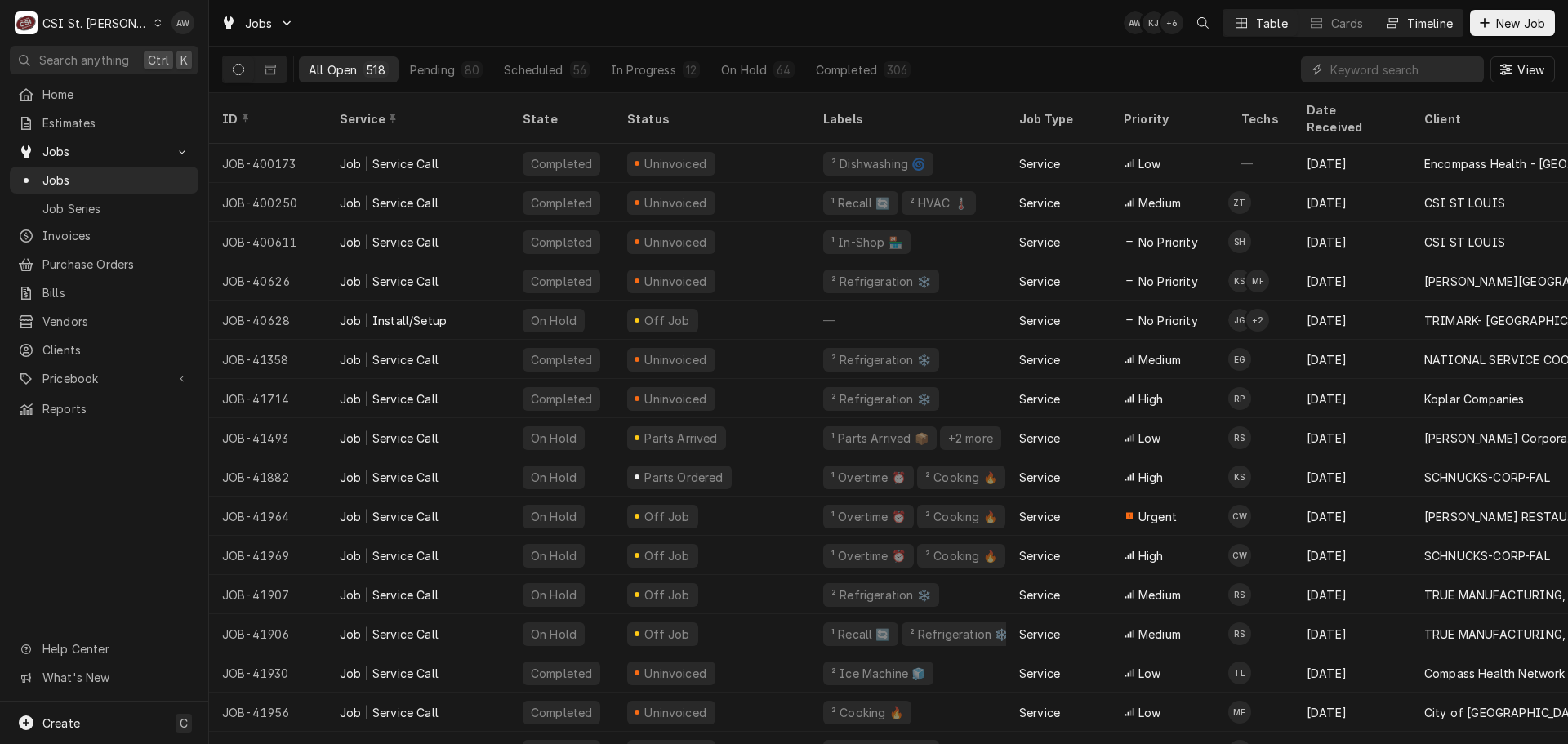
click at [1403, 18] on button "Timeline" at bounding box center [1418, 22] width 88 height 26
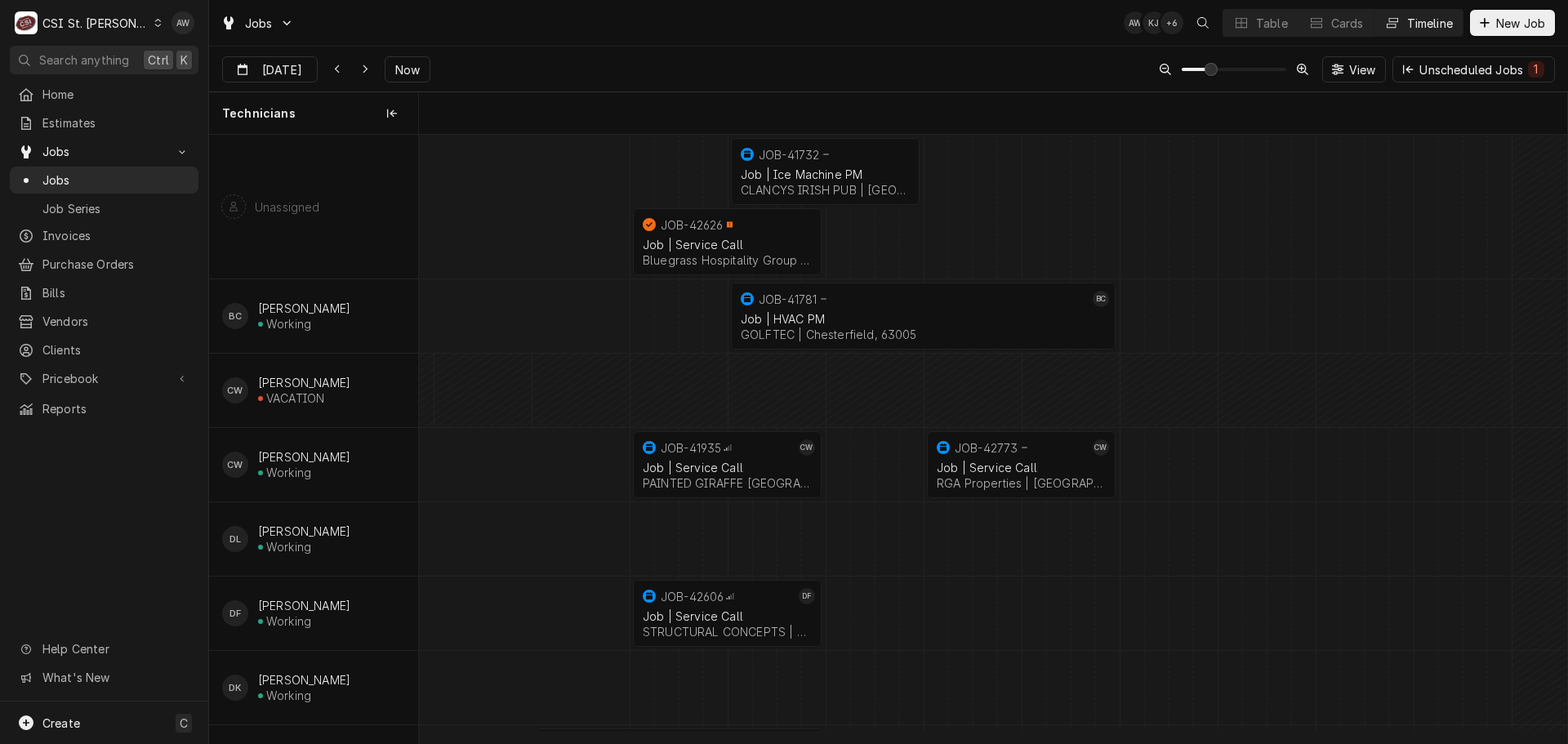
scroll to position [0, 22749]
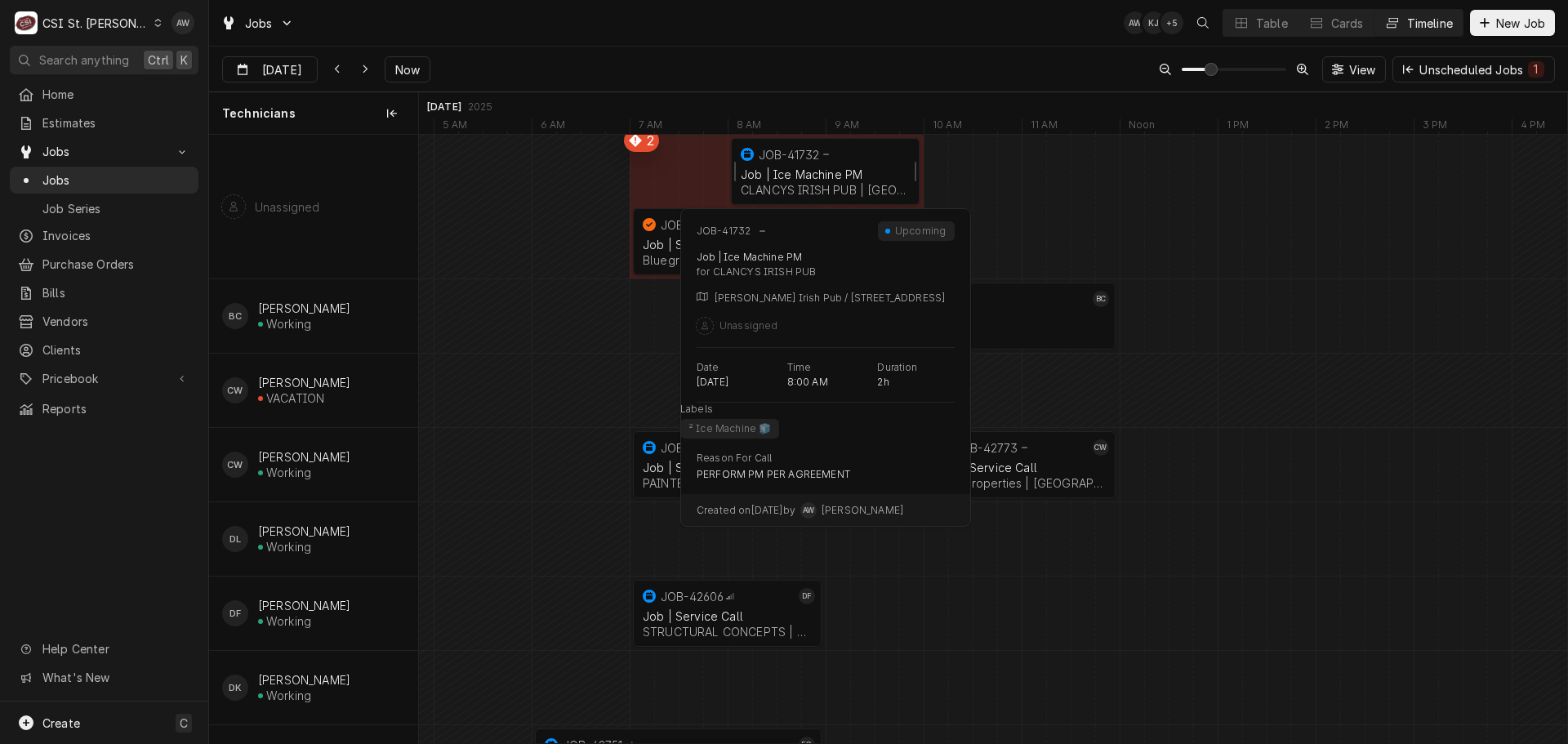
click at [751, 179] on div "Job | Ice Machine PM" at bounding box center [825, 174] width 169 height 14
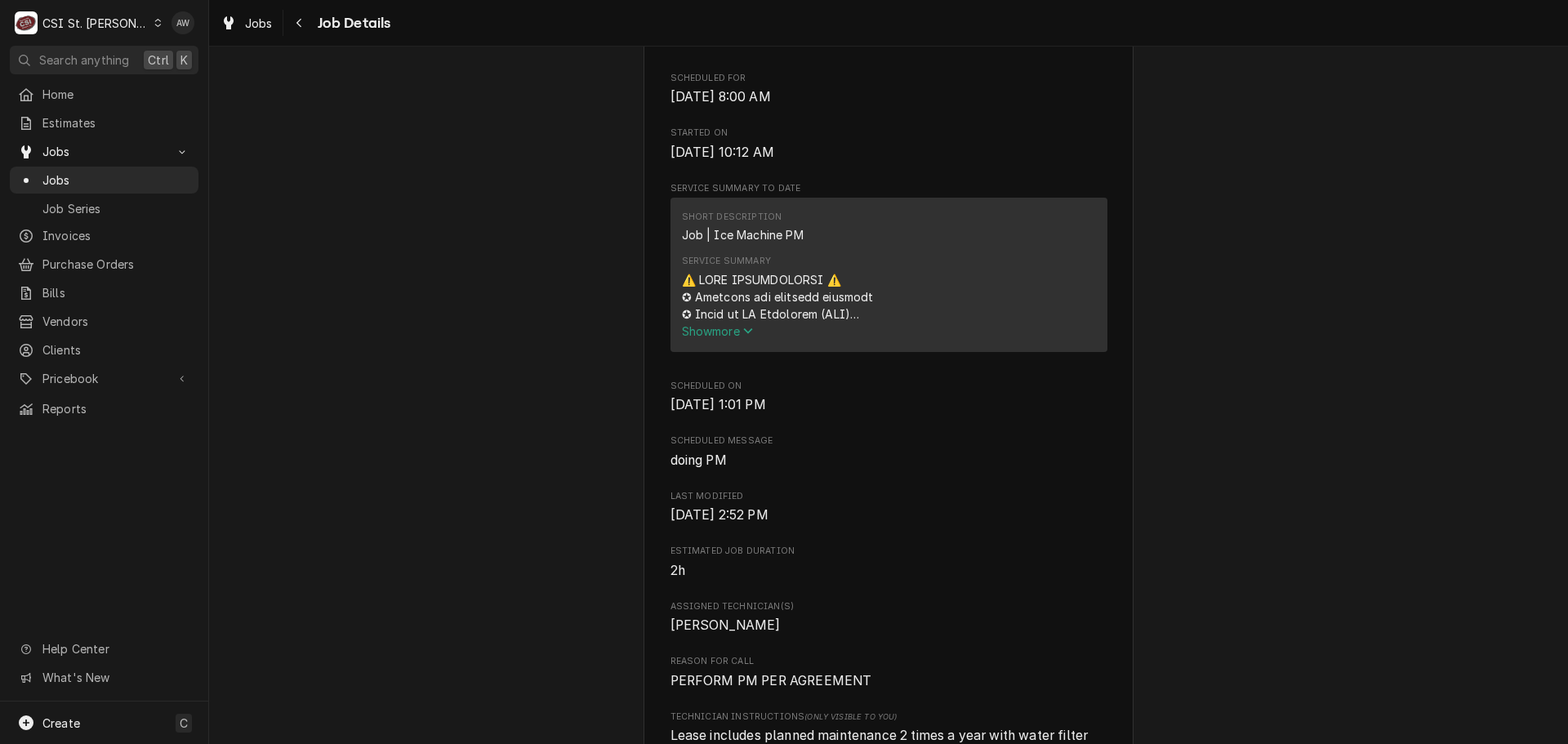
scroll to position [735, 0]
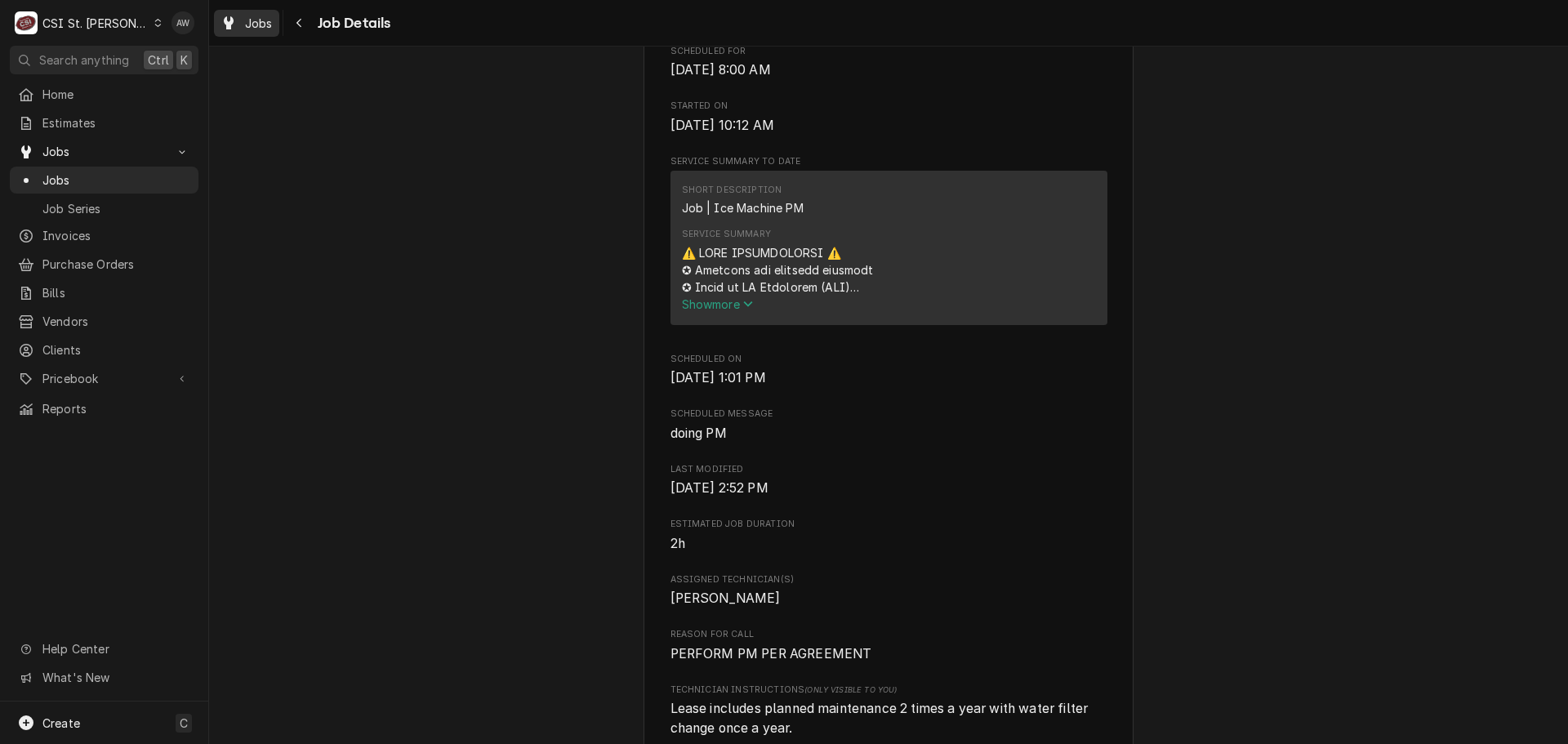
click at [263, 28] on span "Jobs" at bounding box center [259, 23] width 28 height 18
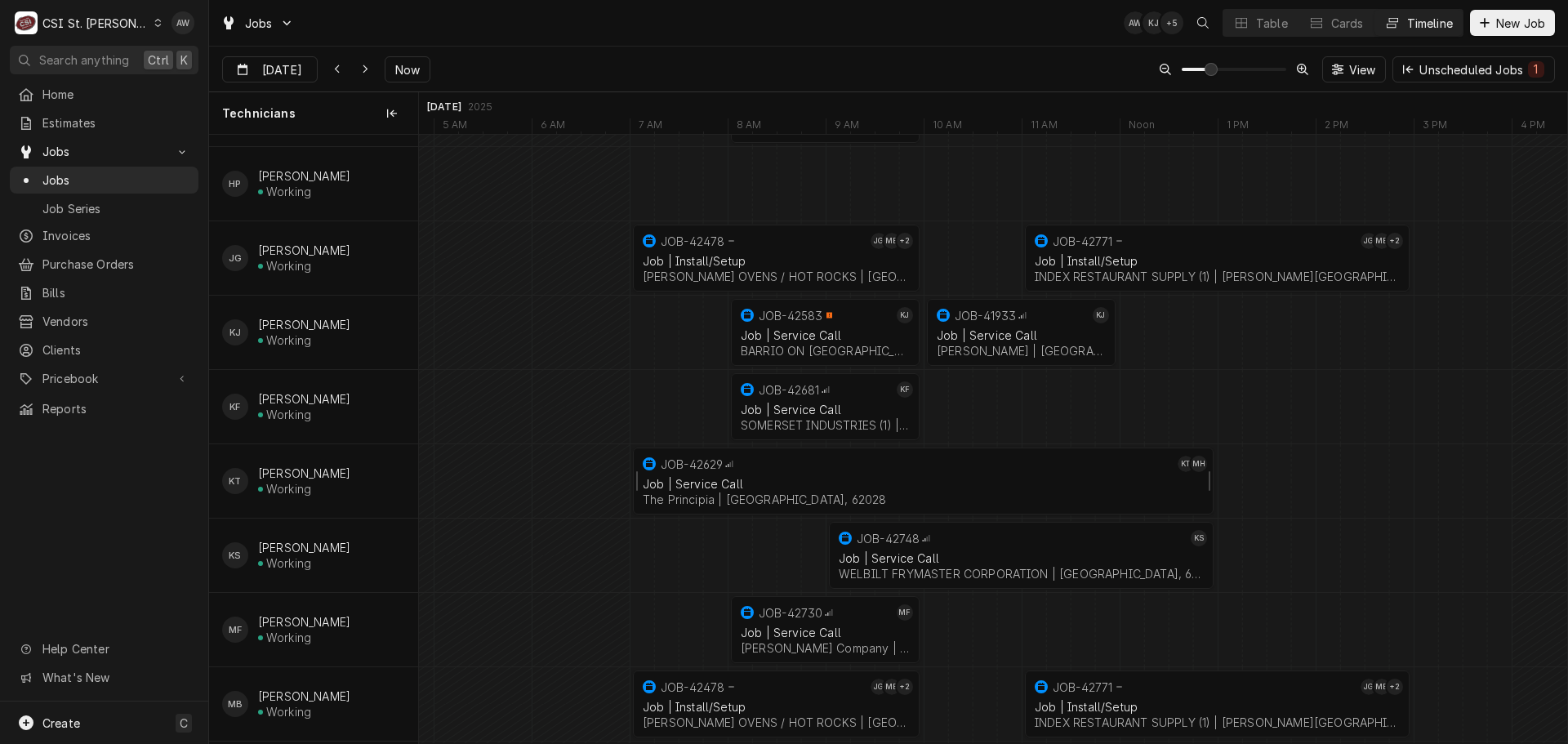
scroll to position [572, 0]
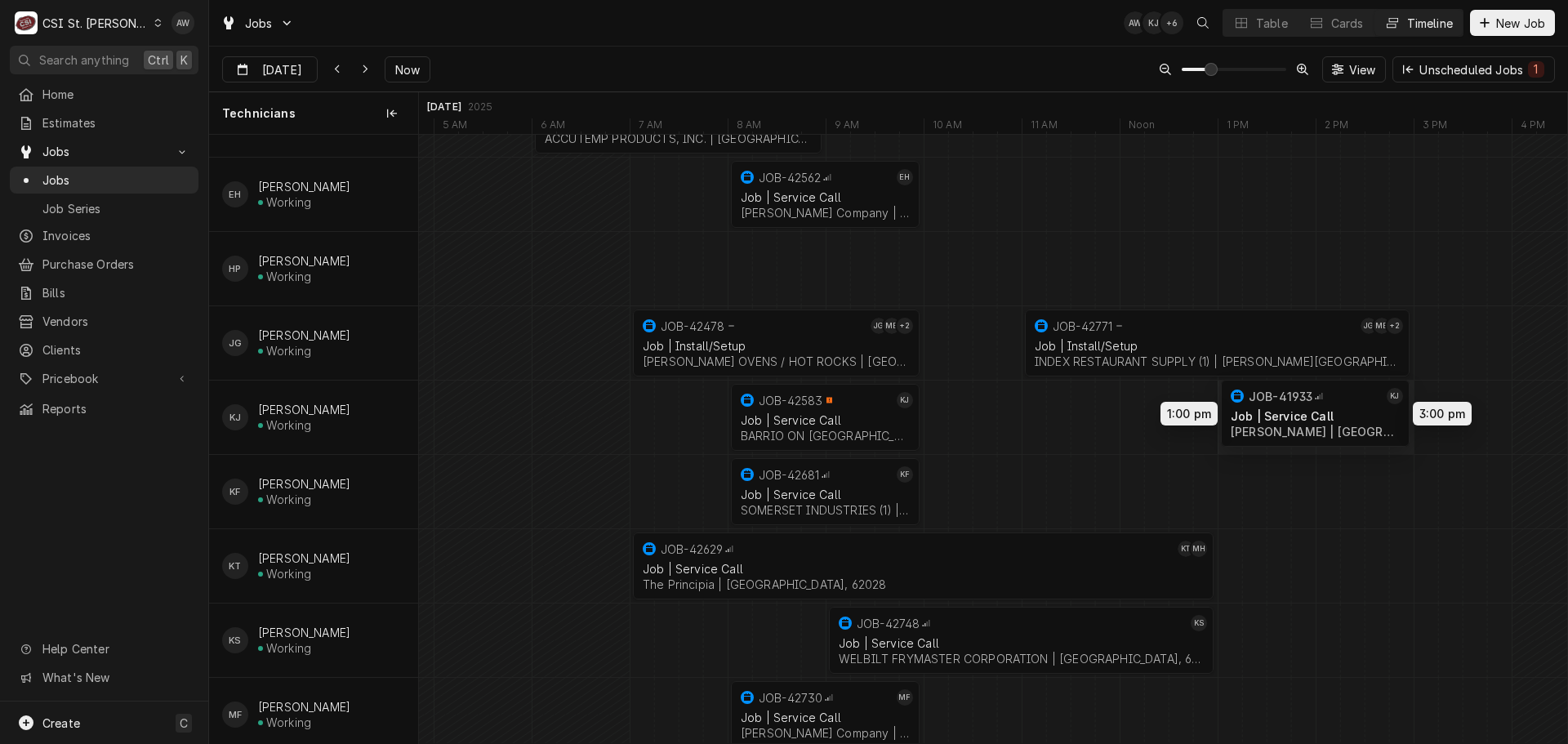
drag, startPoint x: 1028, startPoint y: 406, endPoint x: 1314, endPoint y: 402, distance: 286.0
click at [1314, 402] on div "7:00 AM 1:00 PM JOB-42629 KT MH Job | Service Call The Principia | Elsah, 62028…" at bounding box center [993, 603] width 1148 height 2082
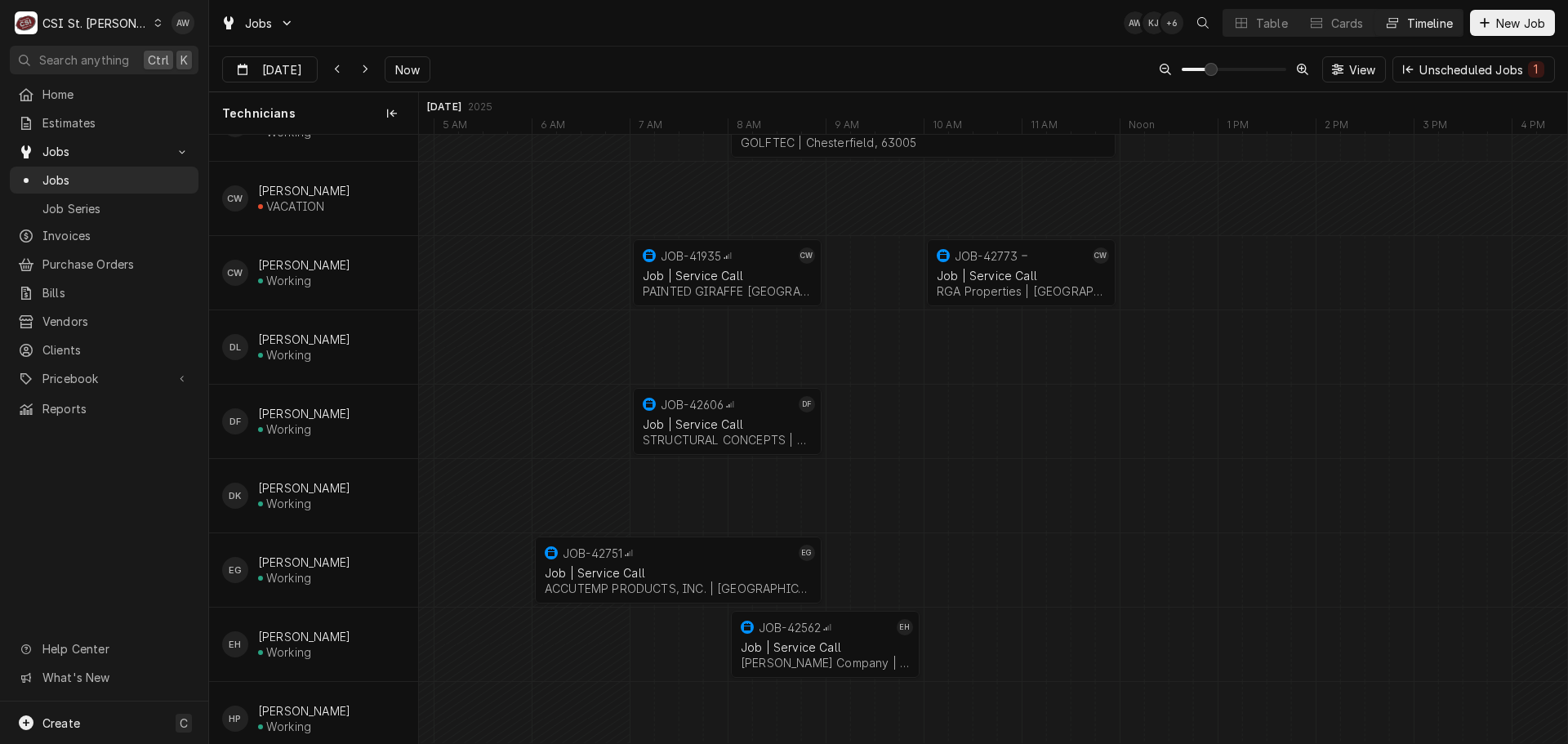
scroll to position [0, 0]
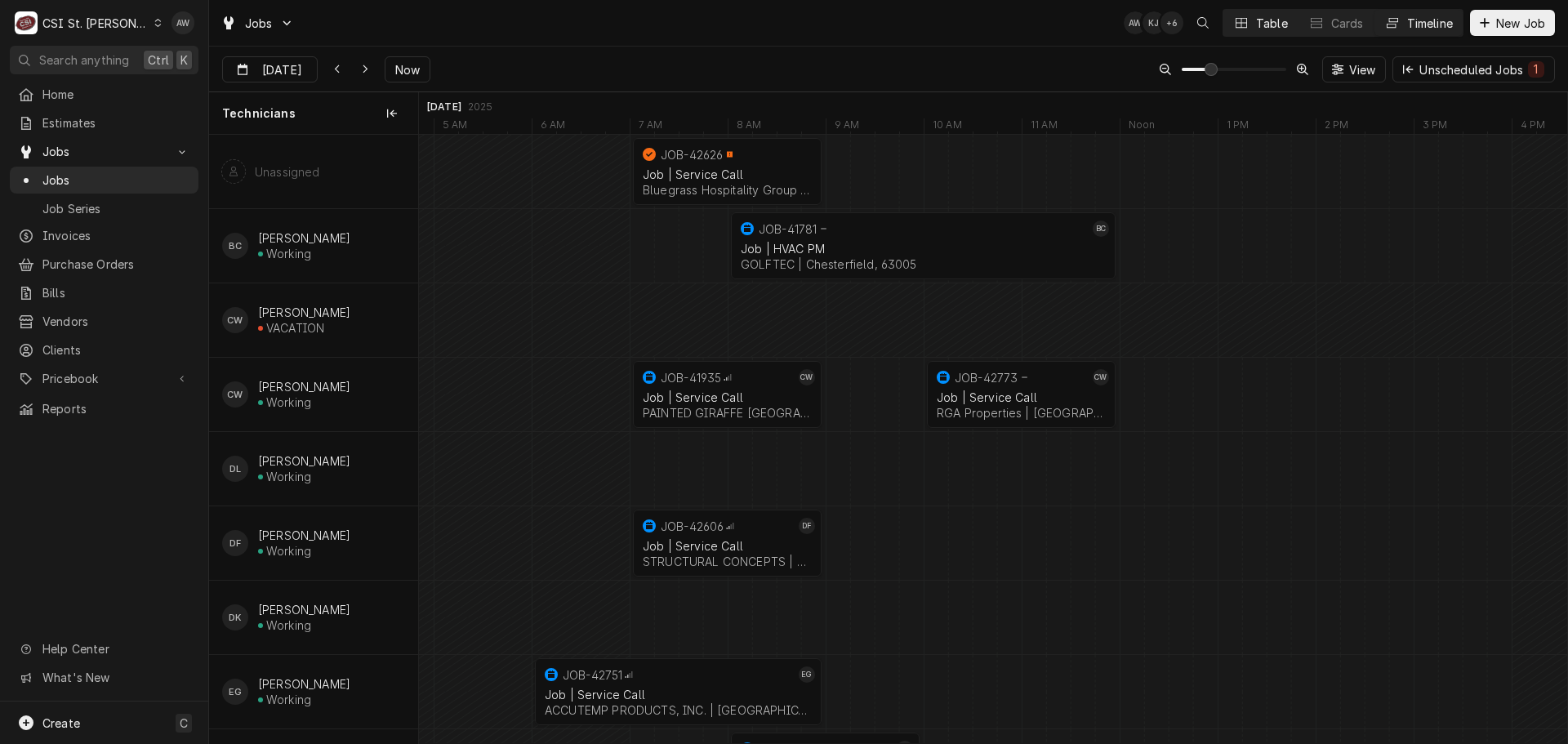
click at [1243, 12] on button "Table" at bounding box center [1261, 22] width 74 height 26
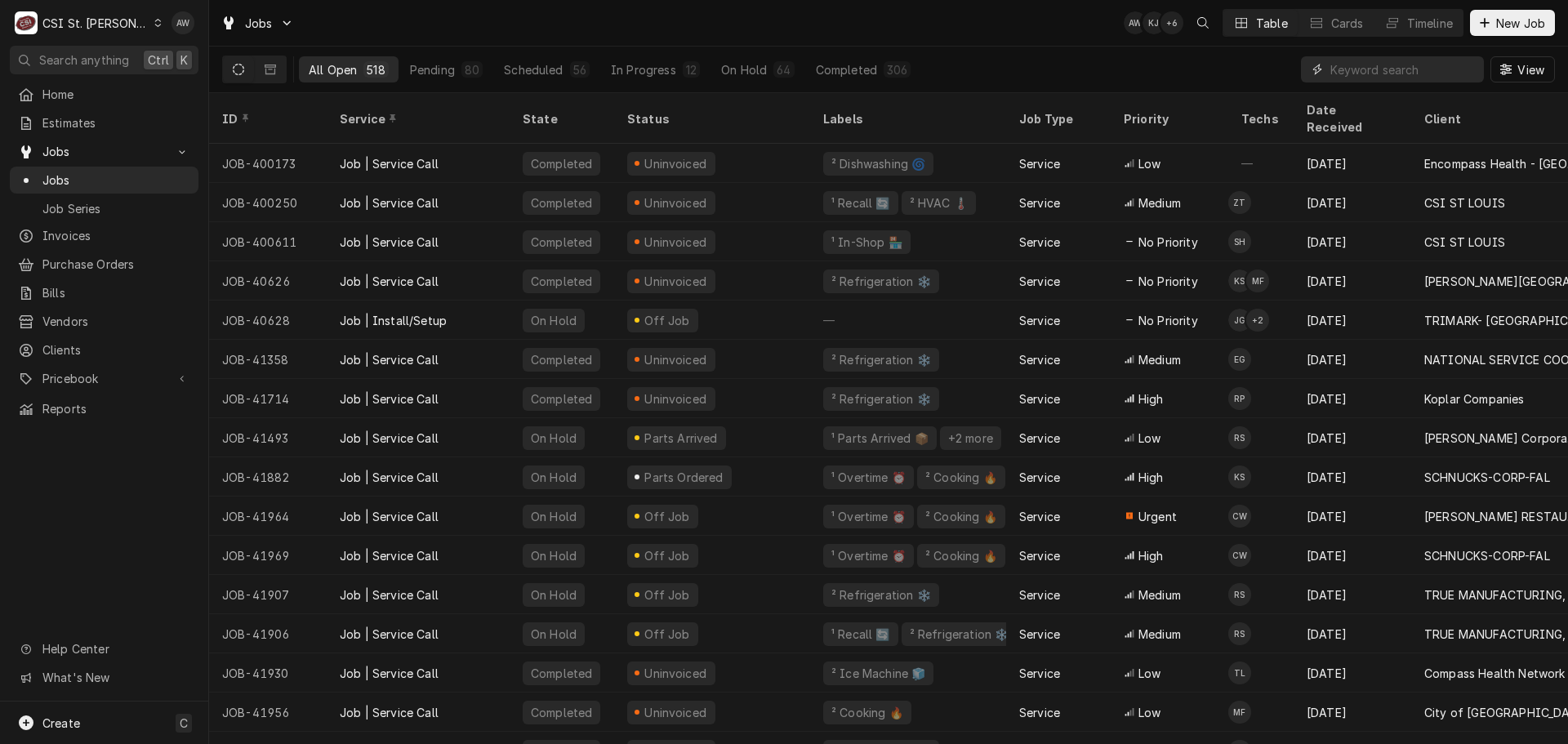
click at [1337, 80] on input "Dynamic Content Wrapper" at bounding box center [1404, 69] width 146 height 26
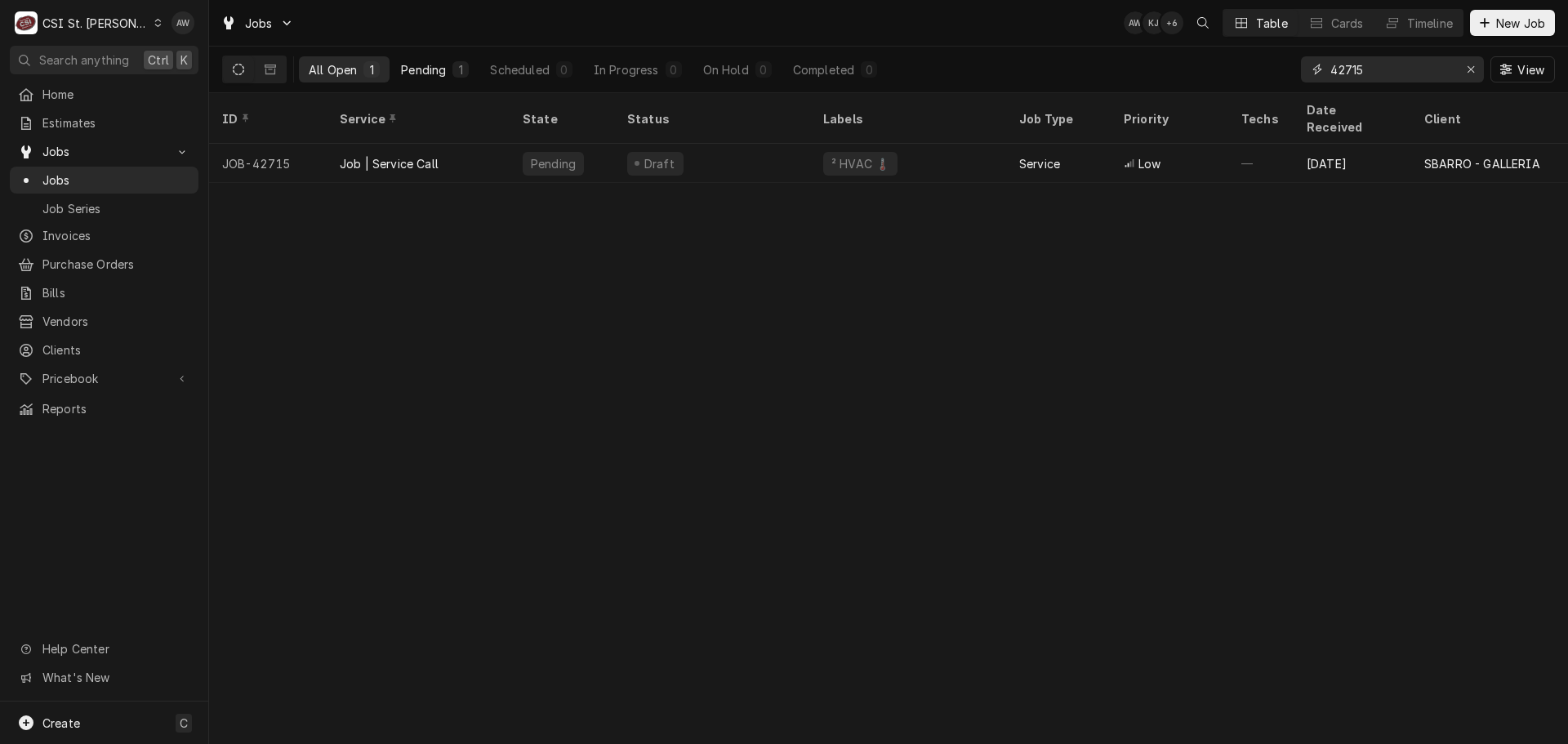
type input "42715"
click at [424, 69] on div "Pending" at bounding box center [424, 70] width 45 height 18
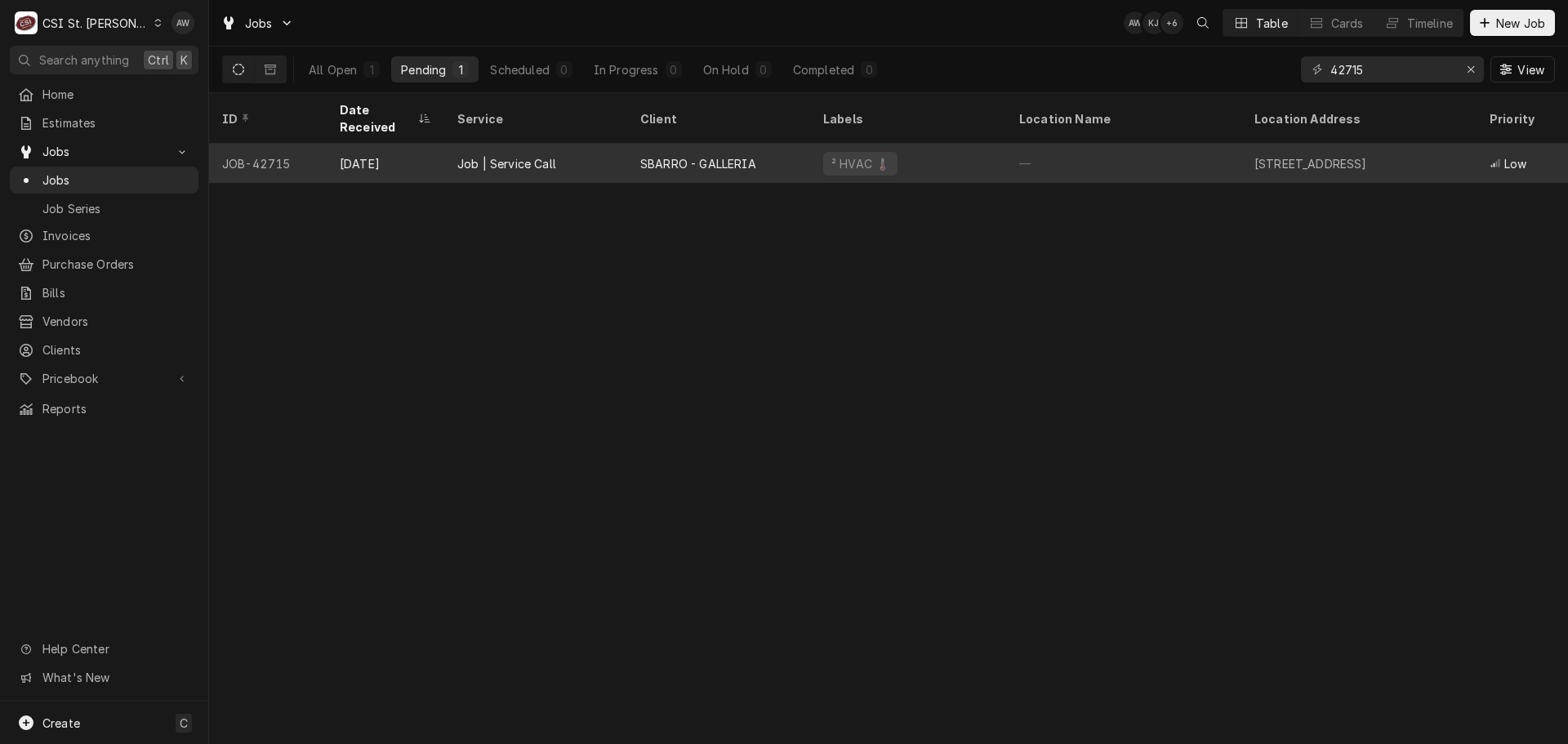
click at [502, 152] on div "Job | Service Call" at bounding box center [536, 163] width 183 height 39
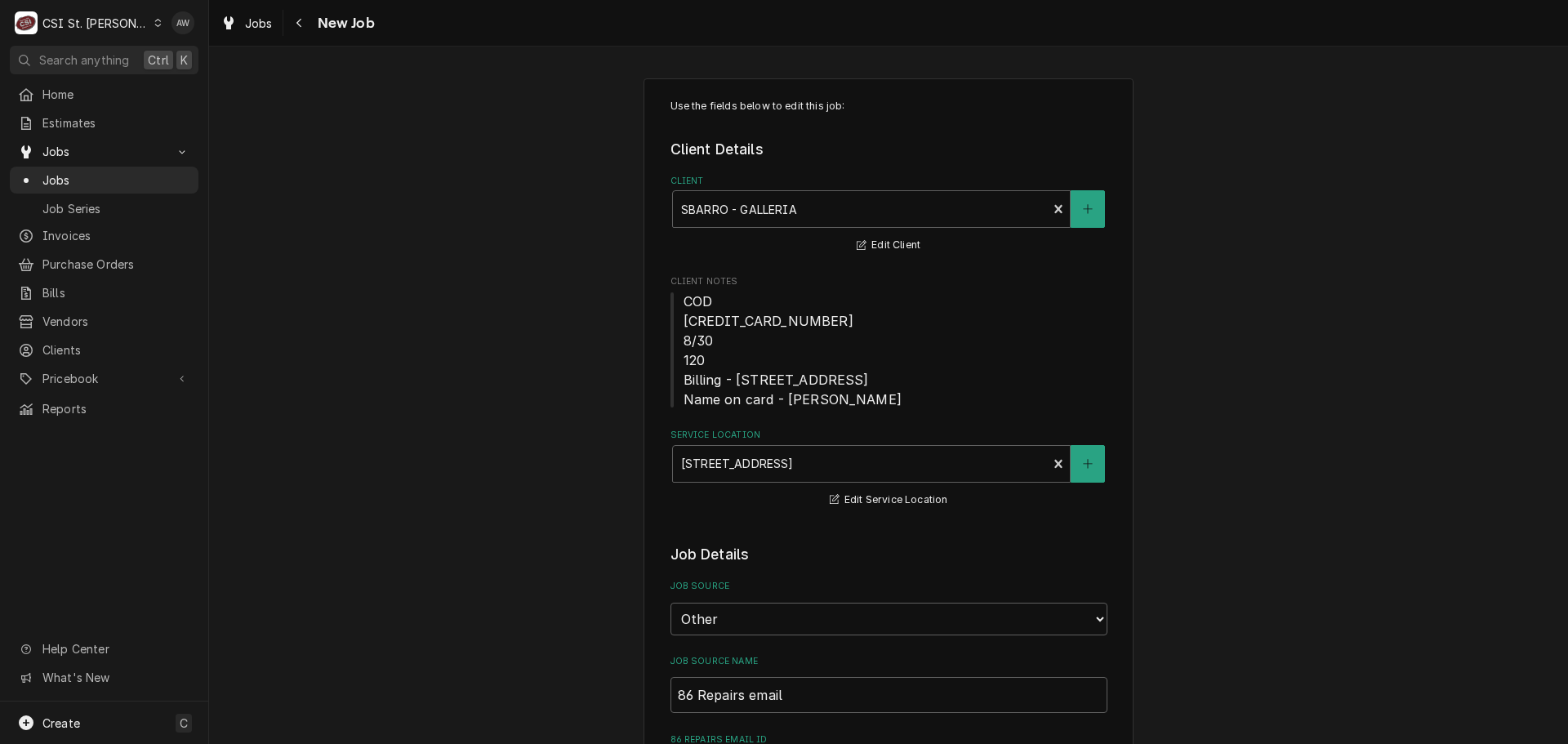
type textarea "x"
click at [233, 13] on link "Jobs" at bounding box center [246, 23] width 65 height 27
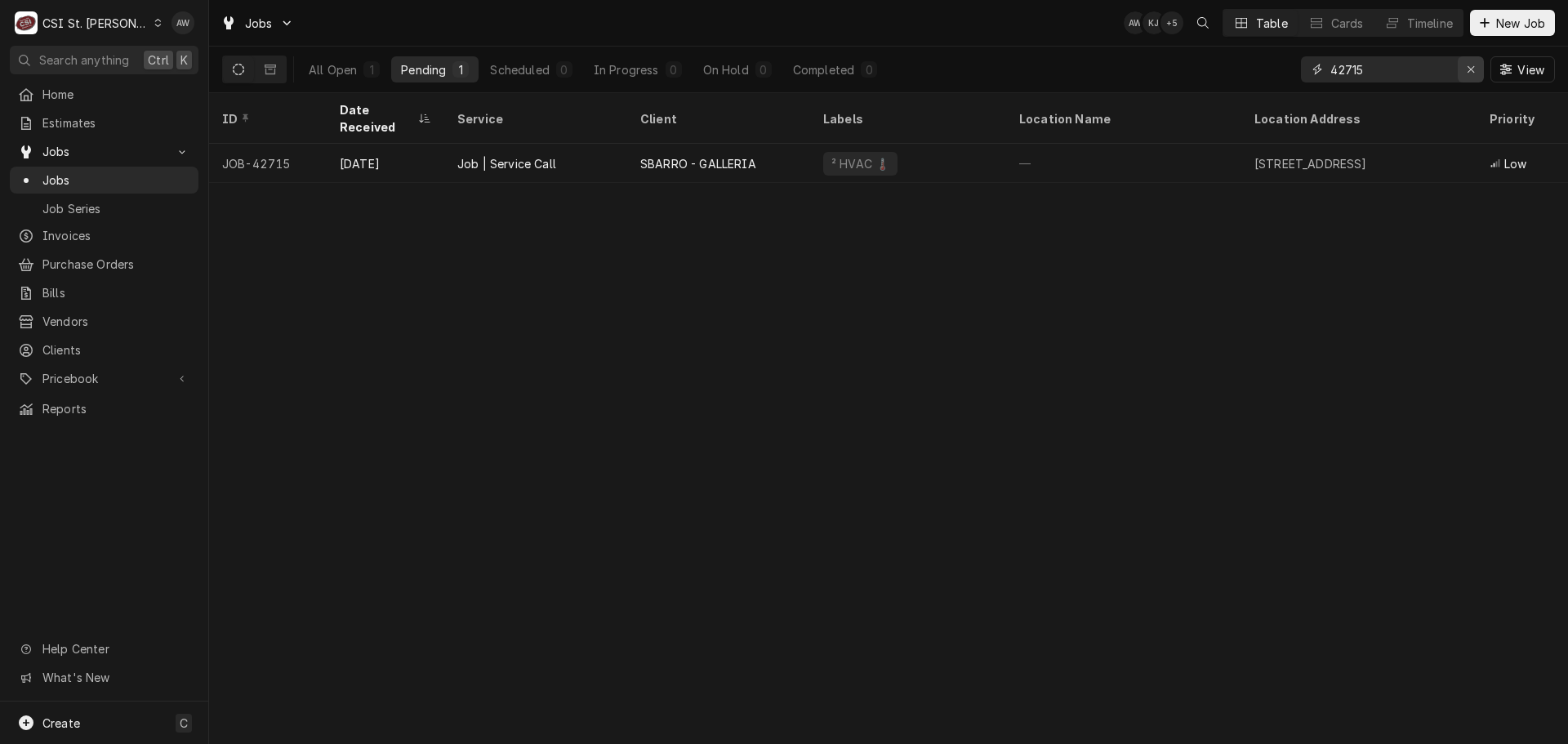
click at [1467, 69] on icon "Erase input" at bounding box center [1471, 70] width 9 height 12
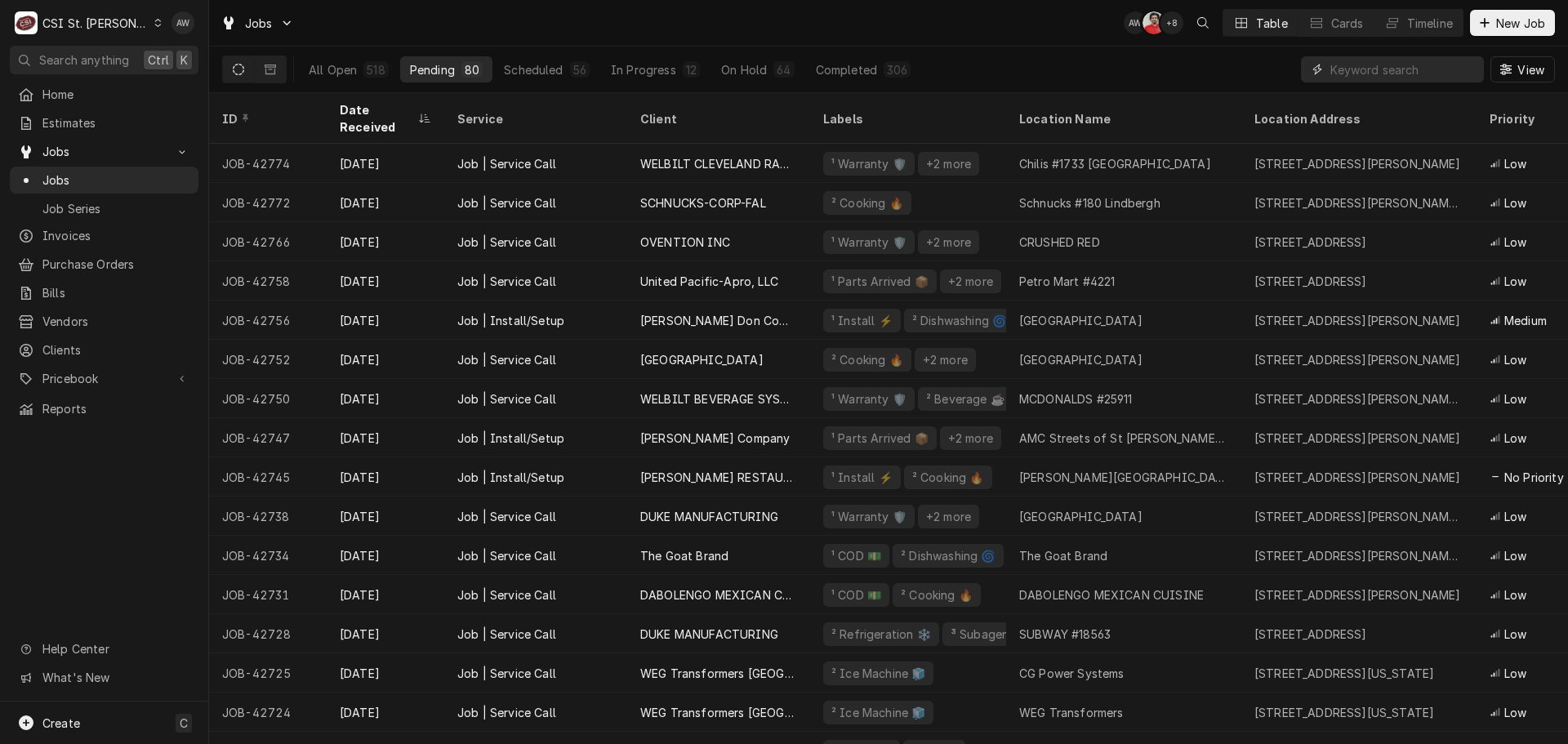
click at [1388, 64] on input "Dynamic Content Wrapper" at bounding box center [1404, 69] width 146 height 26
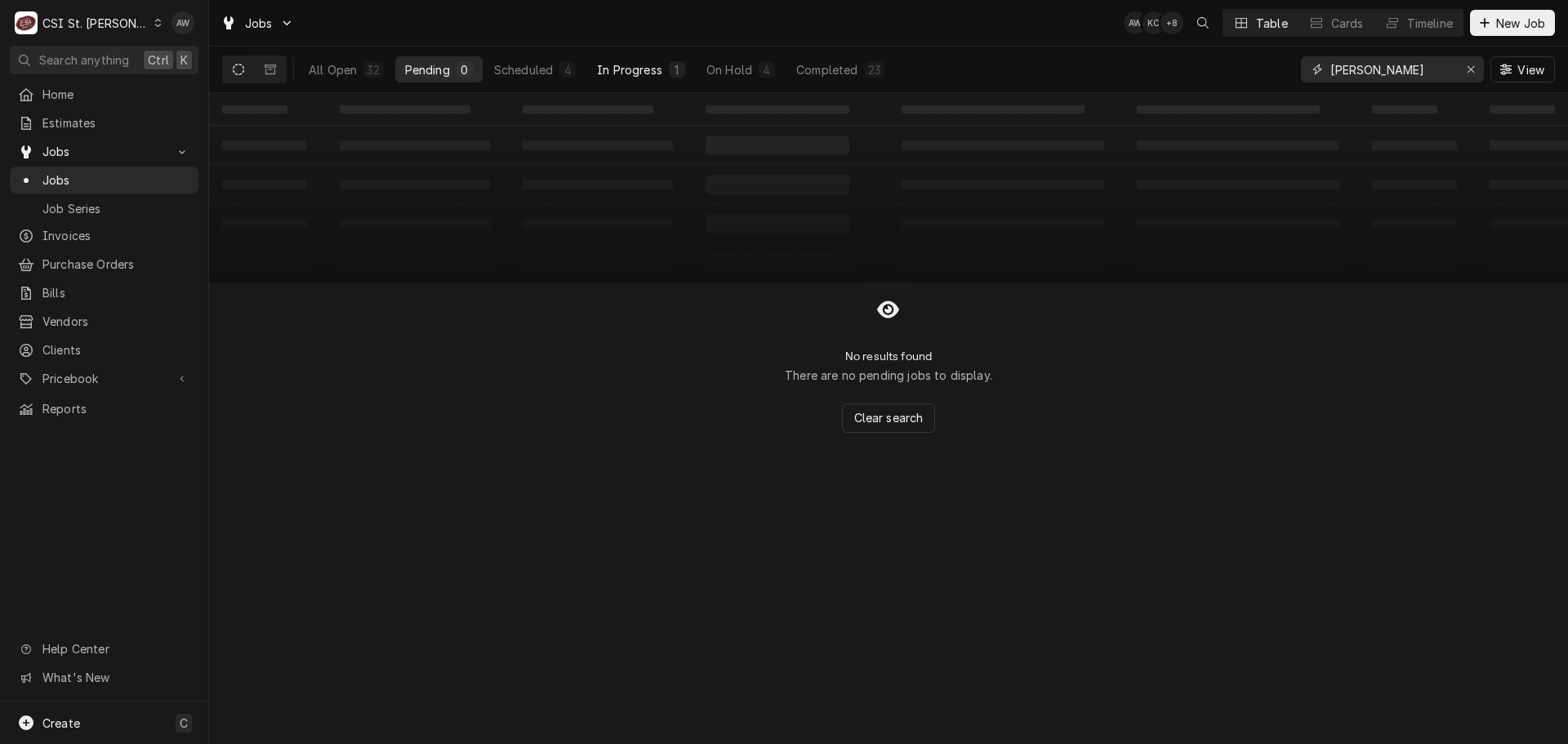
type input "[PERSON_NAME]"
click at [672, 79] on button "In Progress 1" at bounding box center [641, 69] width 108 height 26
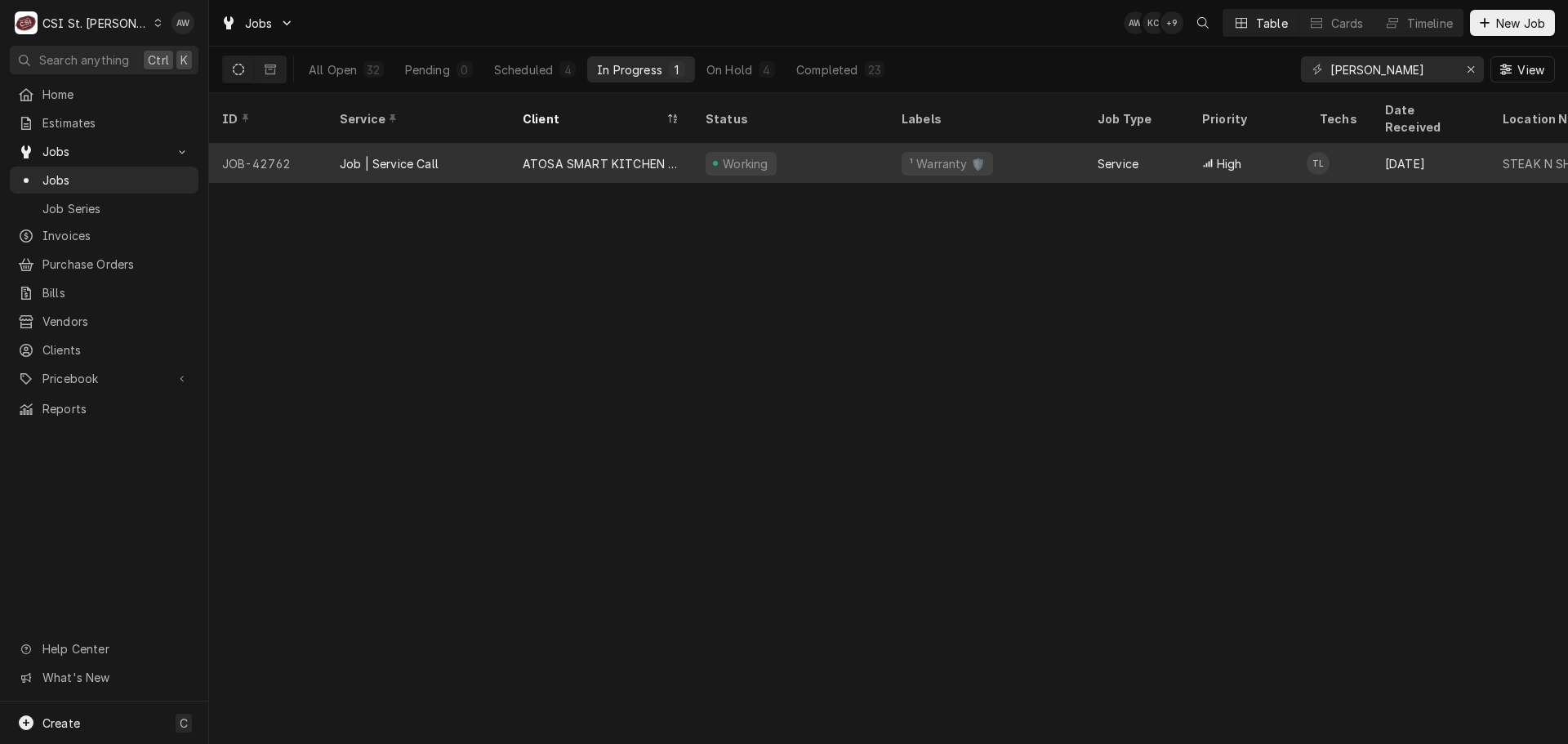
click at [641, 156] on div "ATOSA SMART KITCHEN SERVICE" at bounding box center [601, 164] width 157 height 18
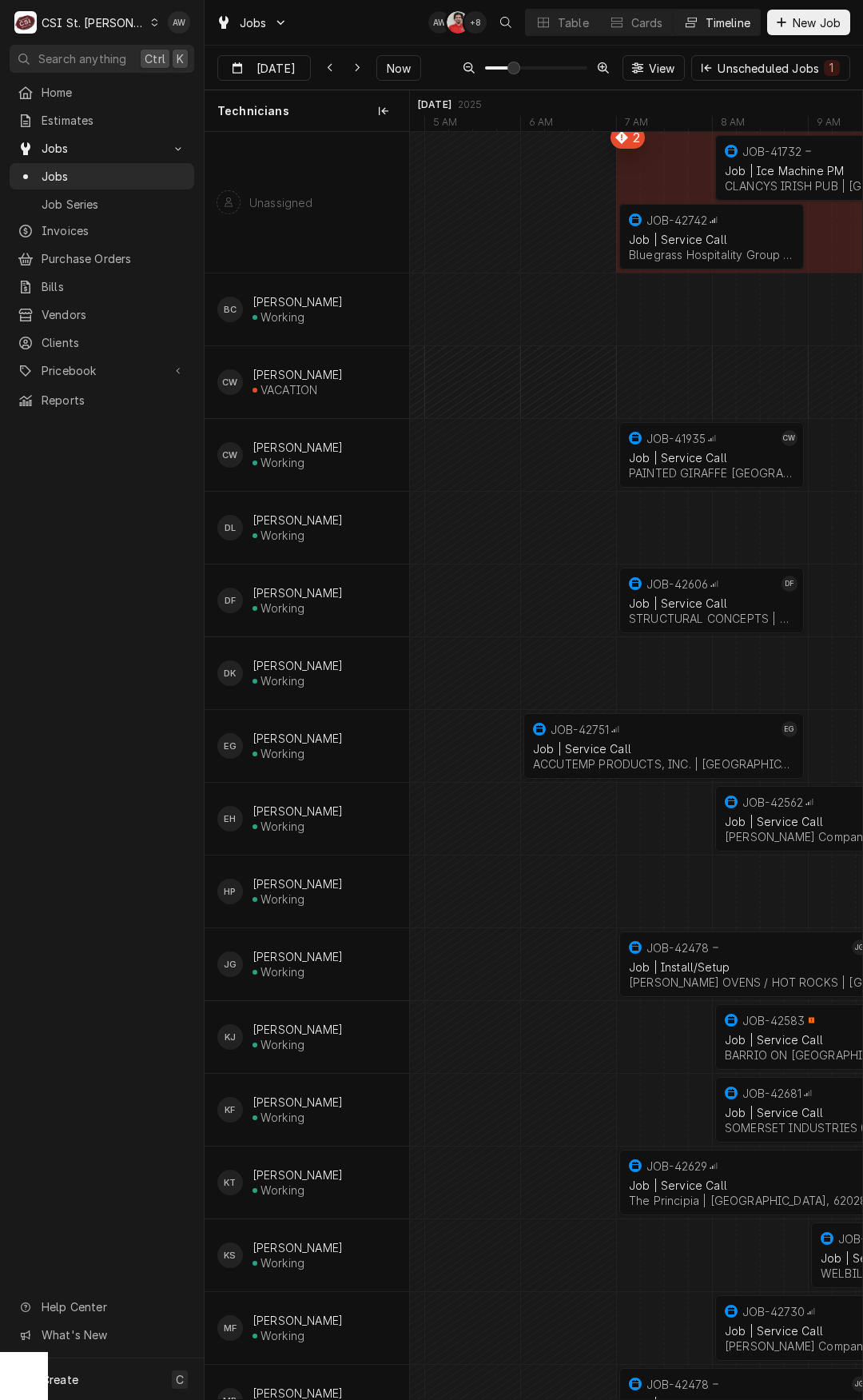
scroll to position [0, 15767]
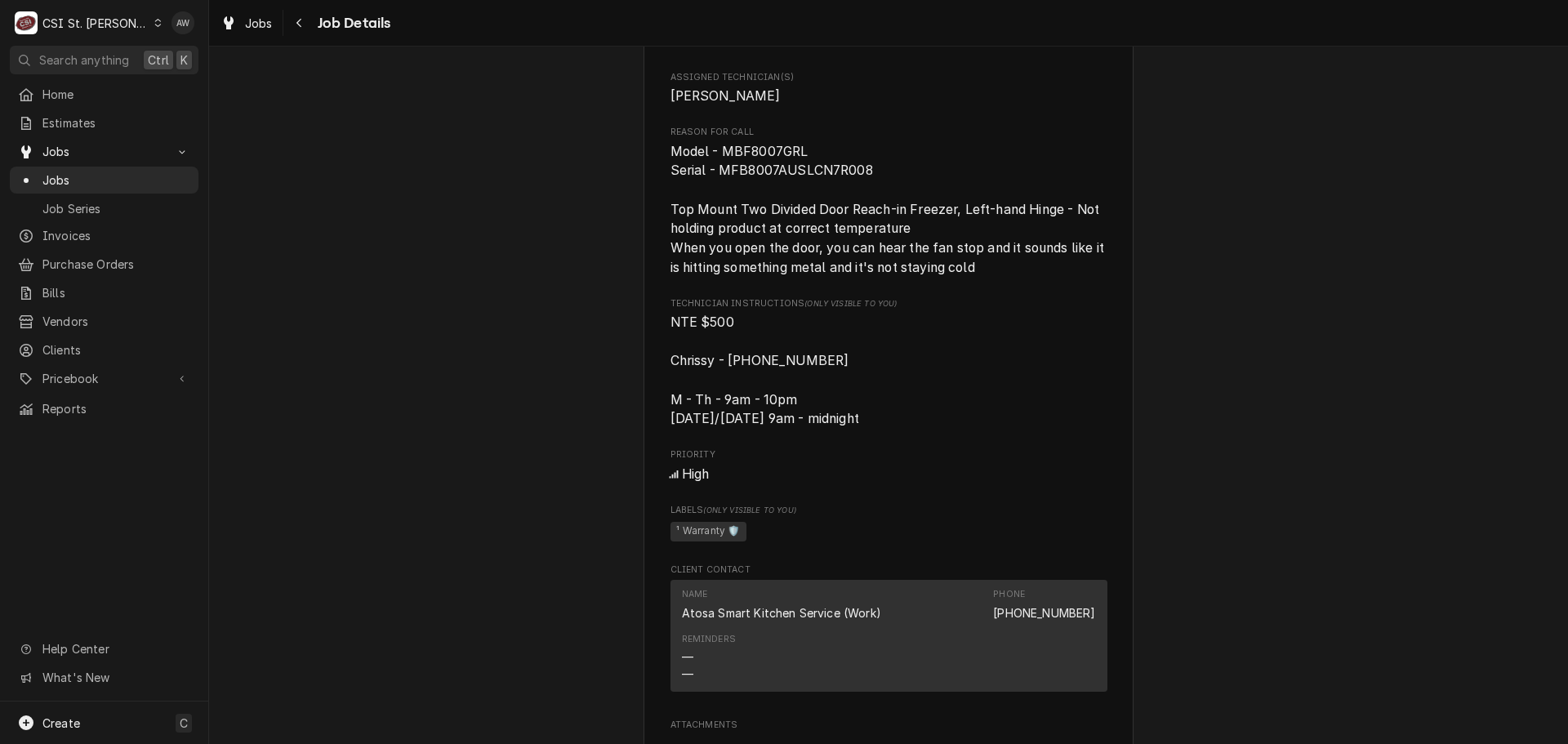
scroll to position [314, 0]
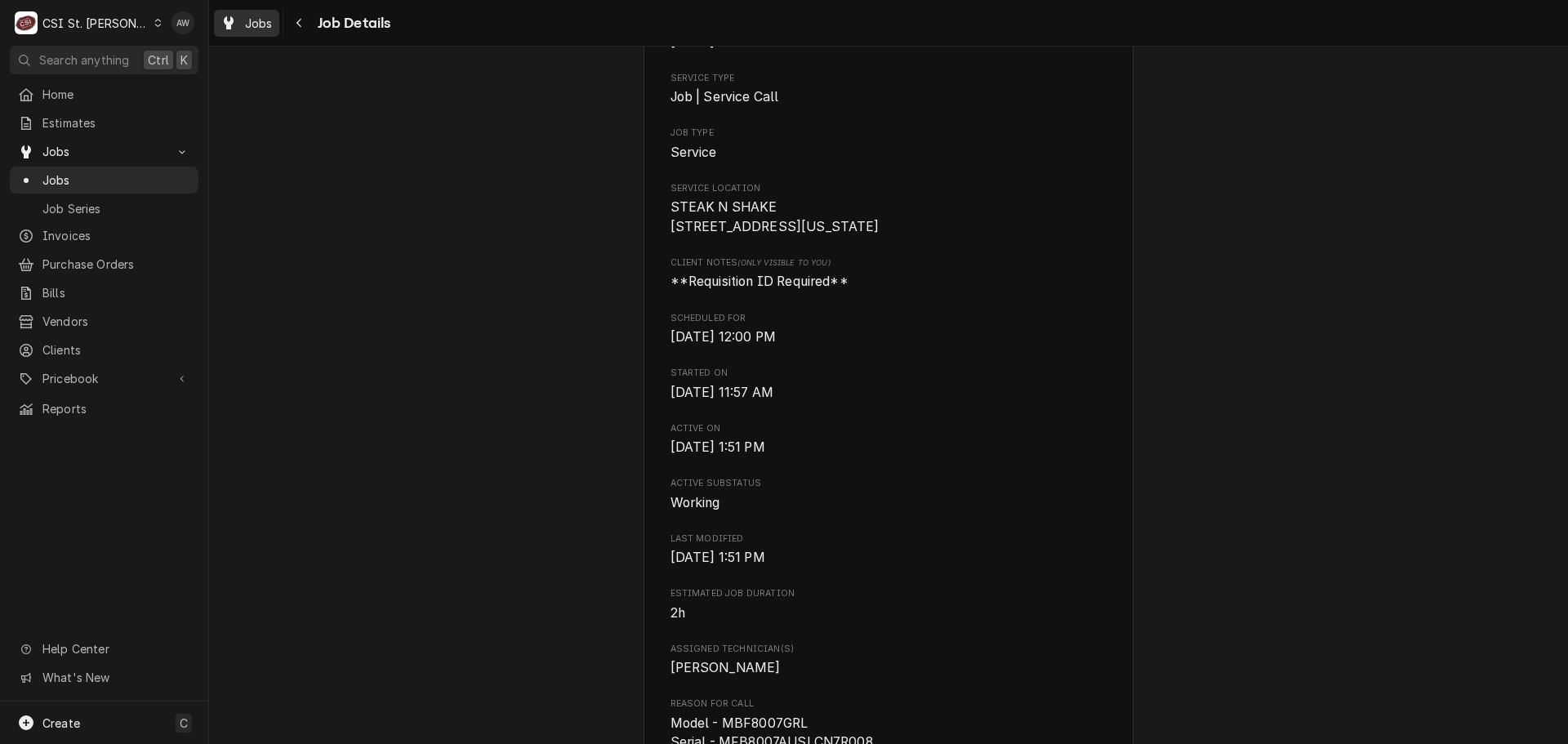
click at [250, 24] on span "Jobs" at bounding box center [259, 23] width 28 height 18
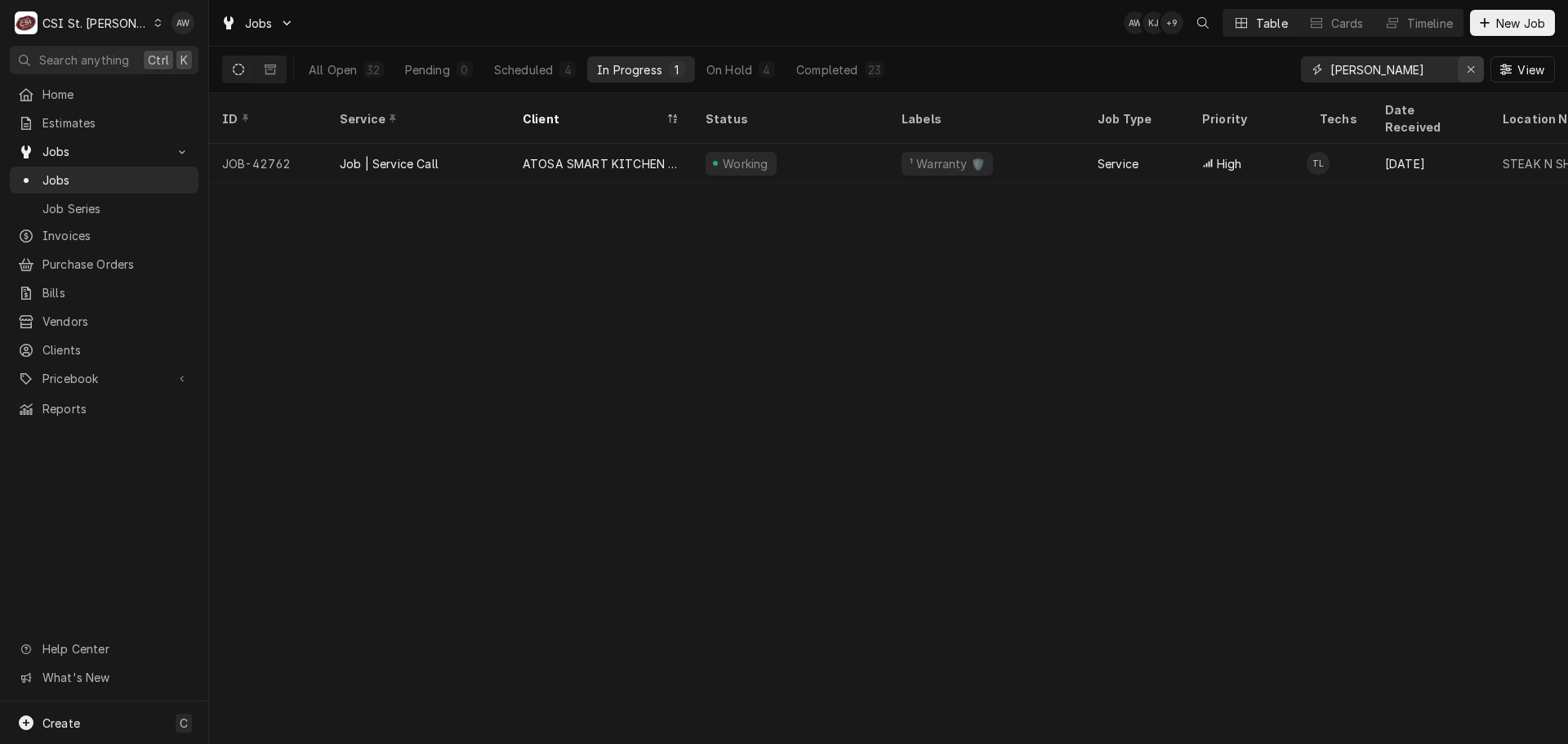
click at [1480, 69] on button "Erase input" at bounding box center [1471, 69] width 26 height 26
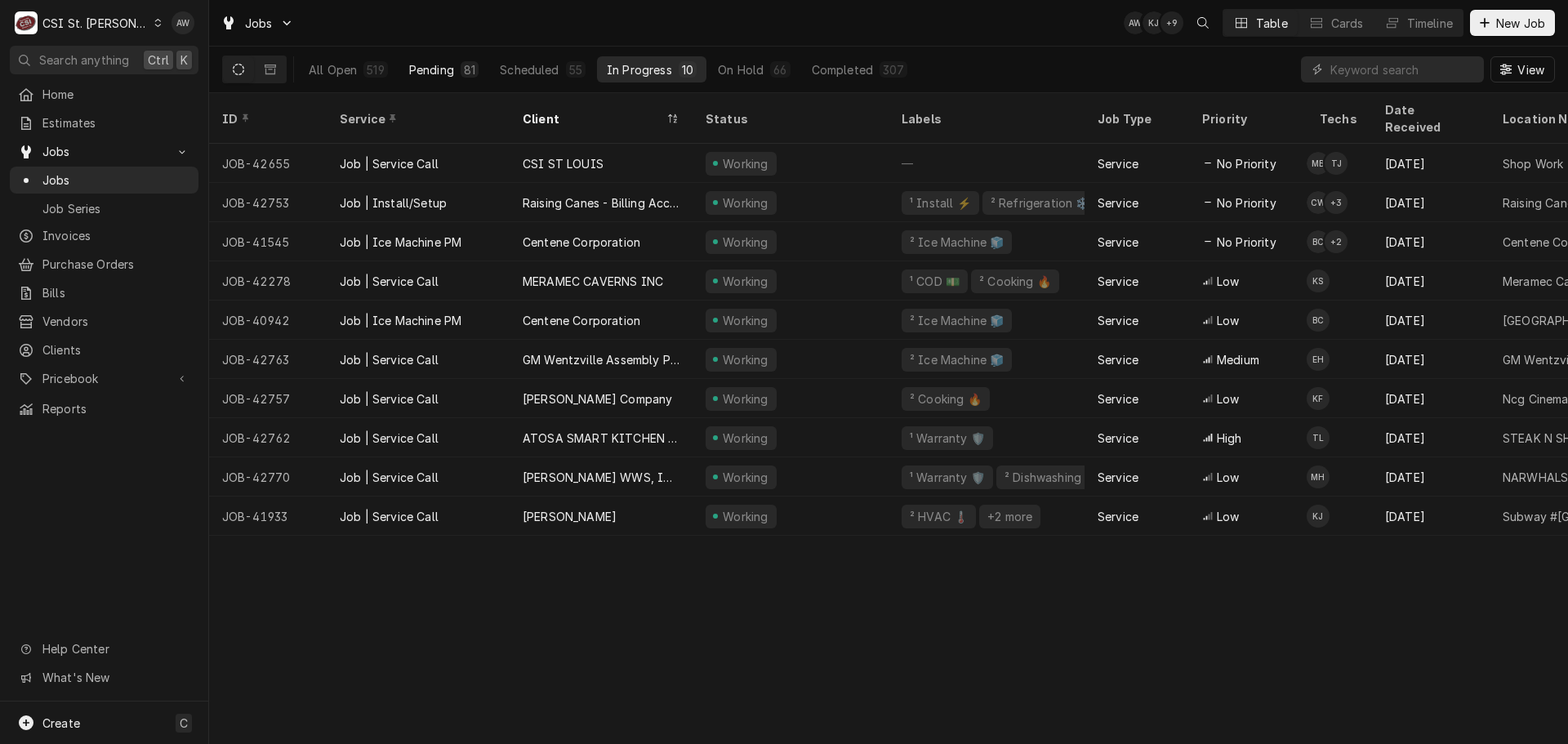
click at [468, 60] on button "Pending 81" at bounding box center [444, 69] width 89 height 26
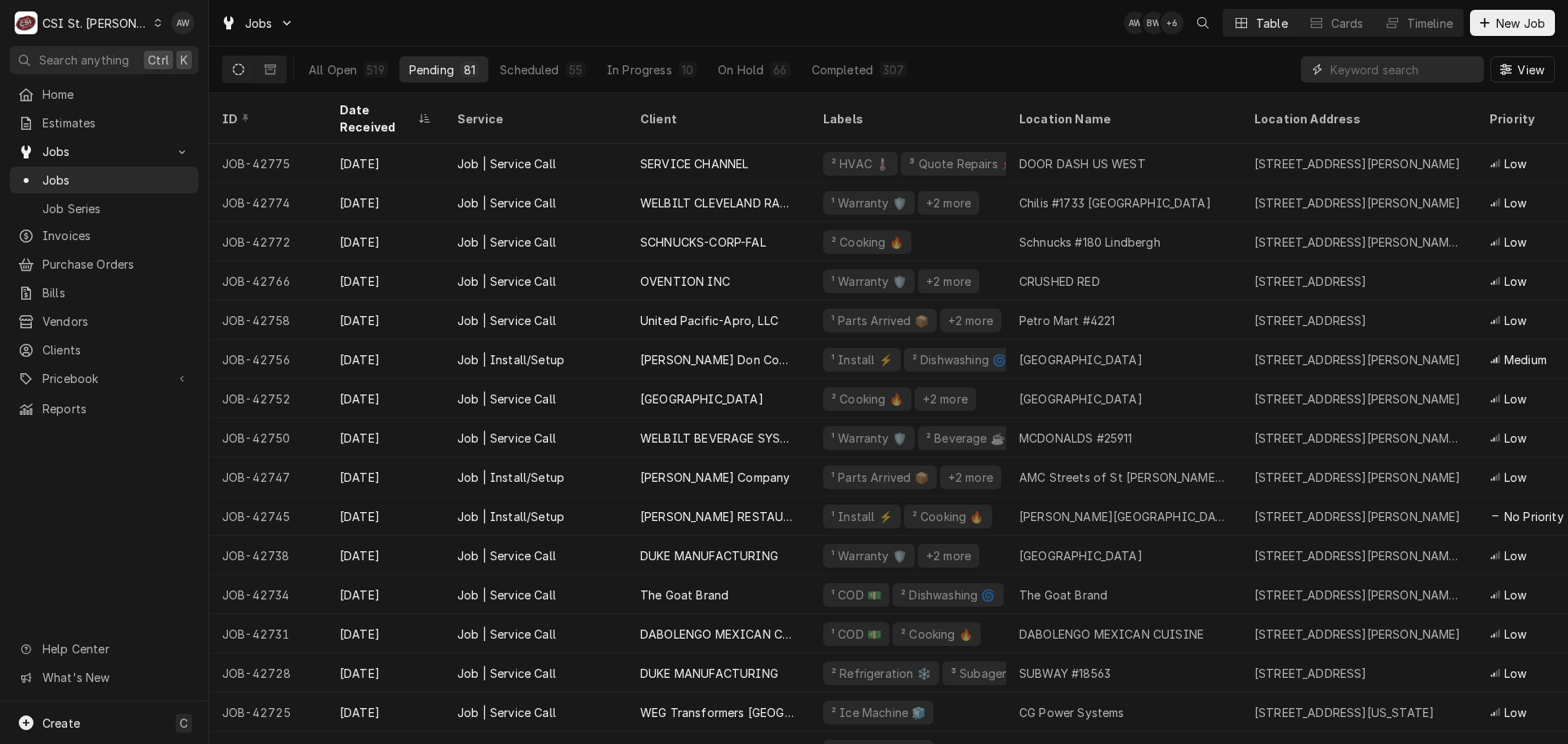
click at [1360, 78] on input "Dynamic Content Wrapper" at bounding box center [1404, 69] width 146 height 26
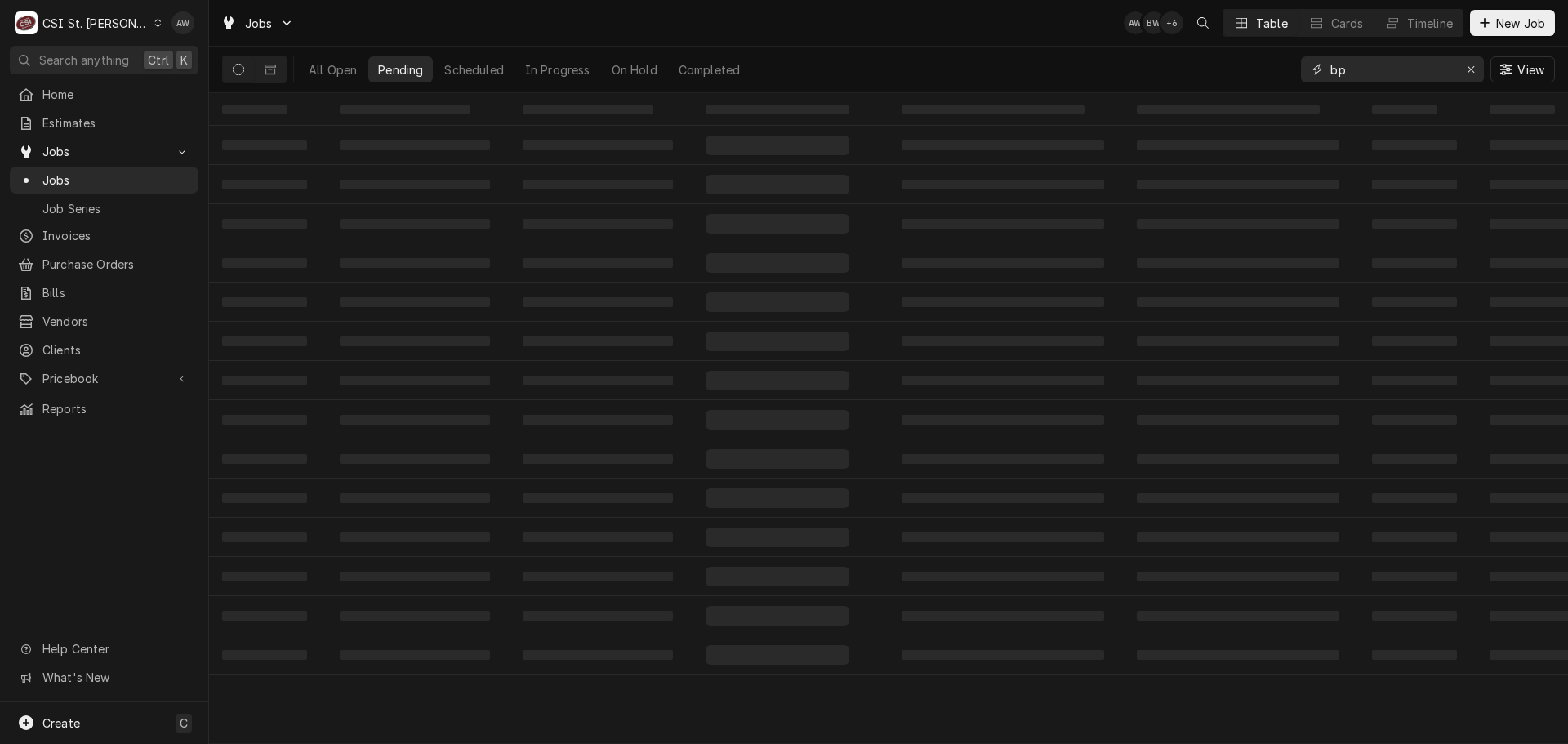
type input "bp"
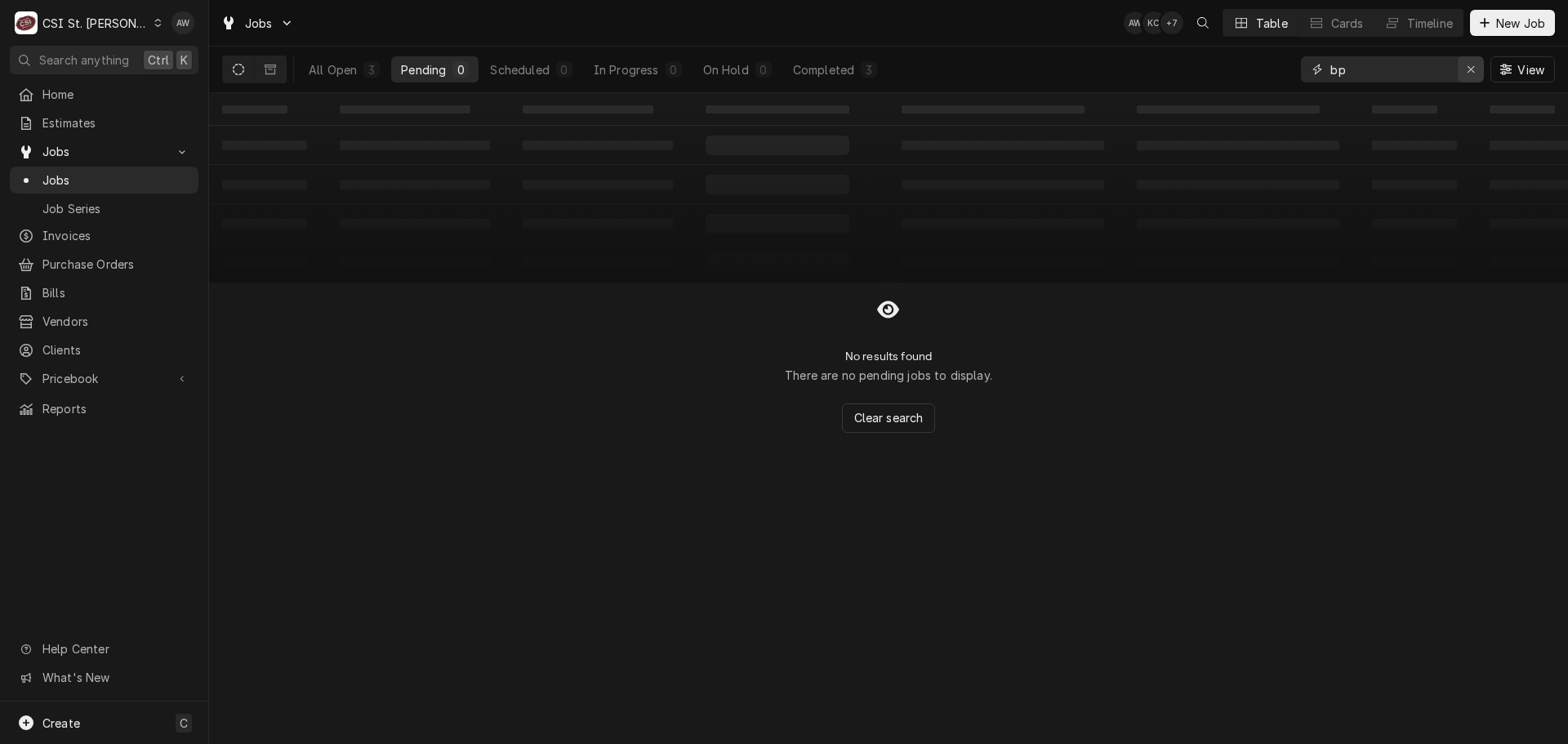
click at [1479, 68] on div "Erase input" at bounding box center [1471, 69] width 17 height 17
type input "[PERSON_NAME]"
click at [657, 59] on button "In Progress 1" at bounding box center [641, 69] width 108 height 26
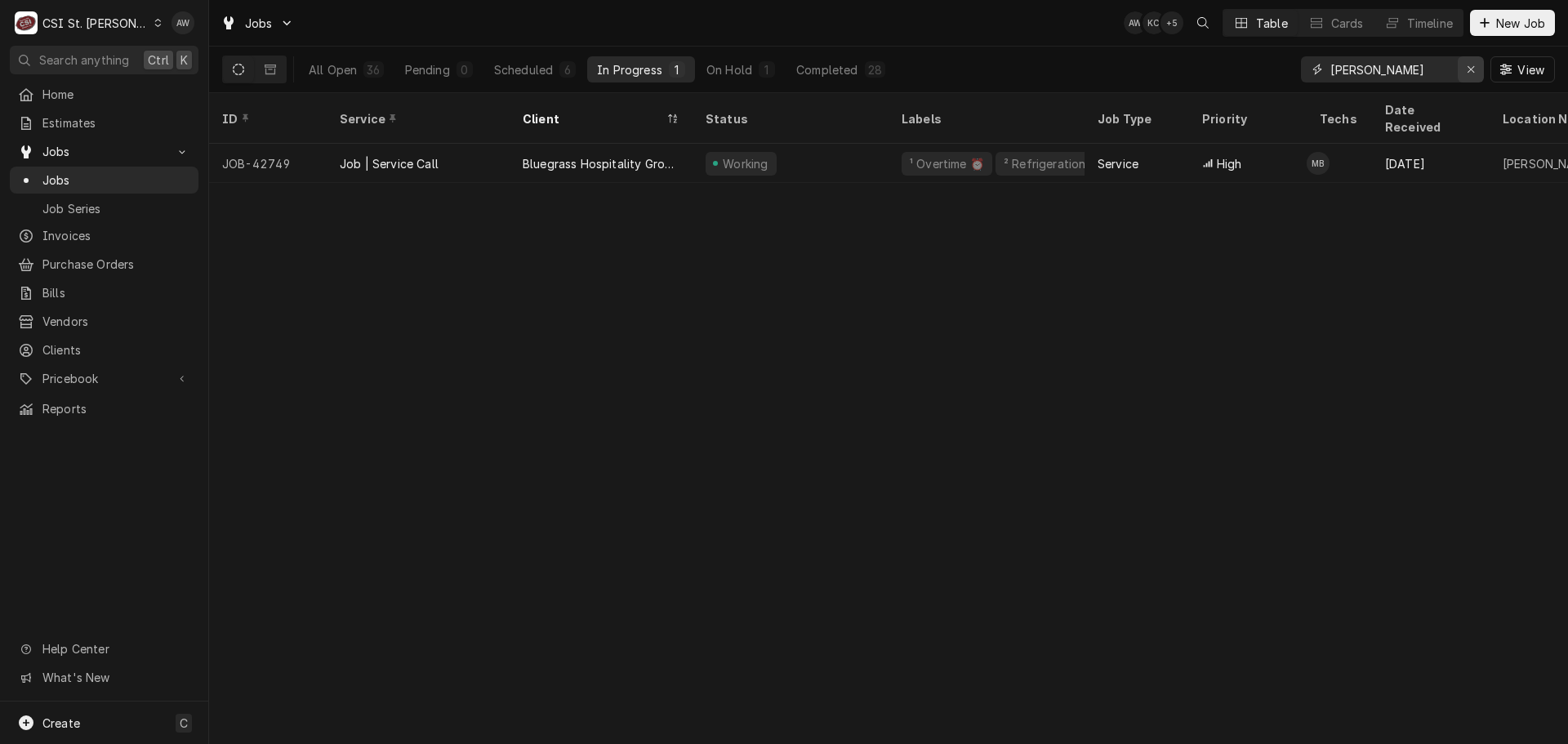
click at [1475, 68] on icon "Erase input" at bounding box center [1471, 70] width 9 height 12
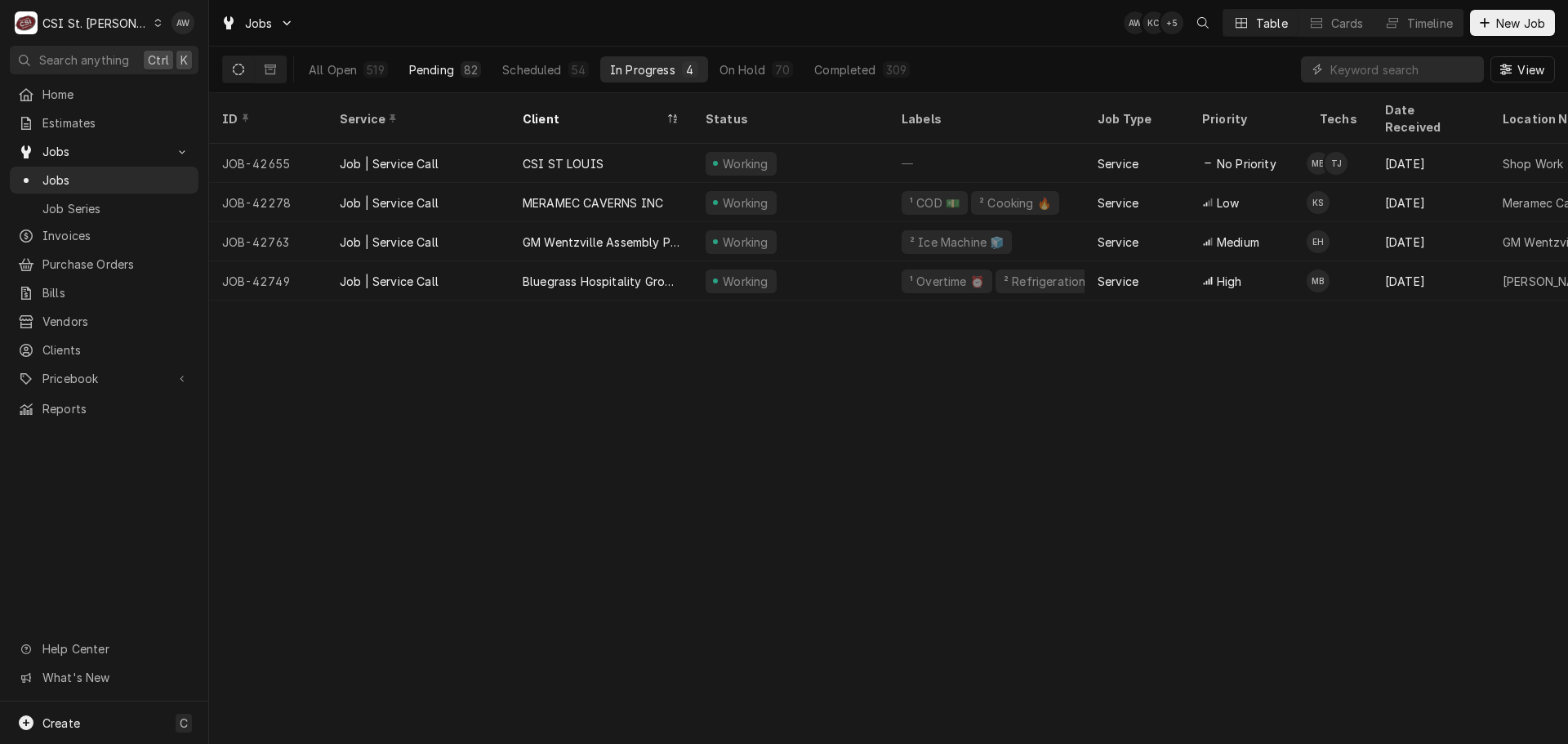
click at [421, 69] on div "Pending" at bounding box center [432, 70] width 45 height 18
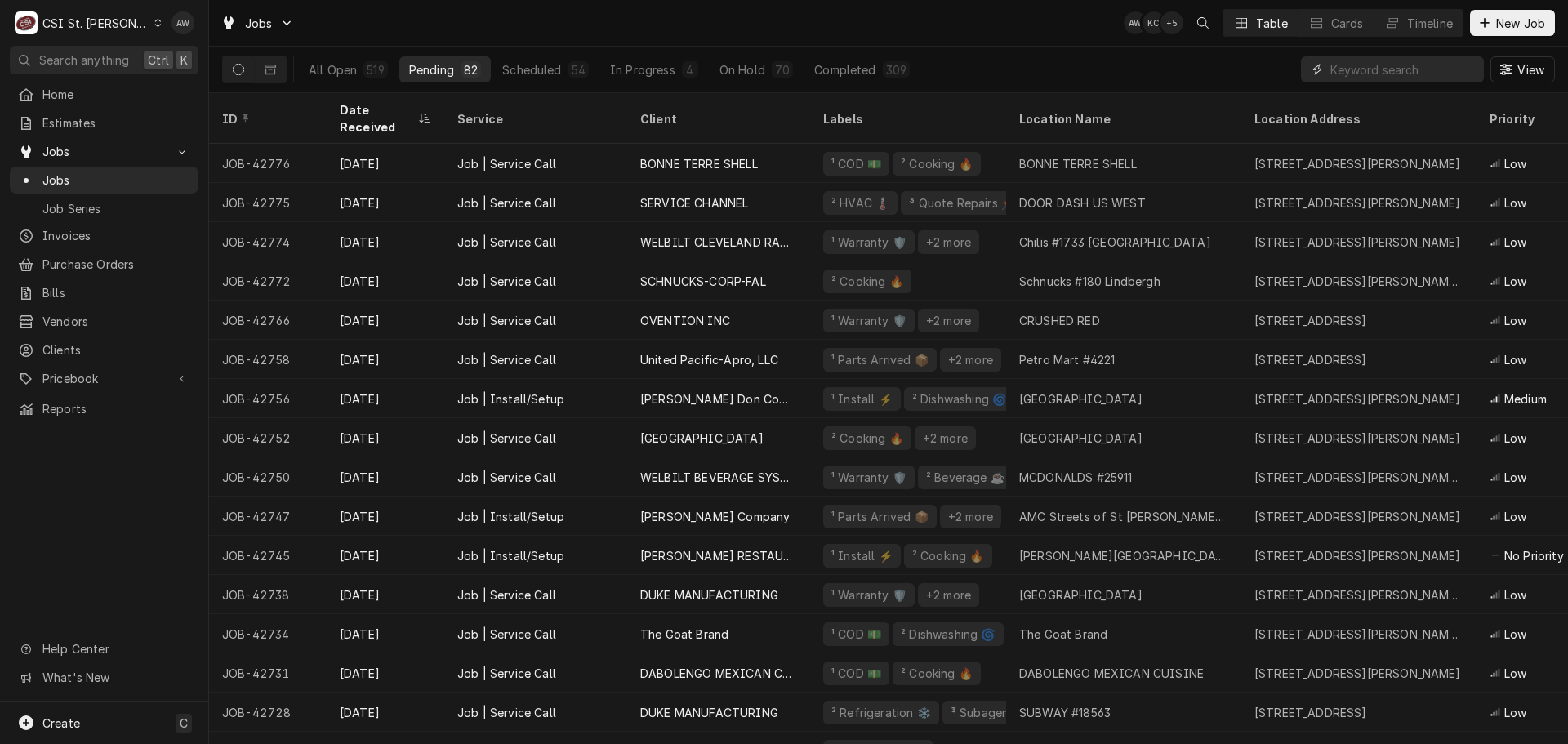
click at [1338, 72] on input "Dynamic Content Wrapper" at bounding box center [1404, 69] width 146 height 26
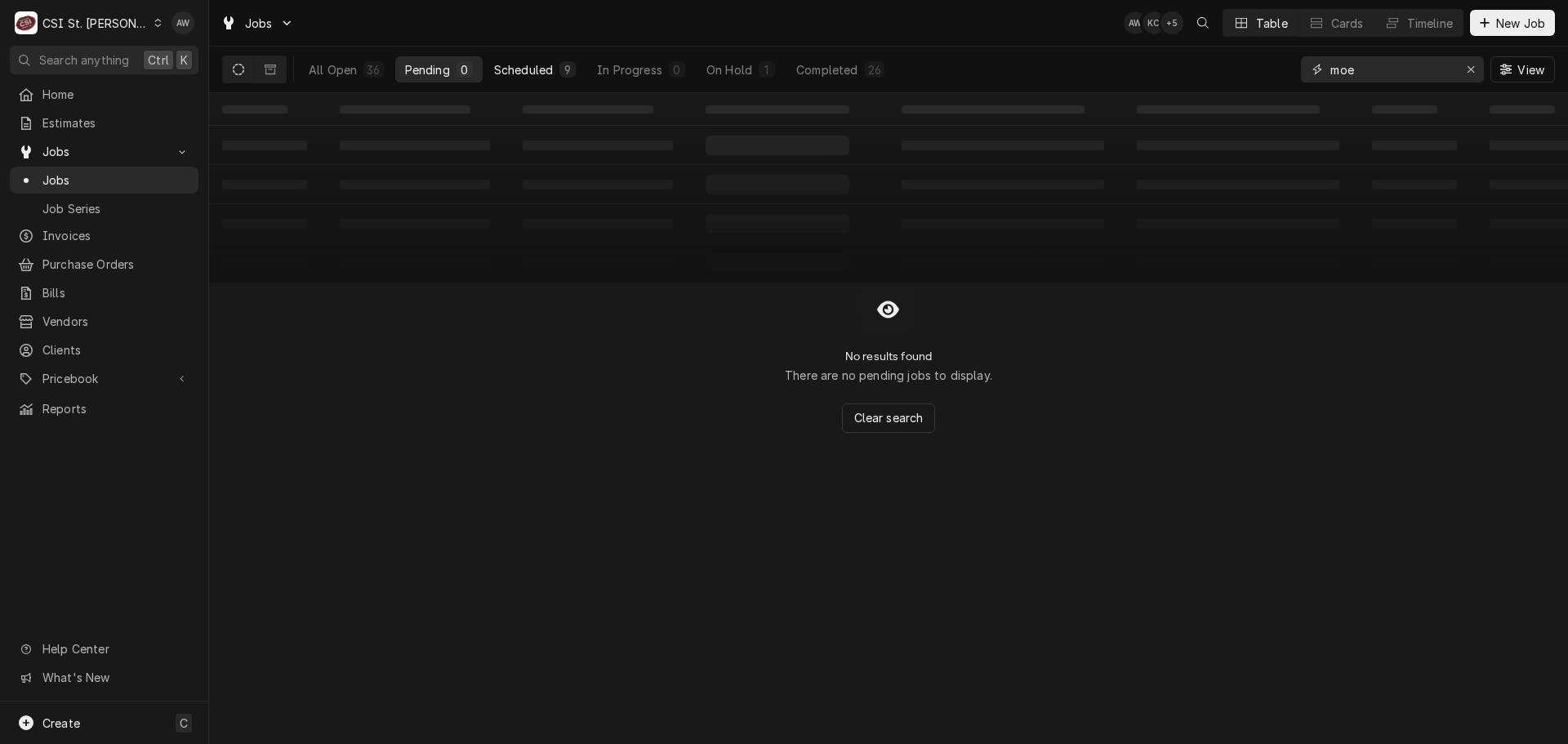
type input "moe"
click at [549, 79] on button "Scheduled 9" at bounding box center [535, 69] width 101 height 26
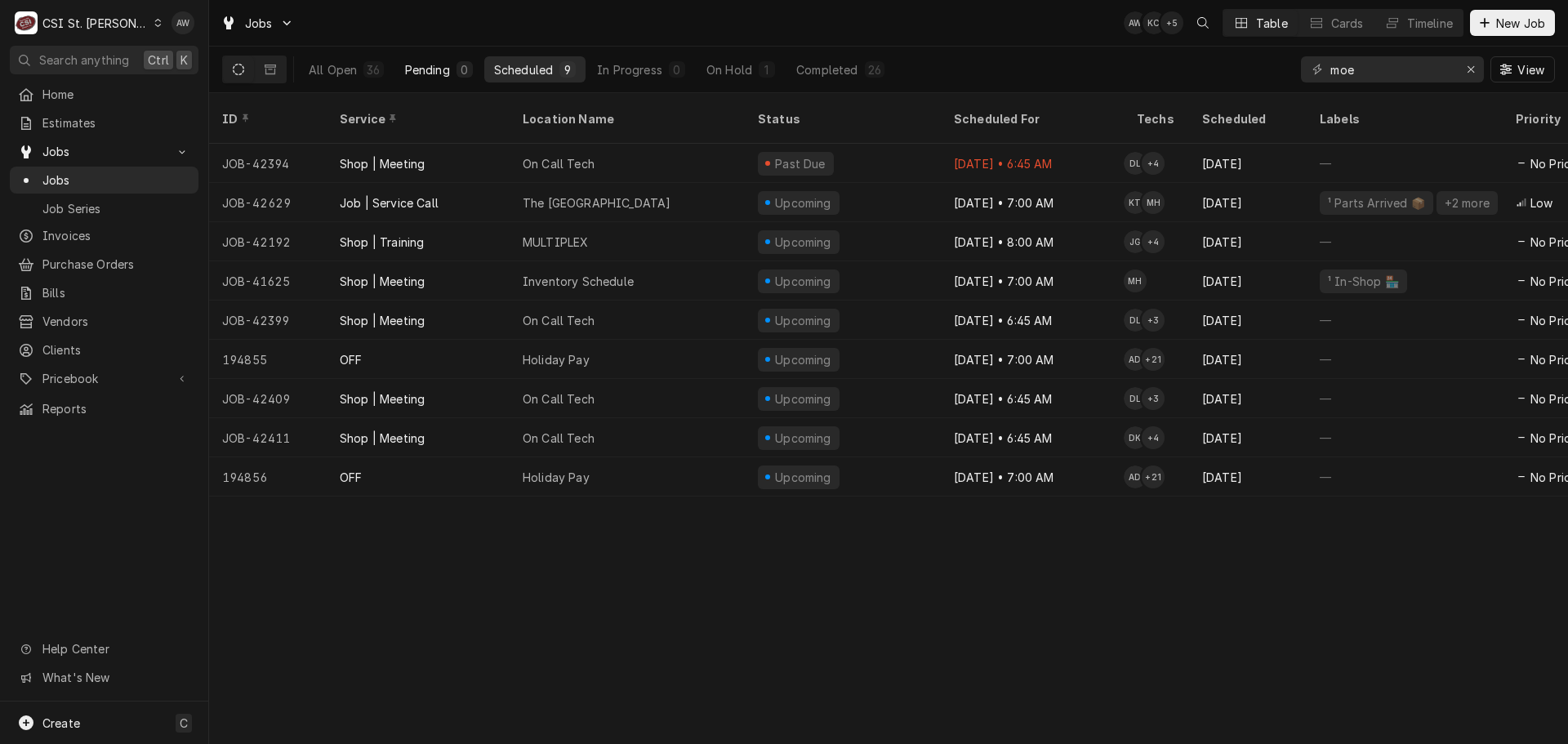
click at [406, 59] on button "Pending 0" at bounding box center [439, 69] width 87 height 26
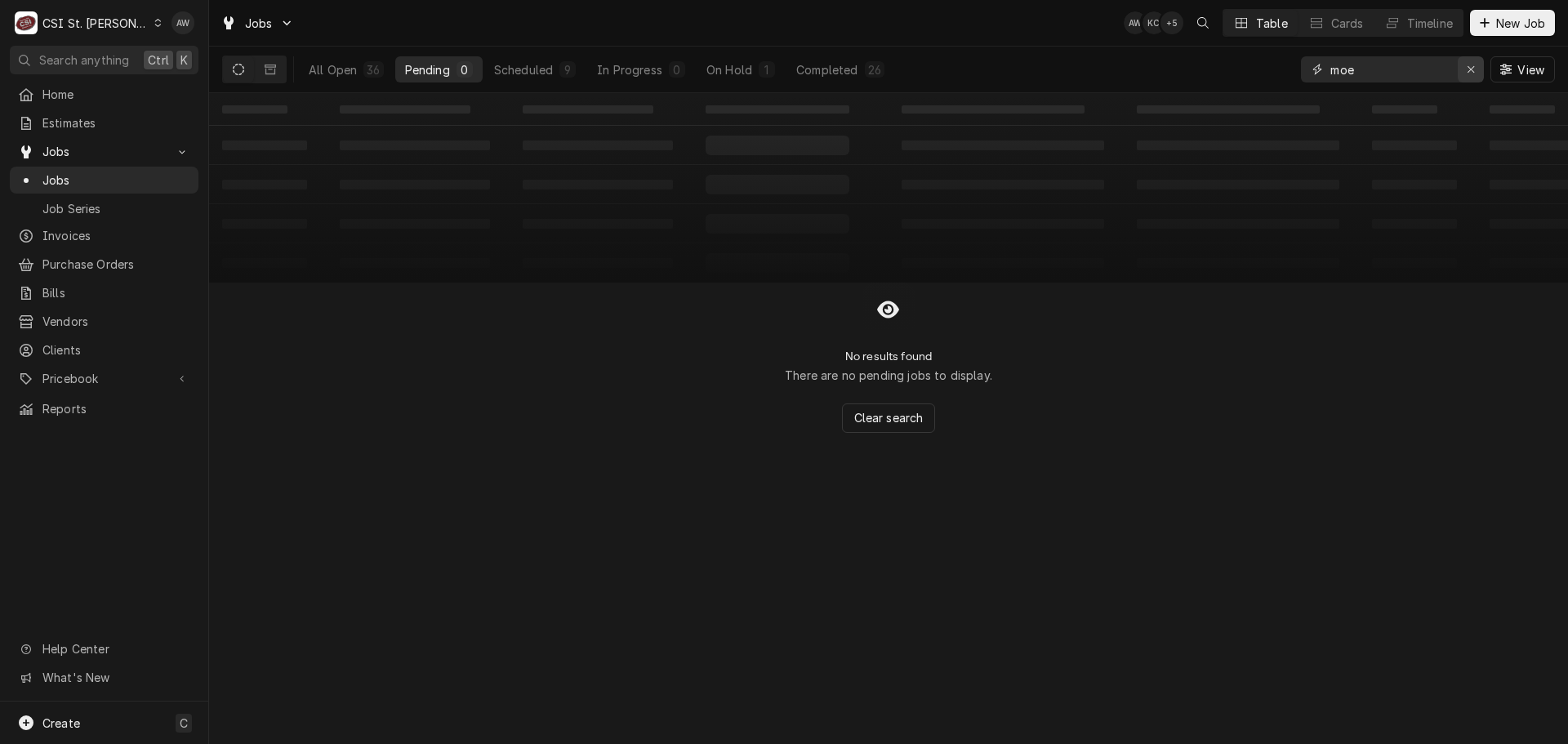
click at [1465, 73] on div "Erase input" at bounding box center [1471, 69] width 17 height 17
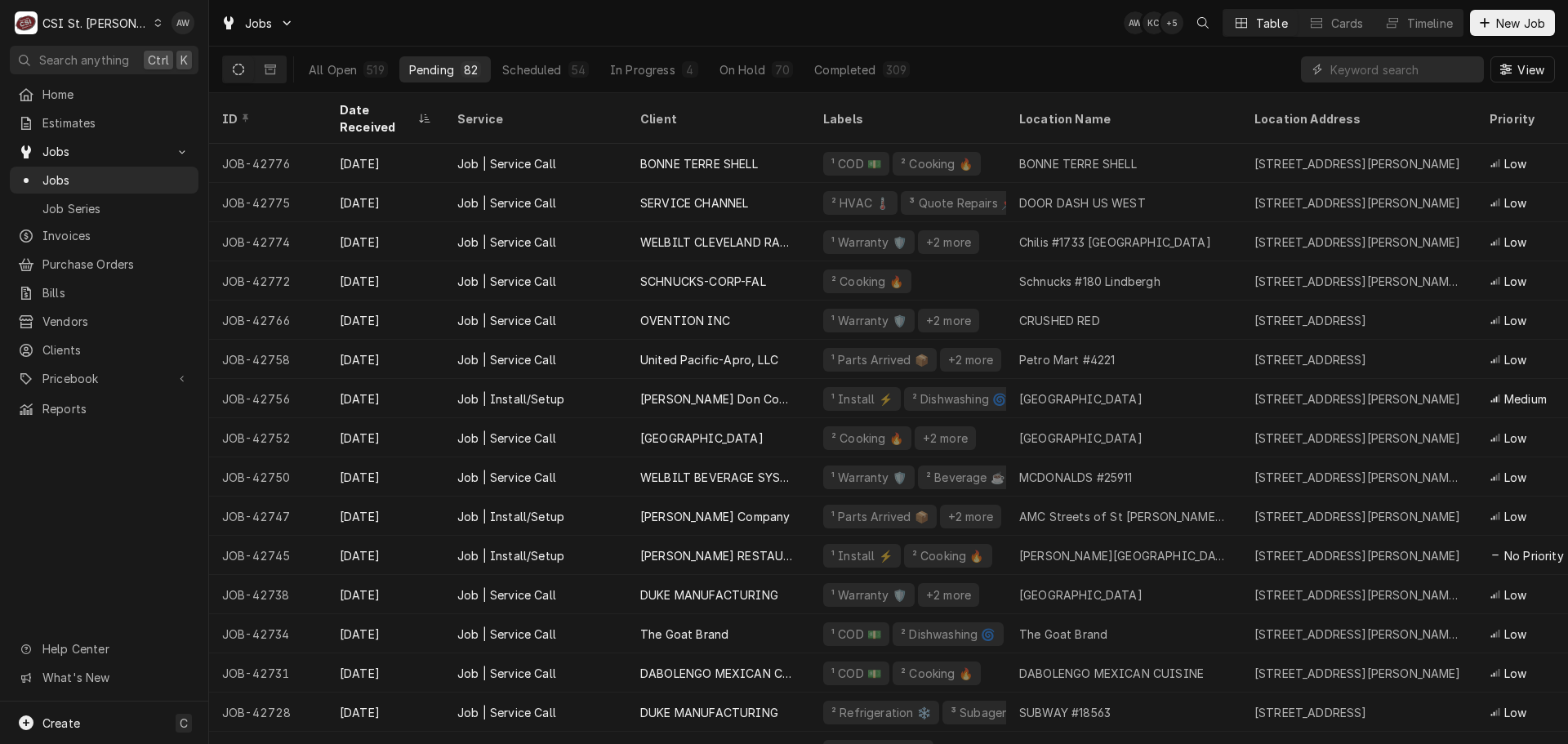
click at [978, 53] on div "All Open 519 Pending 82 Scheduled 54 In Progress 4 On Hold 70 Completed 309 View" at bounding box center [889, 69] width 1333 height 46
